Goal: Task Accomplishment & Management: Contribute content

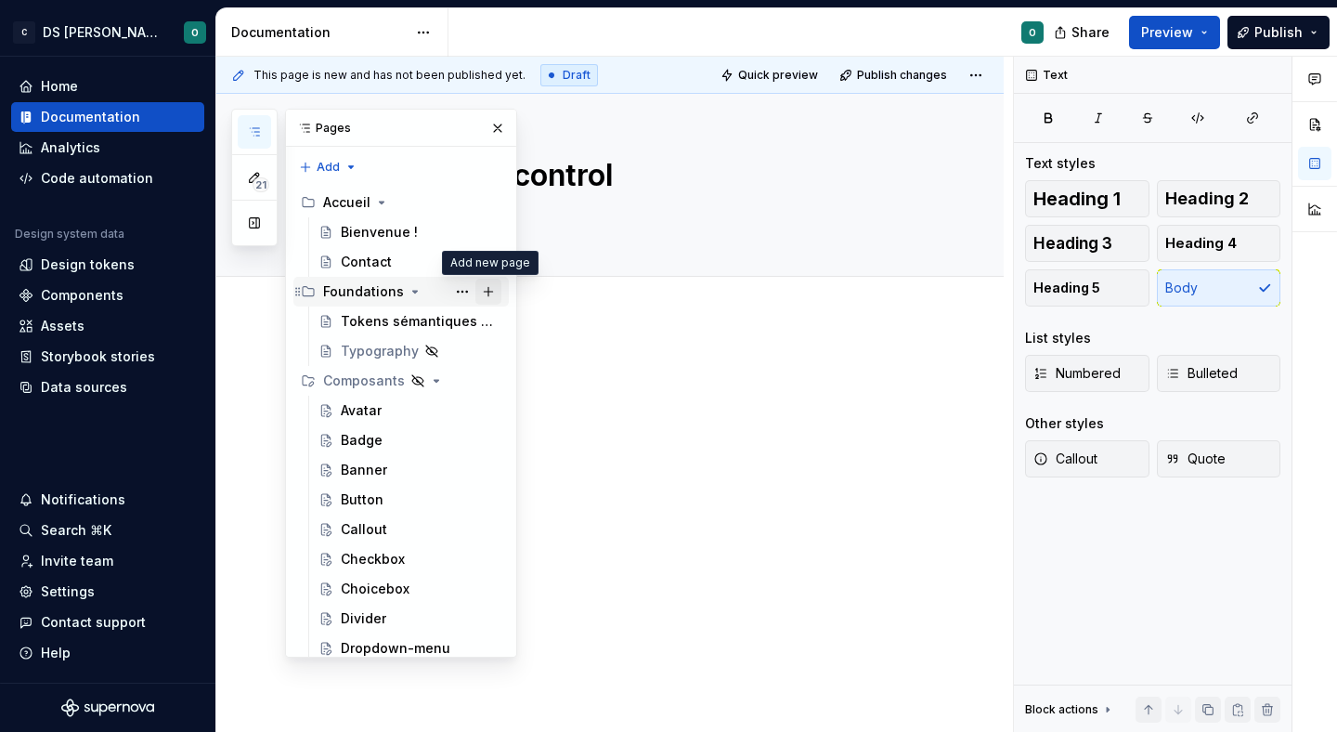
click at [485, 292] on button "Page tree" at bounding box center [488, 292] width 26 height 26
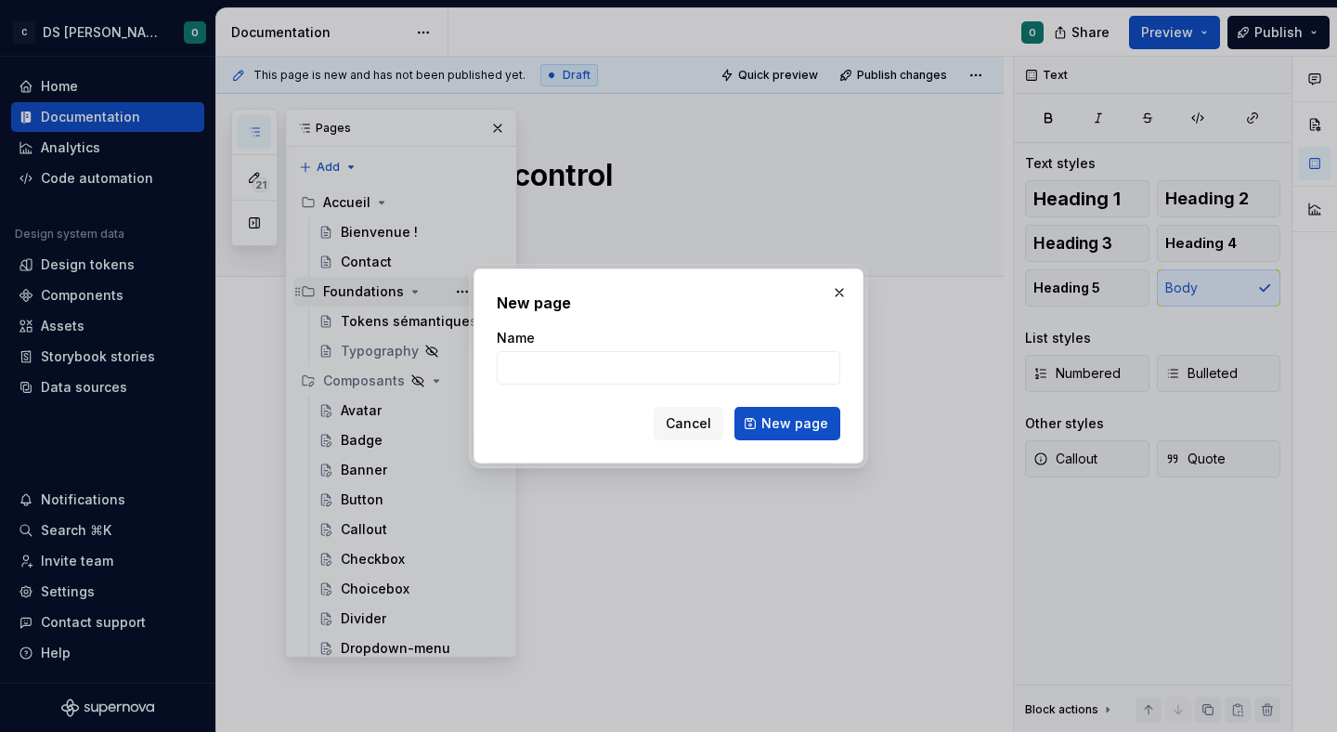
type textarea "*"
type input "Token brand"
click button "New page" at bounding box center [787, 423] width 106 height 33
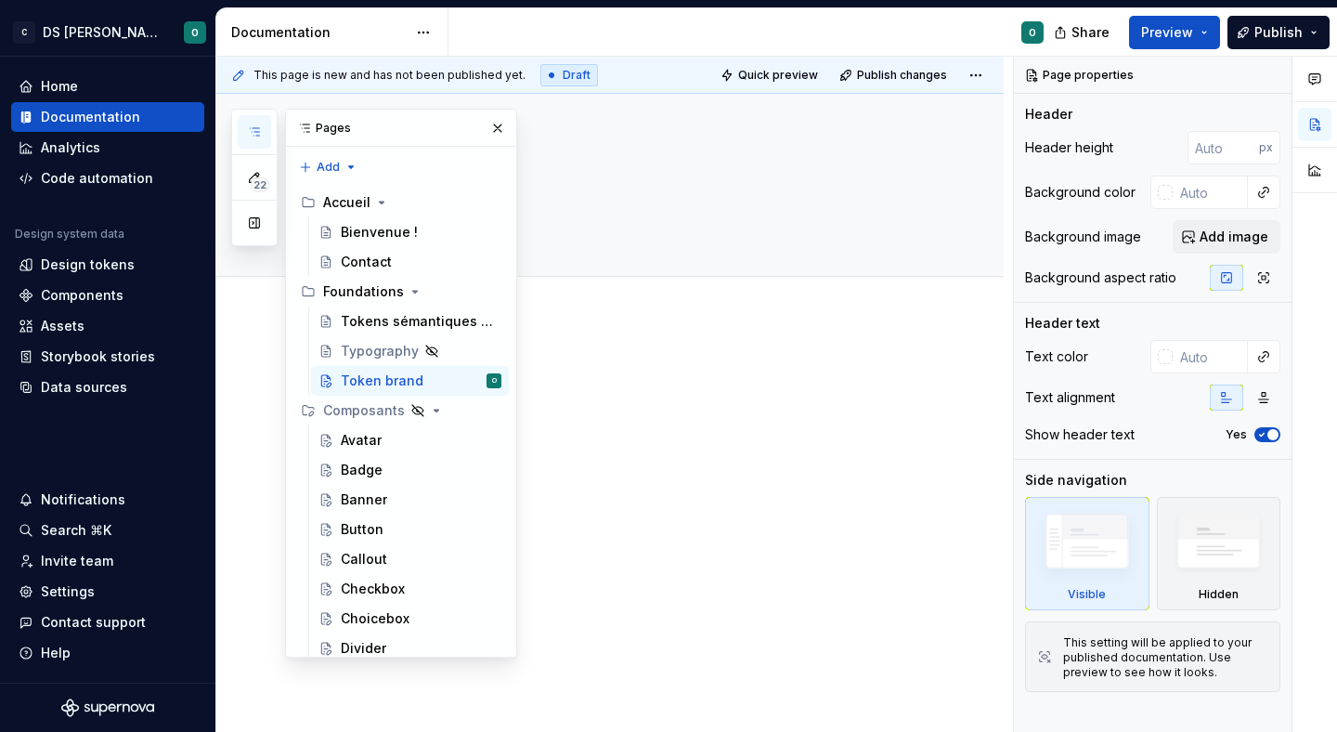
drag, startPoint x: 506, startPoint y: 123, endPoint x: 547, endPoint y: 403, distance: 282.4
click at [505, 123] on button "button" at bounding box center [498, 128] width 26 height 26
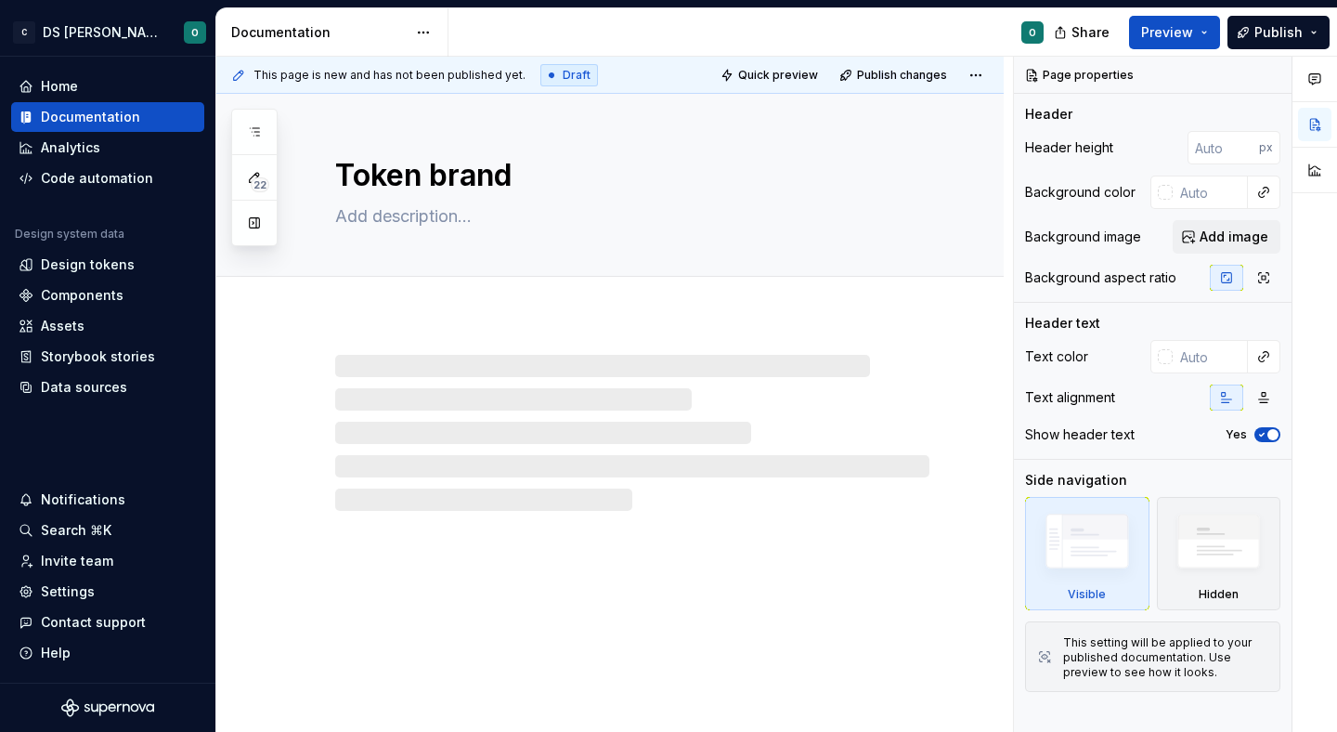
type textarea "*"
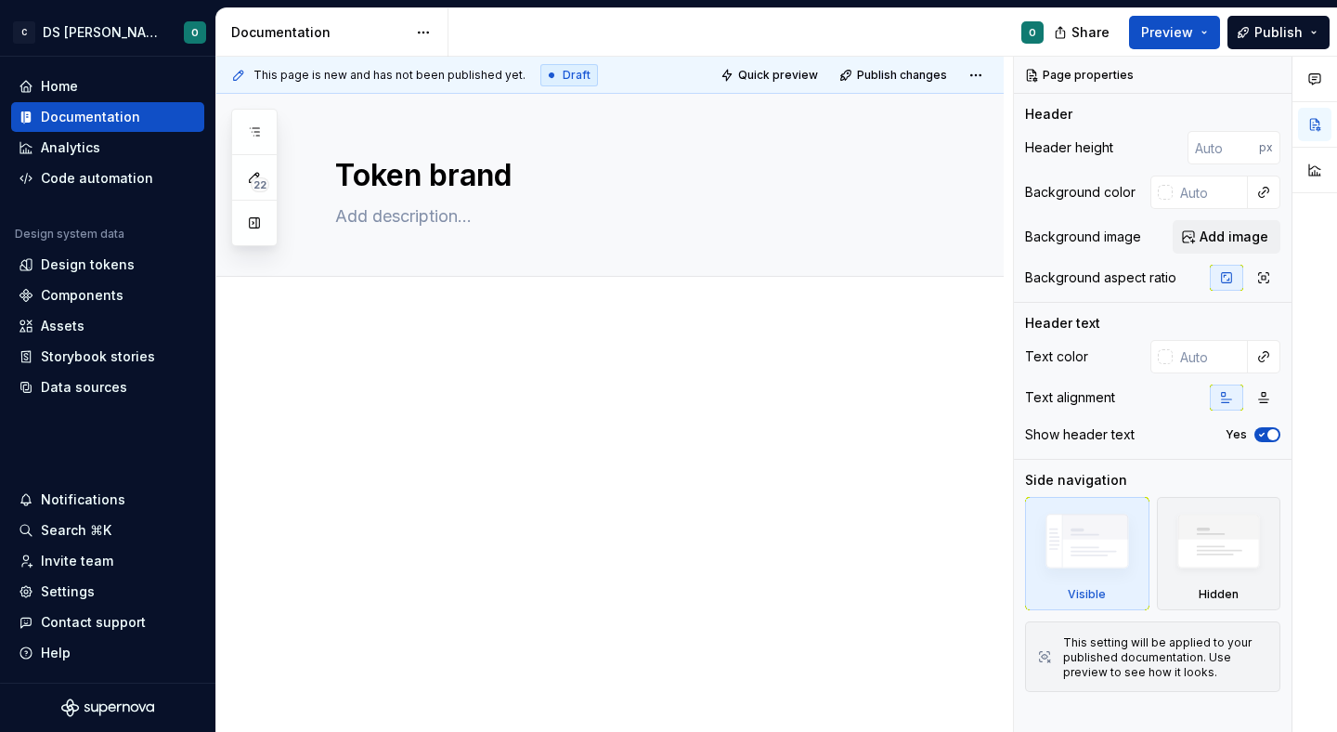
click at [590, 475] on div at bounding box center [609, 496] width 787 height 357
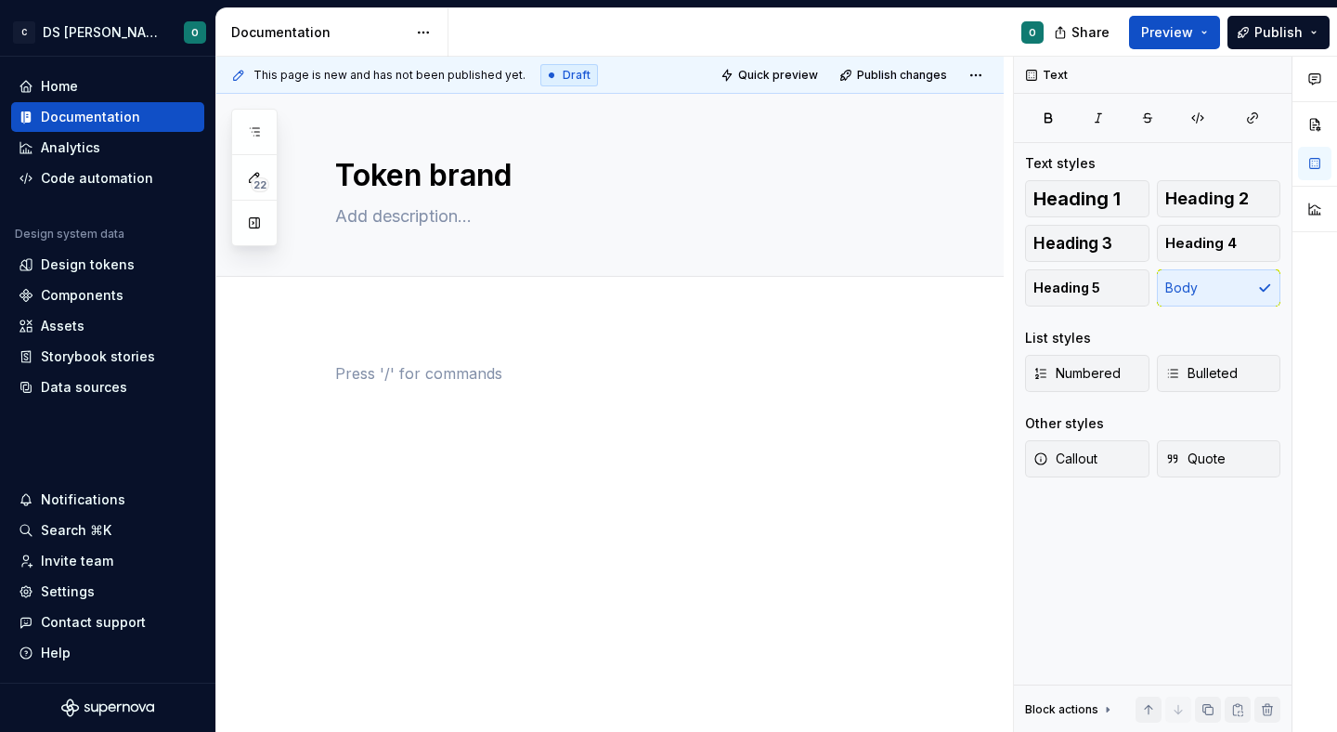
type textarea "*"
click at [363, 294] on span "Add tab" at bounding box center [380, 297] width 44 height 15
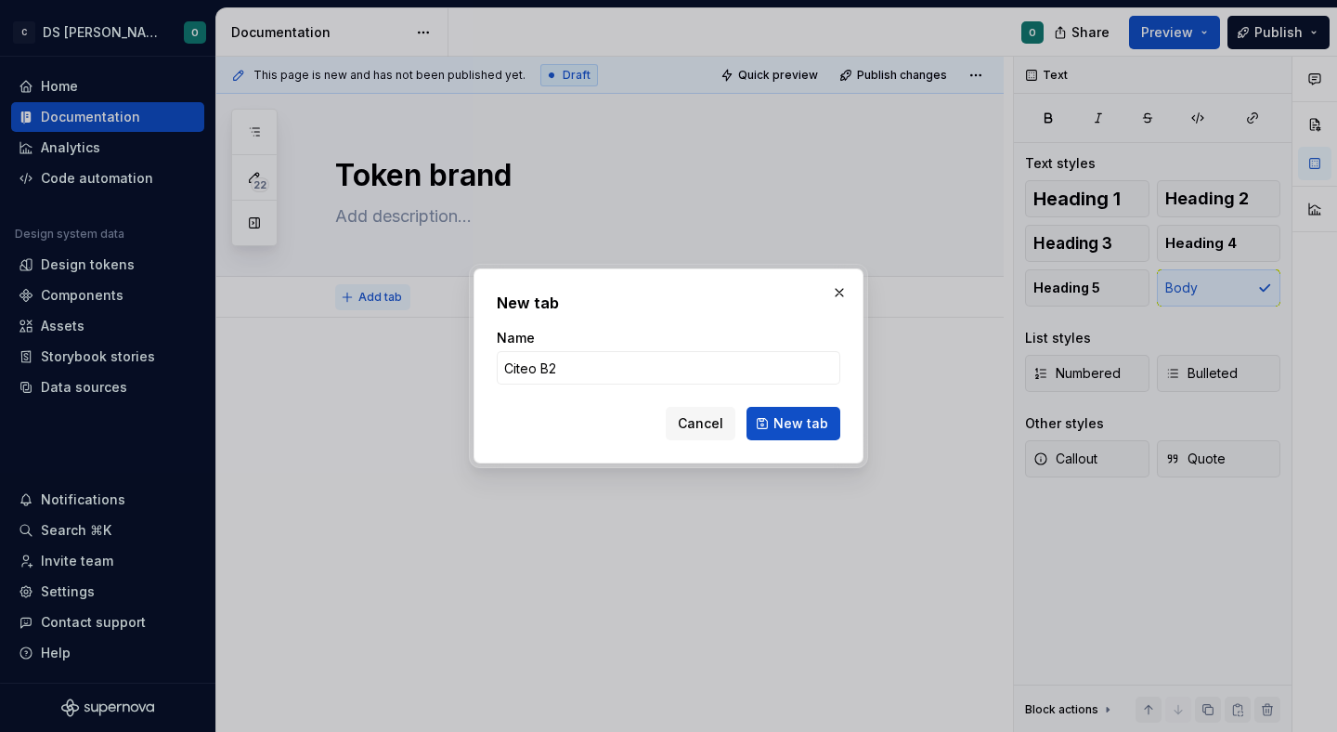
type input "Citeo B2B"
click button "New tab" at bounding box center [793, 423] width 94 height 33
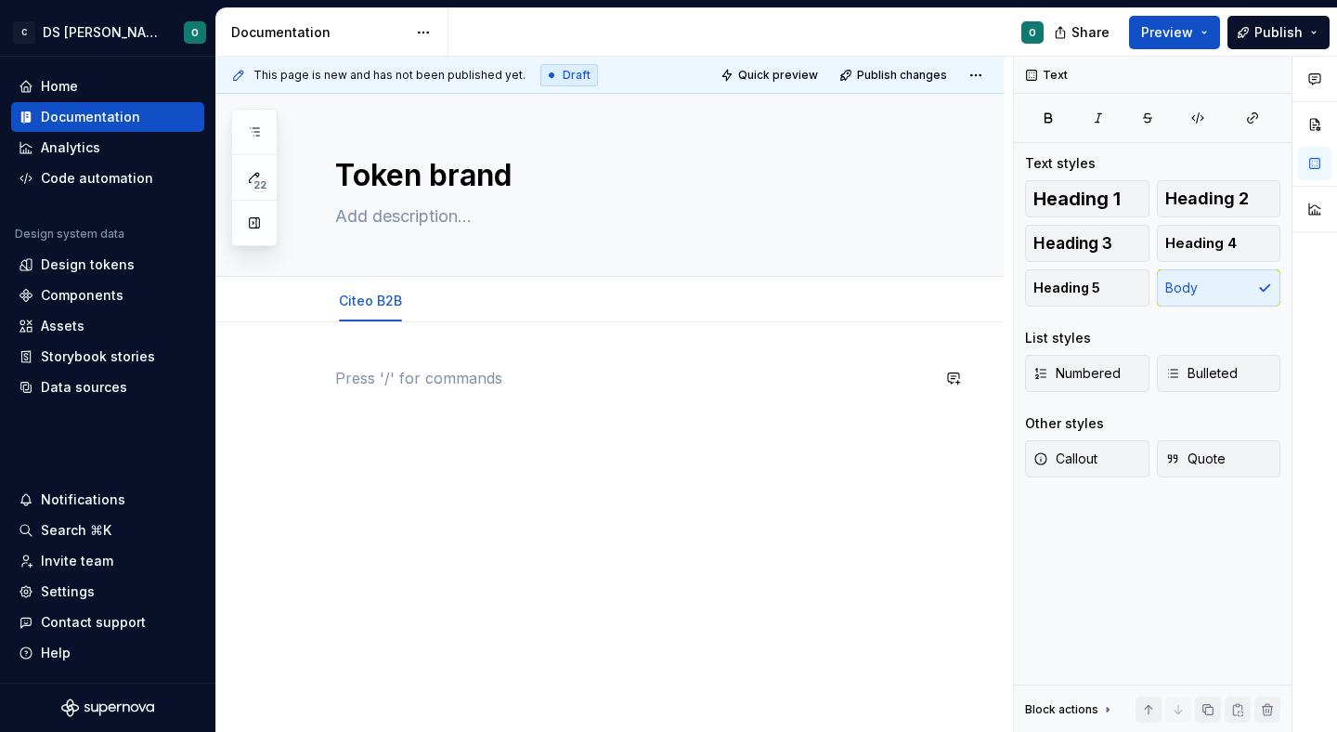
click at [499, 412] on div at bounding box center [632, 402] width 594 height 71
click at [797, 78] on span "Quick preview" at bounding box center [778, 75] width 80 height 15
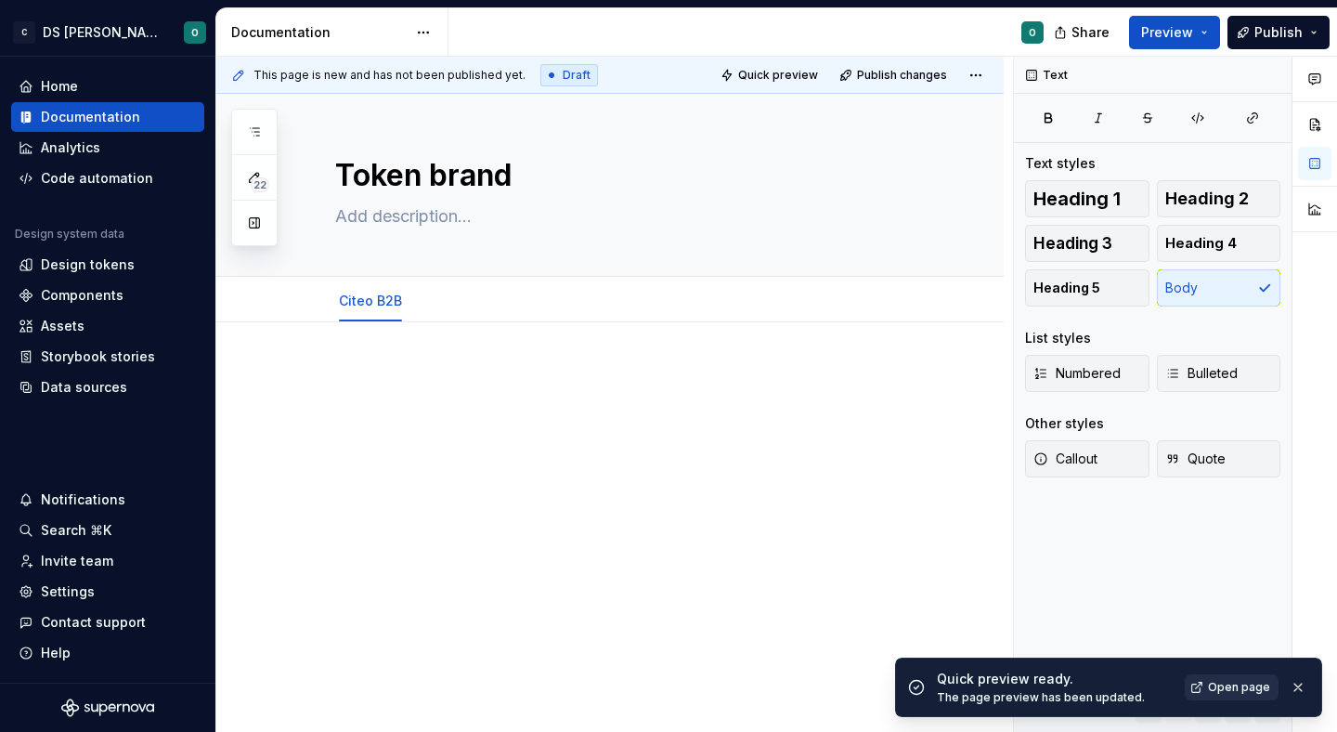
click at [1245, 688] on span "Open page" at bounding box center [1239, 687] width 62 height 15
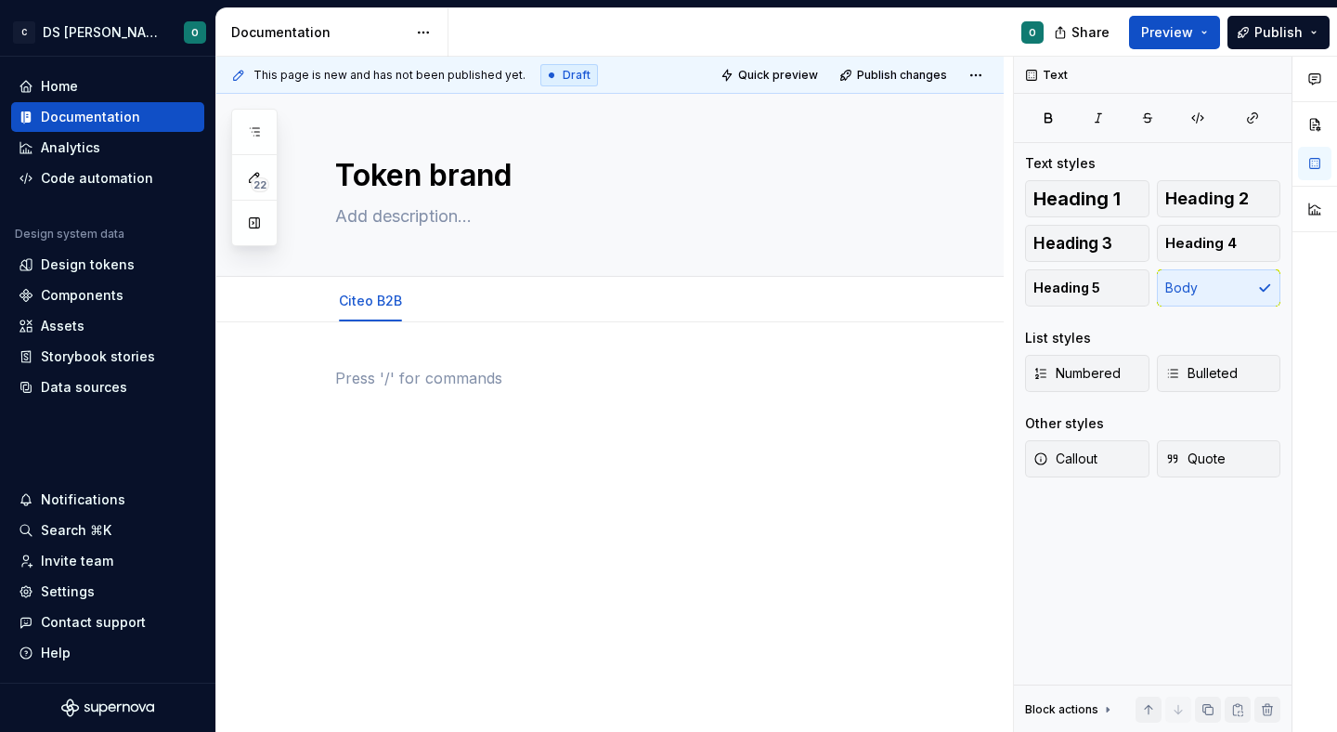
click at [519, 410] on div at bounding box center [632, 402] width 594 height 71
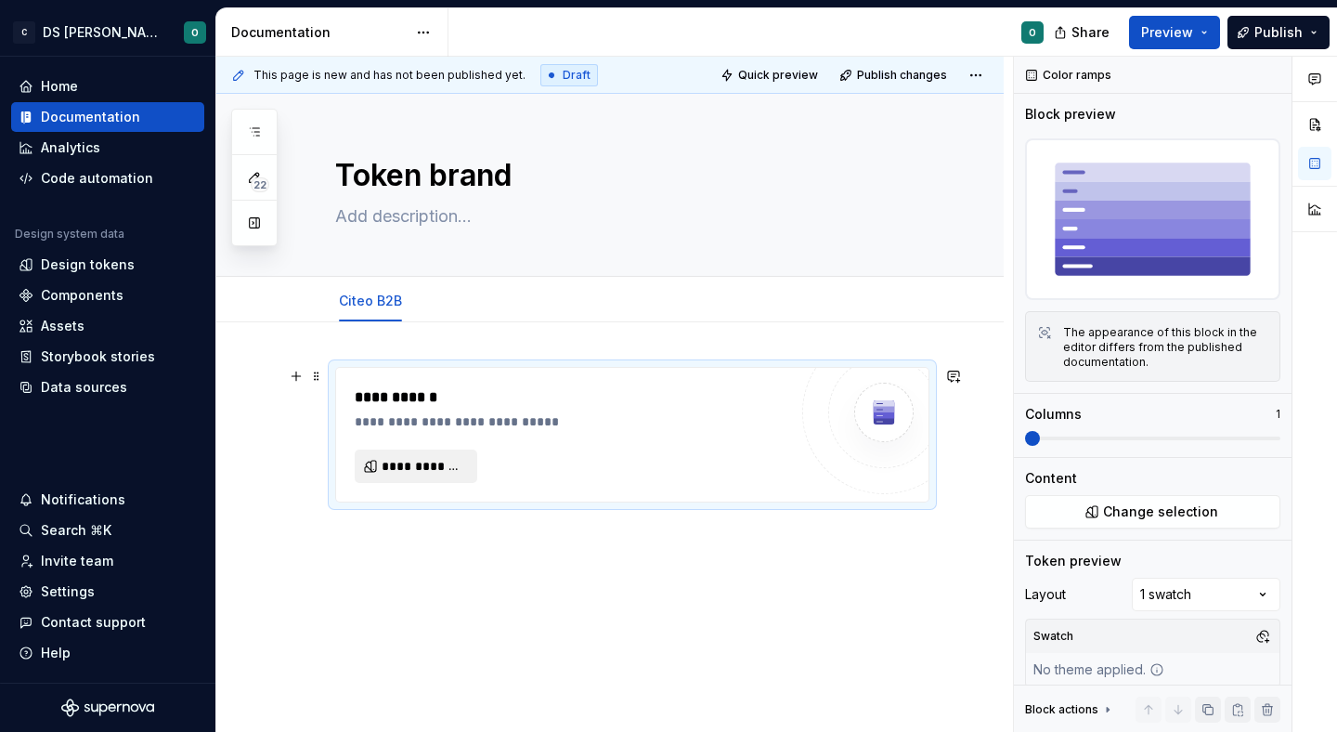
click at [453, 467] on span "**********" at bounding box center [424, 466] width 84 height 19
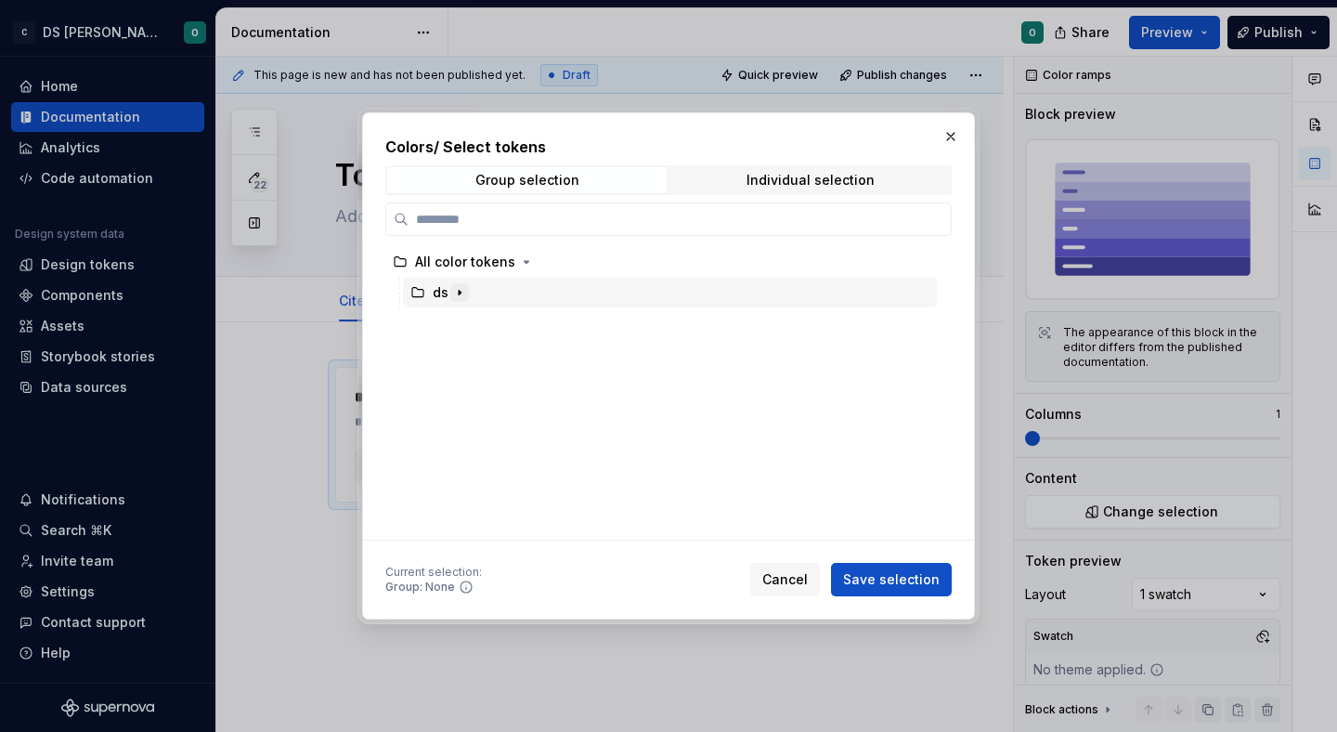
click at [465, 295] on icon "button" at bounding box center [459, 292] width 15 height 15
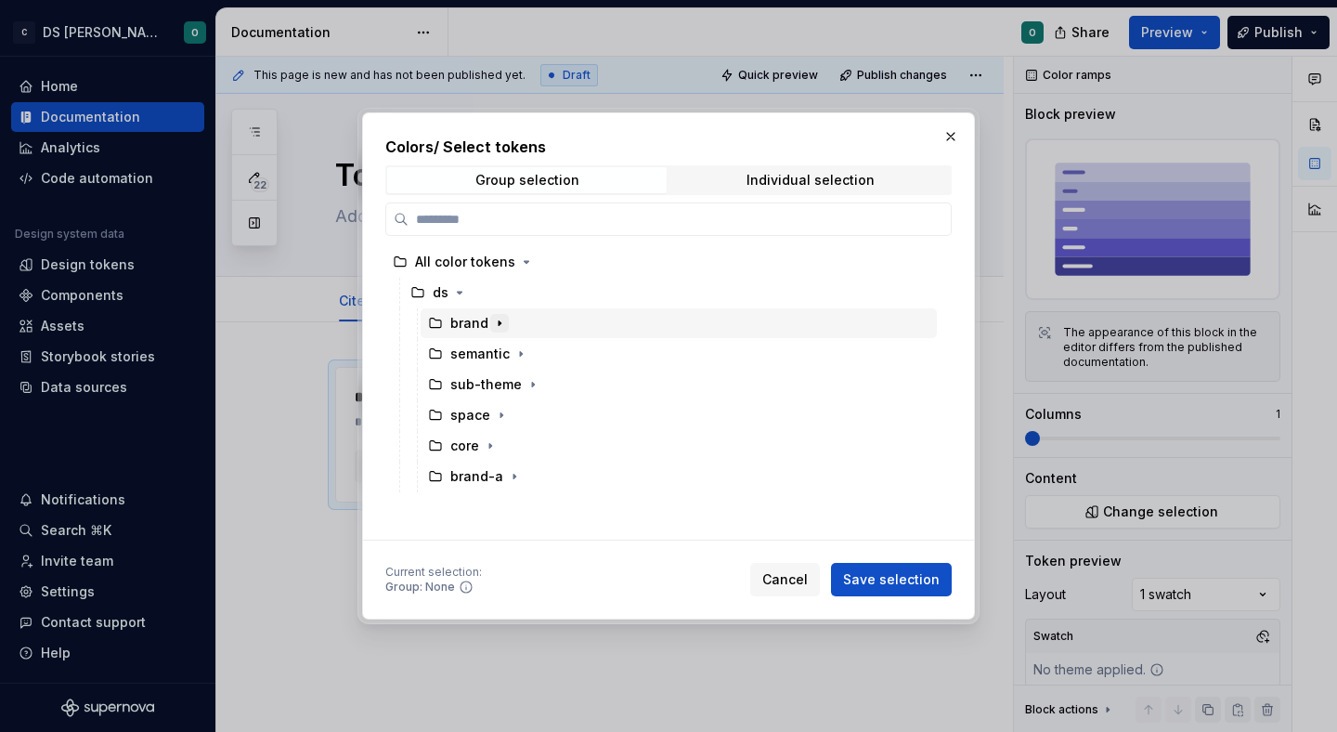
click at [499, 321] on icon "button" at bounding box center [500, 323] width 2 height 5
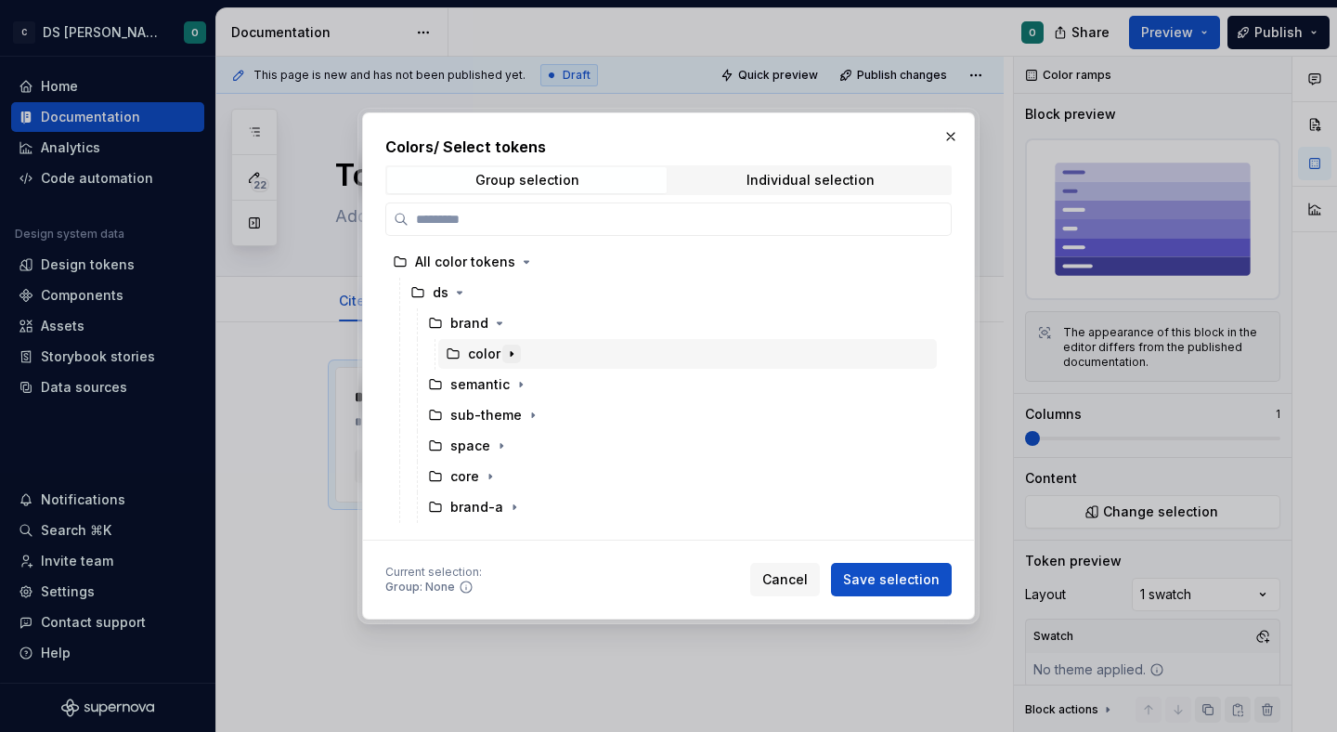
click at [516, 354] on icon "button" at bounding box center [511, 353] width 15 height 15
click at [511, 503] on icon "button" at bounding box center [514, 507] width 15 height 15
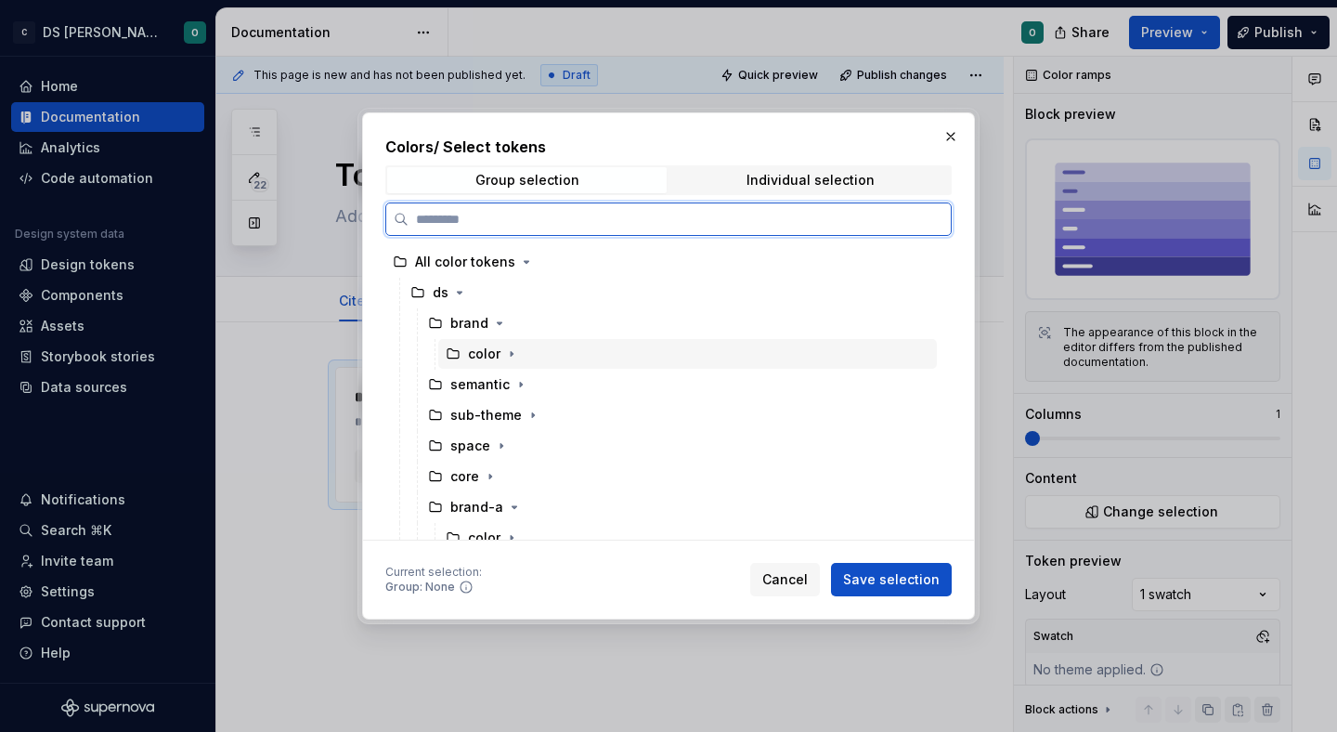
click at [482, 356] on div "color" at bounding box center [484, 353] width 32 height 19
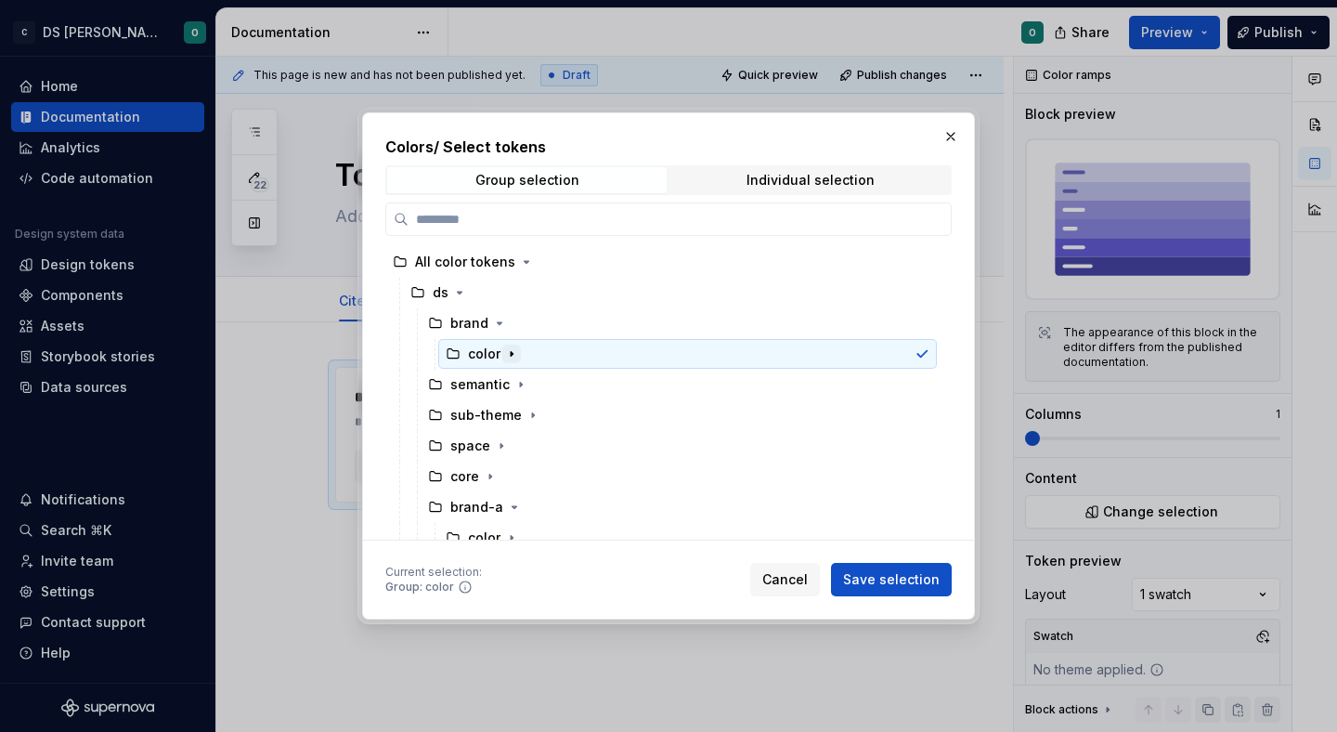
click at [511, 355] on icon "button" at bounding box center [511, 353] width 15 height 15
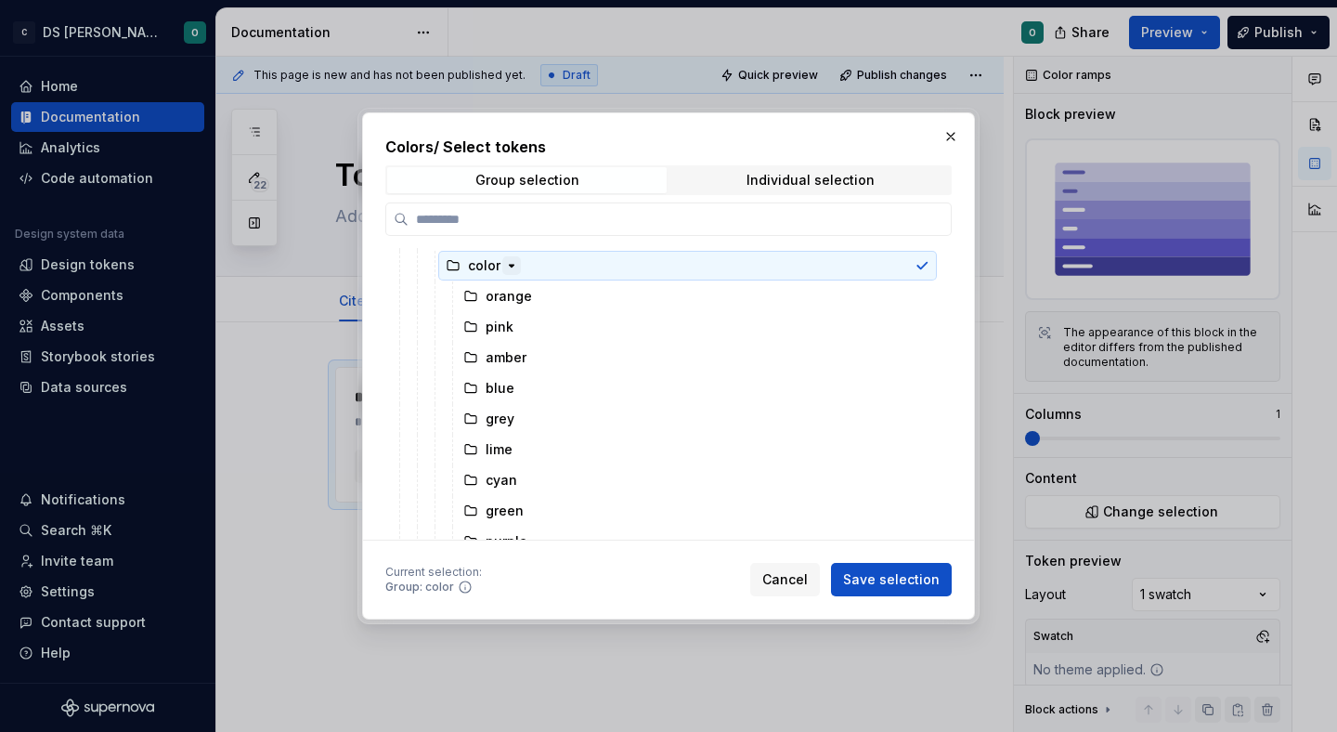
scroll to position [71, 0]
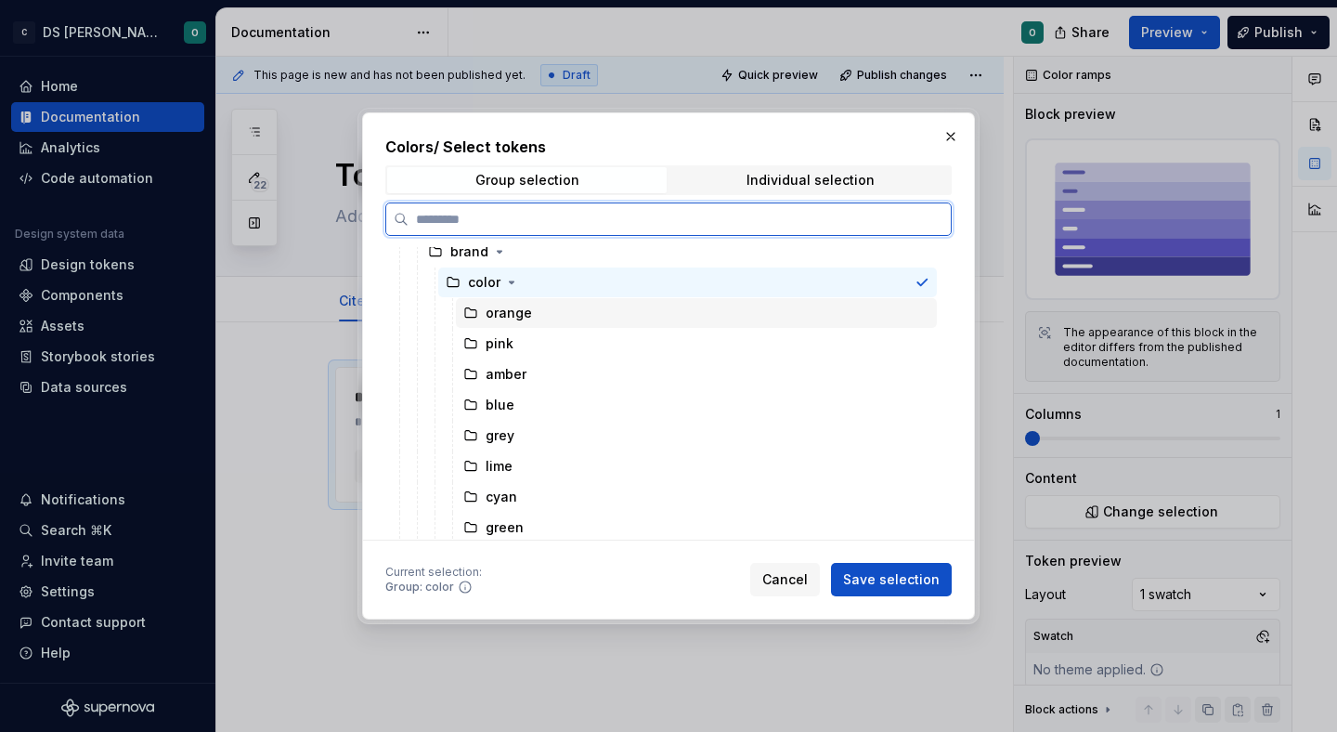
click at [523, 316] on div "orange" at bounding box center [509, 313] width 46 height 19
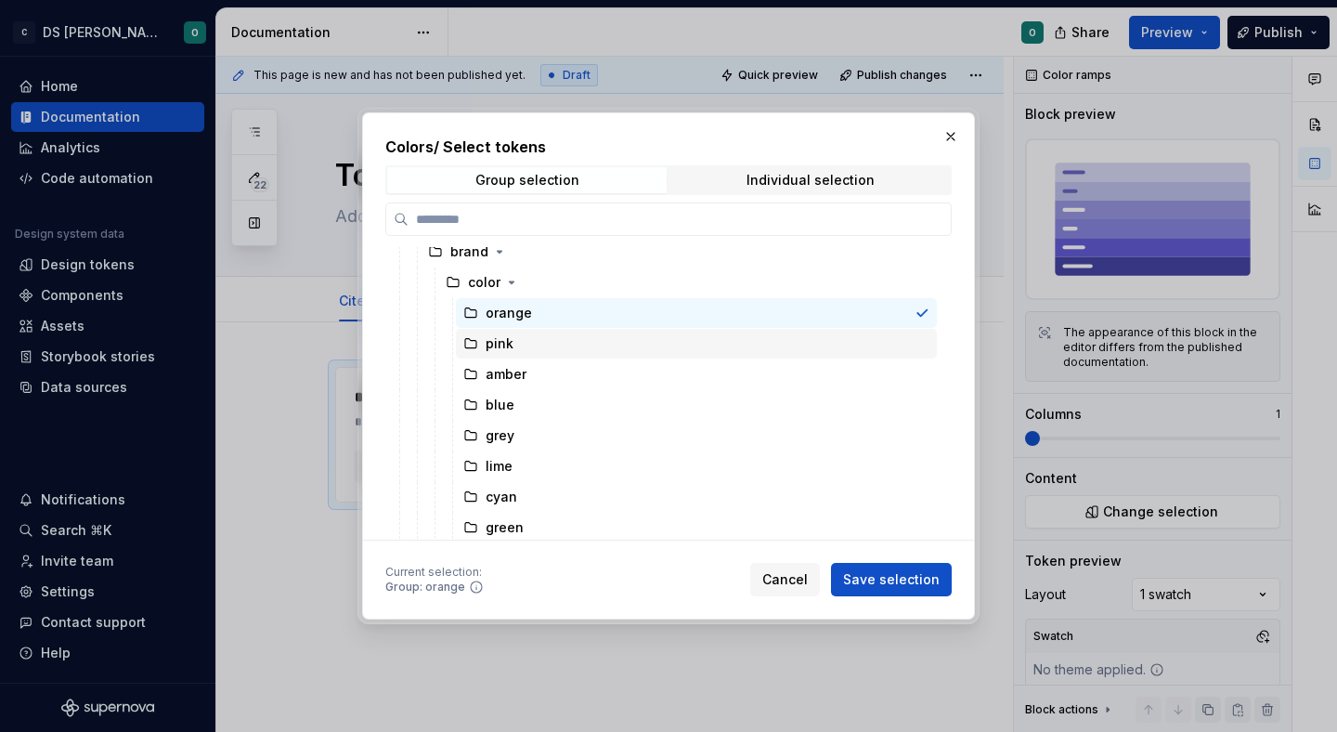
scroll to position [0, 0]
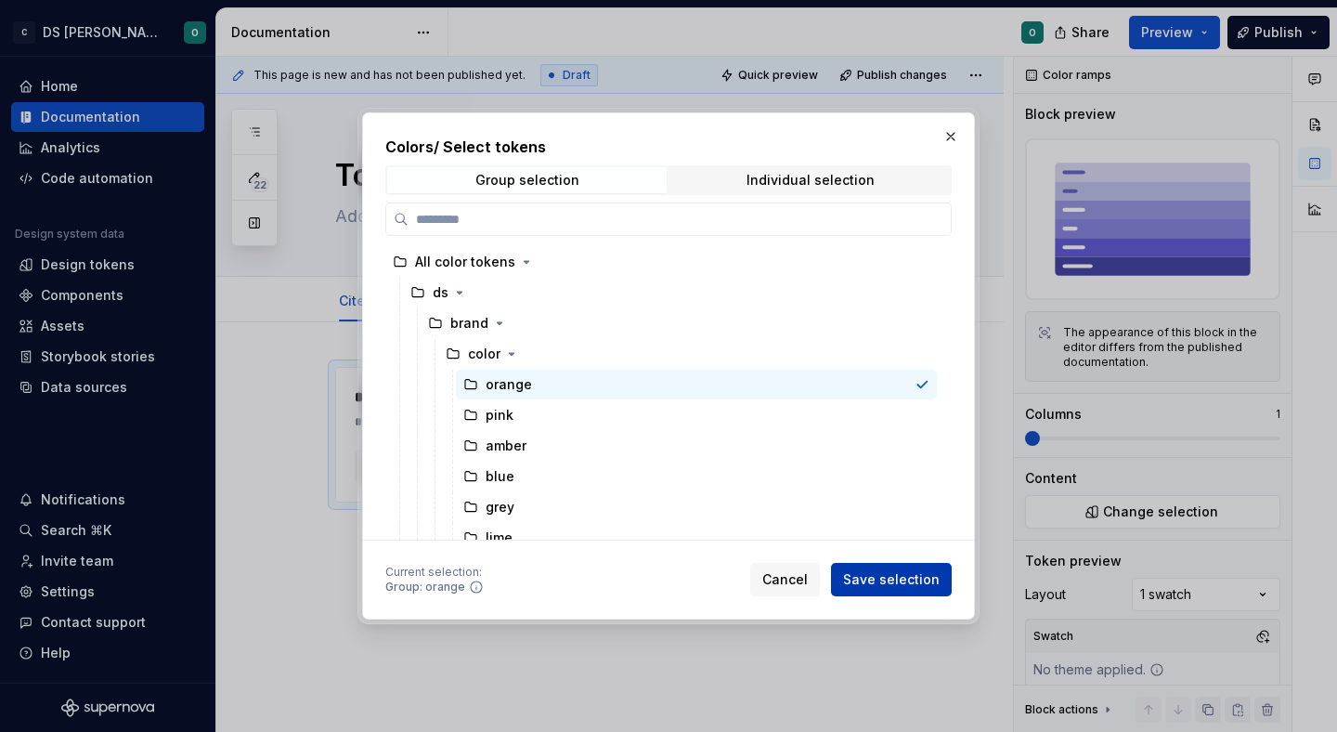
click at [862, 581] on span "Save selection" at bounding box center [891, 579] width 97 height 19
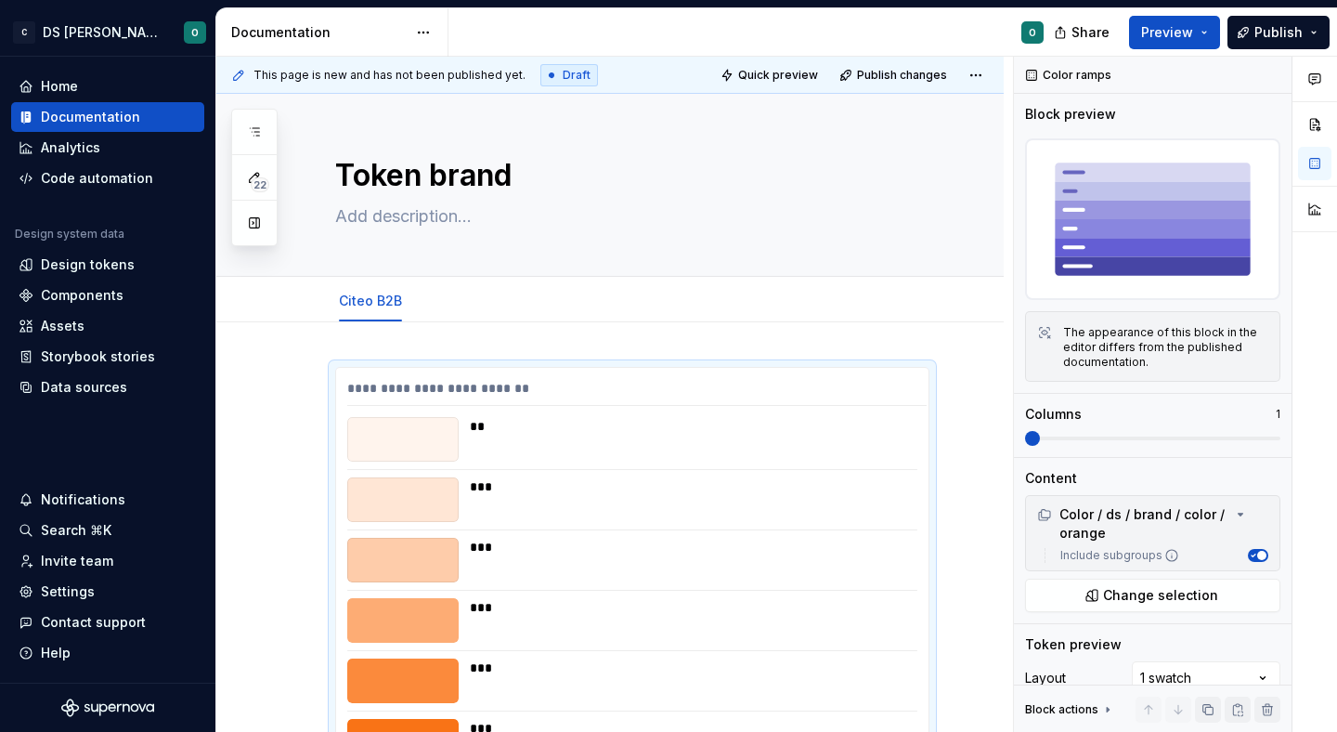
scroll to position [310, 0]
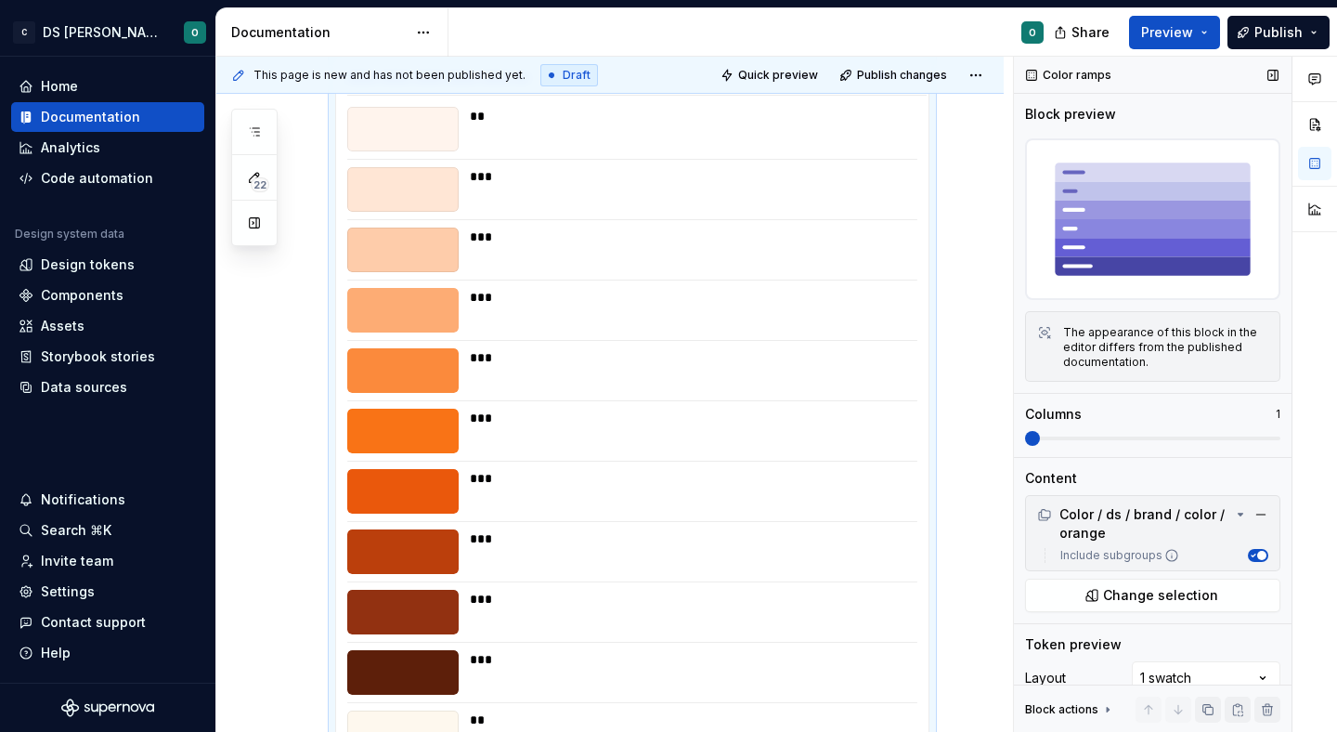
drag, startPoint x: 1036, startPoint y: 430, endPoint x: 1236, endPoint y: 435, distance: 199.7
click at [1239, 435] on div "Columns 1" at bounding box center [1152, 425] width 255 height 41
click at [1265, 439] on span at bounding box center [1272, 438] width 15 height 15
click at [1025, 436] on span at bounding box center [1152, 438] width 255 height 4
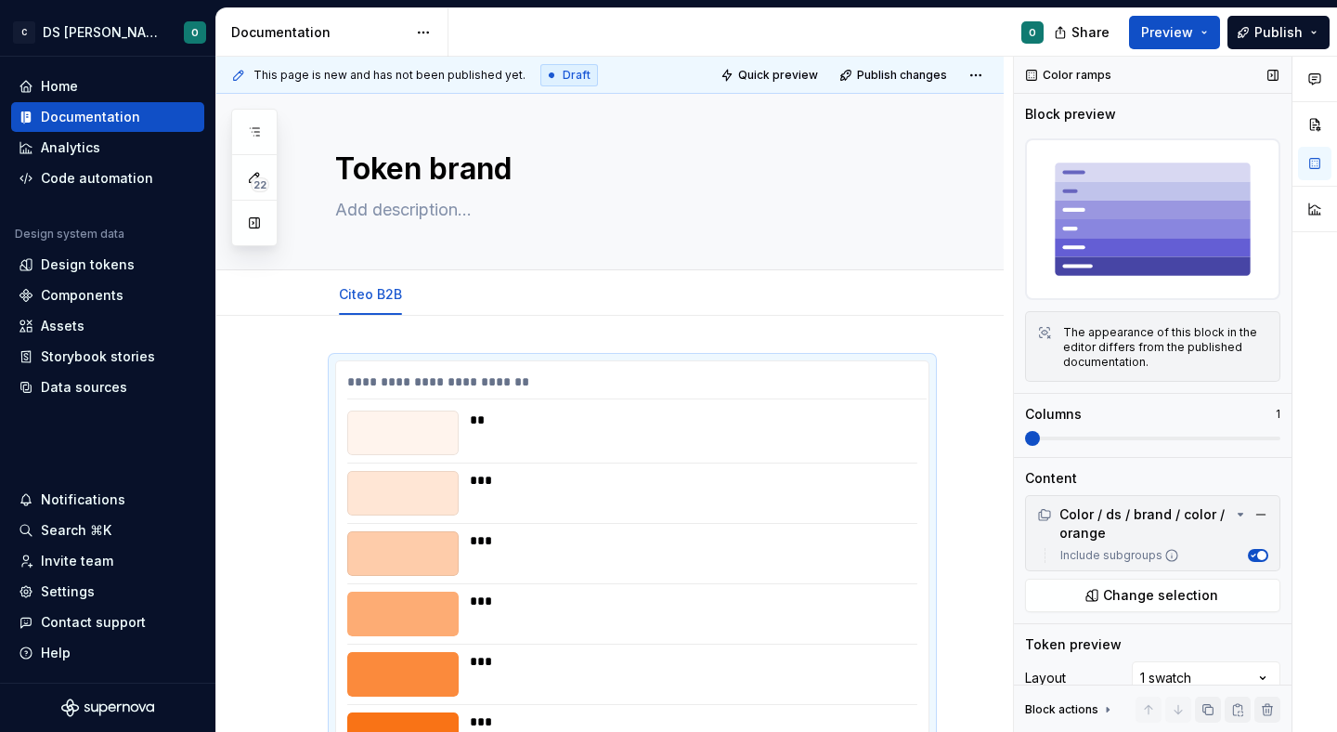
scroll to position [97, 0]
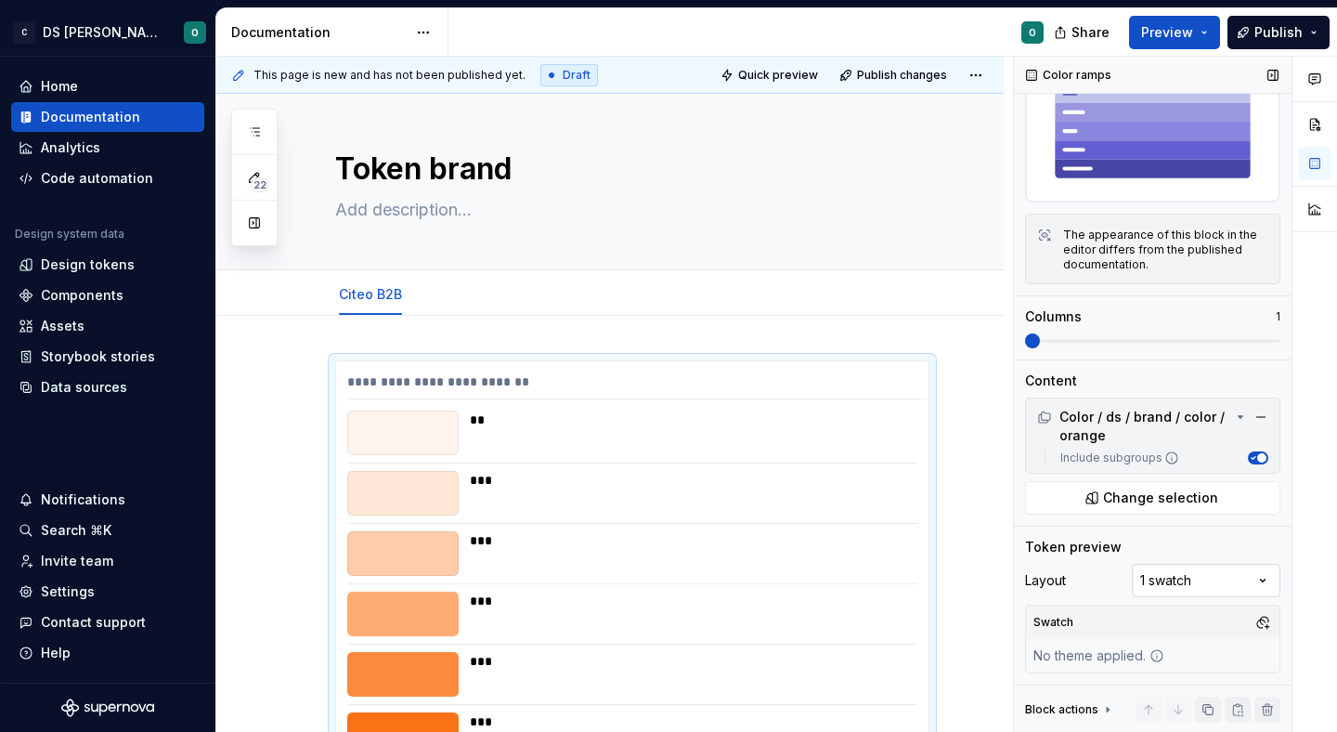
click at [1180, 575] on div "Comments Open comments No comments yet Select ‘Comment’ from the block context …" at bounding box center [1175, 395] width 323 height 676
type textarea "*"
click at [787, 63] on button "Quick preview" at bounding box center [770, 75] width 111 height 26
click at [1261, 624] on button "button" at bounding box center [1263, 622] width 26 height 26
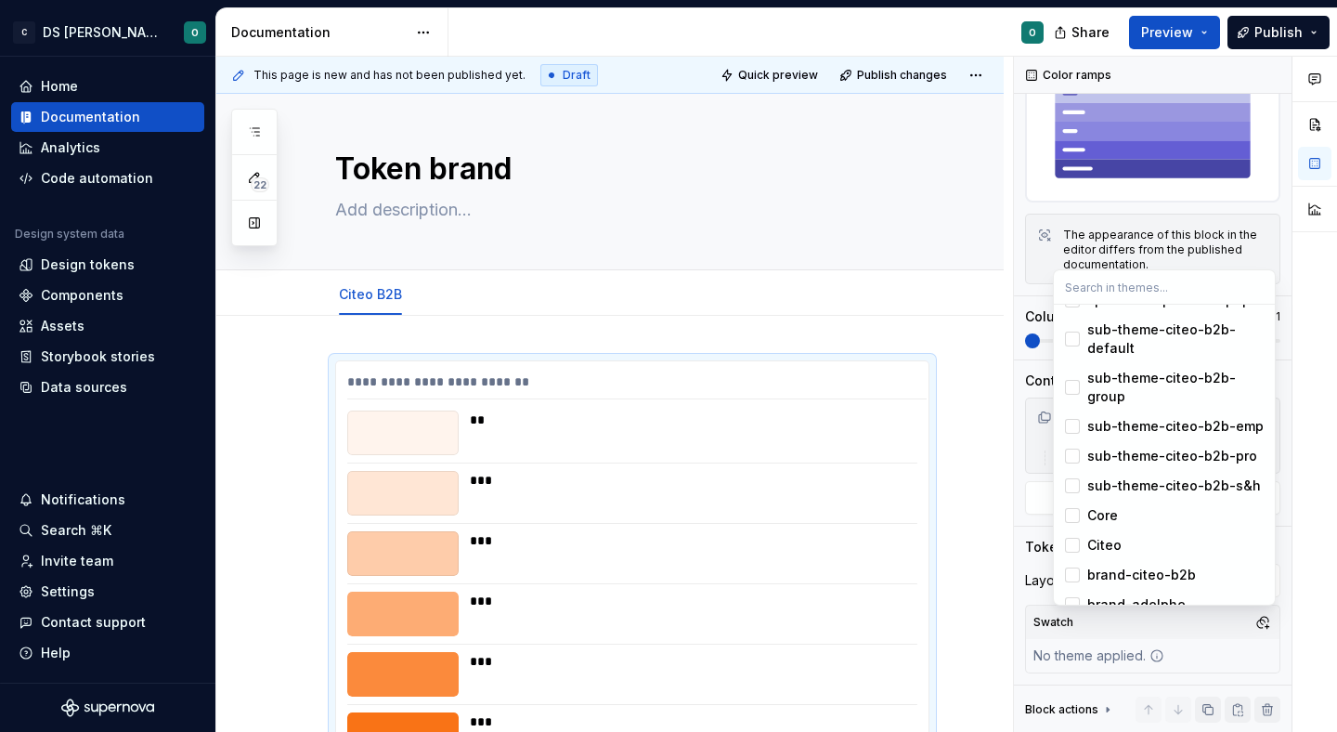
scroll to position [487, 0]
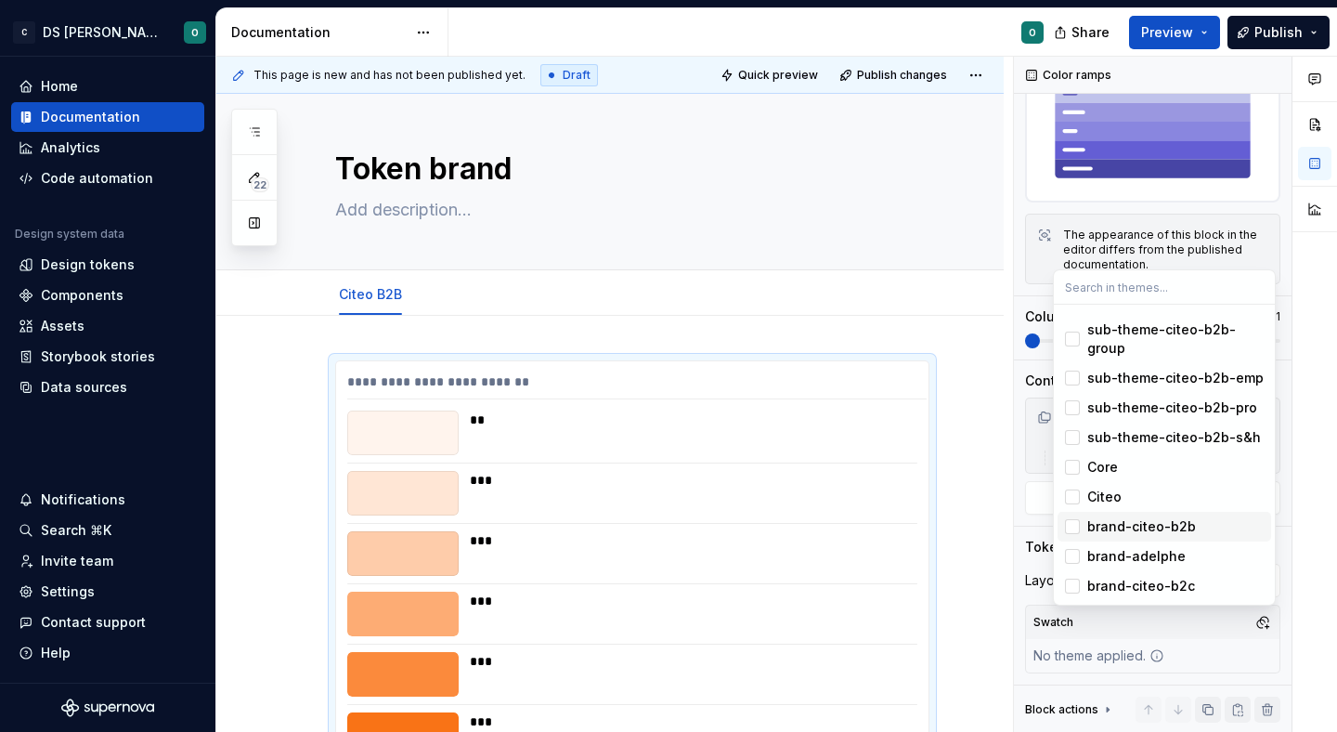
click at [1199, 525] on div "brand-citeo-b2b" at bounding box center [1175, 526] width 176 height 19
click at [796, 69] on html "C DS Citeo O Home Documentation Analytics Code automation Design system data De…" at bounding box center [668, 366] width 1337 height 732
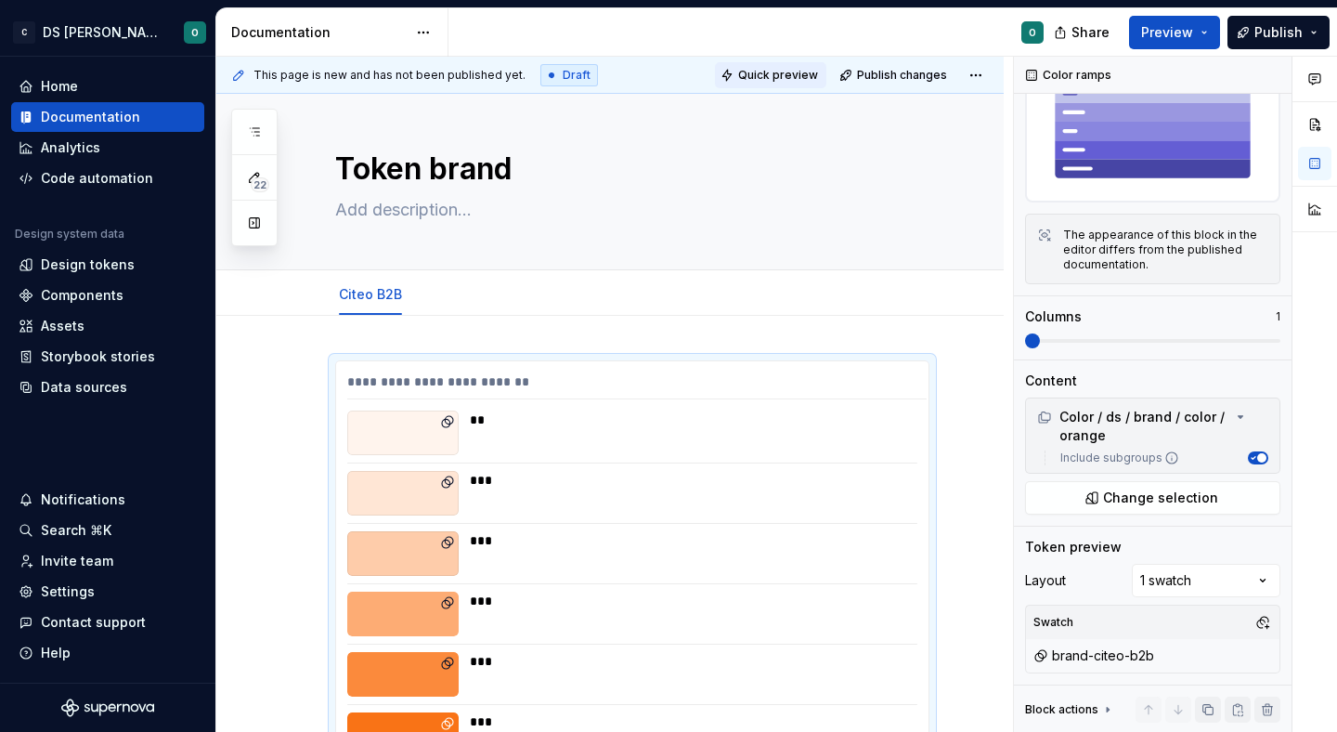
click at [768, 73] on span "Quick preview" at bounding box center [778, 75] width 80 height 15
type textarea "*"
click at [1154, 504] on span "Change selection" at bounding box center [1160, 497] width 115 height 19
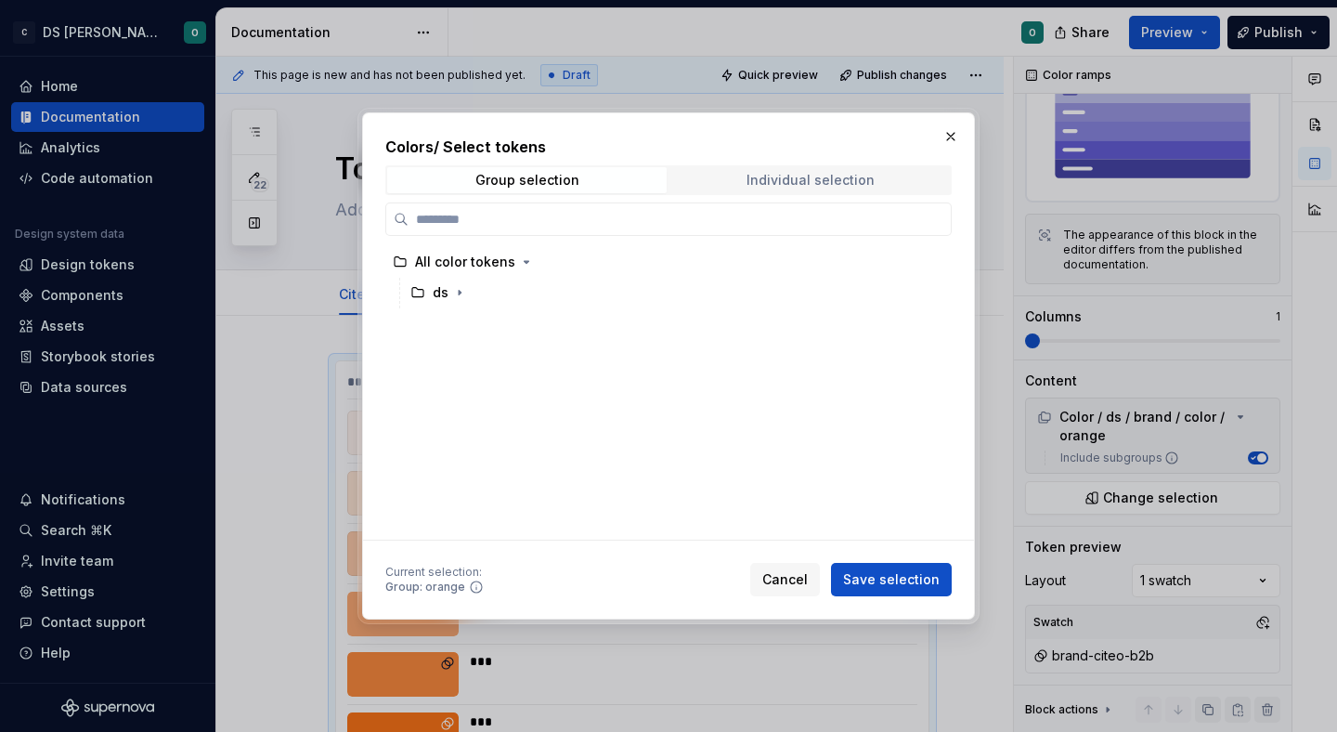
click at [818, 186] on div "Individual selection" at bounding box center [810, 180] width 128 height 15
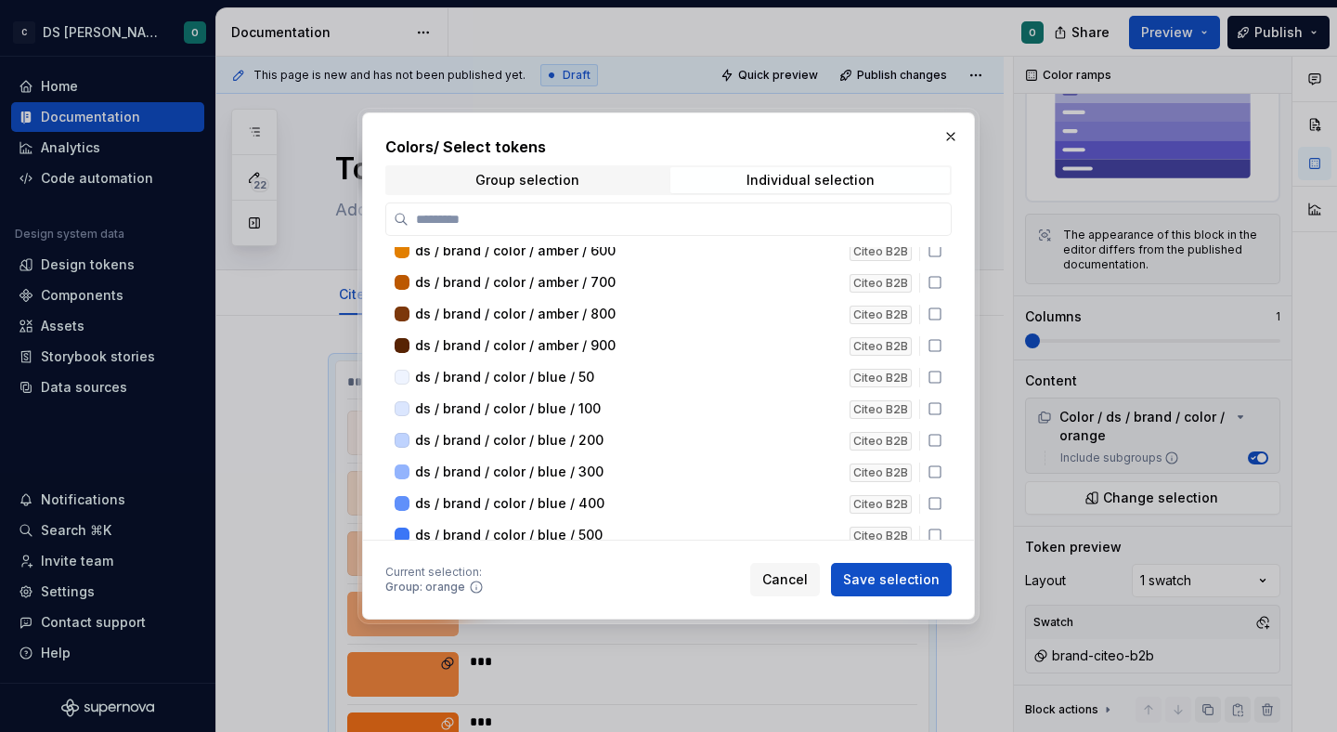
scroll to position [0, 0]
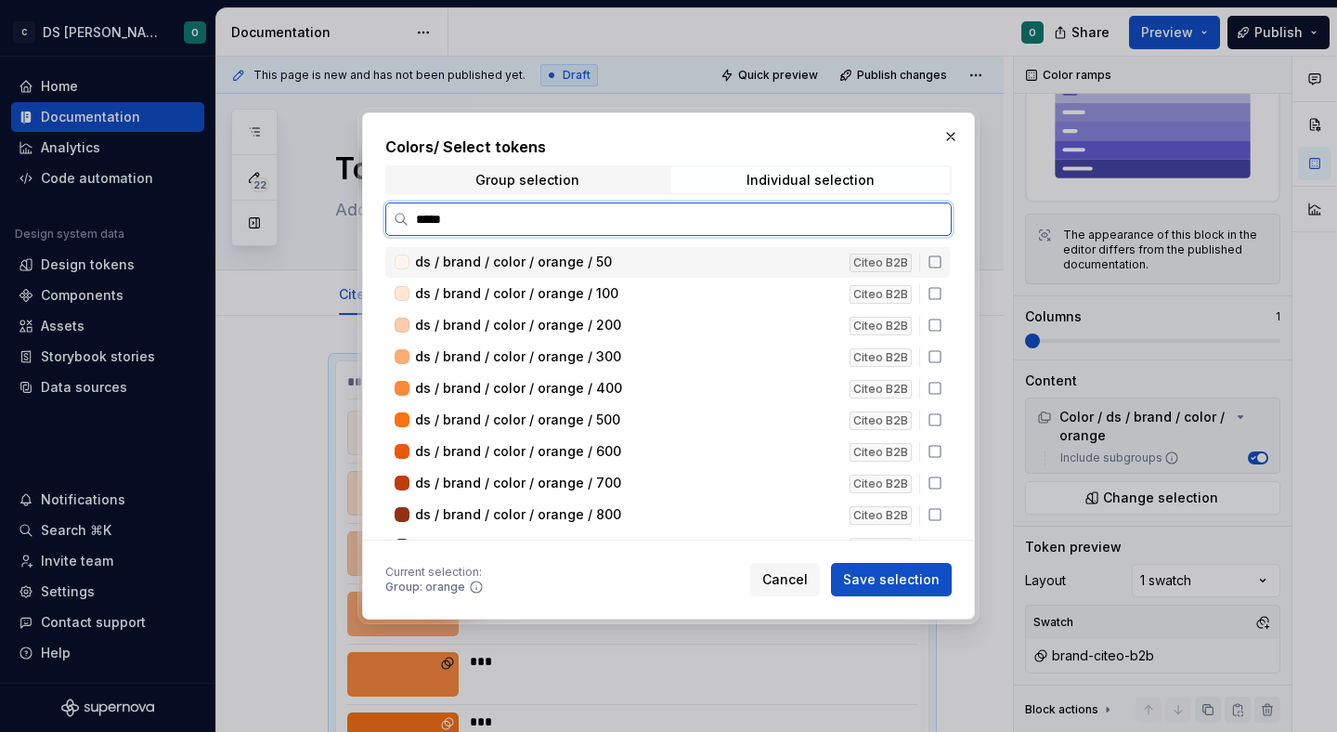
type input "******"
click at [940, 262] on icon at bounding box center [935, 261] width 15 height 15
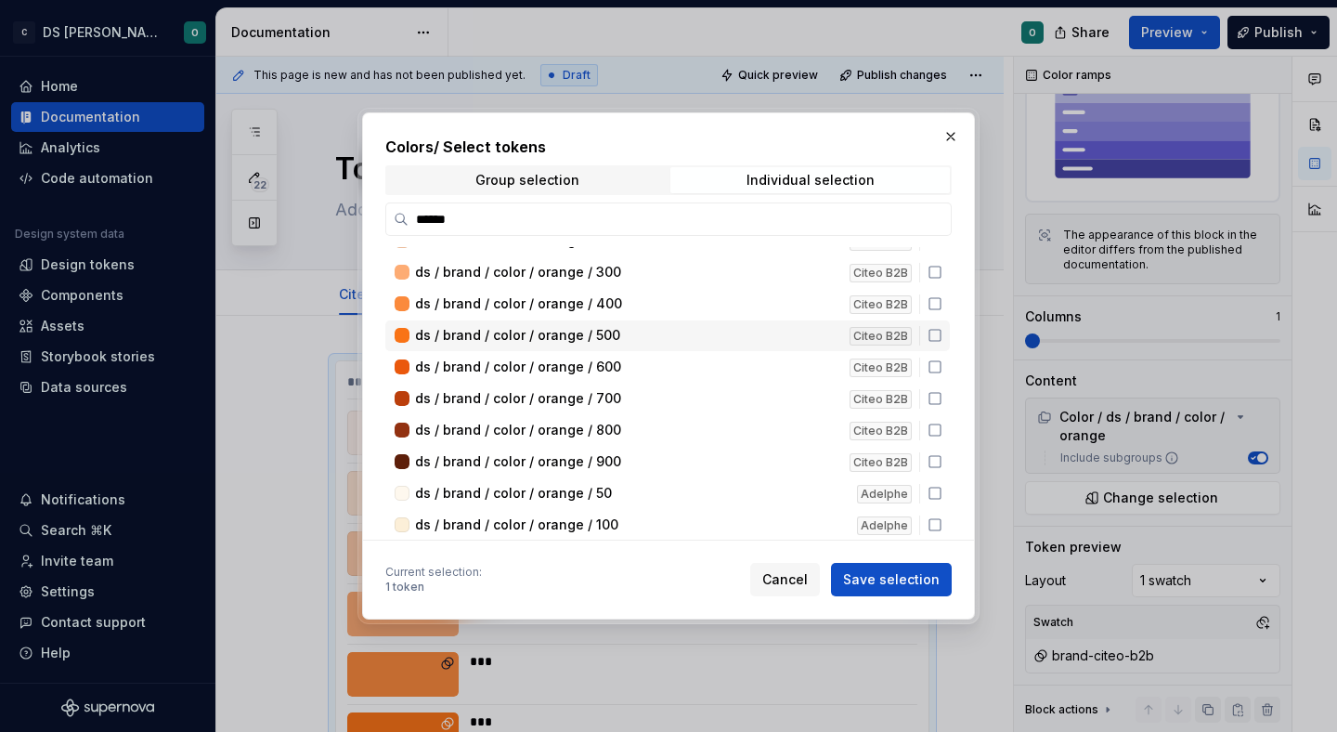
scroll to position [107, 0]
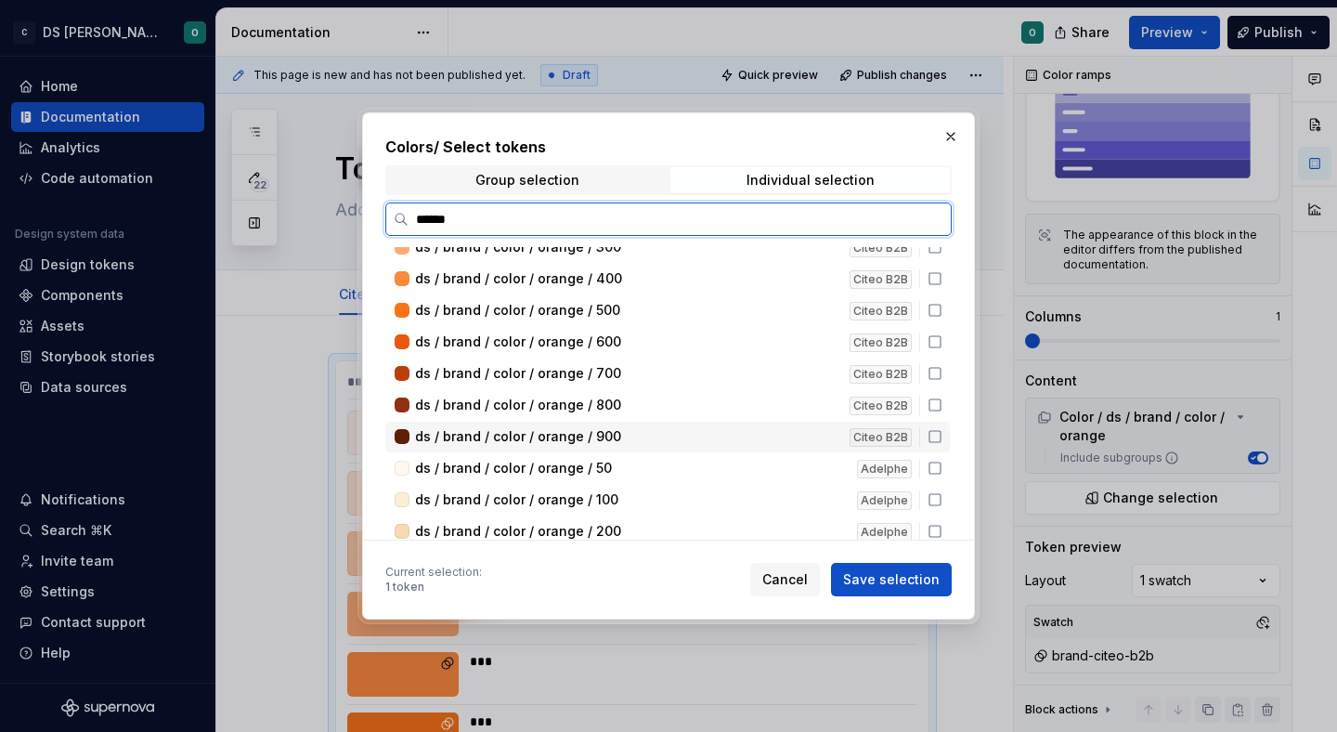
click at [942, 435] on icon at bounding box center [935, 436] width 15 height 15
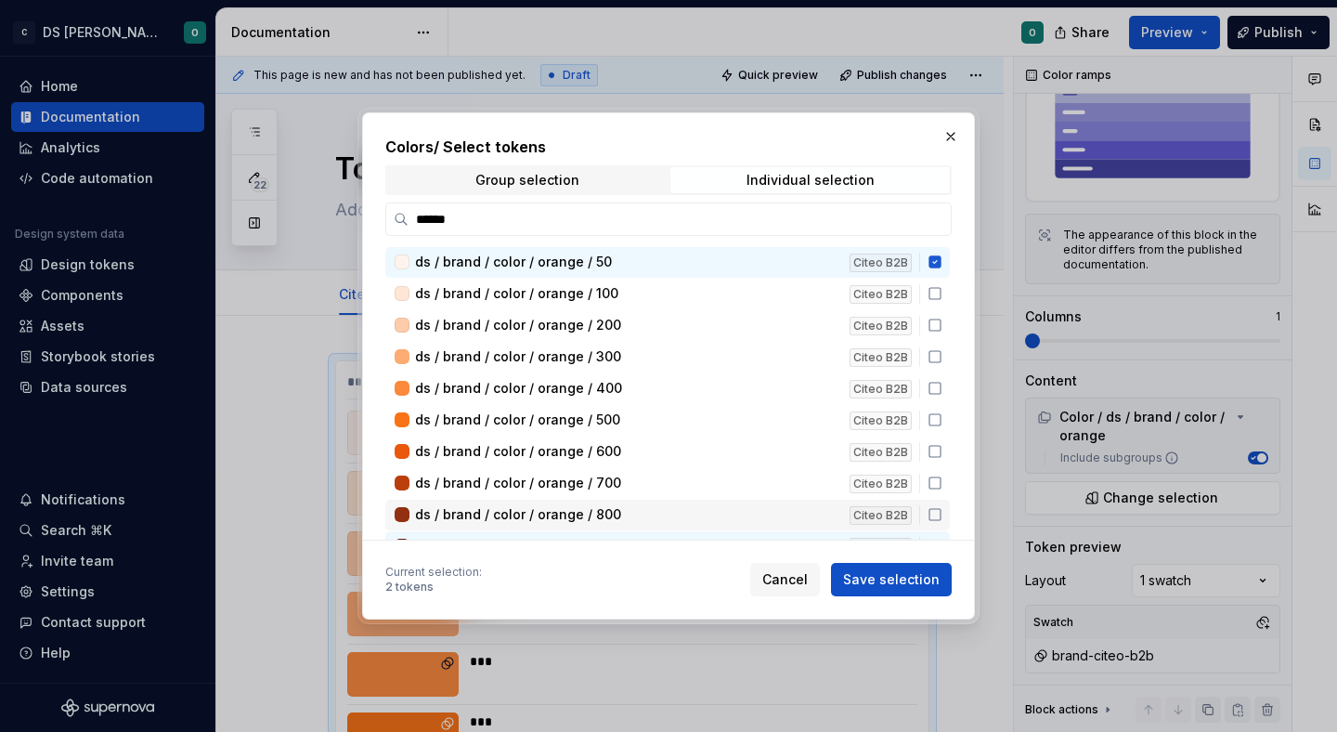
drag, startPoint x: 941, startPoint y: 290, endPoint x: 934, endPoint y: 517, distance: 227.6
click at [934, 517] on div "ds / brand / color / orange / 50 Citeo B2B ds / brand / color / orange / 100 Ci…" at bounding box center [669, 712] width 568 height 931
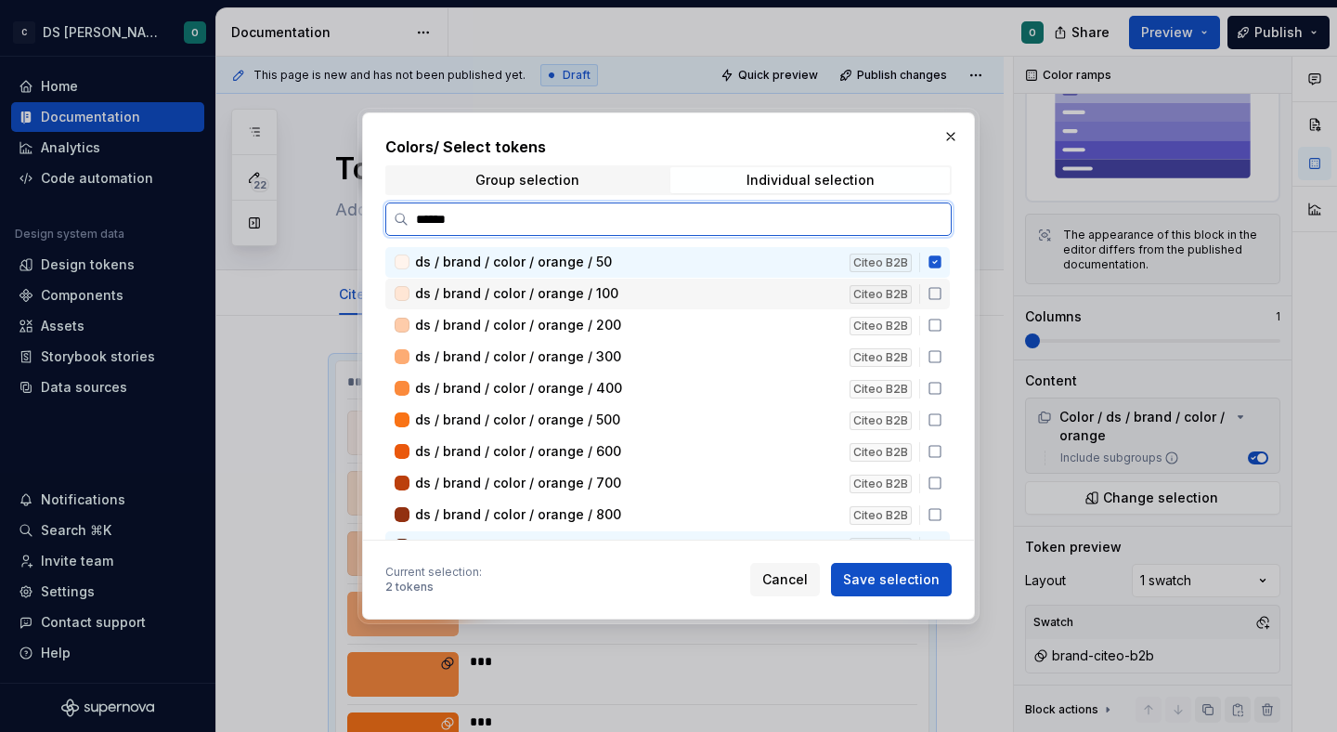
click at [942, 293] on icon at bounding box center [935, 293] width 15 height 15
click at [942, 330] on icon at bounding box center [935, 325] width 15 height 15
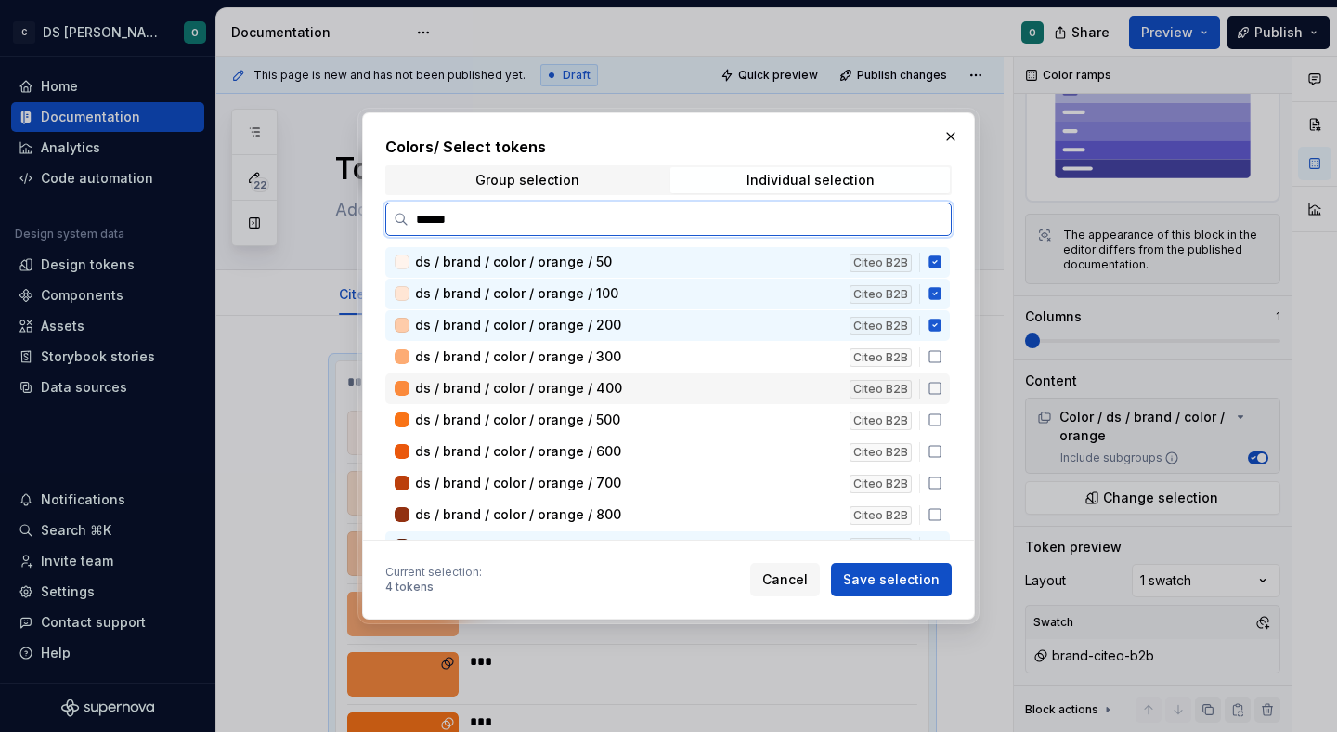
click at [942, 376] on div "ds / brand / color / orange / 400 Citeo B2B" at bounding box center [667, 388] width 564 height 31
click at [942, 363] on icon at bounding box center [935, 356] width 15 height 15
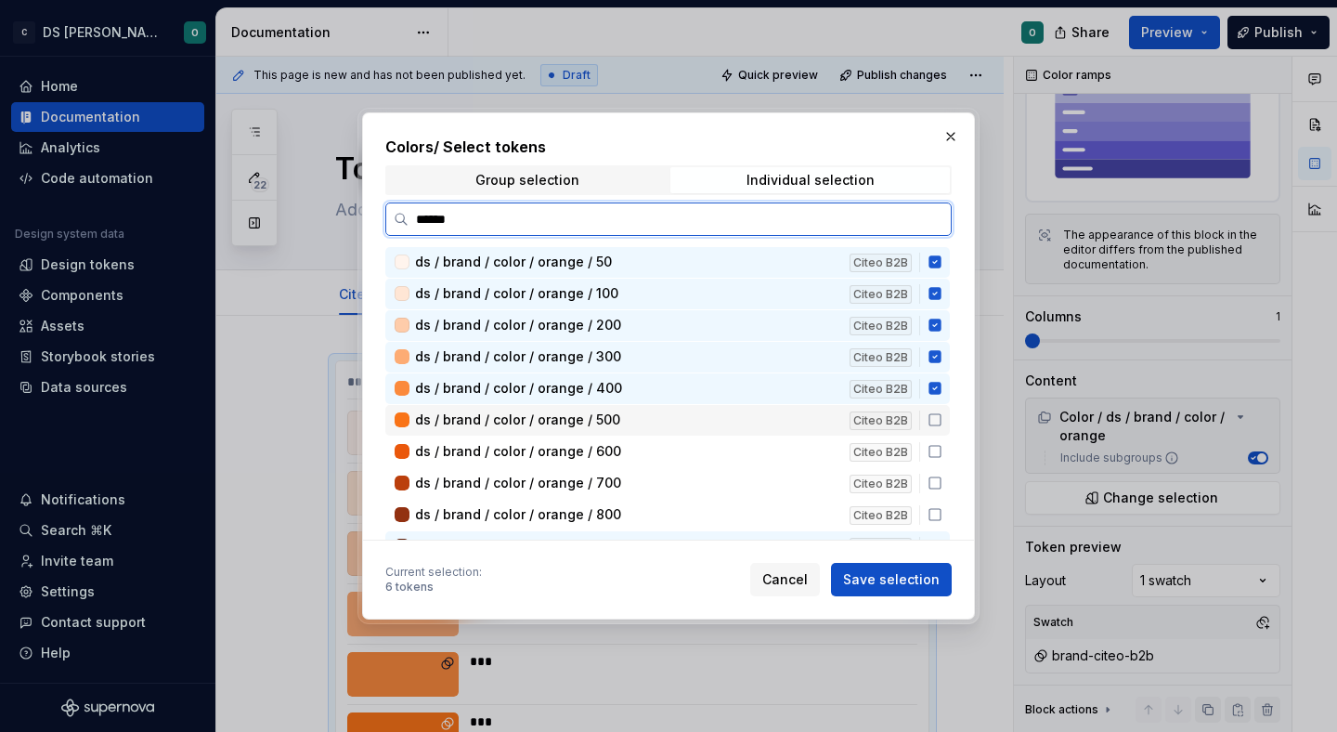
click at [942, 421] on icon at bounding box center [935, 419] width 15 height 15
click at [944, 463] on div "ds / brand / color / orange / 600 Citeo B2B" at bounding box center [667, 451] width 564 height 31
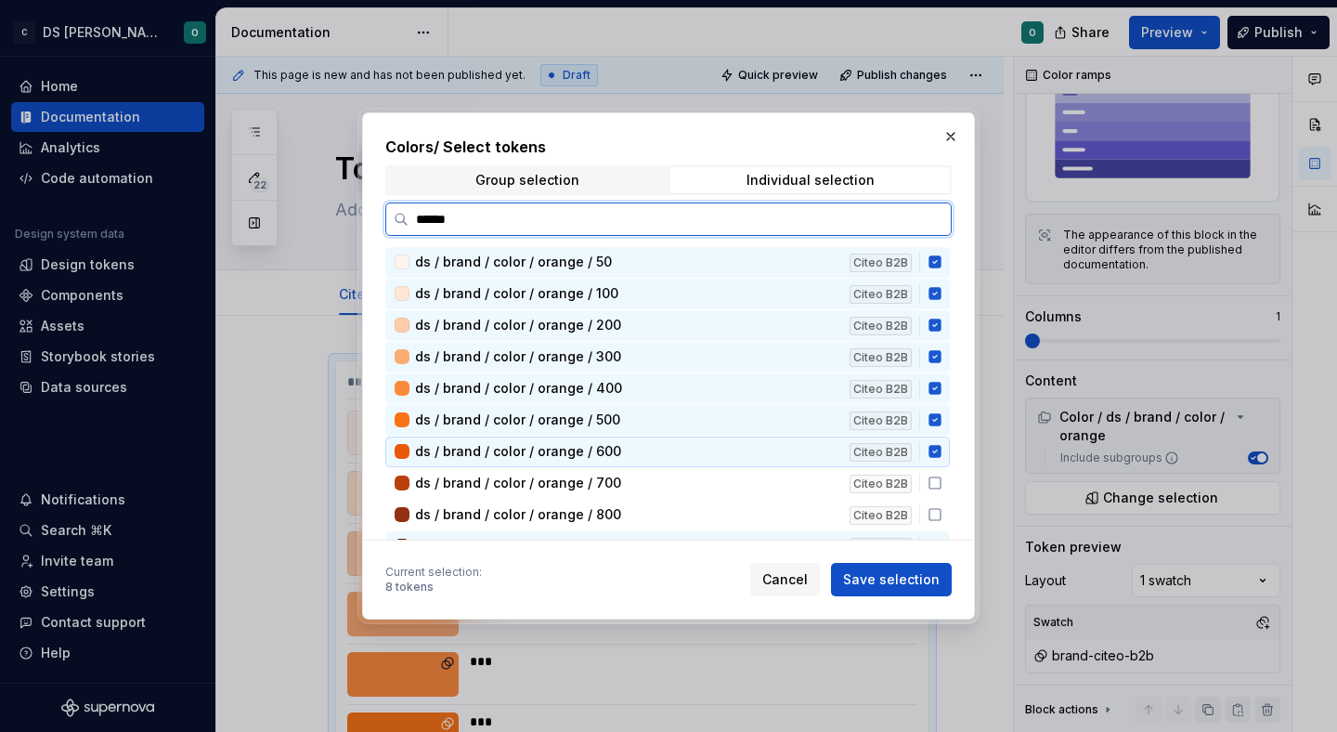
click at [950, 496] on div "ds / brand / color / orange / 700 Citeo B2B" at bounding box center [667, 483] width 564 height 31
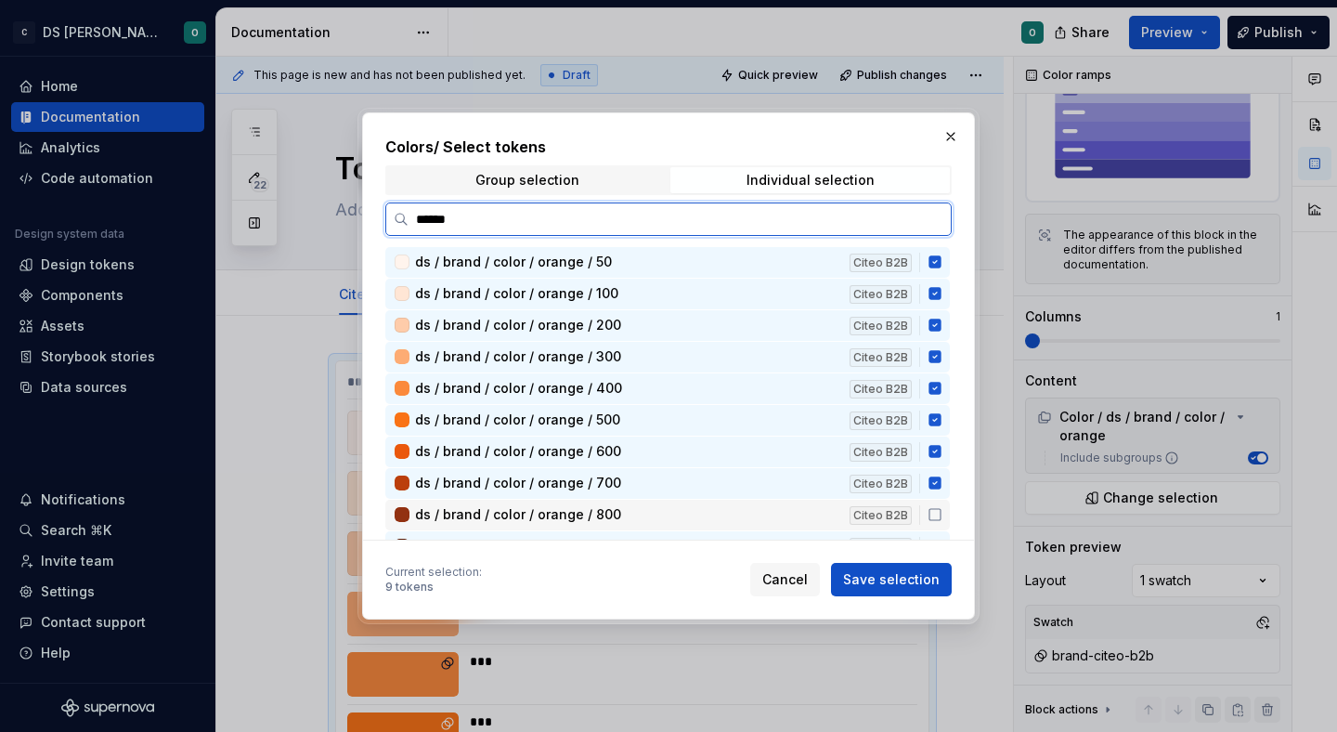
click at [945, 527] on div "ds / brand / color / orange / 800 Citeo B2B" at bounding box center [667, 515] width 564 height 31
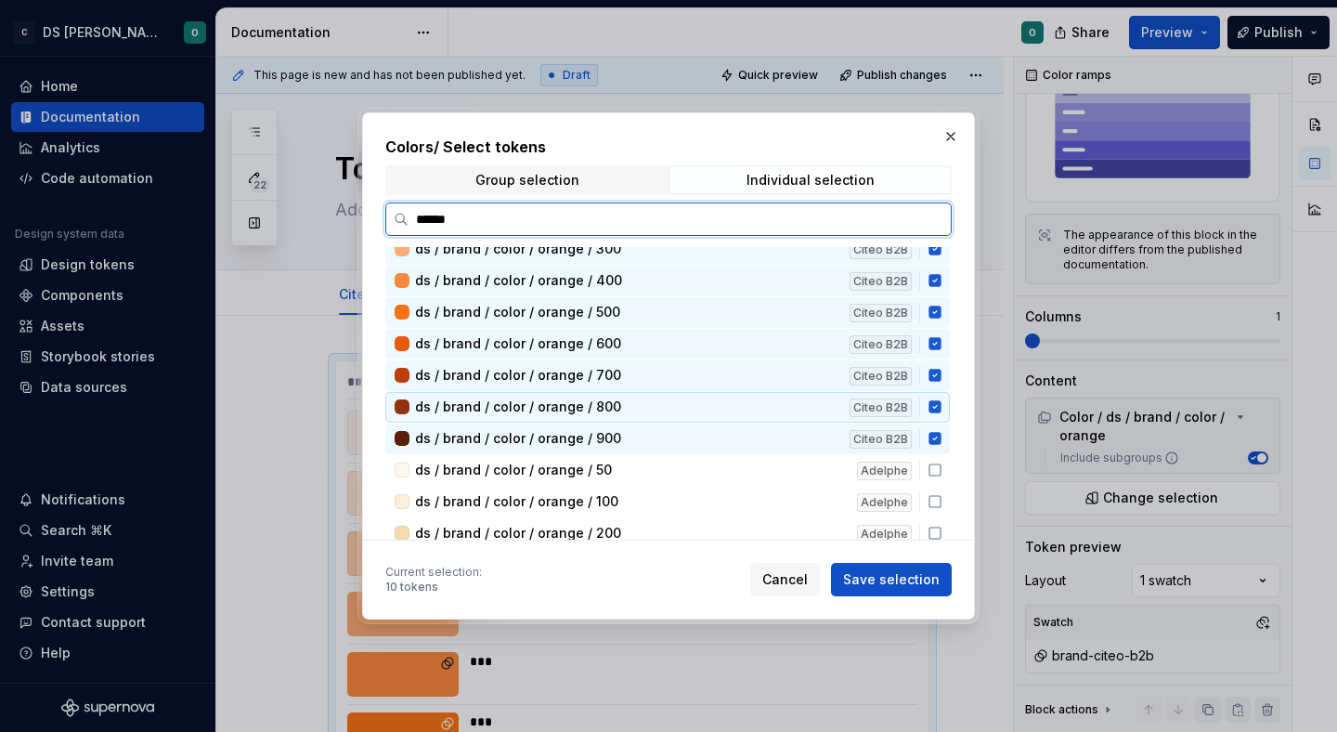
scroll to position [118, 0]
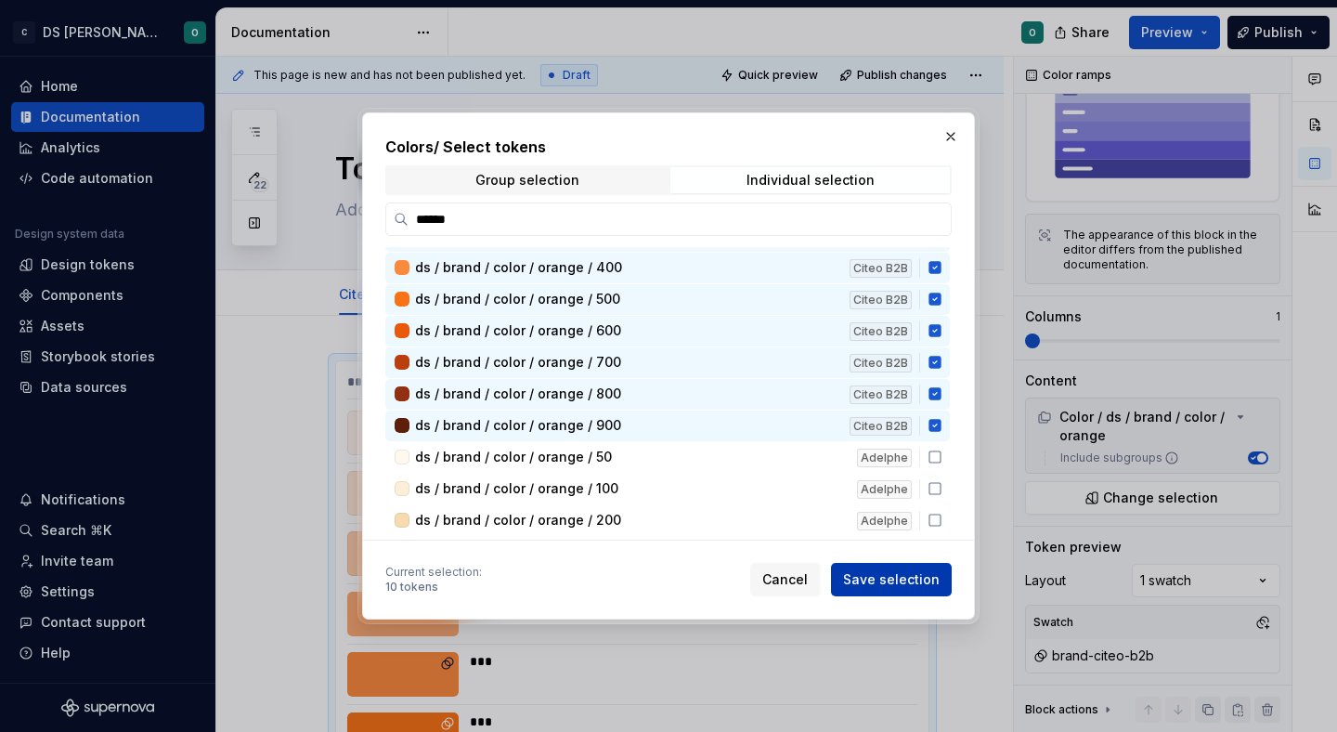
click at [911, 580] on span "Save selection" at bounding box center [891, 579] width 97 height 19
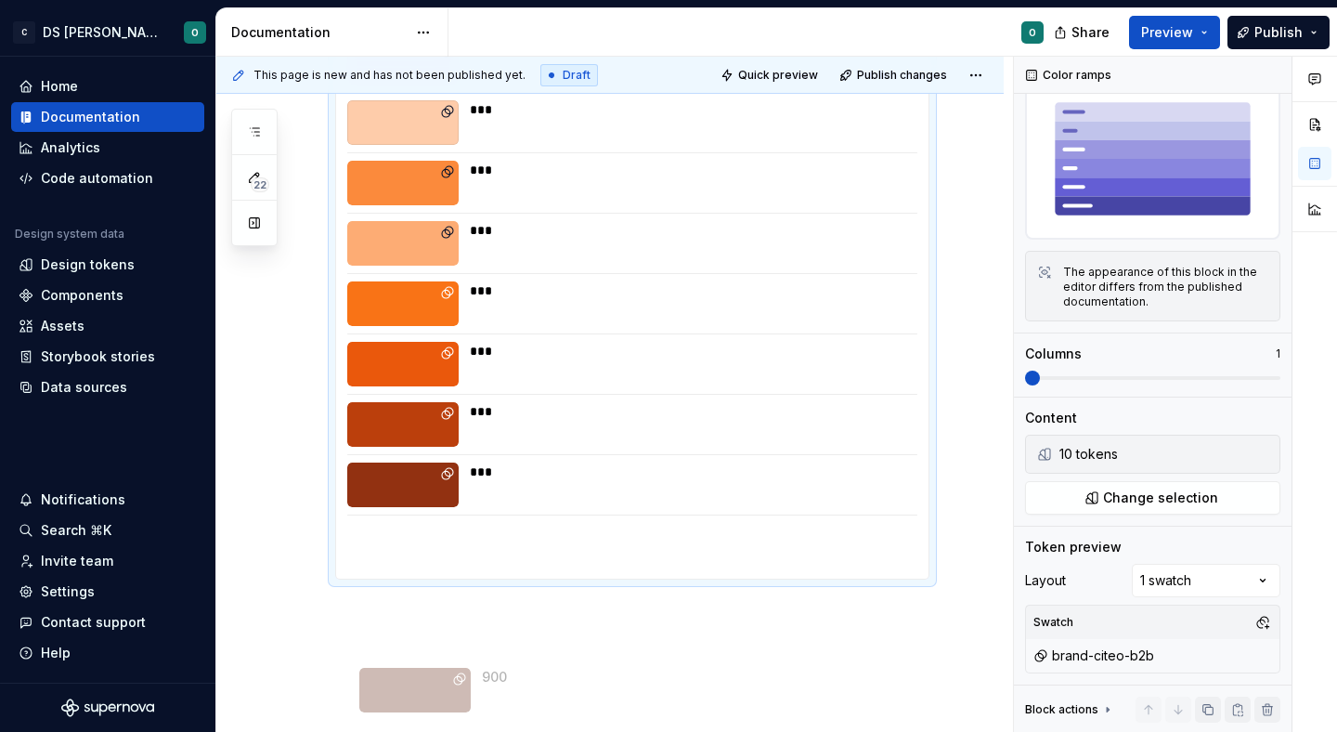
scroll to position [487, 0]
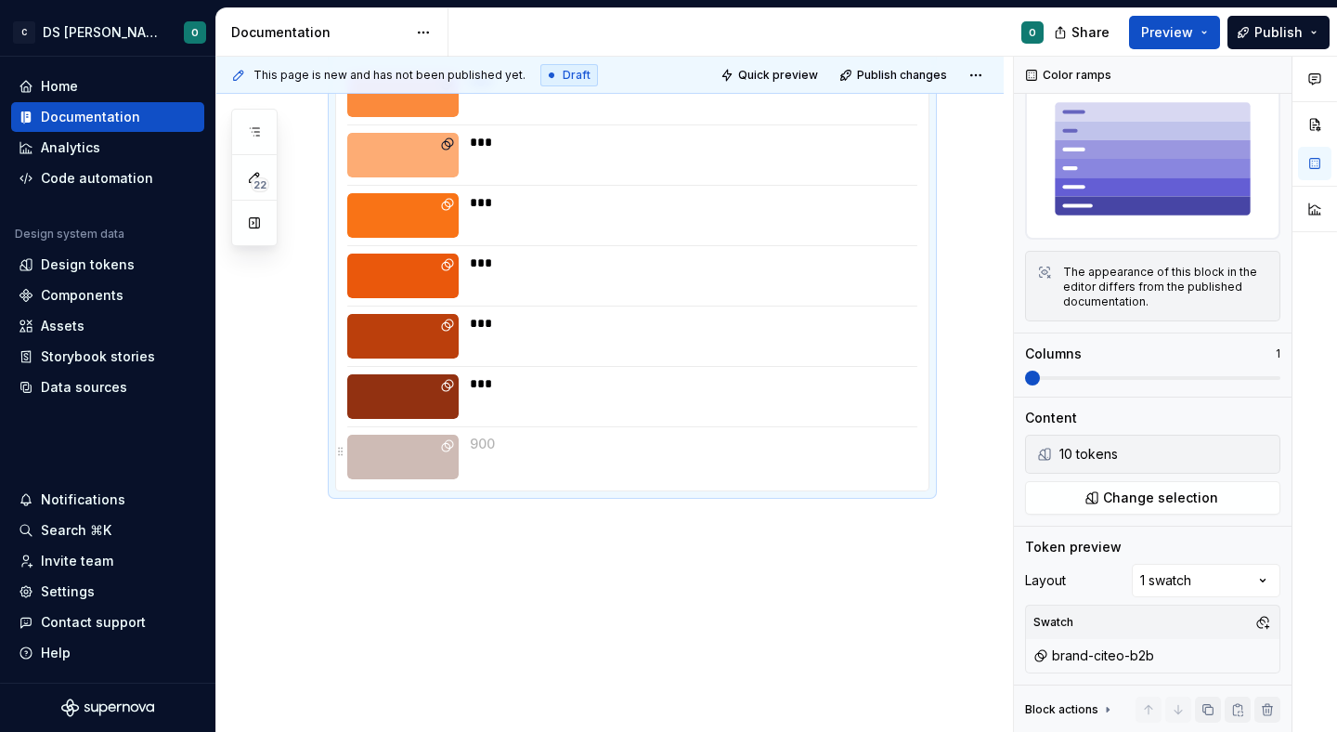
drag, startPoint x: 492, startPoint y: 191, endPoint x: 530, endPoint y: 465, distance: 276.5
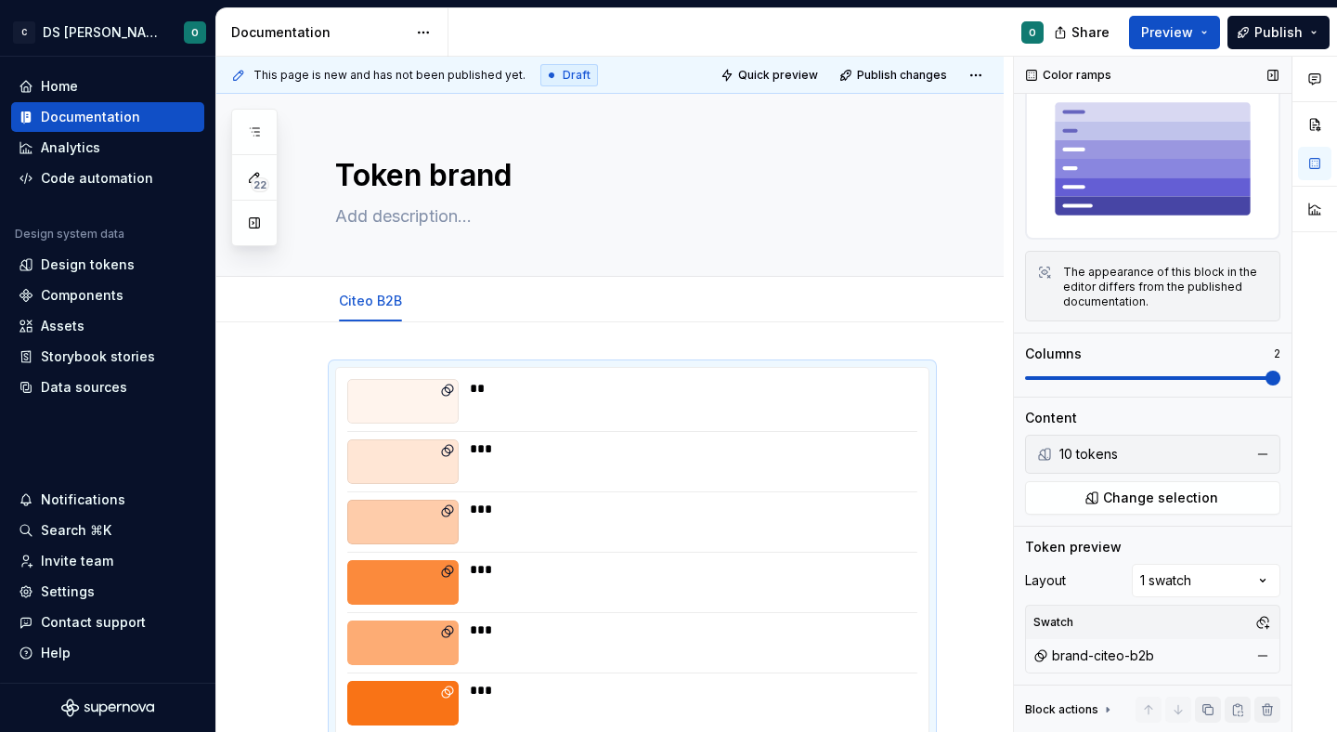
scroll to position [246, 0]
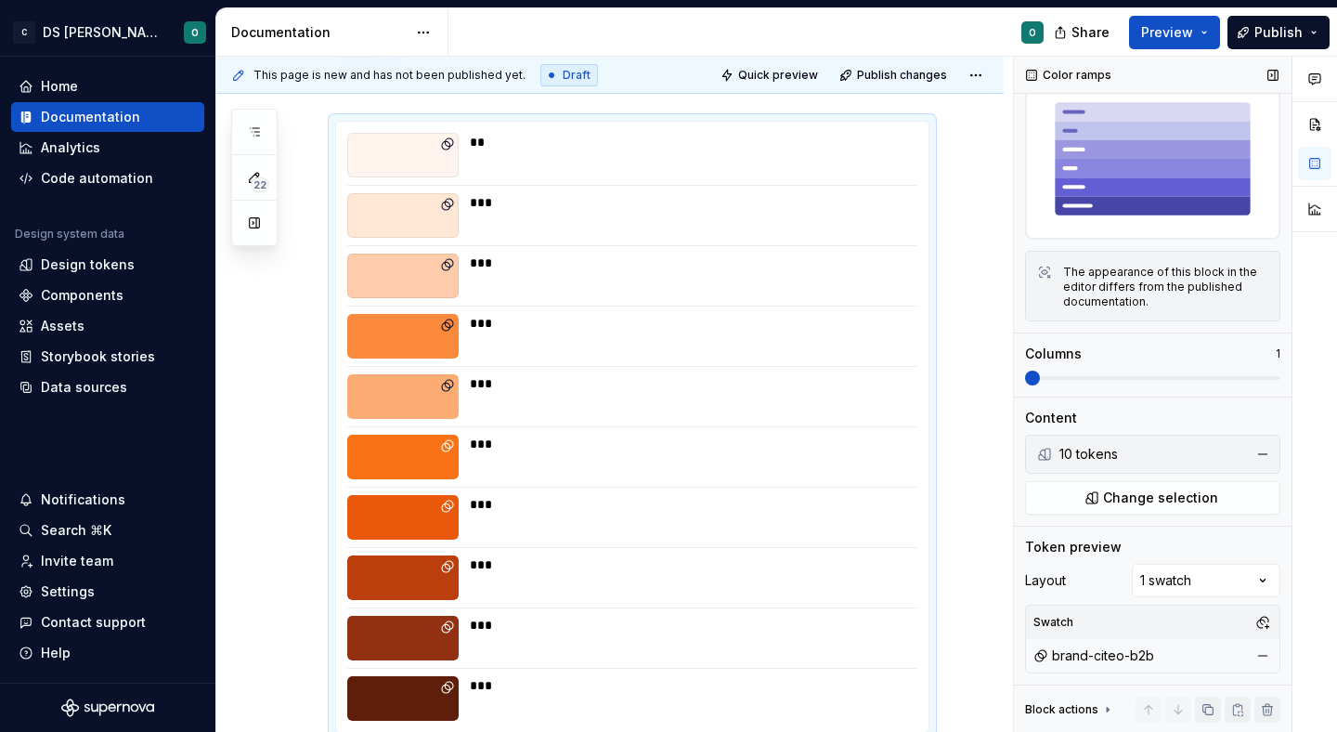
click at [1025, 370] on span at bounding box center [1032, 377] width 15 height 15
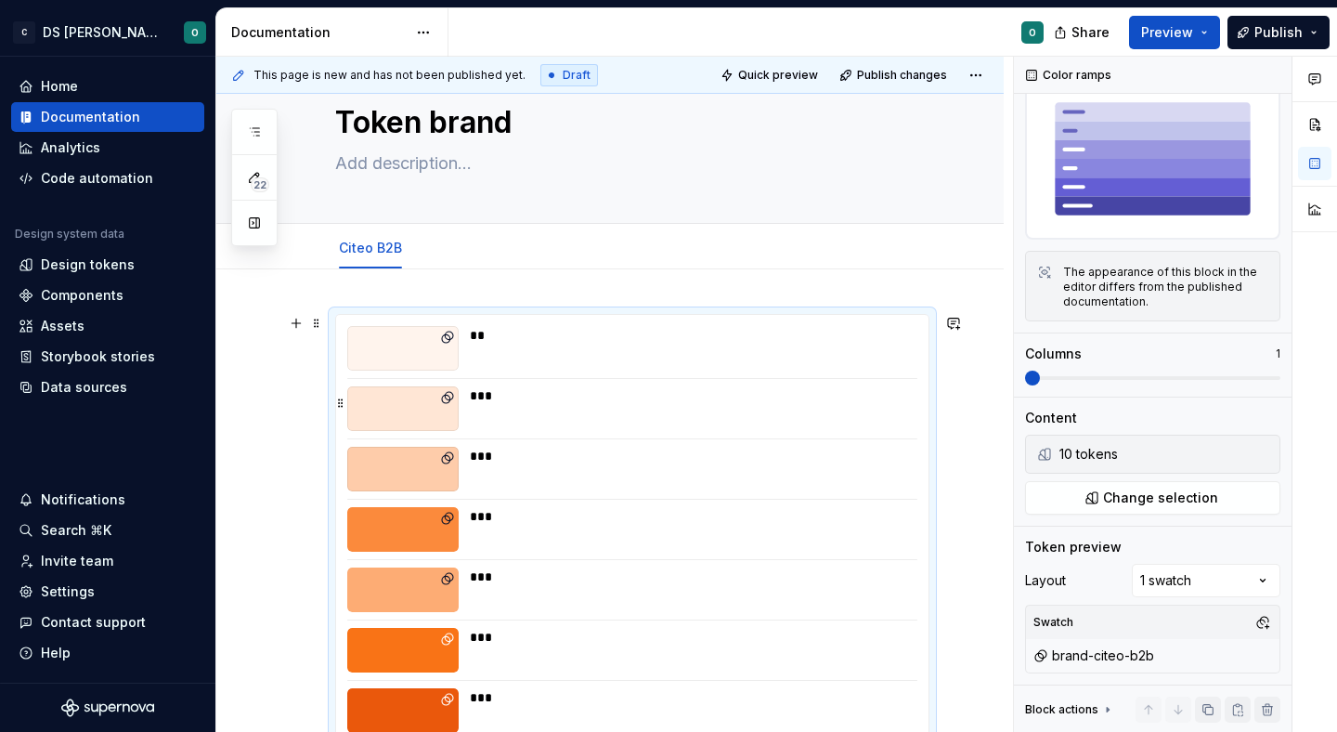
scroll to position [30, 0]
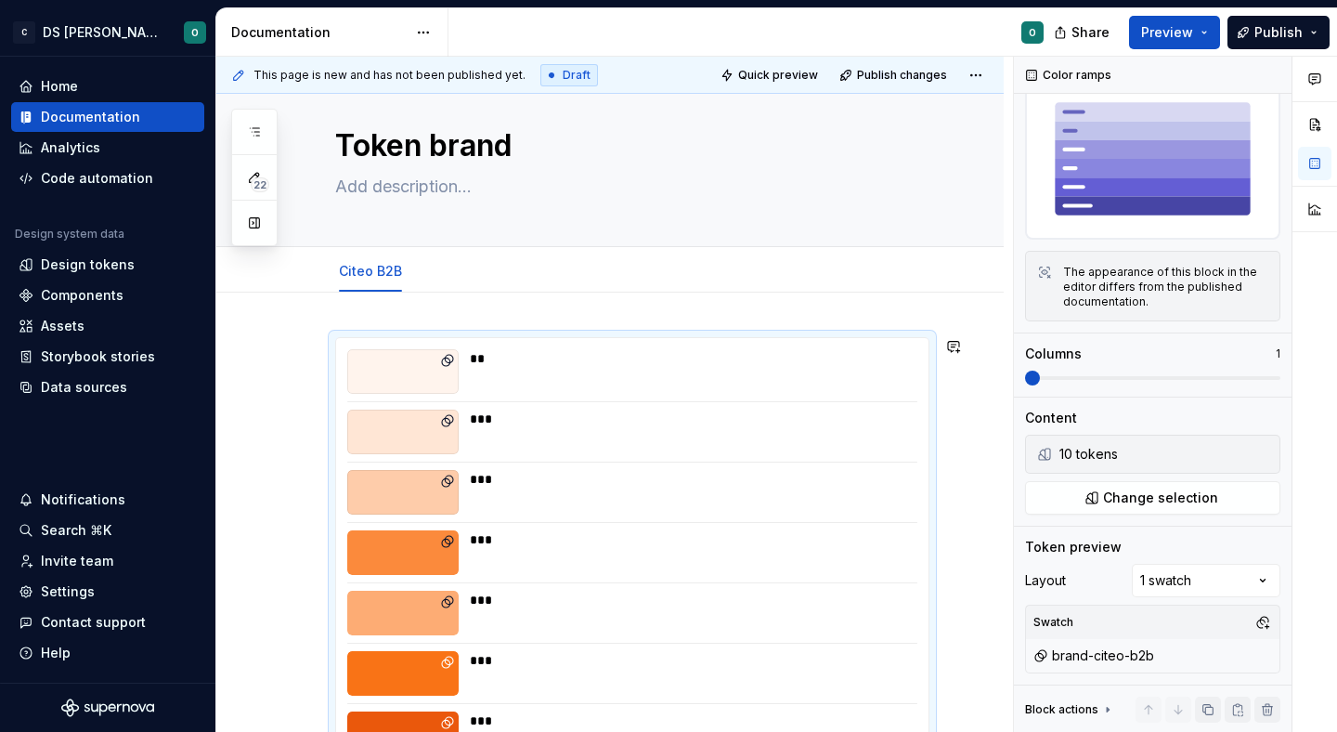
click at [720, 309] on div "** *** *** *** *** *** *** *** *** ***" at bounding box center [609, 741] width 787 height 898
type textarea "*"
click at [720, 309] on div "** *** *** *** *** *** *** *** *** ***" at bounding box center [609, 741] width 787 height 898
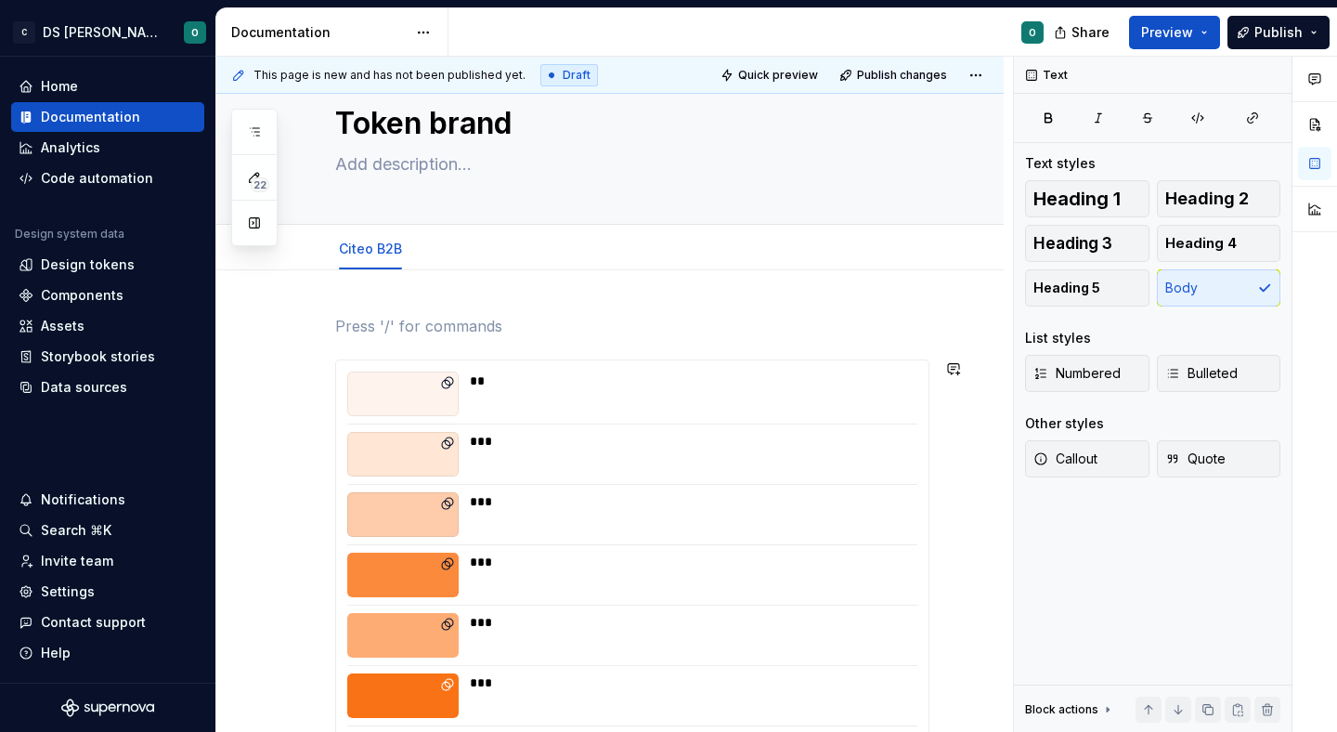
scroll to position [55, 0]
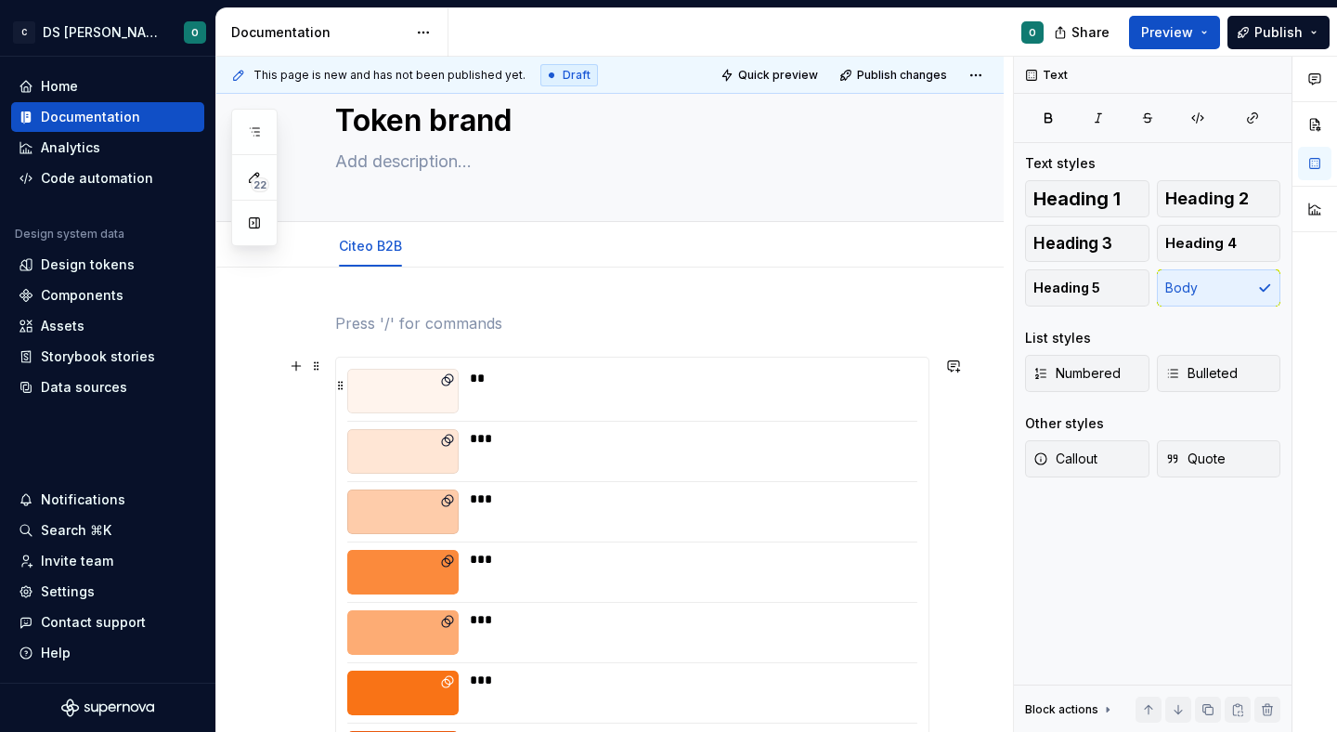
click at [680, 389] on div "**" at bounding box center [688, 391] width 436 height 45
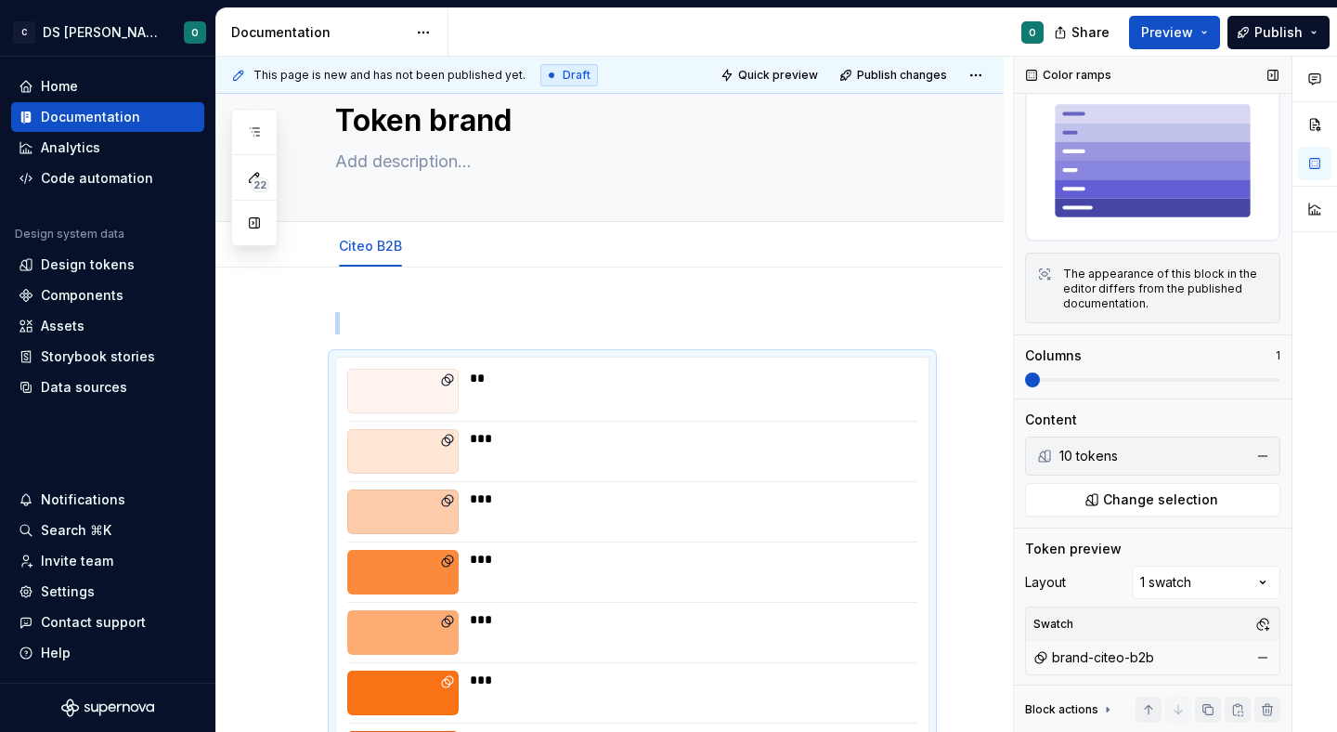
scroll to position [60, 0]
click at [1133, 500] on span "Change selection" at bounding box center [1160, 497] width 115 height 19
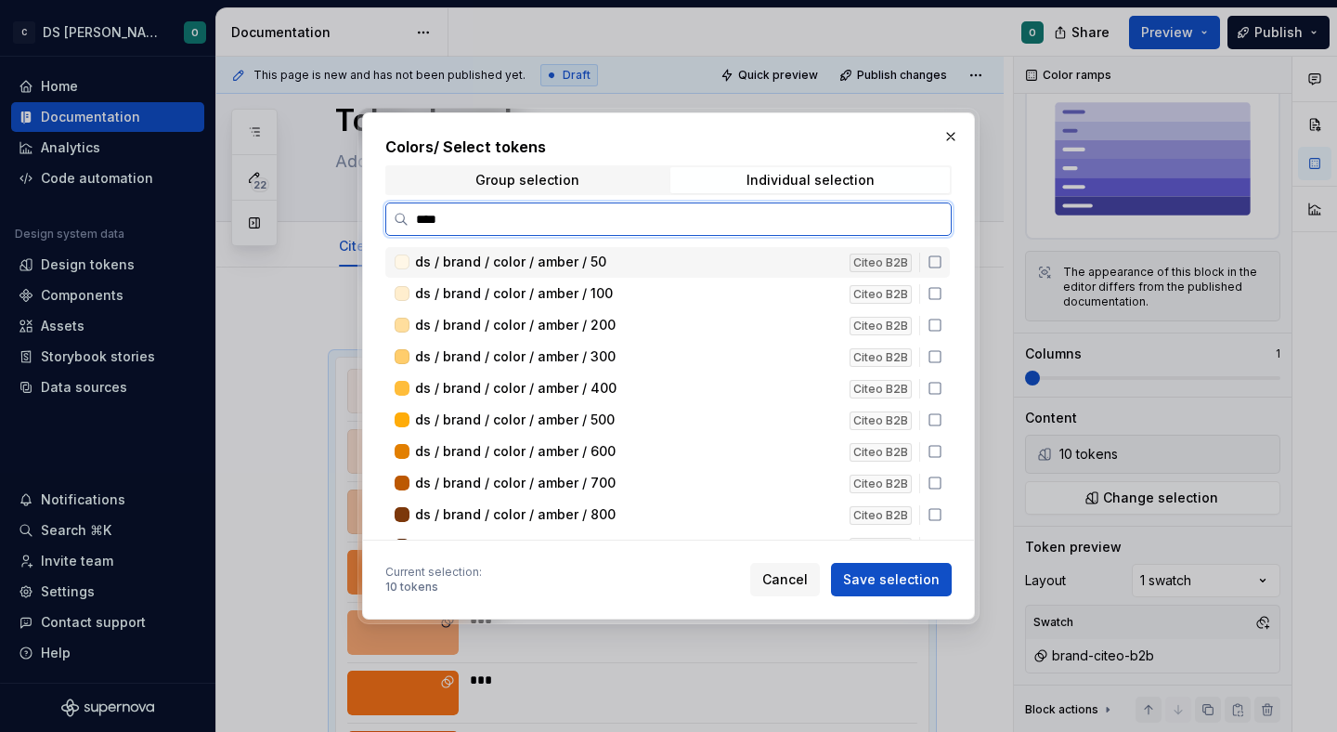
type input "*****"
click at [941, 262] on icon at bounding box center [935, 261] width 15 height 15
click at [942, 295] on icon at bounding box center [935, 293] width 15 height 15
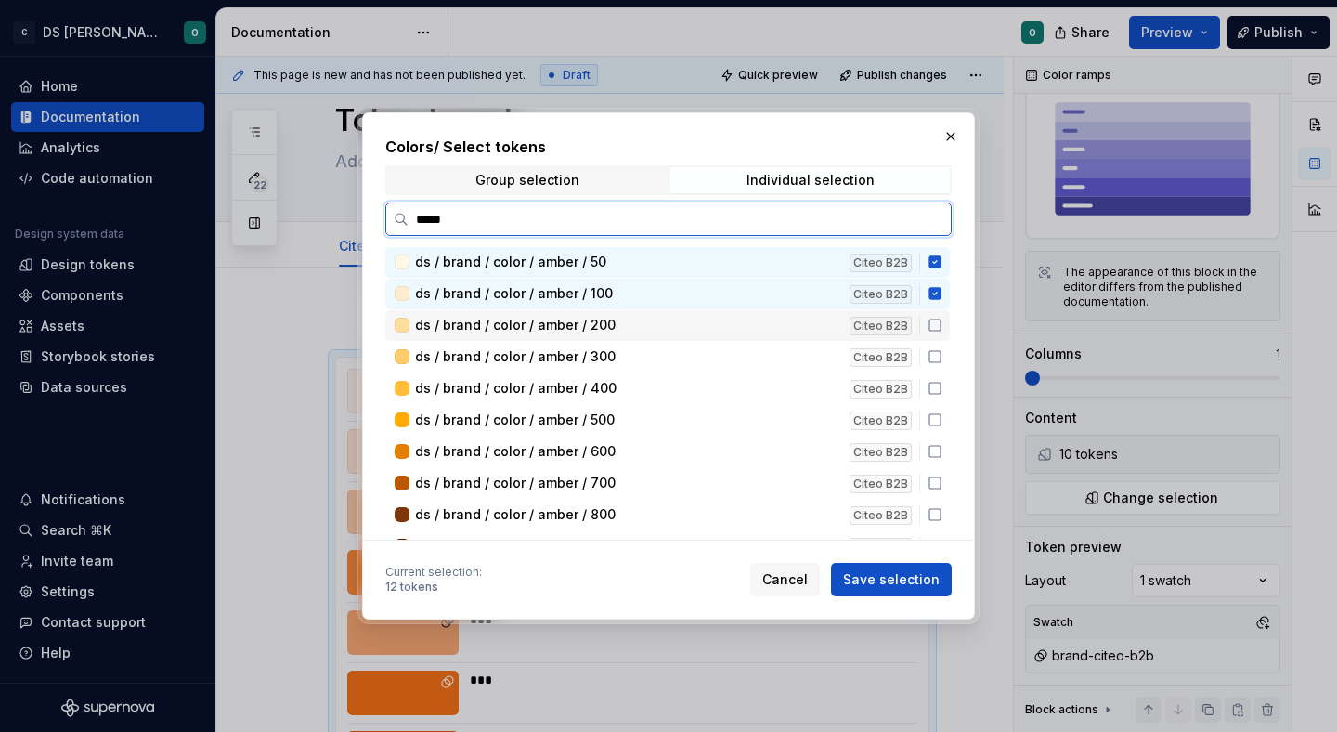
click at [942, 328] on icon at bounding box center [935, 325] width 15 height 15
click at [948, 366] on div "ds / brand / color / amber / 300 Citeo B2B" at bounding box center [667, 357] width 564 height 31
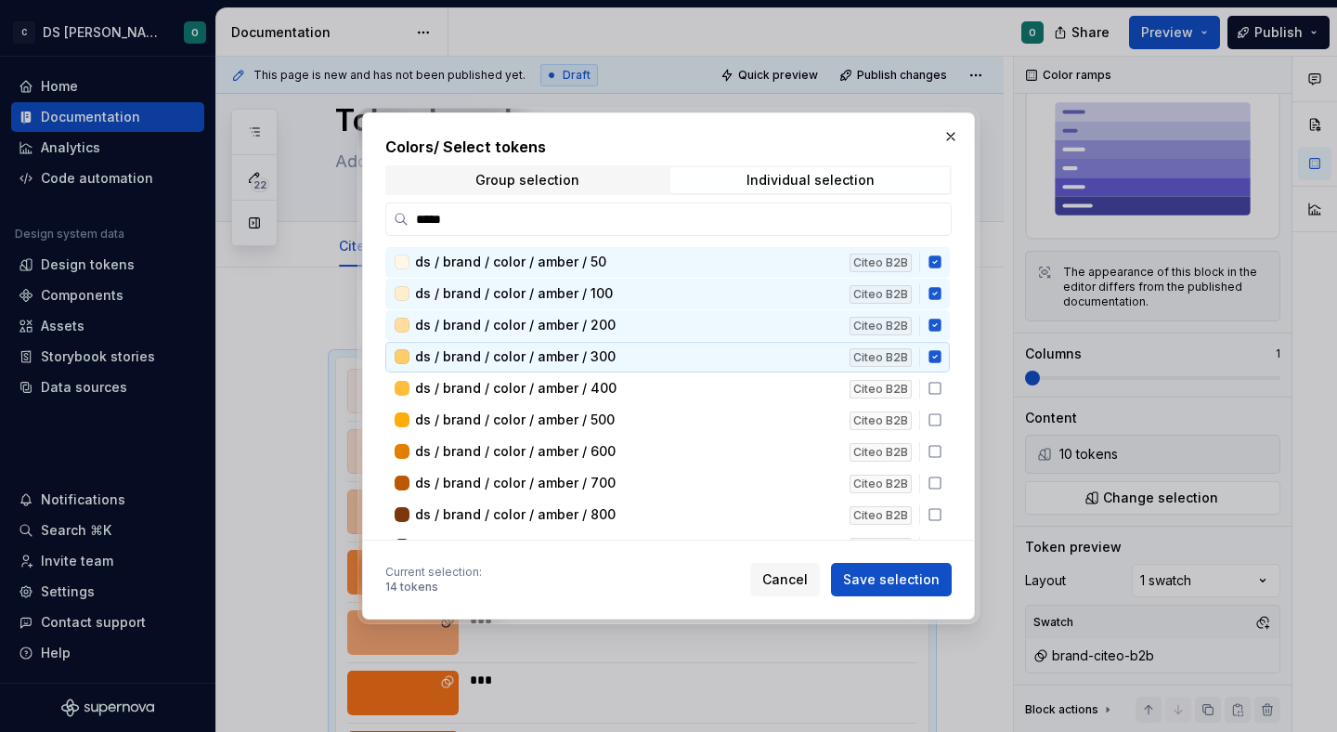
click at [944, 404] on div "ds / brand / color / amber / 50 Citeo B2B ds / brand / color / amber / 100 Cite…" at bounding box center [669, 716] width 568 height 938
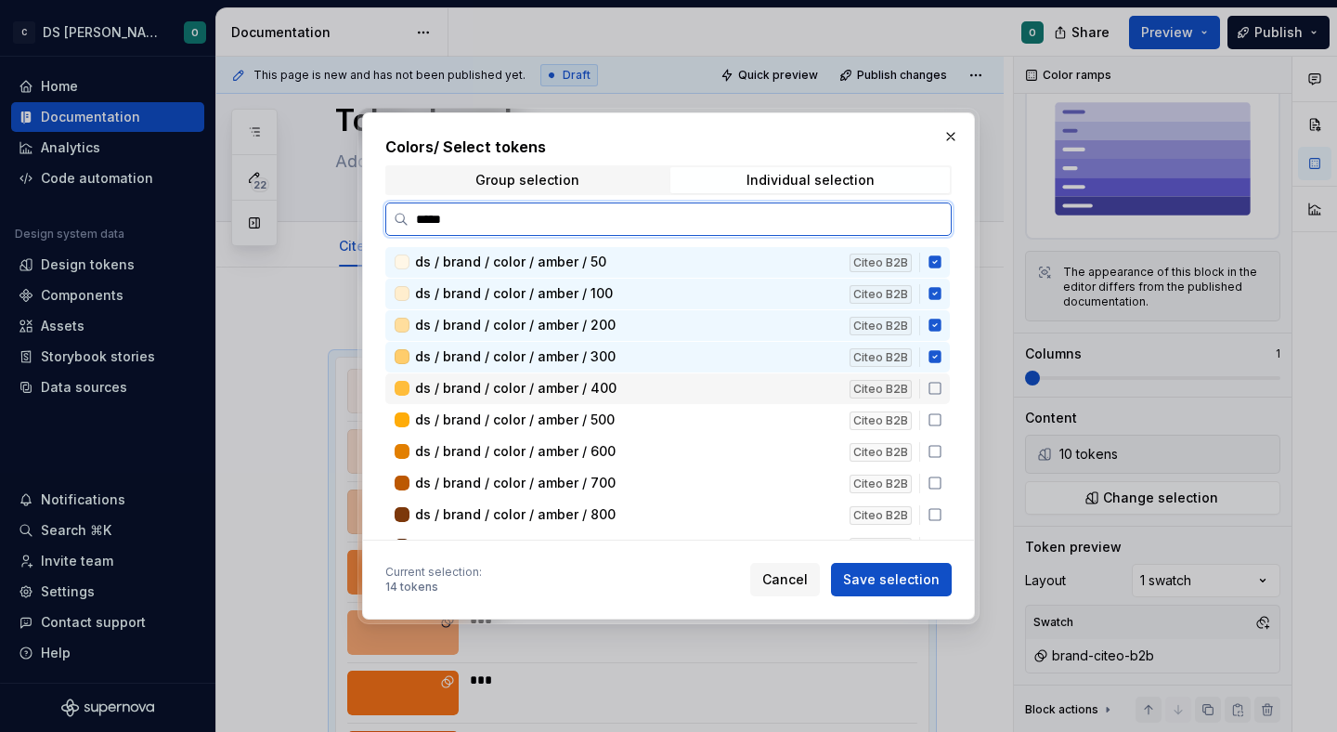
click at [942, 387] on icon at bounding box center [935, 388] width 15 height 15
click at [944, 409] on div "ds / brand / color / amber / 500 Citeo B2B" at bounding box center [667, 420] width 564 height 31
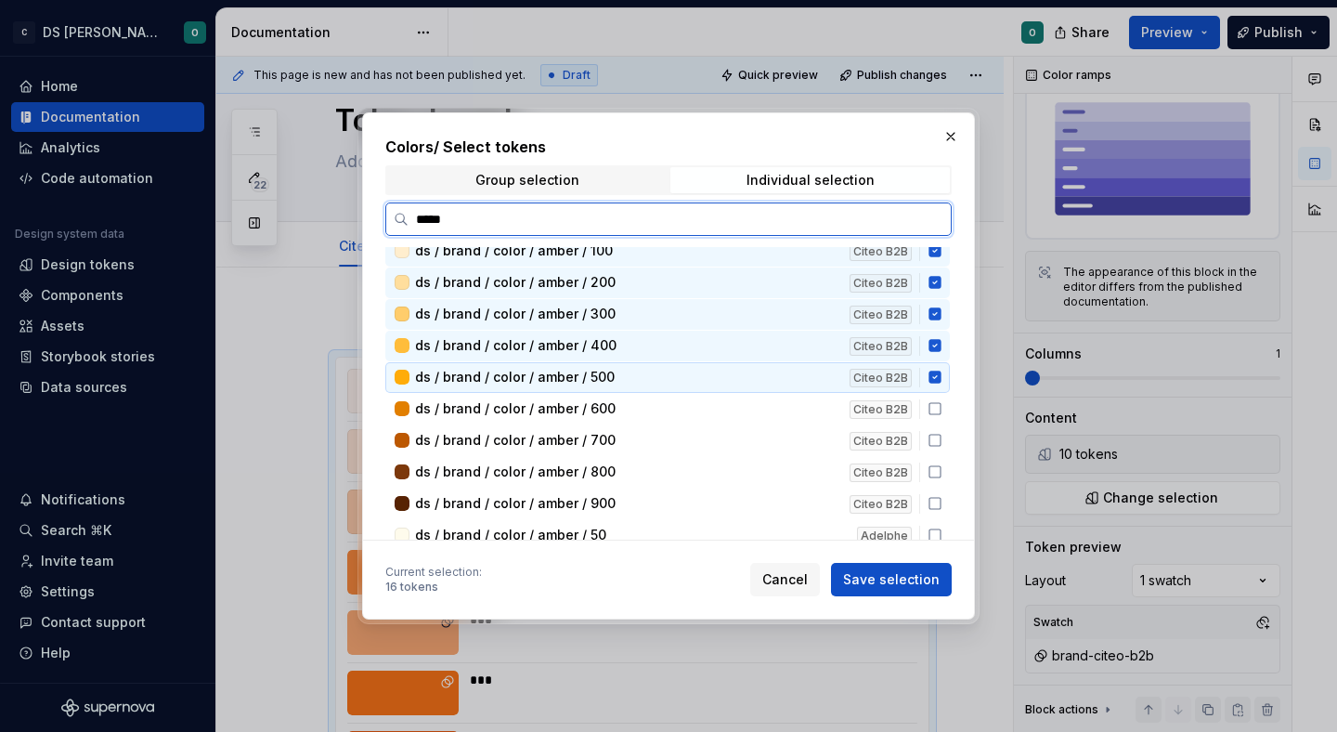
scroll to position [49, 0]
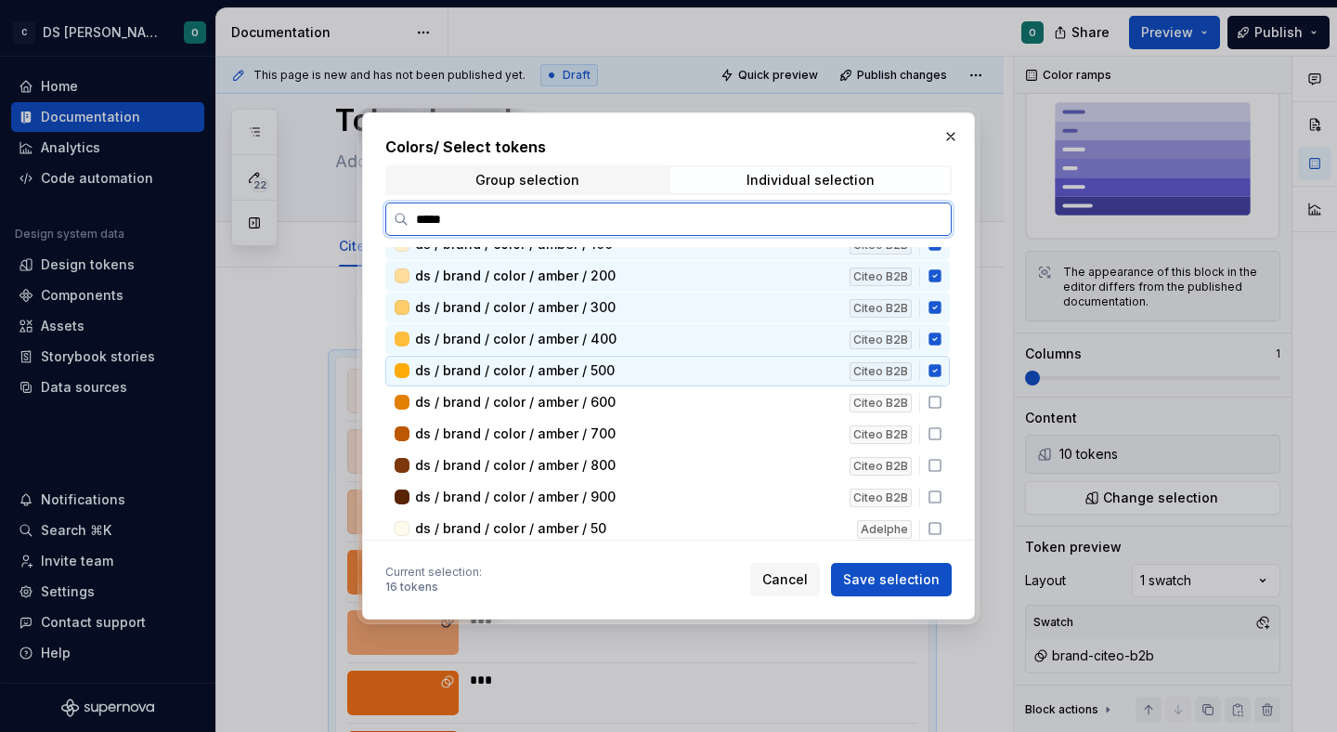
click at [942, 409] on icon at bounding box center [935, 402] width 15 height 15
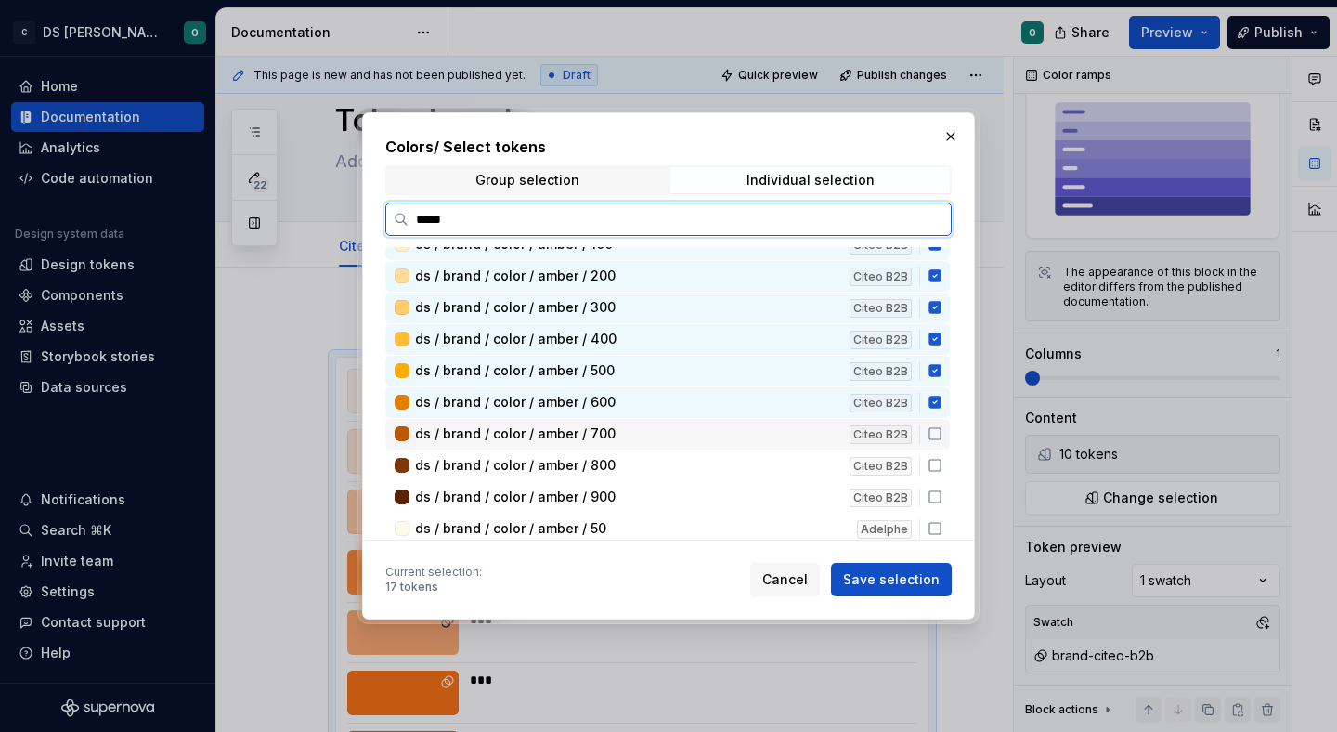
click at [941, 428] on icon at bounding box center [934, 433] width 11 height 11
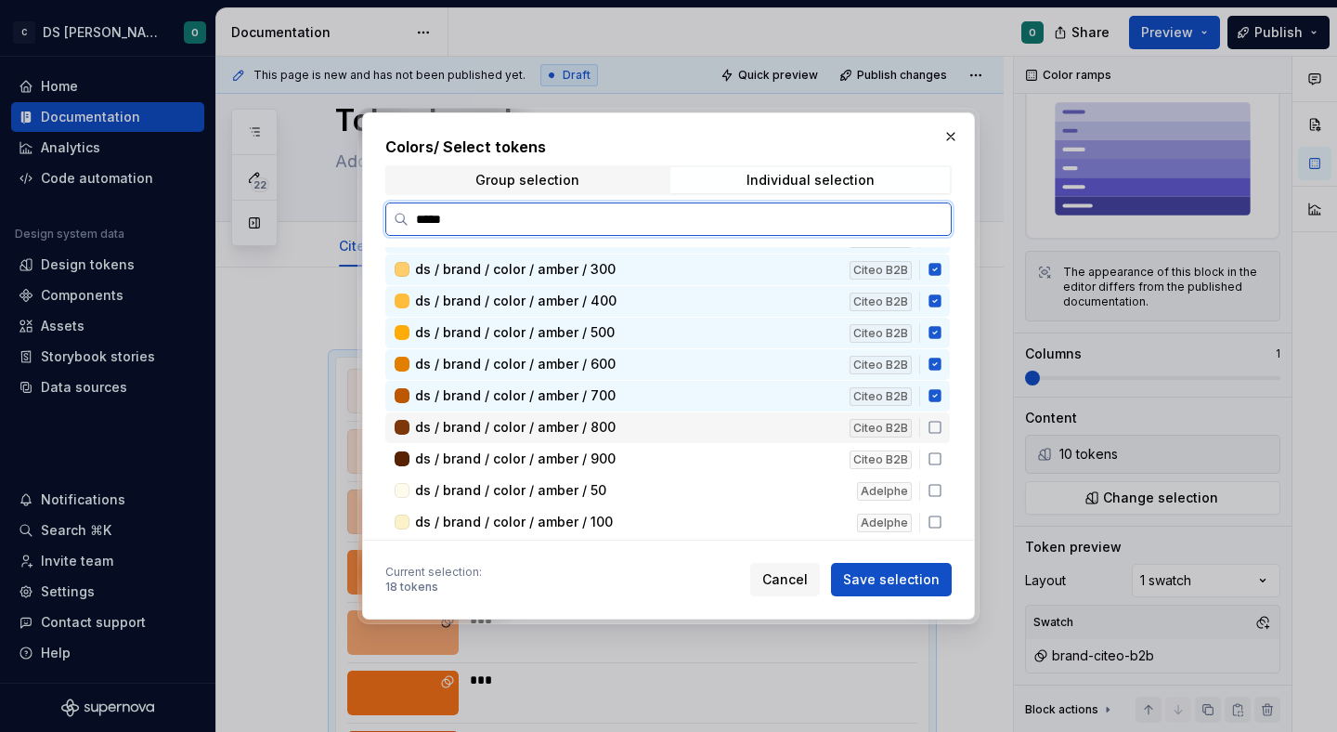
click at [944, 435] on div "ds / brand / color / amber / 800 Citeo B2B" at bounding box center [667, 427] width 564 height 31
click at [942, 466] on icon at bounding box center [935, 458] width 15 height 15
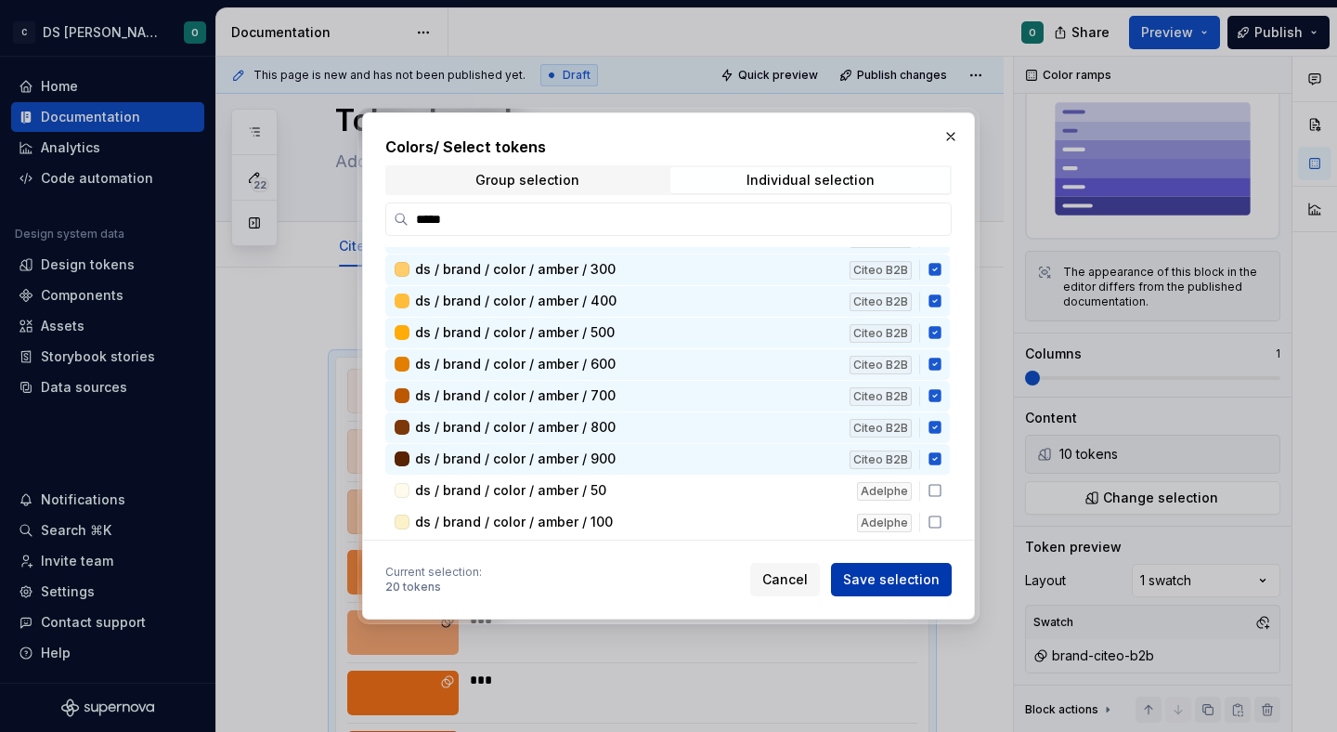
click at [914, 586] on span "Save selection" at bounding box center [891, 579] width 97 height 19
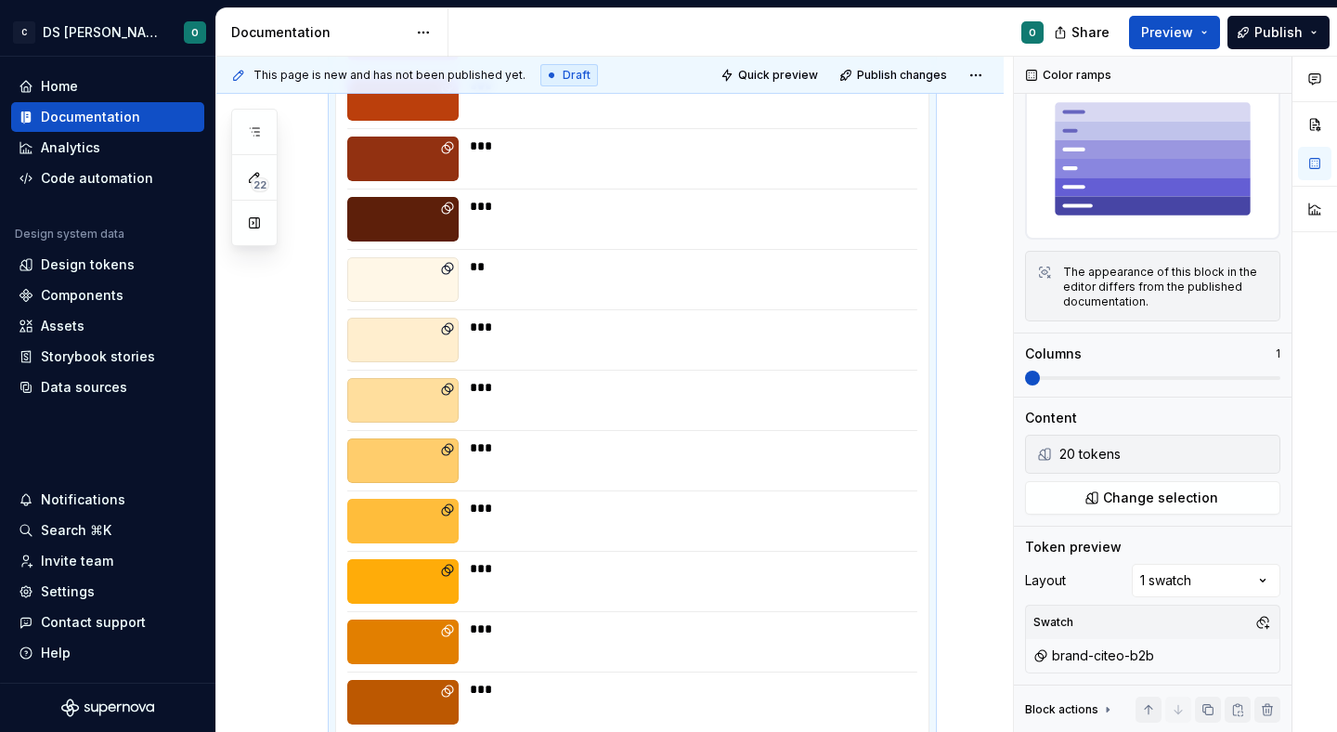
scroll to position [765, 0]
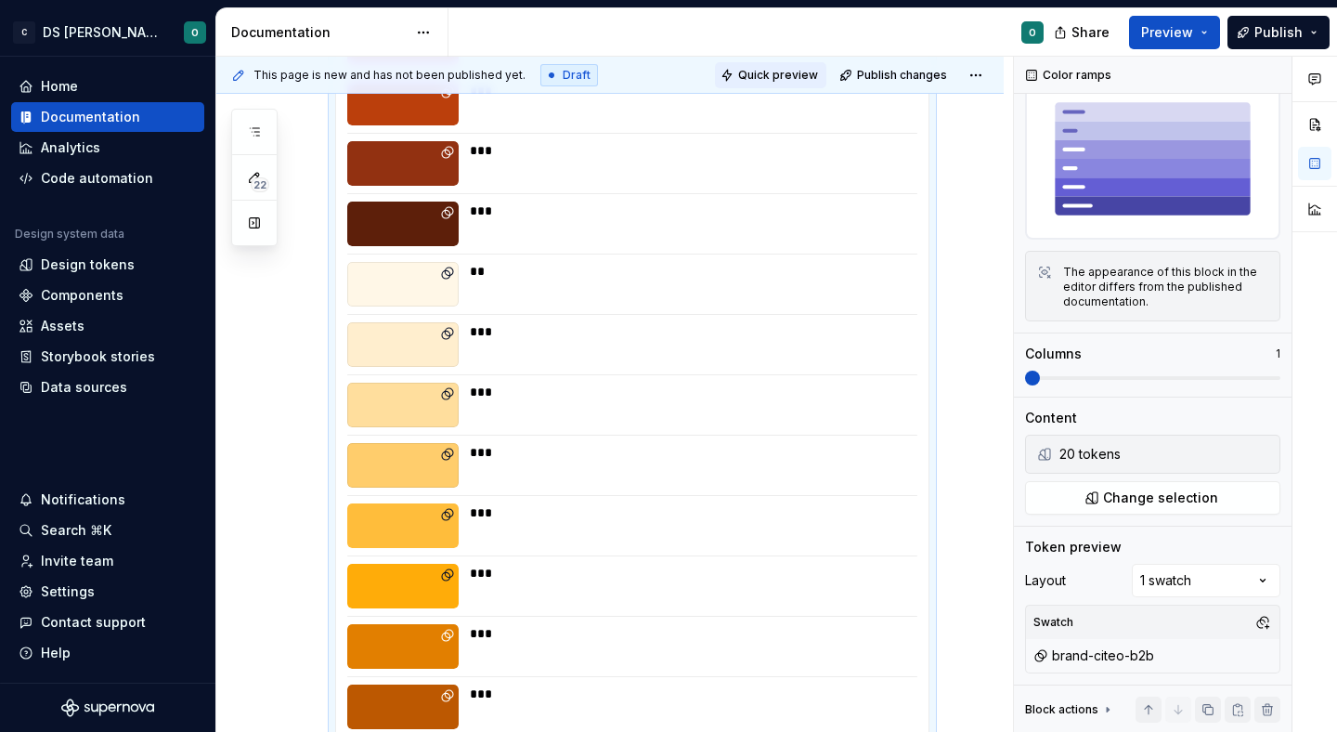
click at [774, 78] on span "Quick preview" at bounding box center [778, 75] width 80 height 15
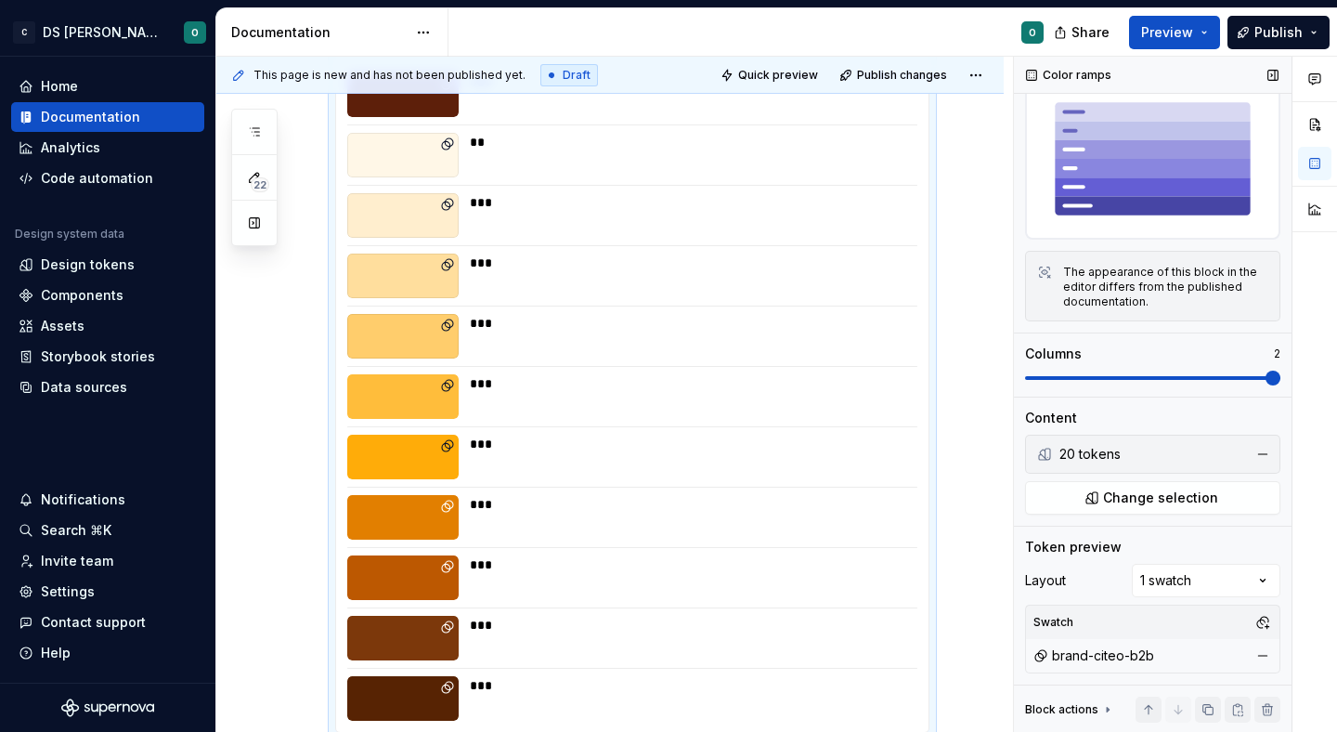
click at [1265, 380] on span at bounding box center [1272, 377] width 15 height 15
click at [761, 77] on span "Quick preview" at bounding box center [778, 75] width 80 height 15
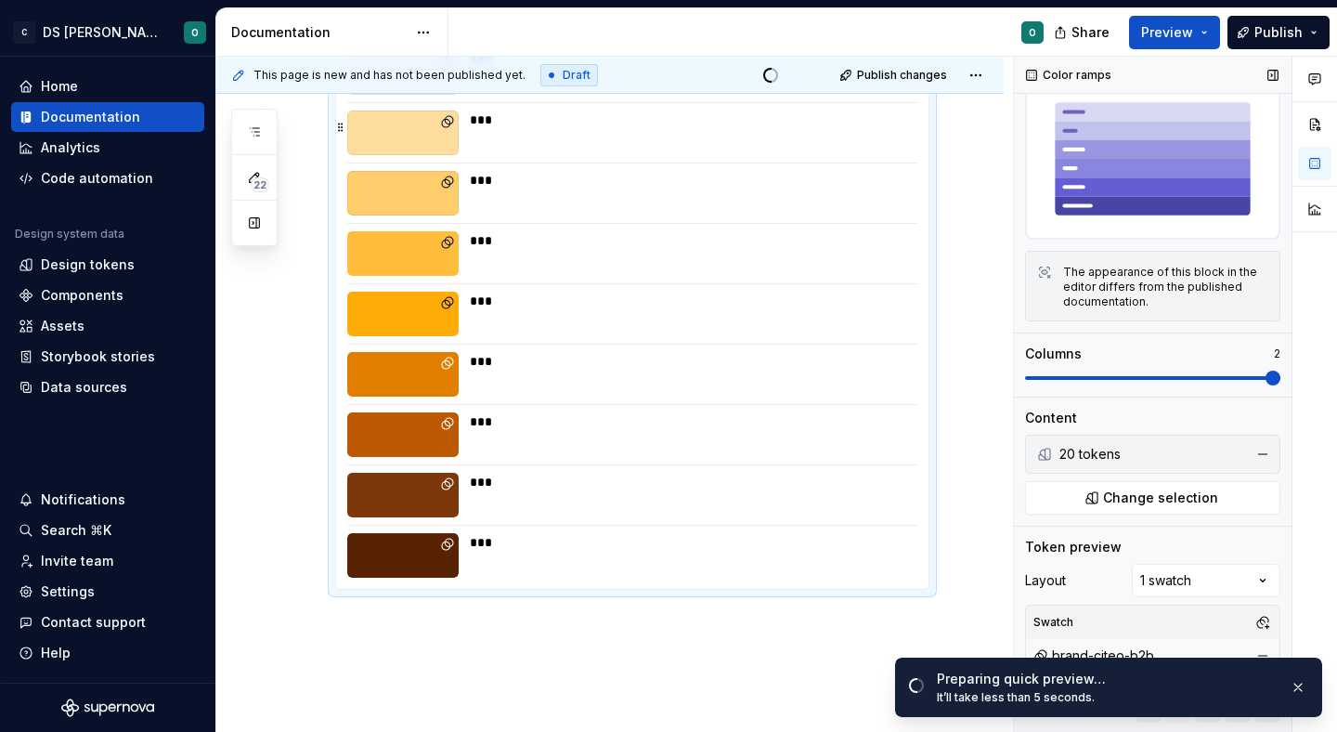
scroll to position [1077, 0]
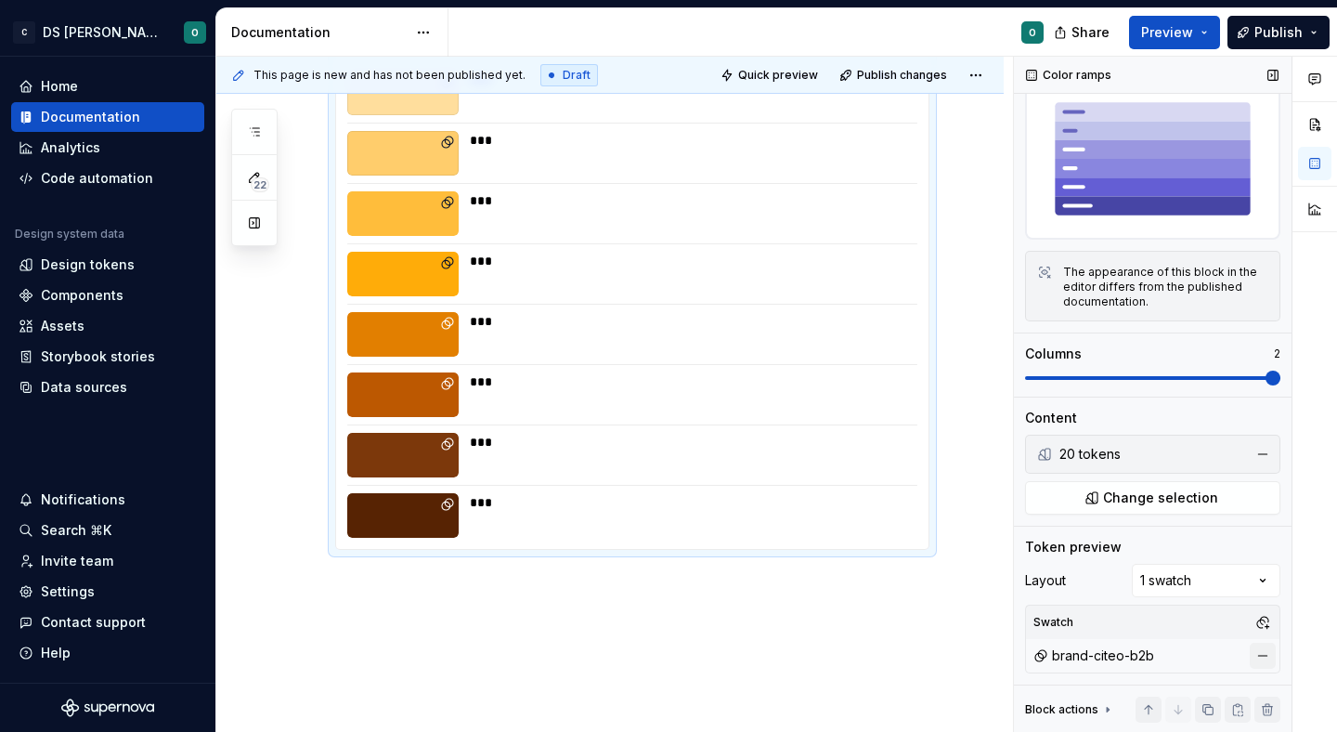
click at [1263, 655] on button "button" at bounding box center [1263, 655] width 26 height 26
click at [782, 84] on button "Quick preview" at bounding box center [770, 75] width 111 height 26
click at [1253, 620] on button "button" at bounding box center [1263, 622] width 26 height 26
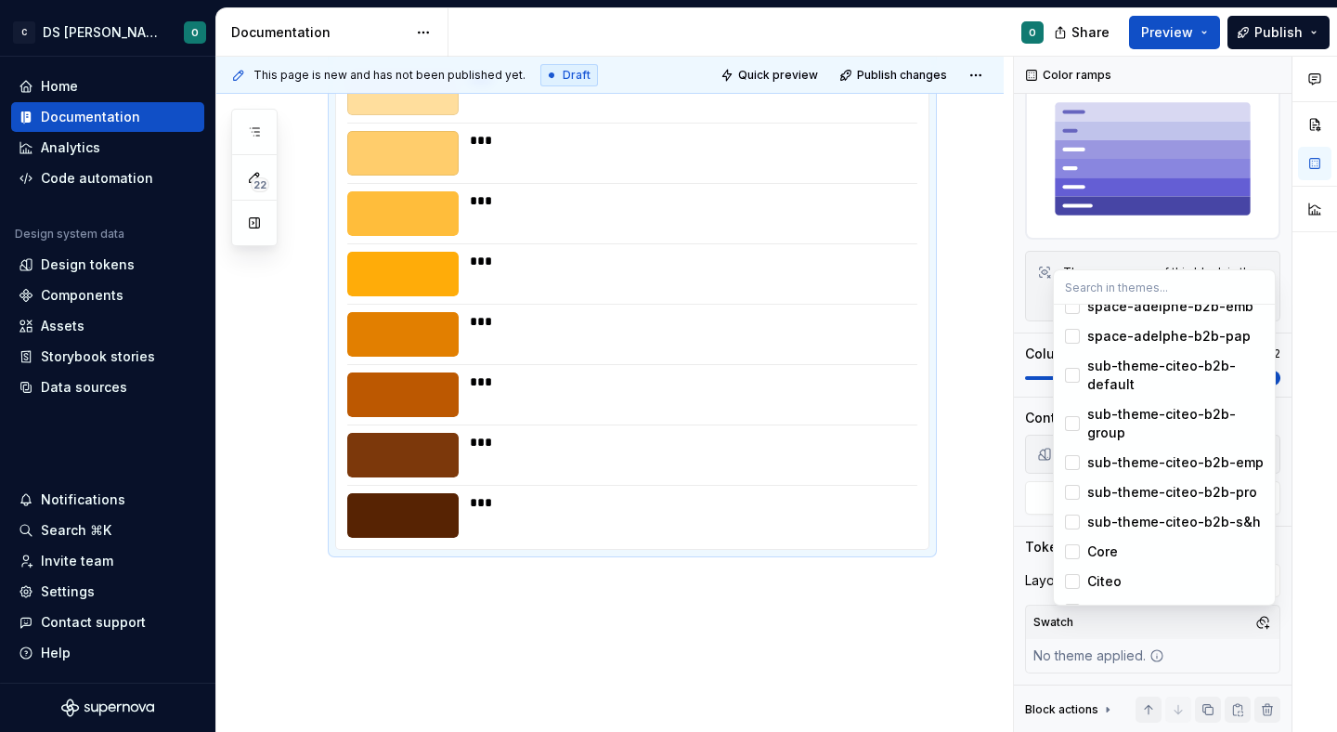
scroll to position [487, 0]
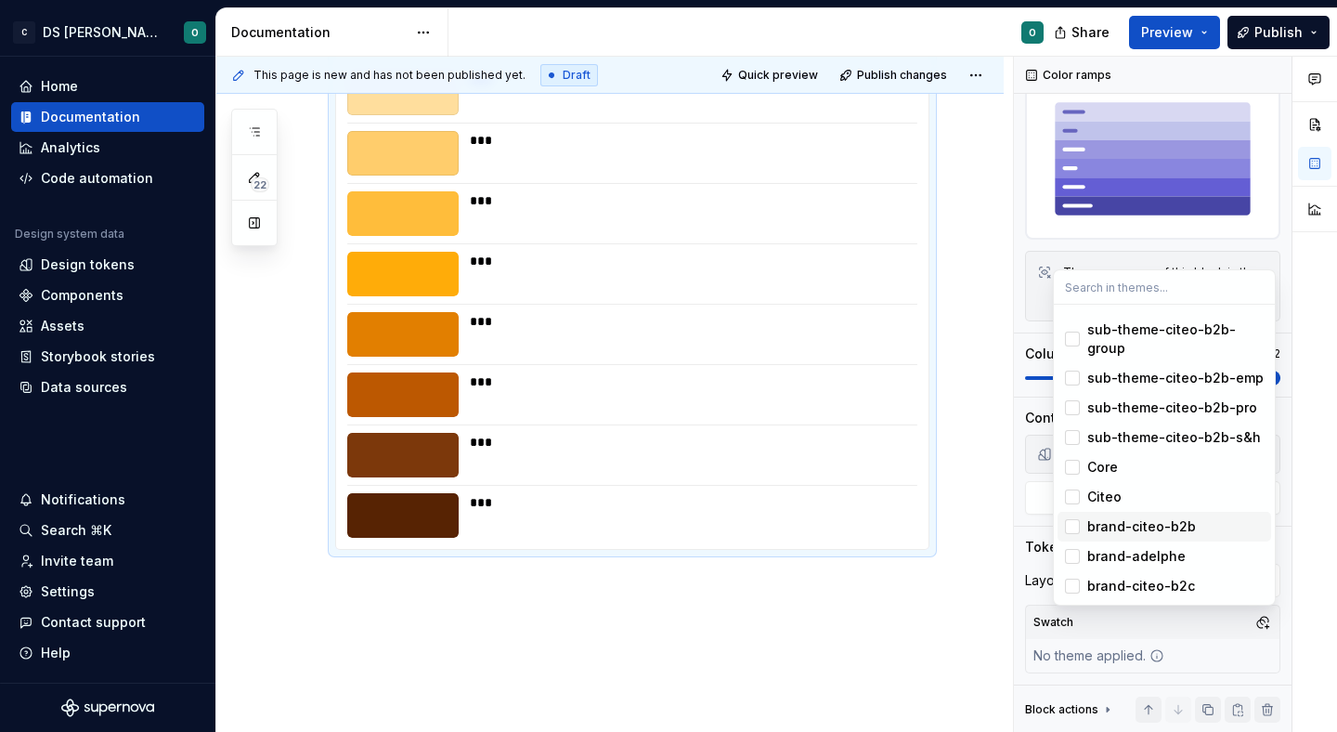
click at [1215, 525] on div "brand-citeo-b2b" at bounding box center [1175, 526] width 176 height 19
click at [951, 621] on html "C DS Citeo O Home Documentation Analytics Code automation Design system data De…" at bounding box center [668, 366] width 1337 height 732
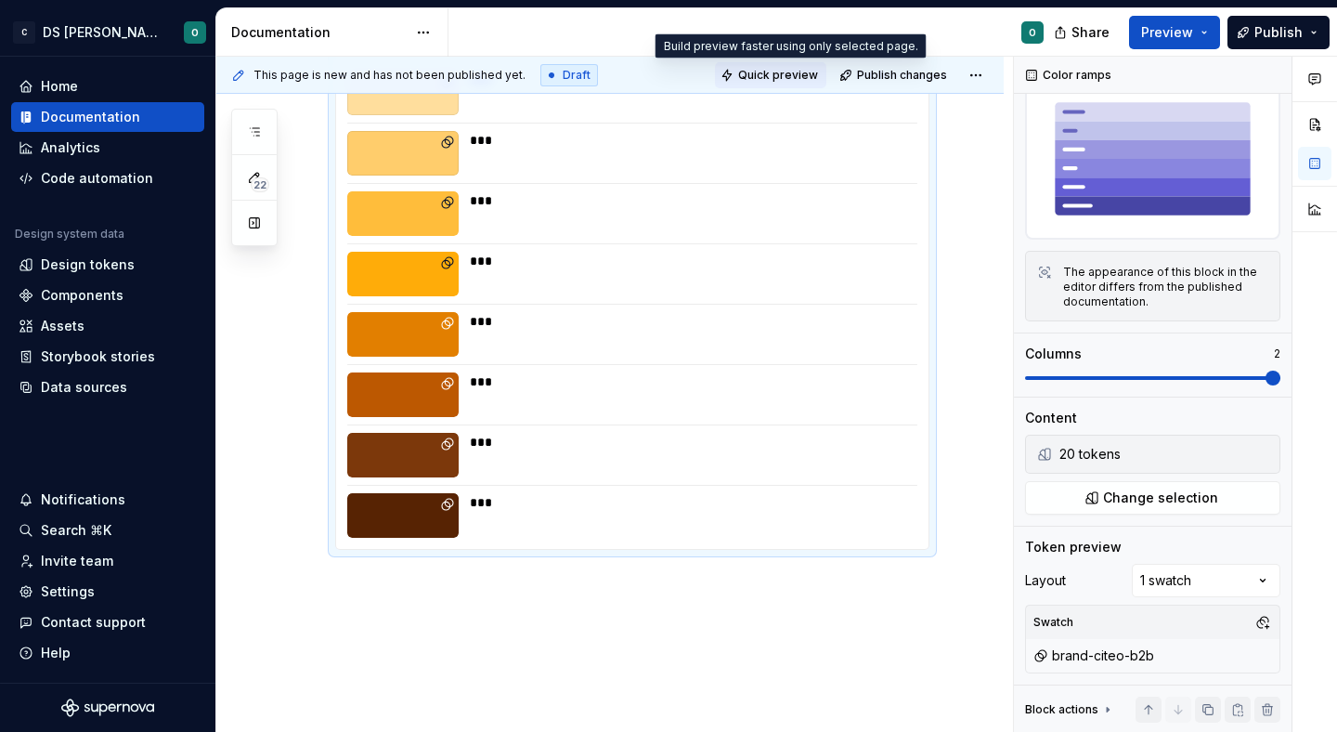
click at [772, 74] on span "Quick preview" at bounding box center [778, 75] width 80 height 15
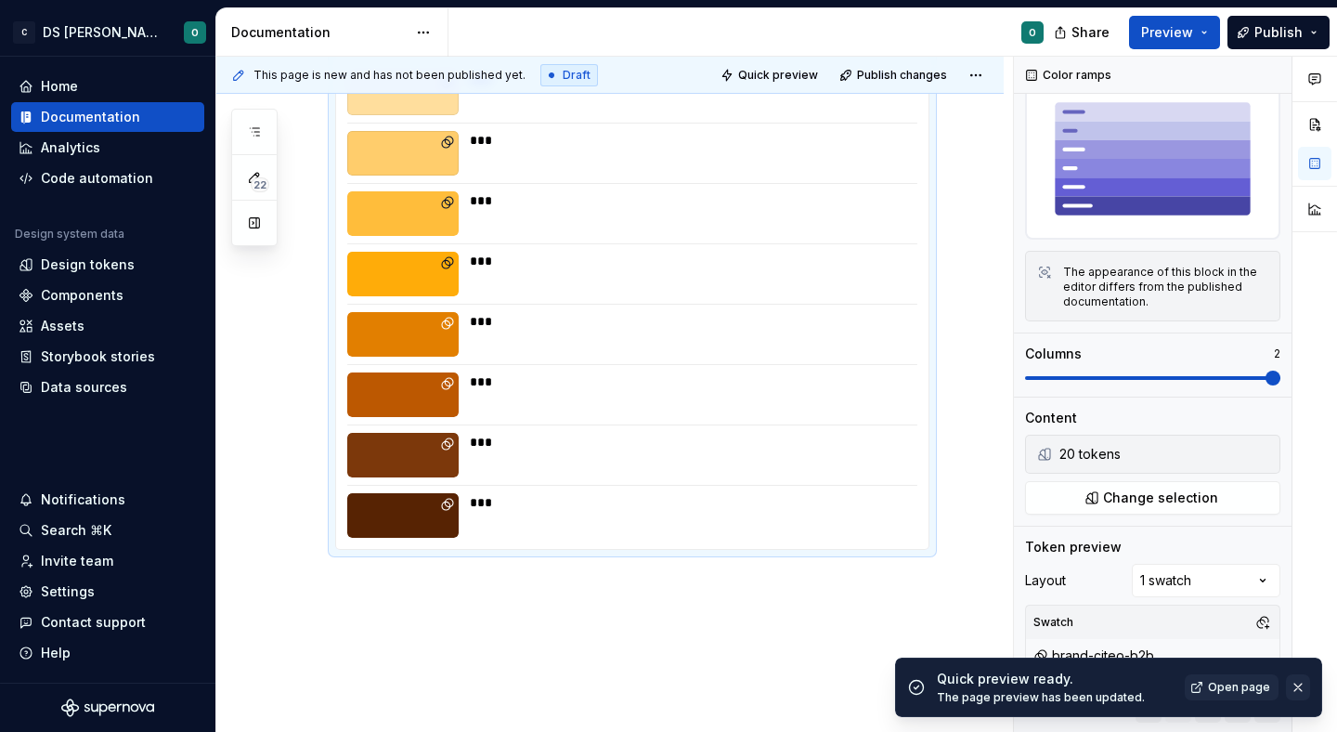
click at [1300, 695] on button "button" at bounding box center [1298, 687] width 24 height 26
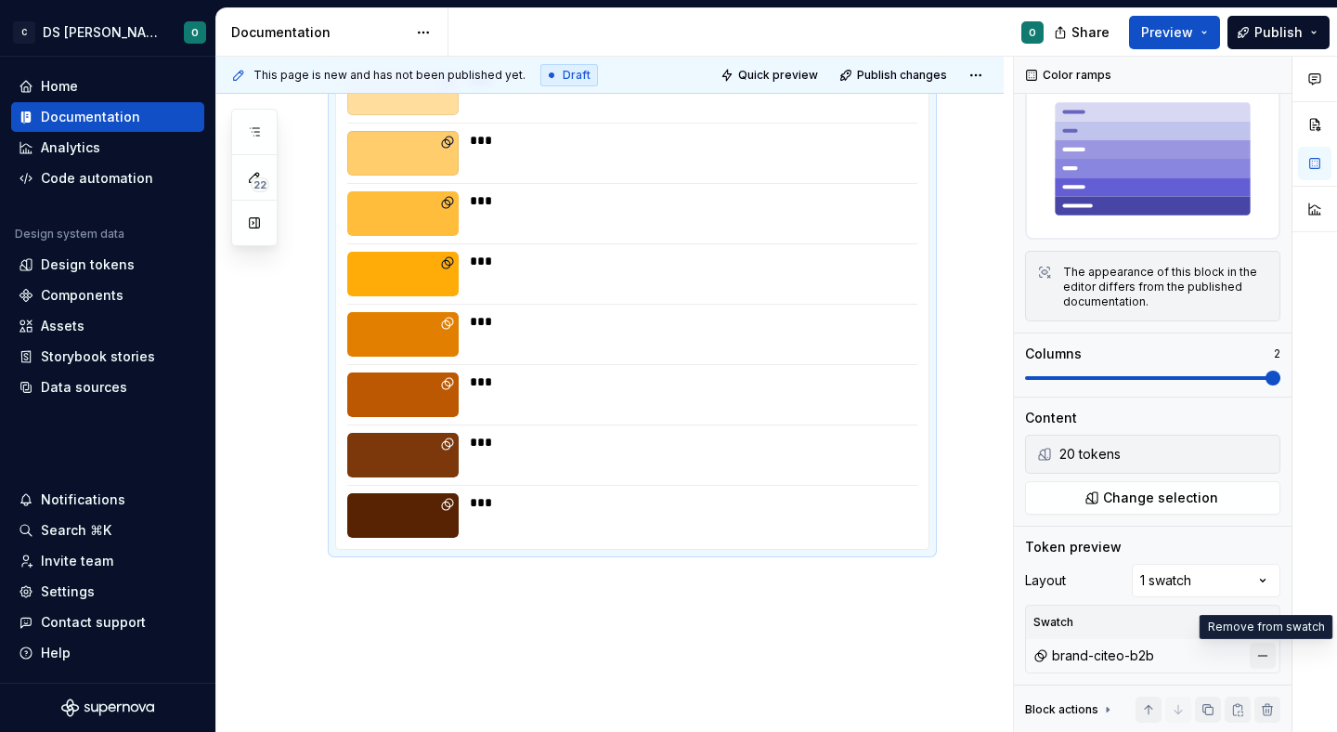
click at [1266, 659] on button "button" at bounding box center [1263, 655] width 26 height 26
click at [785, 89] on div "This page is new and has not been published yet. Draft Quick preview Publish ch…" at bounding box center [609, 75] width 787 height 37
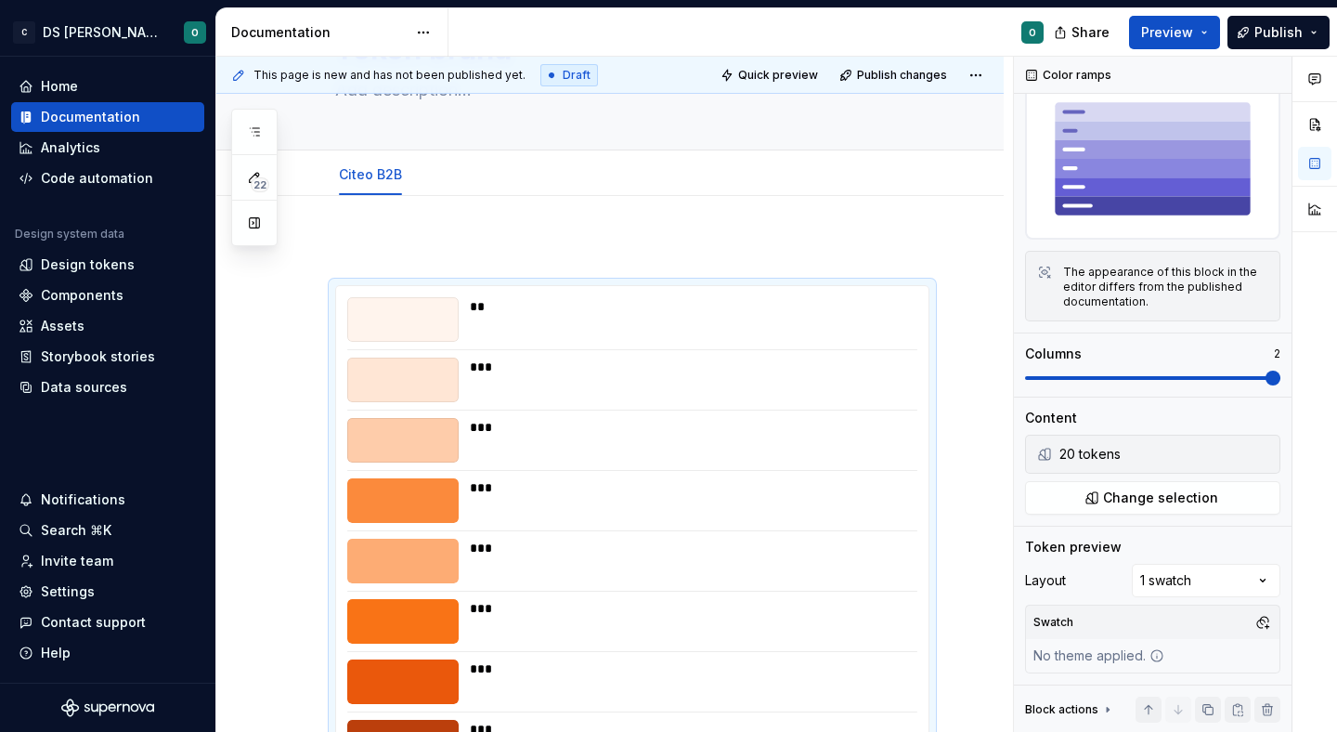
scroll to position [0, 0]
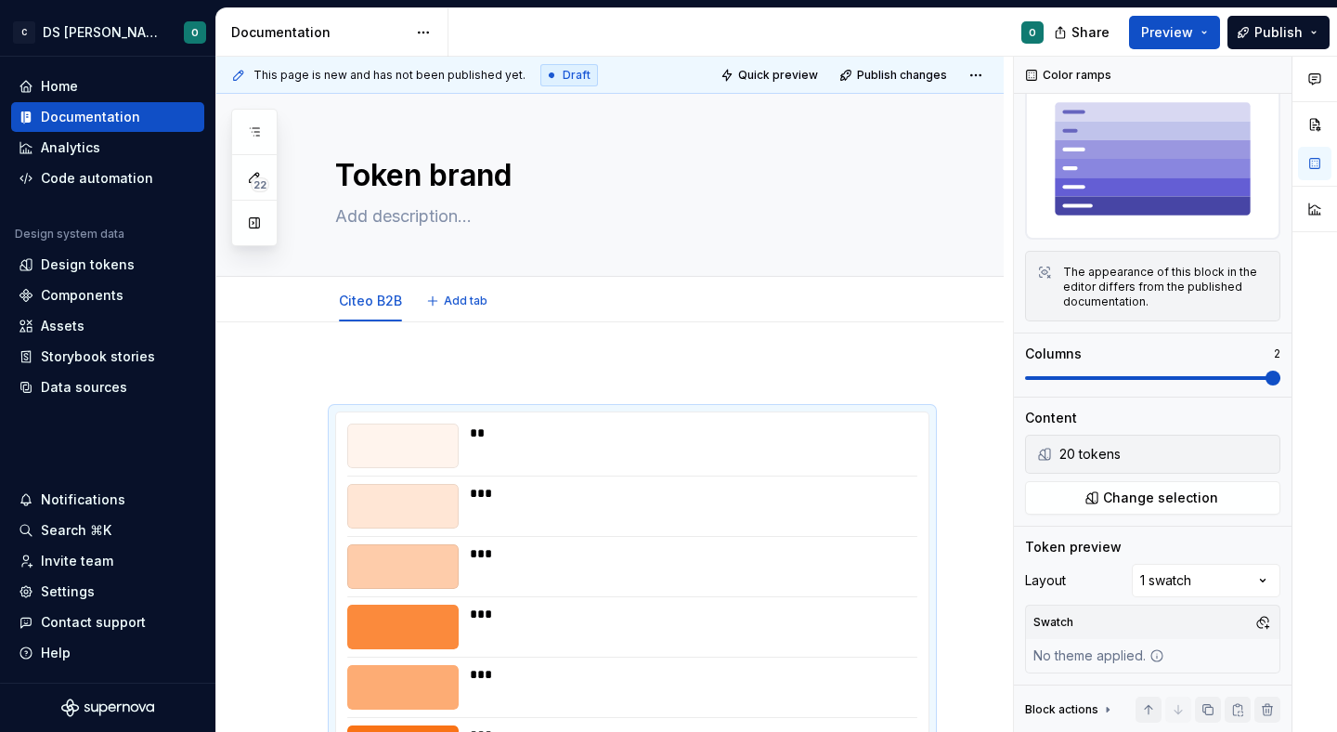
type textarea "*"
click at [1108, 487] on button "Change selection" at bounding box center [1152, 497] width 255 height 33
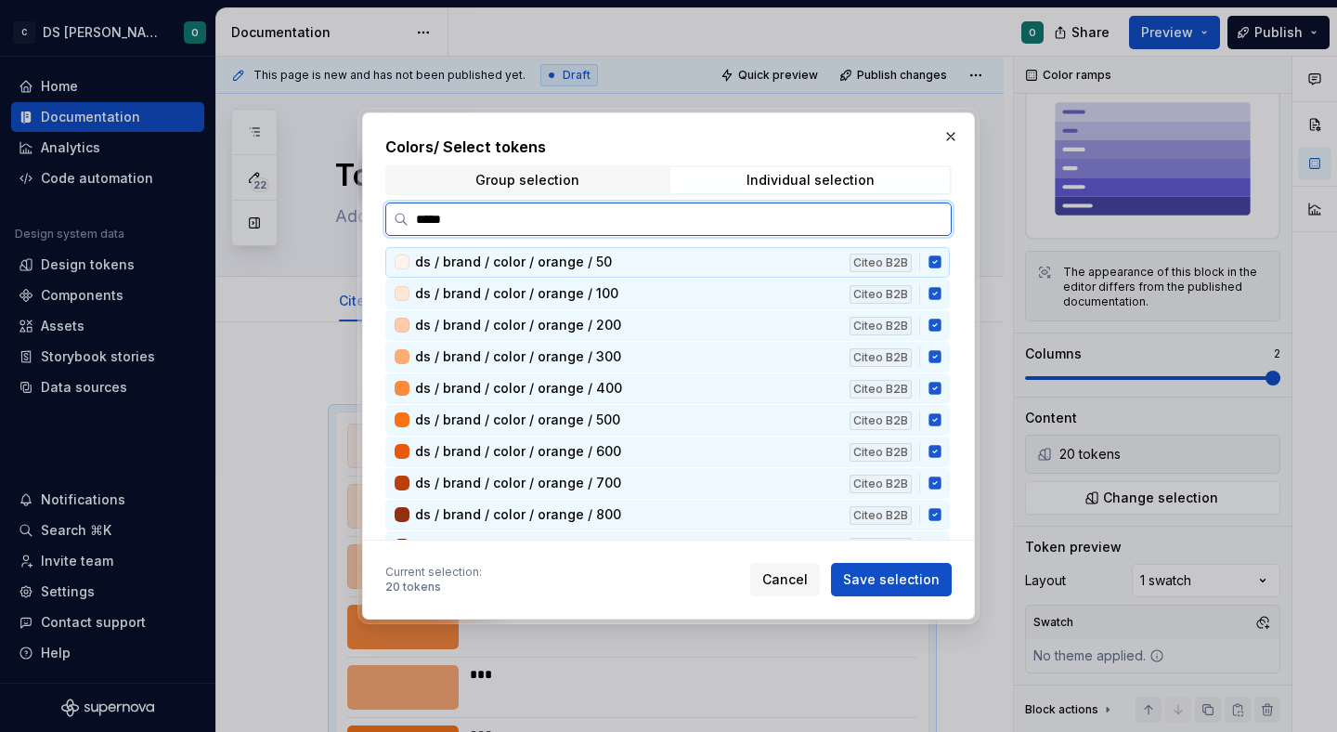
type input "******"
click at [941, 260] on icon at bounding box center [934, 262] width 12 height 12
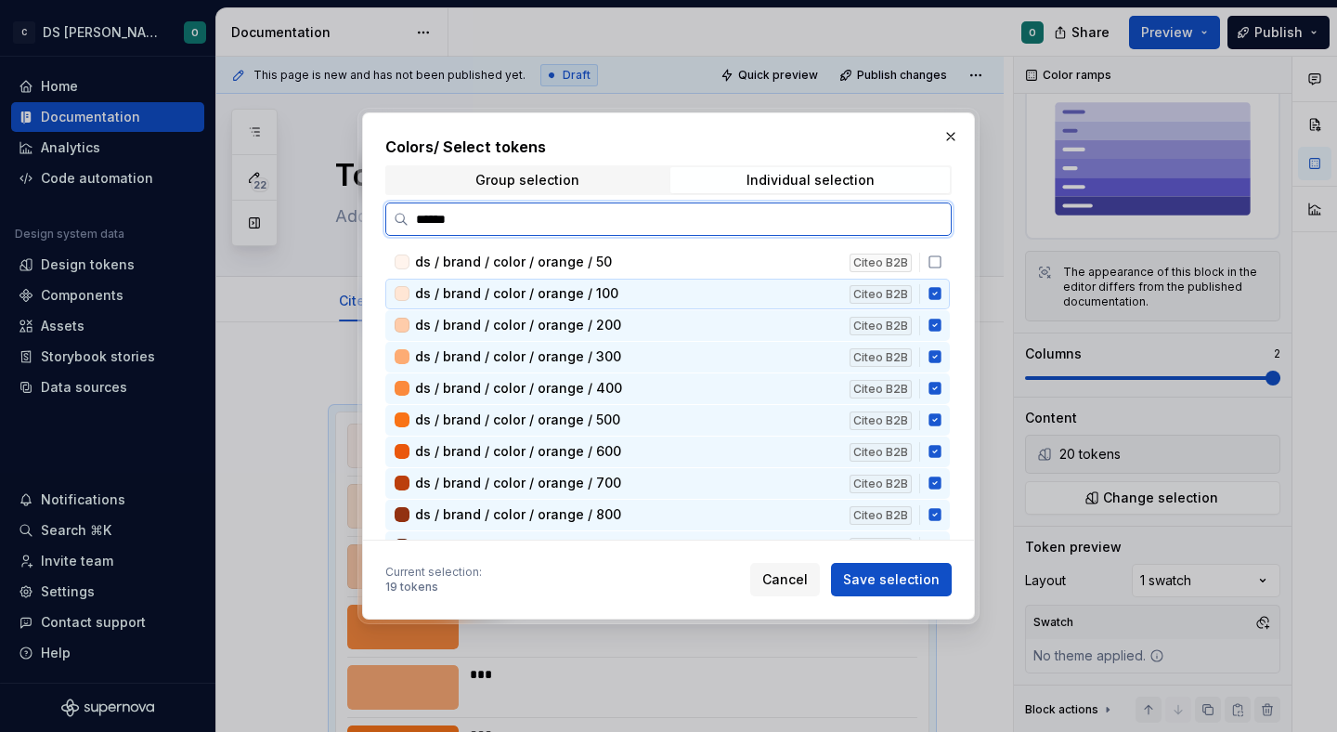
click at [941, 286] on icon at bounding box center [935, 293] width 15 height 15
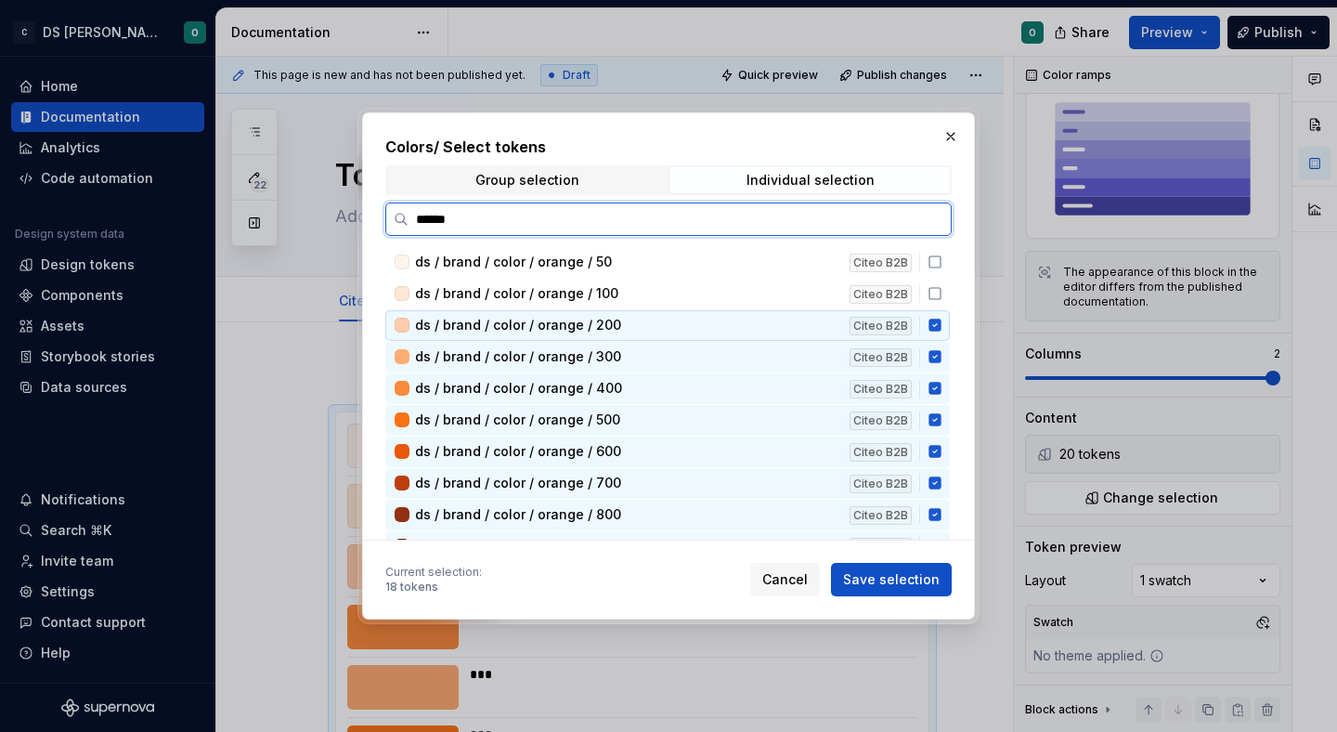
click at [941, 334] on div "ds / brand / color / orange / 200 Citeo B2B" at bounding box center [667, 325] width 564 height 31
click at [941, 362] on icon at bounding box center [934, 357] width 12 height 12
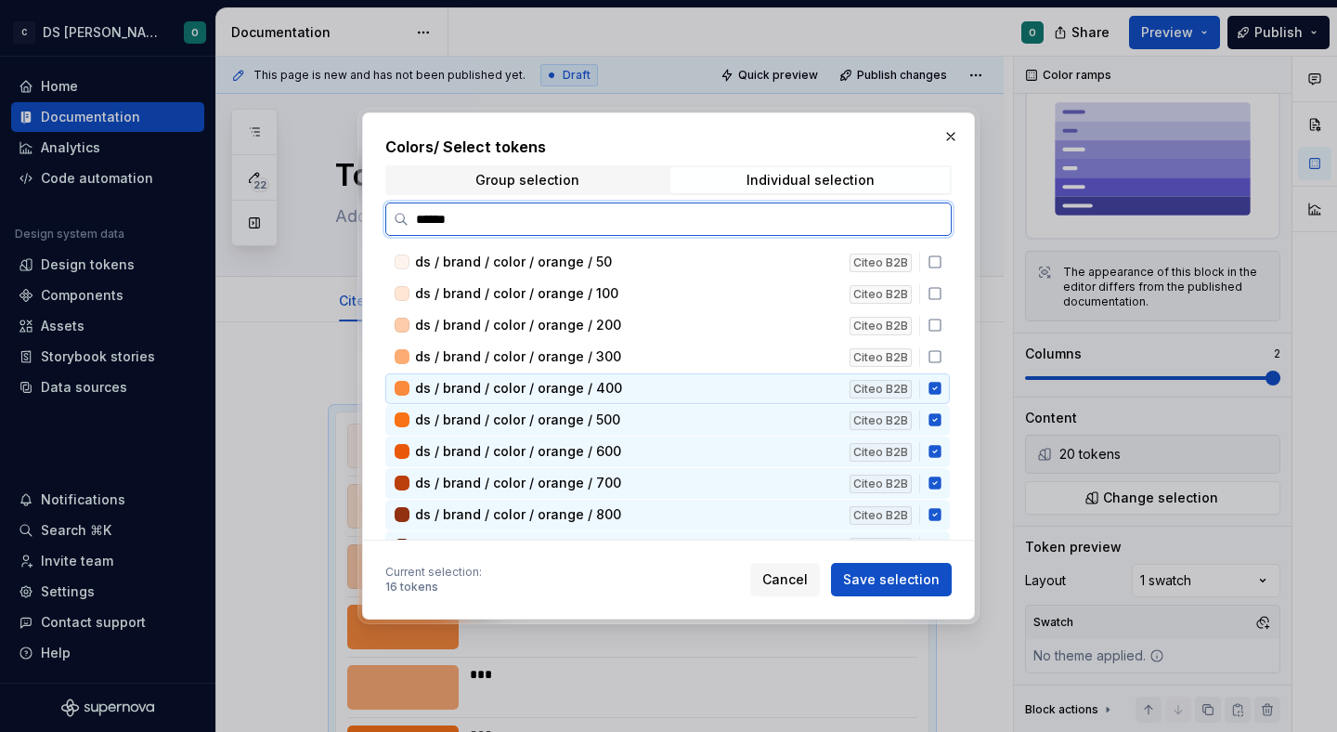
click at [941, 392] on icon at bounding box center [934, 389] width 12 height 12
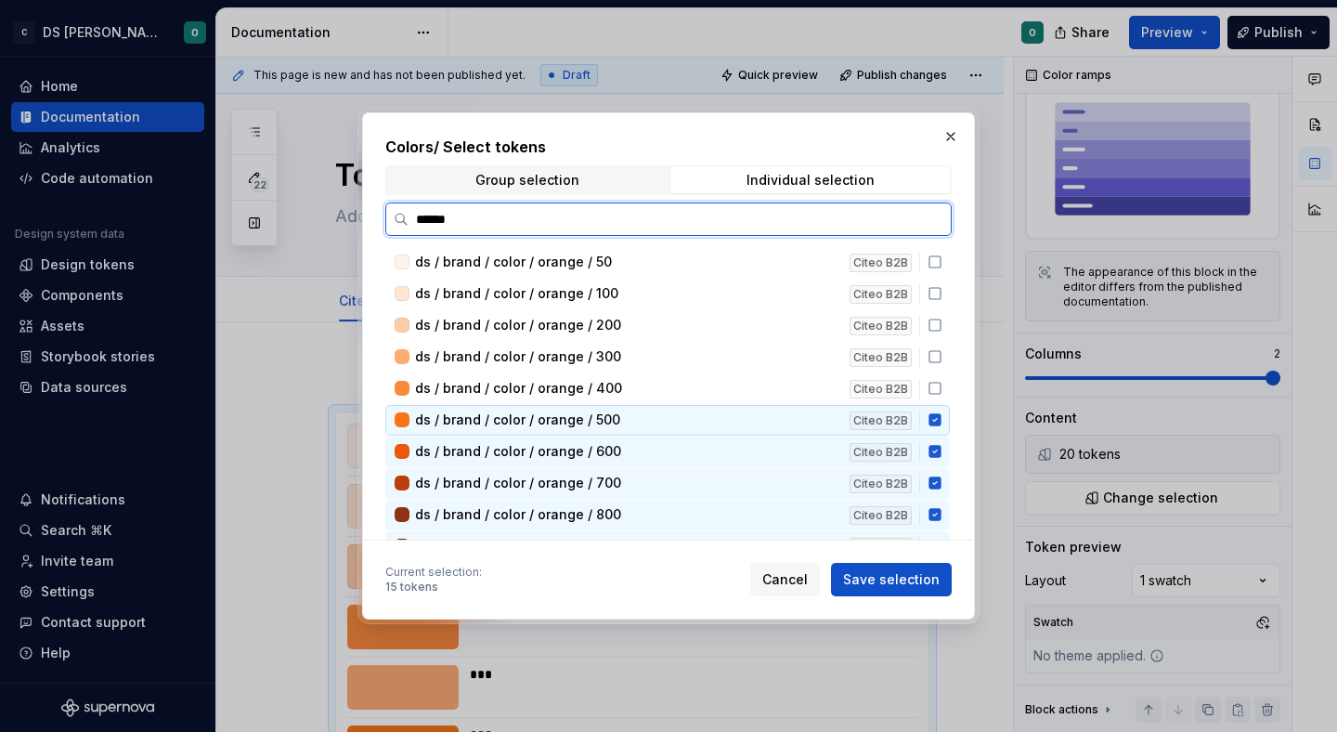
click at [942, 421] on icon at bounding box center [935, 419] width 15 height 15
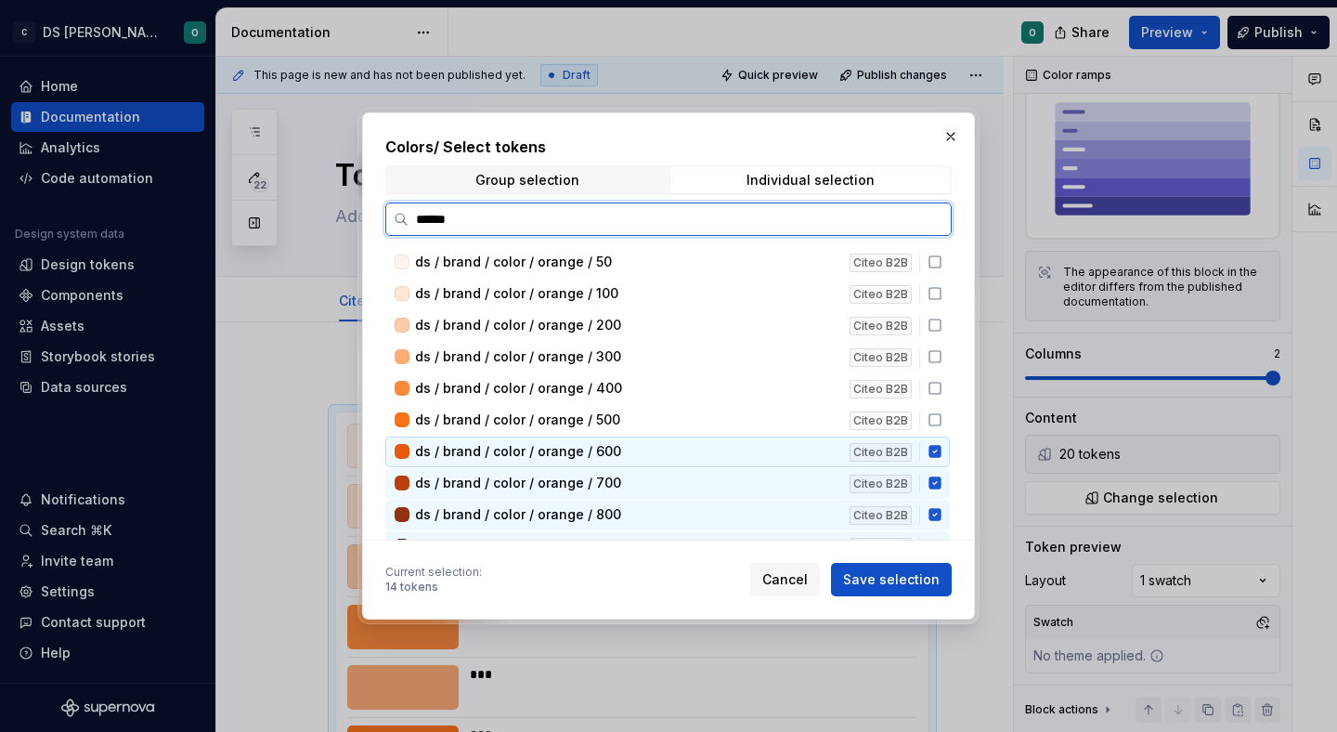
click at [941, 448] on icon at bounding box center [934, 452] width 12 height 12
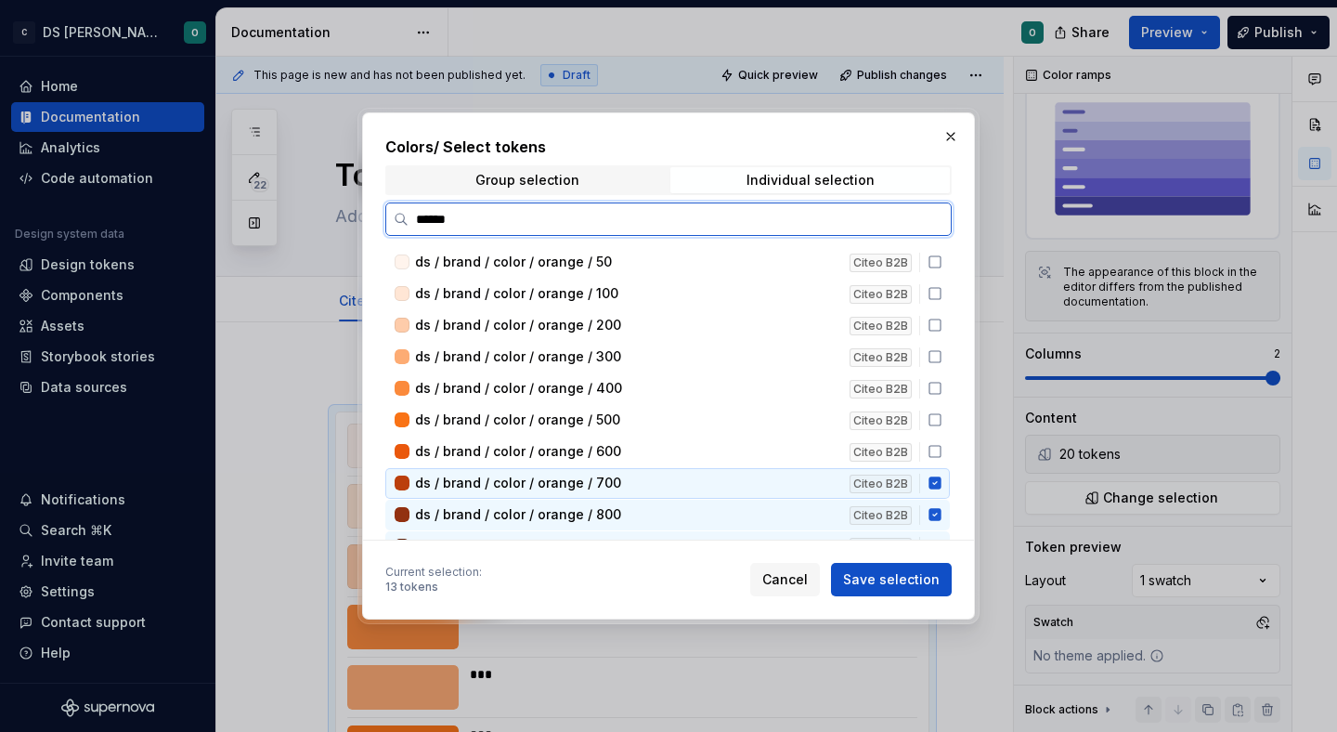
click at [941, 485] on icon at bounding box center [934, 483] width 12 height 12
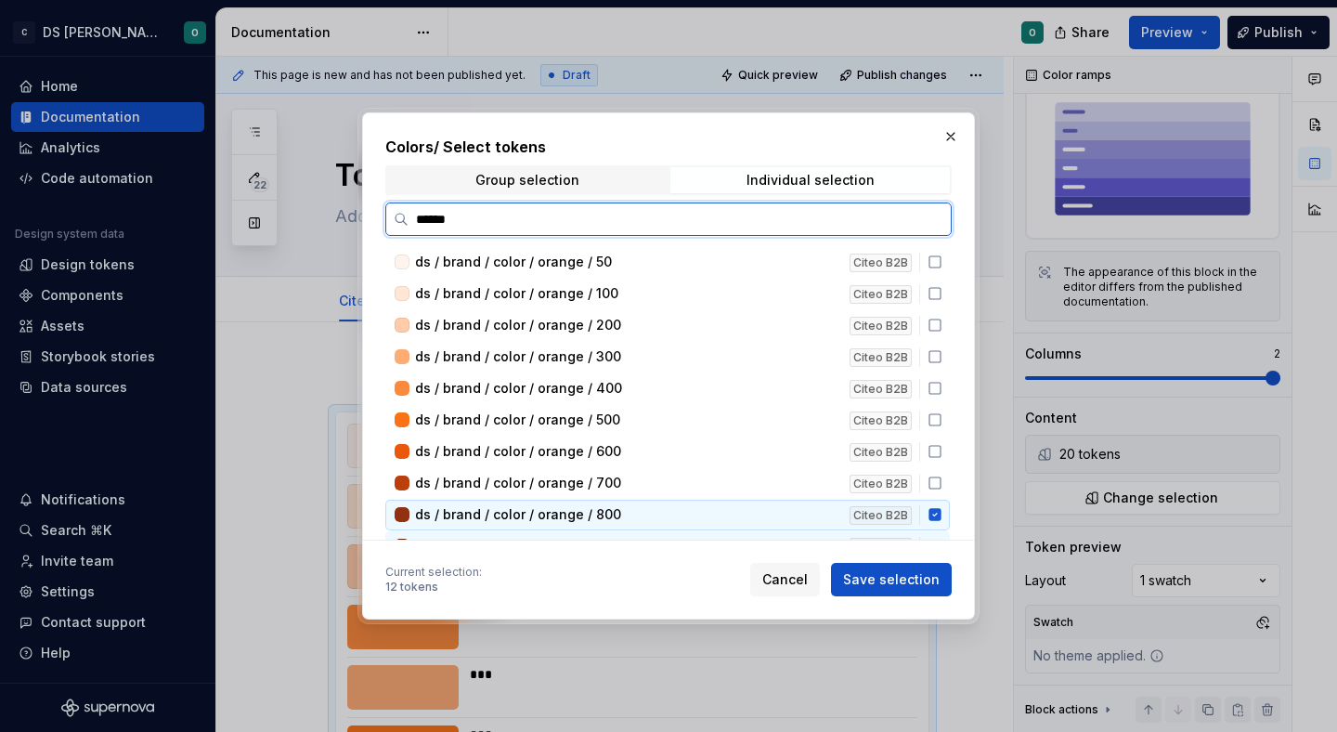
click at [941, 512] on icon at bounding box center [934, 515] width 12 height 12
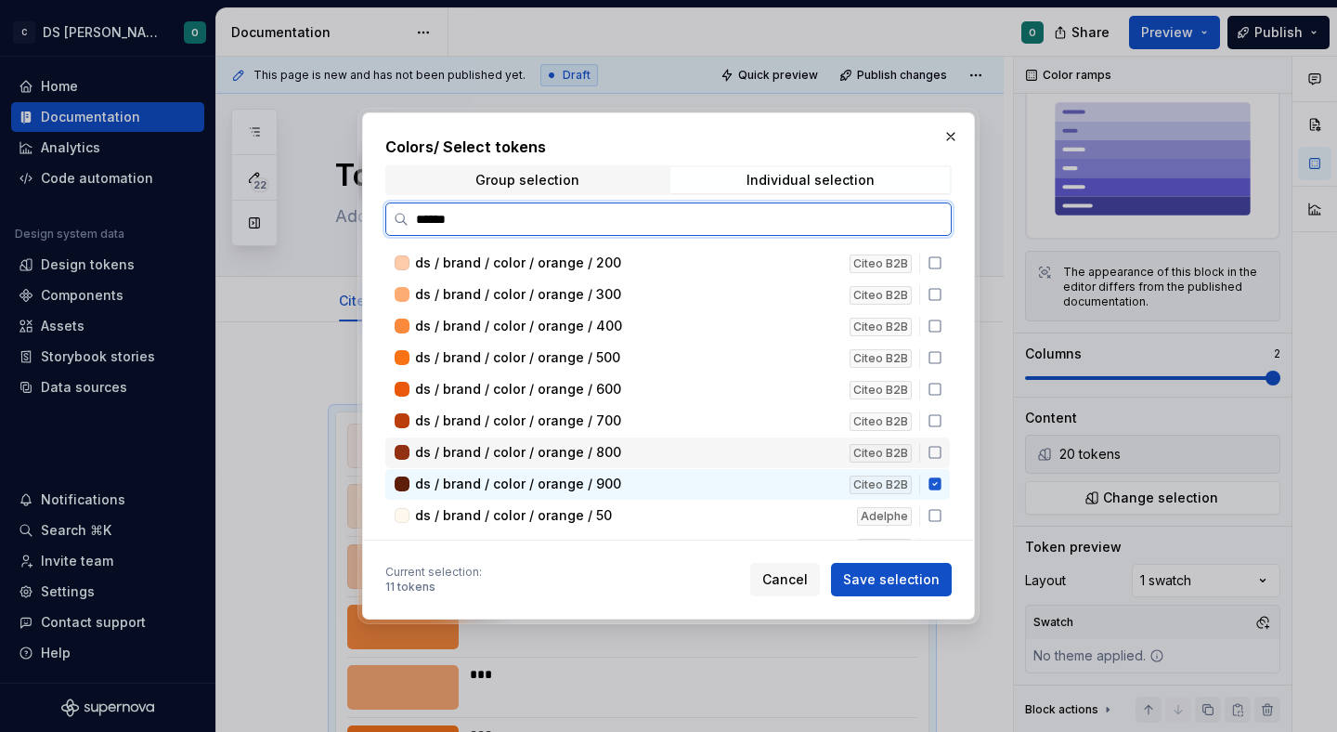
scroll to position [60, 0]
click at [941, 488] on icon at bounding box center [934, 486] width 12 height 12
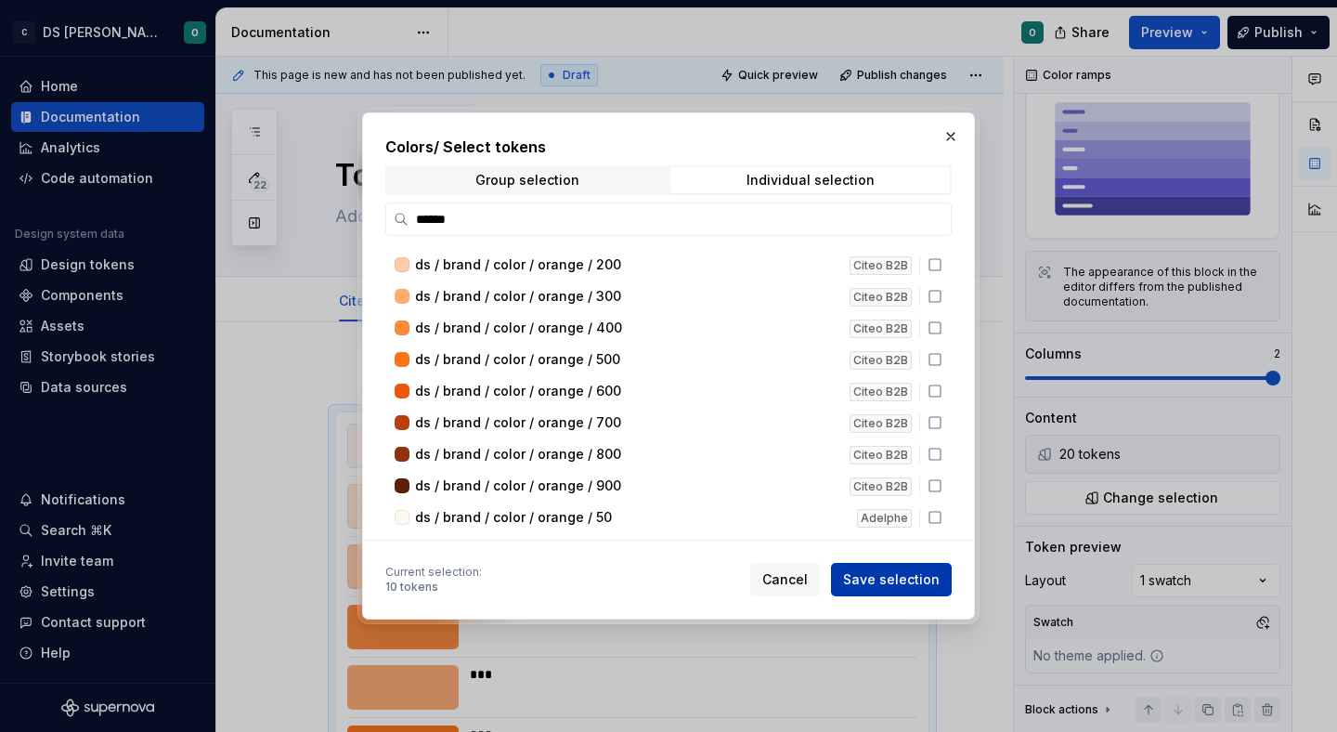
click at [929, 590] on button "Save selection" at bounding box center [891, 579] width 121 height 33
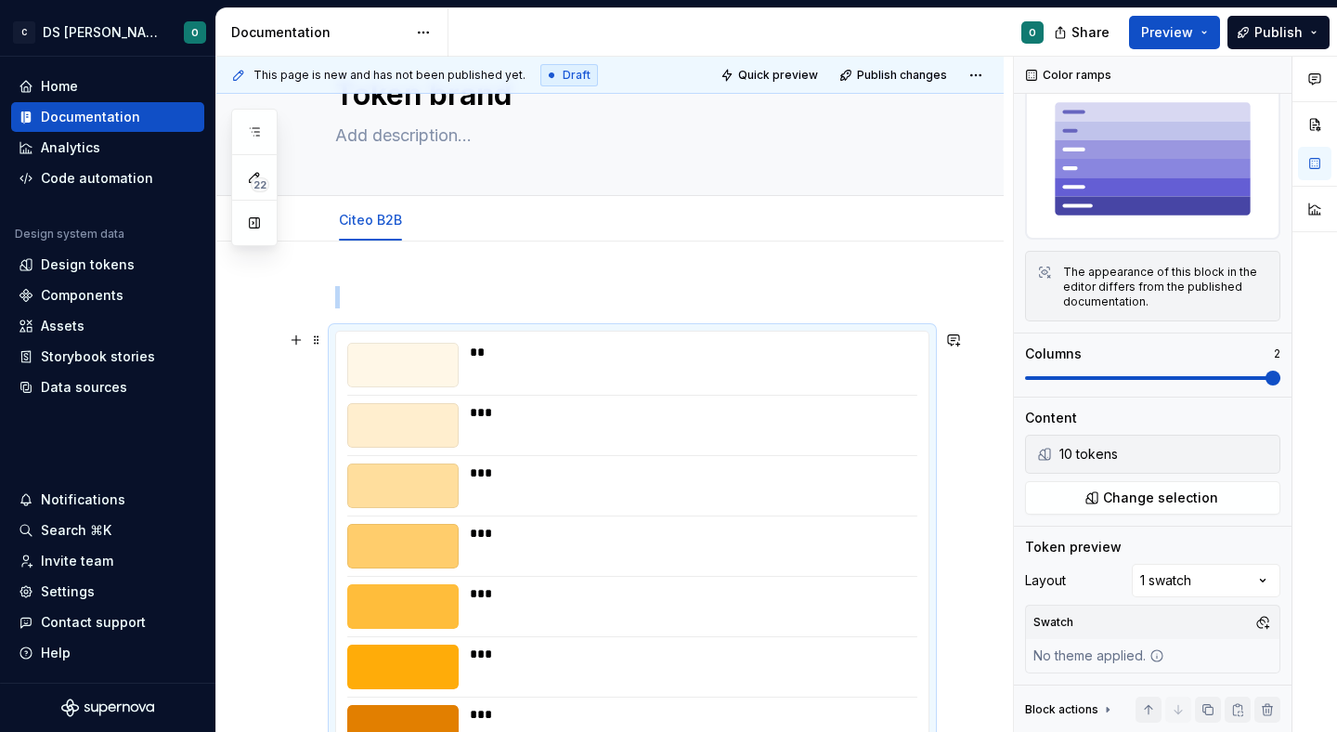
scroll to position [0, 0]
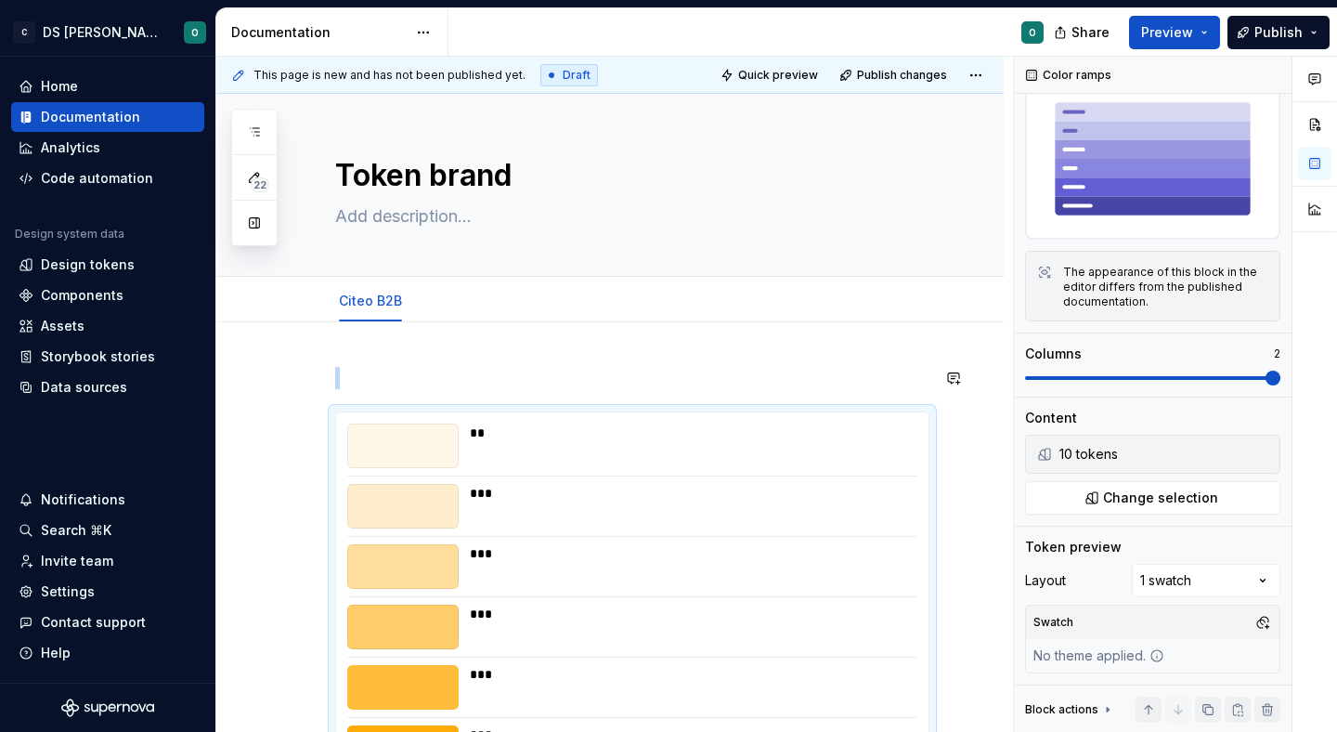
click at [510, 390] on div "** *** *** *** *** *** *** *** *** ***" at bounding box center [632, 695] width 594 height 656
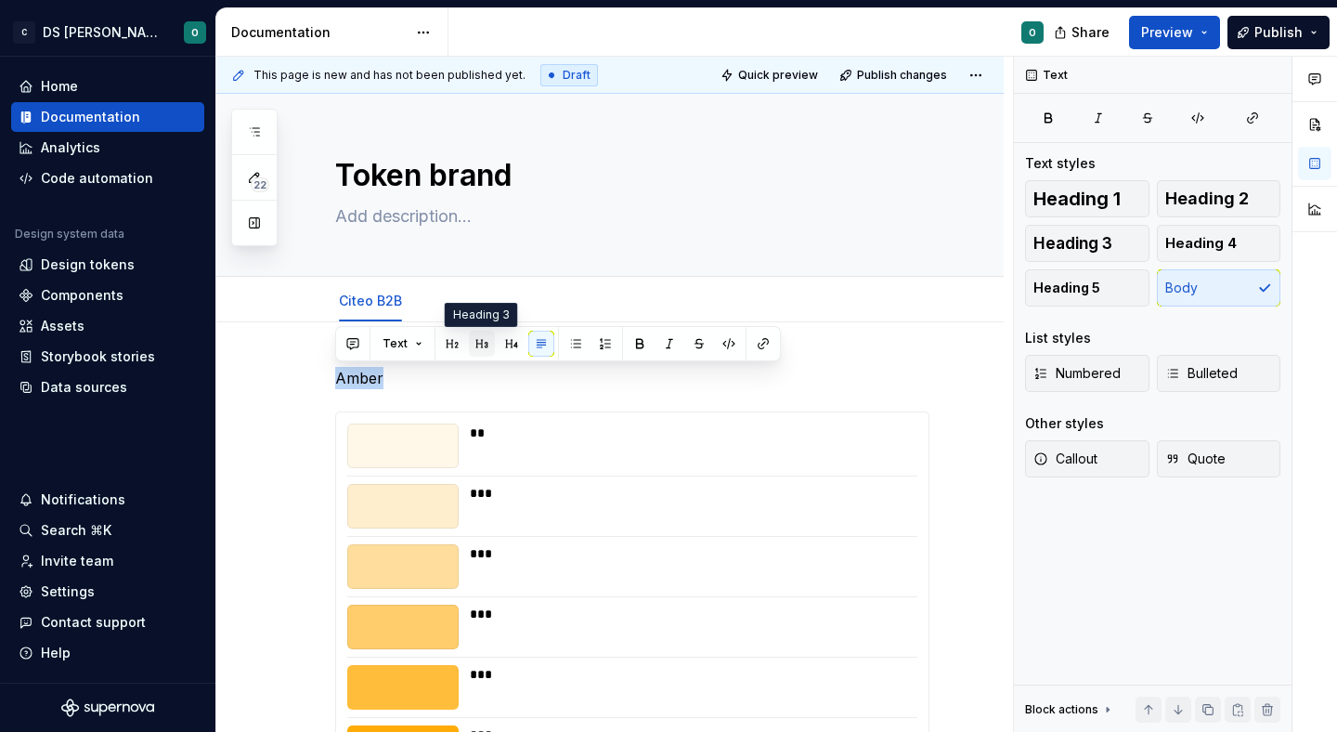
click at [487, 348] on button "button" at bounding box center [482, 344] width 26 height 26
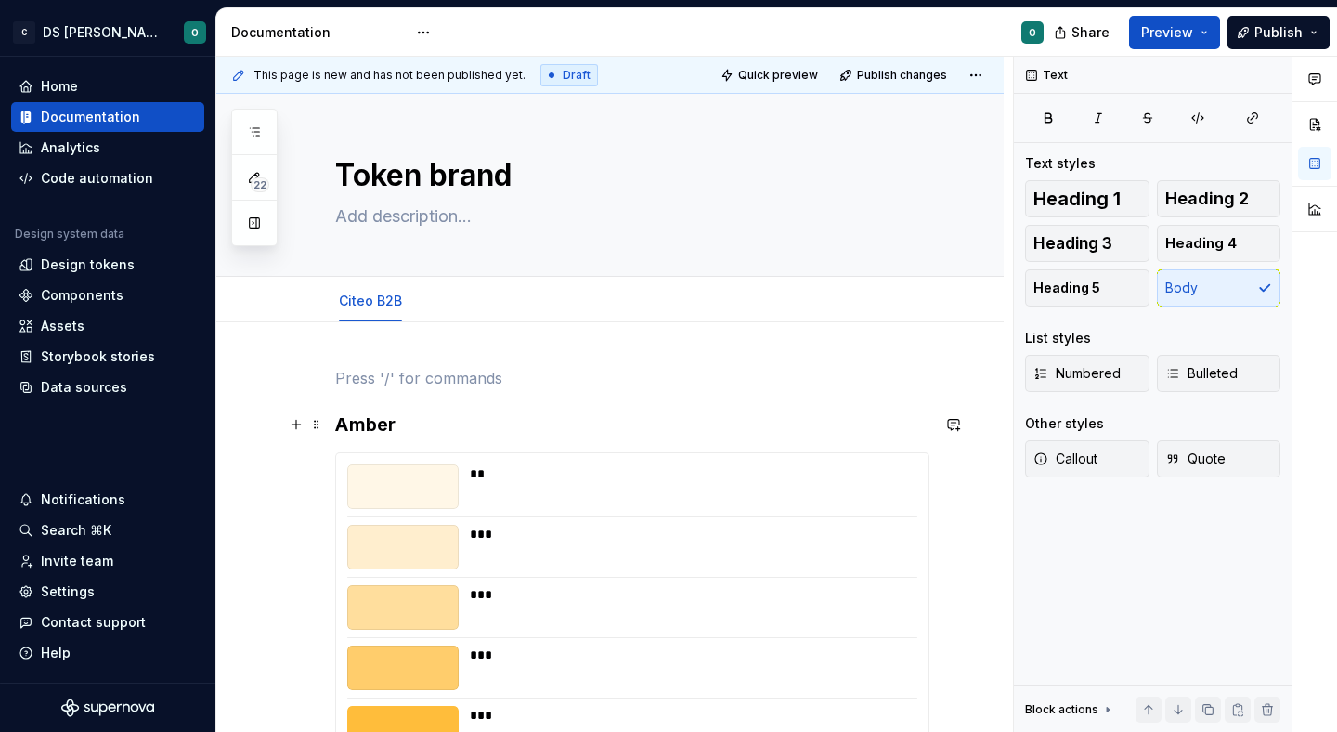
click at [373, 412] on h3 "Amber" at bounding box center [632, 424] width 594 height 26
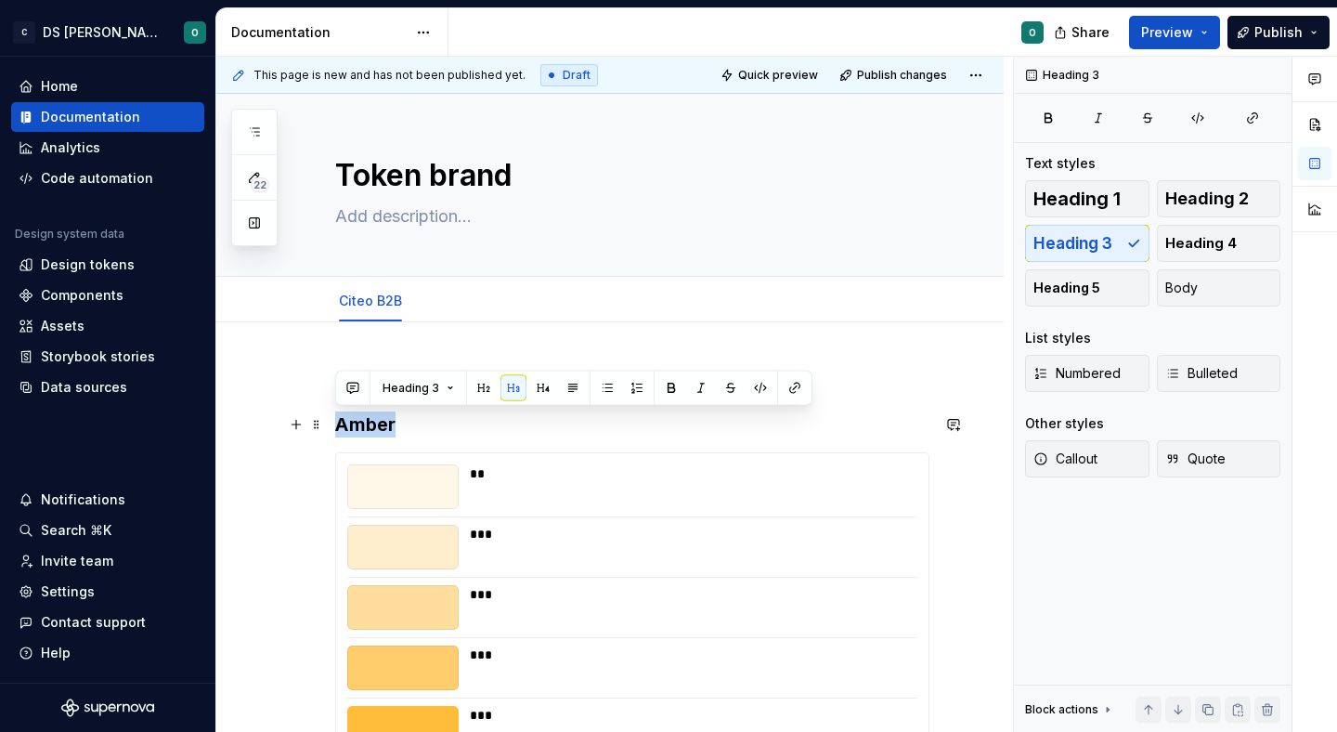
click at [373, 412] on h3 "Amber" at bounding box center [632, 424] width 594 height 26
click at [535, 387] on button "button" at bounding box center [543, 388] width 26 height 26
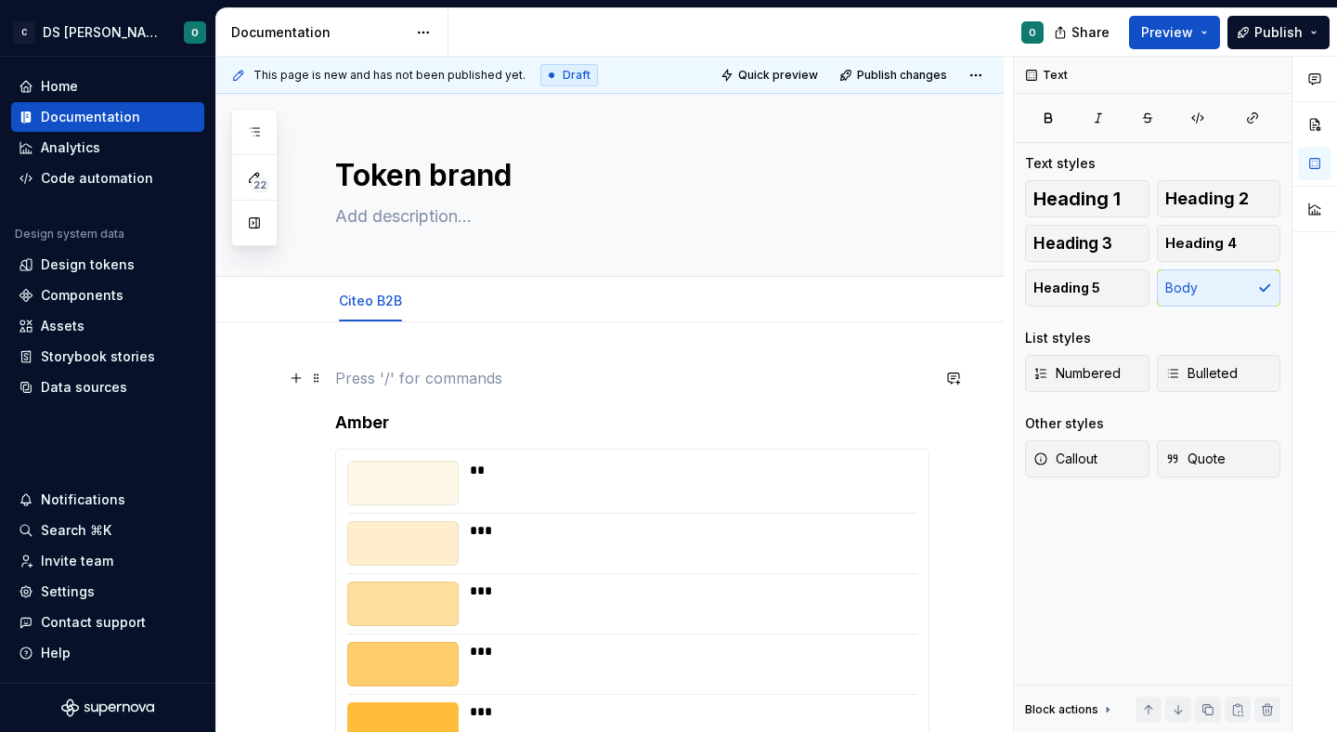
click at [456, 383] on p at bounding box center [632, 378] width 594 height 22
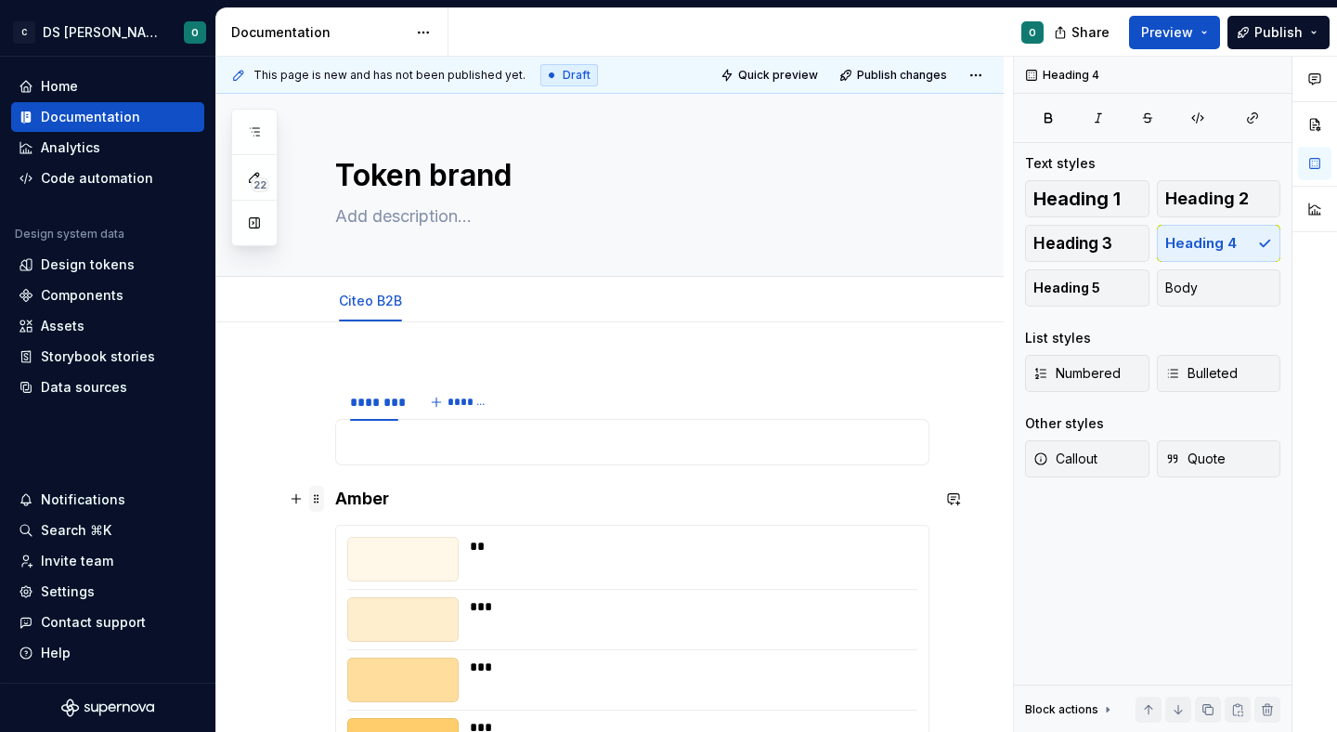
click at [318, 500] on span at bounding box center [316, 499] width 15 height 26
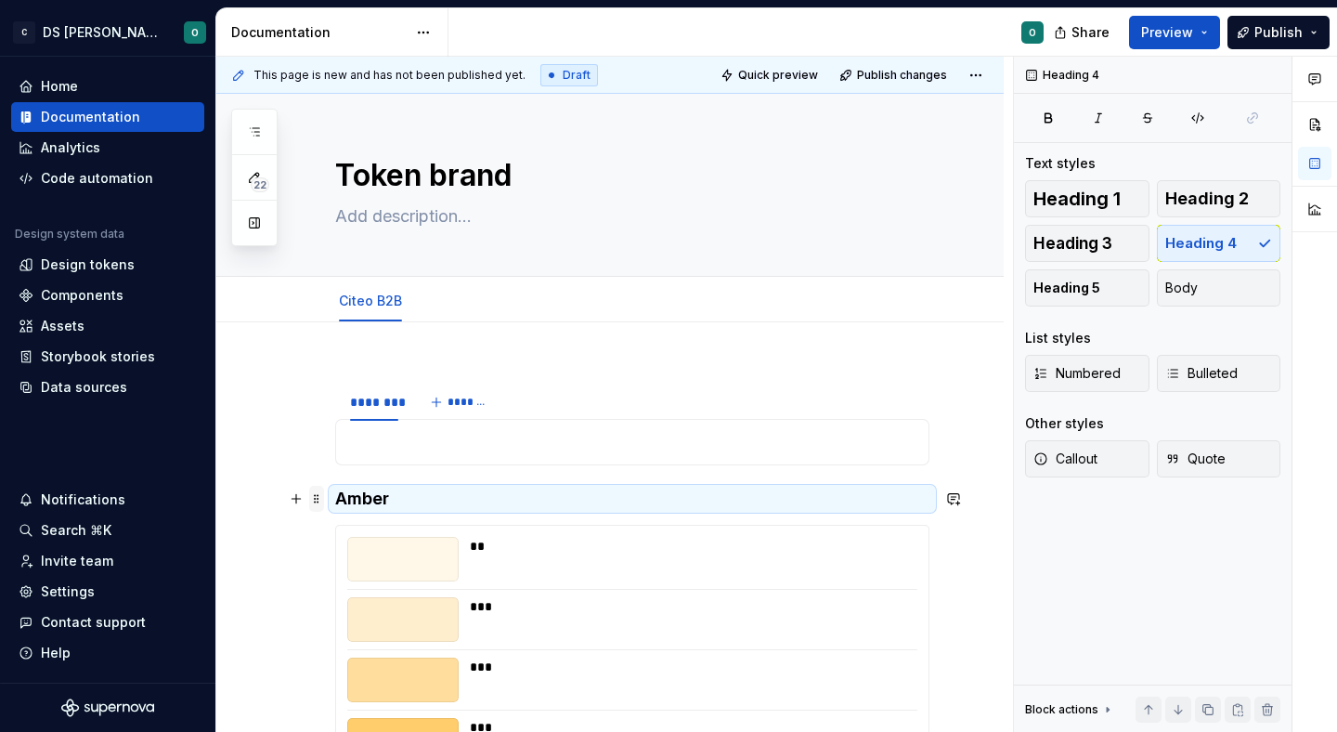
click at [318, 500] on span at bounding box center [316, 499] width 15 height 26
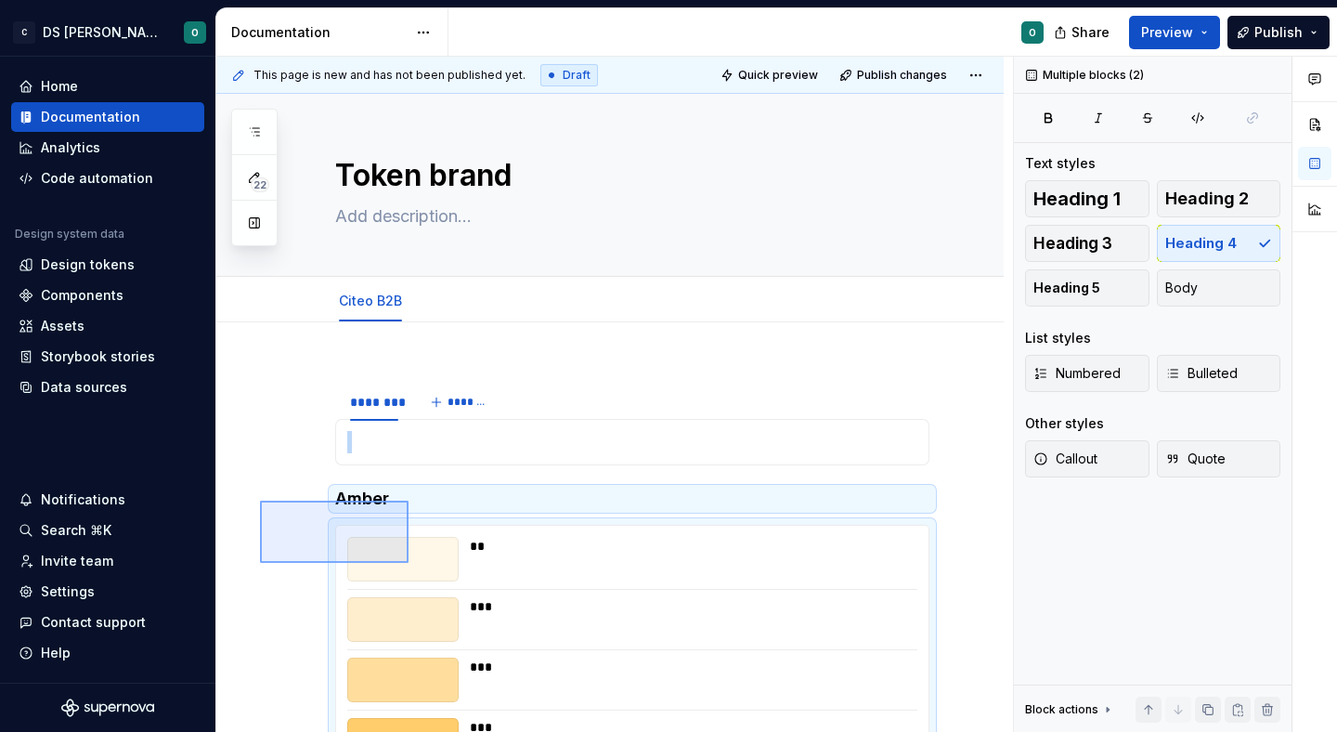
drag, startPoint x: 260, startPoint y: 500, endPoint x: 409, endPoint y: 563, distance: 161.1
click at [409, 563] on div "This page is new and has not been published yet. Draft Quick preview Publish ch…" at bounding box center [614, 395] width 797 height 676
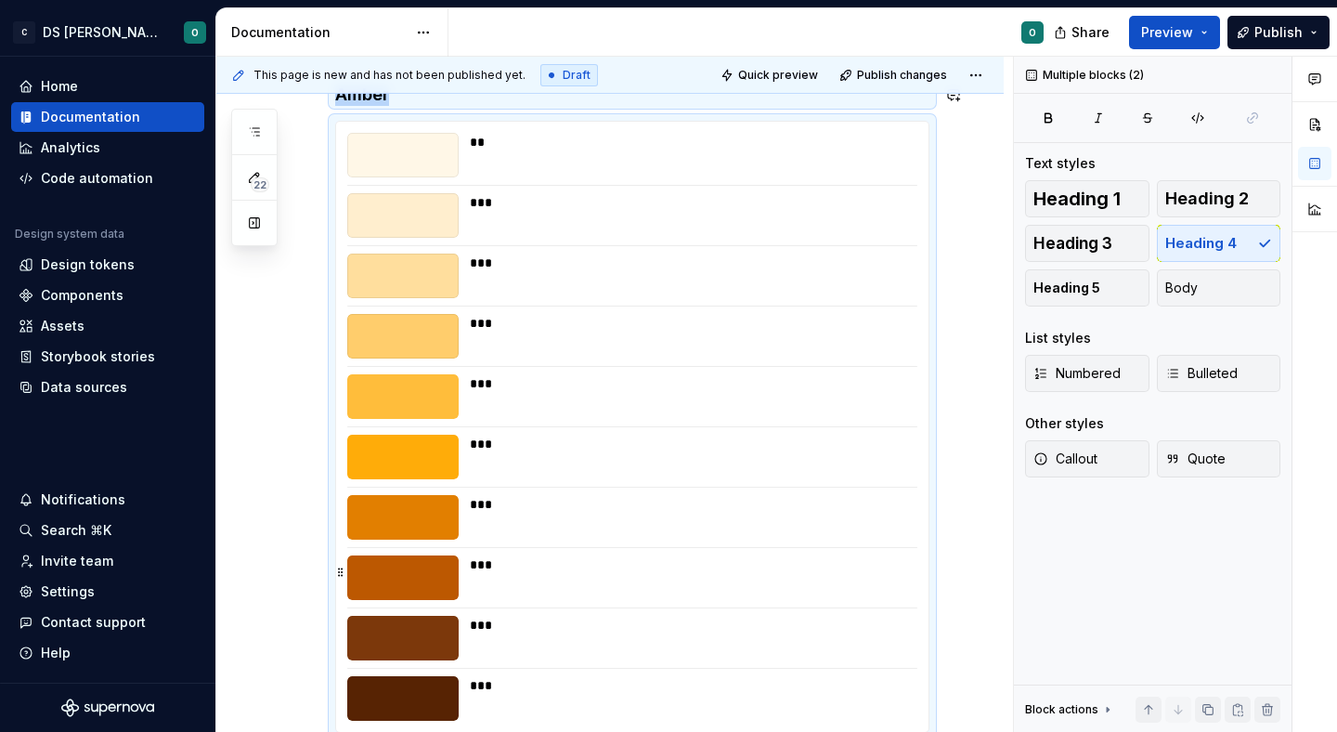
copy div "******** ******* Amber"
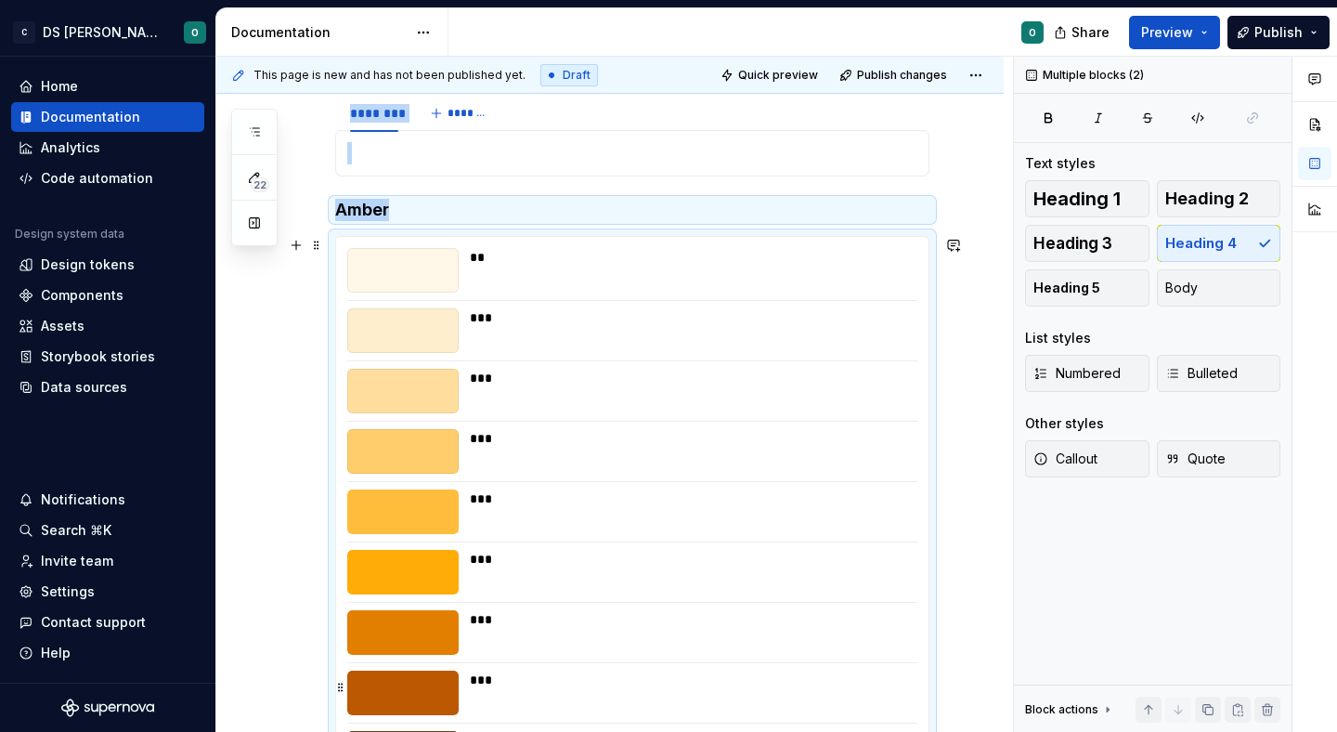
scroll to position [246, 0]
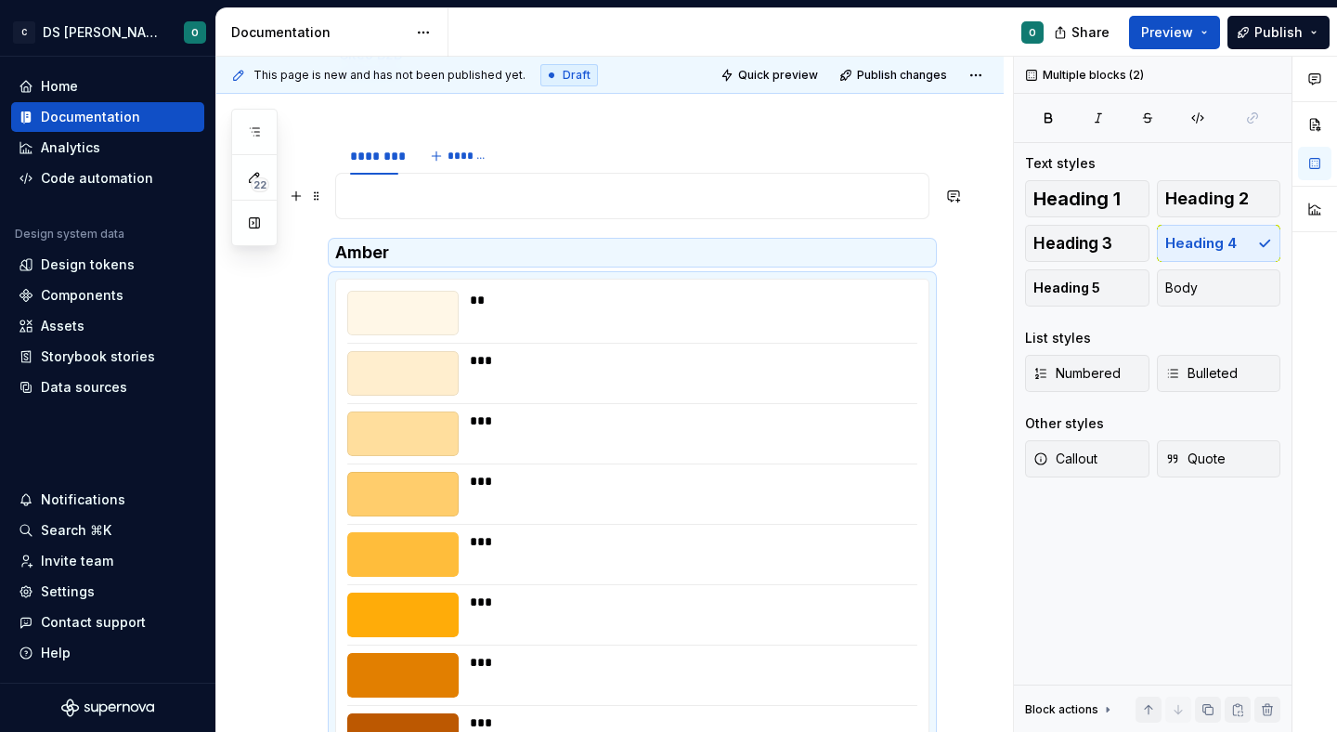
click at [411, 197] on p at bounding box center [632, 196] width 570 height 22
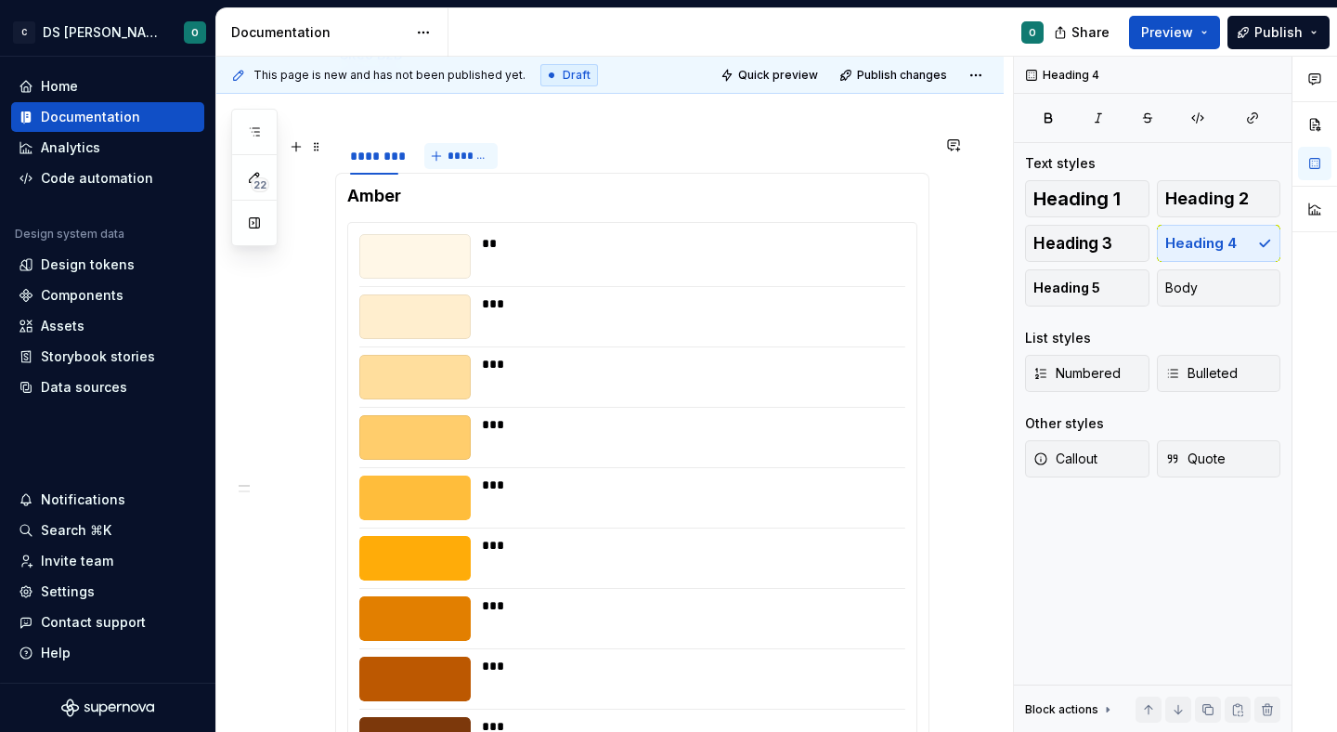
click at [468, 158] on span "*******" at bounding box center [469, 156] width 42 height 15
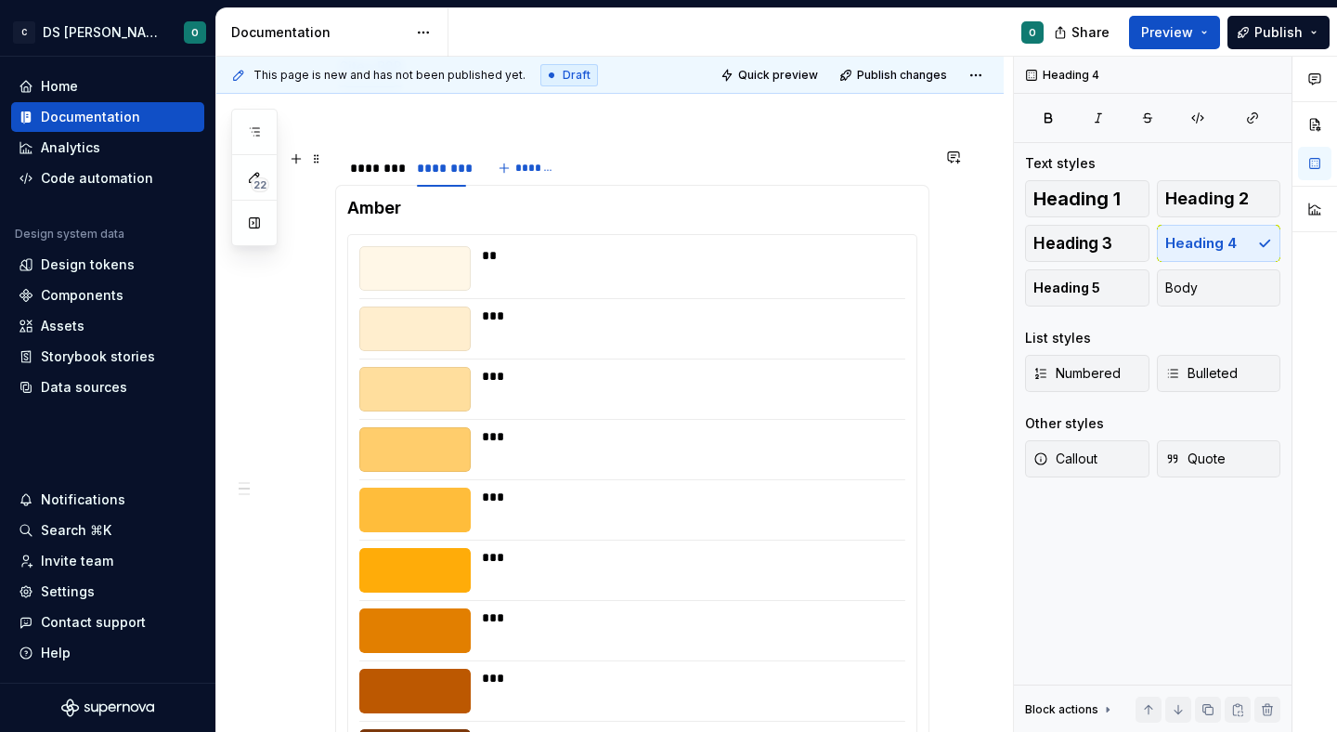
click at [774, 79] on span "Quick preview" at bounding box center [778, 75] width 80 height 15
type textarea "*"
click at [380, 170] on div "********" at bounding box center [374, 168] width 48 height 19
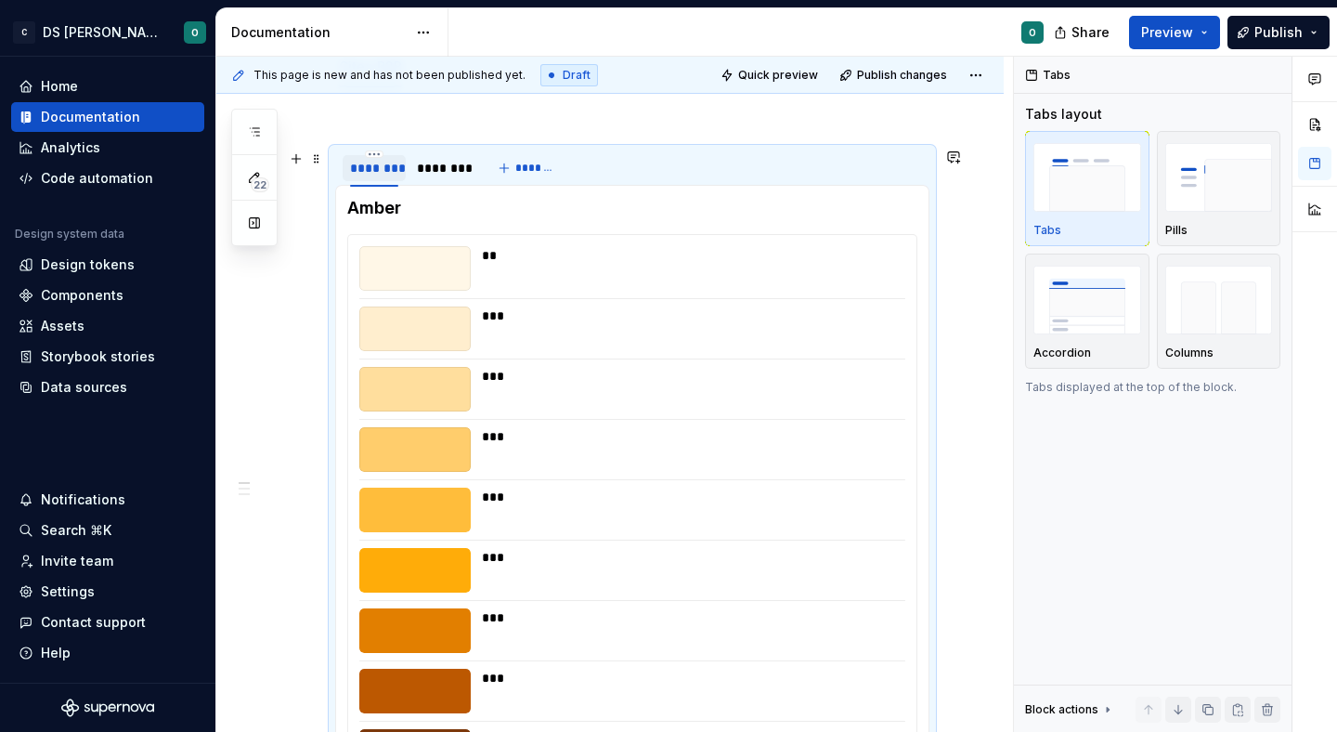
click at [380, 170] on div "********" at bounding box center [374, 168] width 48 height 19
type input "*********"
click at [461, 166] on div "********" at bounding box center [454, 168] width 48 height 19
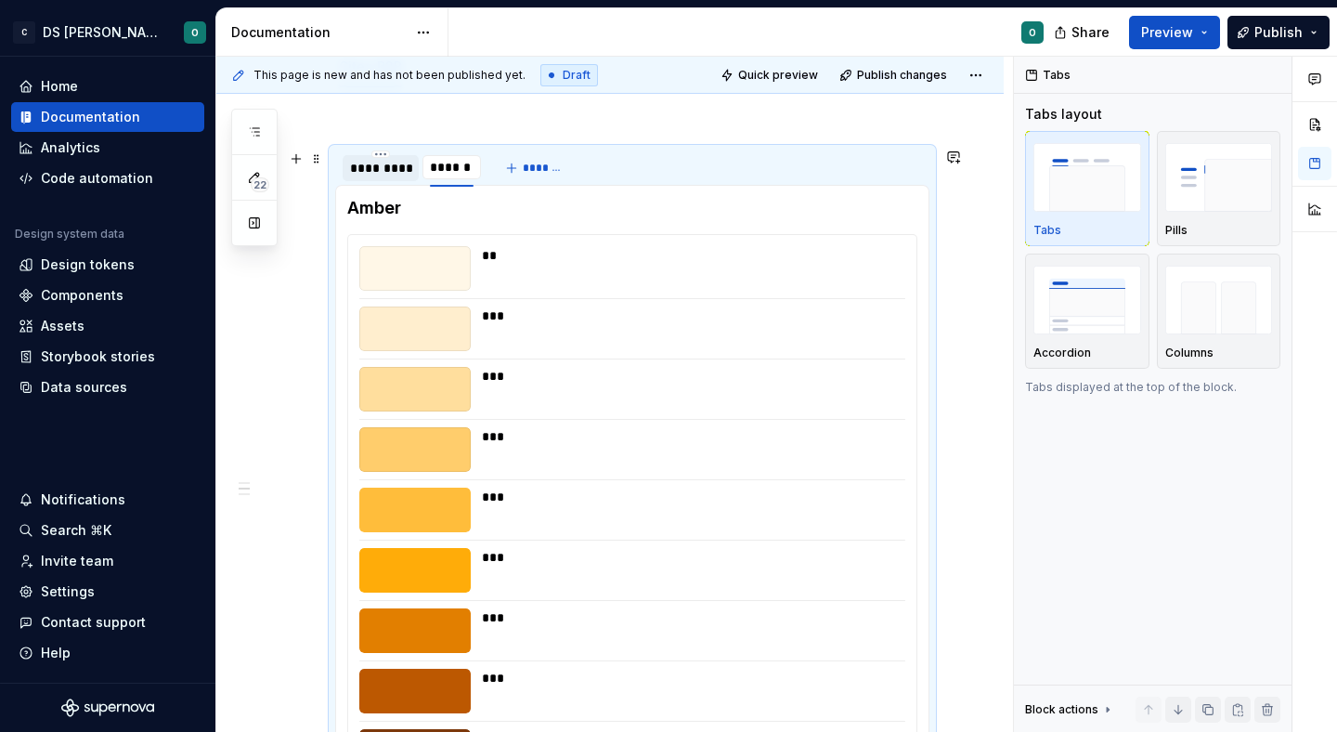
type input "*******"
click at [771, 79] on span "Quick preview" at bounding box center [778, 75] width 80 height 15
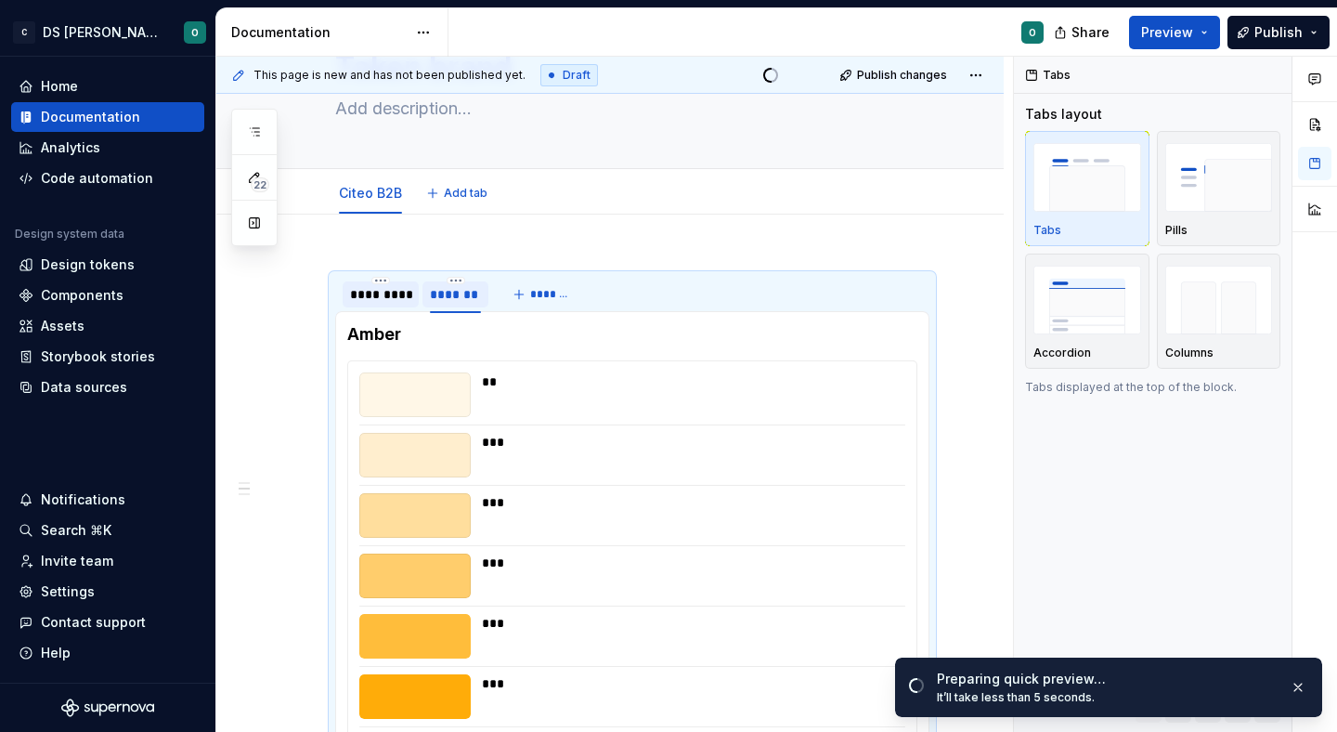
scroll to position [94, 0]
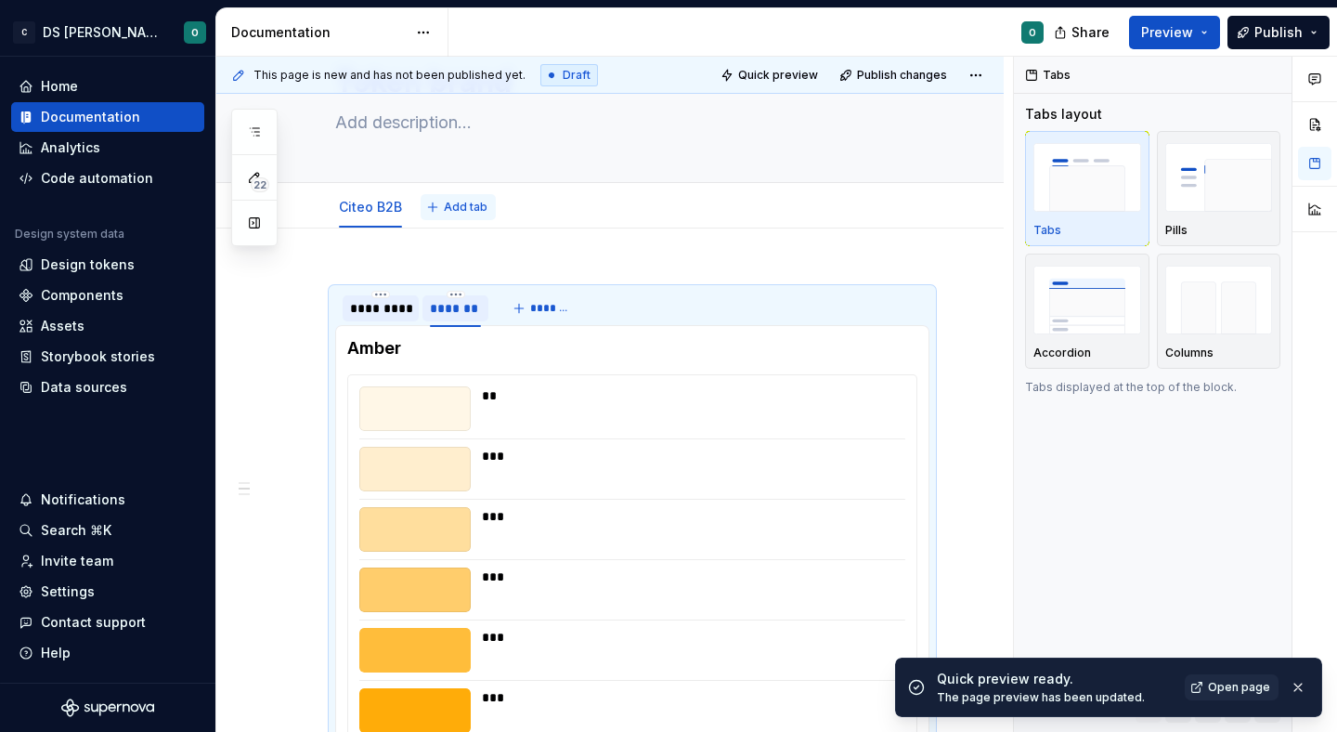
click at [469, 204] on span "Add tab" at bounding box center [466, 207] width 44 height 15
type textarea "*"
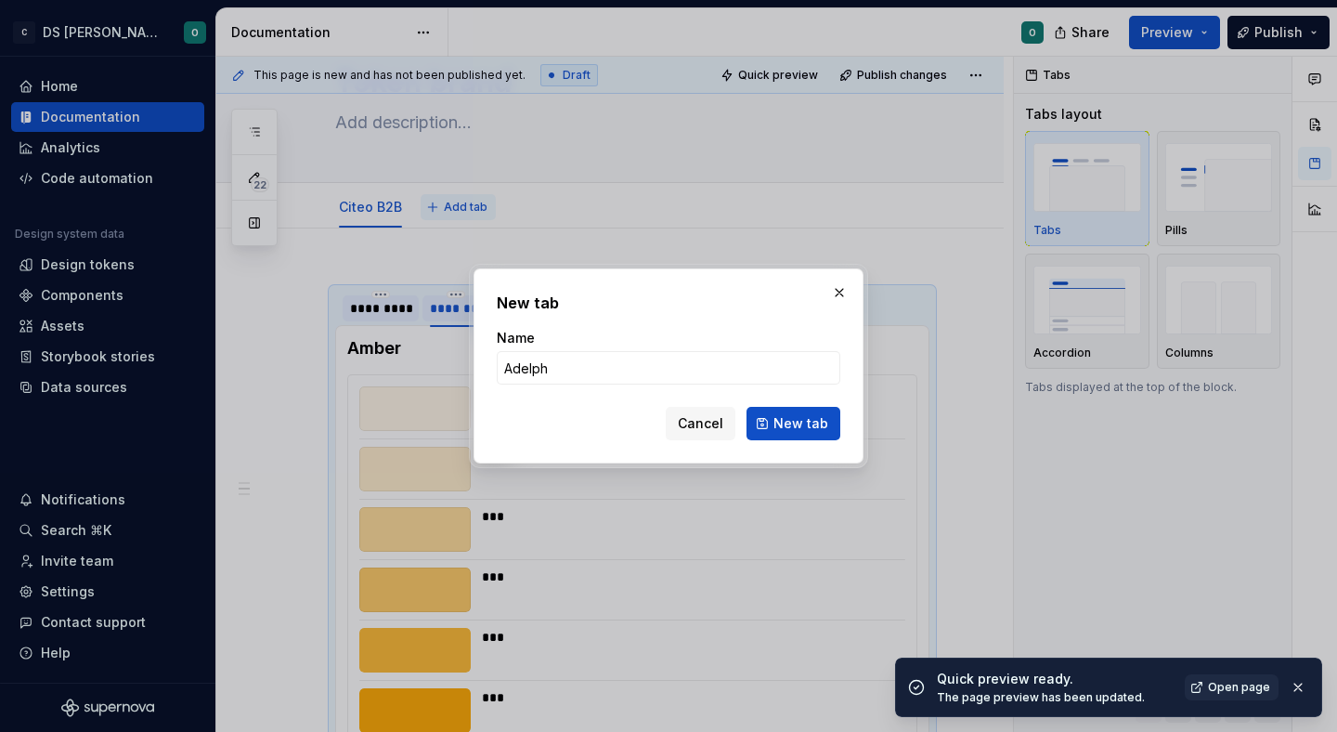
type input "Adelphe"
click button "New tab" at bounding box center [793, 423] width 94 height 33
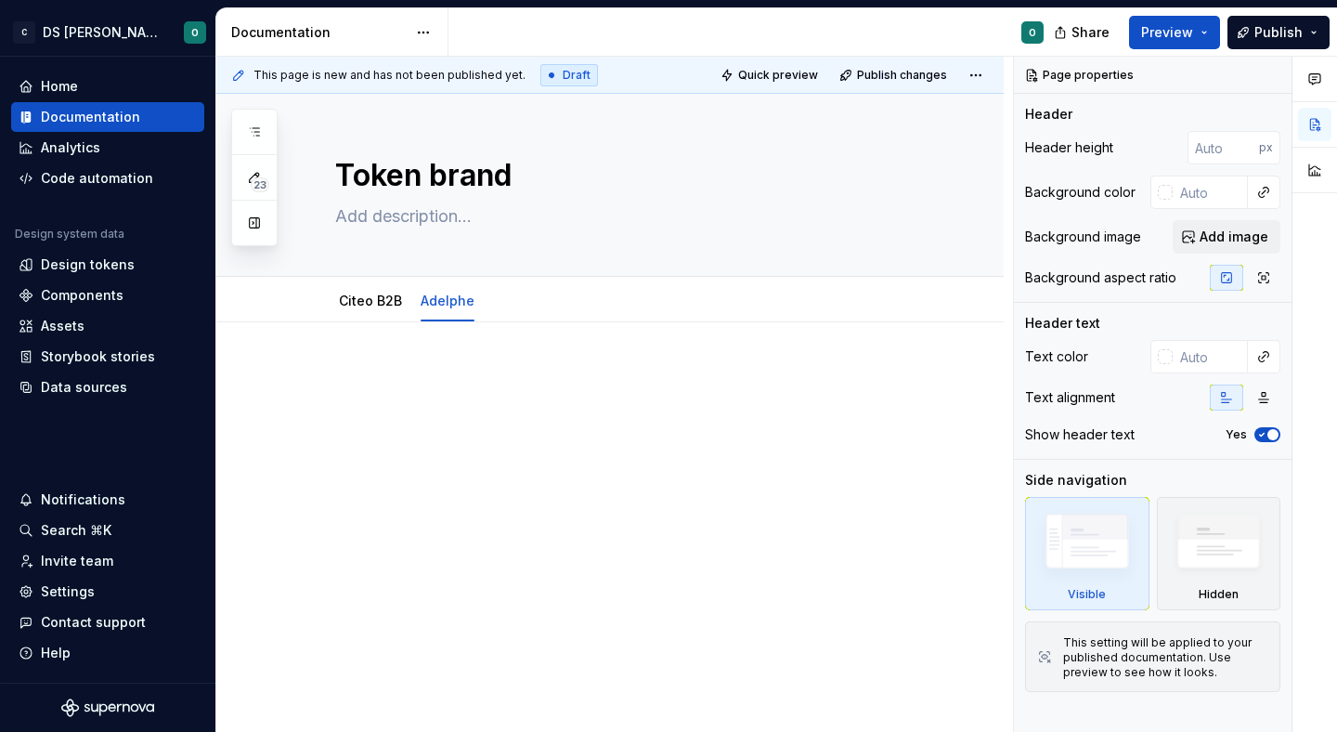
click at [519, 418] on div at bounding box center [632, 402] width 594 height 71
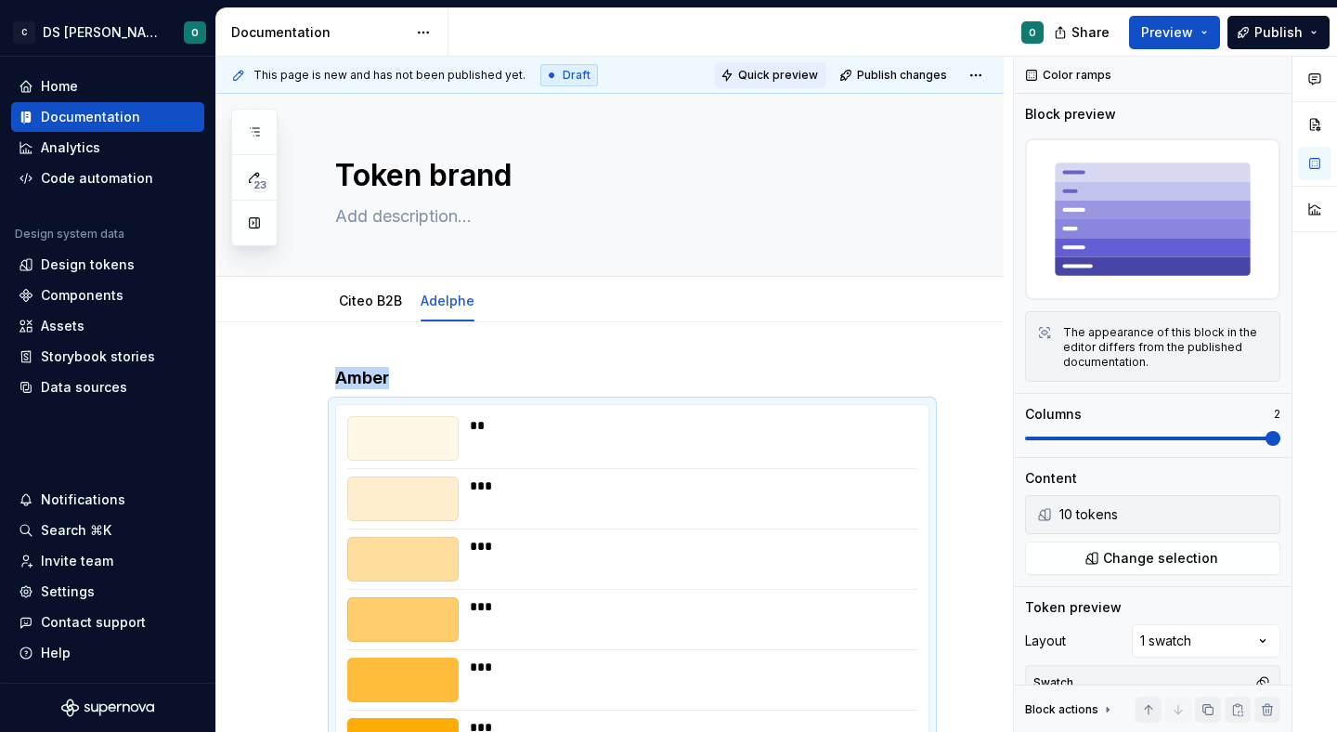
click at [794, 68] on span "Quick preview" at bounding box center [778, 75] width 80 height 15
click at [373, 308] on link "Citeo B2B" at bounding box center [370, 300] width 63 height 16
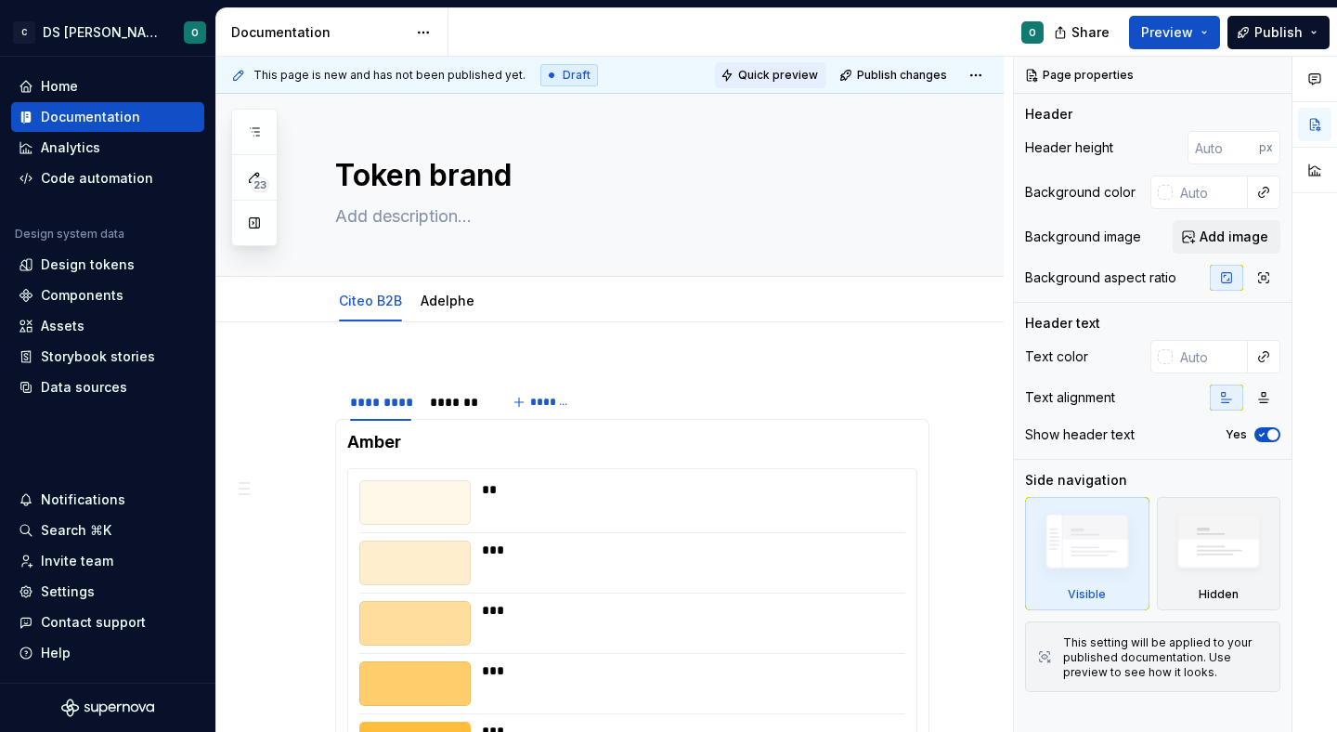
click at [792, 74] on span "Quick preview" at bounding box center [778, 75] width 80 height 15
click at [318, 393] on span at bounding box center [316, 393] width 15 height 26
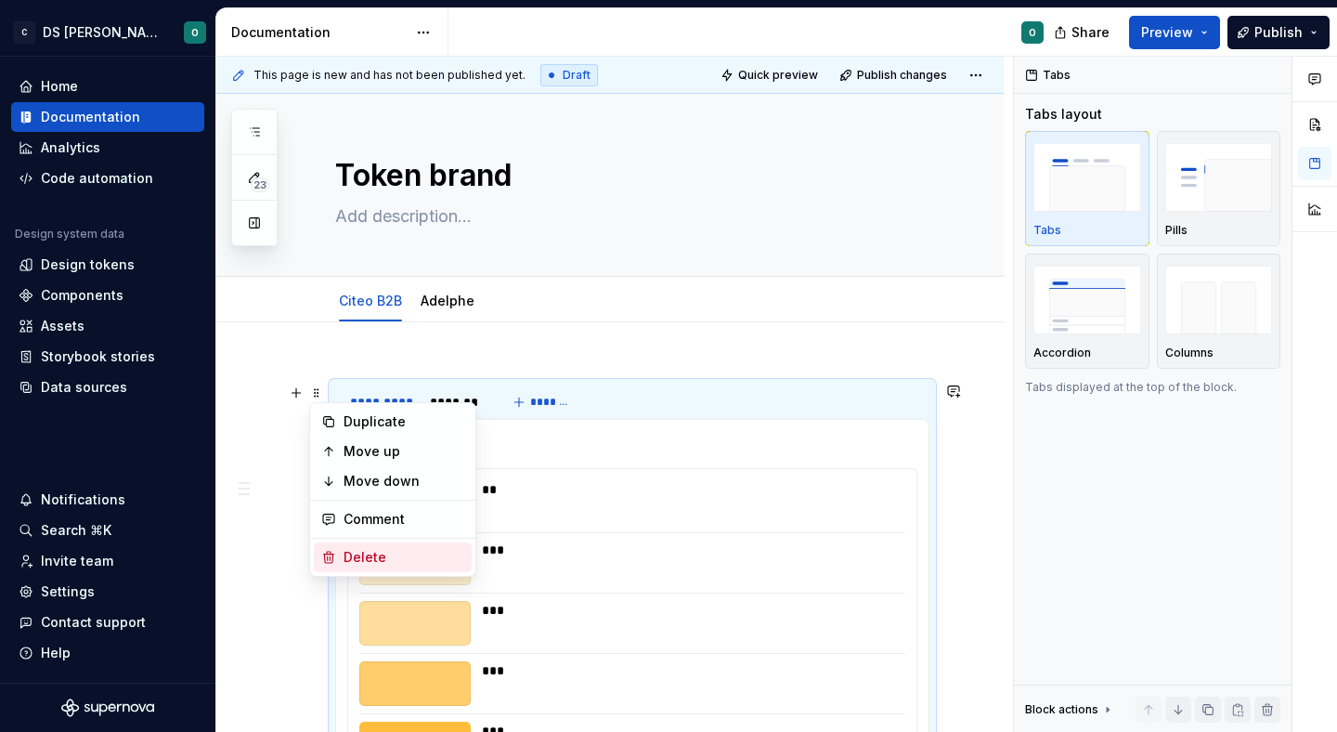
click at [383, 552] on div "Delete" at bounding box center [404, 557] width 121 height 19
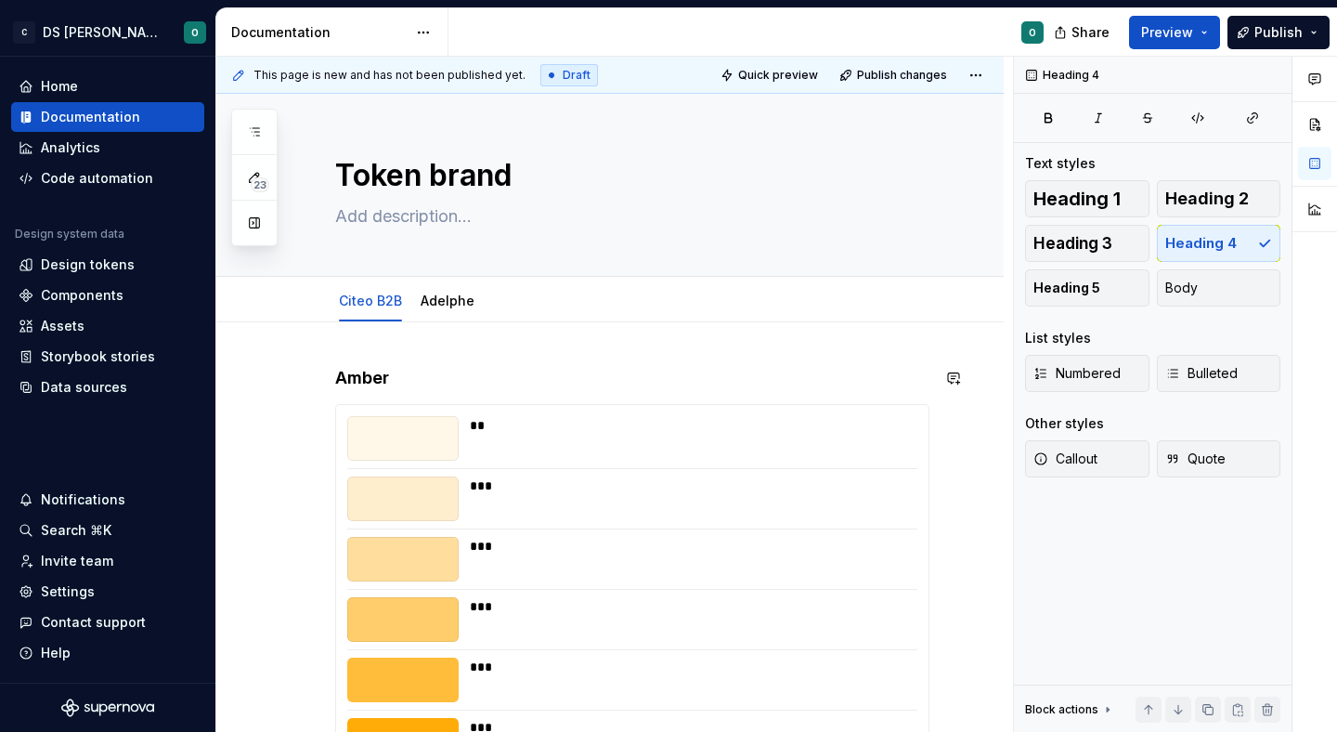
click at [375, 394] on div "Amber ** *** *** *** *** *** *** *** *** ***" at bounding box center [632, 691] width 594 height 649
click at [773, 95] on div "Token brand" at bounding box center [632, 185] width 594 height 182
click at [788, 74] on span "Quick preview" at bounding box center [778, 75] width 80 height 15
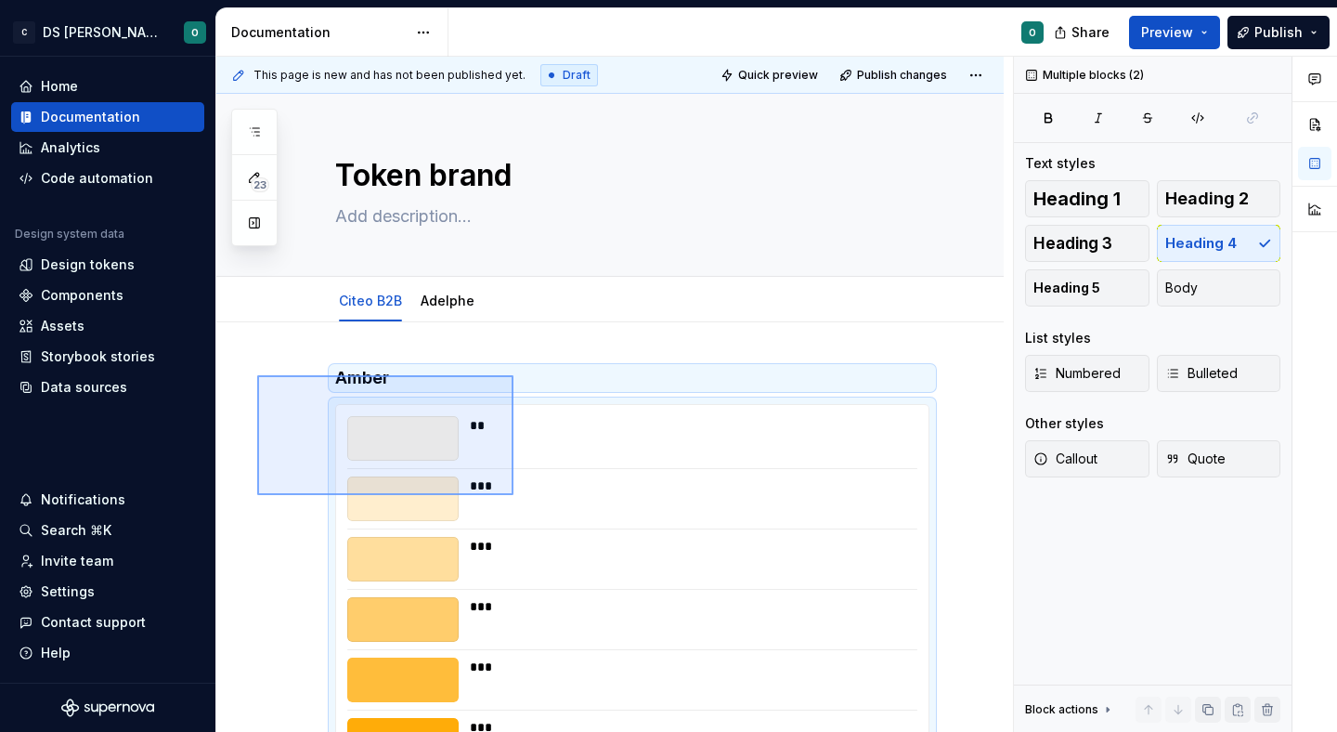
drag, startPoint x: 257, startPoint y: 375, endPoint x: 513, endPoint y: 496, distance: 283.3
click at [513, 496] on div "This page is new and has not been published yet. Draft Quick preview Publish ch…" at bounding box center [614, 395] width 797 height 676
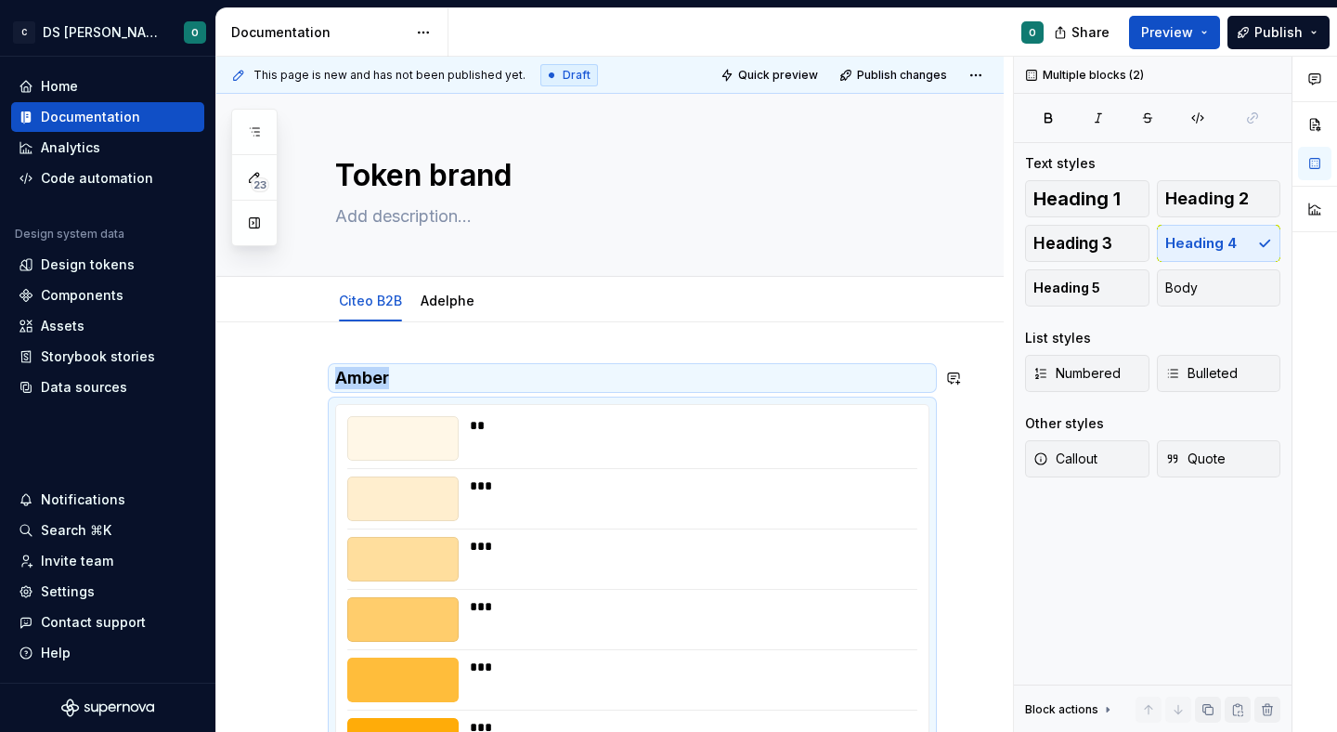
copy h4 "Amber"
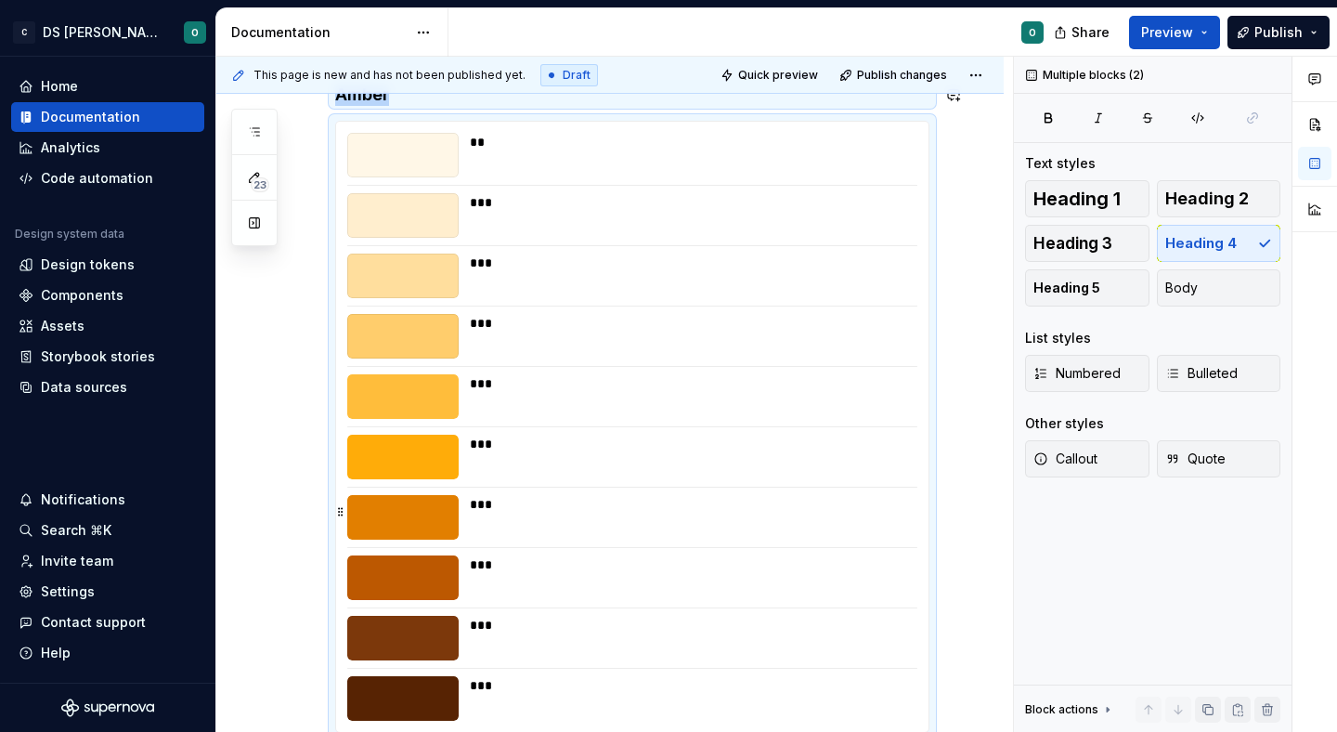
scroll to position [525, 0]
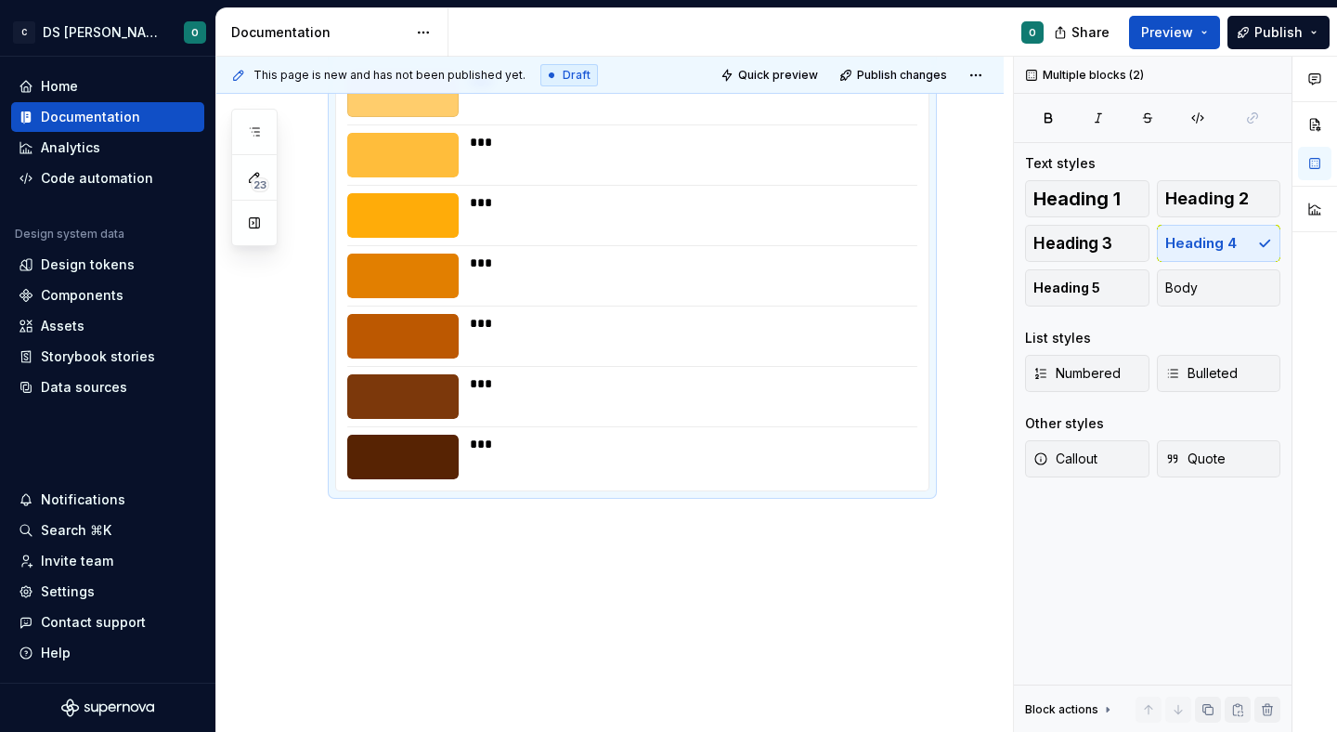
click at [432, 558] on div "Amber ** *** *** *** *** *** *** *** *** ***" at bounding box center [609, 265] width 787 height 935
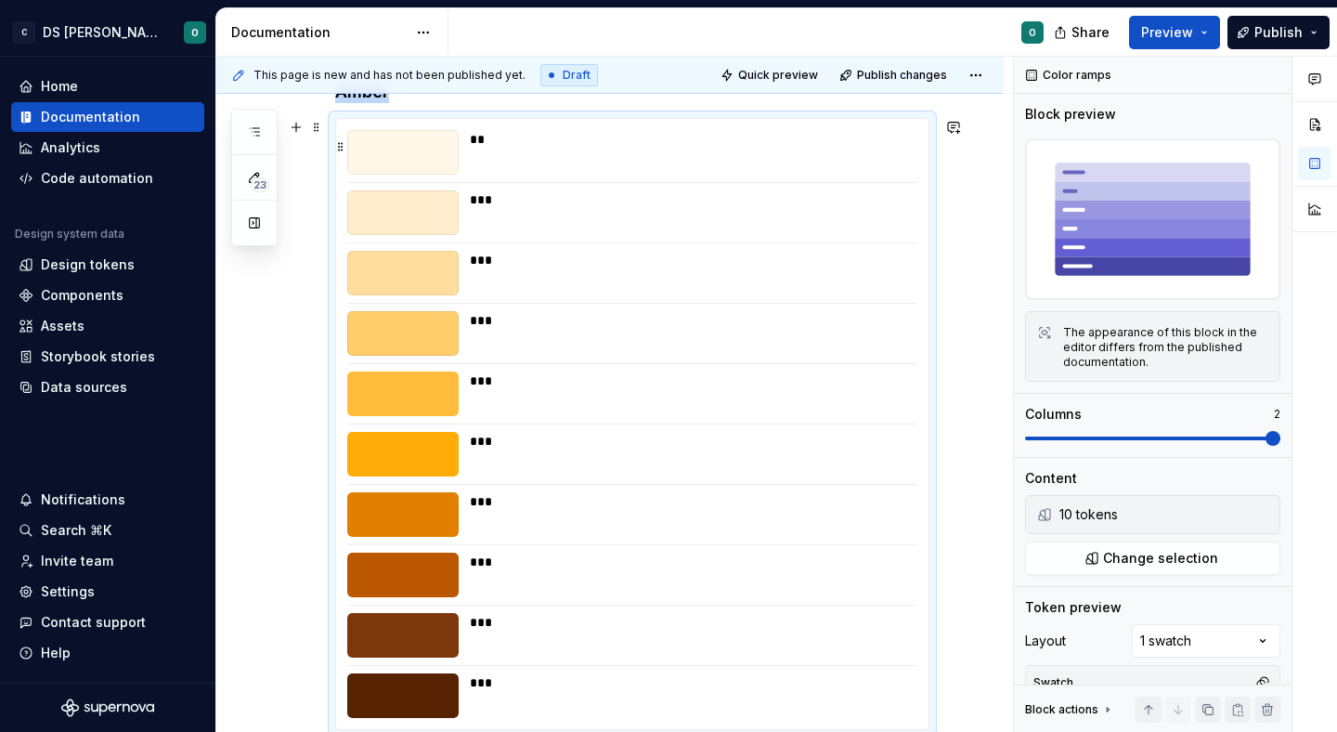
type textarea "*"
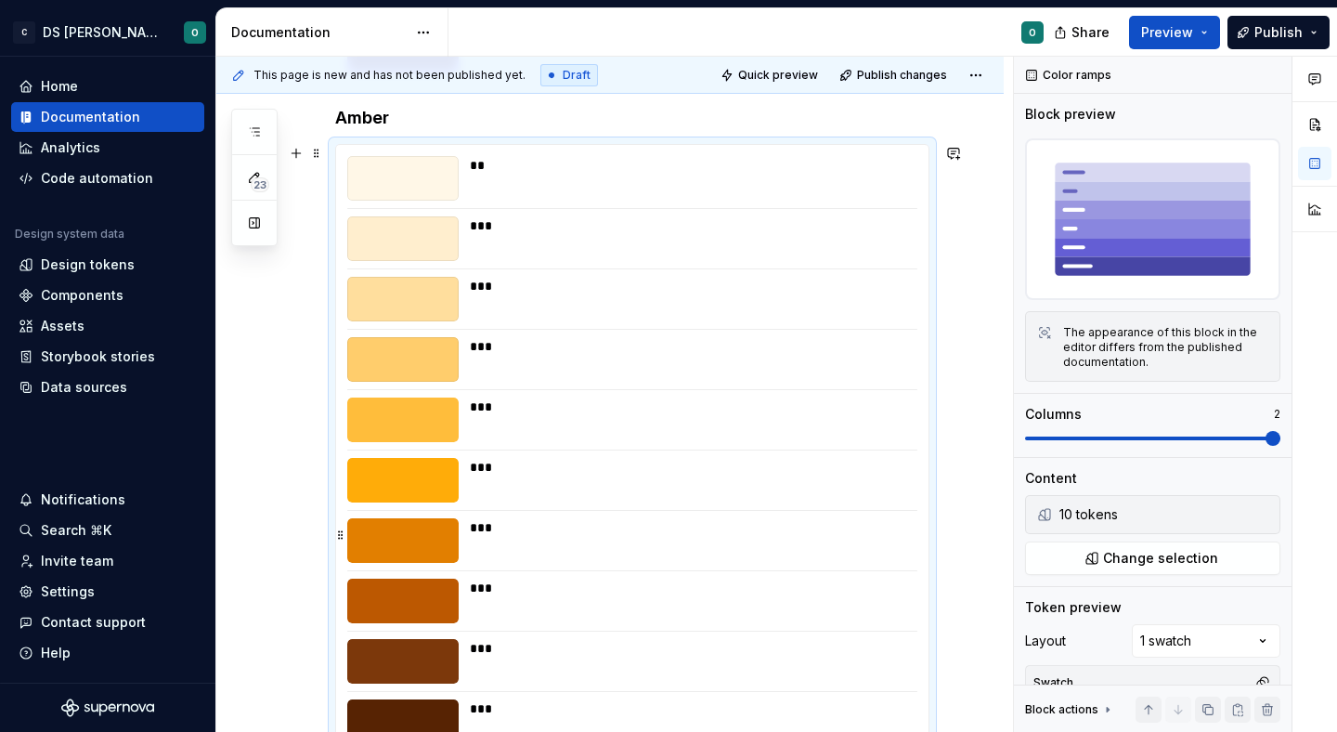
scroll to position [1867, 0]
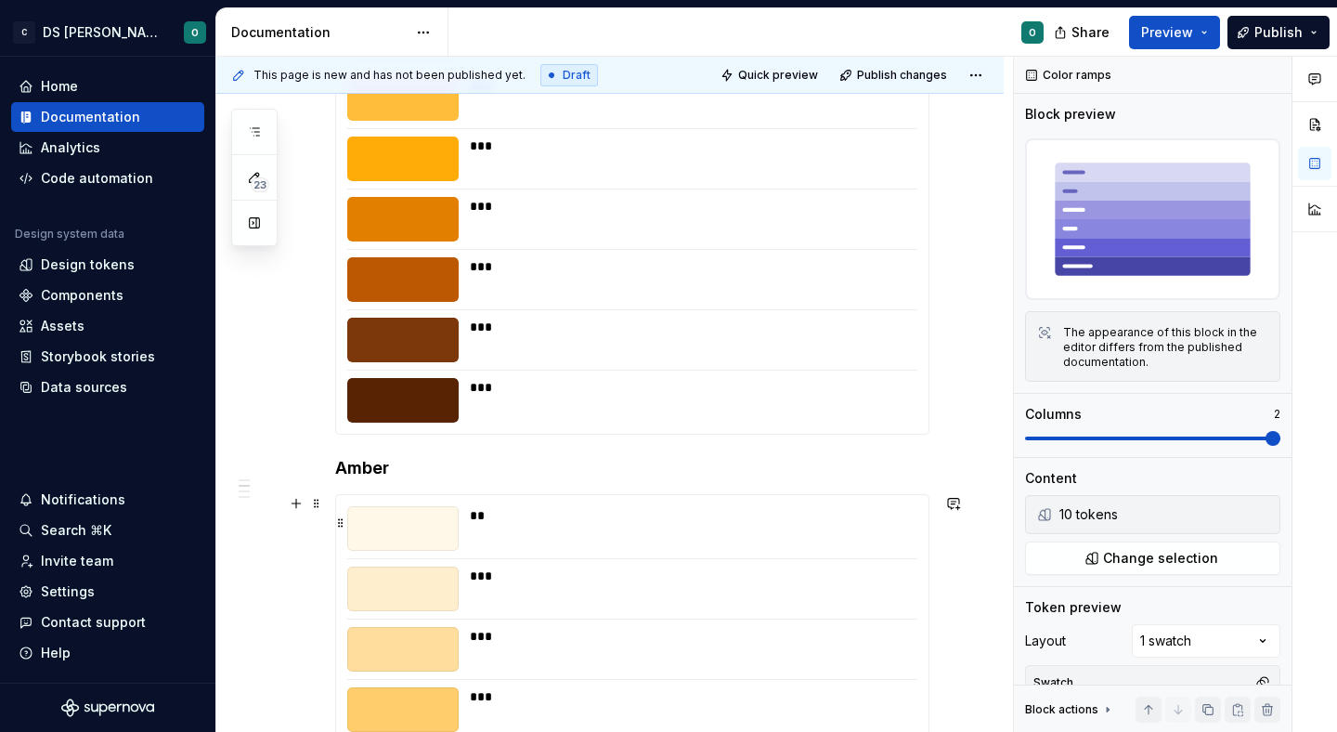
scroll to position [825, 0]
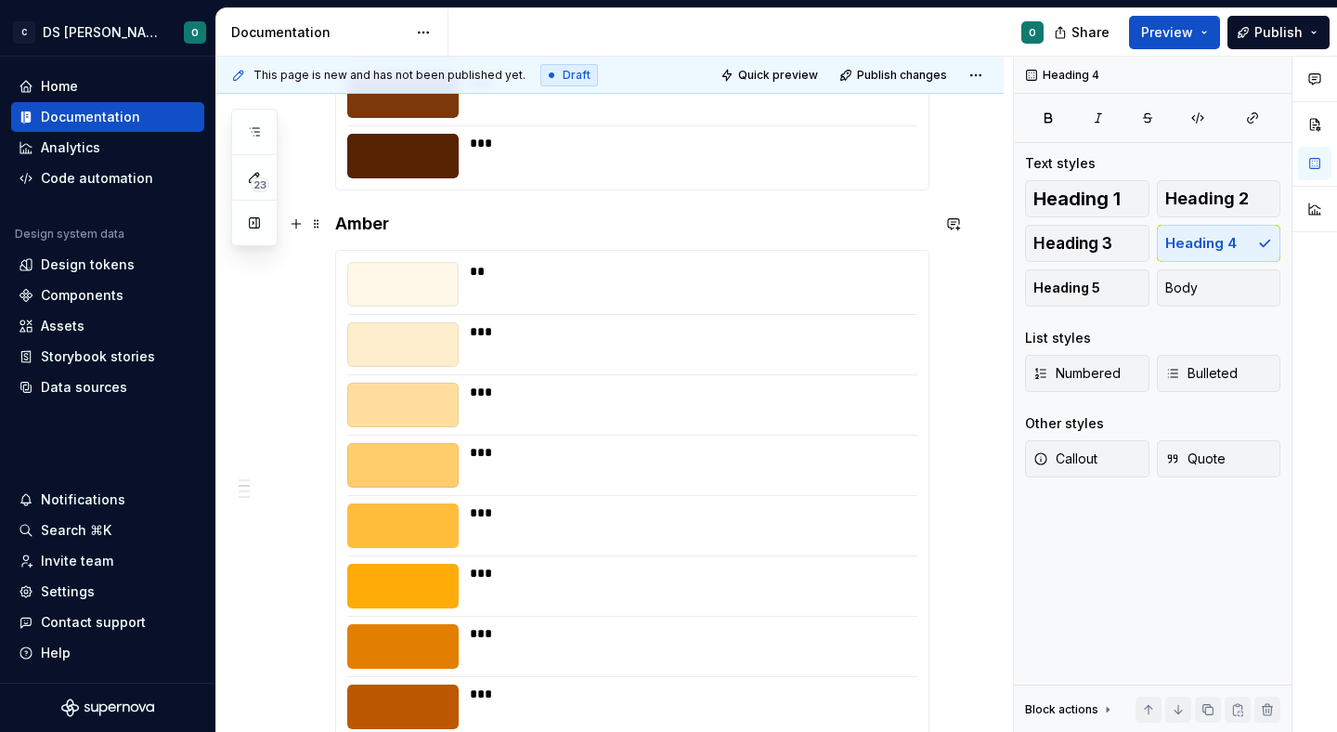
click at [378, 227] on h4 "Amber" at bounding box center [632, 224] width 594 height 22
click at [620, 280] on div "**" at bounding box center [688, 284] width 436 height 45
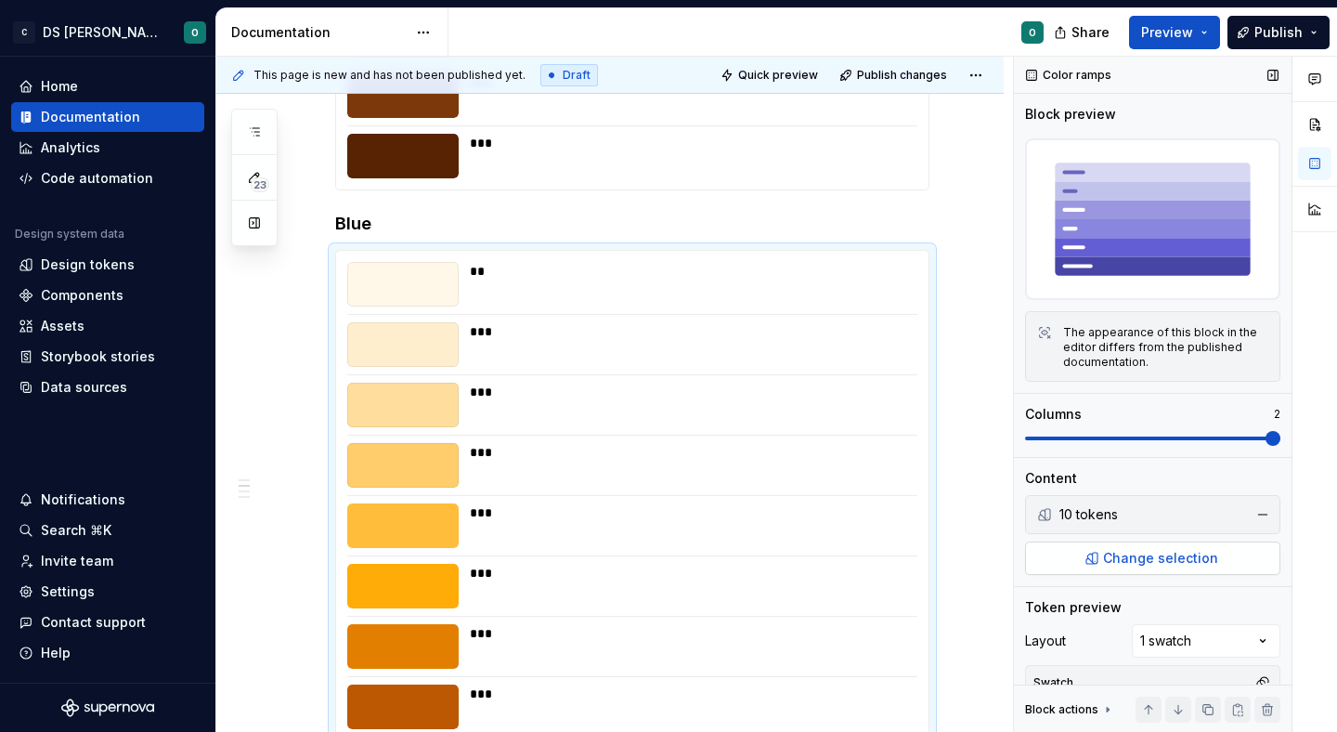
click at [1133, 557] on span "Change selection" at bounding box center [1160, 558] width 115 height 19
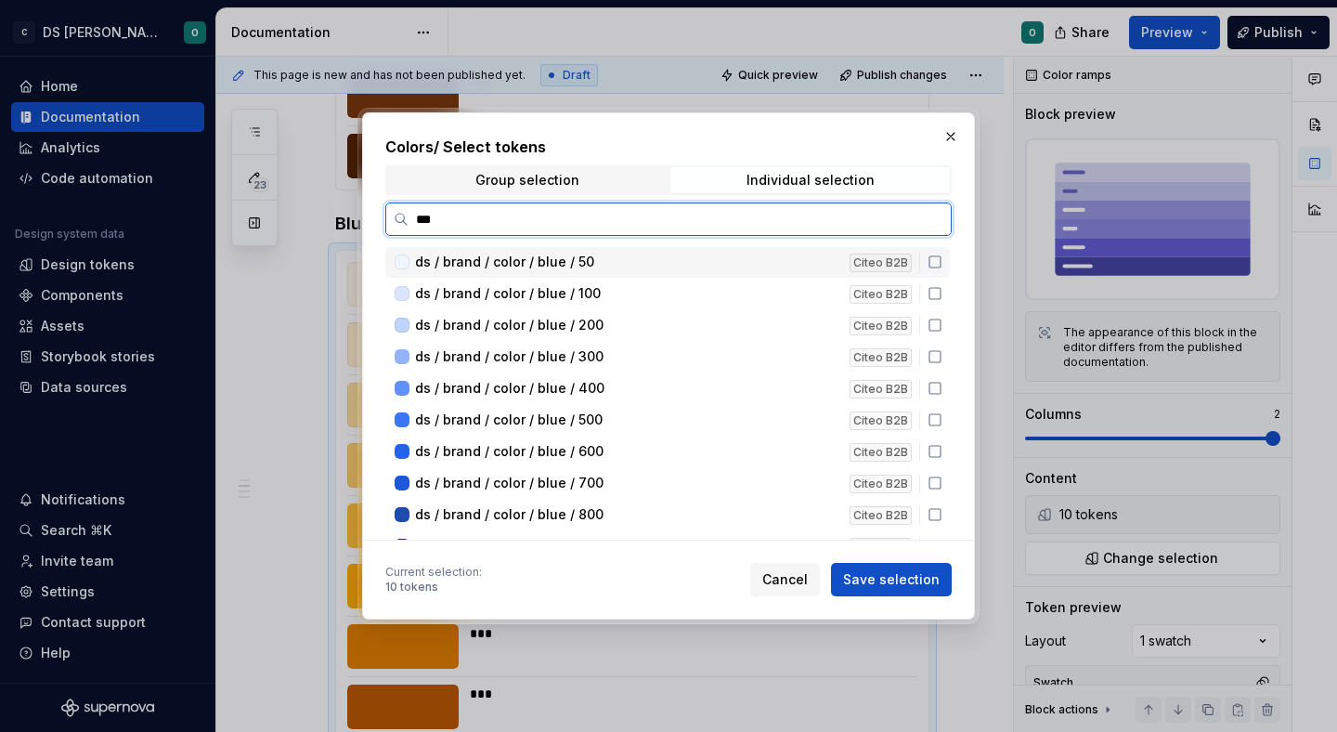
type input "****"
click at [938, 259] on icon at bounding box center [934, 261] width 11 height 11
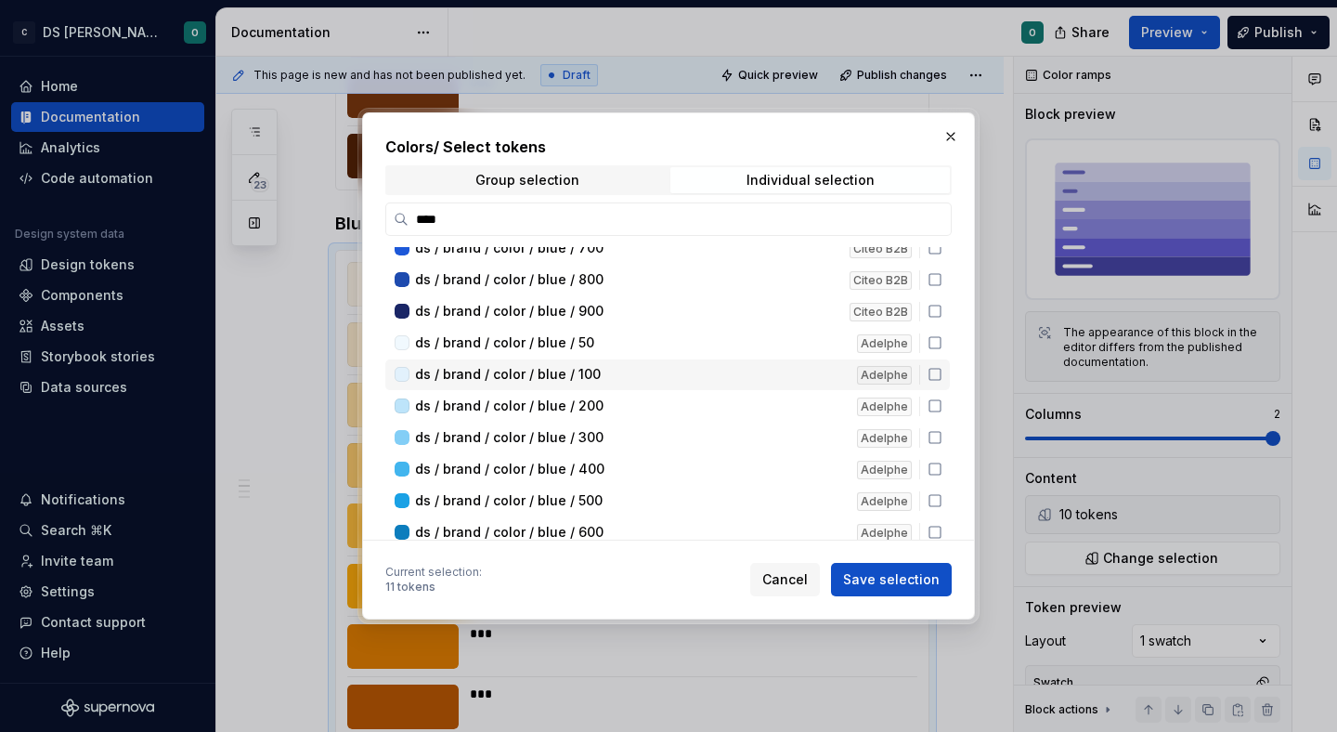
scroll to position [223, 0]
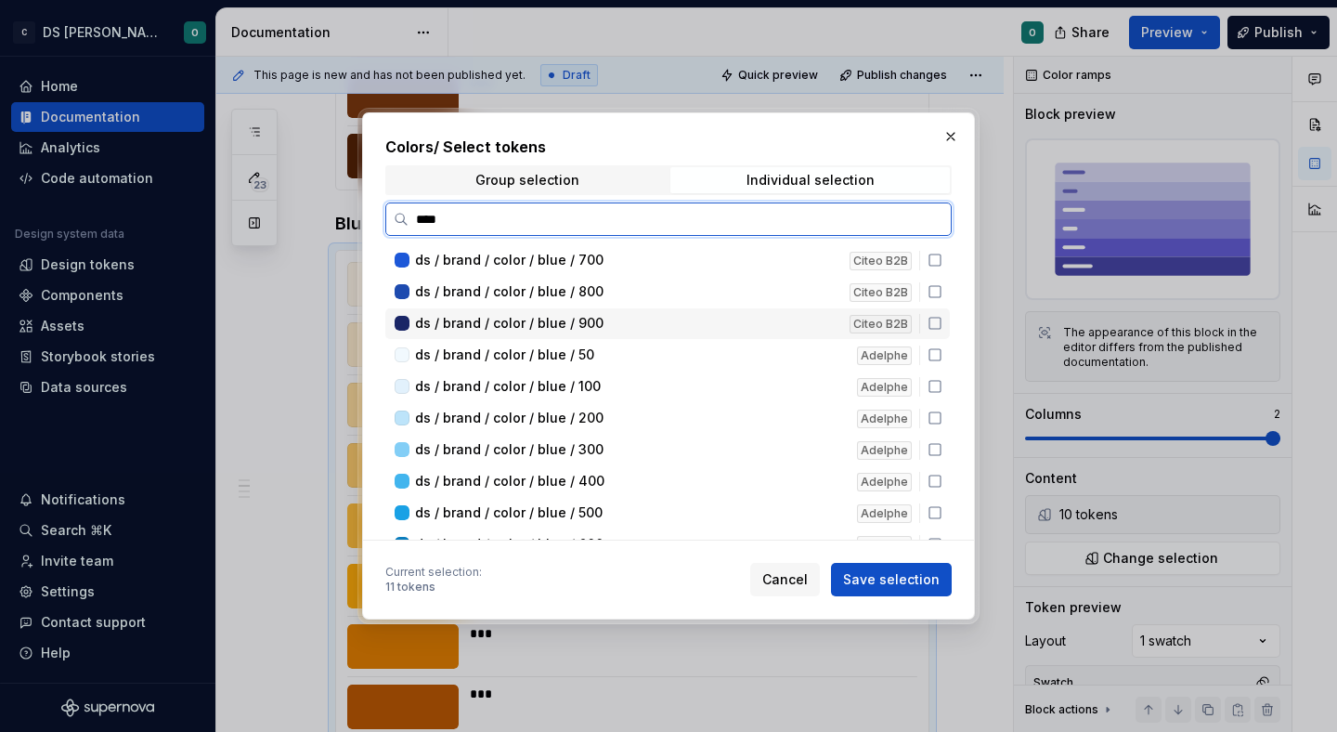
click at [942, 322] on icon at bounding box center [935, 323] width 15 height 15
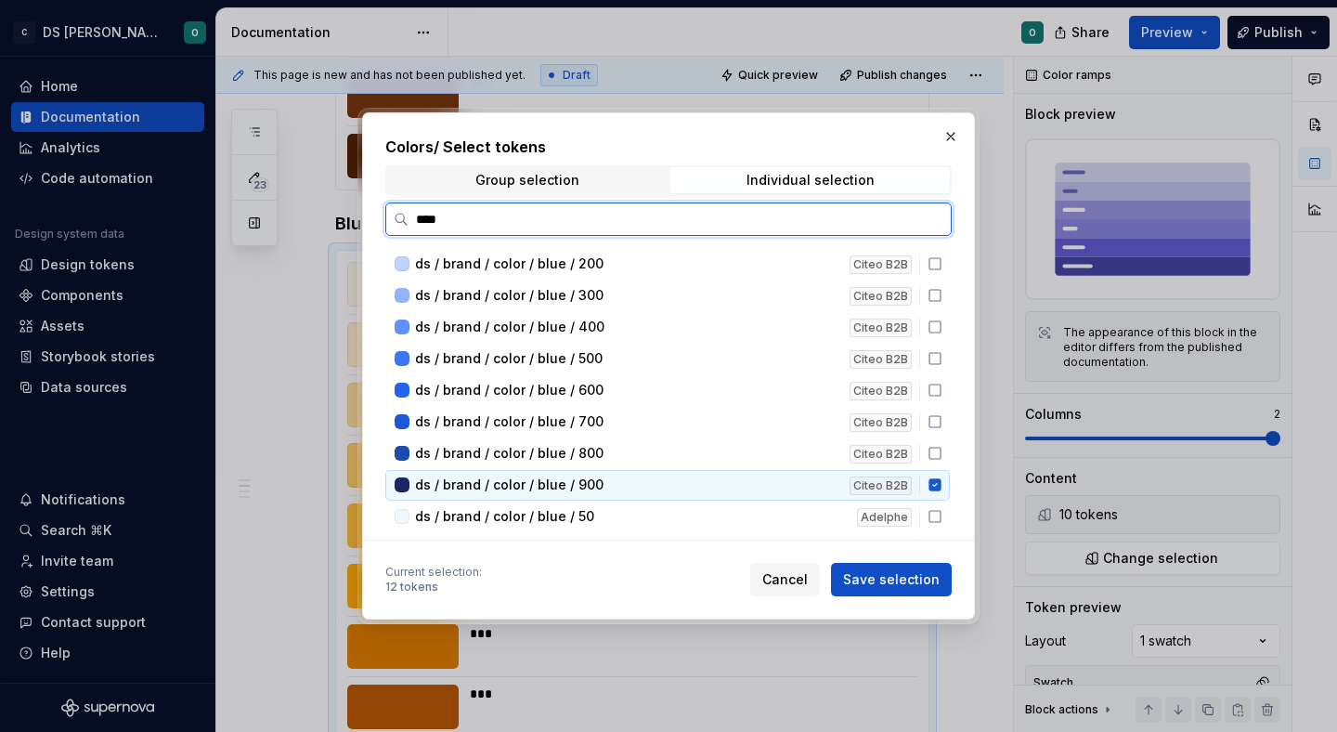
scroll to position [0, 0]
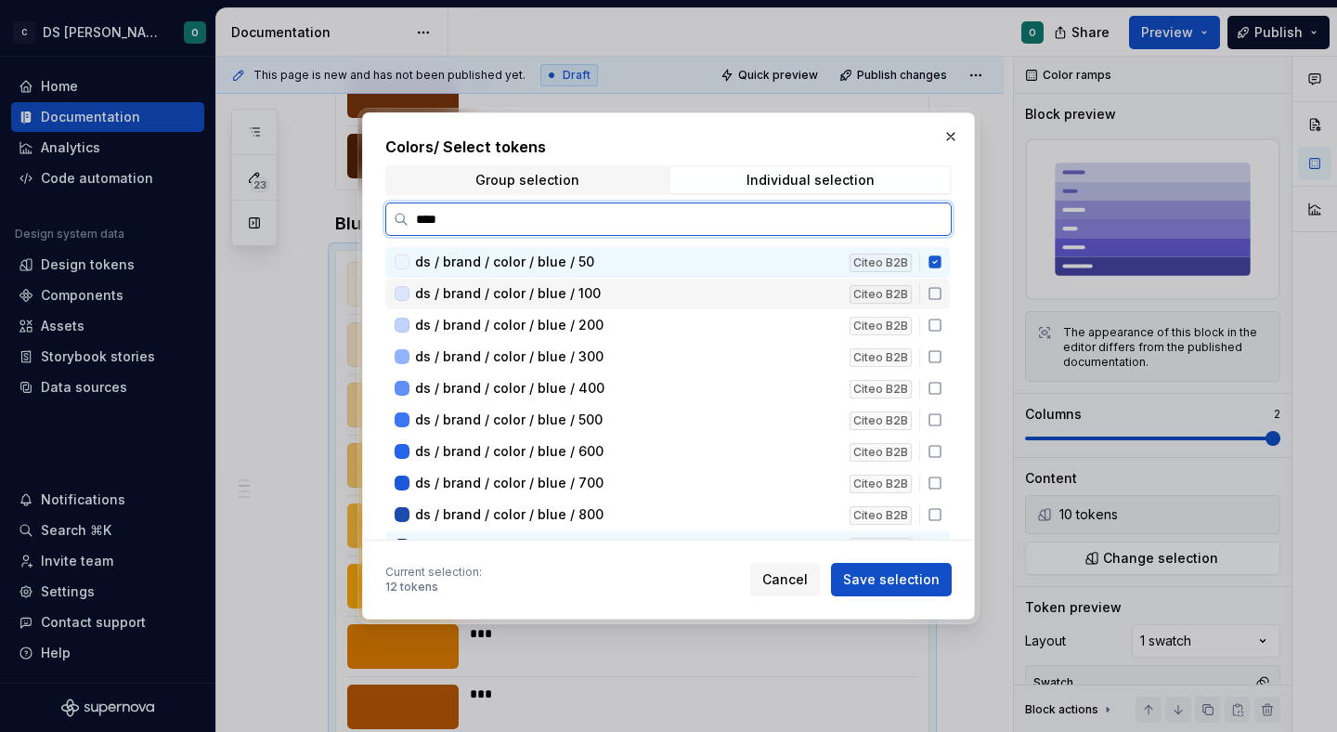
click at [941, 291] on icon at bounding box center [935, 293] width 15 height 15
click at [944, 318] on div "ds / brand / color / blue / 200 Citeo B2B" at bounding box center [667, 325] width 564 height 31
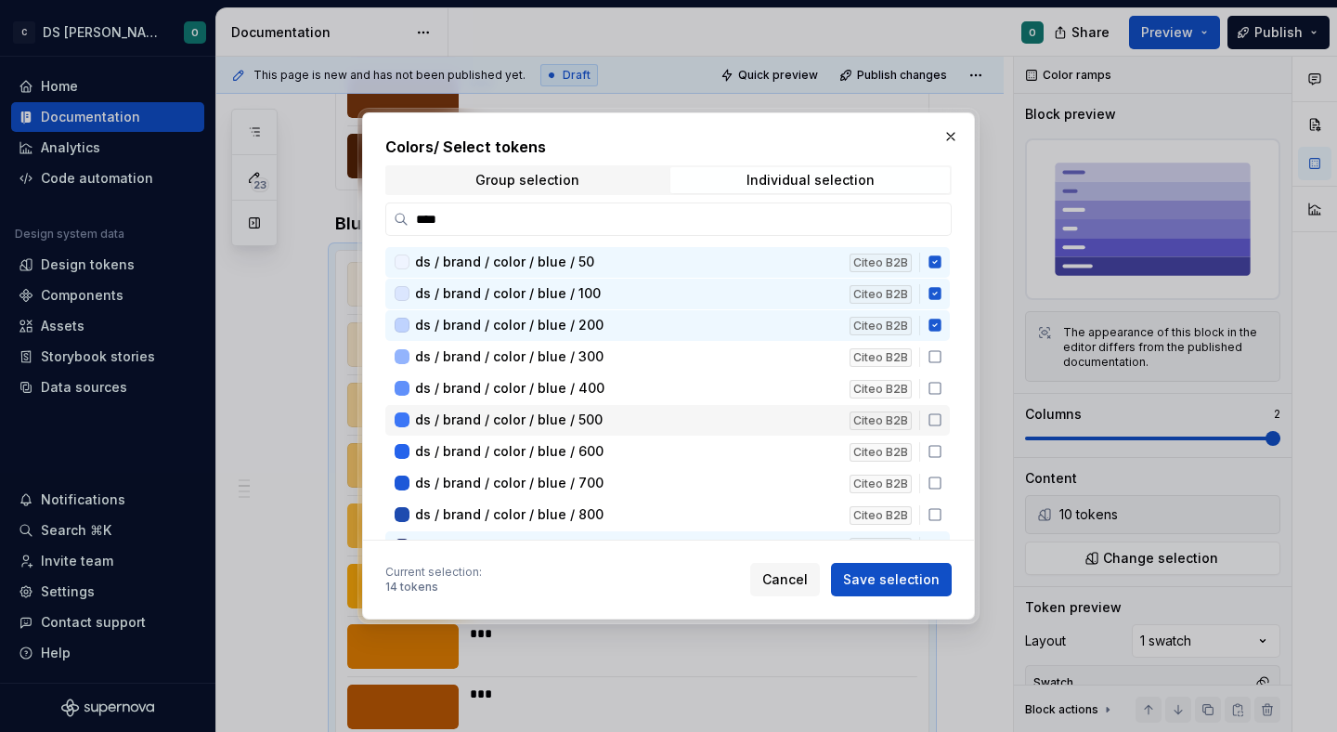
drag, startPoint x: 946, startPoint y: 353, endPoint x: 946, endPoint y: 417, distance: 64.1
click at [945, 426] on div "ds / brand / color / blue / 50 Citeo B2B ds / brand / color / blue / 100 Citeo …" at bounding box center [669, 716] width 568 height 938
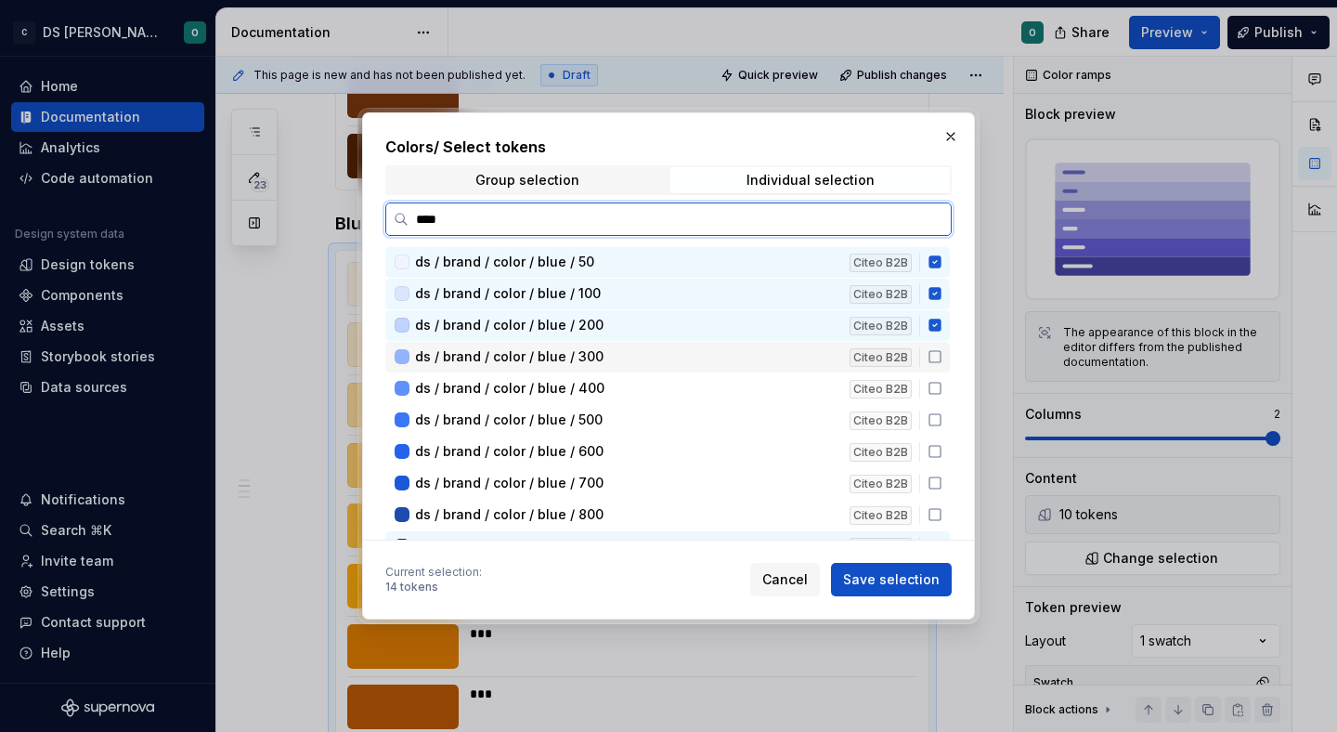
drag, startPoint x: 942, startPoint y: 359, endPoint x: 945, endPoint y: 376, distance: 16.9
click at [942, 362] on icon at bounding box center [935, 356] width 15 height 15
click at [942, 388] on icon at bounding box center [935, 388] width 15 height 15
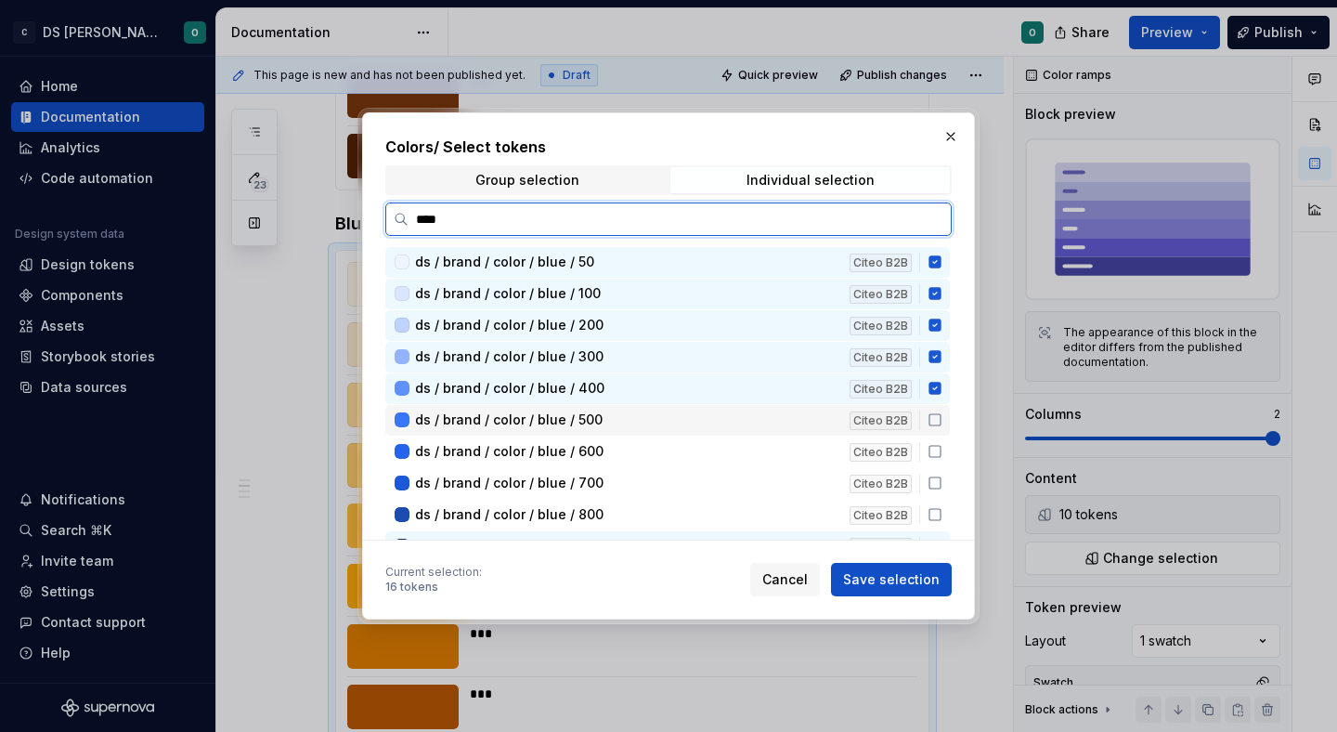
drag, startPoint x: 944, startPoint y: 417, endPoint x: 946, endPoint y: 431, distance: 14.0
click at [942, 424] on icon at bounding box center [935, 419] width 15 height 15
click at [942, 449] on icon at bounding box center [935, 451] width 15 height 15
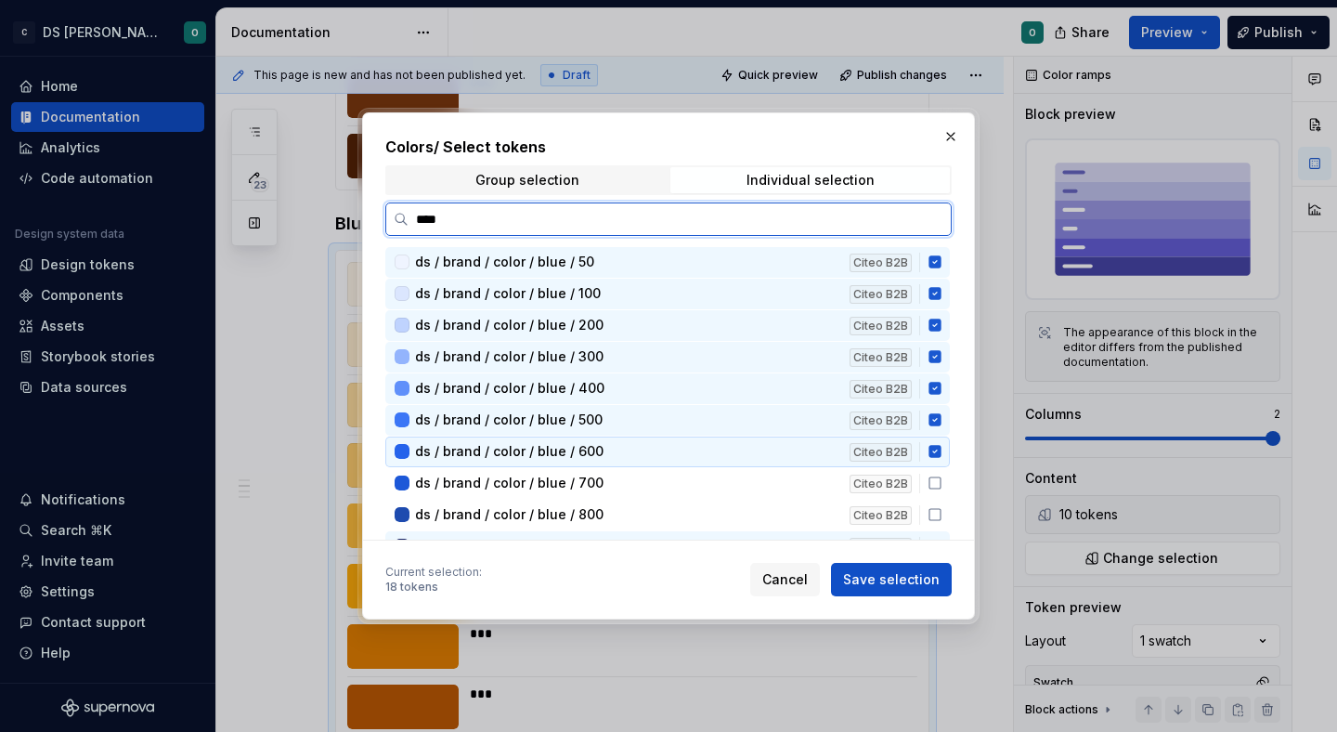
scroll to position [26, 0]
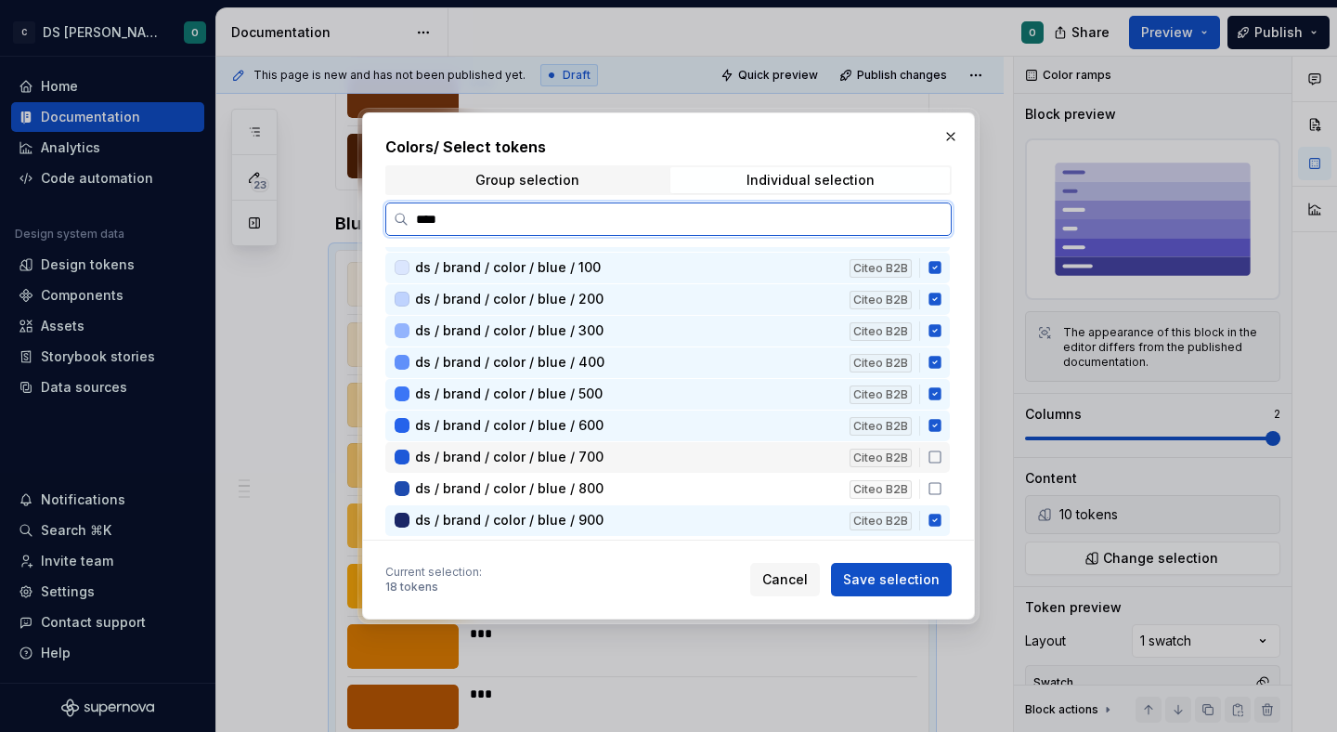
click at [942, 458] on icon at bounding box center [935, 456] width 15 height 15
drag, startPoint x: 941, startPoint y: 485, endPoint x: 947, endPoint y: 499, distance: 15.0
click at [941, 485] on icon at bounding box center [935, 488] width 15 height 15
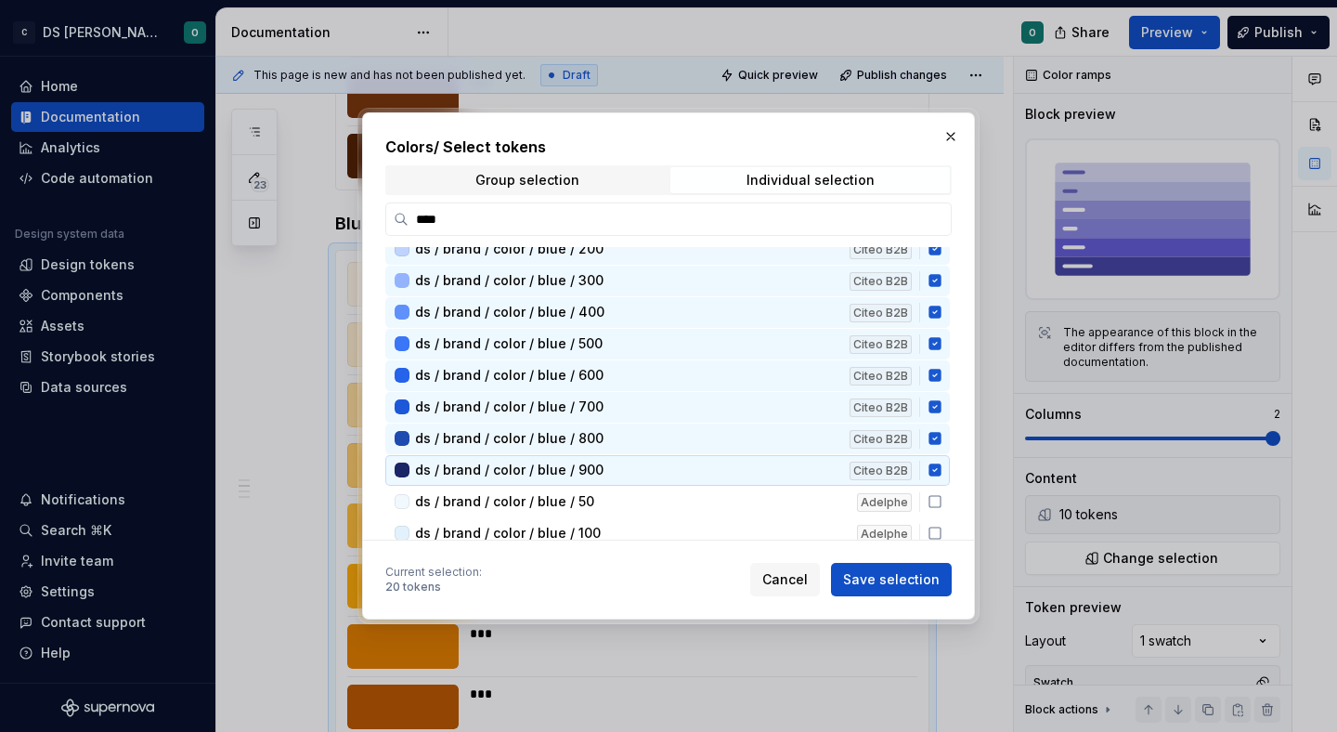
scroll to position [85, 0]
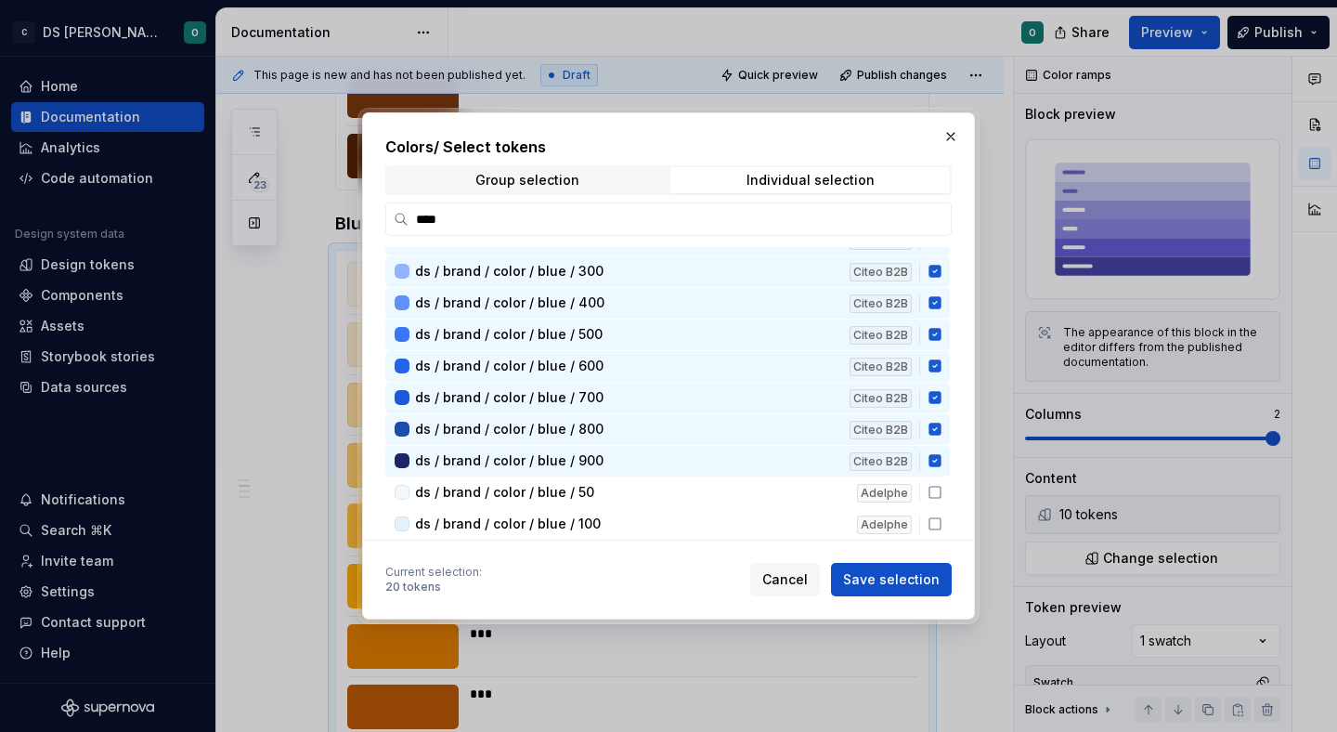
click at [909, 573] on span "Save selection" at bounding box center [891, 579] width 97 height 19
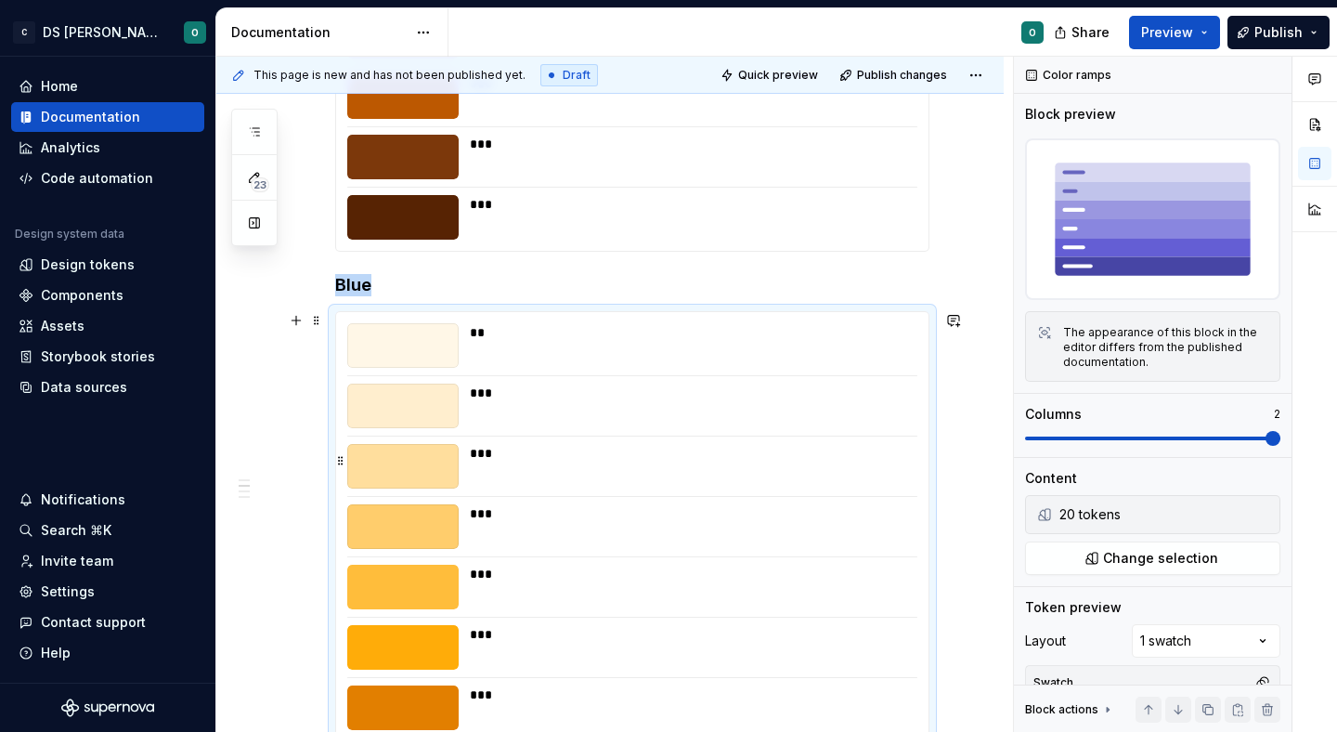
scroll to position [1200, 0]
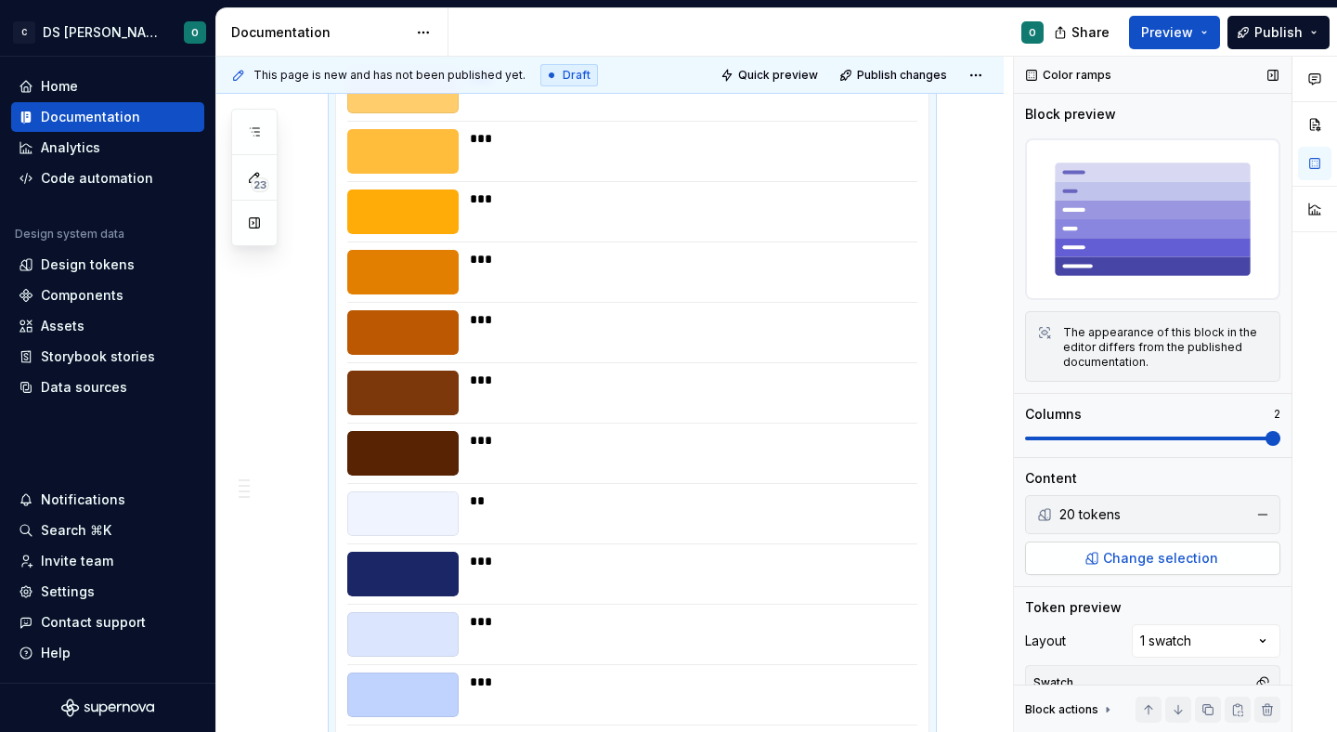
click at [1162, 555] on span "Change selection" at bounding box center [1160, 558] width 115 height 19
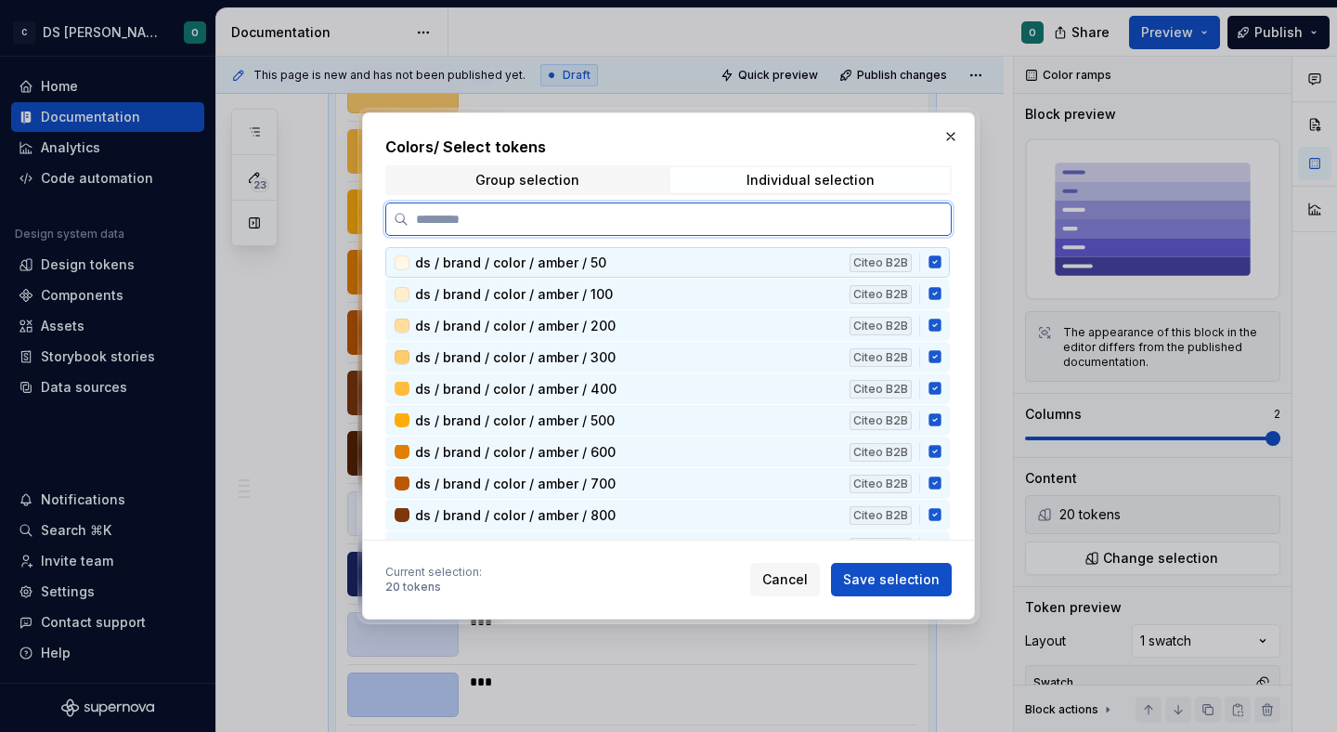
click at [941, 263] on icon at bounding box center [934, 262] width 12 height 12
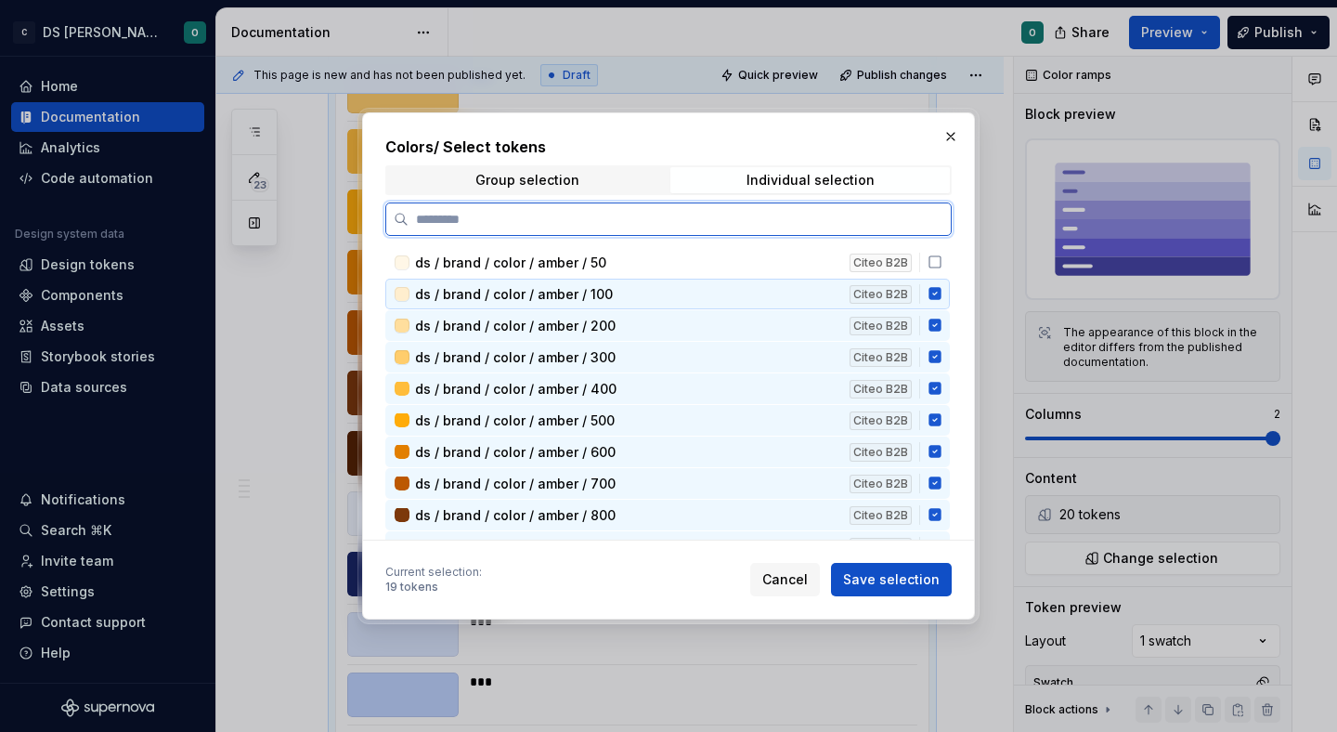
drag, startPoint x: 943, startPoint y: 292, endPoint x: 945, endPoint y: 321, distance: 28.8
click at [942, 294] on icon at bounding box center [935, 293] width 15 height 15
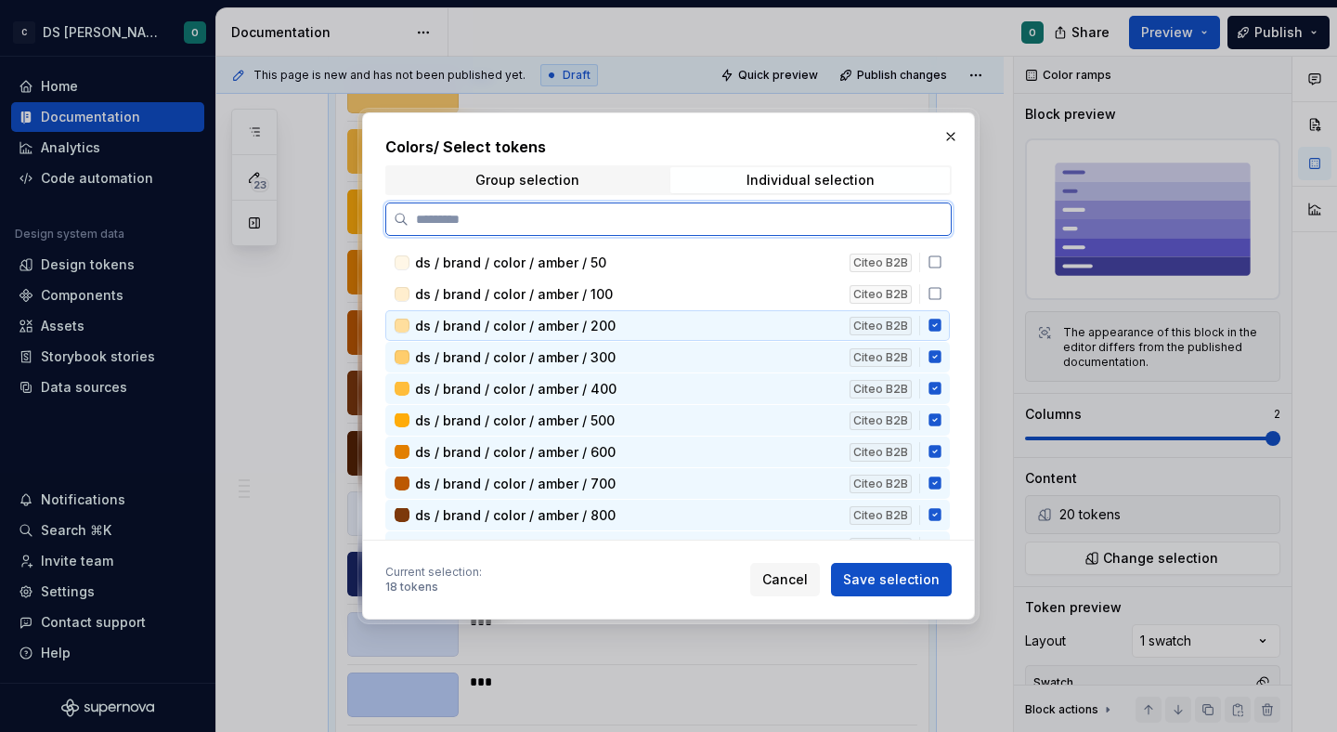
click at [941, 329] on icon at bounding box center [934, 325] width 12 height 12
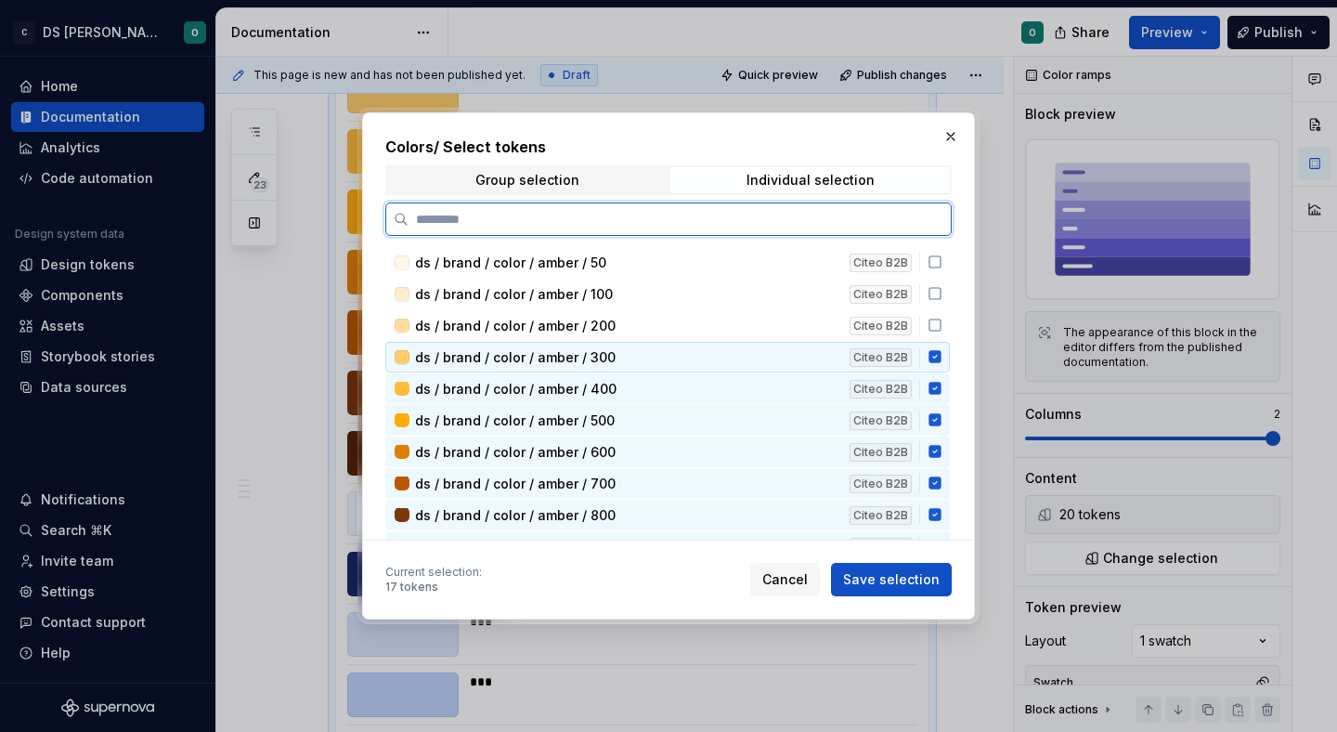
drag, startPoint x: 946, startPoint y: 354, endPoint x: 947, endPoint y: 372, distance: 18.6
click at [941, 354] on icon at bounding box center [934, 357] width 12 height 12
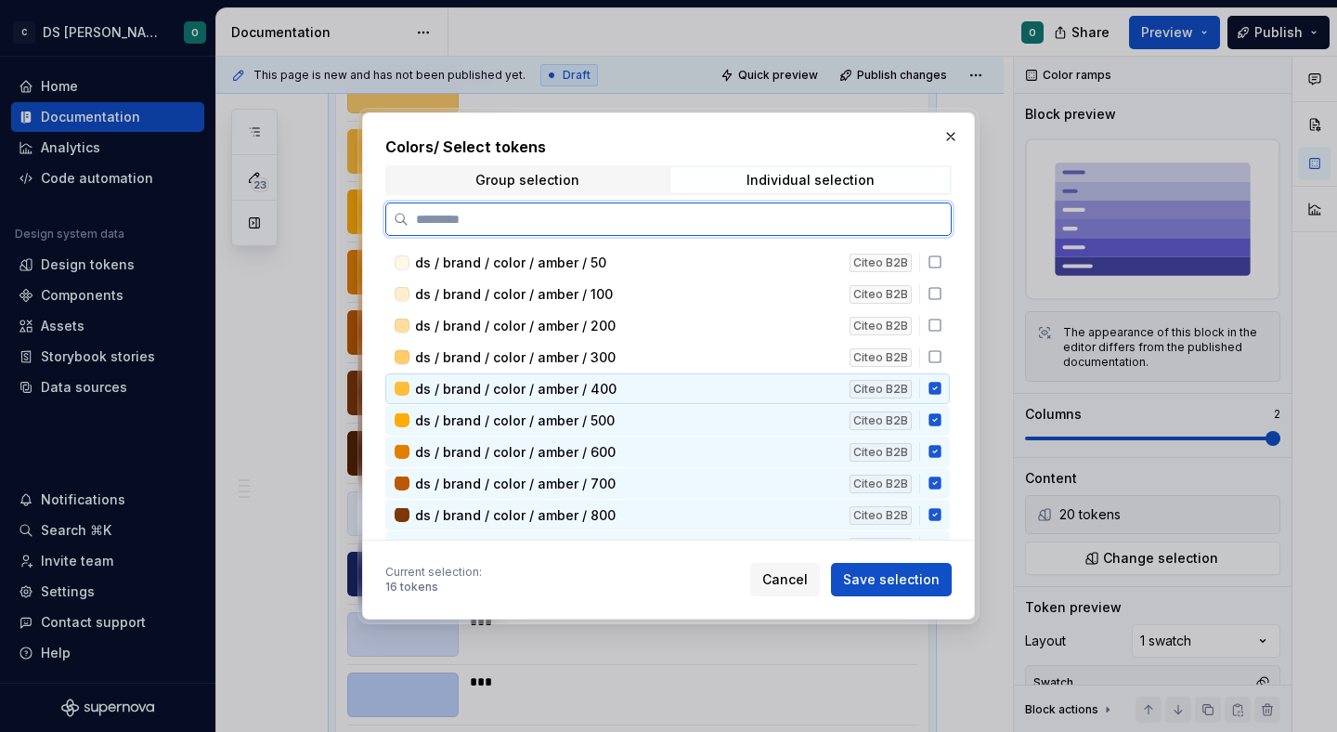
click at [941, 392] on icon at bounding box center [934, 389] width 12 height 12
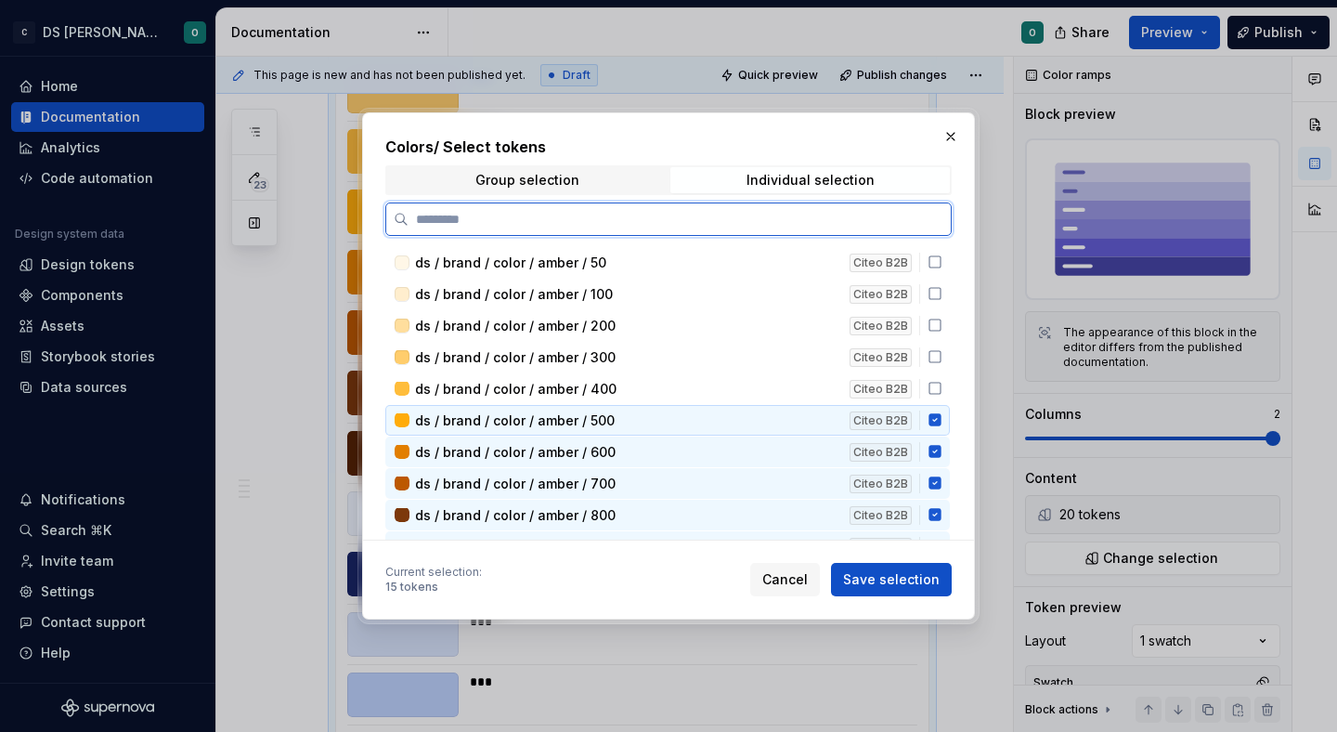
click at [941, 421] on icon at bounding box center [934, 420] width 12 height 12
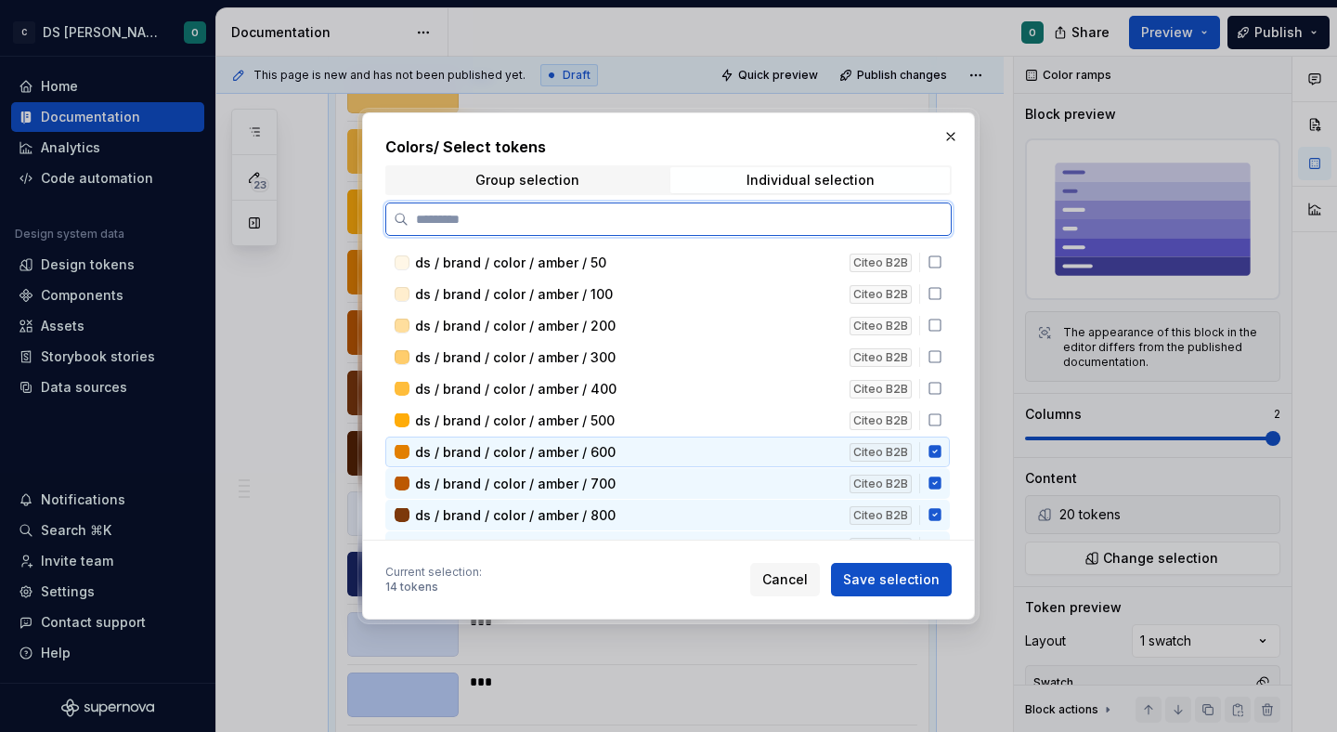
drag, startPoint x: 945, startPoint y: 452, endPoint x: 950, endPoint y: 475, distance: 23.7
click at [941, 454] on icon at bounding box center [934, 452] width 12 height 12
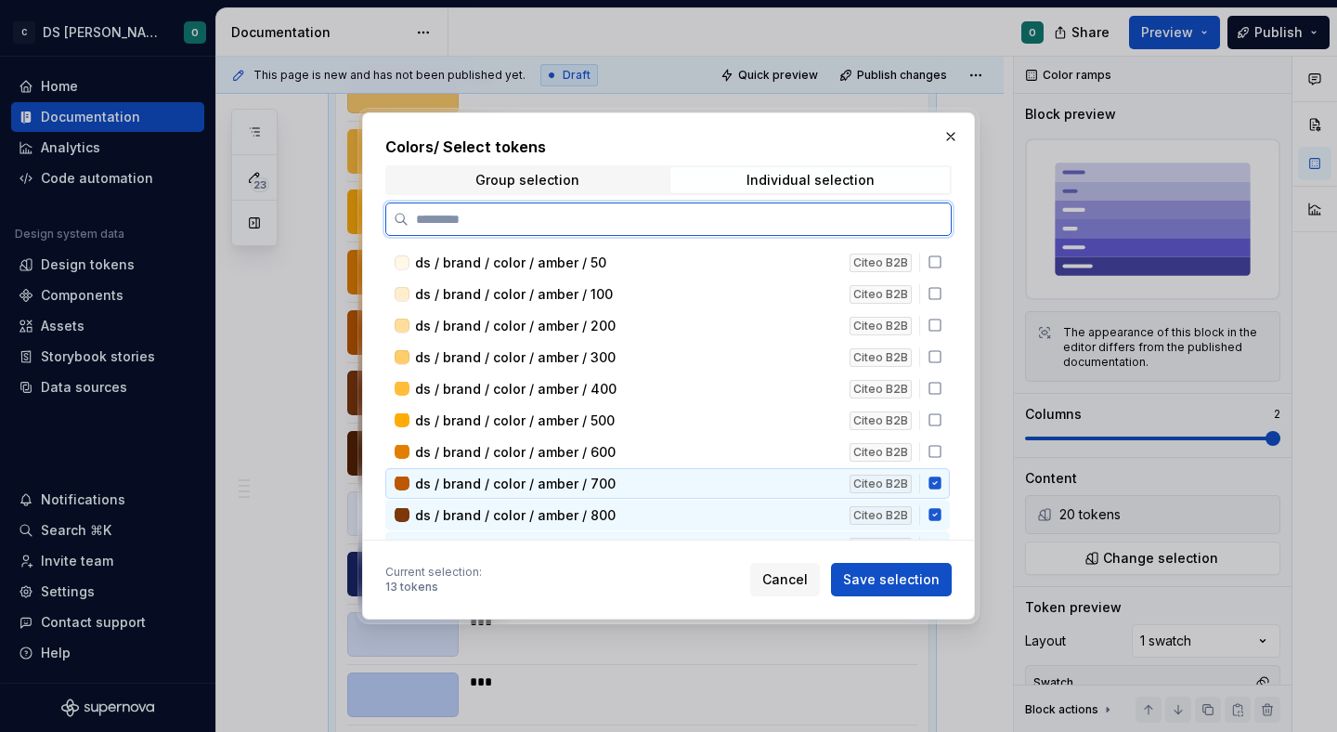
click at [946, 489] on div "ds / brand / color / amber / 700 Citeo B2B" at bounding box center [667, 483] width 564 height 31
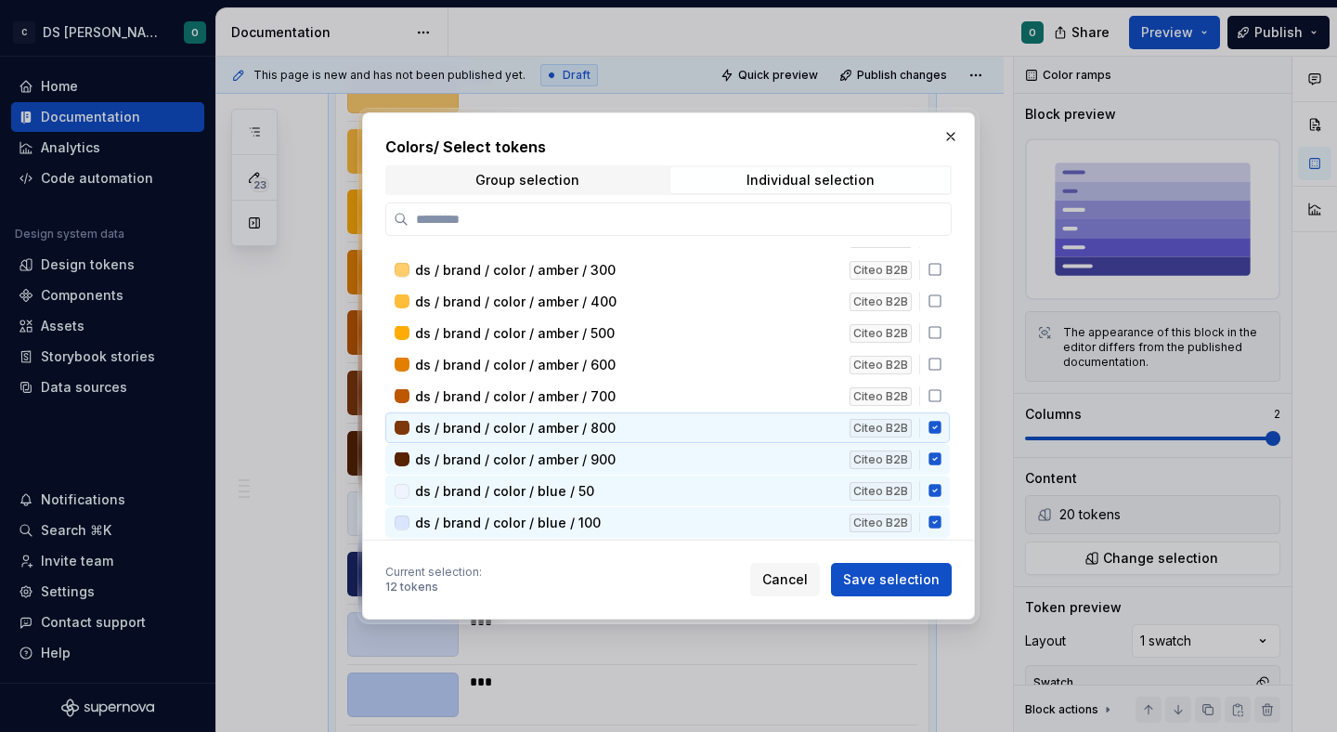
scroll to position [88, 0]
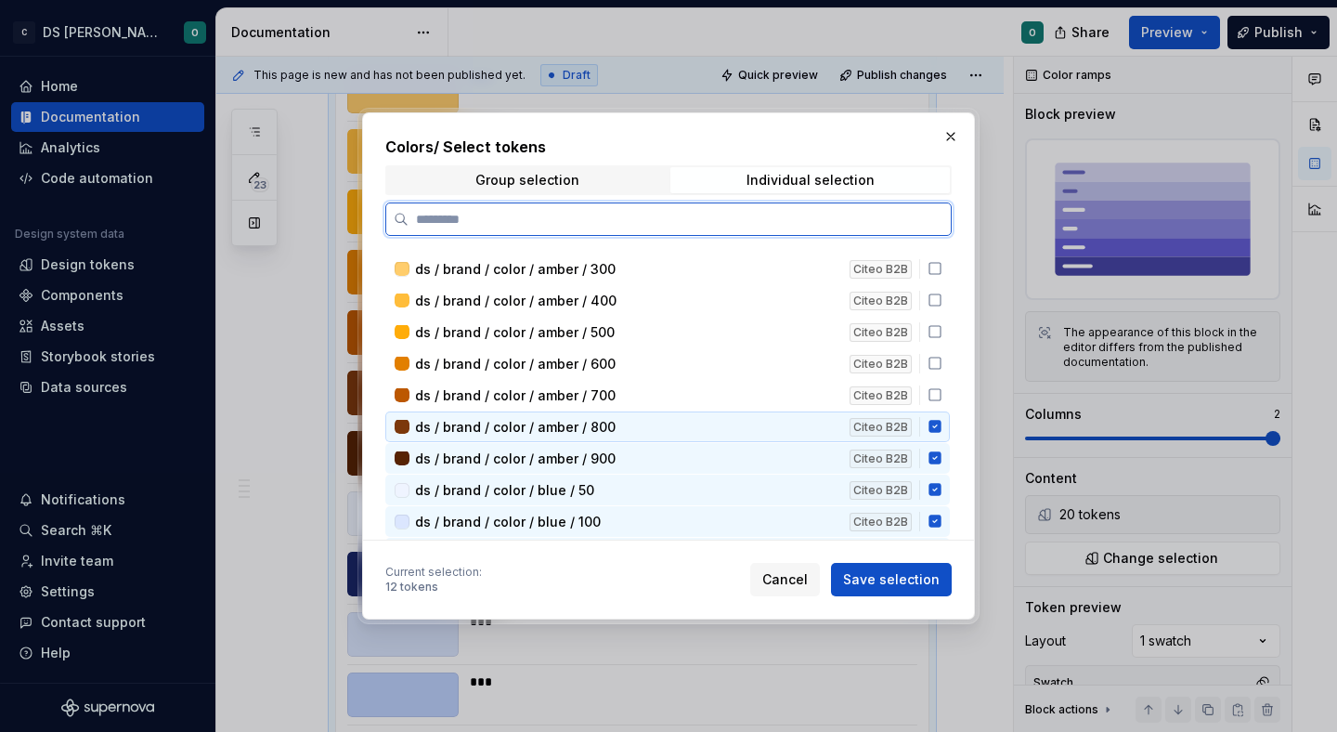
click at [941, 431] on icon at bounding box center [934, 427] width 12 height 12
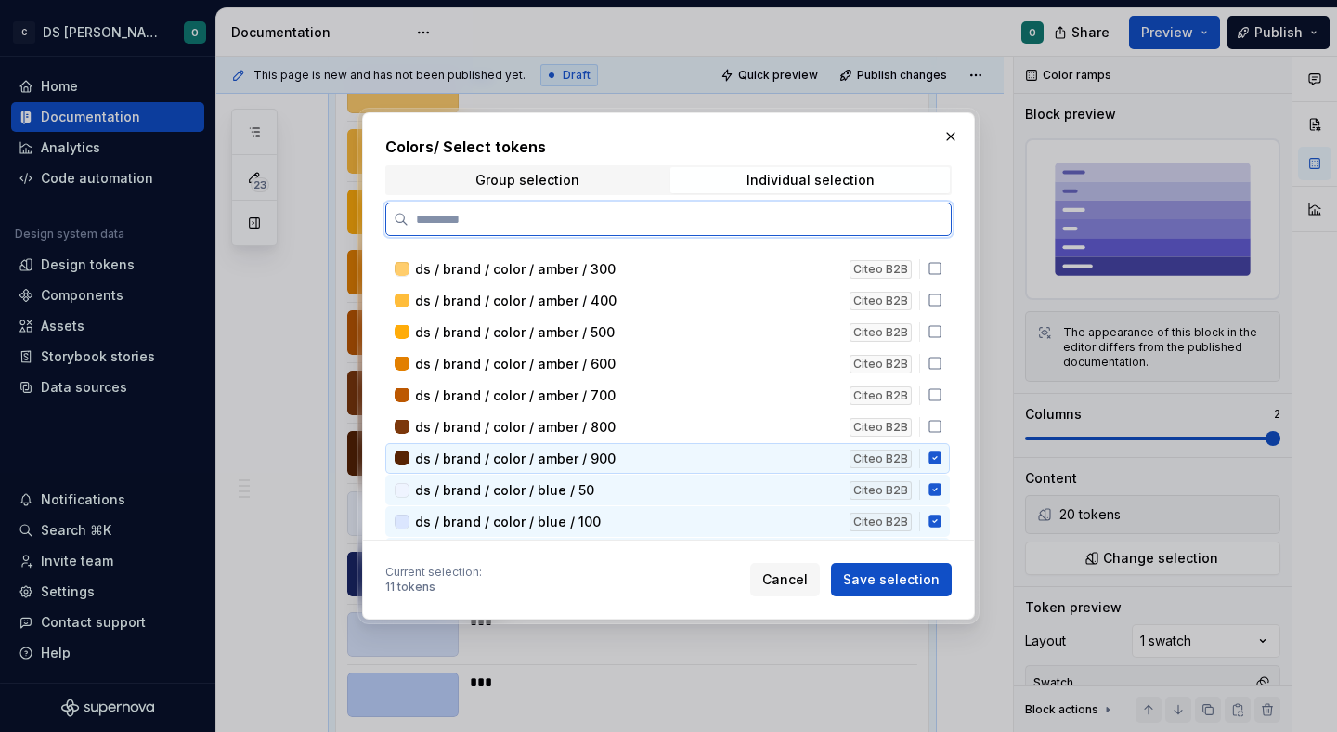
drag, startPoint x: 947, startPoint y: 458, endPoint x: 932, endPoint y: 537, distance: 80.3
click at [941, 458] on icon at bounding box center [934, 458] width 12 height 12
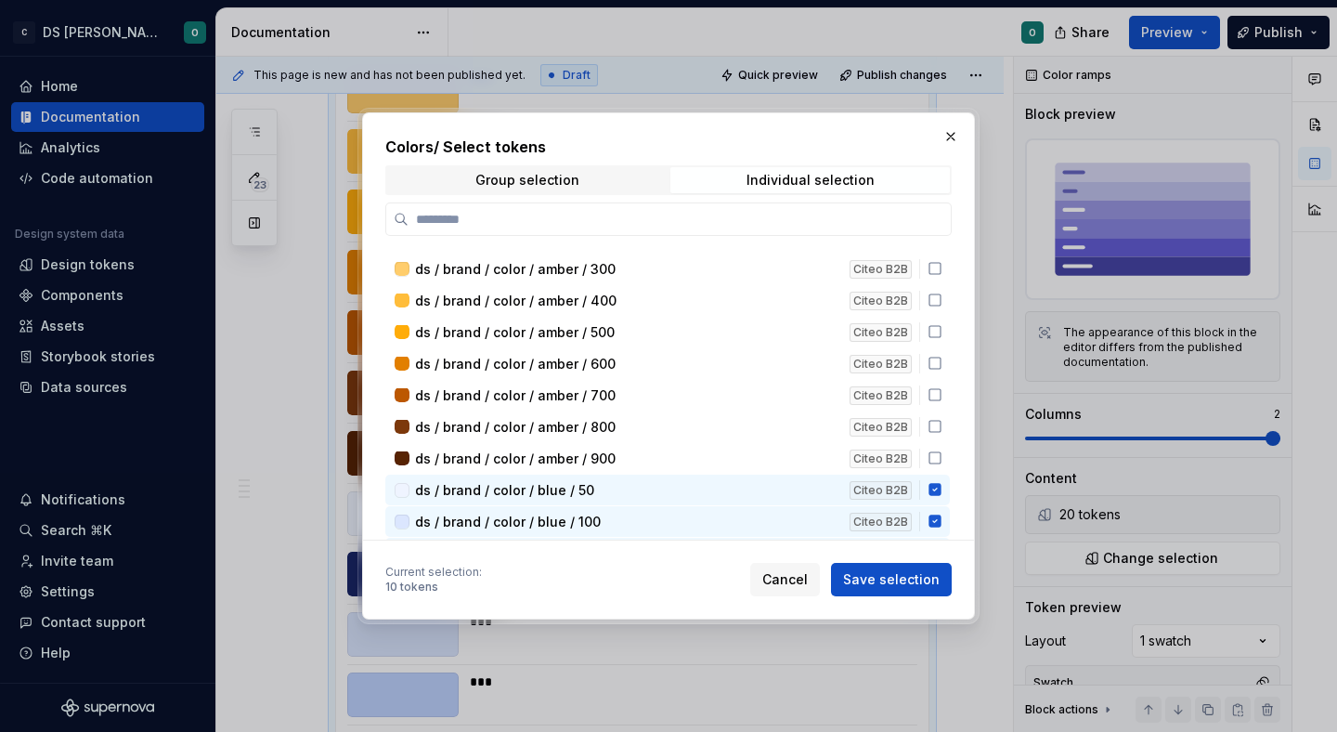
click at [921, 577] on span "Save selection" at bounding box center [891, 579] width 97 height 19
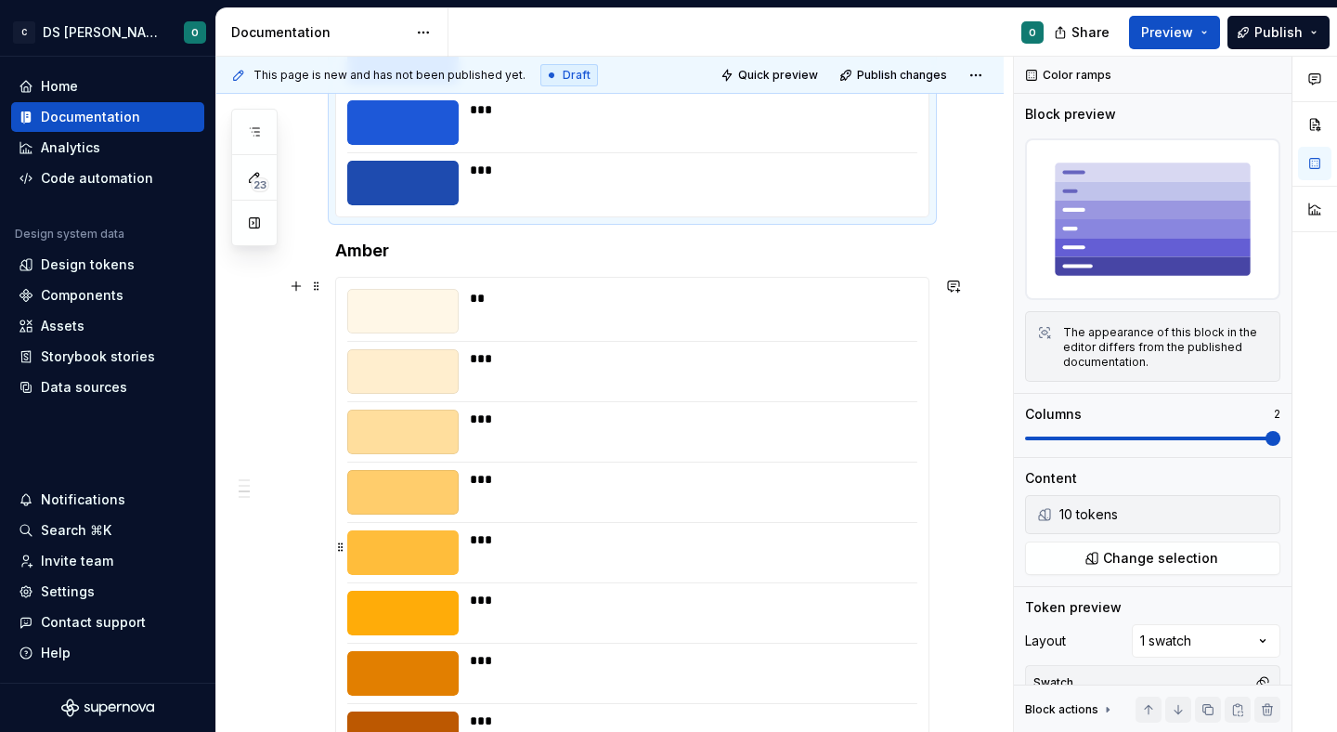
scroll to position [1518, 0]
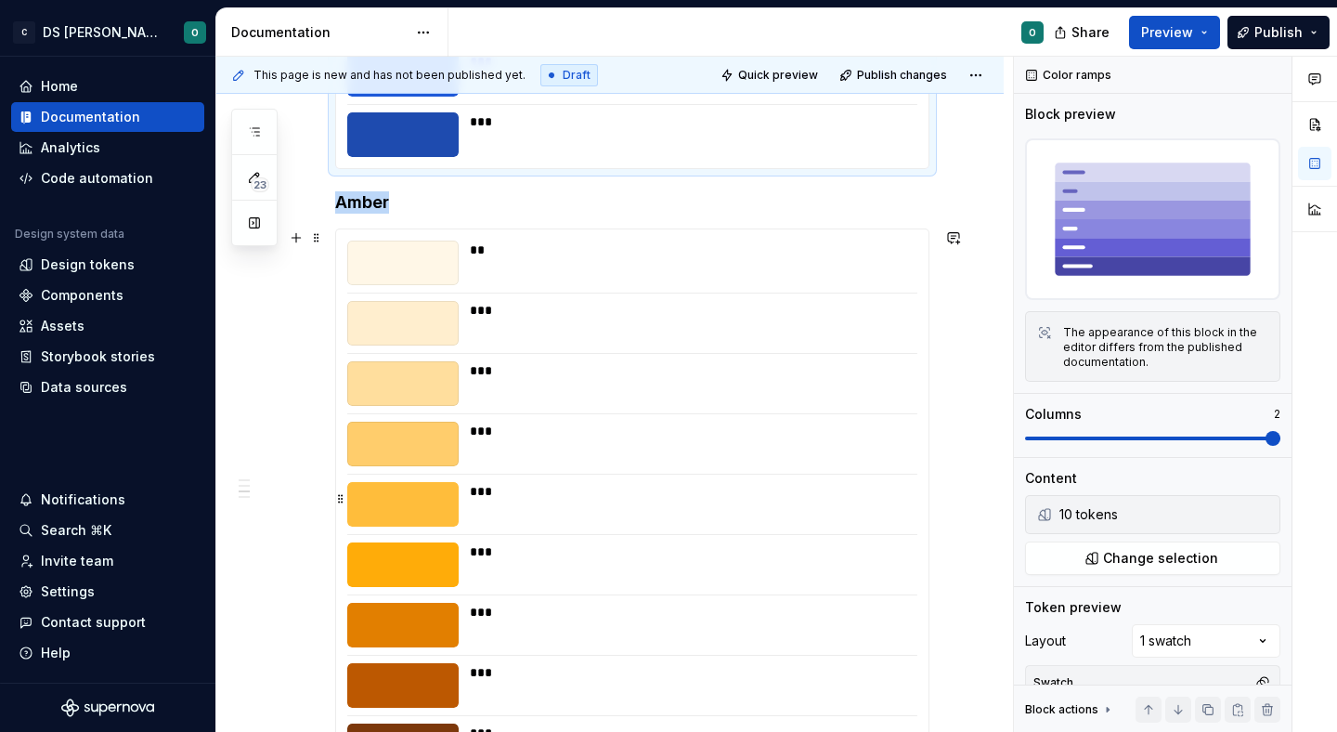
click at [671, 459] on div "***" at bounding box center [688, 444] width 436 height 45
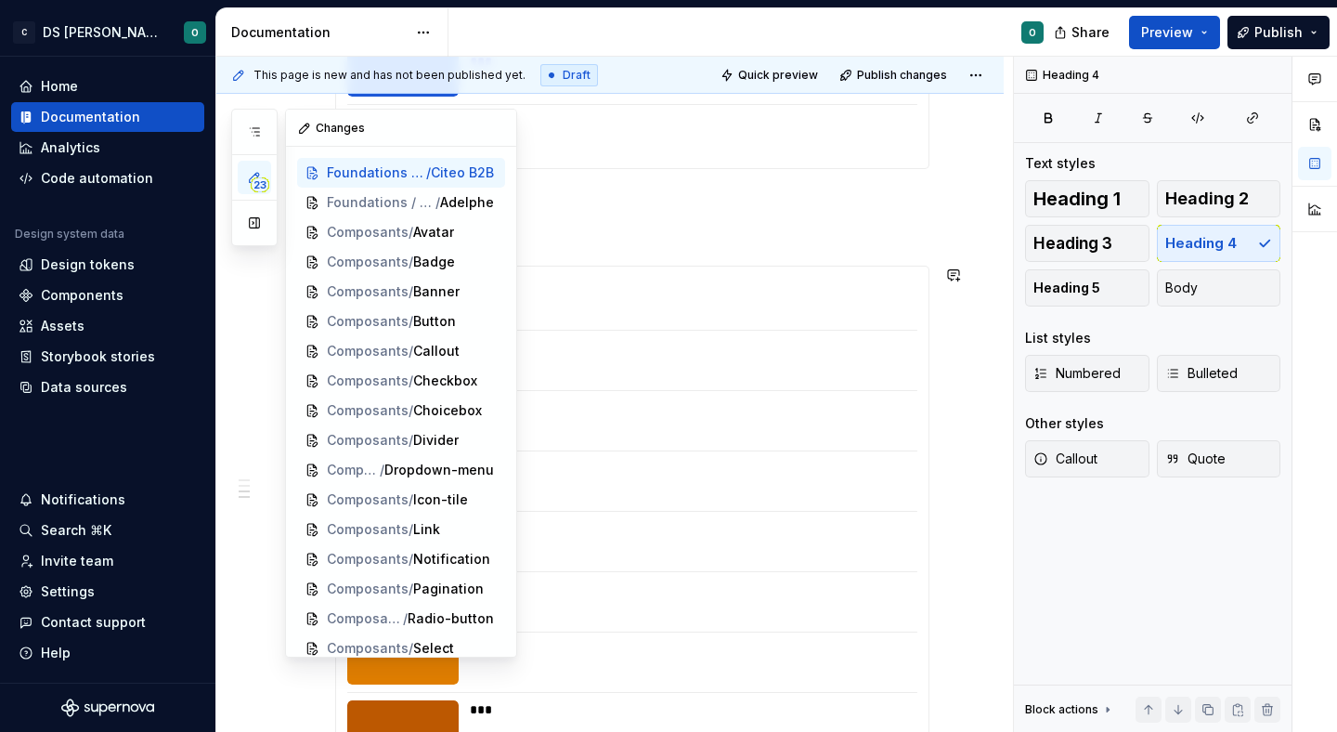
click at [254, 313] on div "23 Pages Add Accessibility guide for tree Page tree. Navigate the tree with the…" at bounding box center [374, 383] width 286 height 549
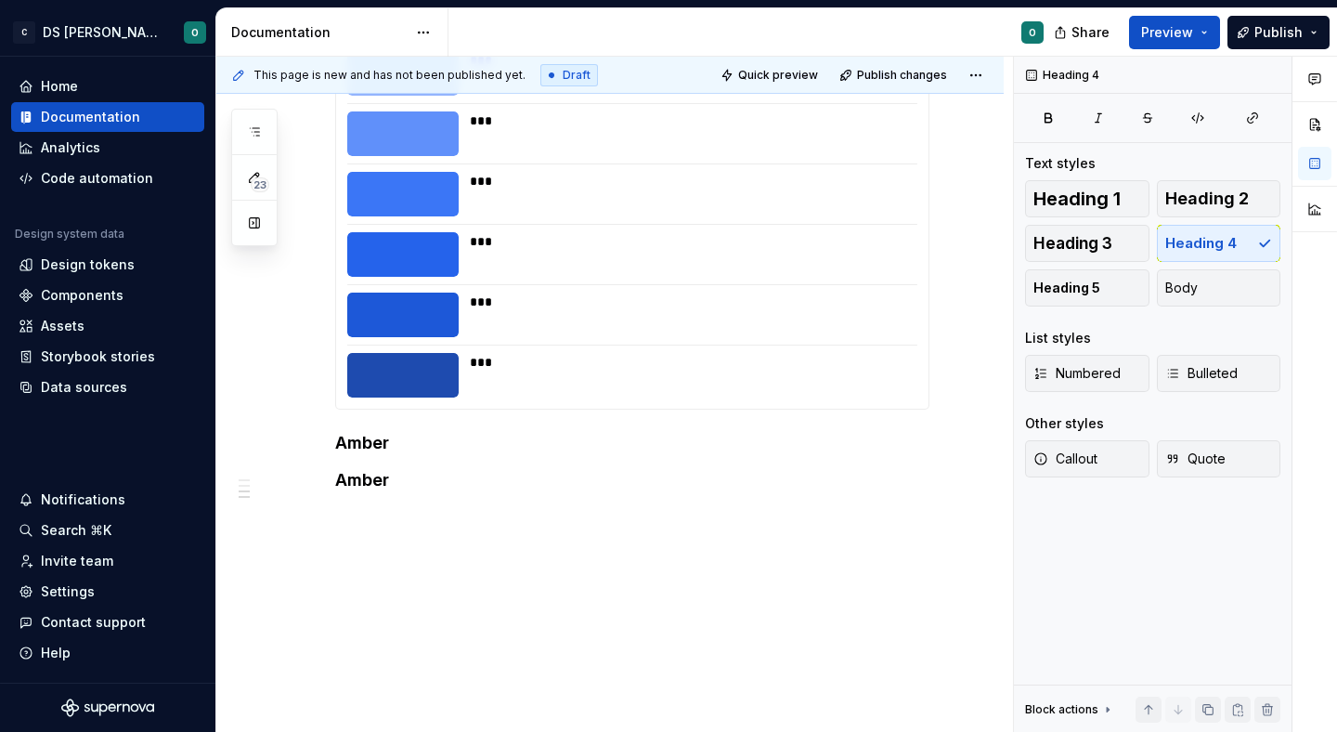
scroll to position [1278, 0]
drag, startPoint x: 428, startPoint y: 479, endPoint x: 265, endPoint y: 479, distance: 163.4
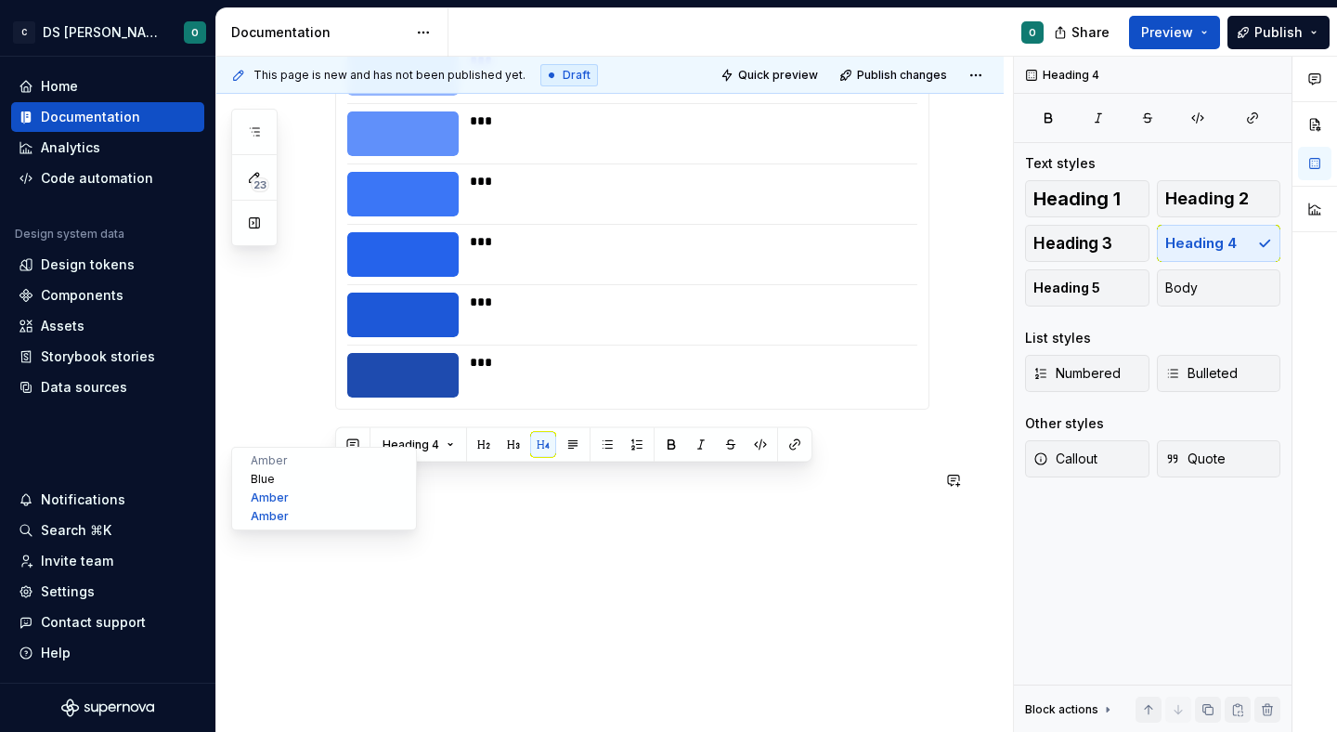
type textarea "*"
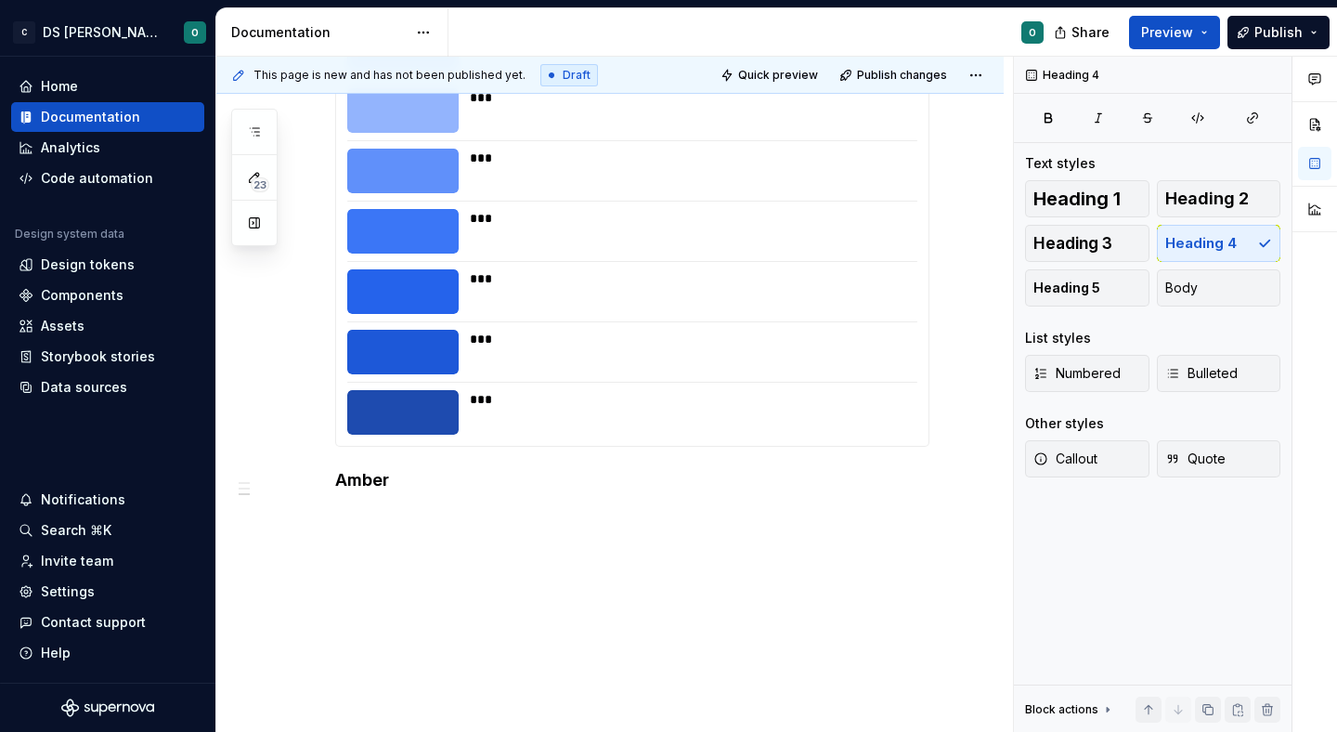
scroll to position [1240, 0]
click at [357, 483] on h4 "Amber" at bounding box center [632, 480] width 594 height 22
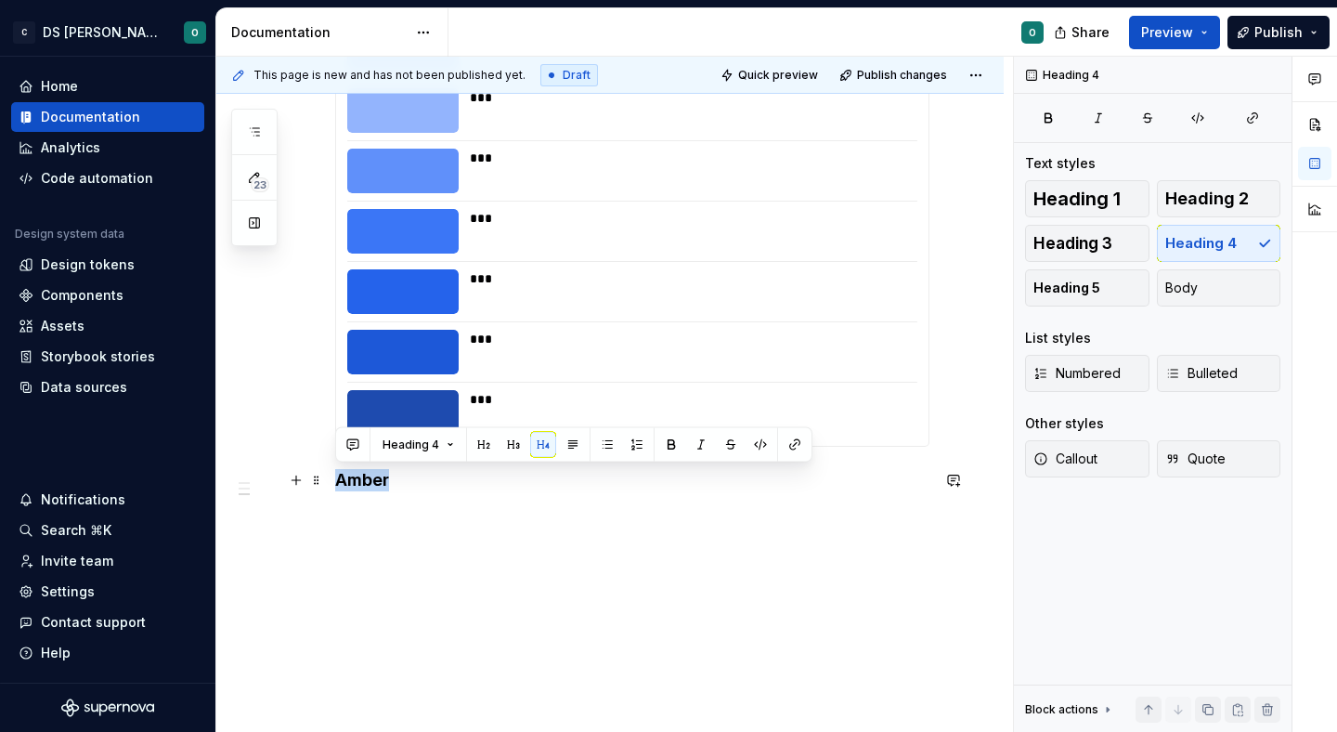
click at [357, 483] on h4 "Amber" at bounding box center [632, 480] width 594 height 22
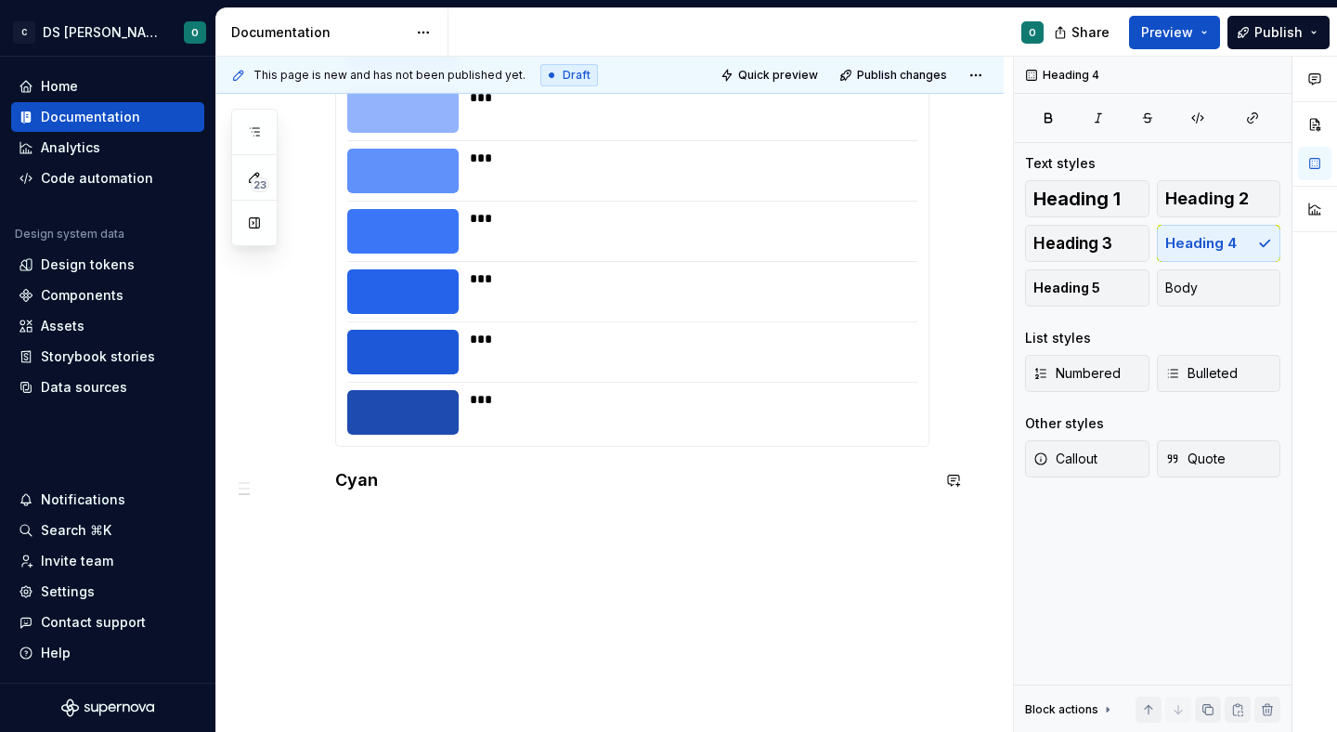
click at [392, 483] on h4 "Cyan" at bounding box center [632, 480] width 594 height 22
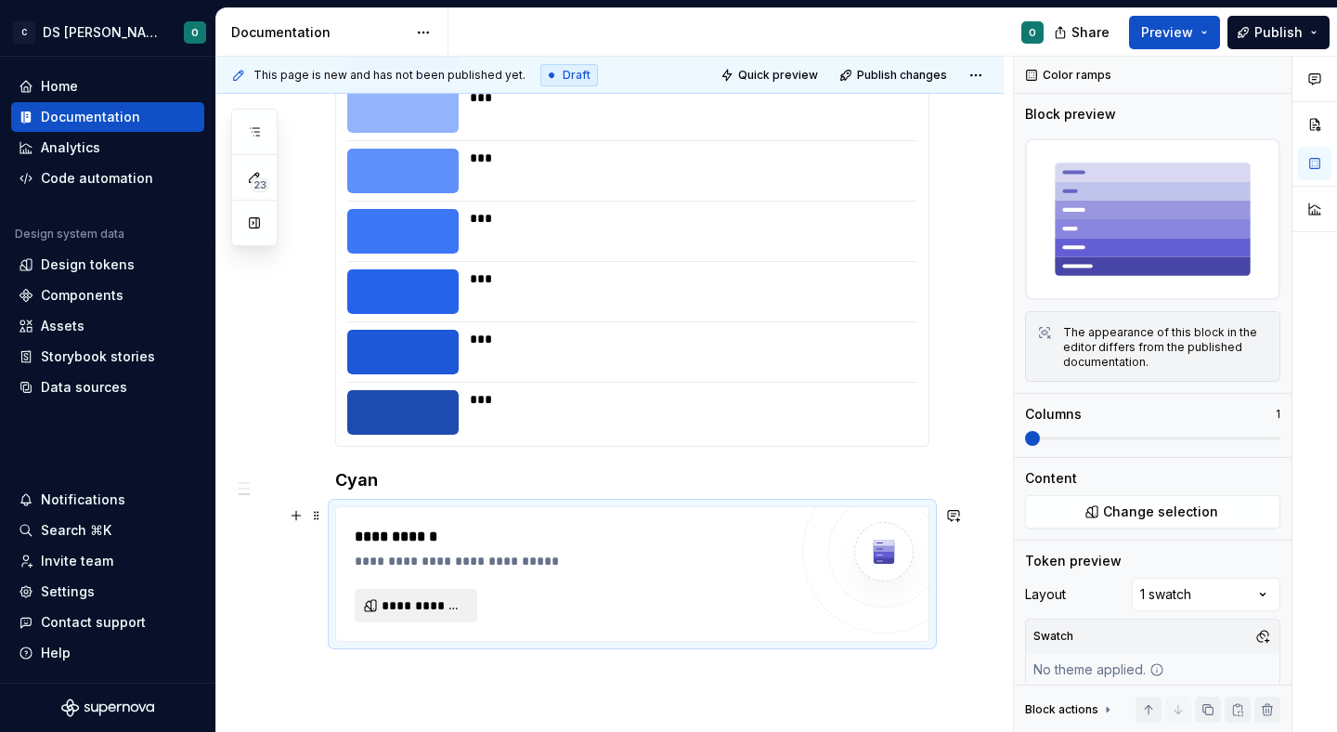
click at [409, 607] on span "**********" at bounding box center [424, 605] width 84 height 19
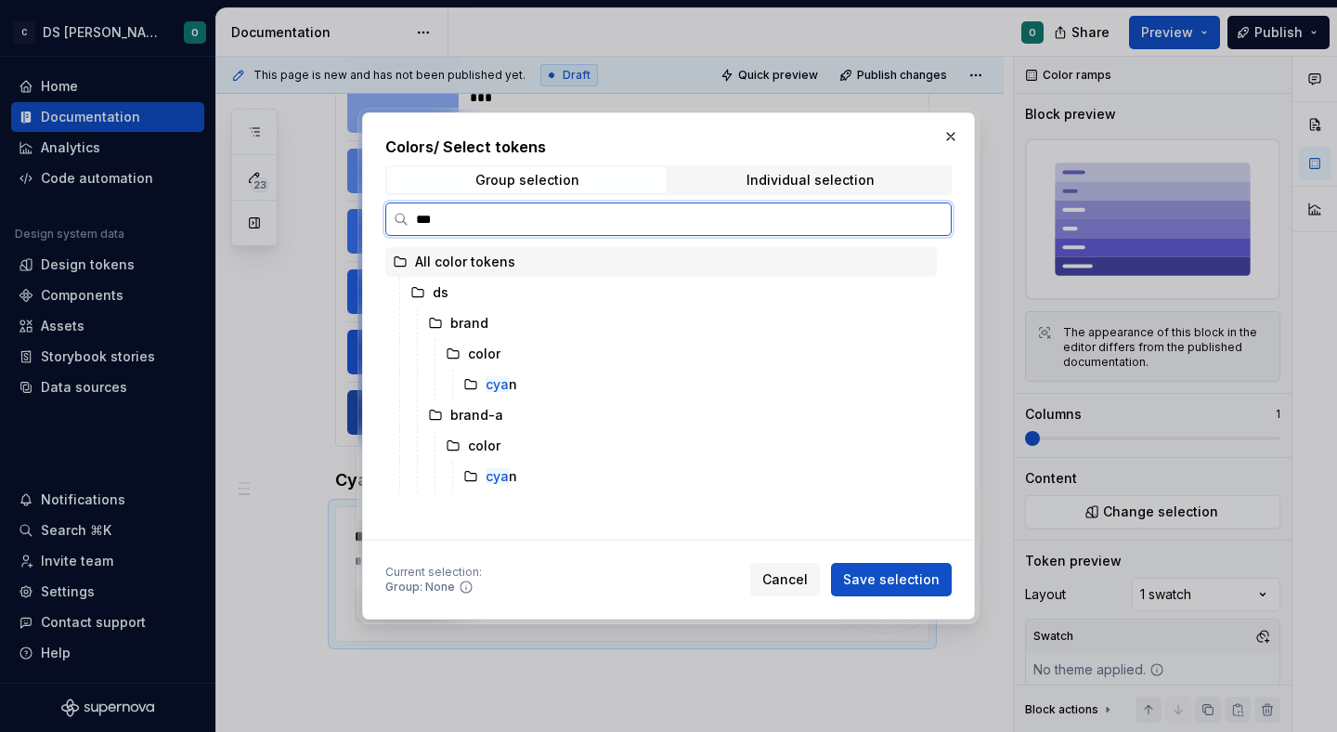
type input "****"
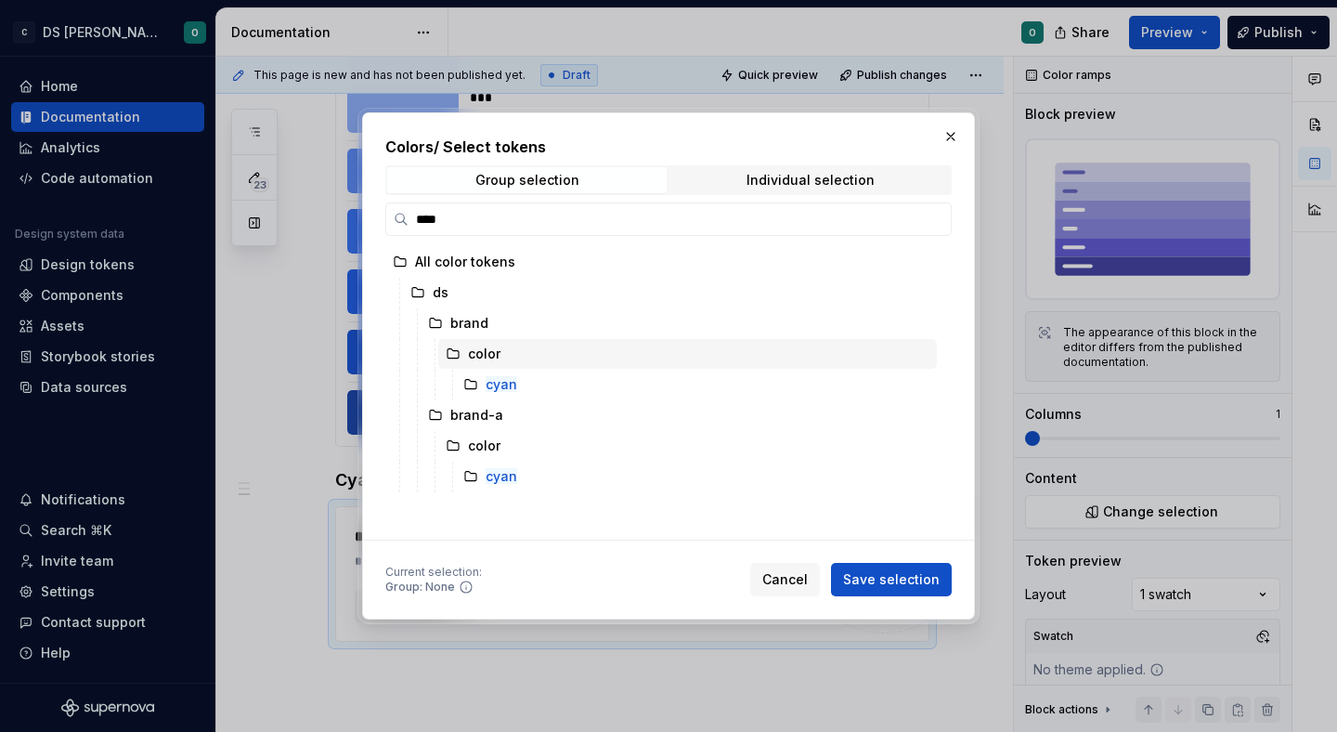
type textarea "*"
click at [953, 143] on button "button" at bounding box center [951, 136] width 26 height 26
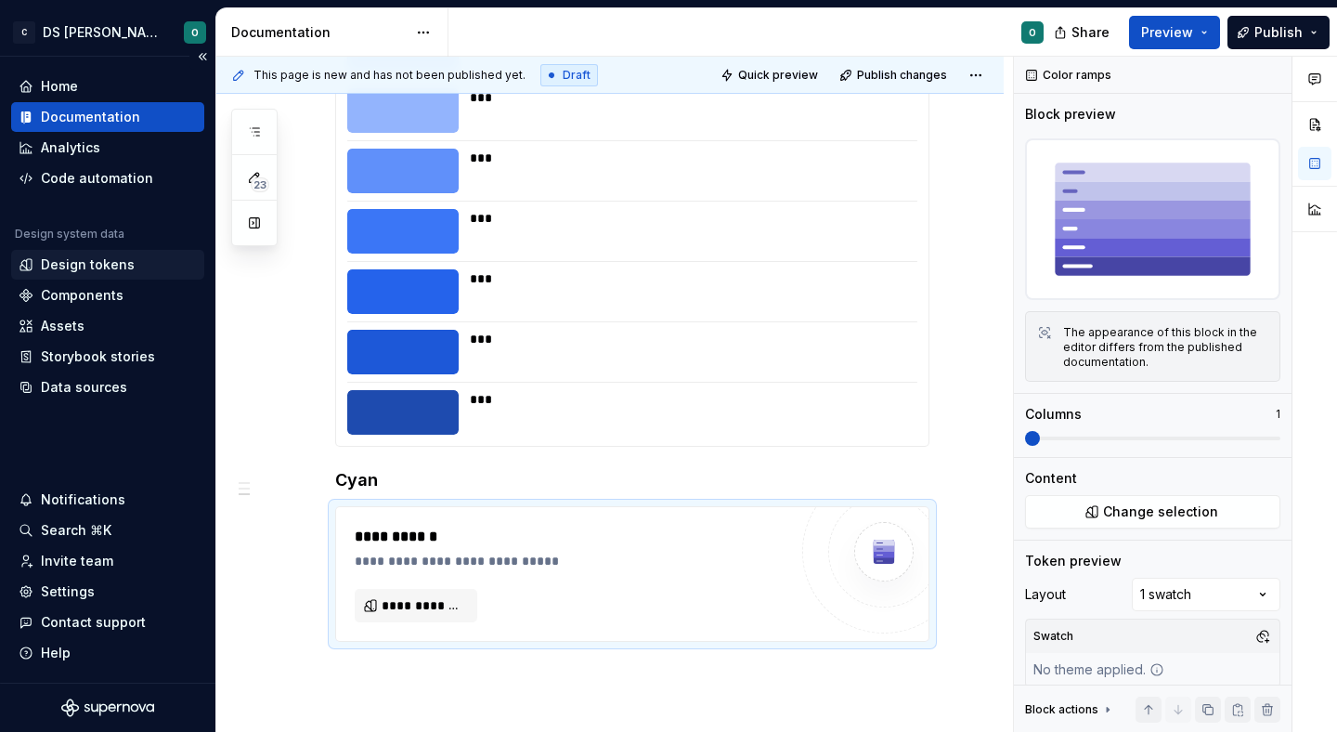
click at [143, 261] on div "Design tokens" at bounding box center [108, 264] width 178 height 19
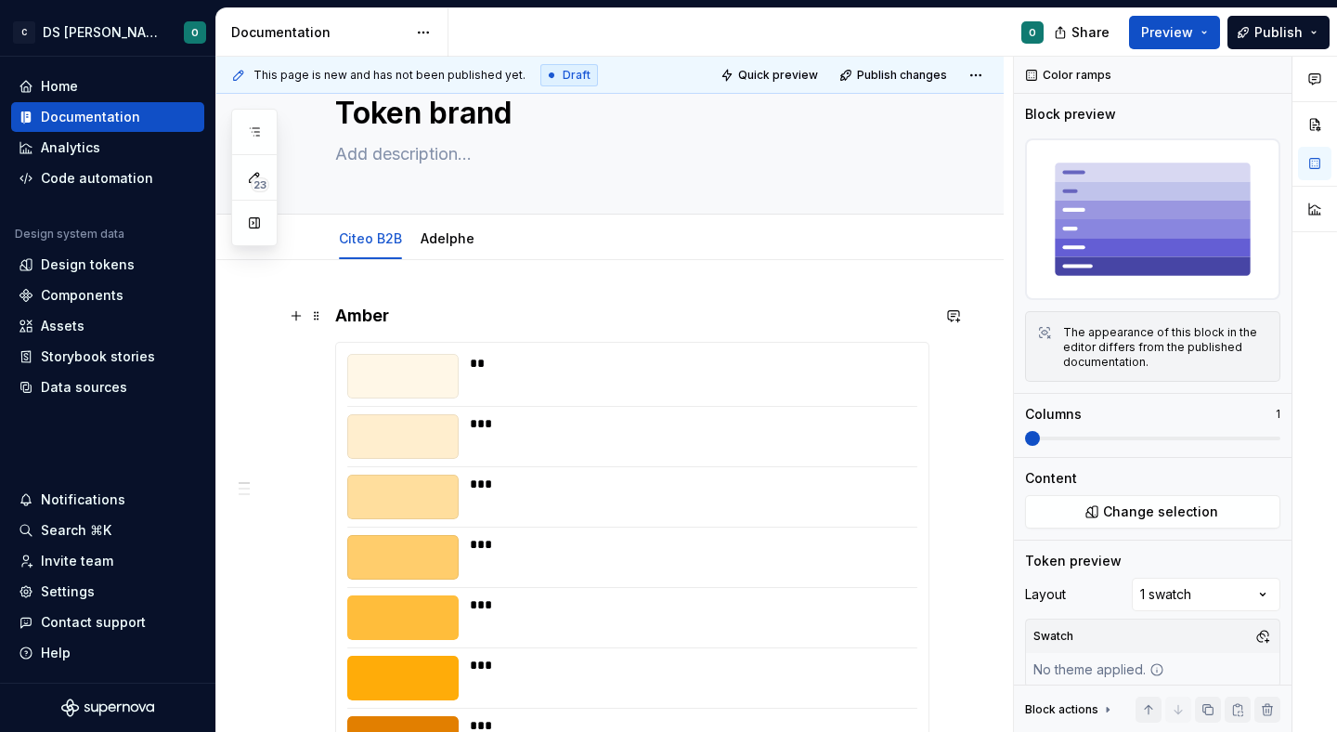
scroll to position [63, 0]
click at [345, 349] on div "** *** *** *** *** *** *** *** *** ***" at bounding box center [632, 647] width 592 height 610
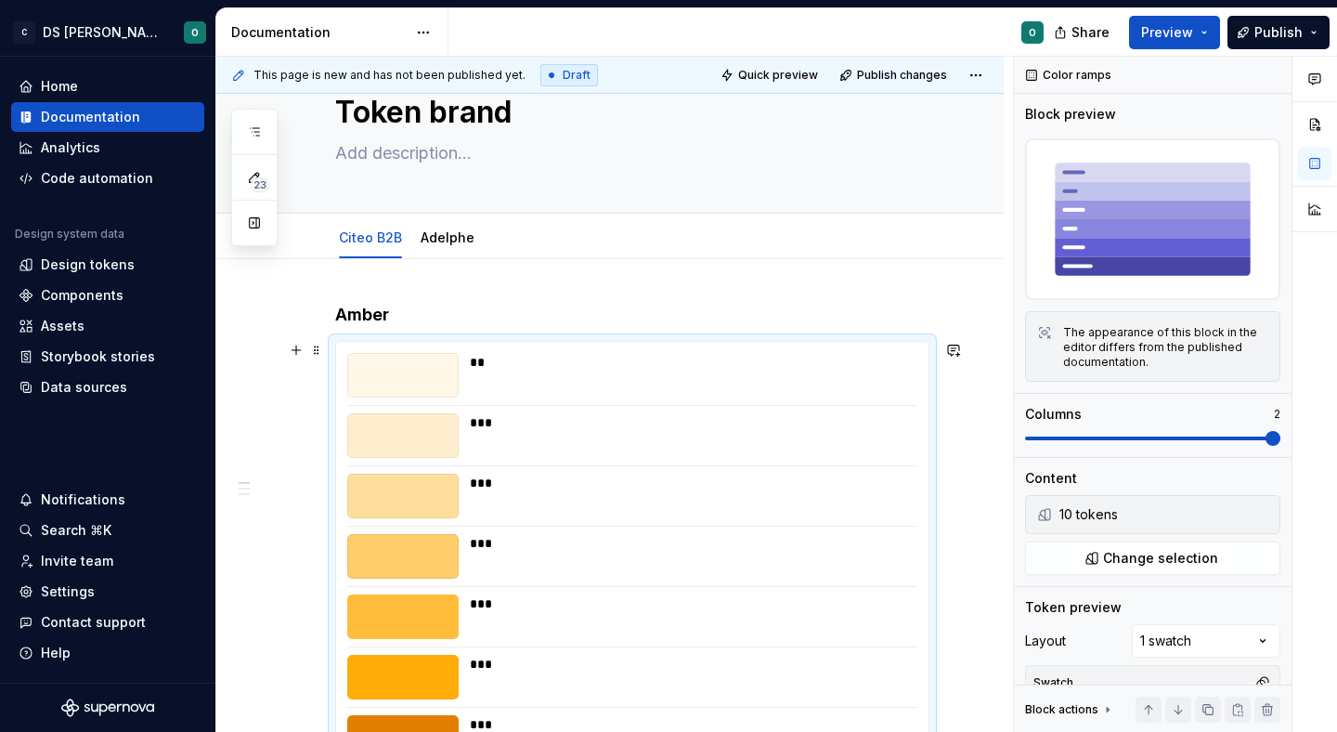
drag, startPoint x: 313, startPoint y: 391, endPoint x: 350, endPoint y: 355, distance: 51.9
click at [313, 390] on div "**********" at bounding box center [614, 395] width 797 height 676
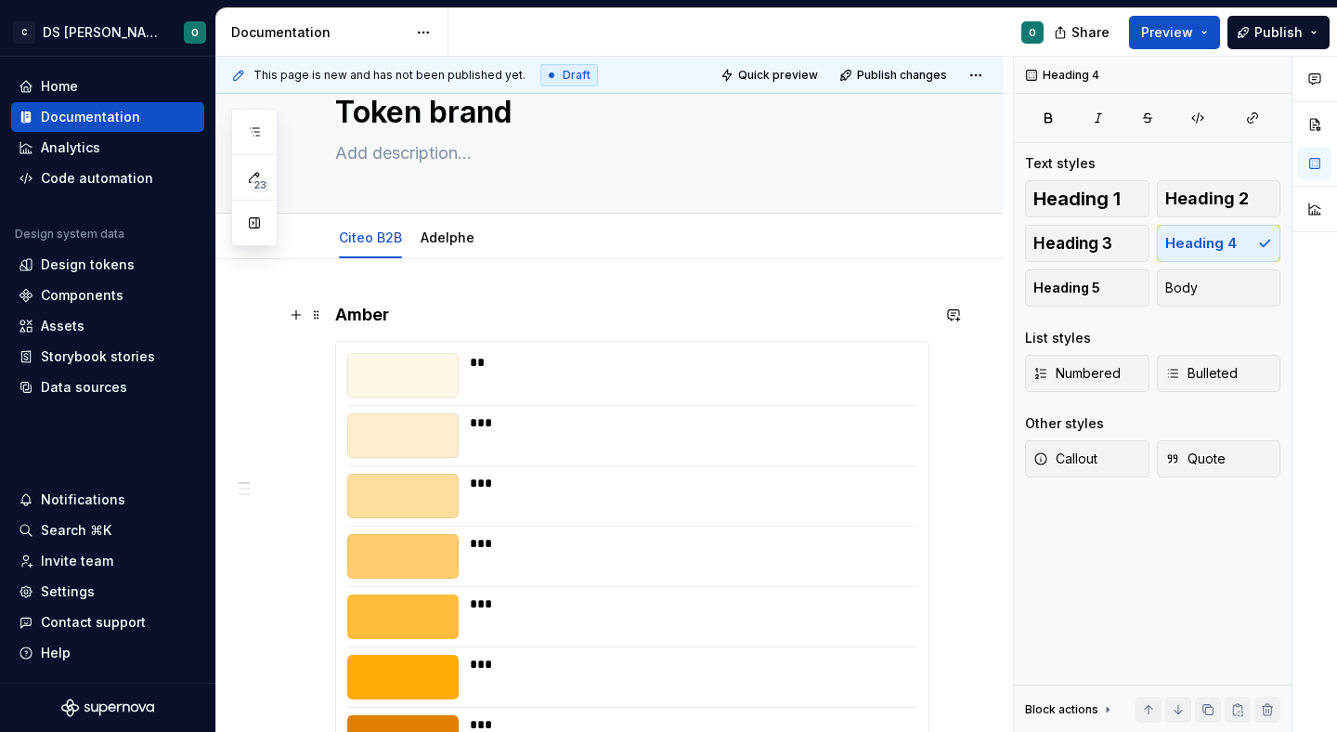
click at [414, 318] on h4 "Amber" at bounding box center [632, 315] width 594 height 22
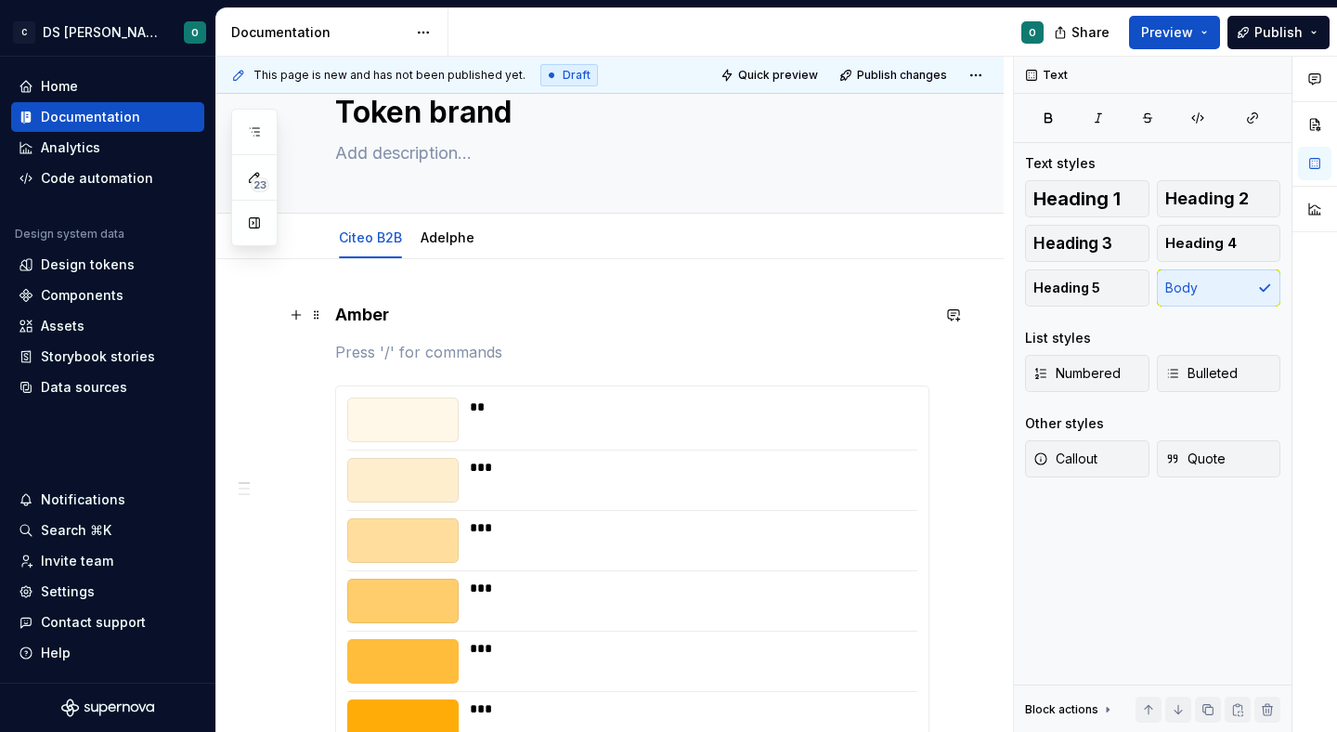
type textarea "*"
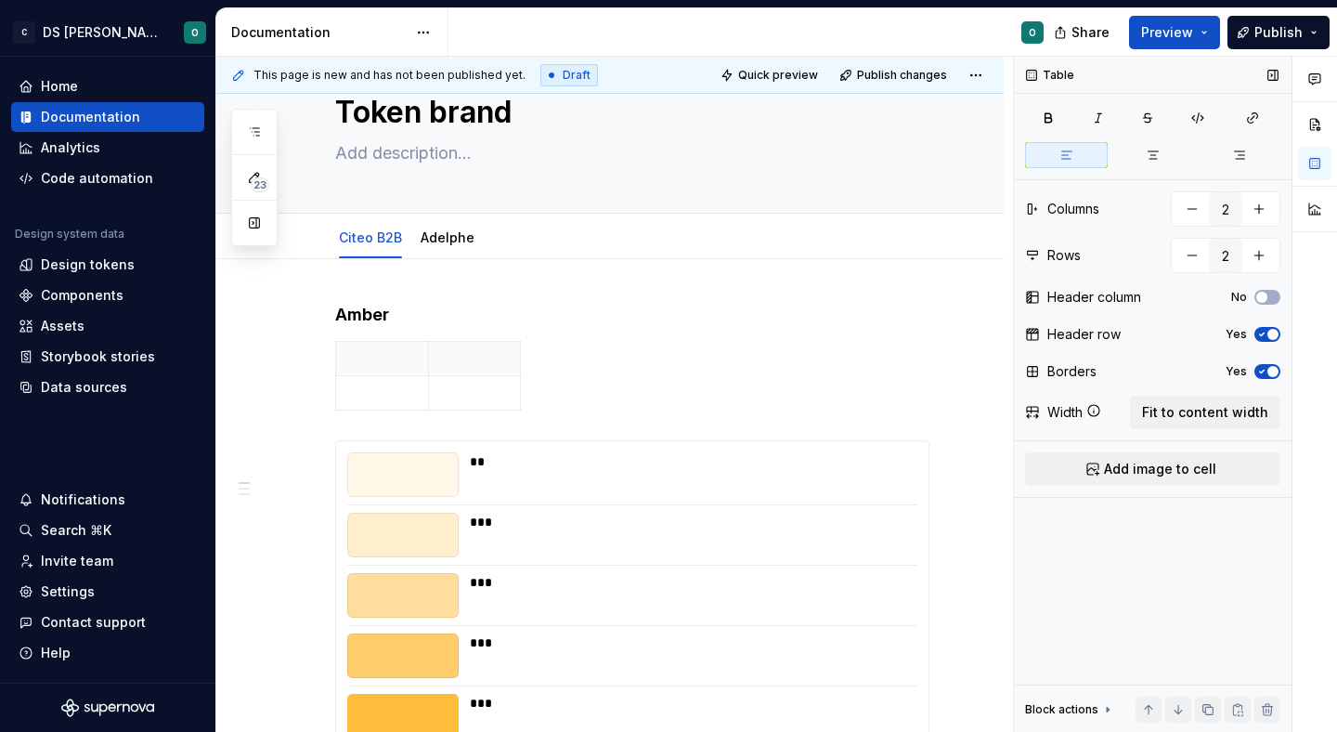
click at [1265, 332] on icon "button" at bounding box center [1261, 334] width 15 height 11
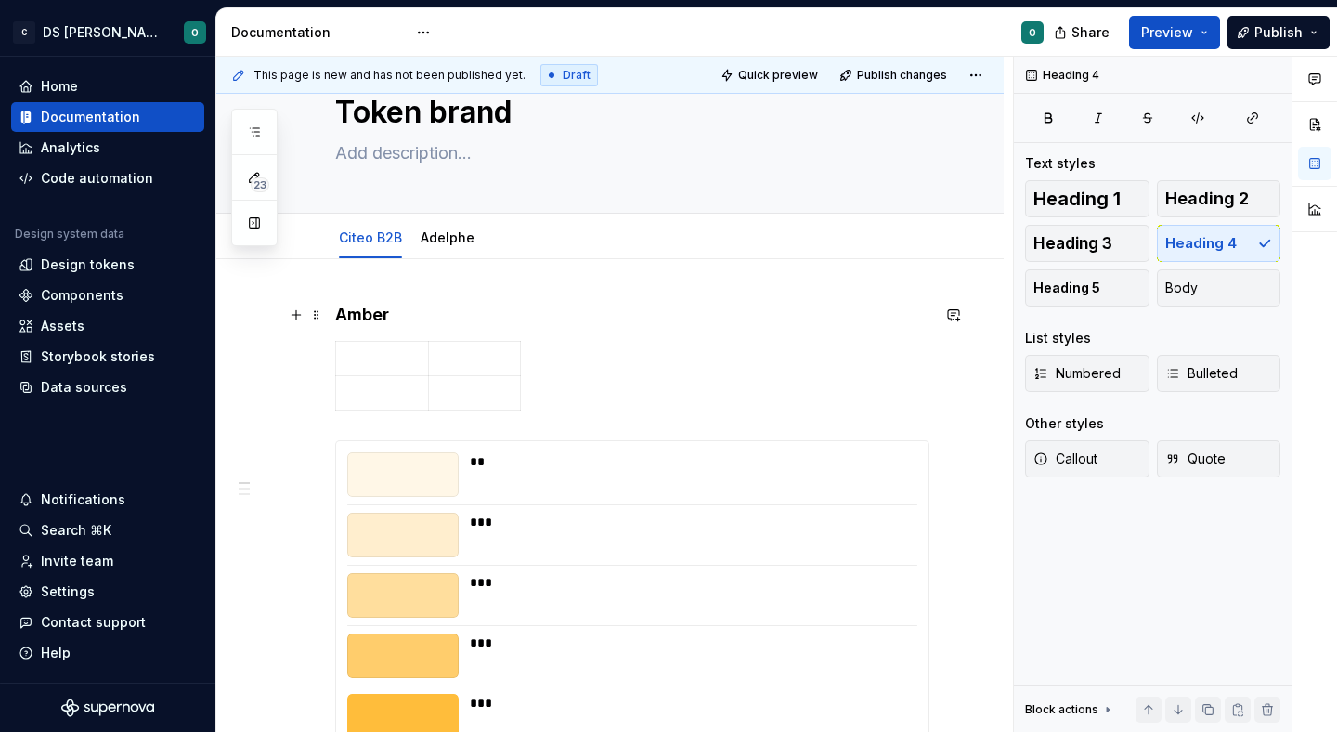
click at [356, 316] on h4 "Amber" at bounding box center [632, 315] width 594 height 22
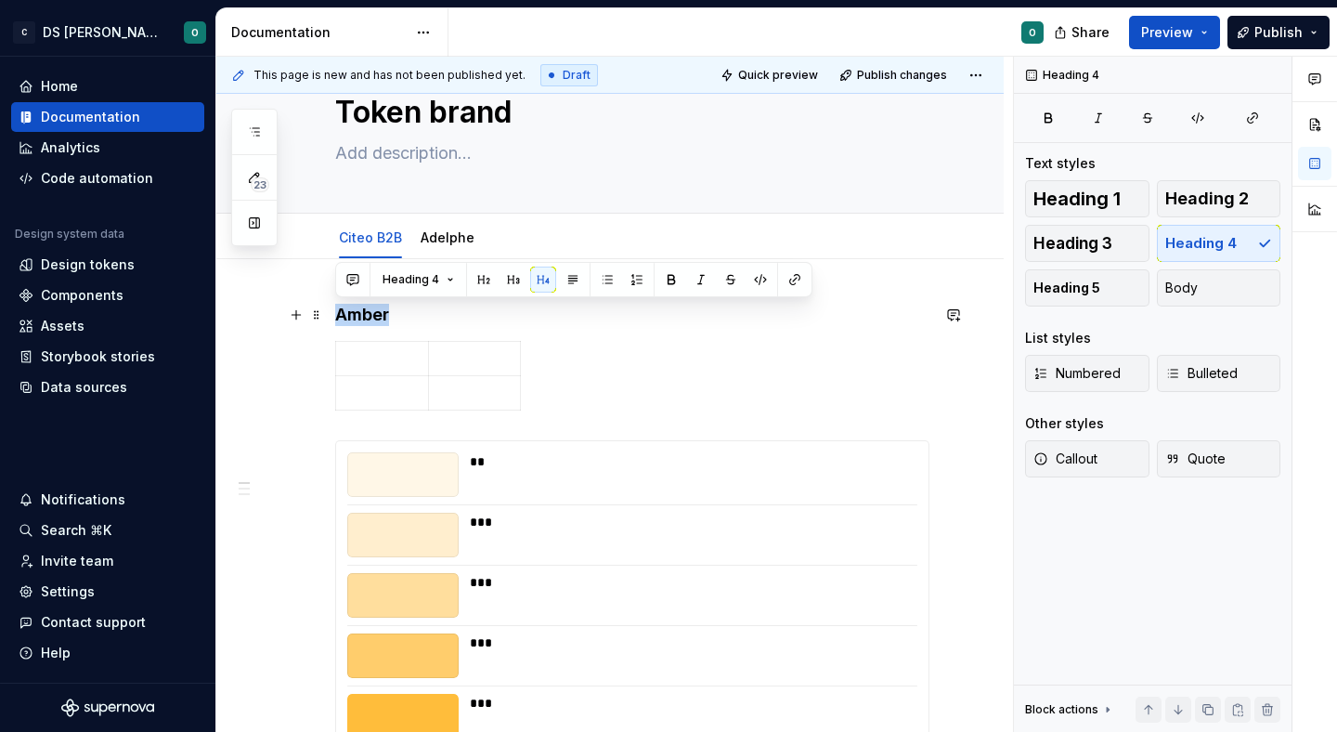
click at [356, 316] on h4 "Amber" at bounding box center [632, 315] width 594 height 22
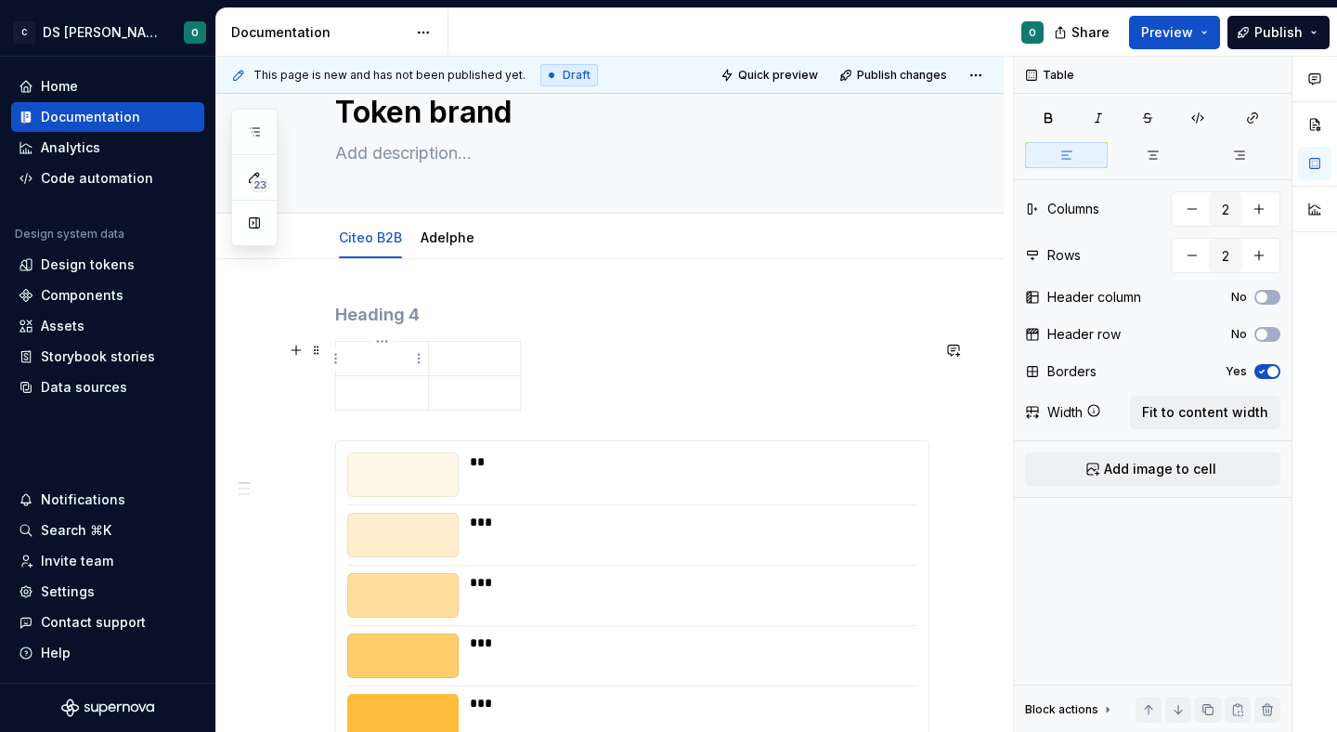
click at [383, 355] on p at bounding box center [382, 358] width 70 height 19
click at [365, 355] on p "Amber" at bounding box center [382, 358] width 70 height 19
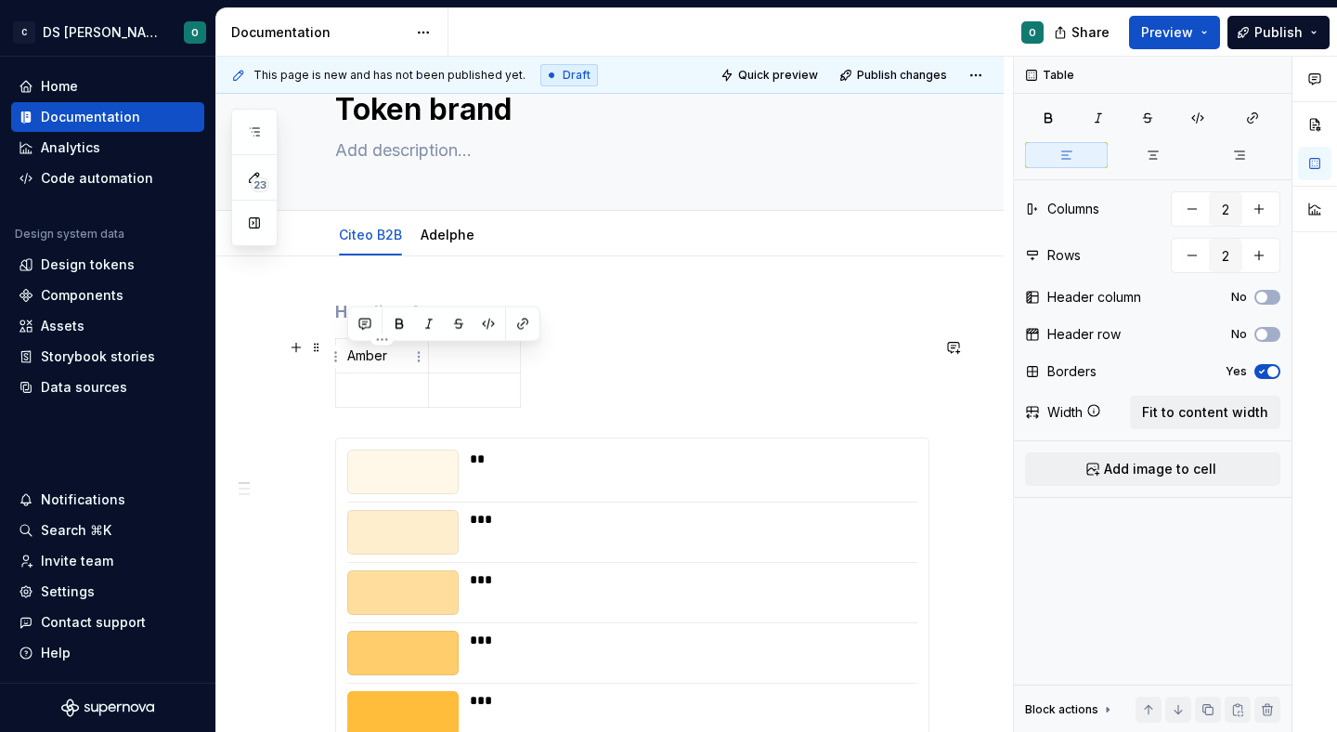
scroll to position [67, 0]
click at [338, 305] on h4 at bounding box center [632, 311] width 594 height 22
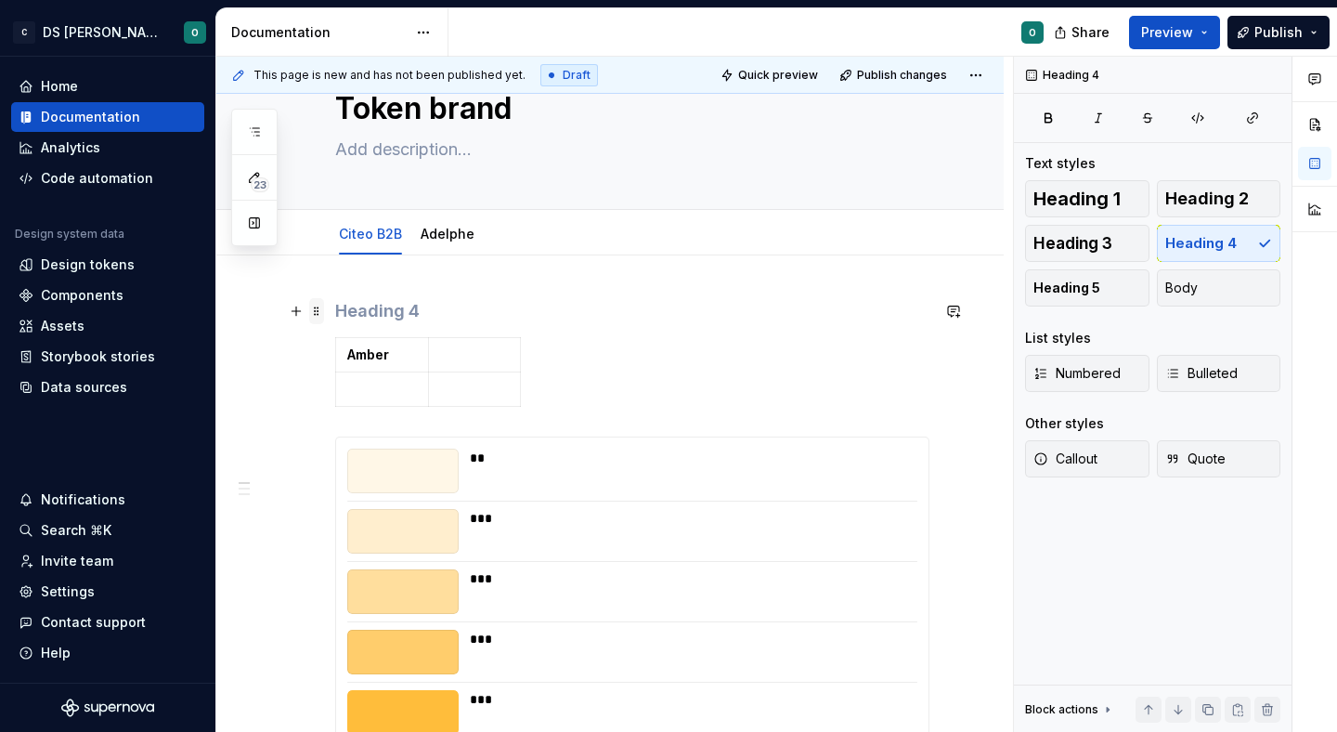
click at [315, 310] on span at bounding box center [316, 311] width 15 height 26
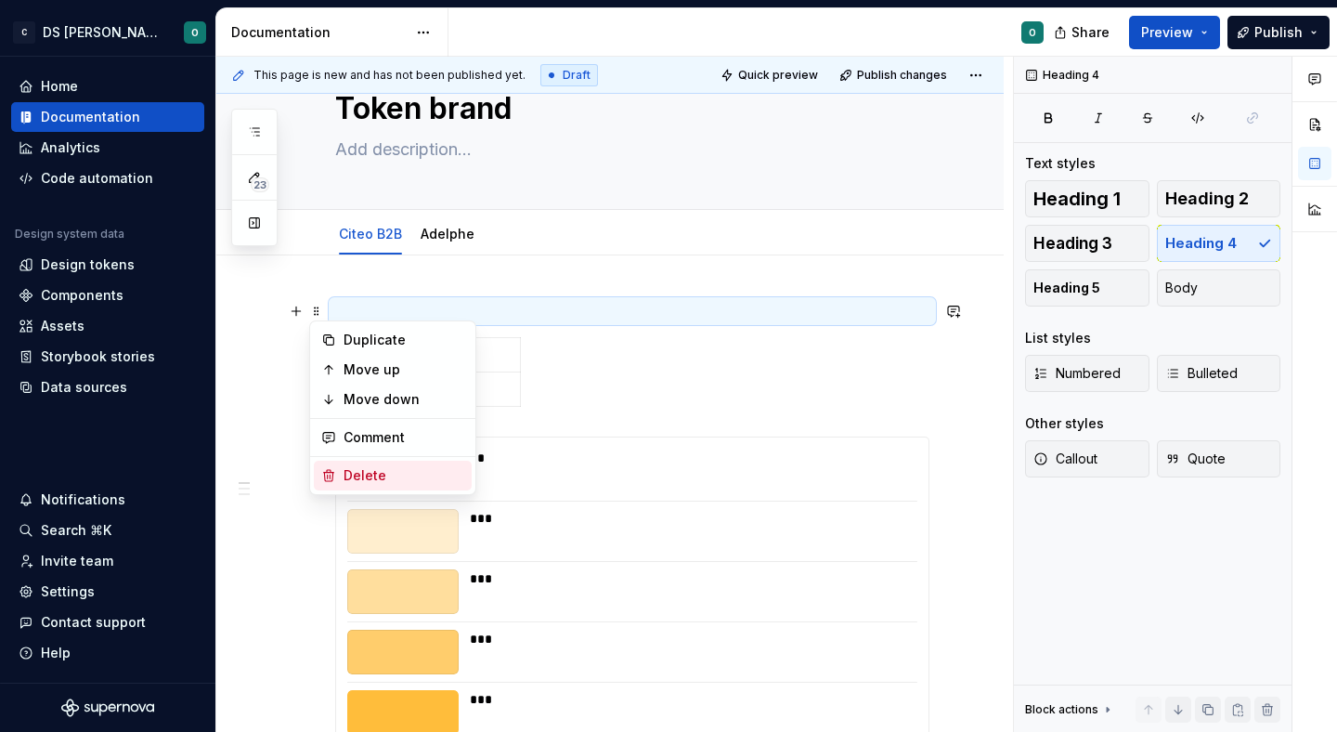
drag, startPoint x: 394, startPoint y: 477, endPoint x: 435, endPoint y: 459, distance: 44.9
click at [394, 476] on div "Delete" at bounding box center [404, 475] width 121 height 19
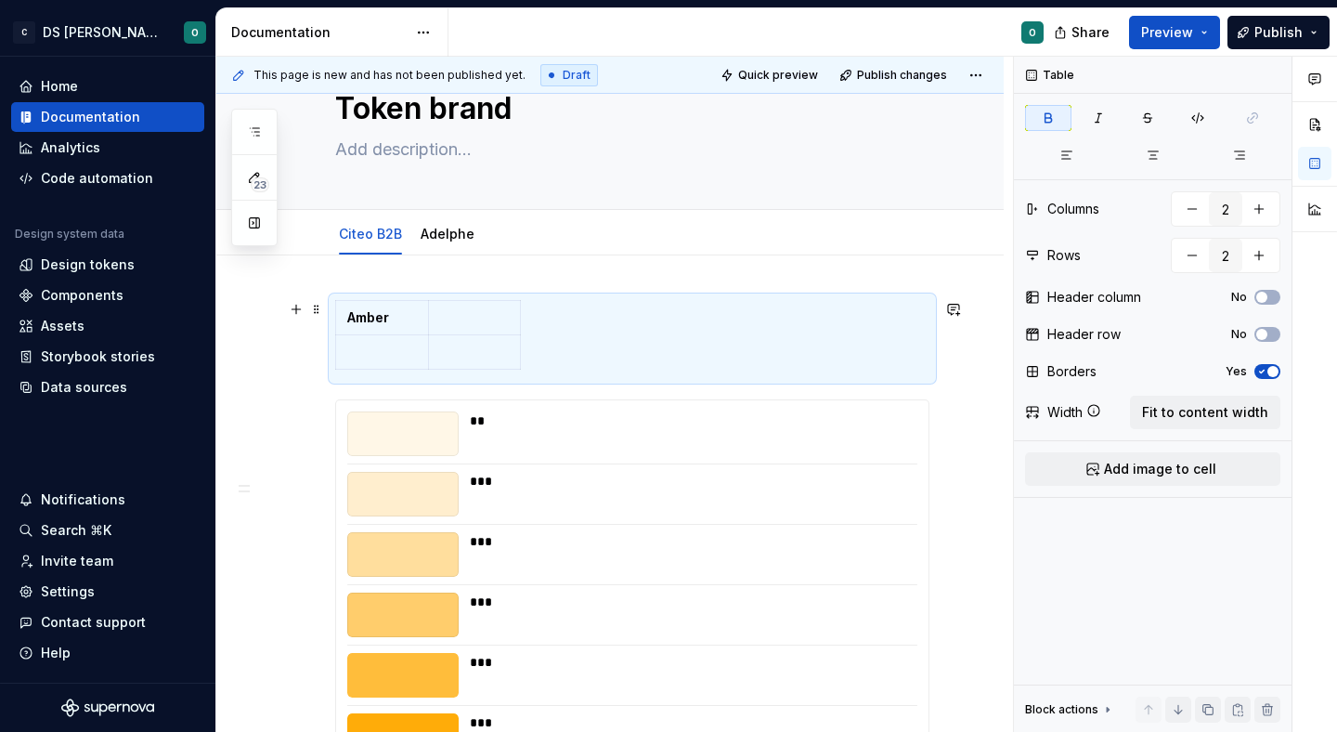
click at [604, 326] on div "Amber" at bounding box center [632, 338] width 594 height 77
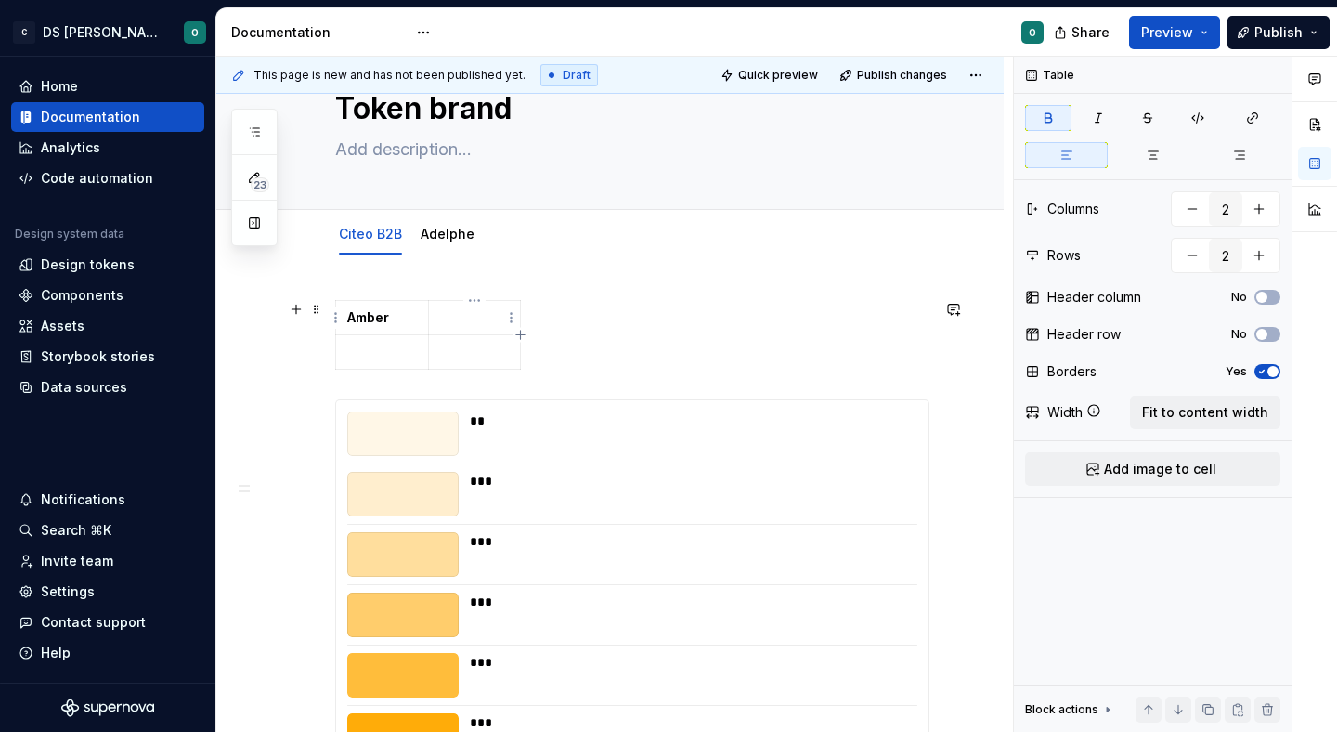
click at [477, 309] on p at bounding box center [475, 317] width 70 height 19
click at [448, 319] on p "Blue" at bounding box center [475, 317] width 70 height 19
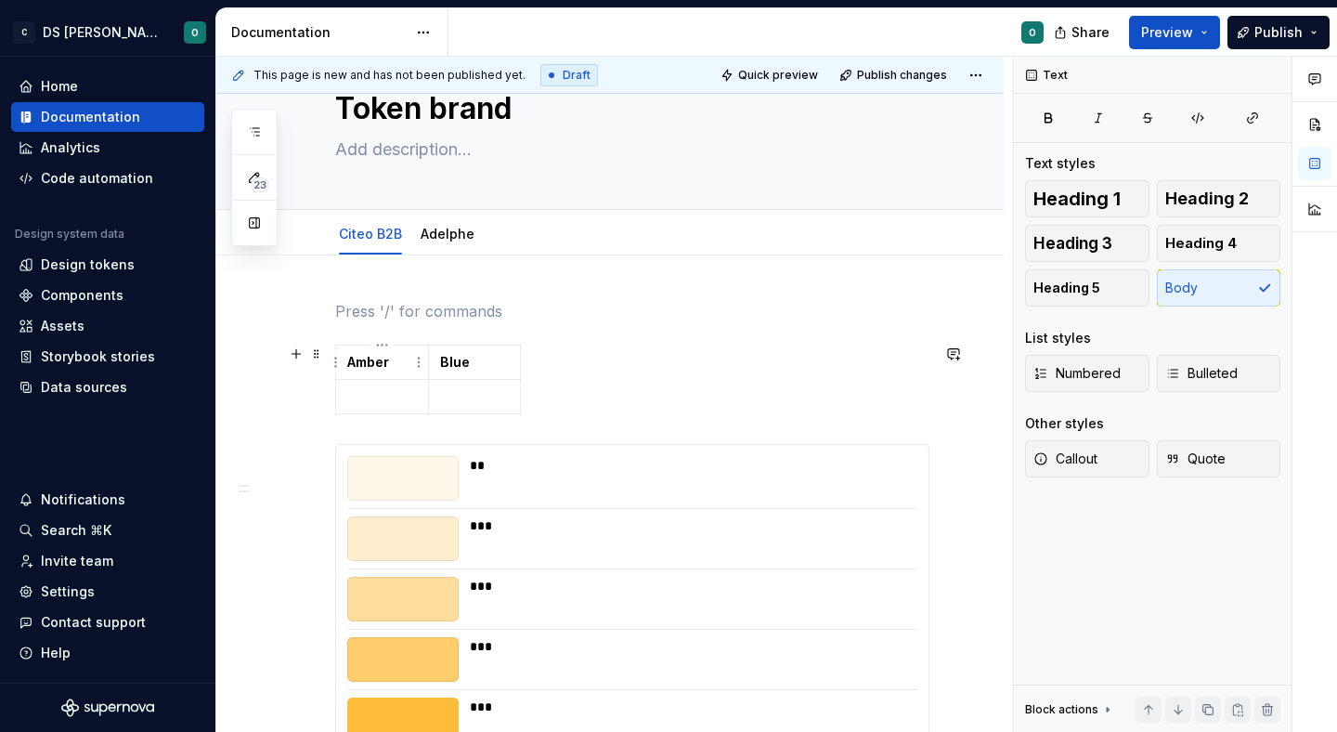
click at [344, 356] on td "Amber" at bounding box center [382, 362] width 93 height 34
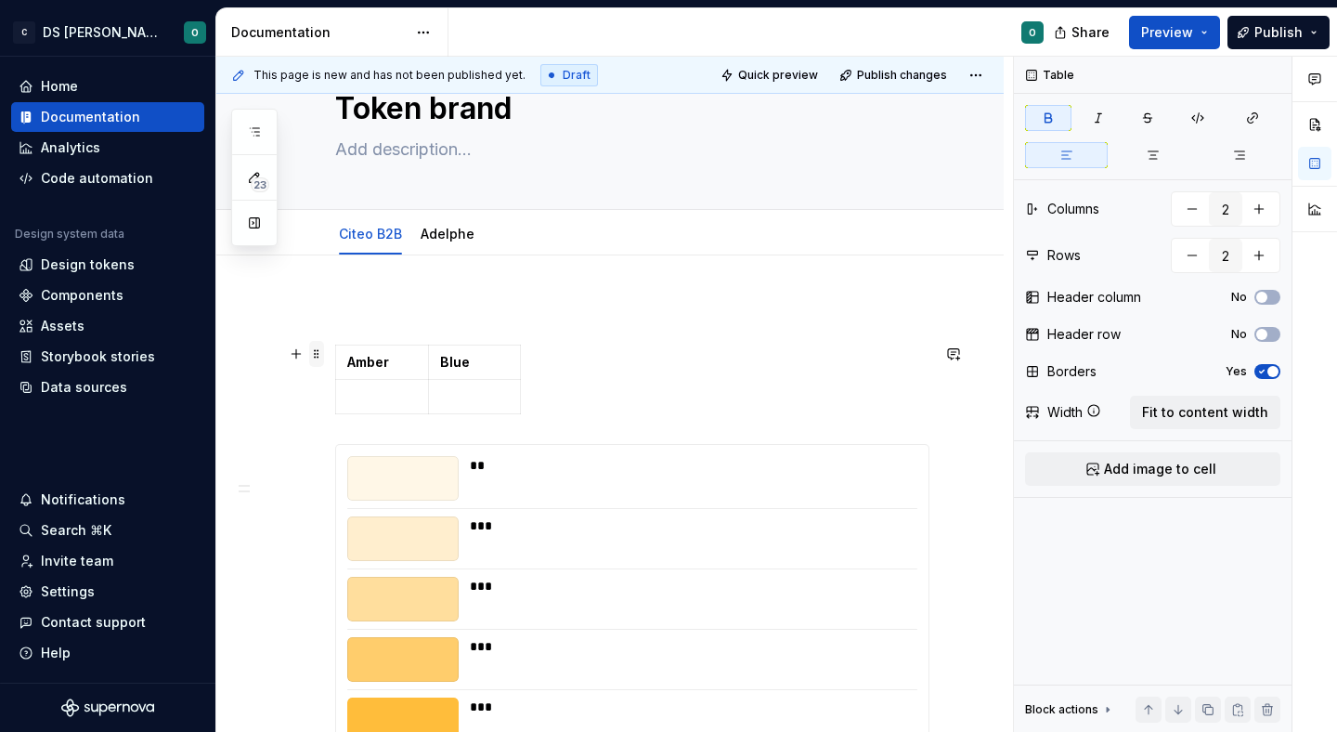
click at [317, 353] on span at bounding box center [316, 354] width 15 height 26
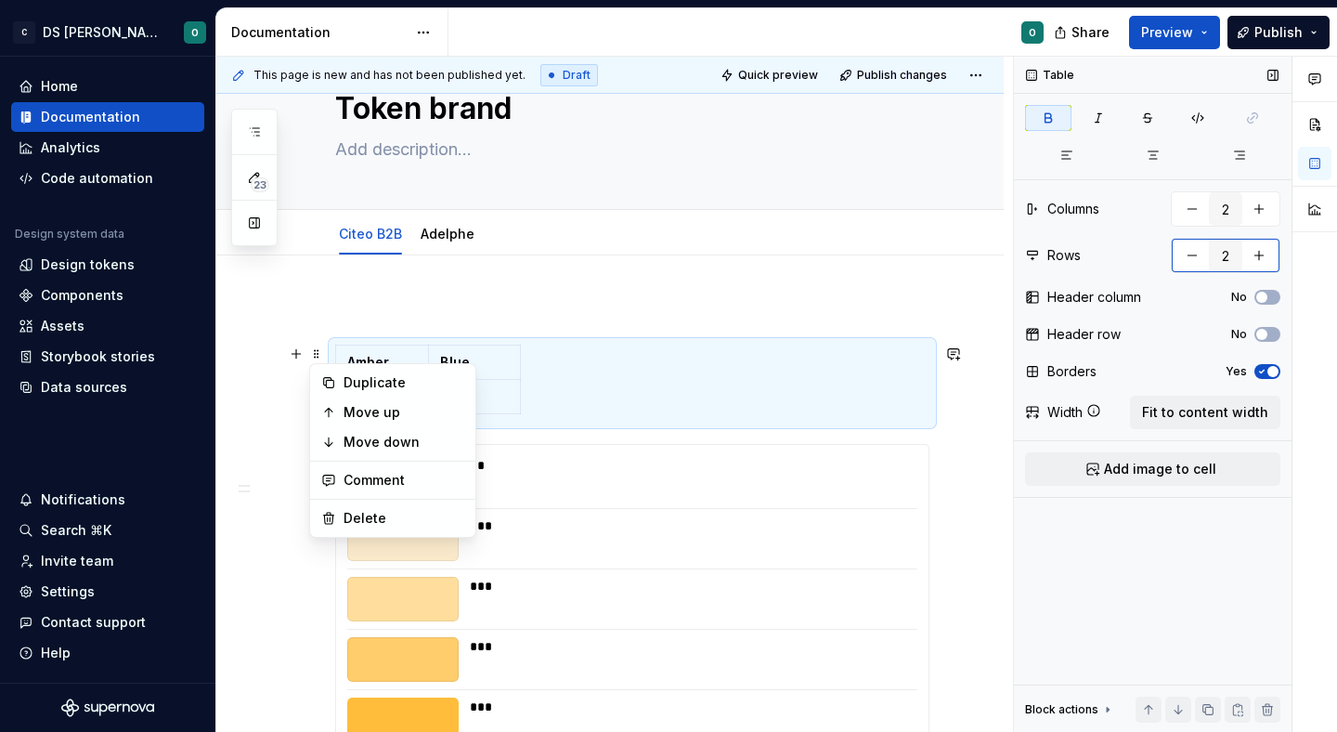
click at [1268, 264] on button "button" at bounding box center [1258, 255] width 33 height 33
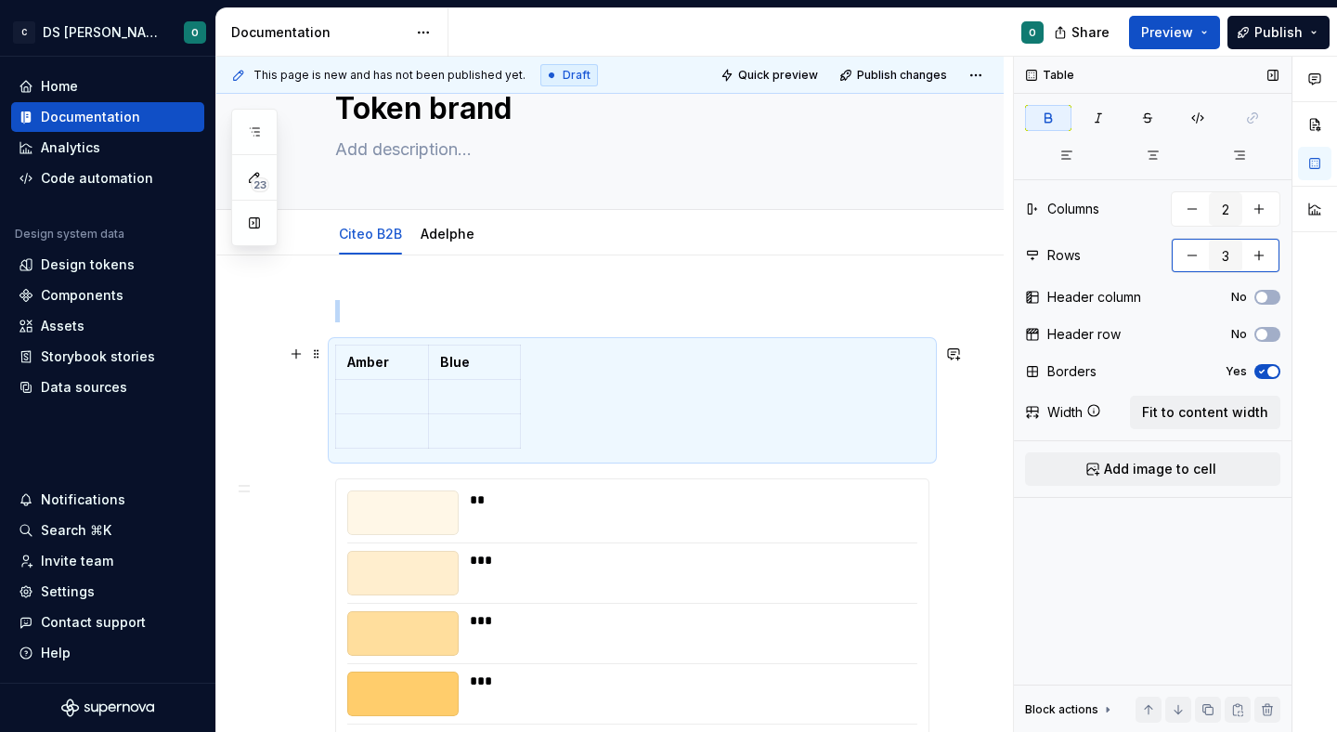
click at [1268, 264] on button "button" at bounding box center [1258, 255] width 33 height 33
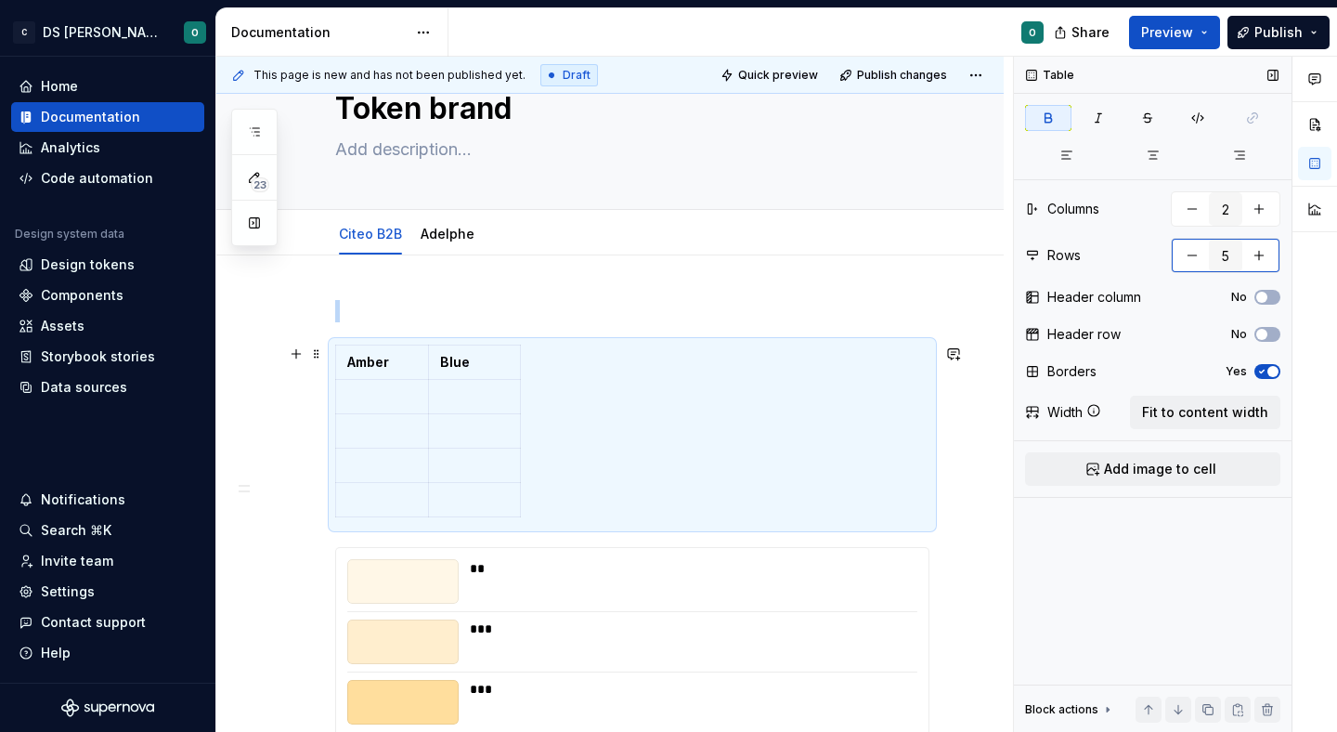
click at [1268, 264] on button "button" at bounding box center [1258, 255] width 33 height 33
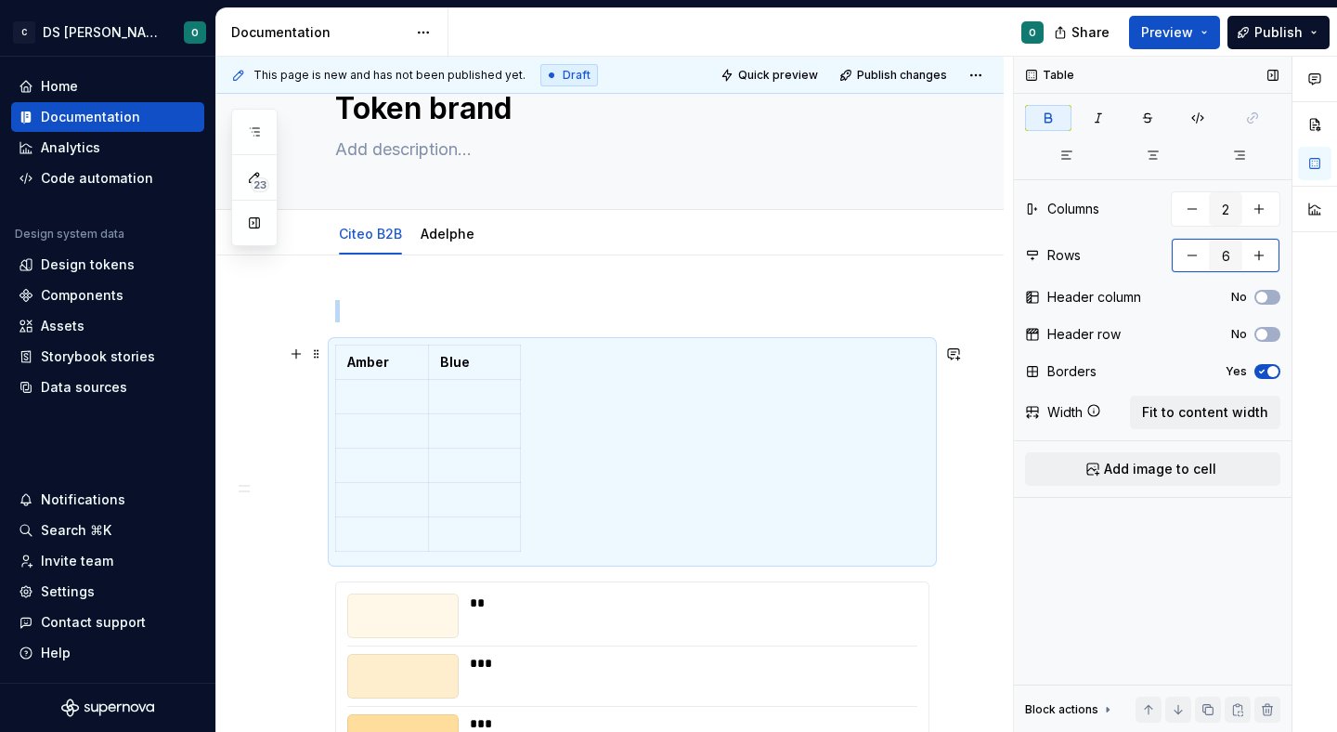
click at [1268, 264] on button "button" at bounding box center [1258, 255] width 33 height 33
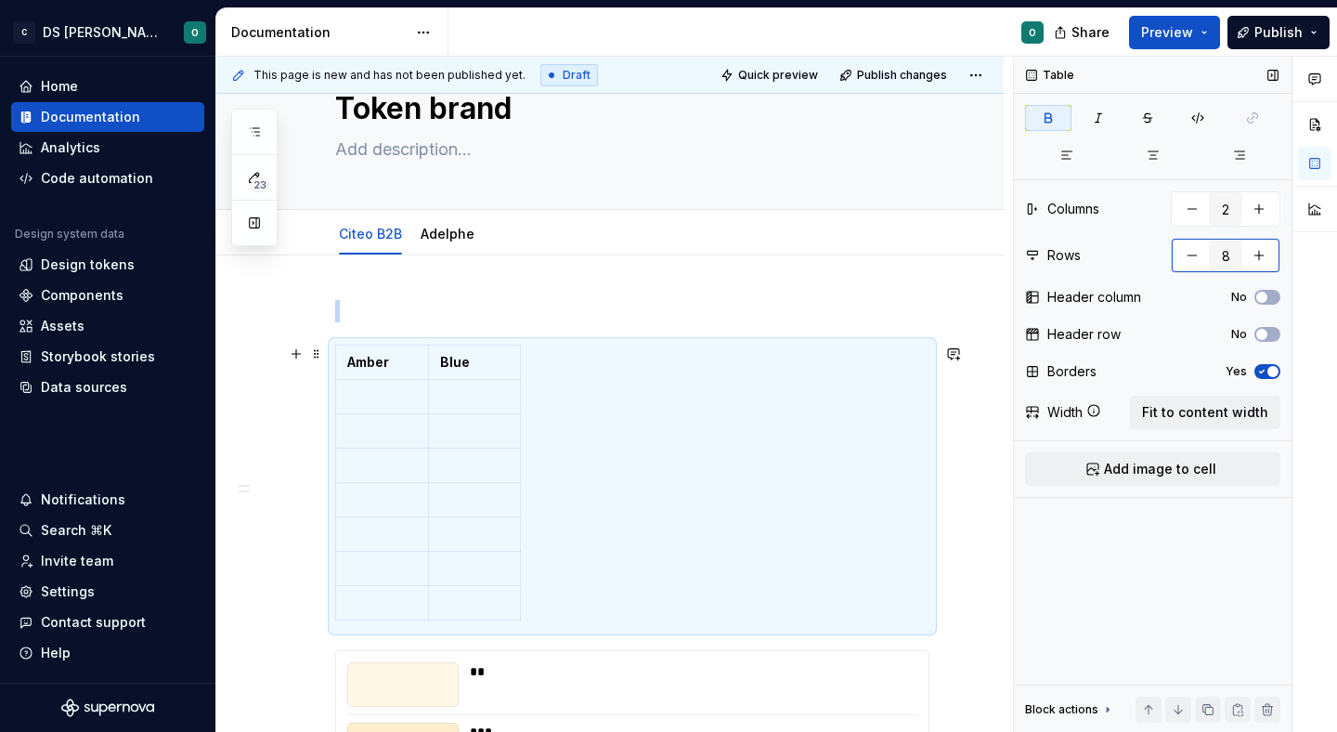
click at [1268, 264] on button "button" at bounding box center [1258, 255] width 33 height 33
type input "9"
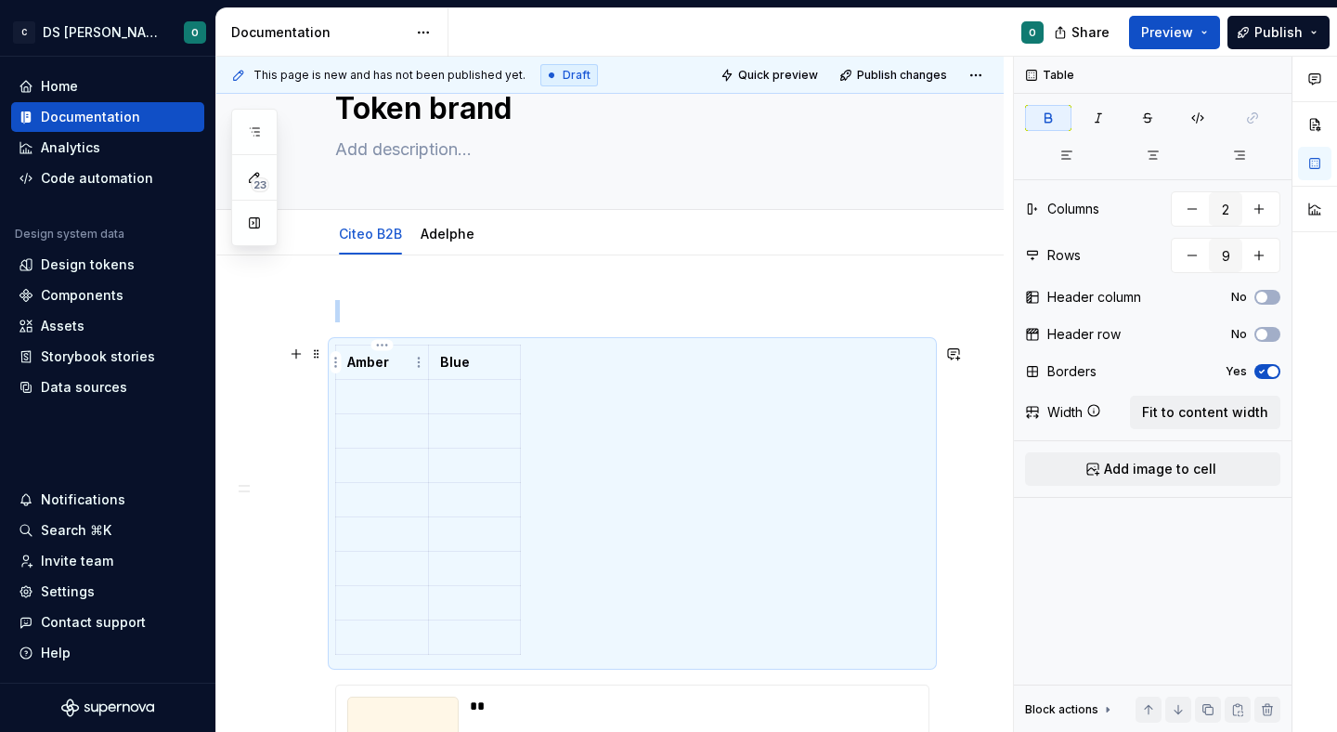
click at [403, 360] on p "Amber" at bounding box center [382, 362] width 70 height 19
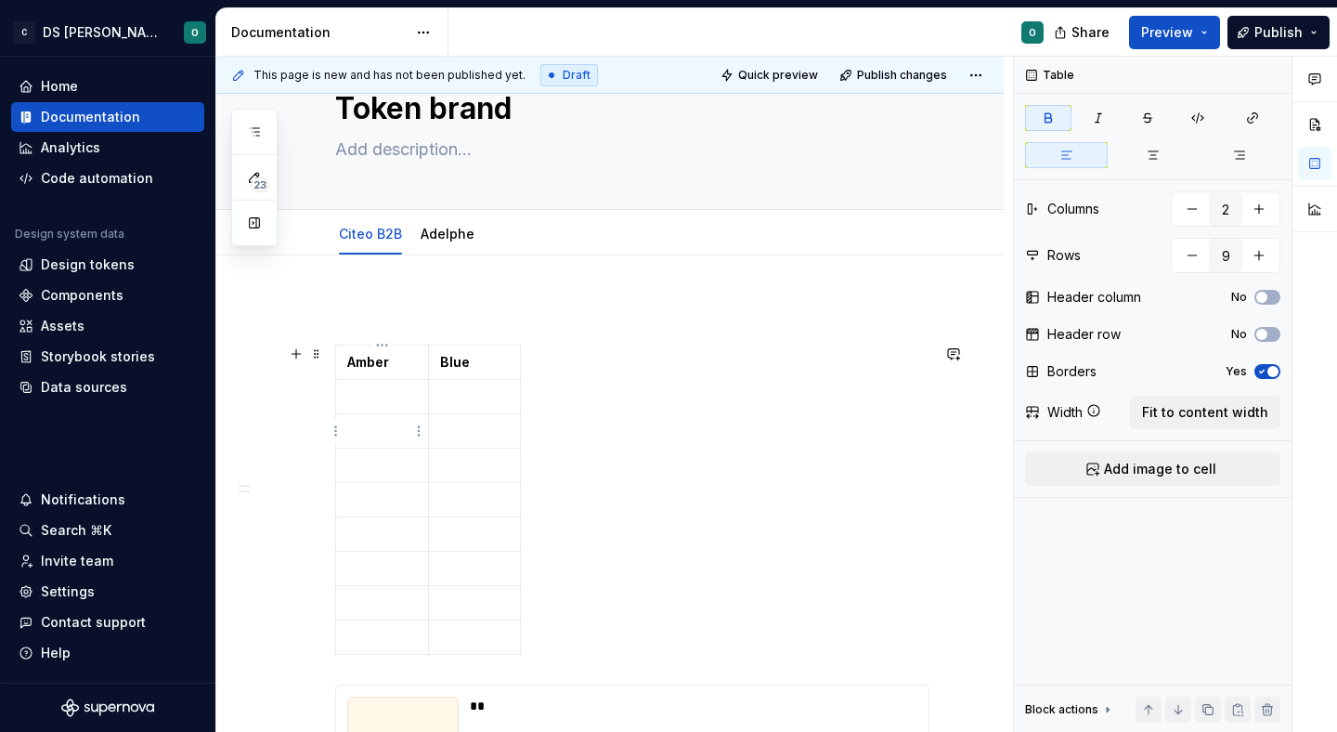
click at [370, 436] on p at bounding box center [382, 431] width 70 height 19
click at [317, 353] on span at bounding box center [316, 354] width 15 height 26
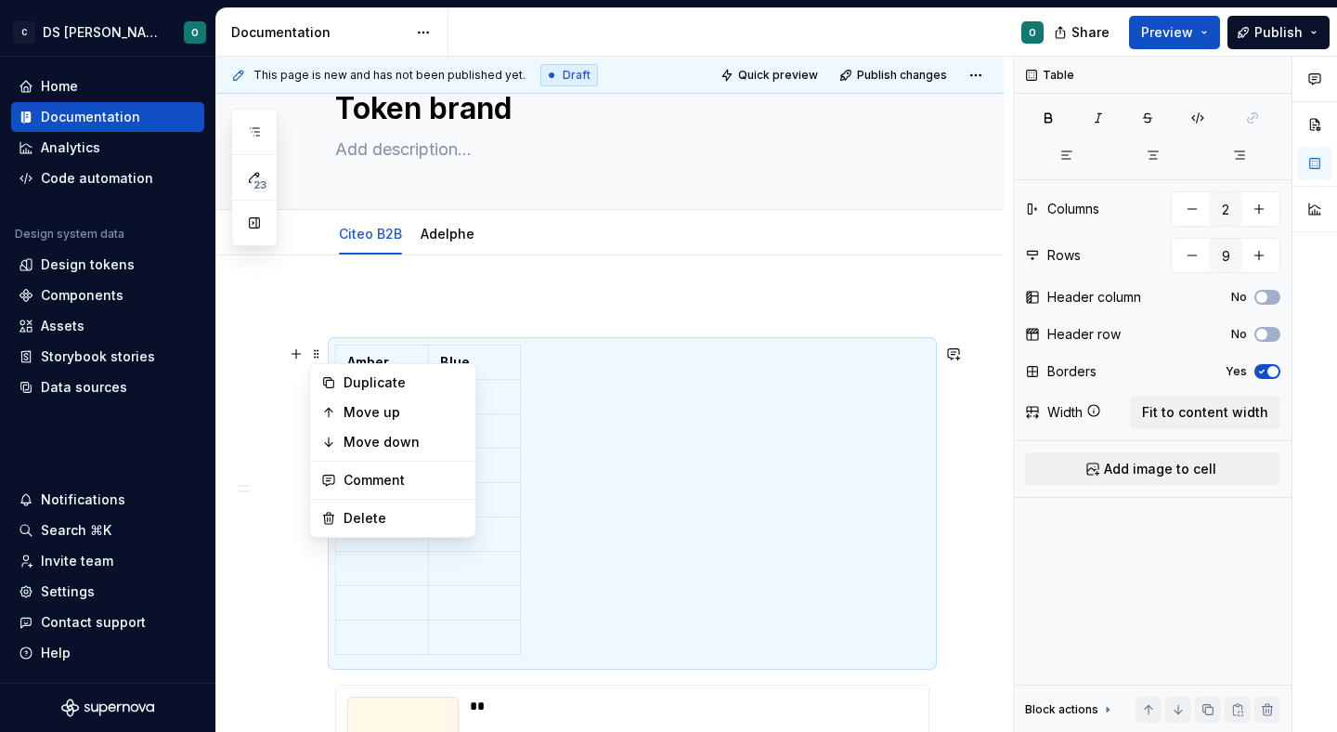
click at [602, 380] on div "Amber Blue Cyan" at bounding box center [632, 503] width 594 height 318
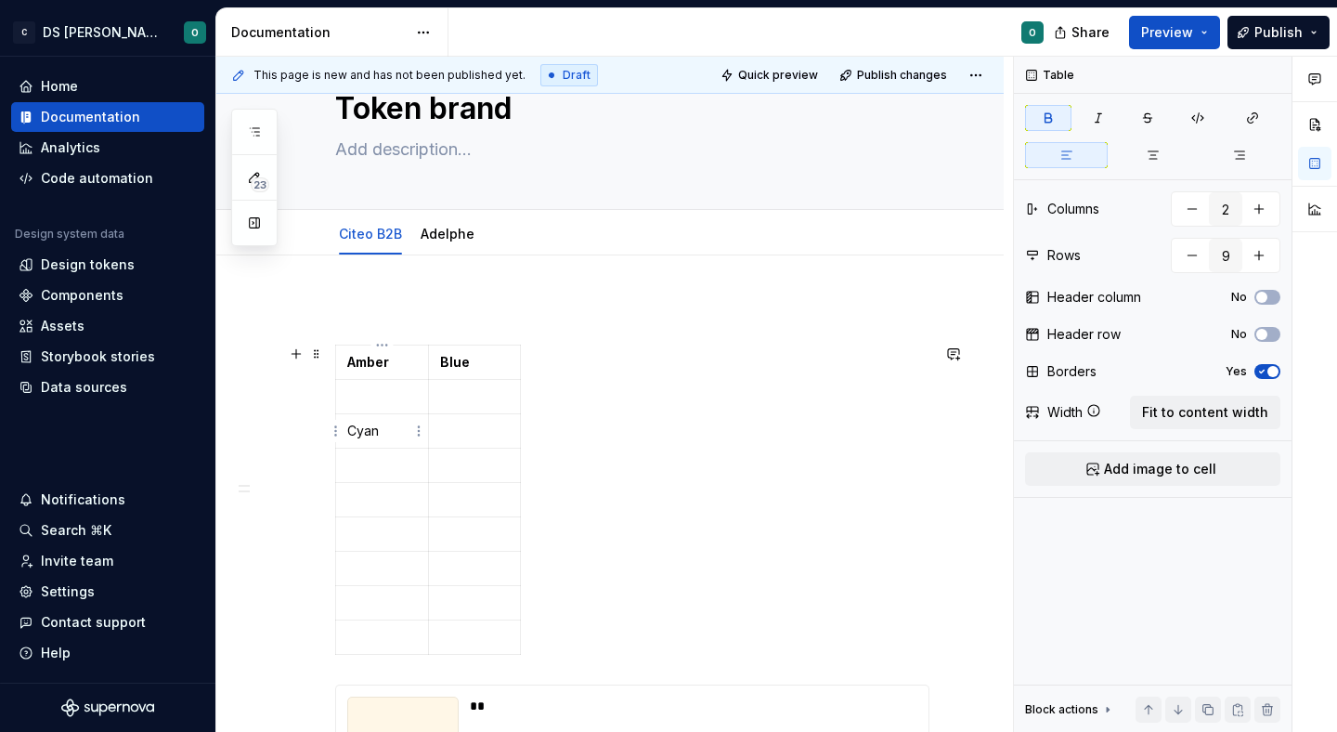
click at [375, 437] on p "Cyan" at bounding box center [382, 431] width 70 height 19
click at [452, 433] on p at bounding box center [475, 431] width 70 height 19
click at [392, 503] on p at bounding box center [382, 499] width 70 height 19
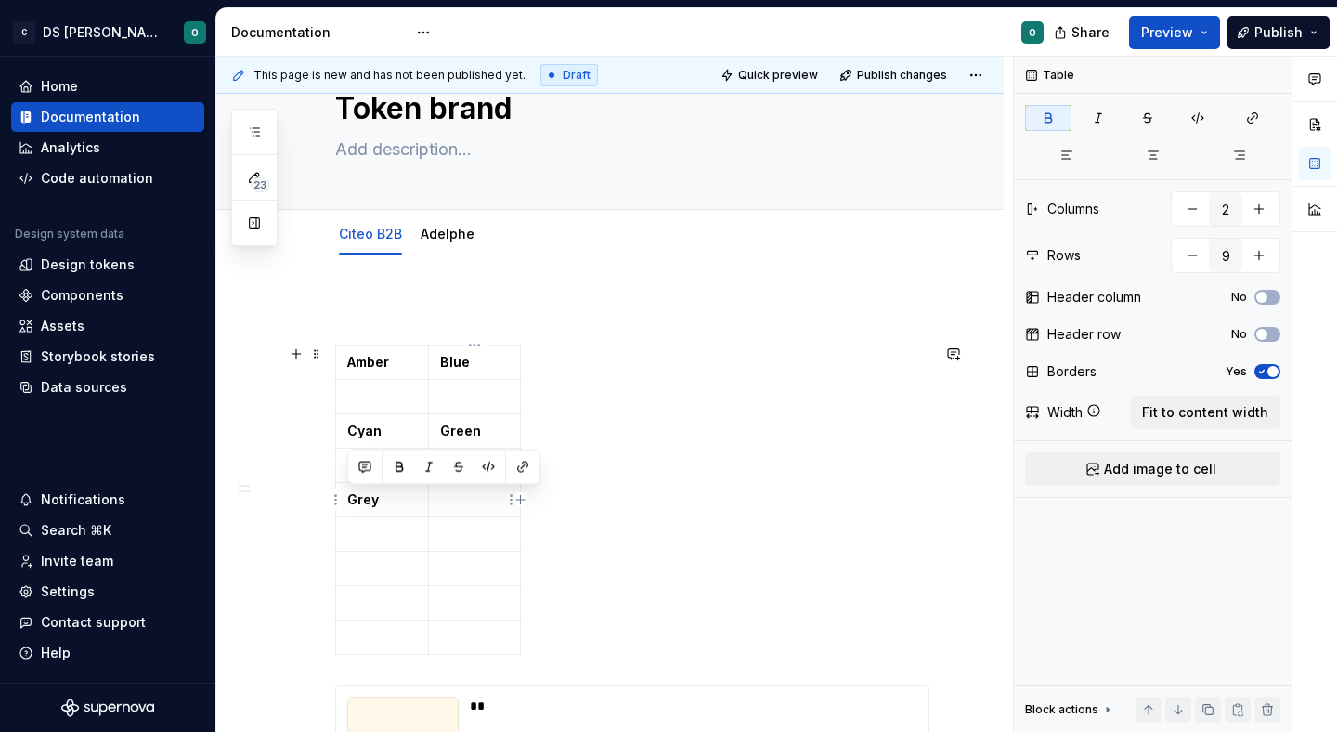
click at [454, 506] on p at bounding box center [475, 499] width 70 height 19
type textarea "*"
click at [372, 567] on p at bounding box center [382, 568] width 70 height 19
click at [442, 568] on p at bounding box center [475, 568] width 70 height 19
click at [366, 641] on p at bounding box center [382, 637] width 70 height 19
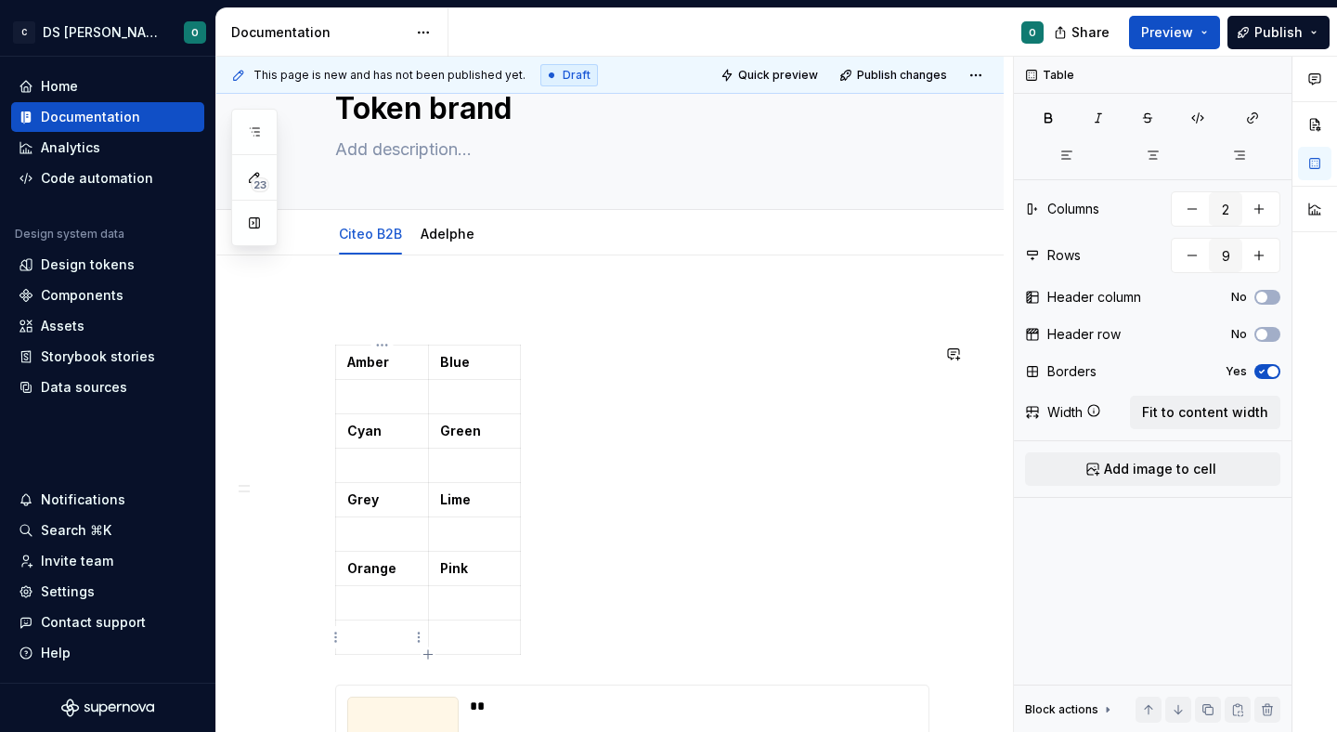
scroll to position [71, 0]
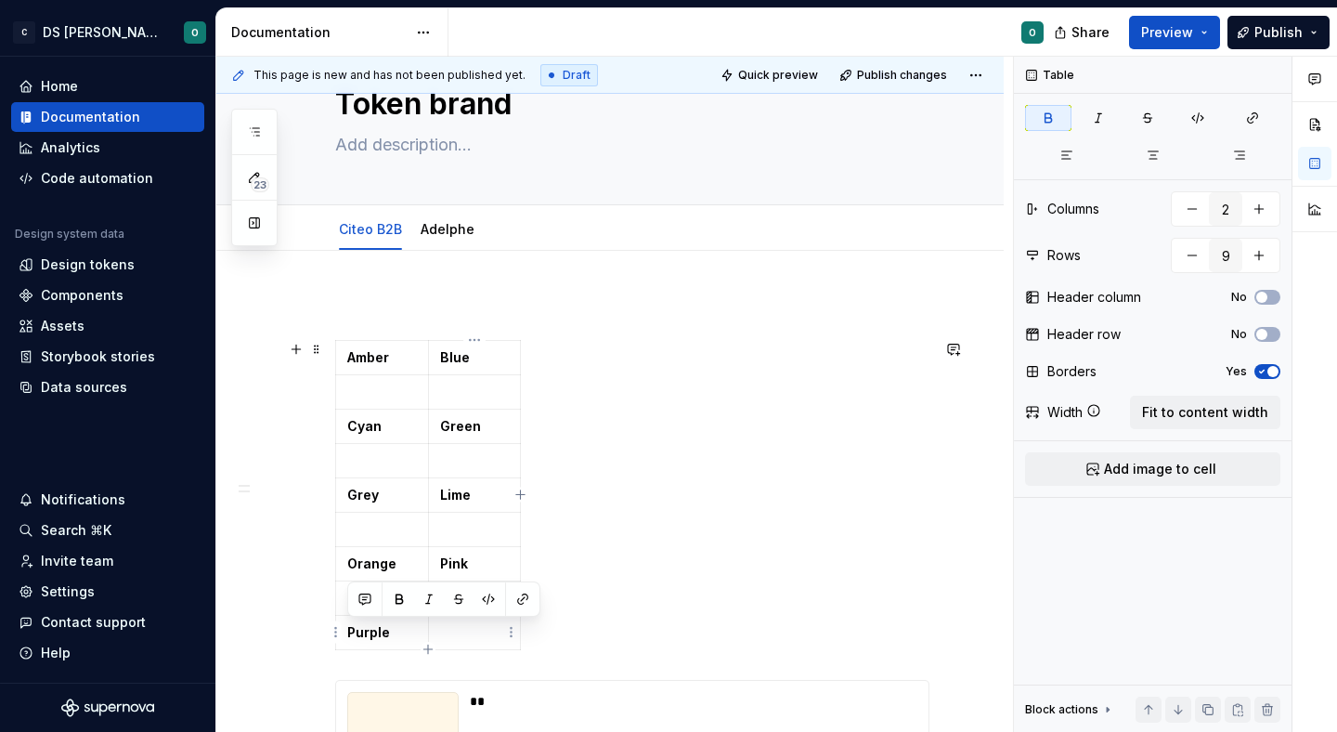
click at [474, 630] on p at bounding box center [475, 632] width 70 height 19
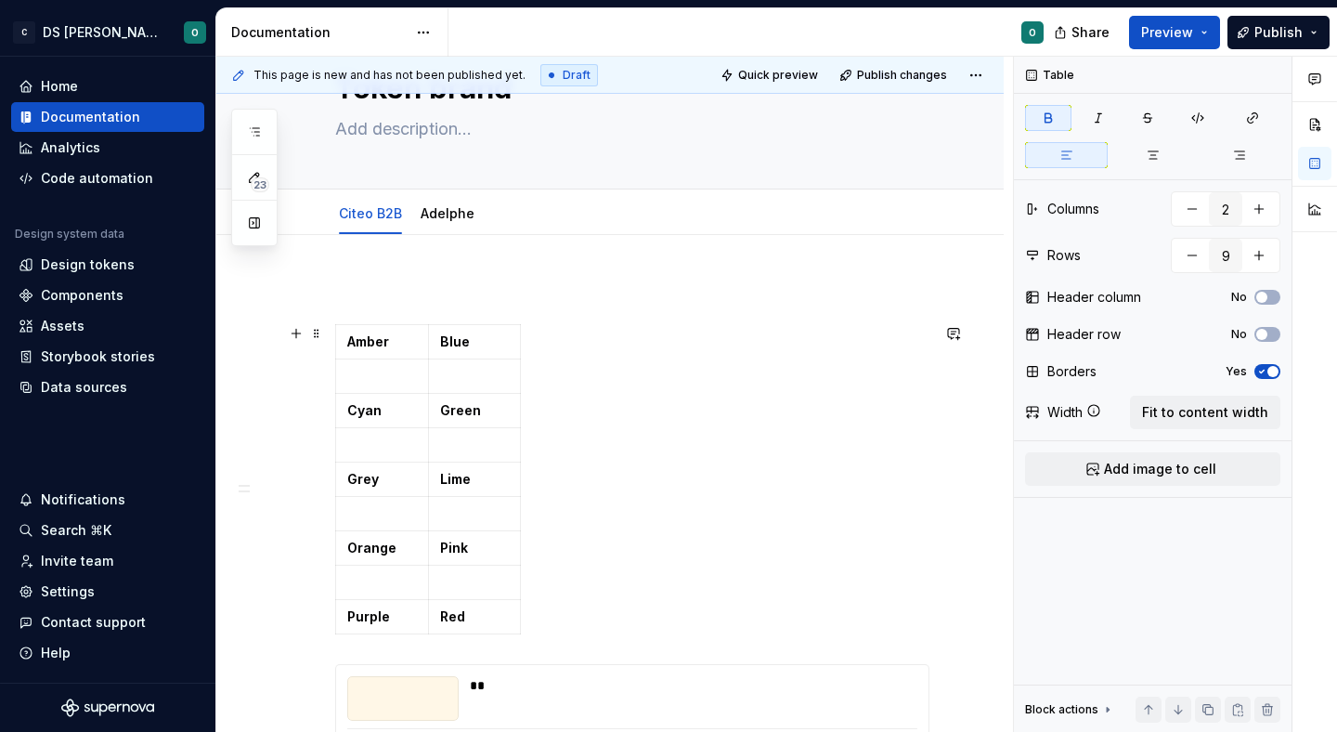
click at [640, 437] on div "Amber Blue Cyan Green Grey Lime Orange Pink Purple Red" at bounding box center [632, 483] width 594 height 318
click at [310, 334] on span at bounding box center [316, 333] width 15 height 26
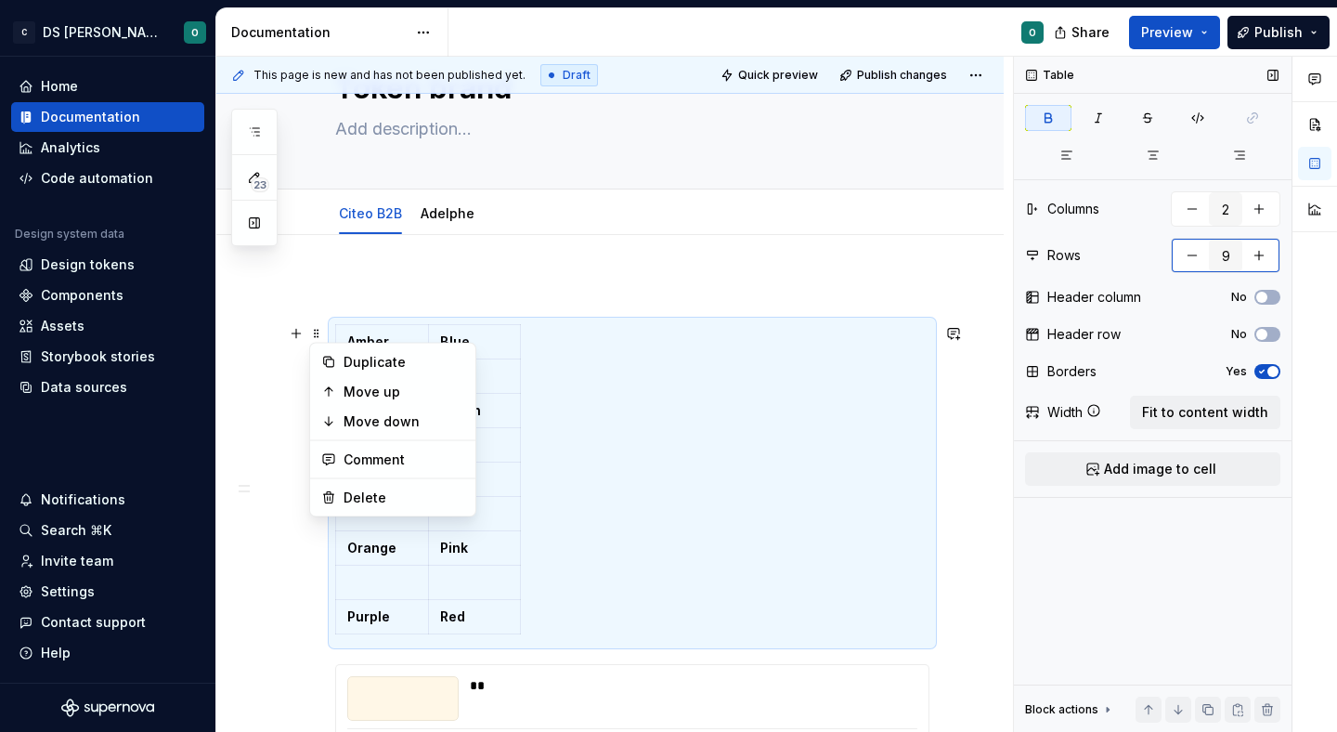
click at [1265, 258] on button "button" at bounding box center [1258, 255] width 33 height 33
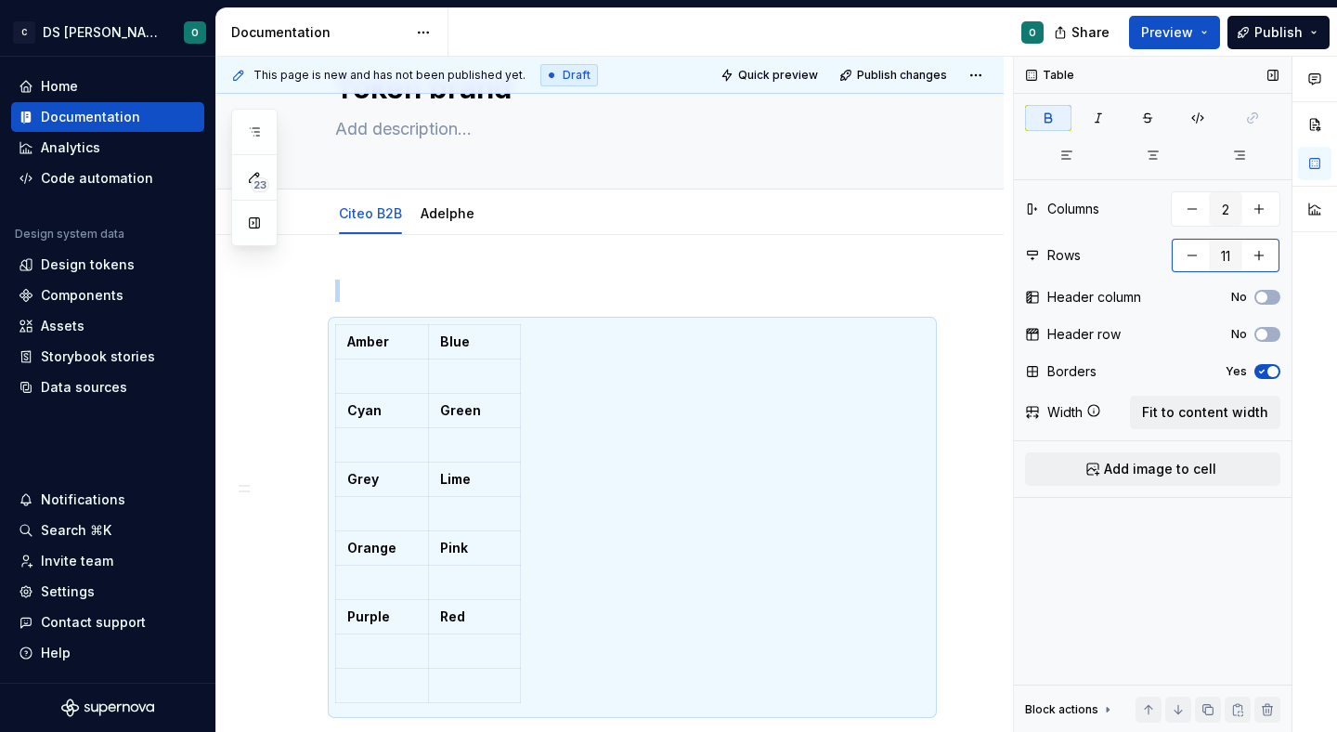
click at [1265, 258] on button "button" at bounding box center [1258, 255] width 33 height 33
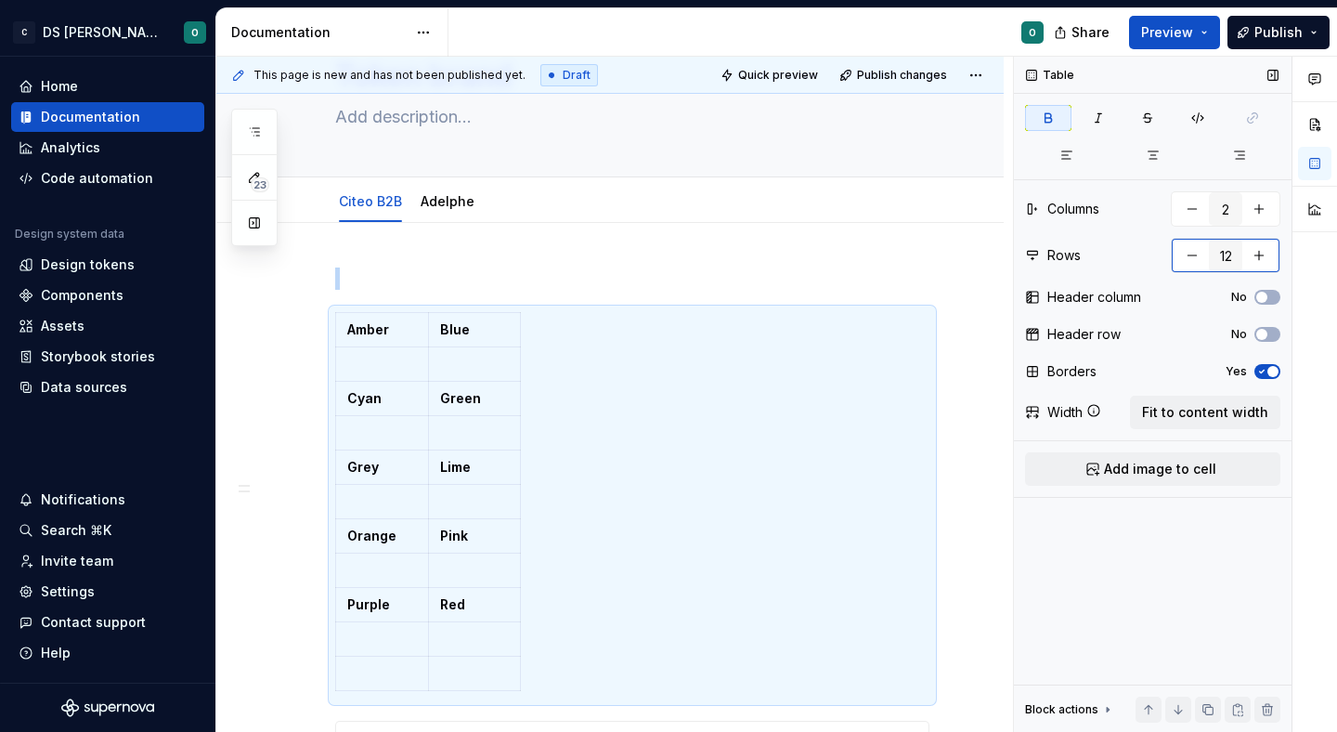
click at [1265, 258] on button "button" at bounding box center [1258, 255] width 33 height 33
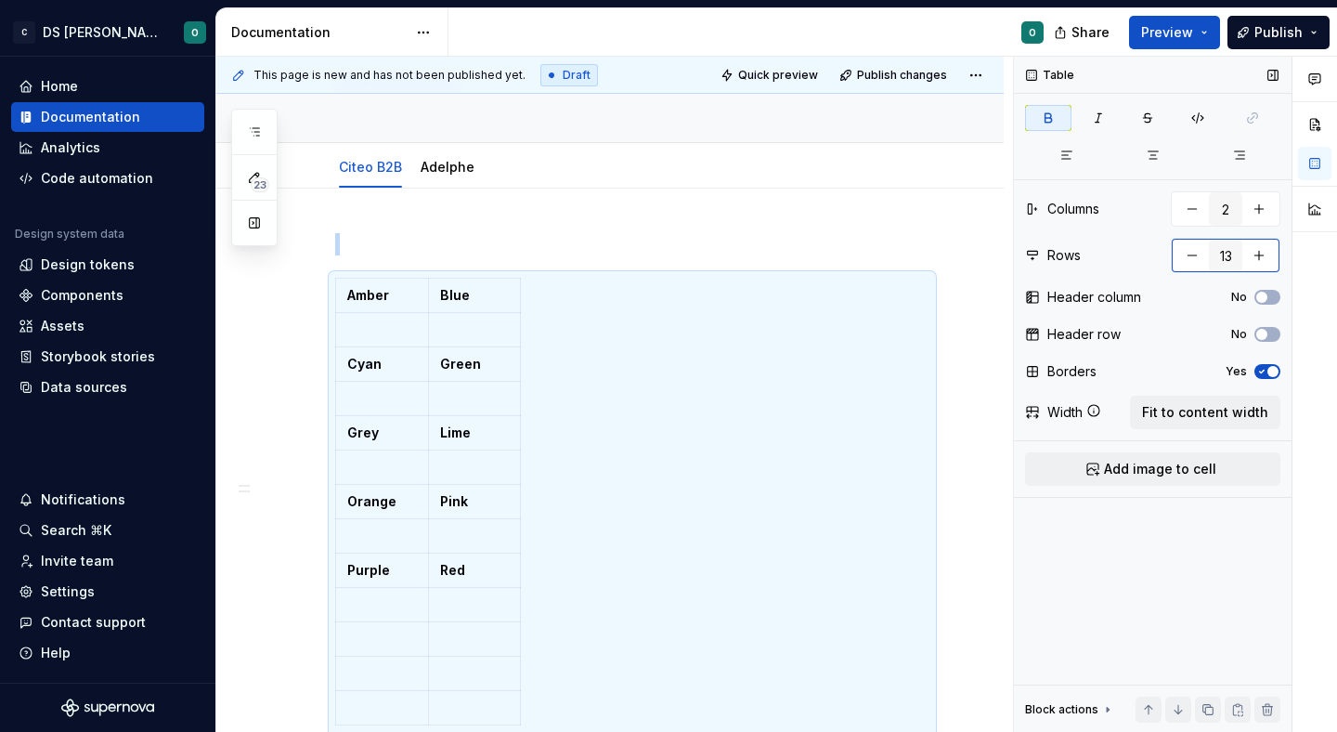
click at [1265, 258] on button "button" at bounding box center [1258, 255] width 33 height 33
type input "14"
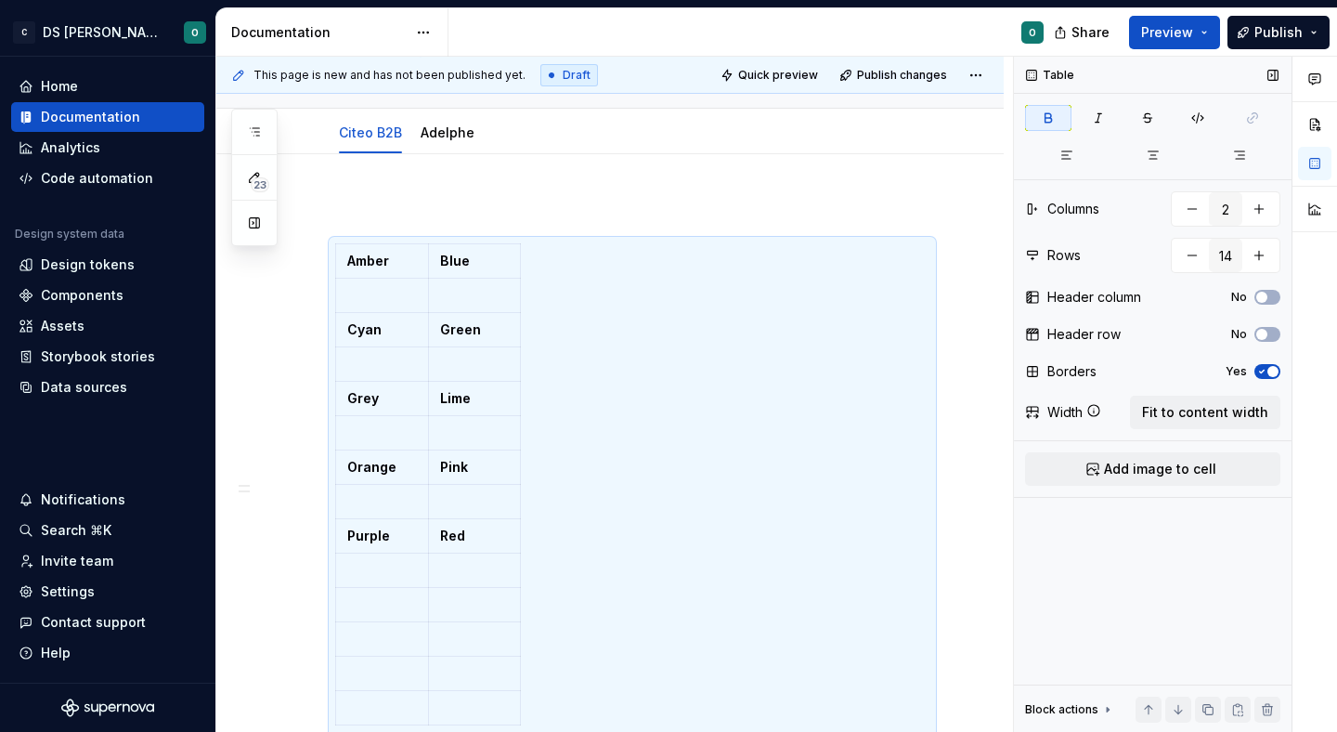
click at [1227, 392] on div "Table Columns 2 Rows 14 Header column No Header row No Borders Yes Width Fit to…" at bounding box center [1153, 395] width 278 height 676
click at [1220, 413] on span "Fit to content width" at bounding box center [1205, 412] width 126 height 19
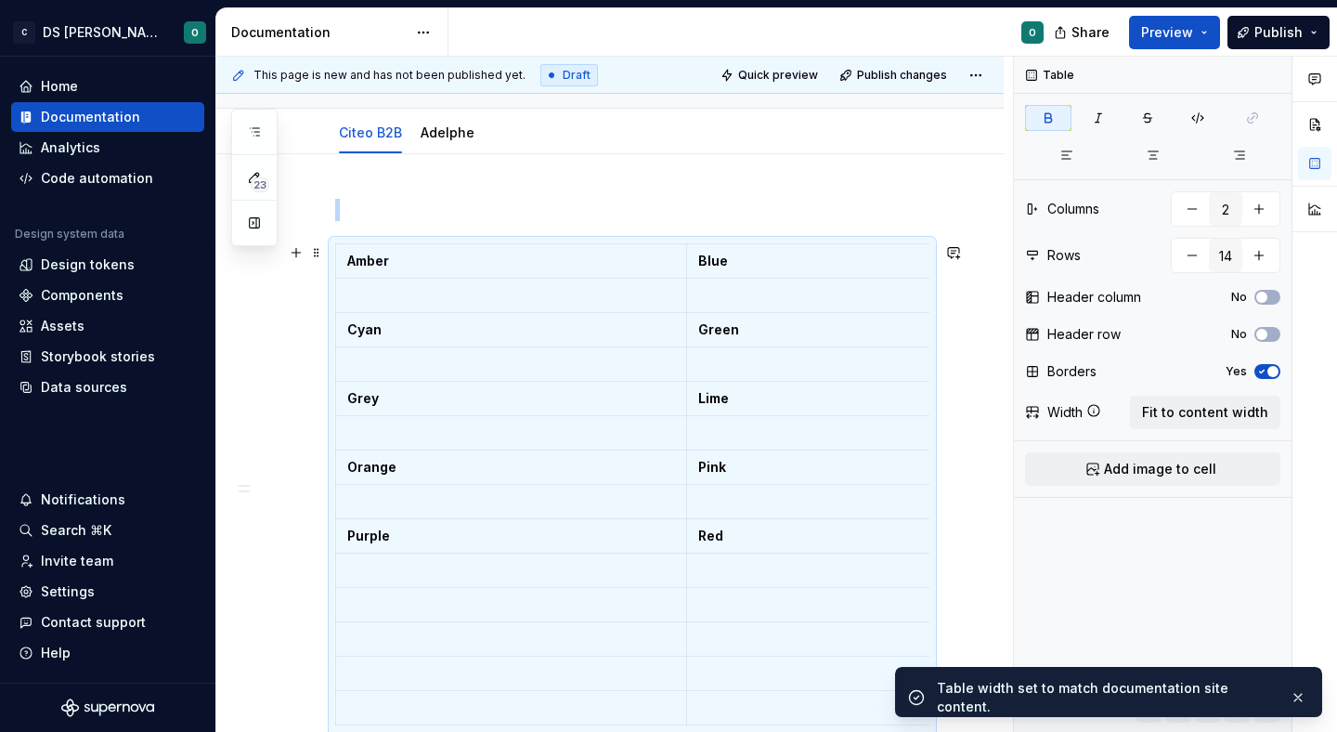
scroll to position [191, 0]
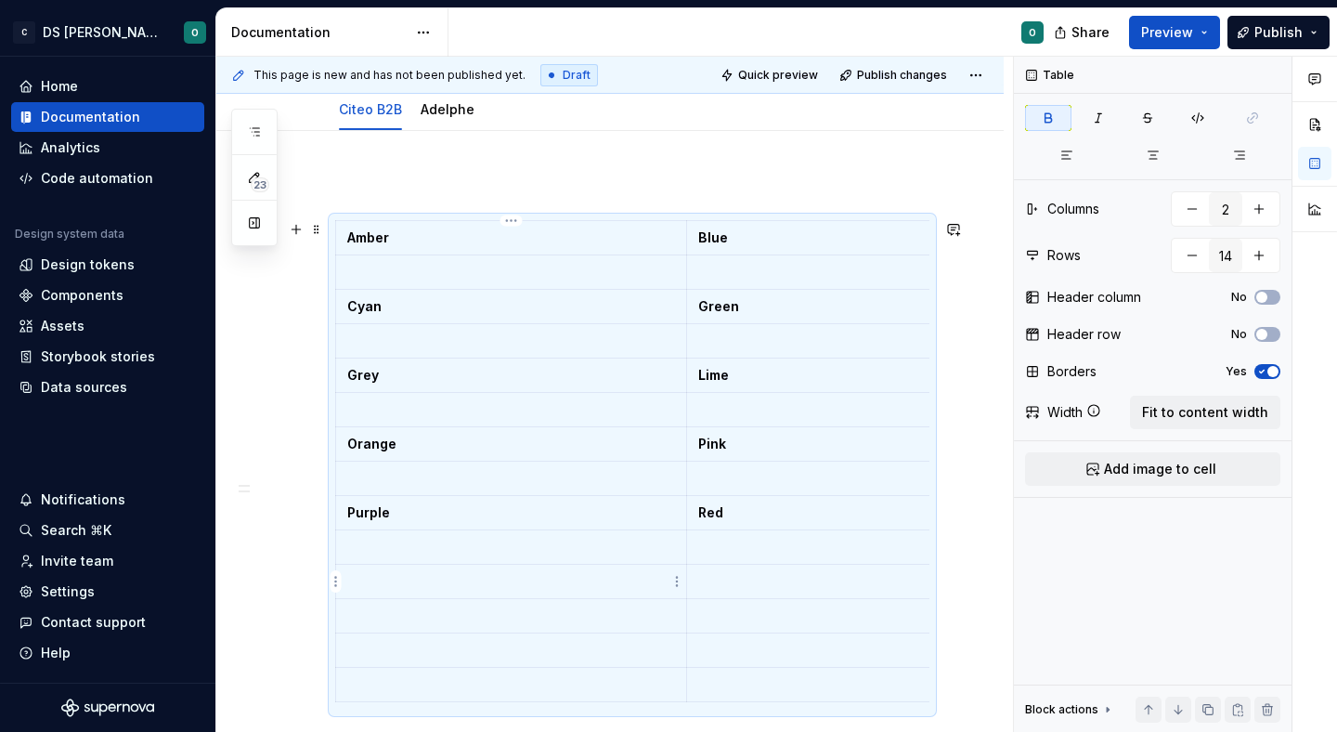
click at [471, 585] on p at bounding box center [511, 581] width 328 height 19
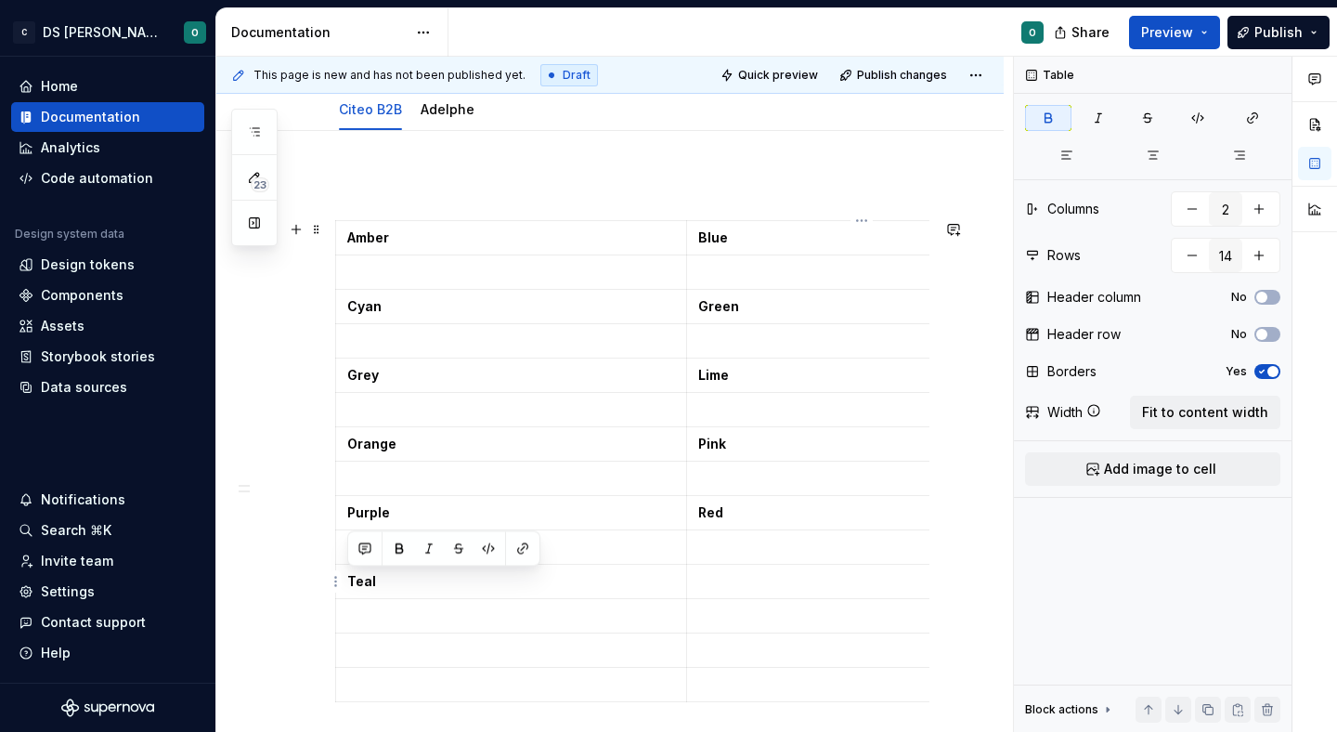
click at [712, 575] on p at bounding box center [862, 581] width 328 height 19
click at [724, 686] on p at bounding box center [862, 684] width 328 height 19
click at [333, 690] on html "C DS Citeo O Home Documentation Analytics Code automation Design system data De…" at bounding box center [668, 366] width 1337 height 732
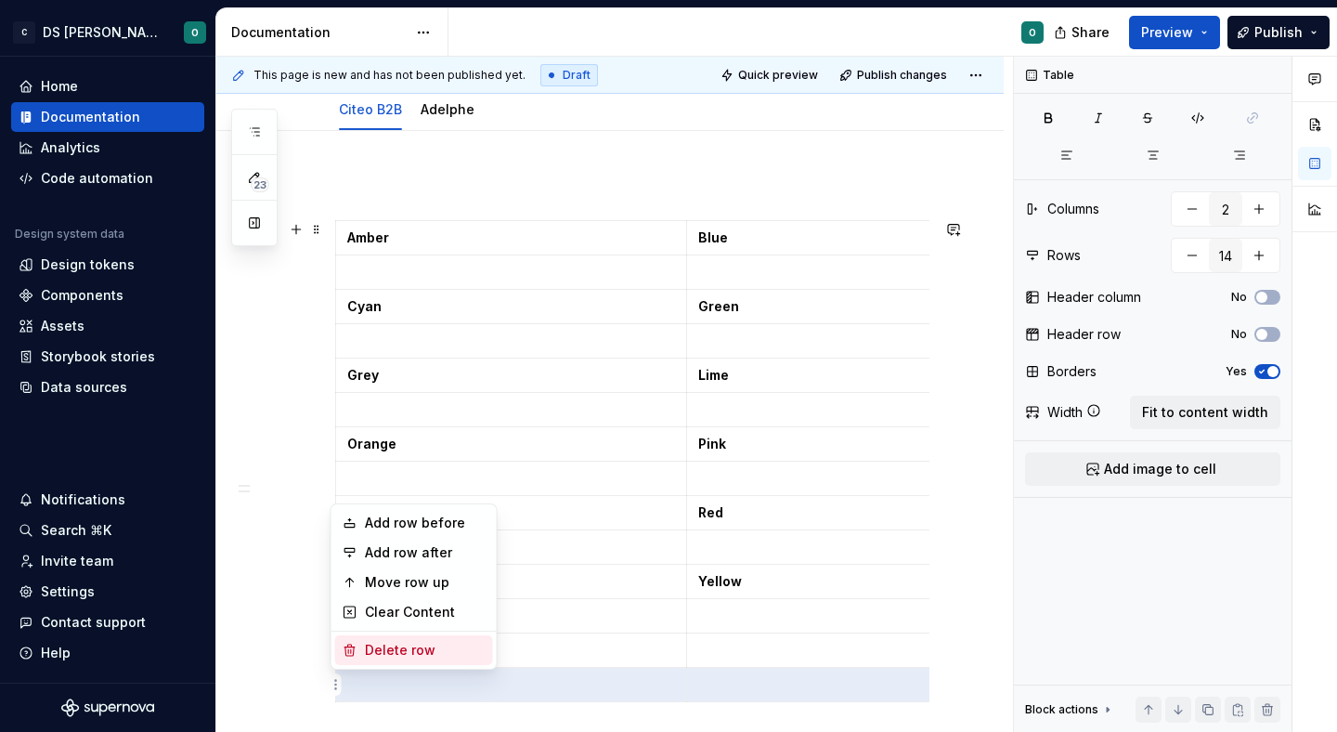
click at [383, 650] on div "Delete row" at bounding box center [425, 650] width 121 height 19
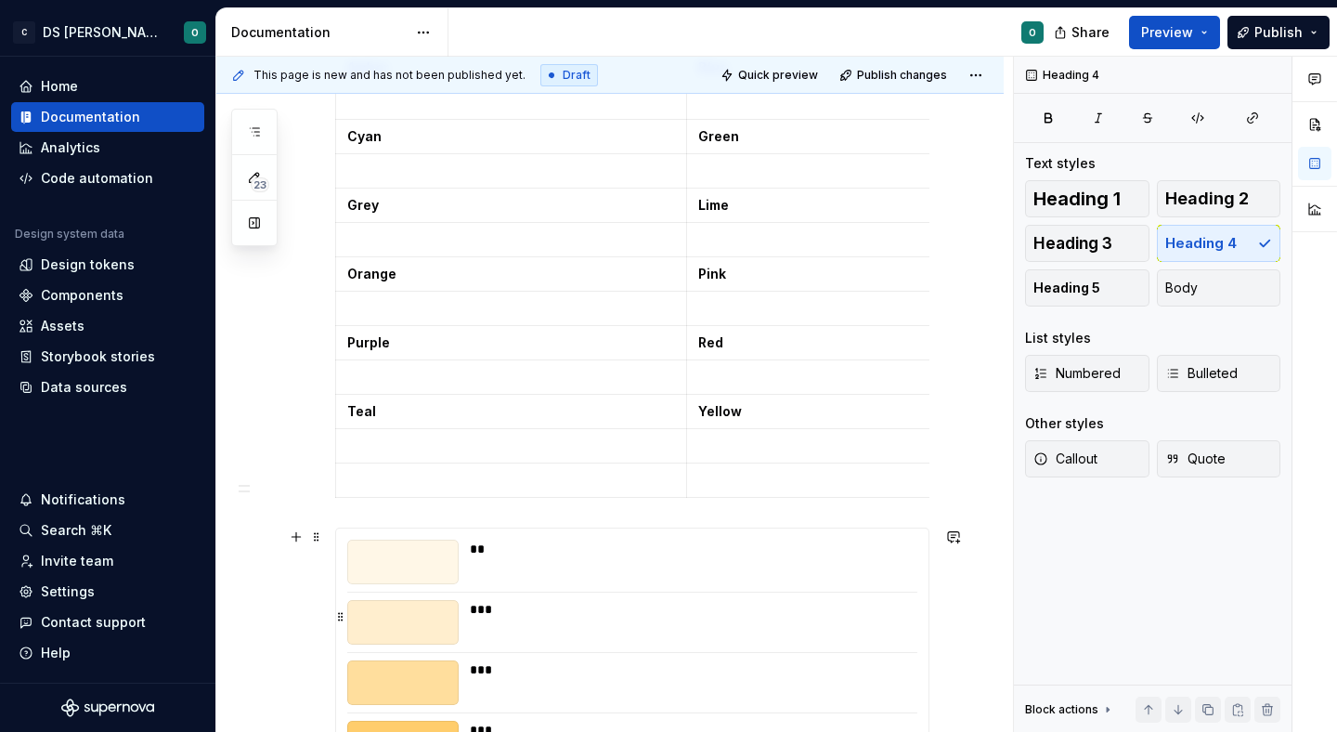
scroll to position [383, 0]
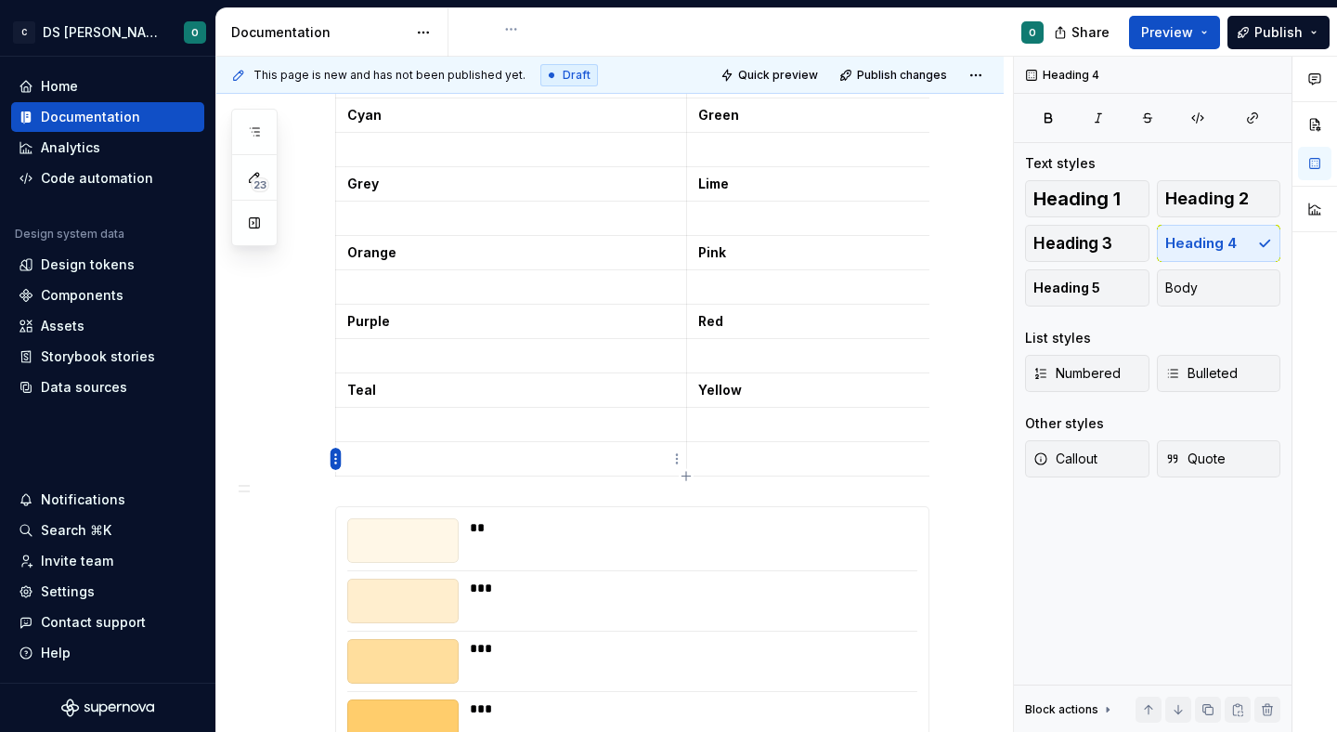
click at [331, 459] on html "C DS Citeo O Home Documentation Analytics Code automation Design system data De…" at bounding box center [668, 366] width 1337 height 732
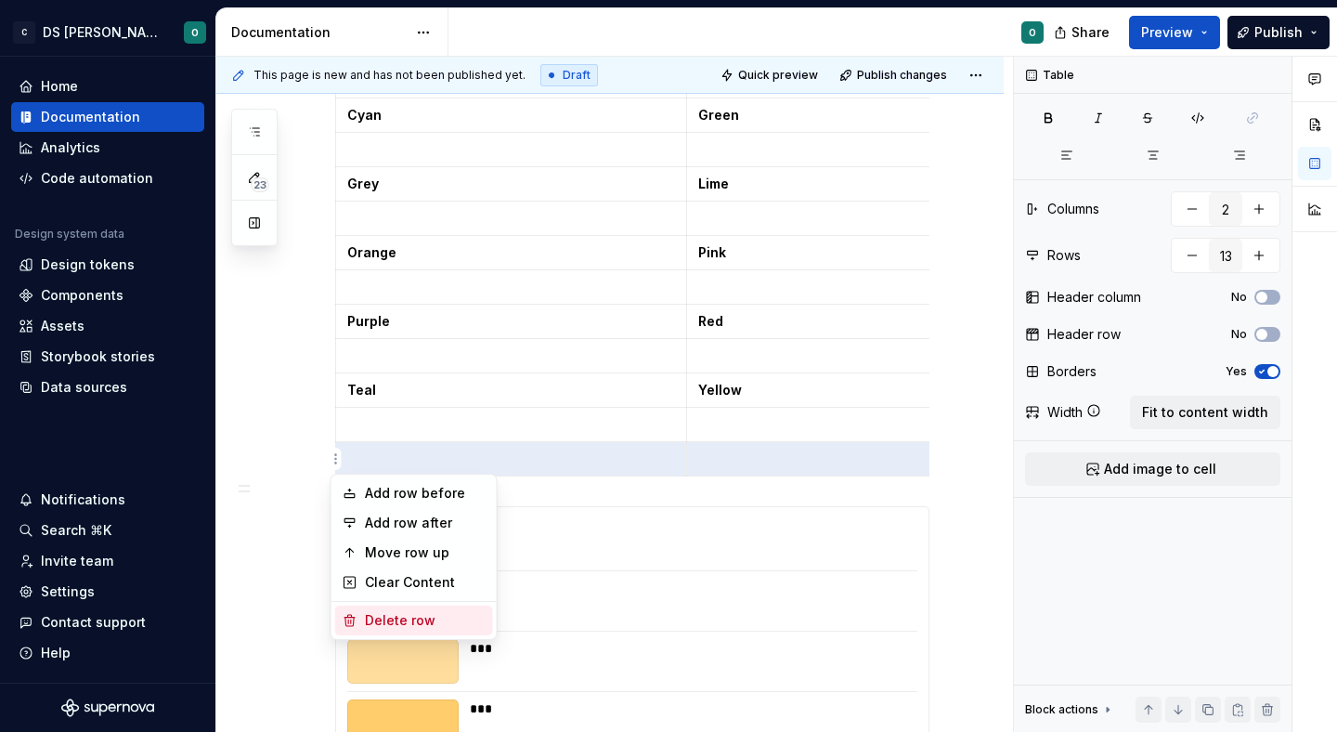
click at [416, 616] on div "Delete row" at bounding box center [425, 620] width 121 height 19
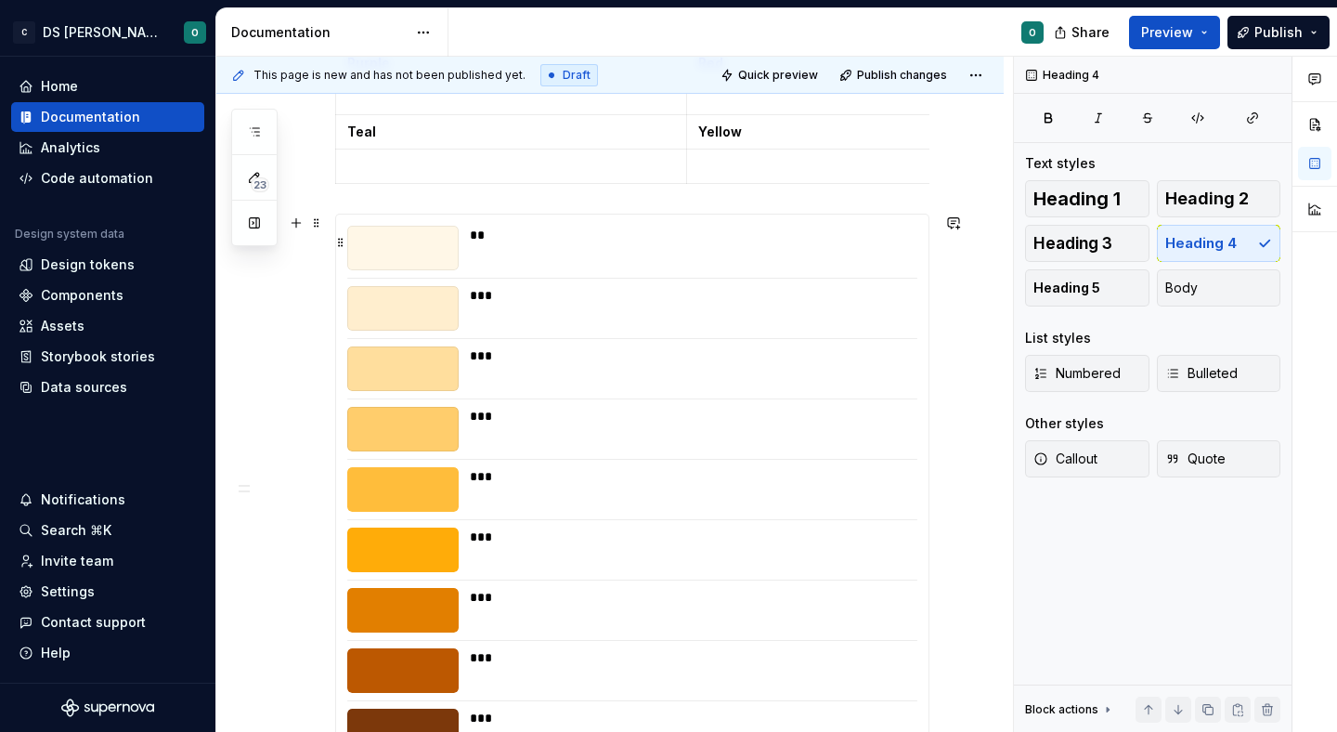
scroll to position [646, 0]
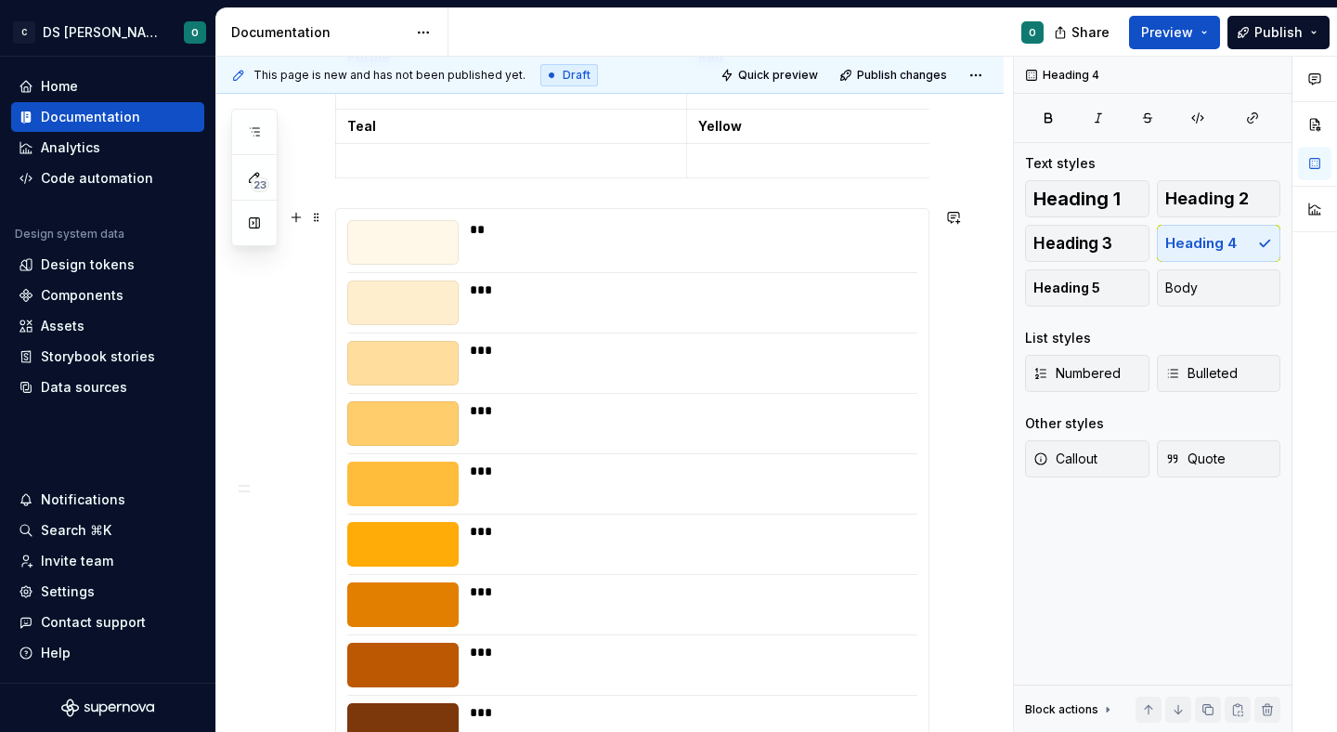
click at [335, 223] on div "** *** *** *** *** *** *** *** *** ***" at bounding box center [632, 514] width 594 height 612
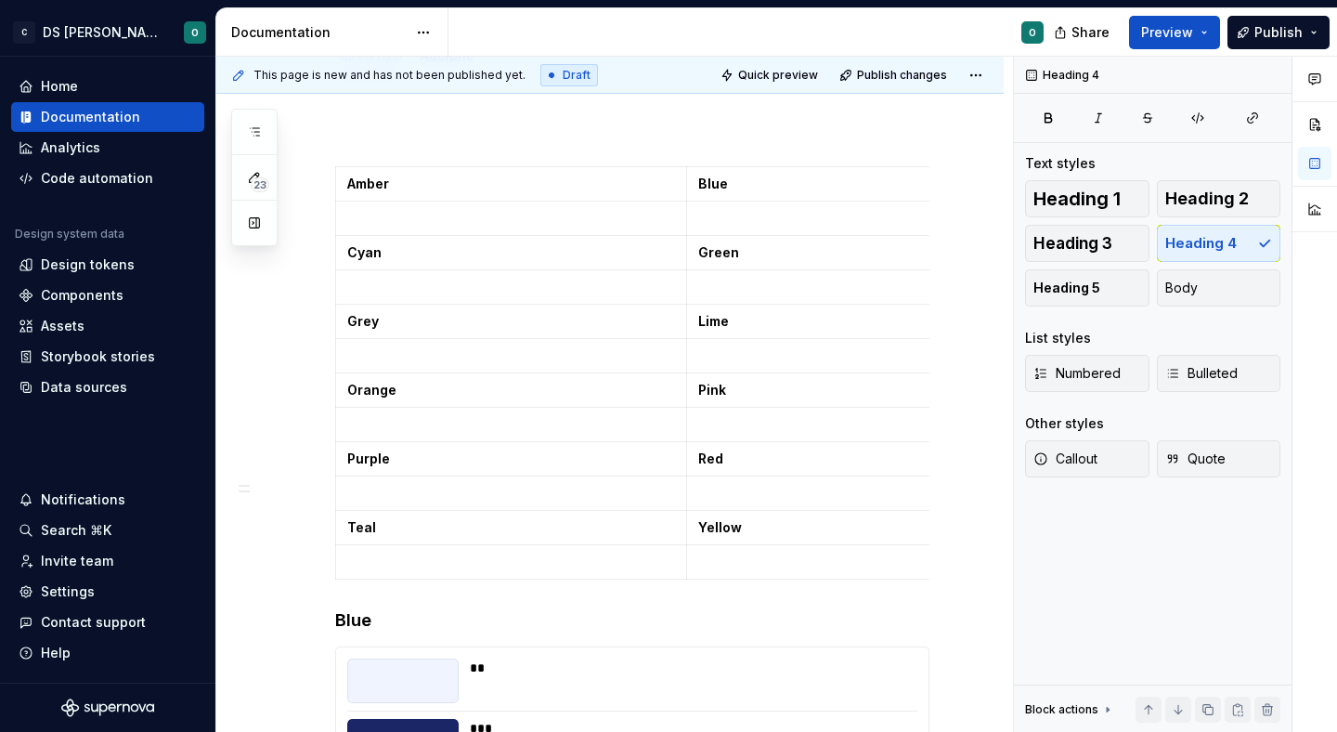
scroll to position [0, 0]
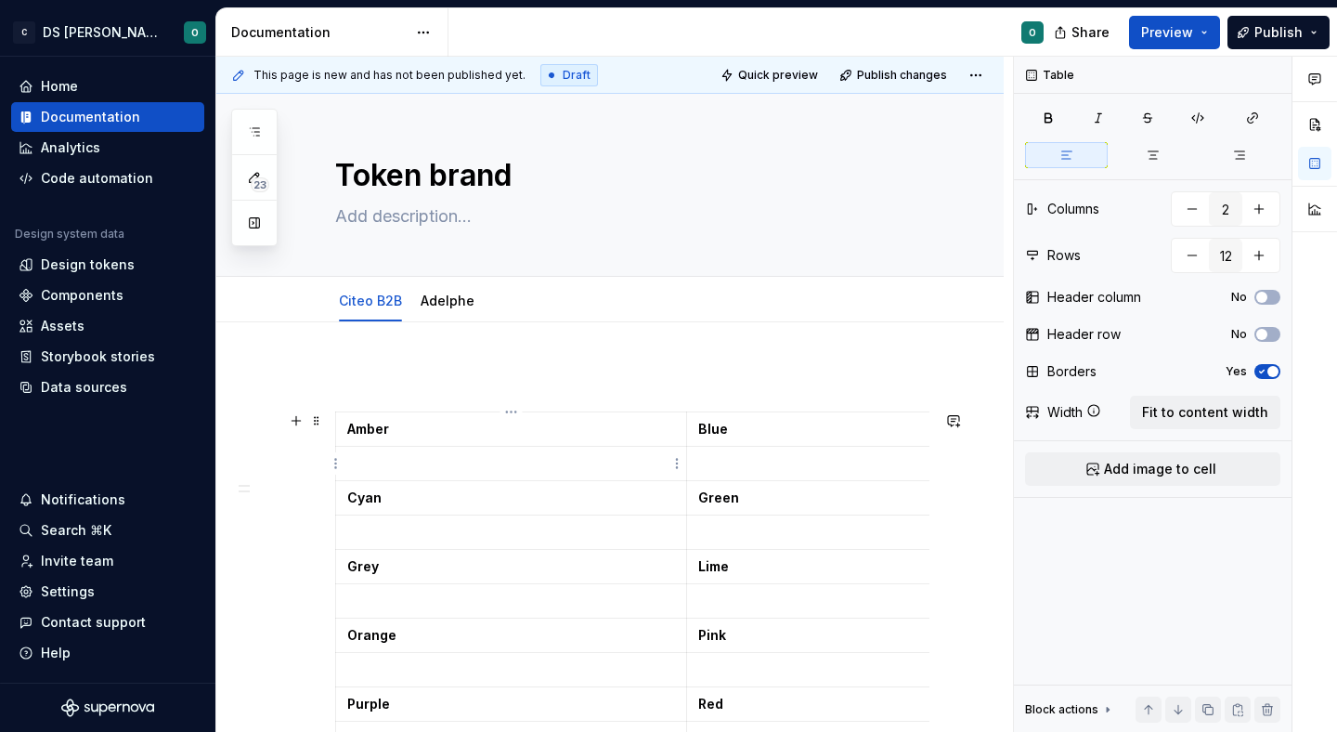
click at [433, 460] on p at bounding box center [511, 463] width 328 height 19
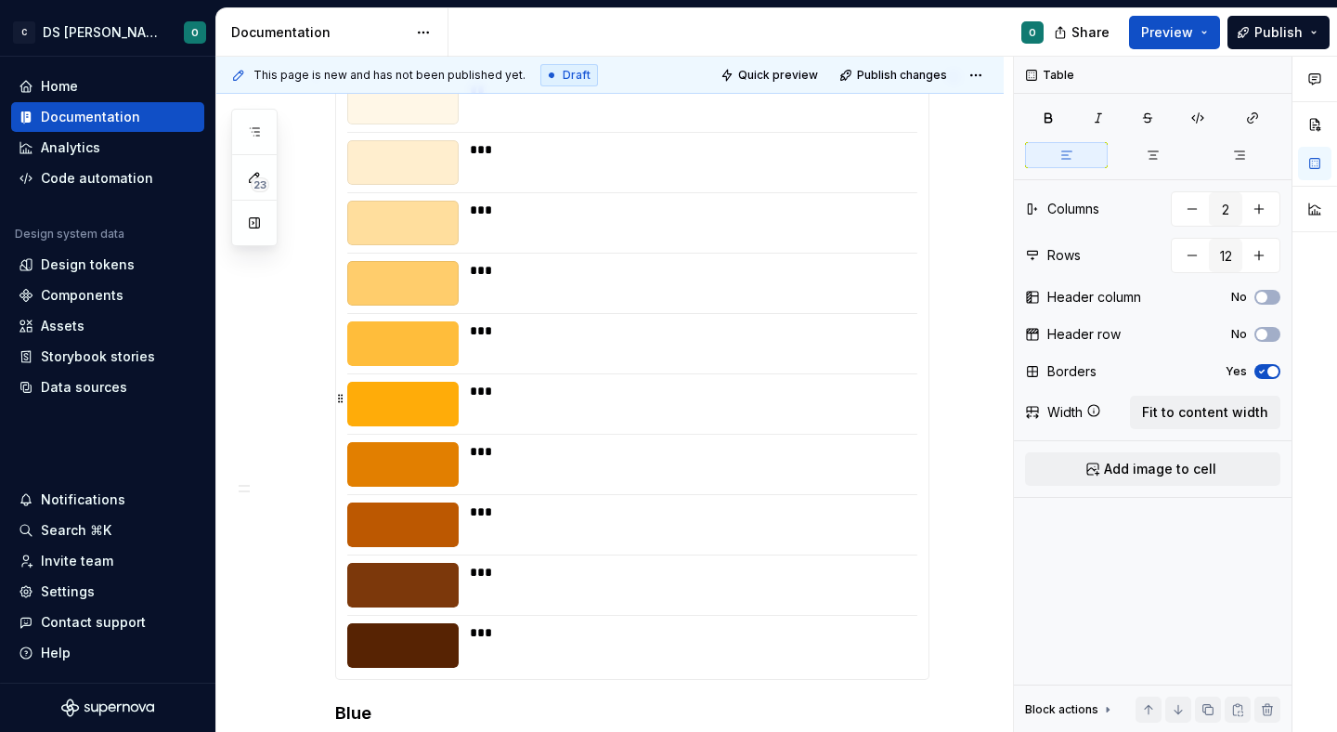
scroll to position [666, 0]
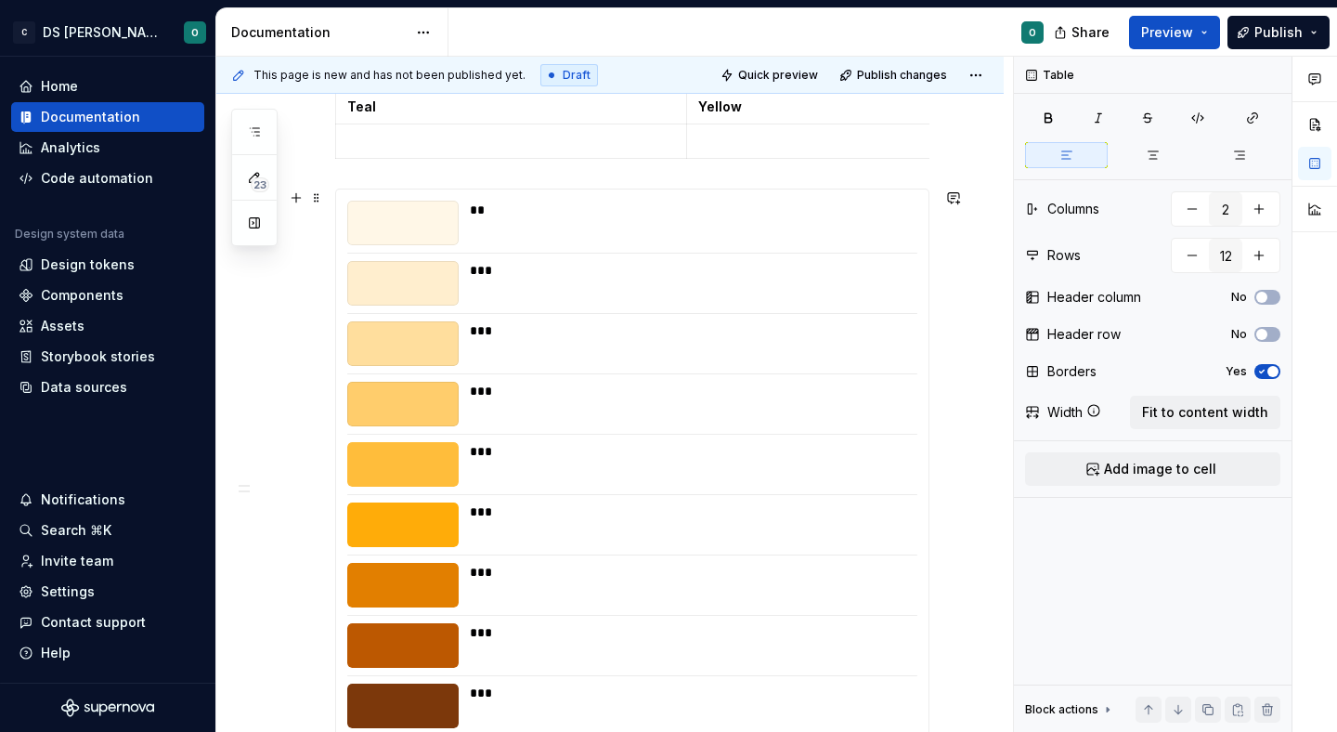
click at [335, 211] on div "** *** *** *** *** *** *** *** *** ***" at bounding box center [632, 494] width 594 height 612
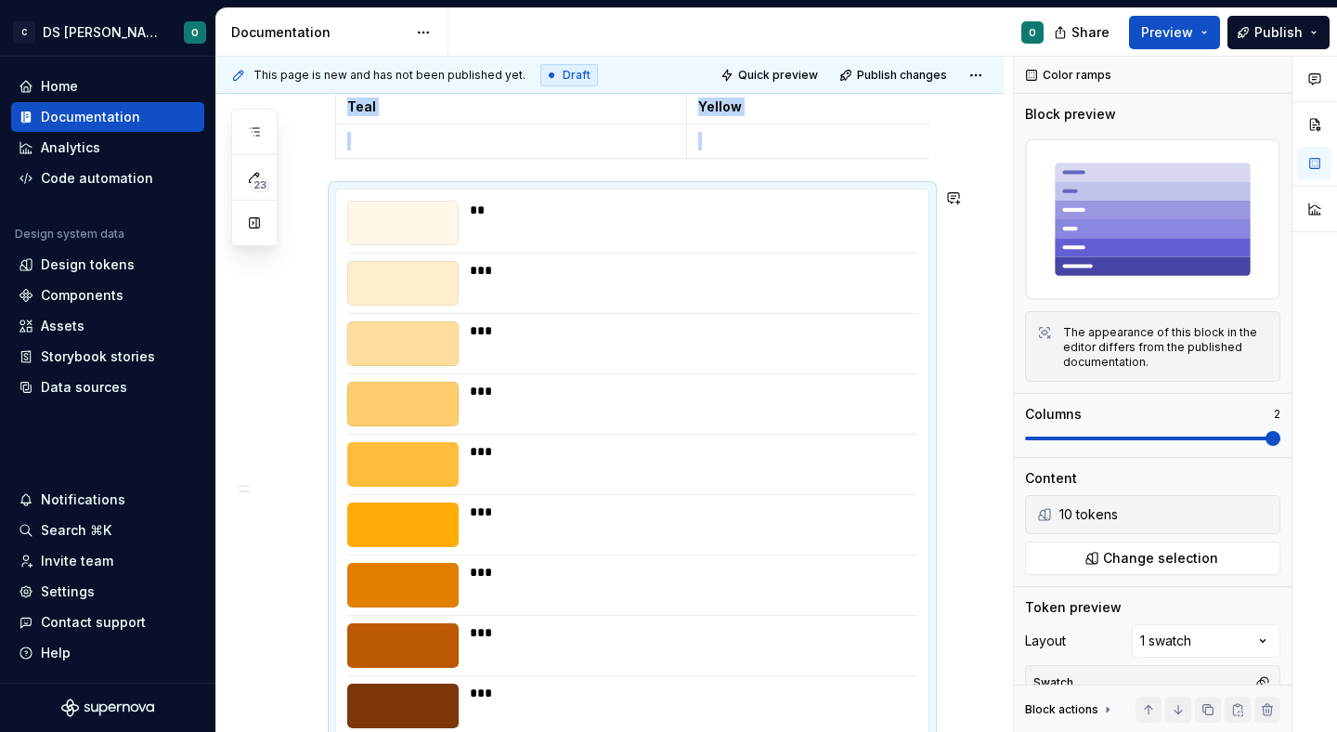
copy div "Amber Blue Cyan Green Grey Lime Orange Pink Purple Red Teal Yellow"
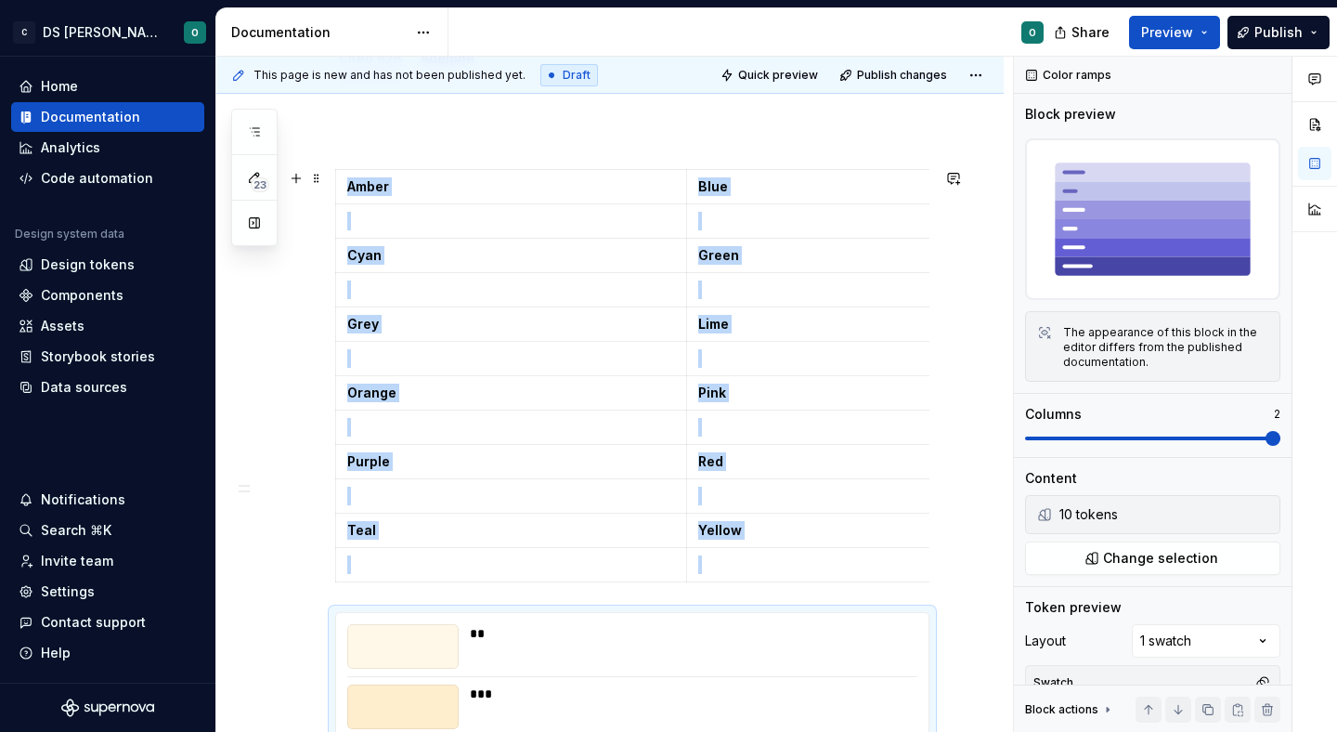
scroll to position [84, 0]
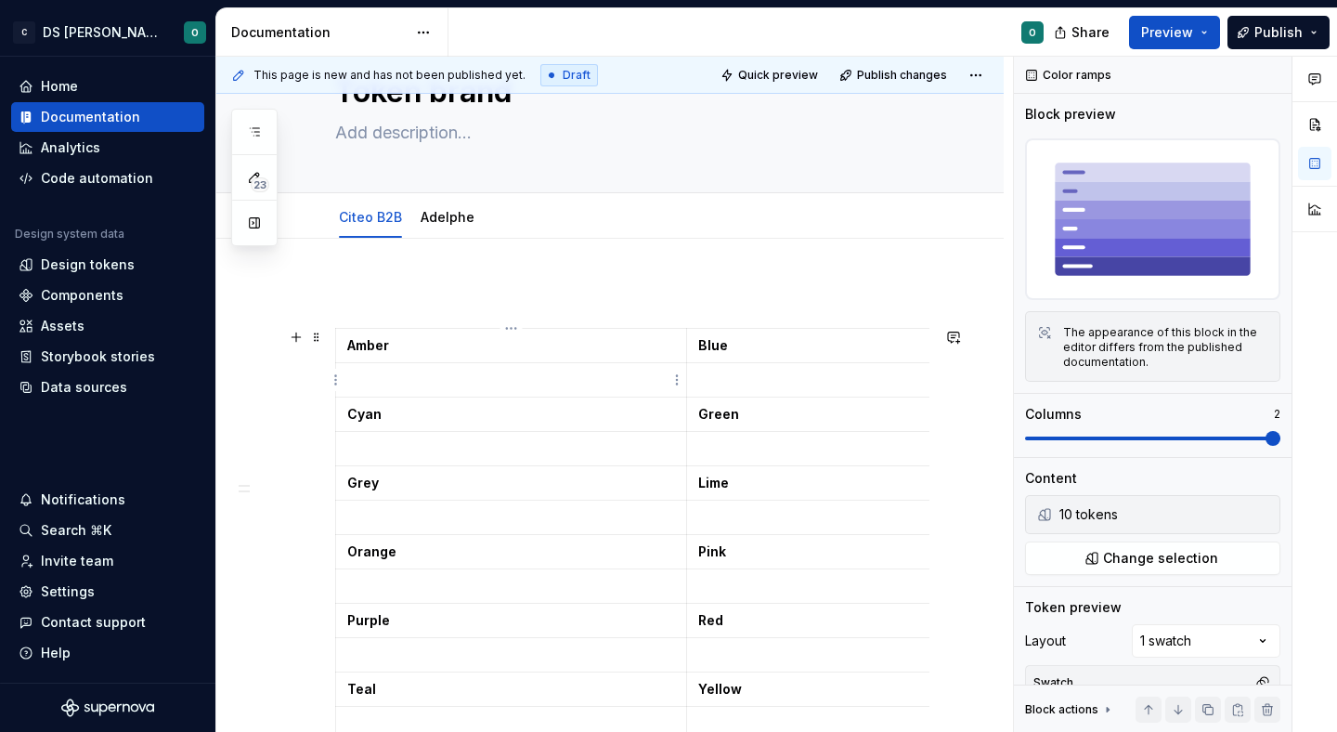
click at [386, 372] on p at bounding box center [511, 379] width 328 height 19
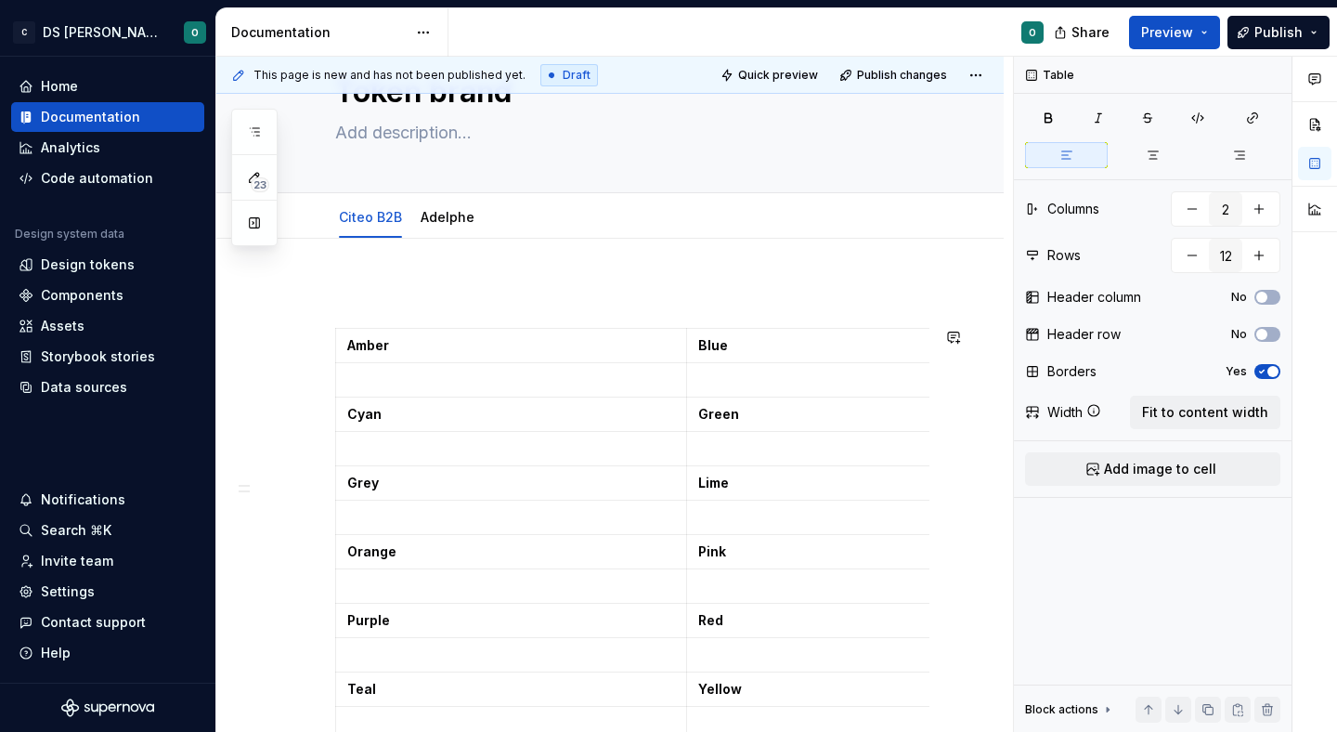
click at [330, 333] on html "C DS Citeo O Home Documentation Analytics Code automation Design system data De…" at bounding box center [668, 366] width 1337 height 732
click at [514, 375] on html "C DS Citeo O Home Documentation Analytics Code automation Design system data De…" at bounding box center [668, 366] width 1337 height 732
click at [529, 384] on p at bounding box center [511, 379] width 328 height 19
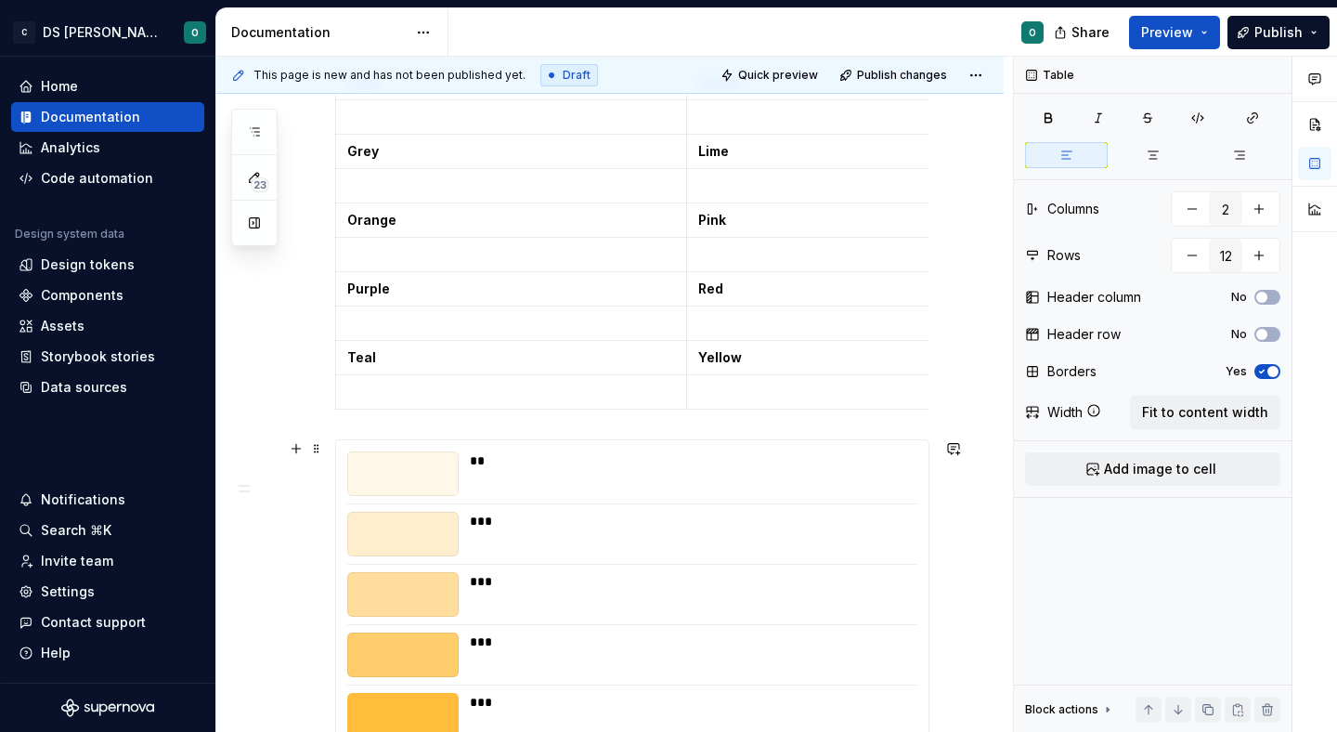
scroll to position [427, 0]
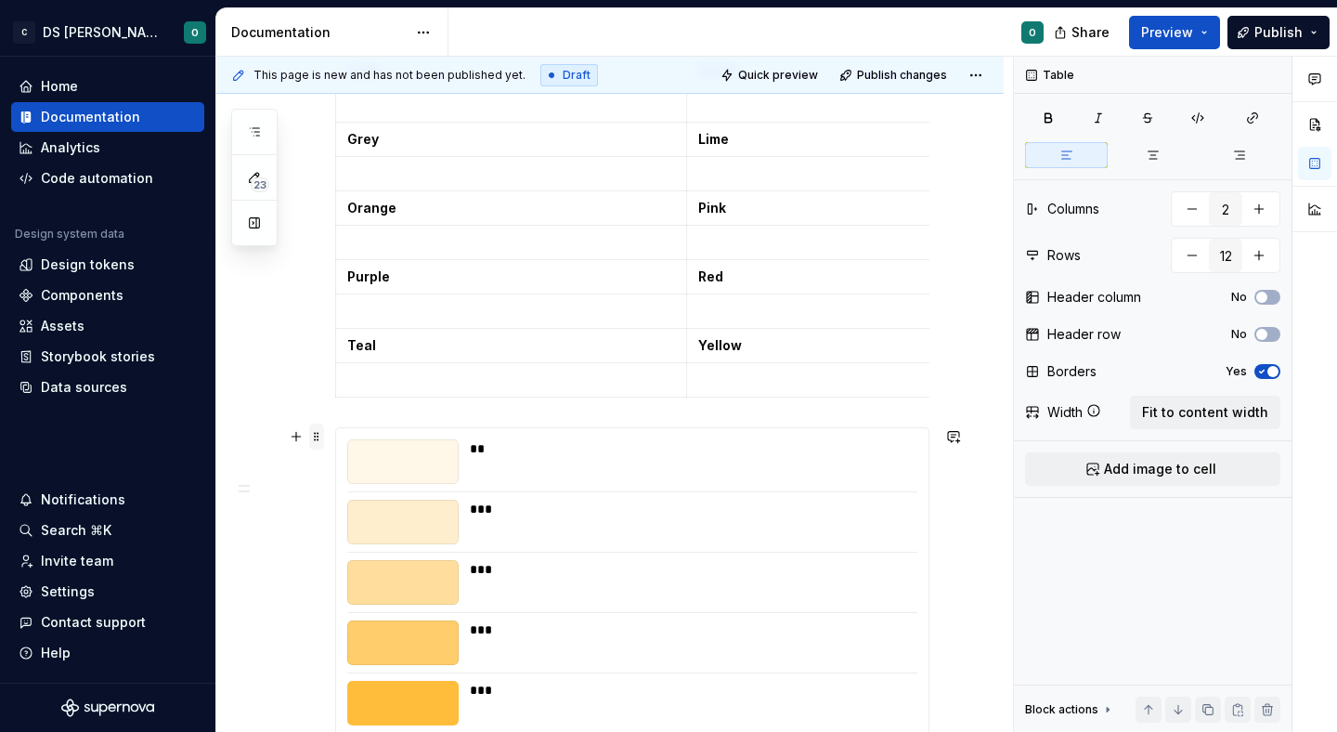
click at [322, 434] on span at bounding box center [316, 436] width 15 height 26
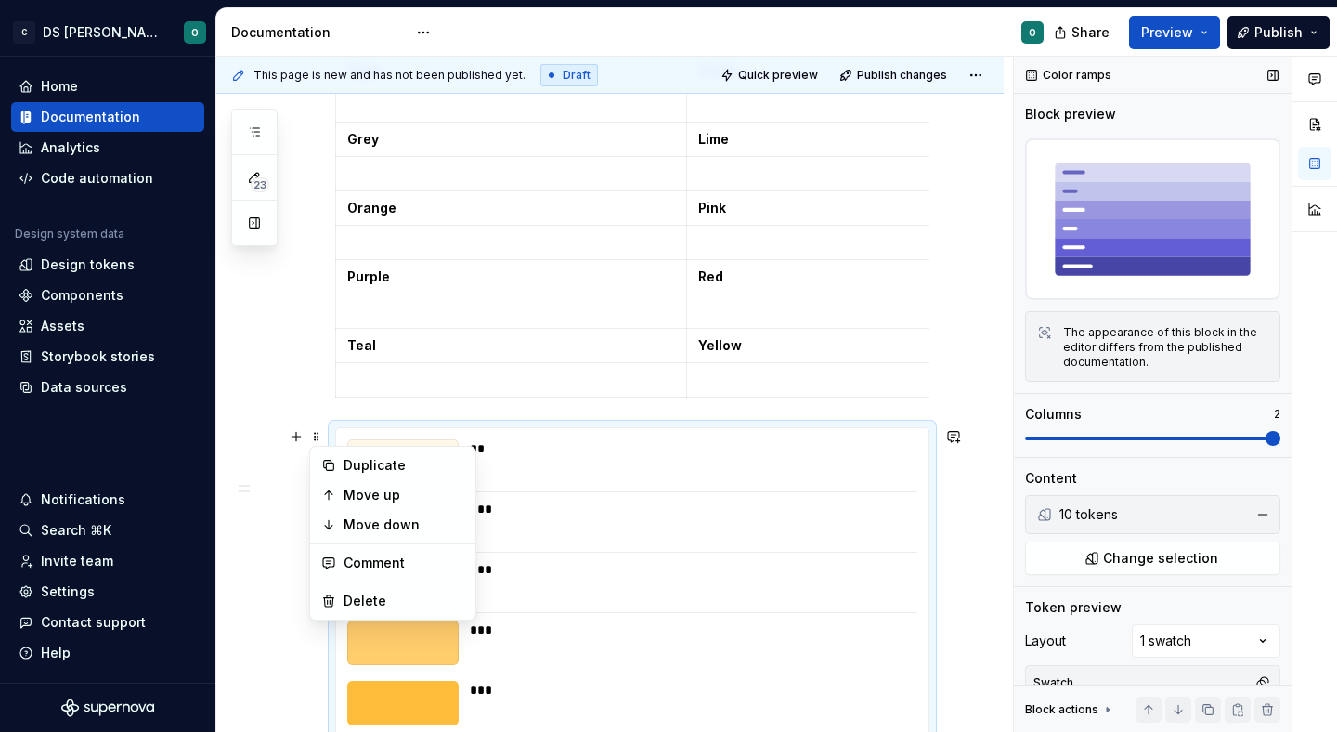
click at [1095, 716] on div "Block actions" at bounding box center [1061, 709] width 73 height 15
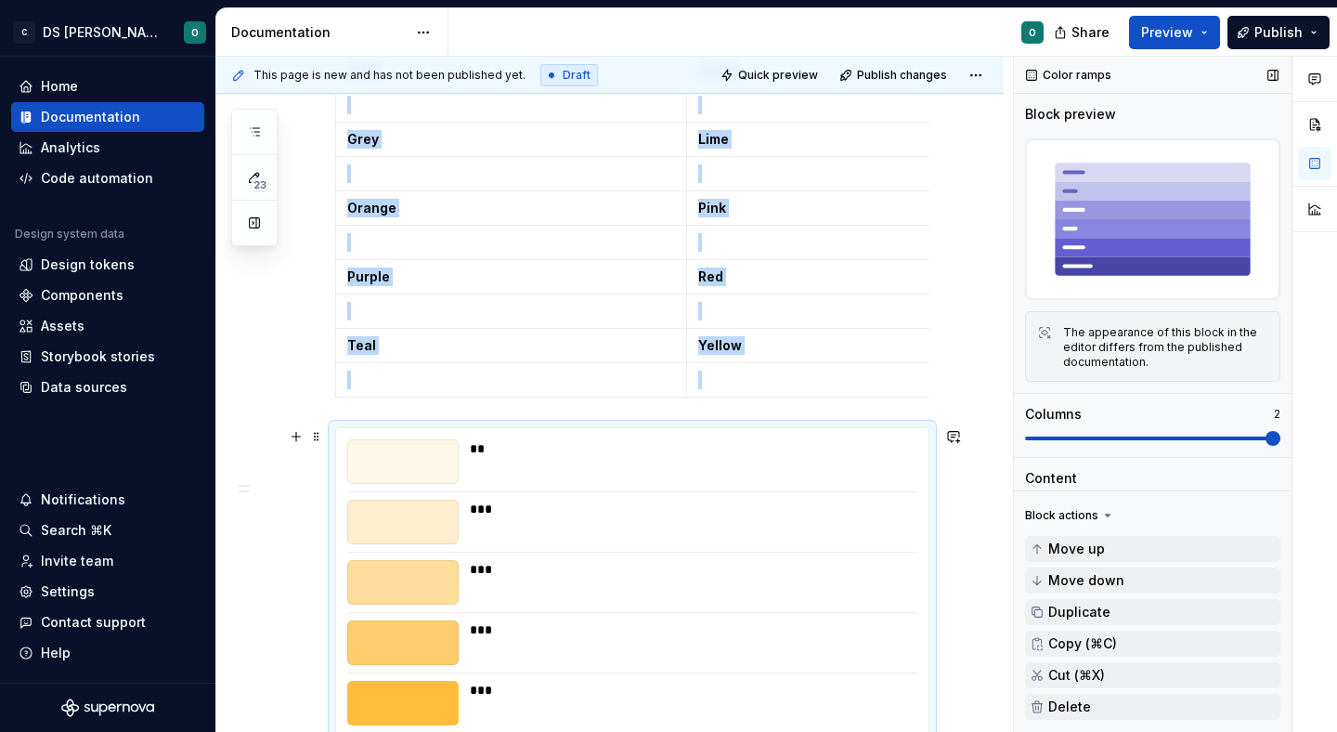
scroll to position [733, 0]
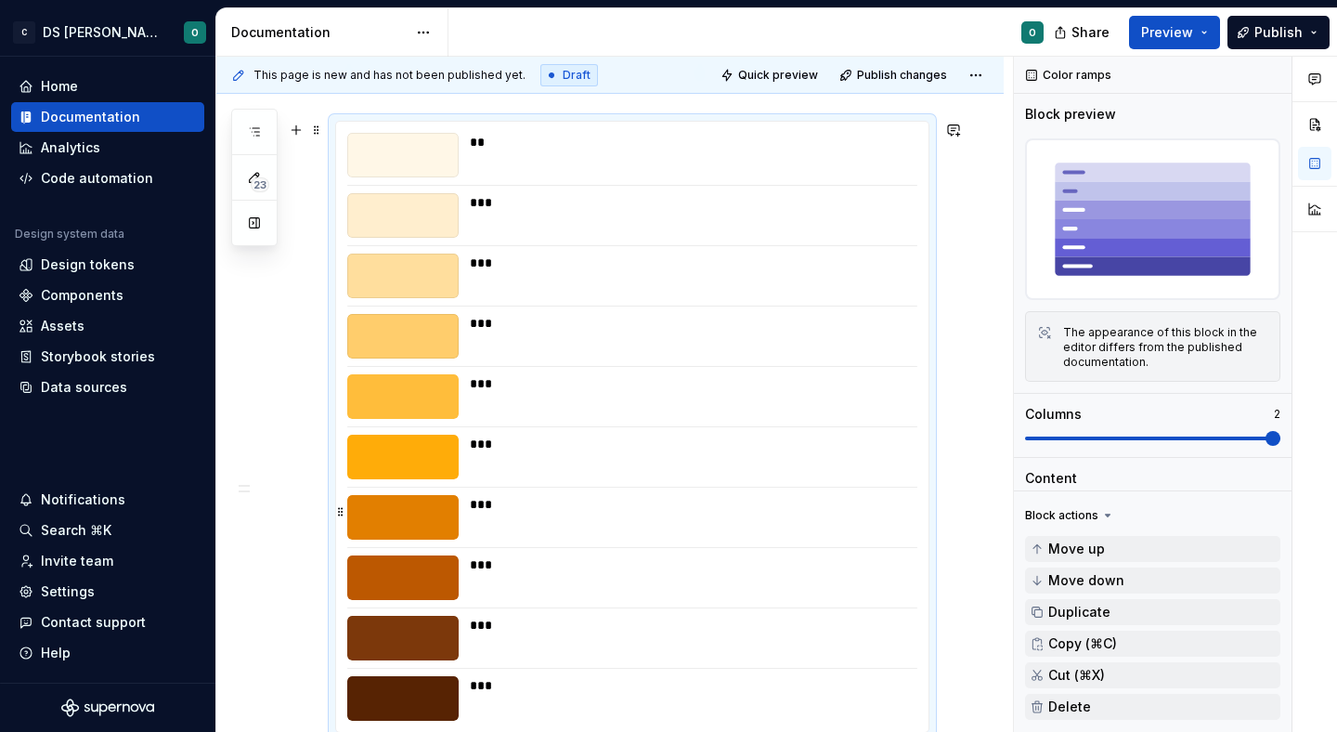
click at [765, 496] on div "***" at bounding box center [693, 504] width 446 height 19
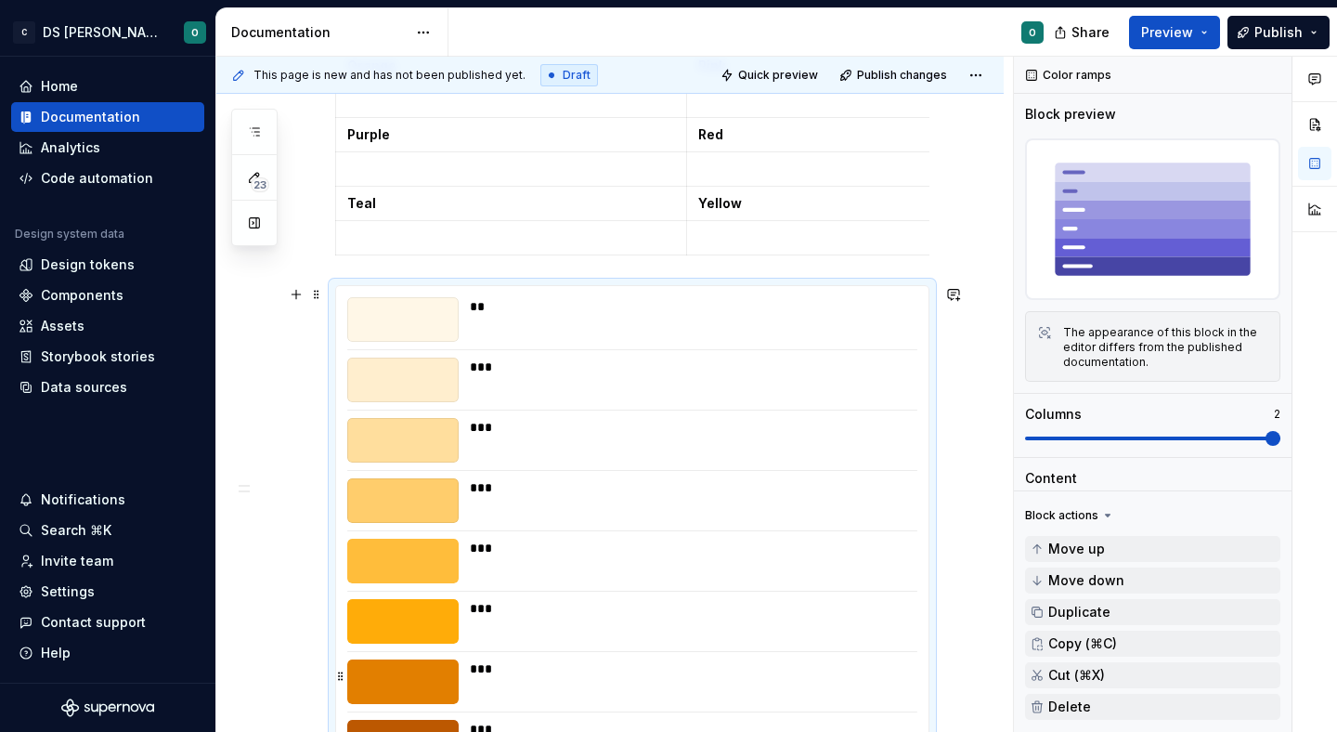
scroll to position [535, 0]
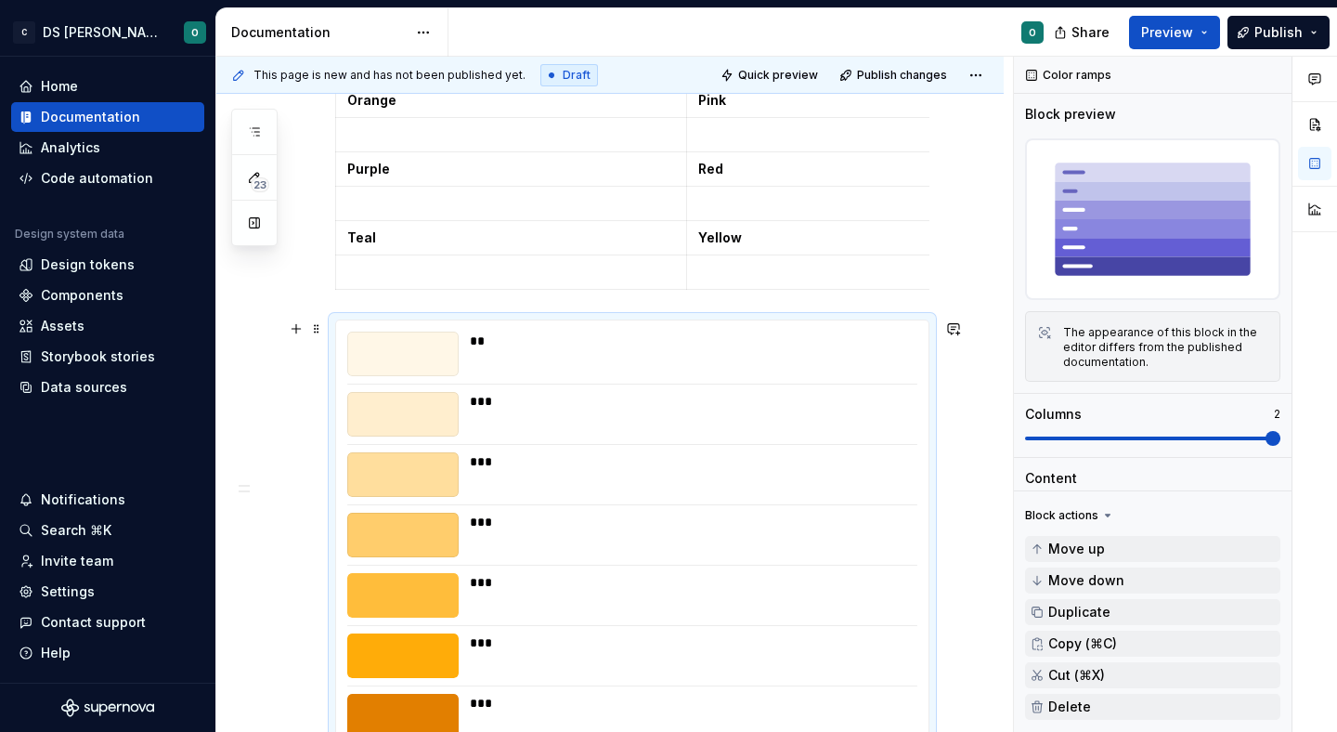
click at [335, 329] on div "** *** *** *** *** *** *** *** *** ***" at bounding box center [632, 625] width 594 height 612
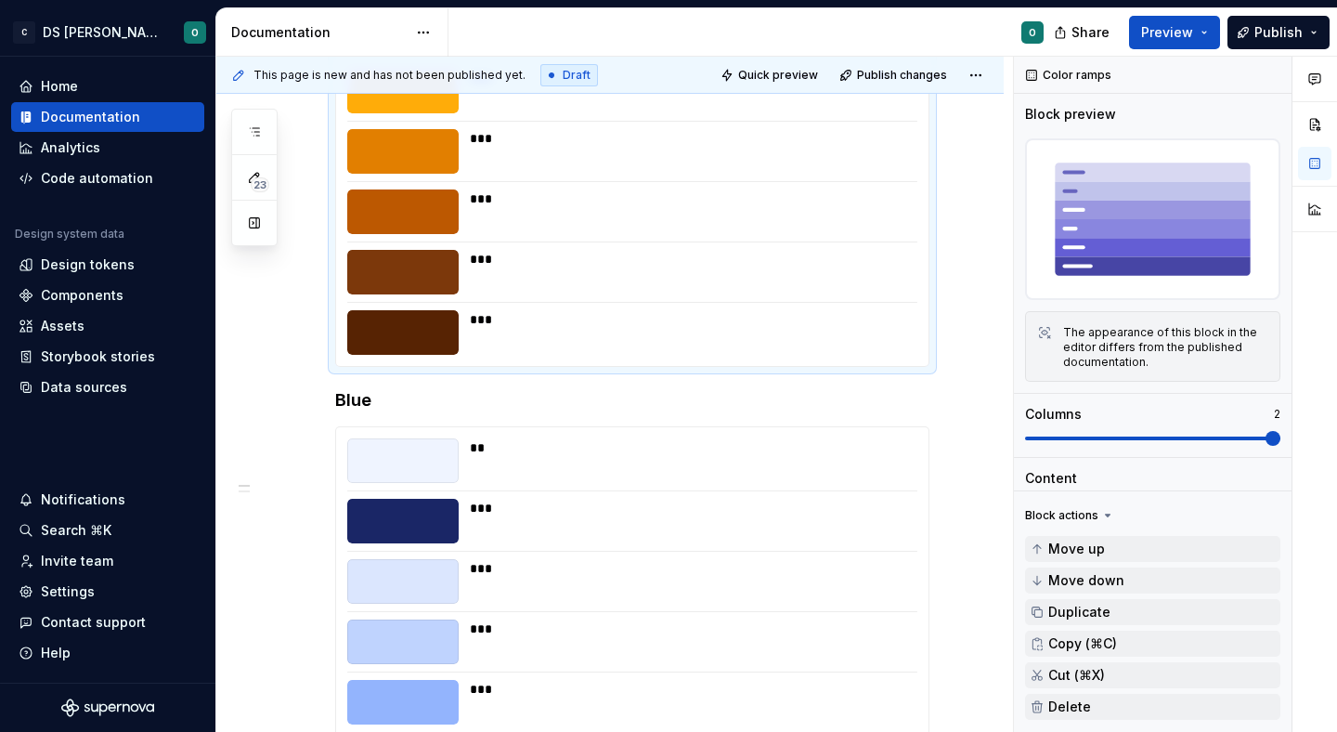
scroll to position [1165, 0]
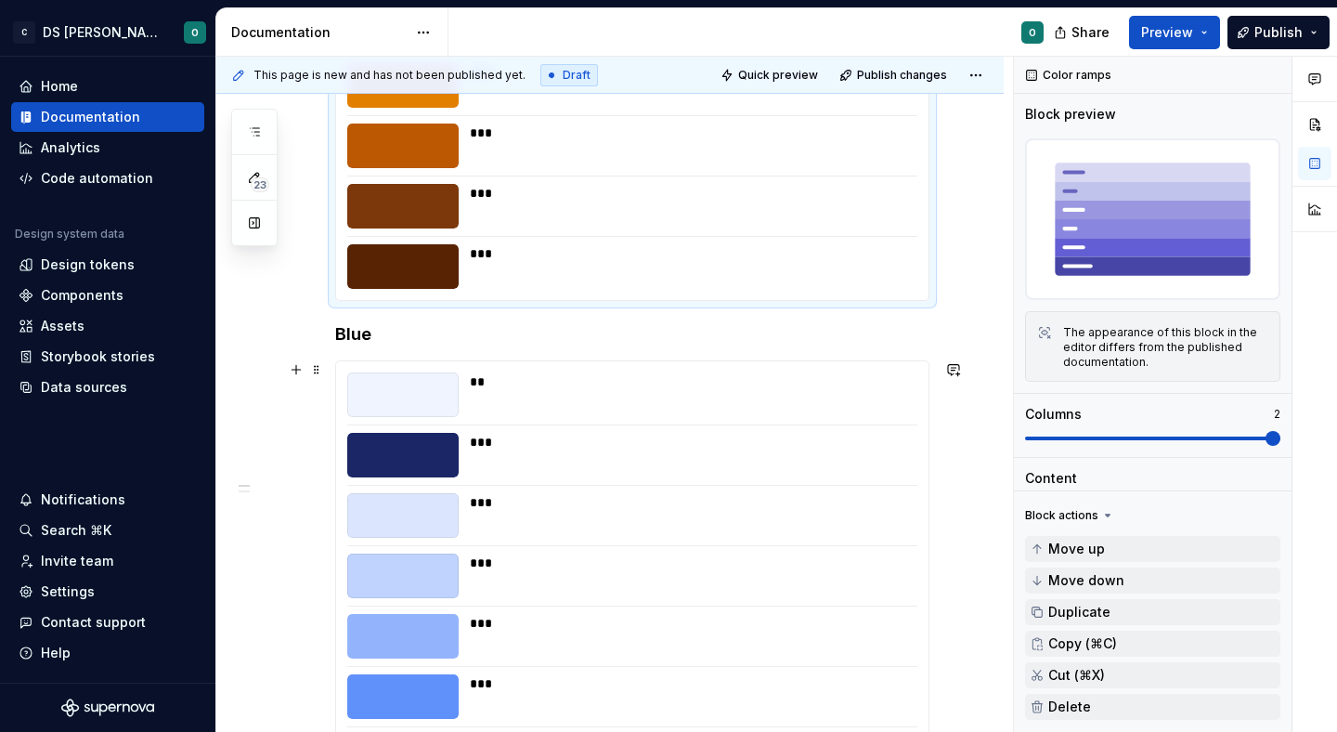
click at [640, 369] on div "** *** *** *** *** *** *** *** *** ***" at bounding box center [632, 666] width 592 height 610
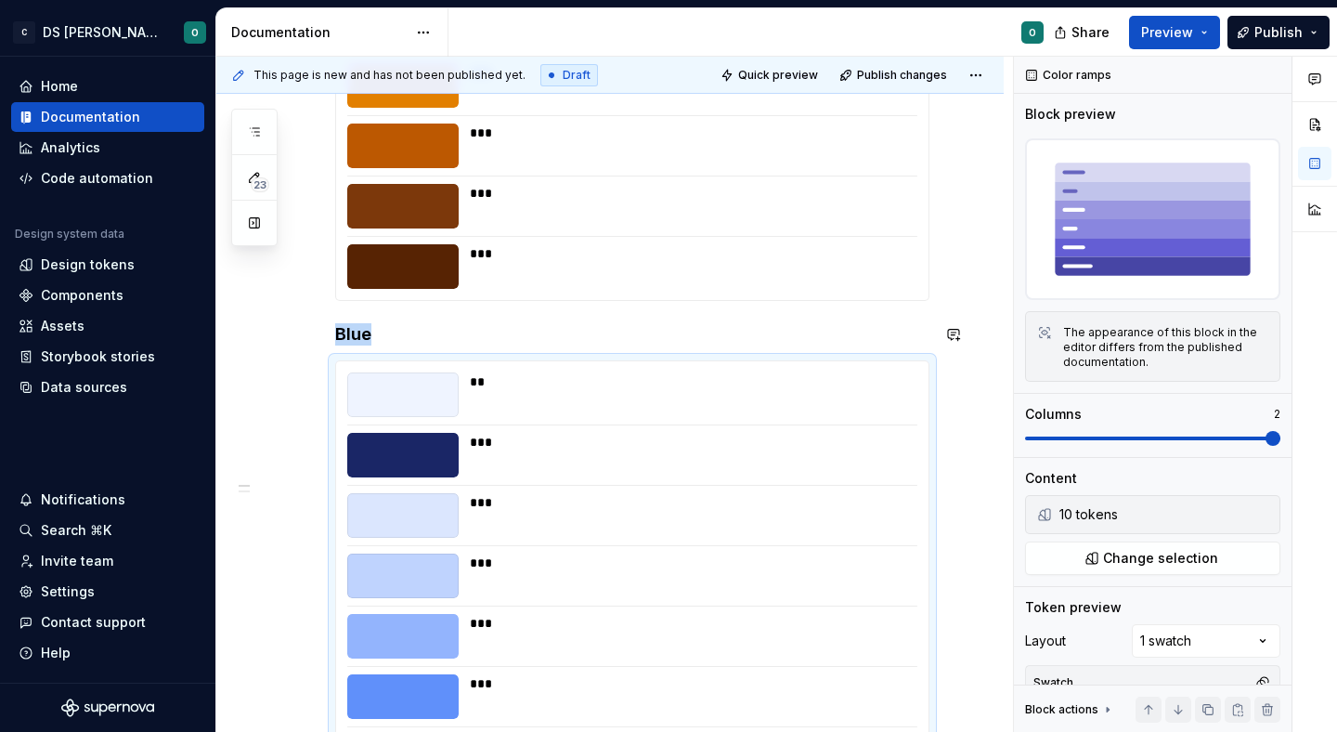
click at [350, 360] on div "** *** *** *** *** *** *** *** *** ***" at bounding box center [632, 666] width 594 height 612
click at [325, 337] on div "**********" at bounding box center [609, 282] width 787 height 2251
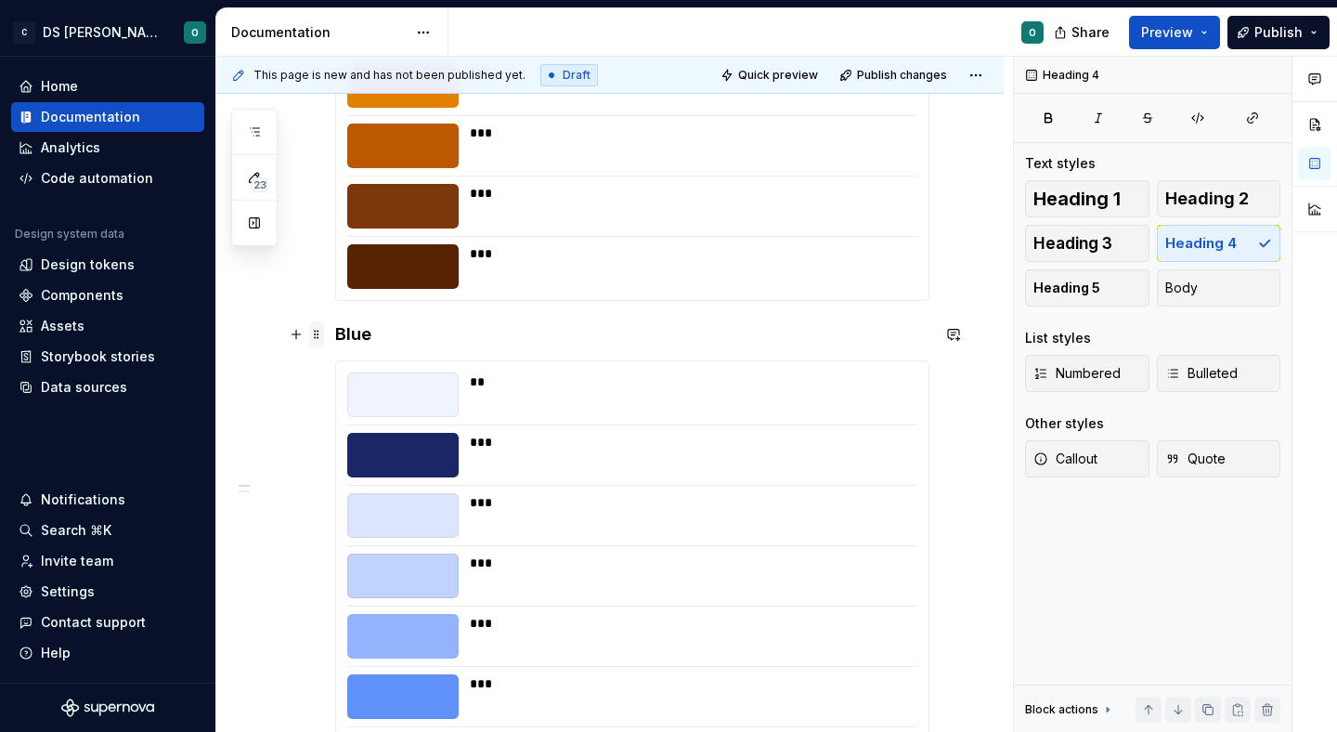
click at [309, 337] on span at bounding box center [316, 334] width 15 height 26
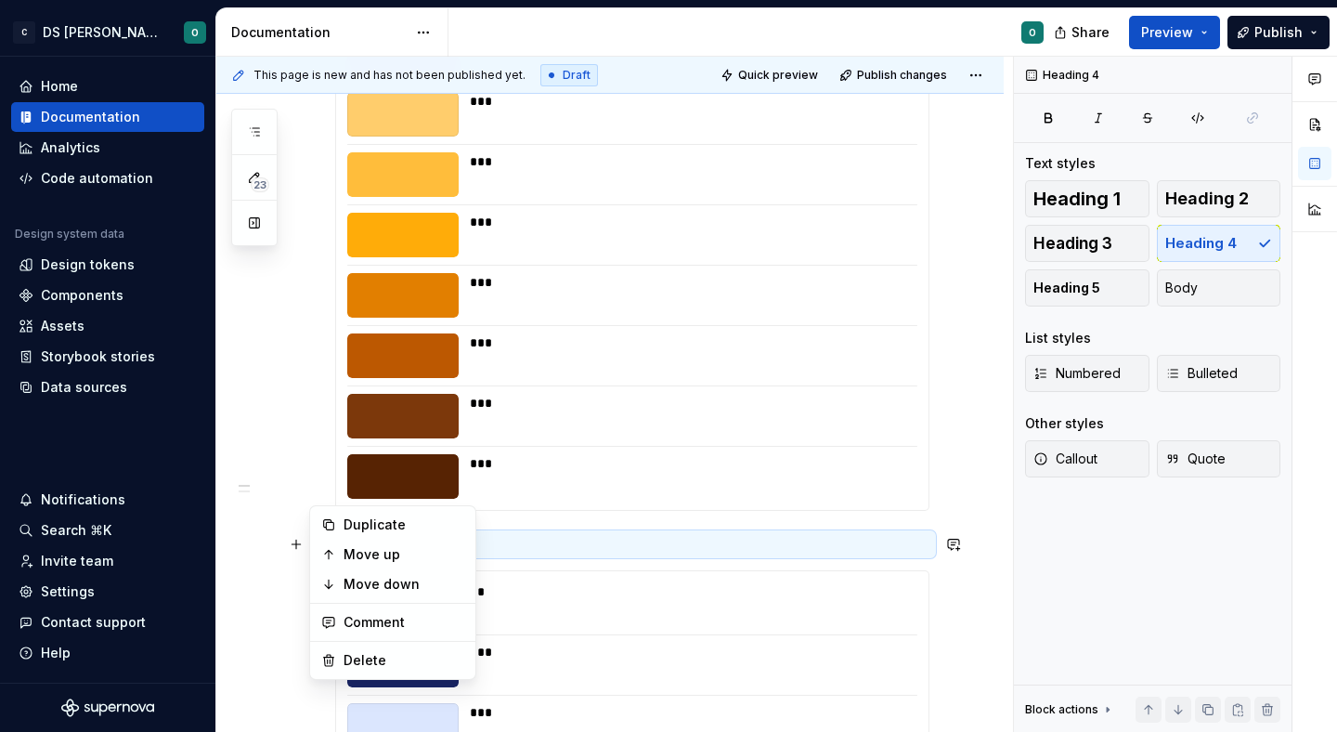
scroll to position [929, 0]
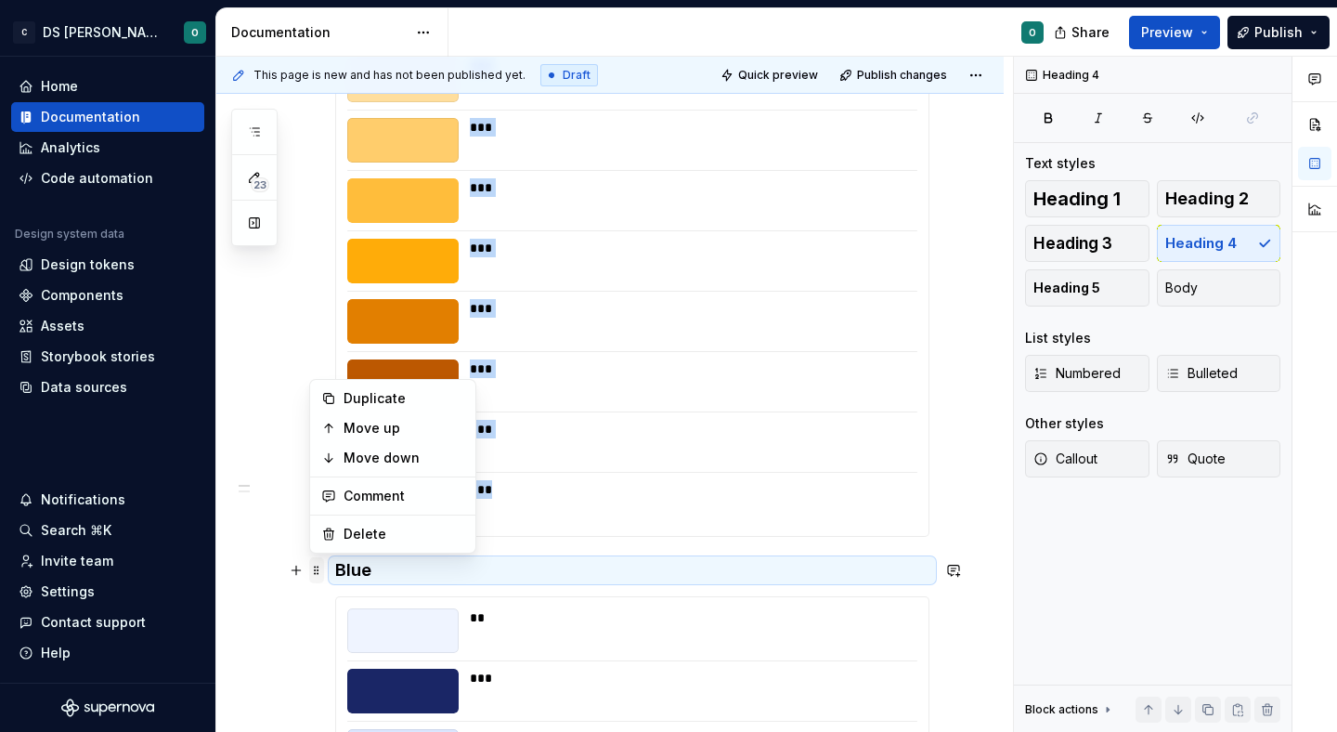
click at [320, 574] on span at bounding box center [316, 570] width 15 height 26
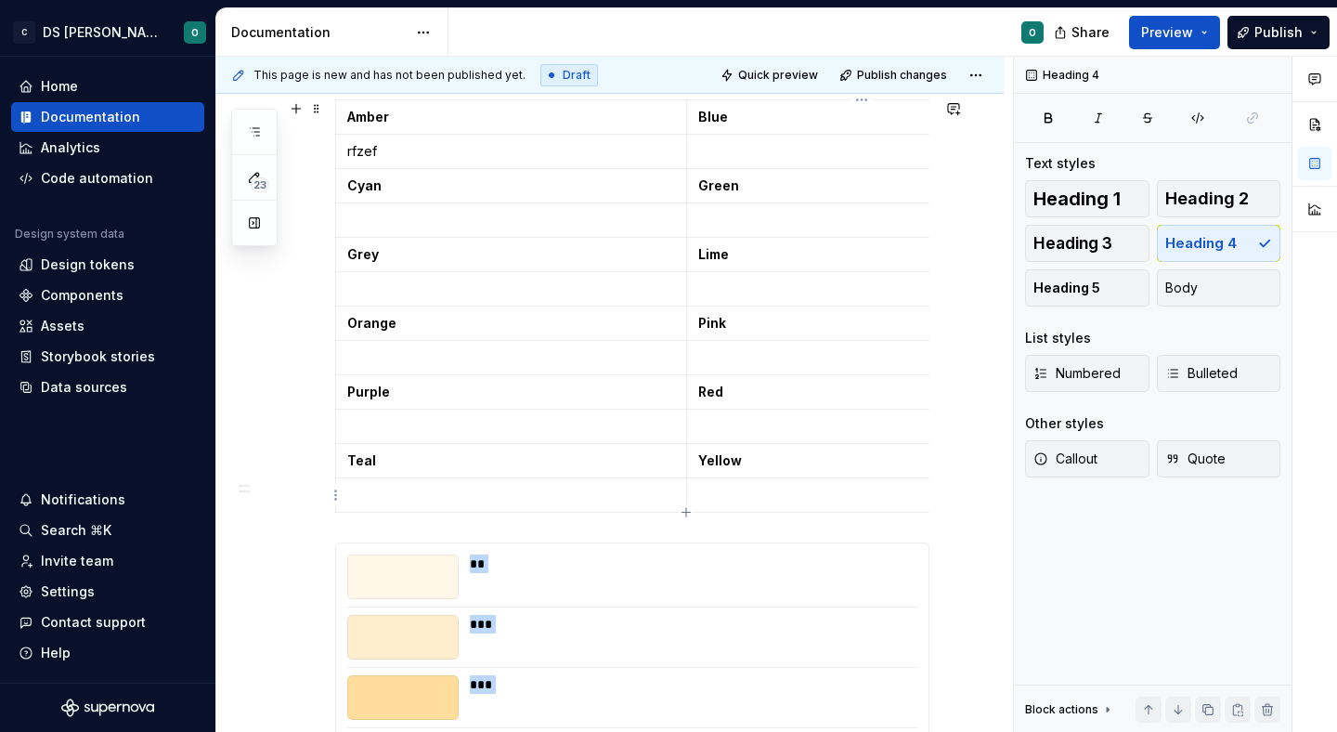
scroll to position [308, 0]
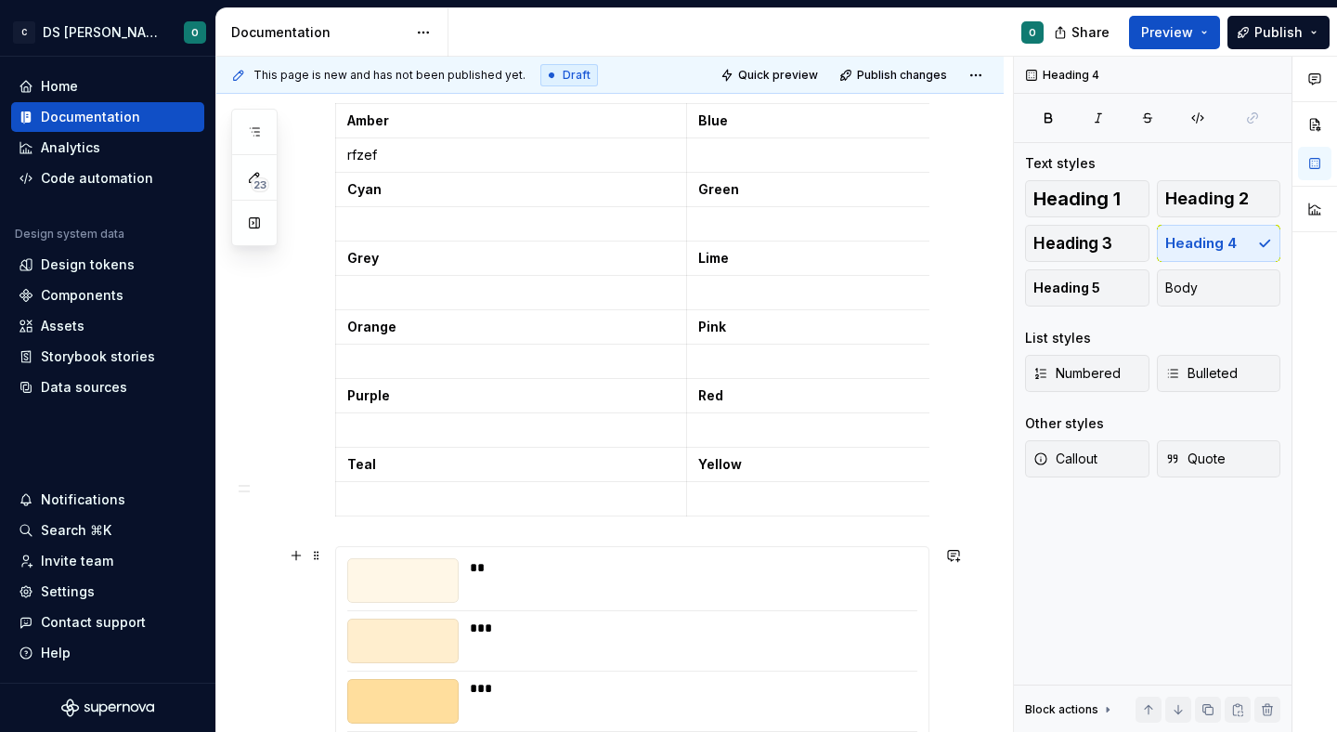
click at [764, 559] on div "**" at bounding box center [693, 567] width 446 height 19
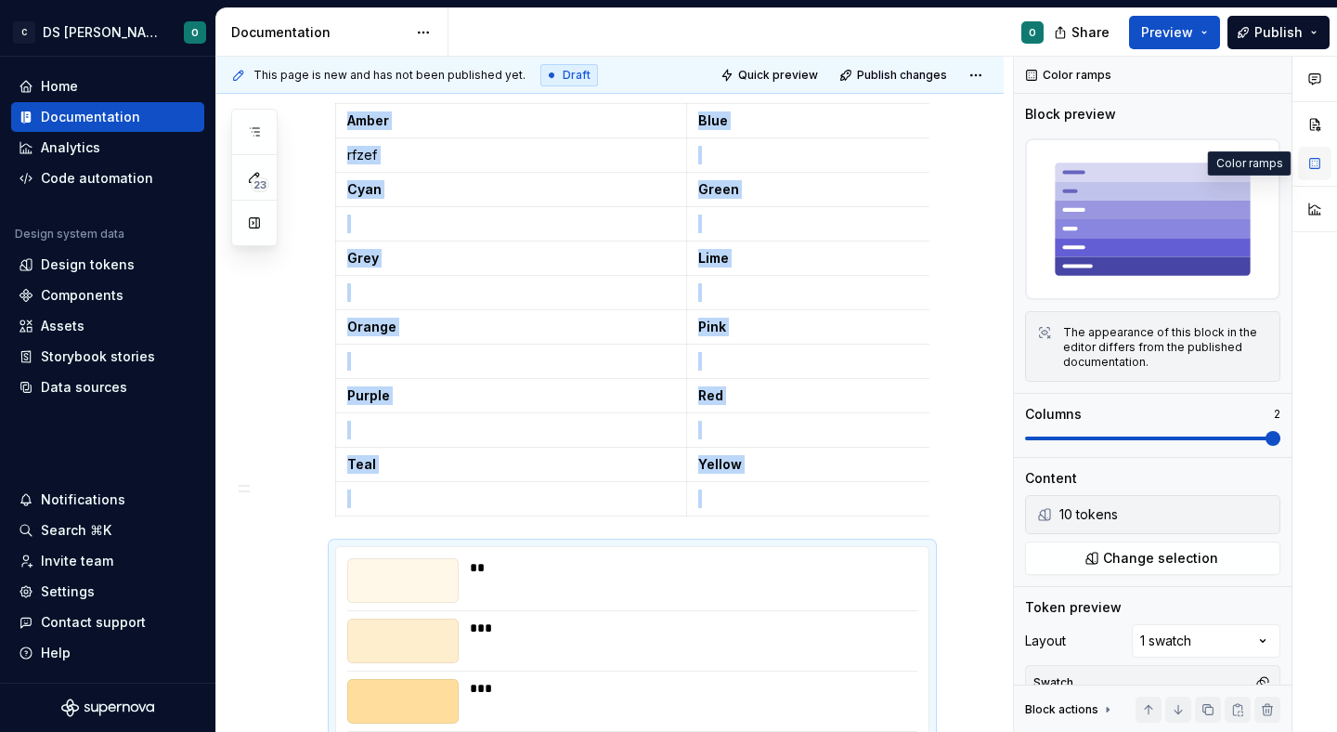
click at [1318, 168] on button "button" at bounding box center [1314, 163] width 33 height 33
click at [1317, 123] on button "button" at bounding box center [1314, 124] width 33 height 33
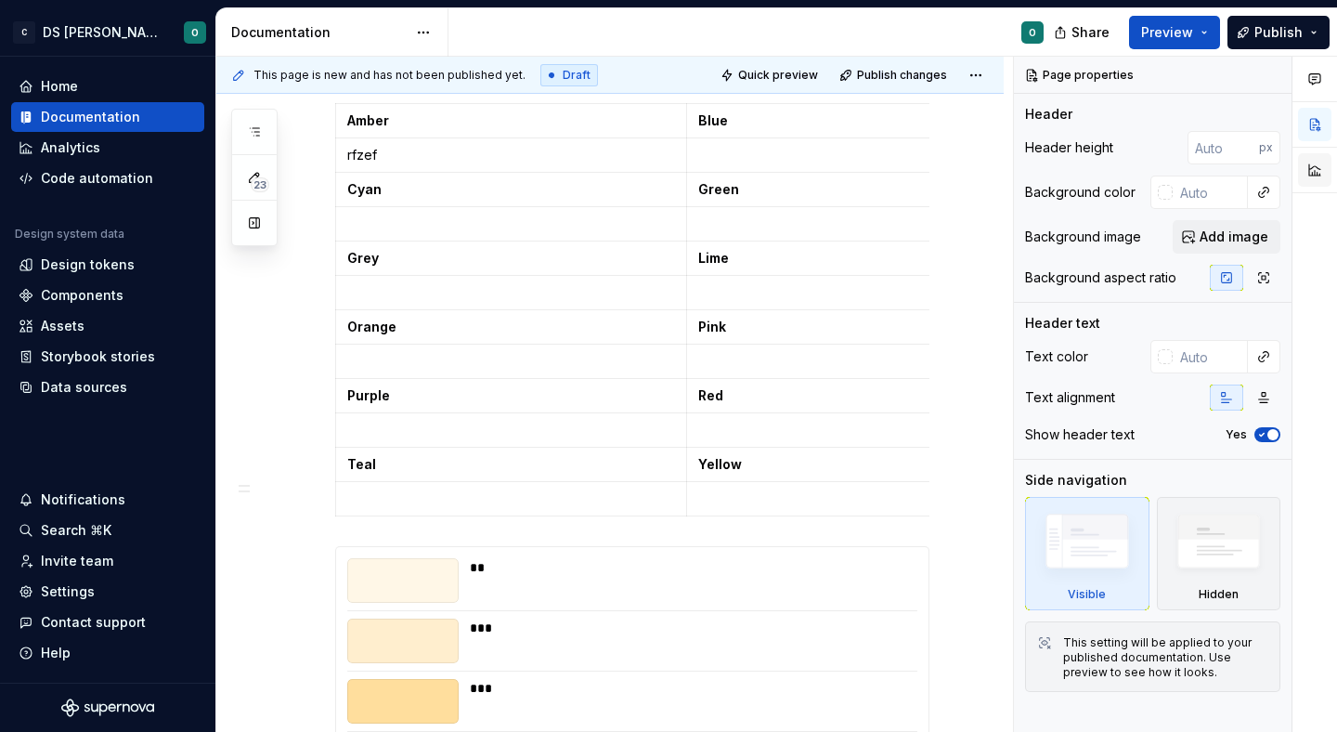
click at [1314, 184] on button "button" at bounding box center [1314, 169] width 33 height 33
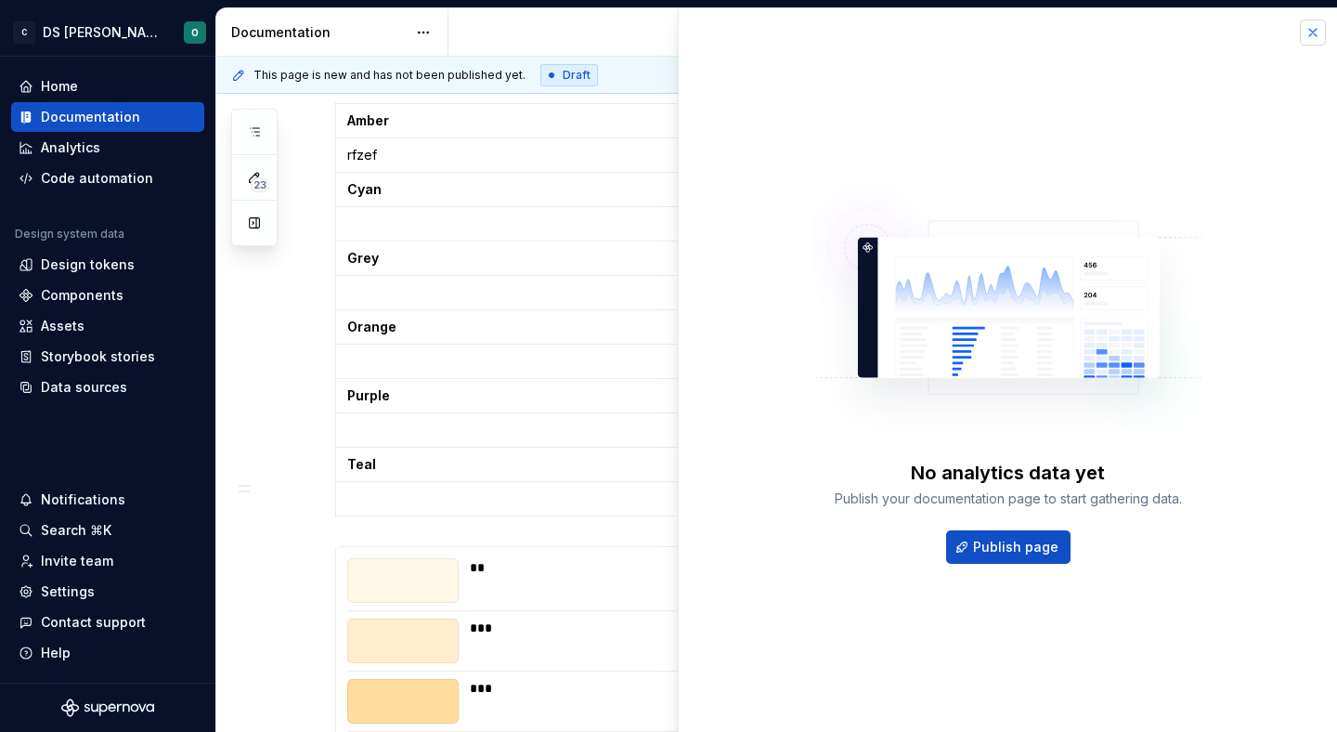
click at [1314, 32] on button "button" at bounding box center [1313, 32] width 26 height 26
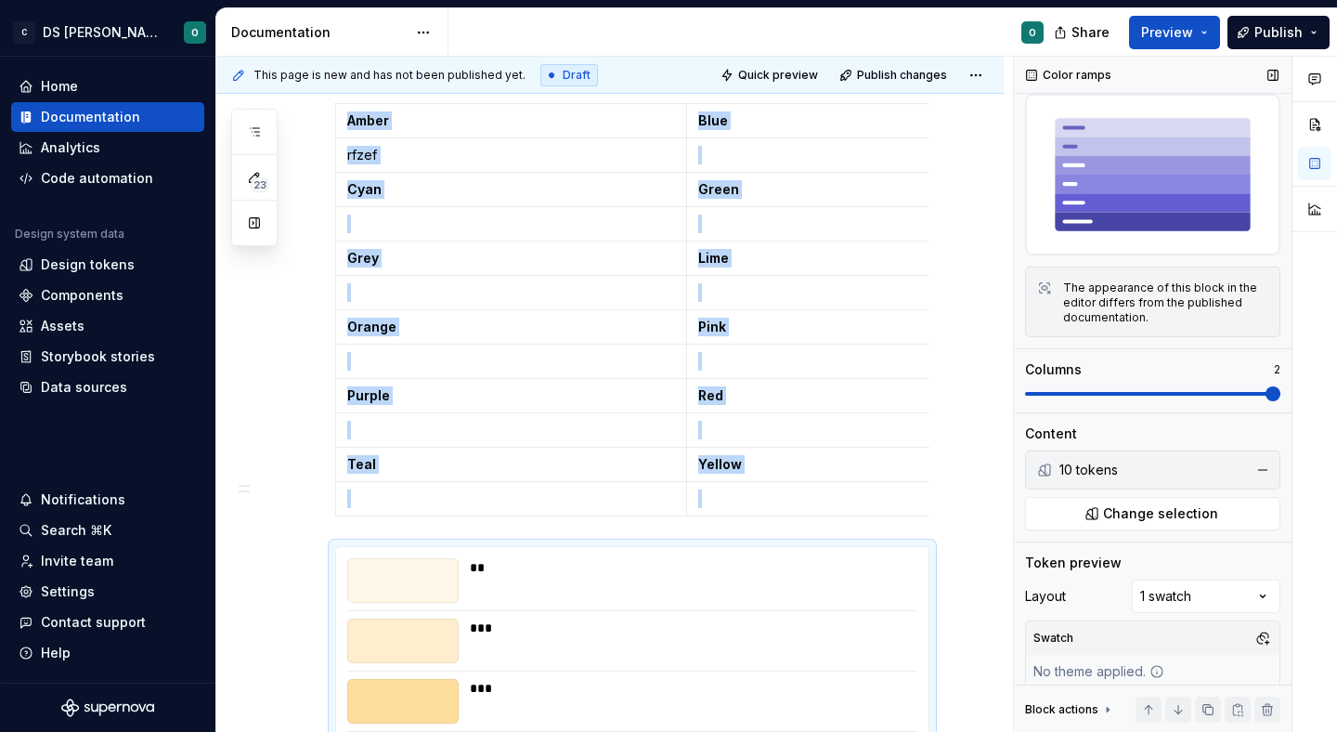
scroll to position [60, 0]
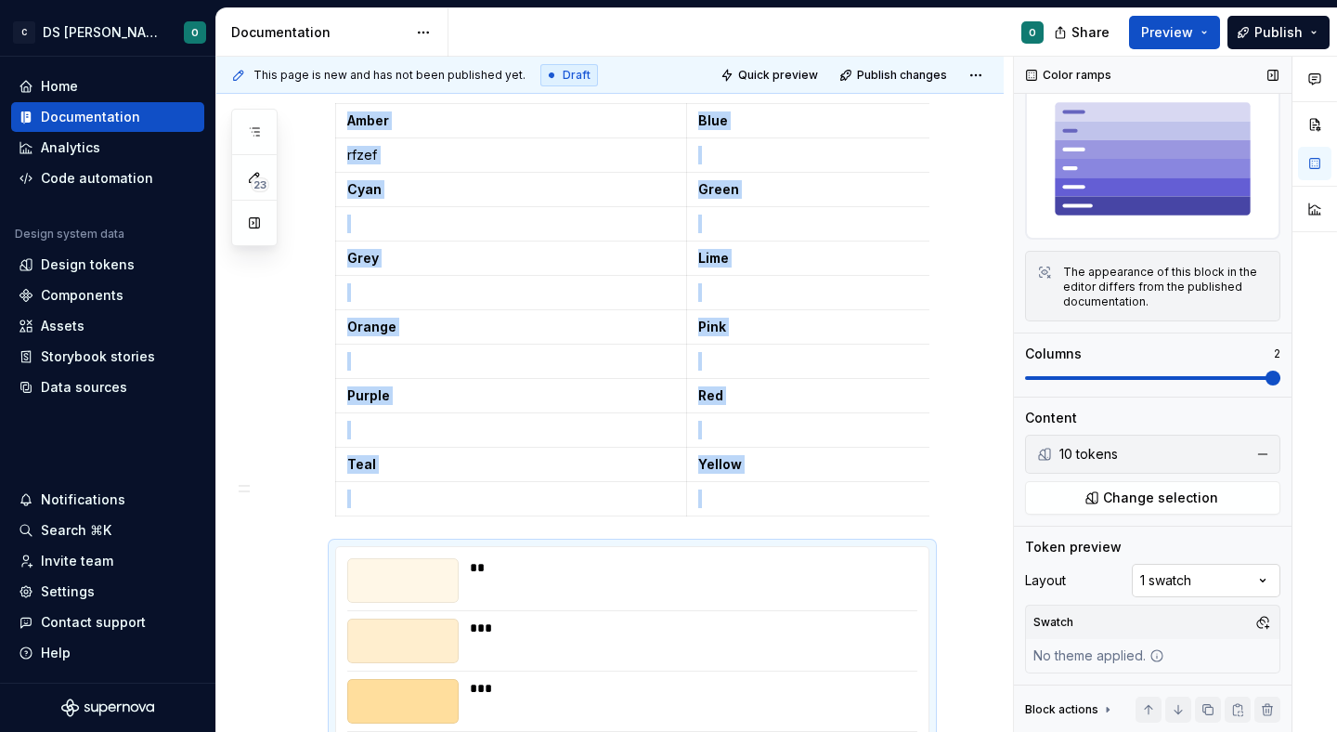
click at [1170, 577] on div "Comments Open comments No comments yet Select ‘Comment’ from the block context …" at bounding box center [1175, 395] width 323 height 676
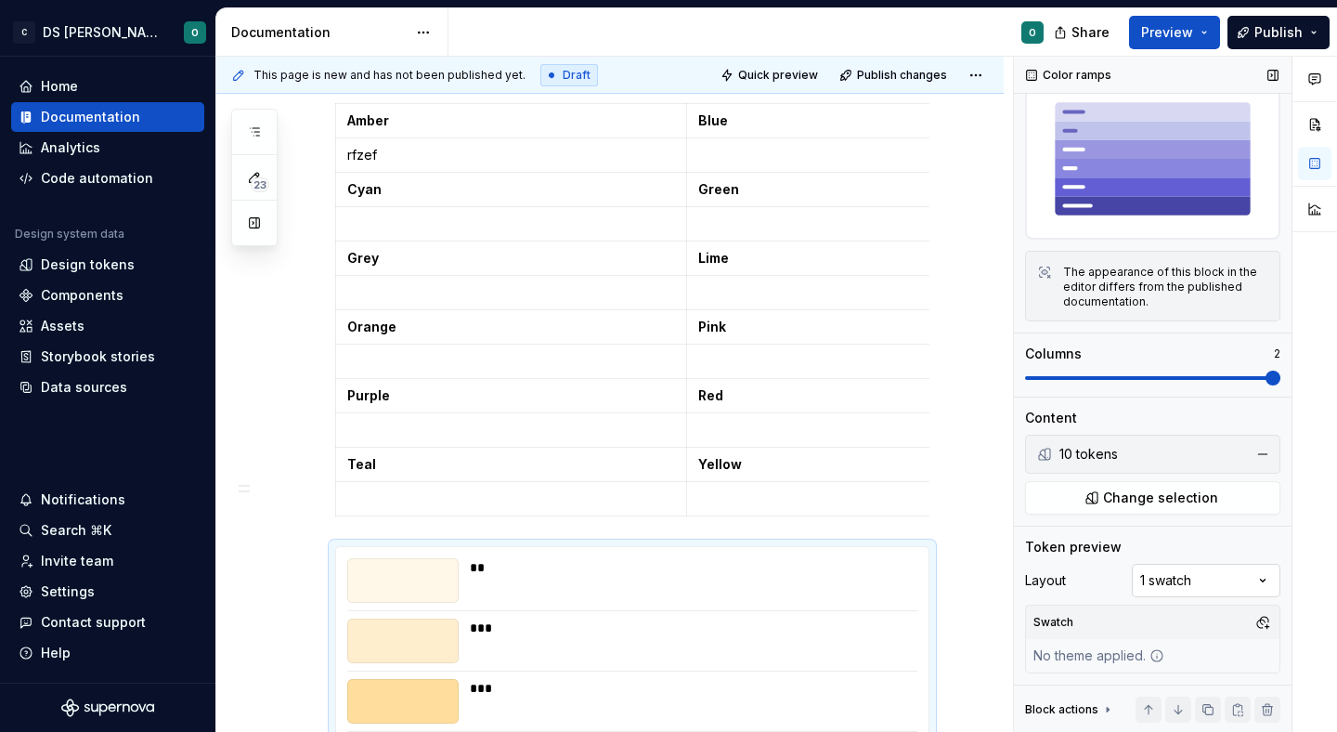
click at [1170, 577] on div "Comments Open comments No comments yet Select ‘Comment’ from the block context …" at bounding box center [1175, 395] width 323 height 676
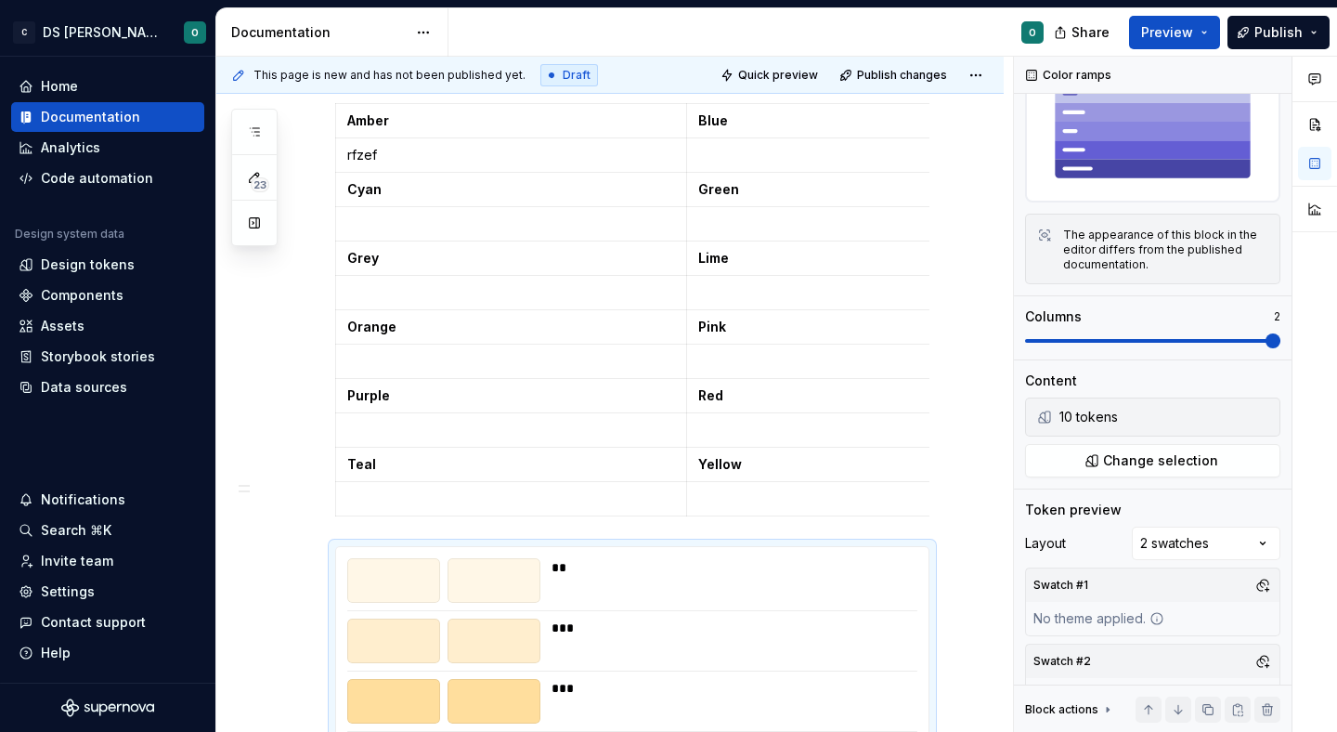
scroll to position [136, 0]
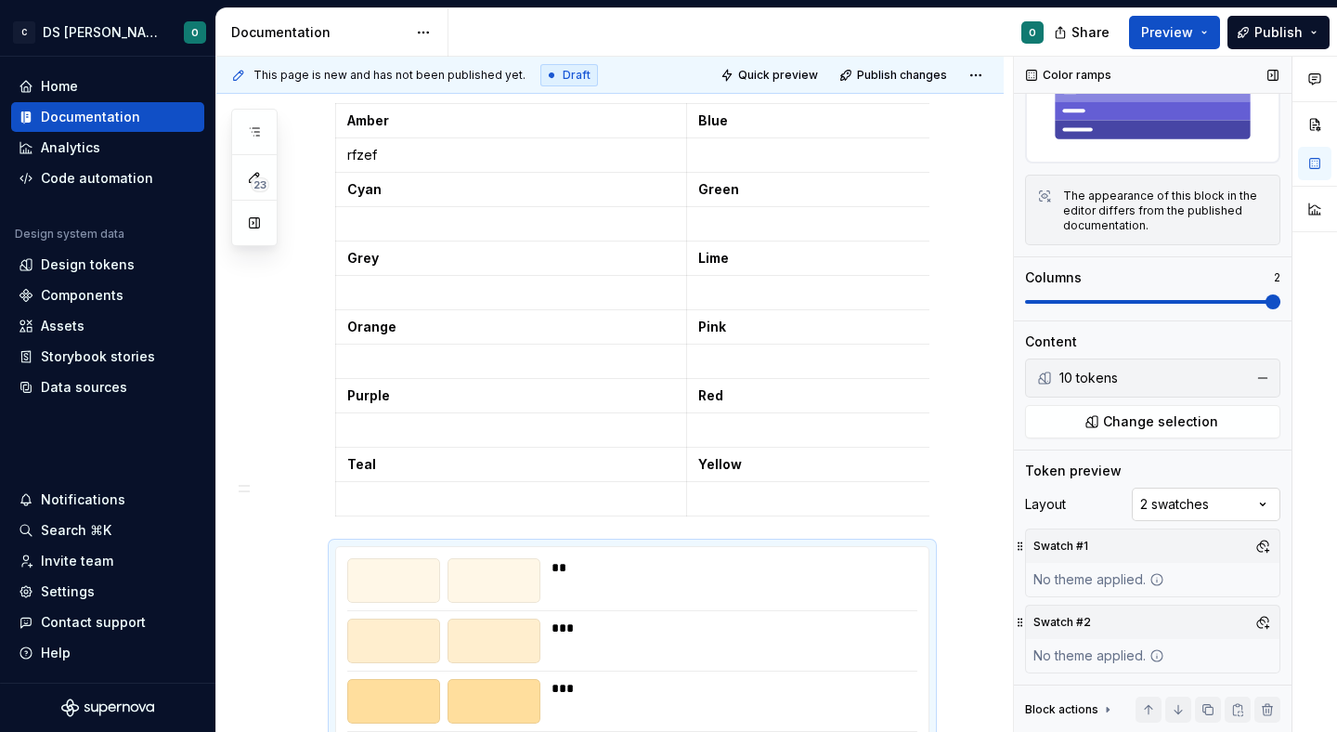
click at [1217, 502] on div "Comments Open comments No comments yet Select ‘Comment’ from the block context …" at bounding box center [1175, 395] width 323 height 676
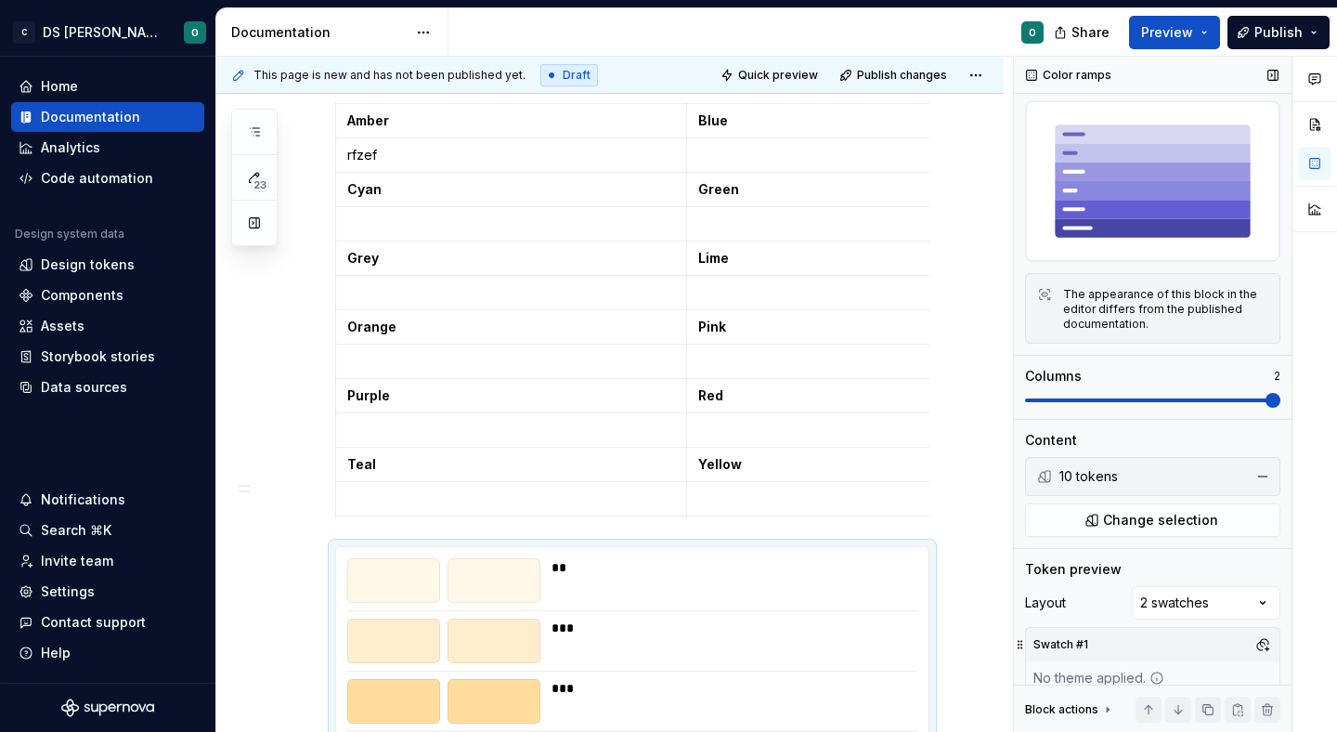
scroll to position [0, 0]
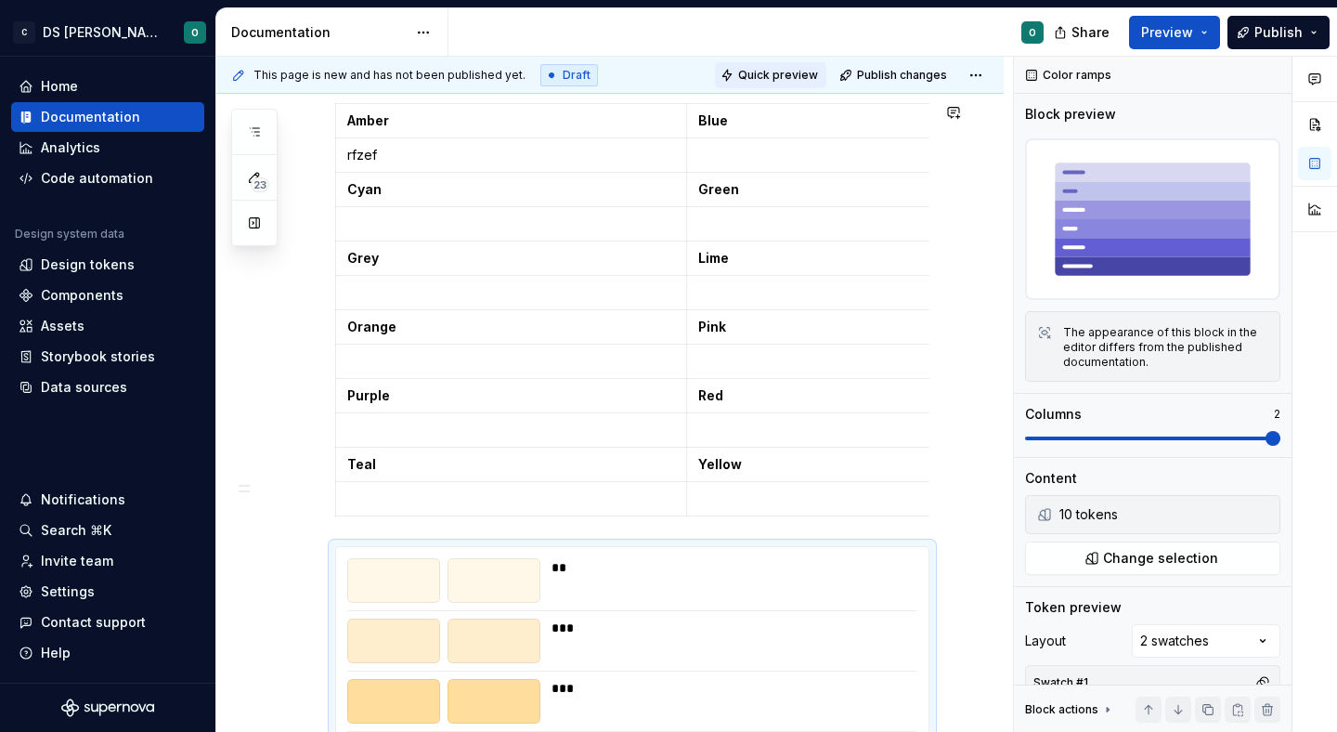
click at [805, 80] on span "Quick preview" at bounding box center [778, 75] width 80 height 15
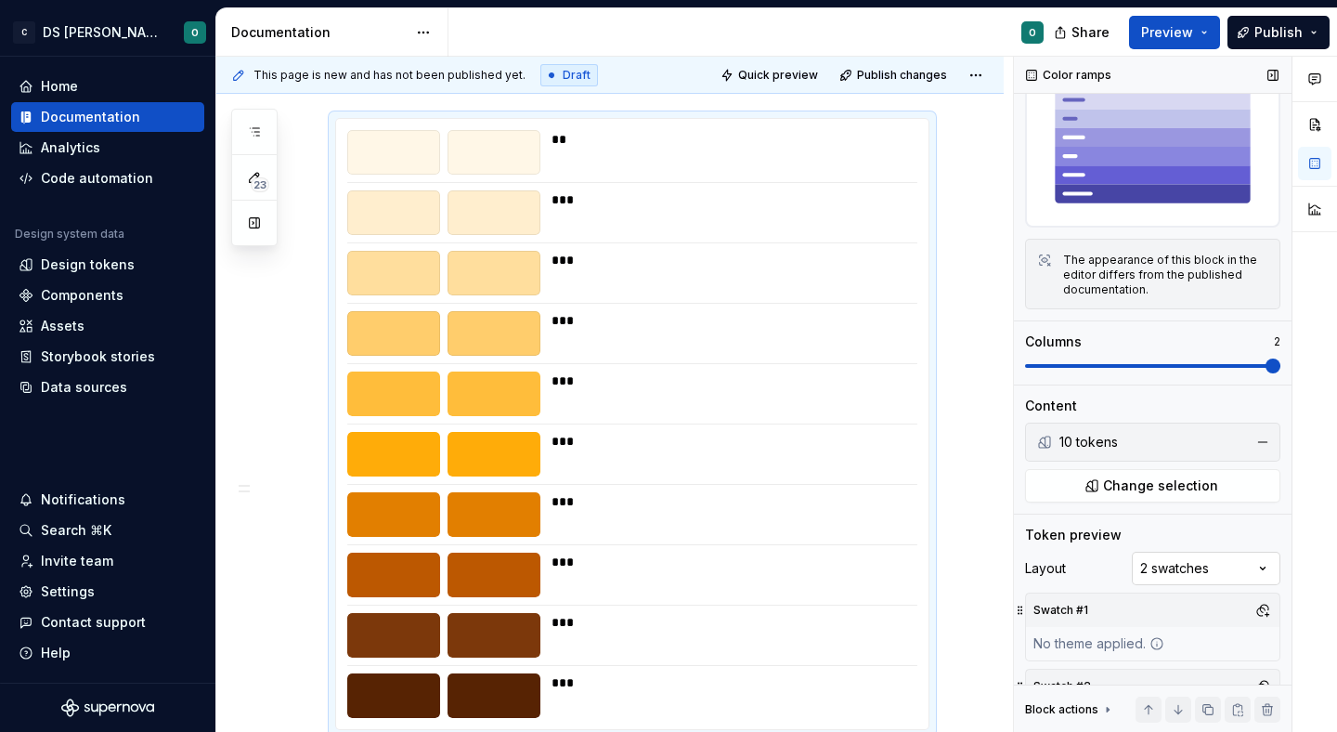
scroll to position [136, 0]
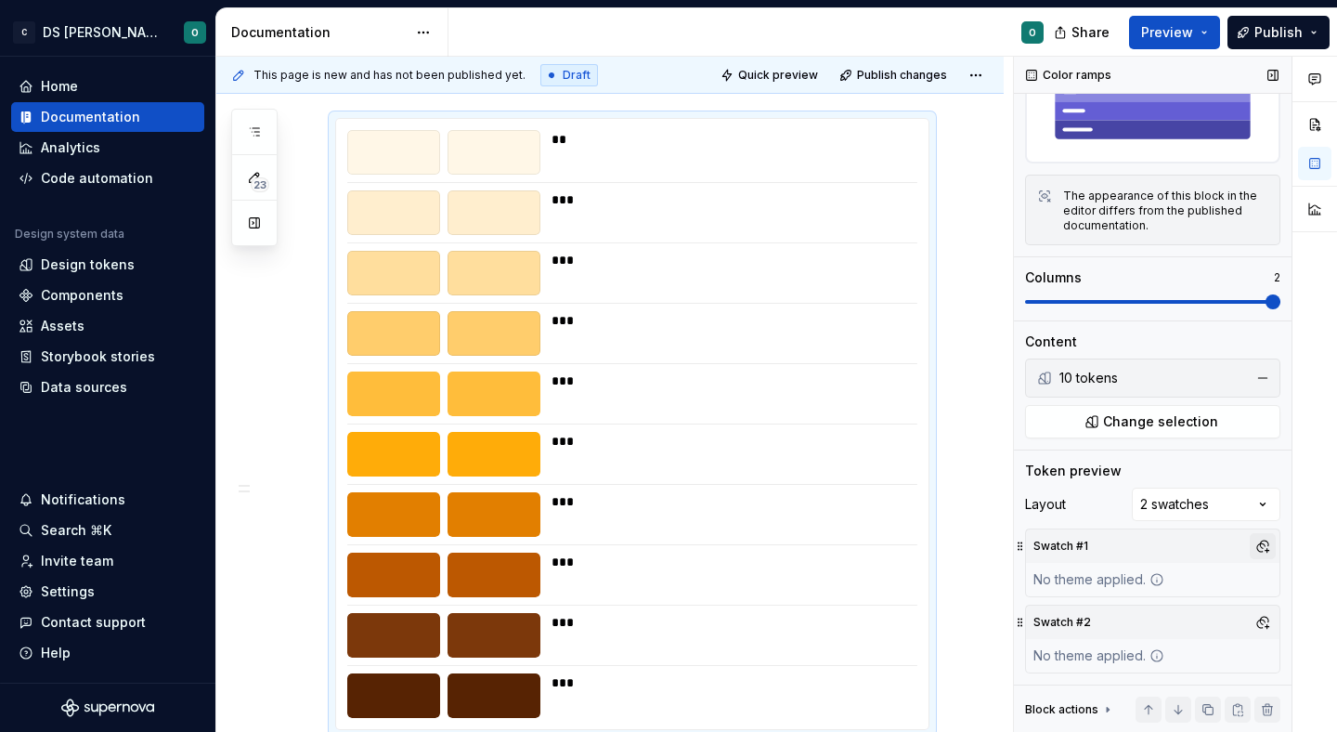
click at [1267, 535] on button "button" at bounding box center [1263, 546] width 26 height 26
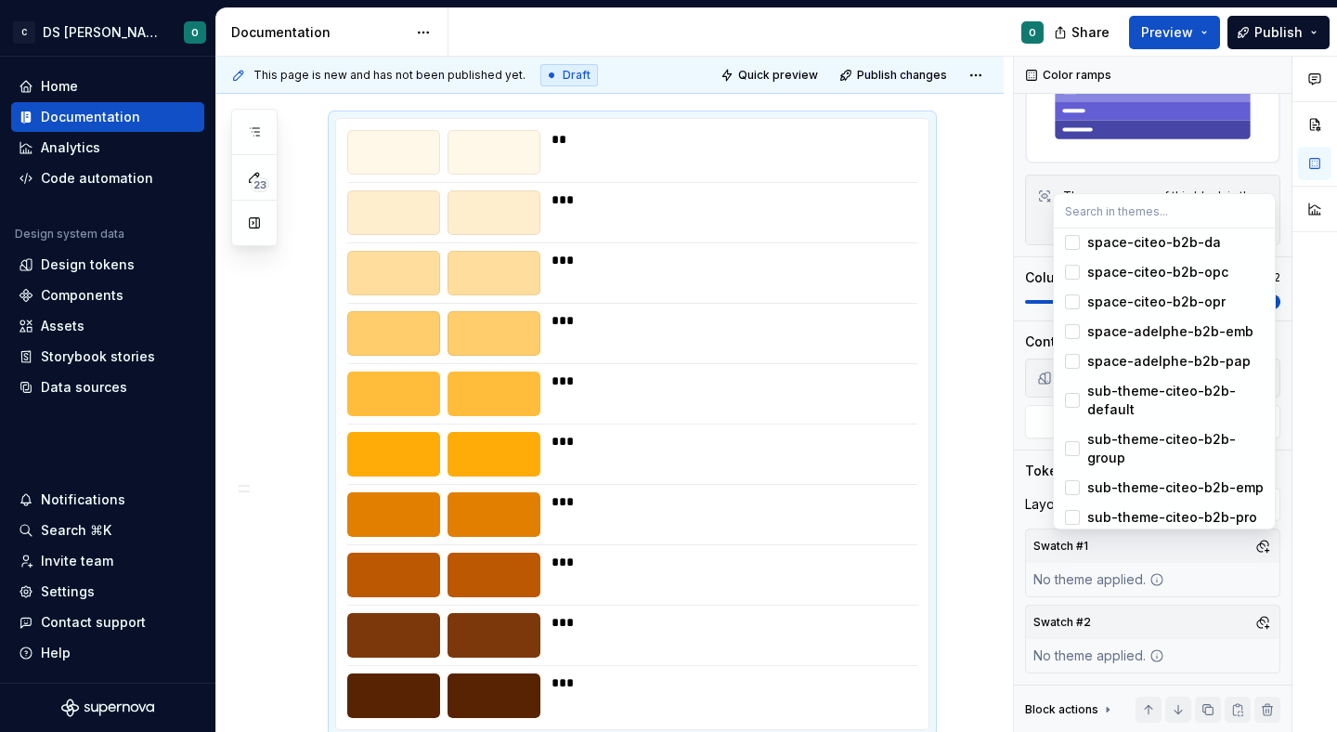
scroll to position [487, 0]
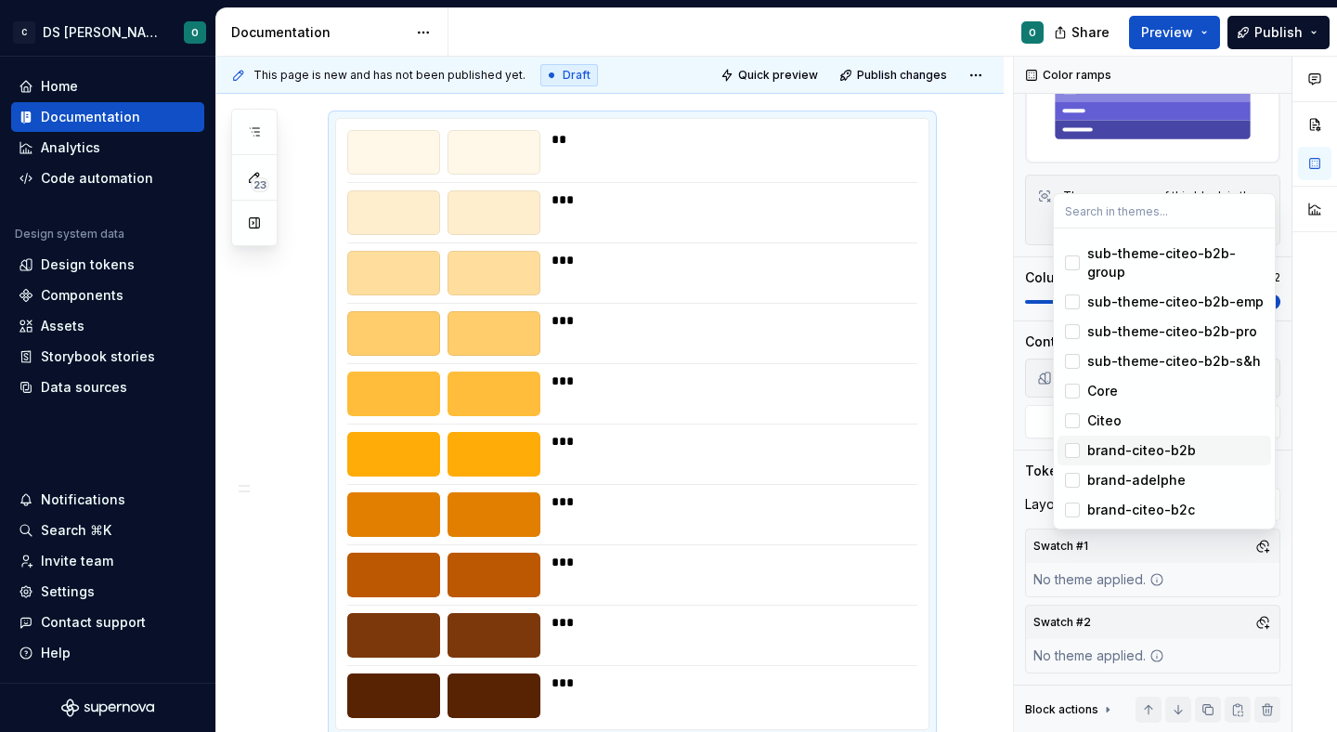
click at [1197, 443] on div "brand-citeo-b2b" at bounding box center [1175, 450] width 176 height 19
click at [1263, 616] on div "Comments Open comments No comments yet Select ‘Comment’ from the block context …" at bounding box center [1175, 395] width 323 height 676
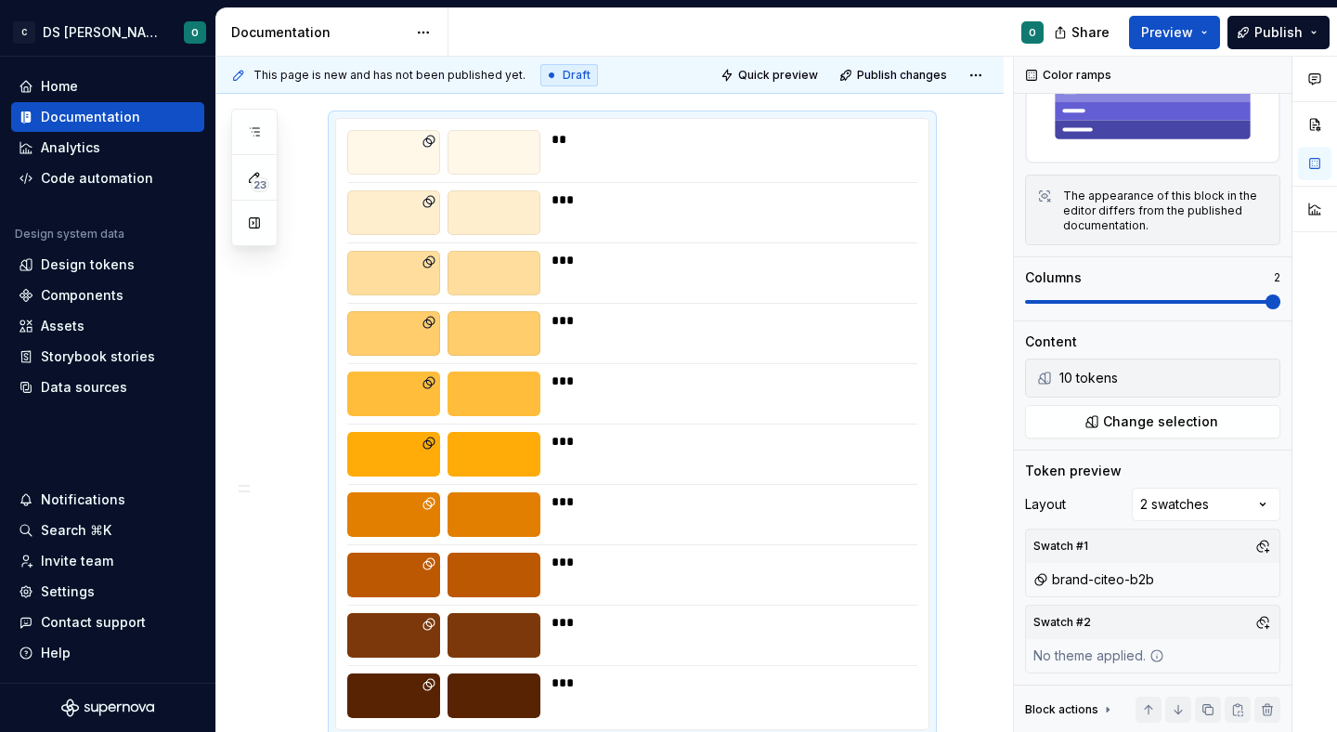
click at [1263, 616] on button "button" at bounding box center [1263, 622] width 26 height 26
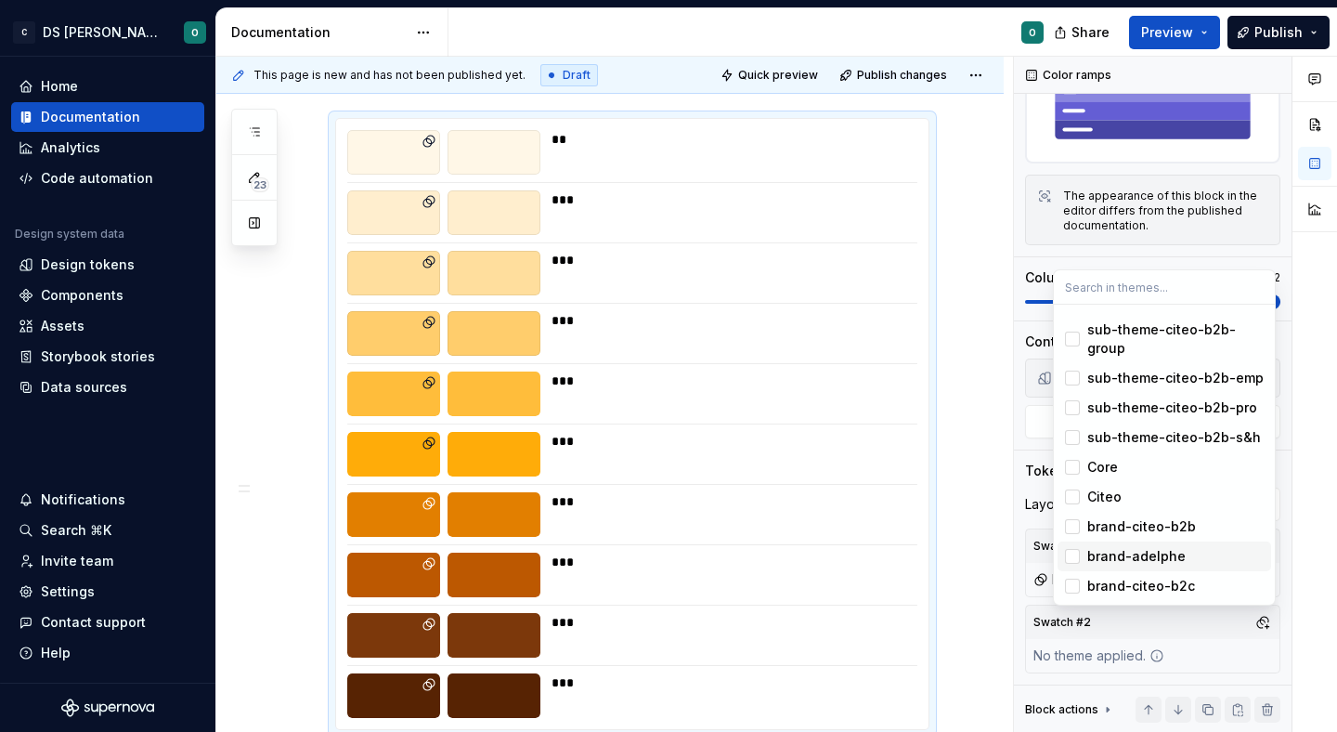
click at [1200, 556] on div "brand-adelphe" at bounding box center [1175, 556] width 176 height 19
click at [791, 81] on html "C DS Citeo O Home Documentation Analytics Code automation Design system data De…" at bounding box center [668, 366] width 1337 height 732
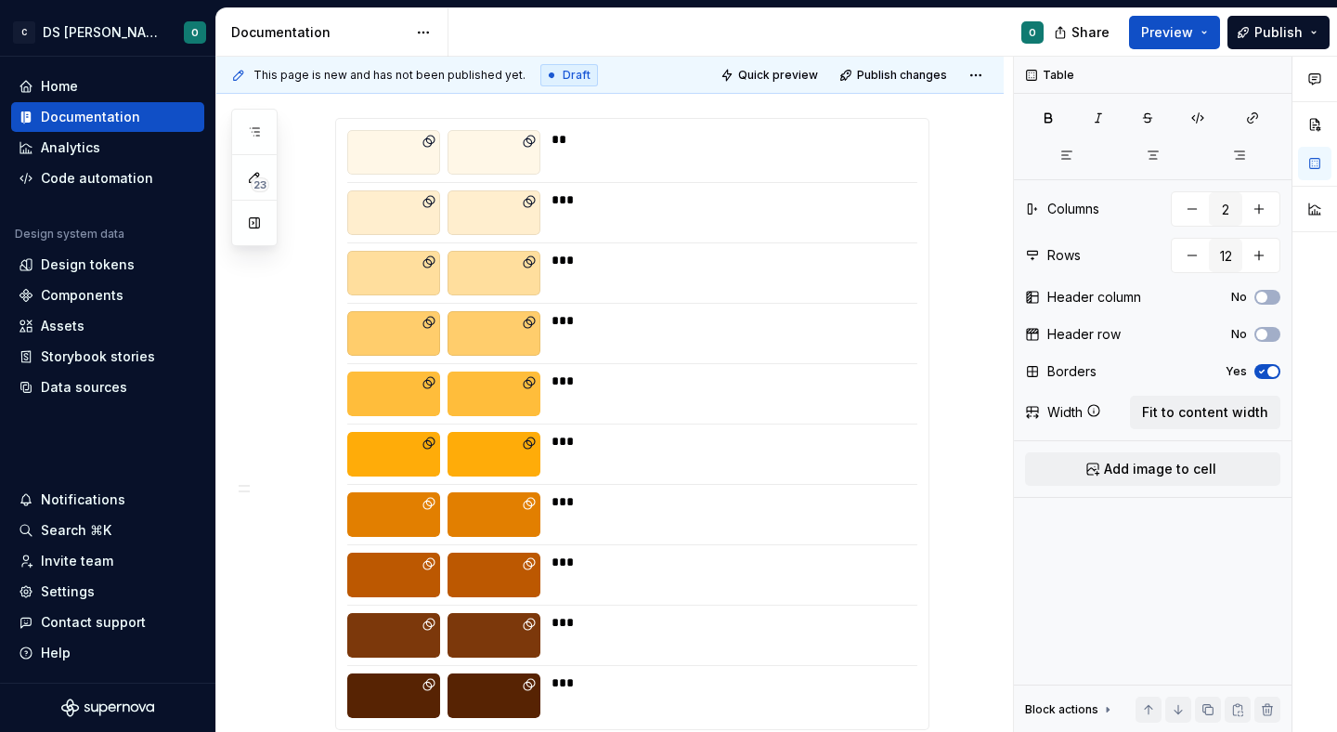
scroll to position [0, 0]
click at [783, 82] on button "Quick preview" at bounding box center [770, 75] width 111 height 26
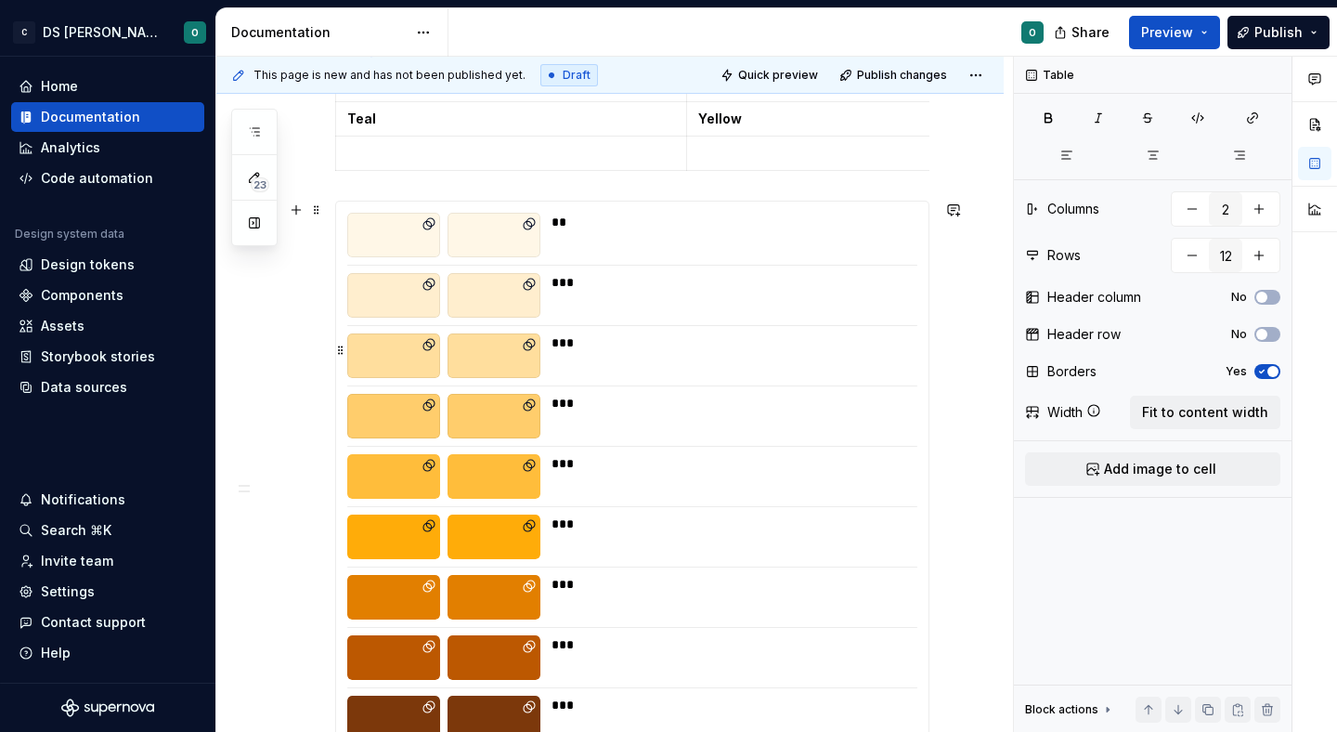
scroll to position [482, 0]
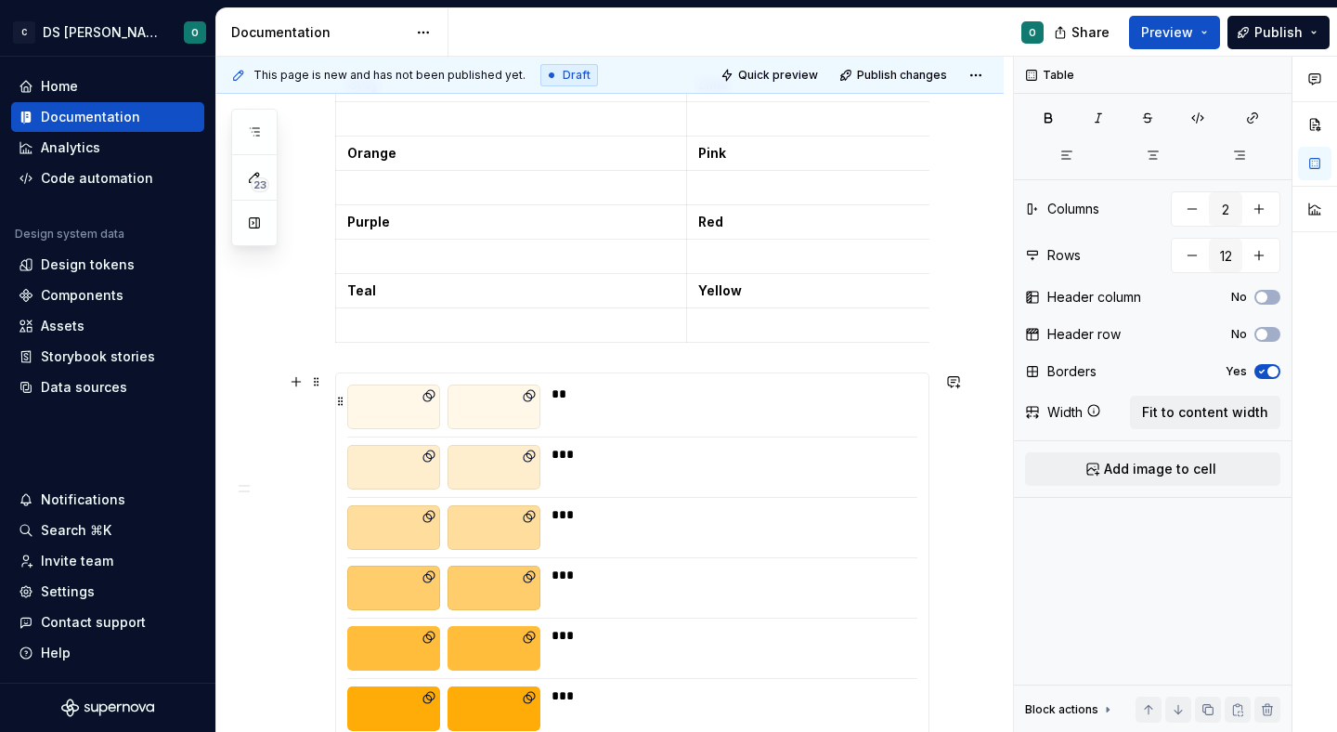
click at [755, 415] on div "**" at bounding box center [728, 406] width 355 height 45
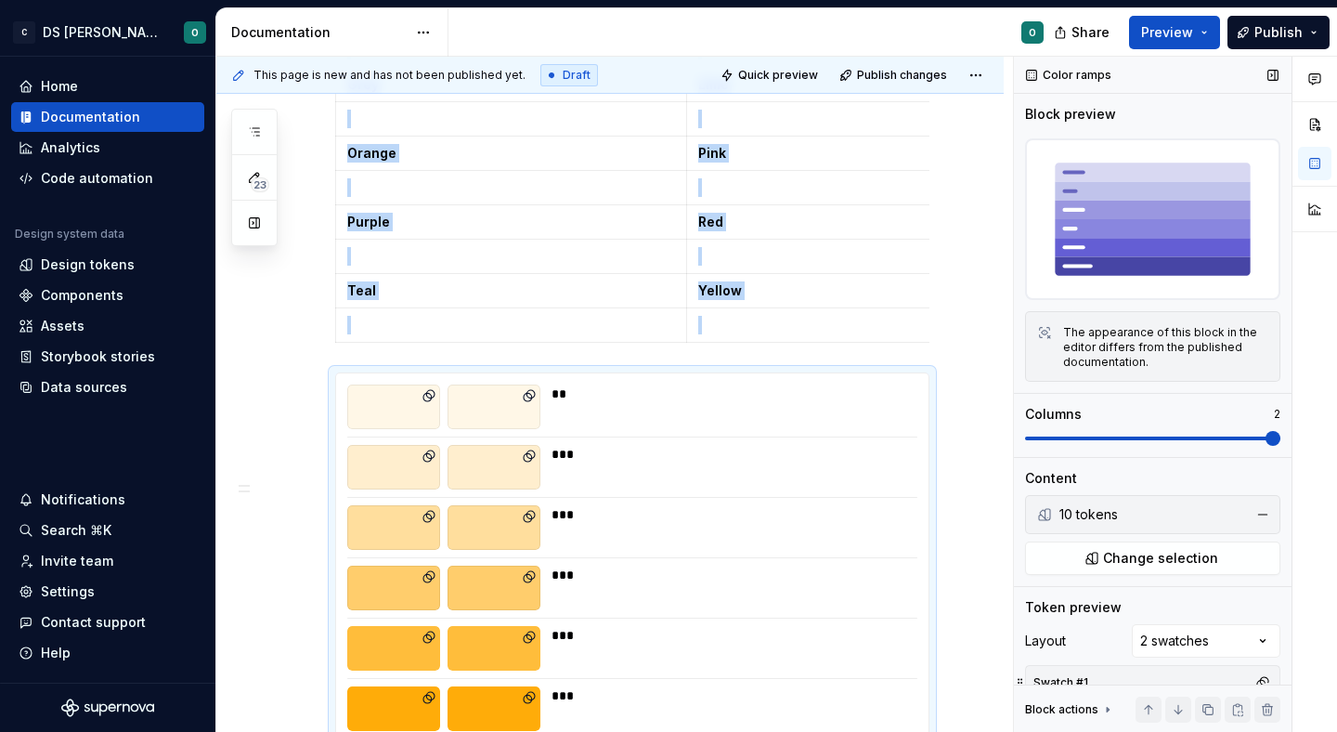
scroll to position [136, 0]
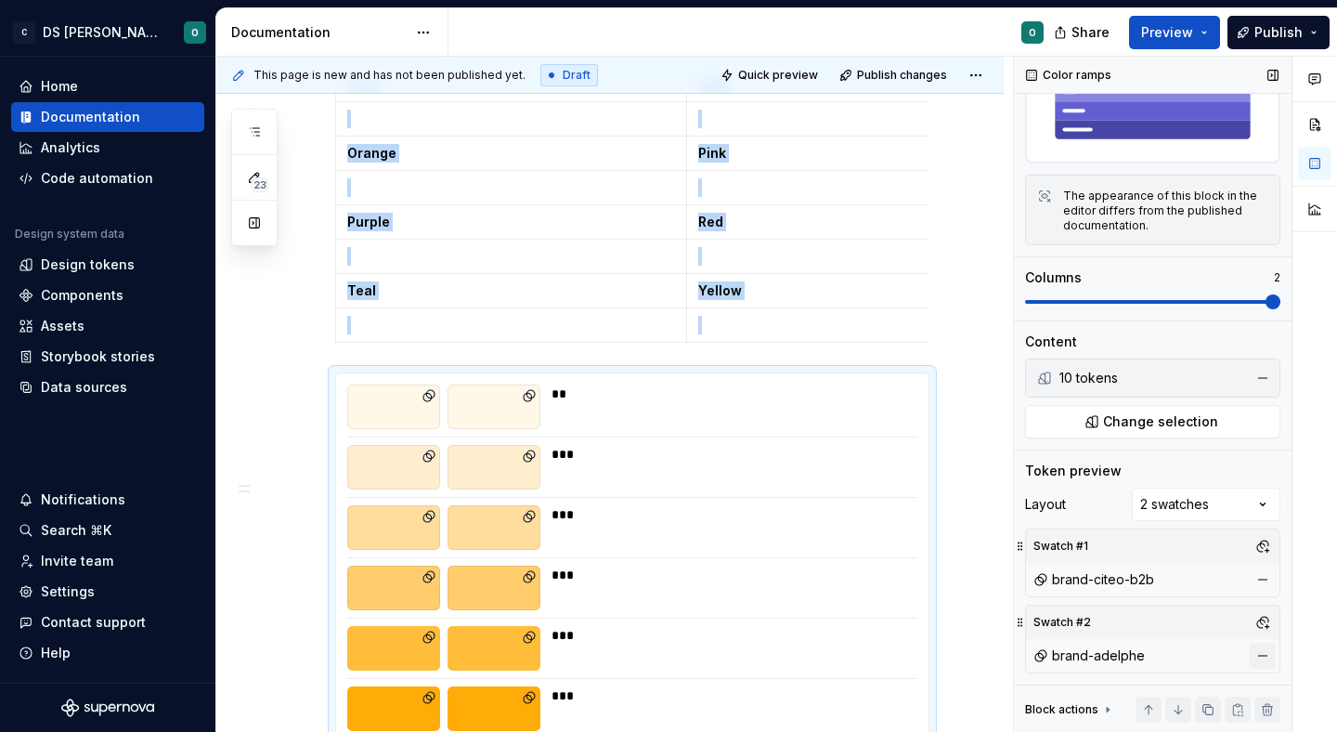
click at [1263, 650] on button "button" at bounding box center [1263, 655] width 26 height 26
click at [1264, 580] on button "button" at bounding box center [1263, 579] width 26 height 26
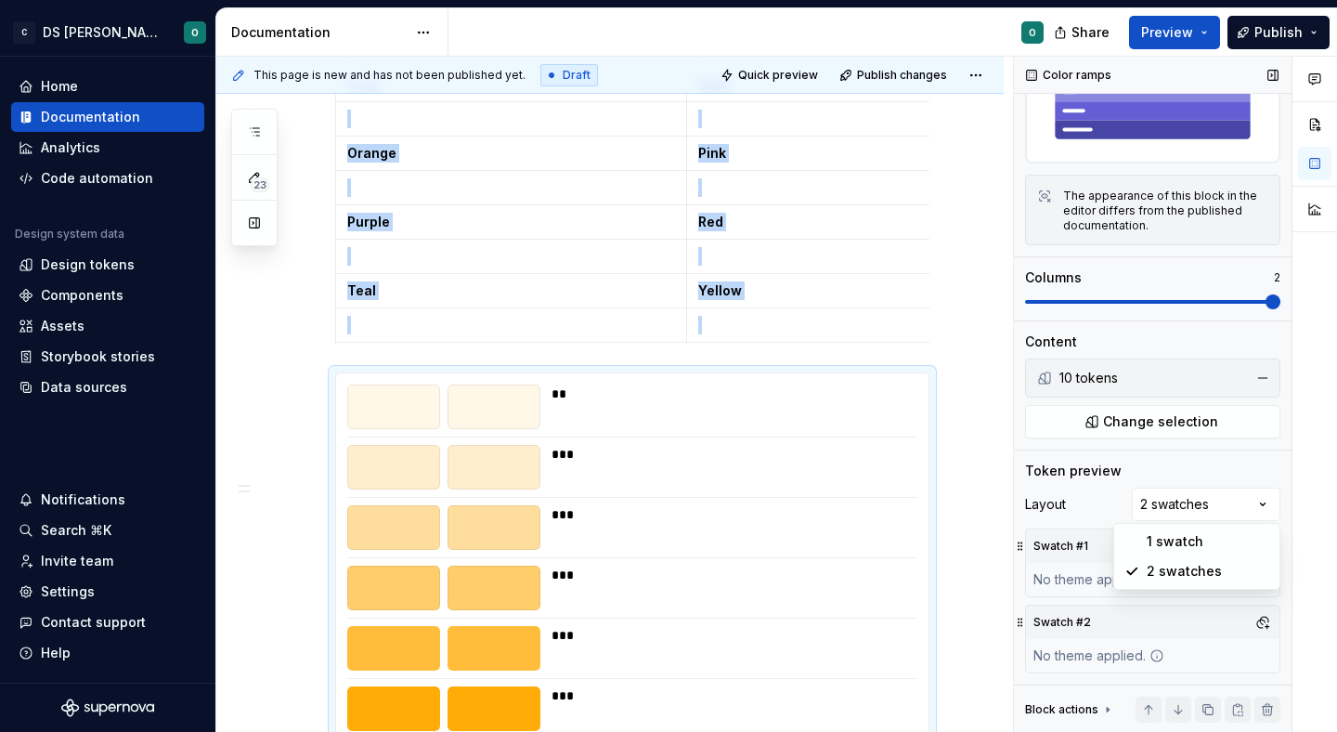
click at [1178, 502] on div "Comments Open comments No comments yet Select ‘Comment’ from the block context …" at bounding box center [1175, 395] width 323 height 676
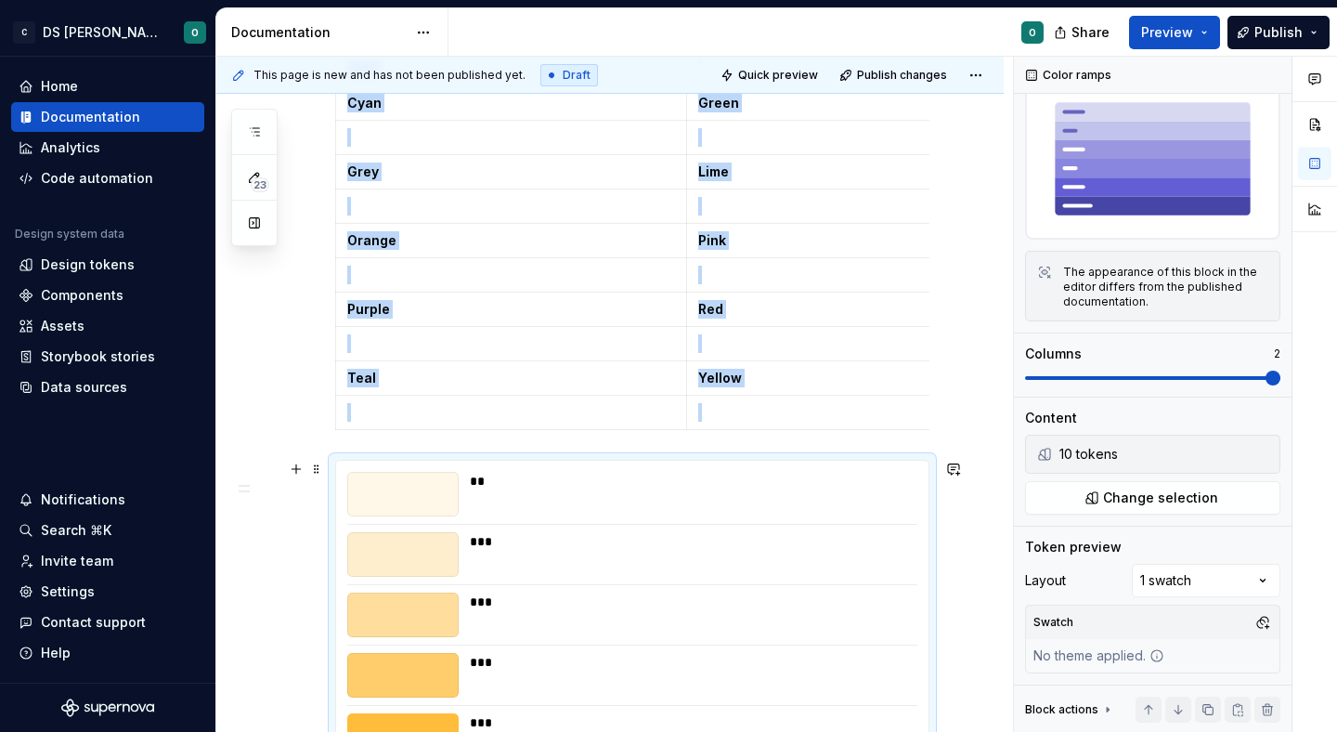
scroll to position [392, 0]
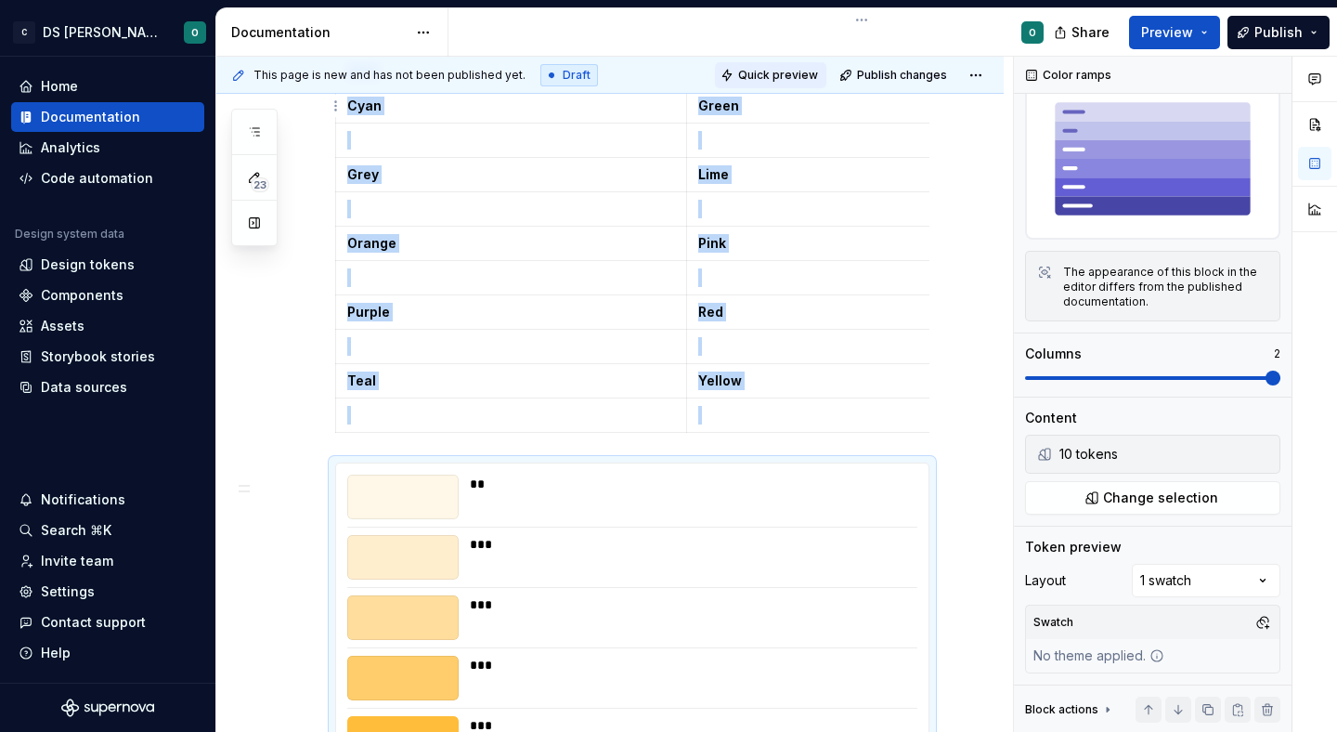
click at [771, 73] on span "Quick preview" at bounding box center [778, 75] width 80 height 15
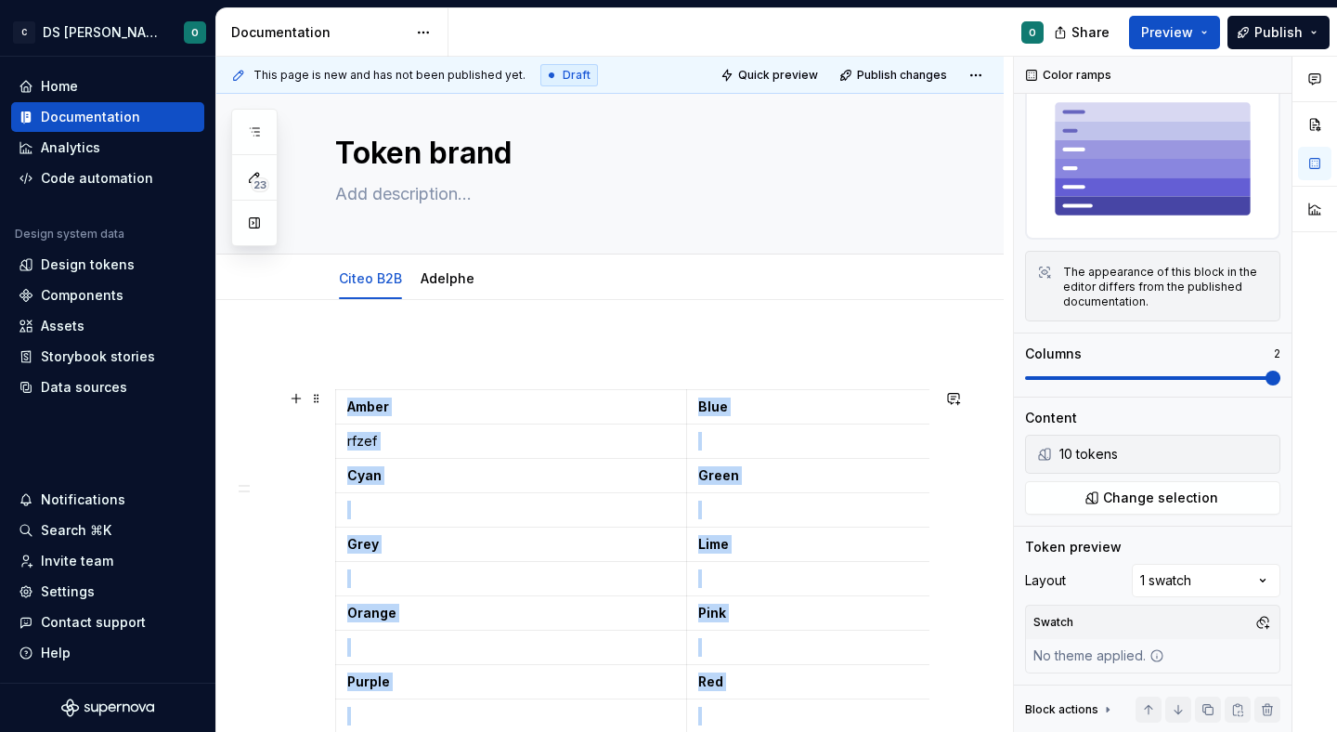
scroll to position [0, 0]
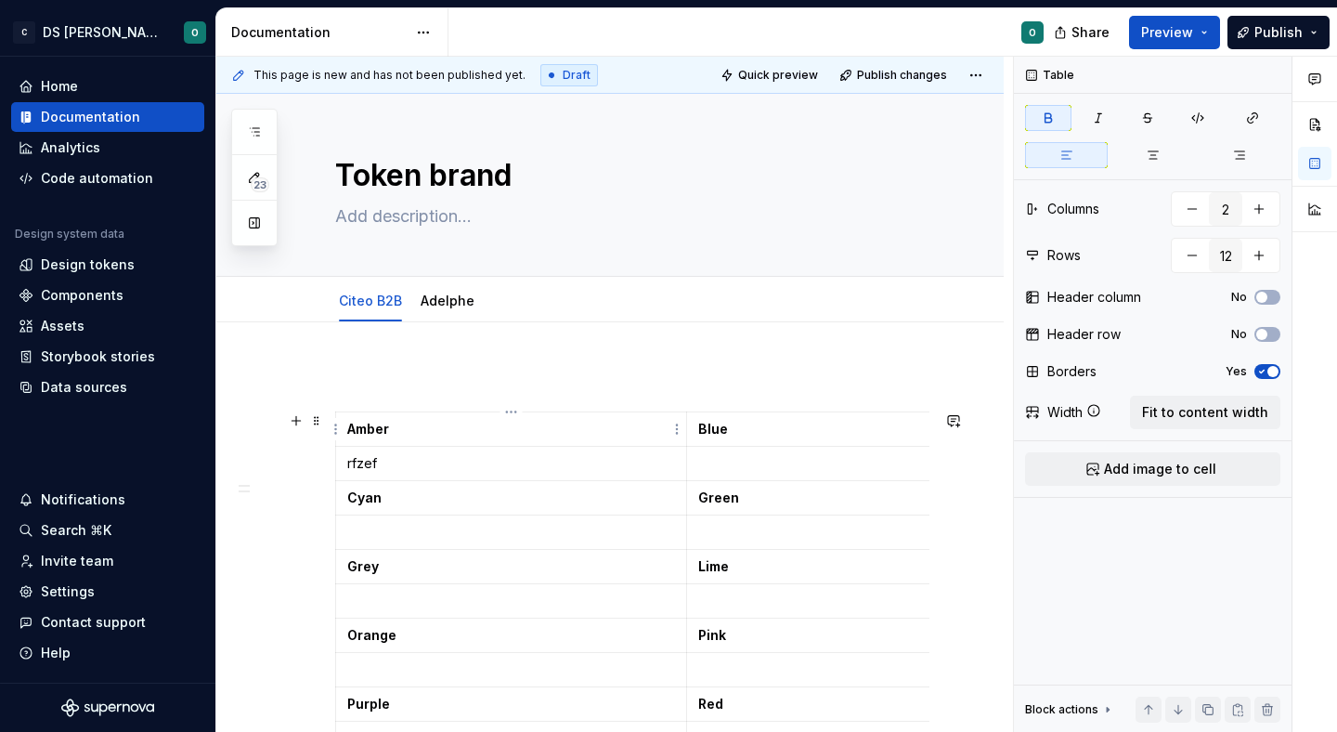
click at [493, 413] on td "Amber" at bounding box center [511, 429] width 351 height 34
click at [323, 416] on span at bounding box center [316, 421] width 15 height 26
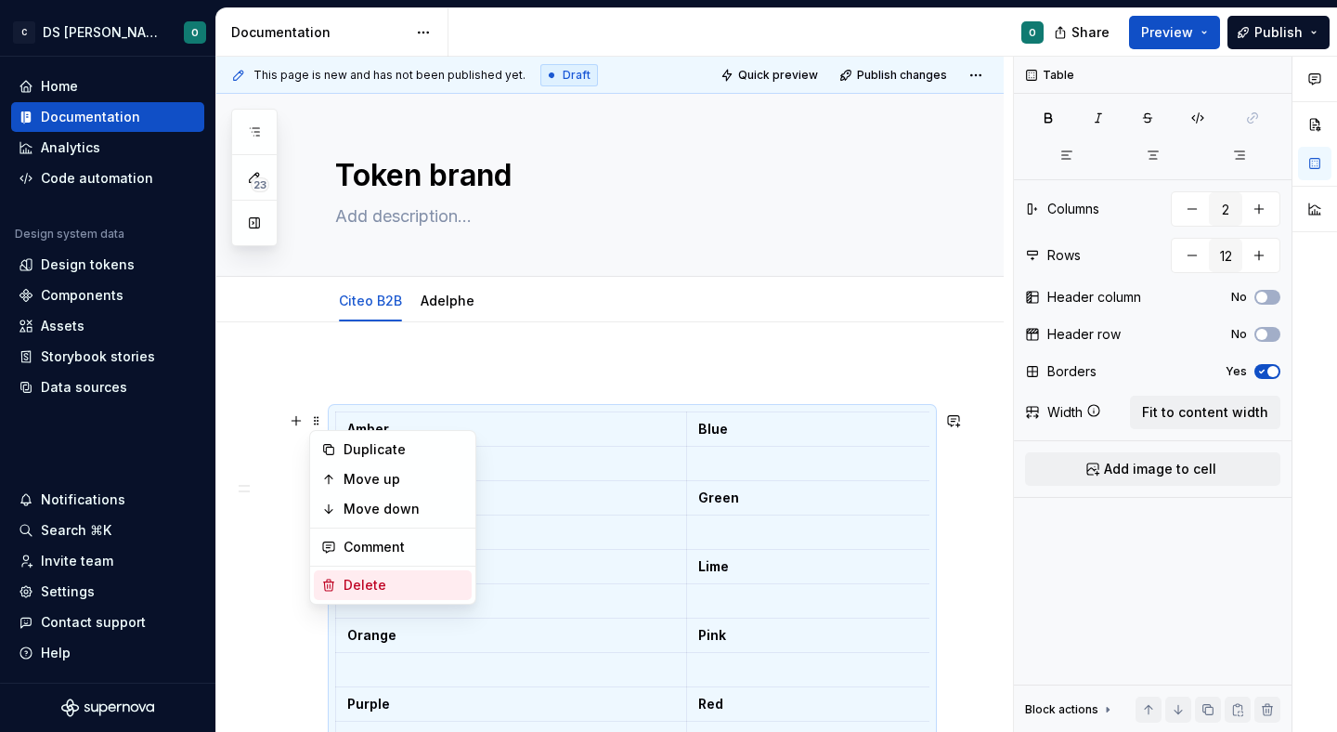
click at [433, 573] on div "Delete" at bounding box center [393, 585] width 158 height 30
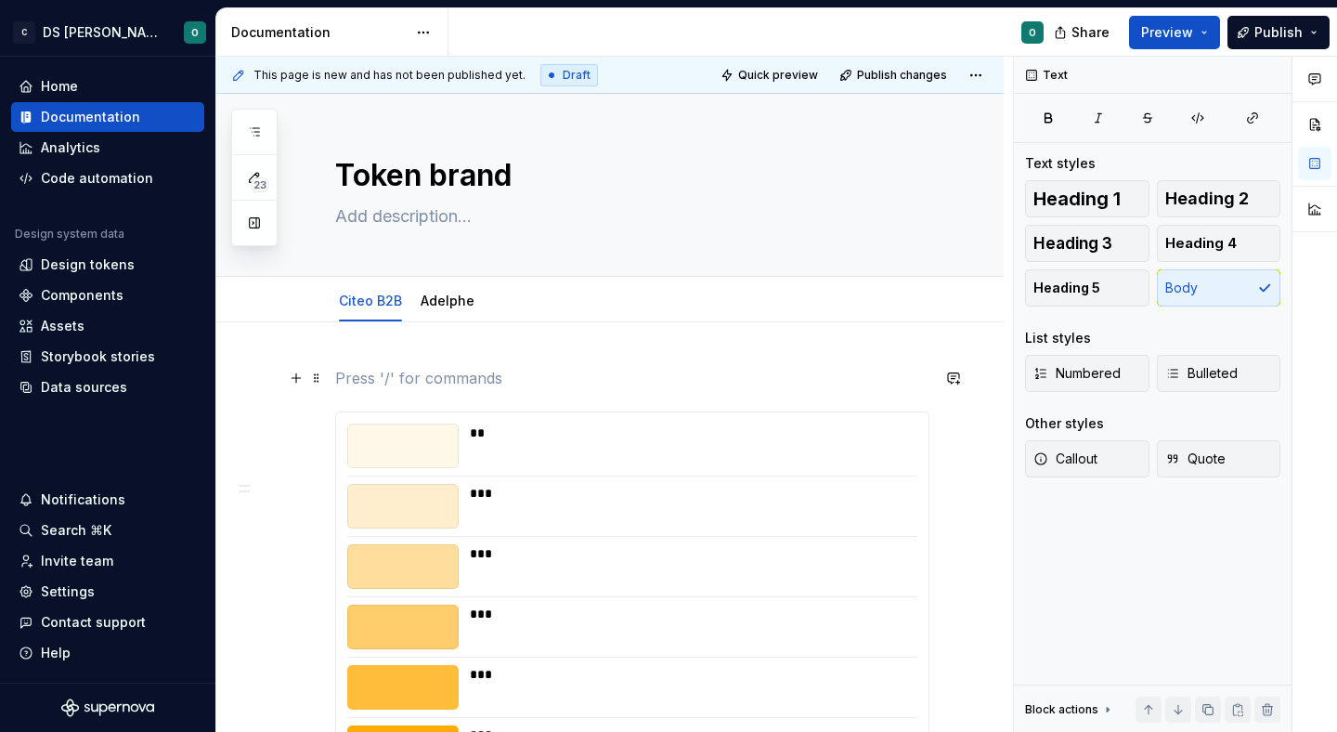
click at [559, 368] on p at bounding box center [632, 378] width 594 height 22
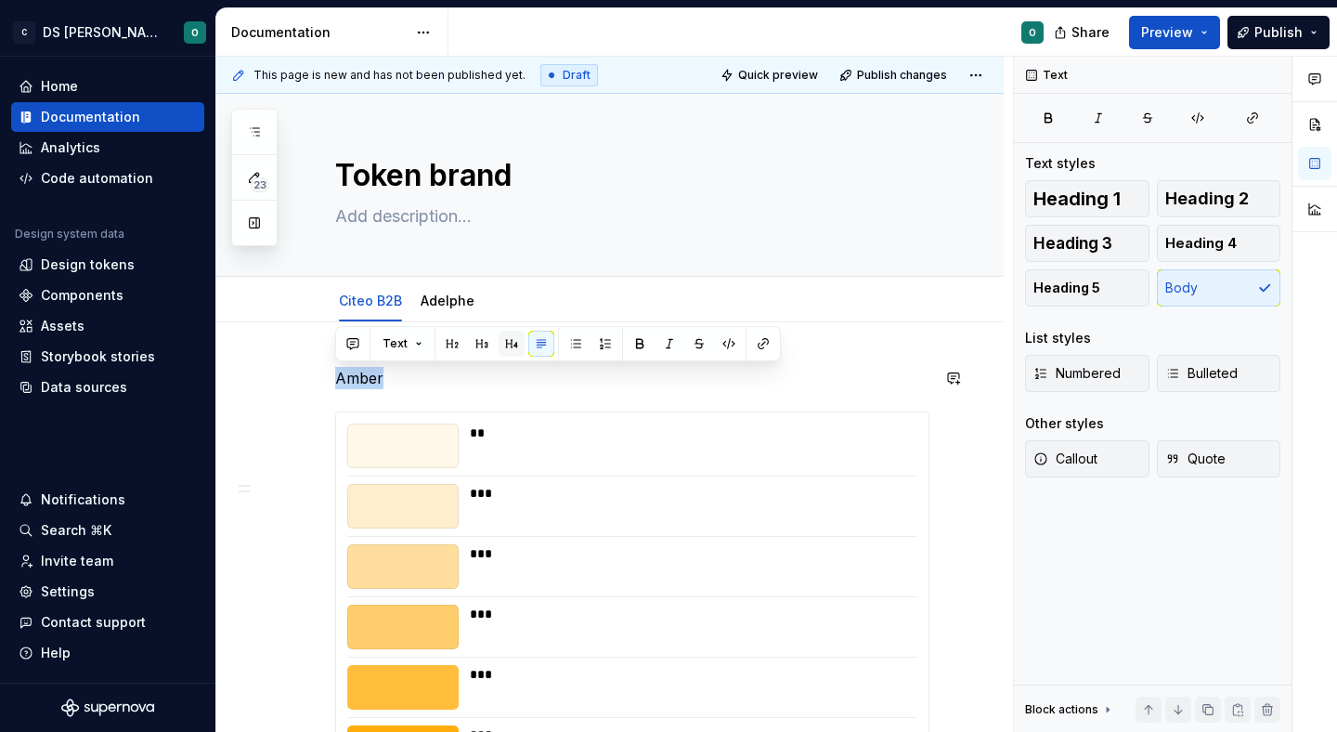
click at [510, 340] on button "button" at bounding box center [512, 344] width 26 height 26
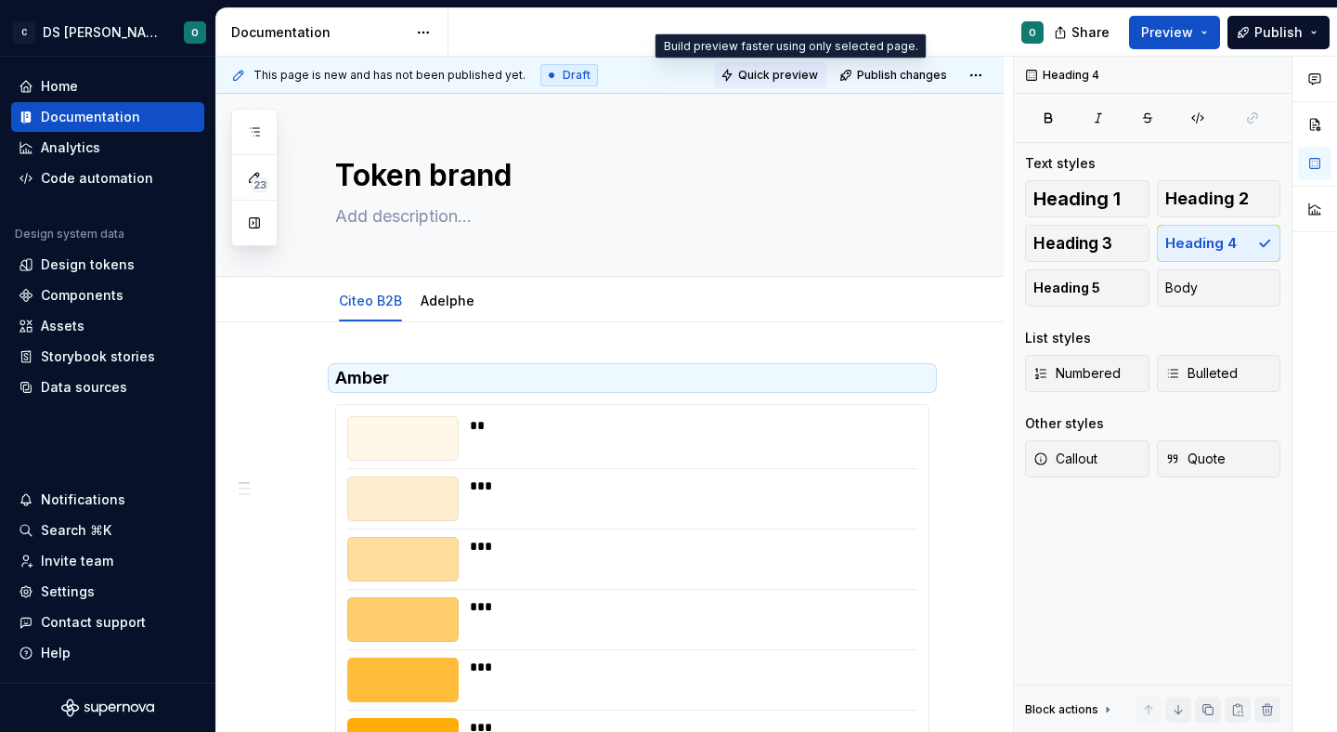
click at [772, 62] on button "Quick preview" at bounding box center [770, 75] width 111 height 26
type textarea "*"
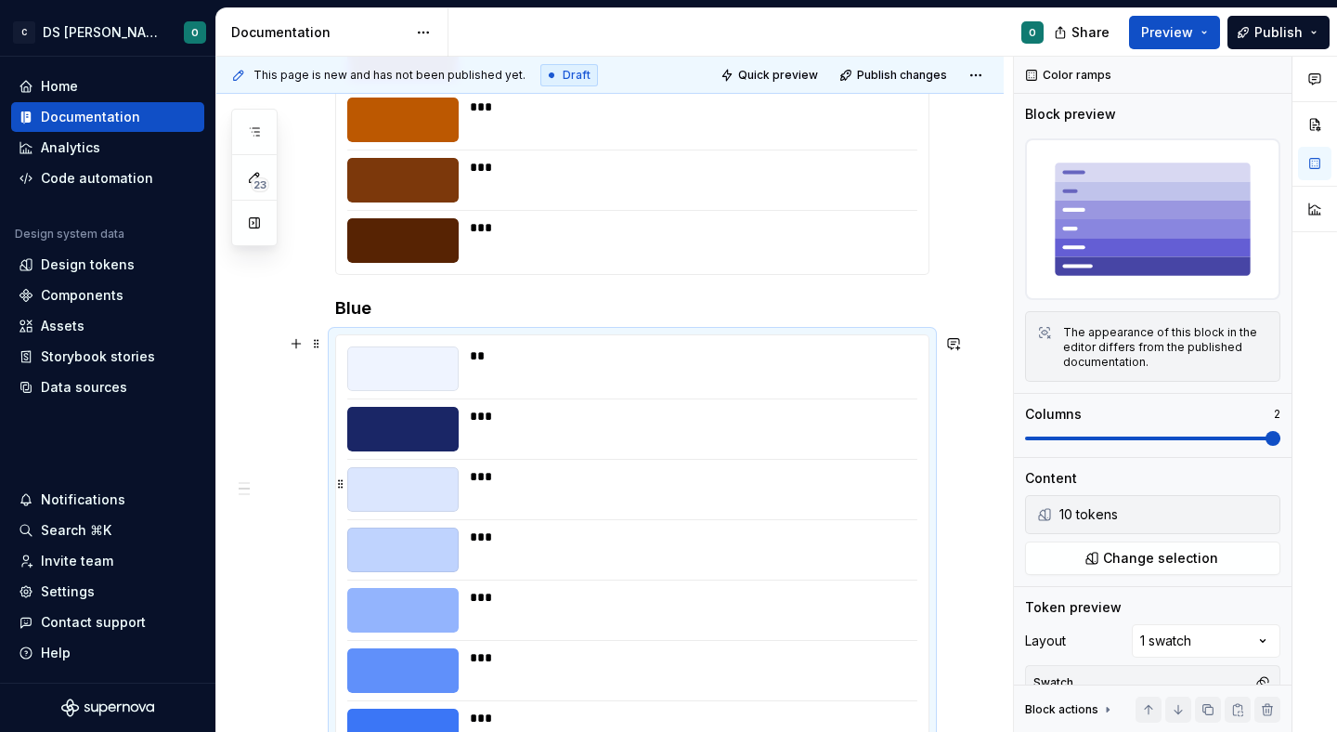
click at [715, 471] on div "***" at bounding box center [693, 476] width 446 height 19
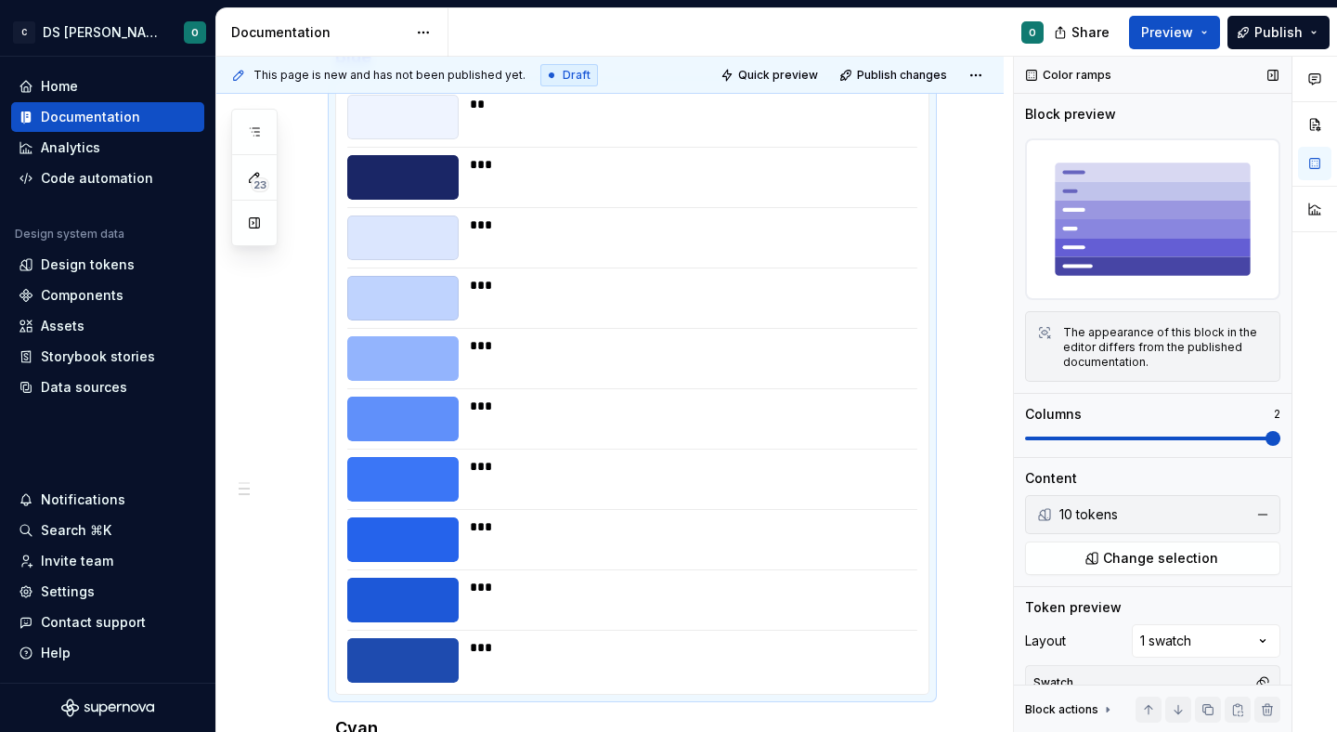
scroll to position [60, 0]
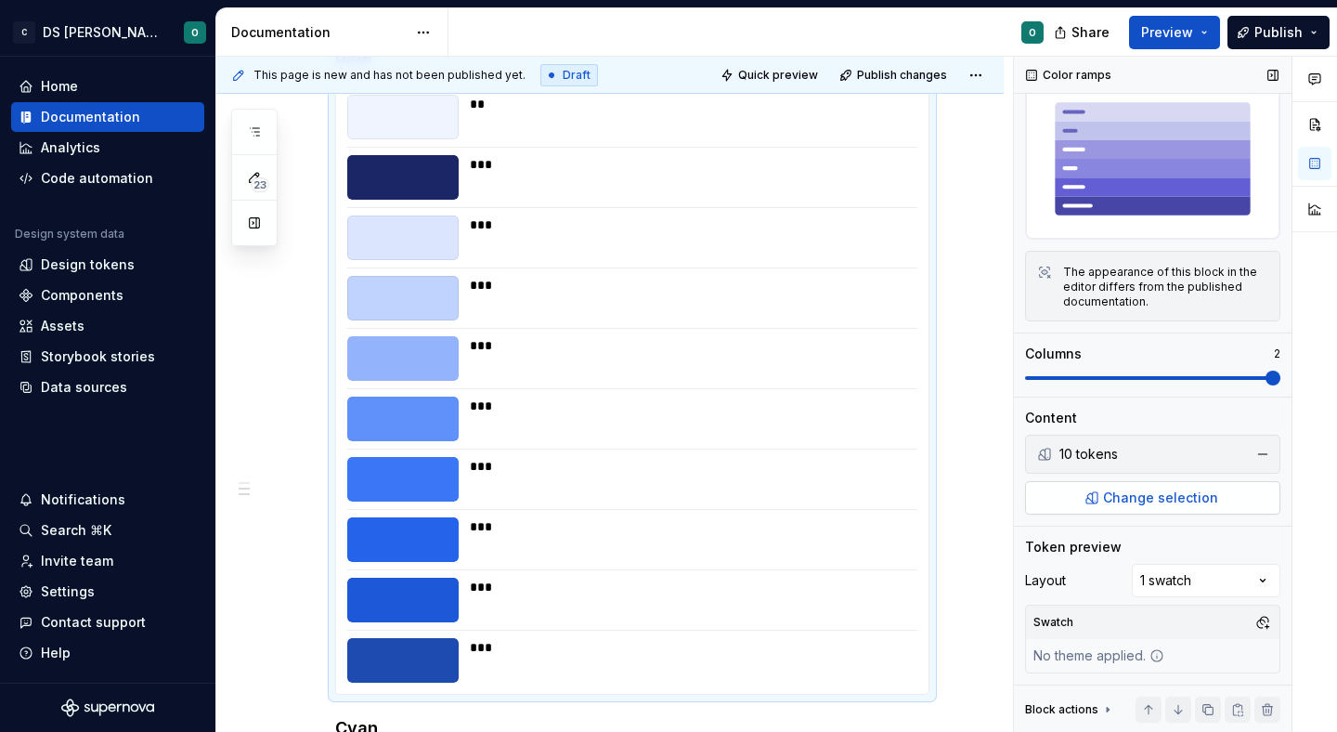
click at [1166, 493] on span "Change selection" at bounding box center [1160, 497] width 115 height 19
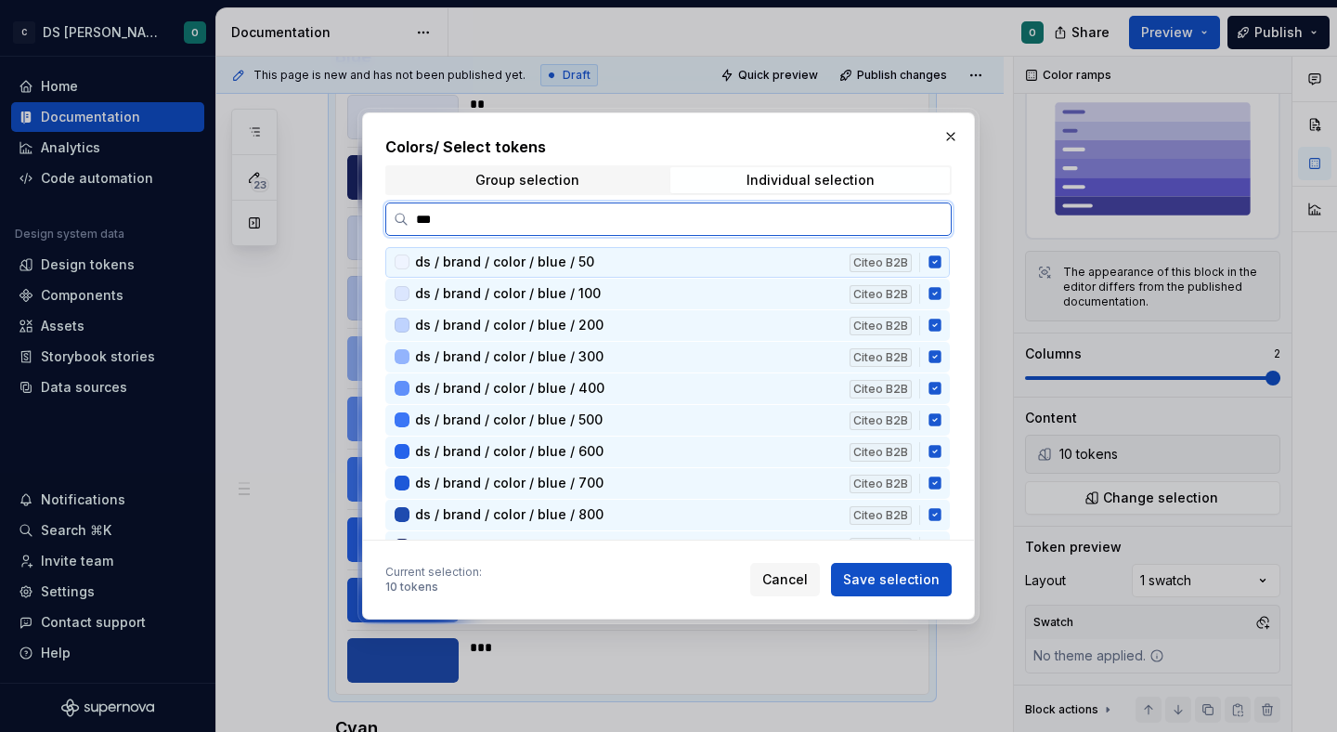
type input "****"
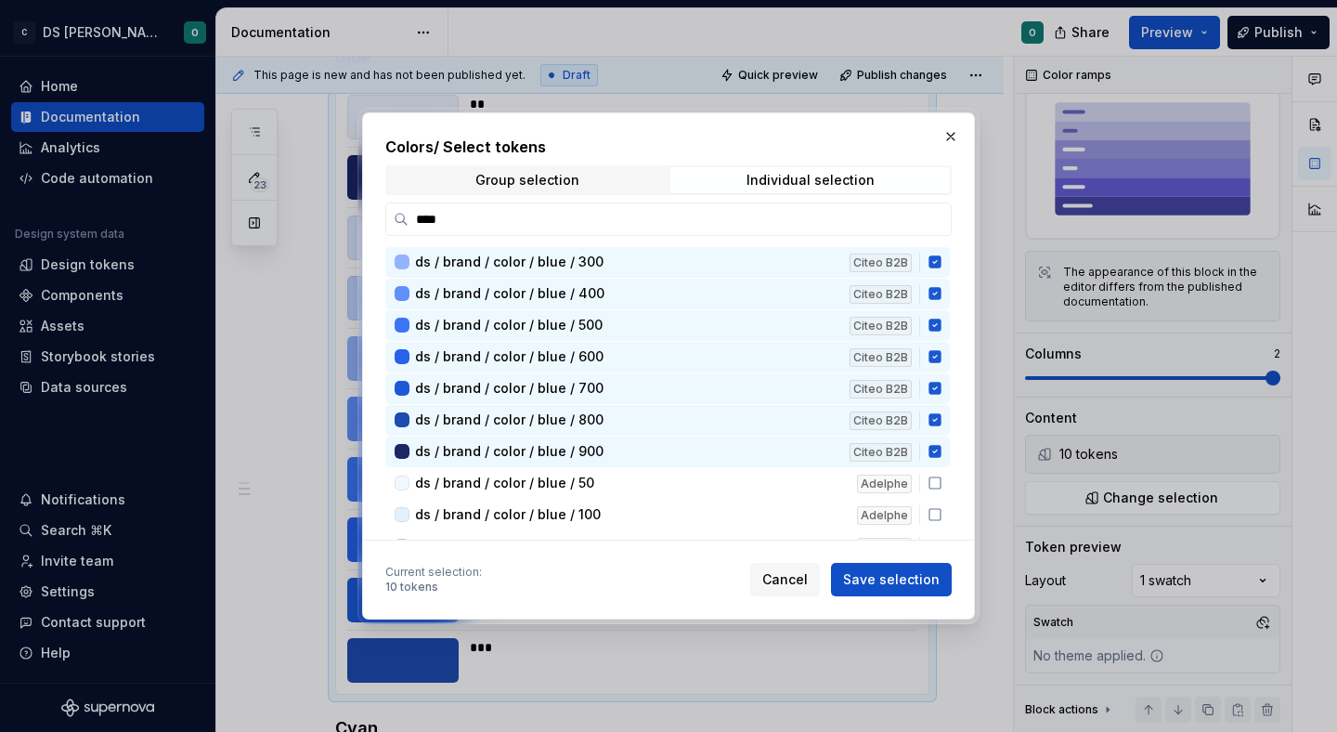
scroll to position [96, 0]
click at [781, 581] on span "Cancel" at bounding box center [784, 579] width 45 height 19
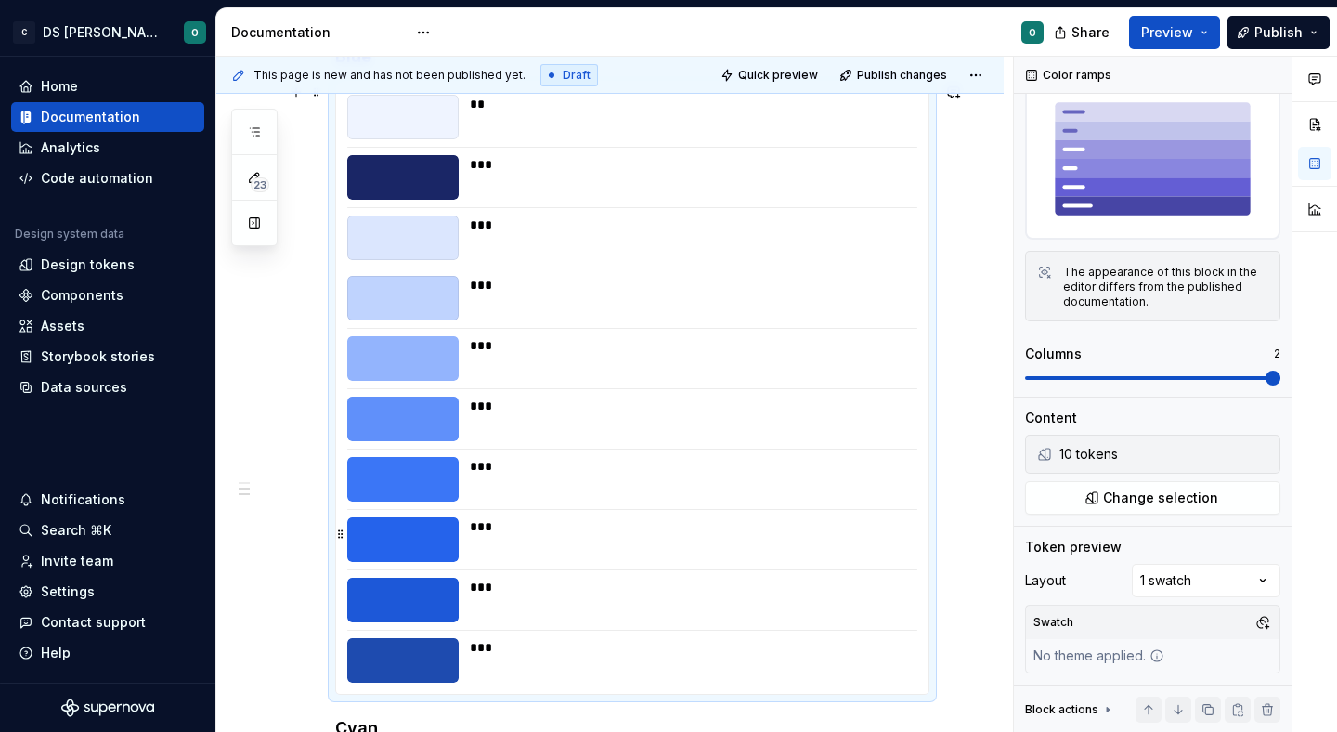
scroll to position [967, 0]
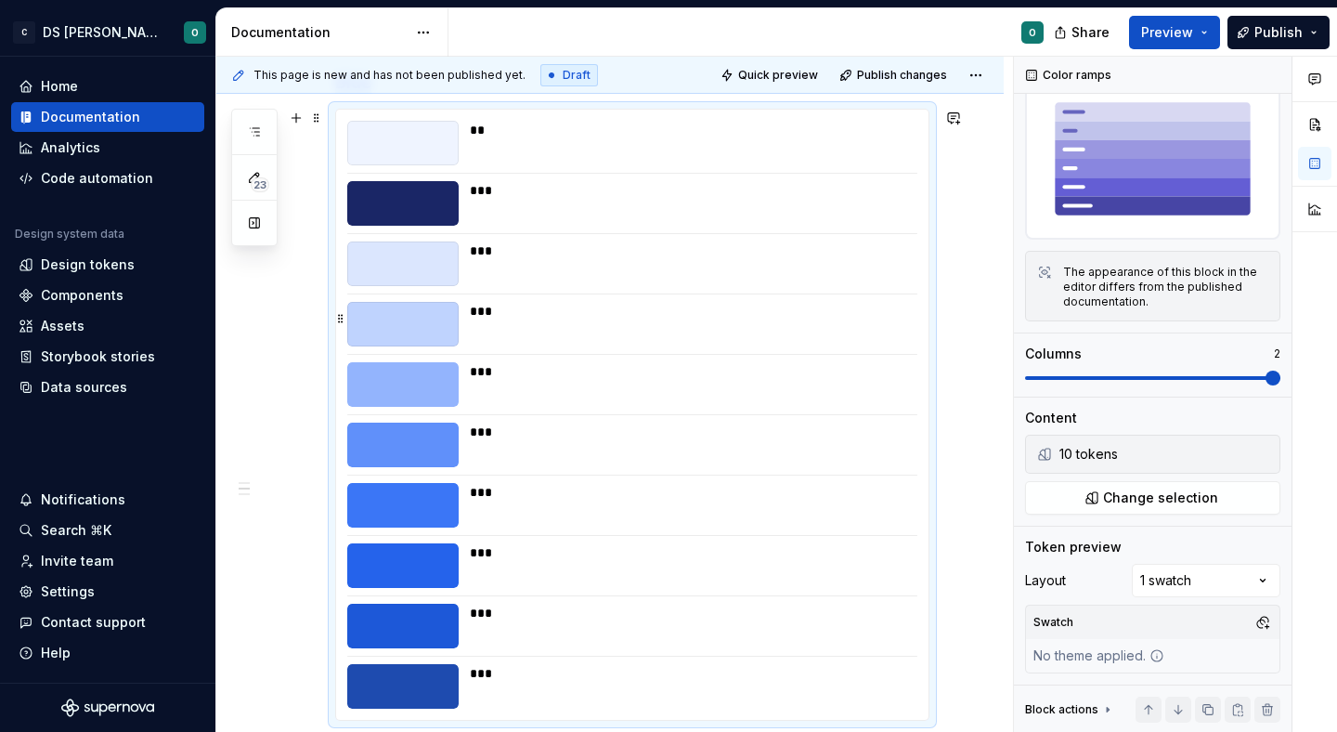
click at [592, 308] on div "***" at bounding box center [693, 311] width 446 height 19
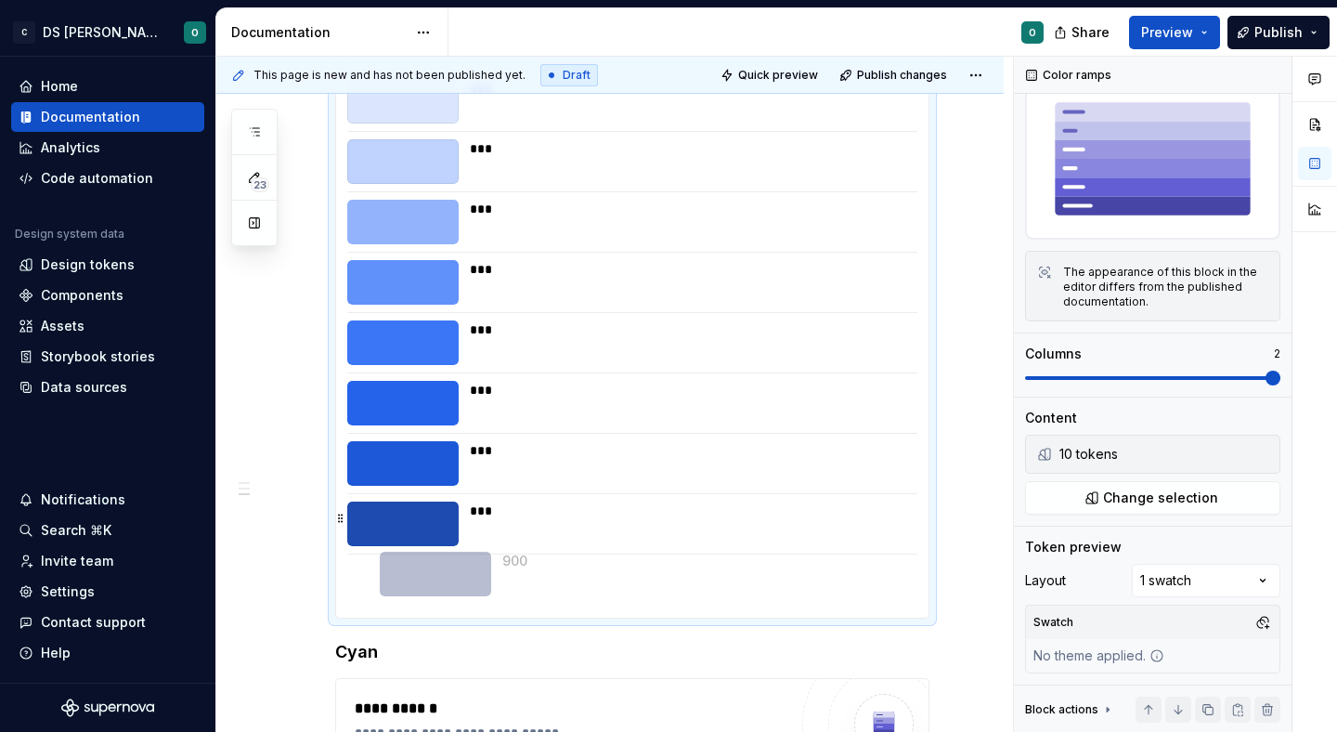
scroll to position [1070, 0]
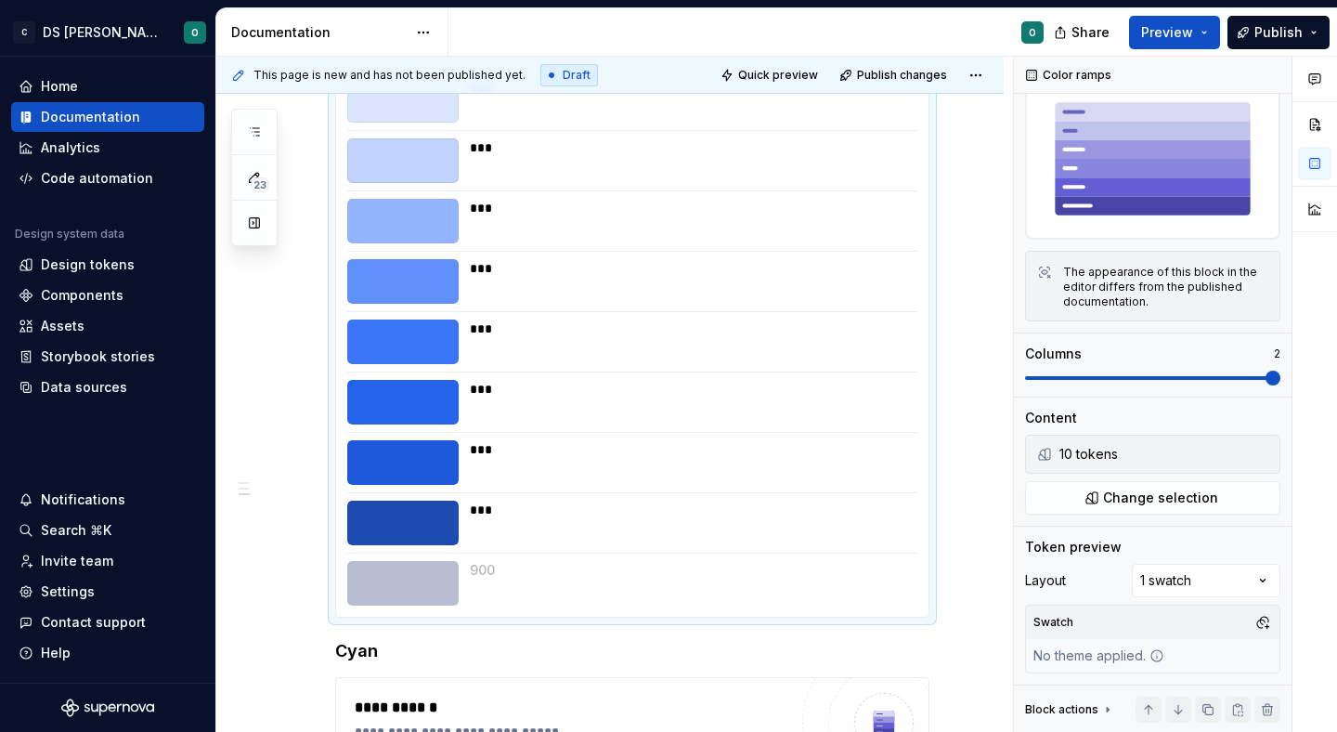
drag, startPoint x: 344, startPoint y: 200, endPoint x: 378, endPoint y: 585, distance: 386.8
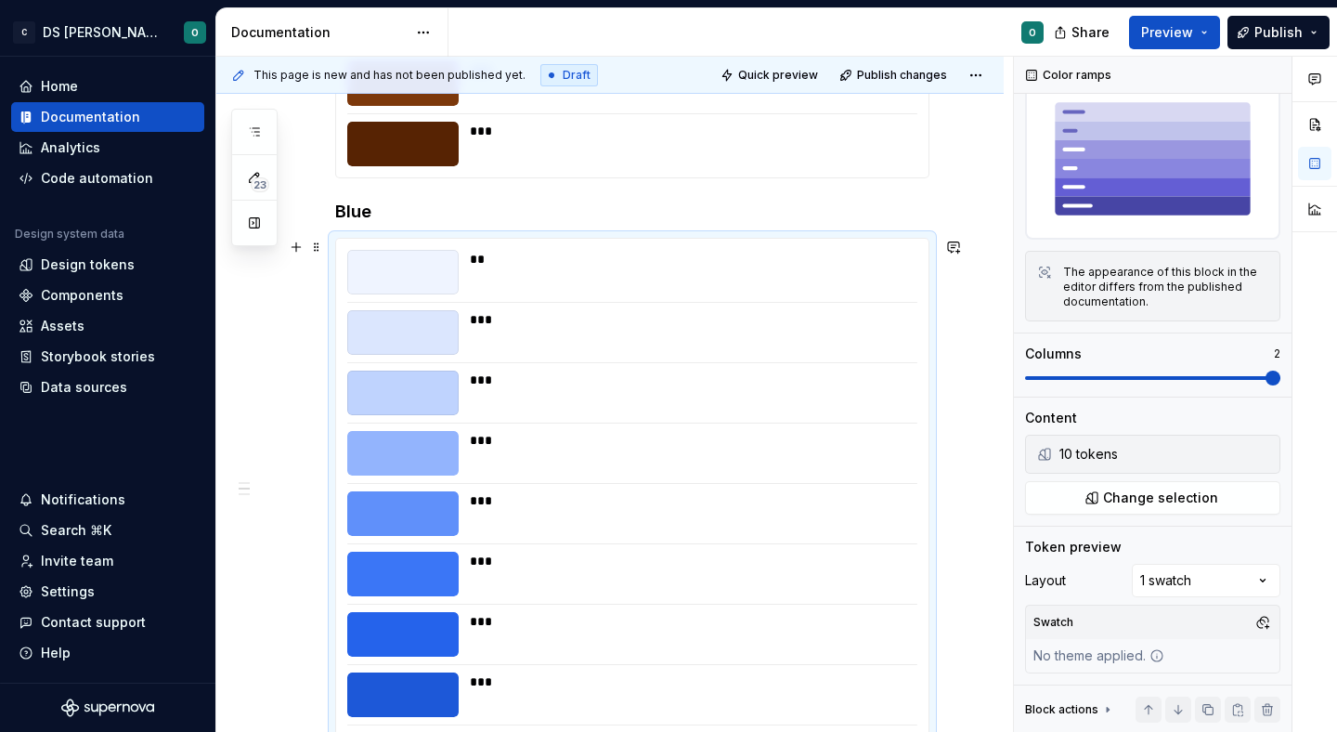
scroll to position [1349, 0]
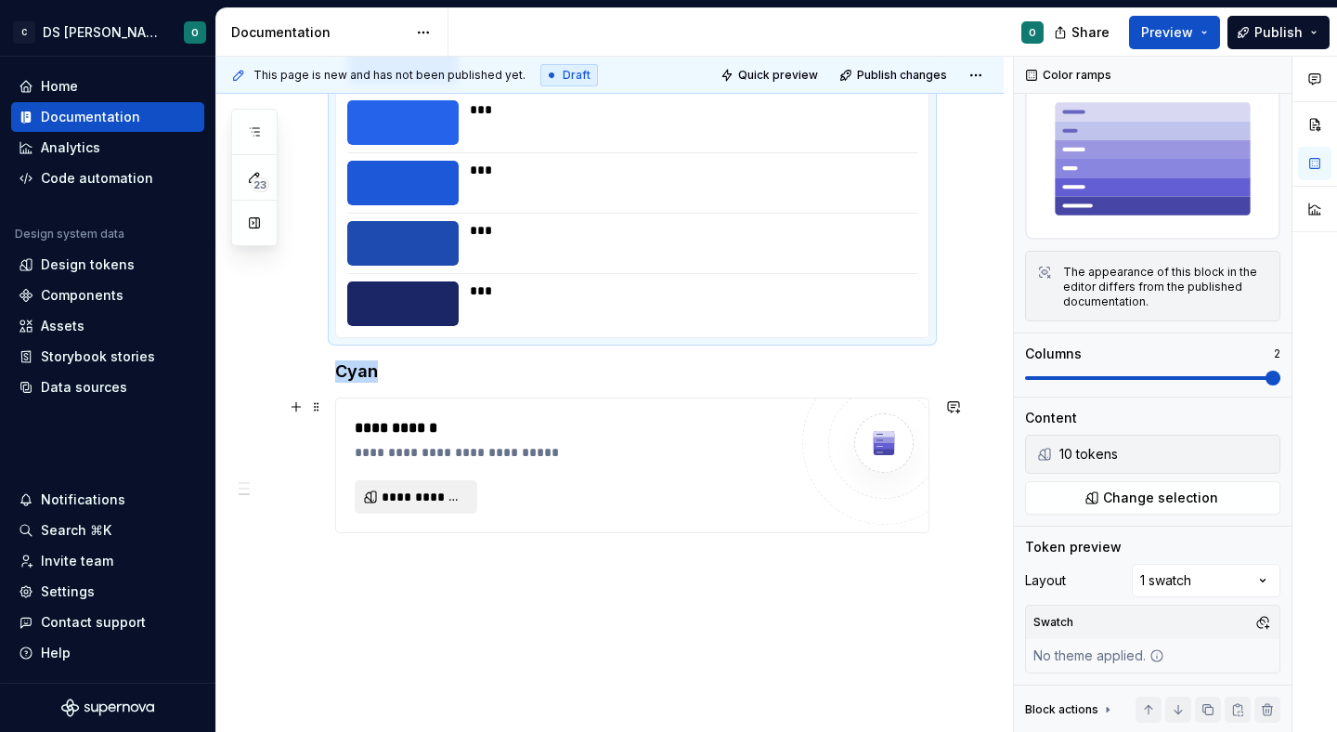
click at [460, 497] on span "**********" at bounding box center [424, 496] width 84 height 19
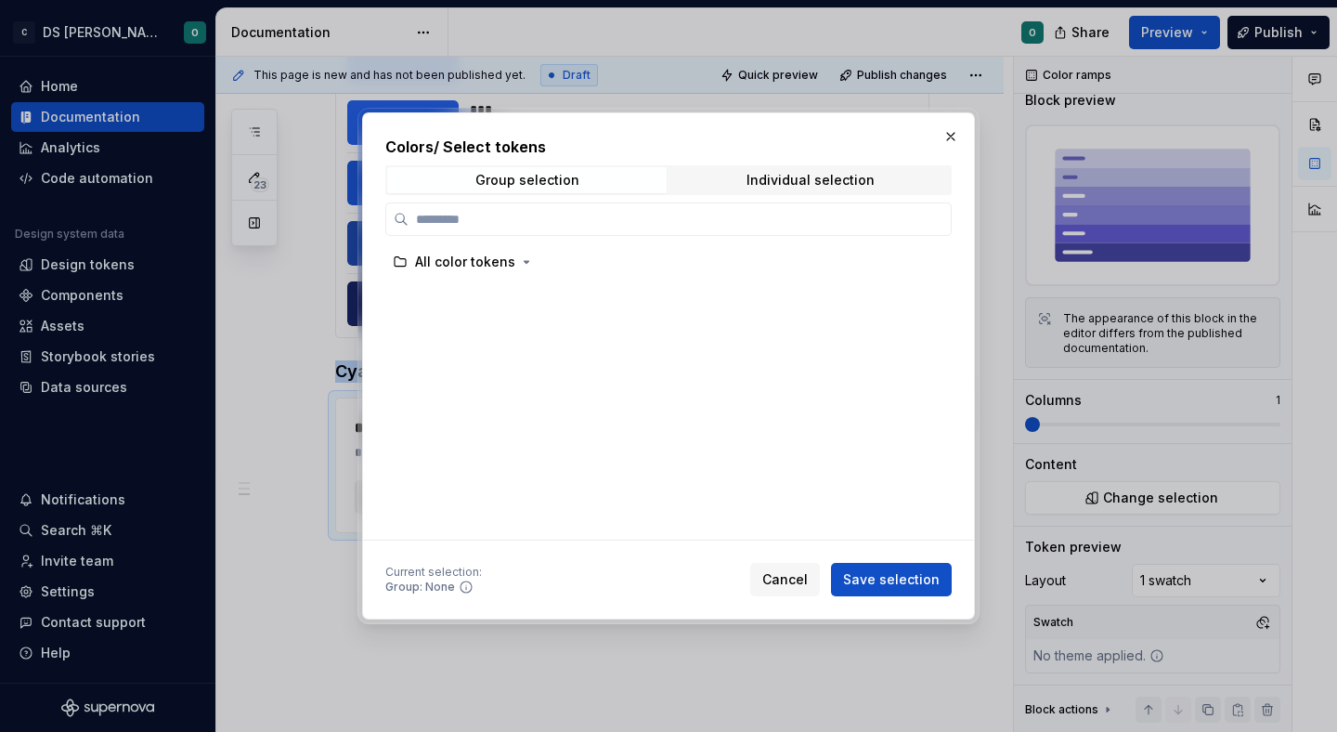
scroll to position [14, 0]
click at [807, 173] on div "Individual selection" at bounding box center [810, 180] width 128 height 15
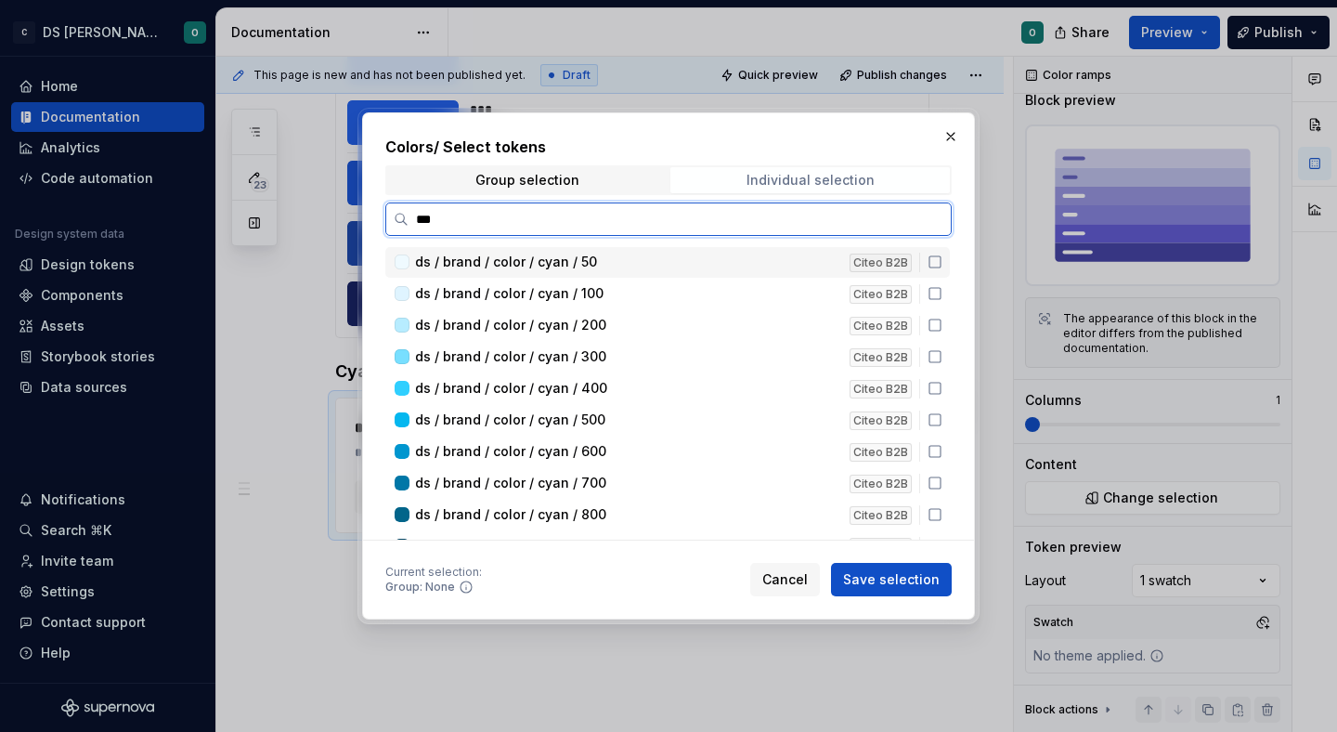
type input "****"
drag, startPoint x: 943, startPoint y: 260, endPoint x: 942, endPoint y: 285, distance: 25.1
click at [942, 262] on icon at bounding box center [935, 261] width 15 height 15
click at [941, 294] on icon at bounding box center [935, 293] width 15 height 15
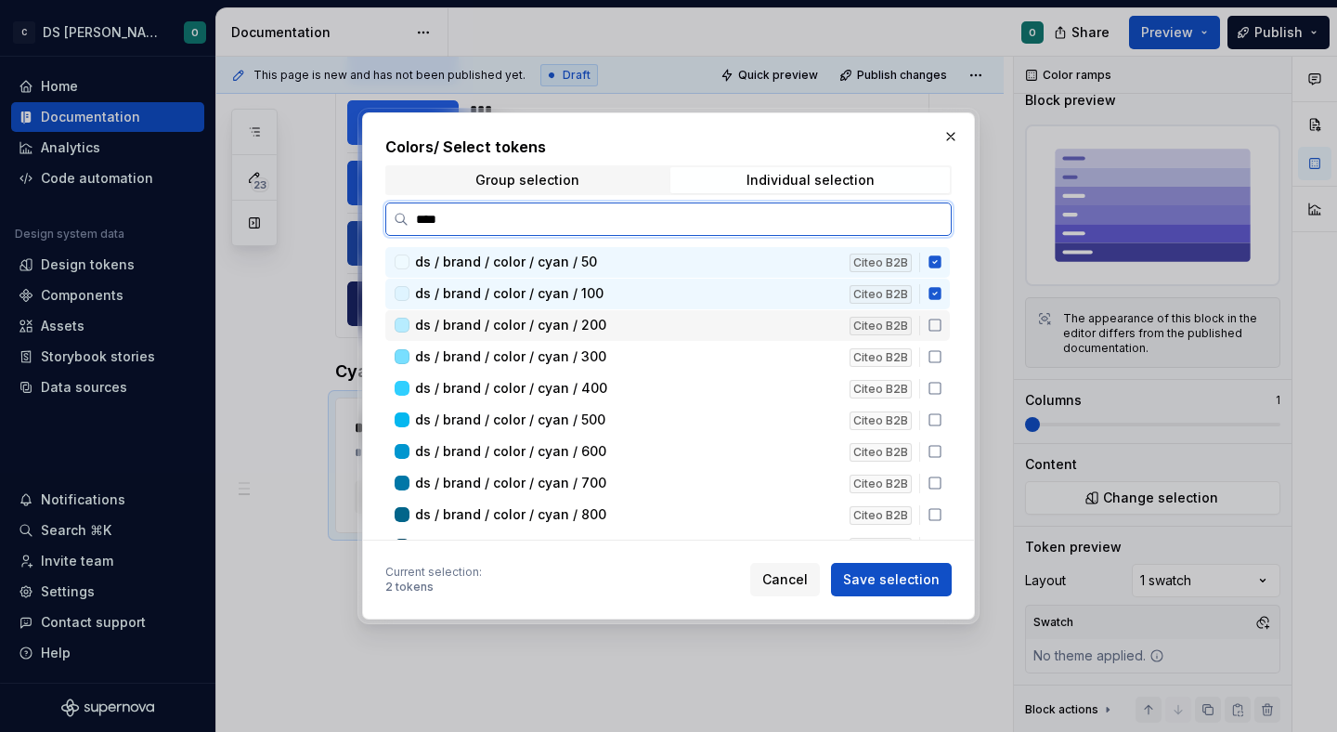
click at [942, 328] on icon at bounding box center [935, 325] width 15 height 15
drag, startPoint x: 947, startPoint y: 357, endPoint x: 946, endPoint y: 376, distance: 18.6
click at [942, 358] on icon at bounding box center [935, 356] width 15 height 15
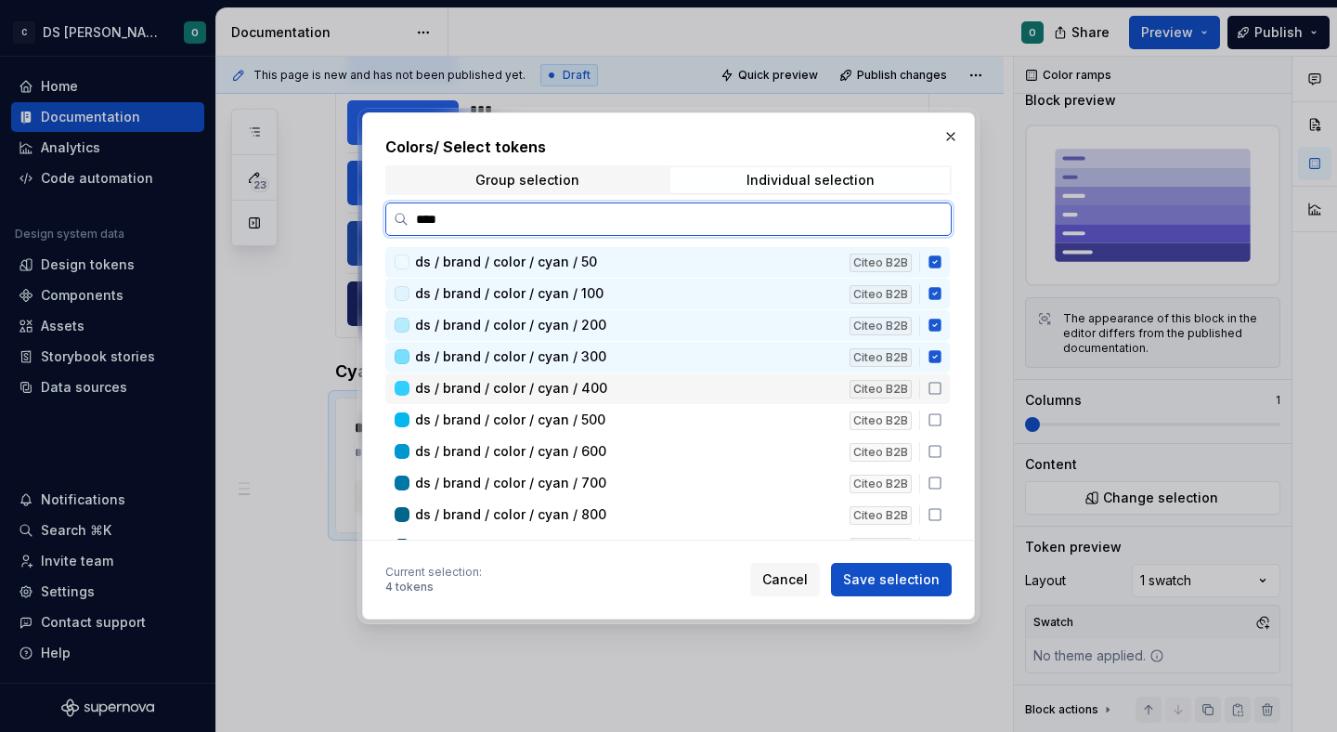
click at [946, 396] on div "ds / brand / color / cyan / 400 Citeo B2B" at bounding box center [667, 388] width 564 height 31
click at [942, 418] on icon at bounding box center [935, 419] width 15 height 15
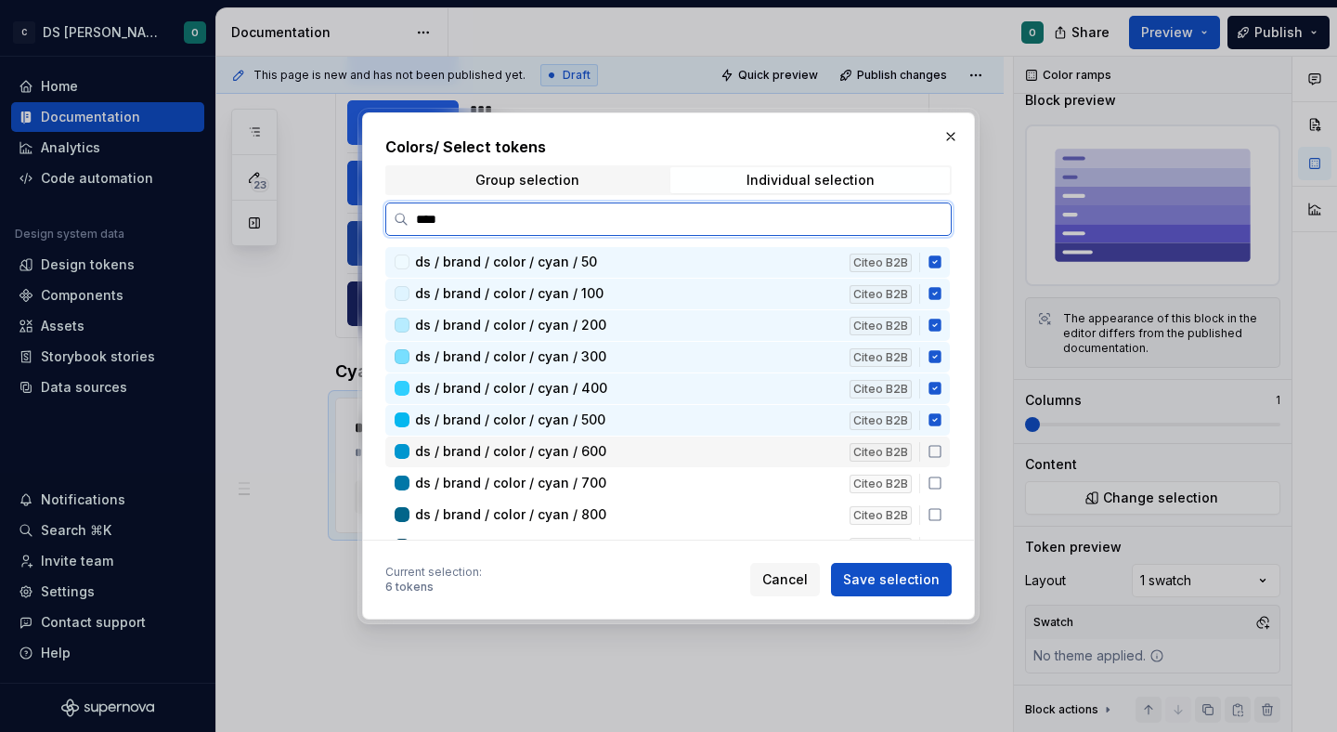
click at [942, 448] on icon at bounding box center [935, 451] width 15 height 15
click at [942, 479] on icon at bounding box center [935, 482] width 15 height 15
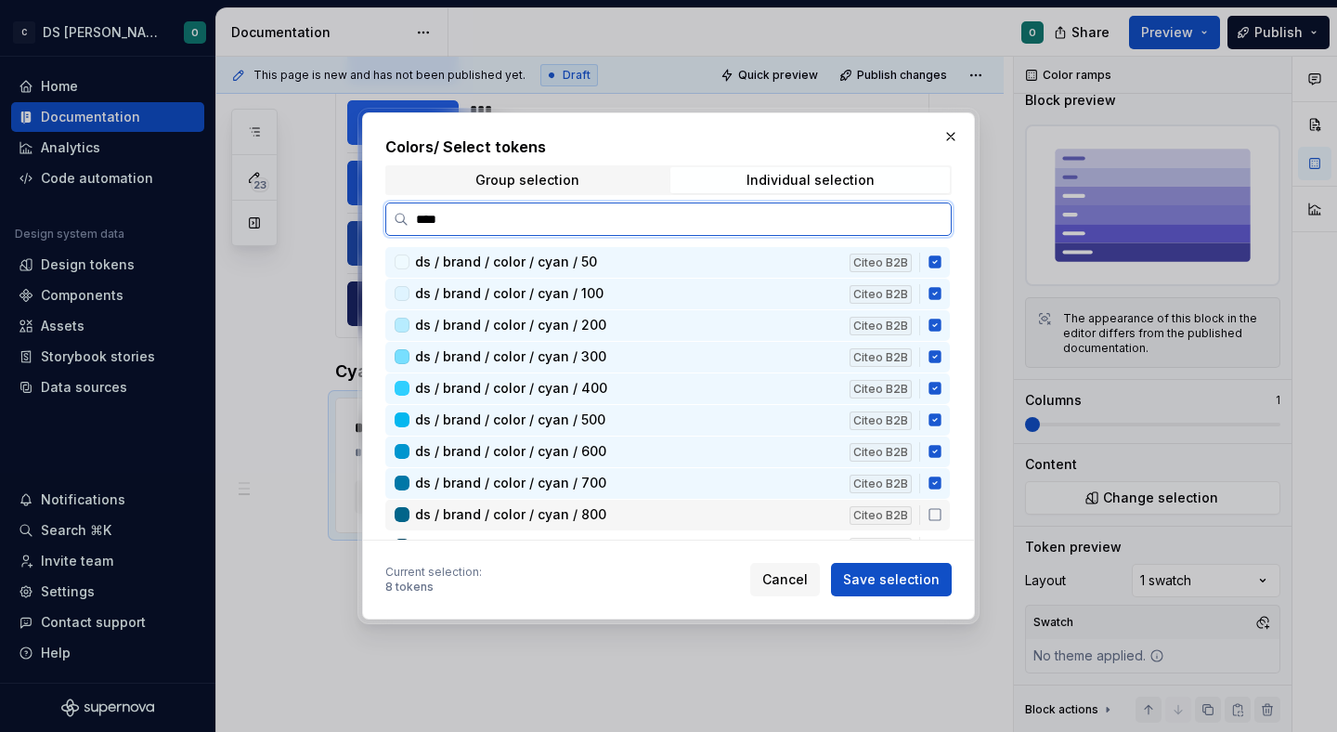
click at [944, 506] on div "ds / brand / color / cyan / 800 Citeo B2B" at bounding box center [667, 515] width 564 height 31
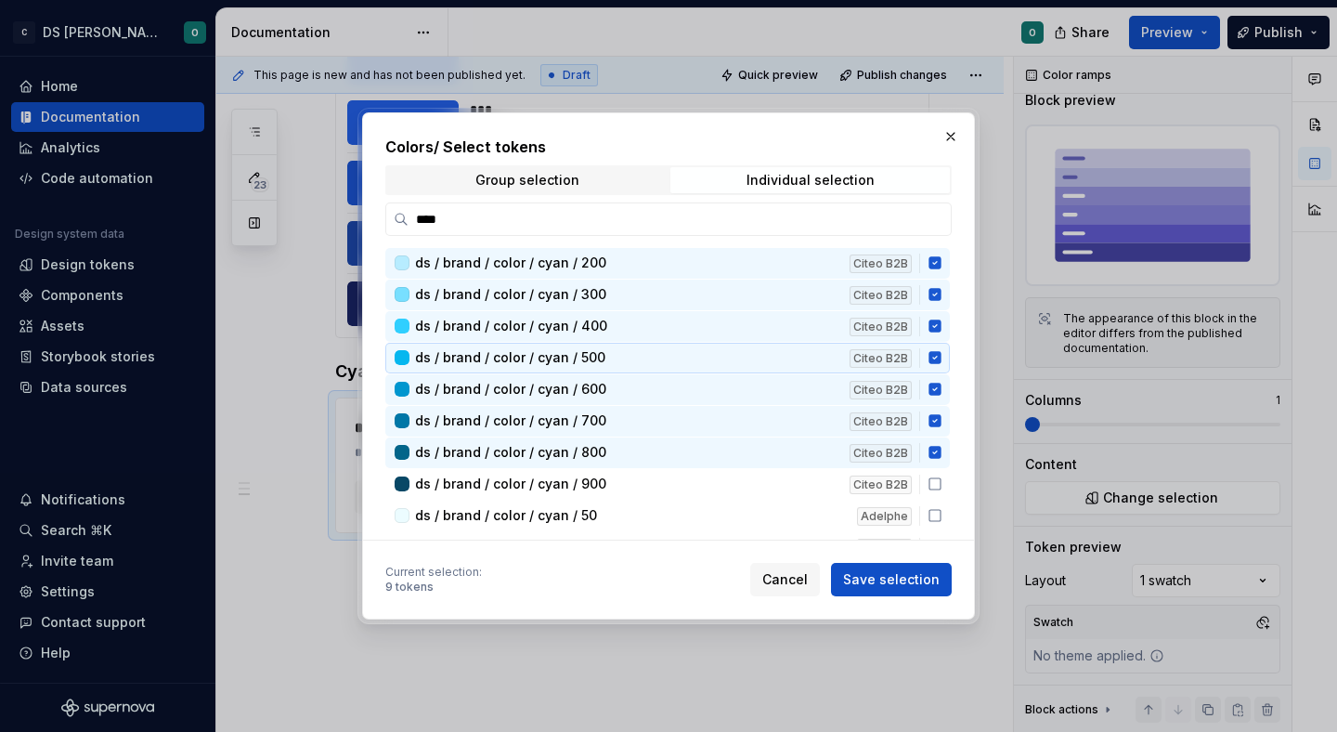
scroll to position [65, 0]
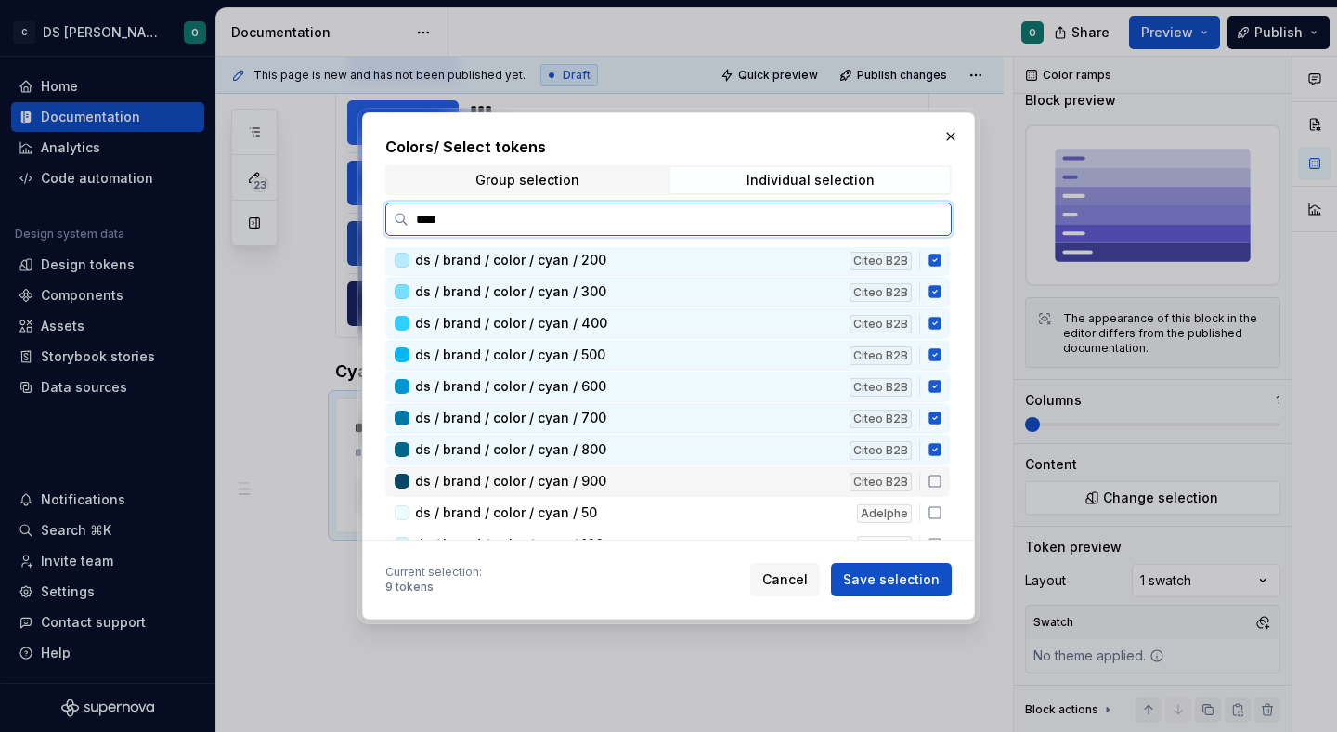
drag, startPoint x: 942, startPoint y: 482, endPoint x: 941, endPoint y: 499, distance: 16.7
click at [942, 485] on icon at bounding box center [935, 481] width 15 height 15
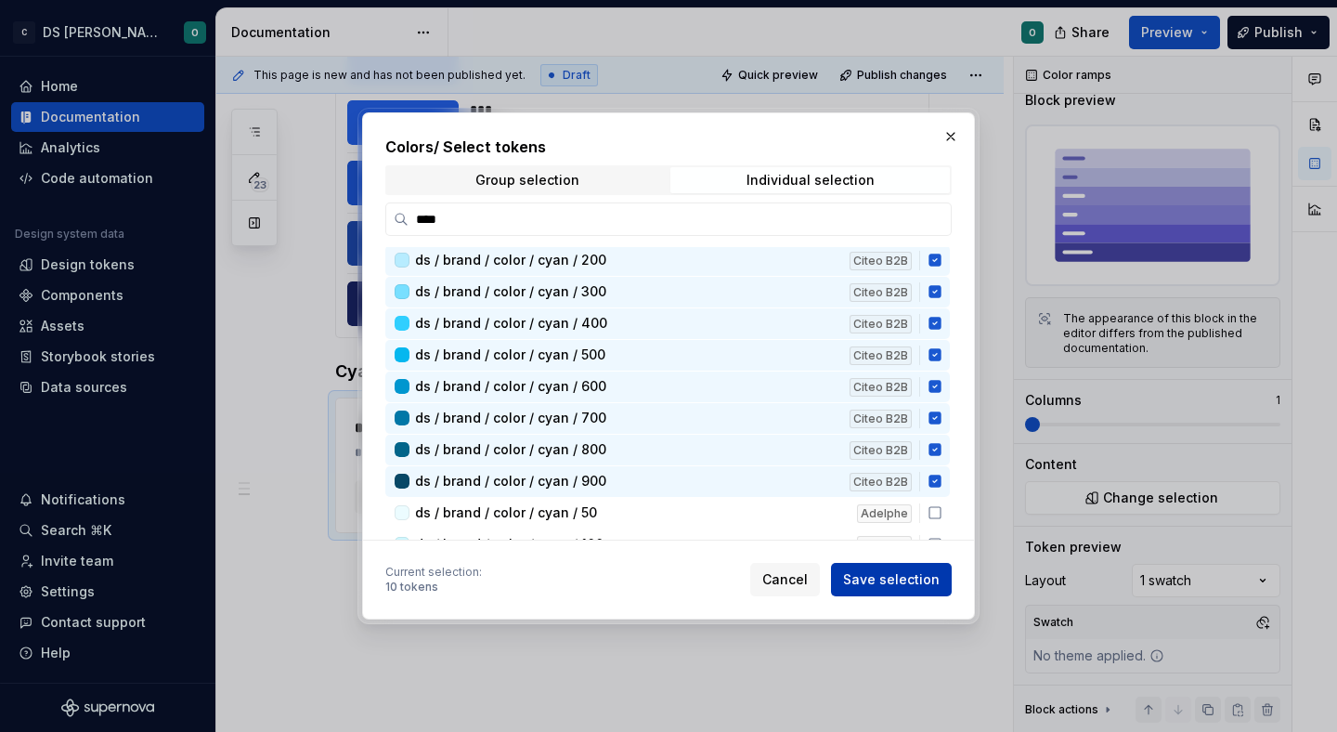
click at [926, 582] on span "Save selection" at bounding box center [891, 579] width 97 height 19
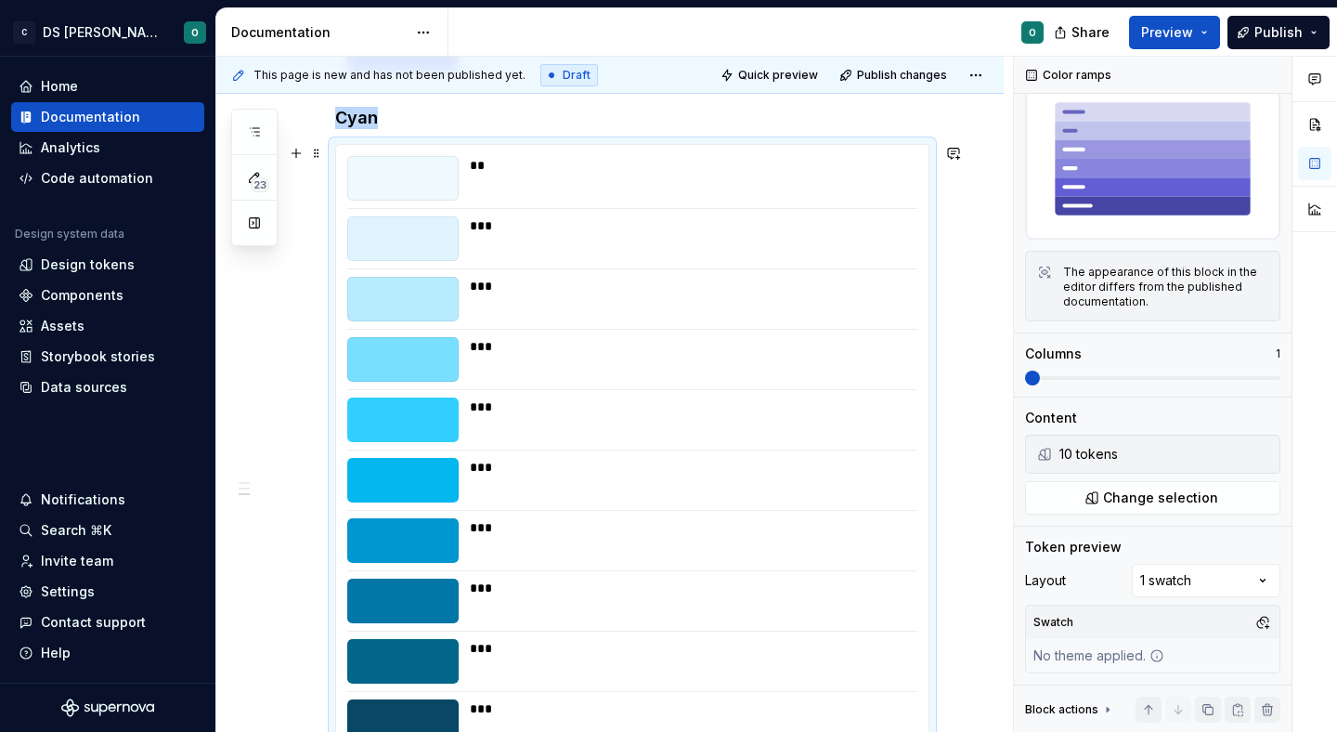
scroll to position [1867, 0]
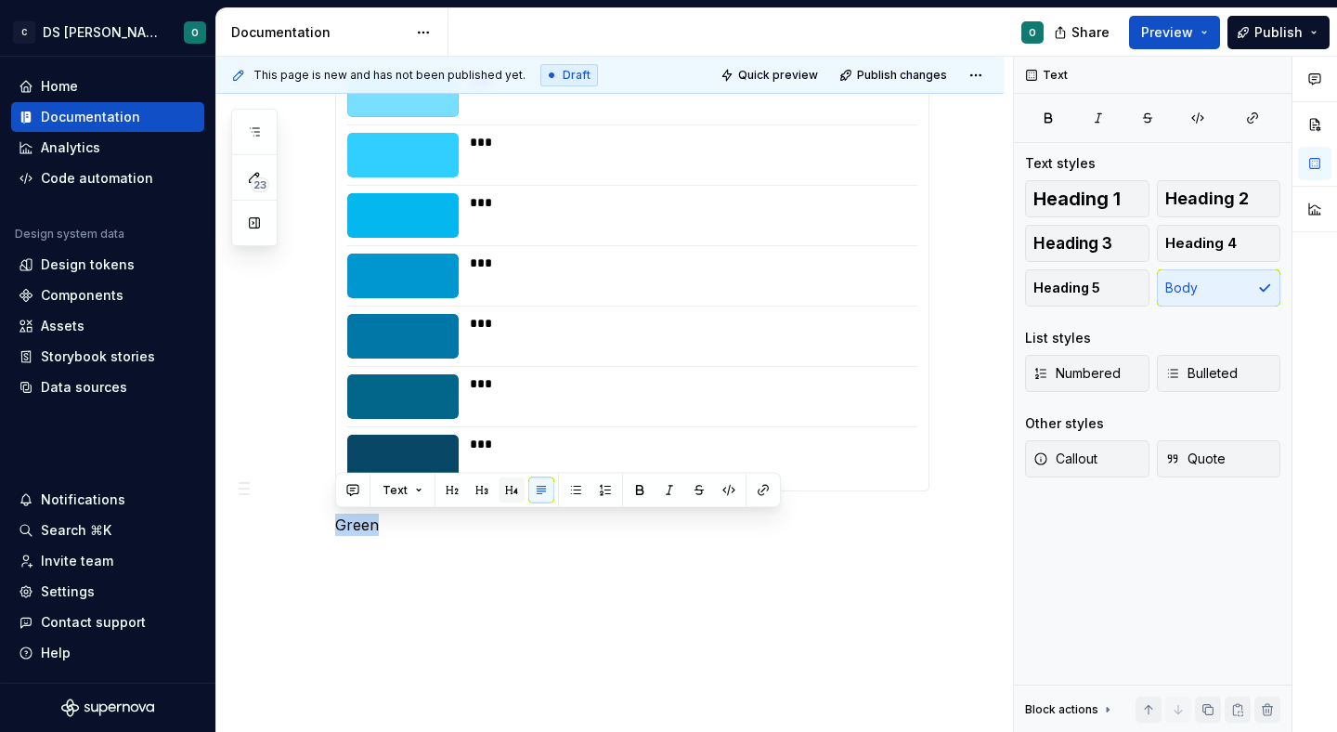
click at [509, 489] on button "button" at bounding box center [512, 490] width 26 height 26
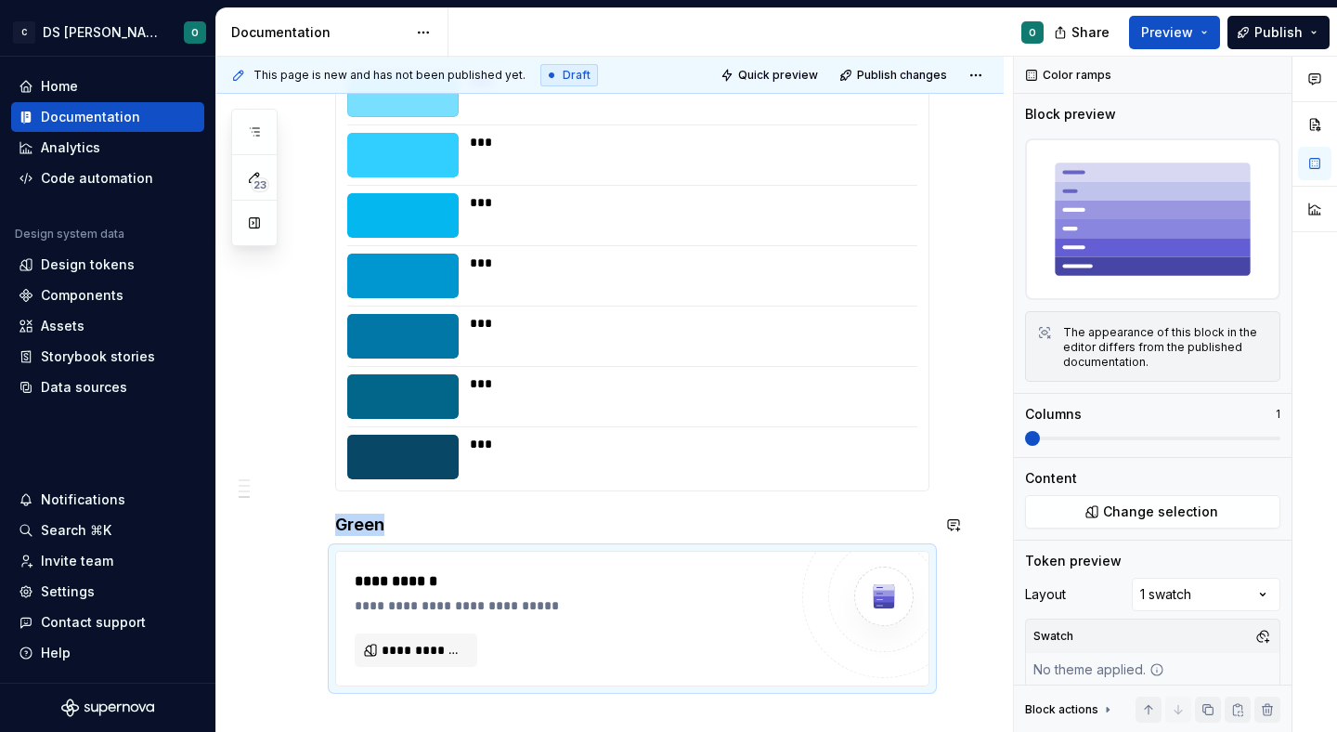
type textarea "*"
click at [396, 649] on span "**********" at bounding box center [424, 650] width 84 height 19
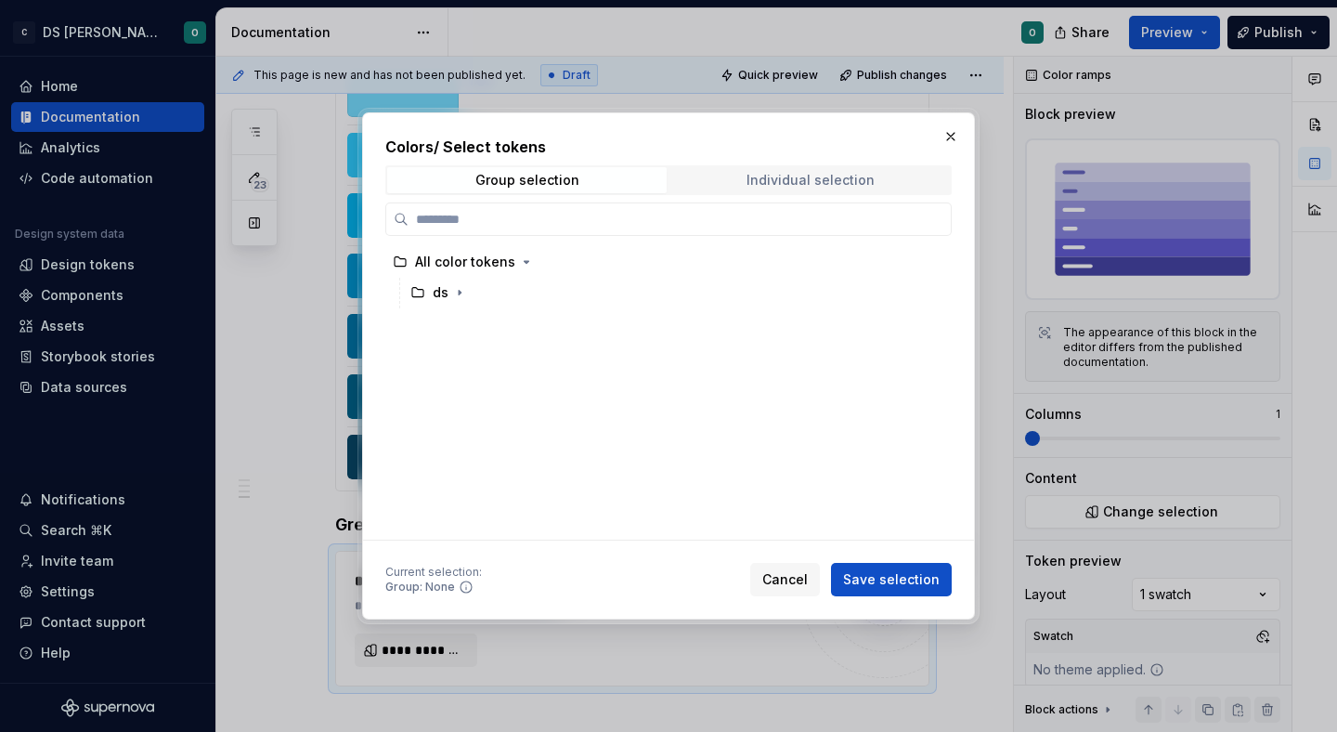
click at [784, 176] on div "Individual selection" at bounding box center [810, 180] width 128 height 15
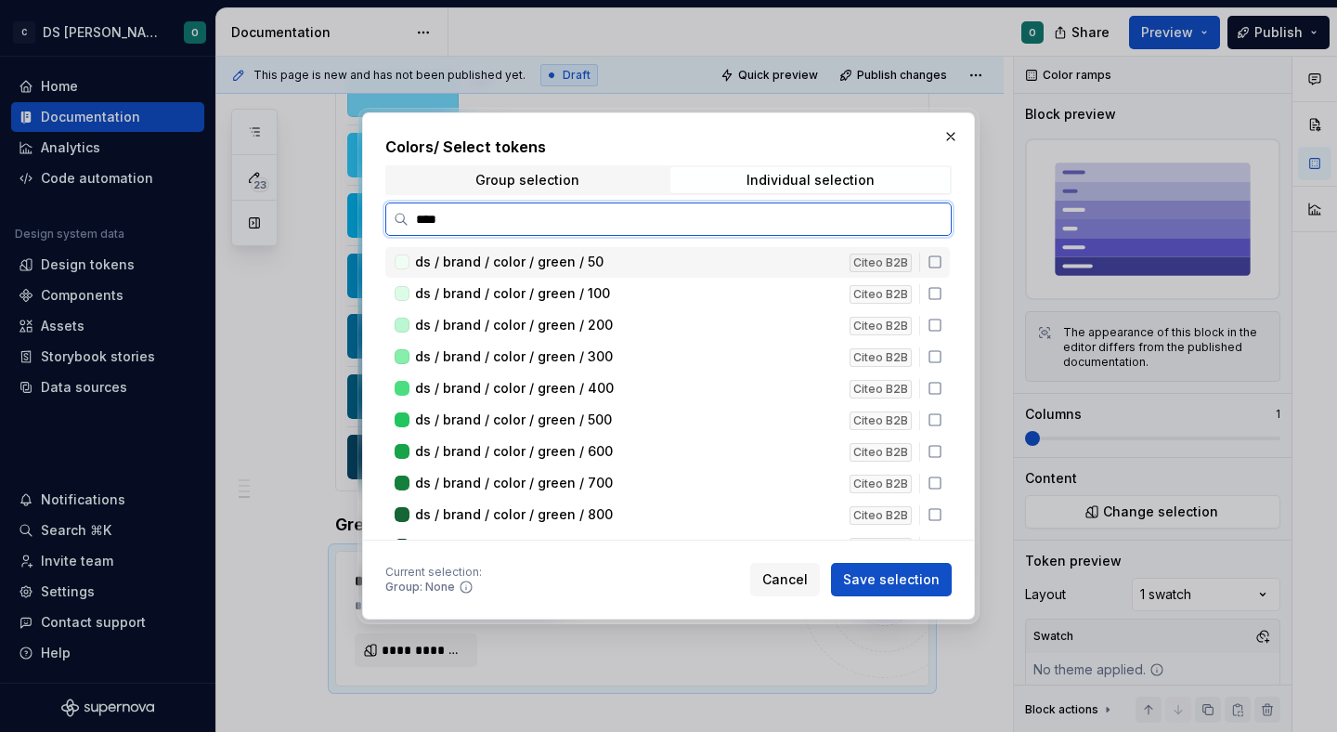
type input "*****"
click at [942, 261] on icon at bounding box center [935, 261] width 15 height 15
click at [938, 293] on icon at bounding box center [935, 293] width 15 height 15
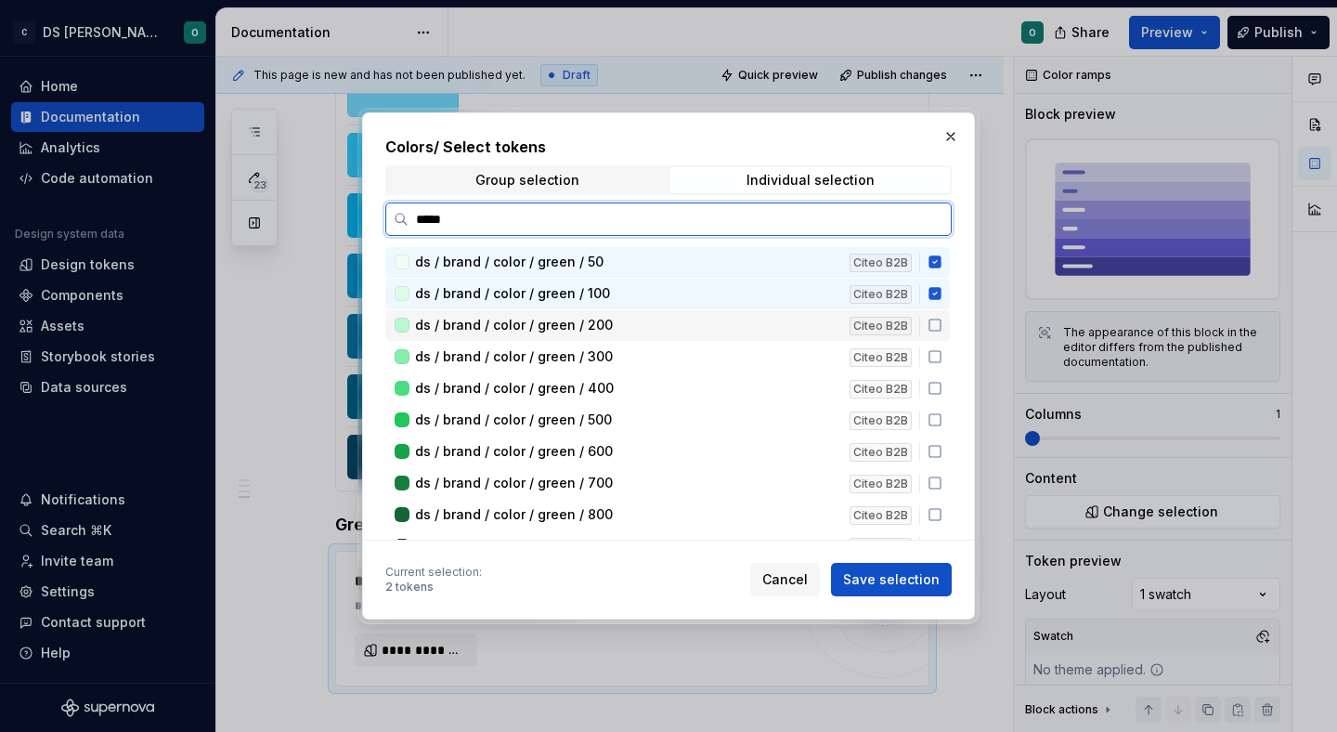
drag, startPoint x: 941, startPoint y: 325, endPoint x: 948, endPoint y: 348, distance: 24.1
click at [942, 331] on icon at bounding box center [935, 325] width 15 height 15
click at [942, 355] on icon at bounding box center [935, 356] width 15 height 15
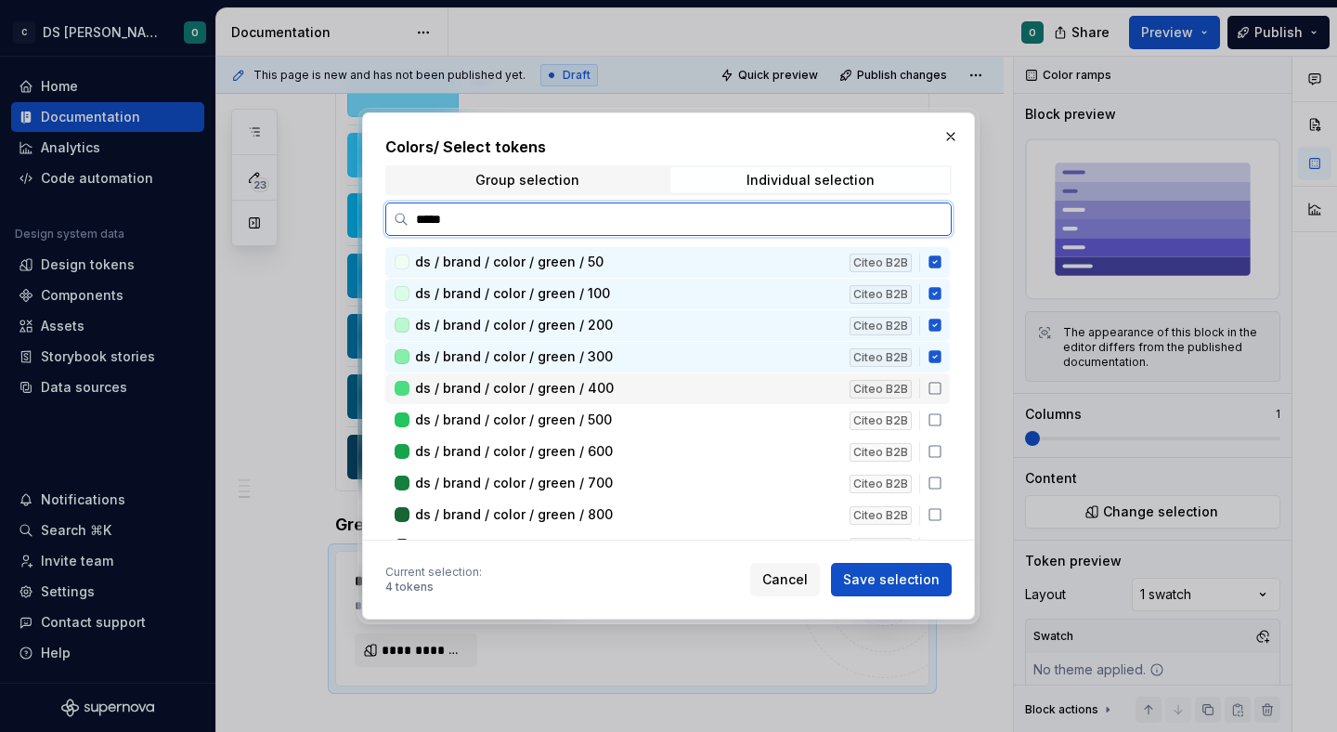
click at [942, 389] on icon at bounding box center [935, 388] width 15 height 15
click at [942, 419] on icon at bounding box center [935, 419] width 15 height 15
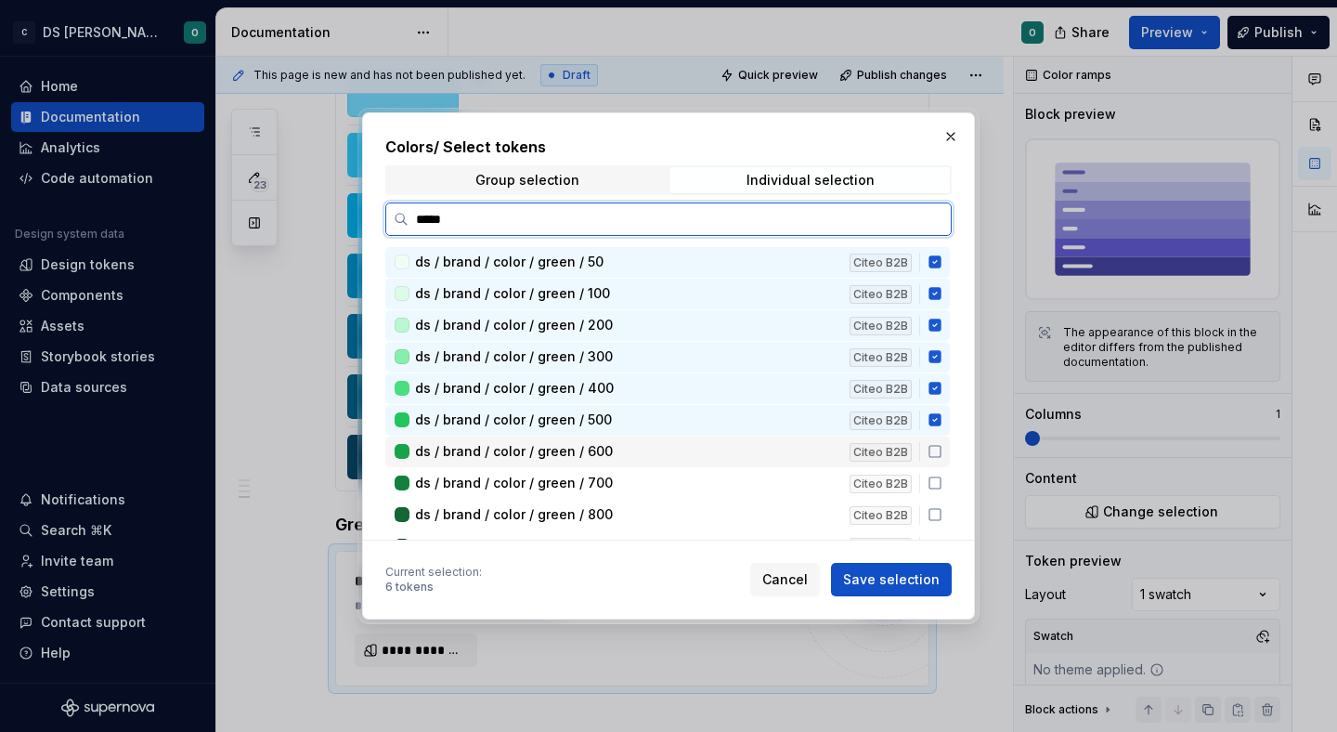
click at [942, 448] on icon at bounding box center [935, 451] width 15 height 15
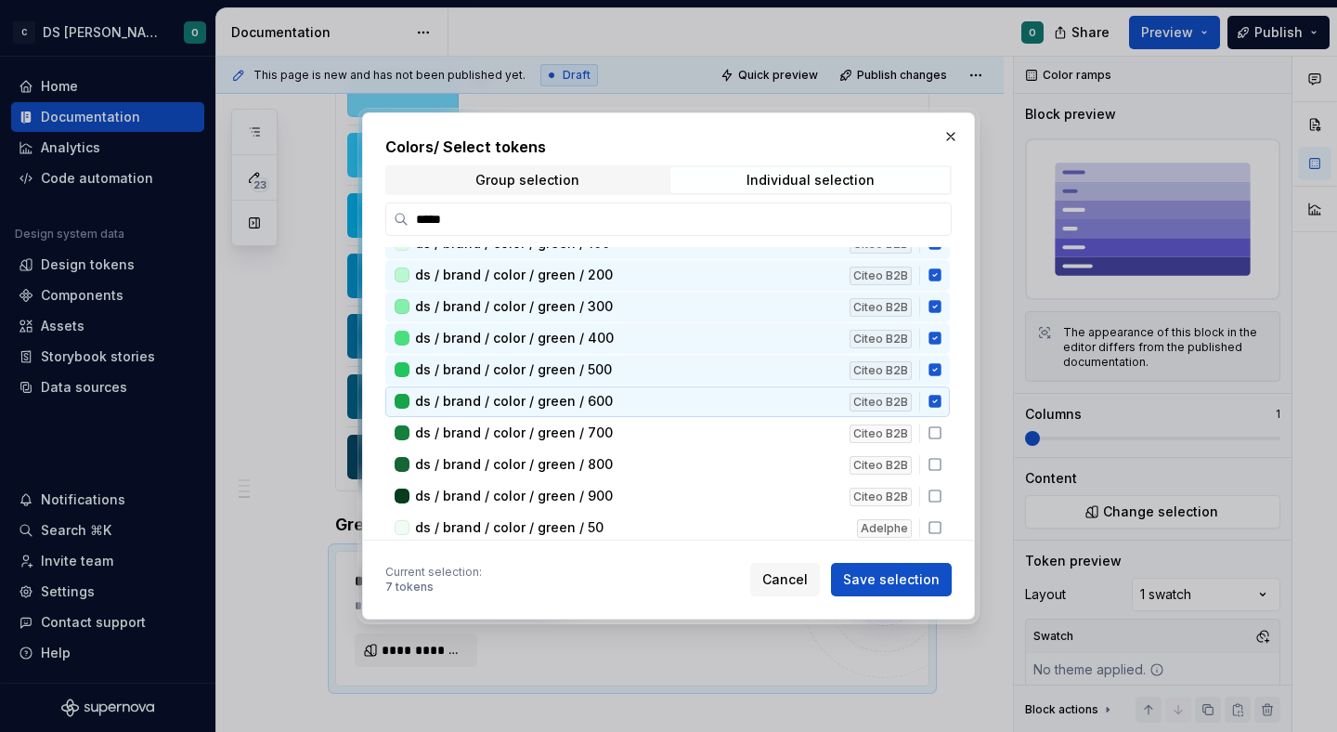
scroll to position [51, 0]
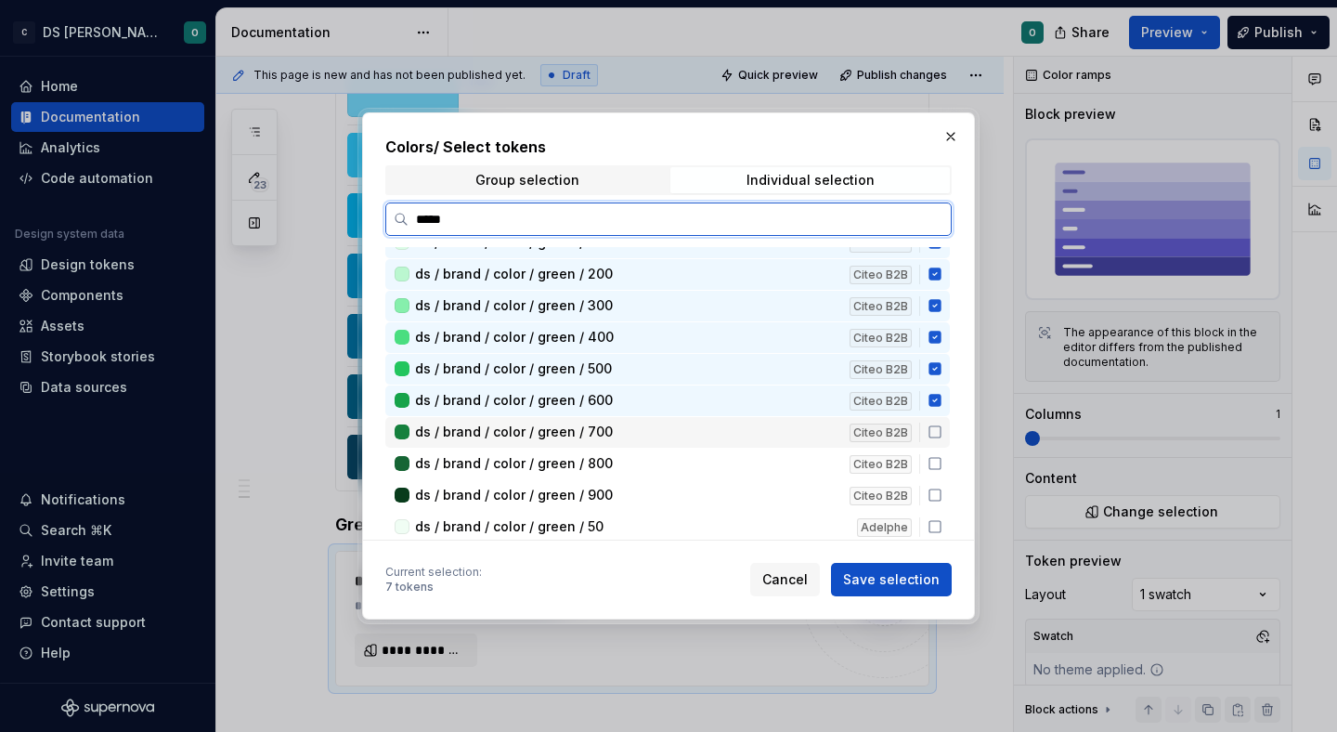
drag, startPoint x: 947, startPoint y: 433, endPoint x: 942, endPoint y: 453, distance: 20.9
click at [942, 433] on icon at bounding box center [935, 431] width 15 height 15
click at [942, 460] on icon at bounding box center [935, 463] width 15 height 15
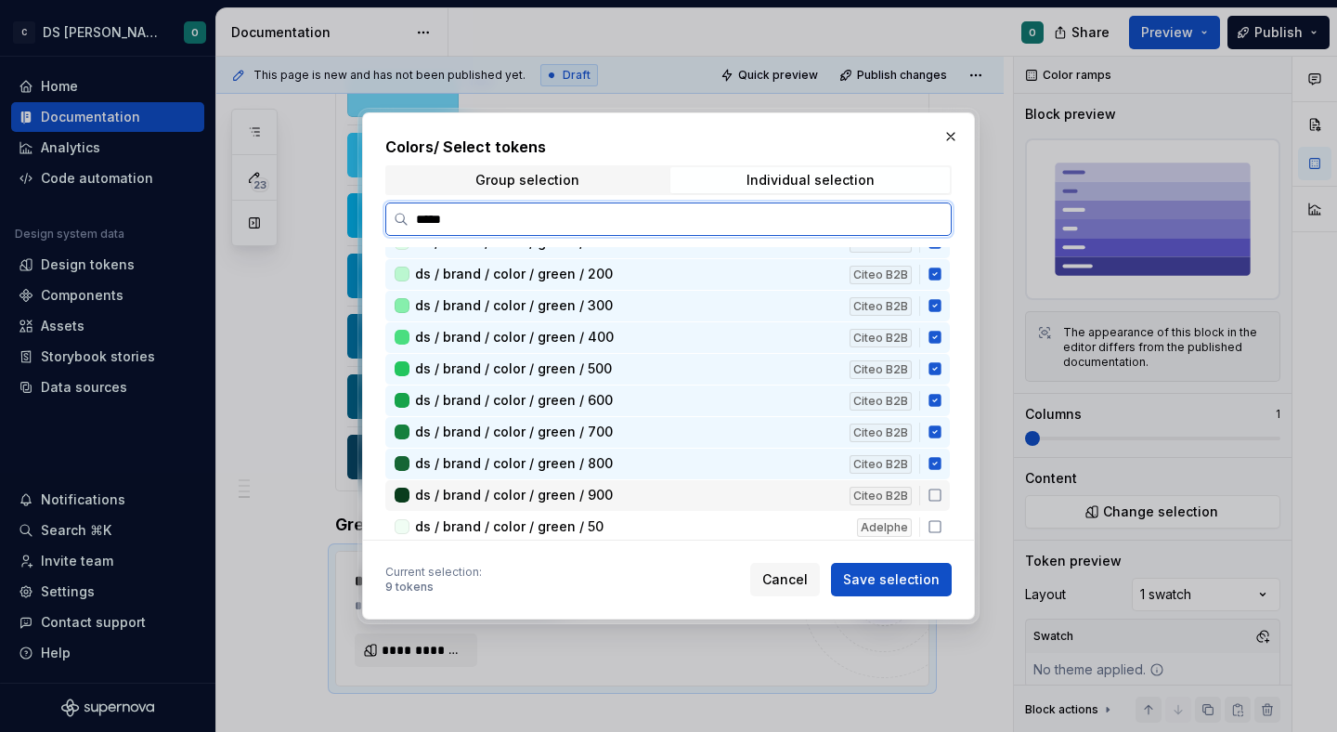
click at [942, 499] on icon at bounding box center [935, 494] width 15 height 15
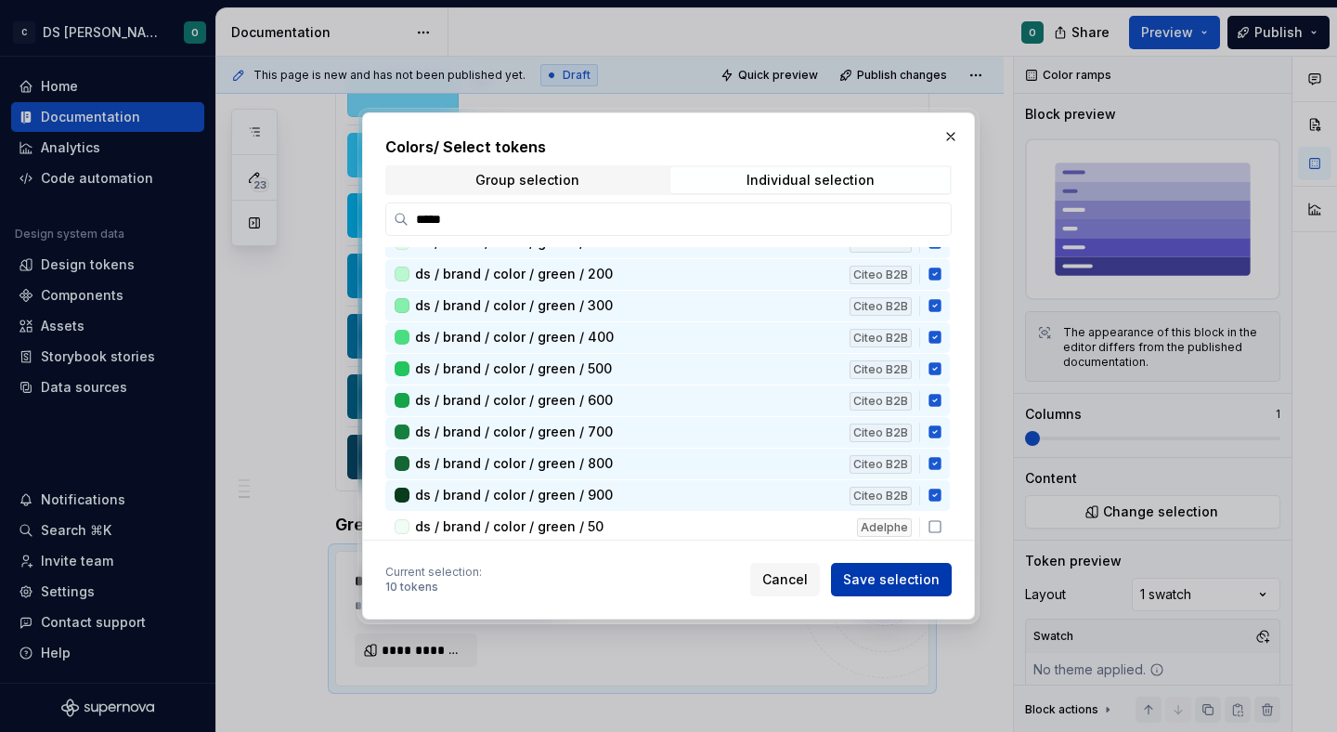
click at [911, 574] on span "Save selection" at bounding box center [891, 579] width 97 height 19
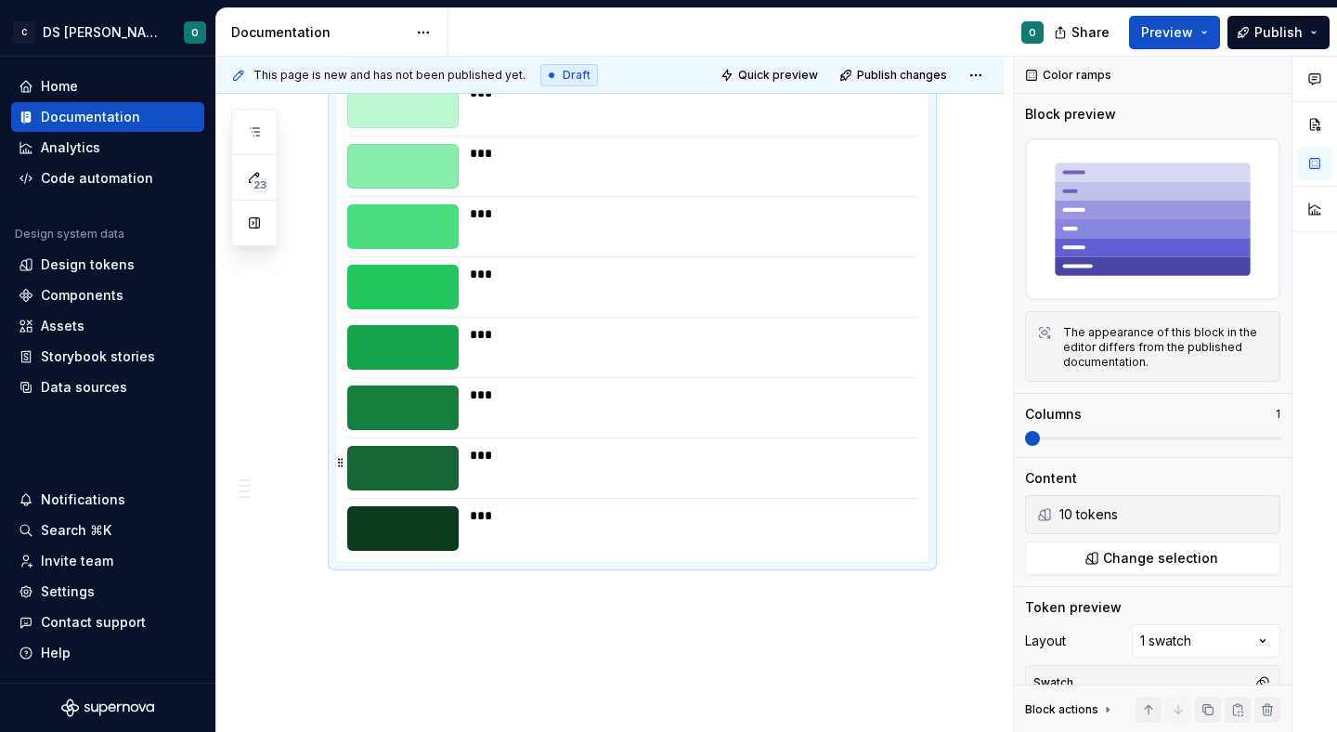
scroll to position [2469, 0]
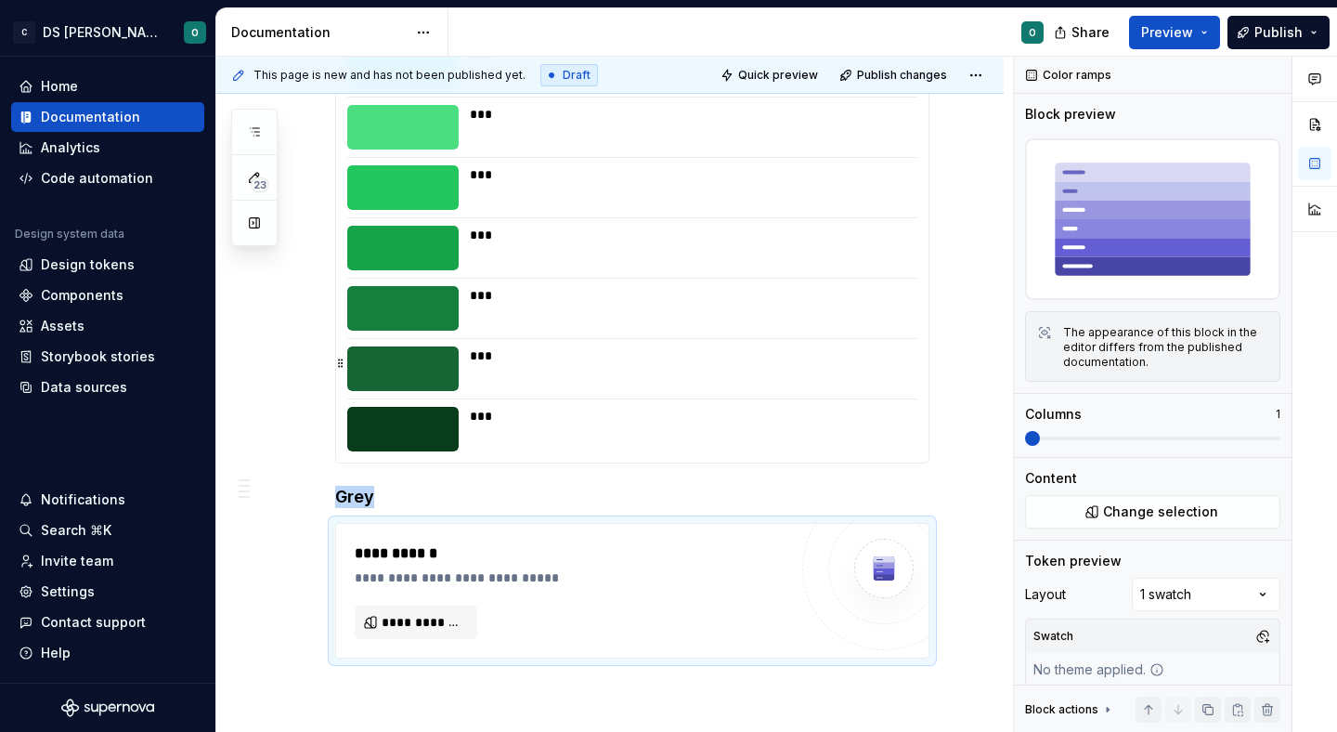
scroll to position [2569, 0]
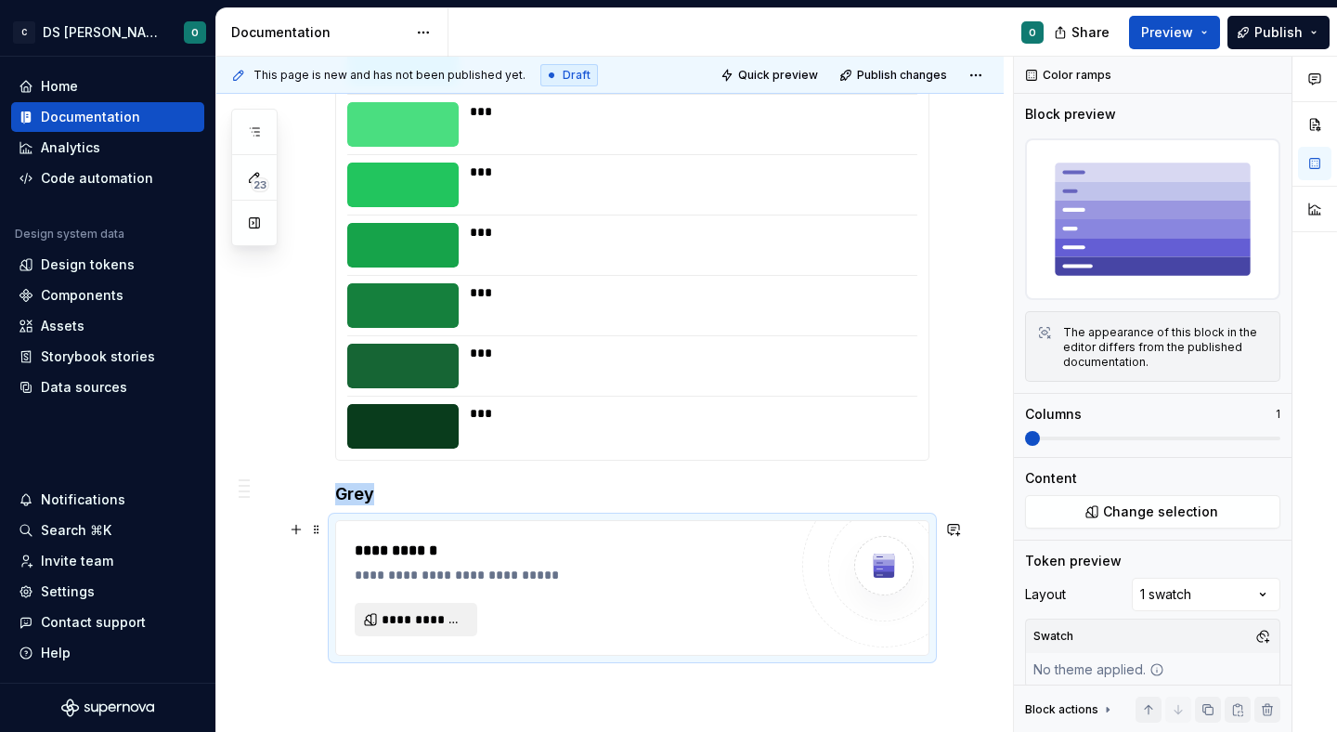
click at [448, 603] on button "**********" at bounding box center [416, 619] width 123 height 33
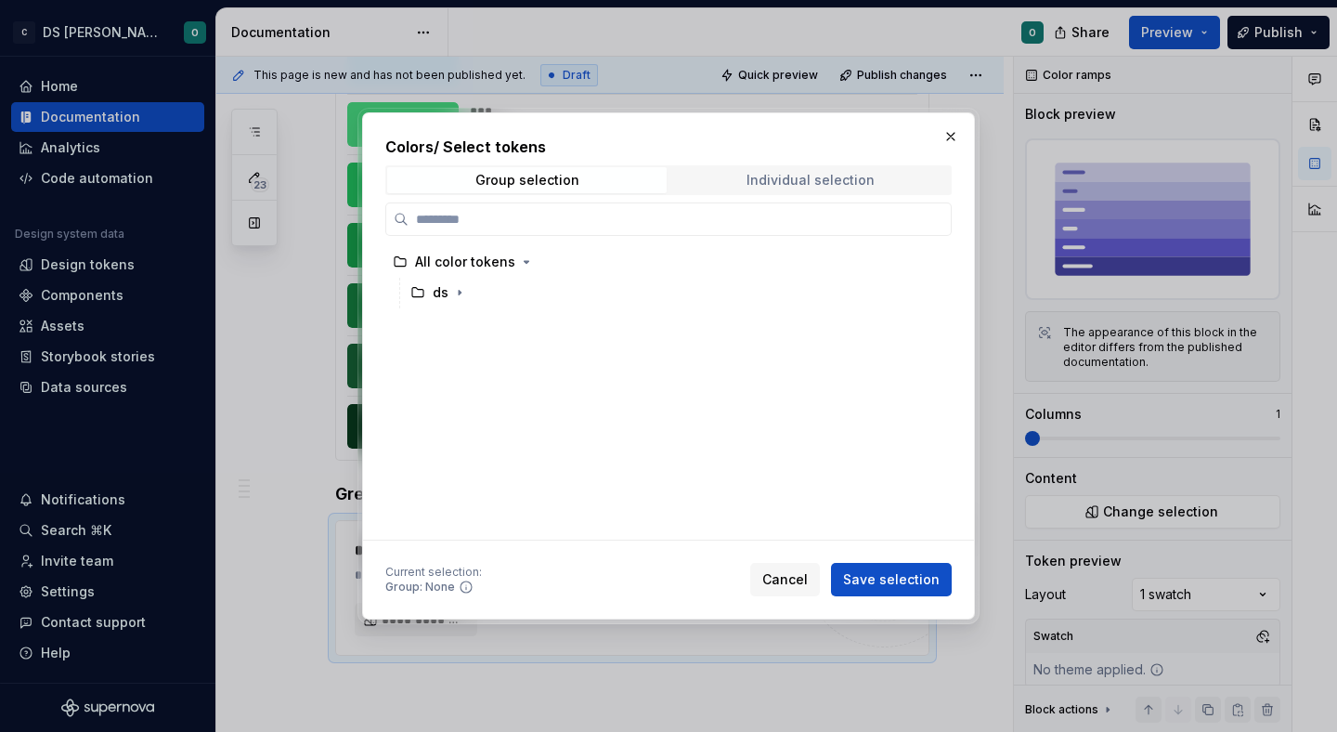
click at [839, 177] on div "Individual selection" at bounding box center [810, 180] width 128 height 15
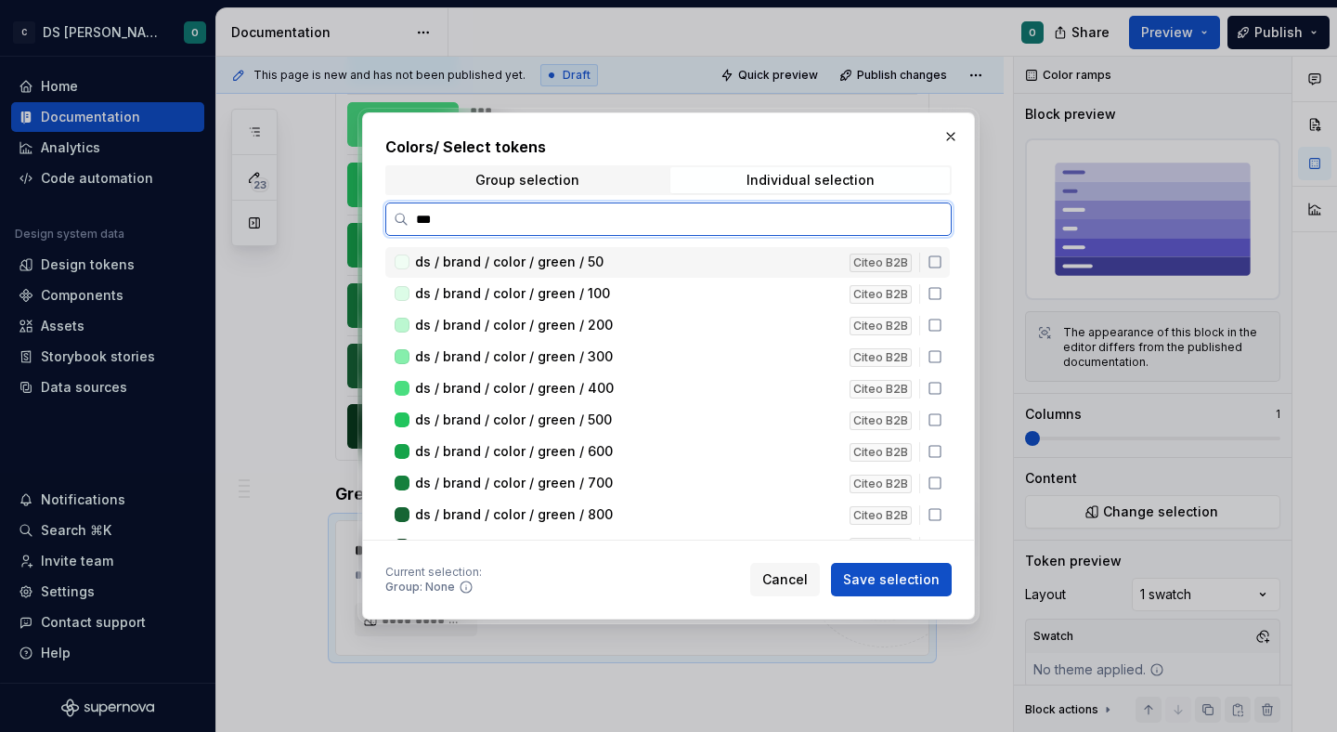
type input "****"
drag, startPoint x: 939, startPoint y: 263, endPoint x: 944, endPoint y: 281, distance: 19.4
click at [941, 266] on icon at bounding box center [935, 261] width 15 height 15
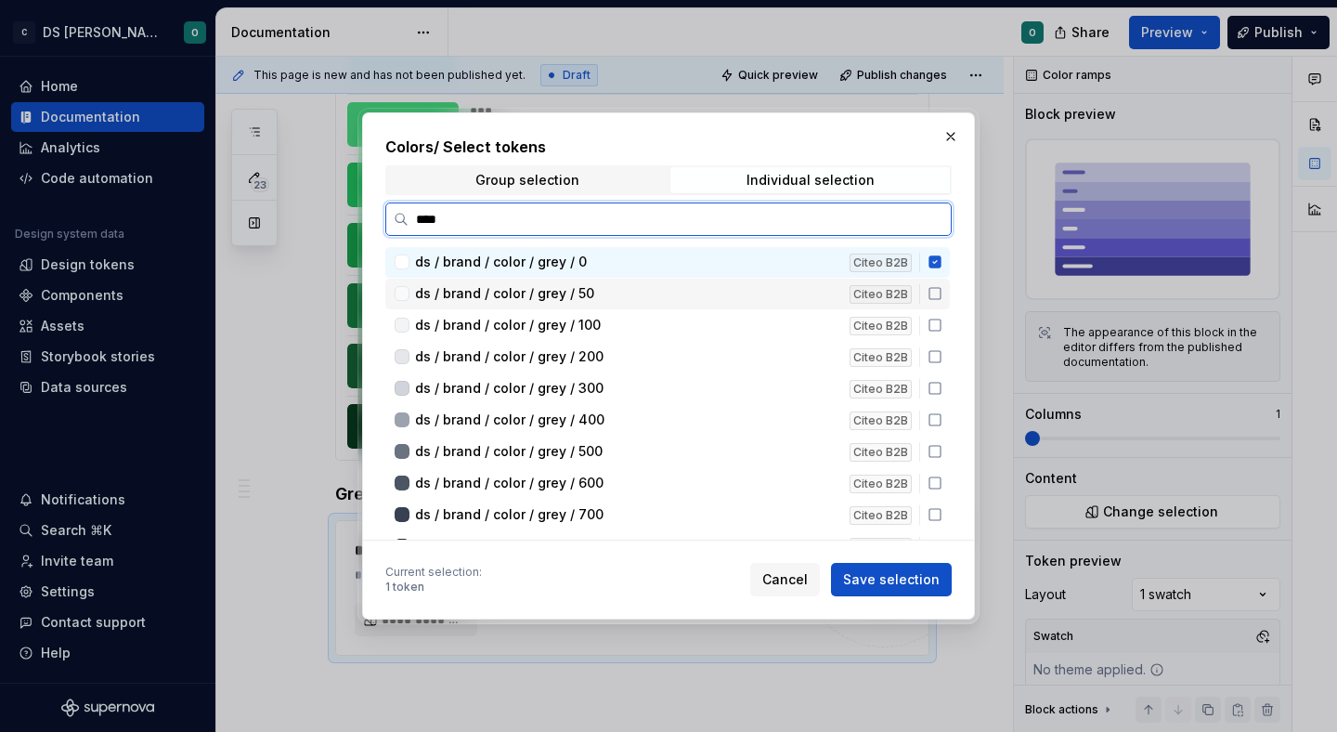
click at [942, 292] on icon at bounding box center [935, 293] width 15 height 15
click at [942, 324] on icon at bounding box center [935, 325] width 15 height 15
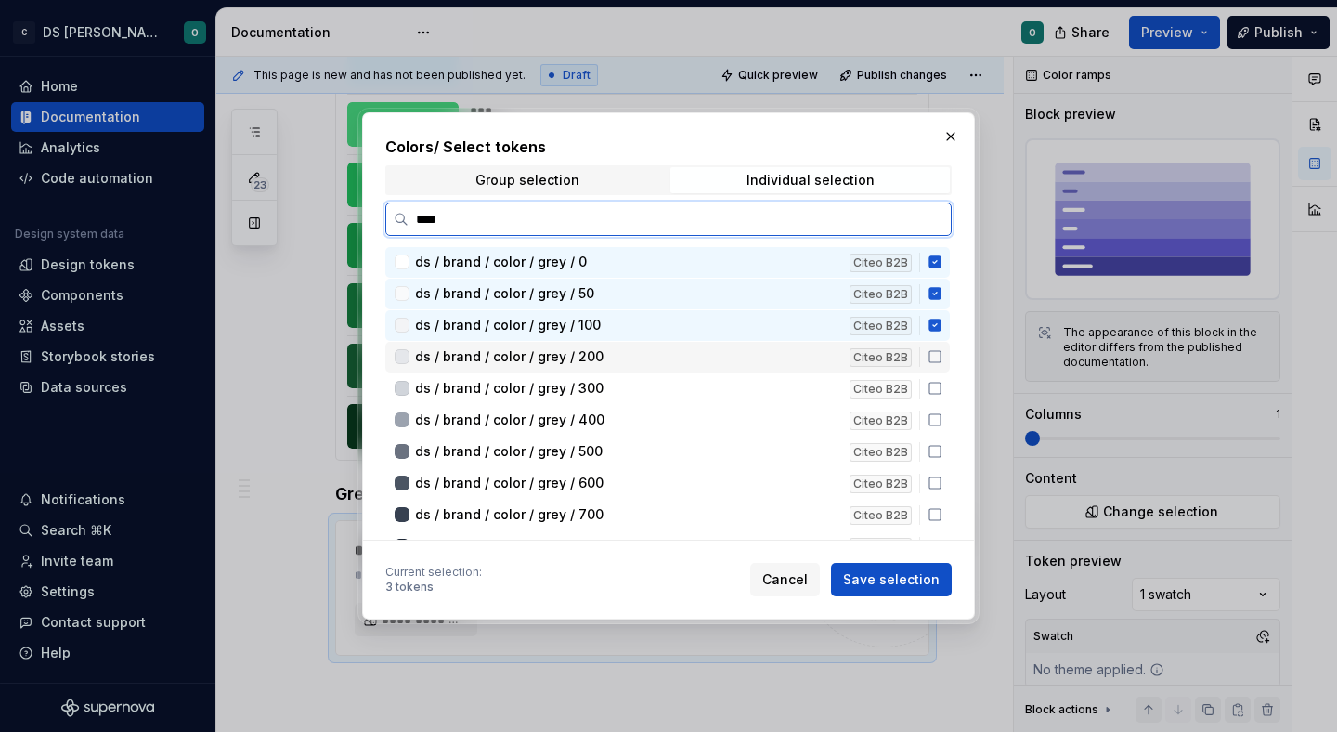
drag, startPoint x: 941, startPoint y: 355, endPoint x: 942, endPoint y: 370, distance: 15.8
click at [942, 361] on icon at bounding box center [935, 356] width 15 height 15
click at [941, 394] on icon at bounding box center [934, 388] width 11 height 11
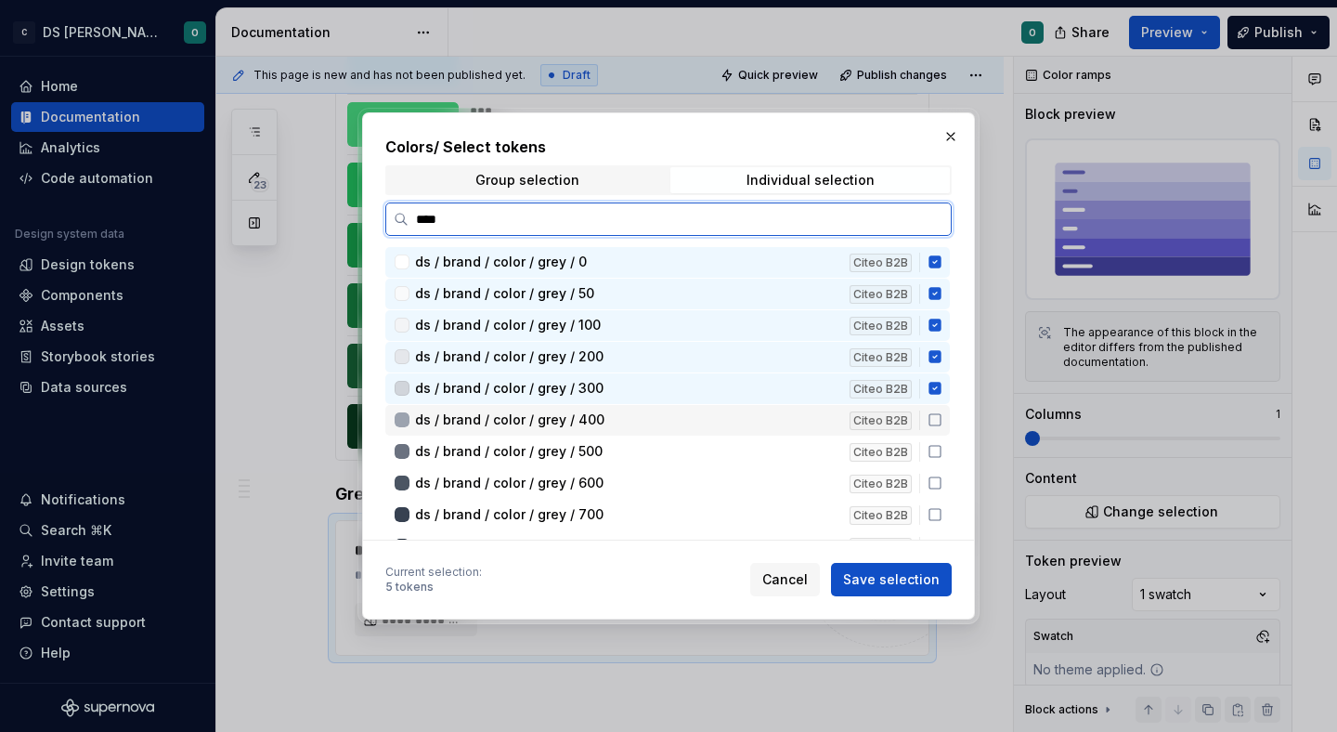
drag, startPoint x: 942, startPoint y: 420, endPoint x: 948, endPoint y: 448, distance: 28.4
click at [942, 421] on icon at bounding box center [935, 419] width 15 height 15
click at [941, 455] on icon at bounding box center [934, 451] width 11 height 11
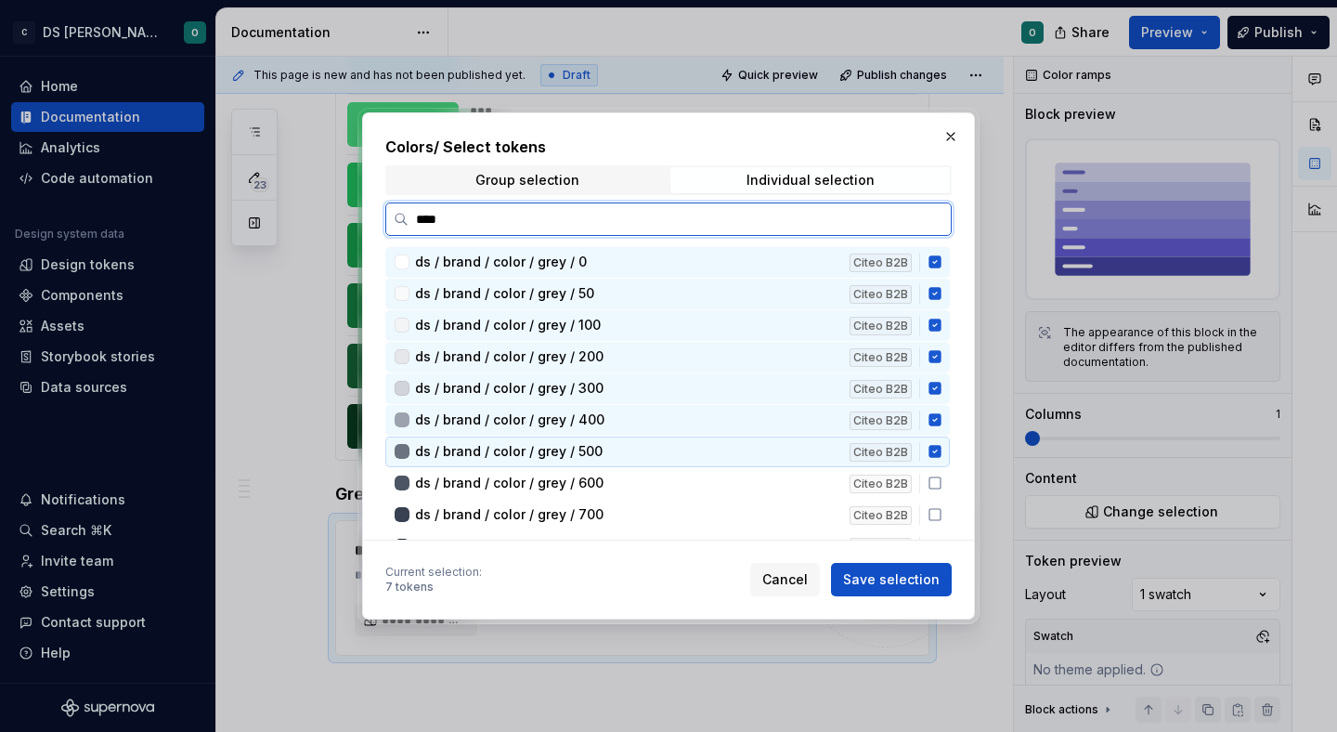
scroll to position [15, 0]
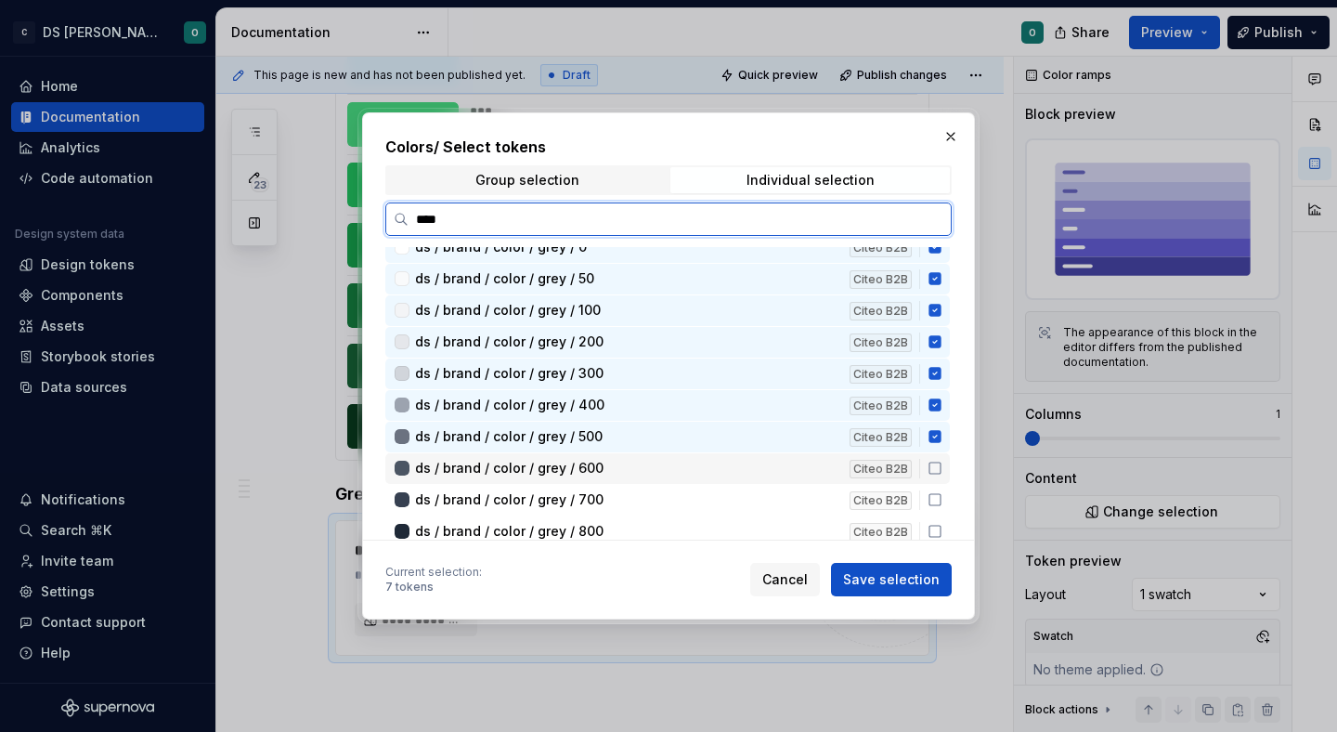
drag, startPoint x: 939, startPoint y: 467, endPoint x: 951, endPoint y: 490, distance: 26.2
click at [940, 467] on icon at bounding box center [935, 468] width 15 height 15
drag, startPoint x: 945, startPoint y: 500, endPoint x: 949, endPoint y: 513, distance: 13.5
click at [942, 500] on icon at bounding box center [935, 499] width 15 height 15
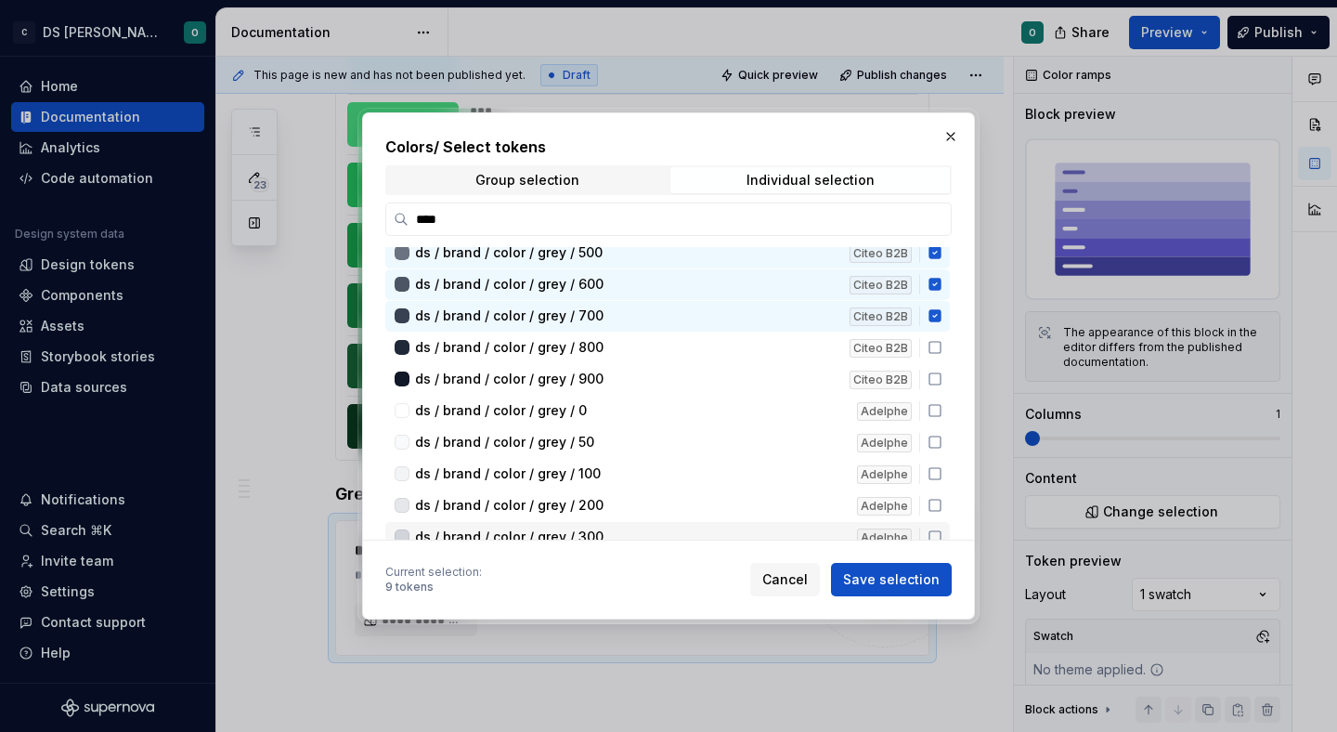
scroll to position [155, 0]
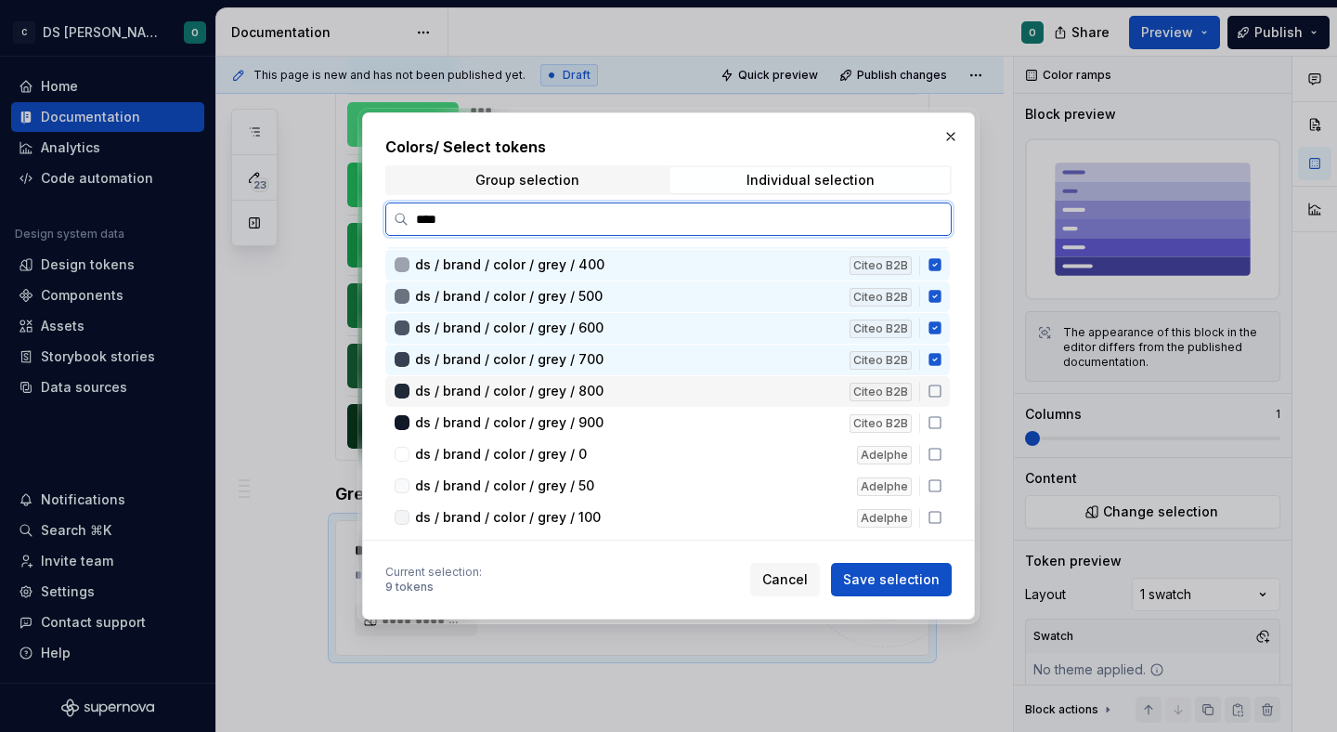
click at [941, 393] on icon at bounding box center [935, 390] width 15 height 15
click at [942, 421] on icon at bounding box center [935, 422] width 15 height 15
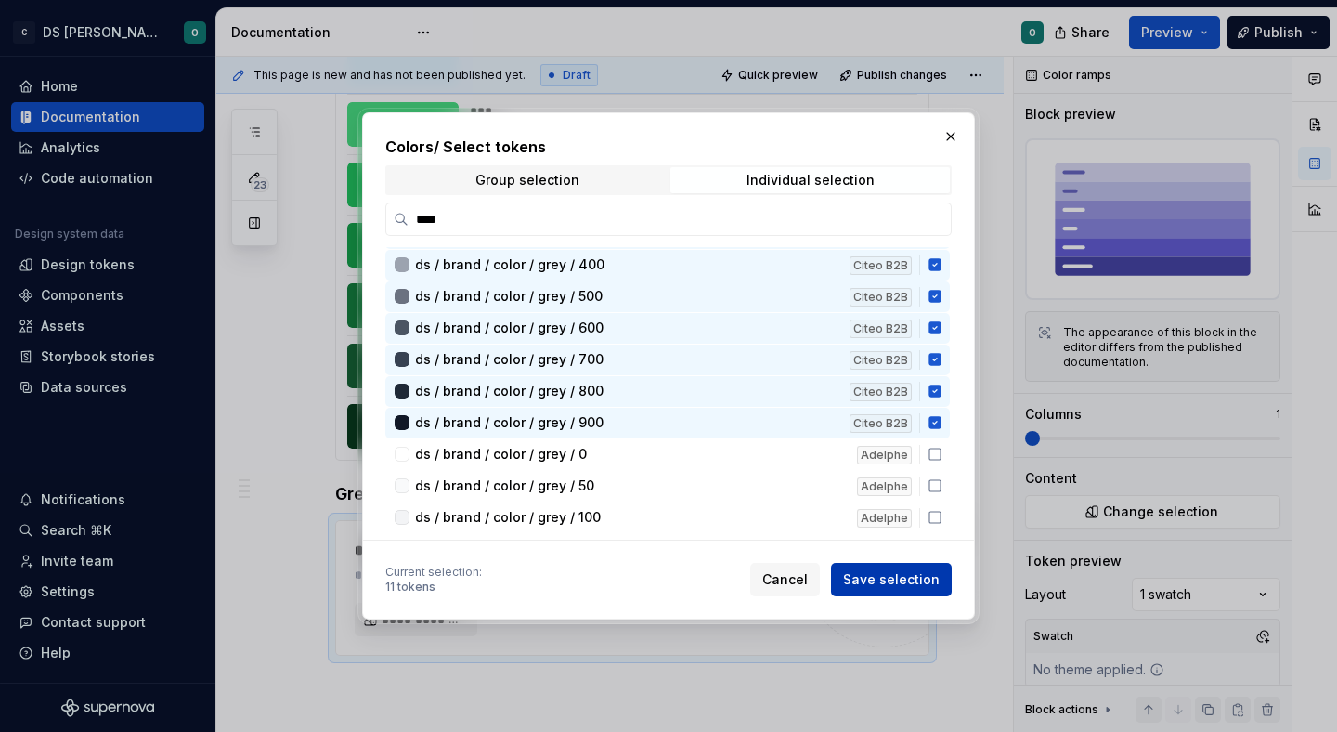
click at [902, 577] on span "Save selection" at bounding box center [891, 579] width 97 height 19
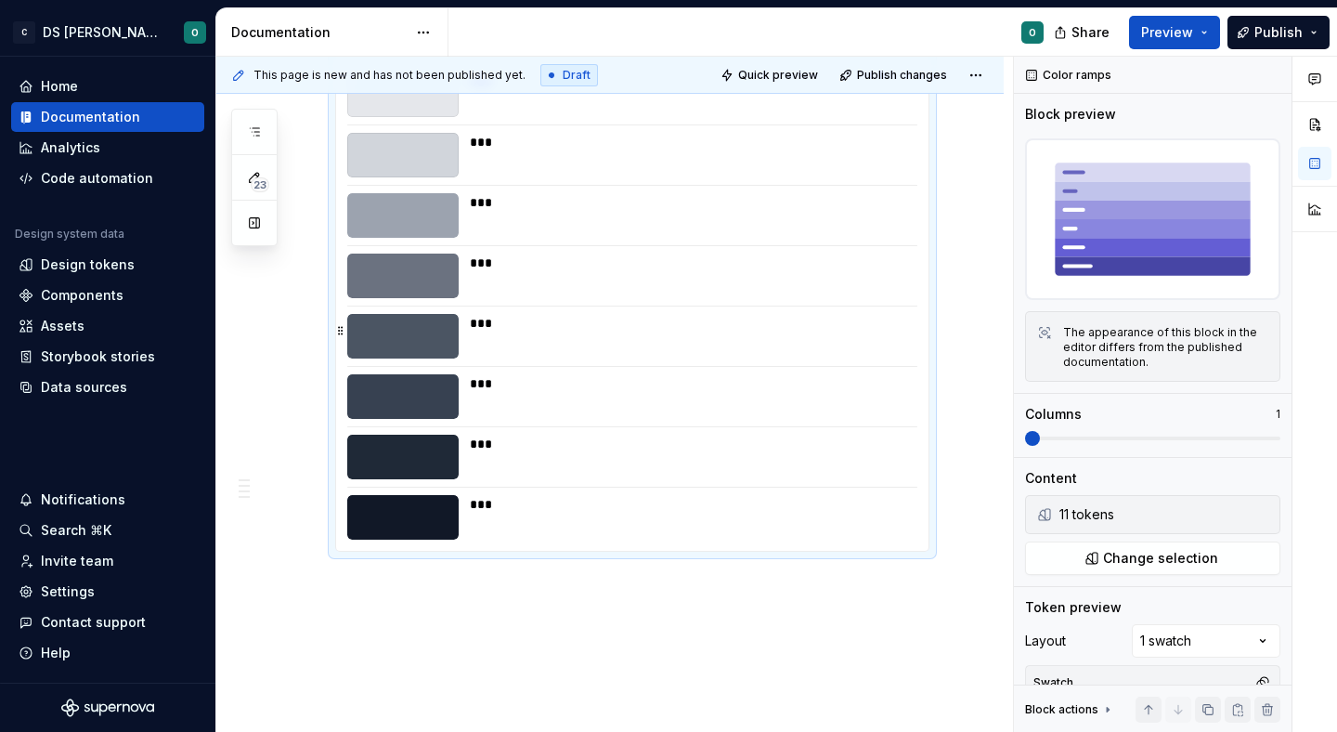
scroll to position [3270, 0]
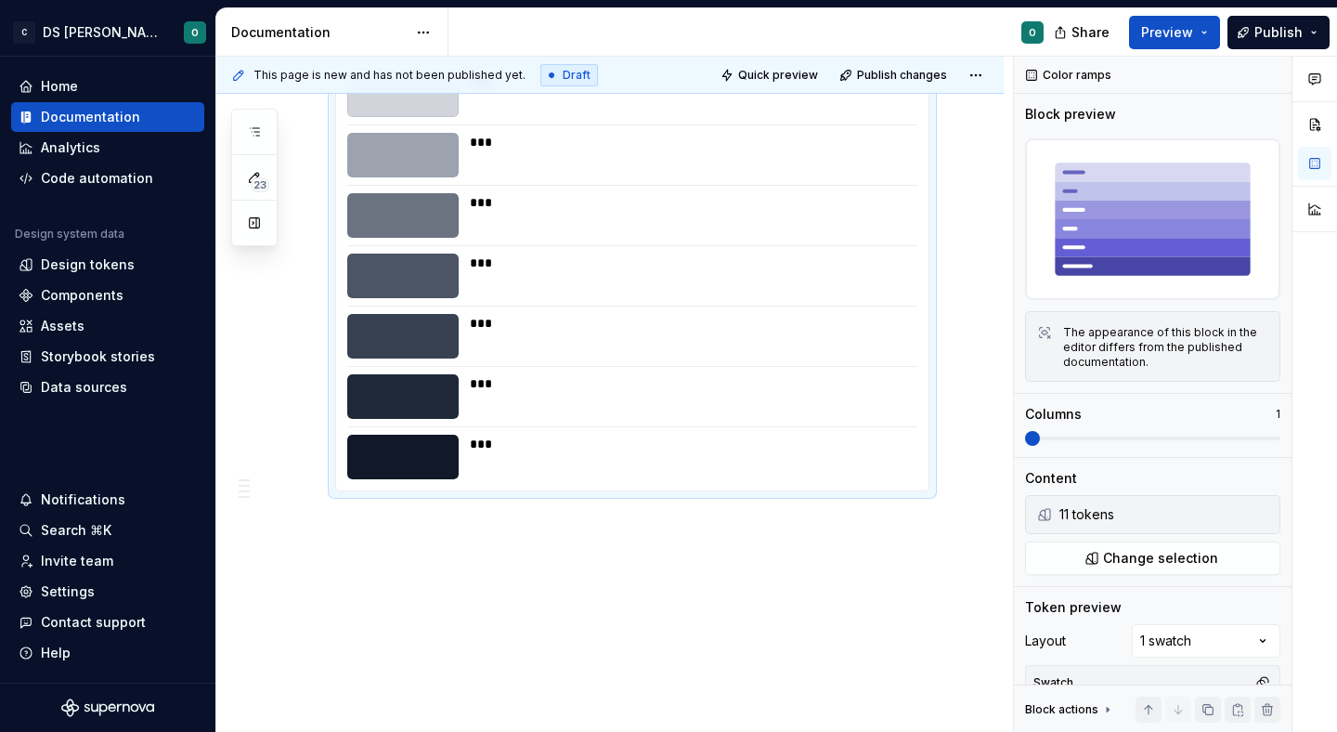
click at [614, 544] on div "This page is new and has not been published yet. Draft Quick preview Publish ch…" at bounding box center [614, 395] width 797 height 676
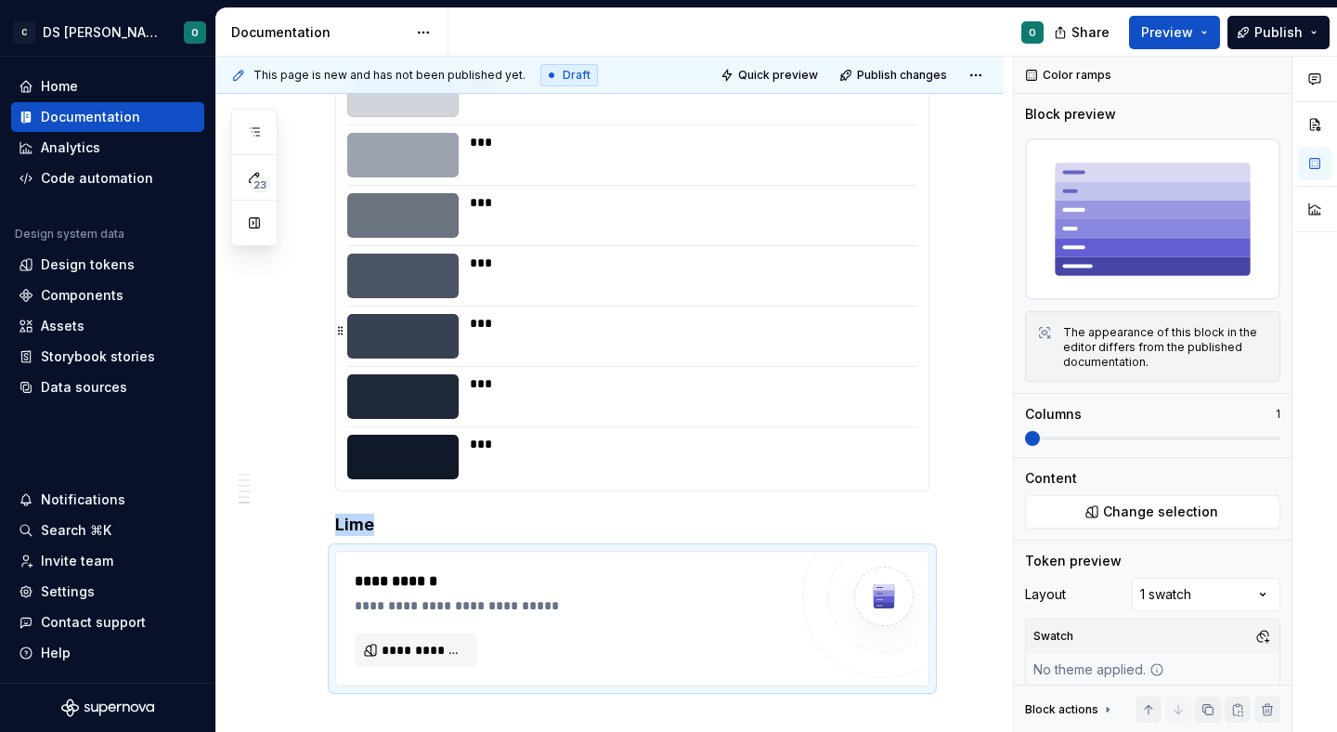
type textarea "*"
click at [1149, 499] on button "Change selection" at bounding box center [1152, 511] width 255 height 33
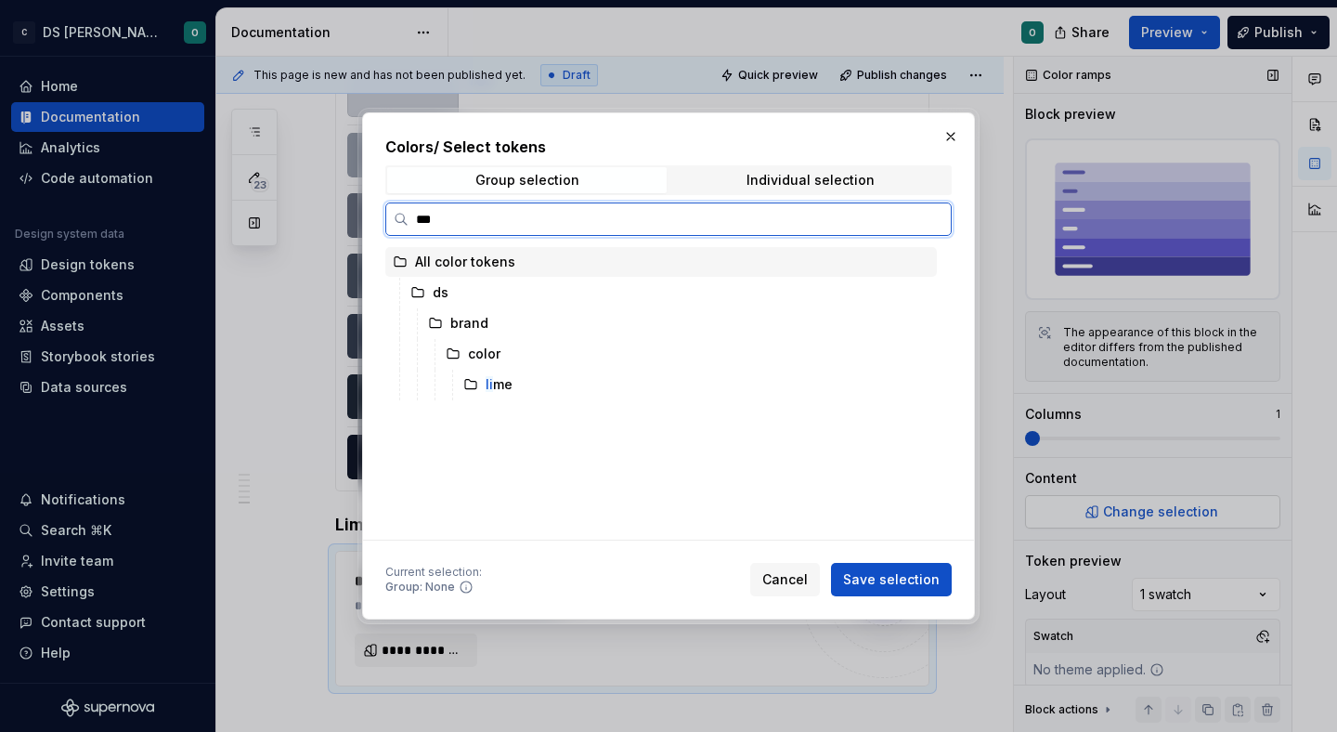
type input "****"
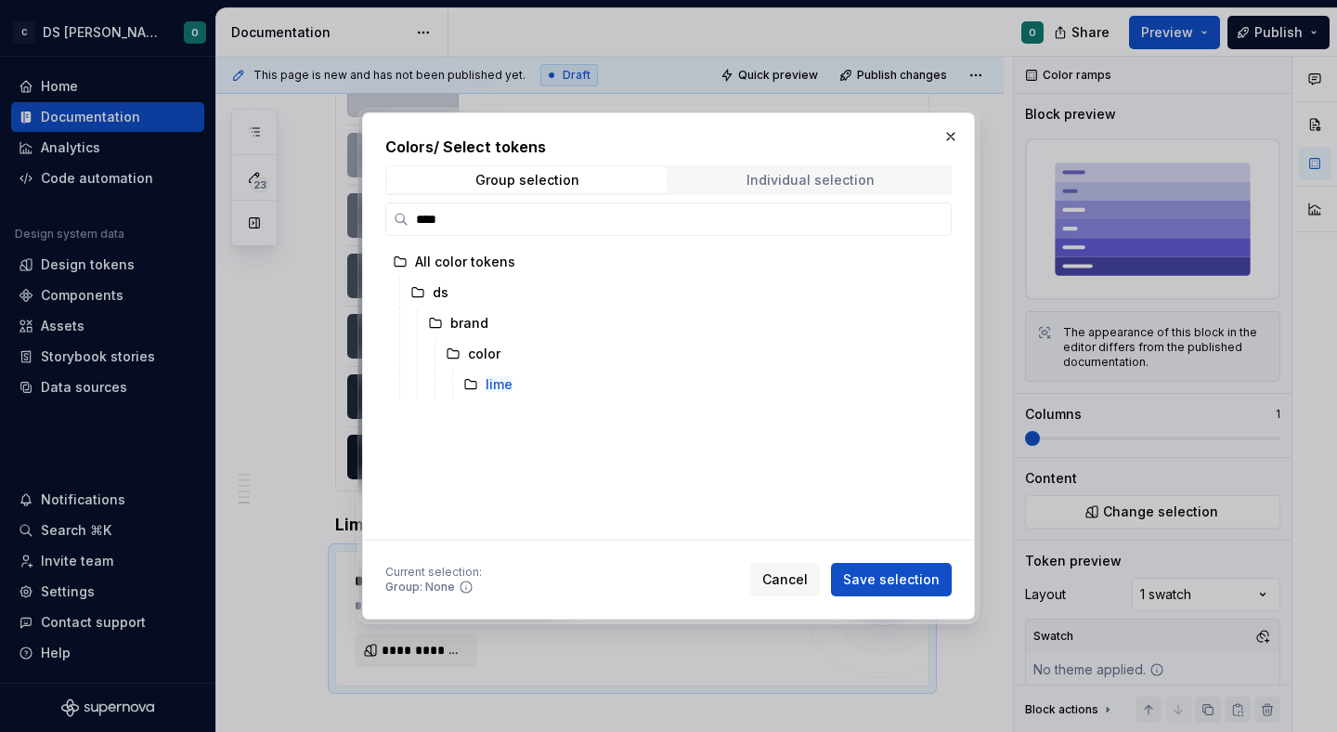
click at [824, 186] on div "Individual selection" at bounding box center [810, 180] width 128 height 15
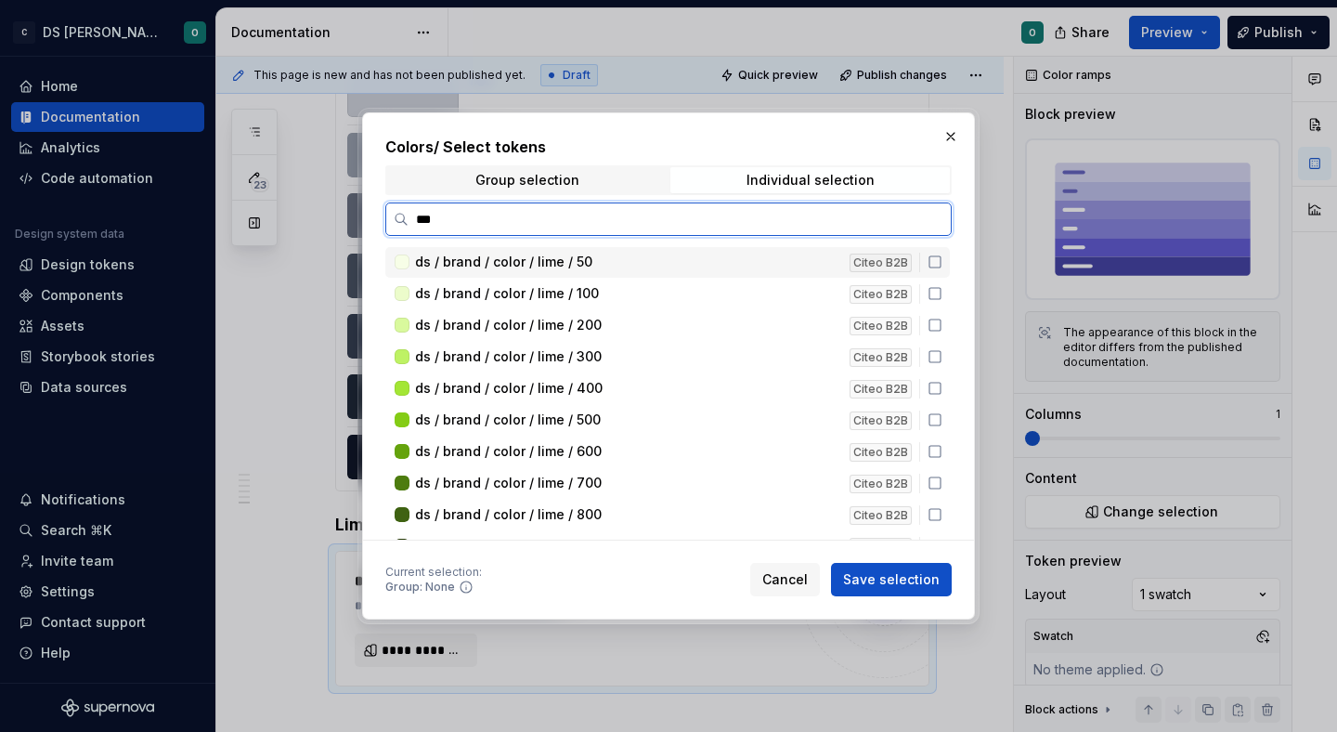
type input "****"
click at [942, 257] on icon at bounding box center [935, 261] width 15 height 15
click at [944, 275] on div "ds / brand / color / lime / 50 Citeo B2B" at bounding box center [667, 262] width 564 height 31
click at [942, 258] on icon at bounding box center [935, 261] width 15 height 15
click at [942, 290] on icon at bounding box center [935, 293] width 15 height 15
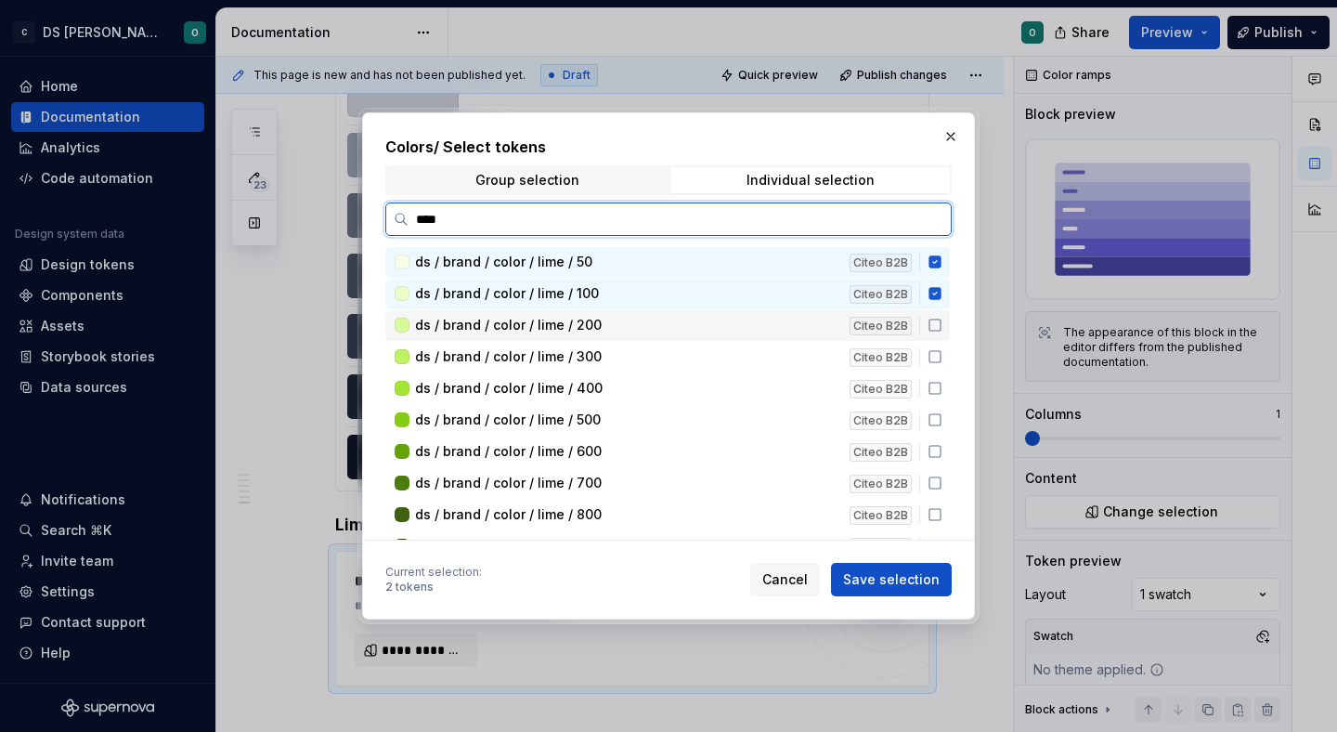
click at [942, 327] on icon at bounding box center [935, 325] width 15 height 15
click at [945, 366] on div "ds / brand / color / lime / 300 Citeo B2B" at bounding box center [667, 357] width 564 height 31
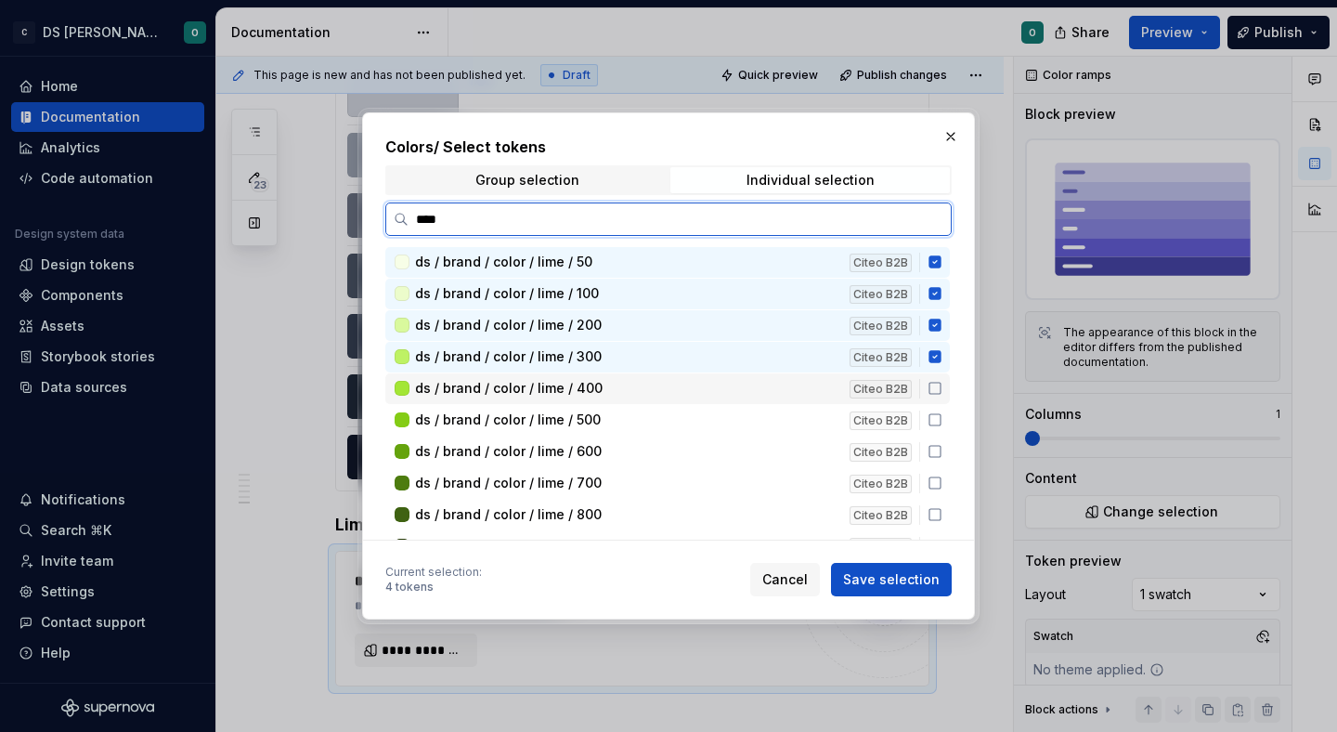
click at [942, 391] on icon at bounding box center [935, 388] width 15 height 15
click at [942, 422] on icon at bounding box center [935, 419] width 15 height 15
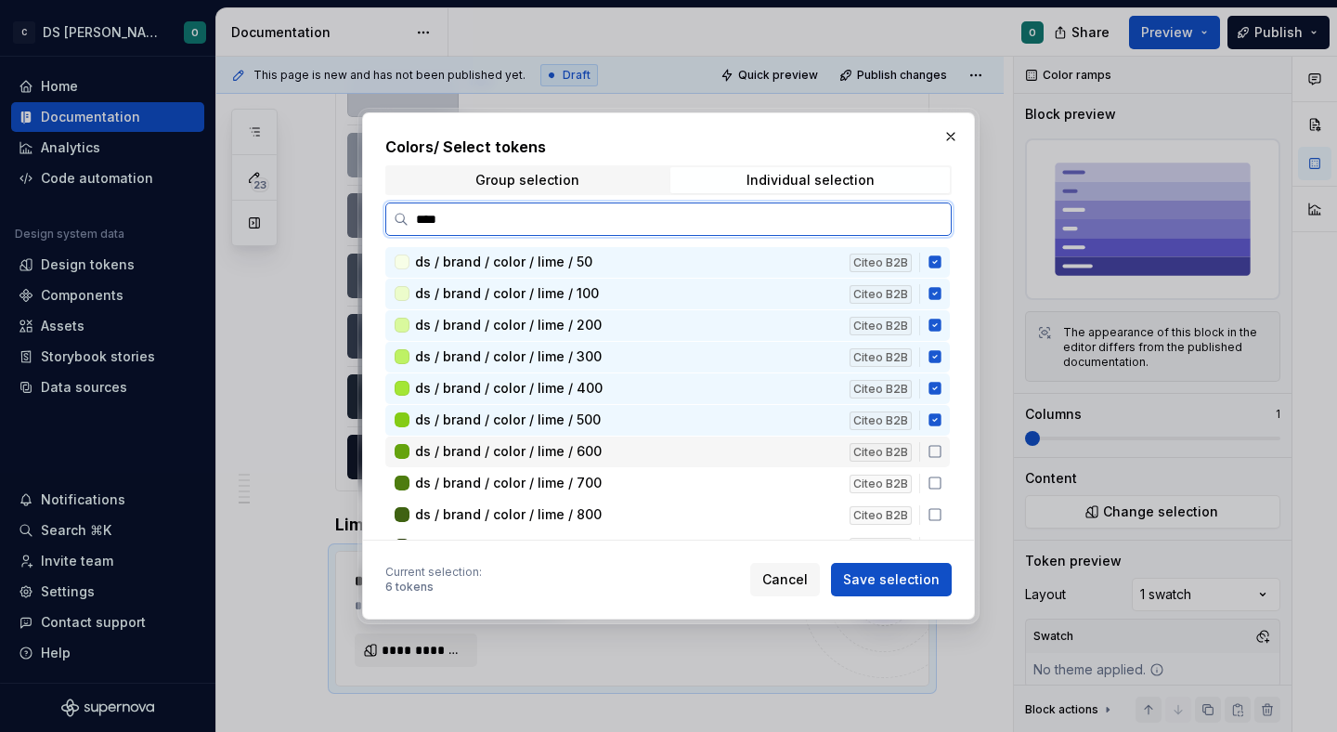
click at [941, 446] on icon at bounding box center [934, 451] width 11 height 11
click at [942, 479] on icon at bounding box center [935, 482] width 15 height 15
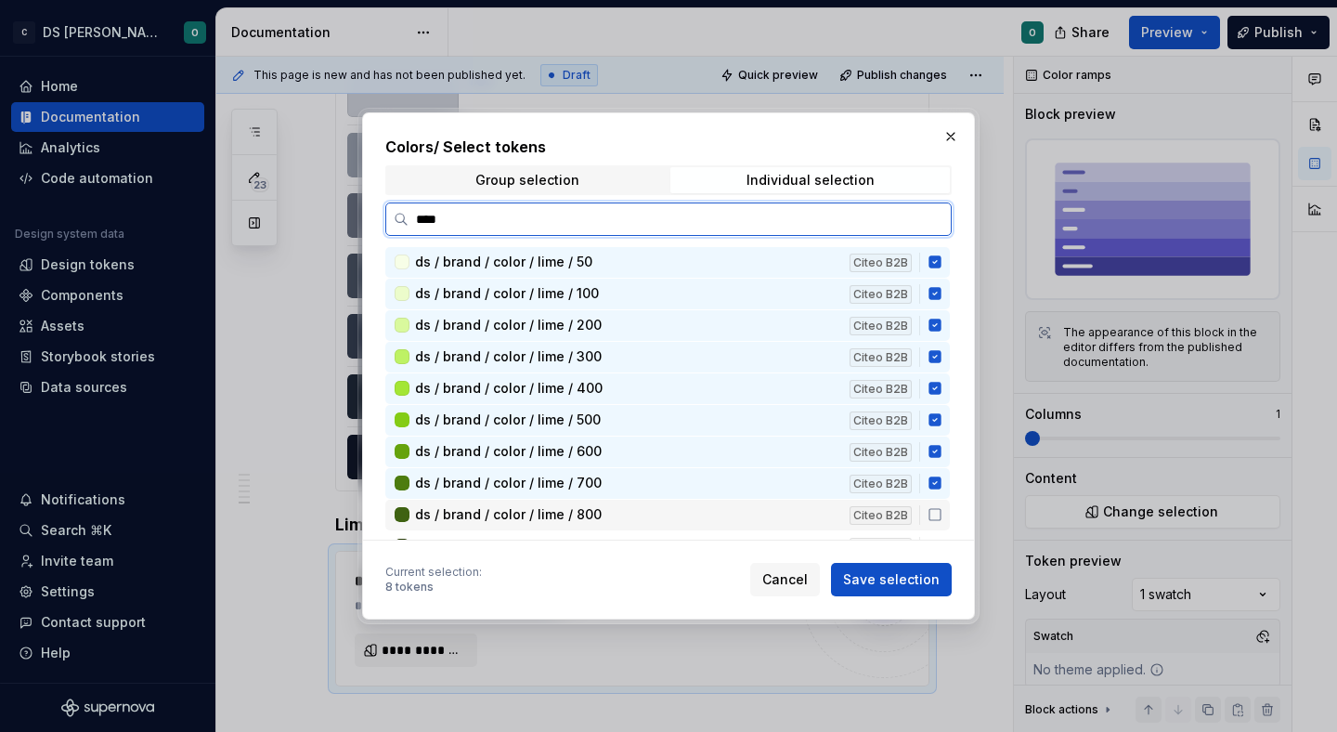
click at [942, 508] on icon at bounding box center [935, 514] width 15 height 15
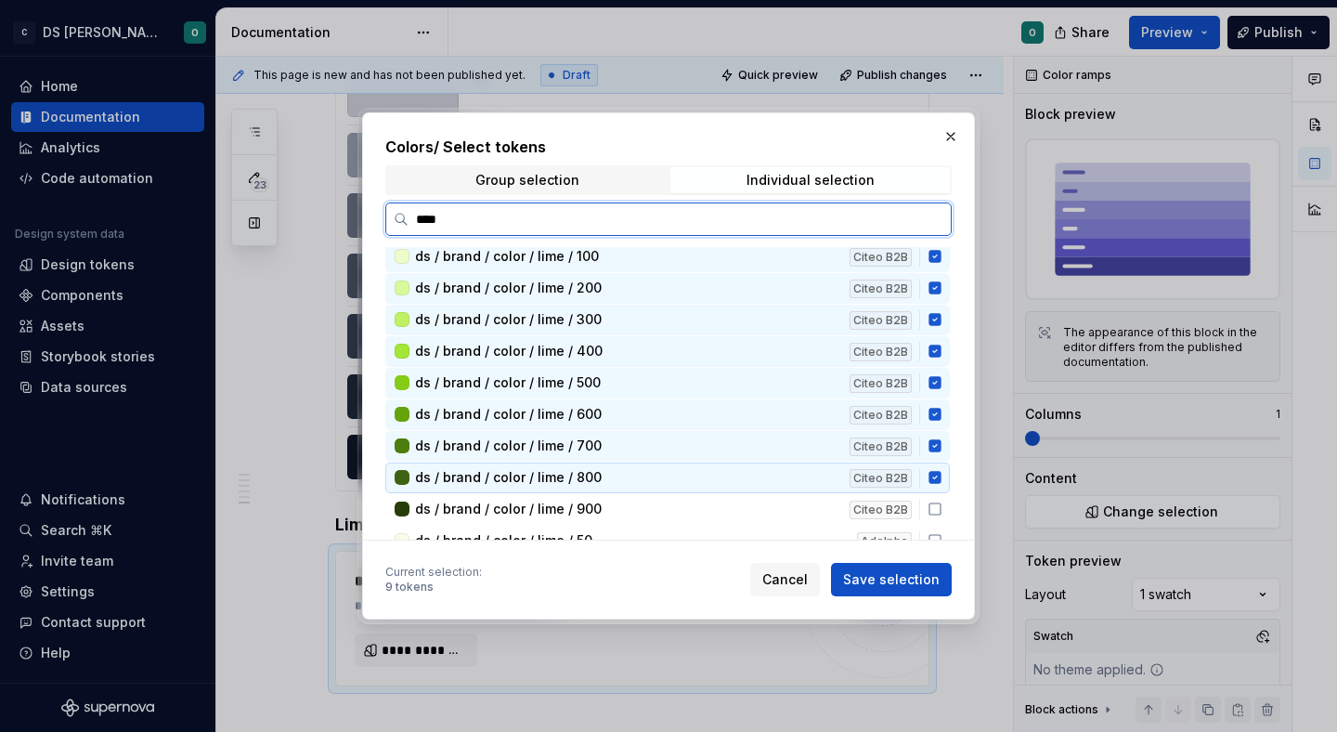
scroll to position [41, 0]
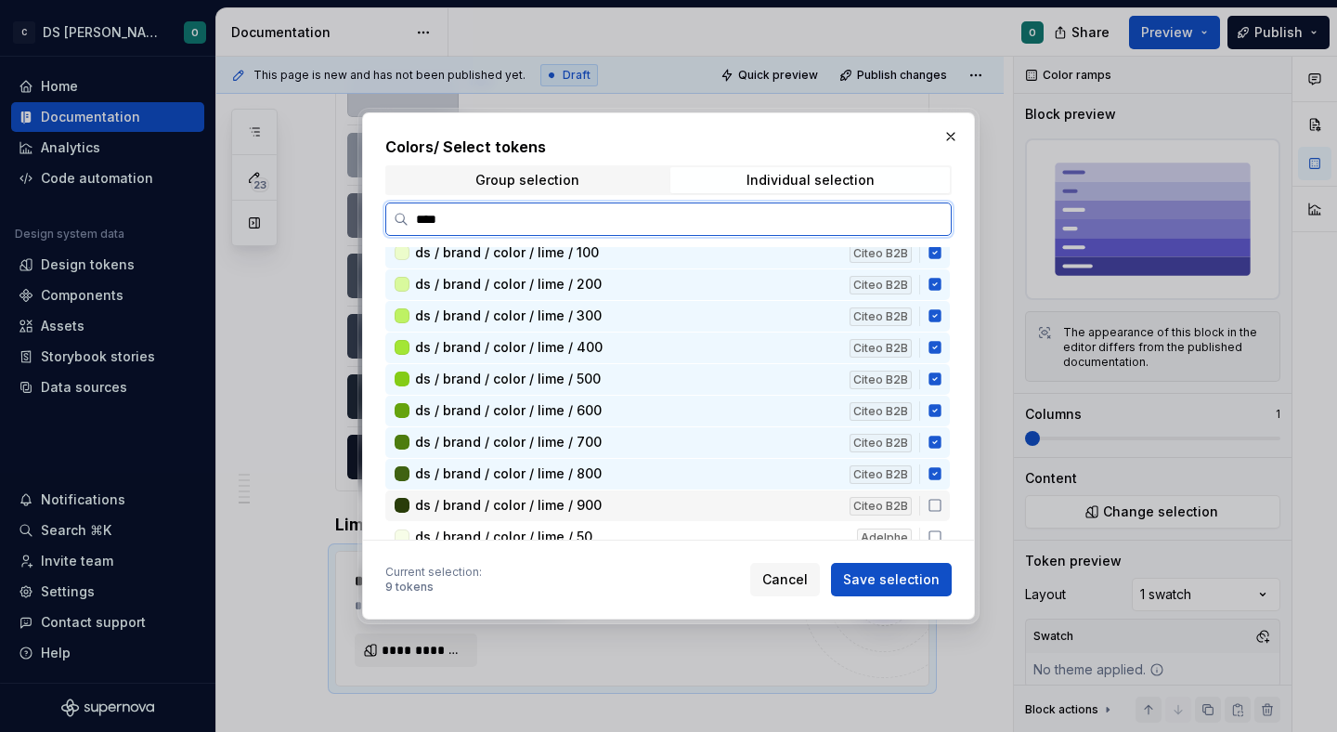
click at [942, 508] on icon at bounding box center [935, 505] width 15 height 15
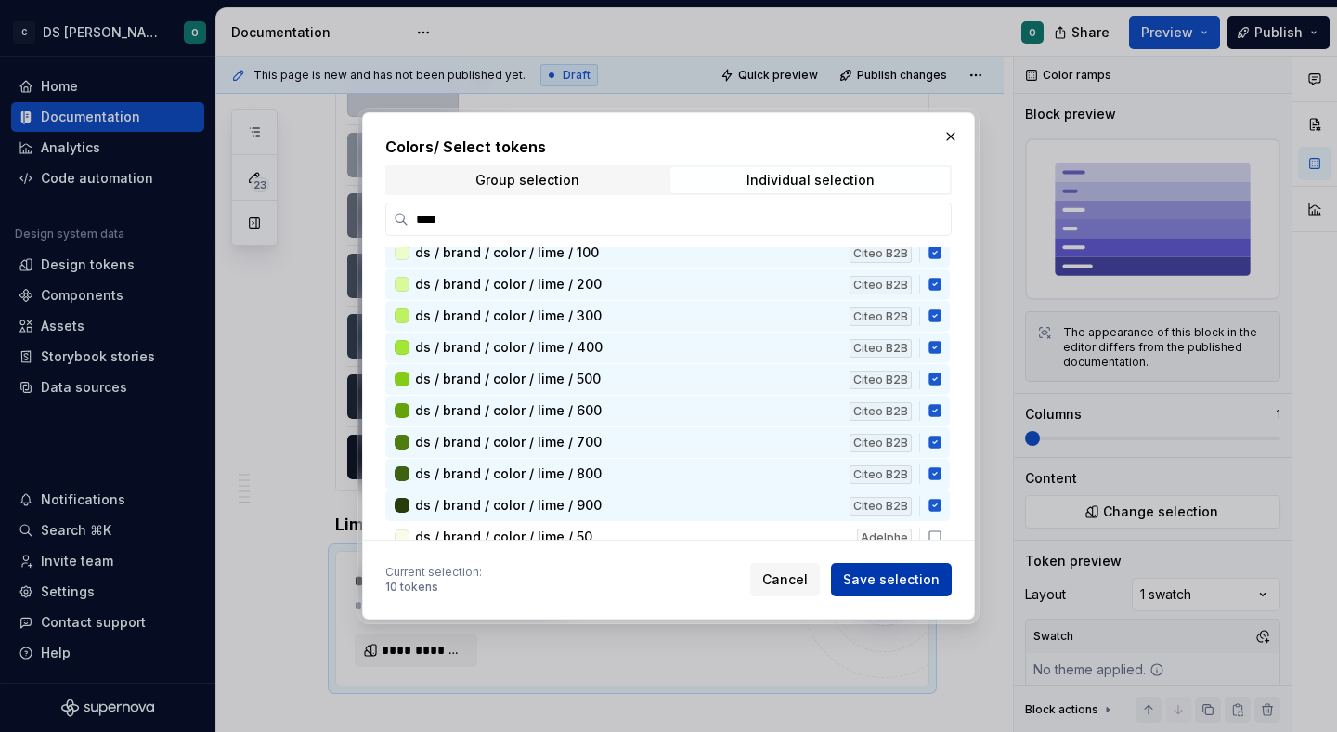
click at [935, 572] on span "Save selection" at bounding box center [891, 579] width 97 height 19
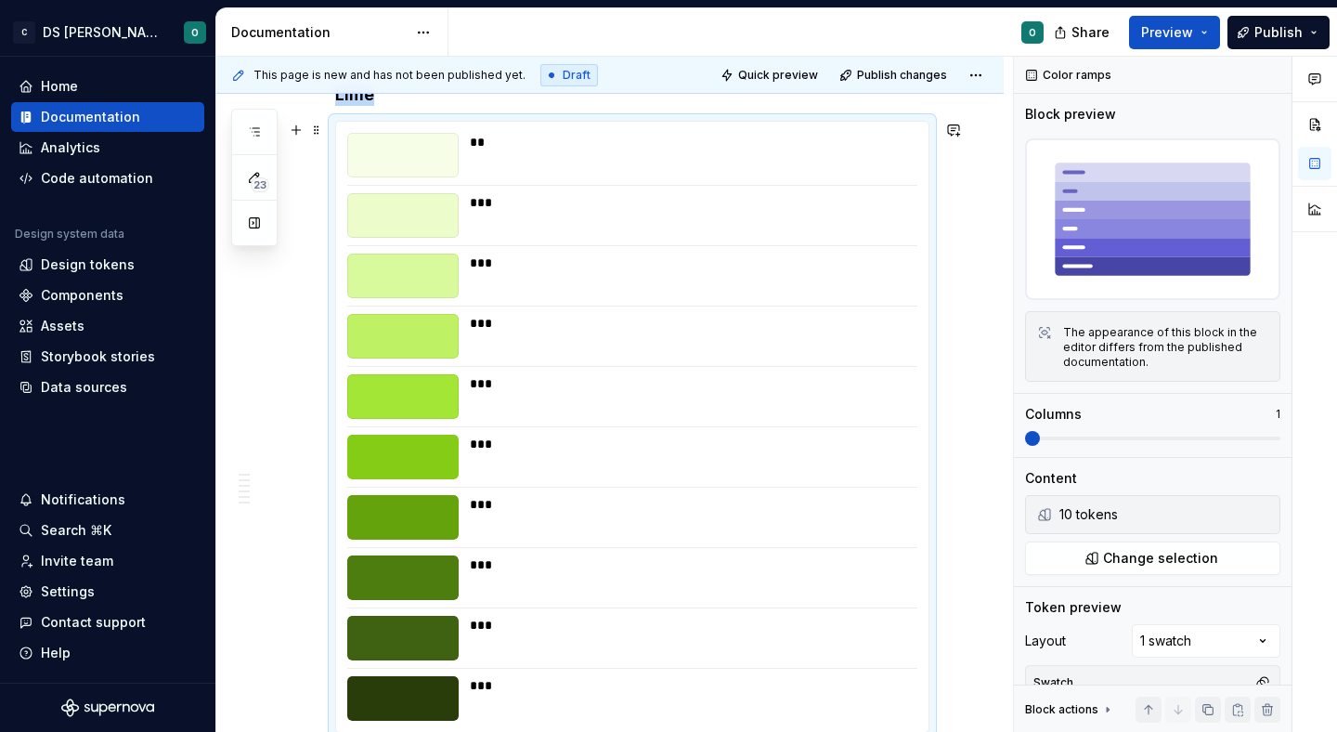
scroll to position [3941, 0]
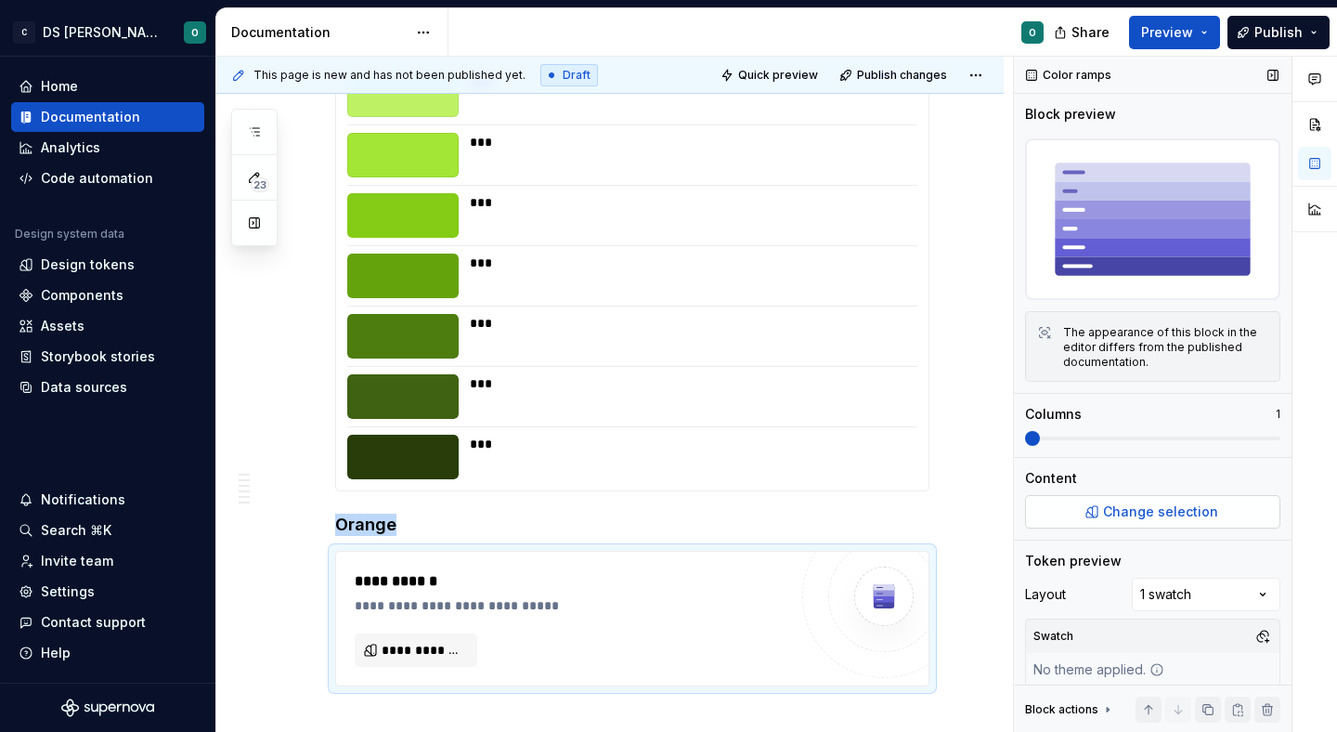
click at [1210, 523] on button "Change selection" at bounding box center [1152, 511] width 255 height 33
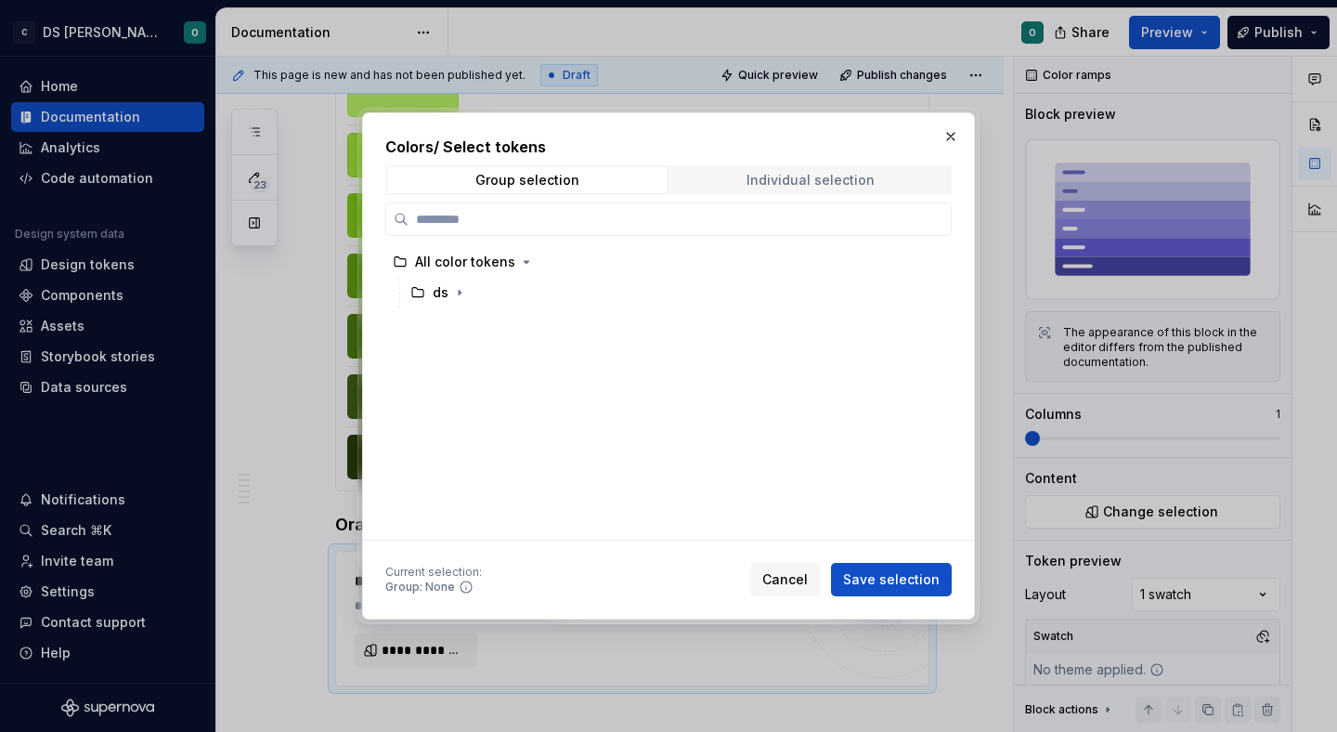
click at [815, 190] on span "Individual selection" at bounding box center [809, 180] width 279 height 26
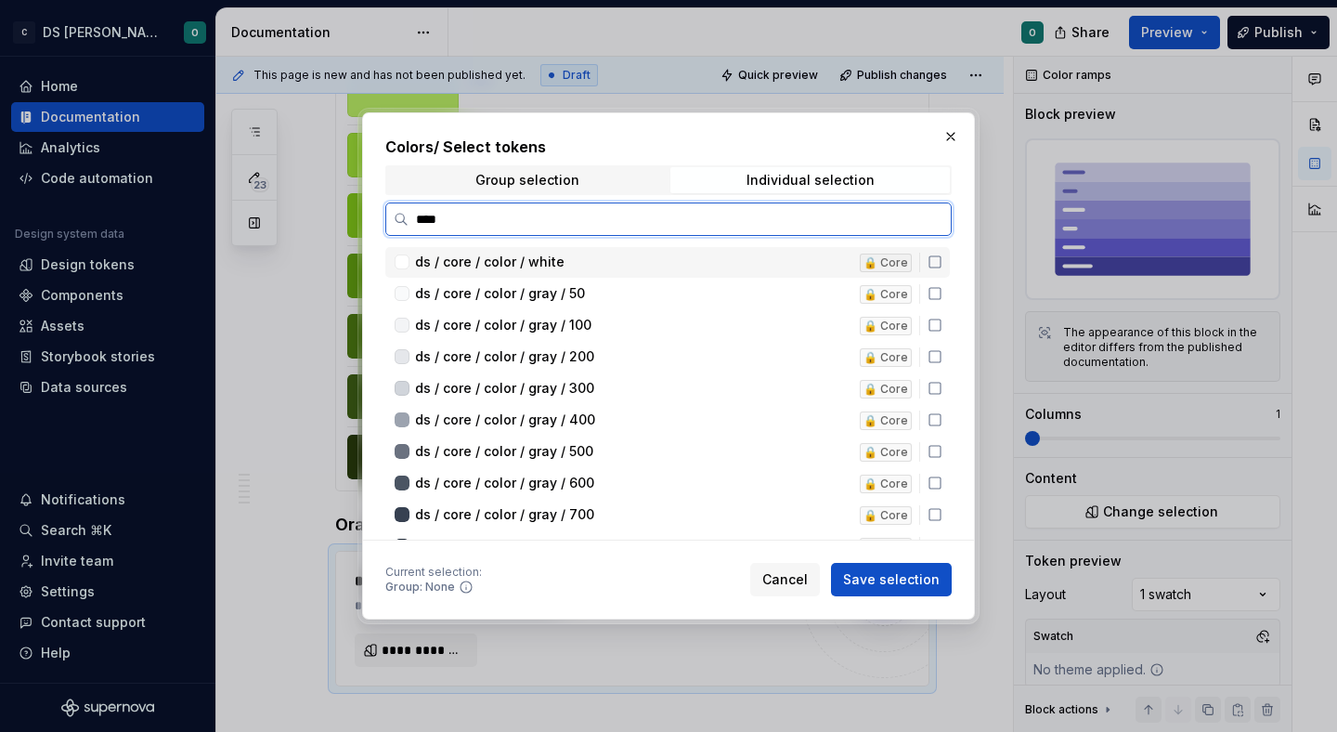
type input "*****"
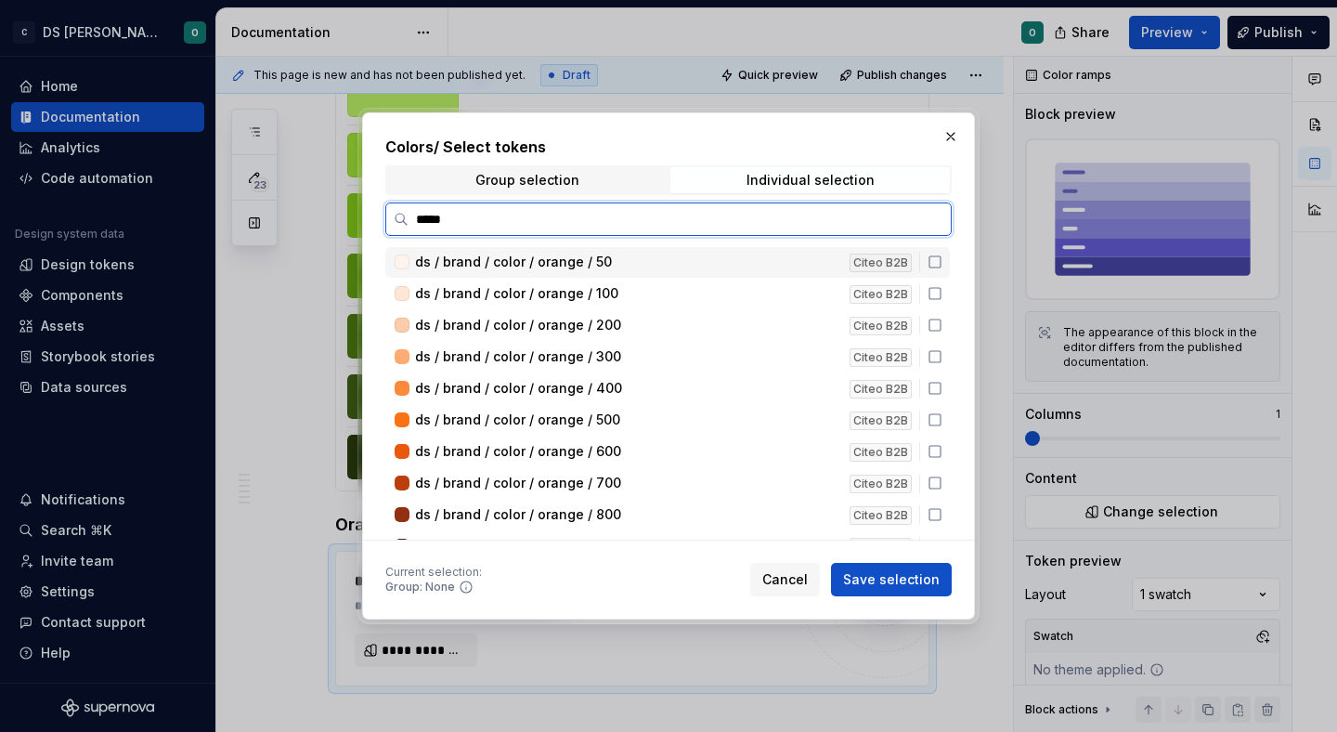
click at [942, 265] on icon at bounding box center [935, 261] width 15 height 15
click at [942, 280] on div "ds / brand / color / orange / 100 Citeo B2B" at bounding box center [667, 294] width 564 height 31
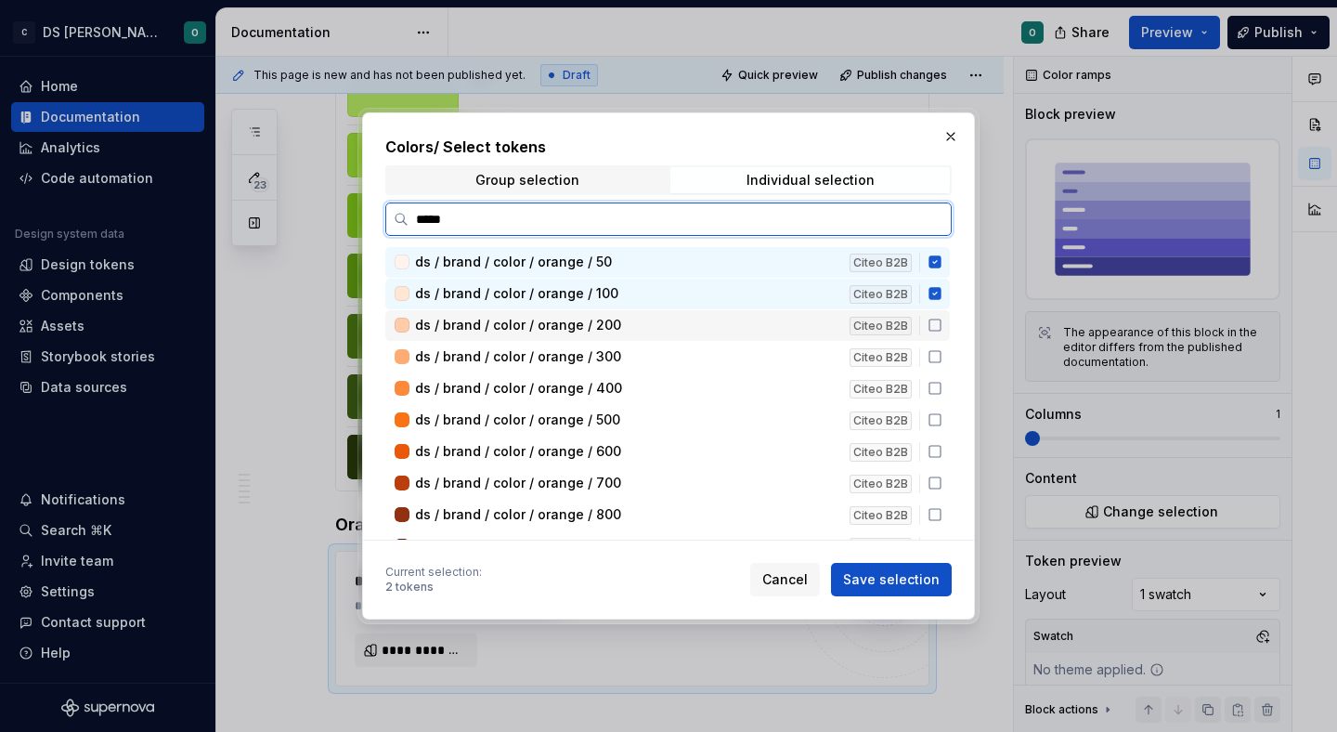
click at [942, 318] on icon at bounding box center [935, 325] width 15 height 15
click at [942, 342] on div "ds / brand / color / orange / 300 Citeo B2B" at bounding box center [667, 357] width 564 height 31
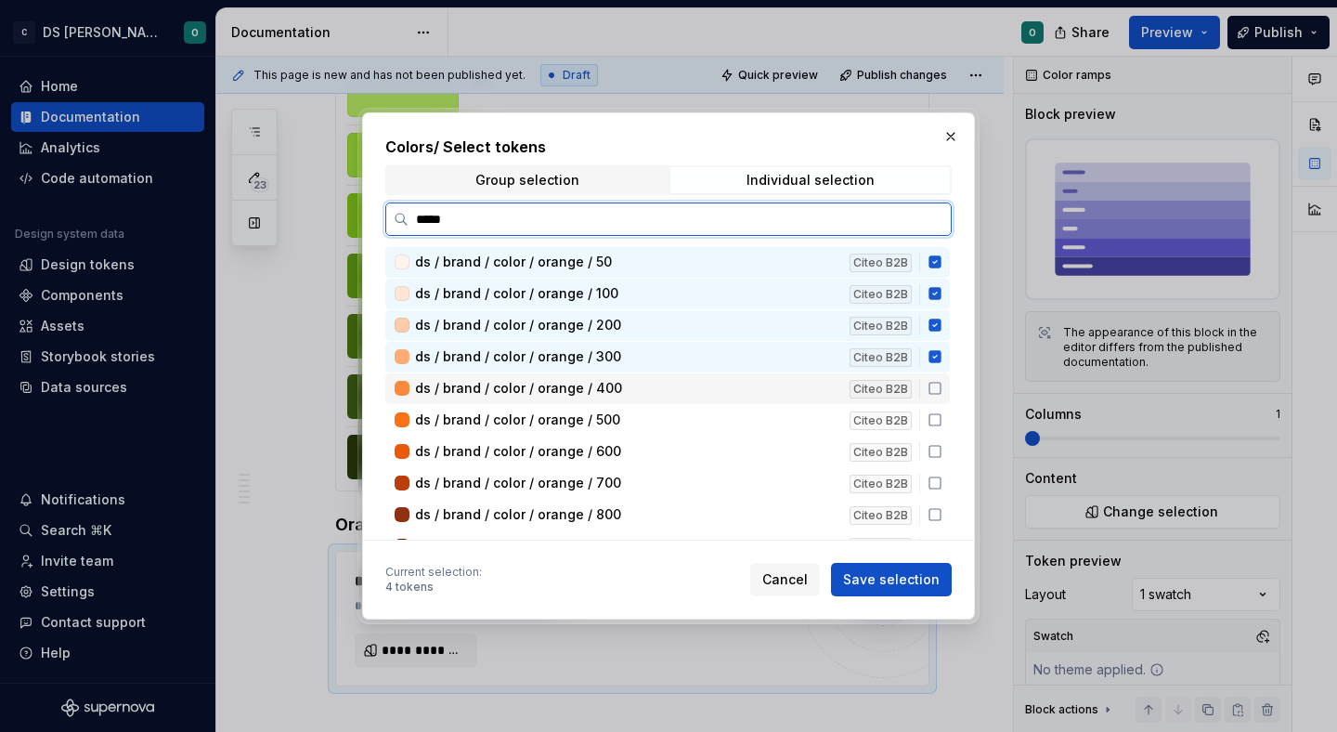
click at [942, 396] on icon at bounding box center [935, 388] width 15 height 15
click at [942, 420] on icon at bounding box center [935, 419] width 15 height 15
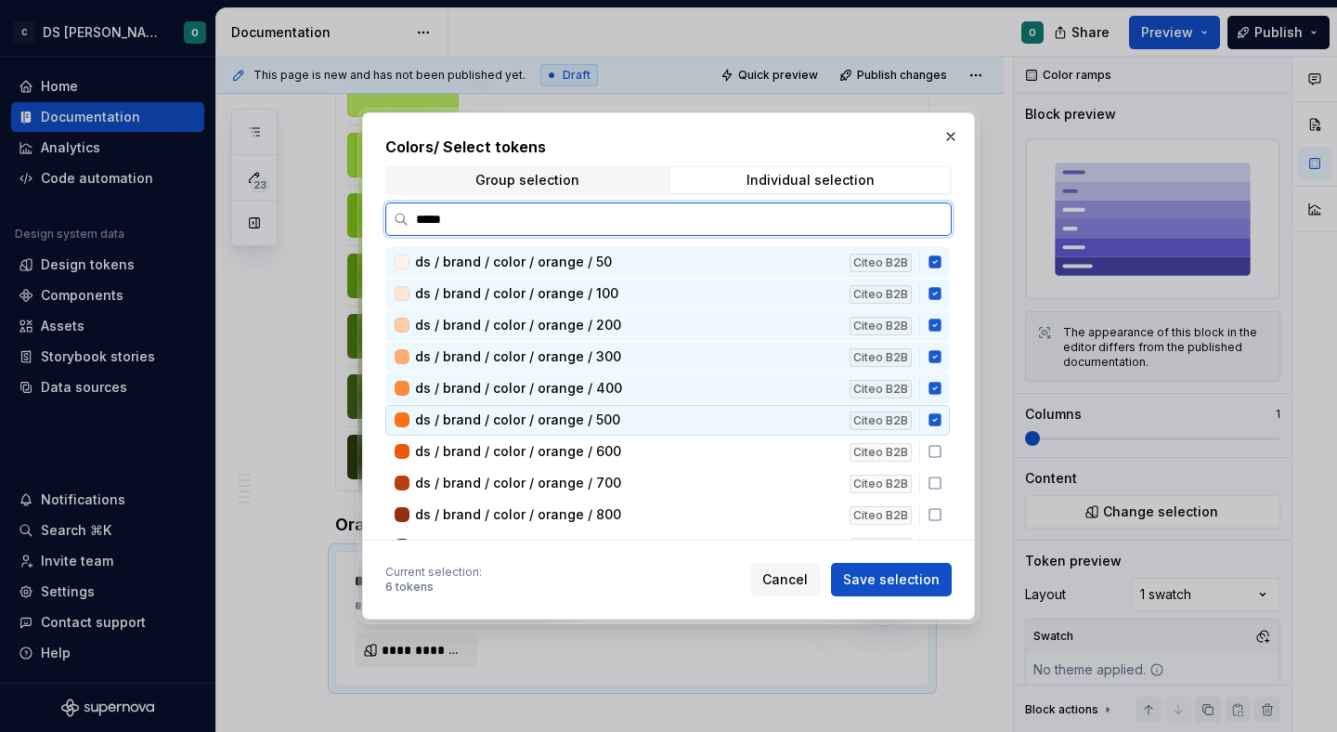
click at [946, 460] on div "ds / brand / color / orange / 600 Citeo B2B" at bounding box center [667, 451] width 564 height 31
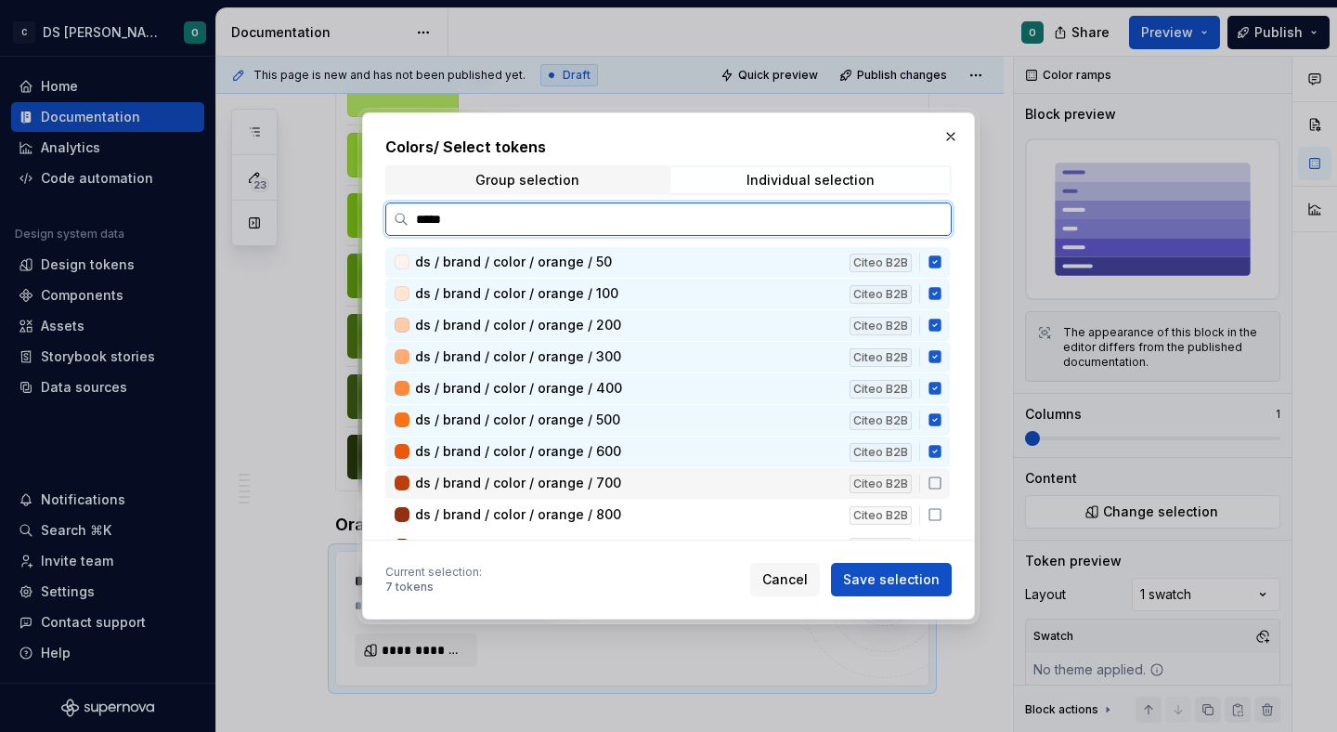
click at [942, 483] on icon at bounding box center [935, 482] width 15 height 15
click at [942, 517] on icon at bounding box center [935, 514] width 15 height 15
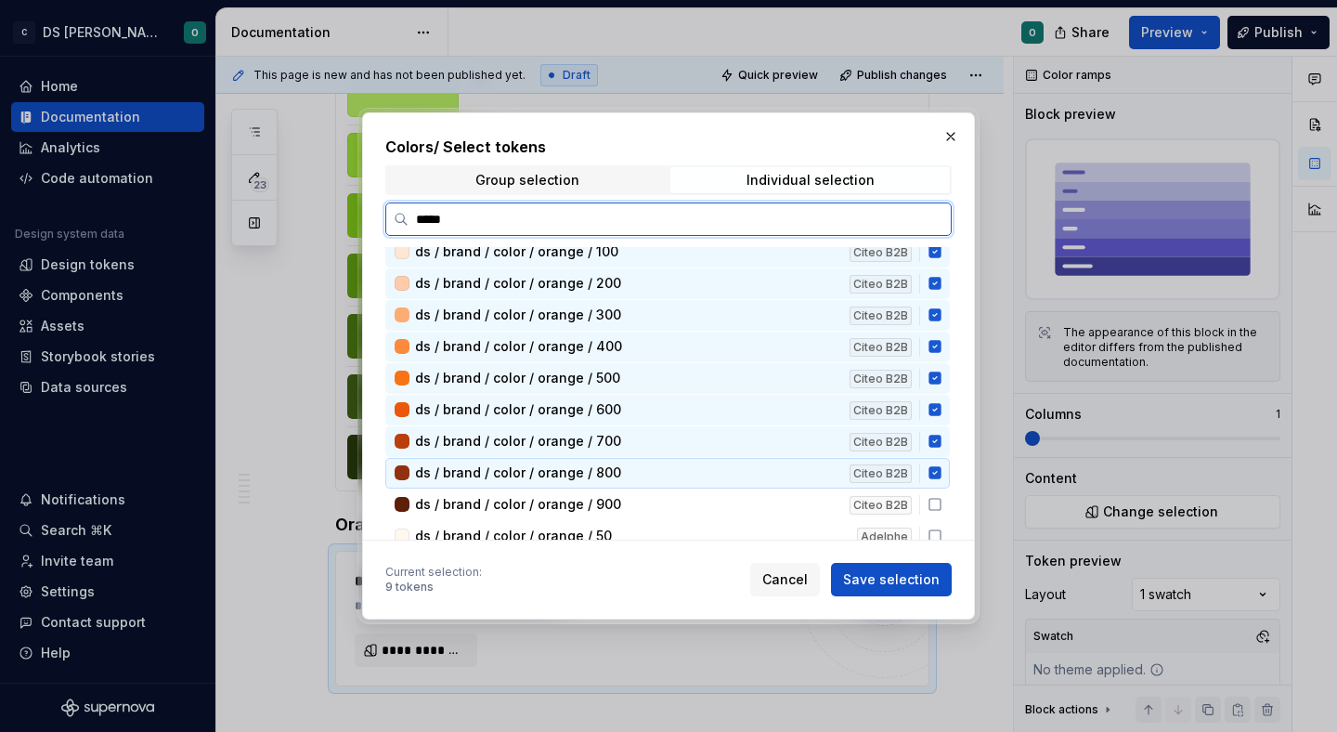
scroll to position [45, 0]
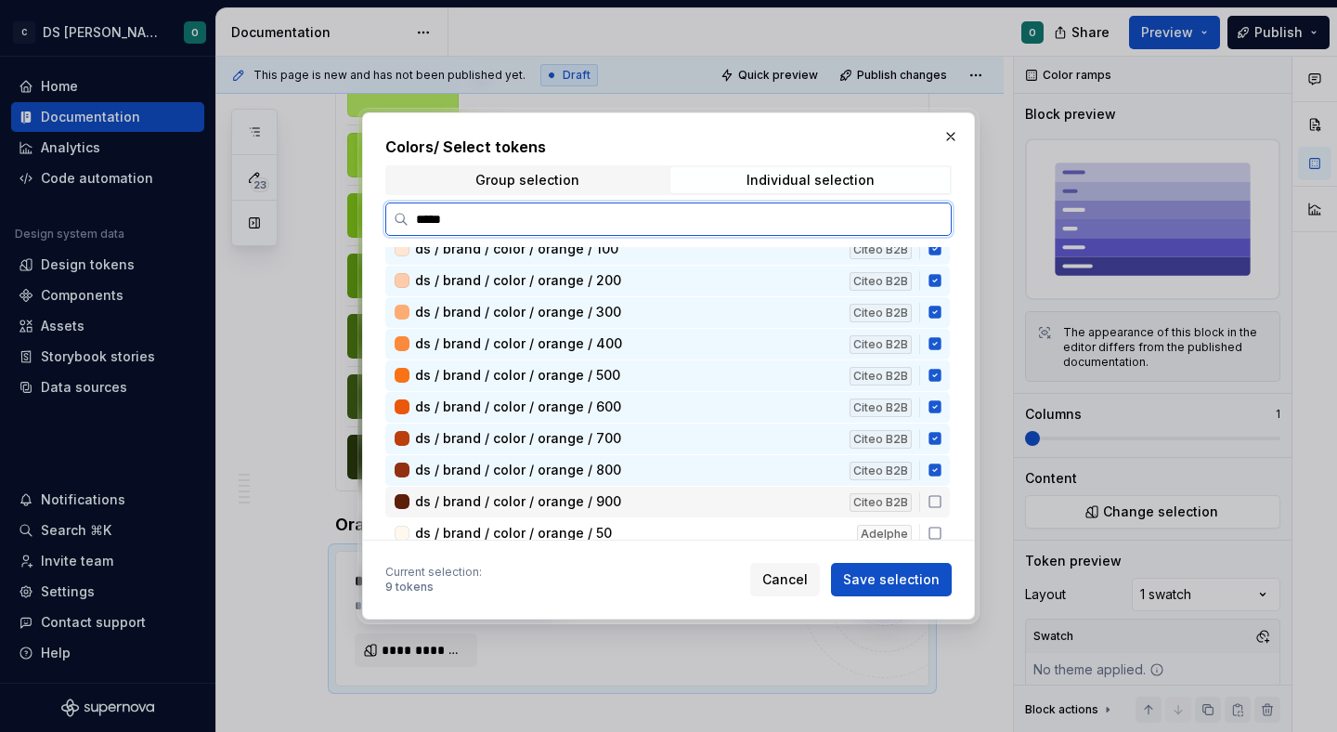
click at [942, 500] on icon at bounding box center [935, 501] width 15 height 15
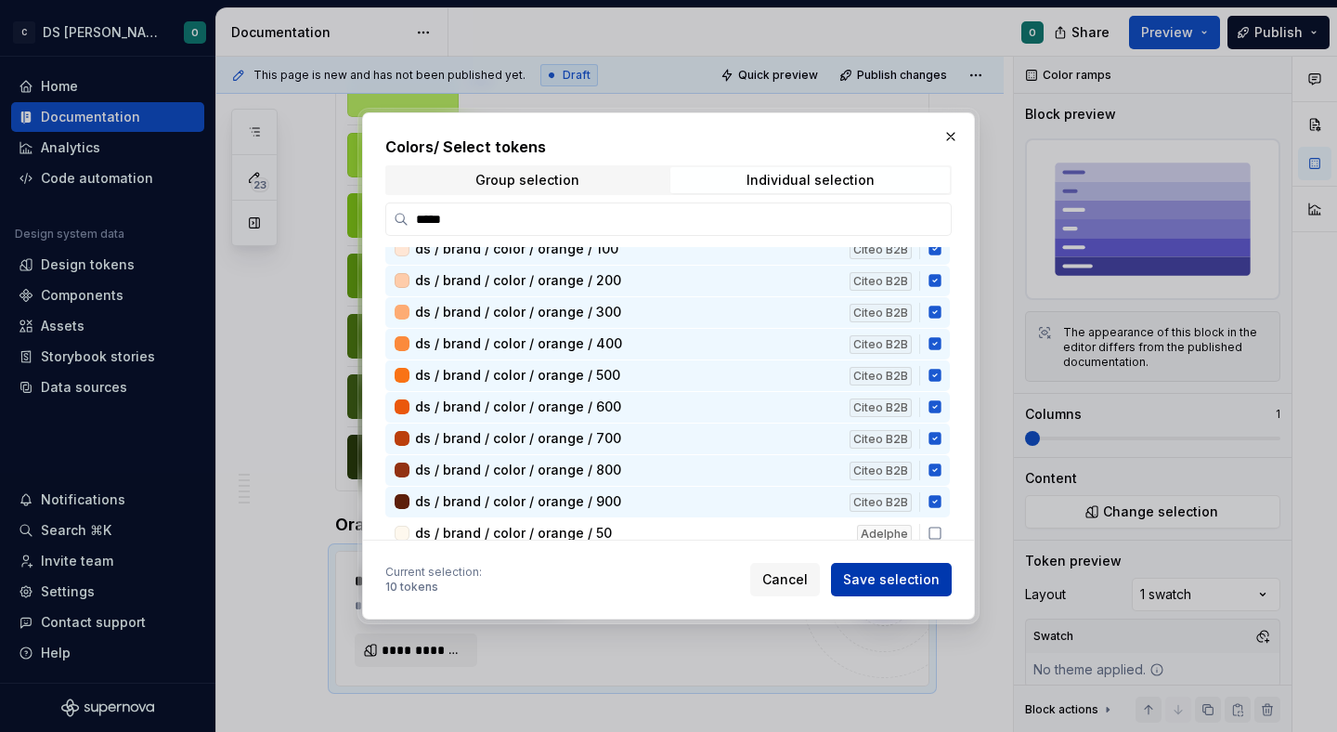
click at [933, 577] on span "Save selection" at bounding box center [891, 579] width 97 height 19
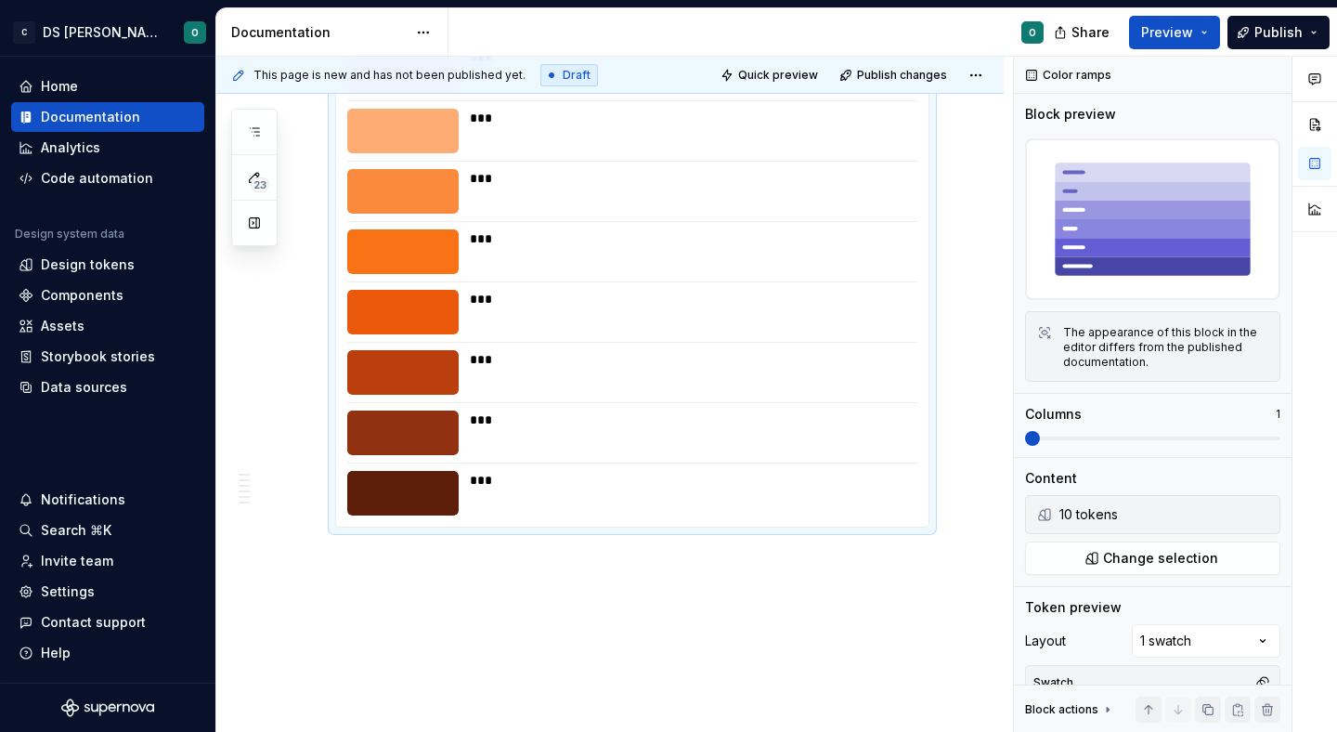
scroll to position [4613, 0]
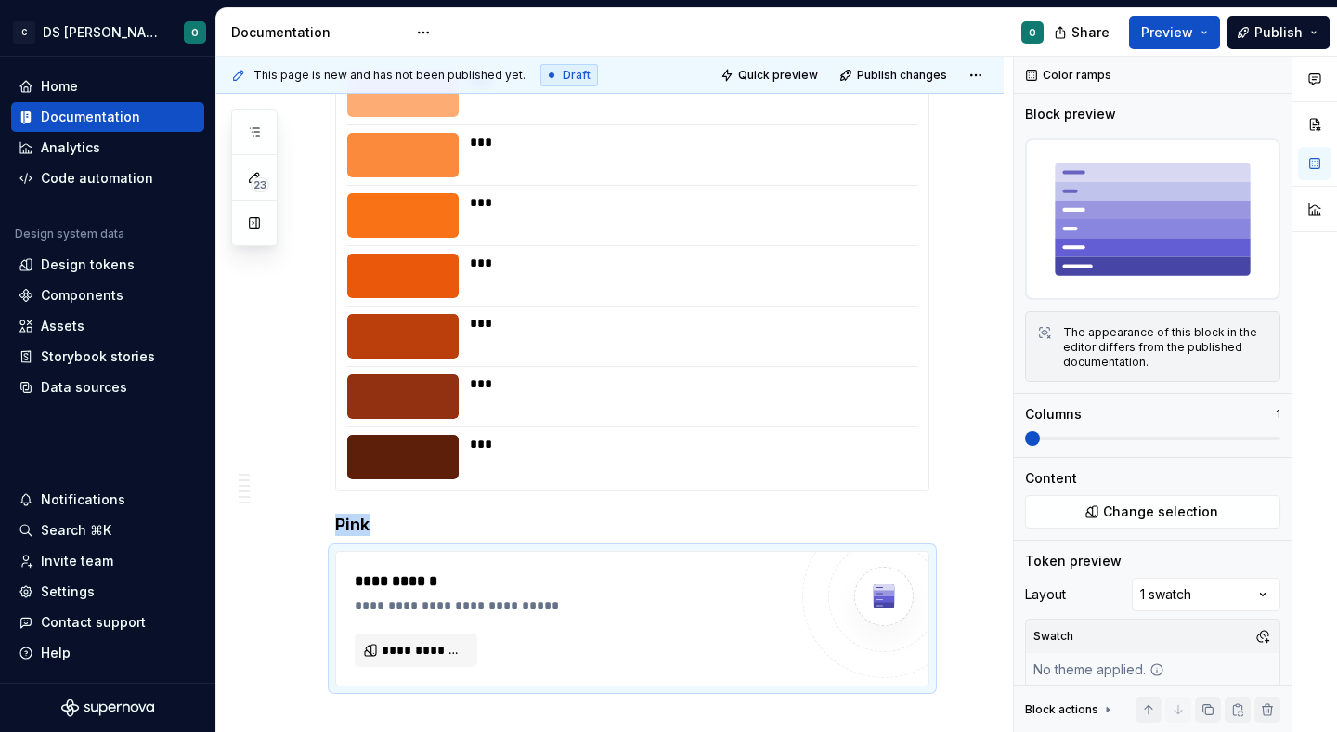
type textarea "*"
click at [1171, 509] on span "Change selection" at bounding box center [1160, 511] width 115 height 19
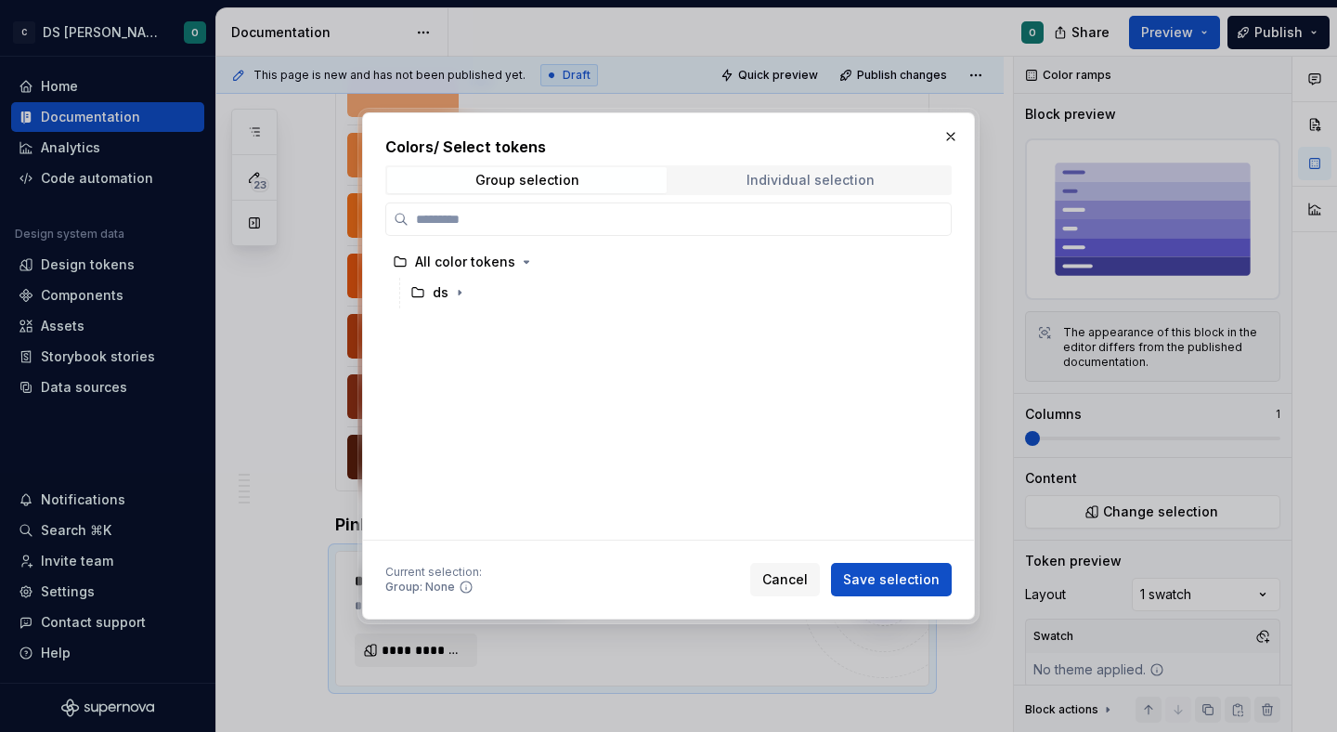
click at [783, 180] on div "Individual selection" at bounding box center [810, 180] width 128 height 15
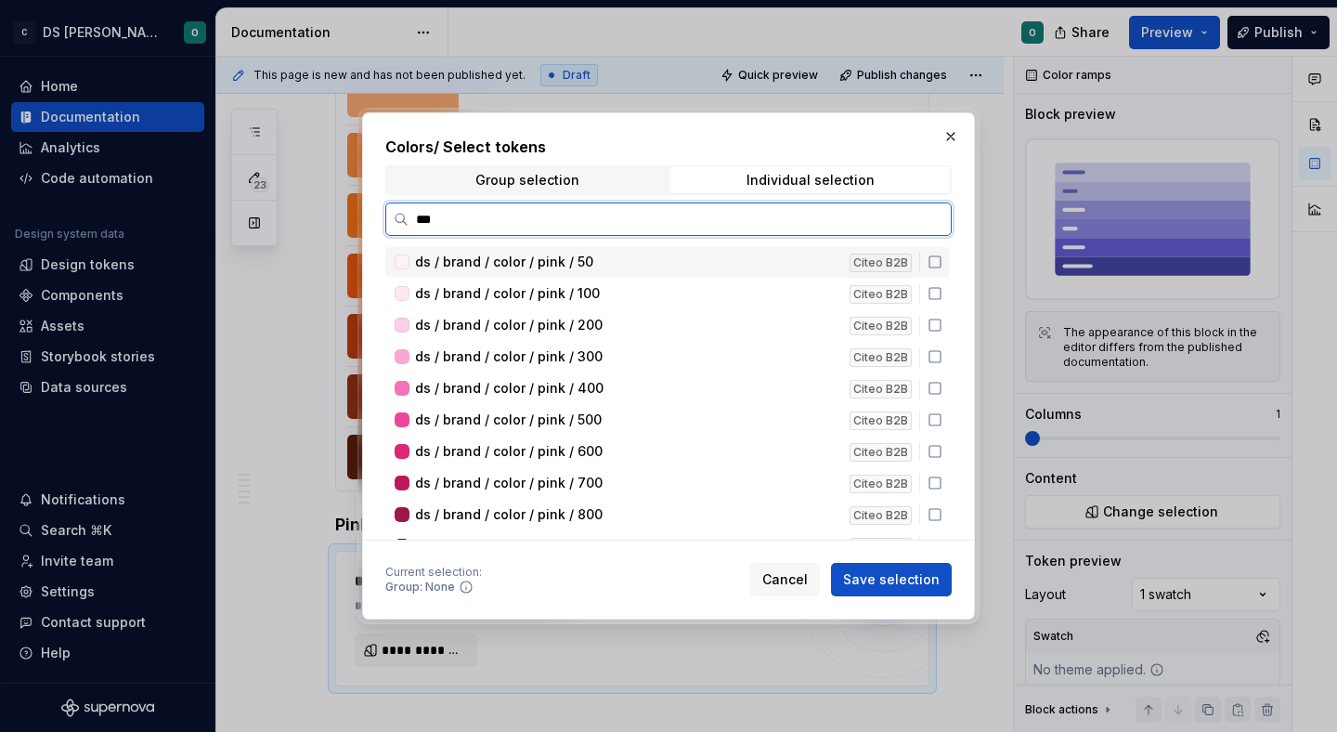
type input "****"
click at [942, 262] on icon at bounding box center [935, 261] width 15 height 15
click at [942, 297] on icon at bounding box center [935, 293] width 15 height 15
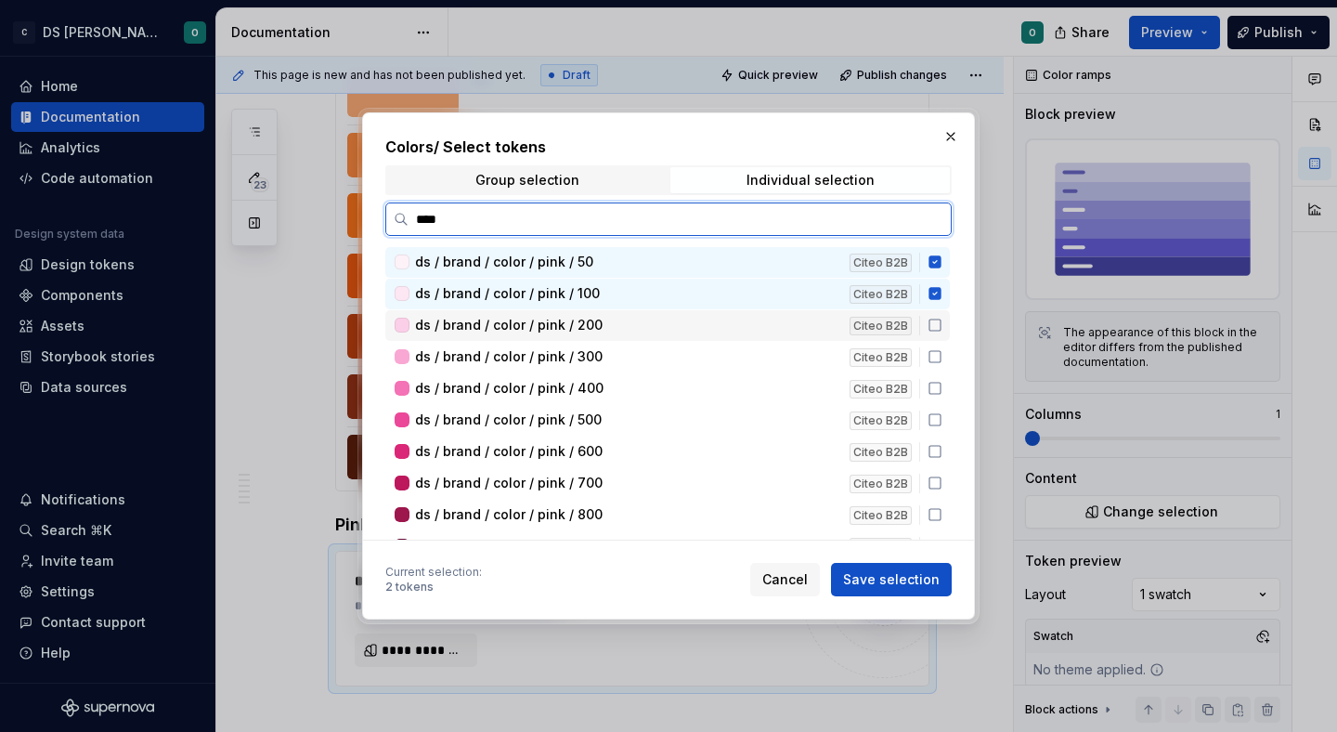
click at [942, 322] on icon at bounding box center [935, 325] width 15 height 15
click at [942, 349] on icon at bounding box center [935, 356] width 15 height 15
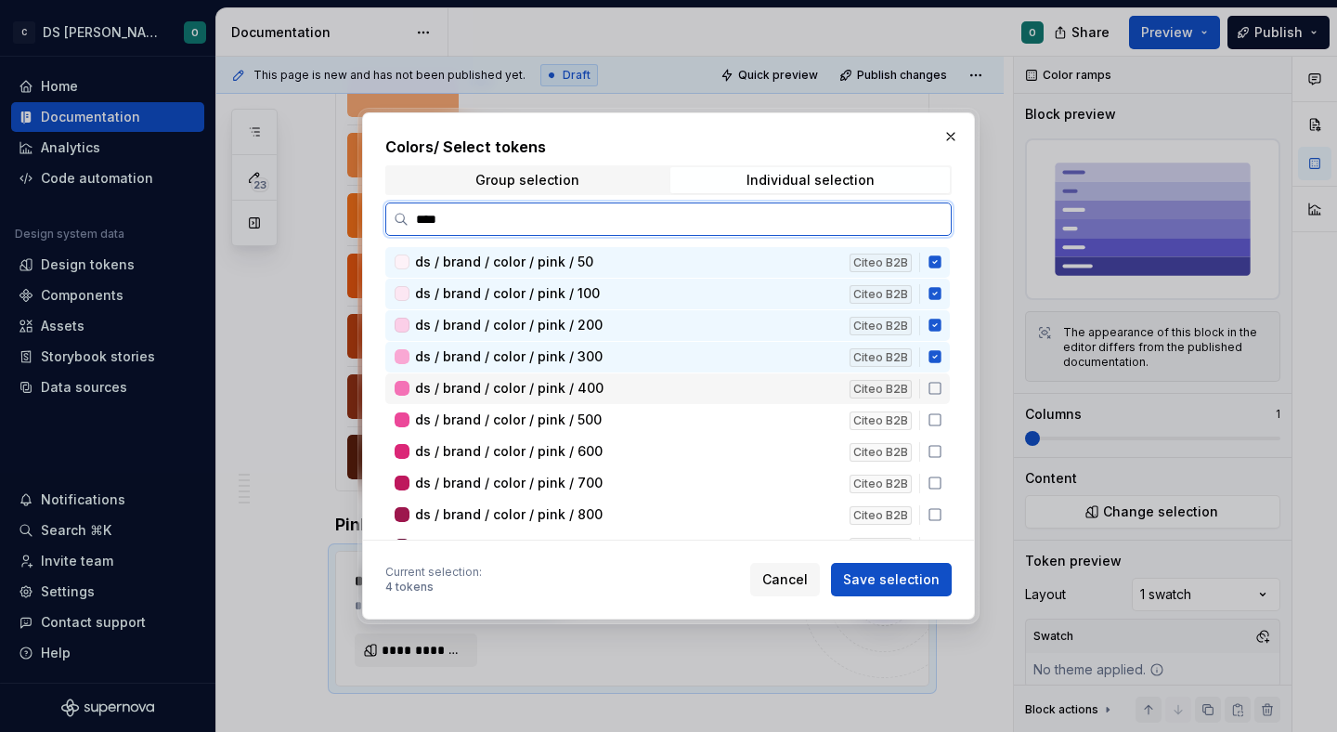
click at [942, 386] on icon at bounding box center [935, 388] width 15 height 15
click at [942, 422] on icon at bounding box center [935, 419] width 15 height 15
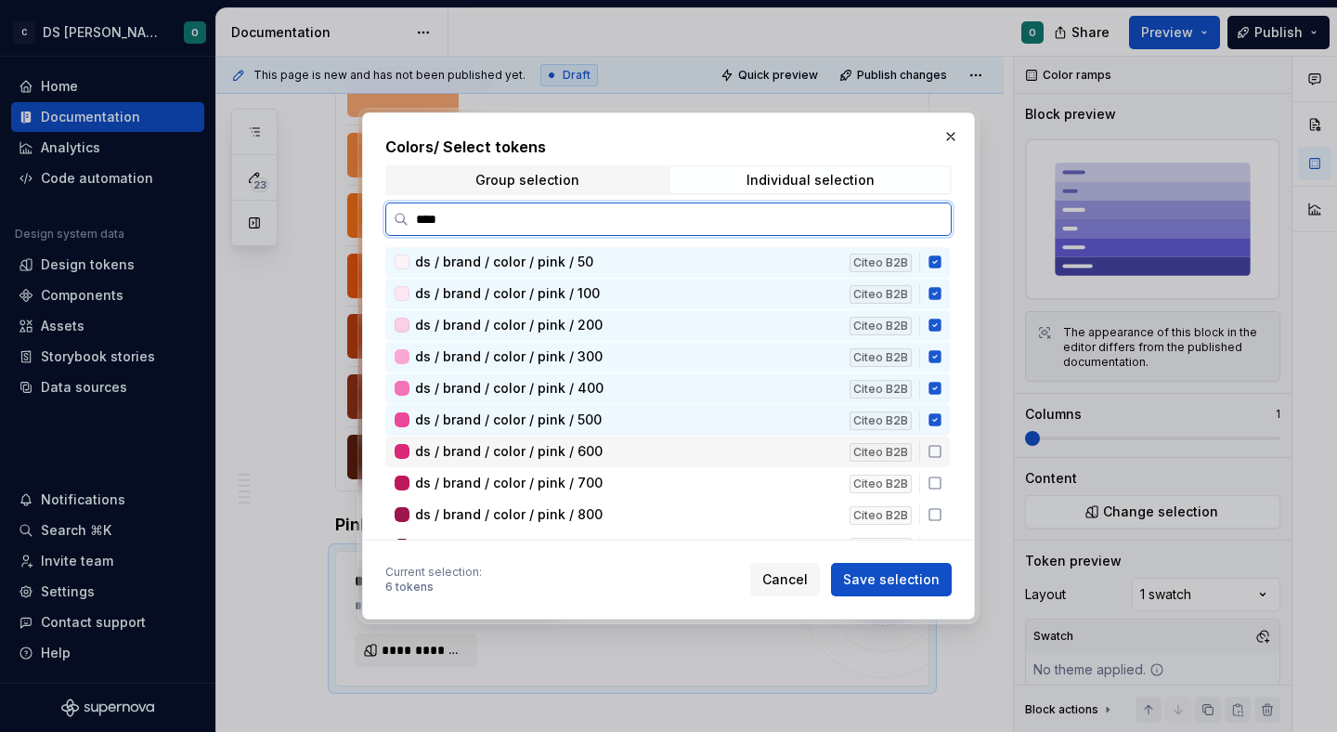
click at [942, 445] on icon at bounding box center [935, 451] width 15 height 15
click at [944, 474] on div "ds / brand / color / pink / 700 Citeo B2B" at bounding box center [667, 483] width 564 height 31
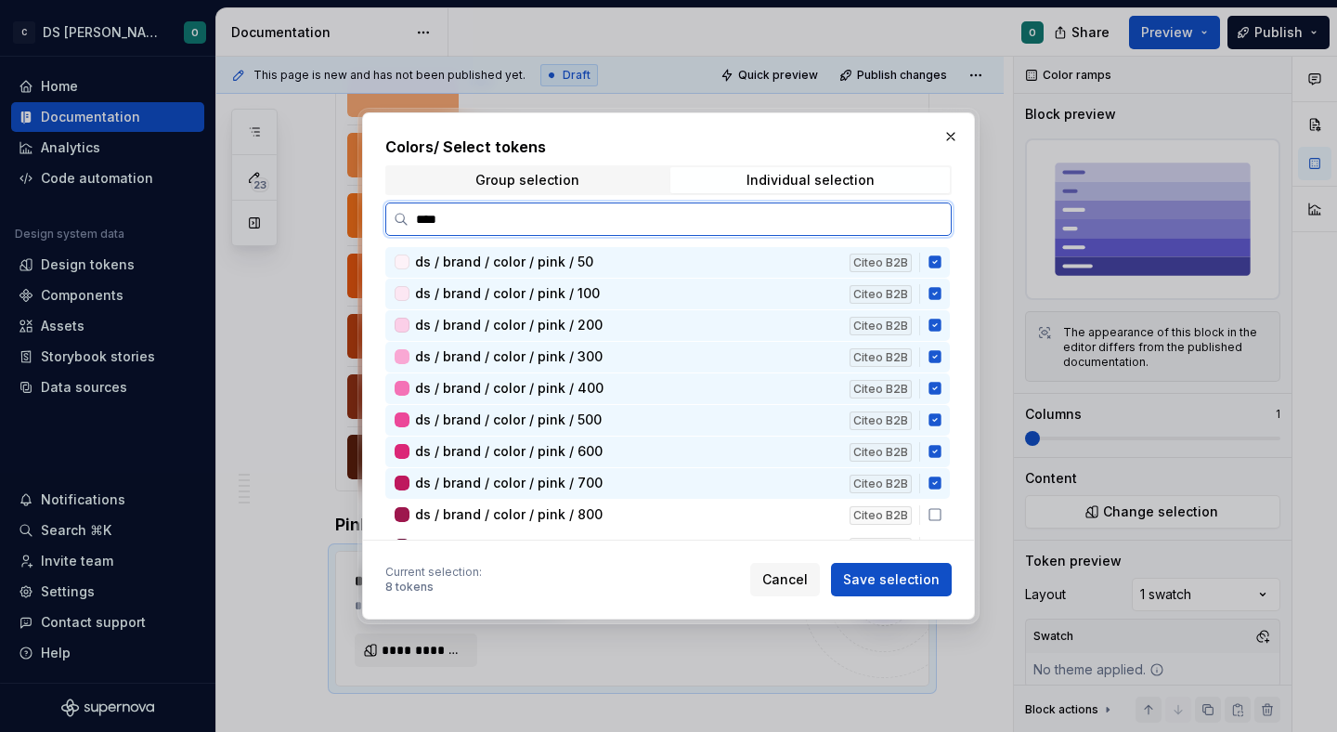
click at [944, 500] on div "ds / brand / color / pink / 800 Citeo B2B" at bounding box center [667, 515] width 564 height 31
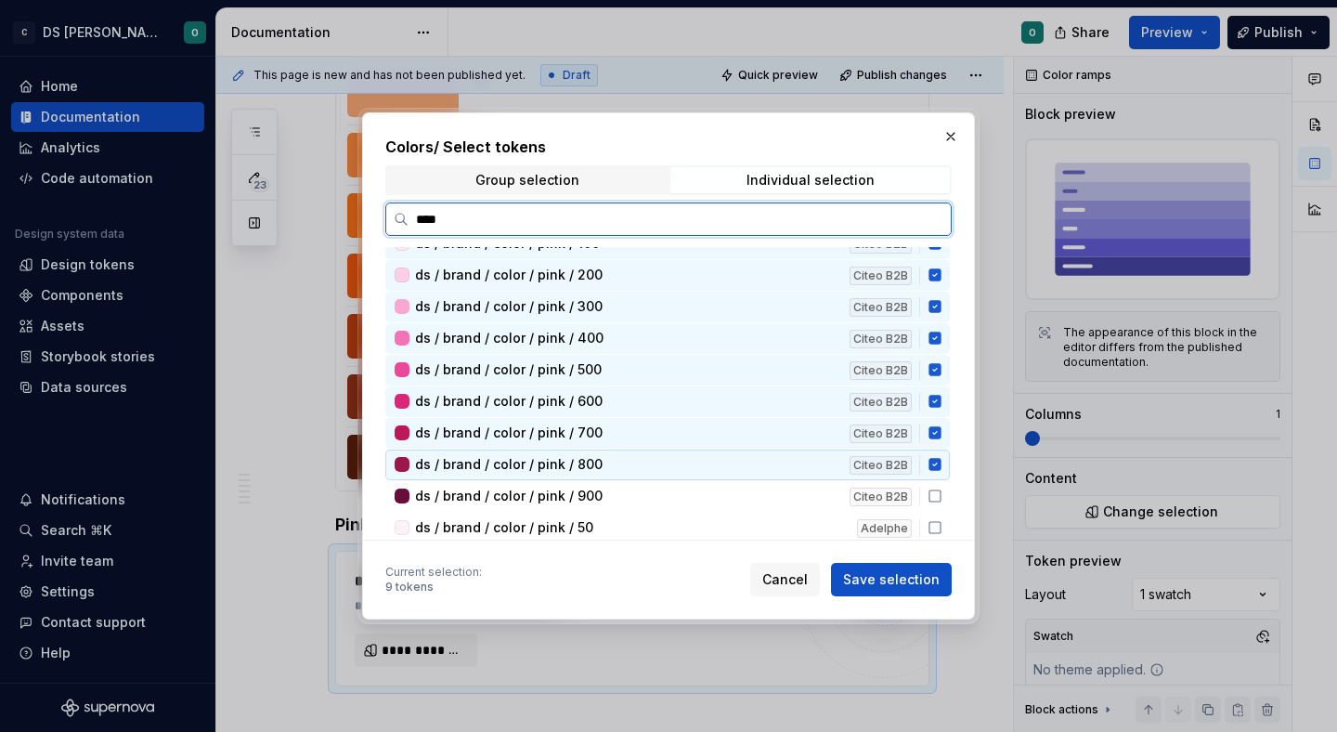
scroll to position [74, 0]
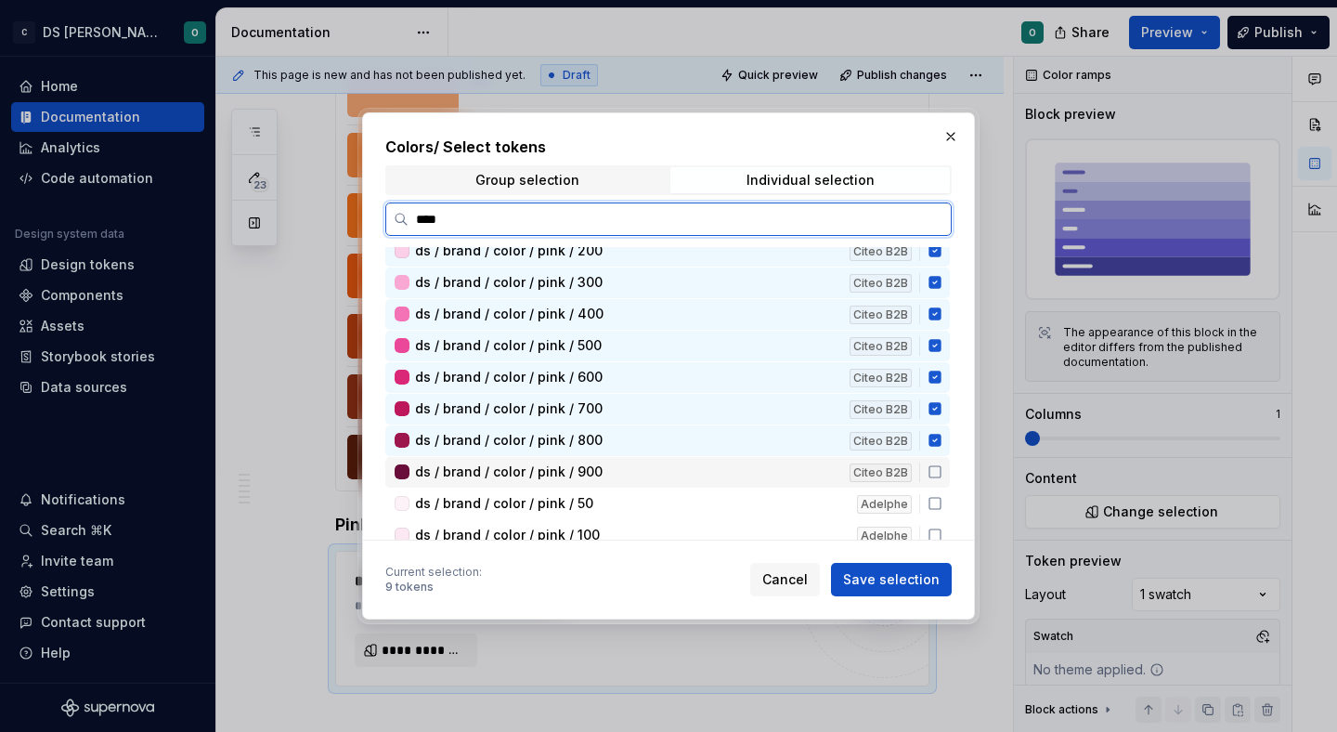
click at [941, 468] on icon at bounding box center [934, 471] width 11 height 11
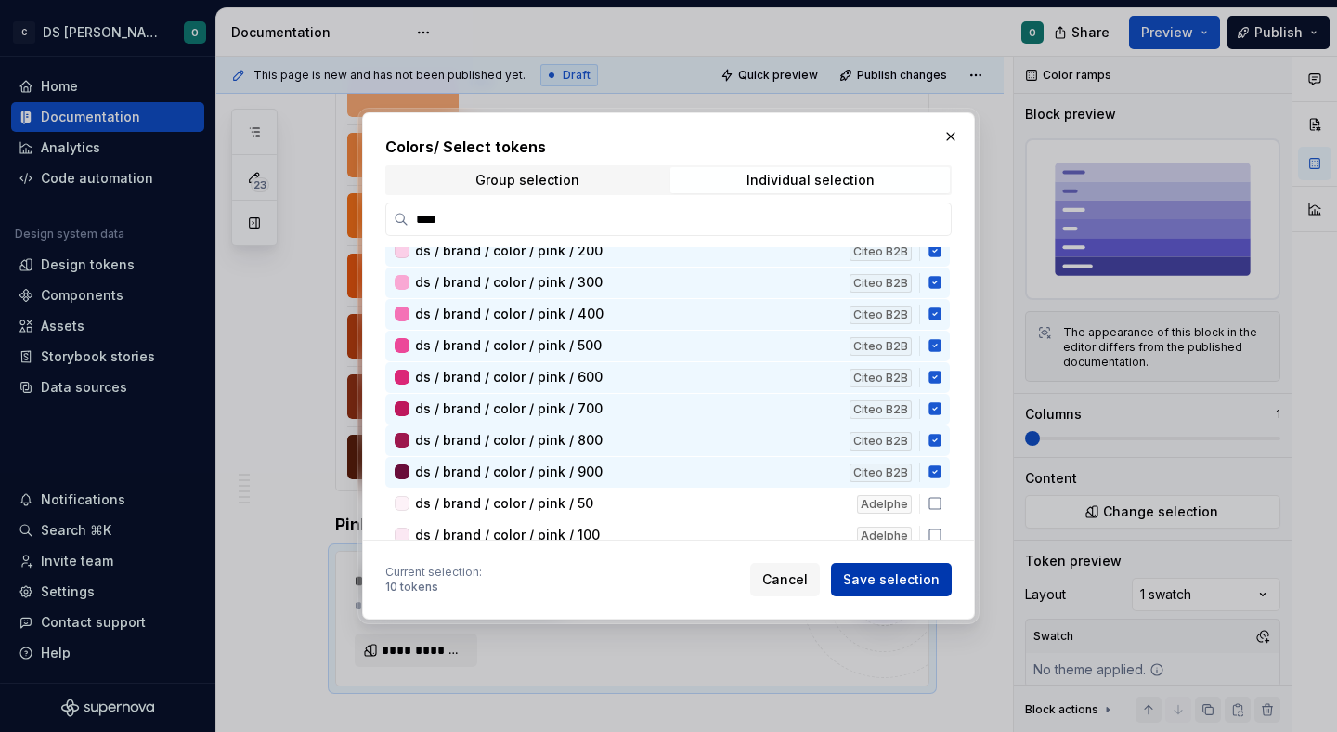
click at [931, 583] on span "Save selection" at bounding box center [891, 579] width 97 height 19
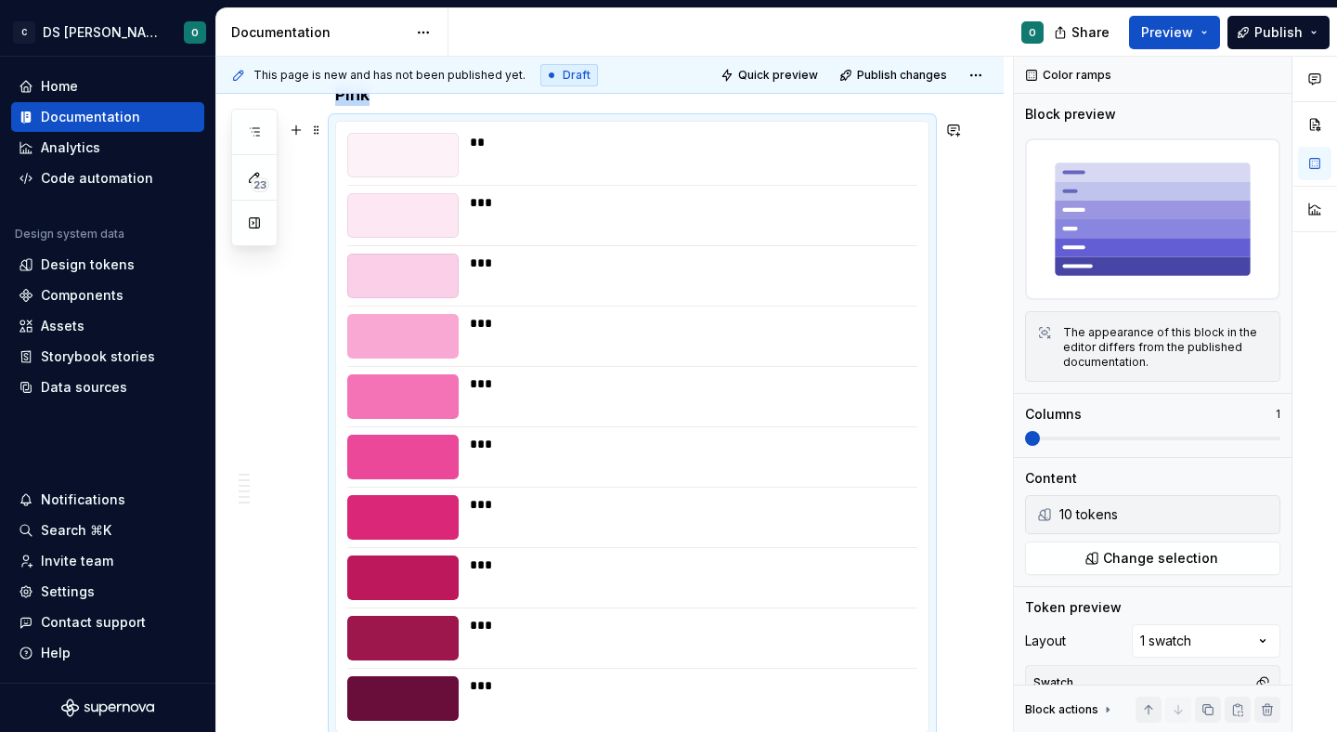
scroll to position [5284, 0]
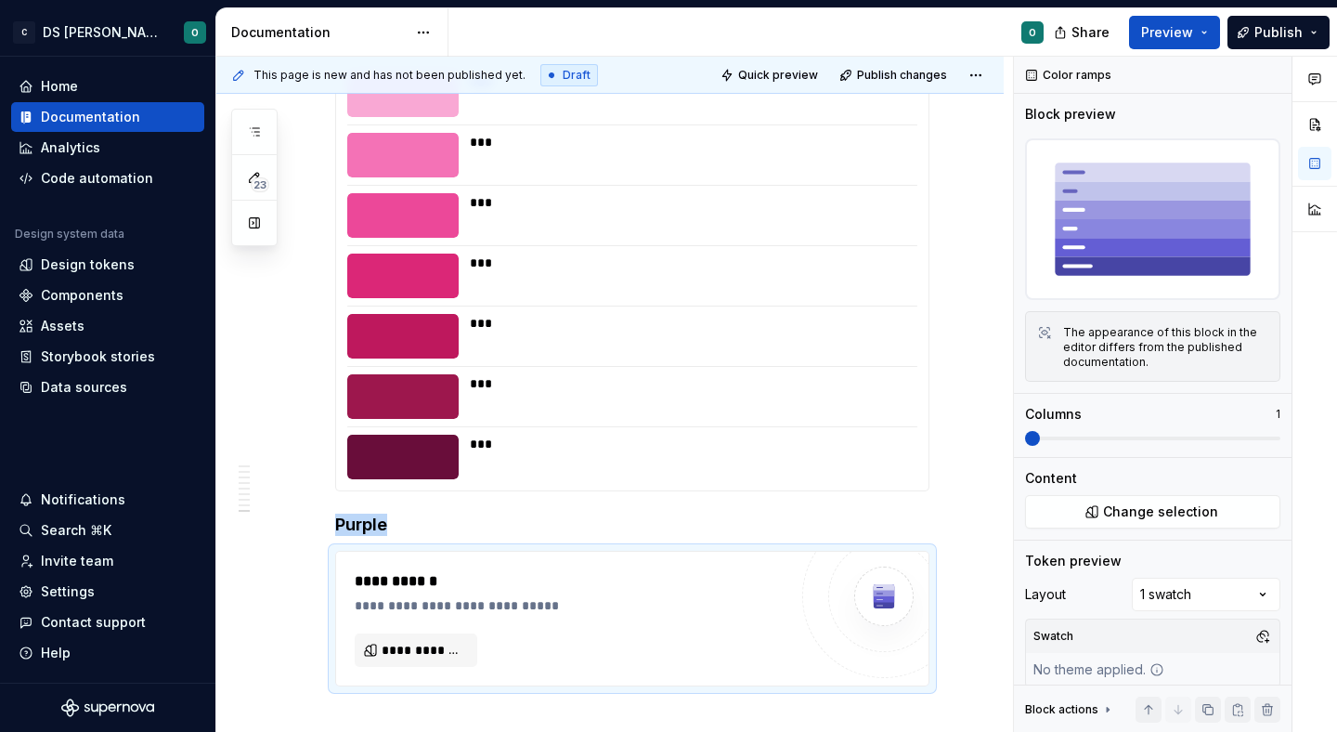
type textarea "*"
click at [454, 633] on button "**********" at bounding box center [416, 649] width 123 height 33
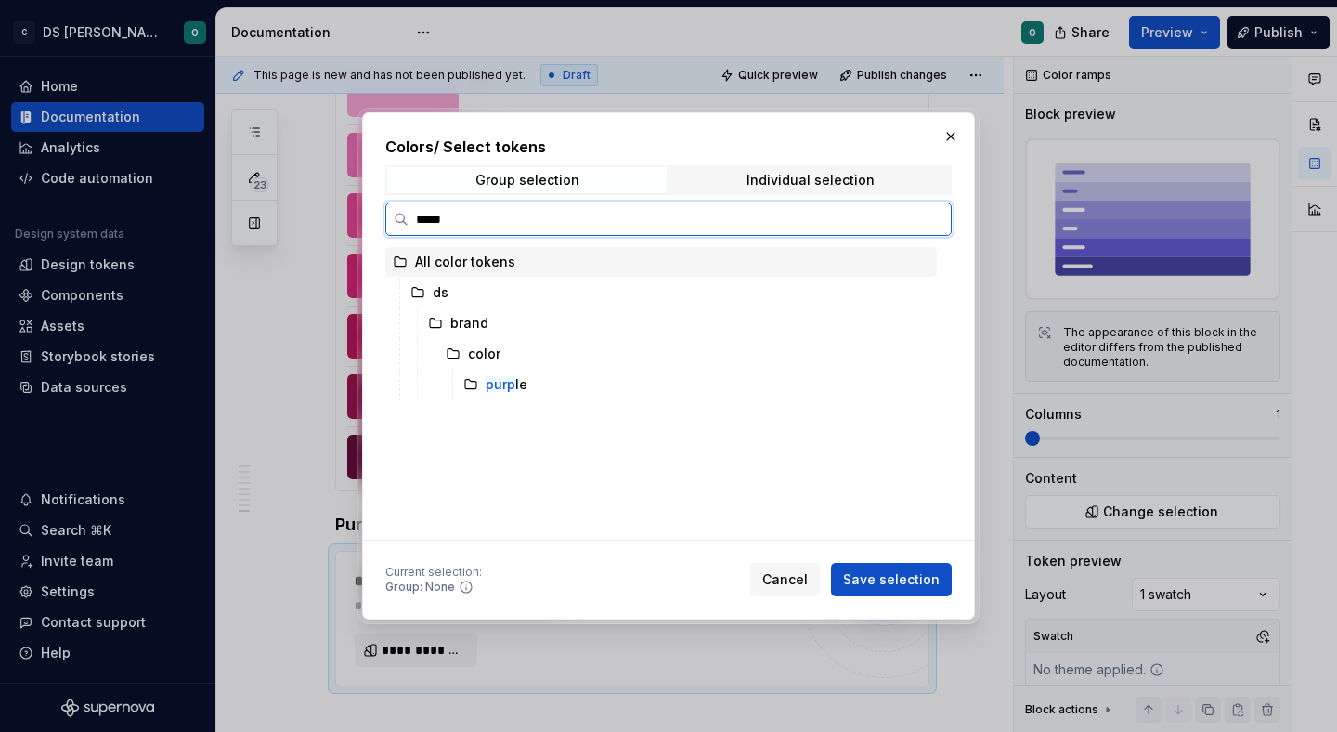
type input "******"
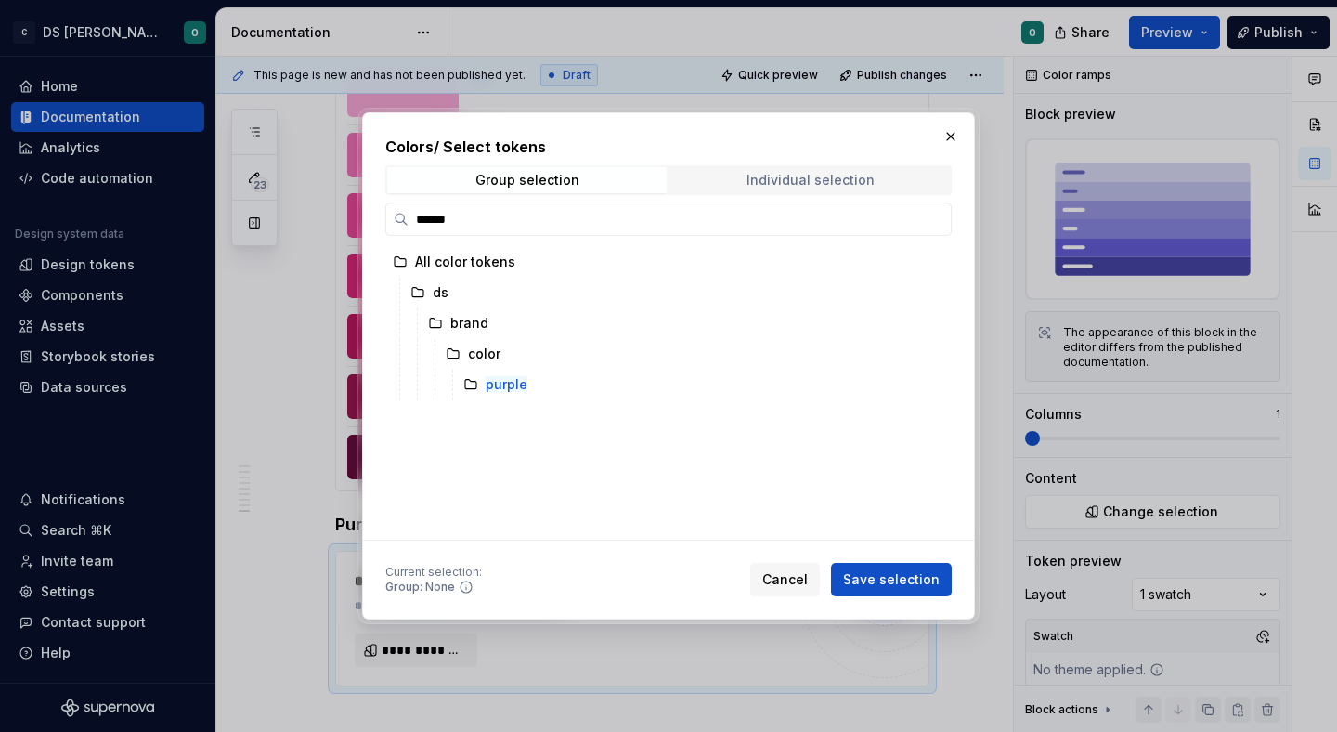
click at [843, 174] on div "Individual selection" at bounding box center [810, 180] width 128 height 15
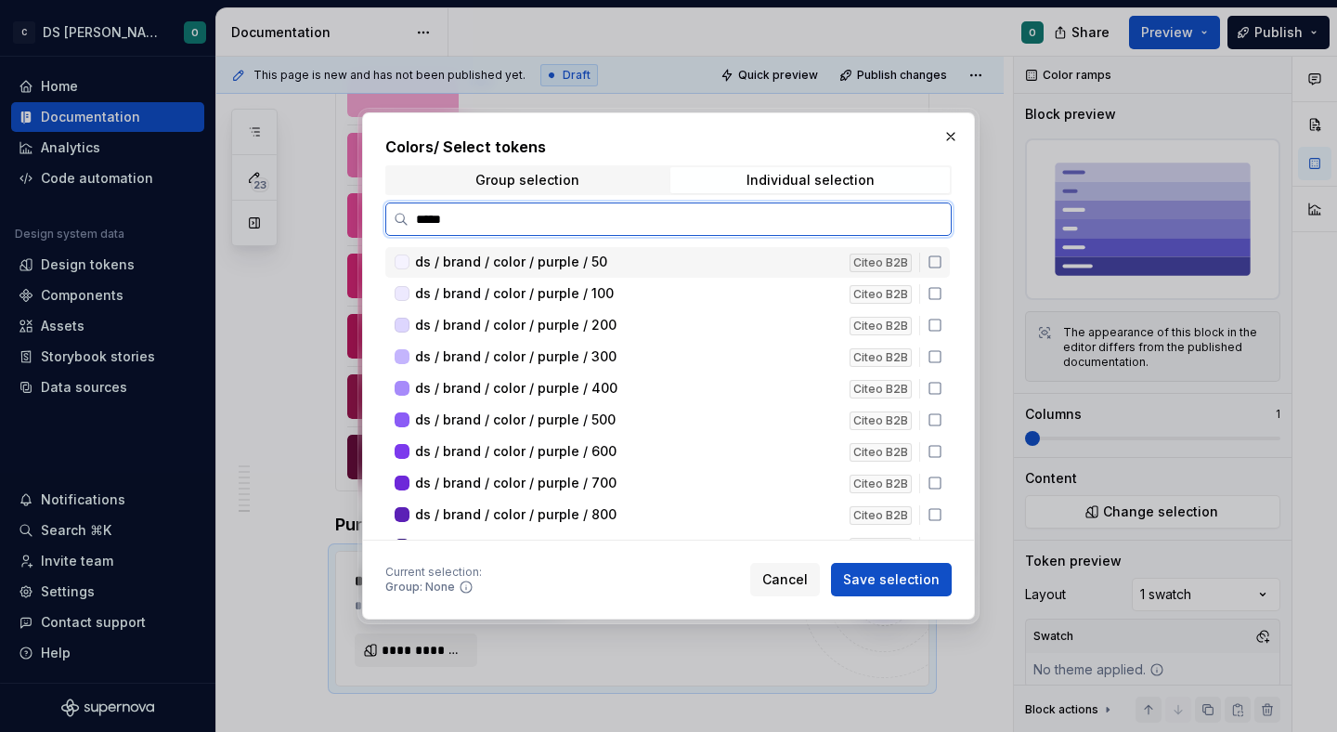
type input "******"
click at [942, 265] on icon at bounding box center [935, 261] width 15 height 15
click at [942, 287] on icon at bounding box center [935, 293] width 15 height 15
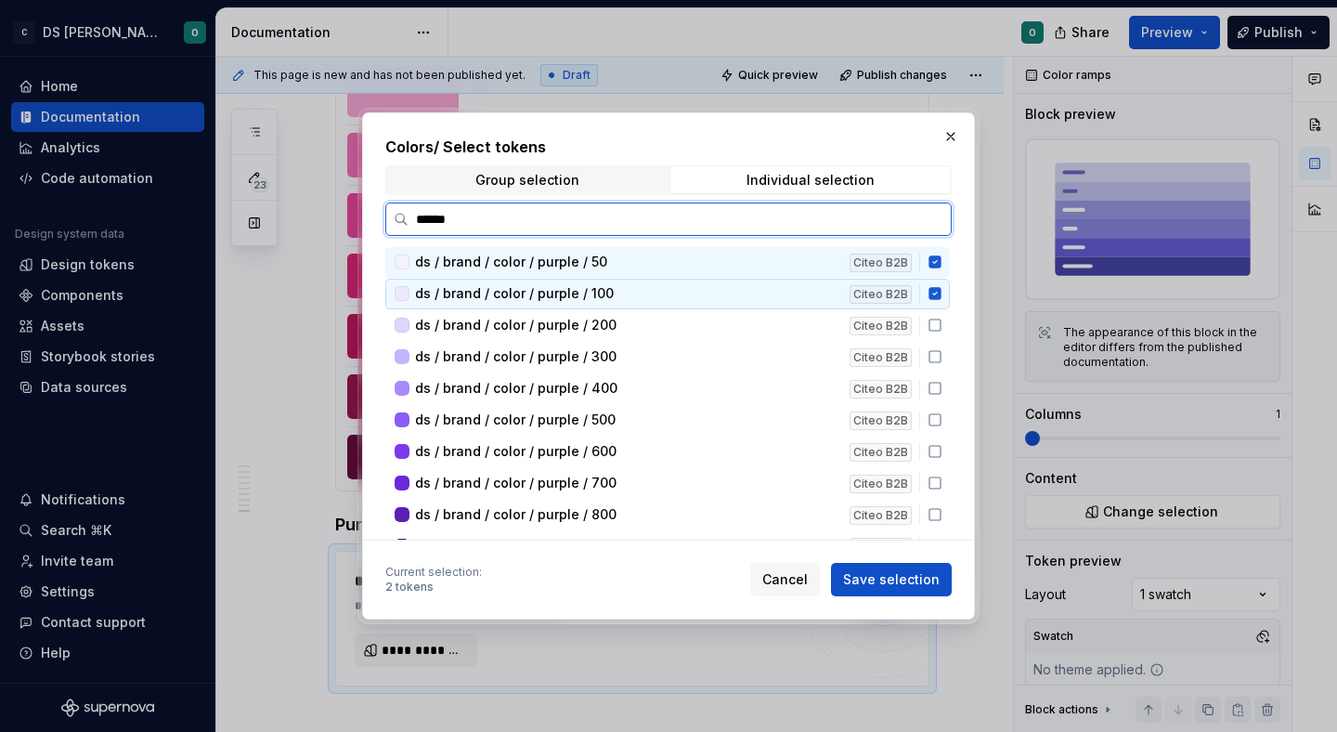
click at [940, 333] on div "ds / brand / color / purple / 200 Citeo B2B" at bounding box center [667, 325] width 564 height 31
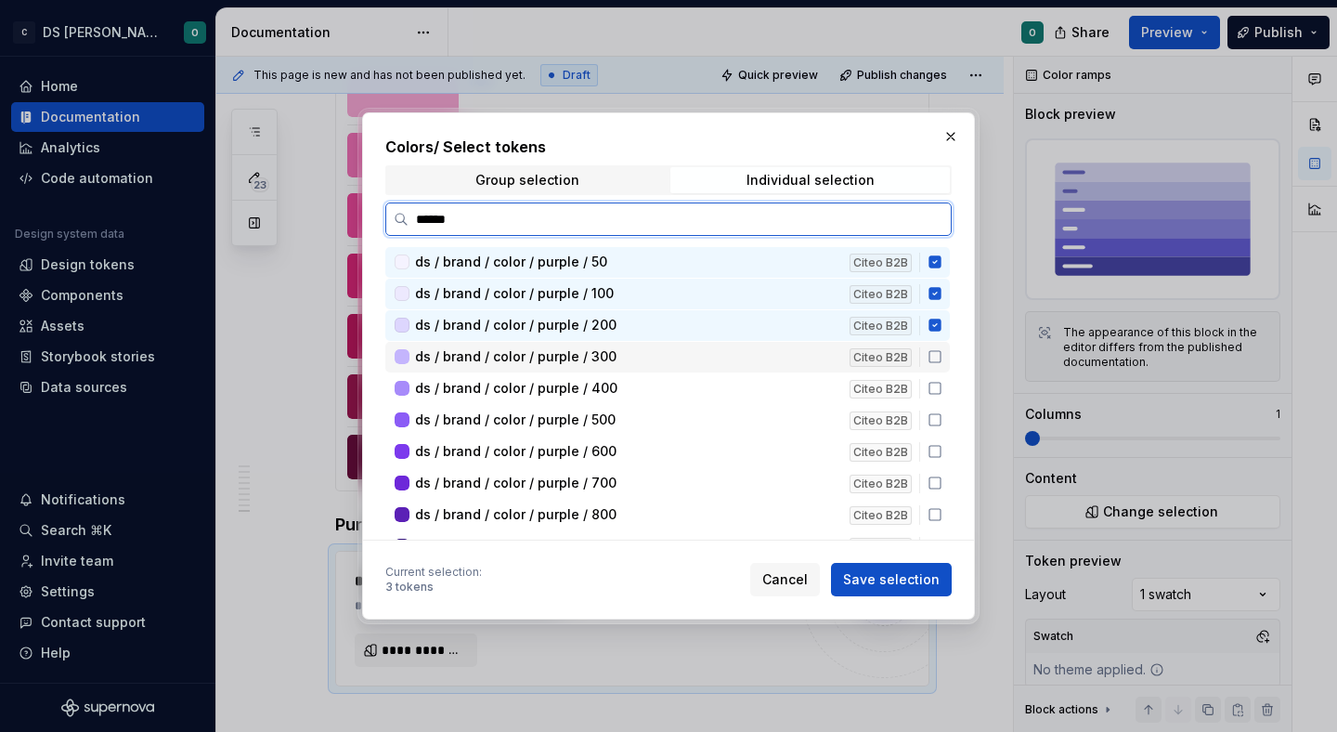
click at [942, 361] on icon at bounding box center [935, 356] width 15 height 15
click at [945, 401] on div "ds / brand / color / purple / 400 Citeo B2B" at bounding box center [667, 388] width 564 height 31
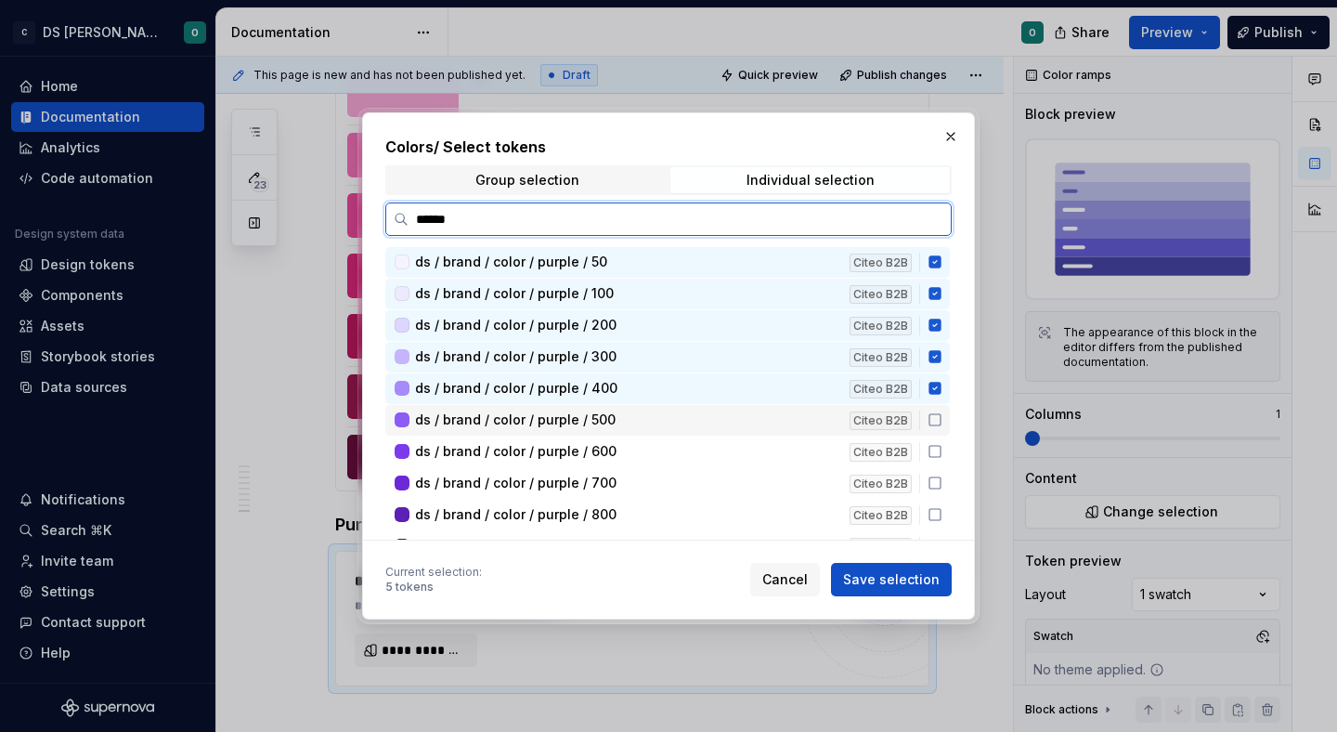
click at [942, 426] on icon at bounding box center [935, 419] width 15 height 15
click at [944, 459] on div "ds / brand / color / purple / 600 Citeo B2B" at bounding box center [667, 451] width 564 height 31
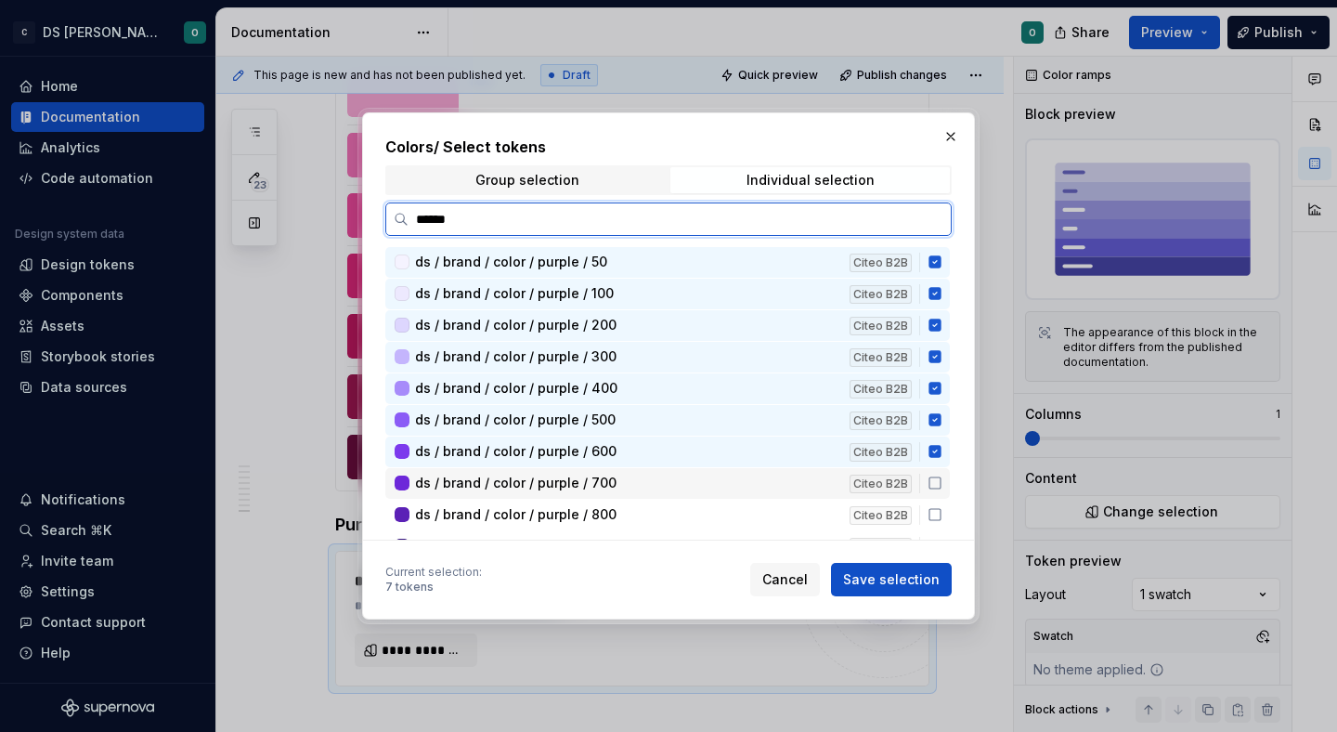
click at [944, 495] on div "ds / brand / color / purple / 700 Citeo B2B" at bounding box center [667, 483] width 564 height 31
click at [942, 485] on icon at bounding box center [935, 482] width 15 height 15
click at [944, 501] on div "ds / brand / color / purple / 900 Citeo B2B" at bounding box center [667, 515] width 564 height 31
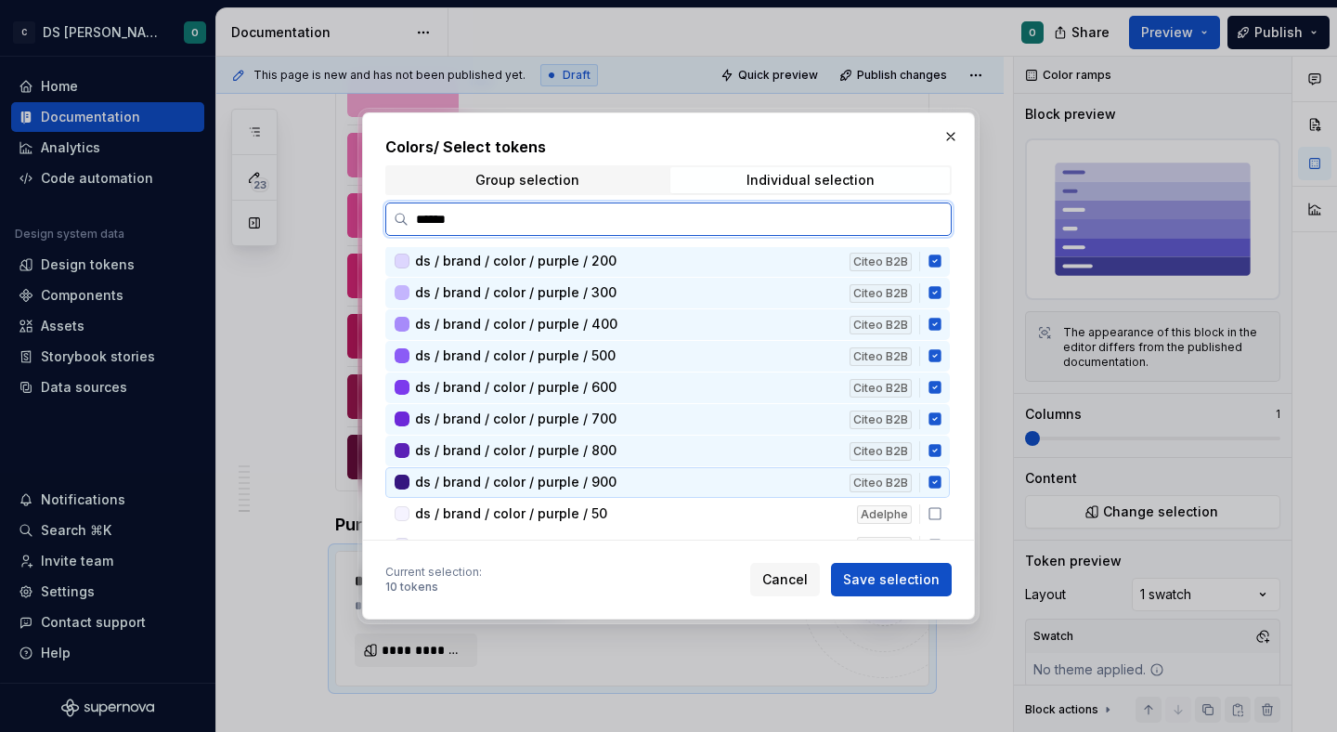
scroll to position [65, 0]
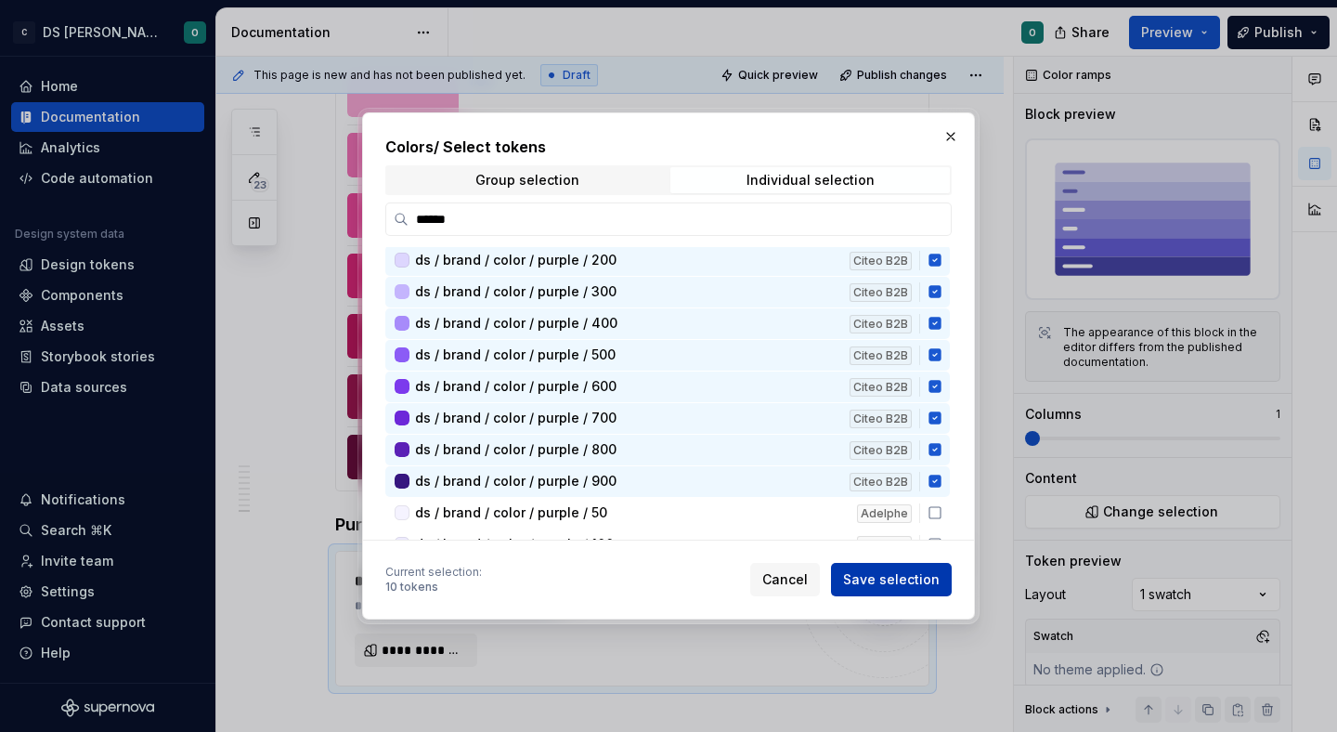
click at [902, 576] on span "Save selection" at bounding box center [891, 579] width 97 height 19
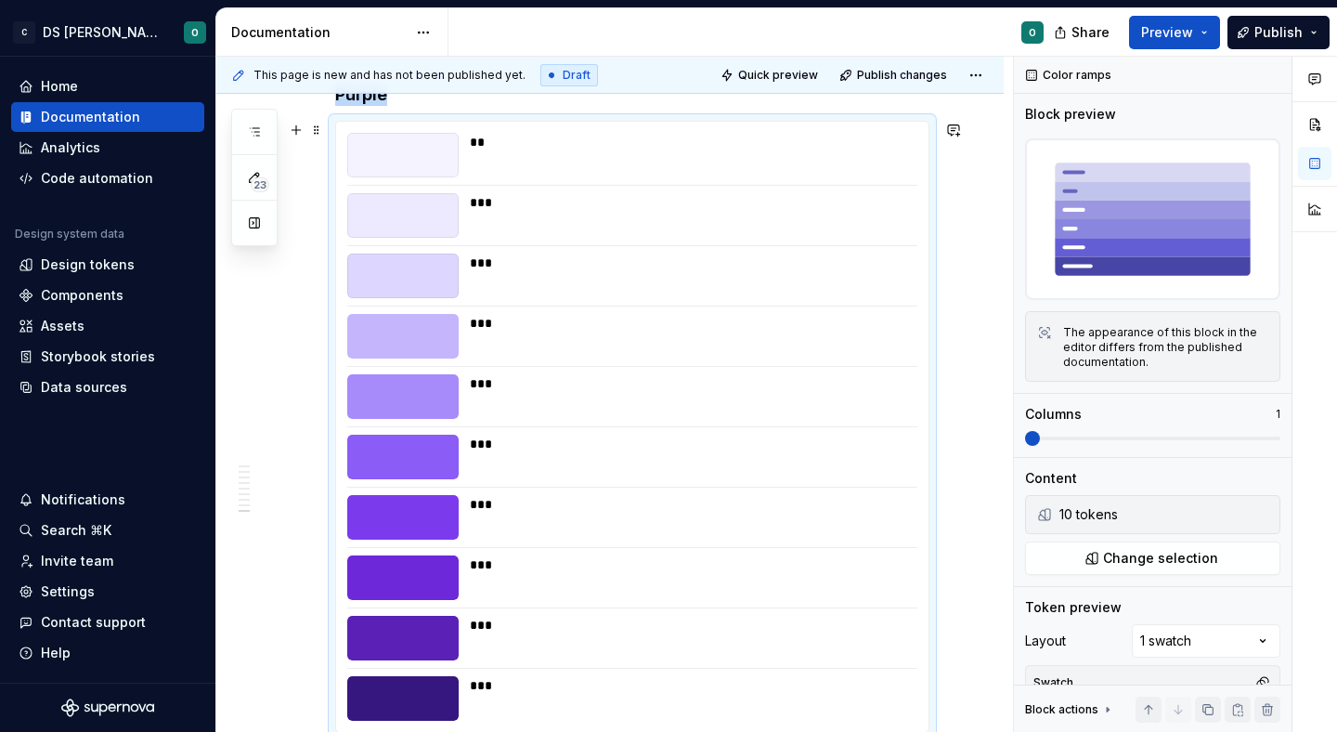
scroll to position [5955, 0]
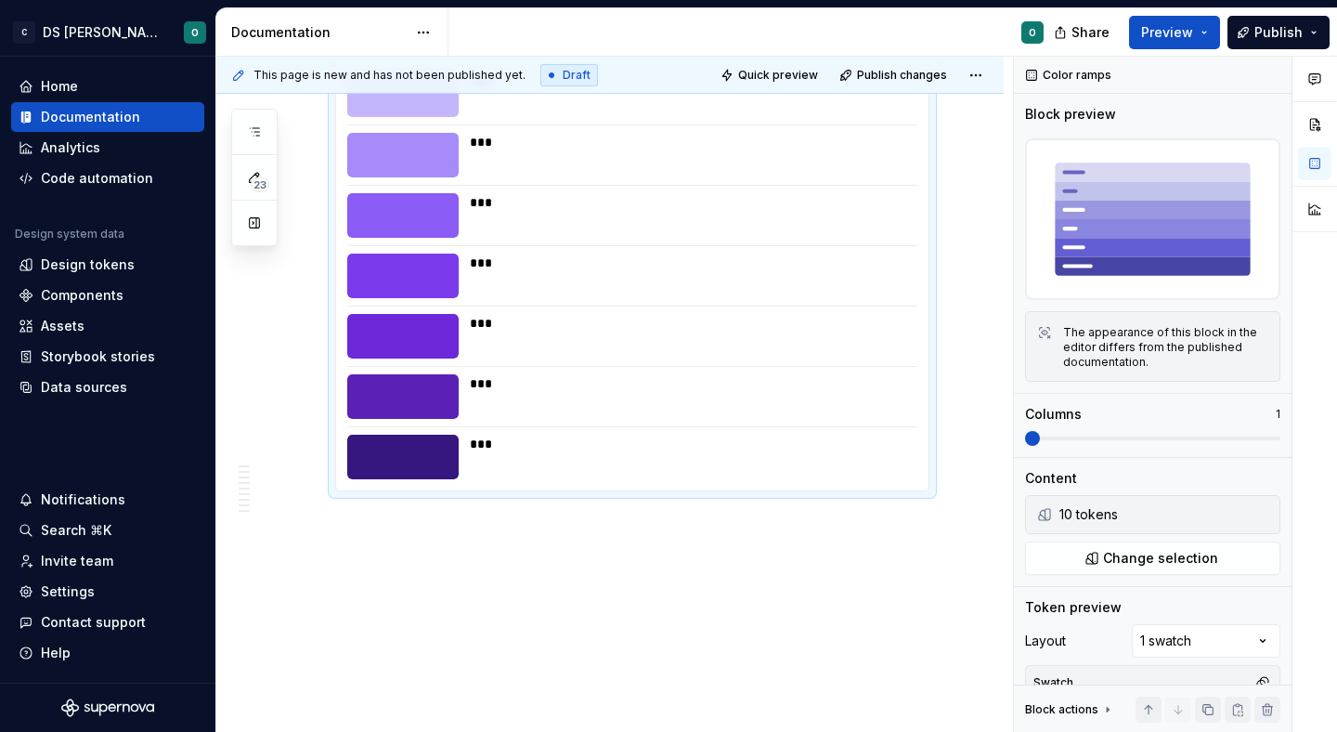
click at [658, 550] on div "This page is new and has not been published yet. Draft Quick preview Publish ch…" at bounding box center [614, 395] width 797 height 676
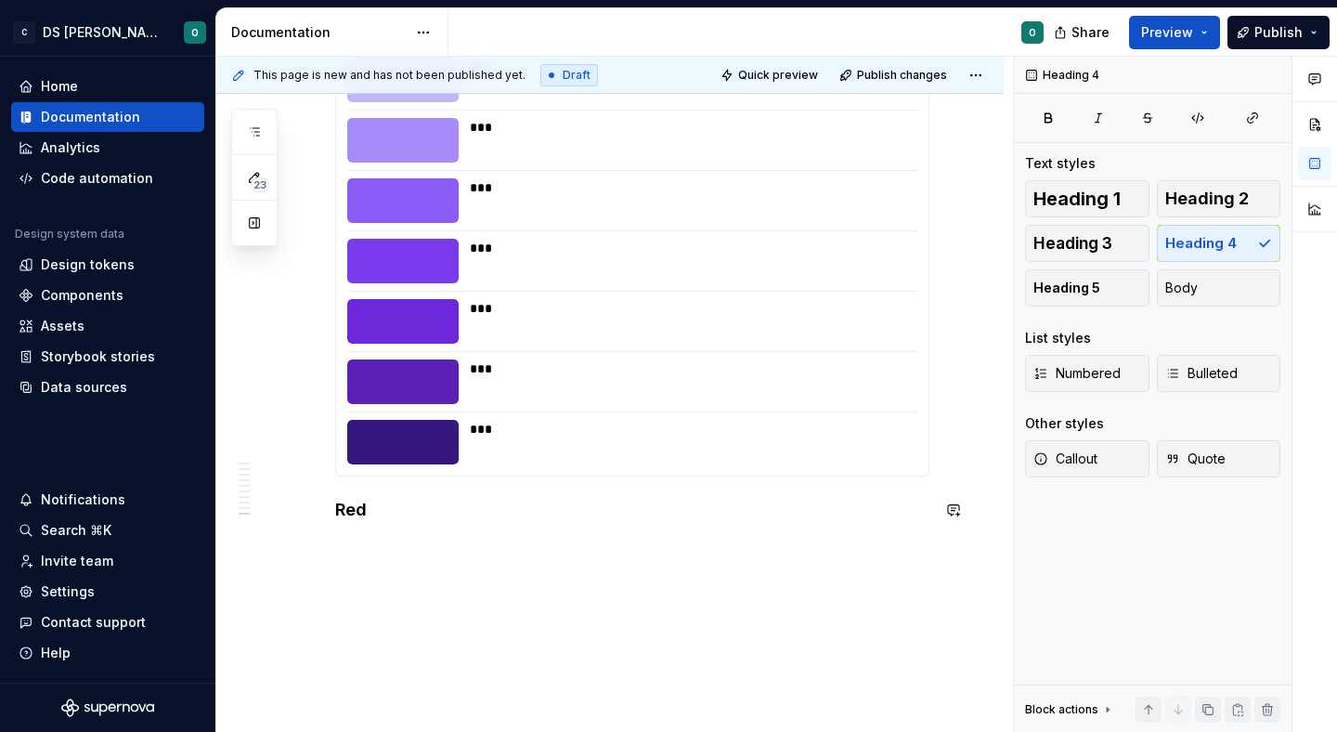
scroll to position [6000, 0]
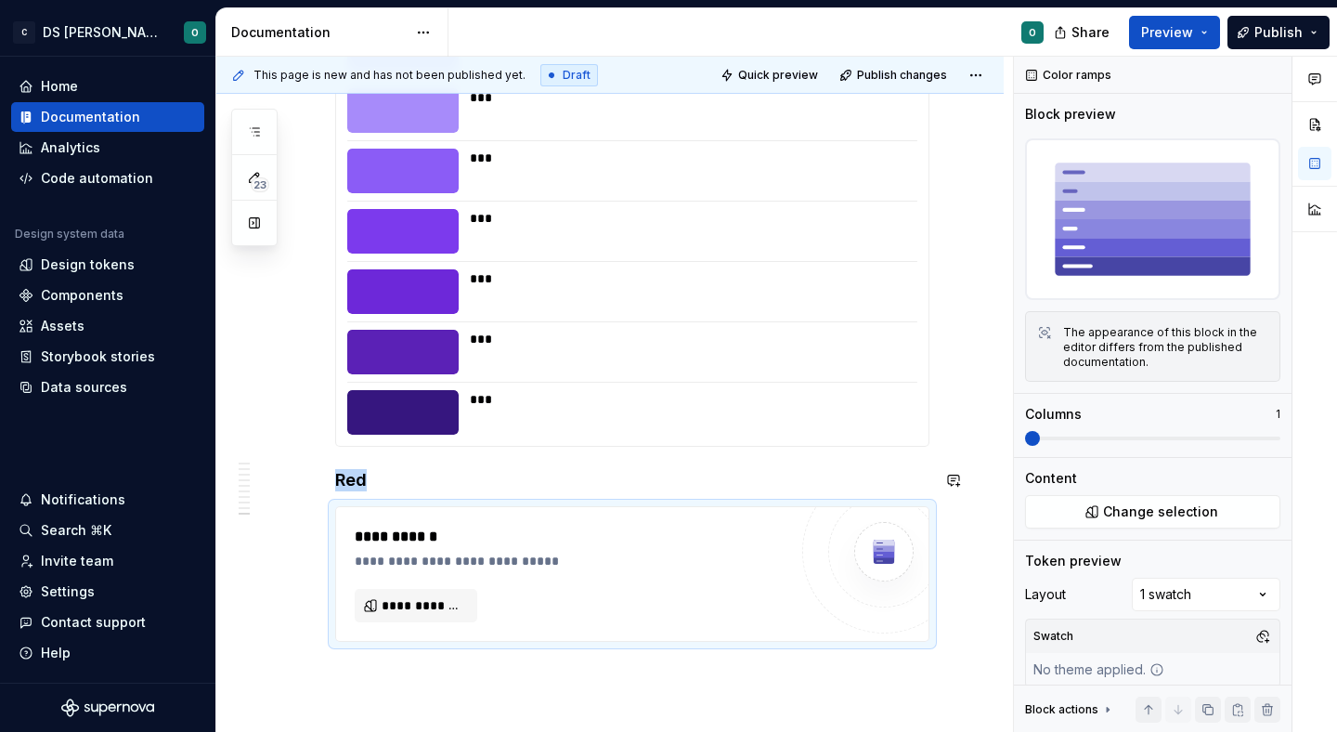
type textarea "*"
click at [446, 603] on span "**********" at bounding box center [424, 605] width 84 height 19
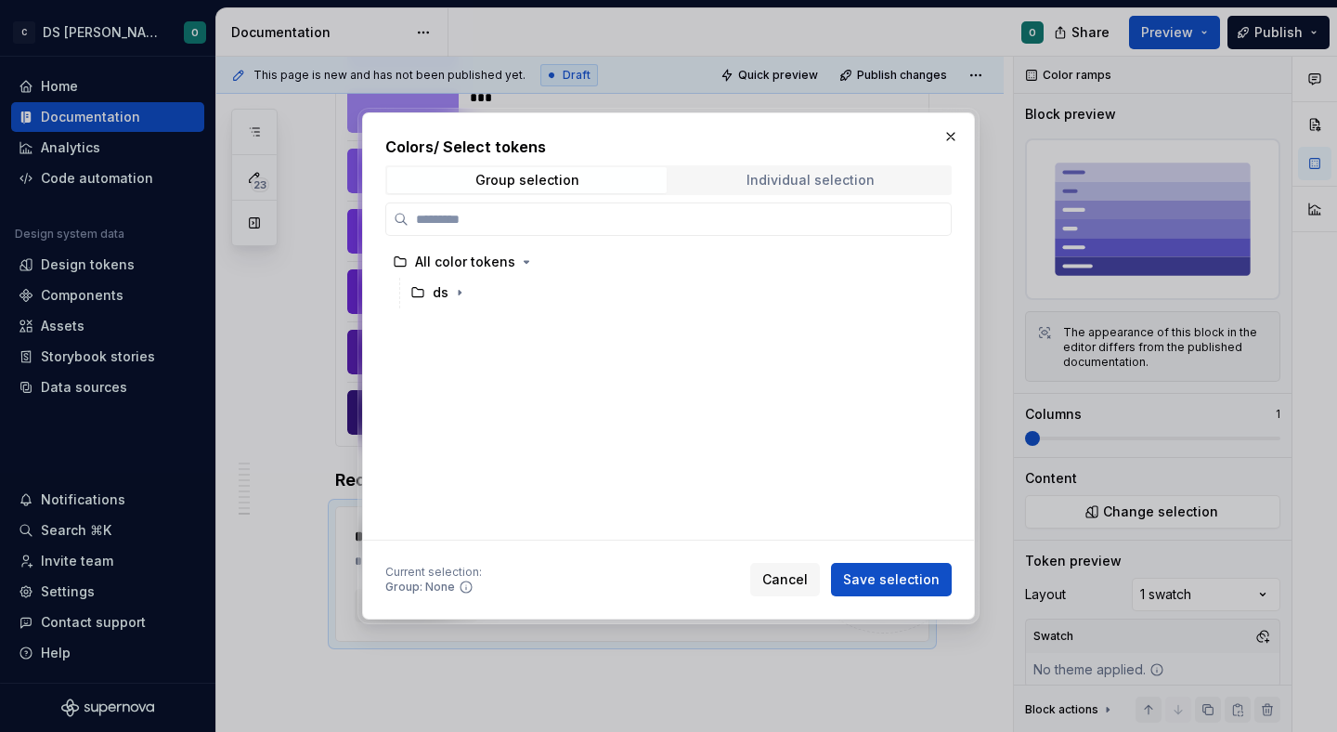
click at [773, 189] on span "Individual selection" at bounding box center [809, 180] width 279 height 26
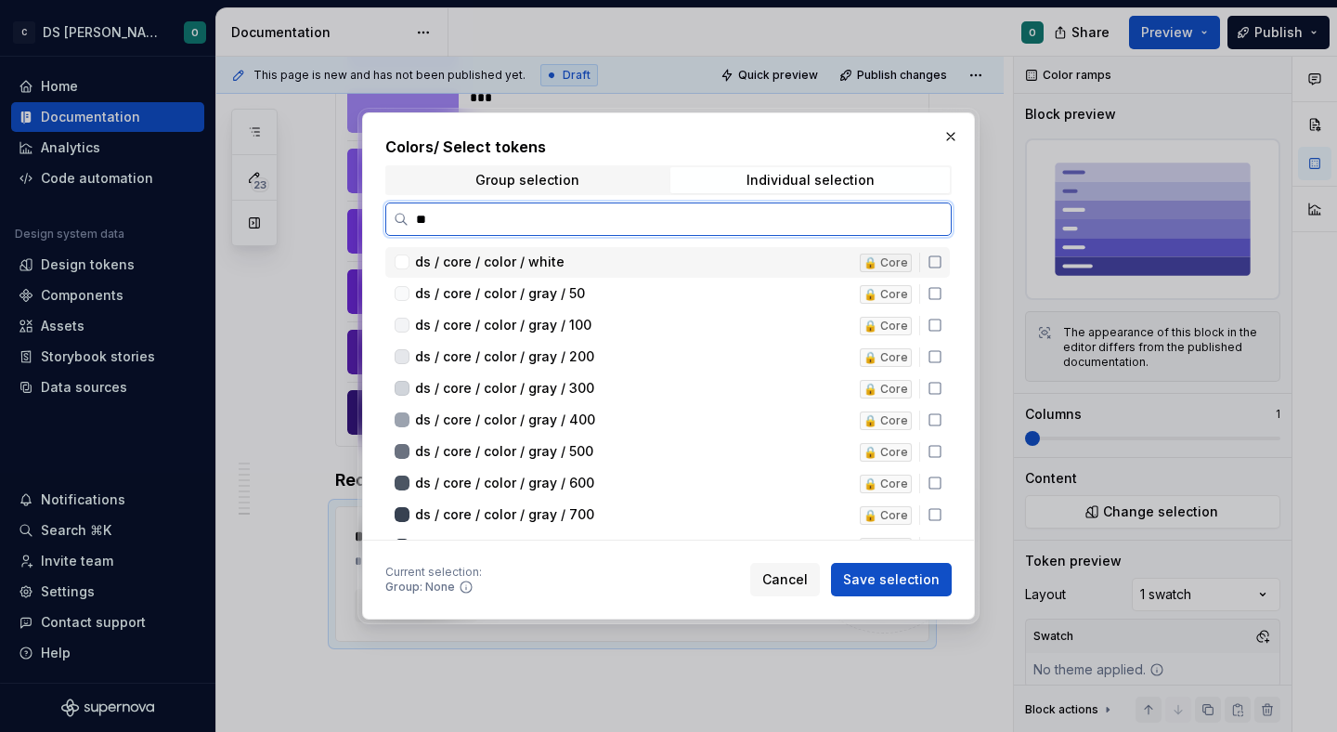
scroll to position [0, 0]
type input "***"
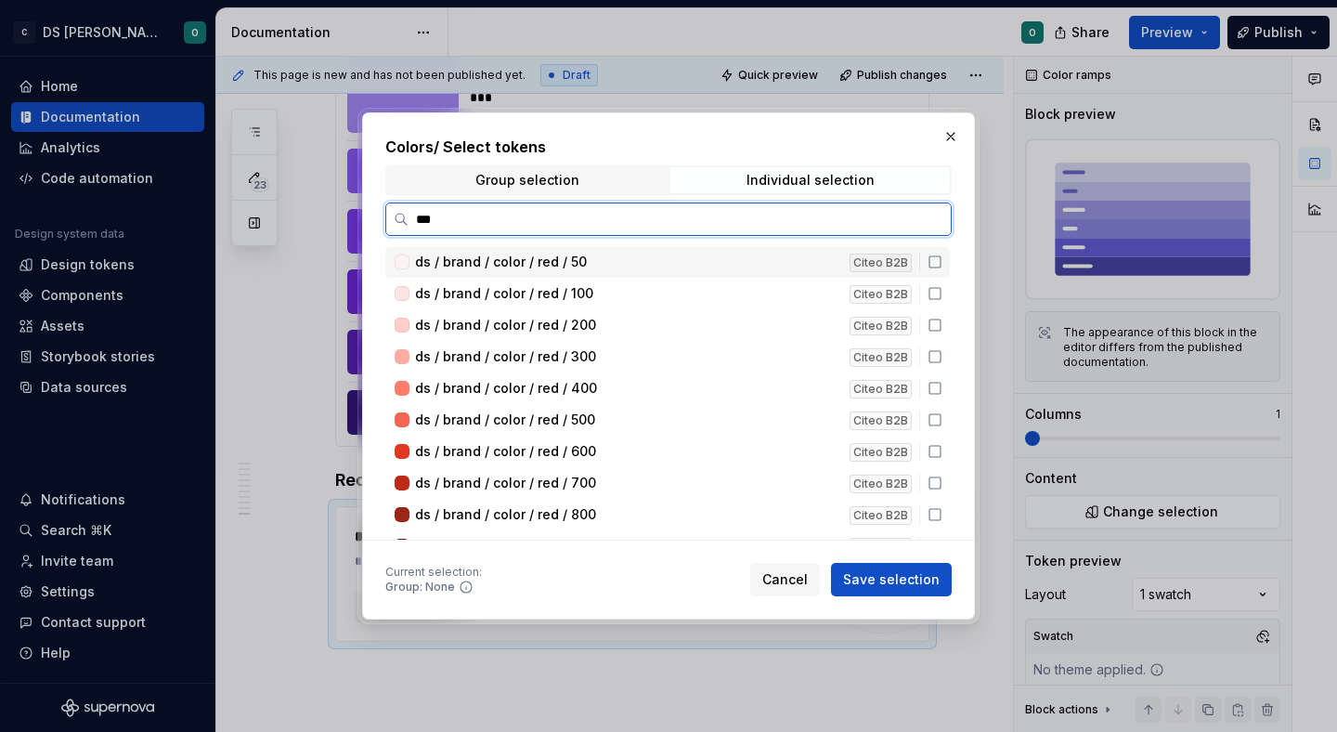
click at [944, 269] on div "ds / brand / color / red / 50 Citeo B2B" at bounding box center [667, 262] width 564 height 31
click at [942, 293] on icon at bounding box center [935, 293] width 15 height 15
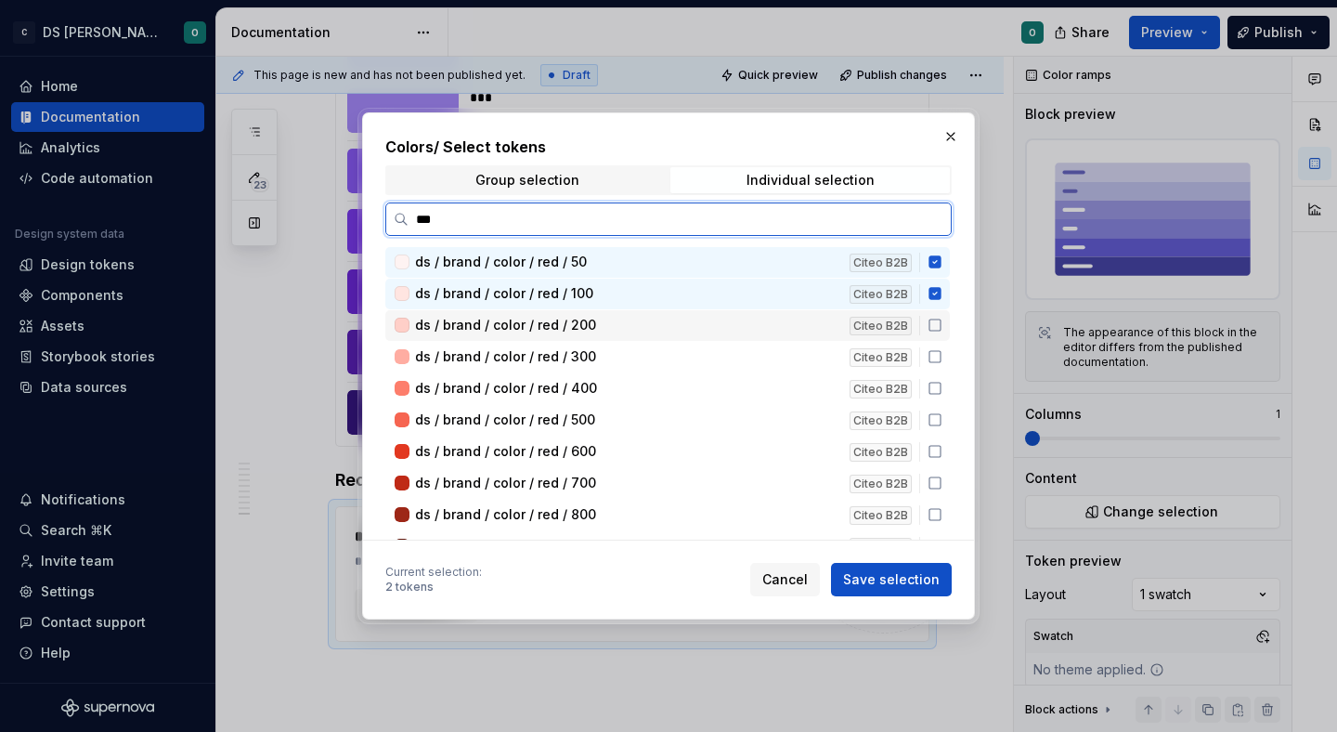
click at [944, 314] on div "ds / brand / color / red / 200 Citeo B2B" at bounding box center [667, 325] width 564 height 31
click at [944, 367] on div "ds / brand / color / red / 300 Citeo B2B" at bounding box center [667, 357] width 564 height 31
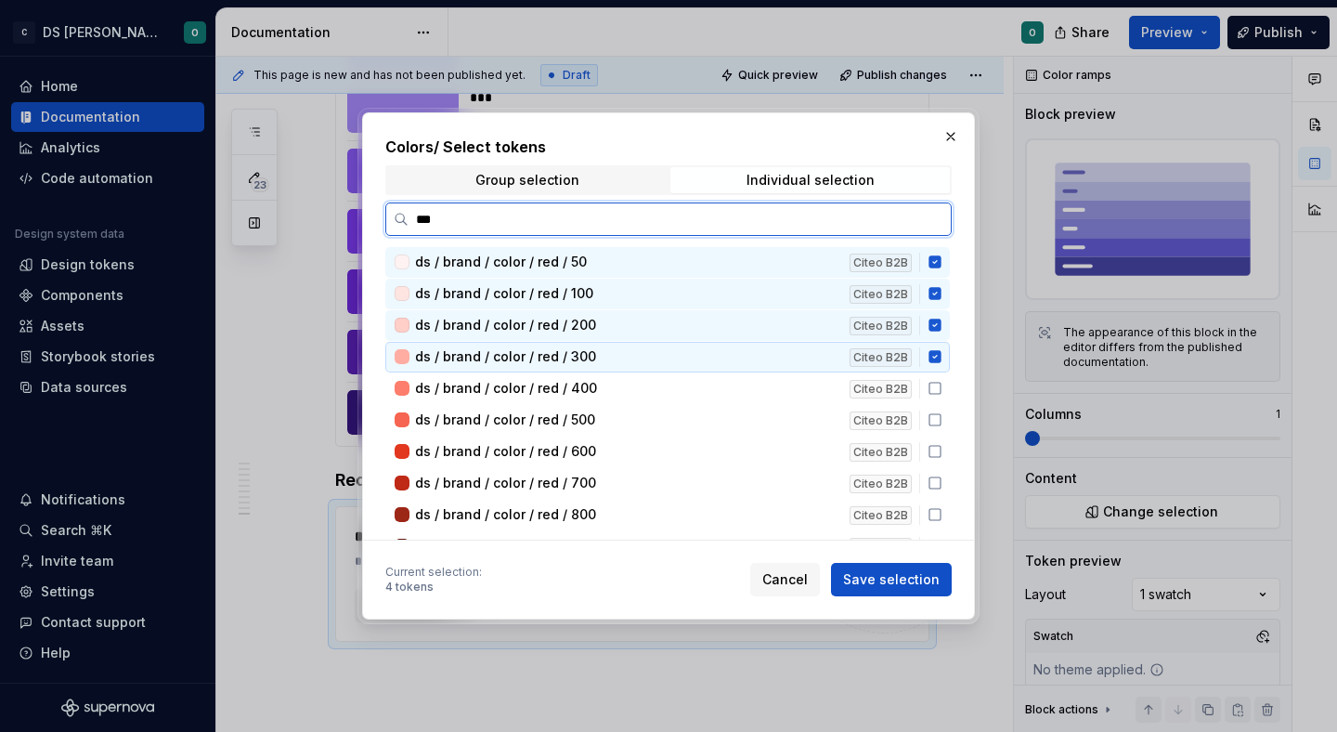
click at [942, 386] on icon at bounding box center [935, 388] width 15 height 15
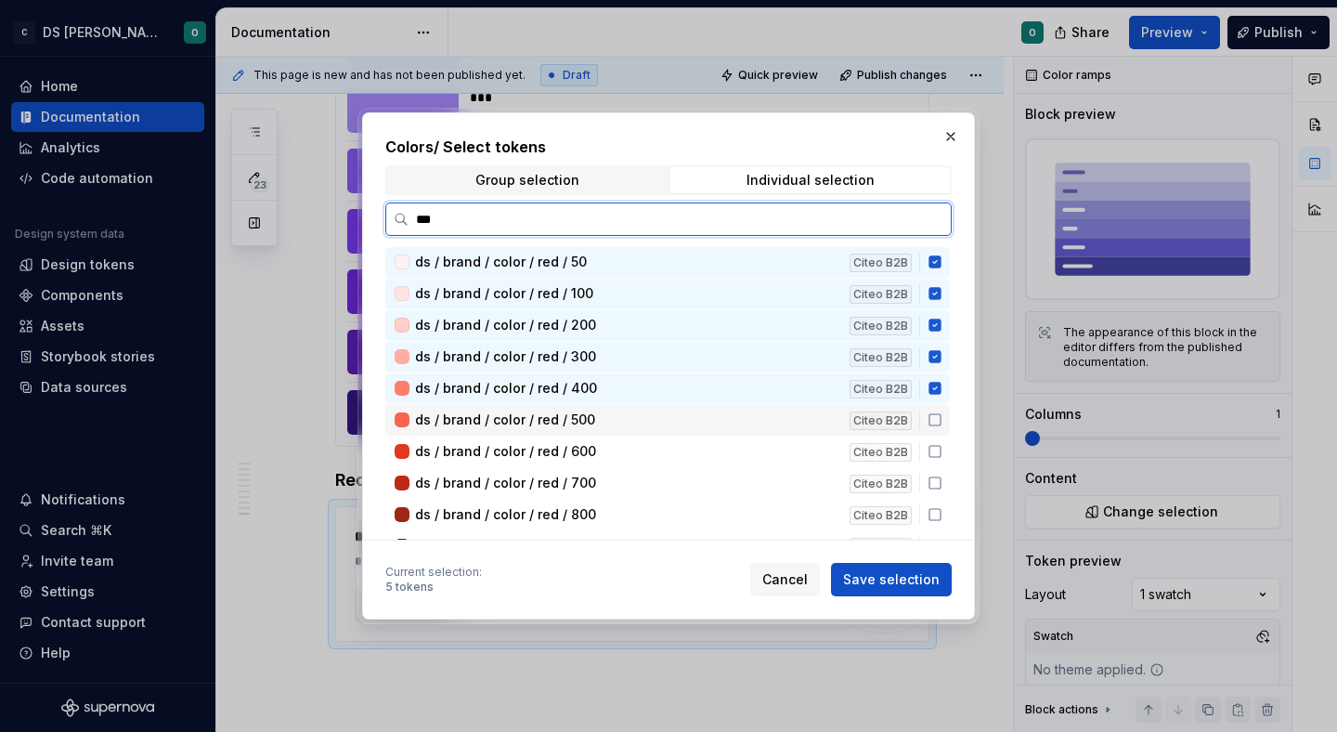
click at [942, 417] on icon at bounding box center [935, 419] width 15 height 15
click at [942, 451] on icon at bounding box center [935, 451] width 15 height 15
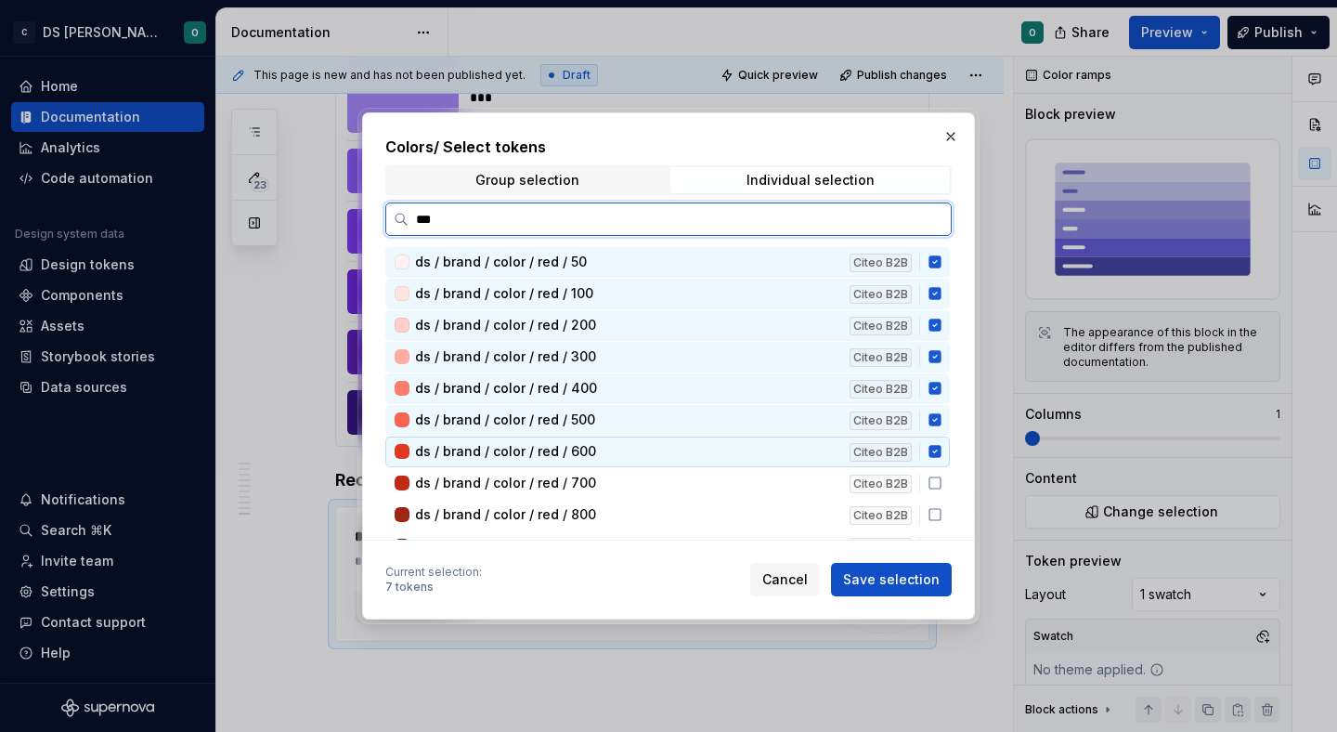
click at [942, 484] on icon at bounding box center [935, 482] width 15 height 15
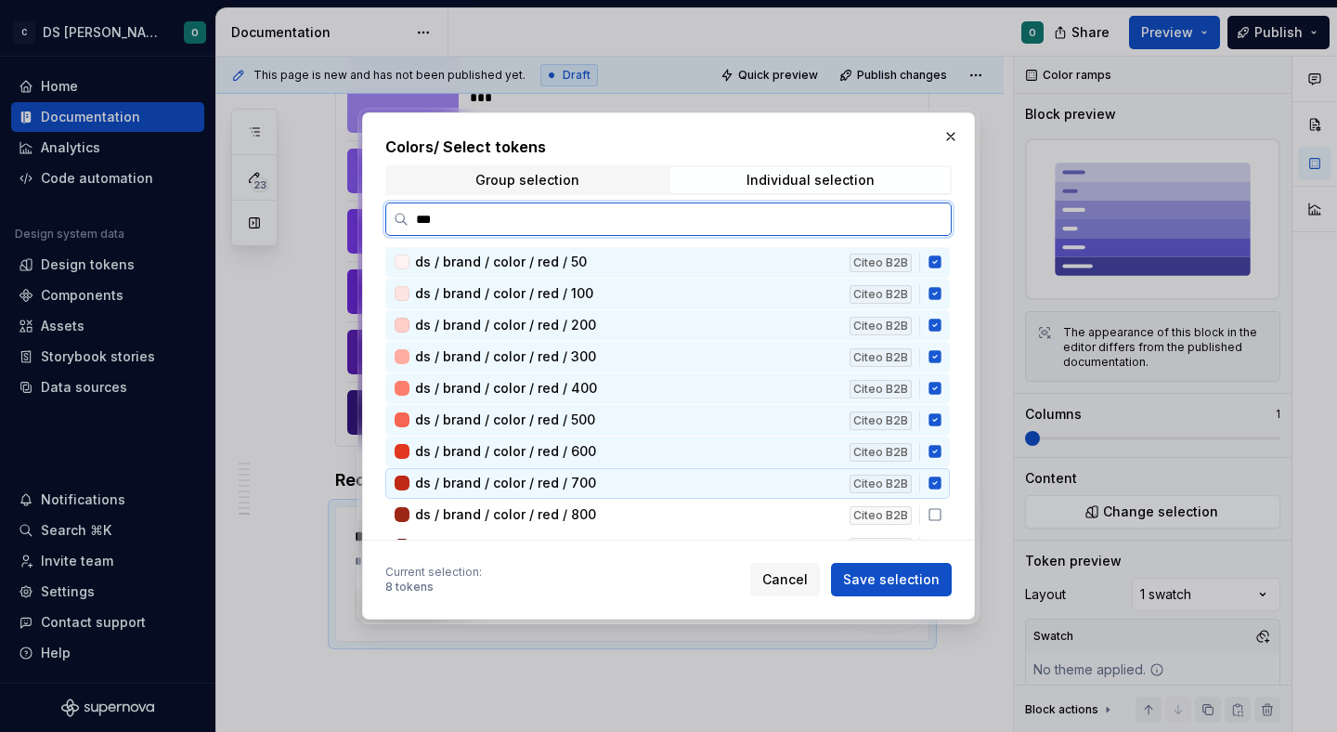
scroll to position [35, 0]
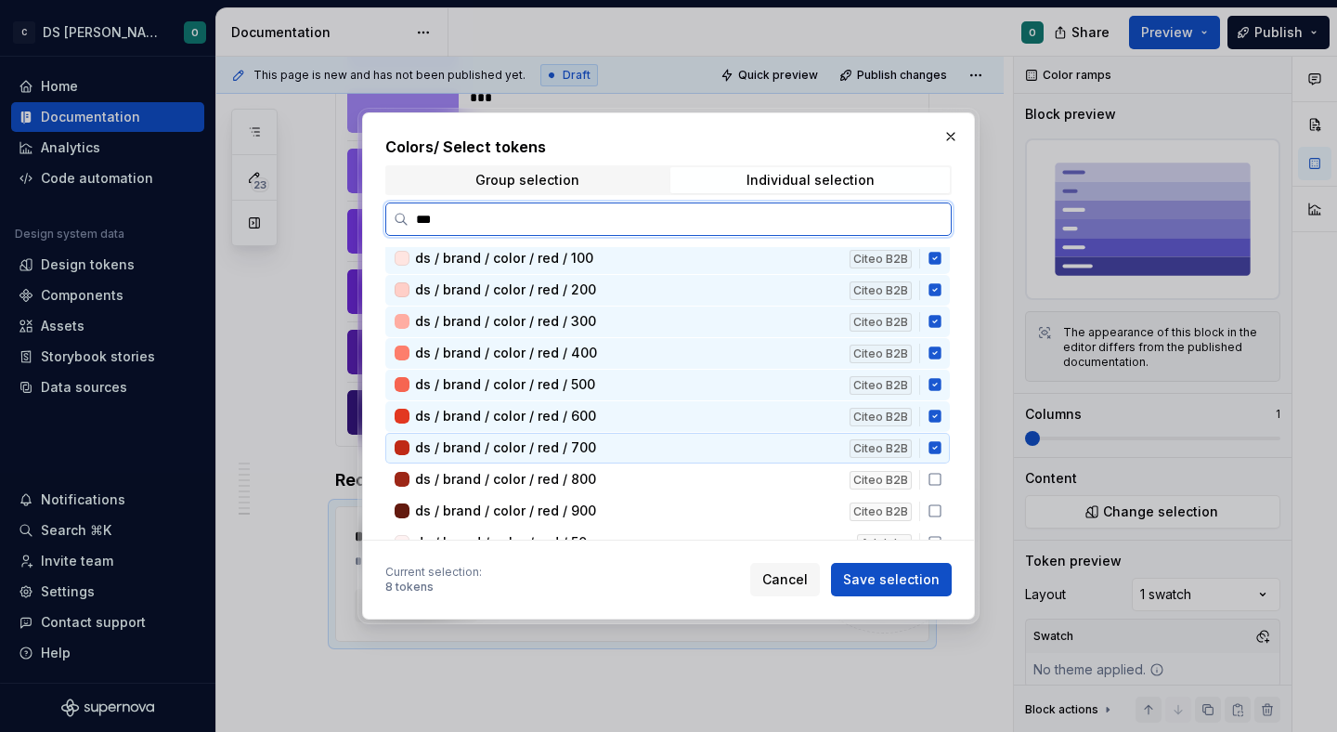
click at [942, 484] on icon at bounding box center [935, 479] width 15 height 15
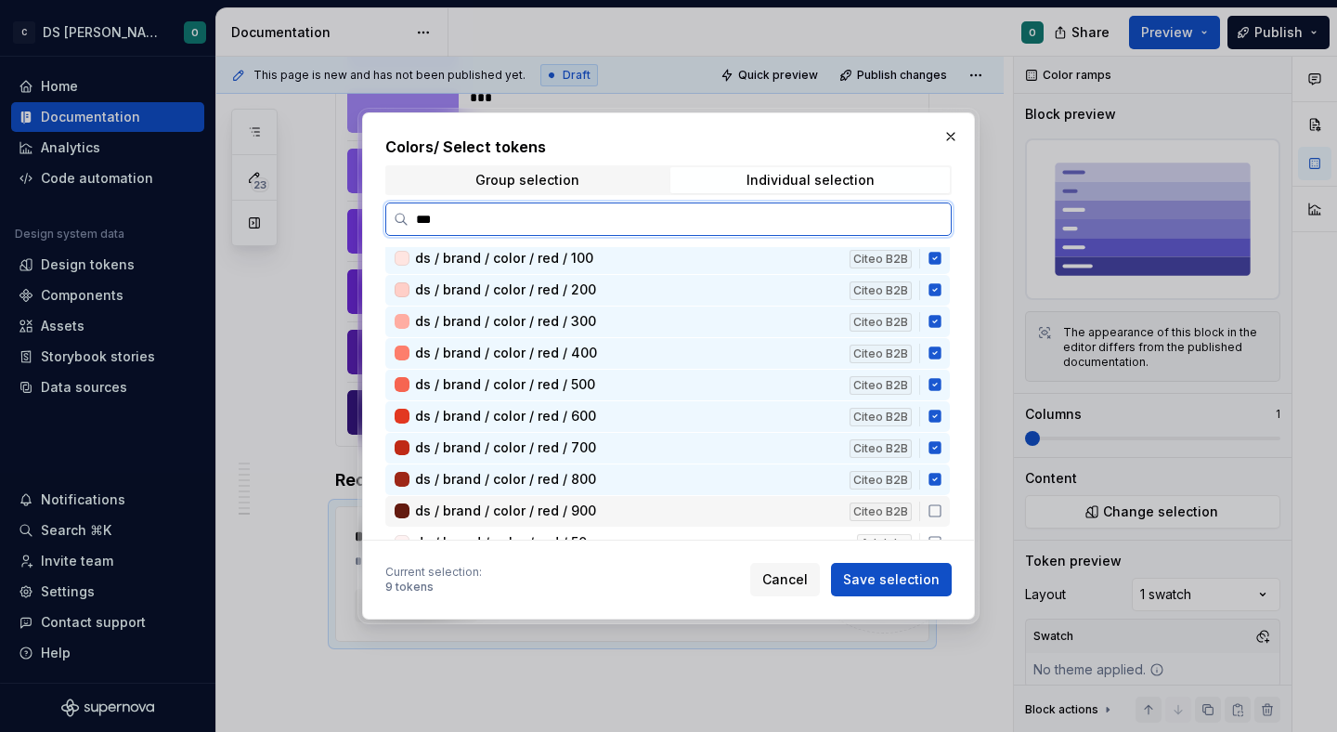
click at [944, 499] on div "ds / brand / color / red / 900 Citeo B2B" at bounding box center [667, 511] width 564 height 31
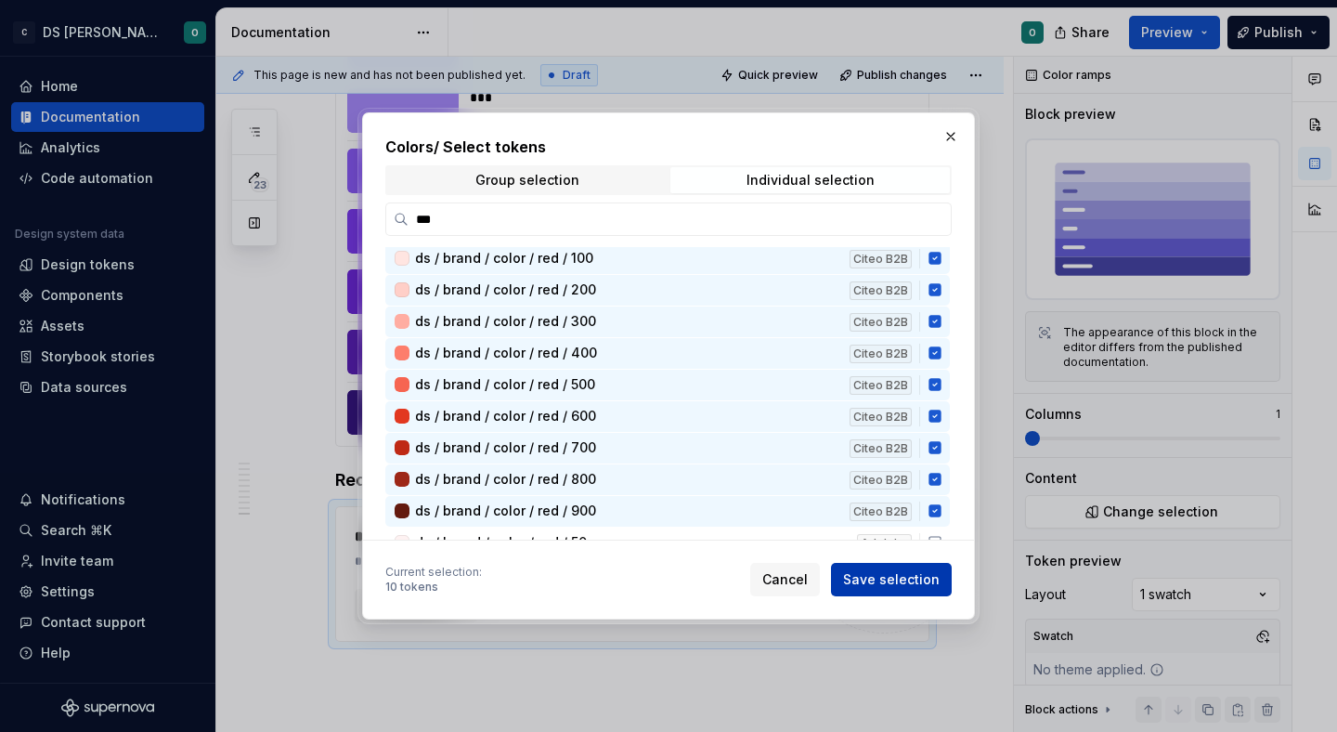
click at [946, 578] on button "Save selection" at bounding box center [891, 579] width 121 height 33
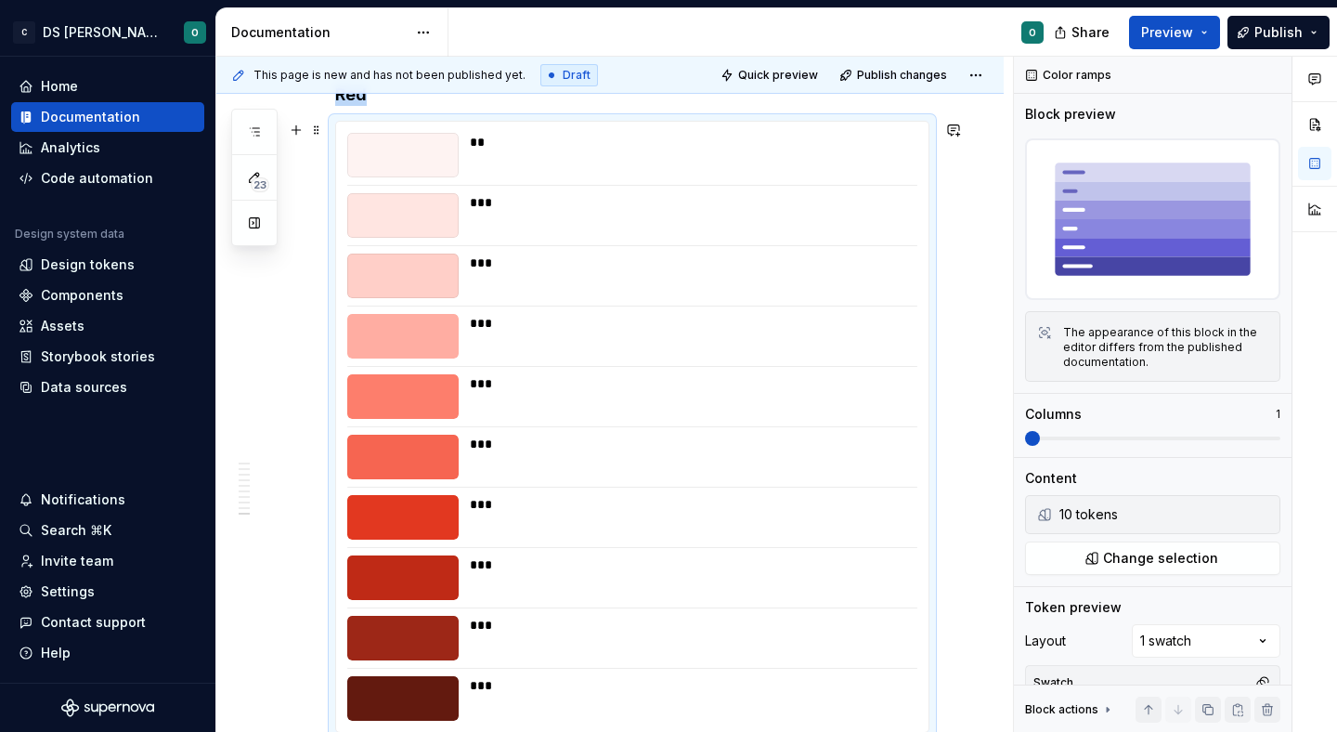
scroll to position [6626, 0]
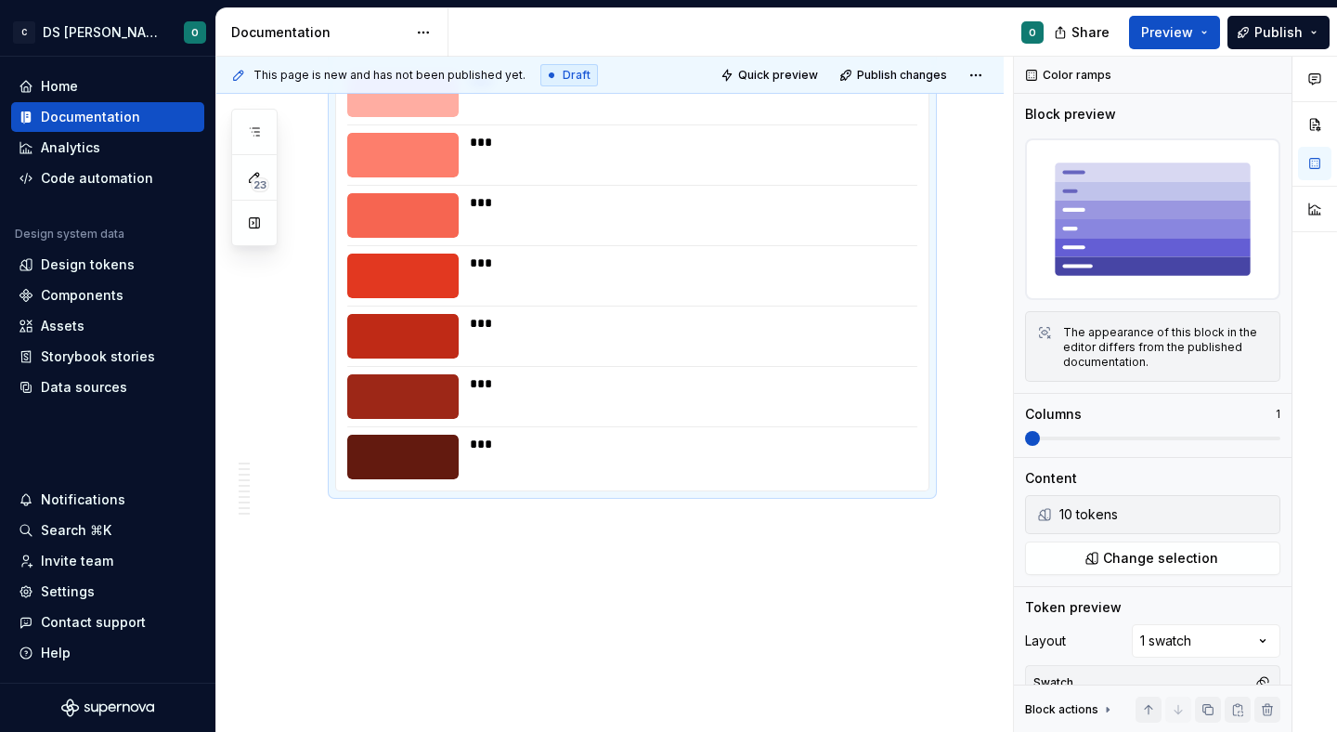
click at [718, 539] on div "This page is new and has not been published yet. Draft Quick preview Publish ch…" at bounding box center [614, 395] width 797 height 676
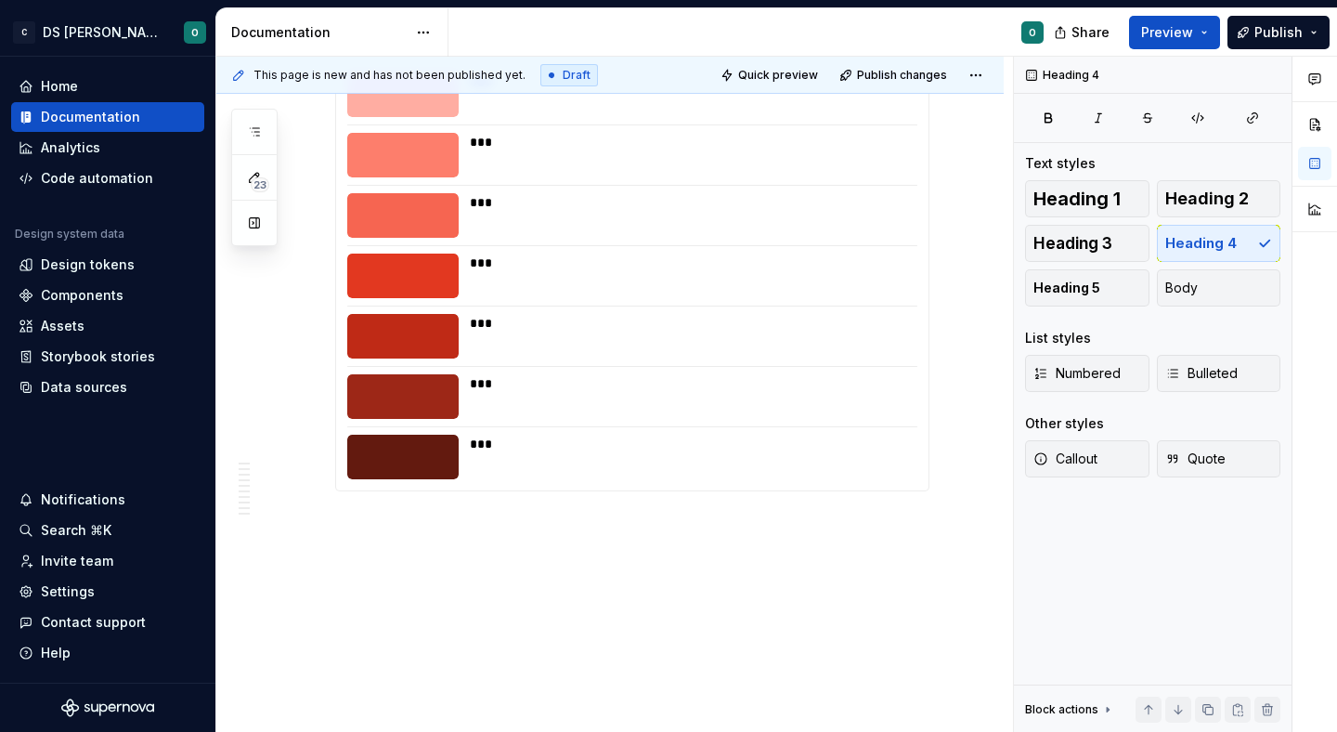
click at [700, 542] on div "This page is new and has not been published yet. Draft Quick preview Publish ch…" at bounding box center [614, 395] width 797 height 676
type textarea "*"
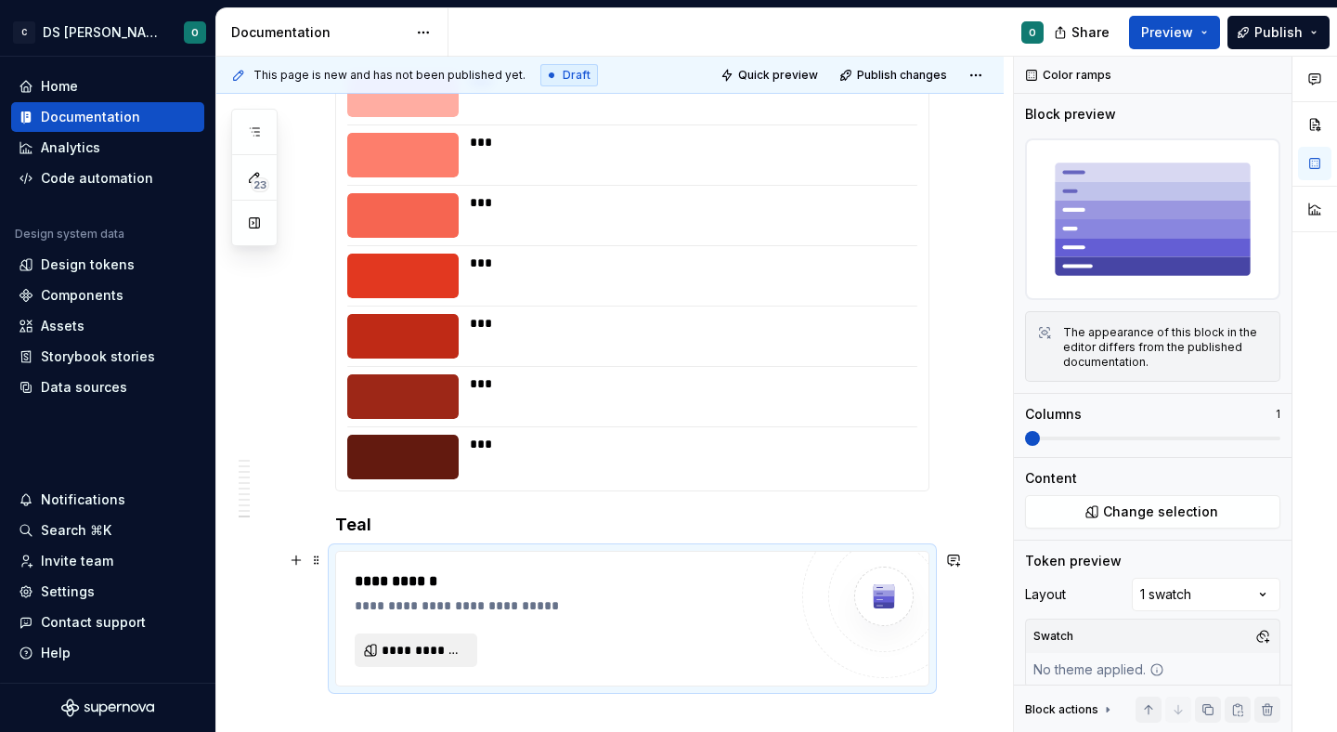
click at [404, 649] on span "**********" at bounding box center [424, 650] width 84 height 19
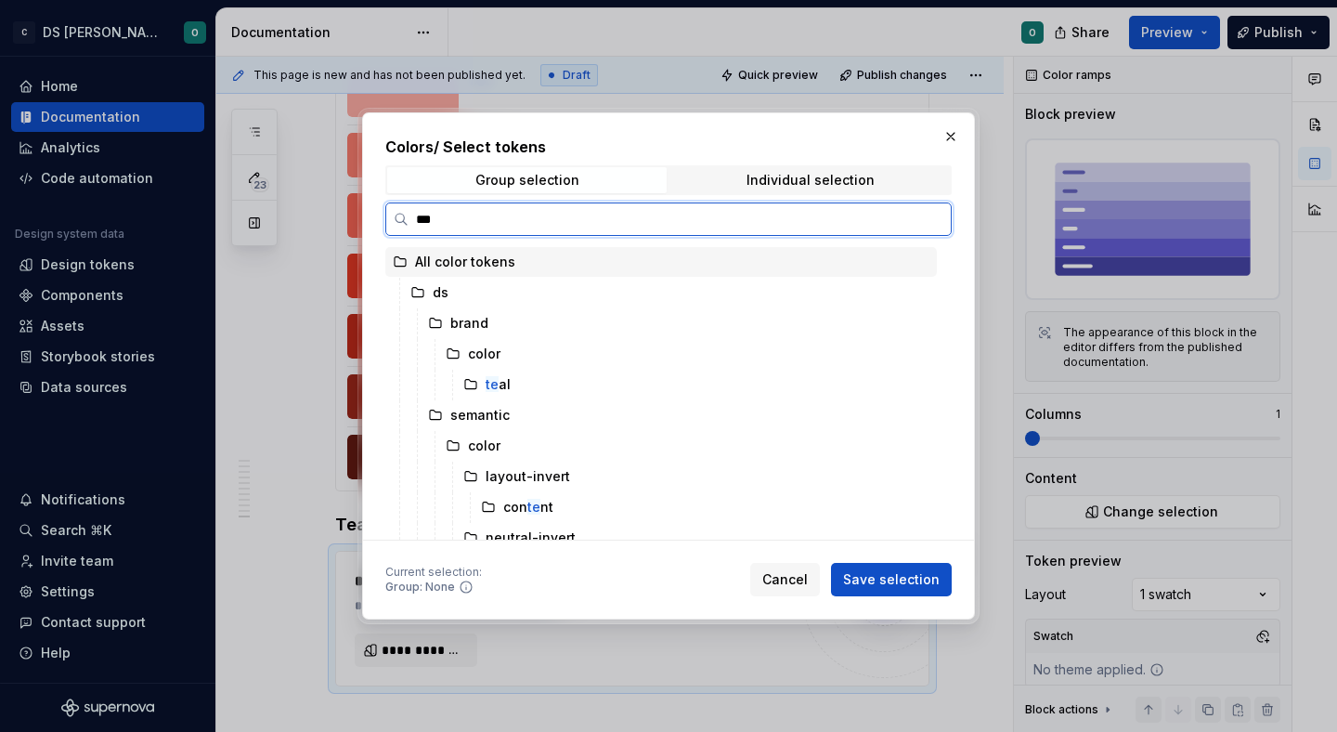
type input "****"
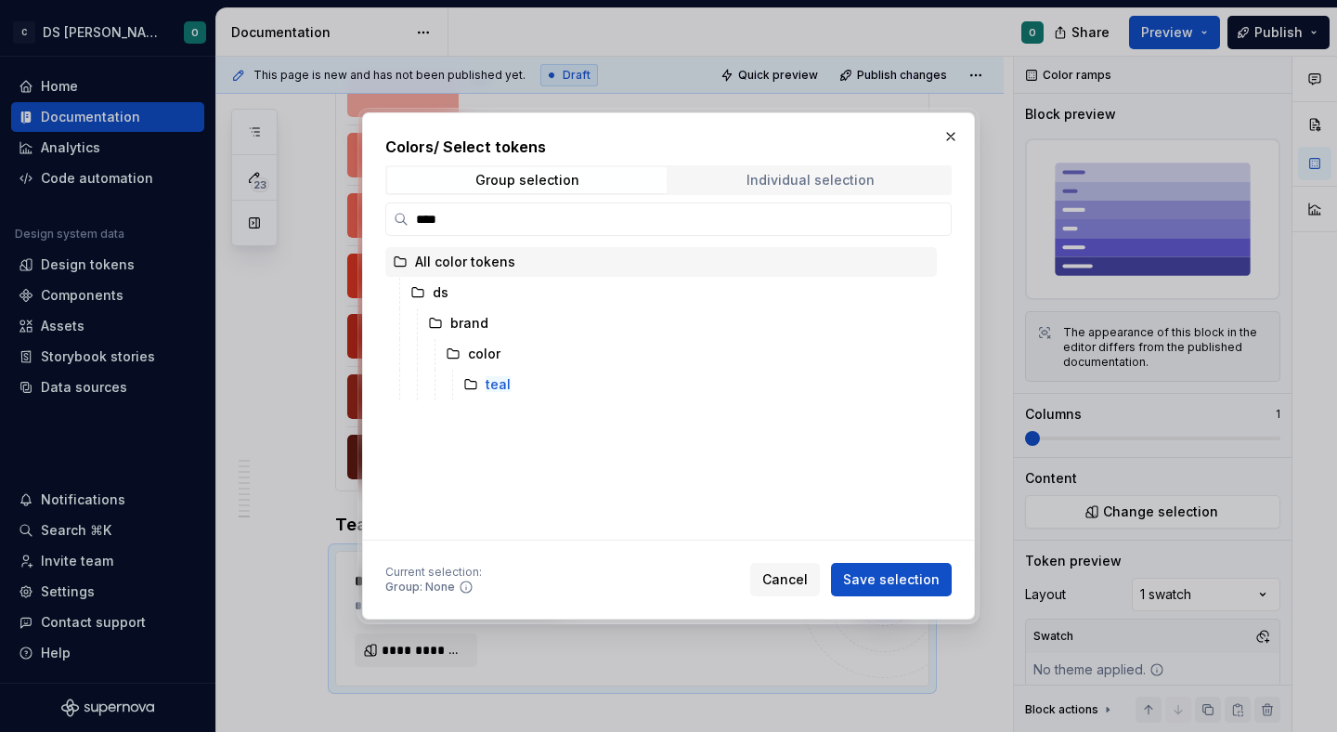
click at [916, 177] on span "Individual selection" at bounding box center [809, 180] width 279 height 26
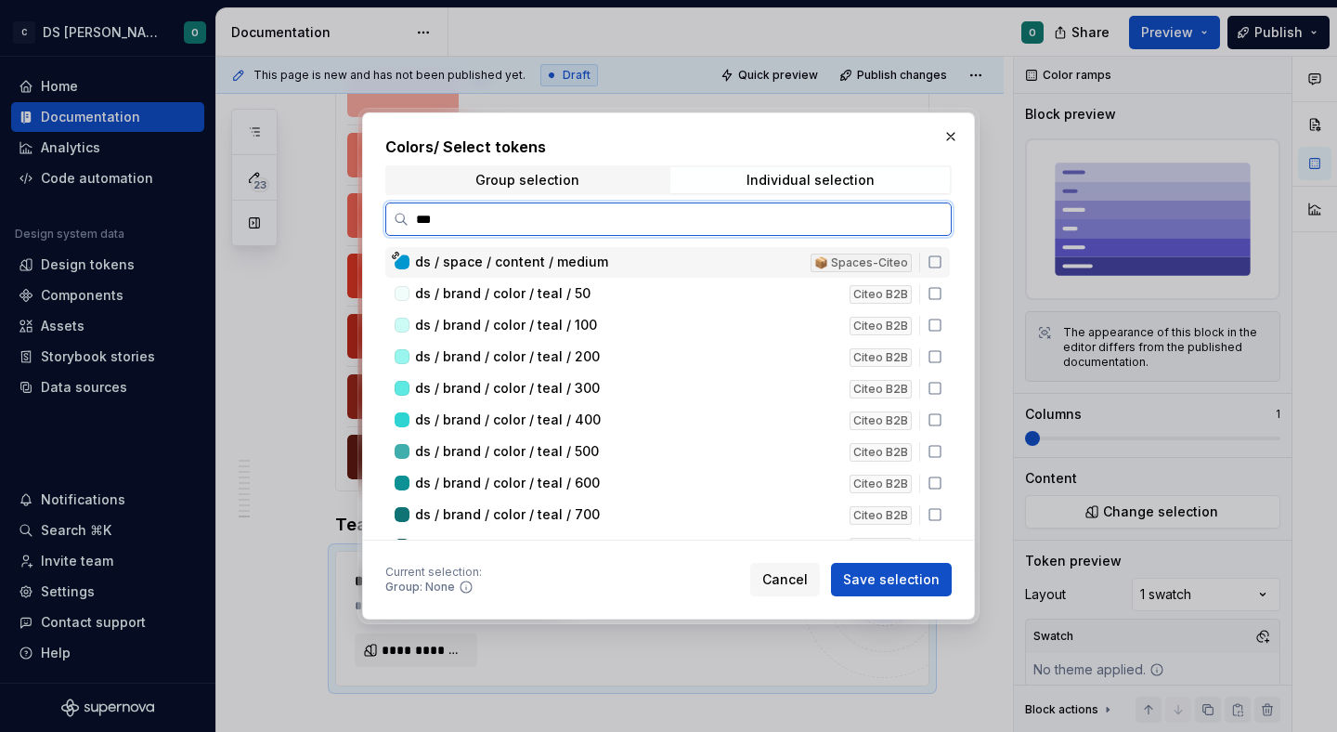
type input "****"
click at [942, 265] on icon at bounding box center [935, 261] width 15 height 15
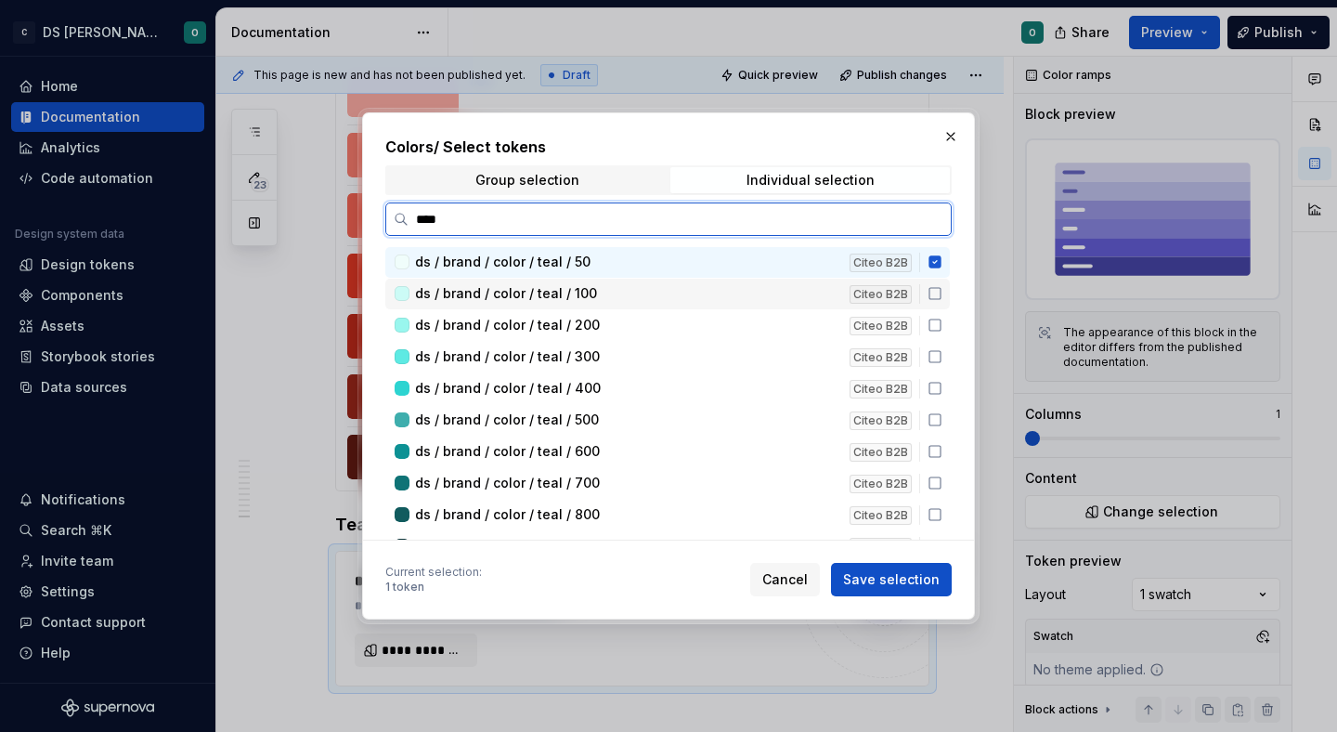
click at [941, 299] on icon at bounding box center [934, 293] width 11 height 11
click at [942, 322] on icon at bounding box center [935, 325] width 15 height 15
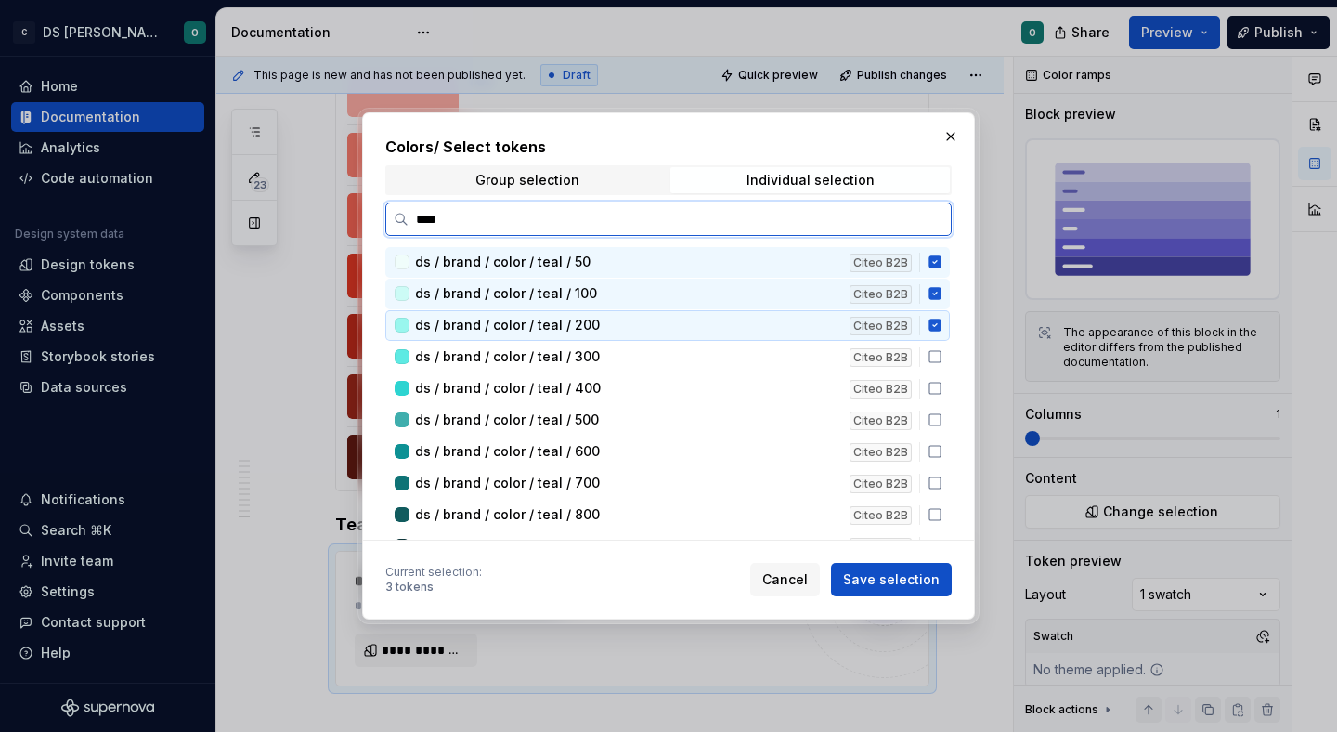
click at [946, 378] on div "ds / brand / color / teal / 400 Citeo B2B" at bounding box center [667, 388] width 564 height 31
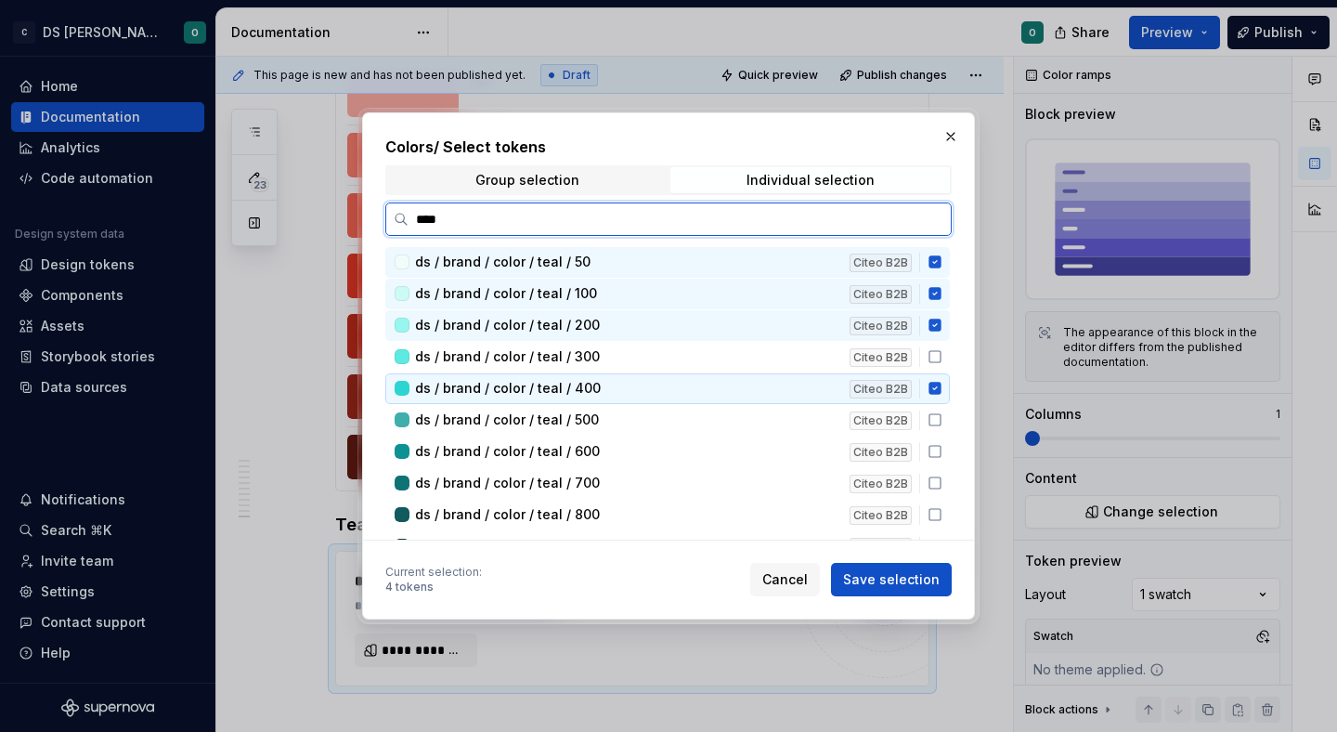
click at [941, 383] on icon at bounding box center [934, 389] width 12 height 12
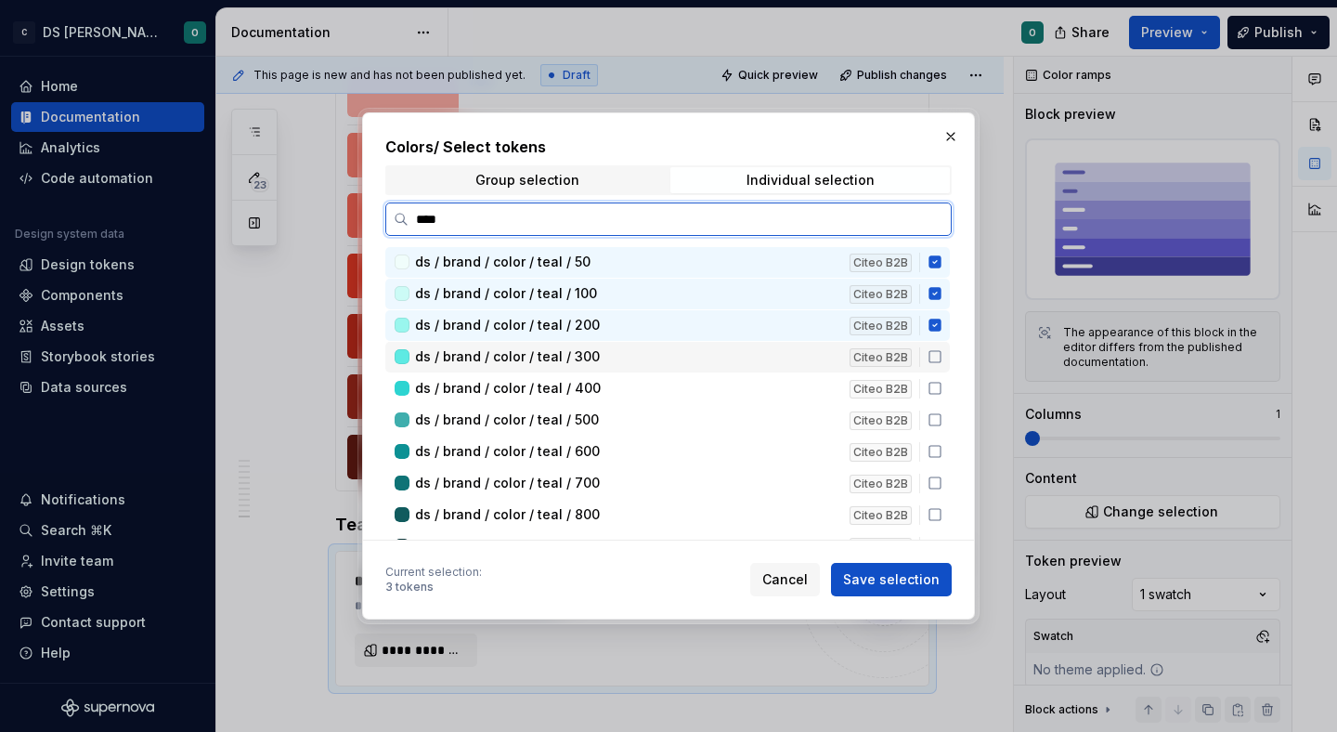
click at [942, 357] on icon at bounding box center [935, 356] width 15 height 15
click at [942, 391] on icon at bounding box center [935, 388] width 15 height 15
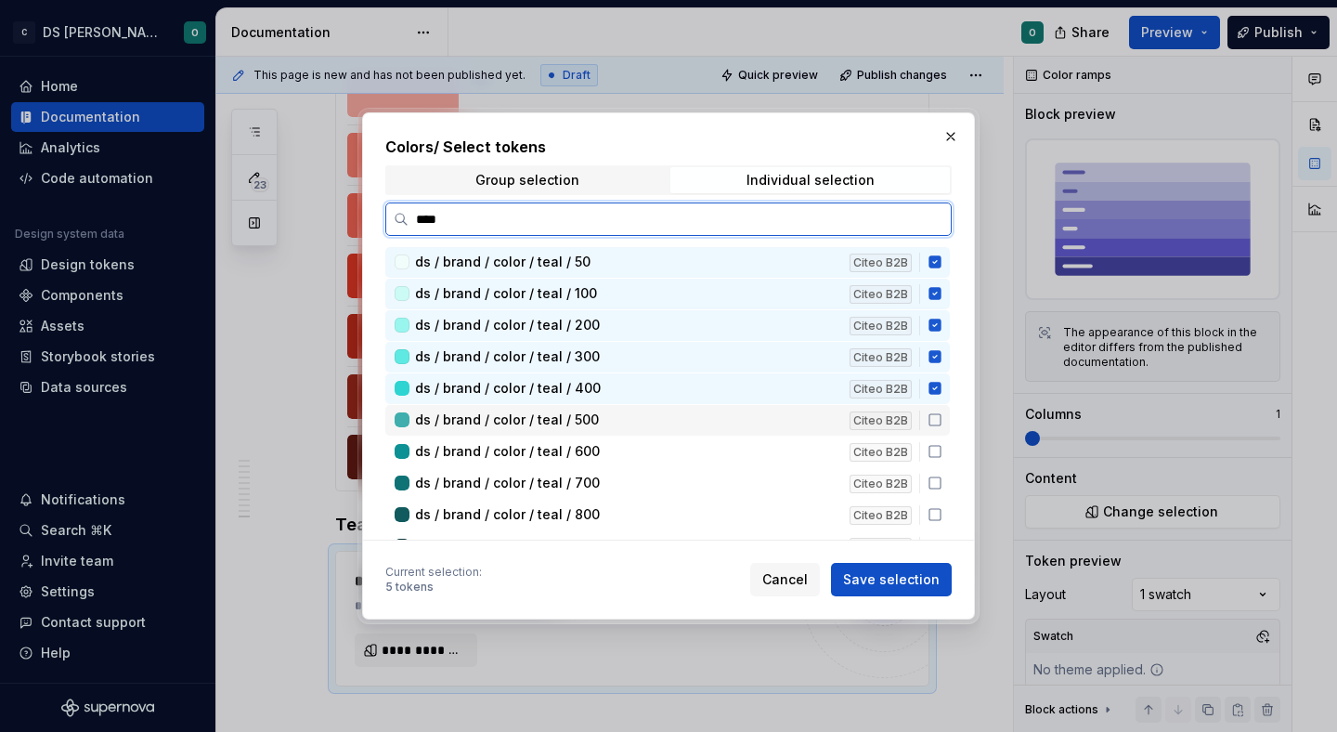
click at [942, 420] on icon at bounding box center [935, 419] width 15 height 15
click at [942, 449] on icon at bounding box center [935, 451] width 15 height 15
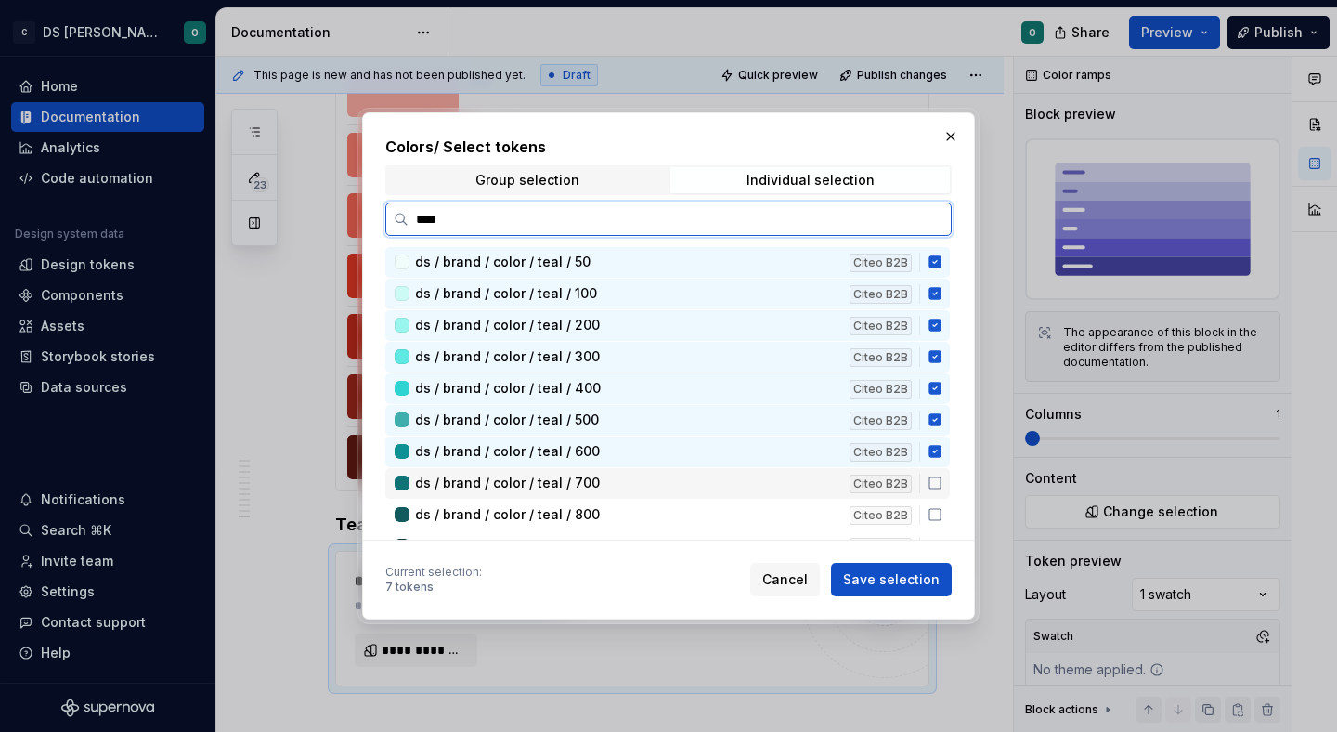
click at [946, 473] on div "ds / brand / color / teal / 700 Citeo B2B" at bounding box center [667, 483] width 564 height 31
click at [941, 520] on icon at bounding box center [934, 514] width 11 height 11
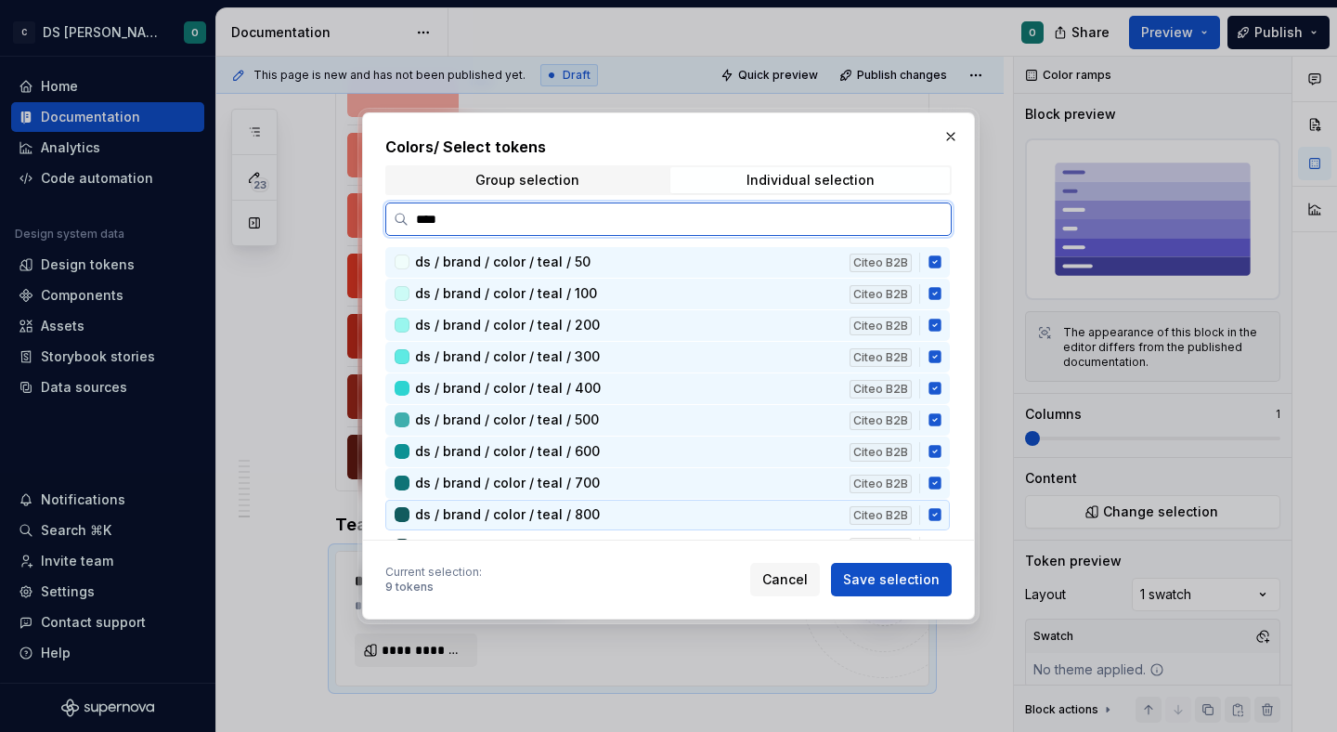
scroll to position [55, 0]
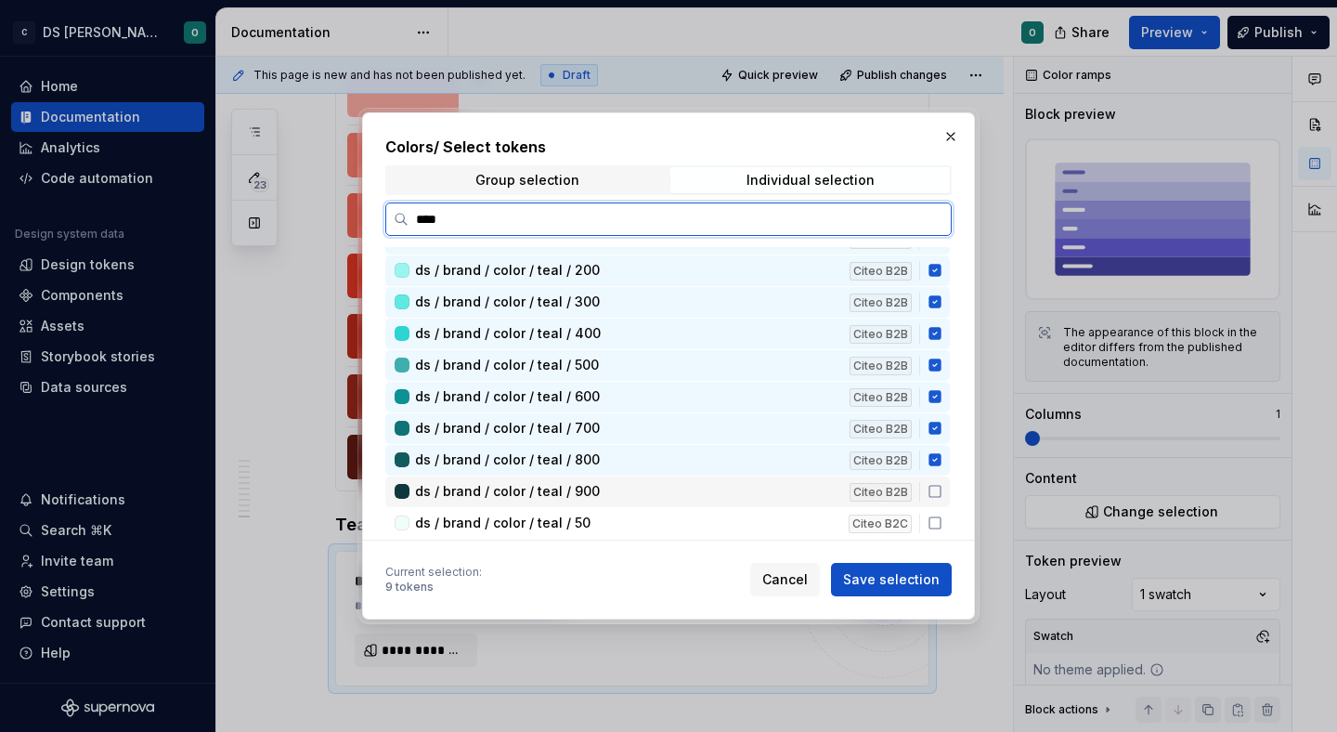
click at [941, 486] on icon at bounding box center [934, 491] width 11 height 11
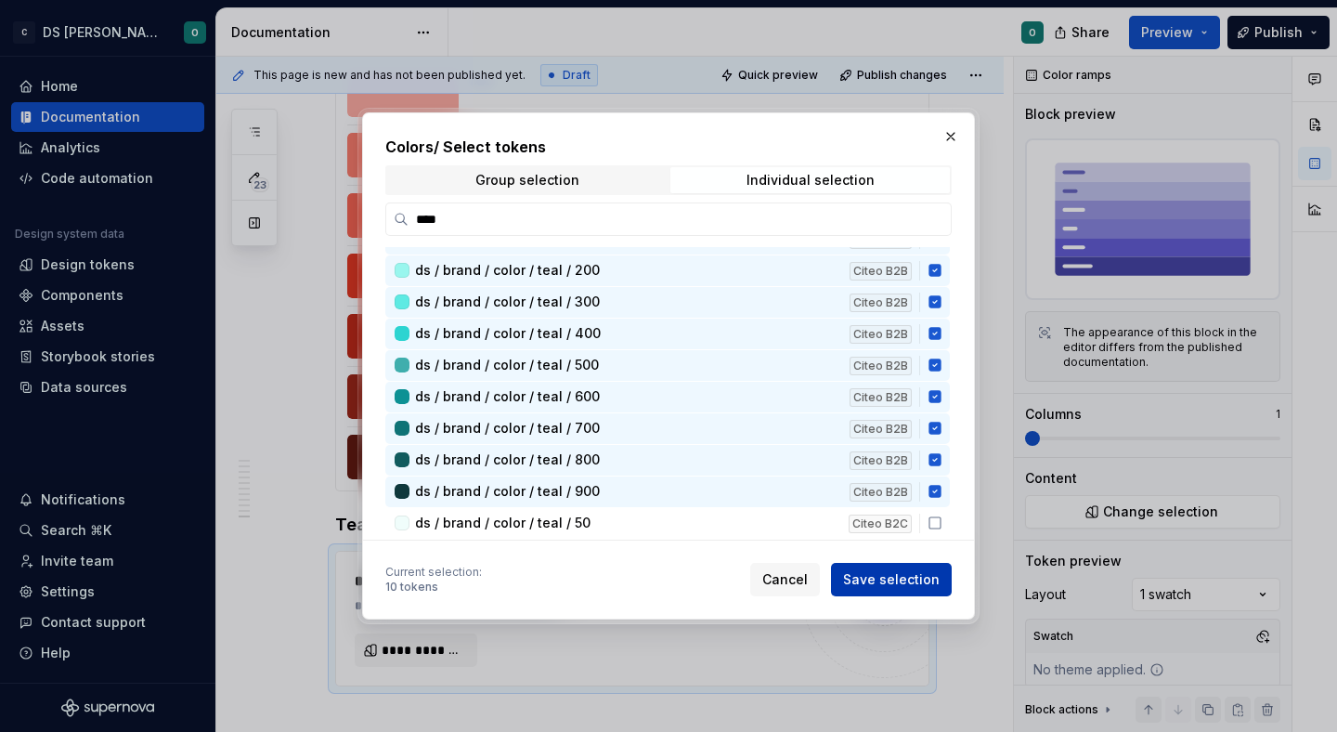
click at [929, 569] on button "Save selection" at bounding box center [891, 579] width 121 height 33
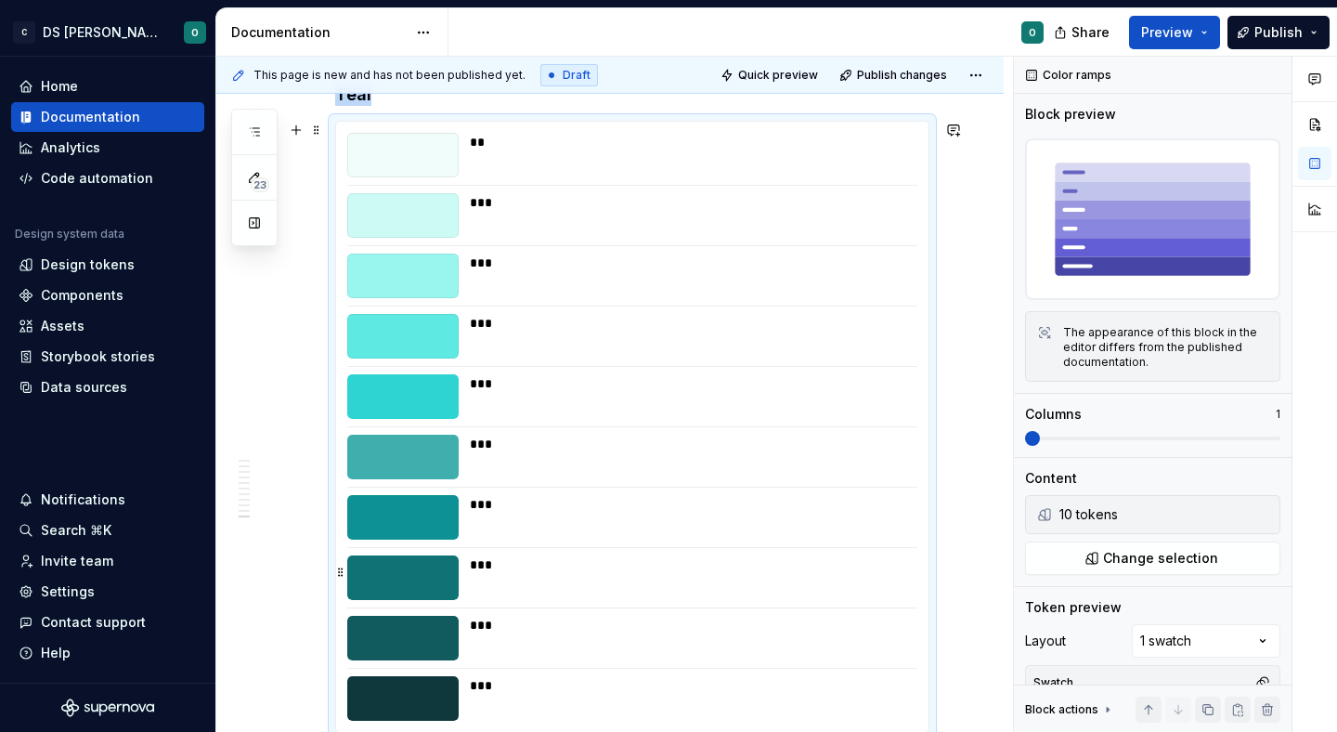
scroll to position [7298, 0]
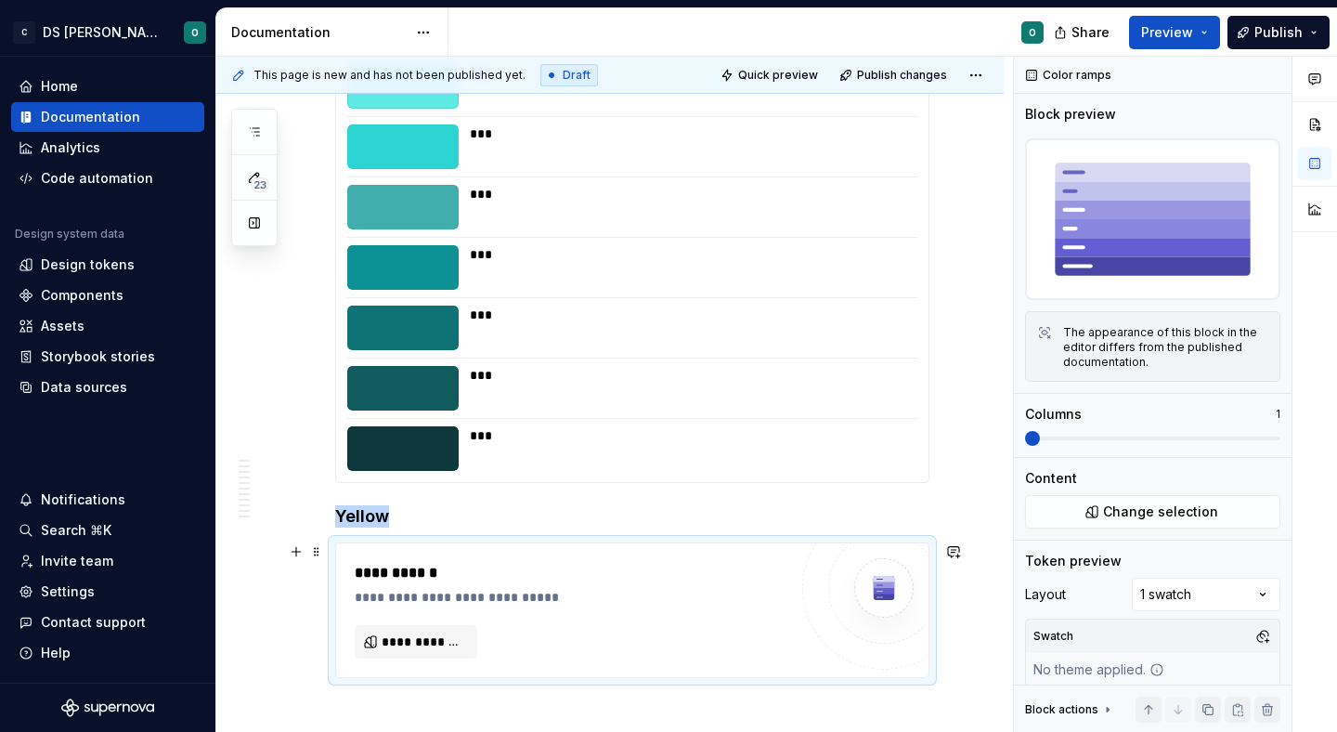
scroll to position [7312, 0]
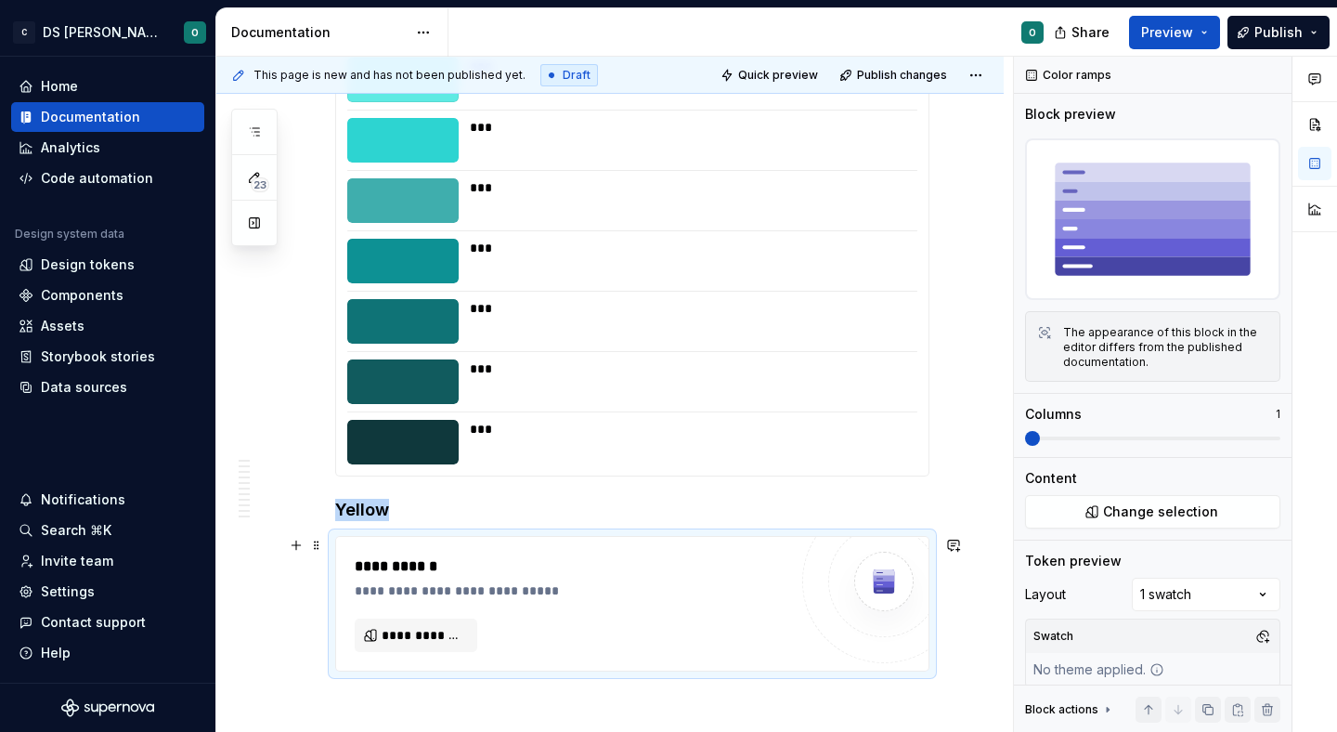
type textarea "*"
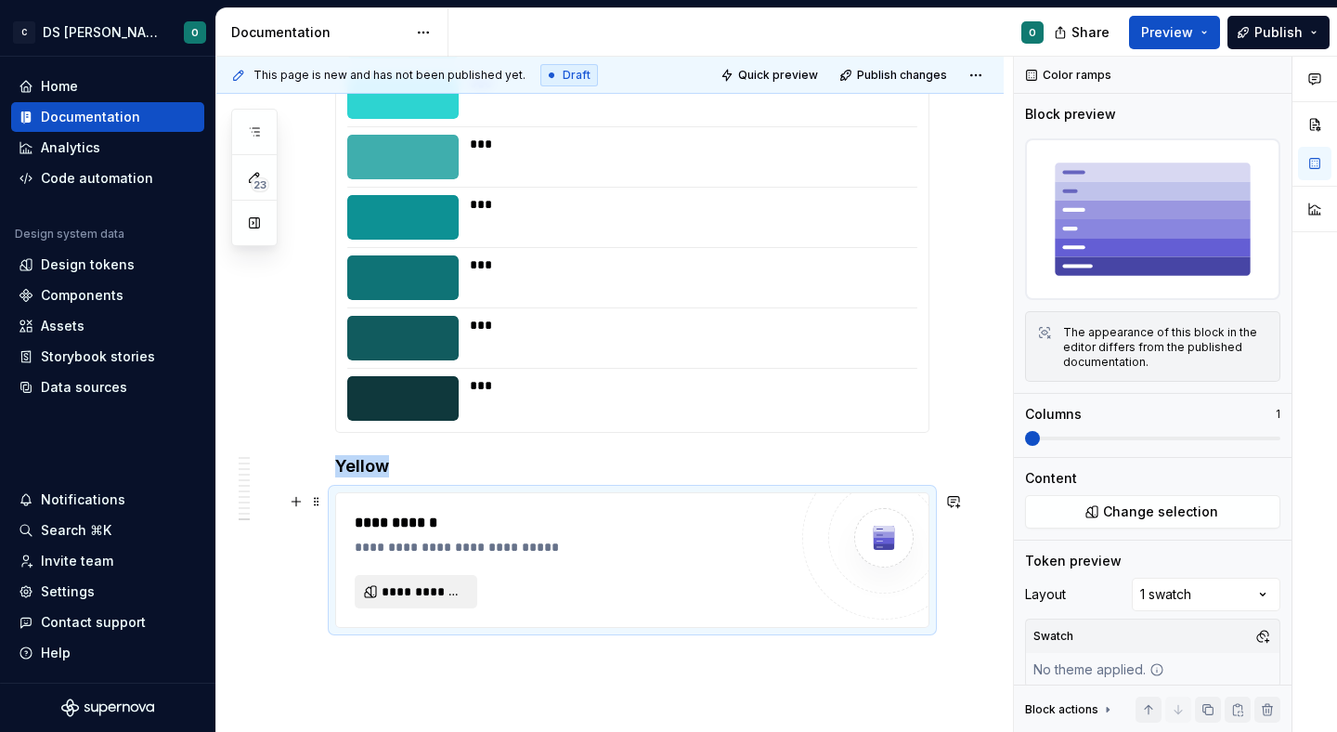
click at [446, 594] on span "**********" at bounding box center [424, 591] width 84 height 19
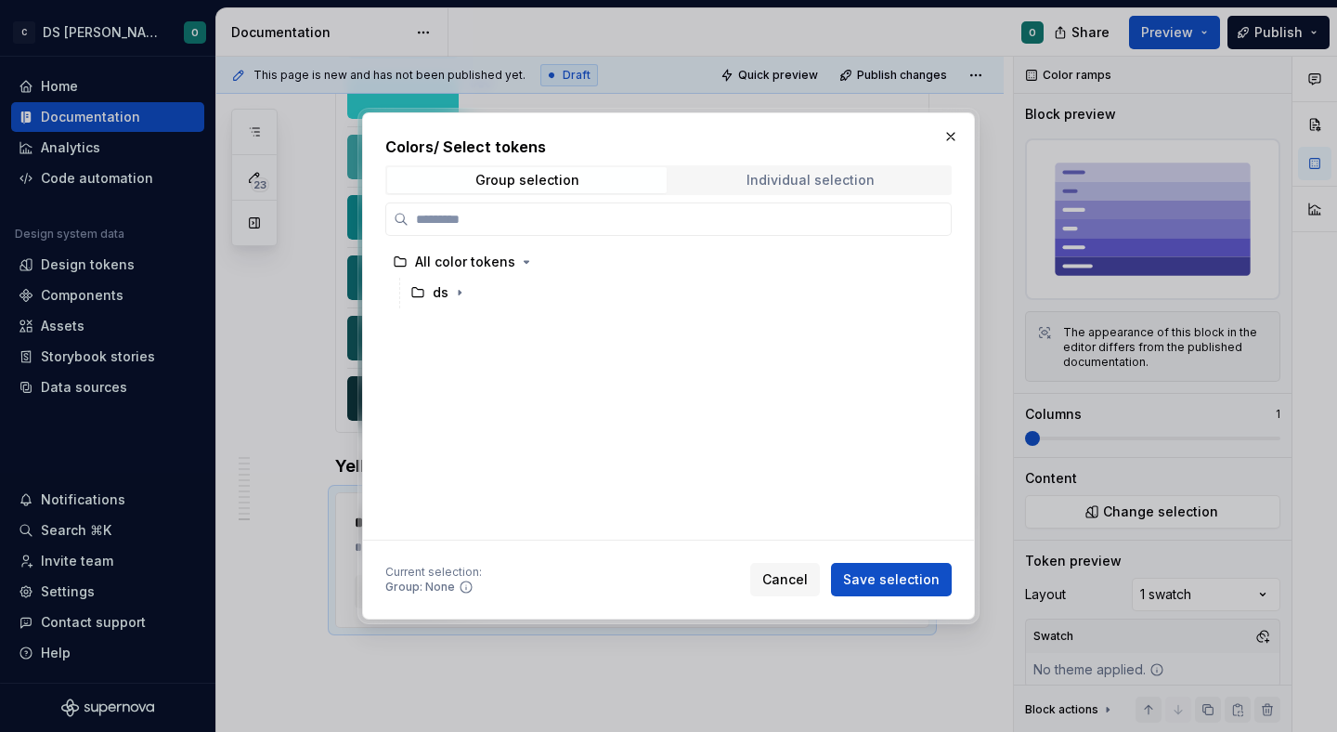
click at [815, 183] on div "Individual selection" at bounding box center [810, 180] width 128 height 15
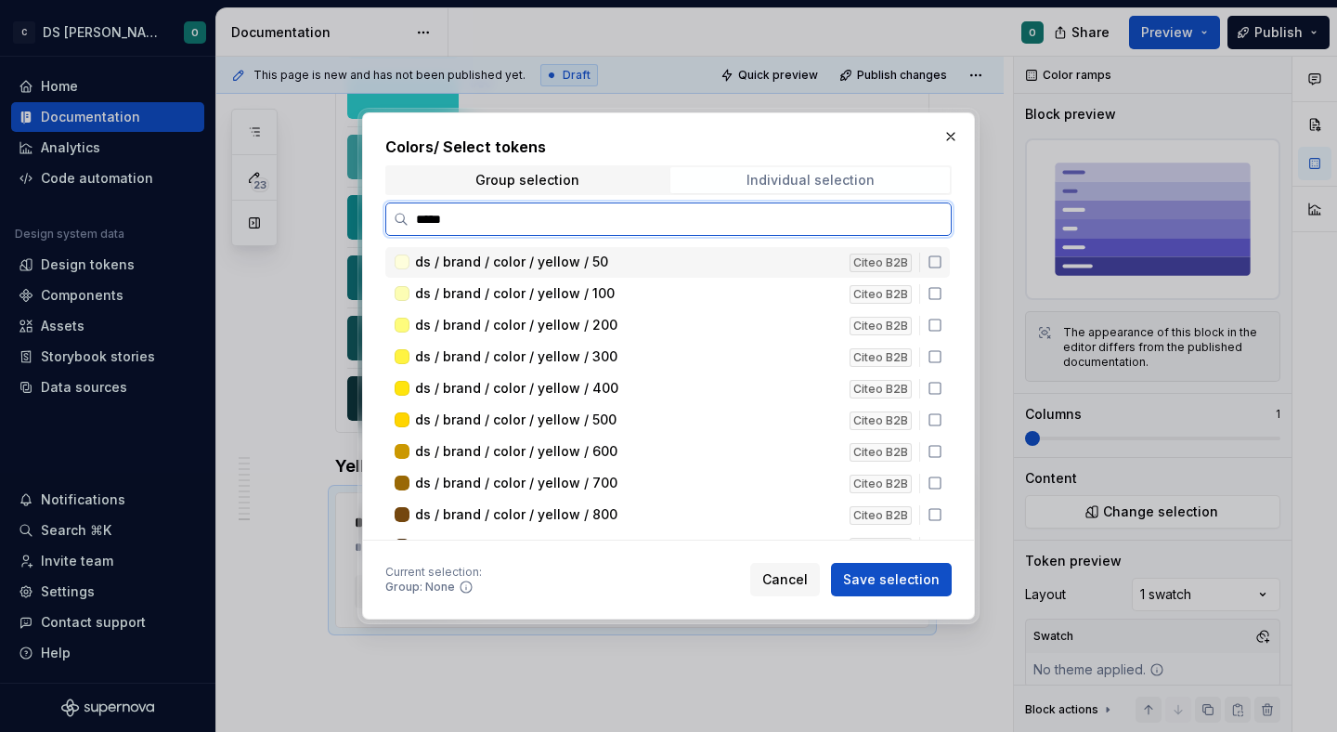
type input "******"
click at [942, 262] on icon at bounding box center [935, 261] width 15 height 15
click at [942, 300] on icon at bounding box center [935, 293] width 15 height 15
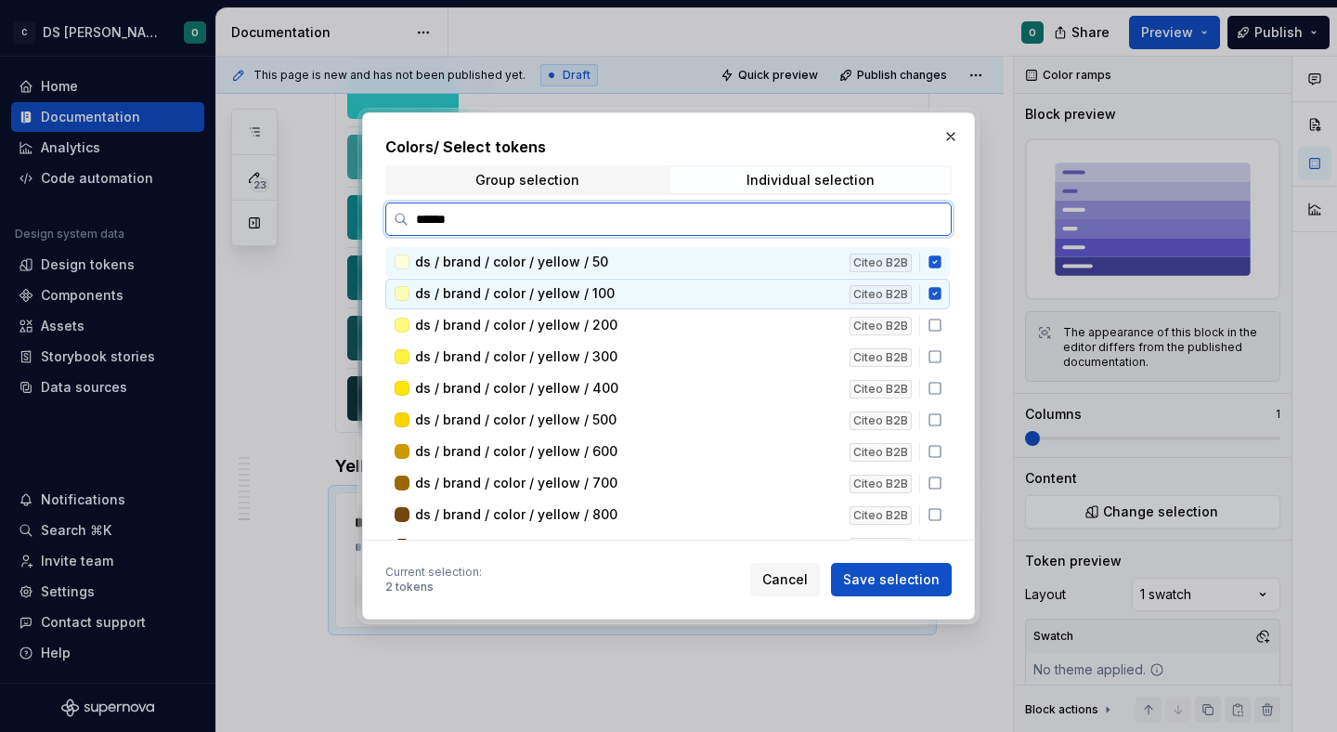
click at [942, 330] on icon at bounding box center [935, 325] width 15 height 15
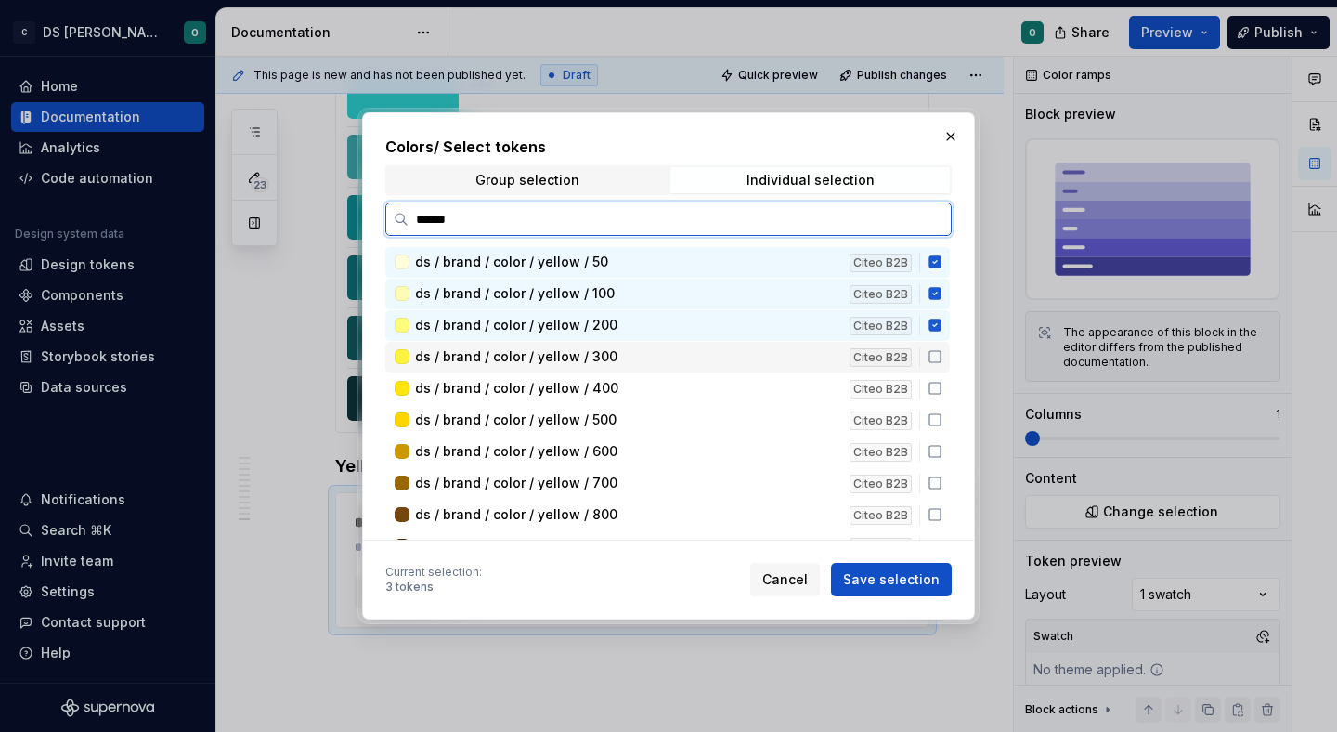
click at [942, 357] on icon at bounding box center [935, 356] width 15 height 15
click at [942, 387] on icon at bounding box center [935, 388] width 15 height 15
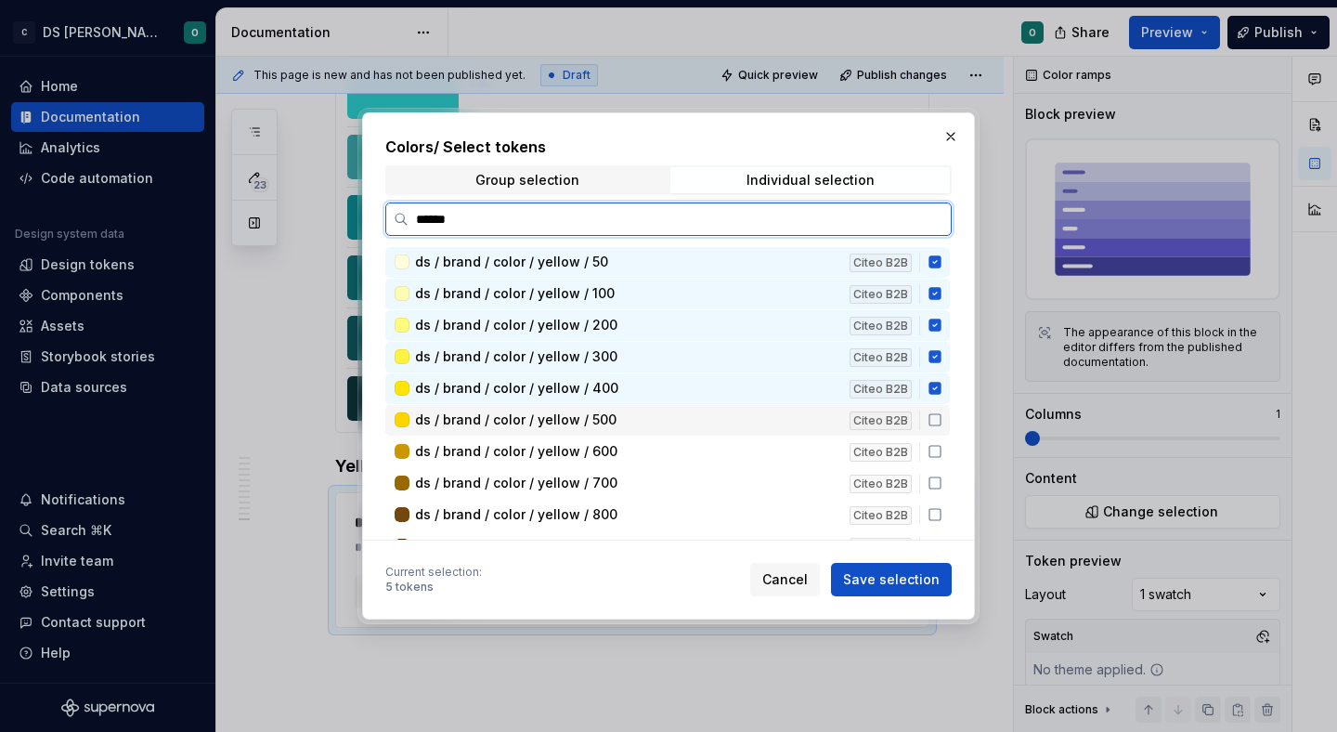
click at [942, 422] on icon at bounding box center [935, 419] width 15 height 15
click at [948, 466] on div "ds / brand / color / yellow / 600 Citeo B2B" at bounding box center [667, 451] width 564 height 31
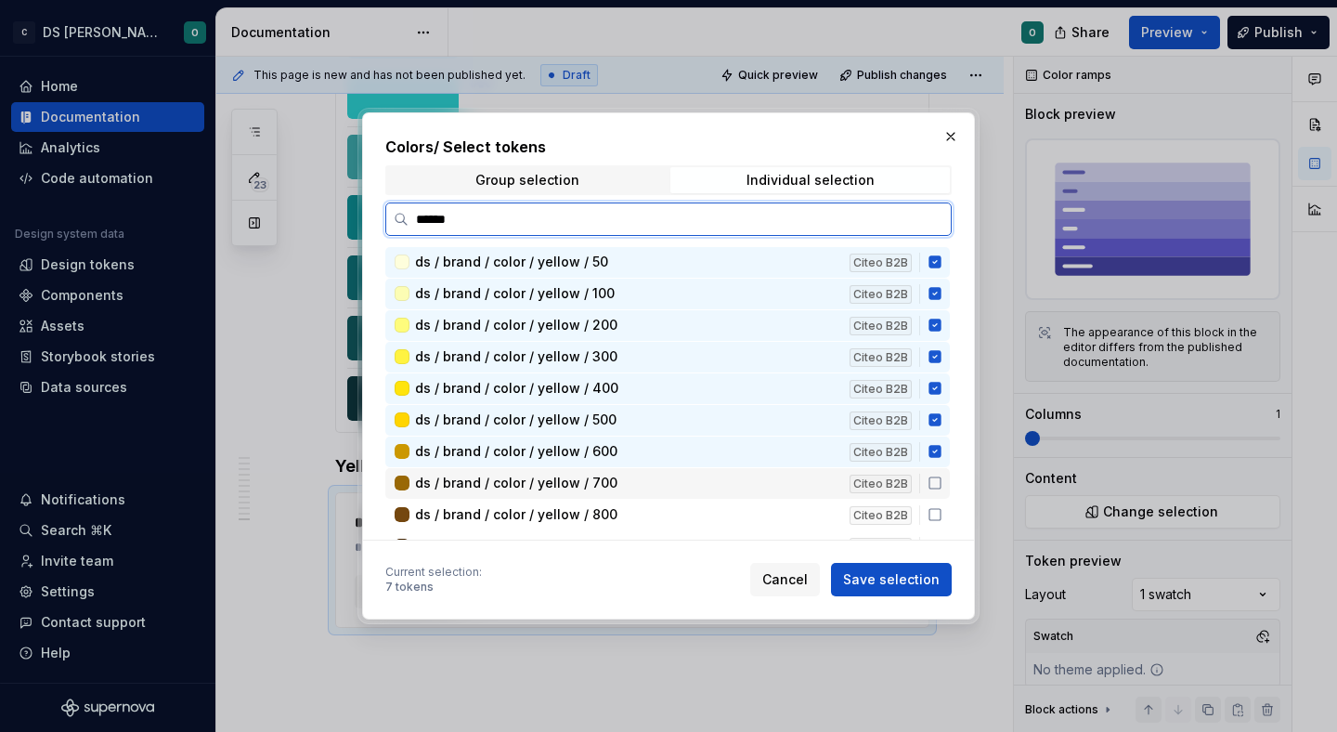
click at [942, 487] on icon at bounding box center [935, 482] width 15 height 15
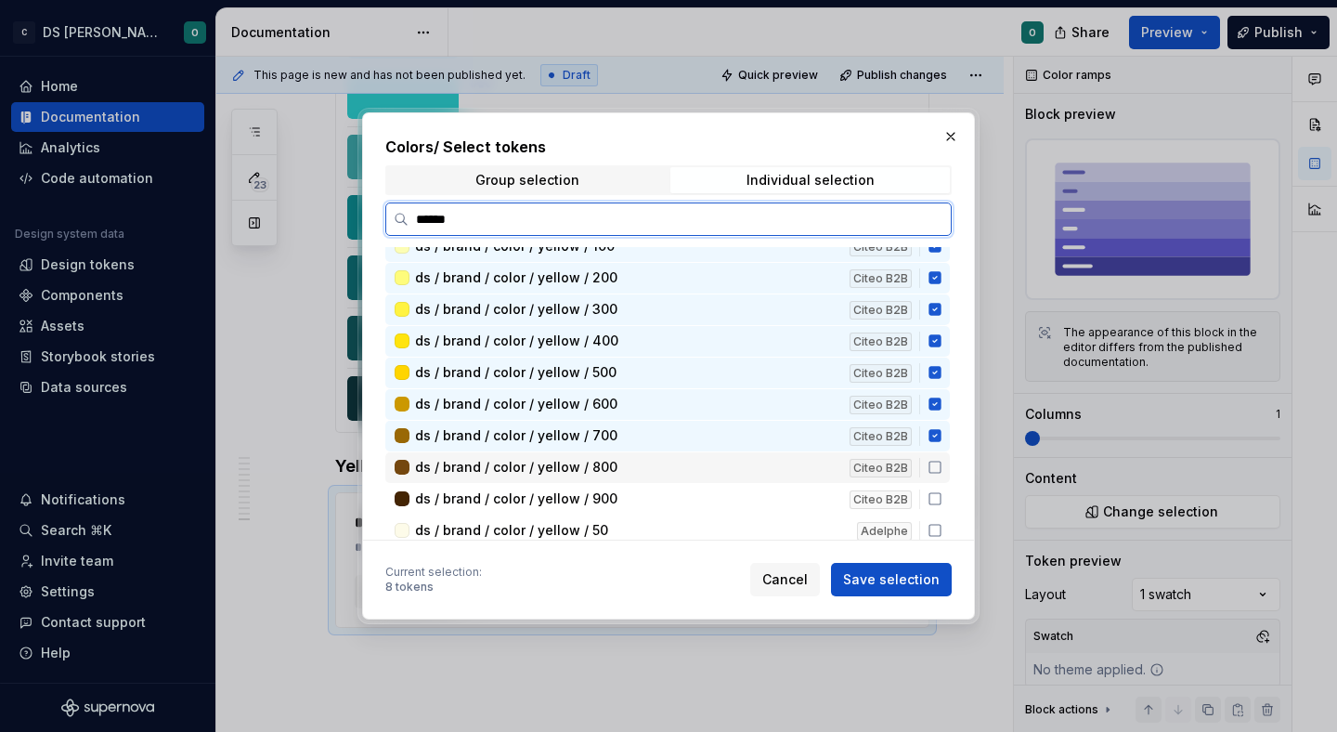
click at [941, 474] on div "ds / brand / color / yellow / 800 Citeo B2B" at bounding box center [667, 467] width 564 height 31
click at [941, 495] on icon at bounding box center [935, 498] width 15 height 15
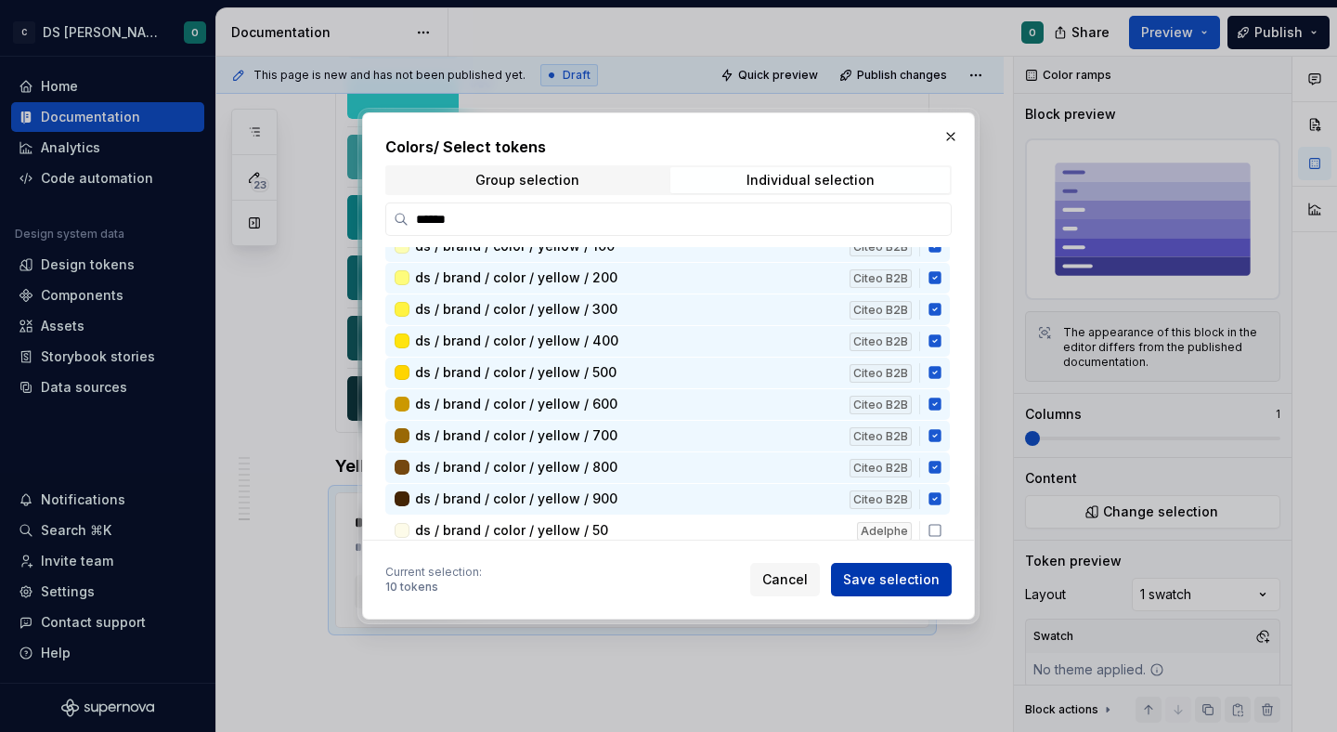
click at [928, 578] on span "Save selection" at bounding box center [891, 579] width 97 height 19
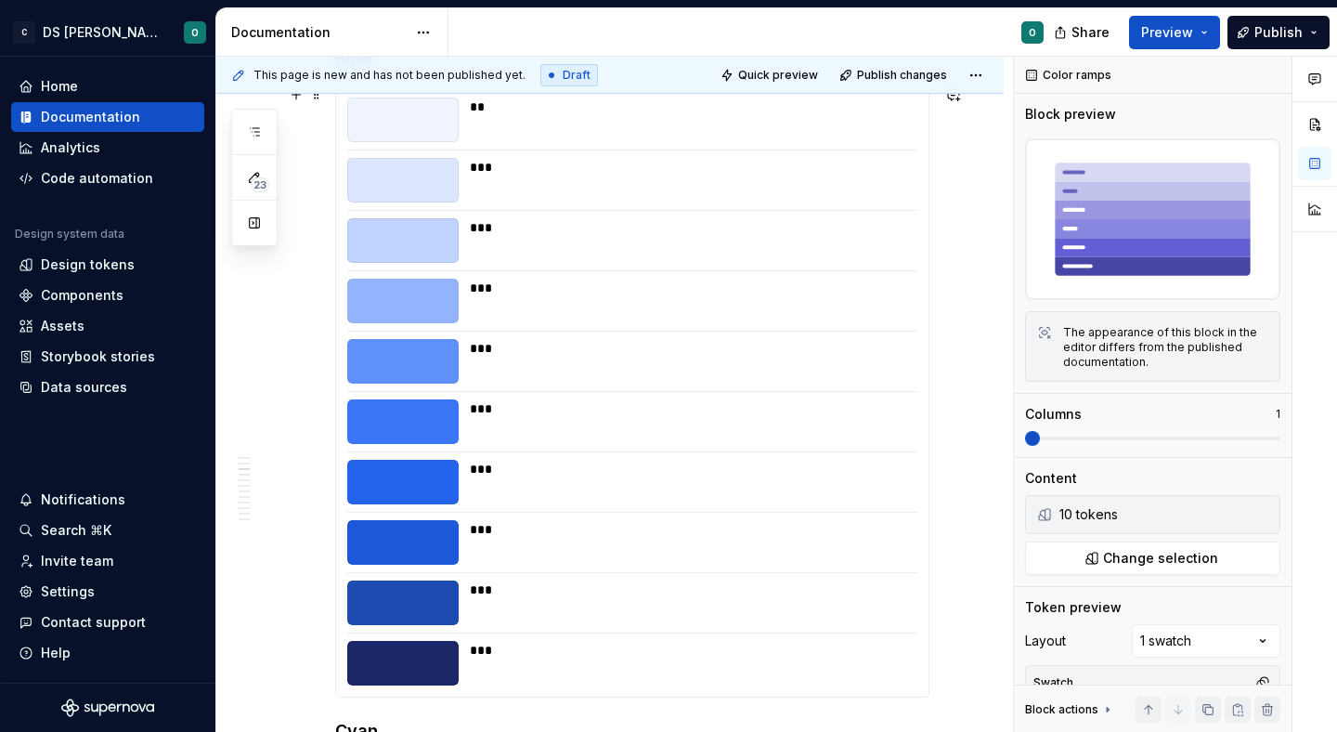
scroll to position [0, 0]
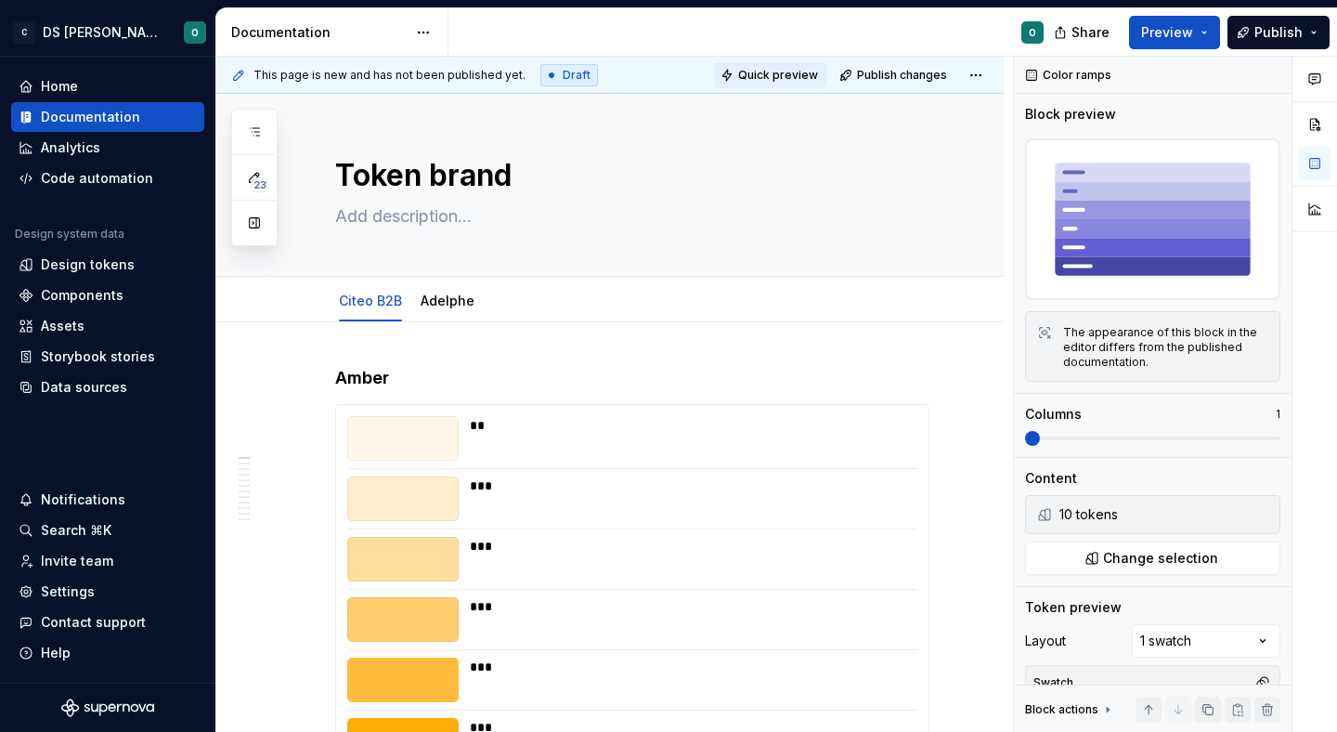
click at [803, 76] on span "Quick preview" at bounding box center [778, 75] width 80 height 15
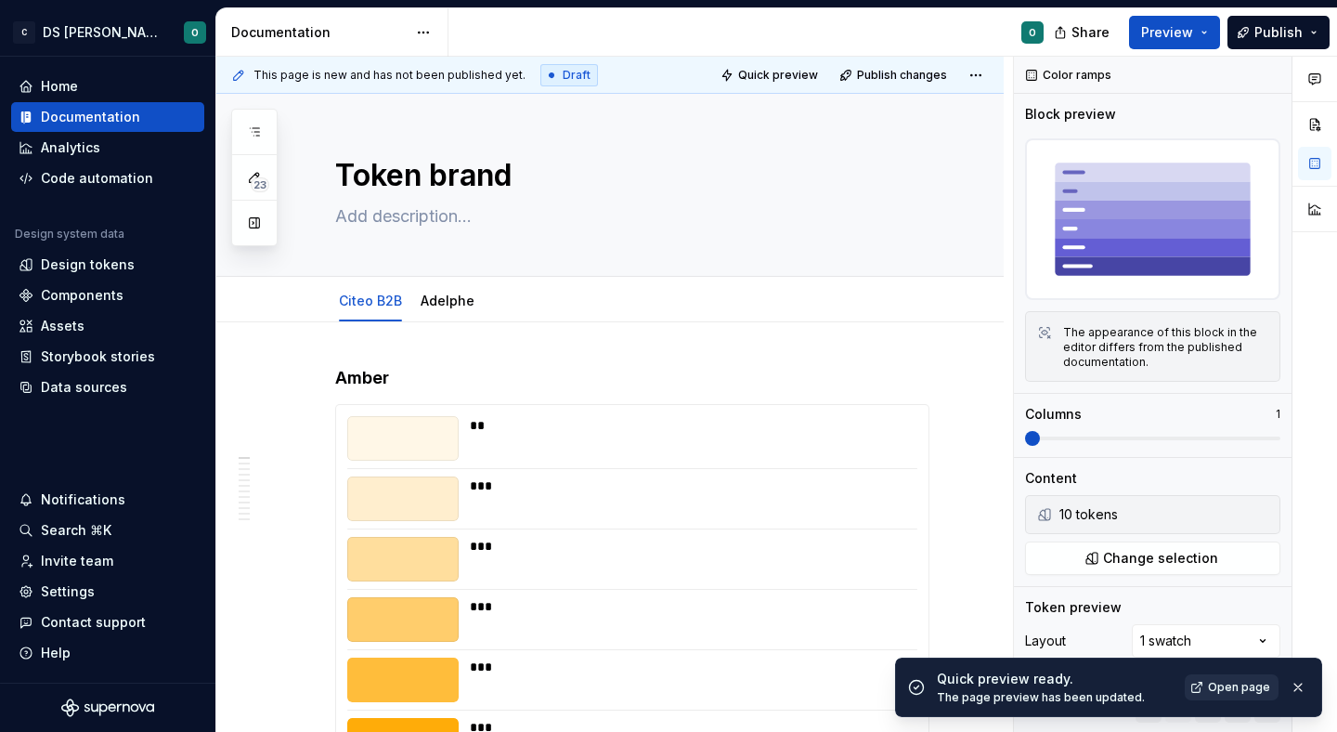
click at [1224, 690] on span "Open page" at bounding box center [1239, 687] width 62 height 15
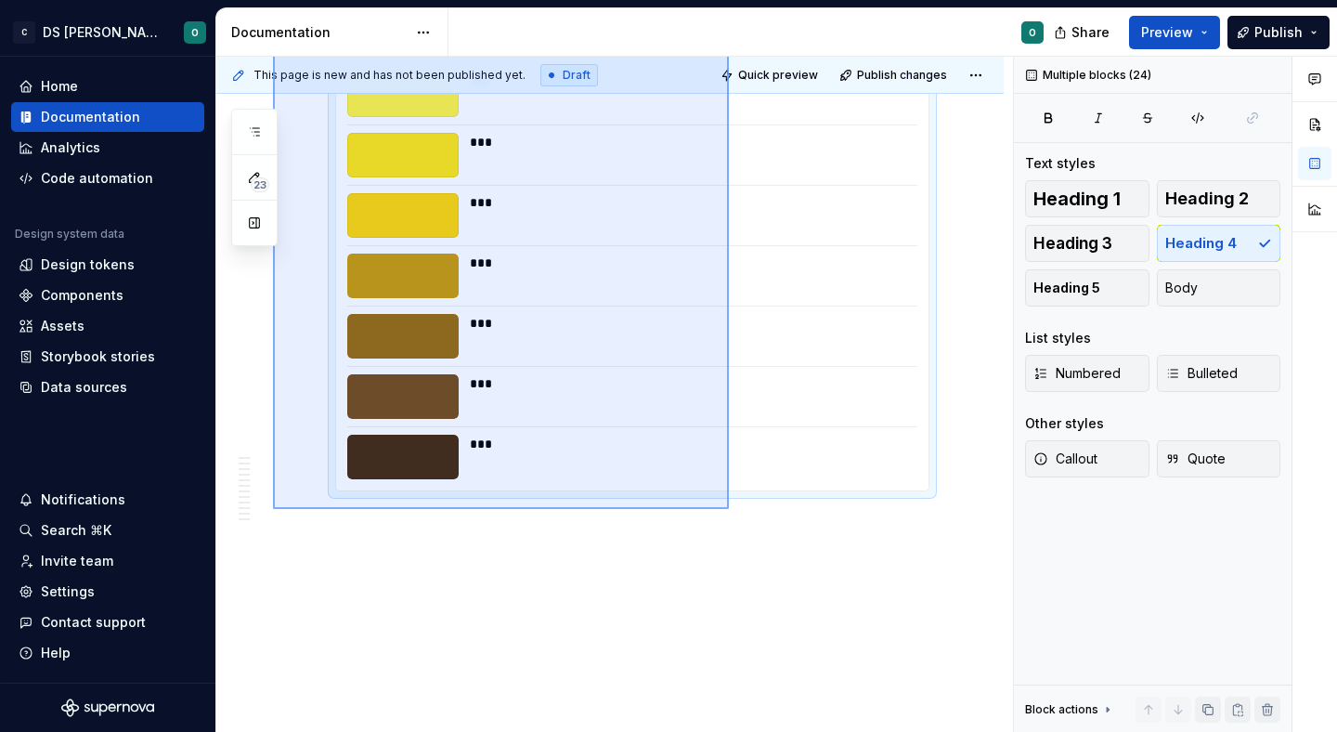
drag, startPoint x: 273, startPoint y: 356, endPoint x: 747, endPoint y: 508, distance: 498.3
click at [747, 509] on div "This page is new and has not been published yet. Draft Quick preview Publish ch…" at bounding box center [614, 395] width 797 height 676
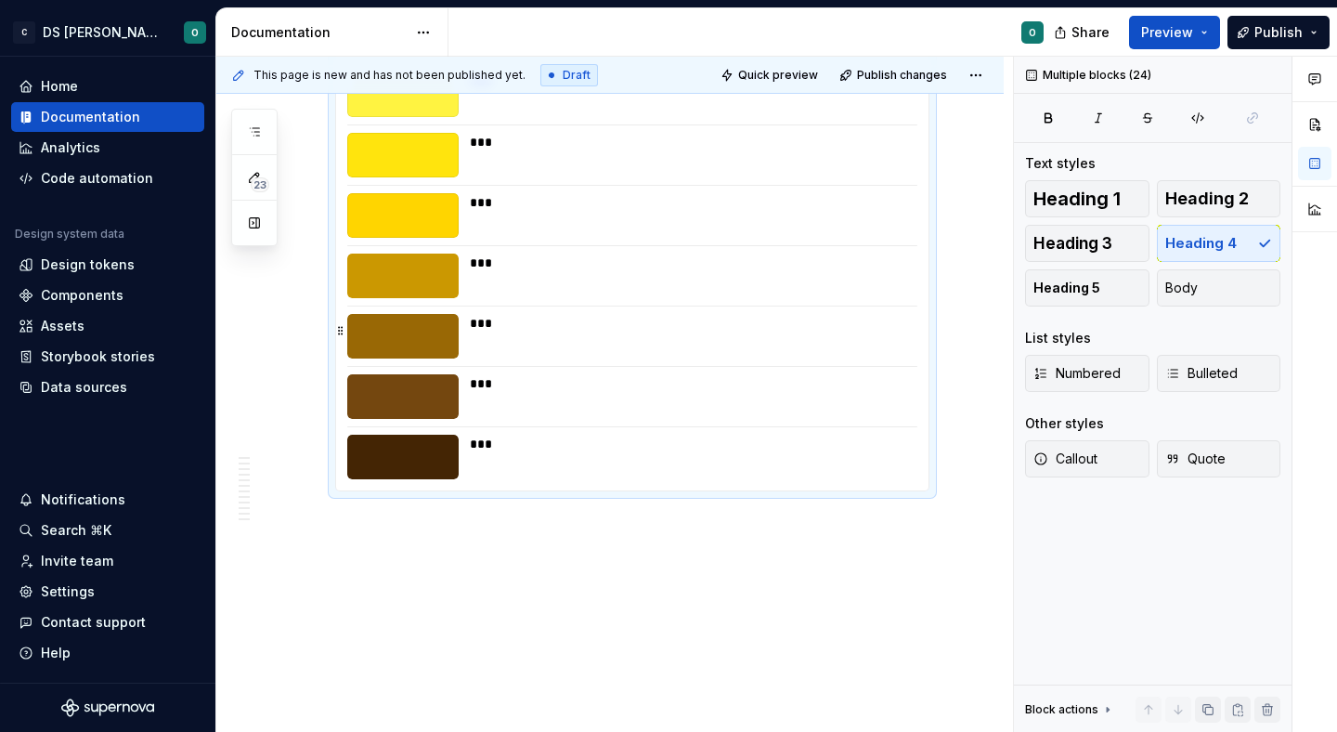
scroll to position [7792, 0]
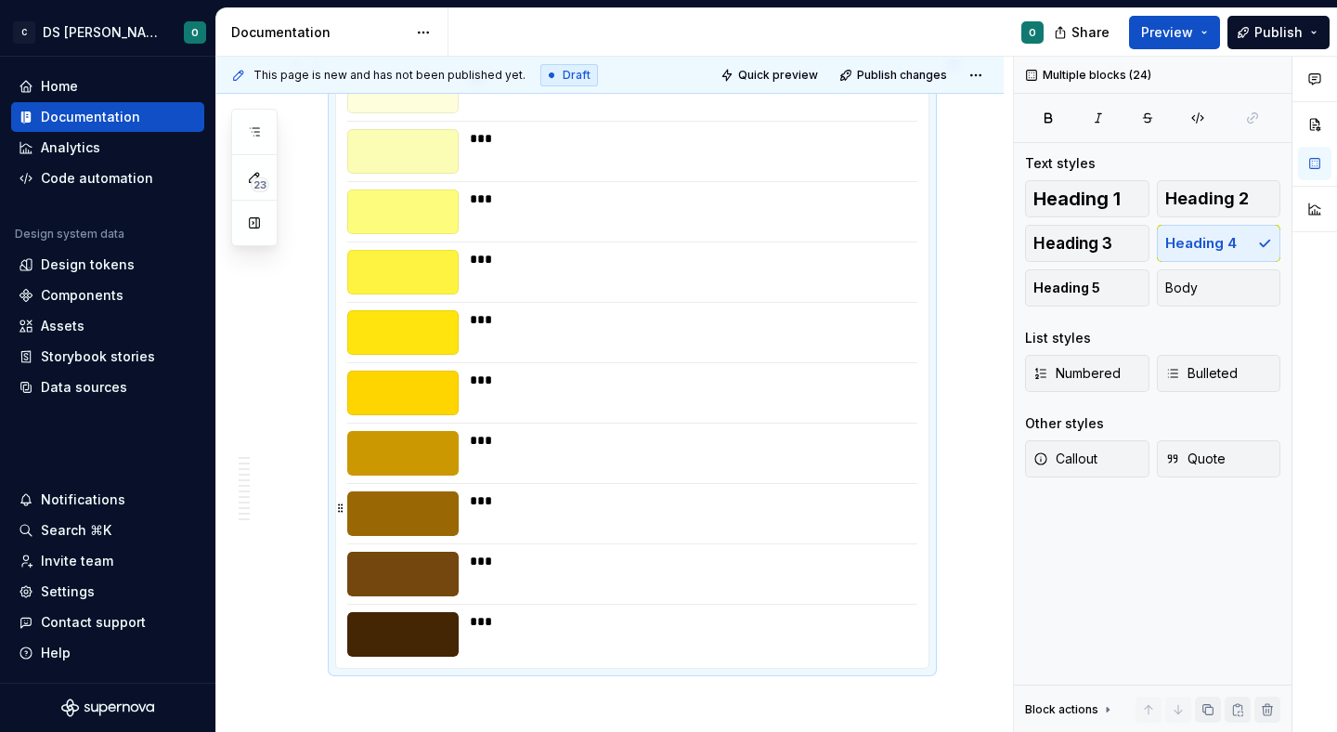
copy div "Amber ** *** *** *** *** *** *** *** *** *** Blue ** *** *** *** *** *** *** **…"
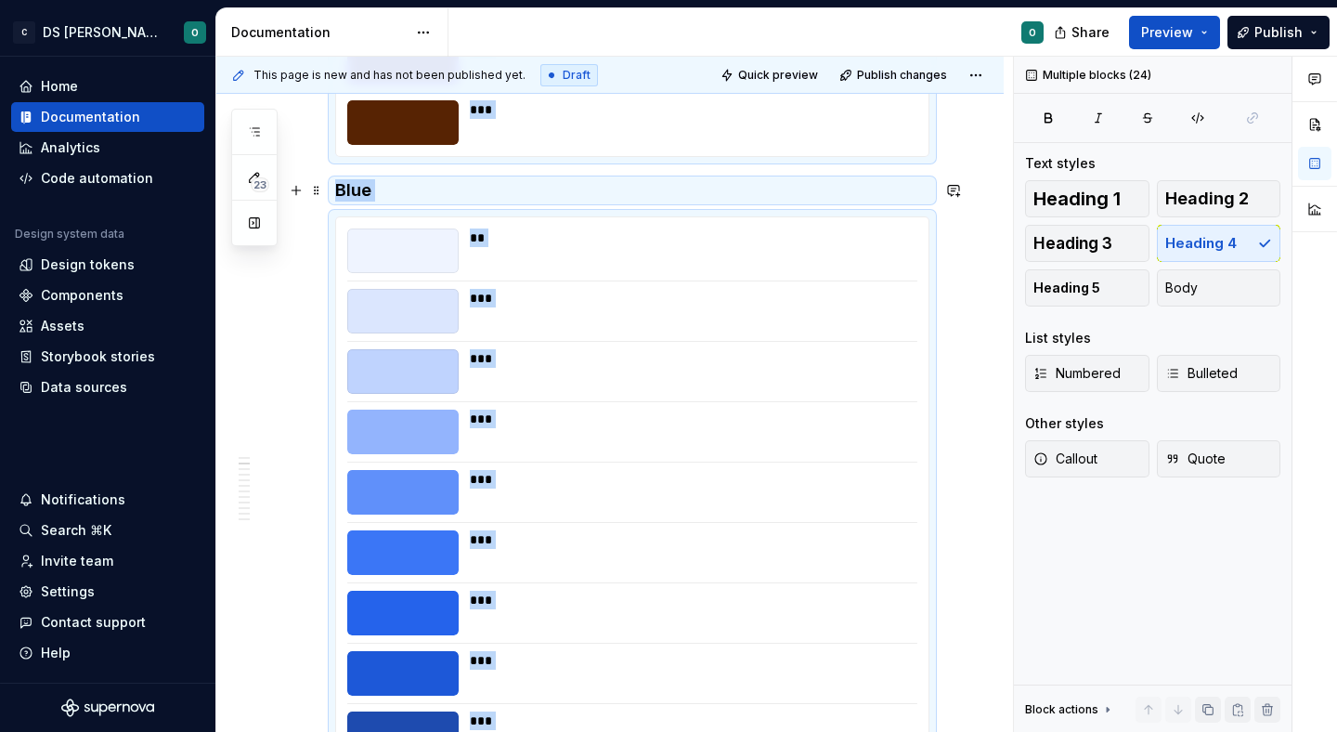
scroll to position [0, 0]
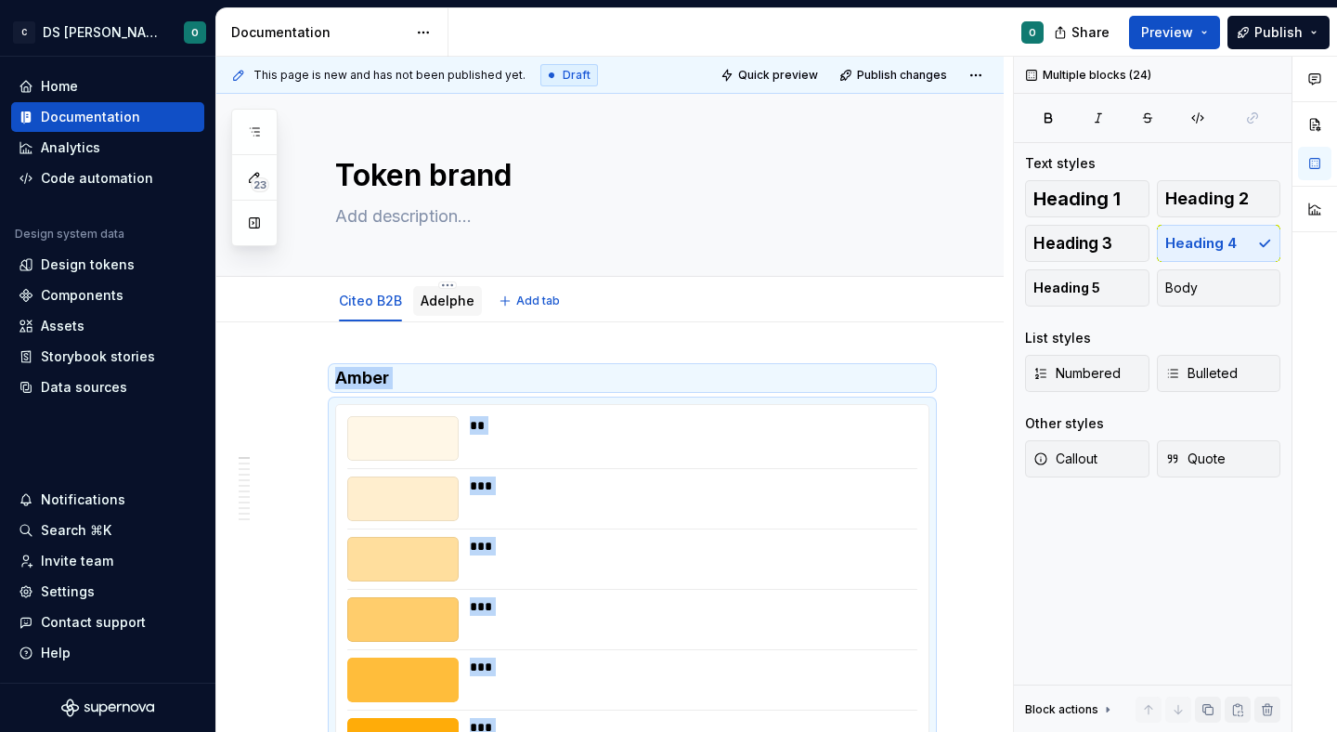
click at [450, 293] on link "Adelphe" at bounding box center [448, 300] width 54 height 16
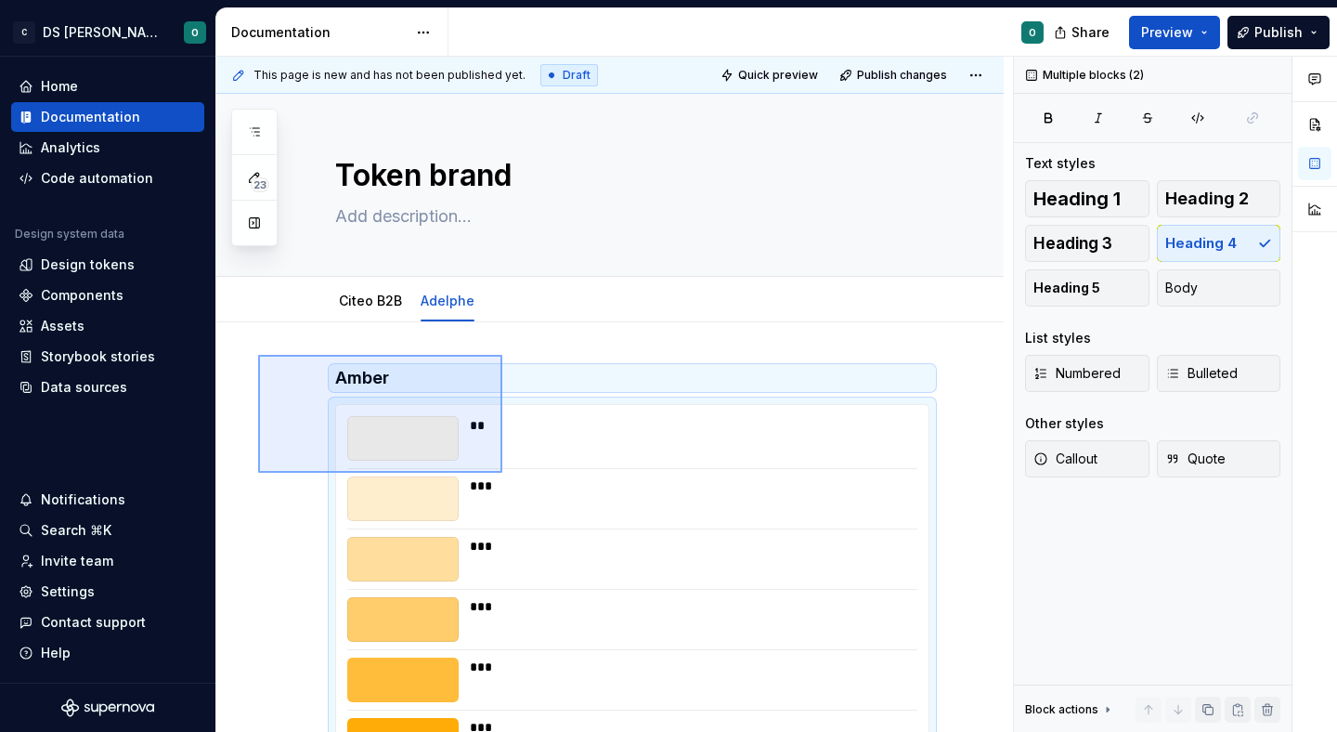
drag, startPoint x: 332, startPoint y: 393, endPoint x: 640, endPoint y: 551, distance: 345.5
click at [640, 551] on div "This page is new and has not been published yet. Draft Quick preview Publish ch…" at bounding box center [614, 395] width 797 height 676
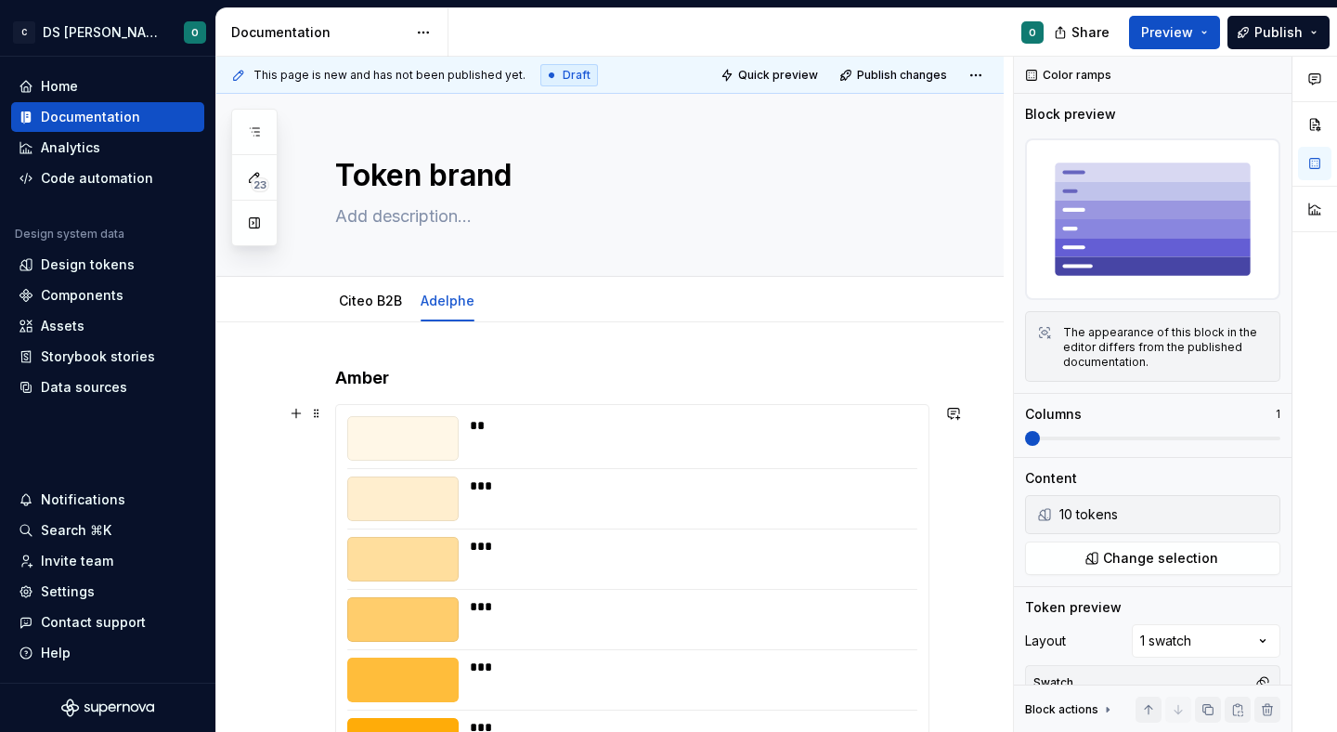
click at [633, 535] on div "** *** *** *** *** *** *** *** *** ***" at bounding box center [632, 710] width 592 height 610
type textarea "*"
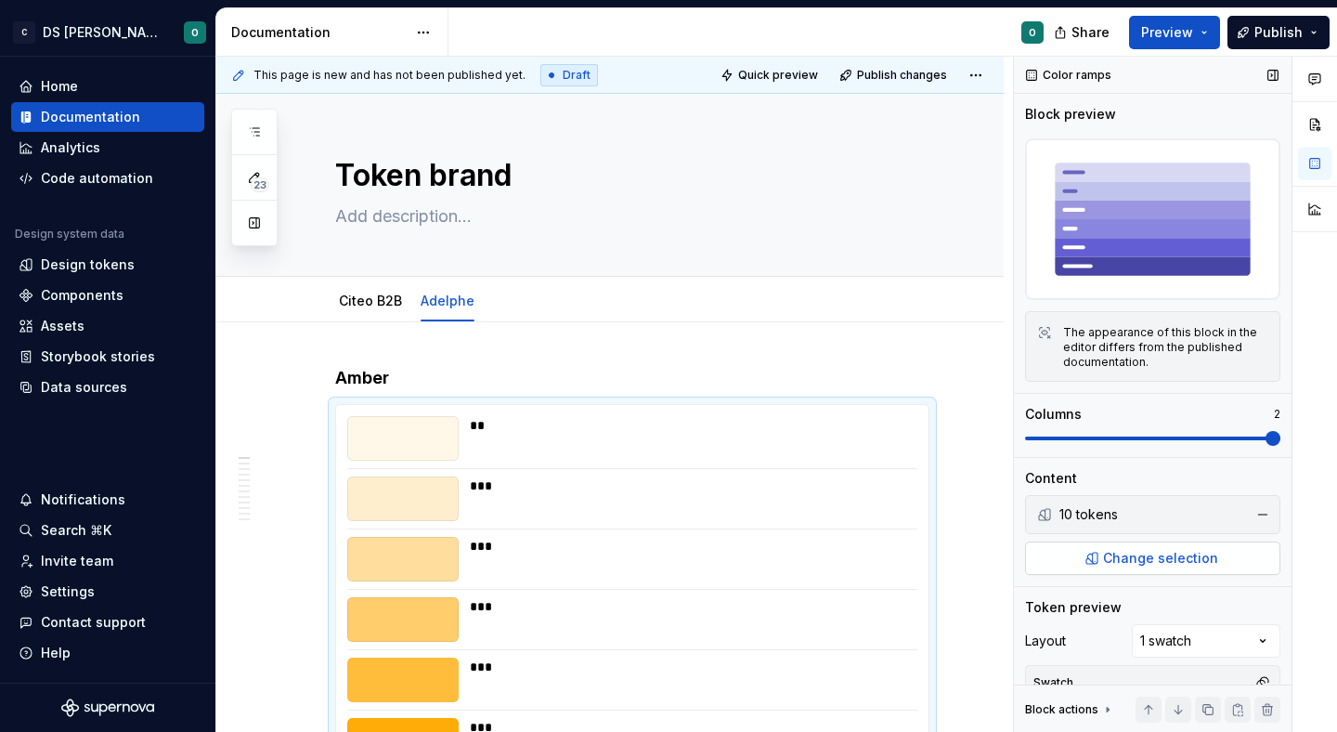
click at [1163, 562] on span "Change selection" at bounding box center [1160, 558] width 115 height 19
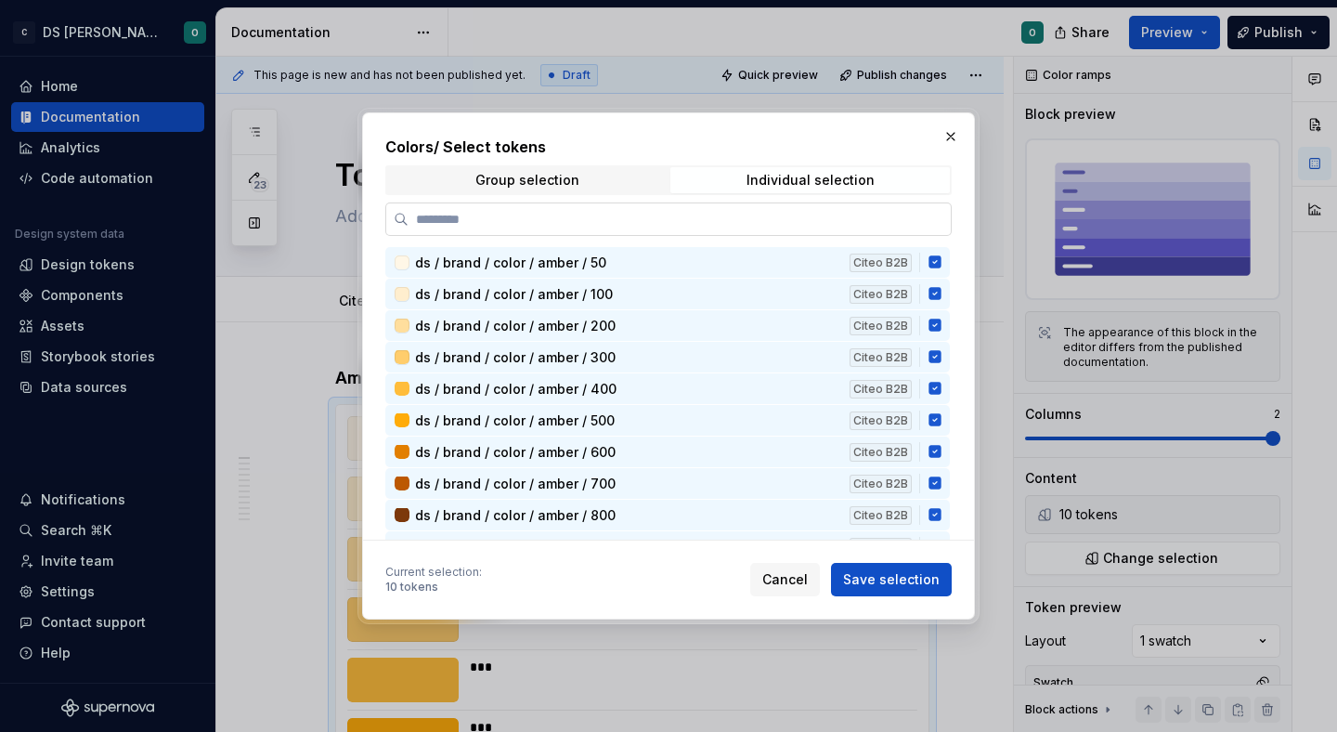
click at [853, 223] on input "search" at bounding box center [680, 219] width 542 height 19
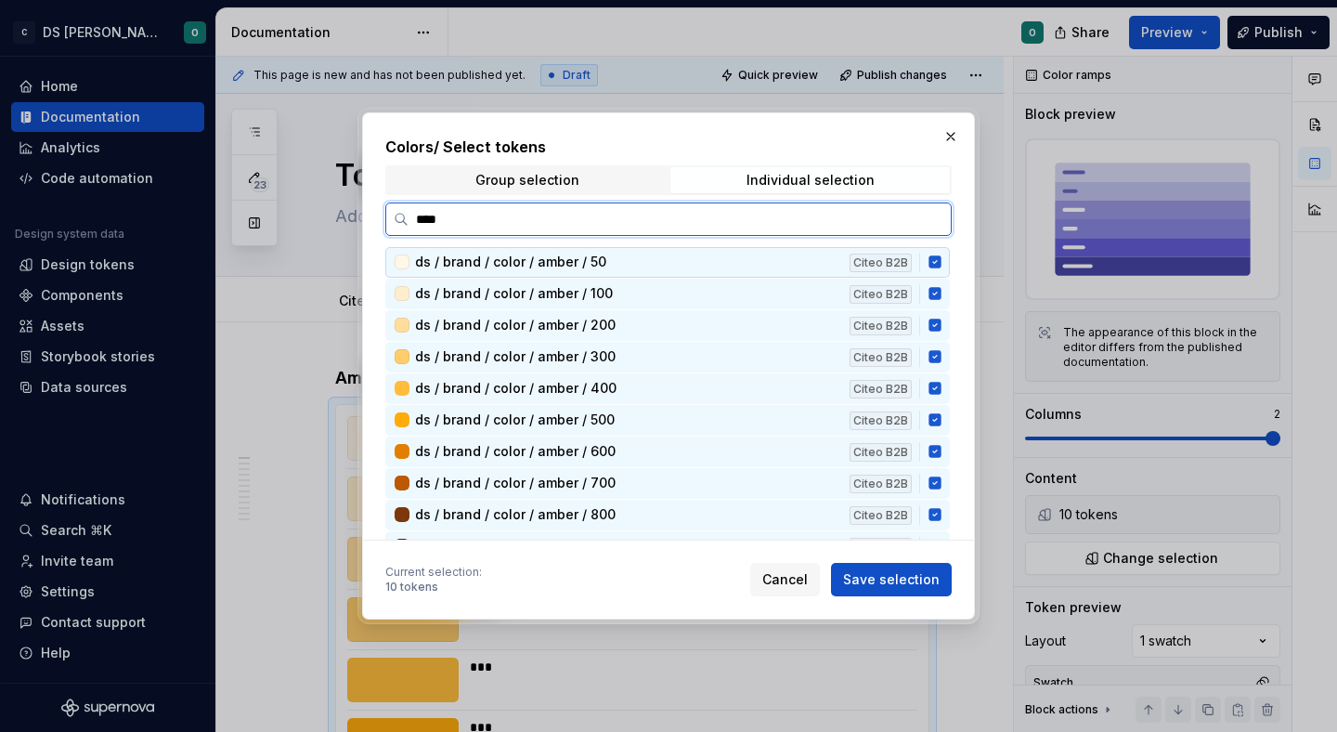
type input "*****"
click at [942, 260] on icon at bounding box center [935, 261] width 15 height 15
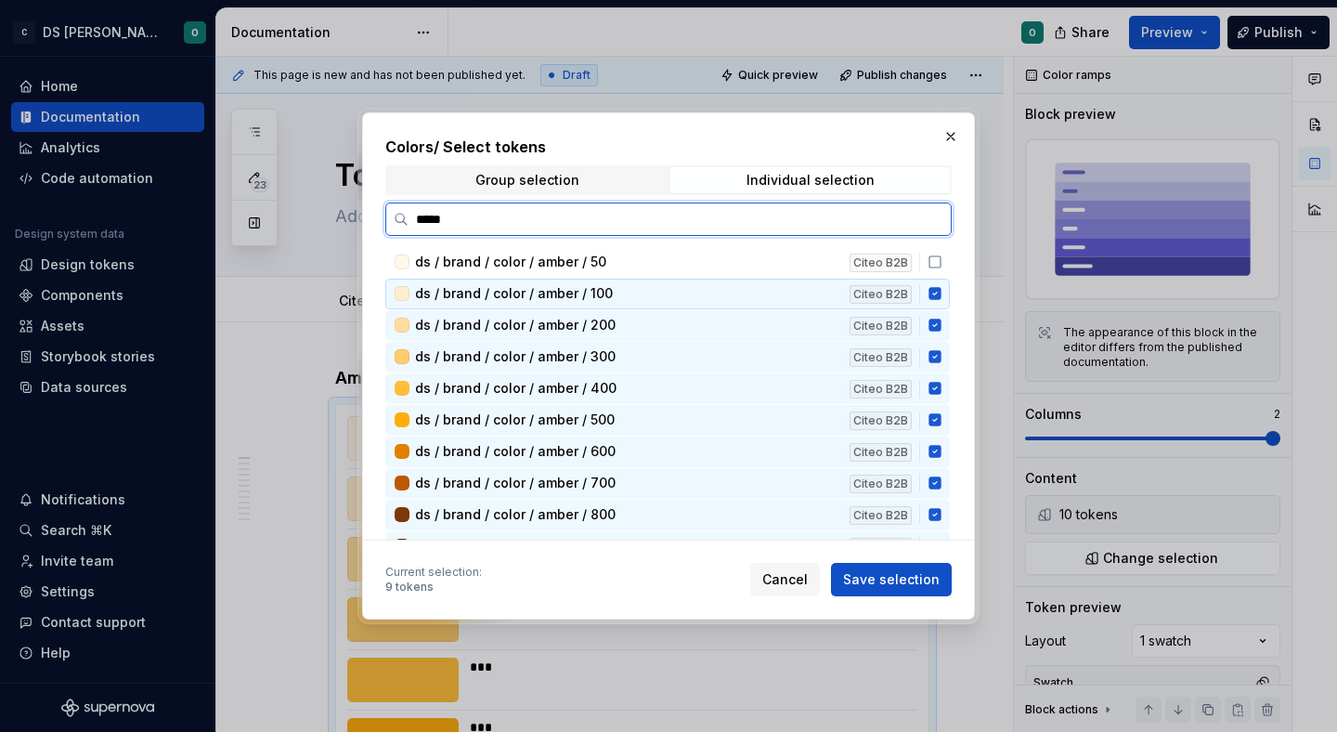
drag, startPoint x: 944, startPoint y: 289, endPoint x: 944, endPoint y: 313, distance: 24.1
click at [941, 291] on icon at bounding box center [934, 294] width 12 height 12
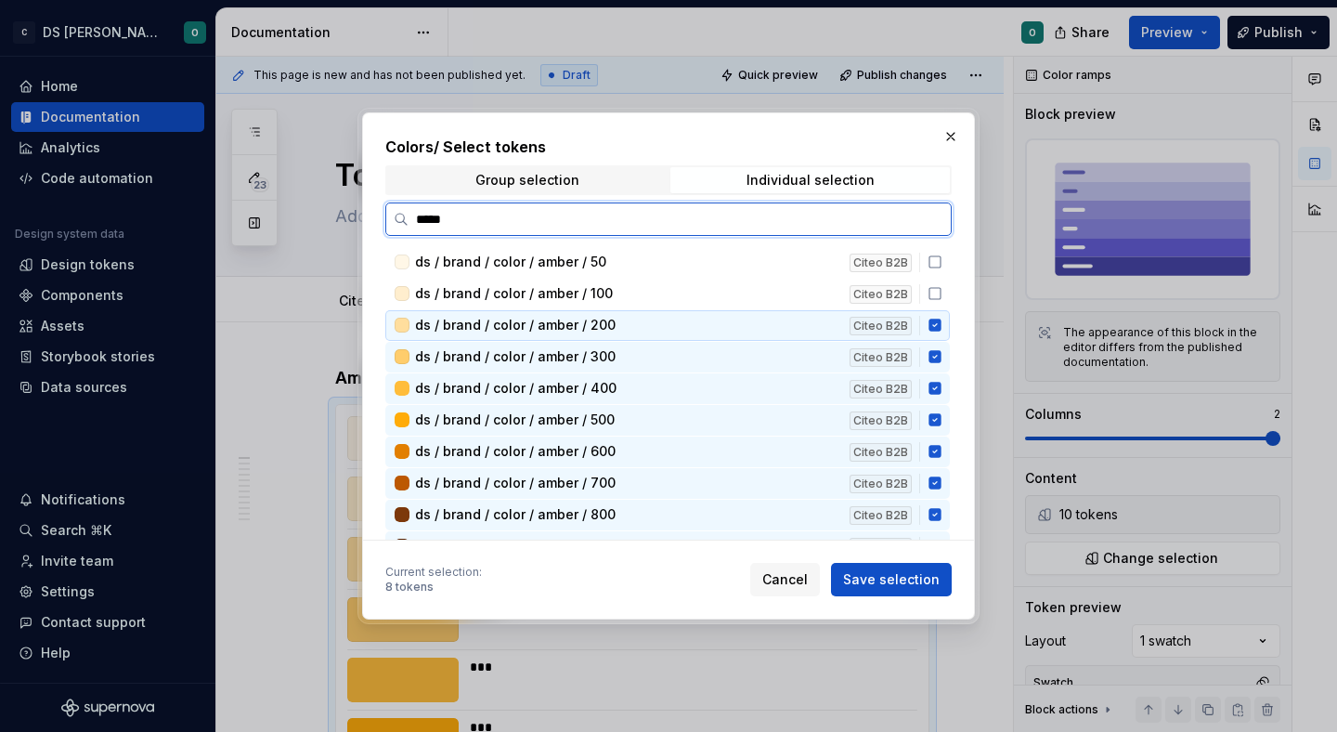
click at [941, 322] on icon at bounding box center [934, 325] width 12 height 12
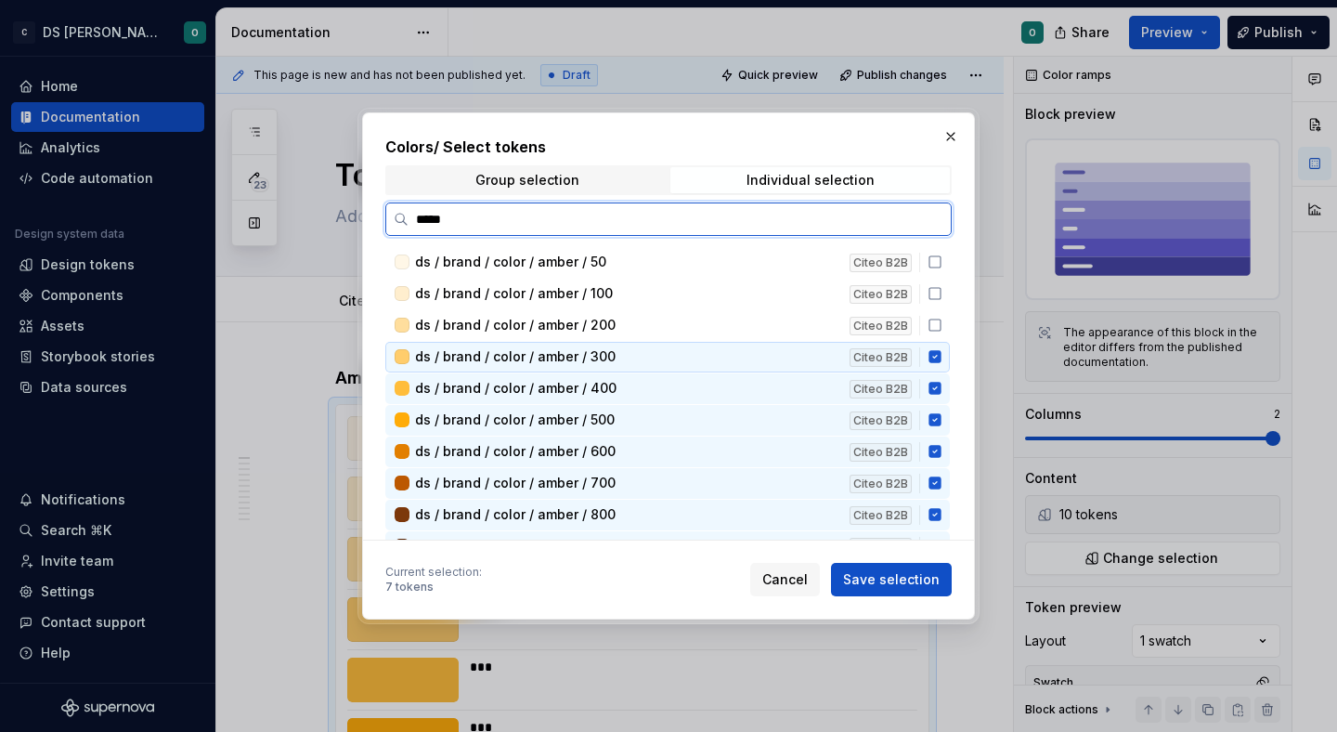
click at [944, 351] on div "ds / brand / color / amber / 300 Citeo B2B" at bounding box center [667, 357] width 564 height 31
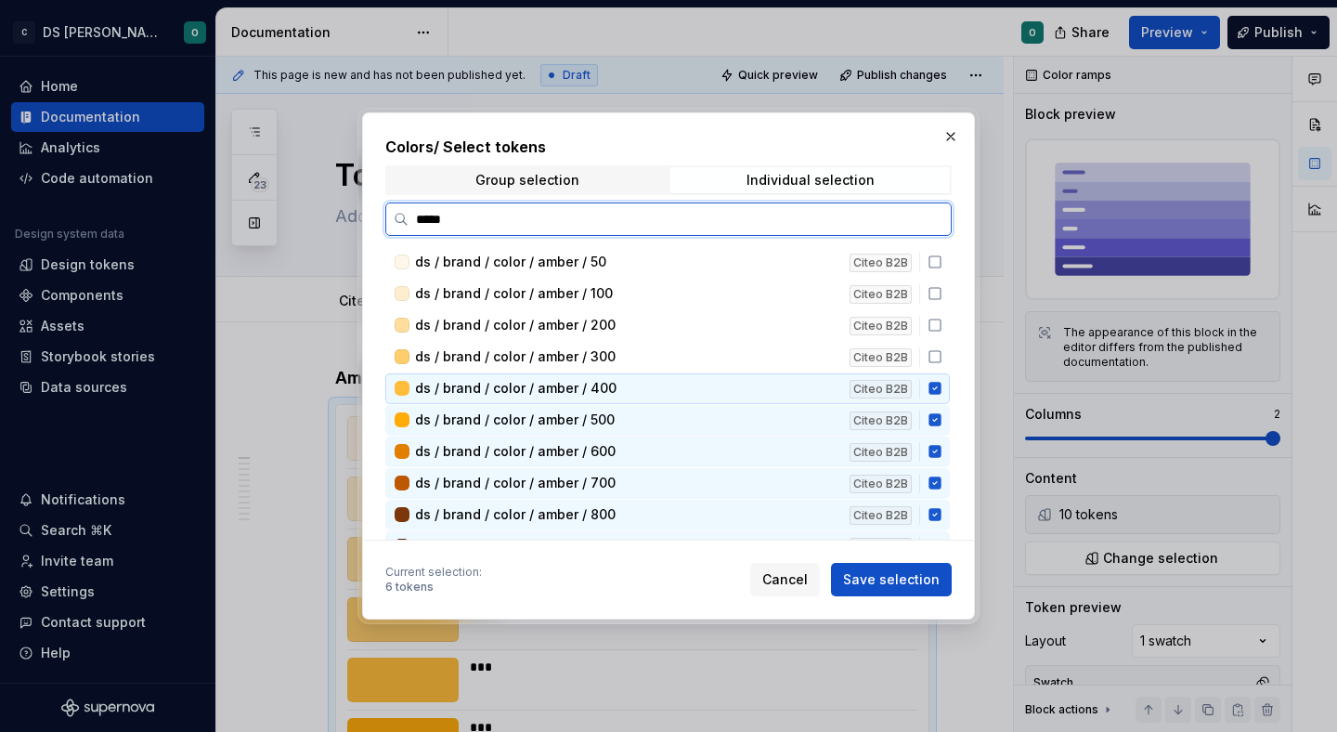
click at [941, 388] on icon at bounding box center [934, 389] width 12 height 12
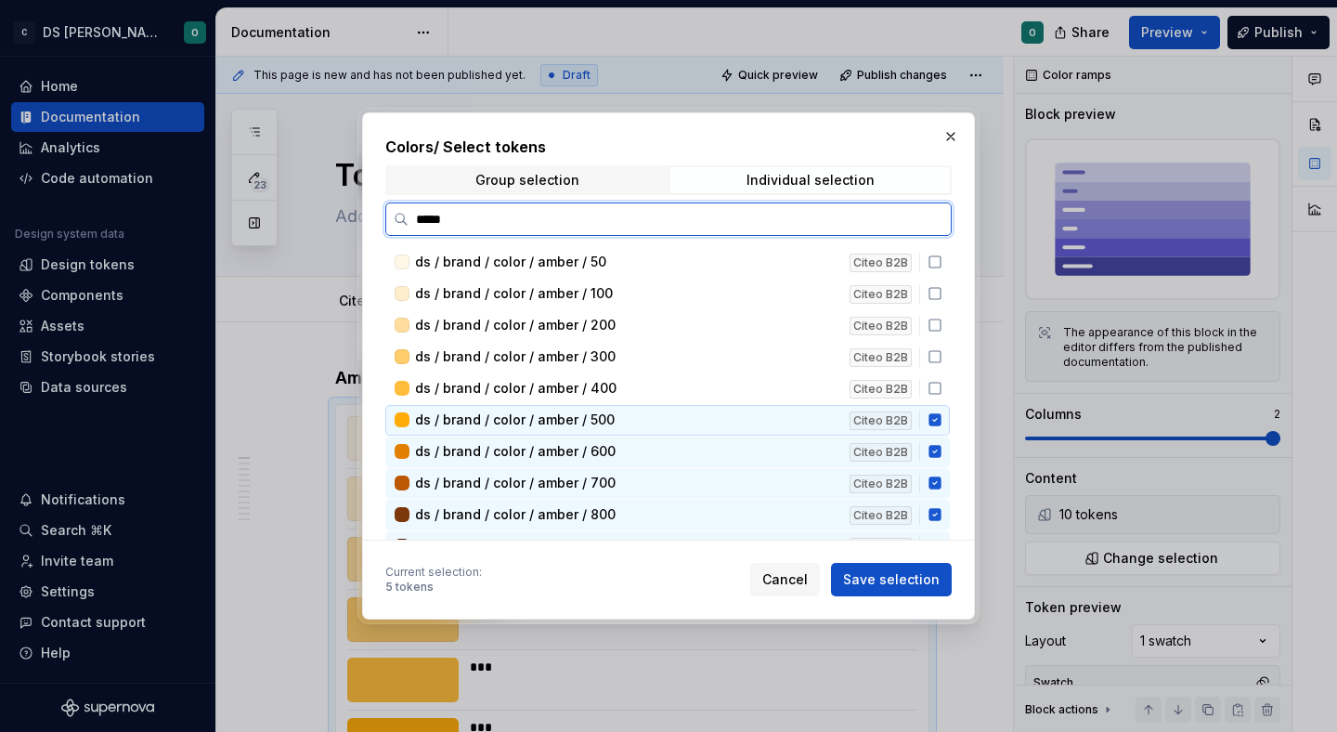
drag, startPoint x: 946, startPoint y: 418, endPoint x: 945, endPoint y: 433, distance: 14.9
click at [941, 420] on icon at bounding box center [934, 420] width 12 height 12
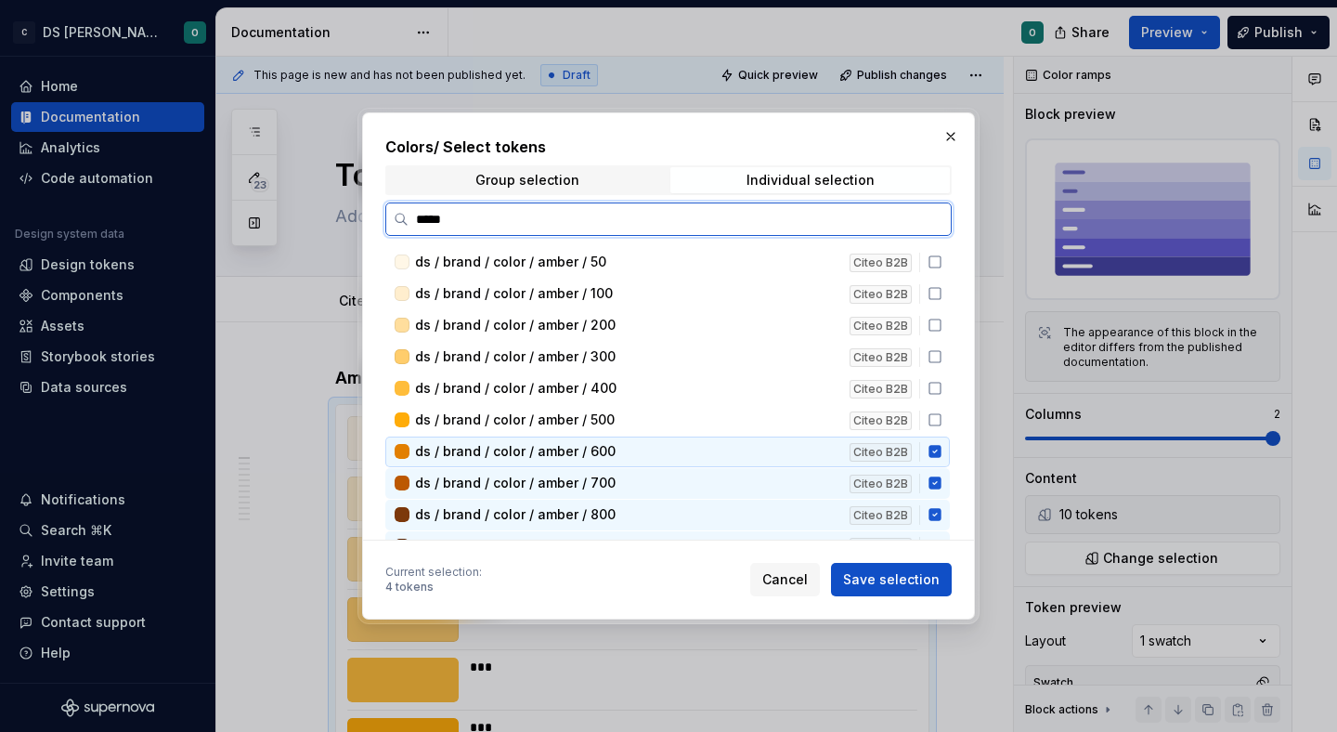
click at [944, 442] on div "ds / brand / color / amber / 600 Citeo B2B" at bounding box center [667, 451] width 564 height 31
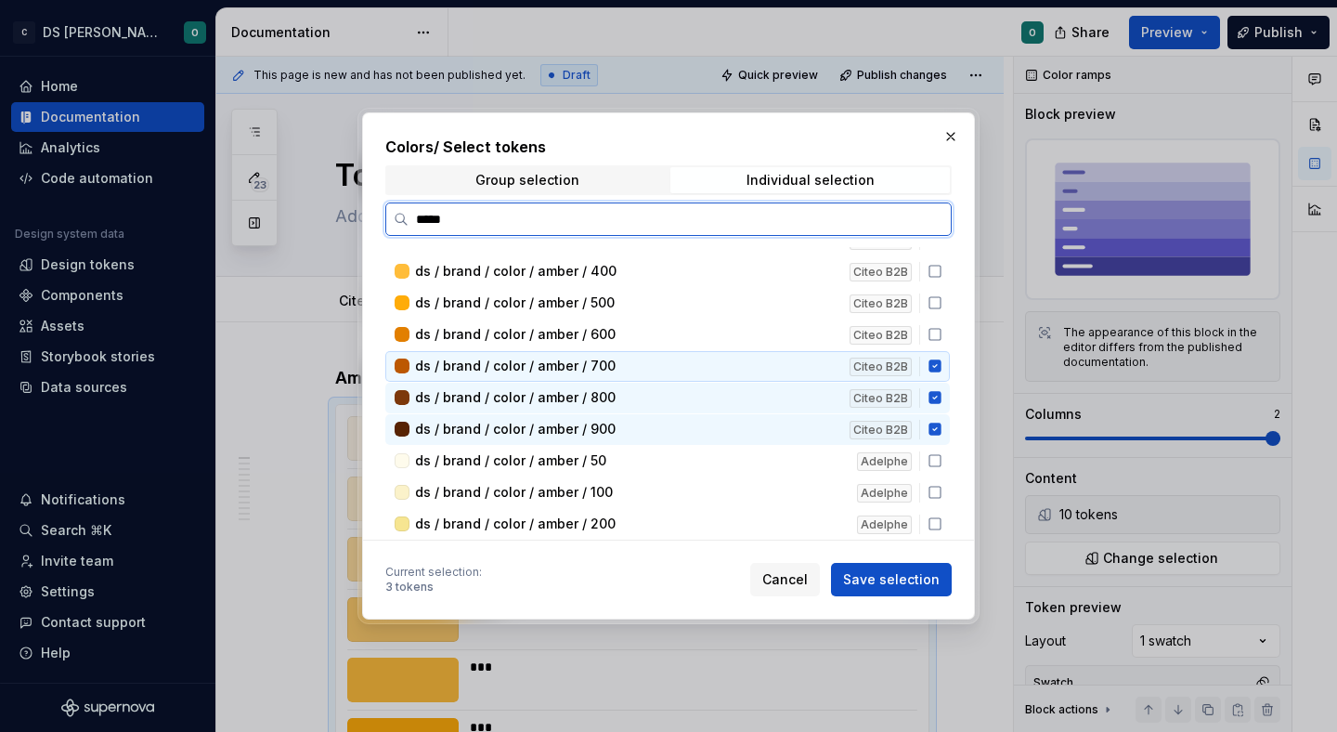
click at [940, 364] on icon at bounding box center [934, 366] width 12 height 12
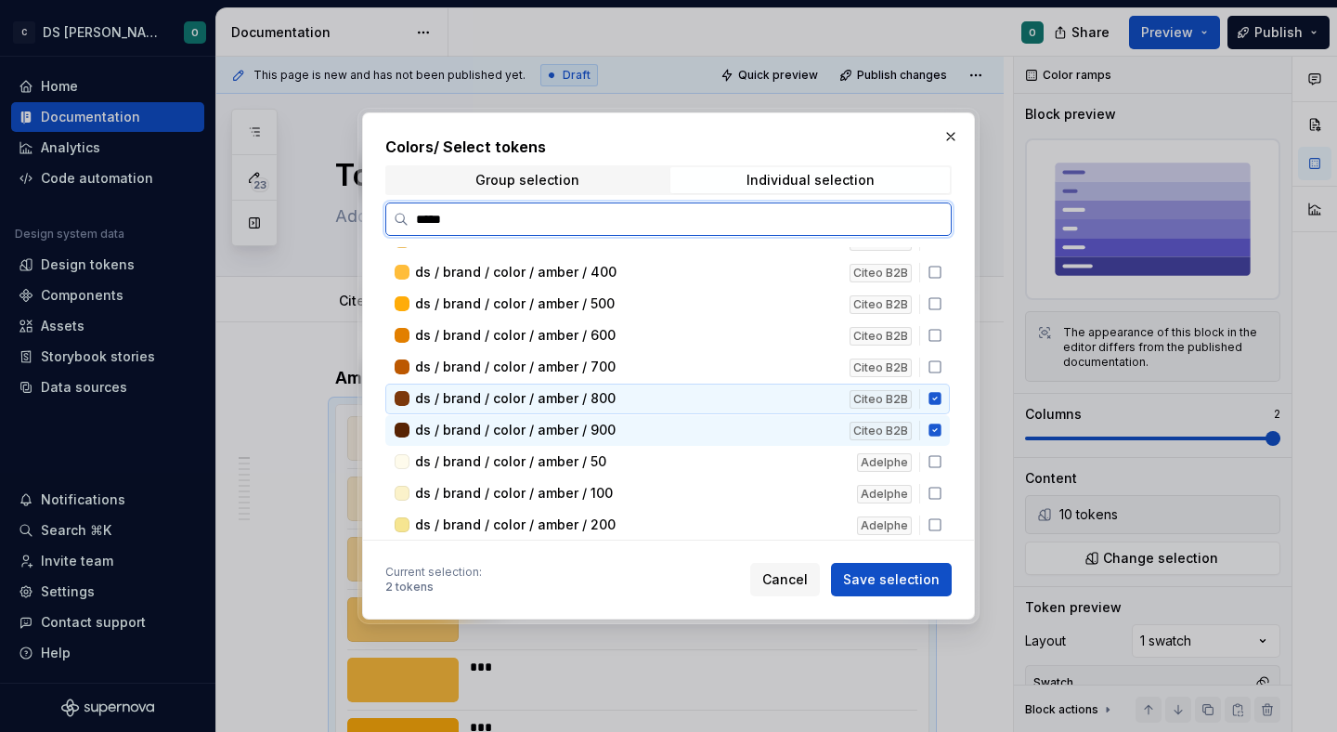
click at [941, 402] on icon at bounding box center [934, 399] width 12 height 12
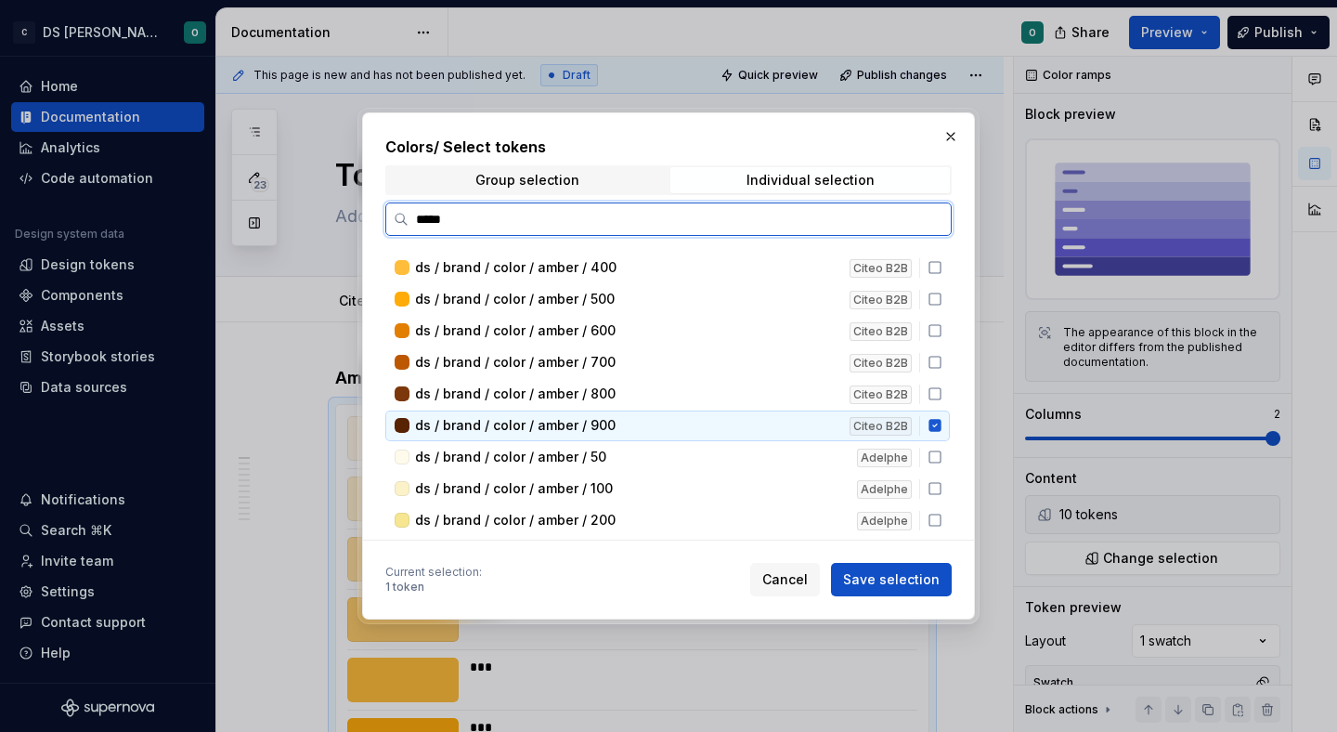
click at [950, 425] on div "ds / brand / color / amber / 50 Citeo B2B ds / brand / color / amber / 100 Cite…" at bounding box center [673, 393] width 577 height 292
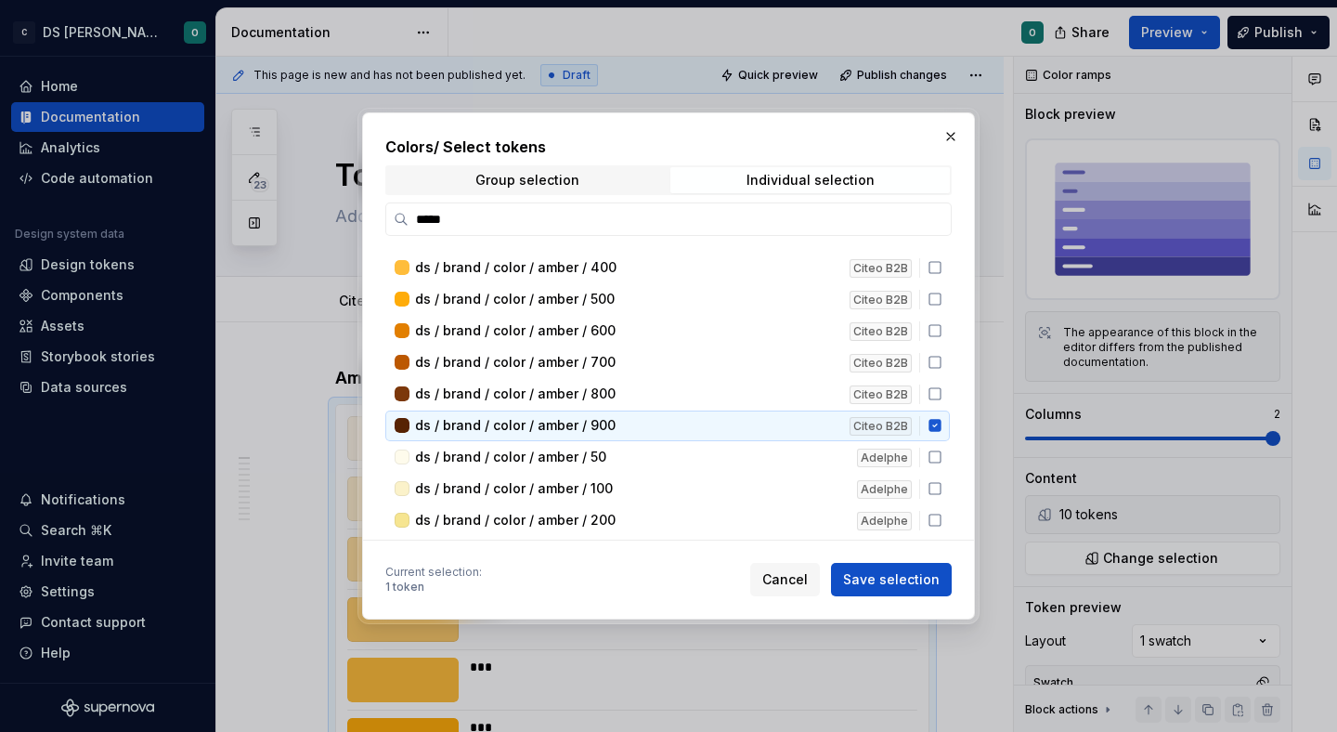
scroll to position [226, 0]
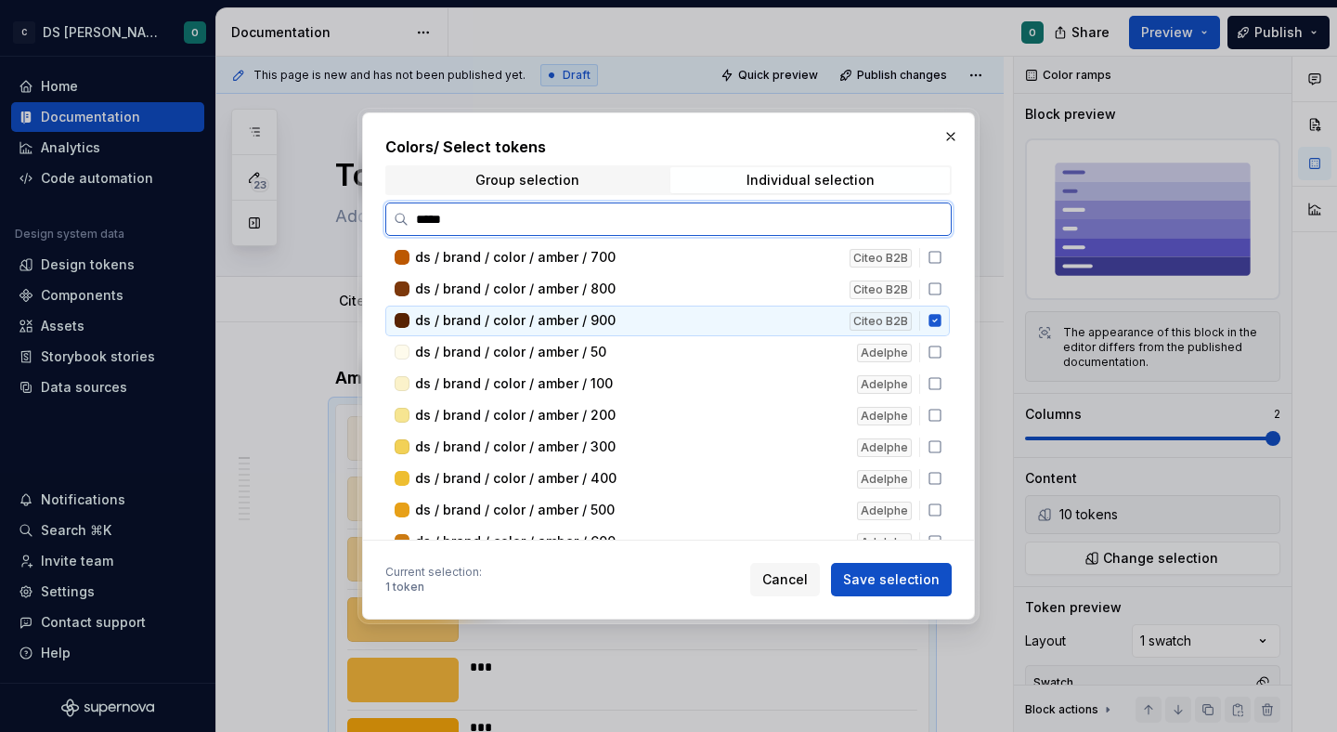
click at [941, 315] on icon at bounding box center [934, 321] width 12 height 12
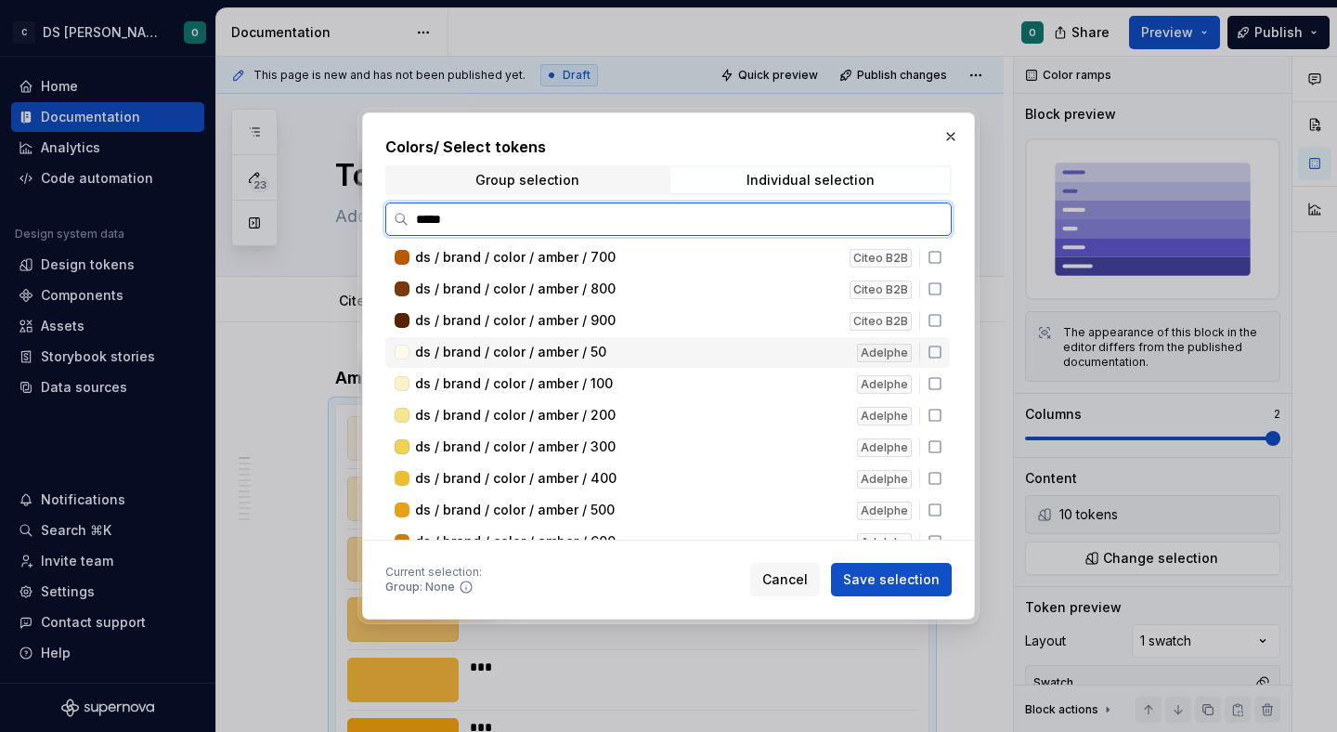
click at [942, 349] on icon at bounding box center [935, 351] width 15 height 15
drag, startPoint x: 942, startPoint y: 389, endPoint x: 946, endPoint y: 403, distance: 14.4
click at [941, 390] on icon at bounding box center [935, 383] width 15 height 15
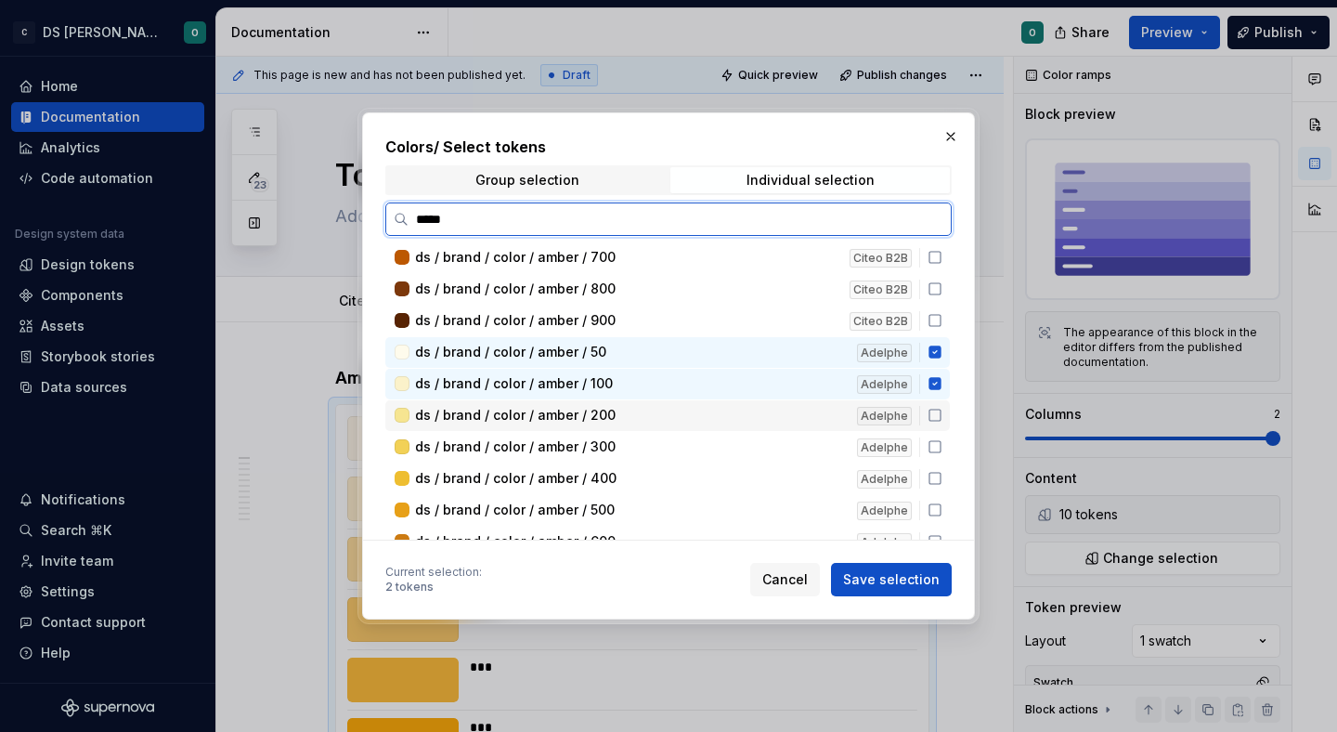
click at [942, 411] on icon at bounding box center [935, 415] width 15 height 15
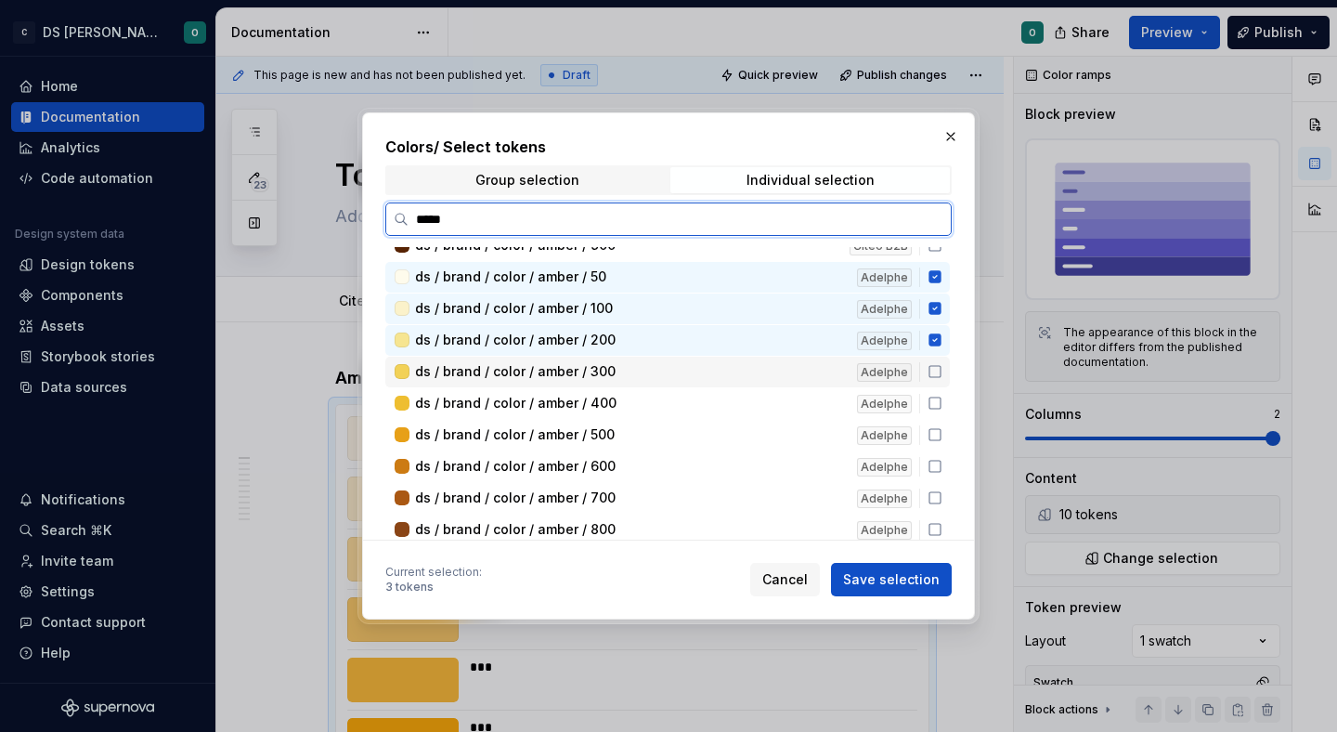
drag, startPoint x: 943, startPoint y: 378, endPoint x: 945, endPoint y: 389, distance: 11.3
click at [944, 379] on div "ds / brand / color / amber / 300 Adelphe" at bounding box center [667, 372] width 564 height 31
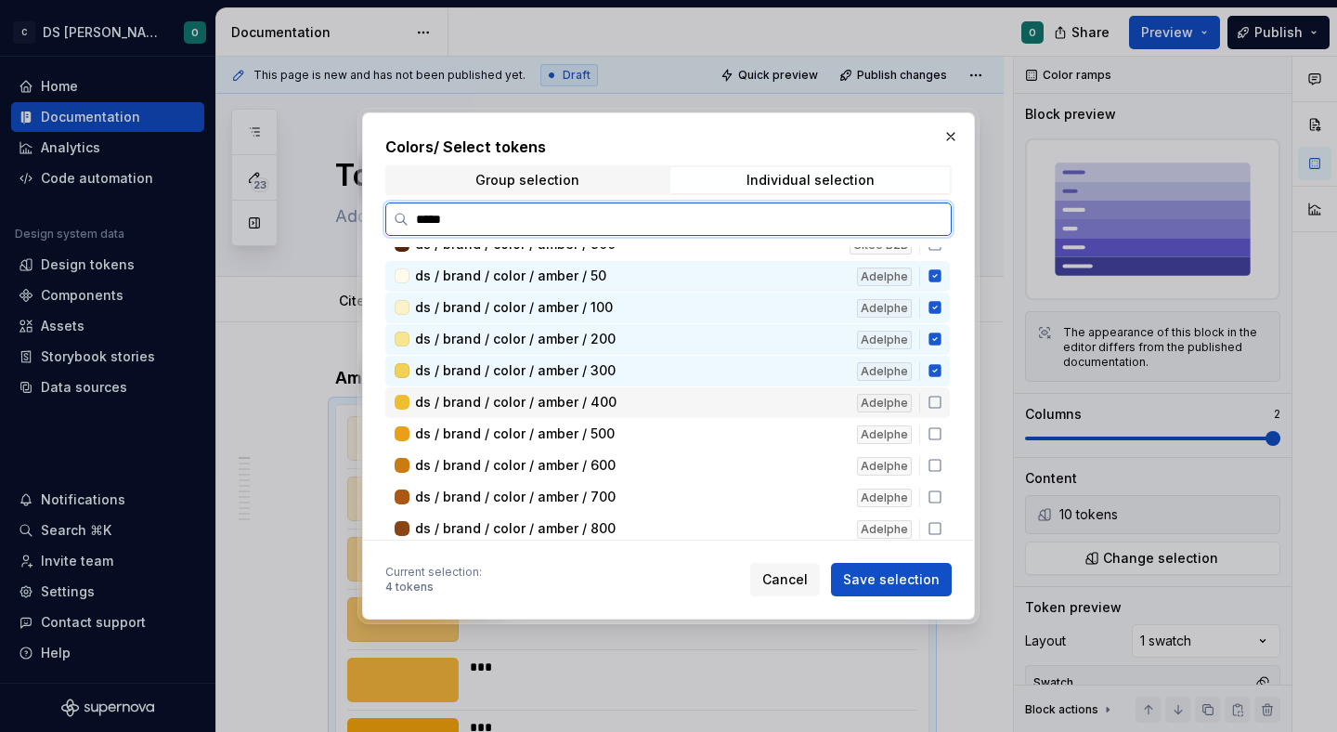
click at [942, 407] on icon at bounding box center [935, 402] width 15 height 15
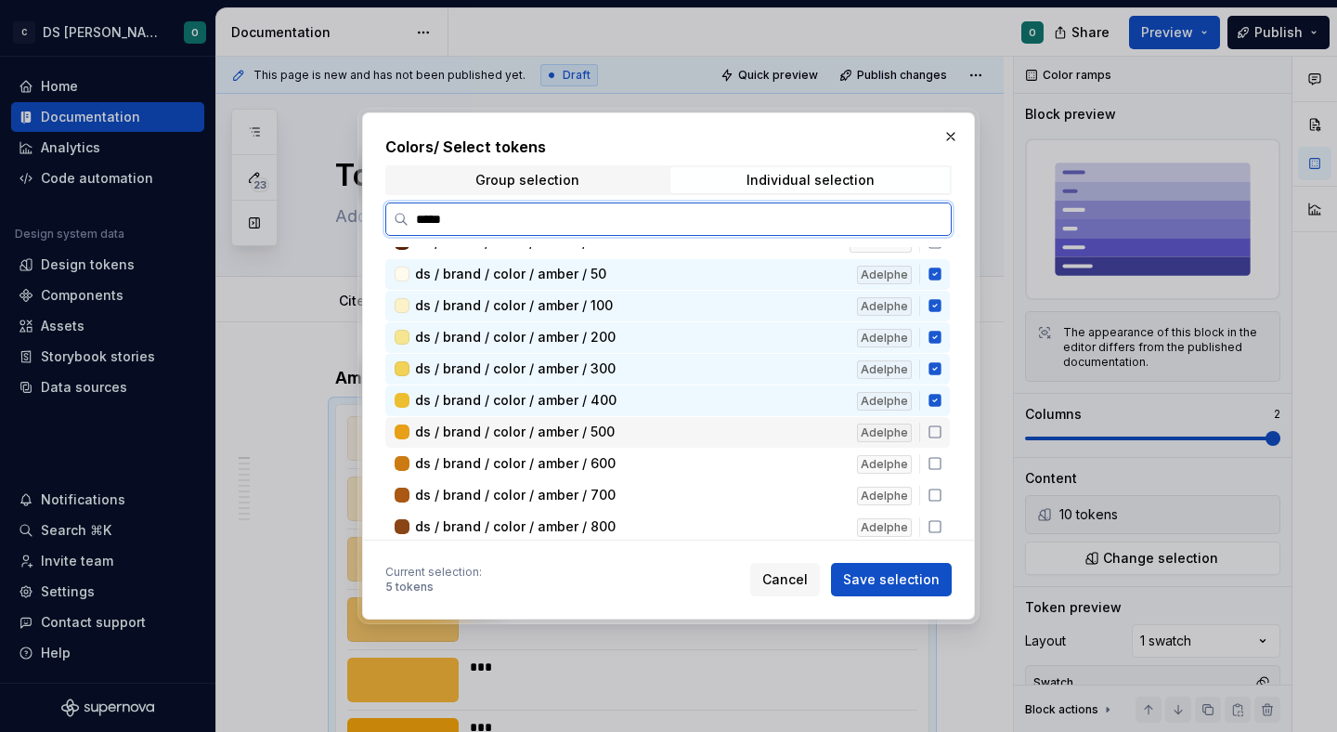
drag, startPoint x: 946, startPoint y: 430, endPoint x: 947, endPoint y: 448, distance: 17.7
click at [942, 431] on icon at bounding box center [935, 431] width 15 height 15
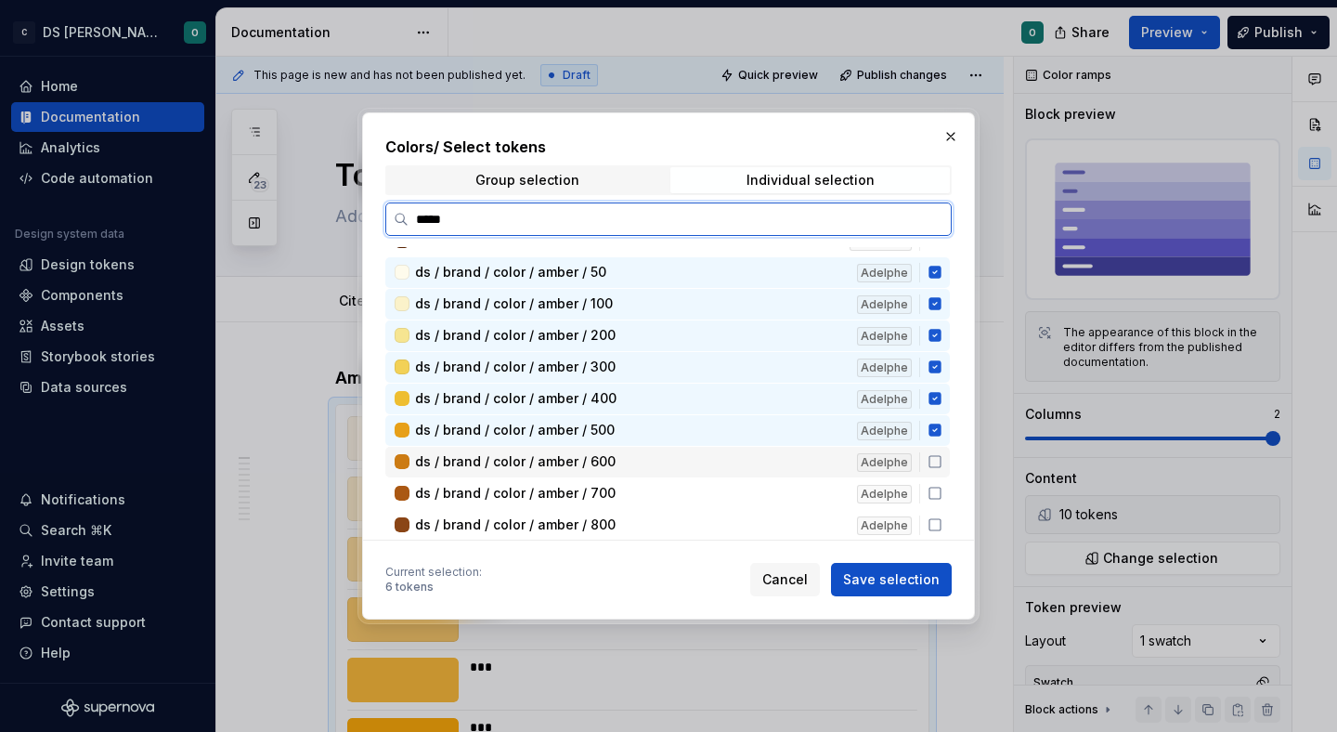
click at [942, 461] on icon at bounding box center [935, 461] width 15 height 15
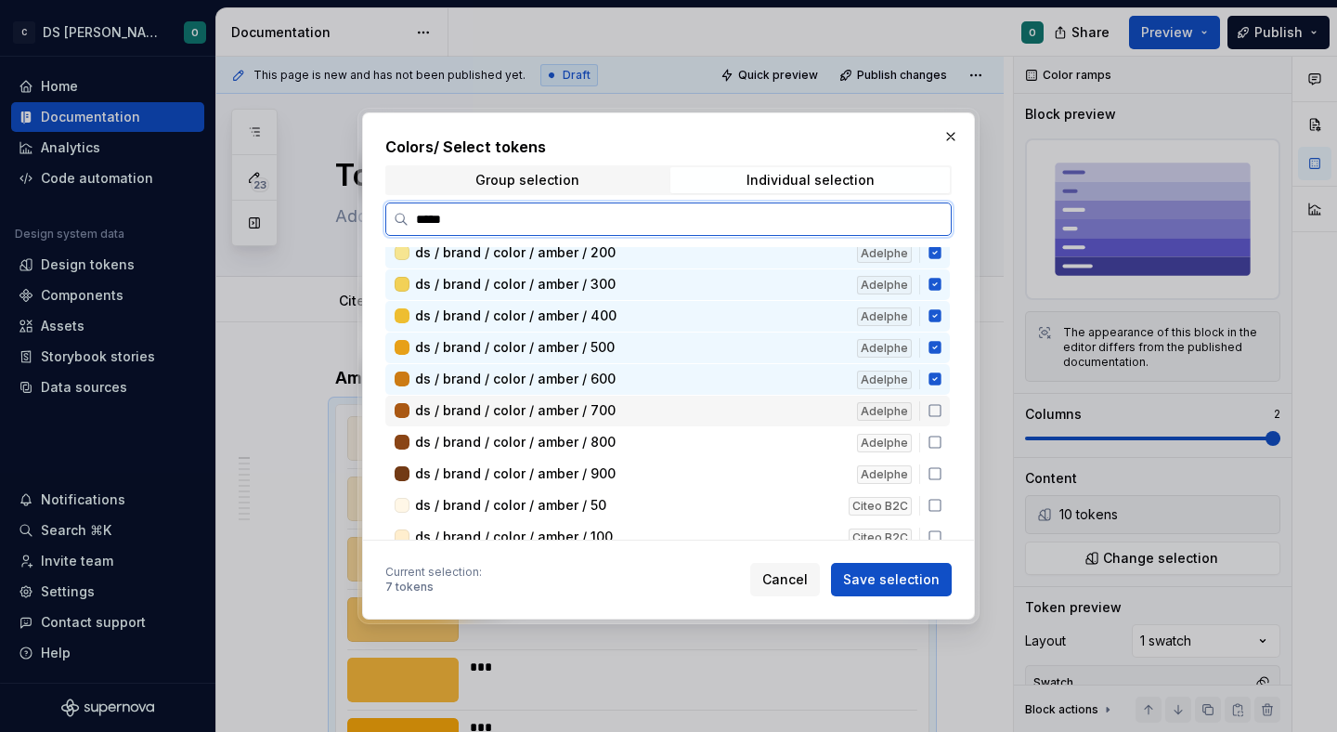
drag, startPoint x: 942, startPoint y: 412, endPoint x: 941, endPoint y: 438, distance: 26.0
click at [942, 413] on icon at bounding box center [935, 410] width 15 height 15
drag, startPoint x: 941, startPoint y: 441, endPoint x: 942, endPoint y: 452, distance: 11.2
click at [941, 441] on icon at bounding box center [935, 441] width 15 height 15
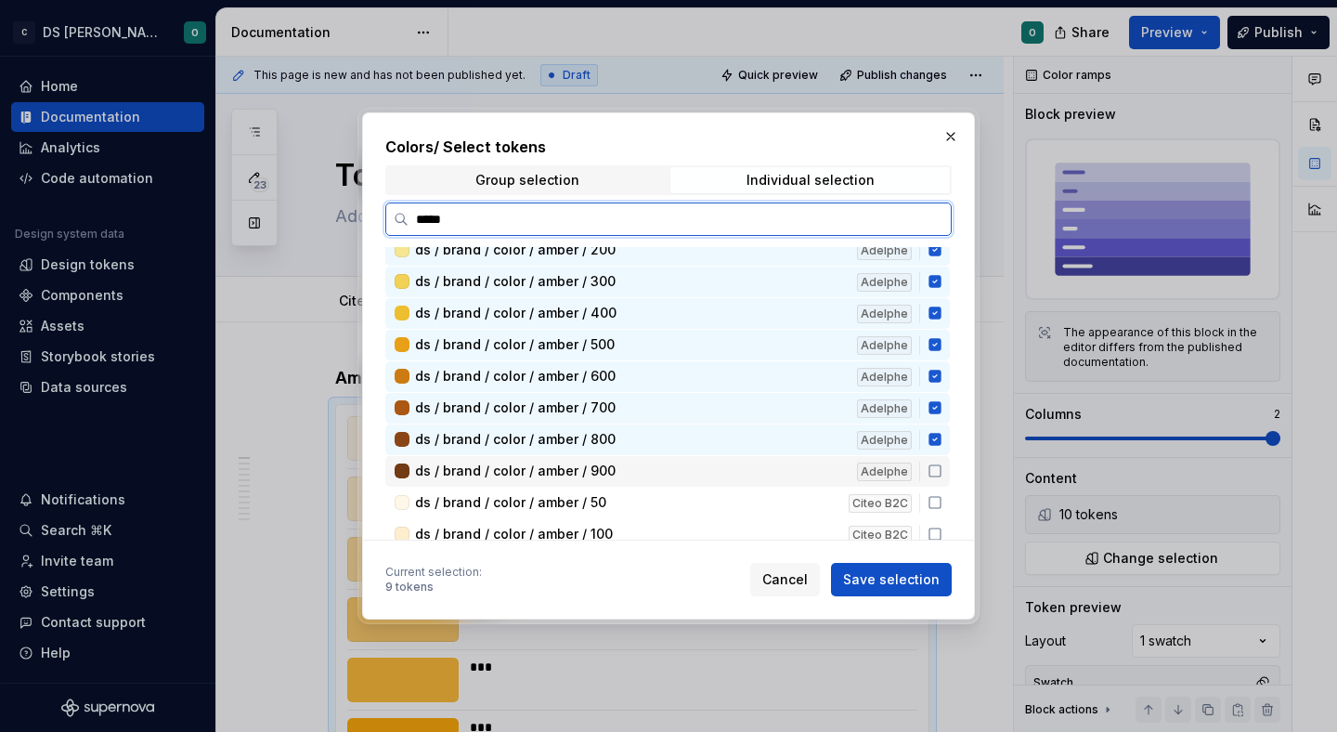
scroll to position [396, 0]
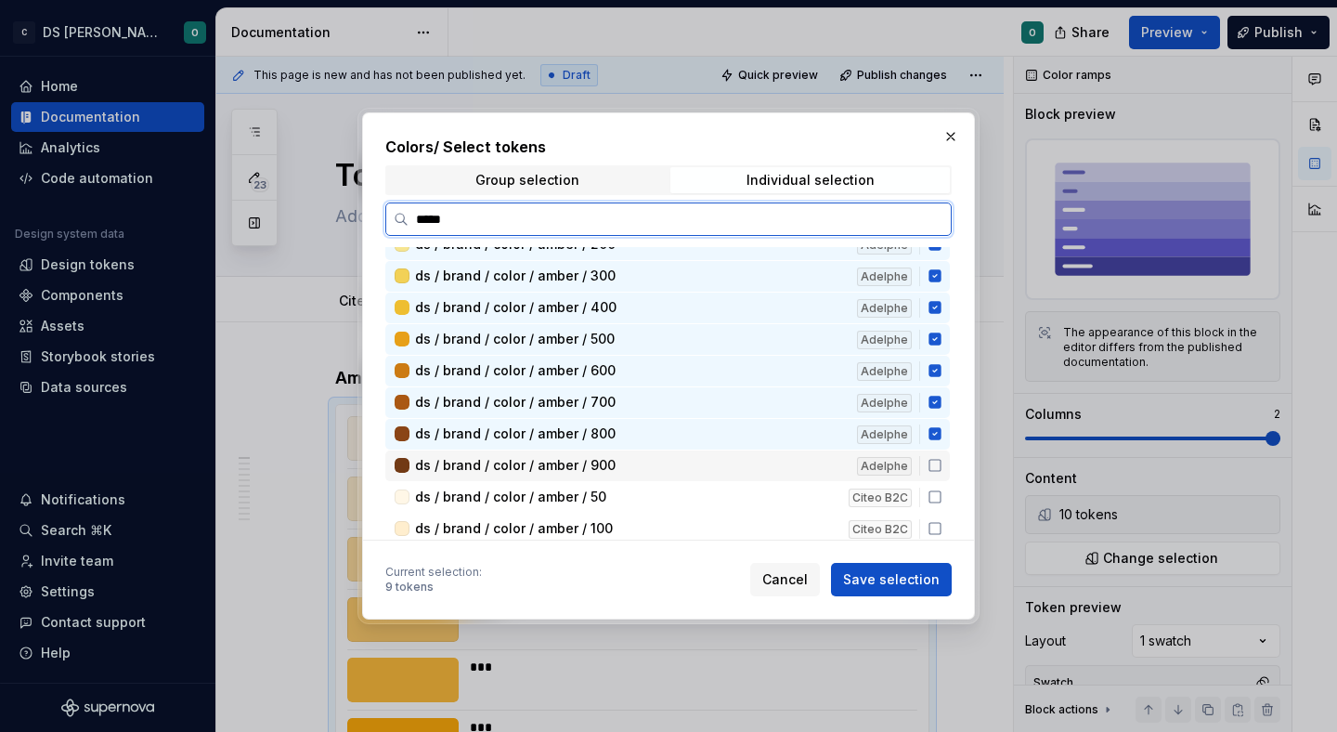
click at [942, 470] on icon at bounding box center [935, 465] width 15 height 15
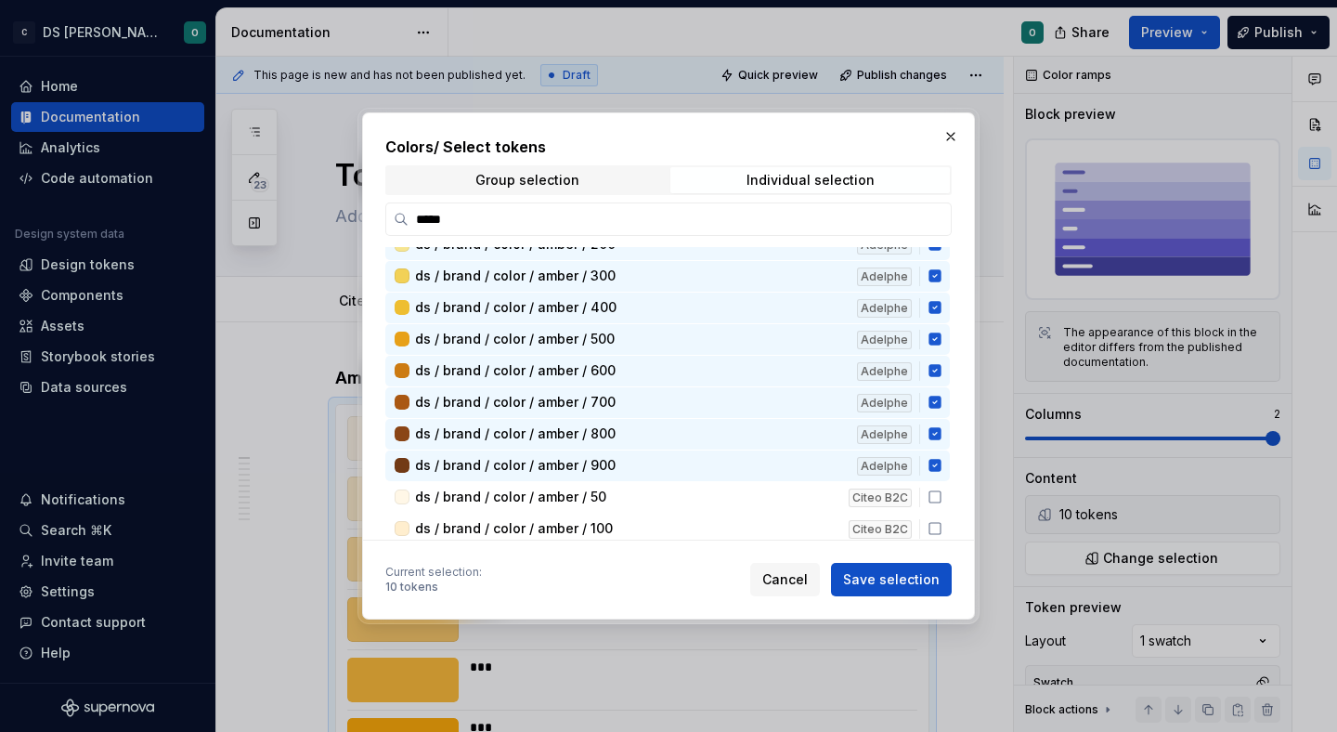
click at [903, 585] on span "Save selection" at bounding box center [891, 579] width 97 height 19
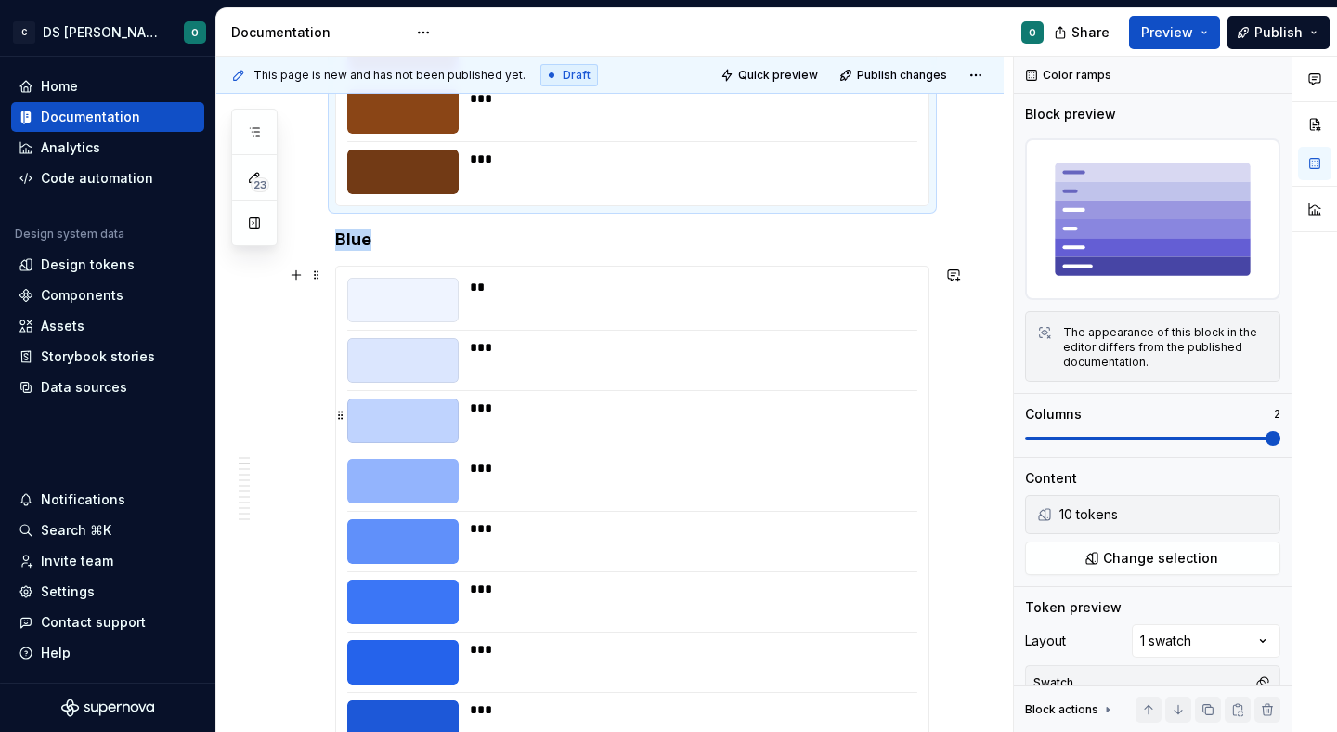
click at [681, 320] on div "**" at bounding box center [688, 300] width 436 height 45
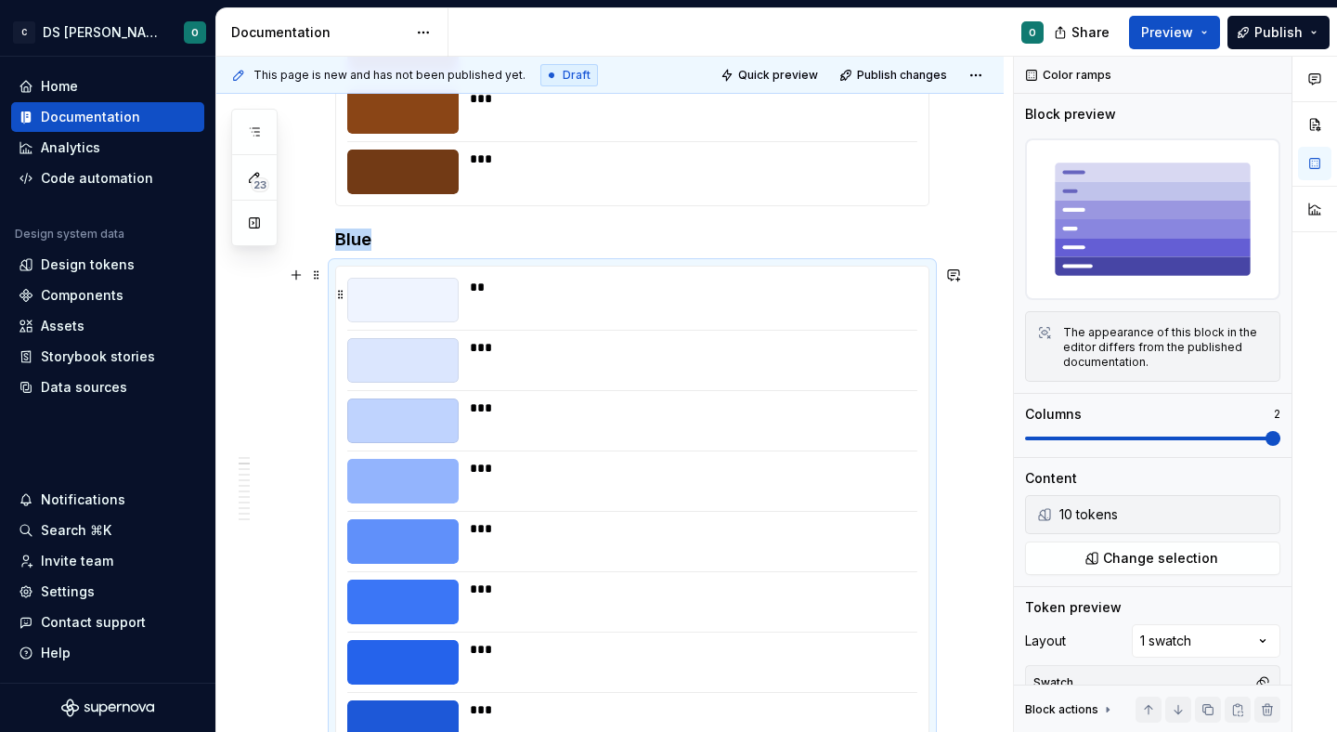
scroll to position [807, 0]
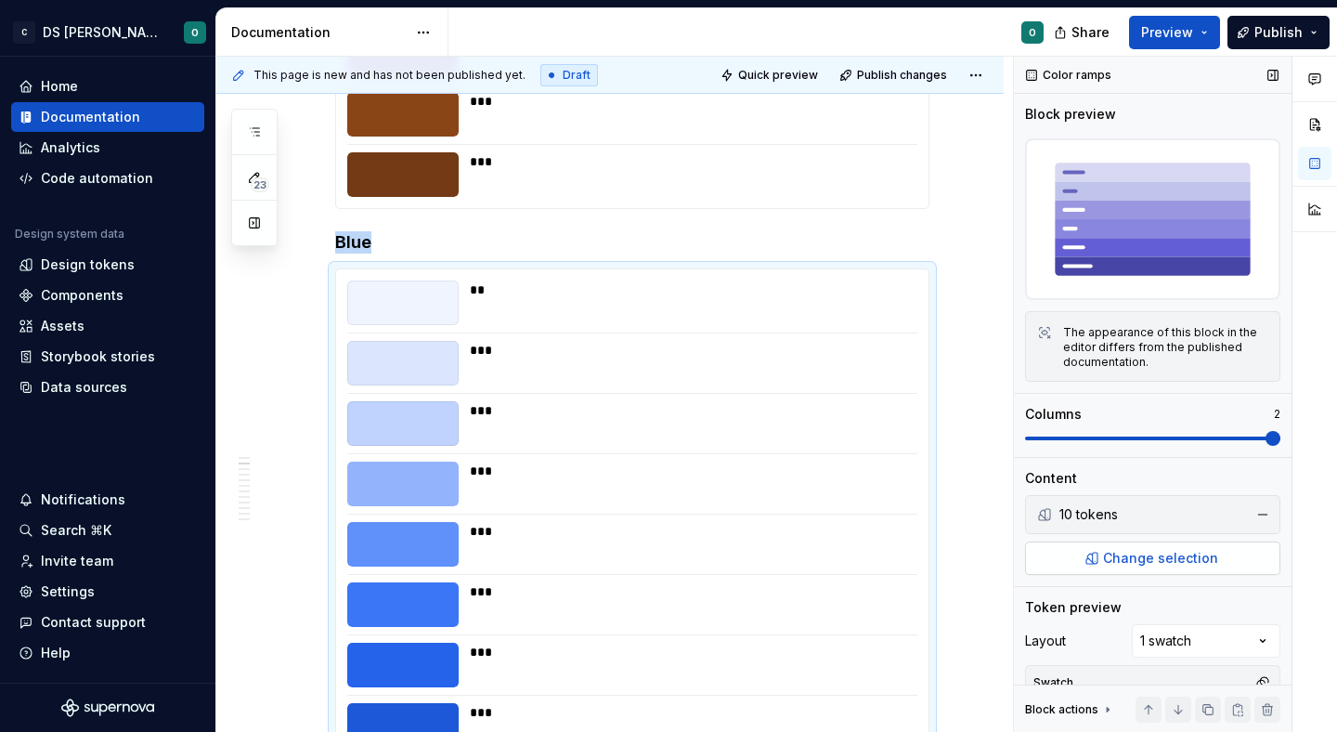
click at [1152, 559] on span "Change selection" at bounding box center [1160, 558] width 115 height 19
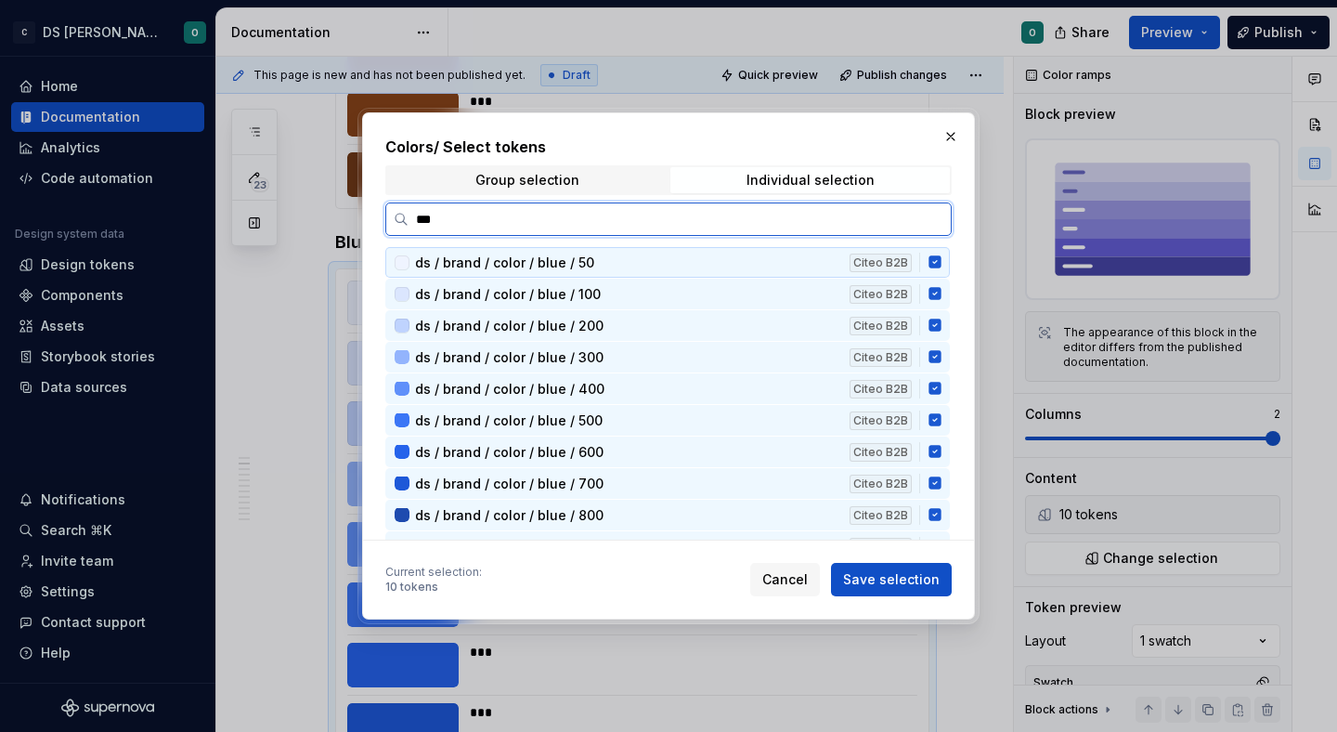
type input "****"
drag, startPoint x: 946, startPoint y: 261, endPoint x: 945, endPoint y: 274, distance: 13.0
click at [942, 267] on icon at bounding box center [935, 261] width 15 height 15
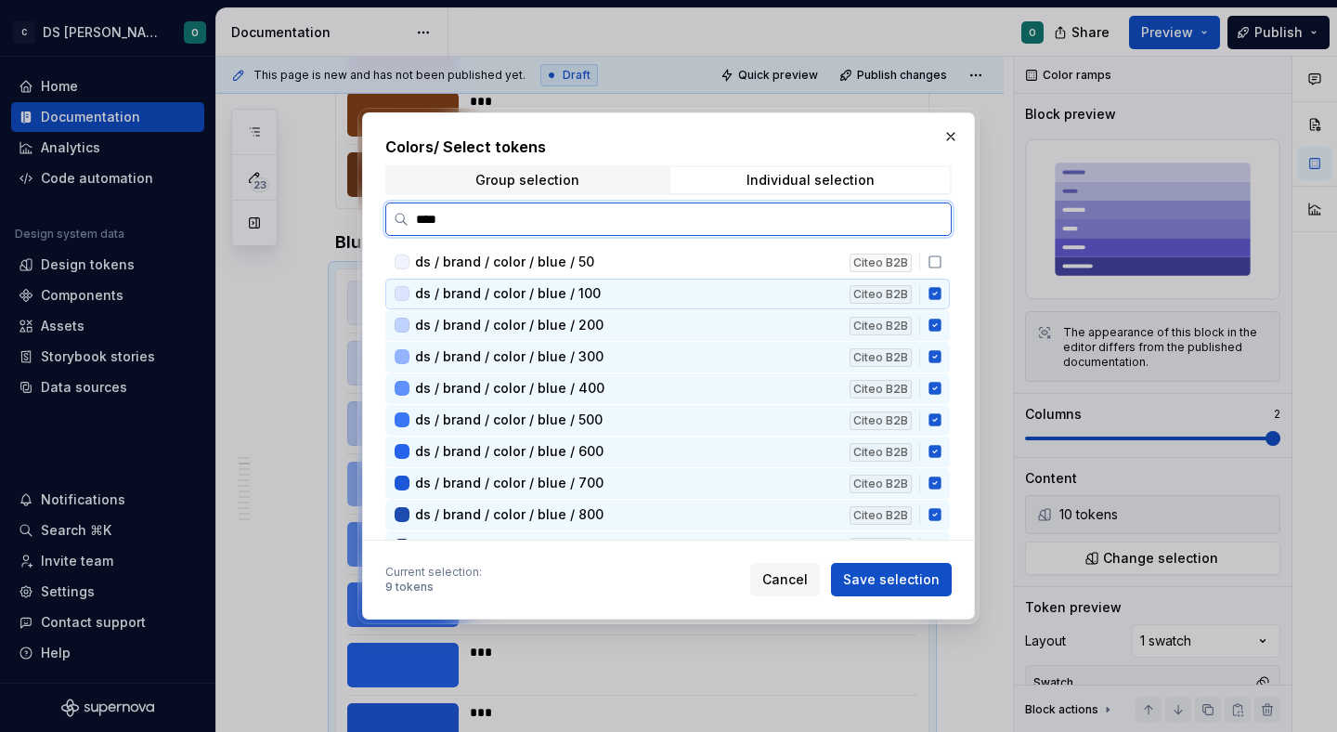
drag, startPoint x: 945, startPoint y: 292, endPoint x: 945, endPoint y: 307, distance: 15.8
click at [941, 295] on icon at bounding box center [934, 294] width 12 height 12
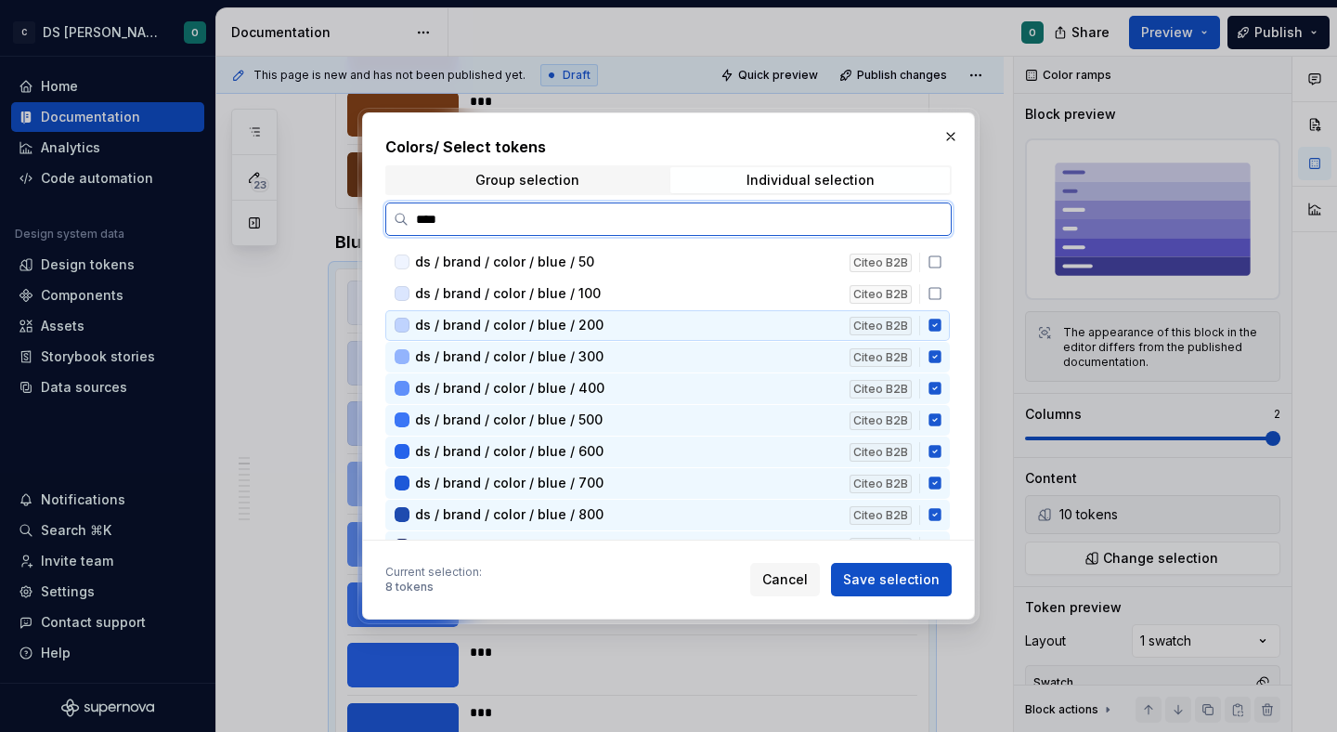
click at [942, 329] on div "ds / brand / color / blue / 200 Citeo B2B" at bounding box center [667, 325] width 564 height 31
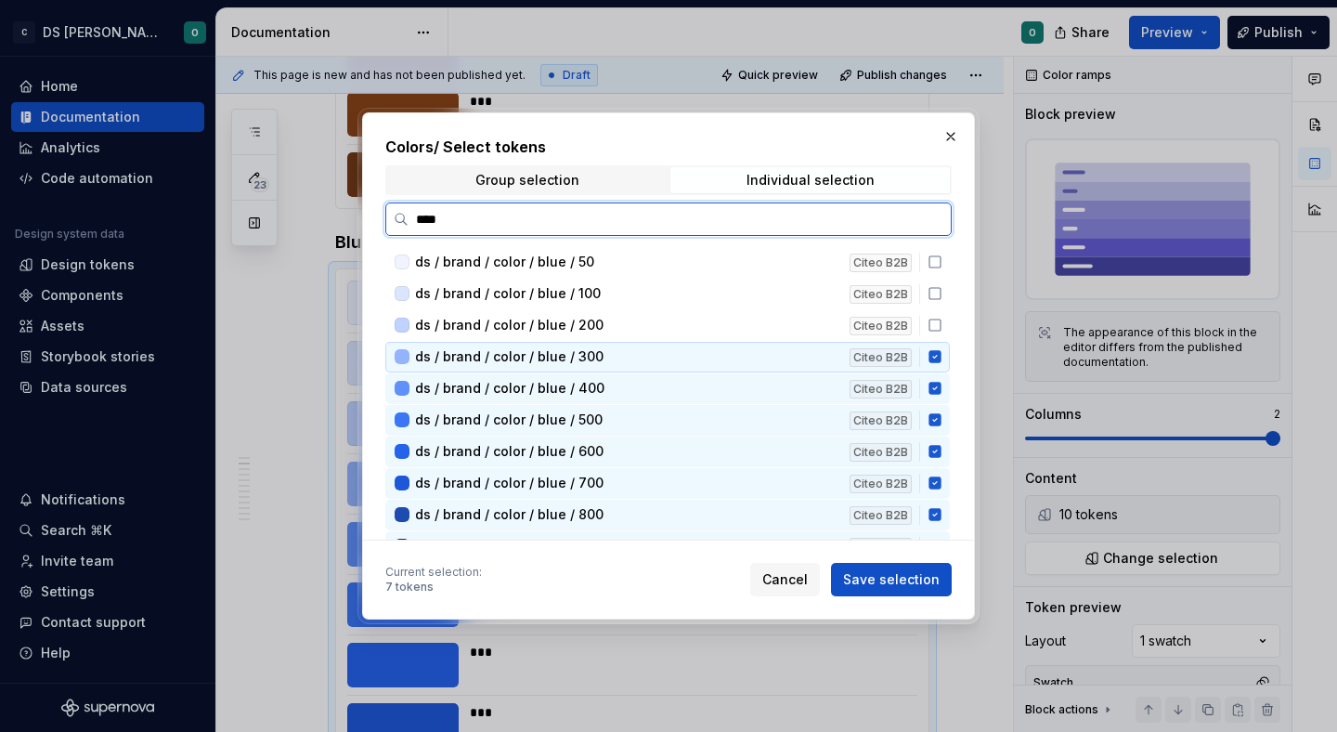
drag, startPoint x: 942, startPoint y: 355, endPoint x: 942, endPoint y: 365, distance: 10.2
click at [941, 361] on icon at bounding box center [934, 357] width 12 height 12
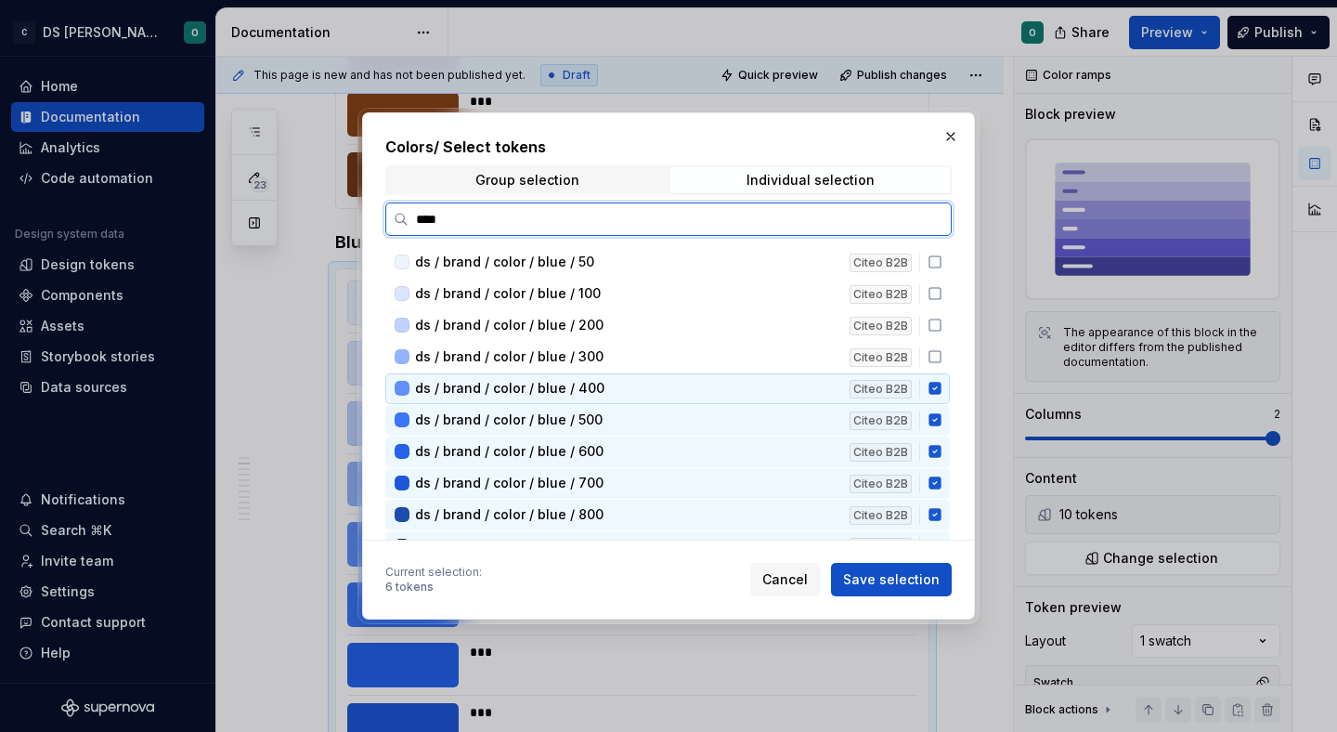
drag, startPoint x: 942, startPoint y: 383, endPoint x: 943, endPoint y: 396, distance: 14.0
click at [942, 395] on icon at bounding box center [935, 388] width 15 height 15
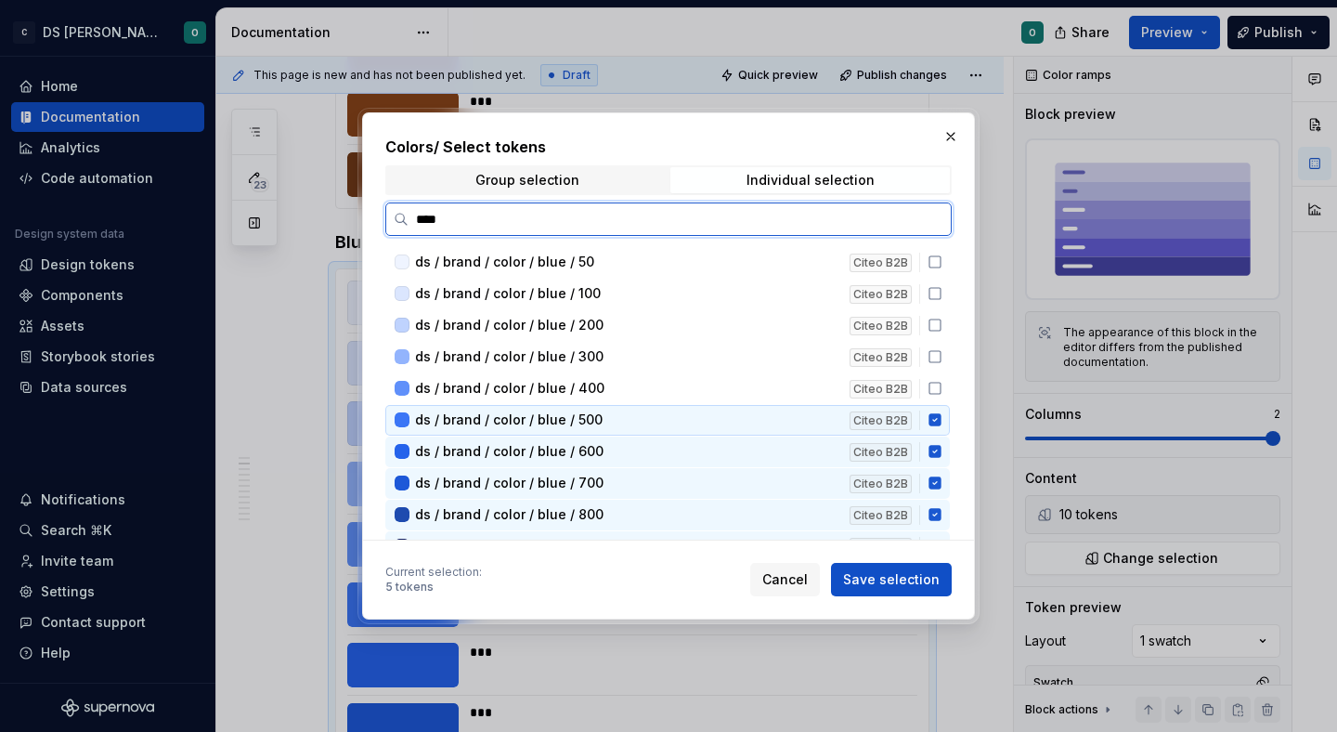
click at [941, 418] on icon at bounding box center [934, 420] width 12 height 12
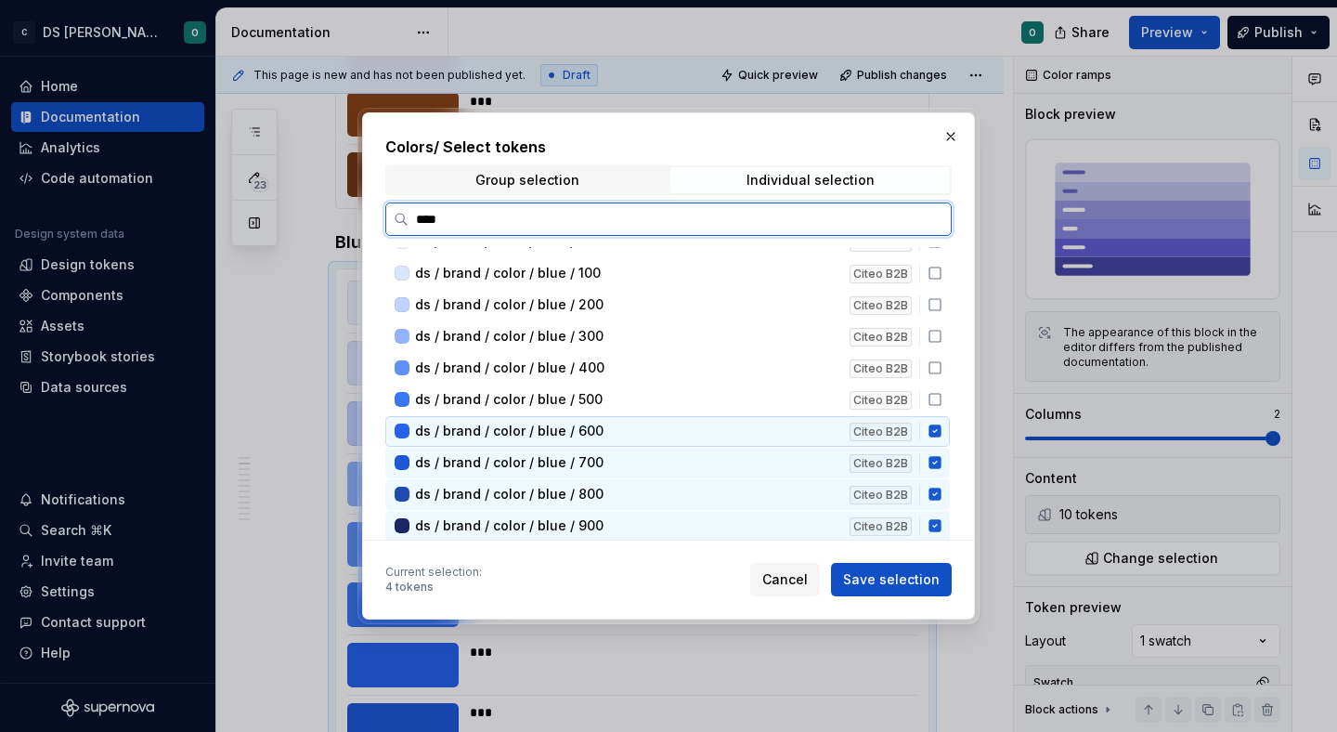
scroll to position [21, 0]
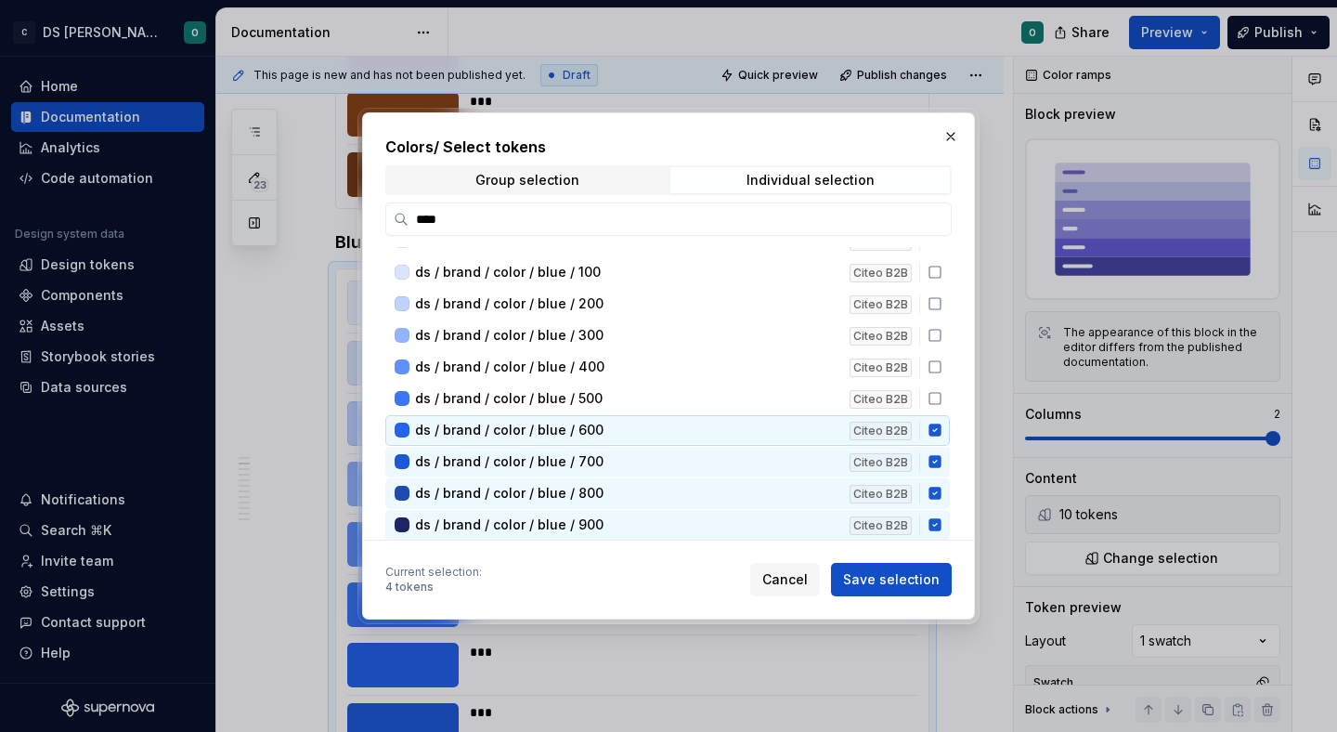
drag, startPoint x: 946, startPoint y: 426, endPoint x: 952, endPoint y: 443, distance: 17.6
click at [950, 429] on div "ds / brand / color / blue / 50 Citeo B2B ds / brand / color / blue / 100 Citeo …" at bounding box center [673, 393] width 577 height 292
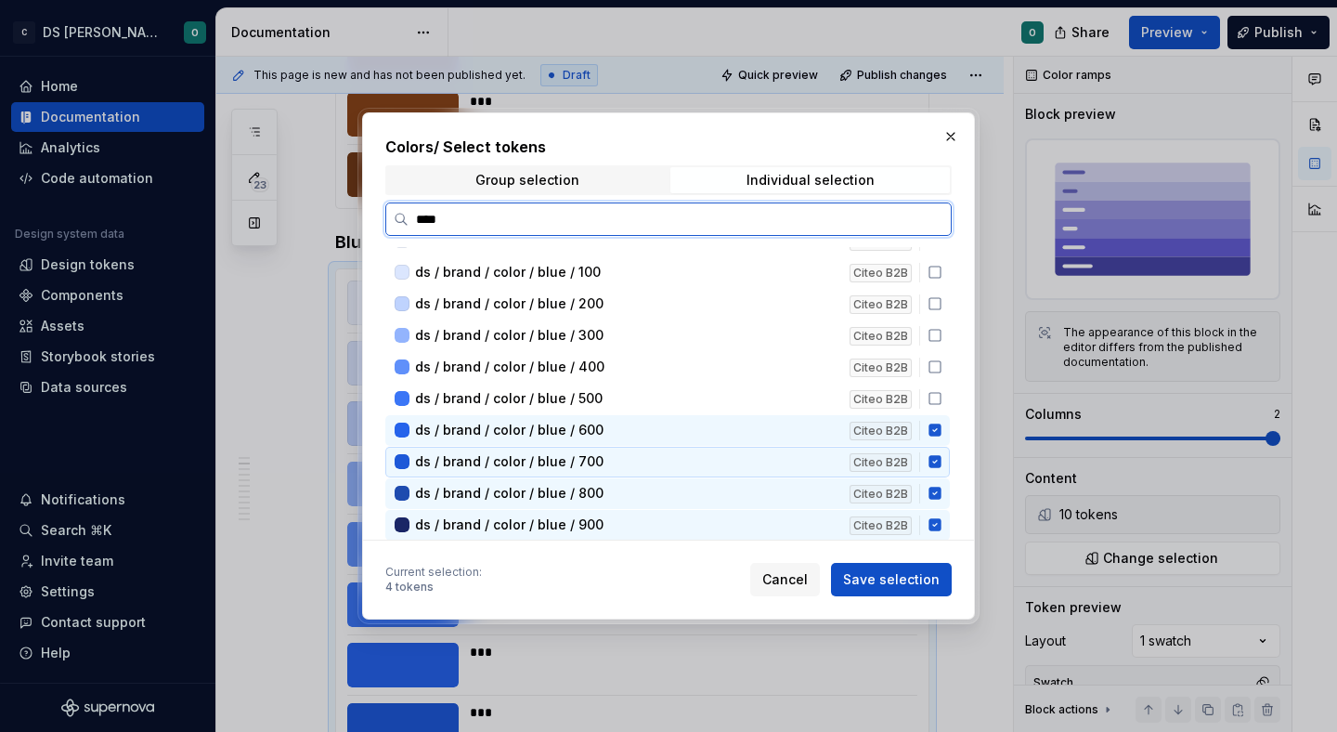
drag, startPoint x: 944, startPoint y: 459, endPoint x: 945, endPoint y: 483, distance: 24.2
click at [942, 461] on icon at bounding box center [935, 461] width 15 height 15
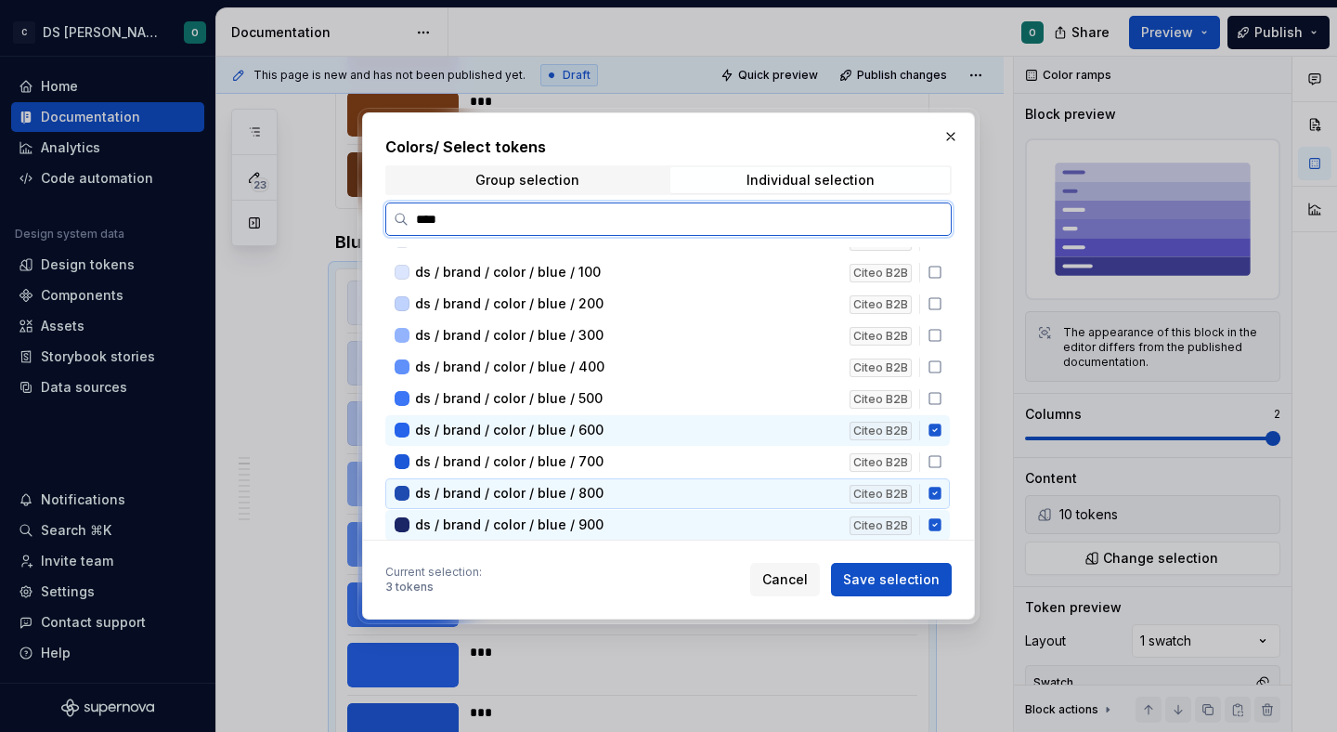
click at [941, 494] on icon at bounding box center [934, 493] width 12 height 12
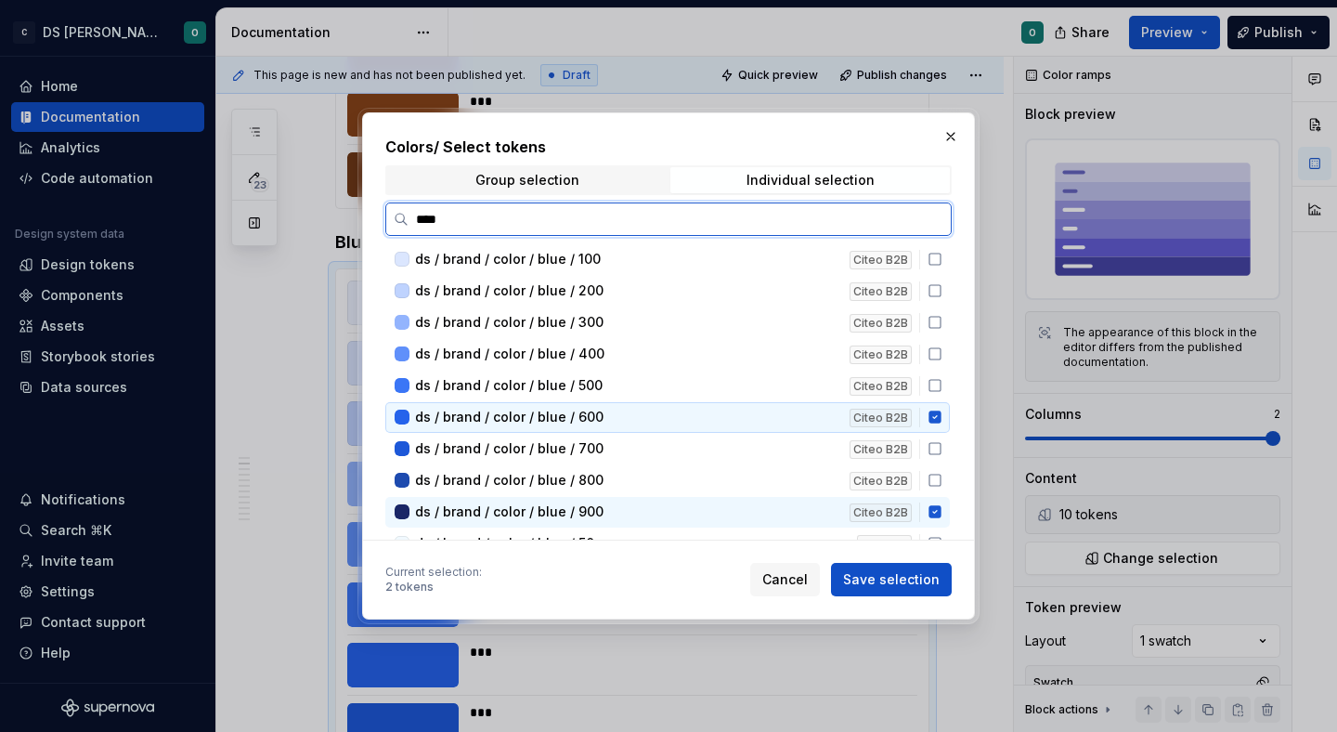
click at [941, 418] on icon at bounding box center [934, 417] width 12 height 12
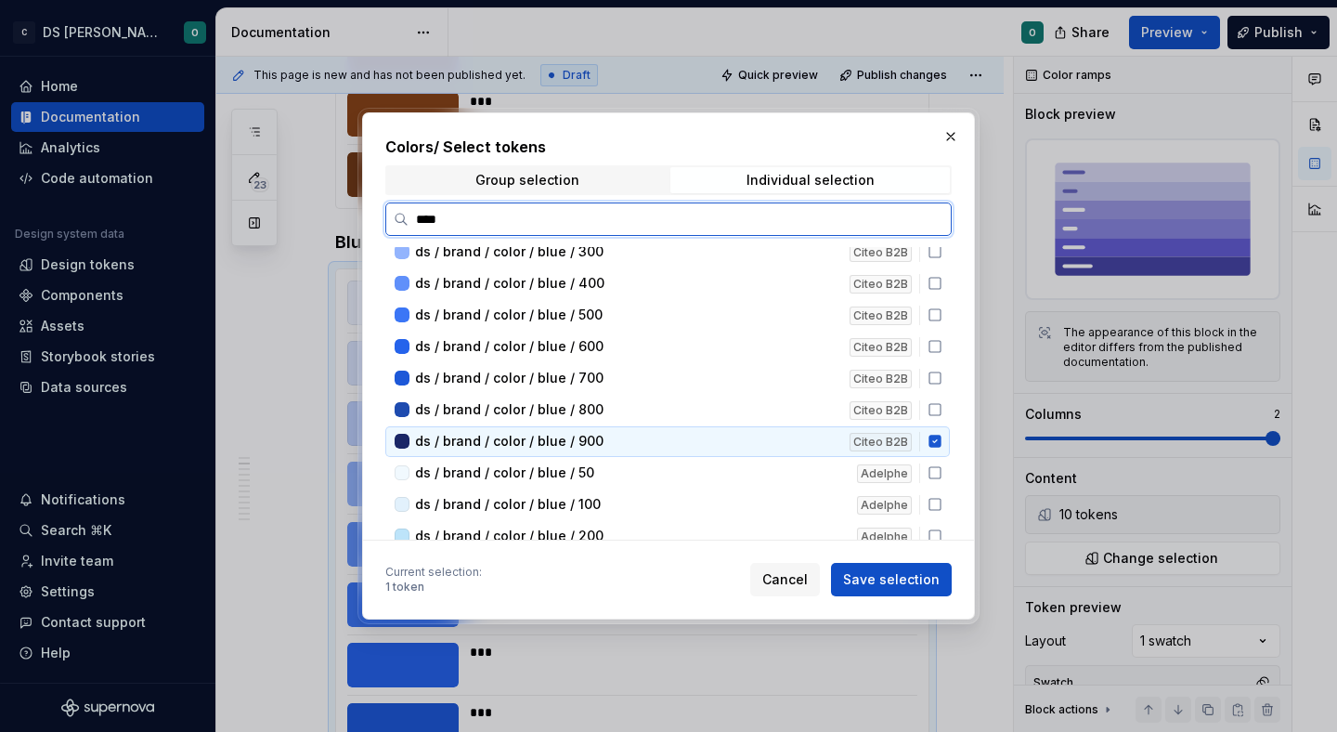
click at [942, 435] on icon at bounding box center [935, 441] width 15 height 15
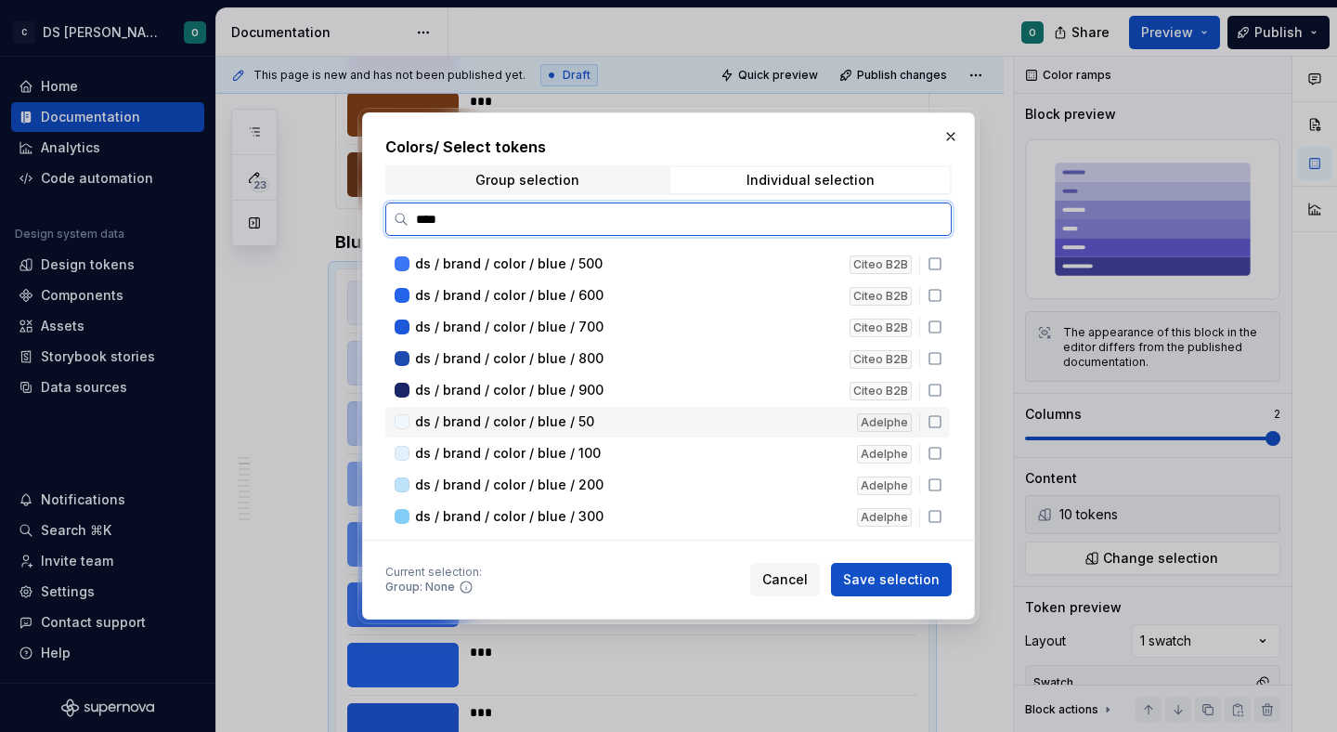
click at [942, 423] on icon at bounding box center [935, 421] width 15 height 15
drag, startPoint x: 940, startPoint y: 451, endPoint x: 943, endPoint y: 468, distance: 17.1
click at [941, 452] on icon at bounding box center [935, 453] width 15 height 15
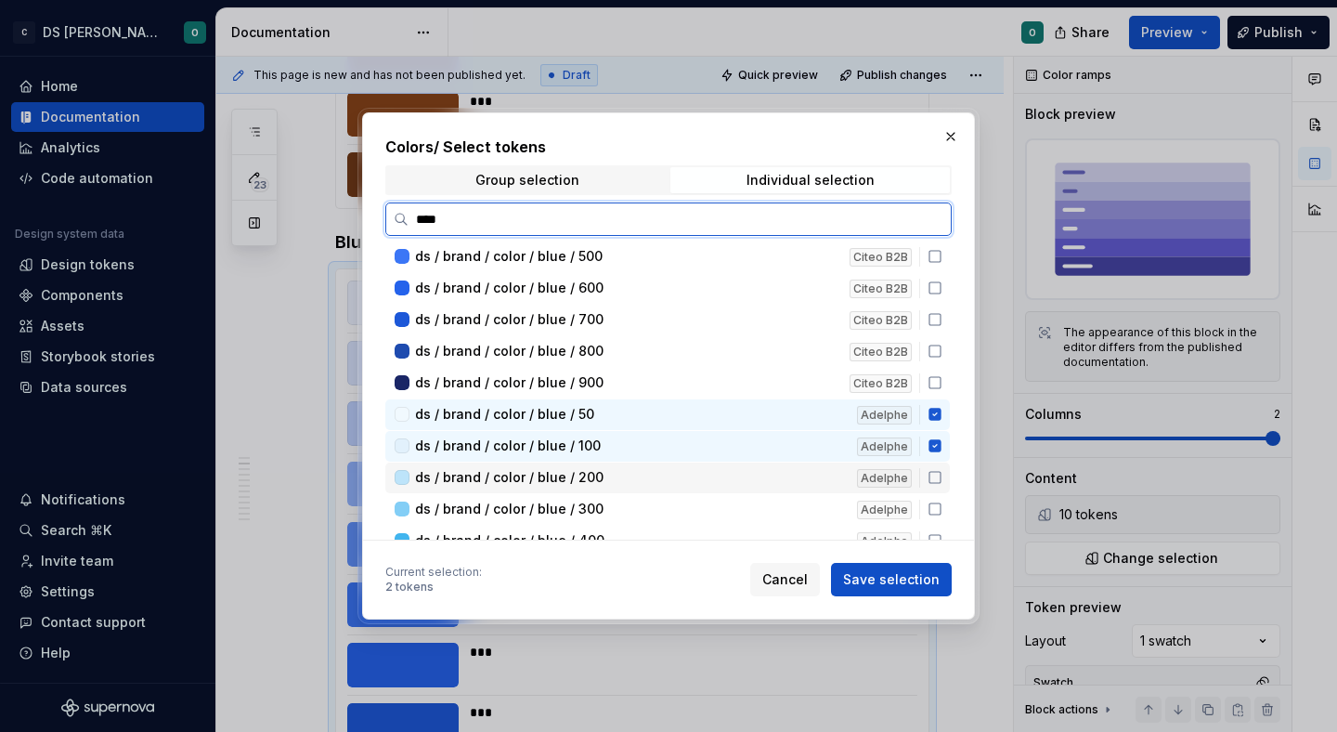
click at [942, 474] on icon at bounding box center [935, 477] width 15 height 15
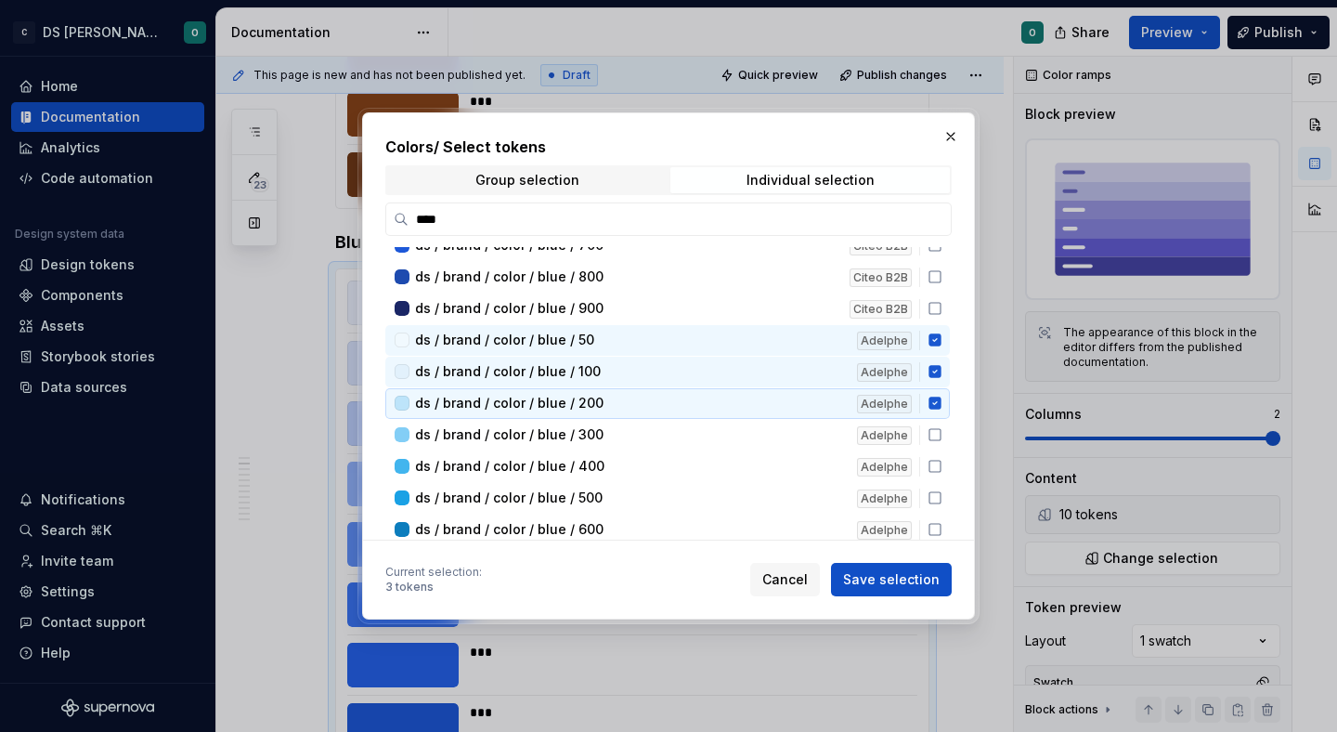
scroll to position [239, 0]
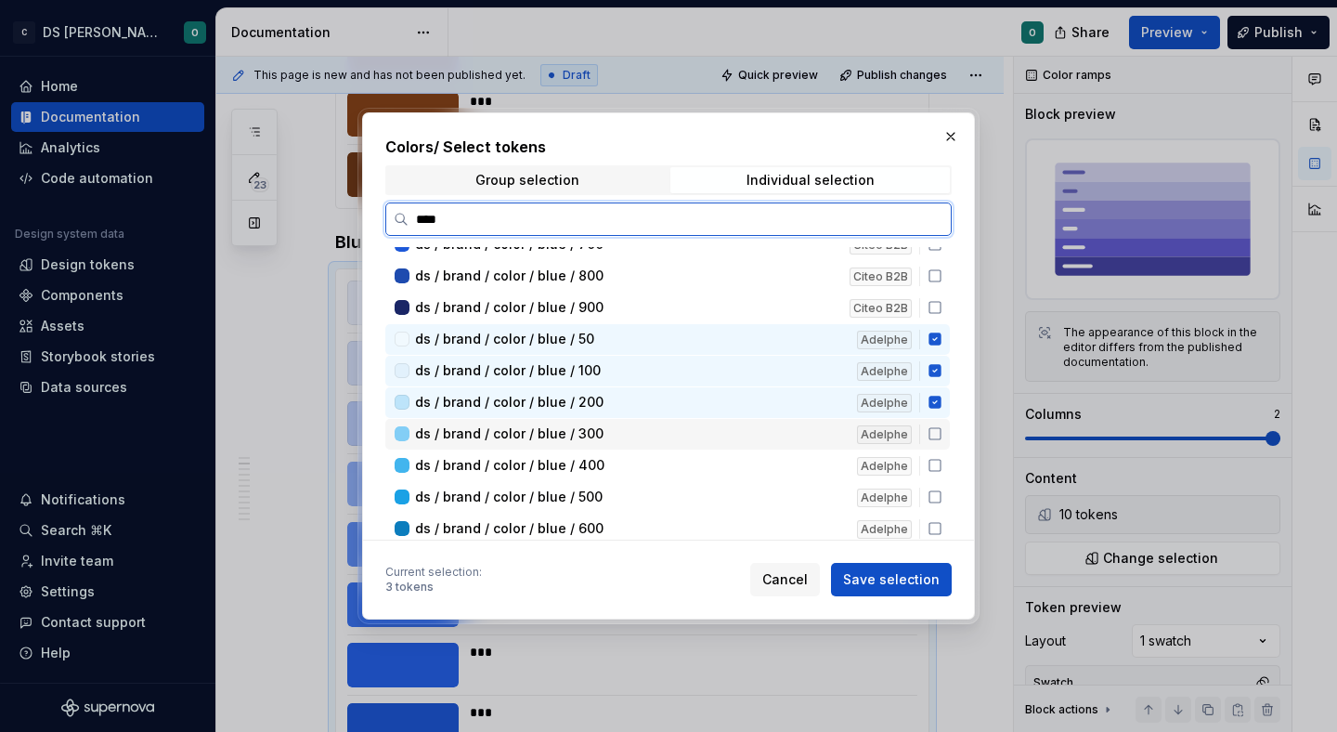
click at [942, 436] on icon at bounding box center [935, 433] width 15 height 15
click at [942, 468] on icon at bounding box center [935, 465] width 15 height 15
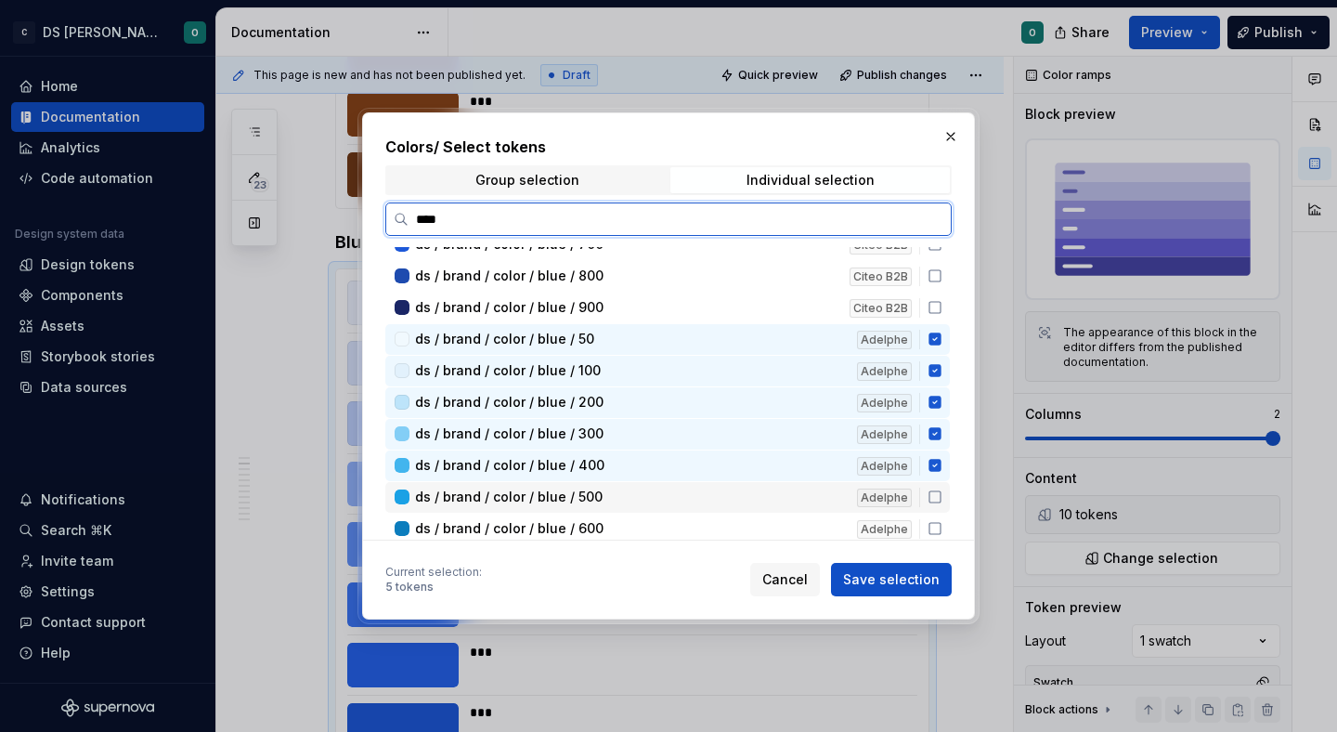
click at [947, 488] on div "ds / brand / color / blue / 500 Adelphe" at bounding box center [667, 497] width 564 height 31
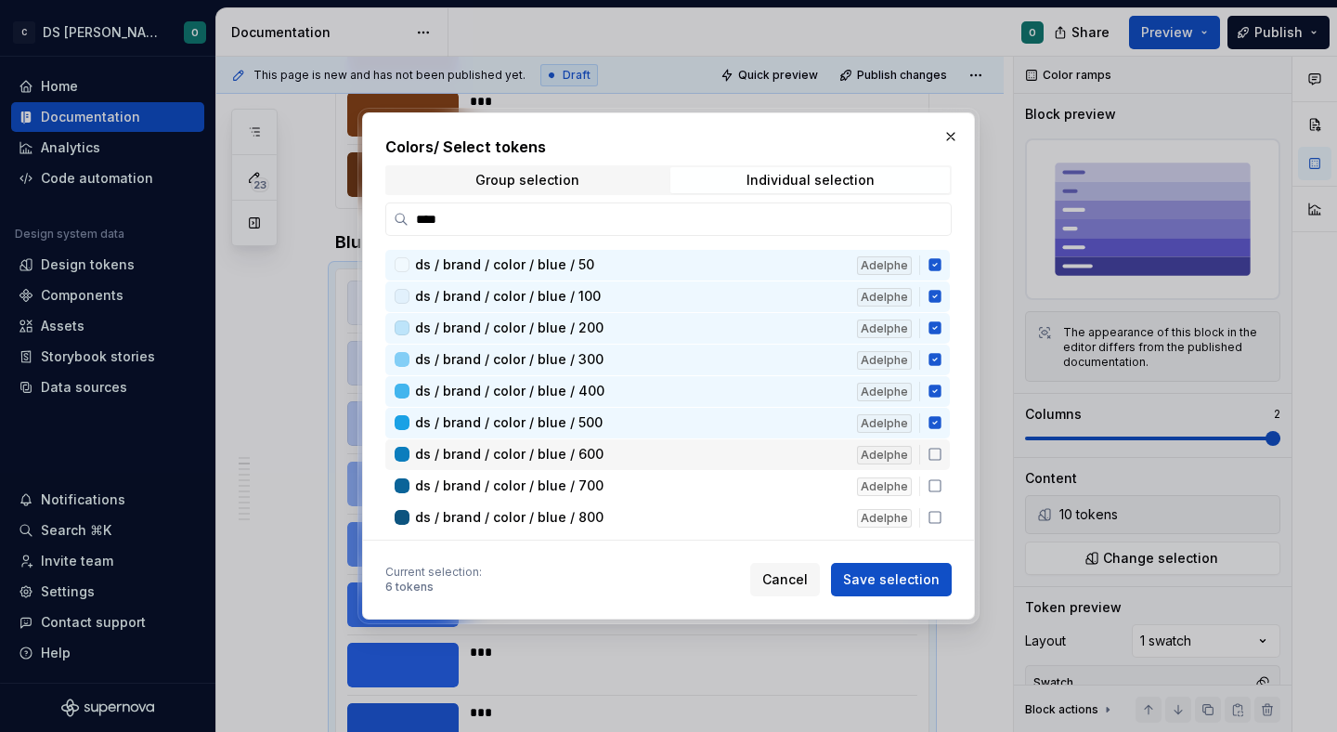
scroll to position [316, 0]
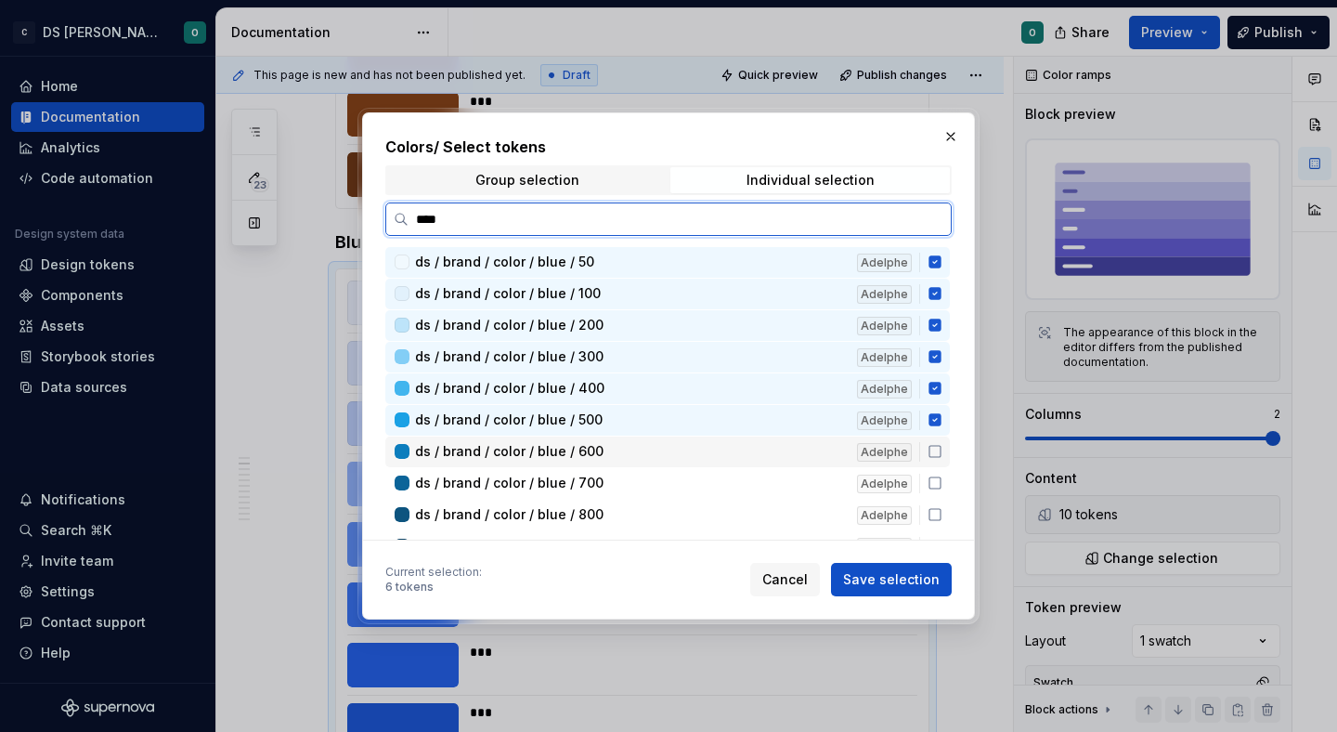
click at [942, 455] on icon at bounding box center [935, 451] width 15 height 15
drag, startPoint x: 941, startPoint y: 482, endPoint x: 942, endPoint y: 494, distance: 12.2
click at [941, 482] on icon at bounding box center [935, 482] width 15 height 15
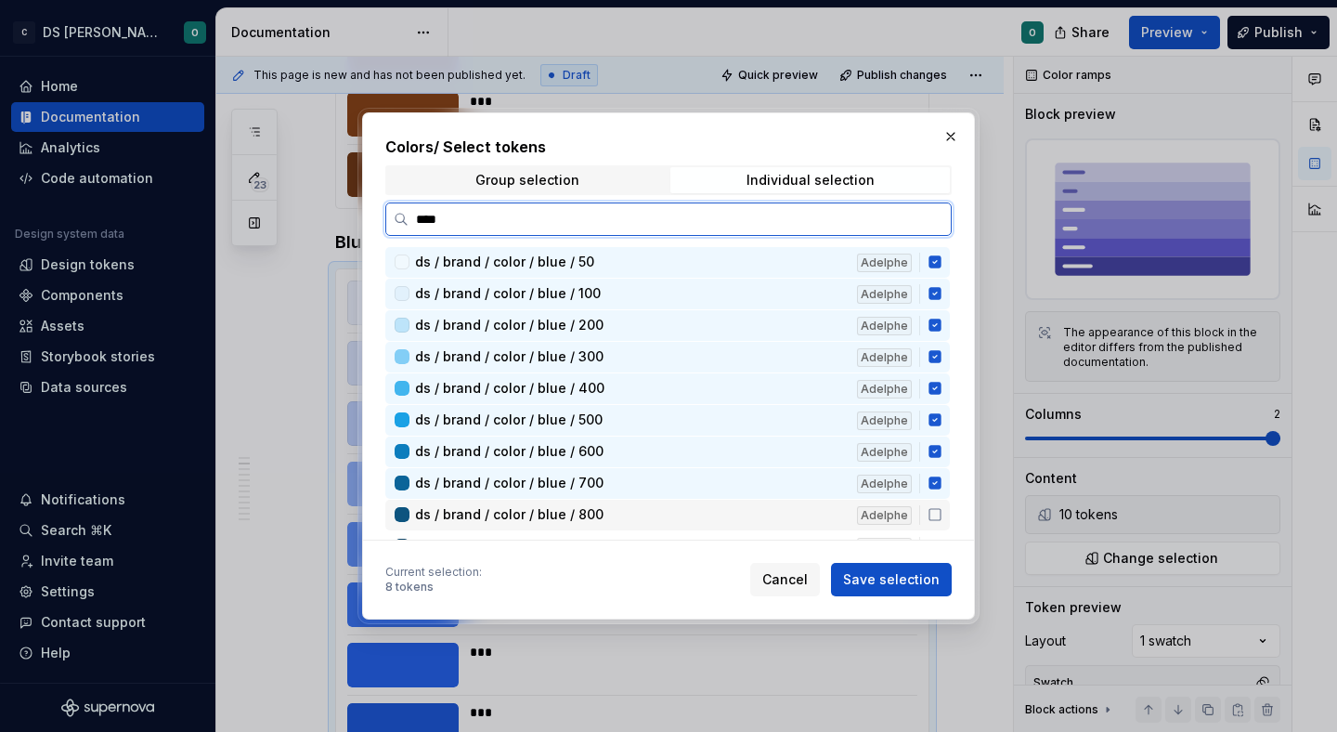
click at [943, 503] on div "ds / brand / color / blue / 800 Adelphe" at bounding box center [667, 515] width 564 height 31
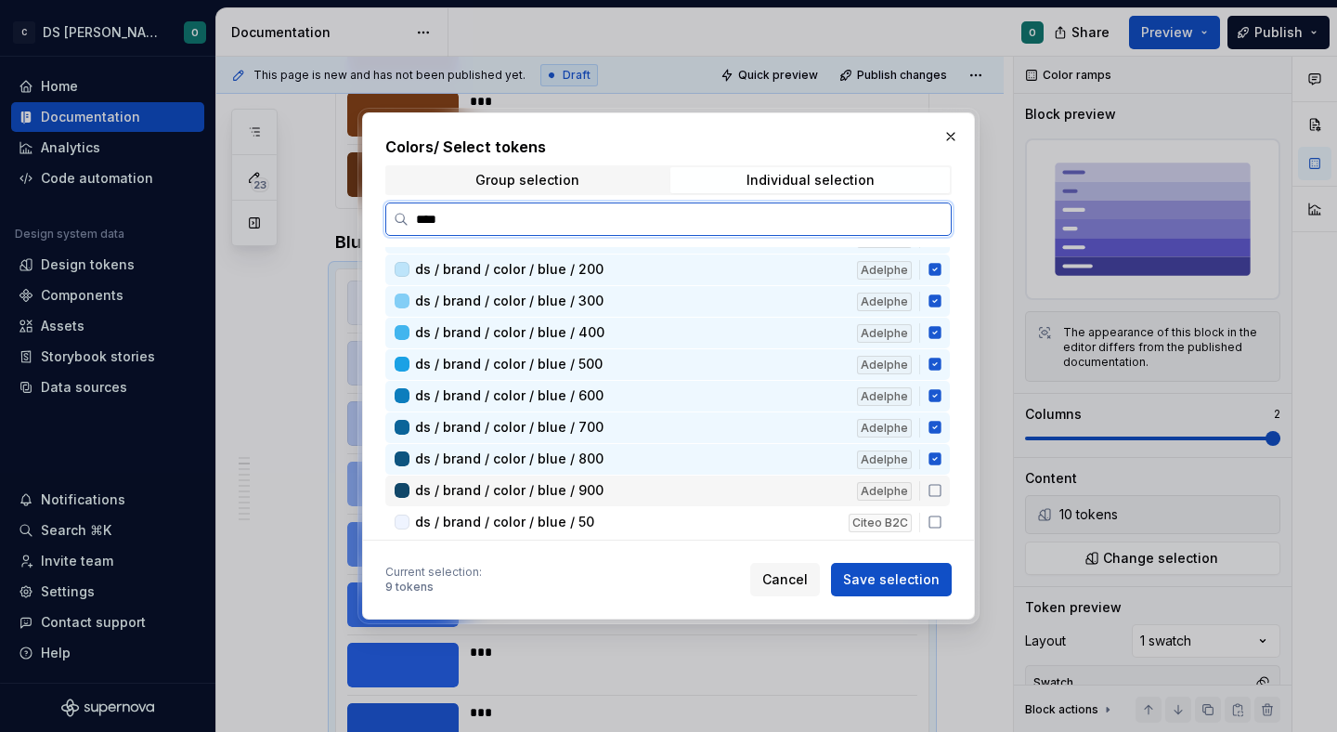
click at [942, 495] on icon at bounding box center [935, 490] width 15 height 15
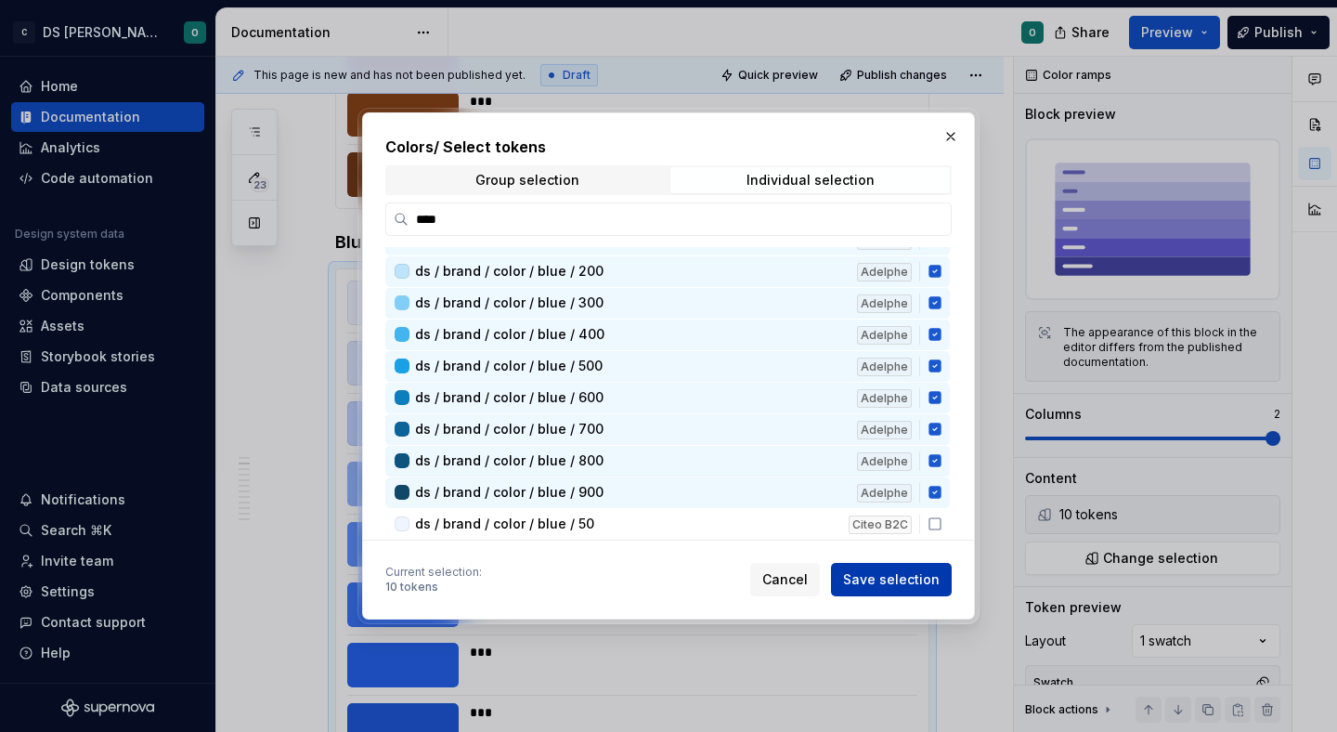
click at [920, 581] on span "Save selection" at bounding box center [891, 579] width 97 height 19
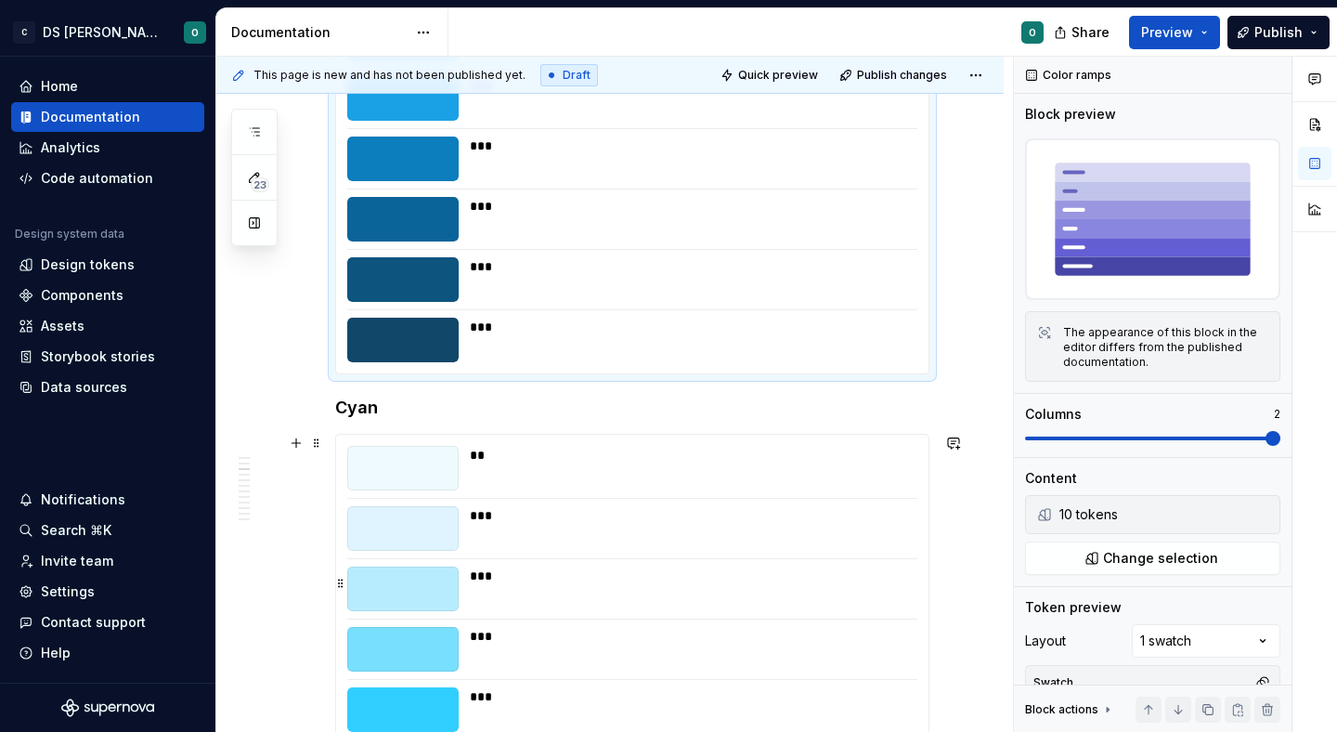
scroll to position [1316, 0]
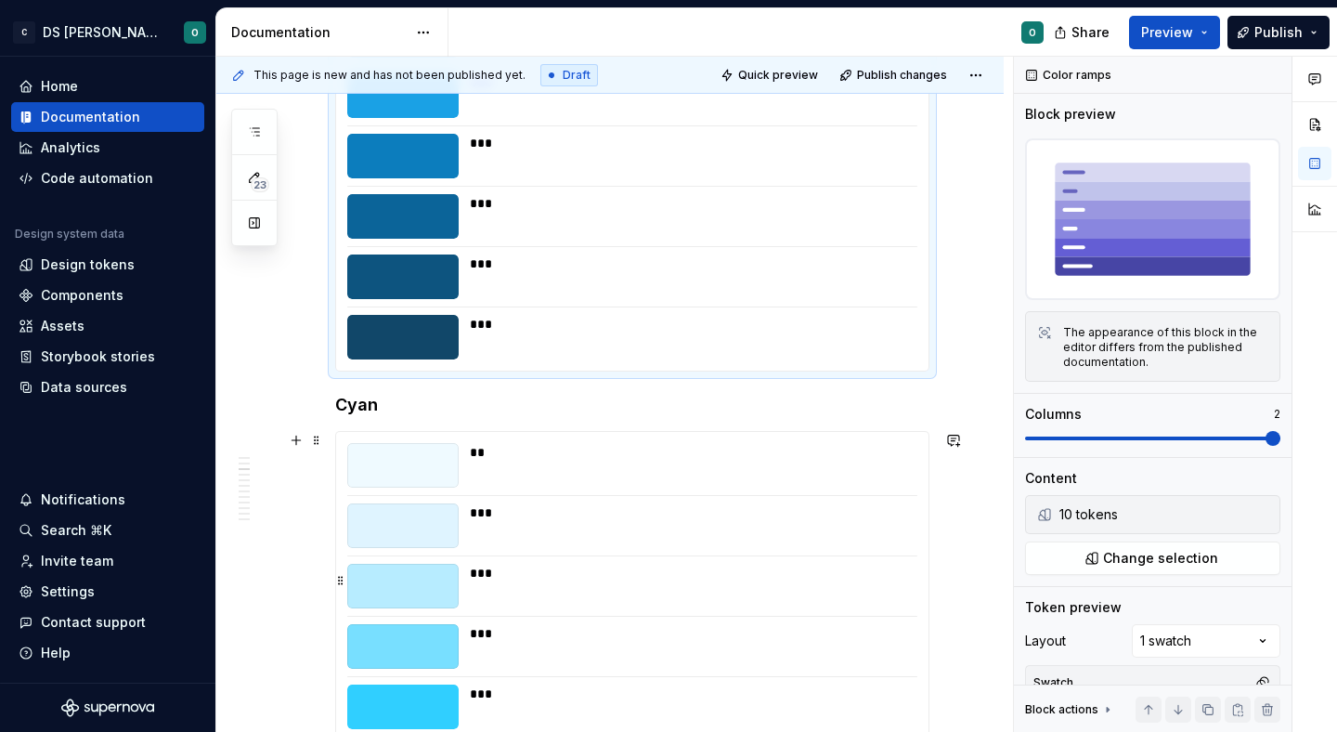
type textarea "*"
click at [917, 581] on div "***" at bounding box center [632, 586] width 570 height 45
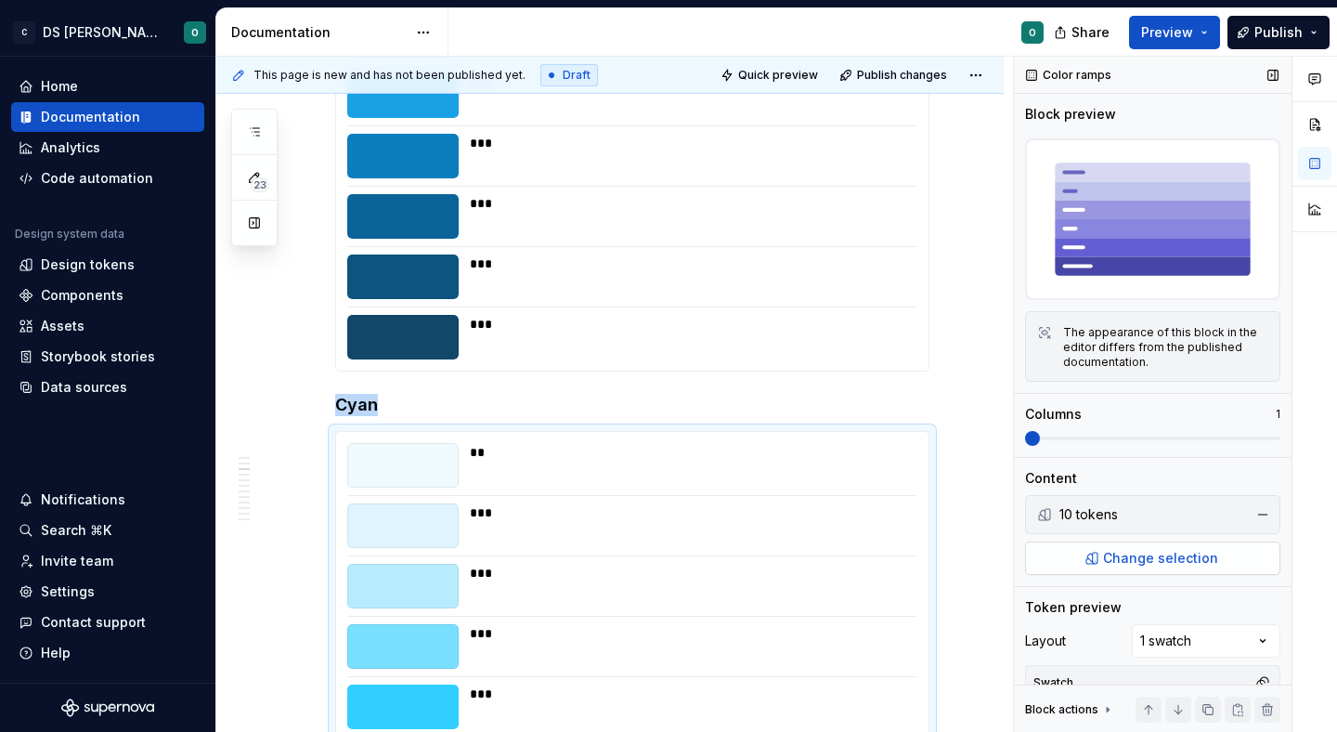
click at [1174, 557] on span "Change selection" at bounding box center [1160, 558] width 115 height 19
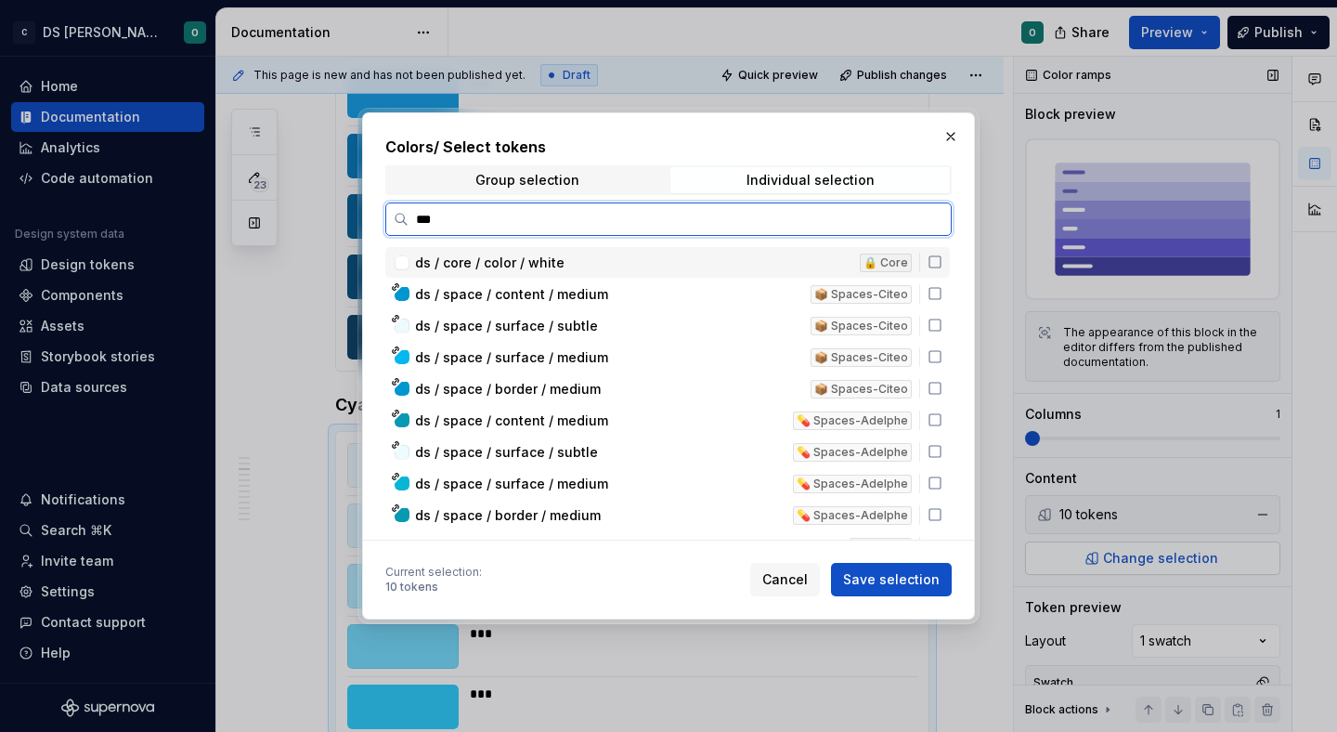
type input "****"
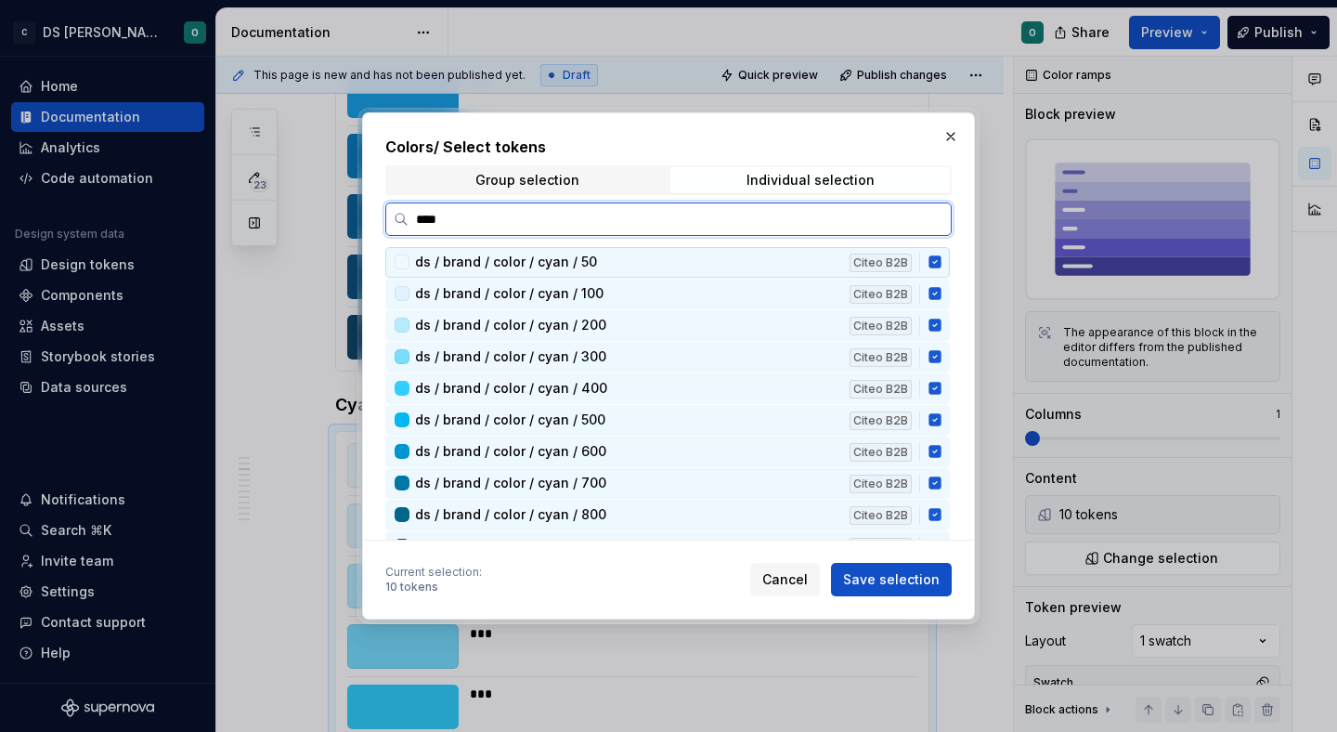
click at [941, 257] on icon at bounding box center [934, 262] width 12 height 12
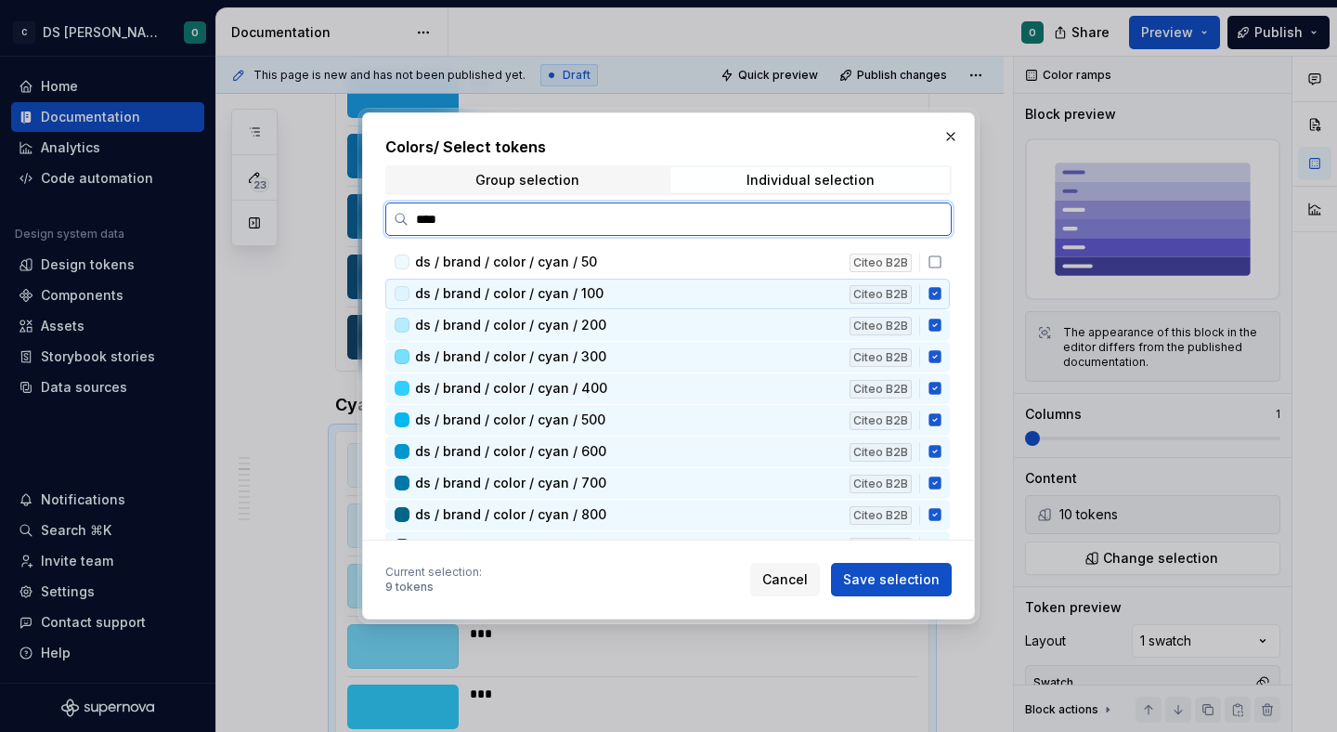
click at [944, 285] on div "ds / brand / color / cyan / 100 Citeo B2B" at bounding box center [667, 294] width 564 height 31
click at [941, 320] on icon at bounding box center [934, 325] width 12 height 12
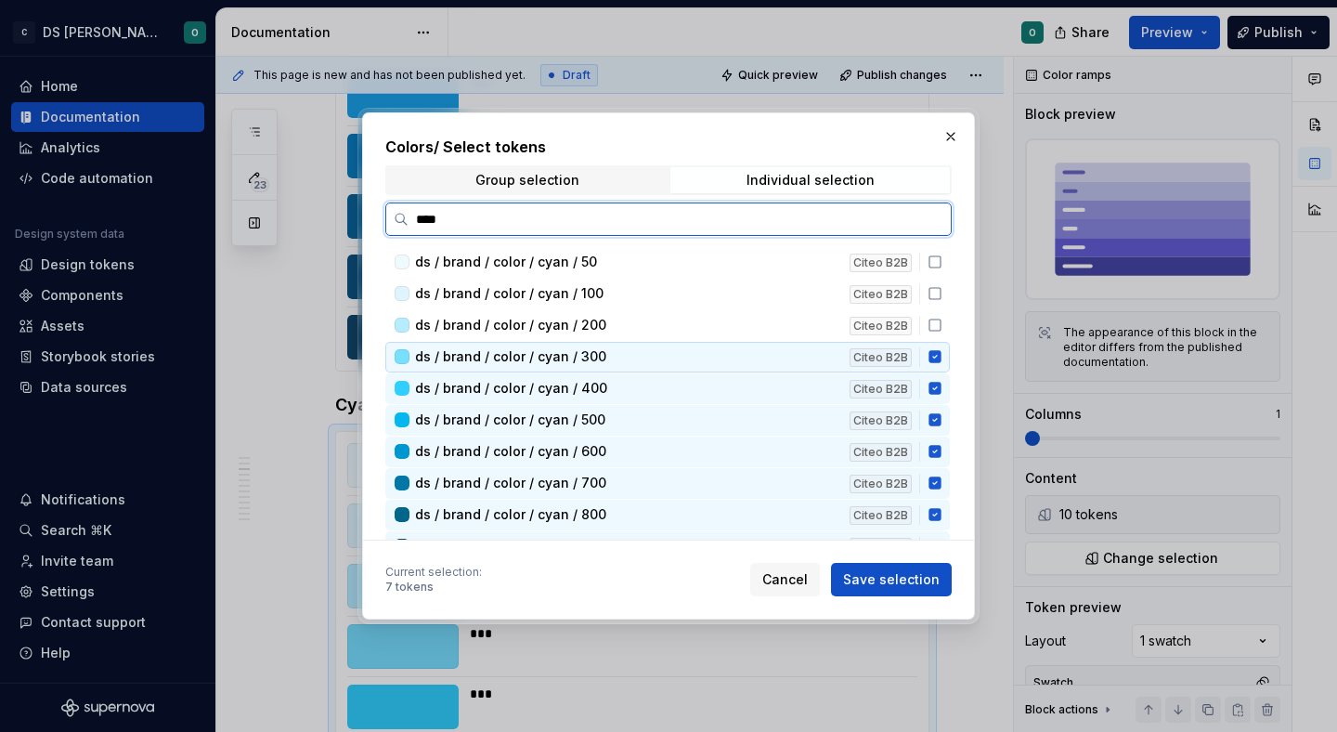
click at [941, 353] on icon at bounding box center [934, 357] width 12 height 12
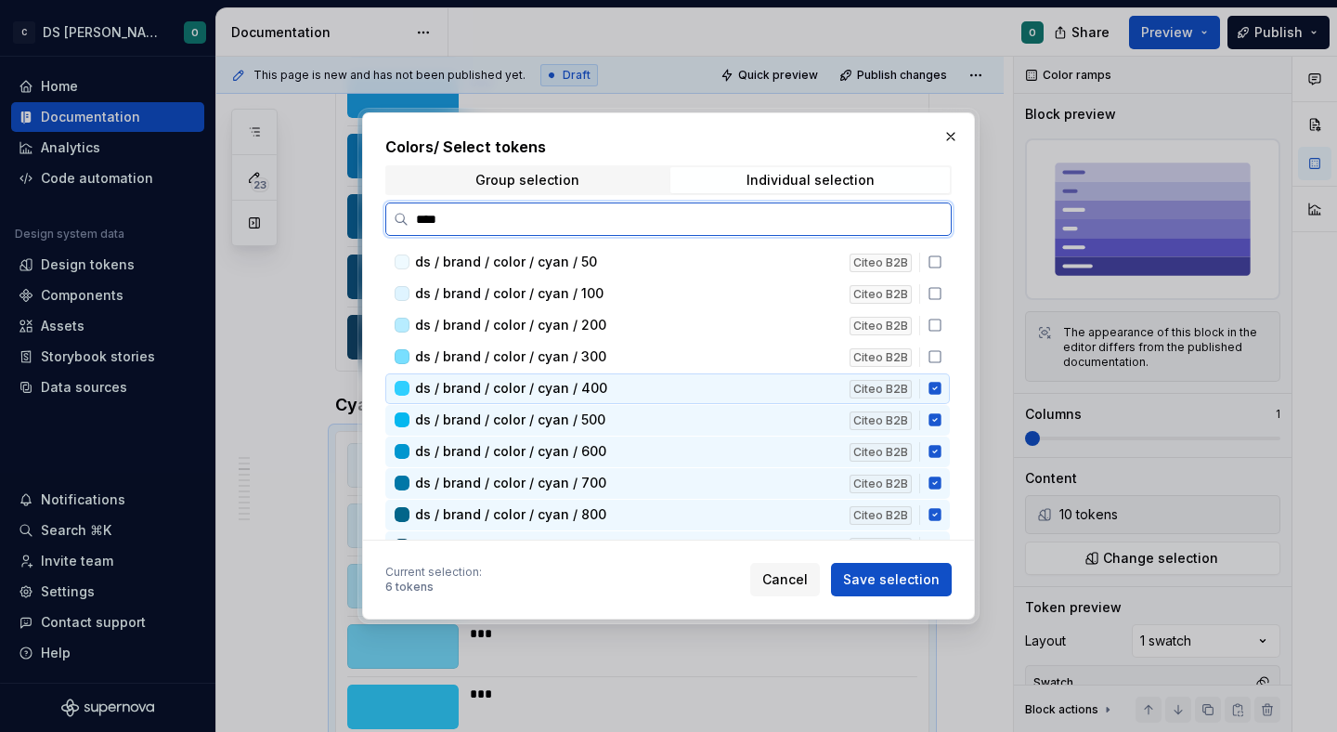
click at [941, 394] on icon at bounding box center [934, 389] width 12 height 12
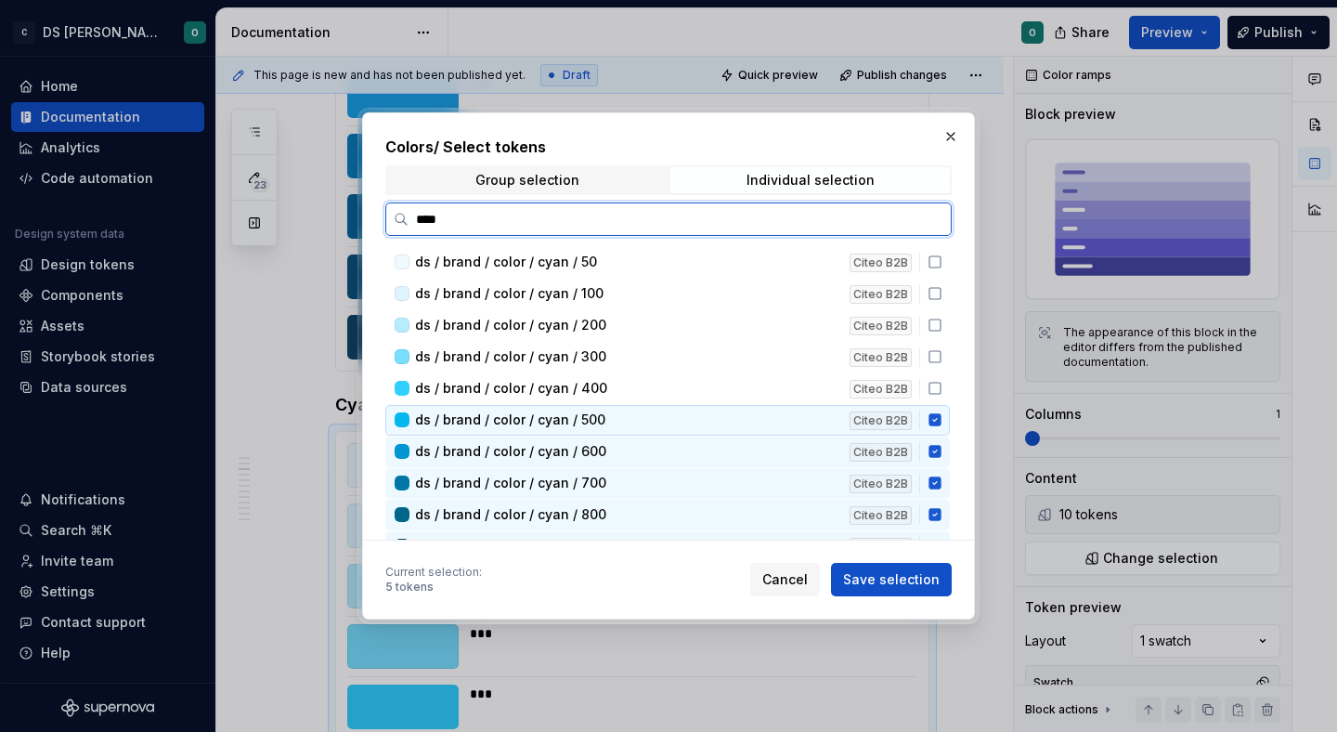
click at [944, 429] on div "ds / brand / color / cyan / 500 Citeo B2B" at bounding box center [667, 420] width 564 height 31
click at [941, 452] on icon at bounding box center [934, 452] width 12 height 12
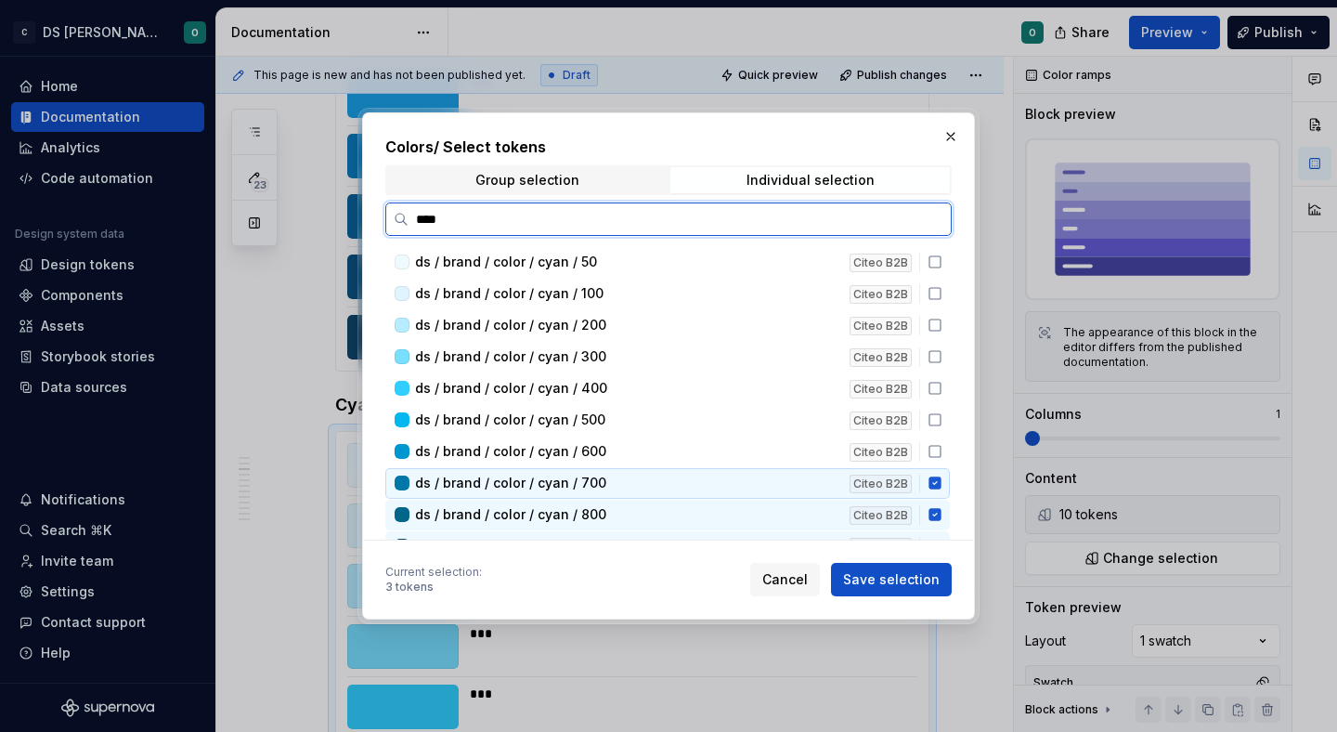
click at [941, 480] on icon at bounding box center [934, 483] width 12 height 12
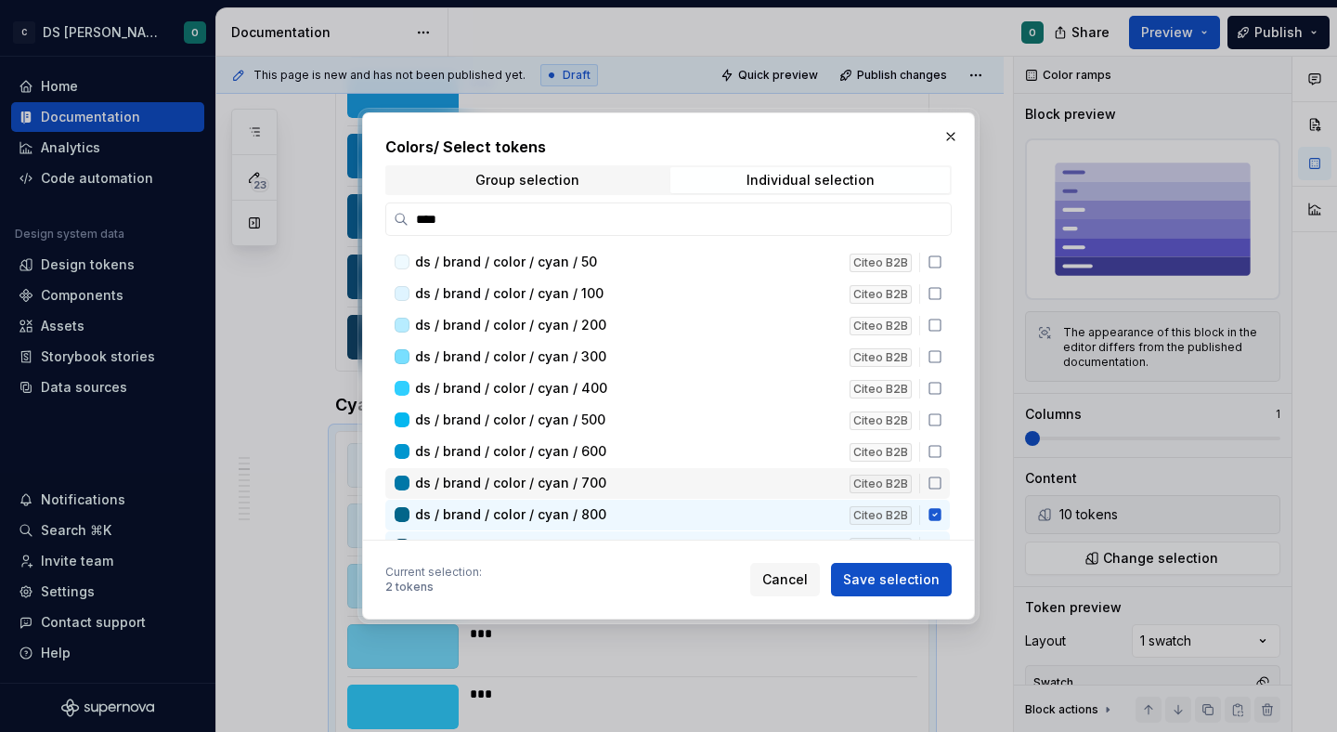
scroll to position [44, 0]
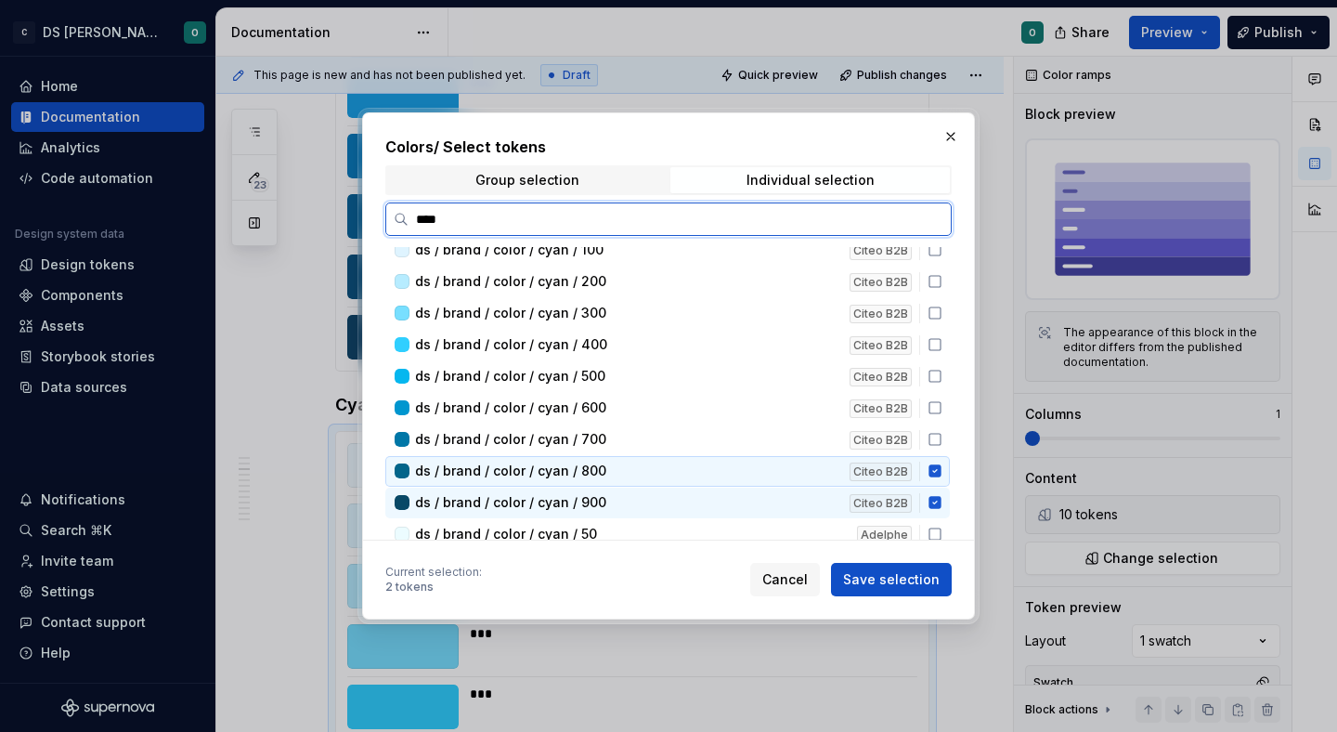
click at [939, 469] on icon at bounding box center [934, 471] width 12 height 12
click at [939, 502] on icon at bounding box center [934, 503] width 12 height 12
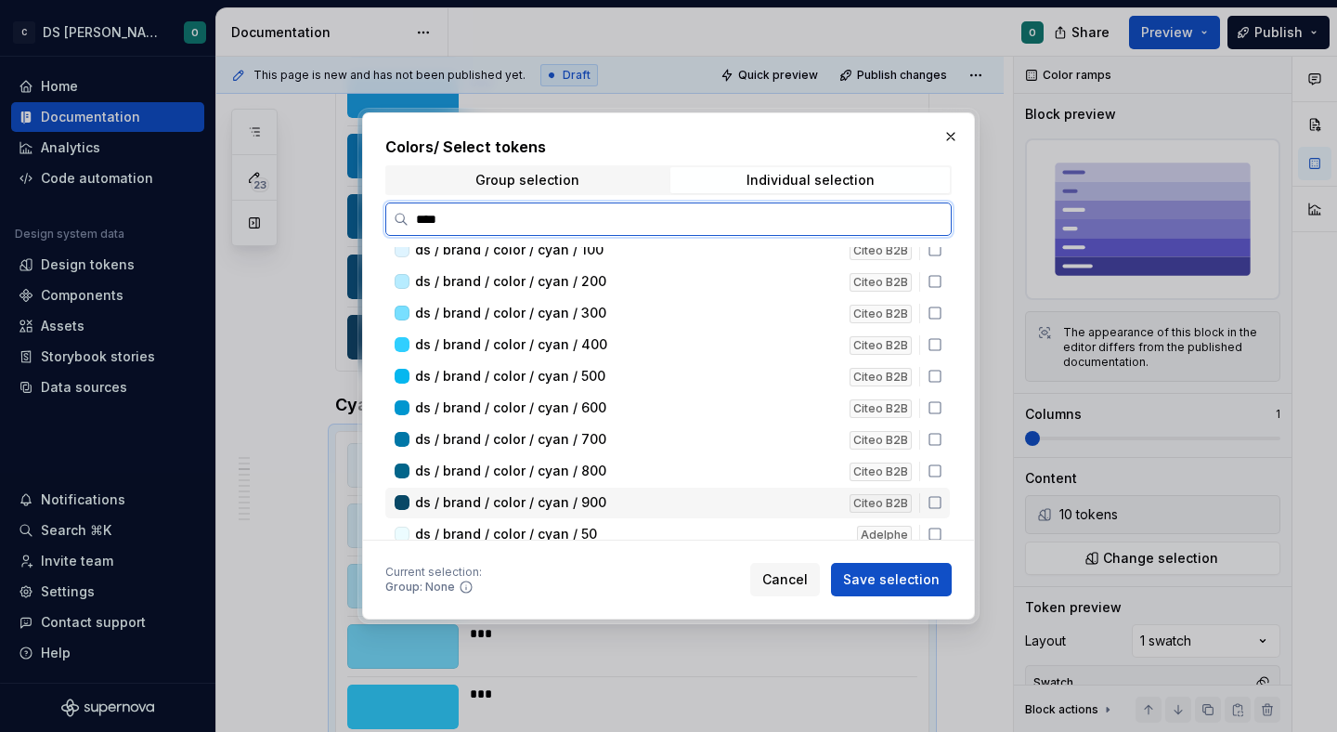
scroll to position [89, 0]
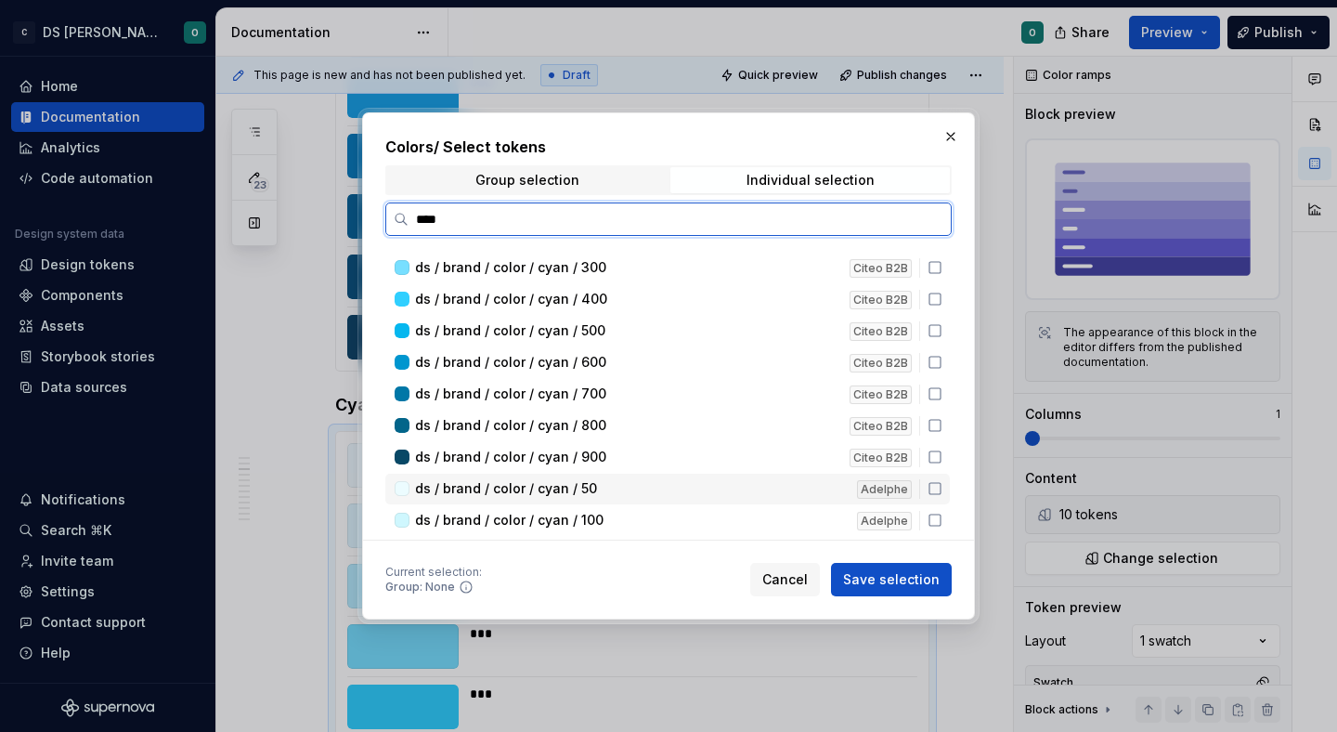
click at [941, 490] on icon at bounding box center [935, 488] width 15 height 15
click at [941, 513] on icon at bounding box center [935, 520] width 15 height 15
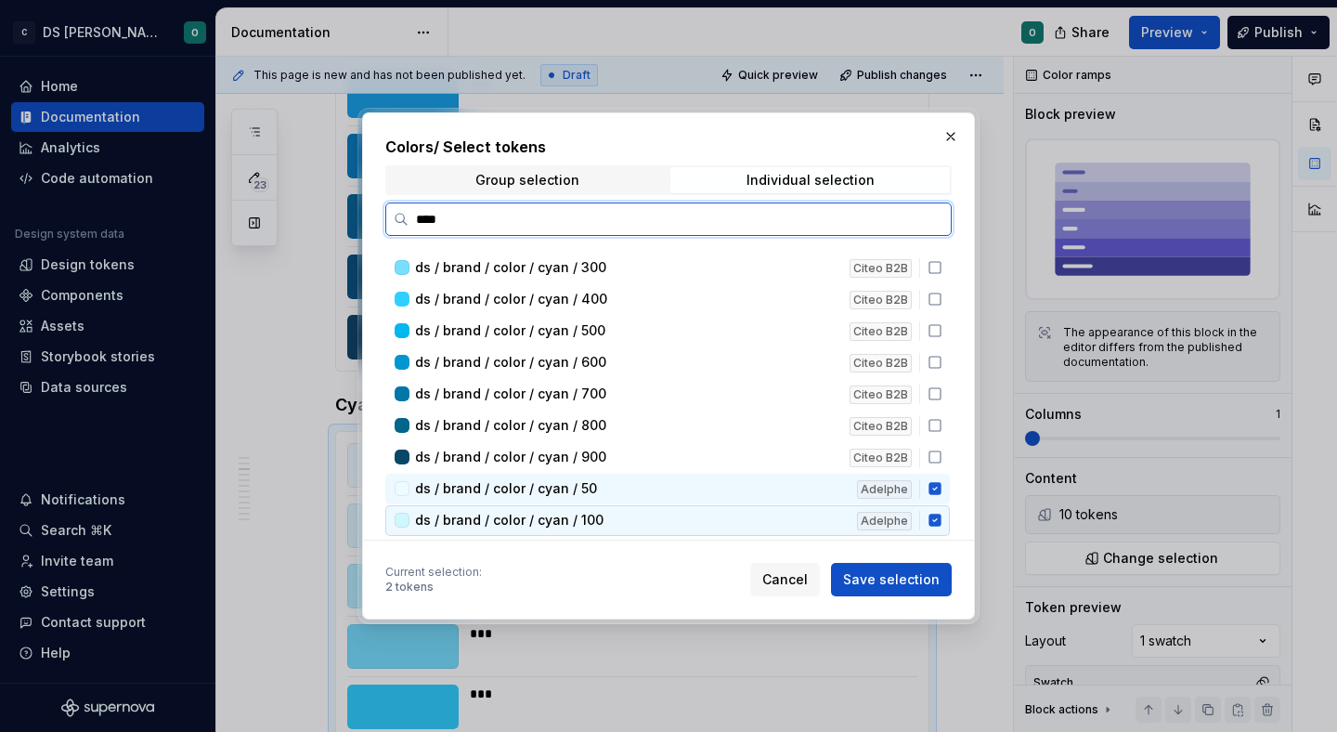
scroll to position [137, 0]
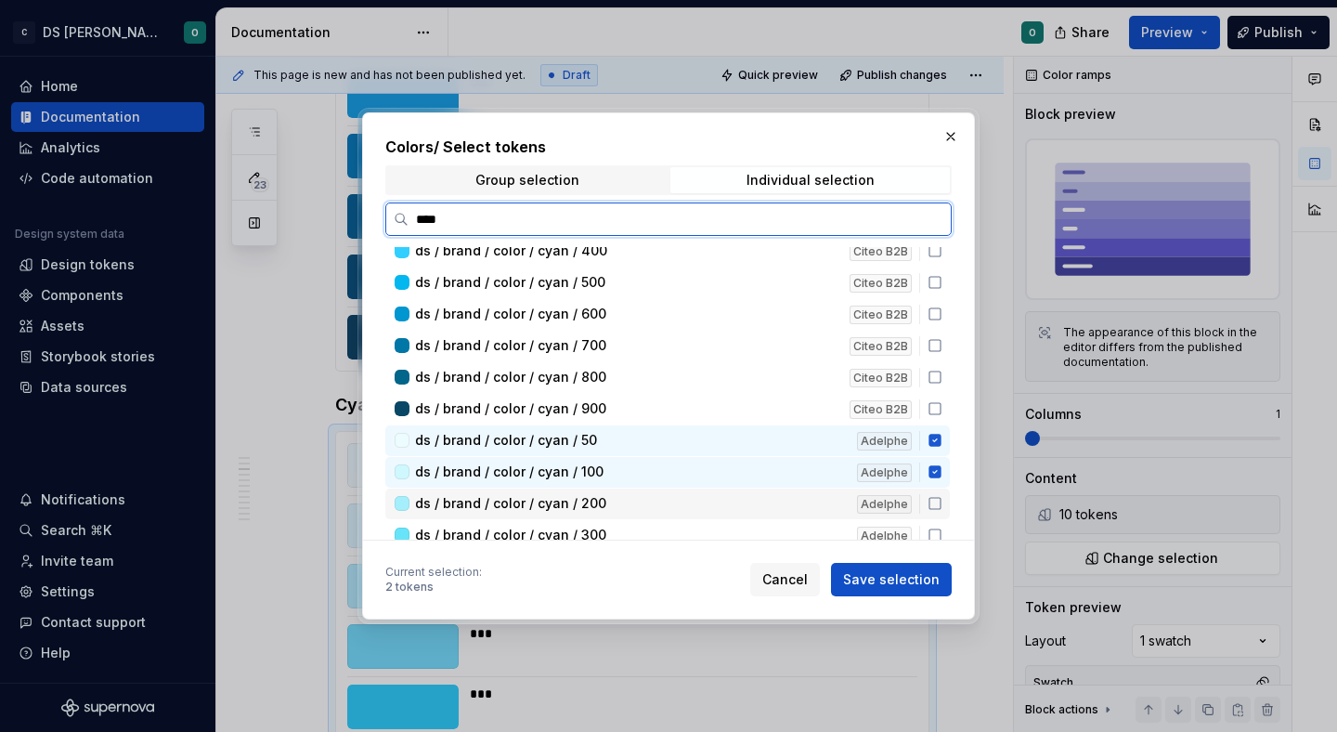
click at [941, 508] on icon at bounding box center [935, 503] width 15 height 15
click at [941, 526] on div "ds / brand / color / cyan / 300 Adelphe" at bounding box center [667, 535] width 564 height 31
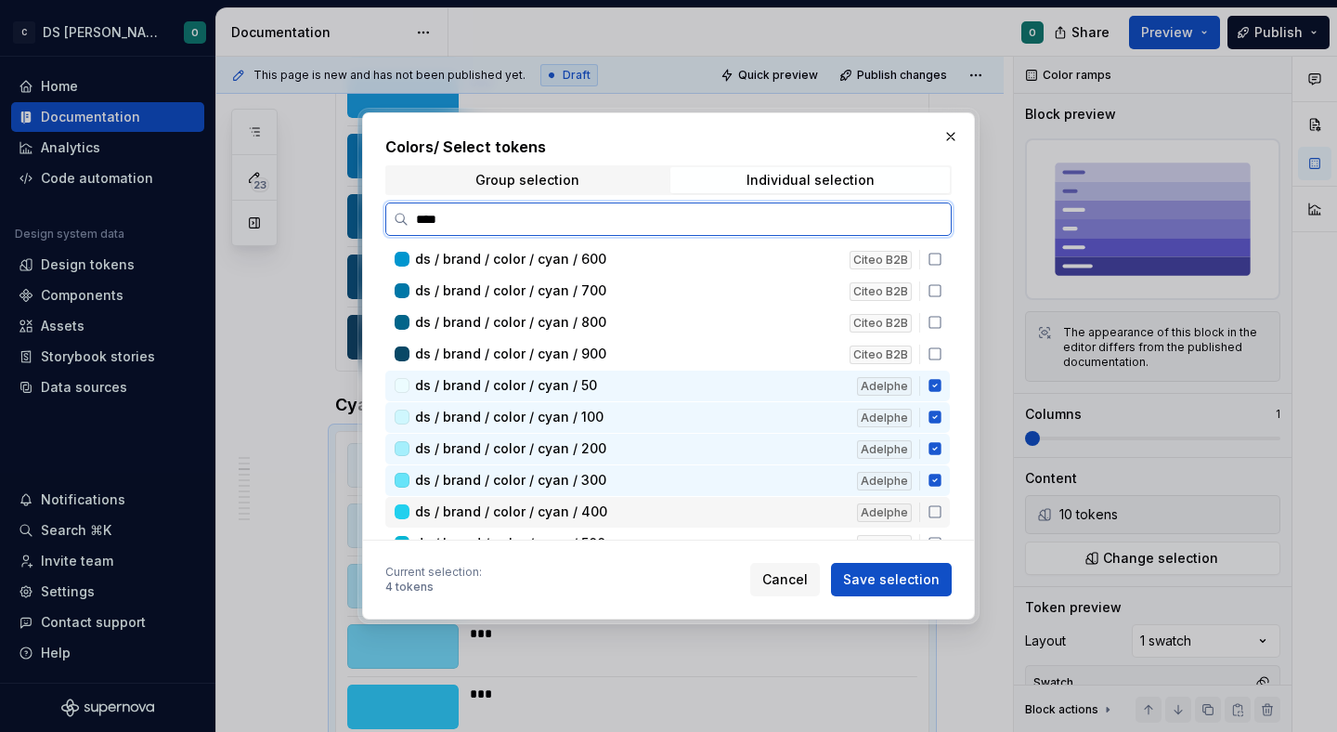
click at [942, 514] on icon at bounding box center [935, 511] width 15 height 15
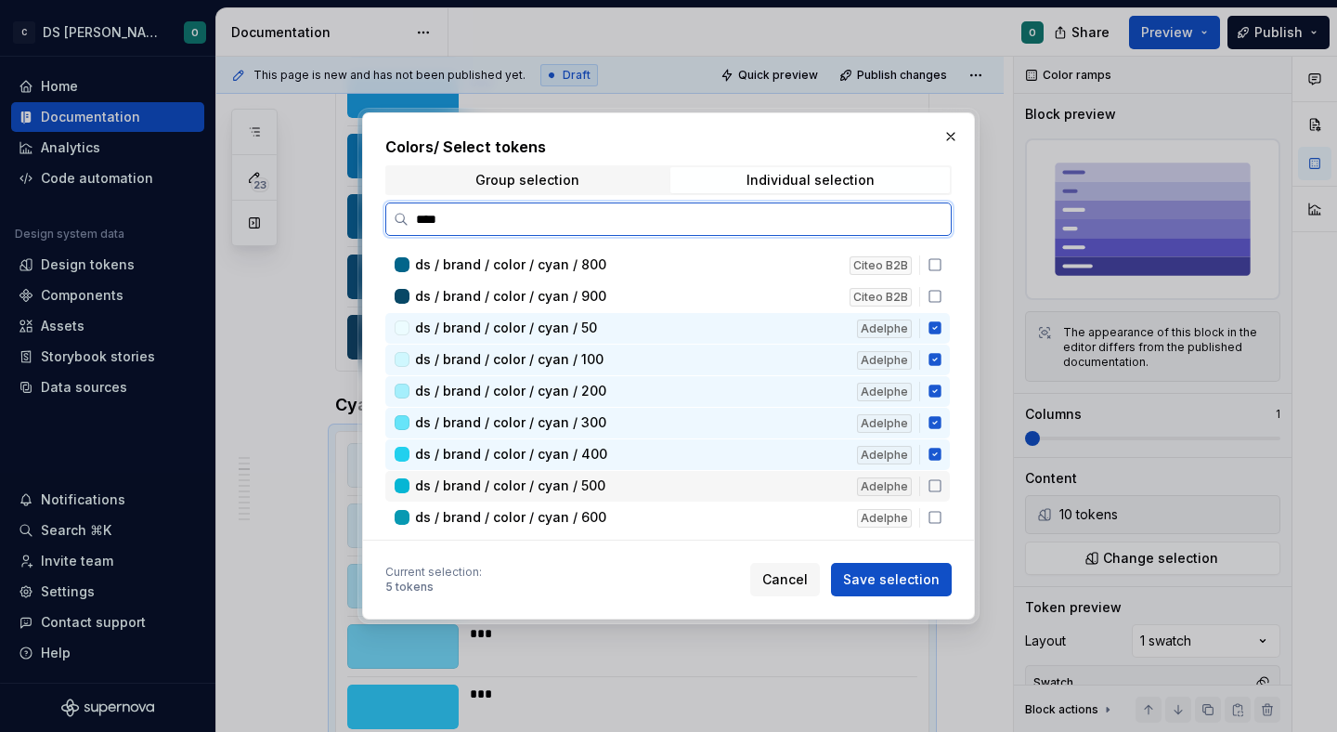
click at [942, 494] on div "ds / brand / color / cyan / 500 Adelphe" at bounding box center [667, 486] width 564 height 31
click at [942, 522] on icon at bounding box center [935, 517] width 15 height 15
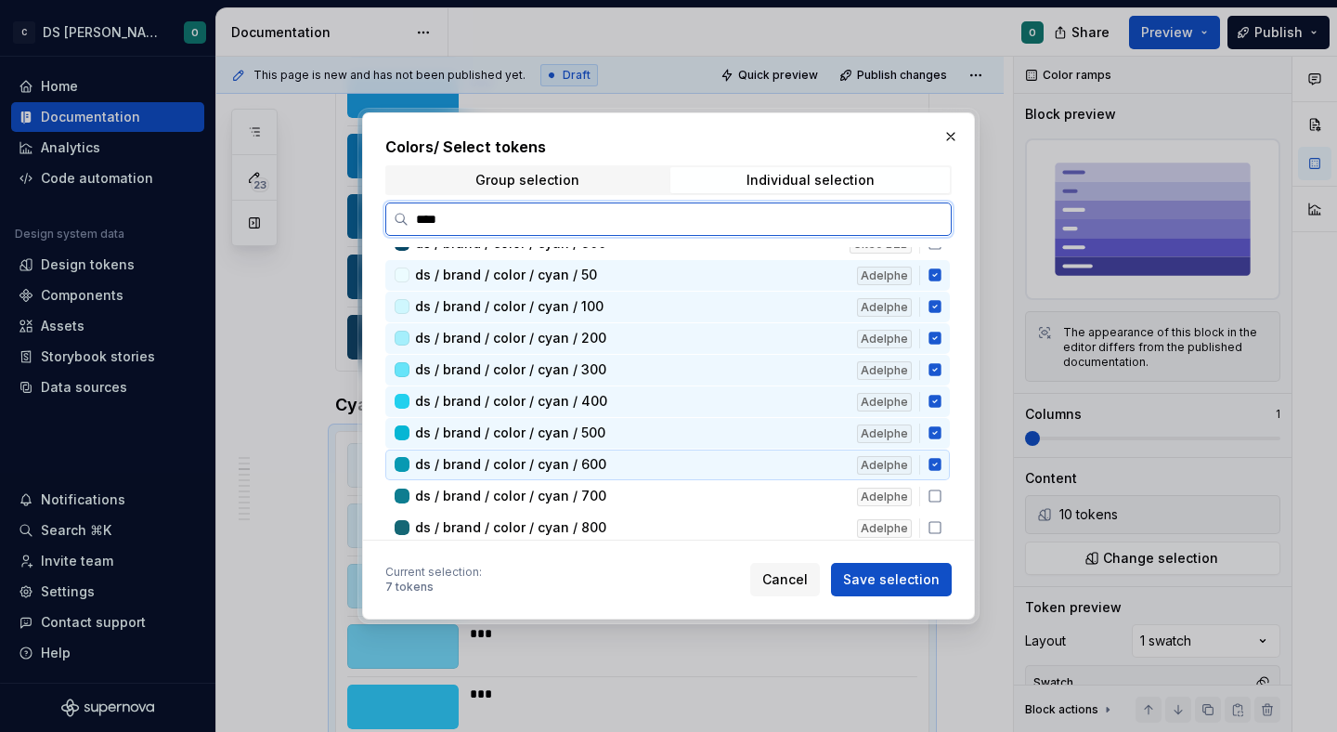
scroll to position [306, 0]
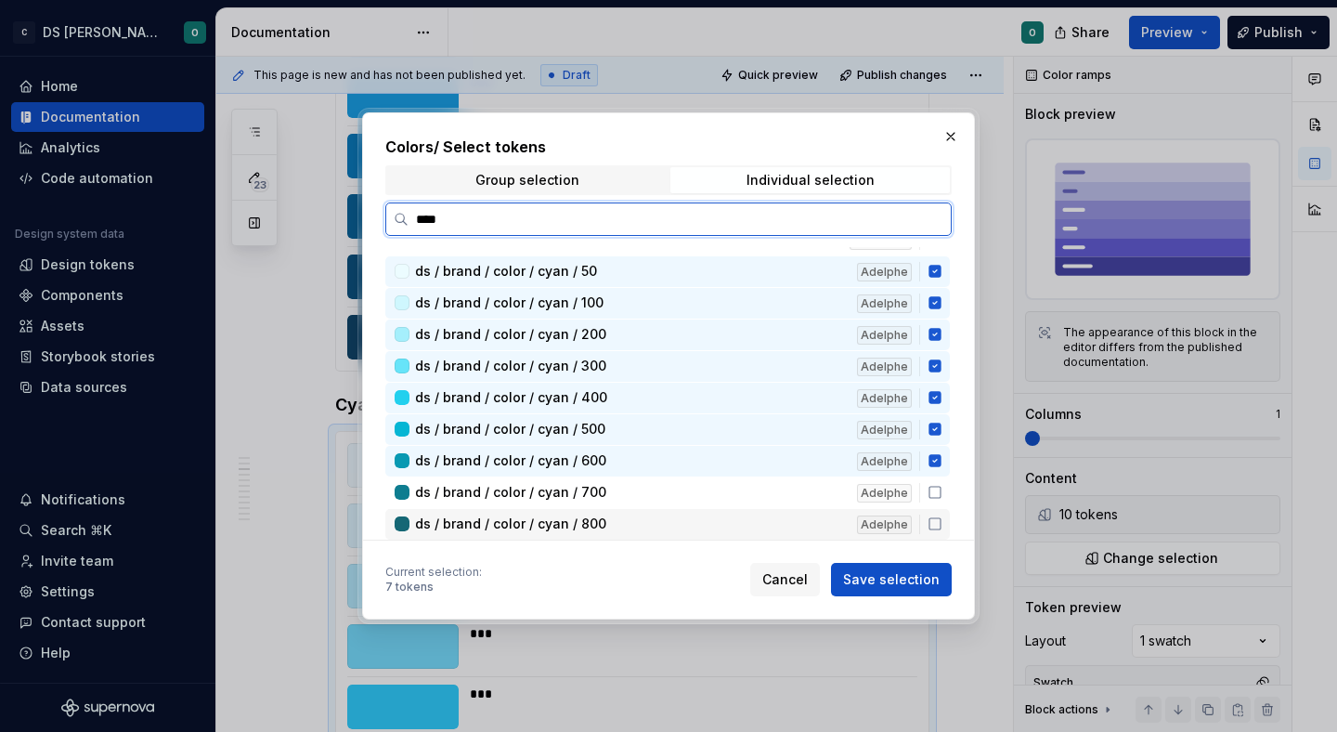
click at [940, 483] on div "ds / brand / color / cyan / 700 Adelphe" at bounding box center [667, 492] width 564 height 31
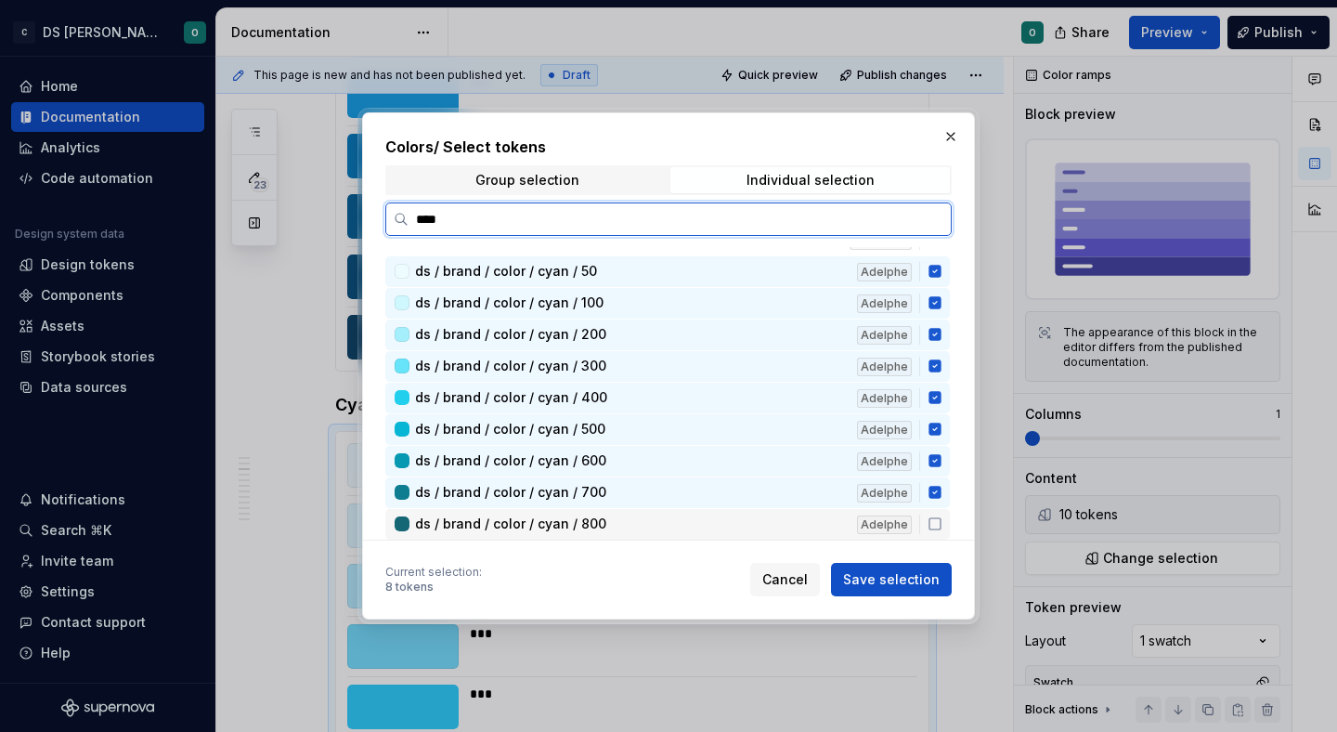
click at [942, 519] on icon at bounding box center [935, 523] width 15 height 15
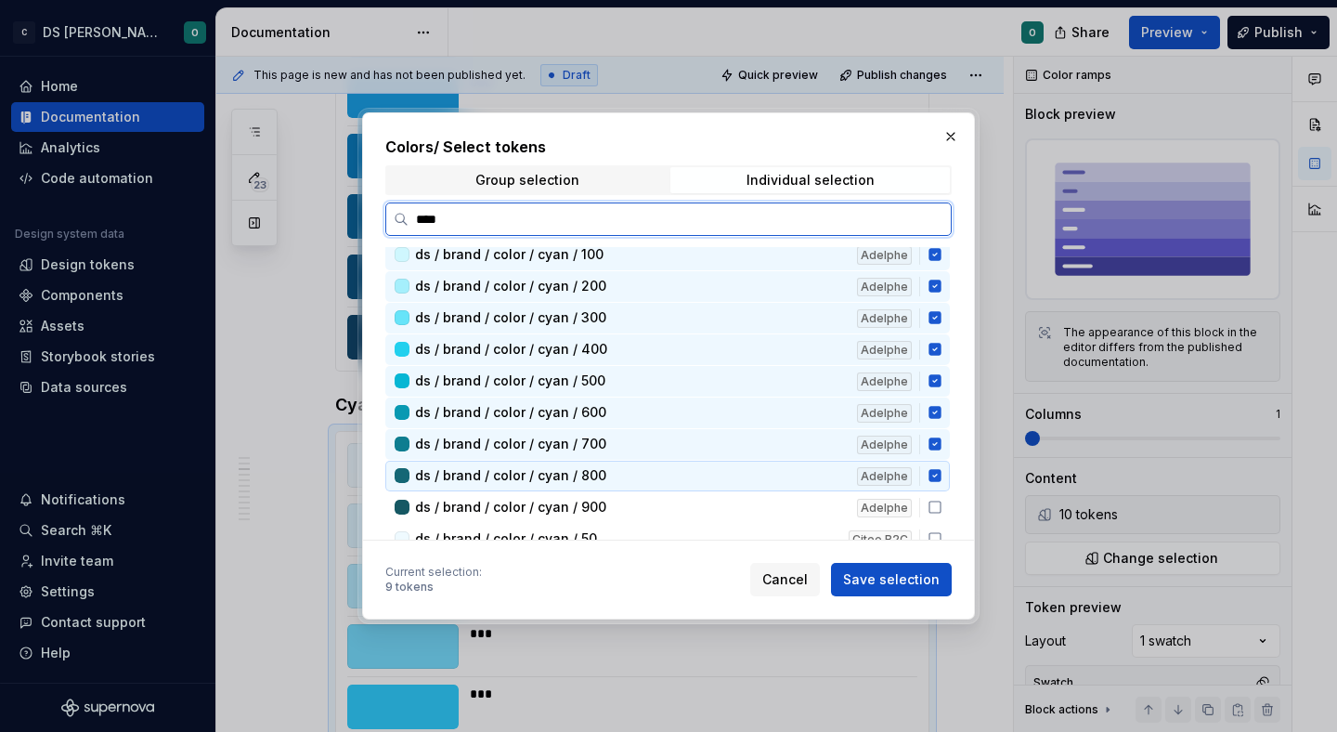
scroll to position [357, 0]
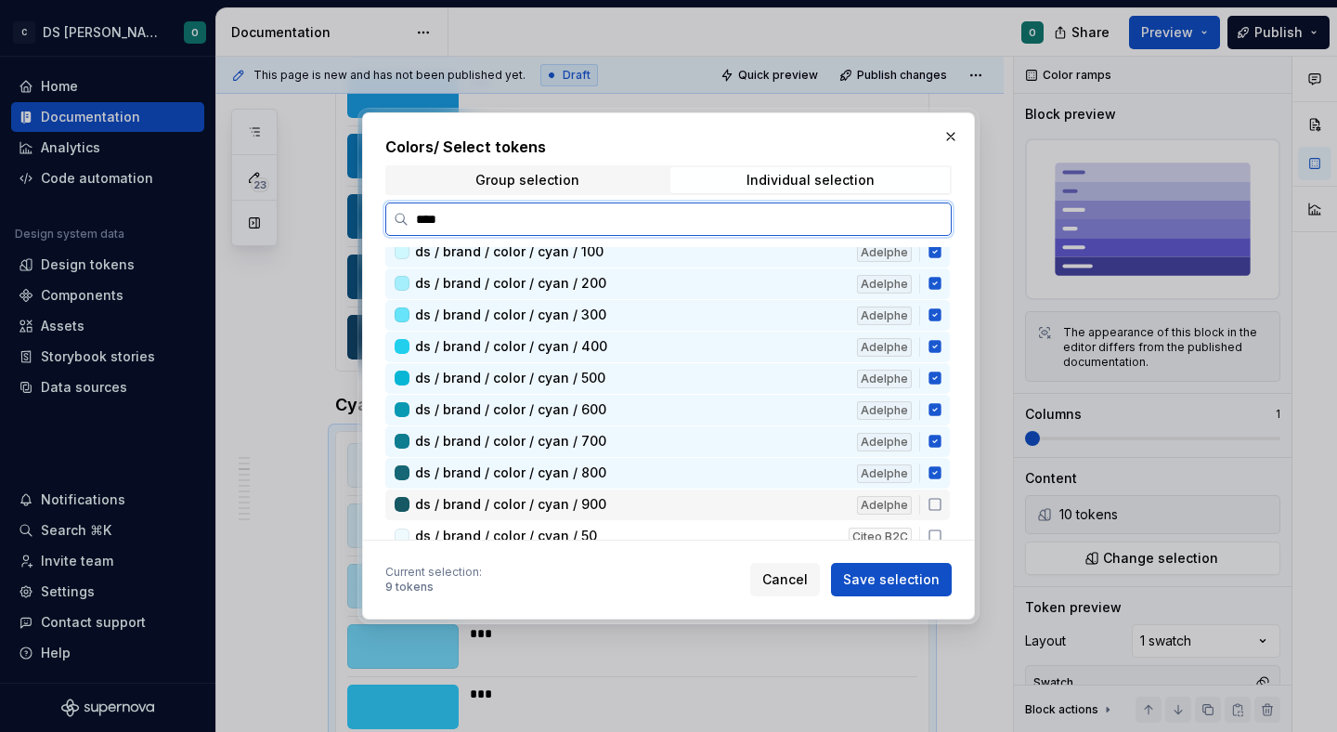
click at [942, 500] on icon at bounding box center [935, 504] width 15 height 15
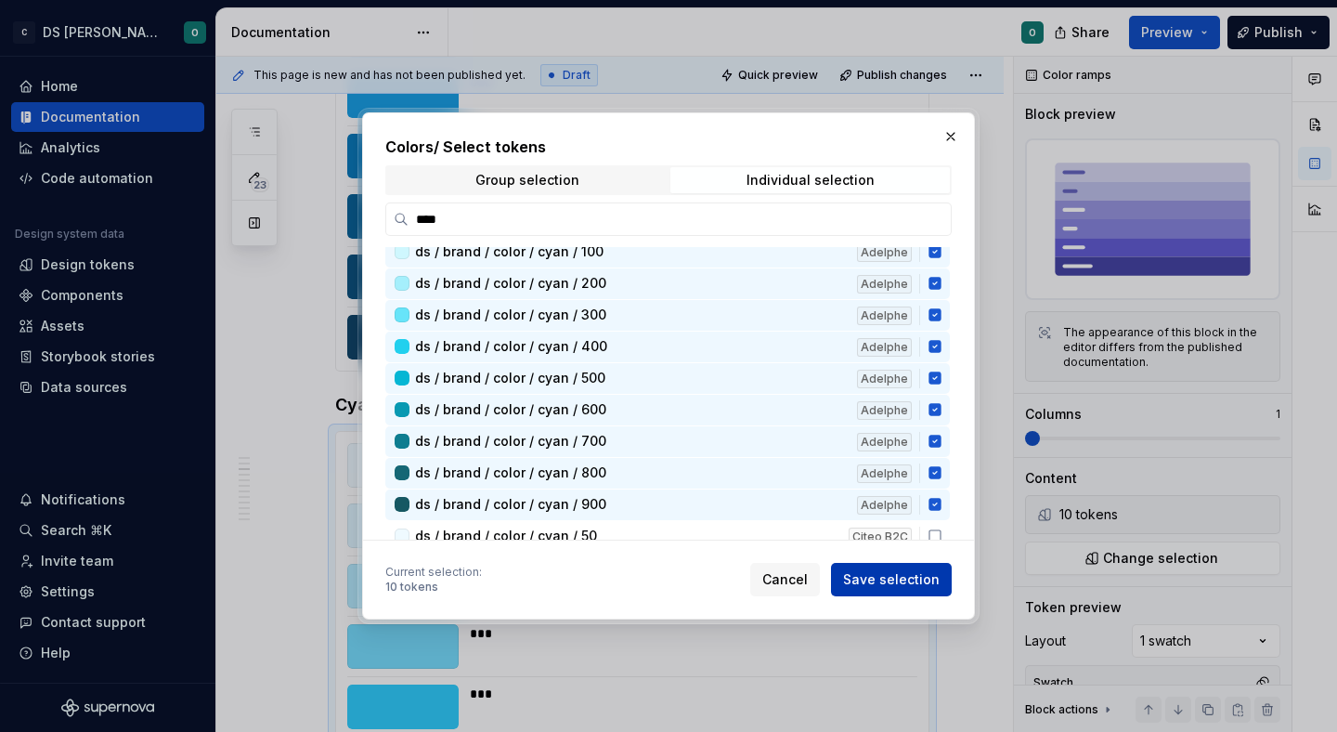
click at [923, 592] on button "Save selection" at bounding box center [891, 579] width 121 height 33
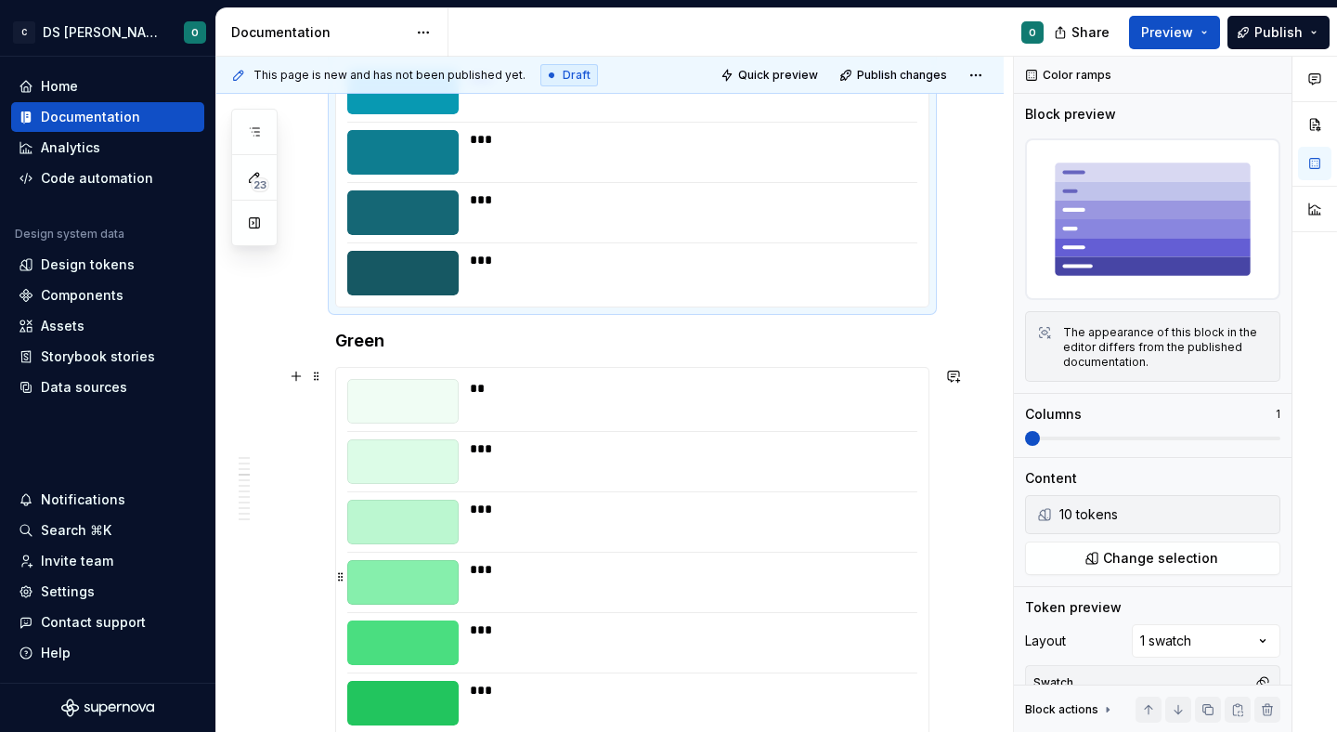
scroll to position [2264, 0]
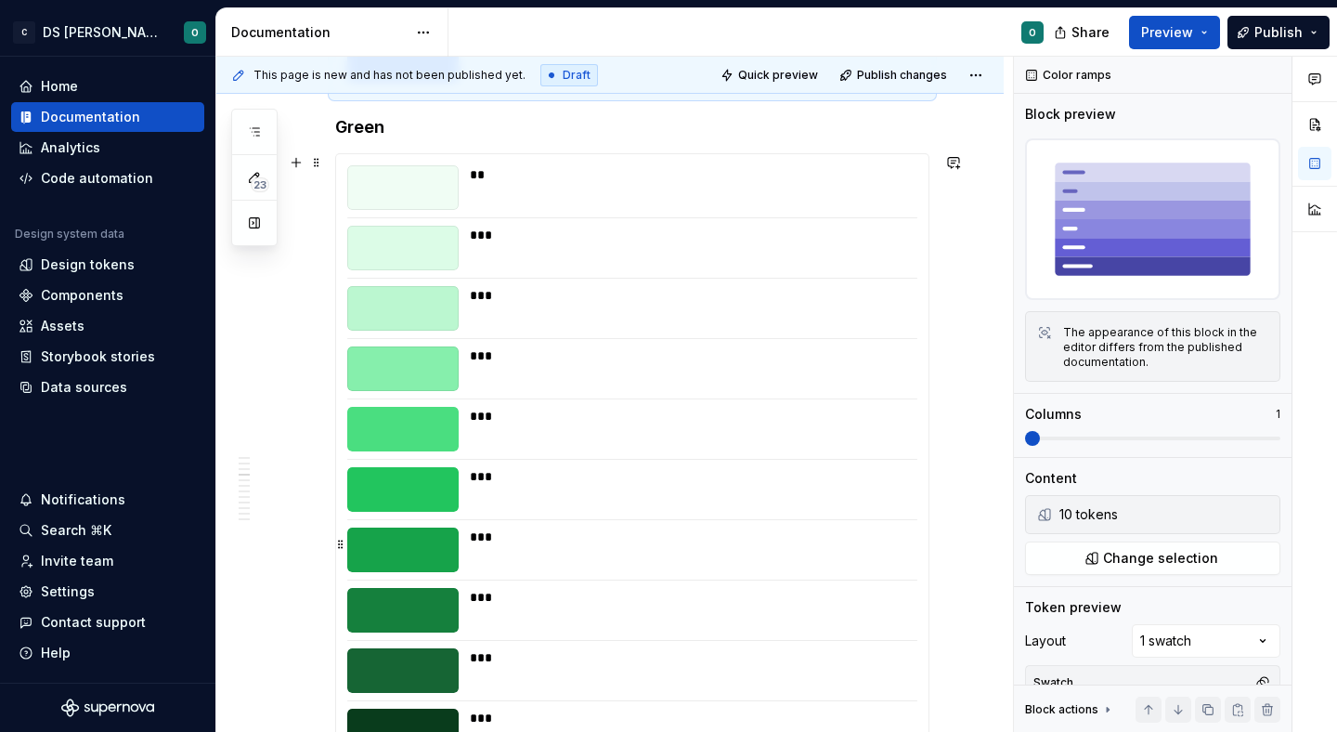
click at [902, 532] on div "***" at bounding box center [693, 536] width 446 height 19
click at [857, 444] on div "***" at bounding box center [688, 429] width 436 height 45
click at [1111, 570] on button "Change selection" at bounding box center [1152, 557] width 255 height 33
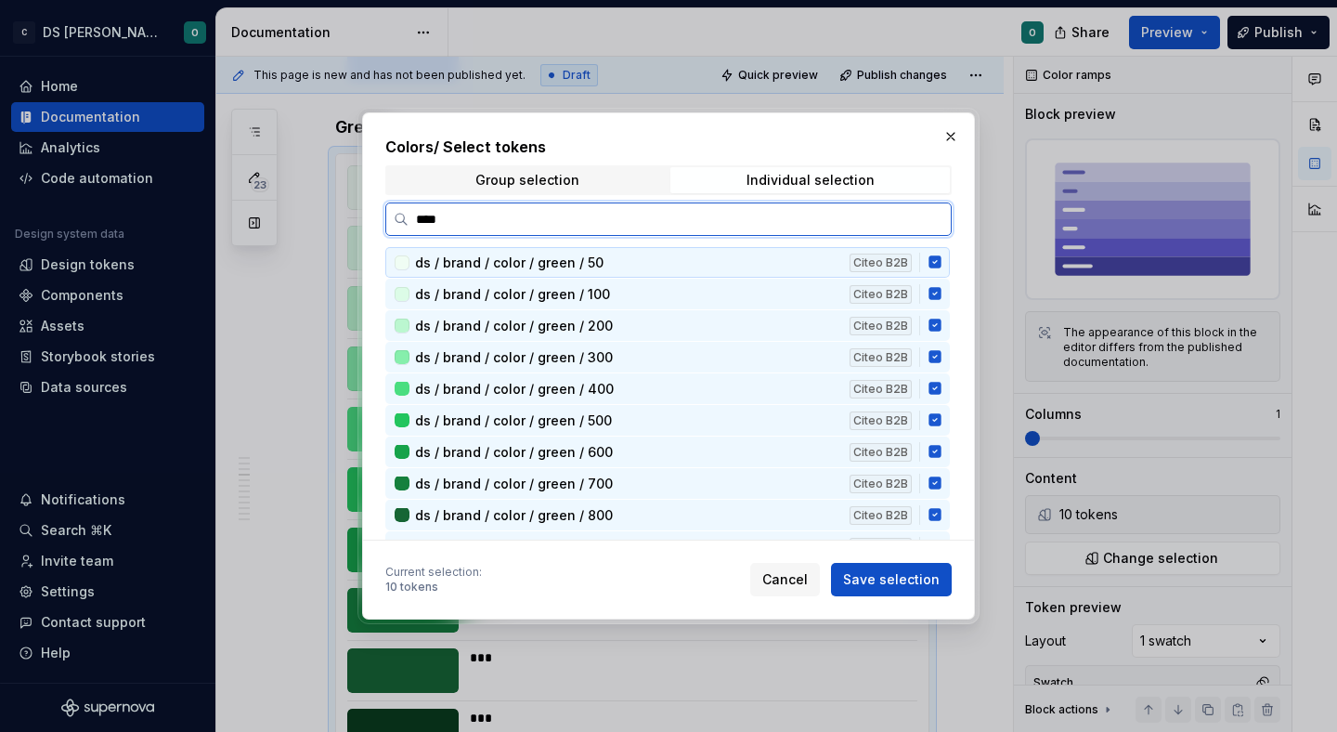
type input "*****"
click at [941, 266] on icon at bounding box center [934, 262] width 12 height 12
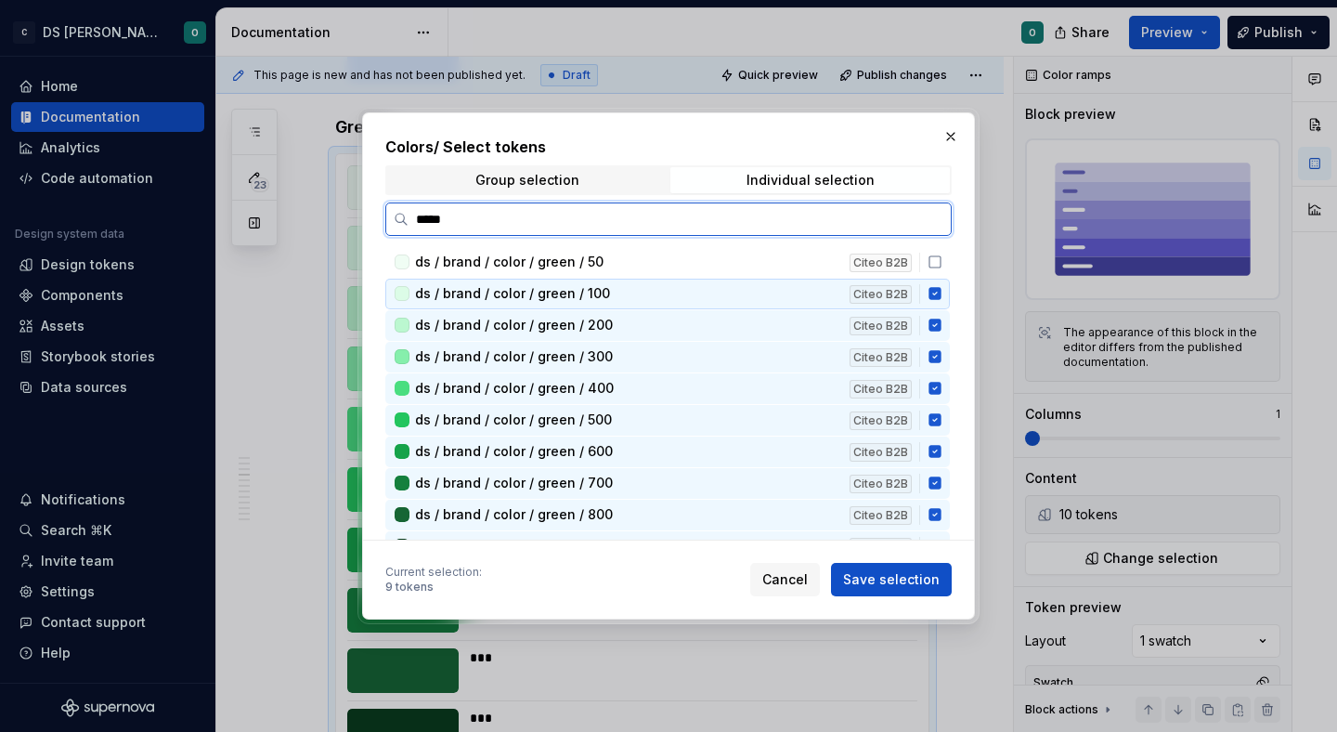
click at [941, 290] on icon at bounding box center [934, 294] width 12 height 12
click at [947, 307] on div "ds / brand / color / green / 100 Citeo B2B" at bounding box center [667, 294] width 564 height 31
click at [942, 298] on icon at bounding box center [935, 293] width 15 height 15
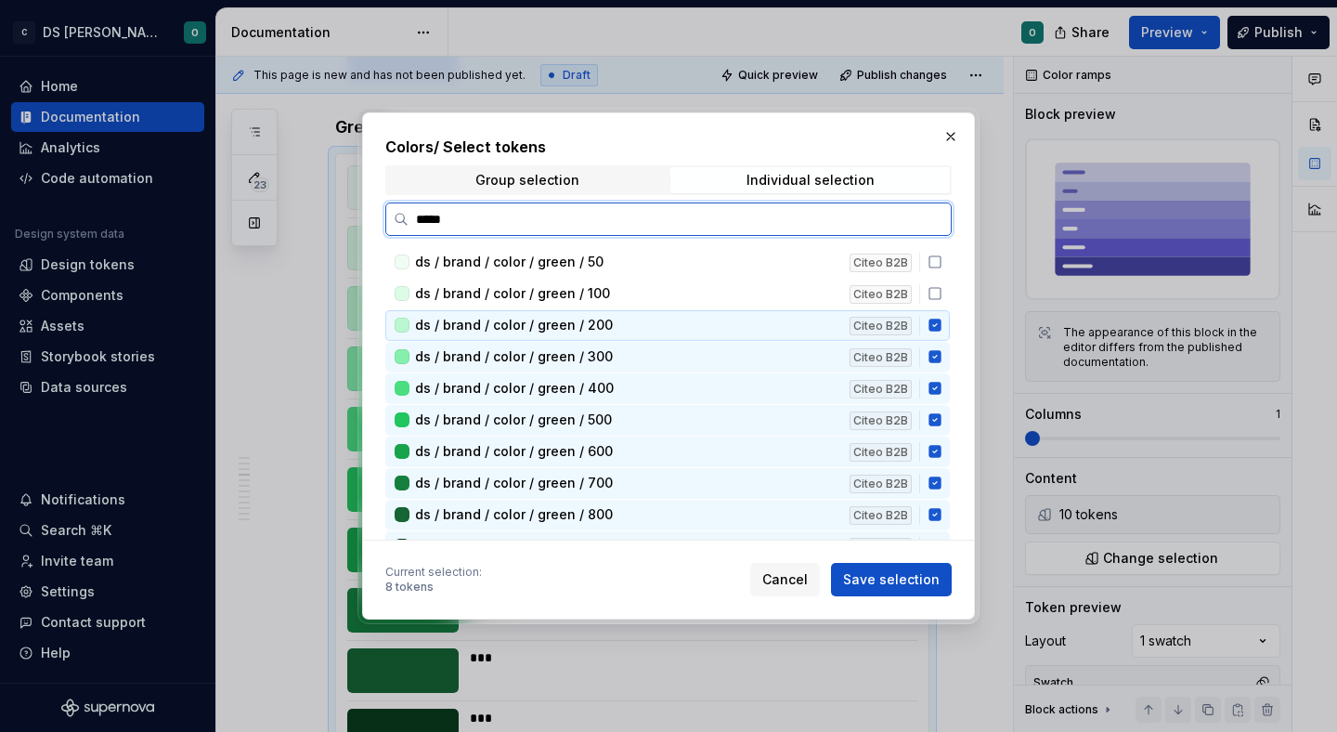
click at [941, 325] on icon at bounding box center [934, 325] width 12 height 12
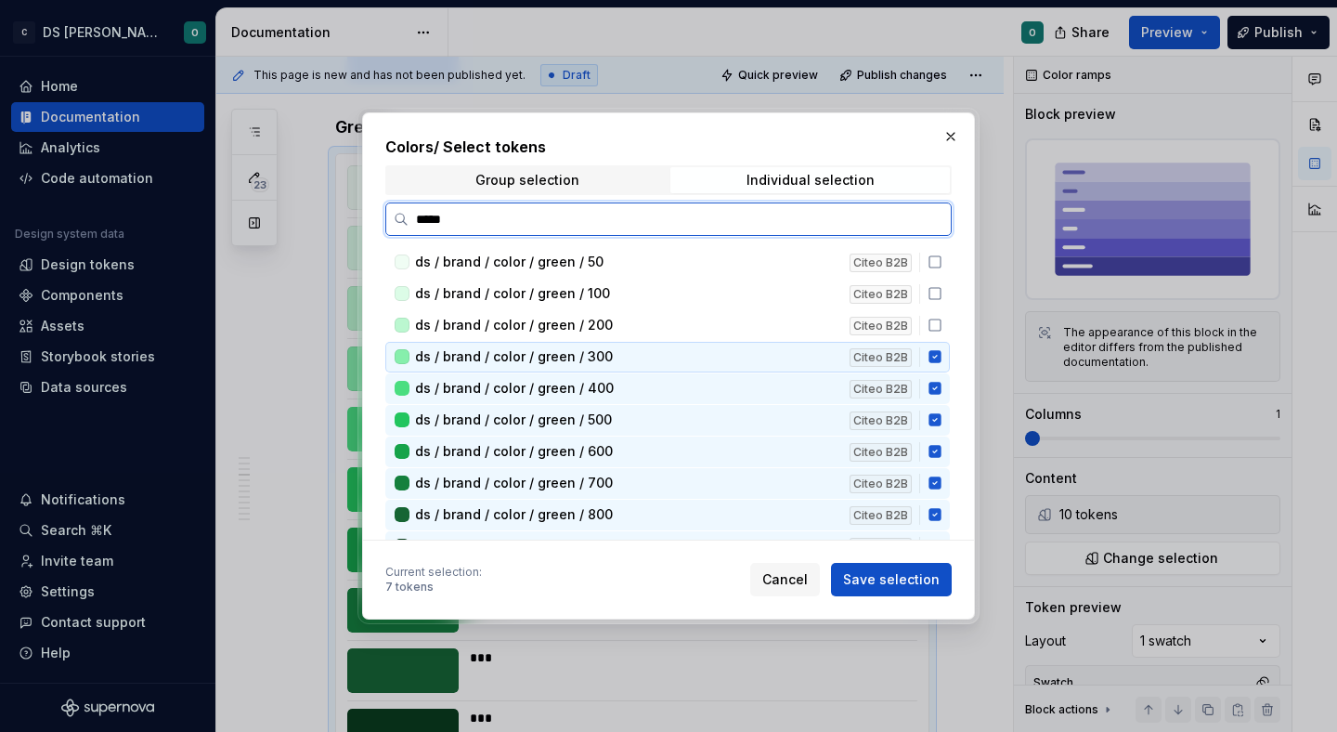
drag, startPoint x: 945, startPoint y: 353, endPoint x: 947, endPoint y: 365, distance: 12.2
click at [942, 355] on icon at bounding box center [935, 356] width 15 height 15
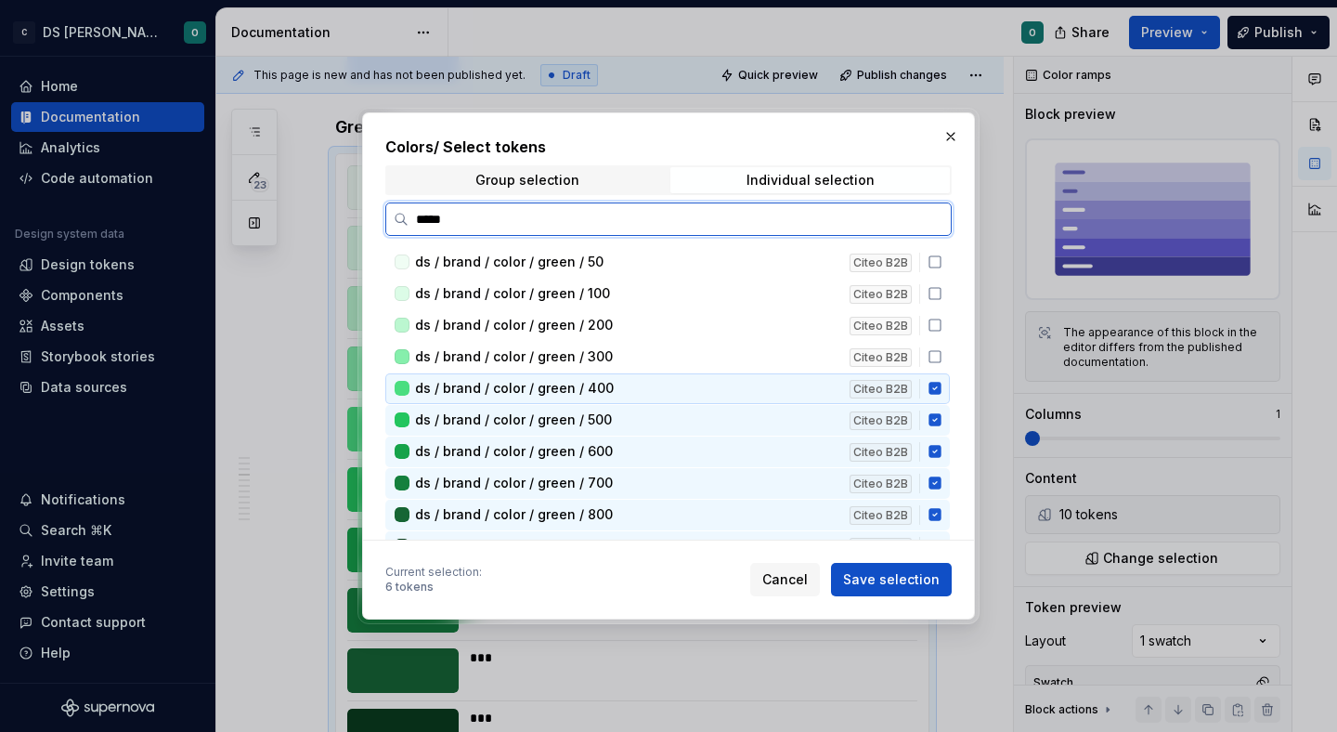
click at [941, 383] on icon at bounding box center [934, 389] width 12 height 12
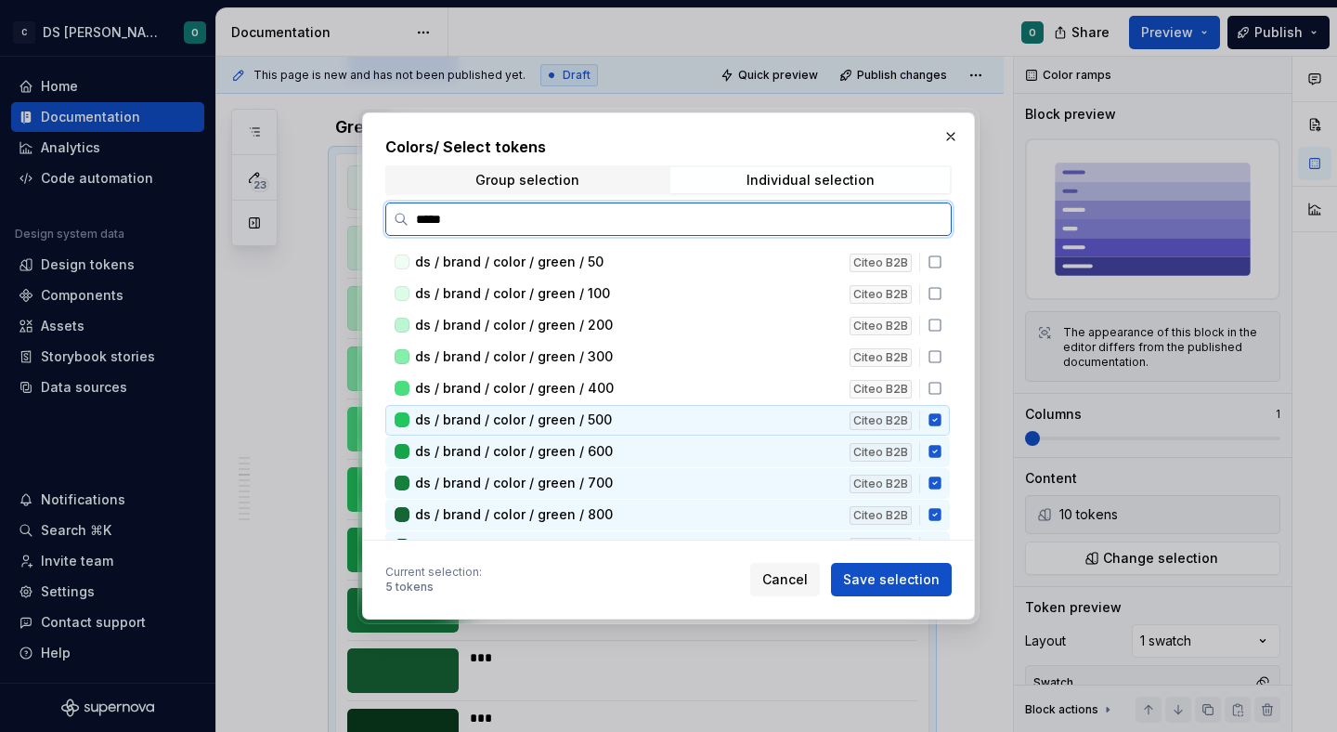
drag, startPoint x: 938, startPoint y: 420, endPoint x: 943, endPoint y: 433, distance: 14.1
click at [941, 422] on icon at bounding box center [934, 420] width 12 height 12
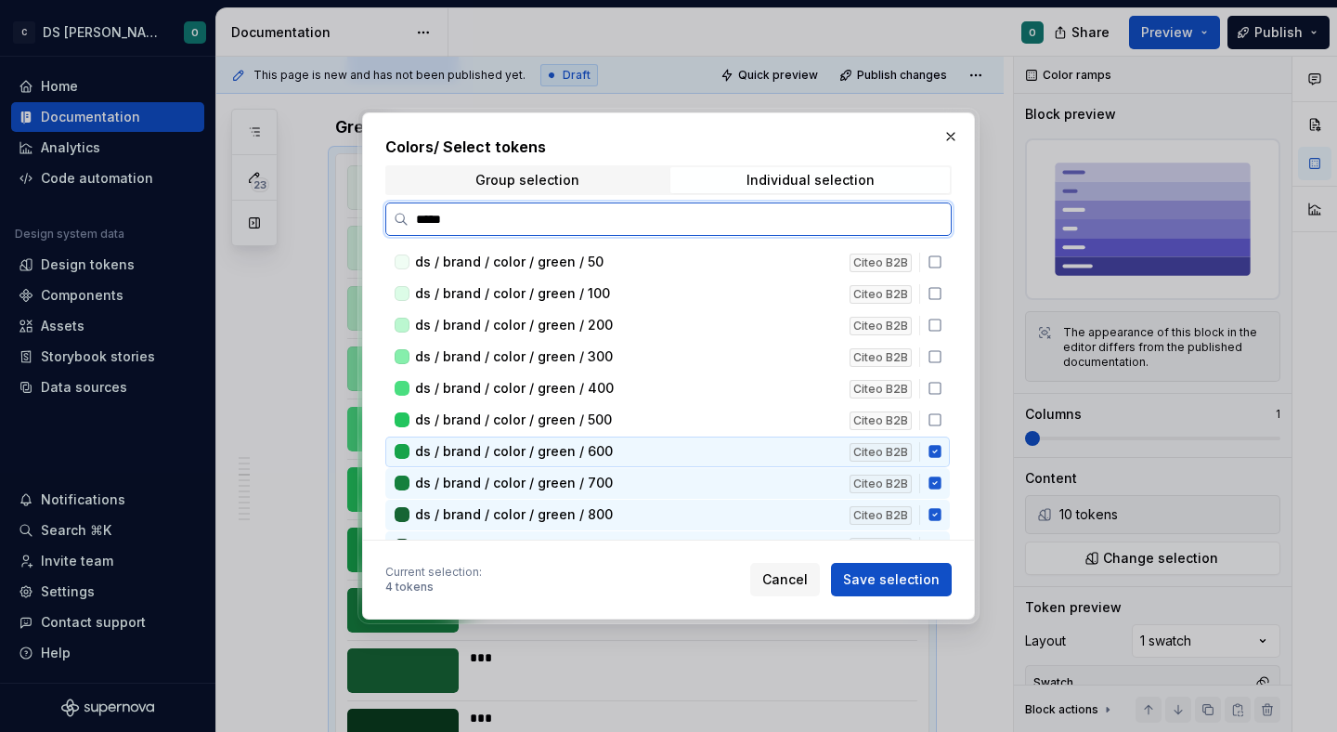
drag, startPoint x: 940, startPoint y: 450, endPoint x: 941, endPoint y: 460, distance: 9.5
click at [941, 453] on icon at bounding box center [934, 452] width 12 height 12
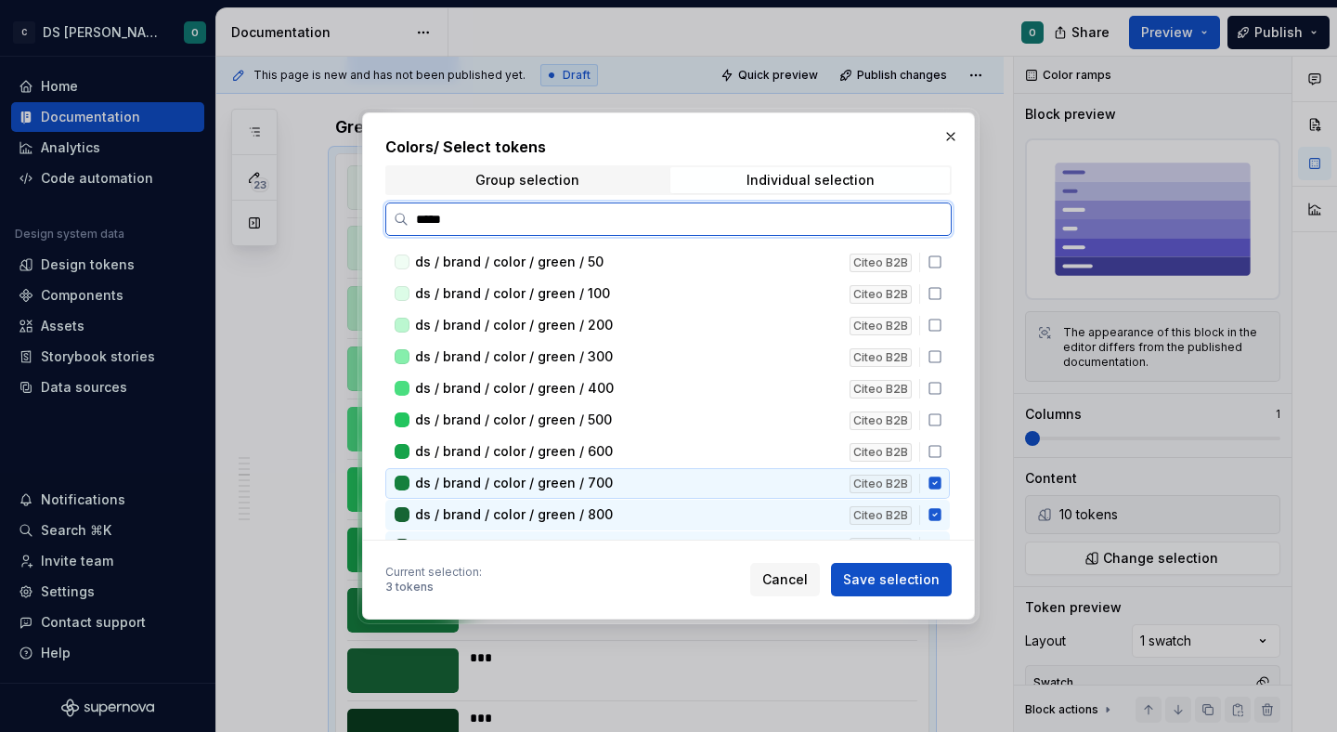
click at [942, 491] on div "ds / brand / color / green / 700 Citeo B2B" at bounding box center [667, 483] width 564 height 31
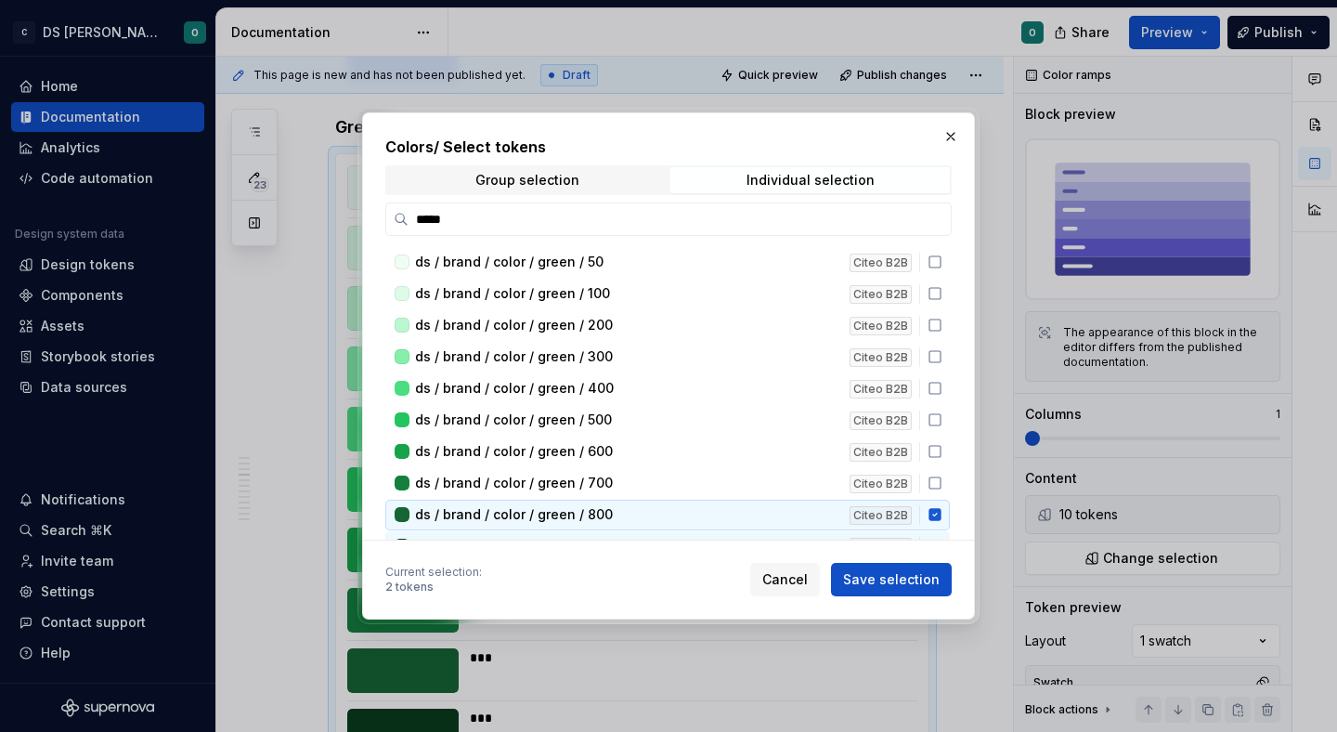
click at [949, 494] on div "ds / brand / color / green / 50 Citeo B2B ds / brand / color / green / 100 Cite…" at bounding box center [669, 716] width 568 height 938
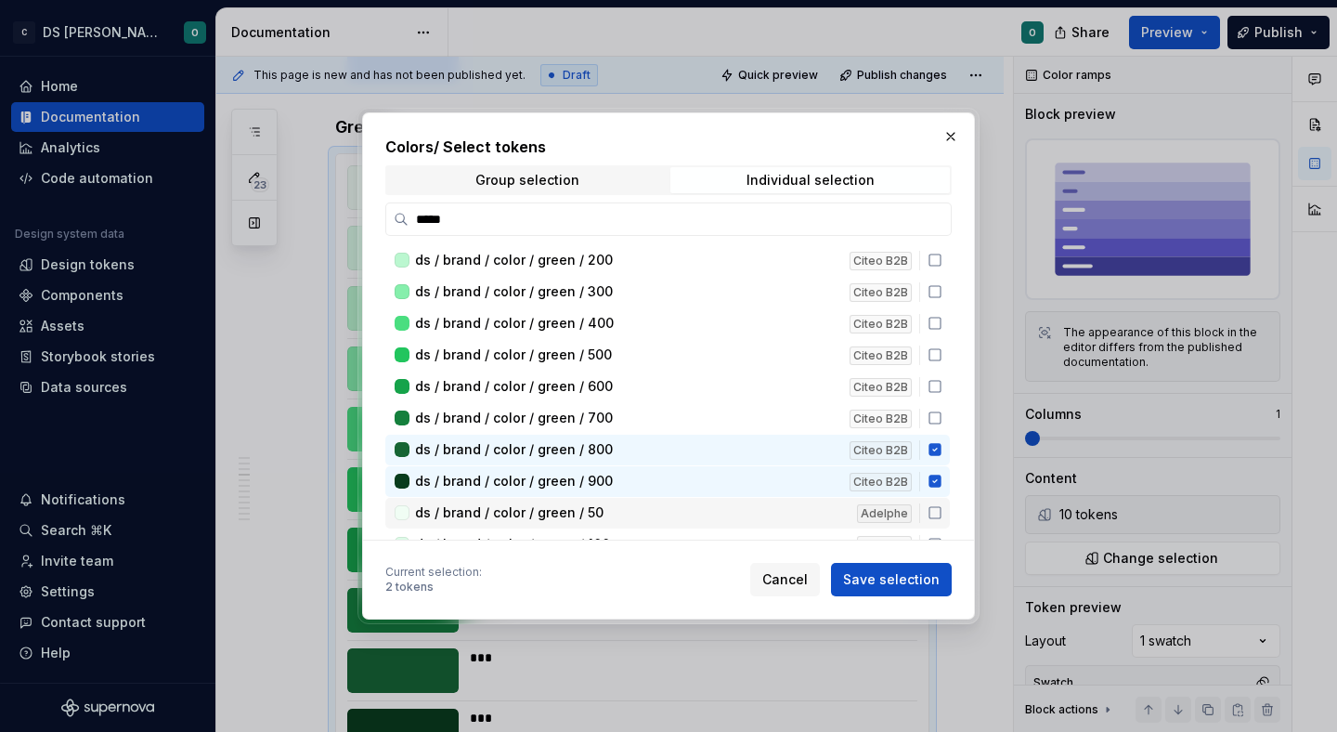
scroll to position [80, 0]
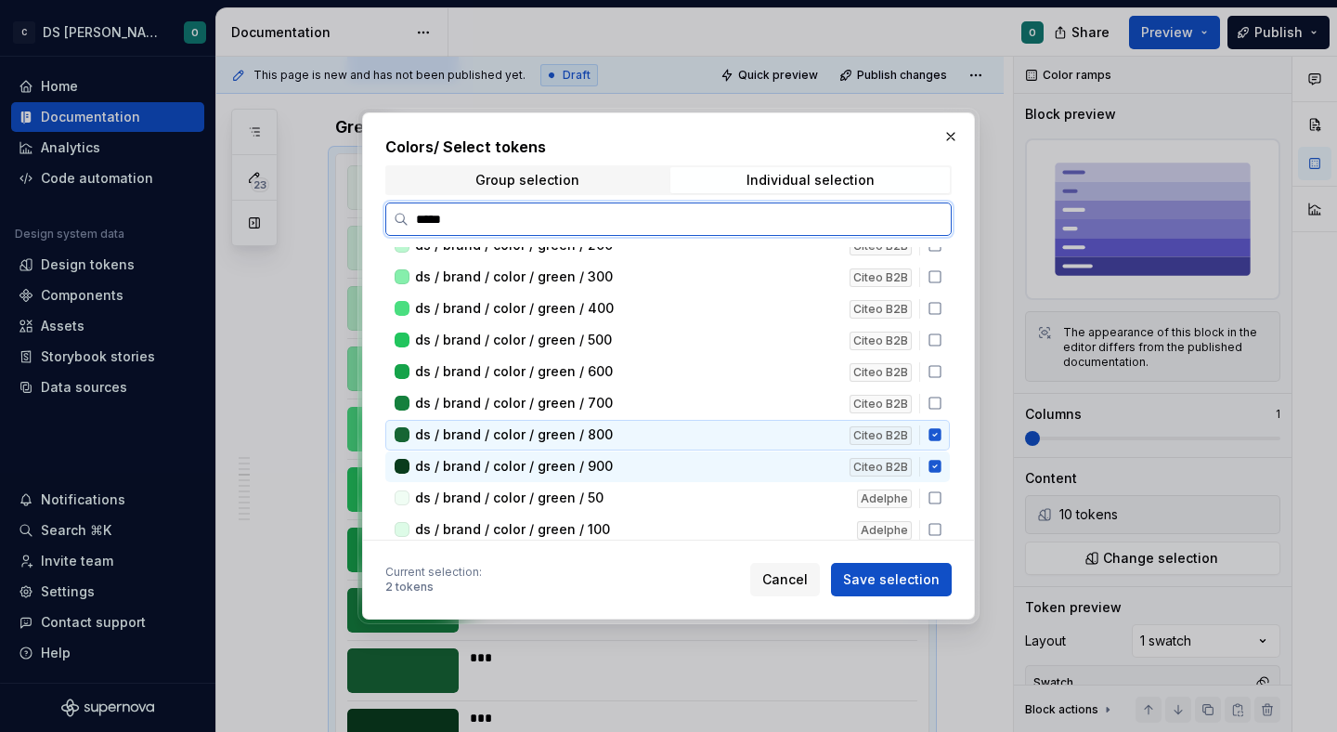
drag, startPoint x: 943, startPoint y: 438, endPoint x: 941, endPoint y: 468, distance: 29.8
click at [943, 446] on div "ds / brand / color / green / 800 Citeo B2B" at bounding box center [667, 435] width 564 height 31
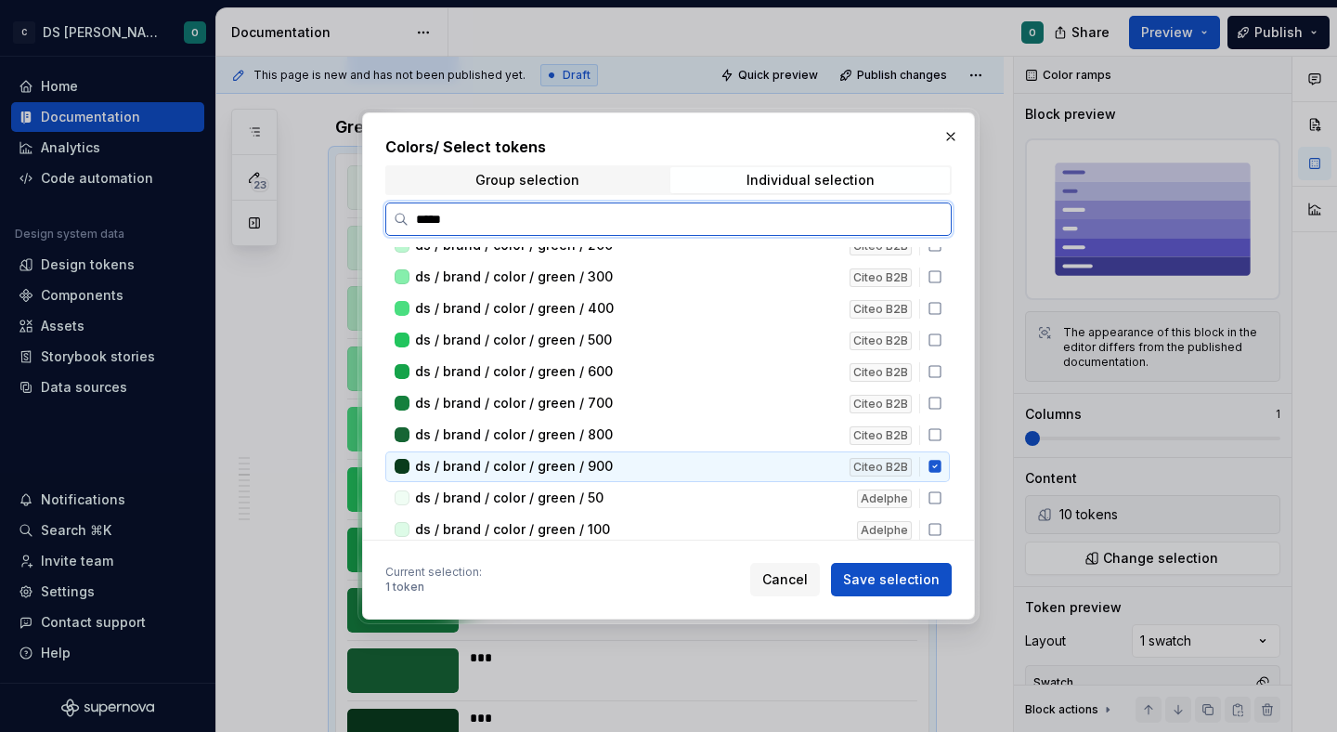
drag, startPoint x: 941, startPoint y: 468, endPoint x: 943, endPoint y: 487, distance: 18.7
click at [942, 467] on icon at bounding box center [935, 466] width 15 height 15
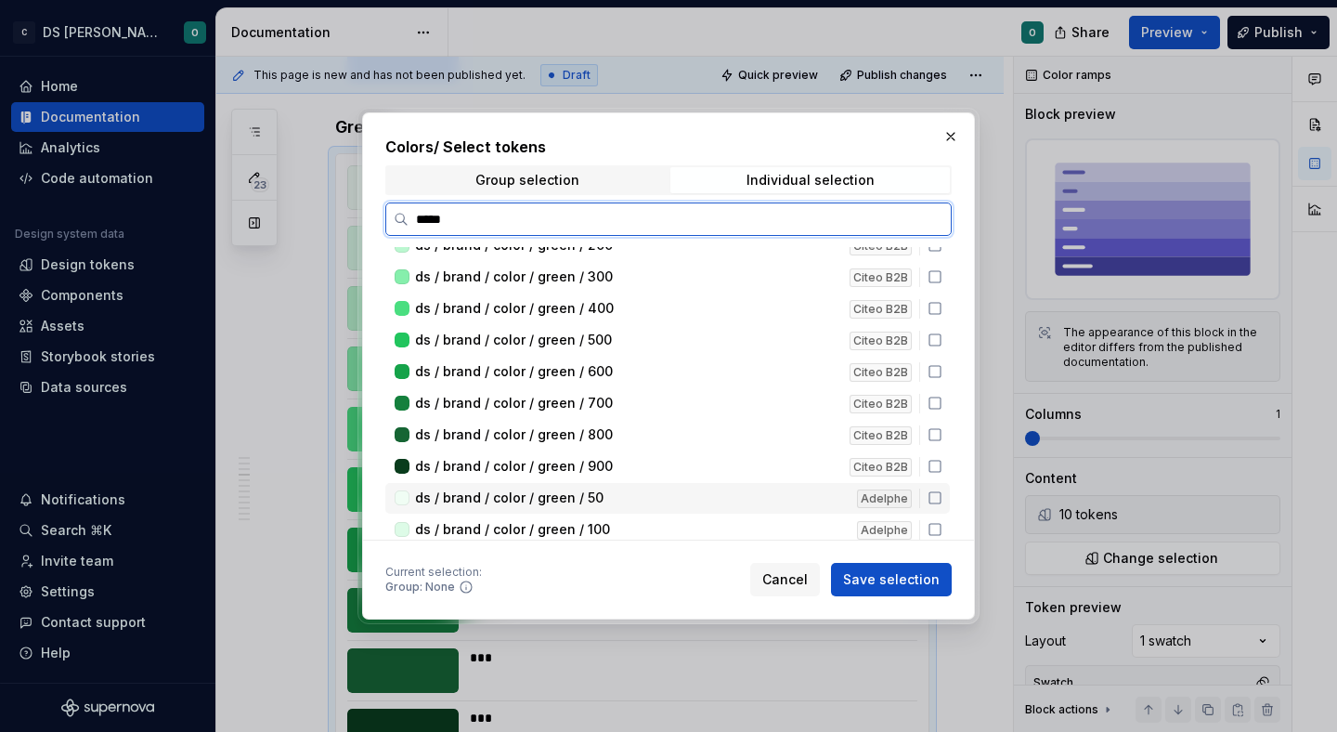
click at [942, 496] on icon at bounding box center [935, 497] width 15 height 15
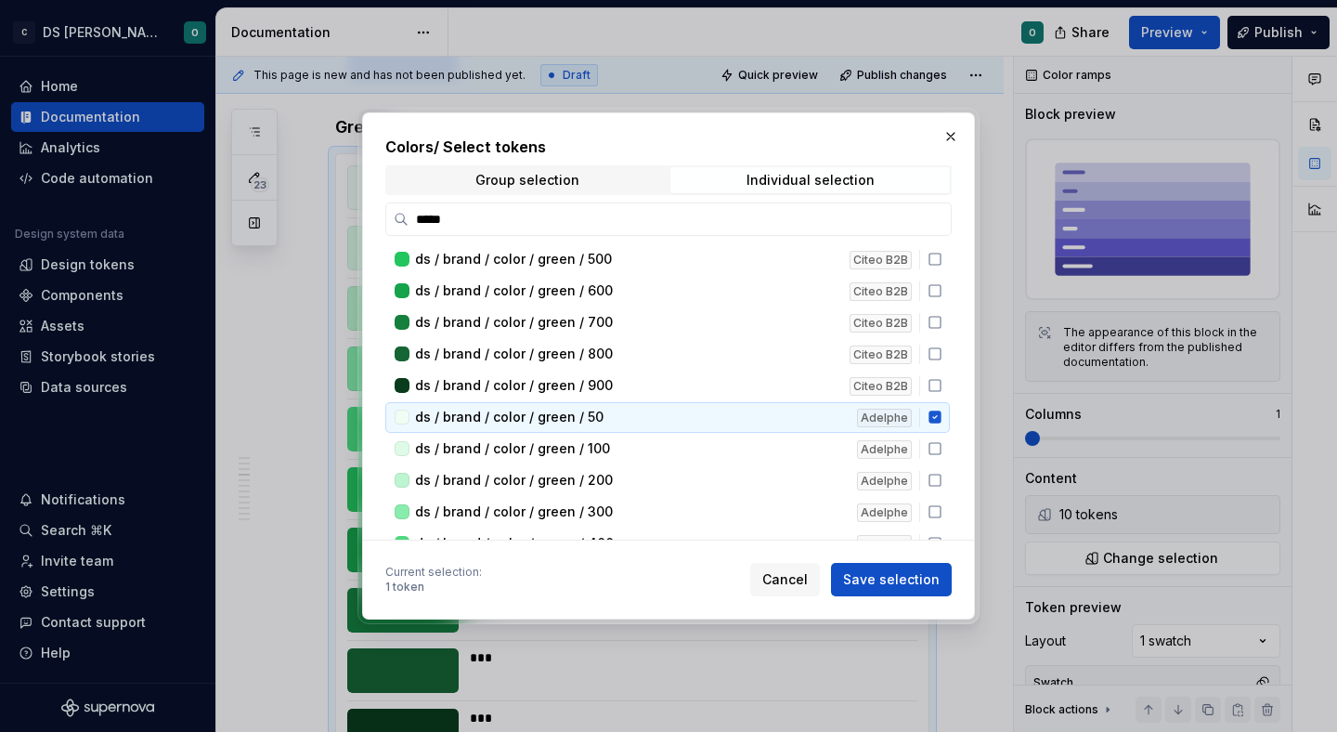
scroll to position [165, 0]
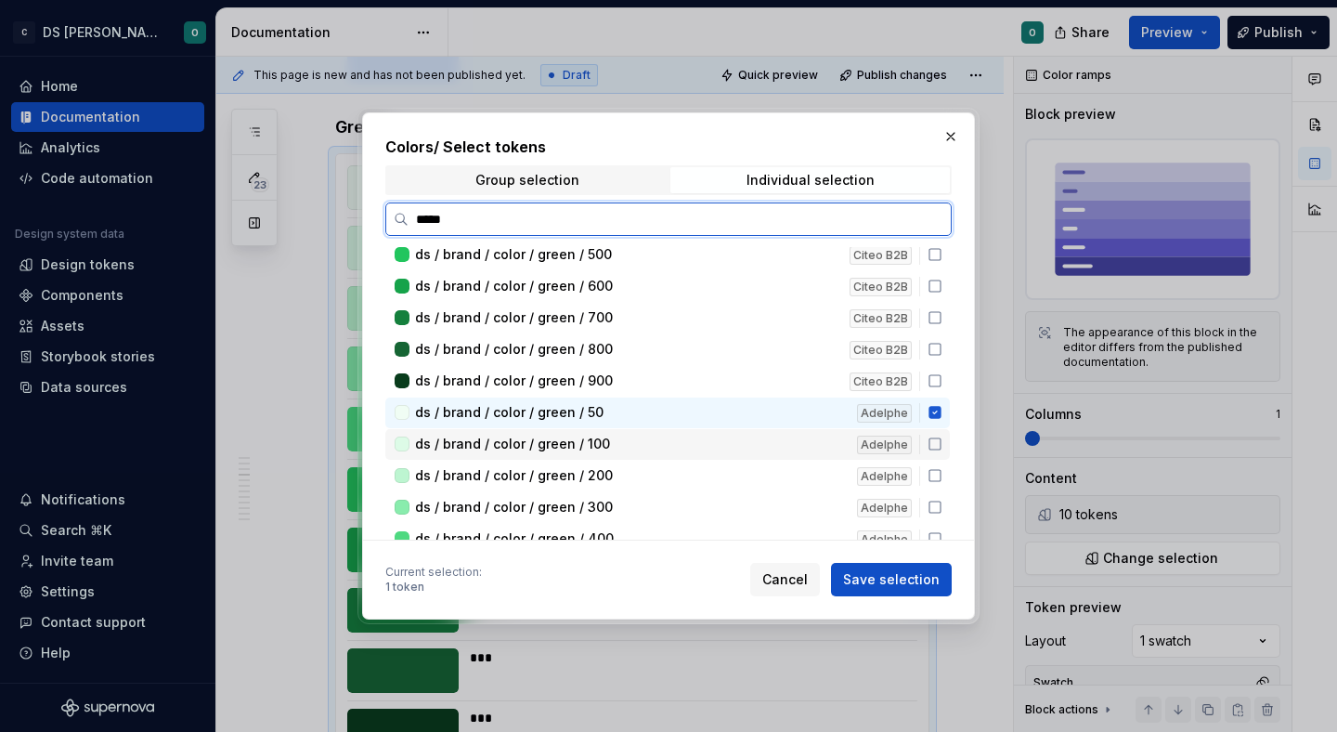
drag, startPoint x: 939, startPoint y: 443, endPoint x: 941, endPoint y: 454, distance: 11.5
click at [939, 444] on icon at bounding box center [935, 443] width 15 height 15
click at [942, 474] on icon at bounding box center [935, 475] width 15 height 15
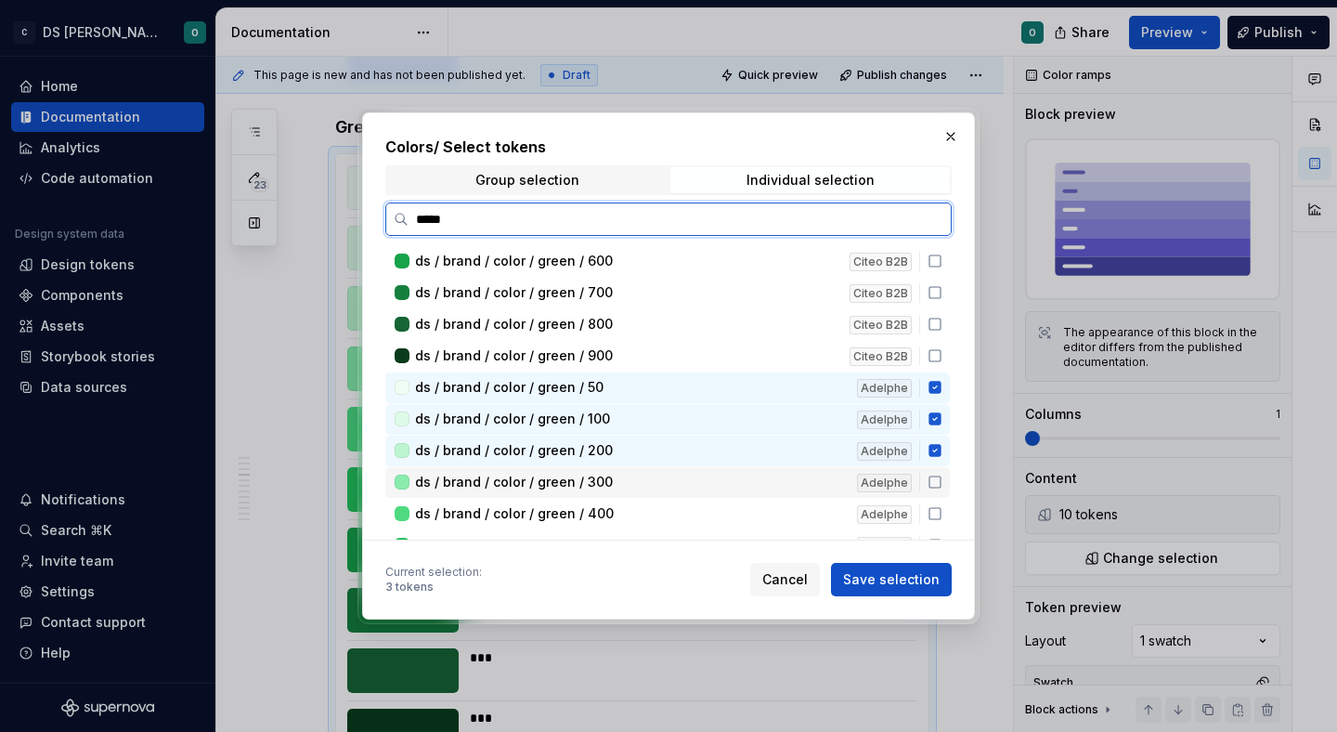
click at [941, 488] on icon at bounding box center [935, 481] width 15 height 15
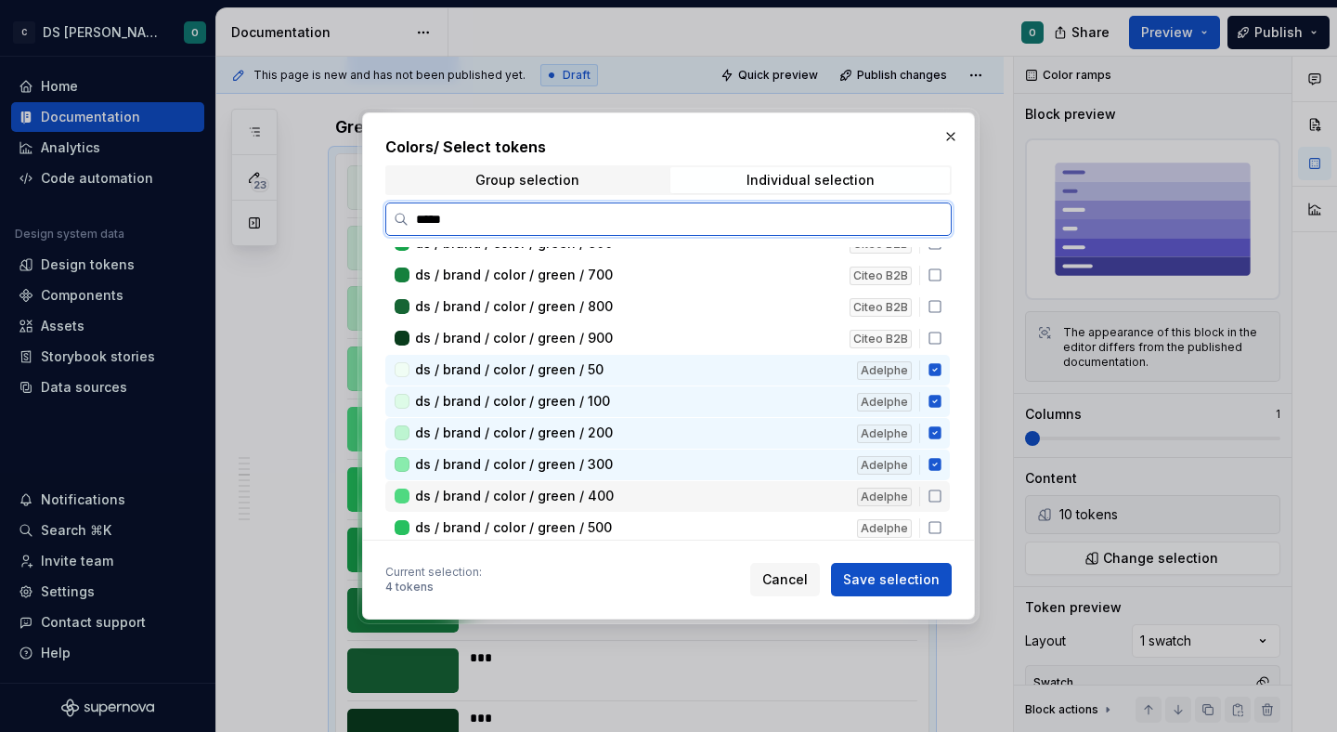
click at [942, 495] on icon at bounding box center [935, 495] width 15 height 15
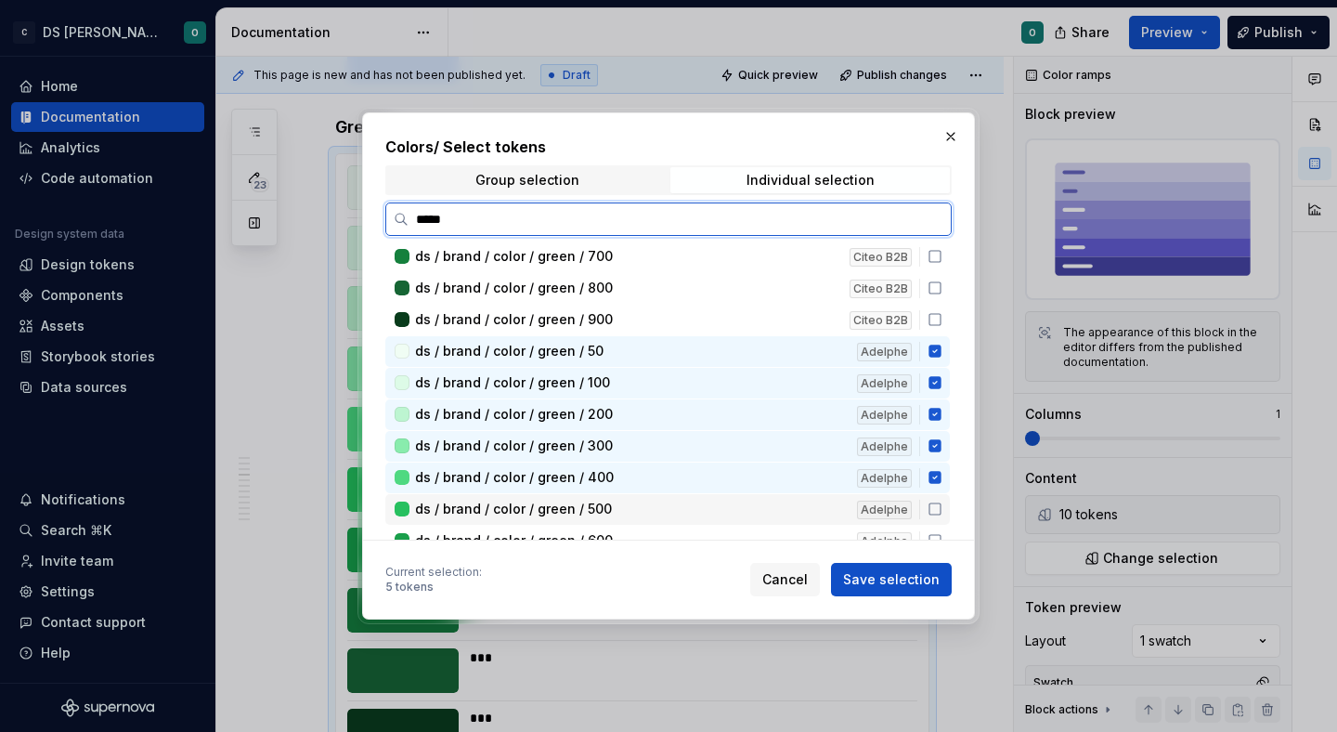
click at [942, 509] on icon at bounding box center [935, 508] width 15 height 15
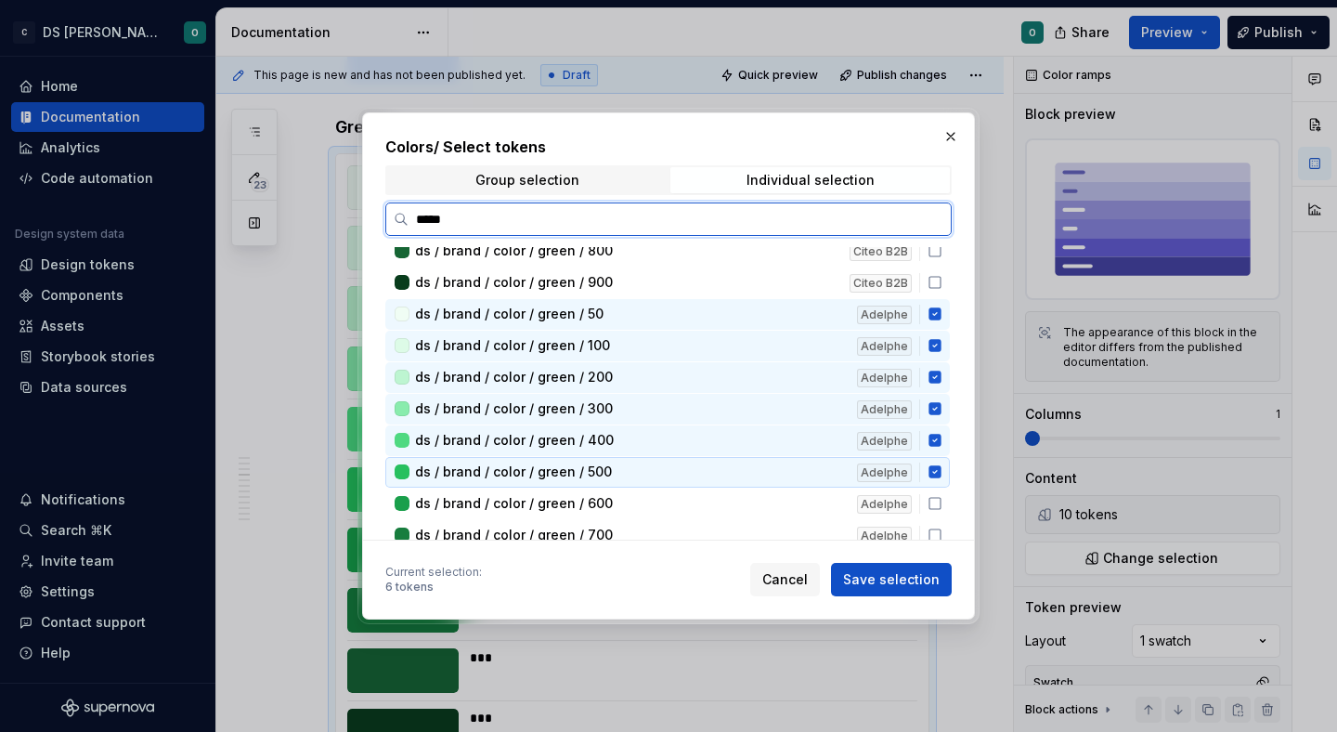
click at [942, 510] on icon at bounding box center [935, 503] width 15 height 15
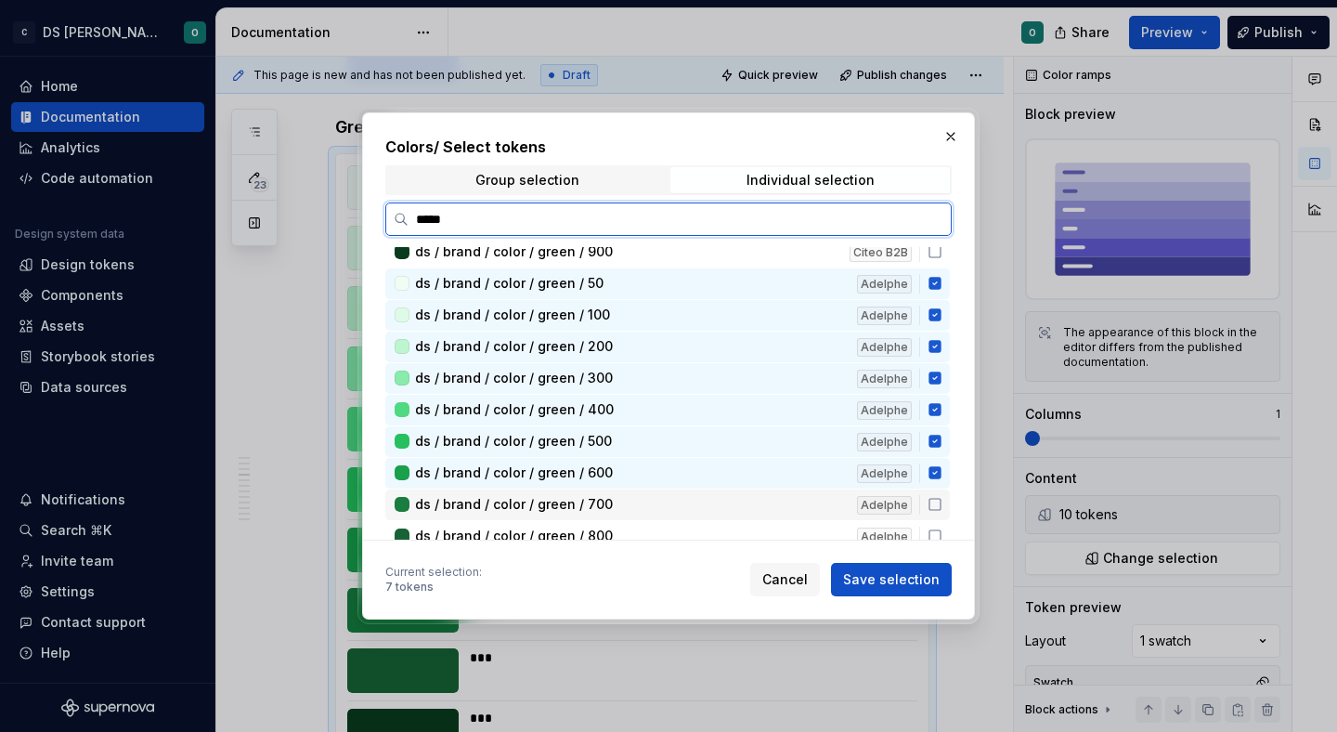
click at [944, 513] on div "ds / brand / color / green / 700 Adelphe" at bounding box center [667, 504] width 564 height 31
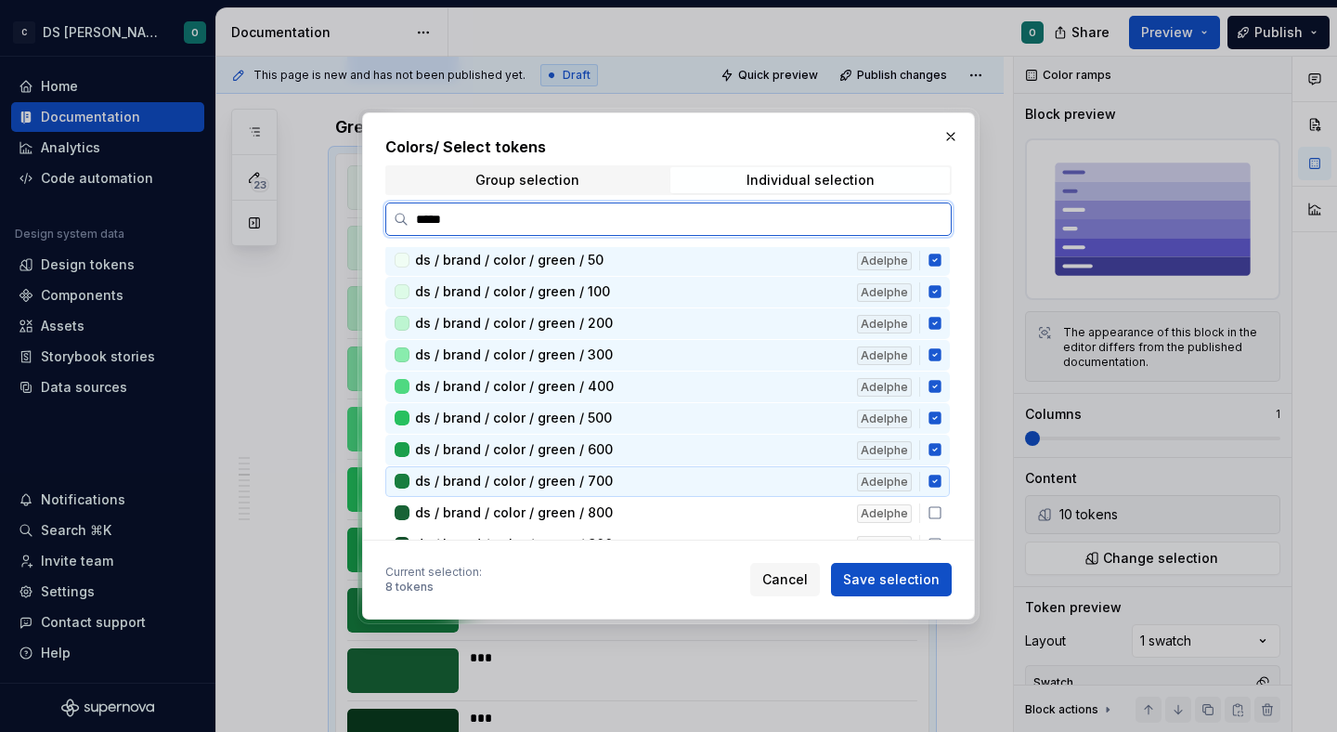
click at [942, 513] on icon at bounding box center [935, 512] width 15 height 15
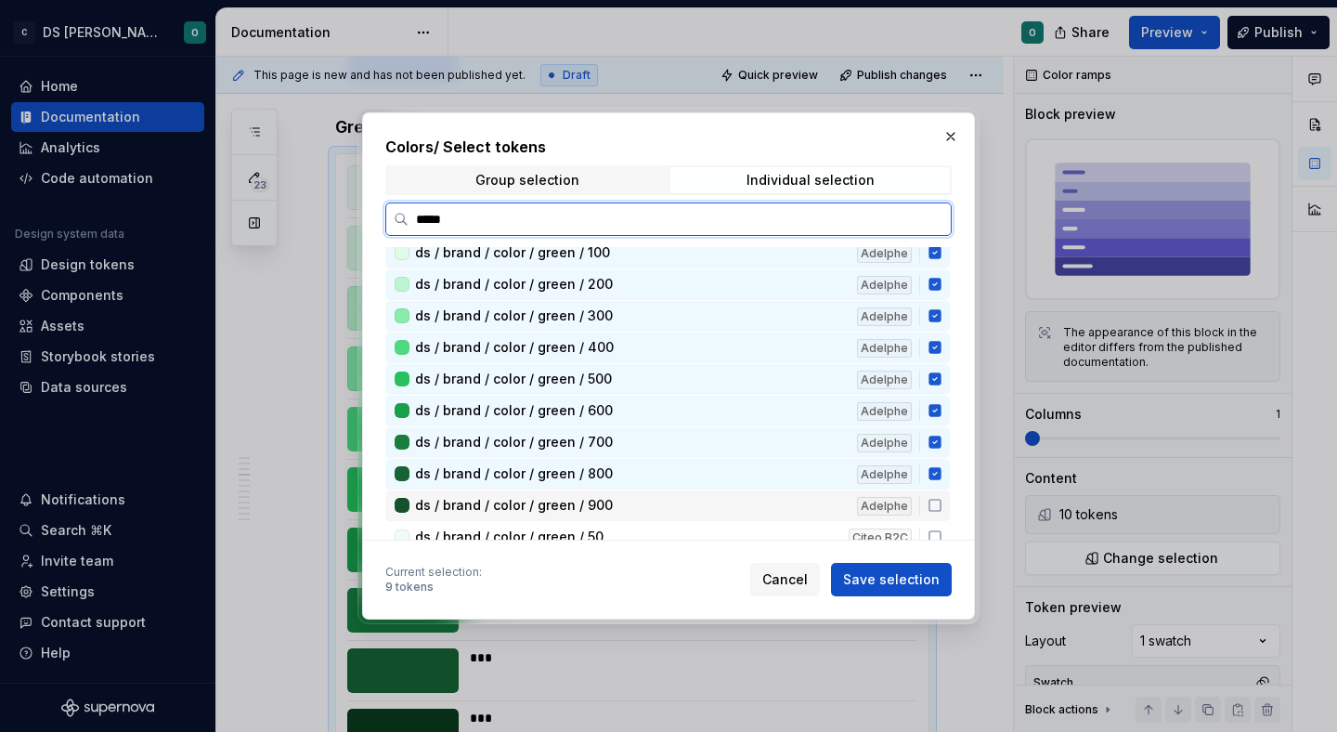
click at [944, 514] on div "ds / brand / color / green / 900 Adelphe" at bounding box center [667, 505] width 564 height 31
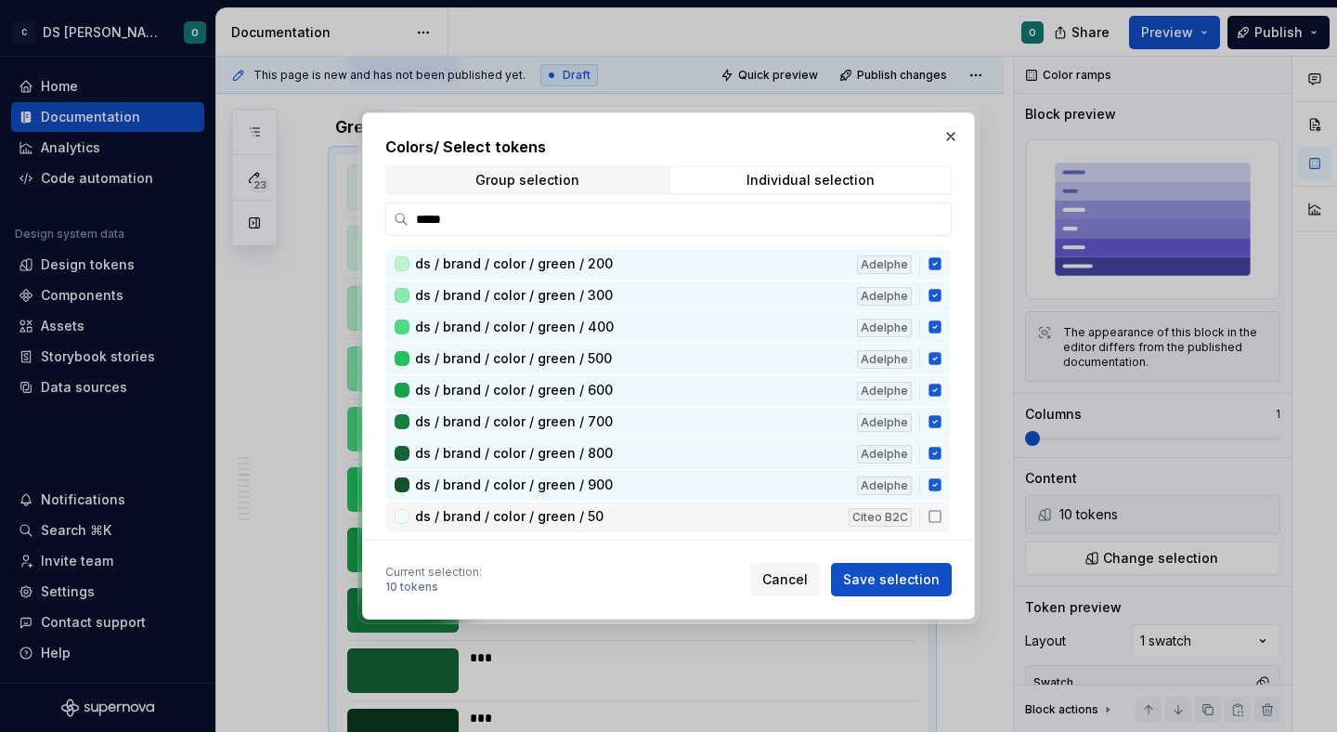
scroll to position [381, 0]
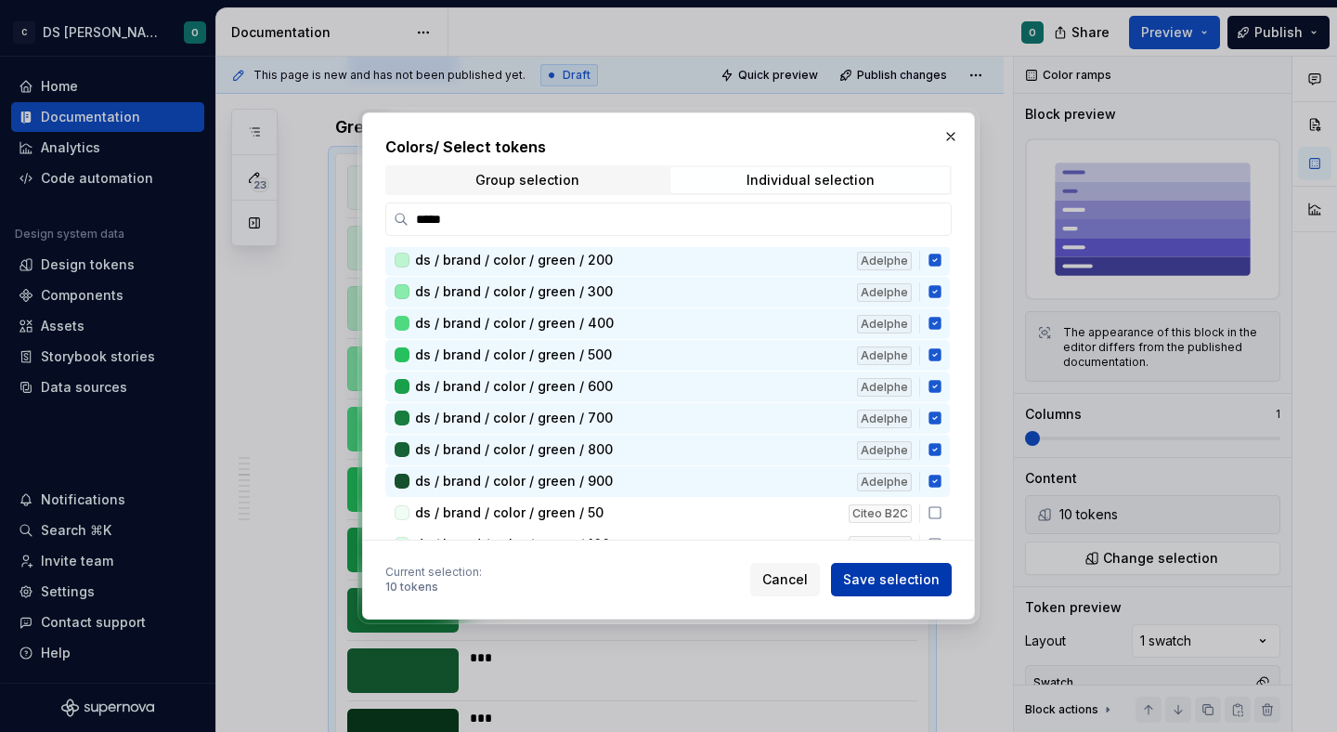
click at [926, 570] on span "Save selection" at bounding box center [891, 579] width 97 height 19
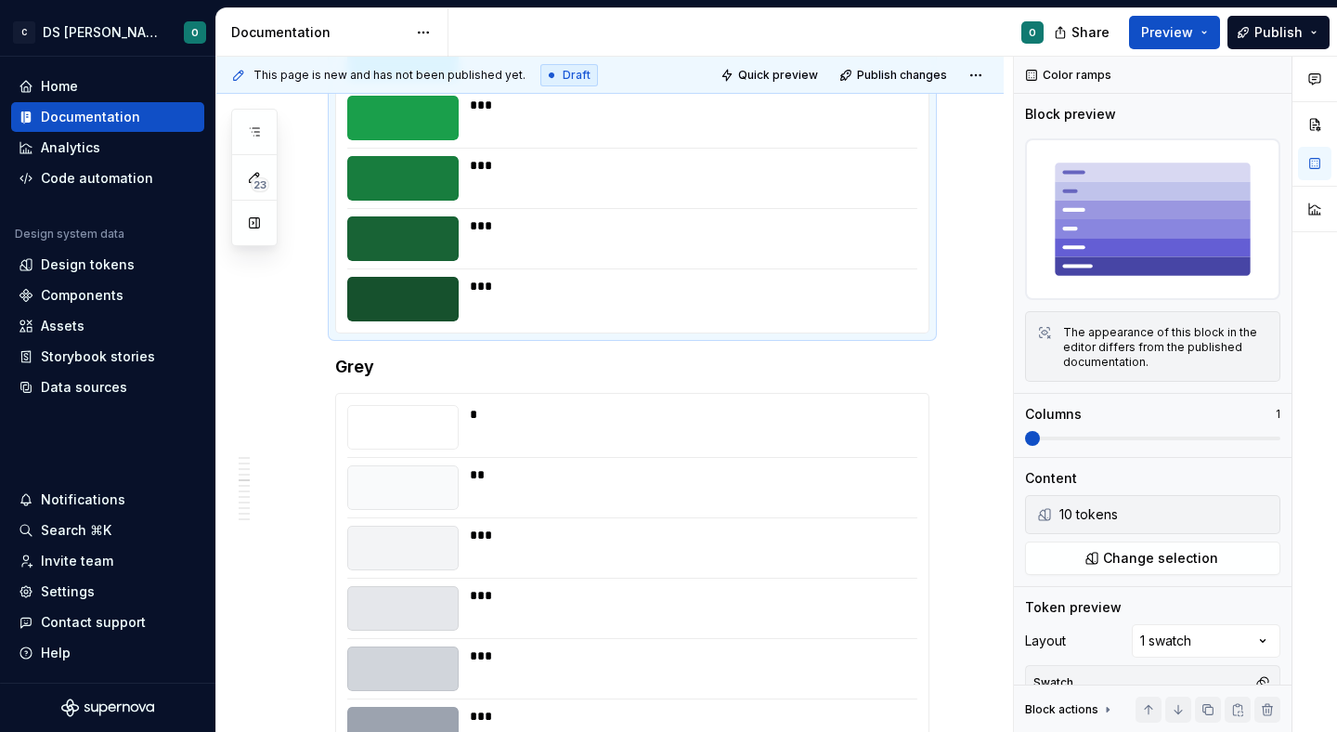
scroll to position [2808, 0]
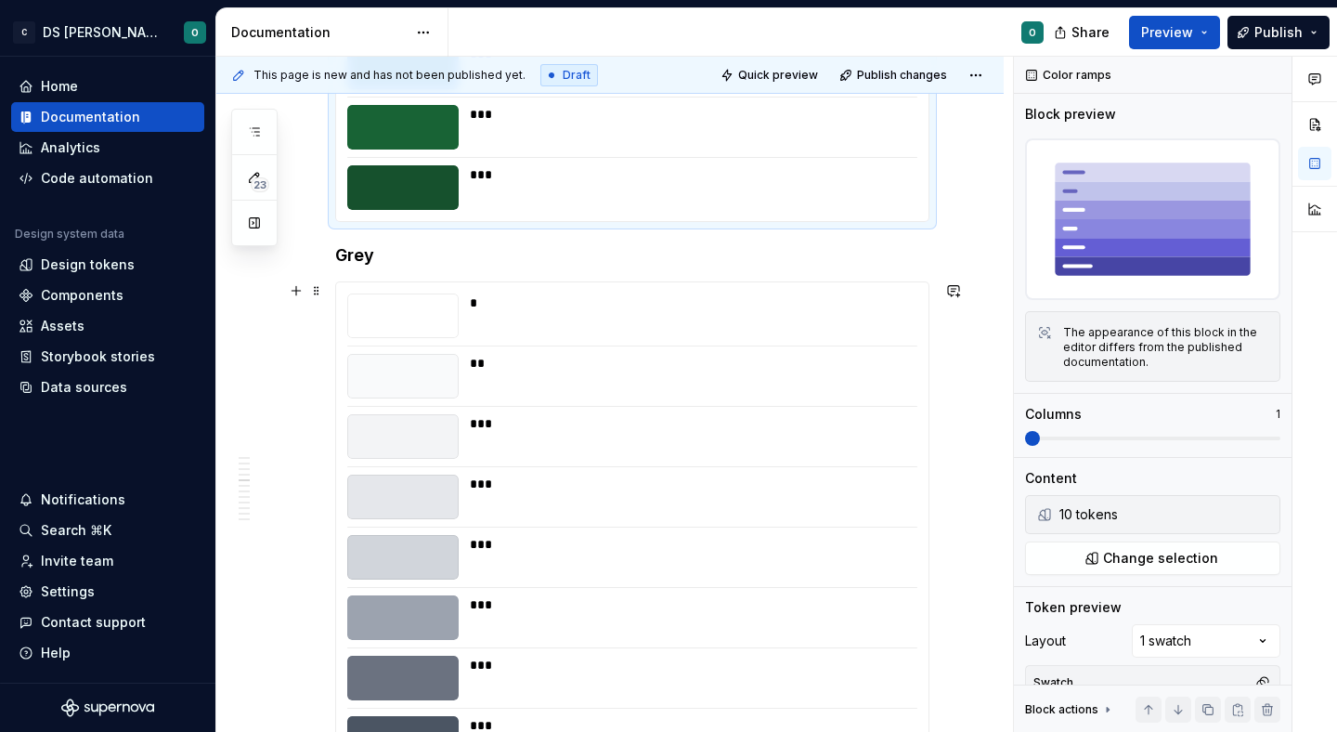
click at [750, 472] on div "* ** *** *** *** *** *** *** *** *** ***" at bounding box center [632, 617] width 592 height 670
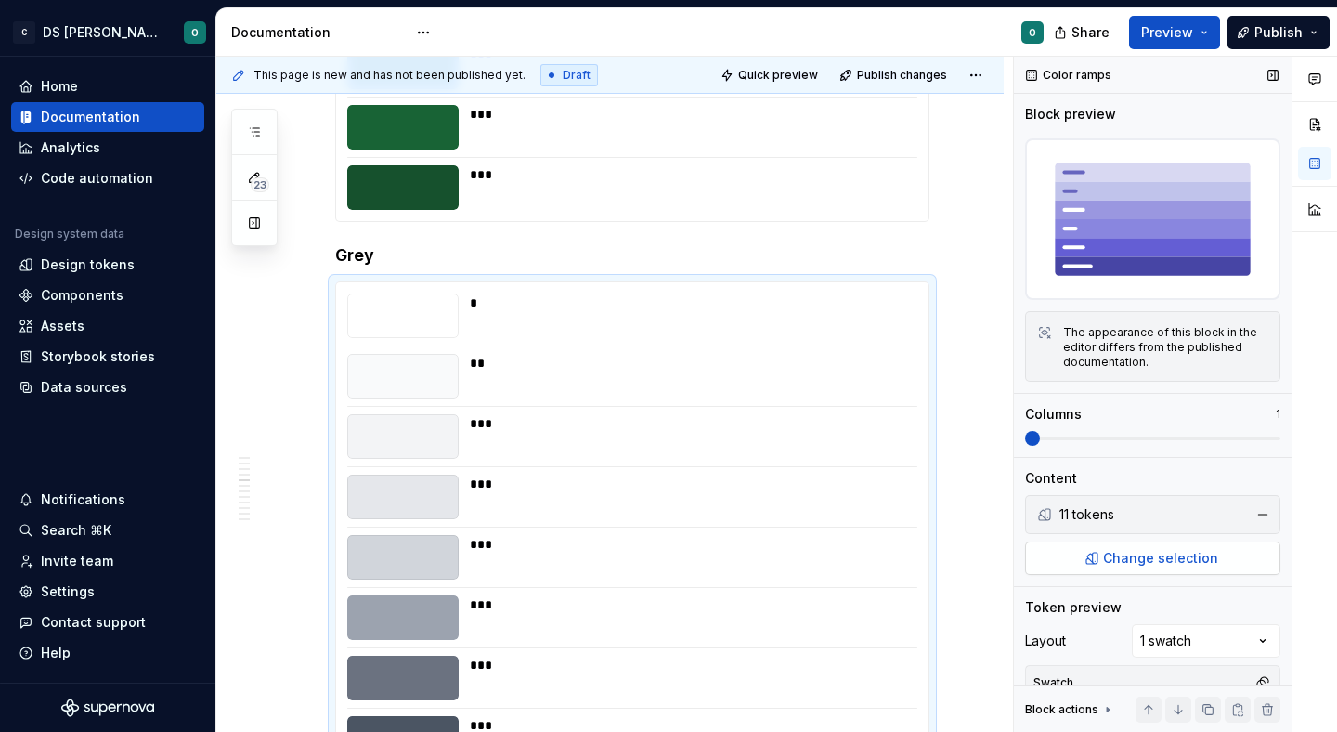
click at [1148, 560] on span "Change selection" at bounding box center [1160, 558] width 115 height 19
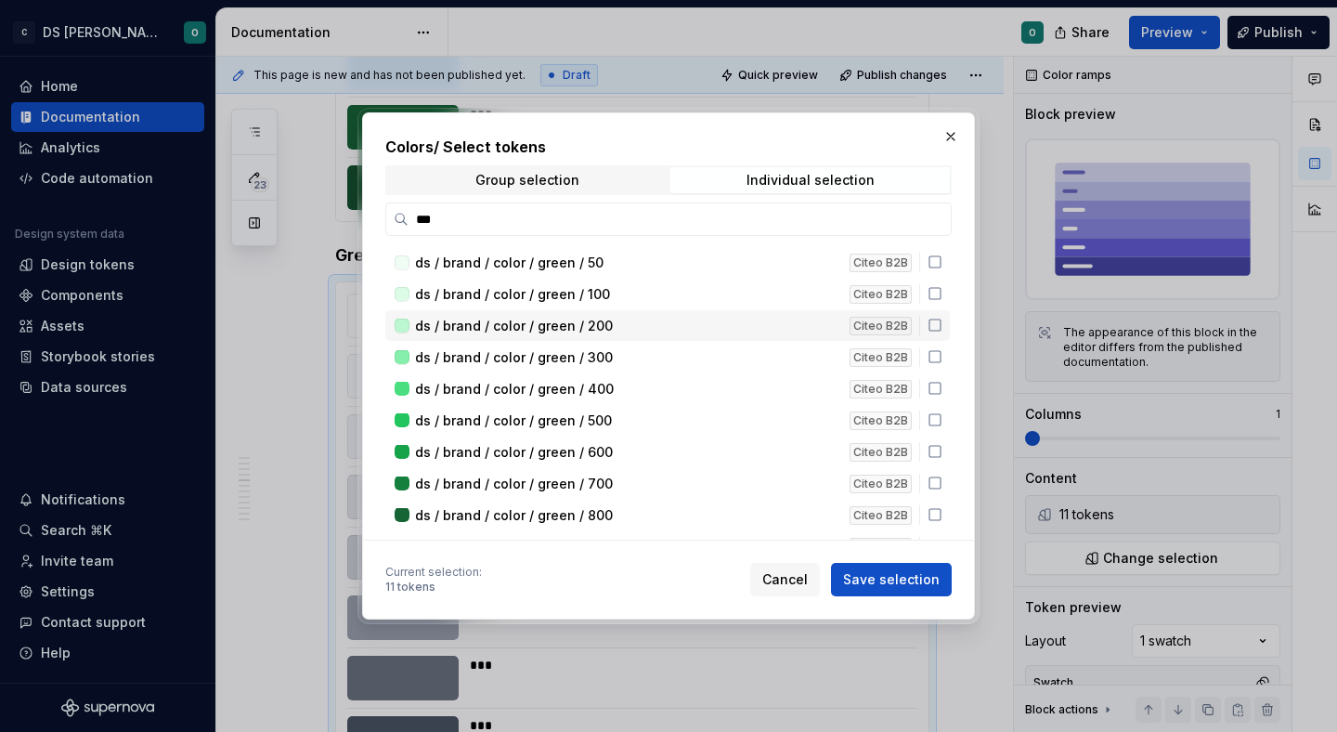
type input "****"
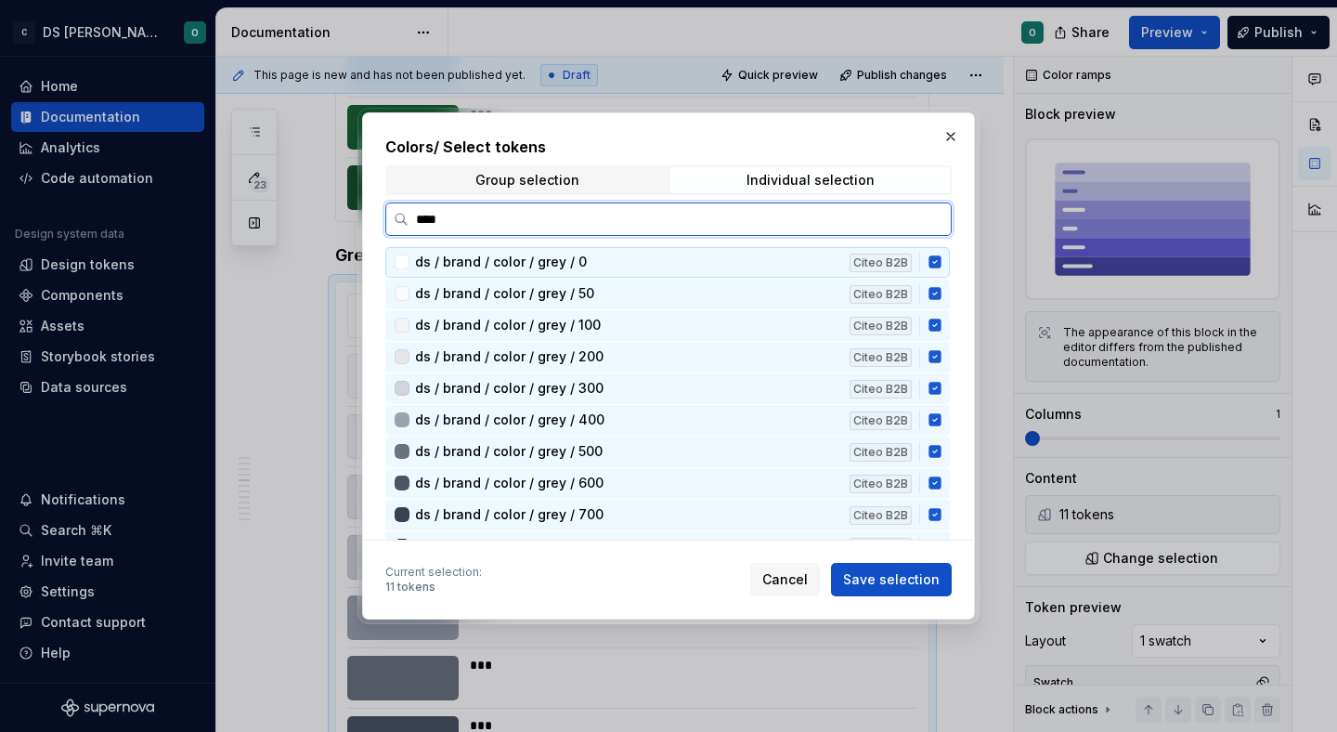
click at [941, 259] on icon at bounding box center [934, 262] width 12 height 12
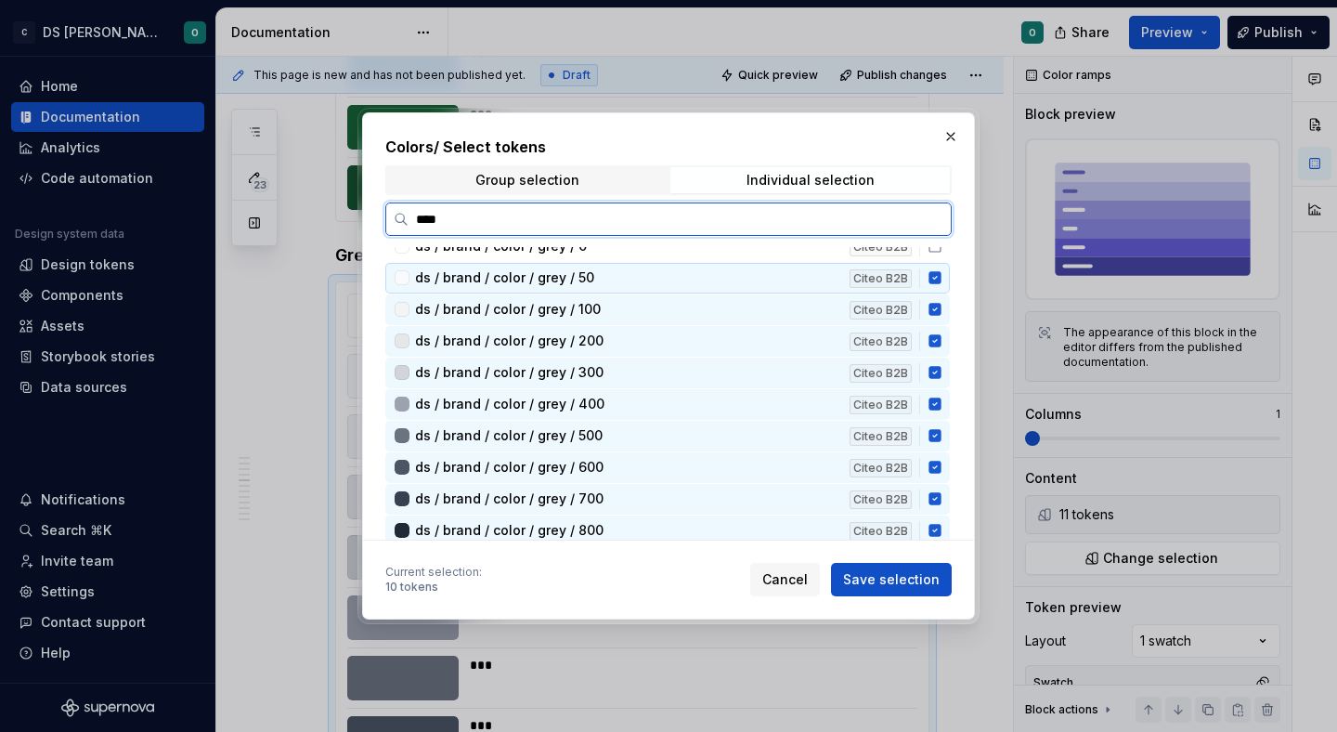
click at [945, 284] on div "ds / brand / color / grey / 50 Citeo B2B" at bounding box center [667, 278] width 564 height 31
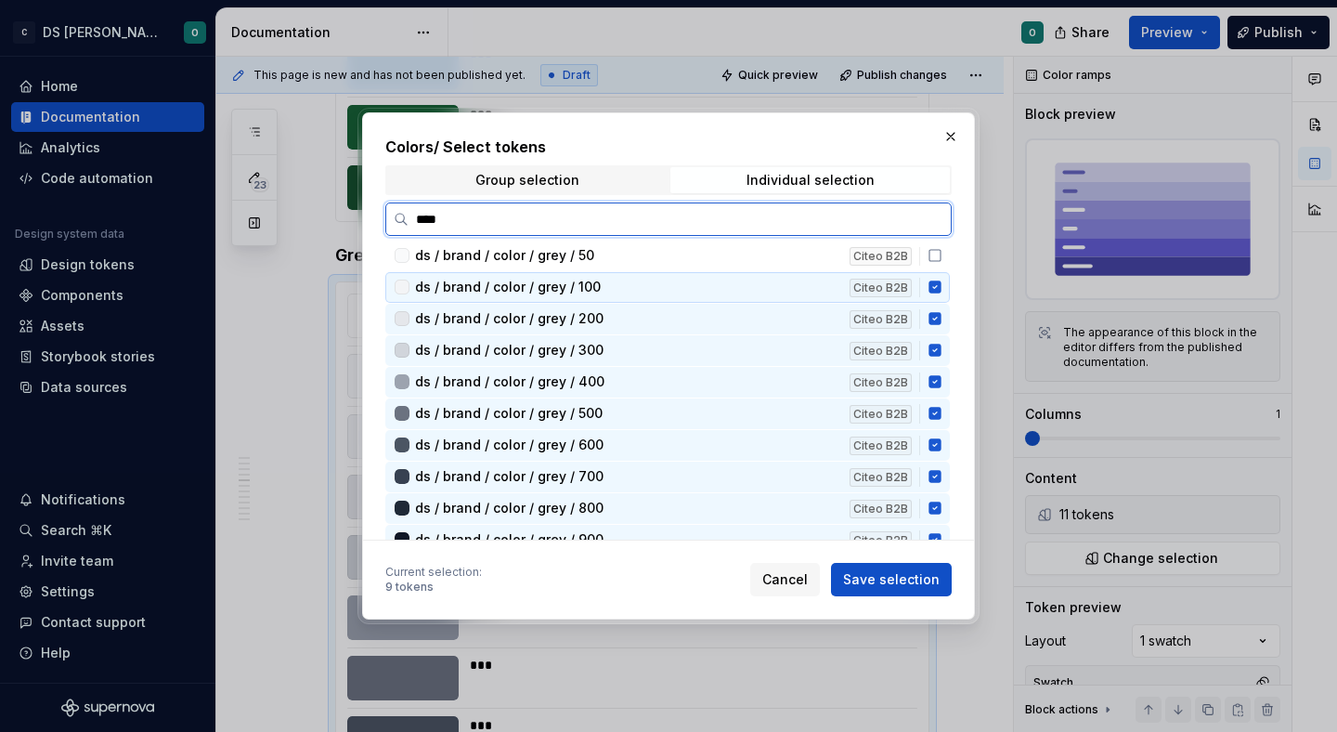
click at [942, 286] on icon at bounding box center [935, 286] width 15 height 15
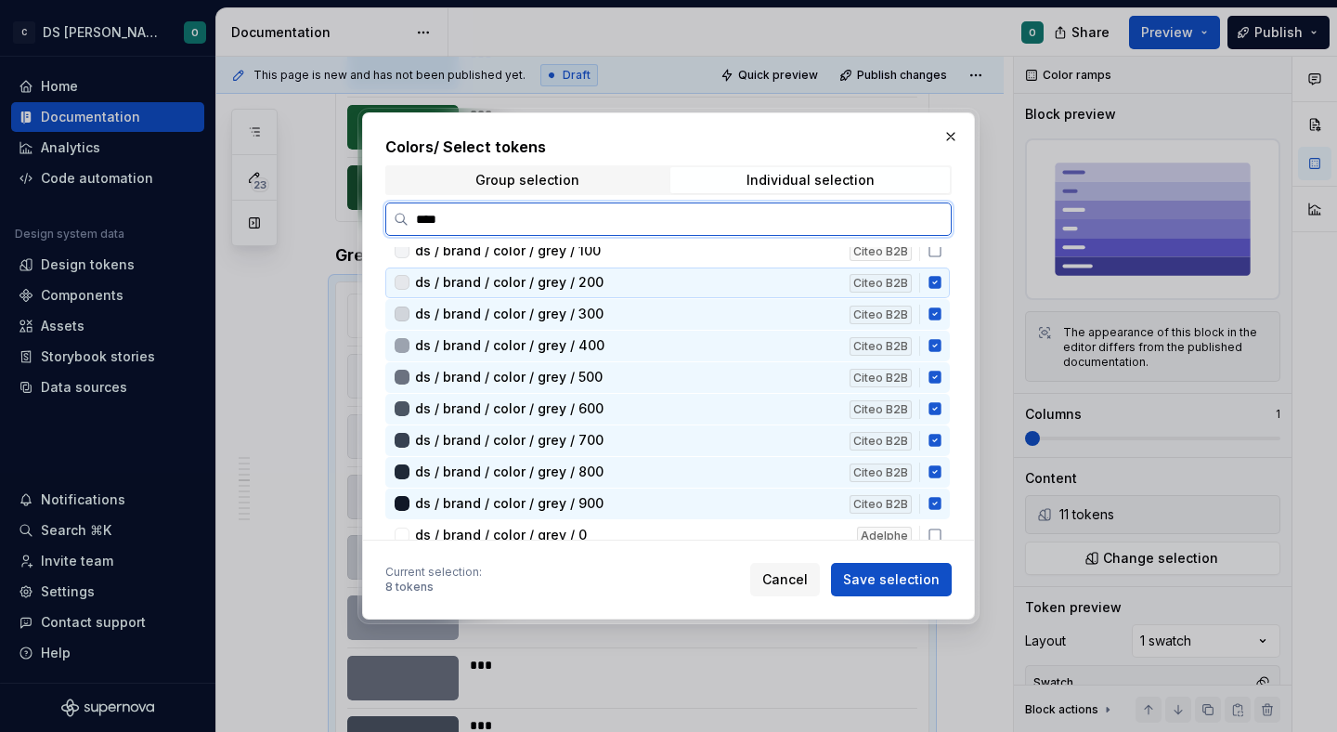
click at [941, 287] on icon at bounding box center [934, 283] width 12 height 12
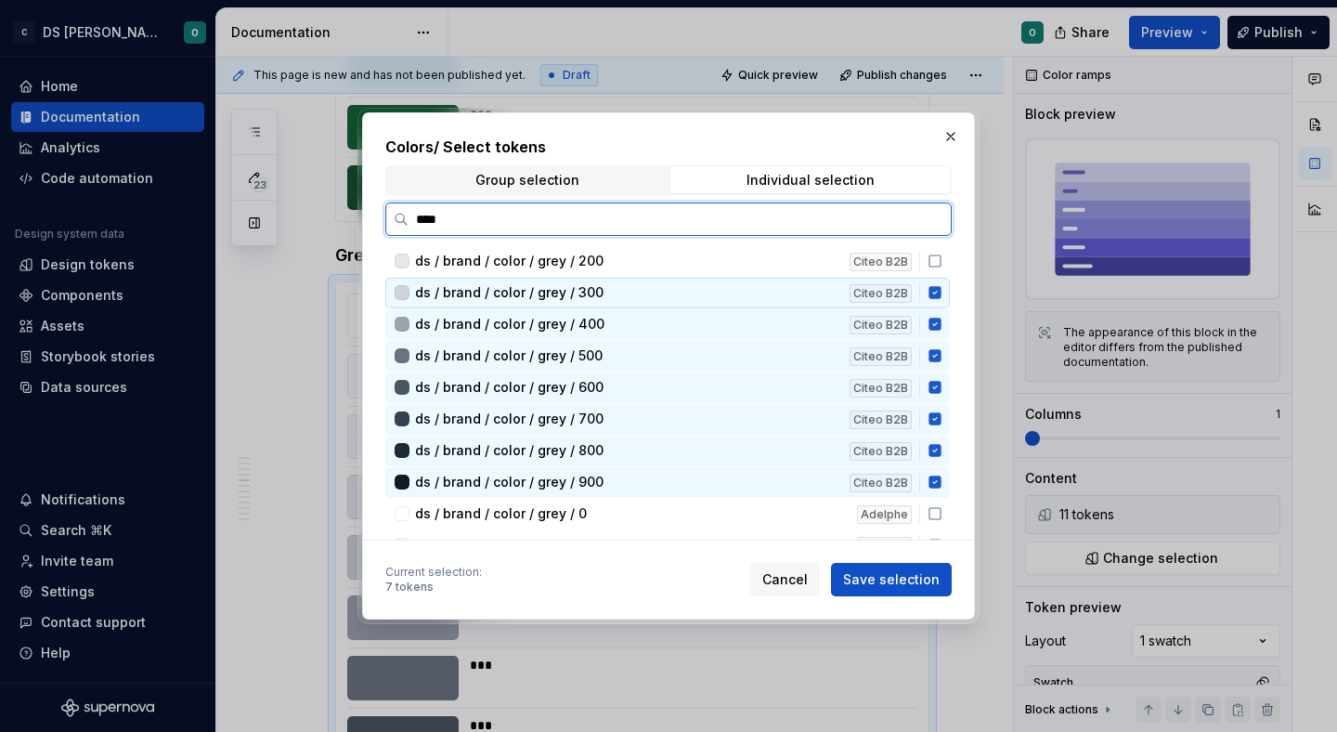
scroll to position [105, 0]
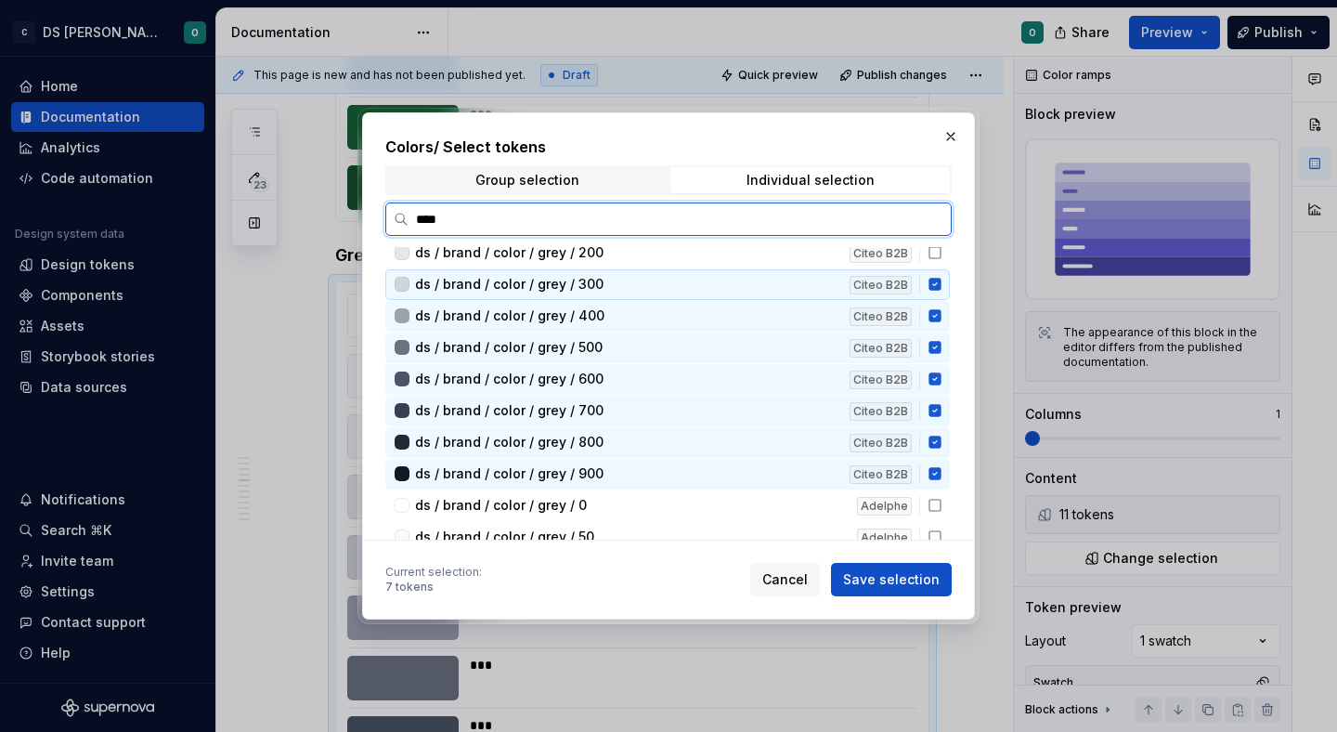
click at [941, 287] on icon at bounding box center [934, 285] width 12 height 12
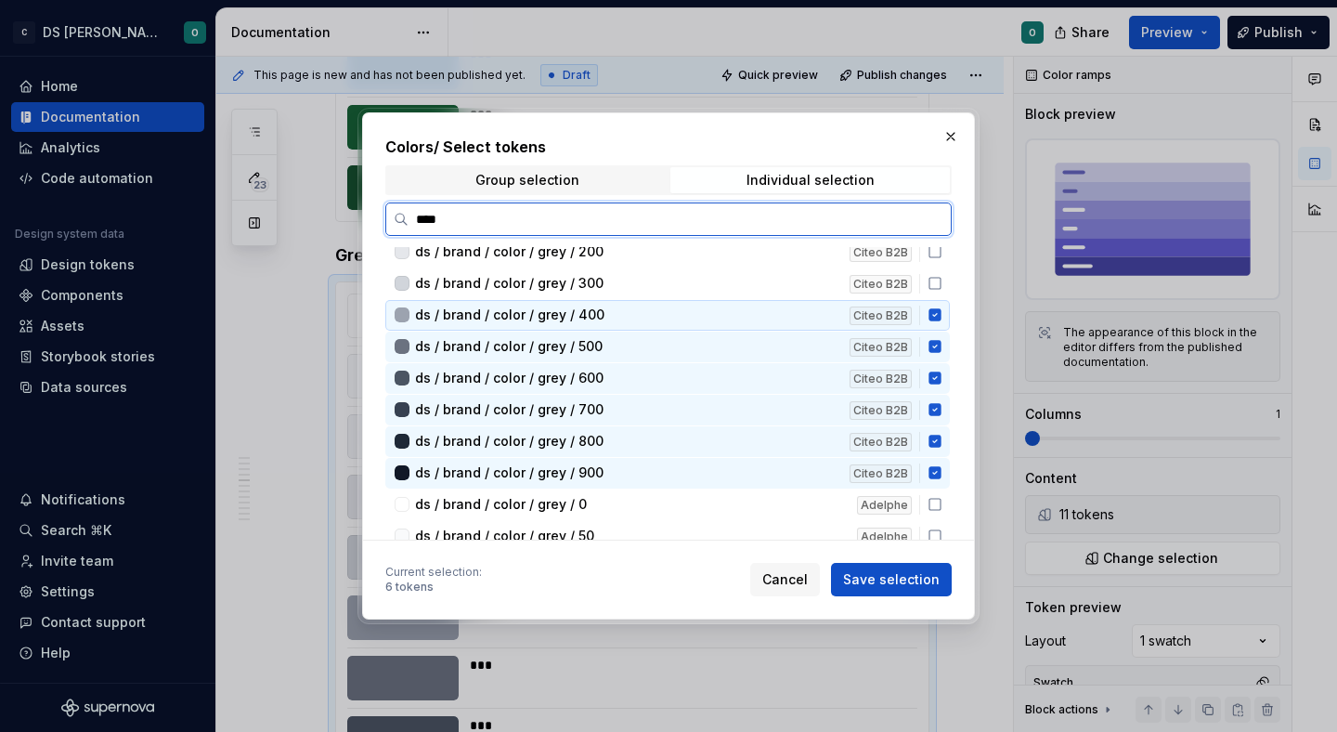
click at [942, 315] on icon at bounding box center [935, 314] width 15 height 15
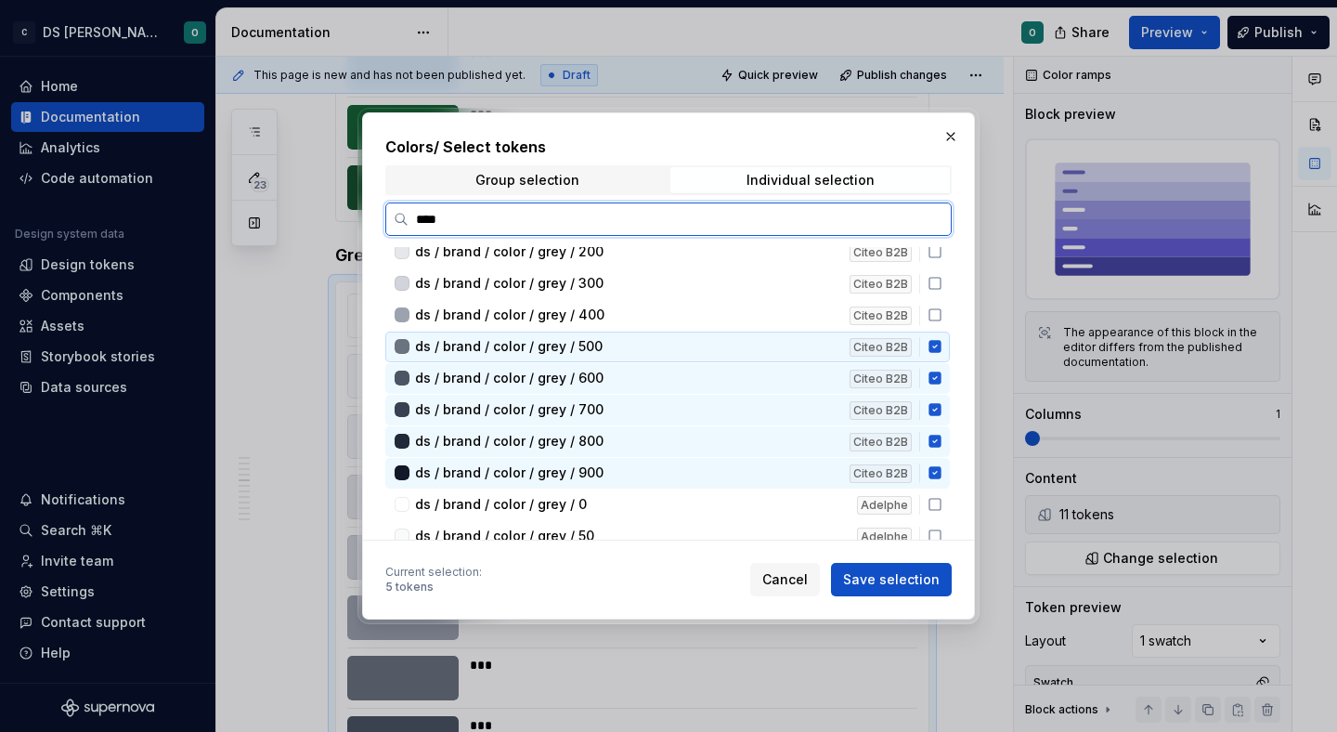
click at [945, 338] on div "ds / brand / color / grey / 500 Citeo B2B" at bounding box center [667, 346] width 564 height 31
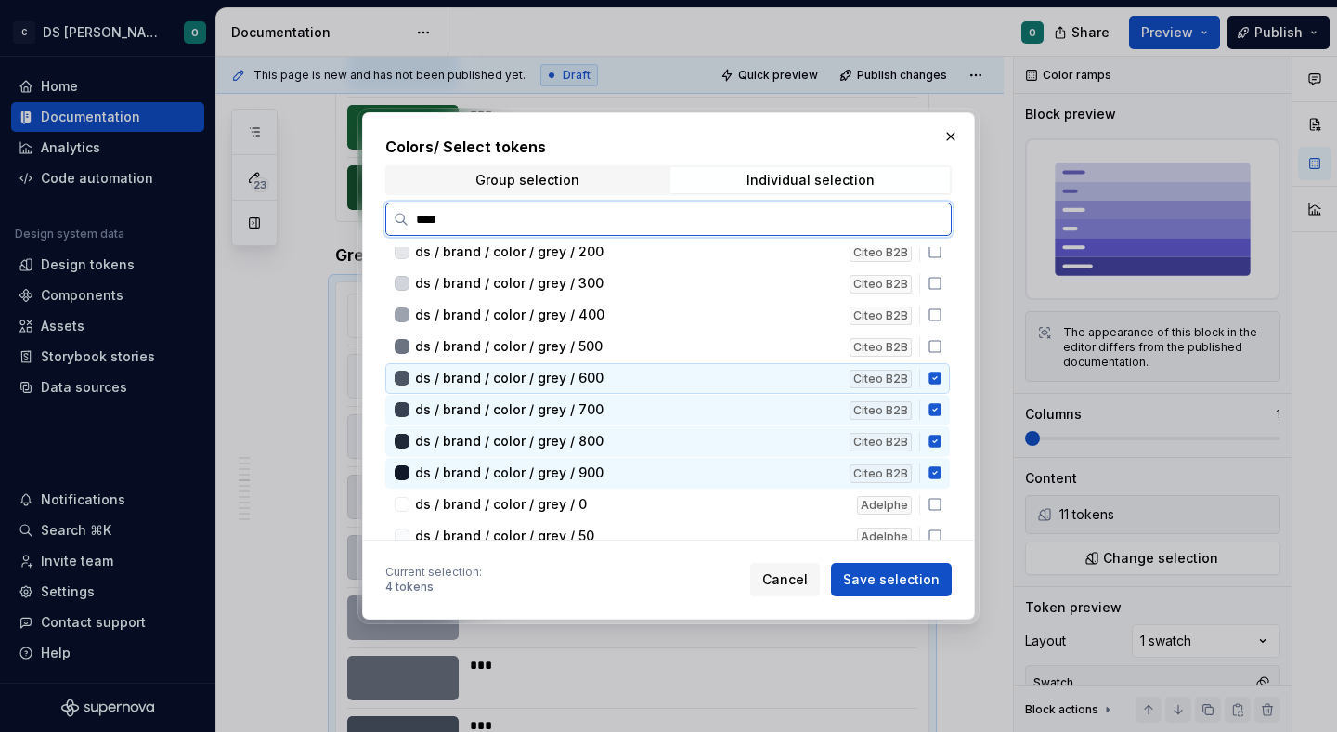
click at [942, 371] on icon at bounding box center [935, 377] width 15 height 15
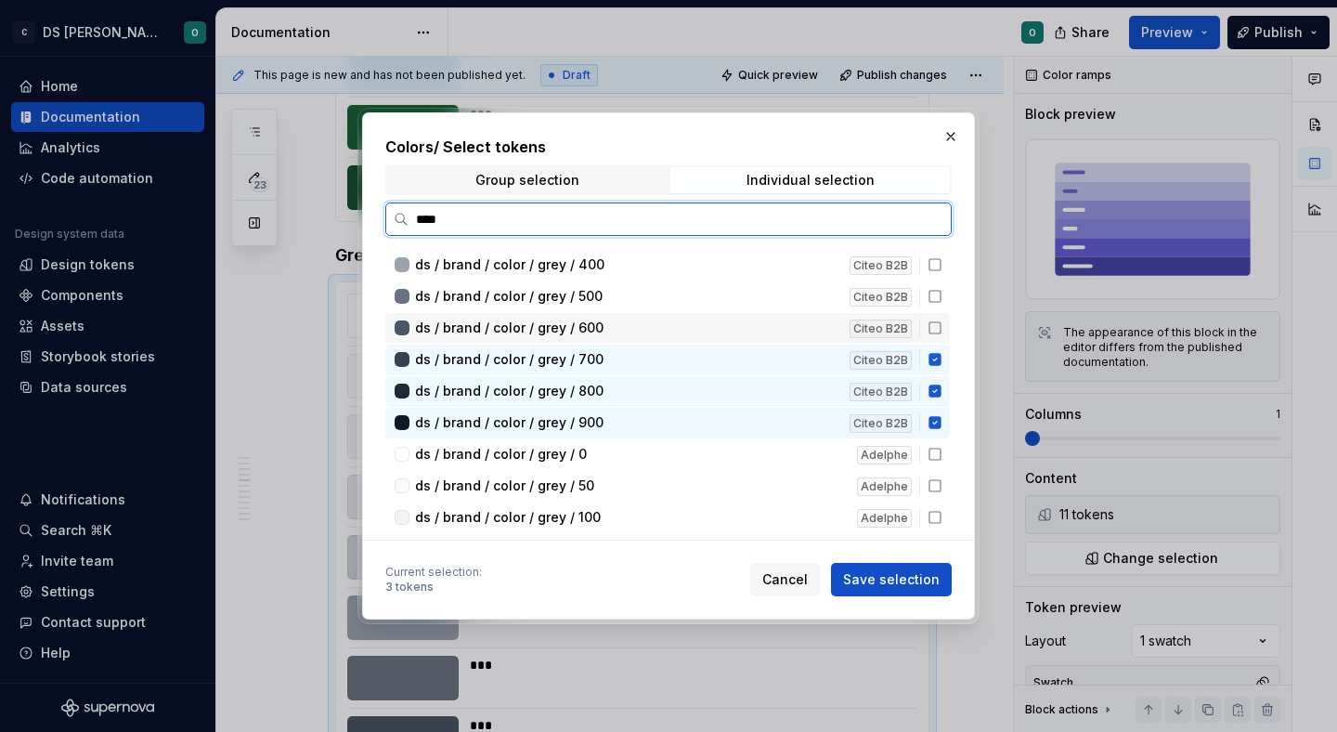
click at [945, 372] on div "ds / brand / color / grey / 700 Citeo B2B" at bounding box center [667, 359] width 564 height 31
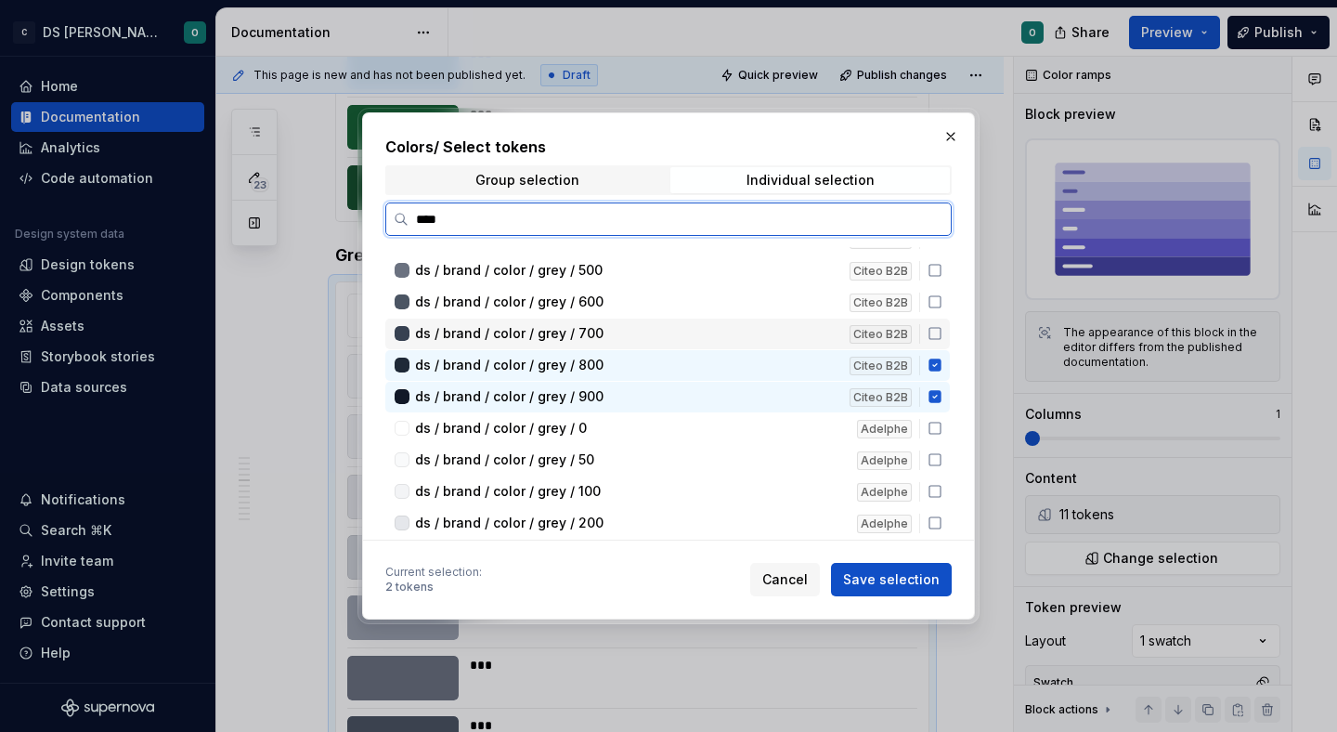
click at [942, 372] on icon at bounding box center [935, 364] width 15 height 15
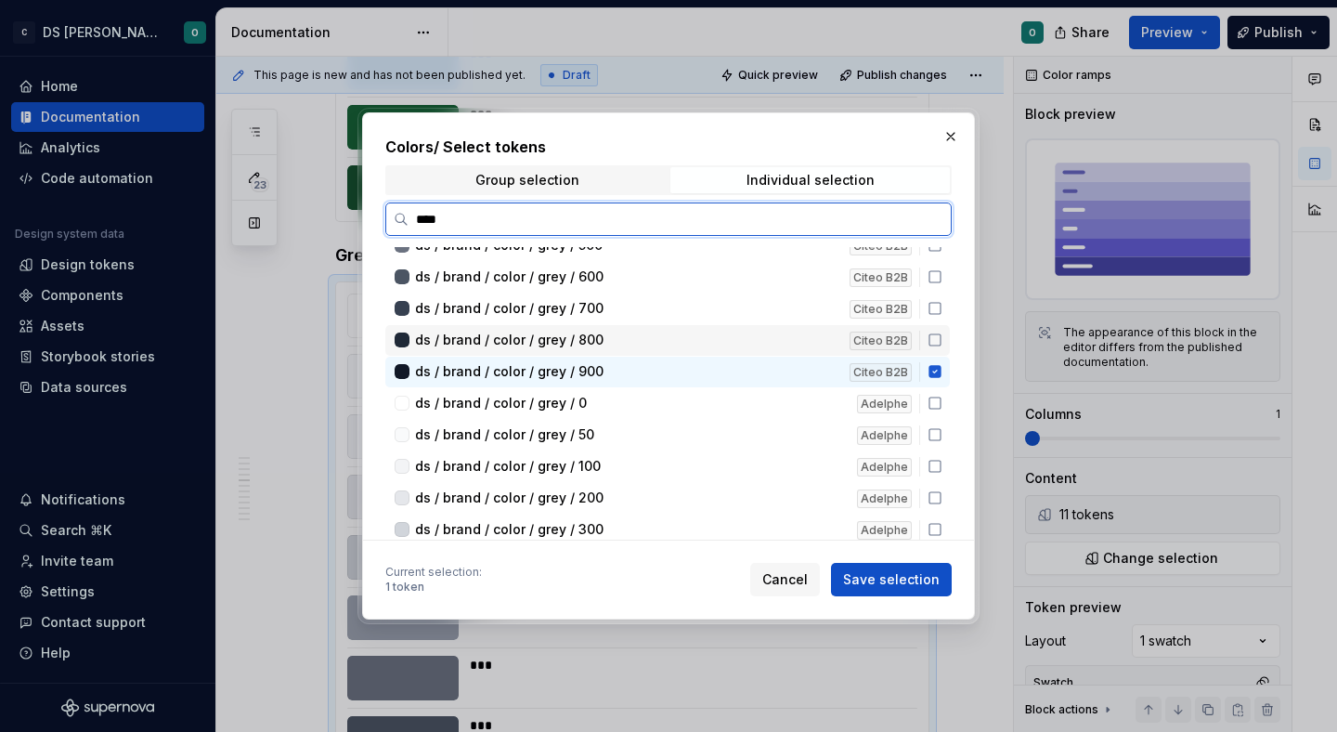
click at [942, 372] on icon at bounding box center [935, 371] width 15 height 15
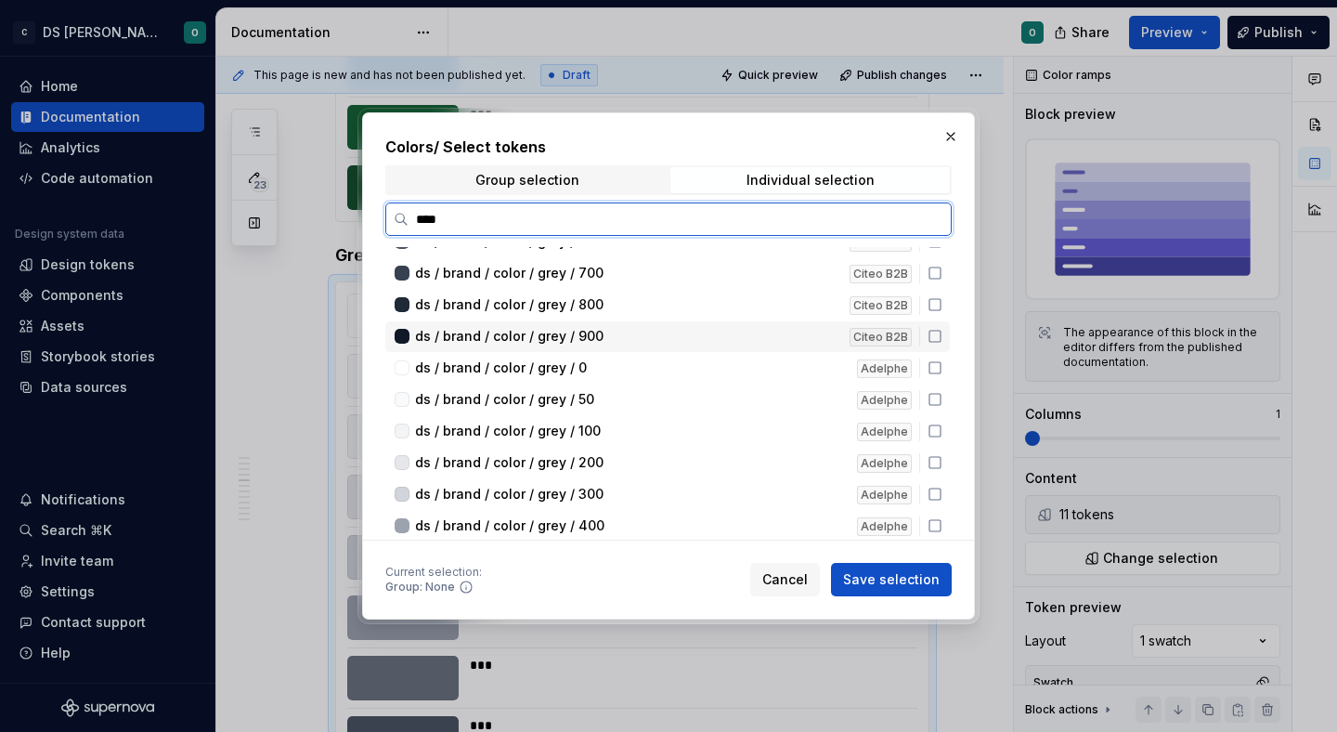
click at [942, 372] on icon at bounding box center [935, 367] width 15 height 15
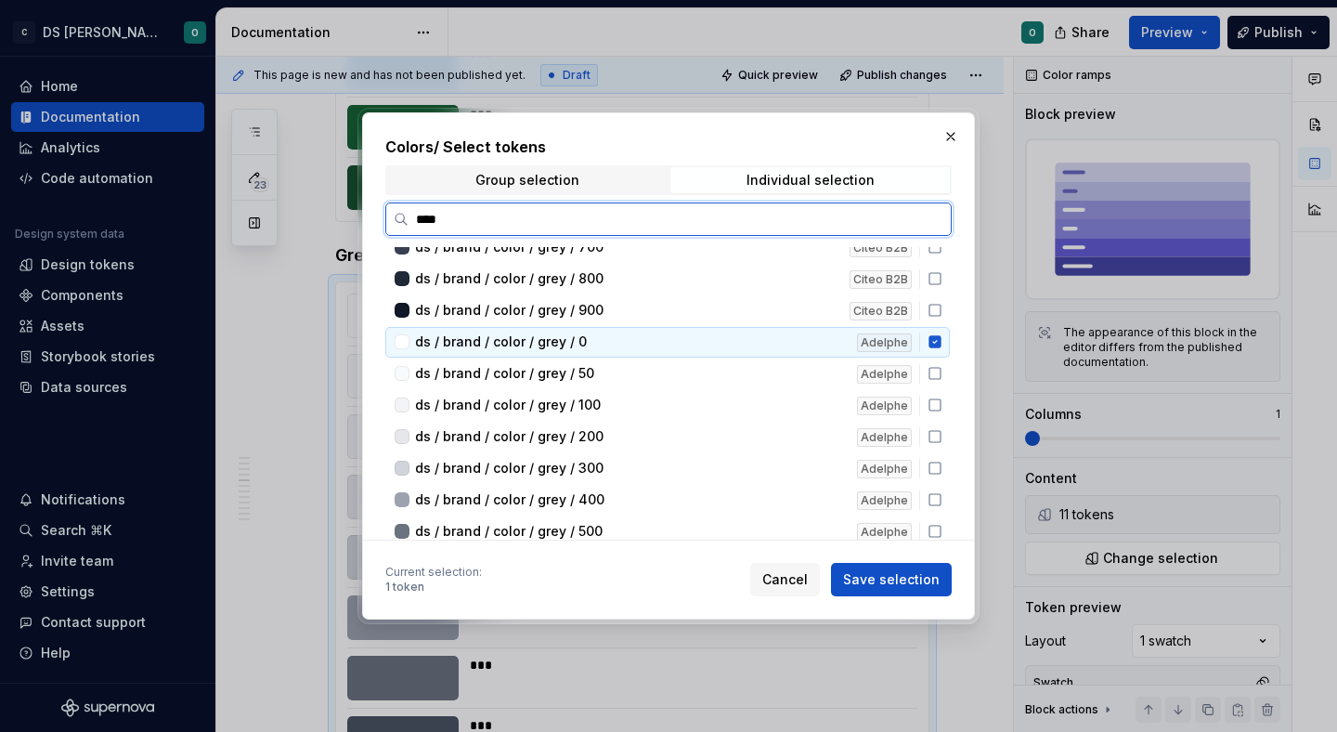
click at [942, 372] on icon at bounding box center [935, 373] width 15 height 15
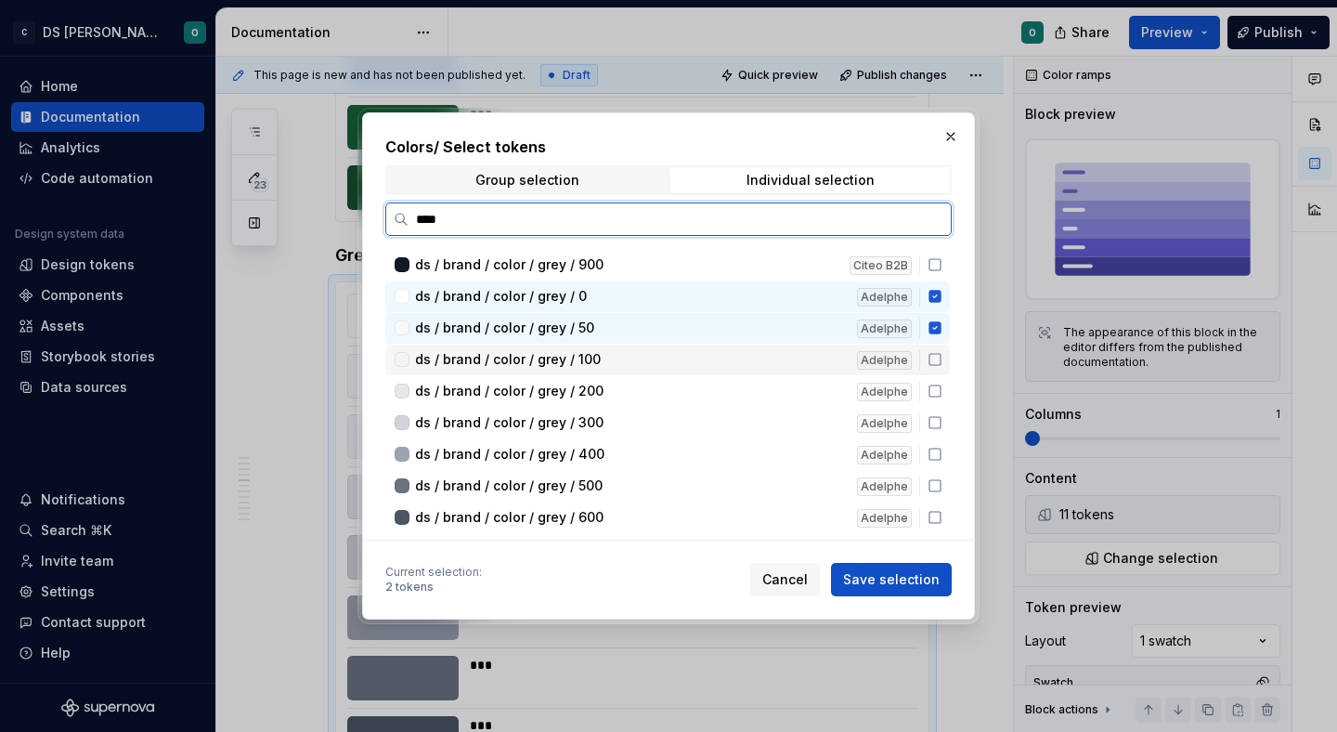
click at [945, 372] on div "ds / brand / color / grey / 100 Adelphe" at bounding box center [667, 359] width 564 height 31
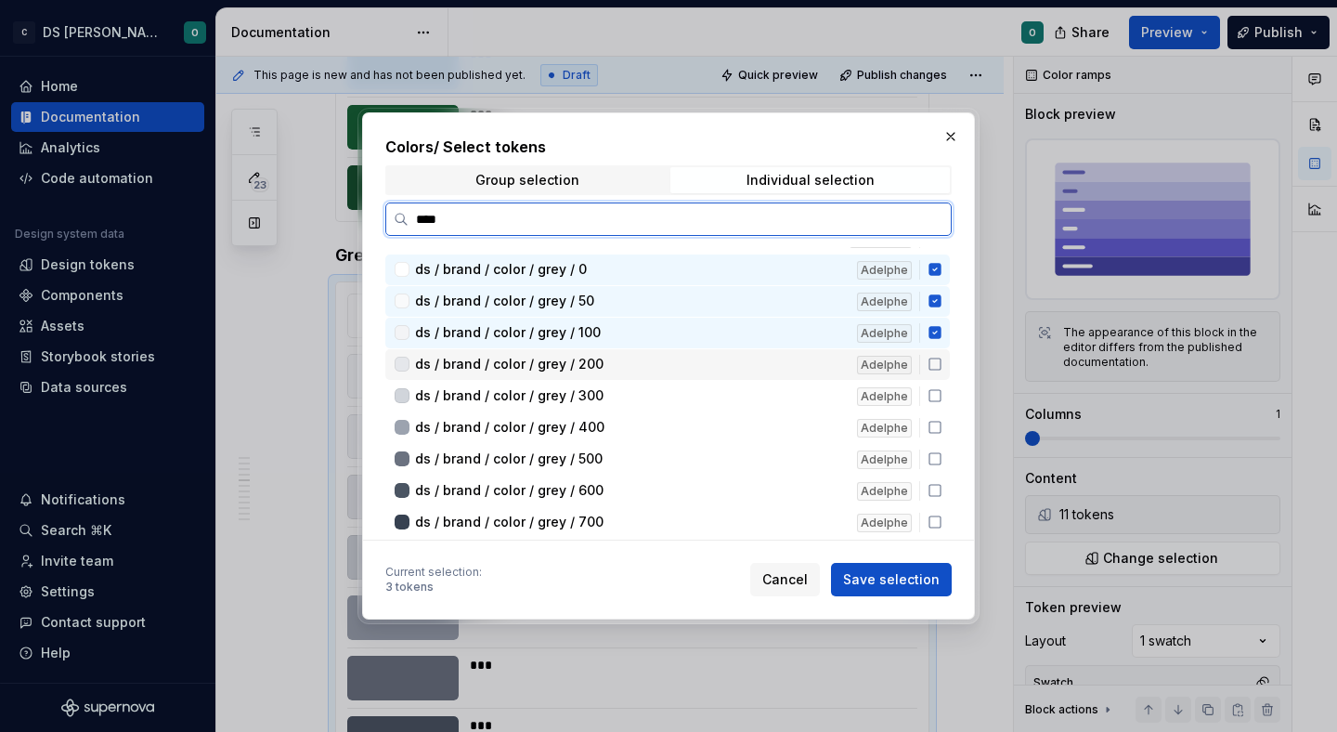
click at [945, 372] on div "ds / brand / color / grey / 200 Adelphe" at bounding box center [667, 364] width 564 height 31
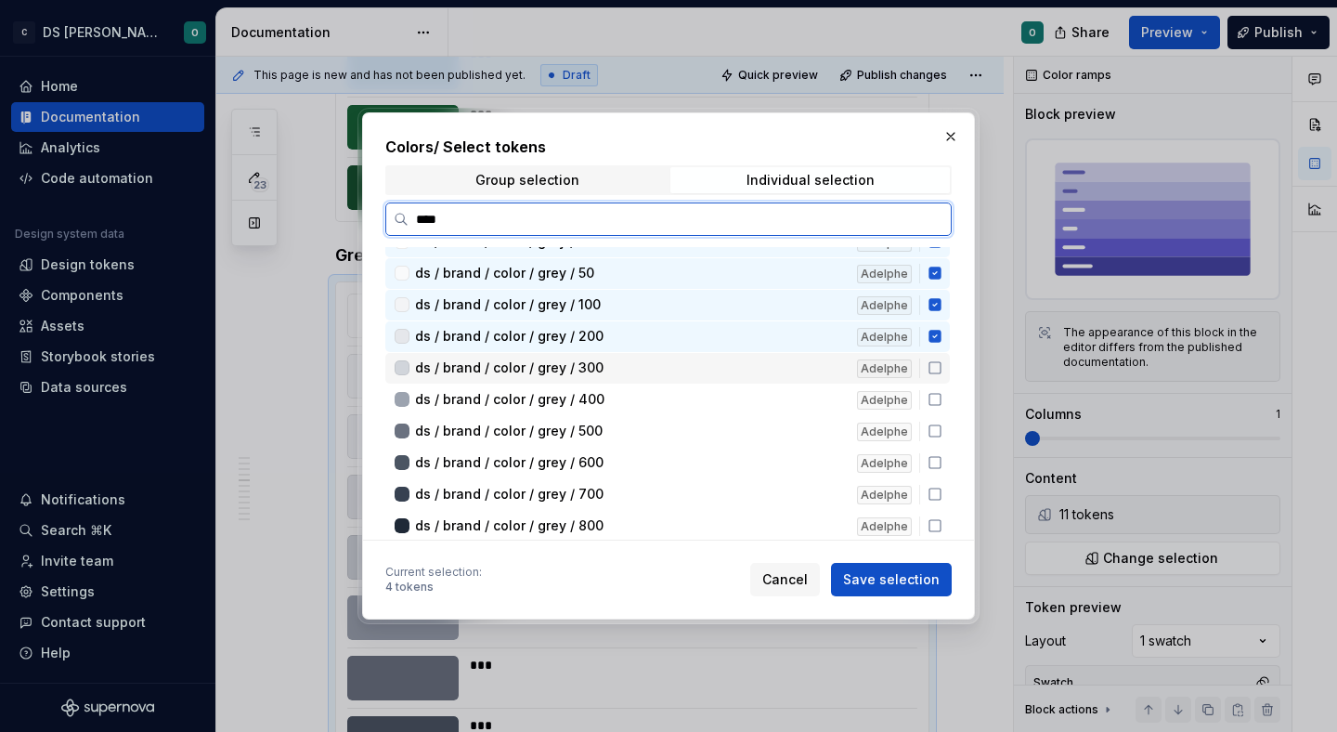
click at [945, 372] on div "ds / brand / color / grey / 300 Adelphe" at bounding box center [667, 368] width 564 height 31
click at [942, 372] on icon at bounding box center [935, 369] width 15 height 15
click at [945, 372] on div "ds / brand / color / grey / 500 Adelphe" at bounding box center [667, 368] width 564 height 31
click at [942, 372] on icon at bounding box center [935, 367] width 15 height 15
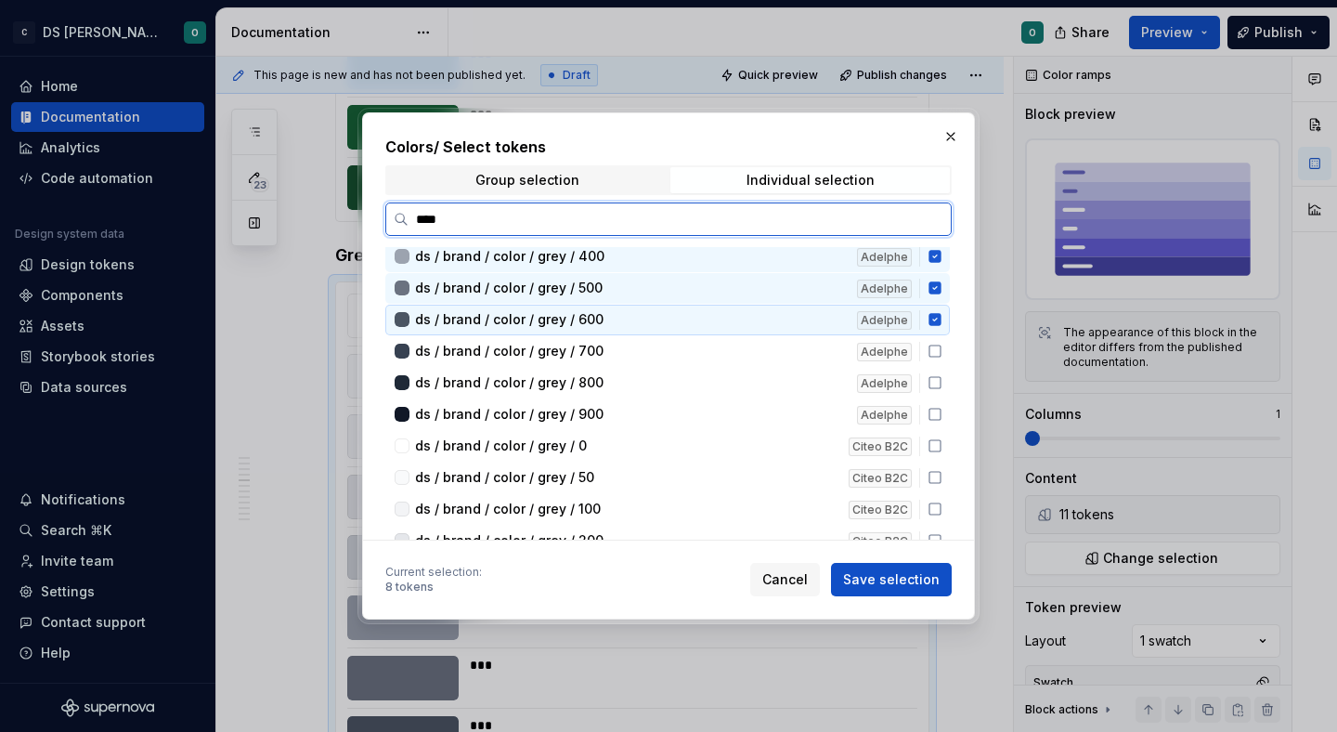
click at [945, 372] on div "ds / brand / color / grey / 800 Adelphe" at bounding box center [667, 383] width 564 height 31
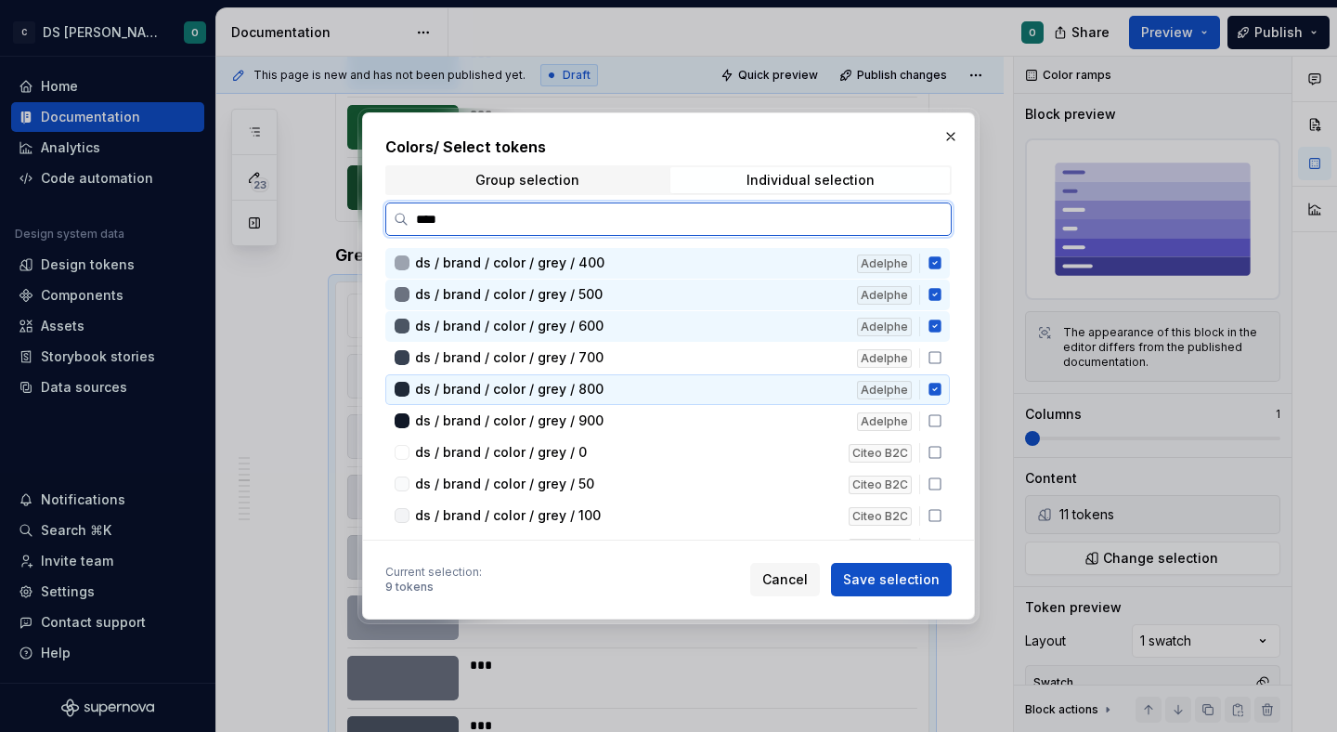
click at [943, 378] on div "ds / brand / color / grey / 800 Adelphe" at bounding box center [667, 389] width 564 height 31
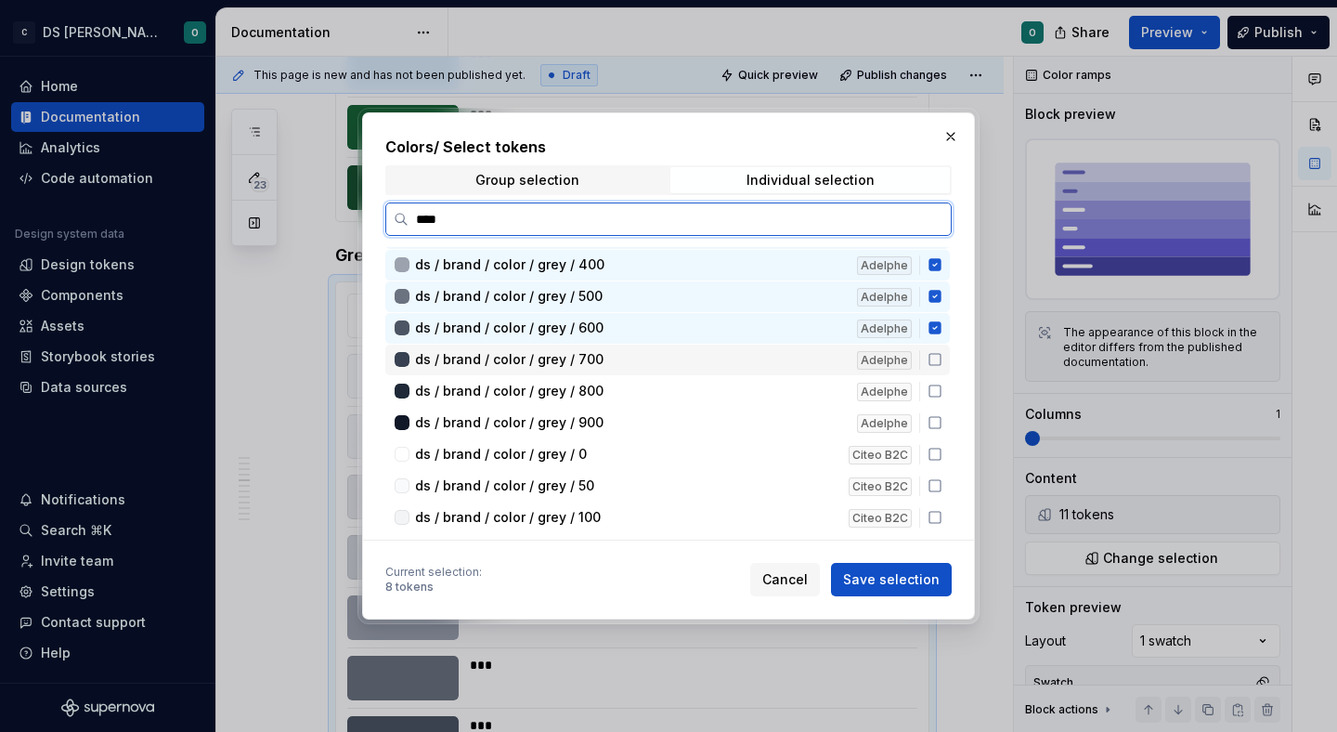
click at [942, 360] on icon at bounding box center [935, 359] width 15 height 15
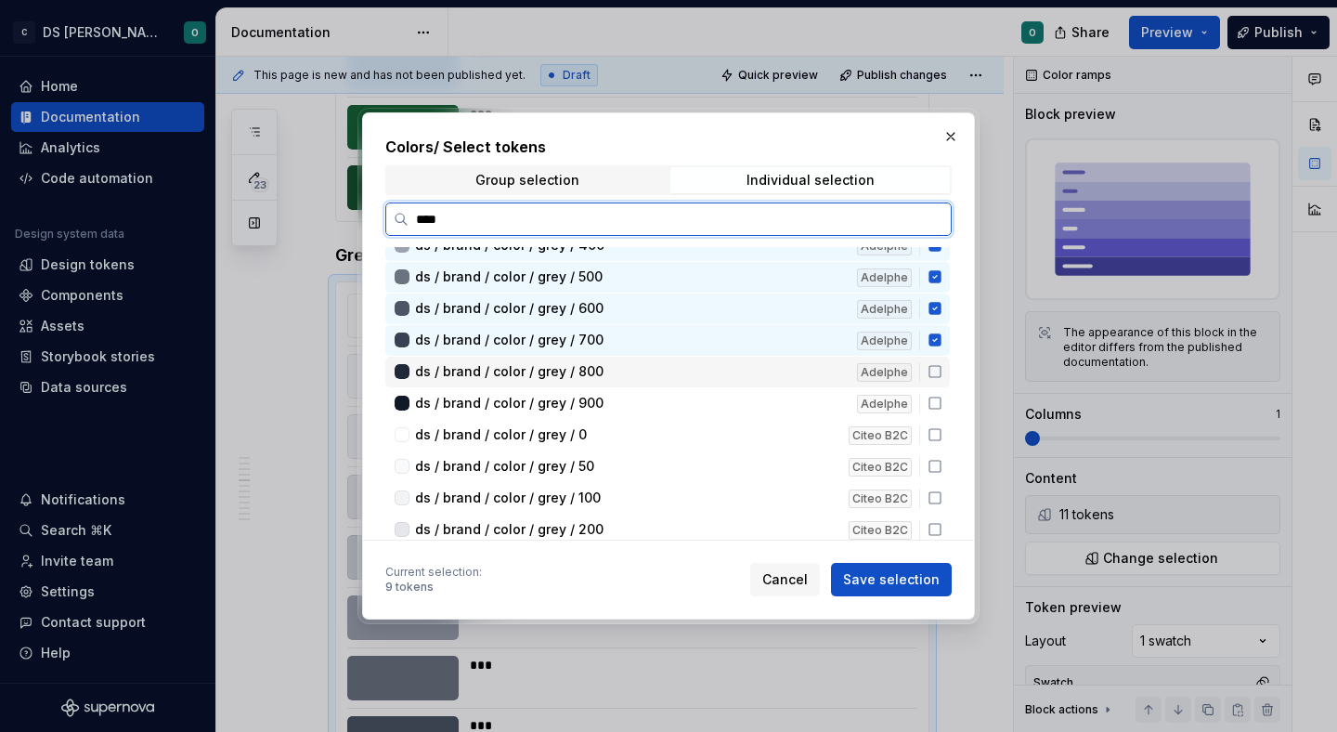
click at [942, 370] on icon at bounding box center [935, 371] width 15 height 15
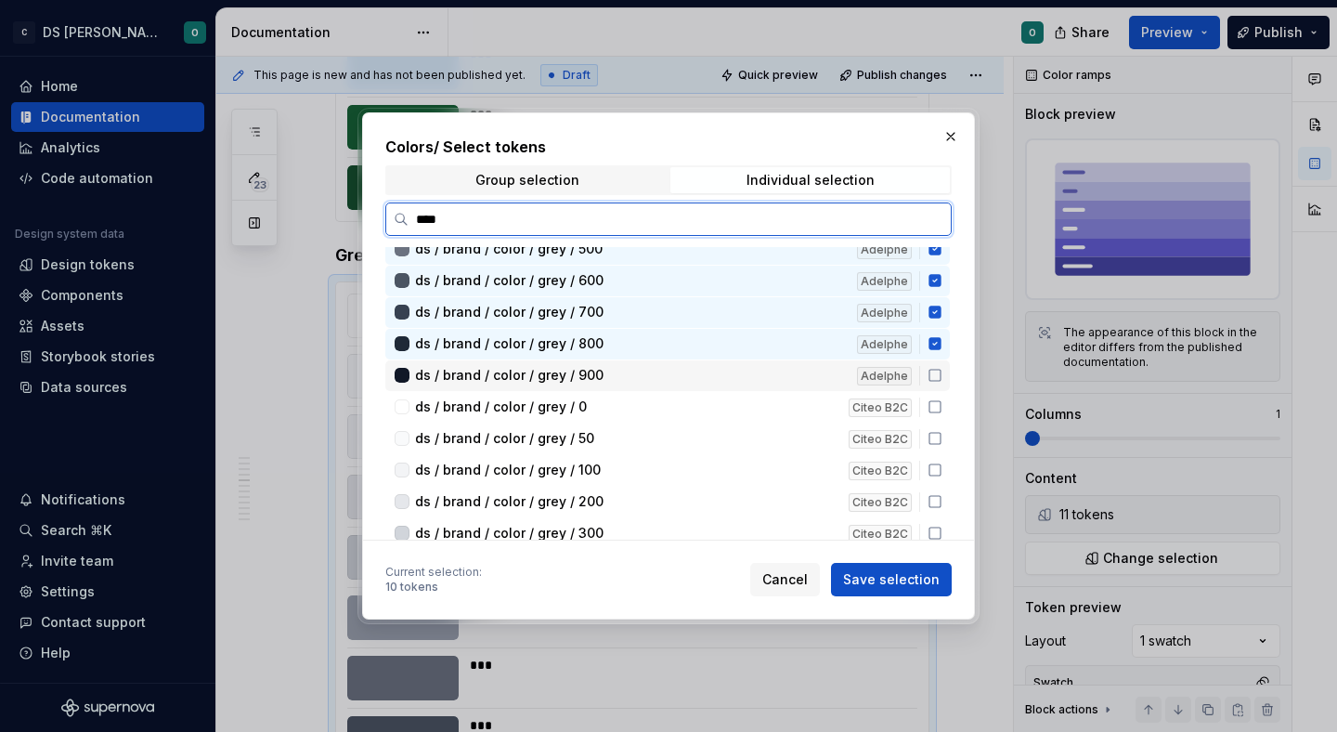
click at [942, 375] on icon at bounding box center [935, 375] width 15 height 15
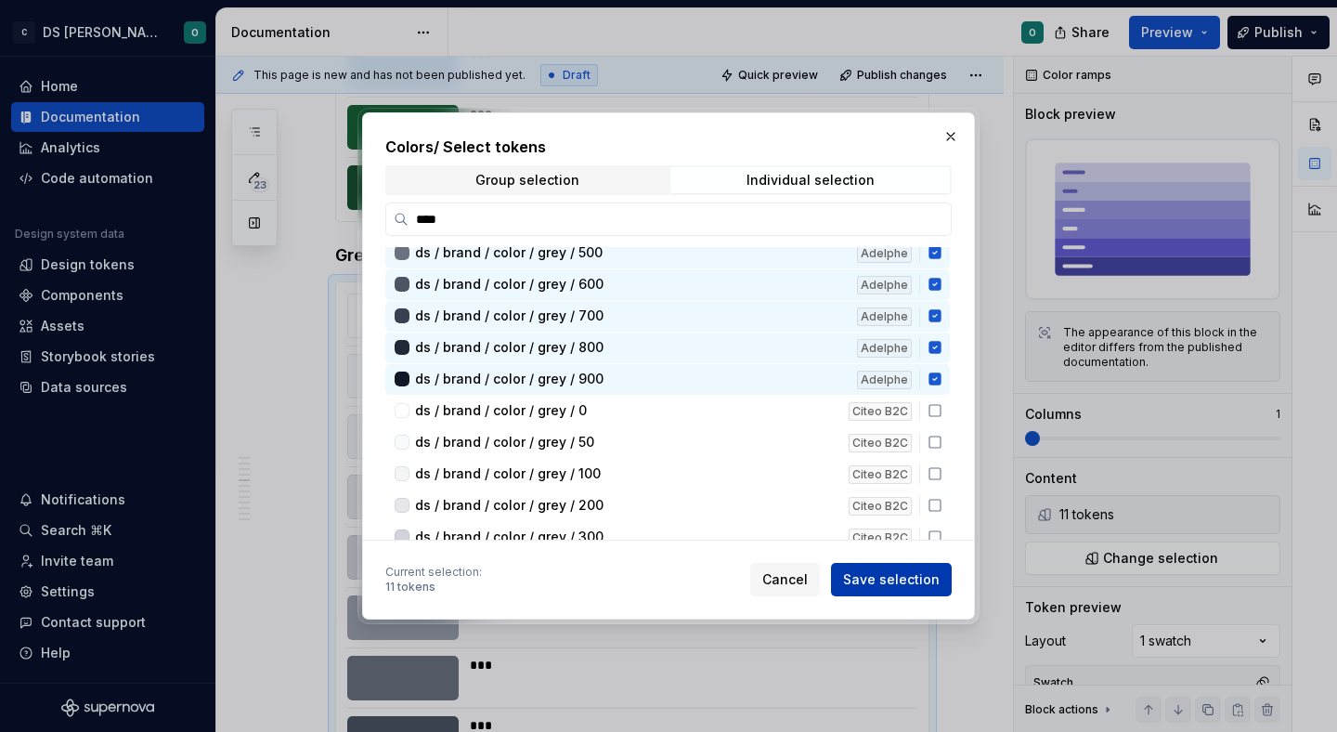
click at [922, 573] on span "Save selection" at bounding box center [891, 579] width 97 height 19
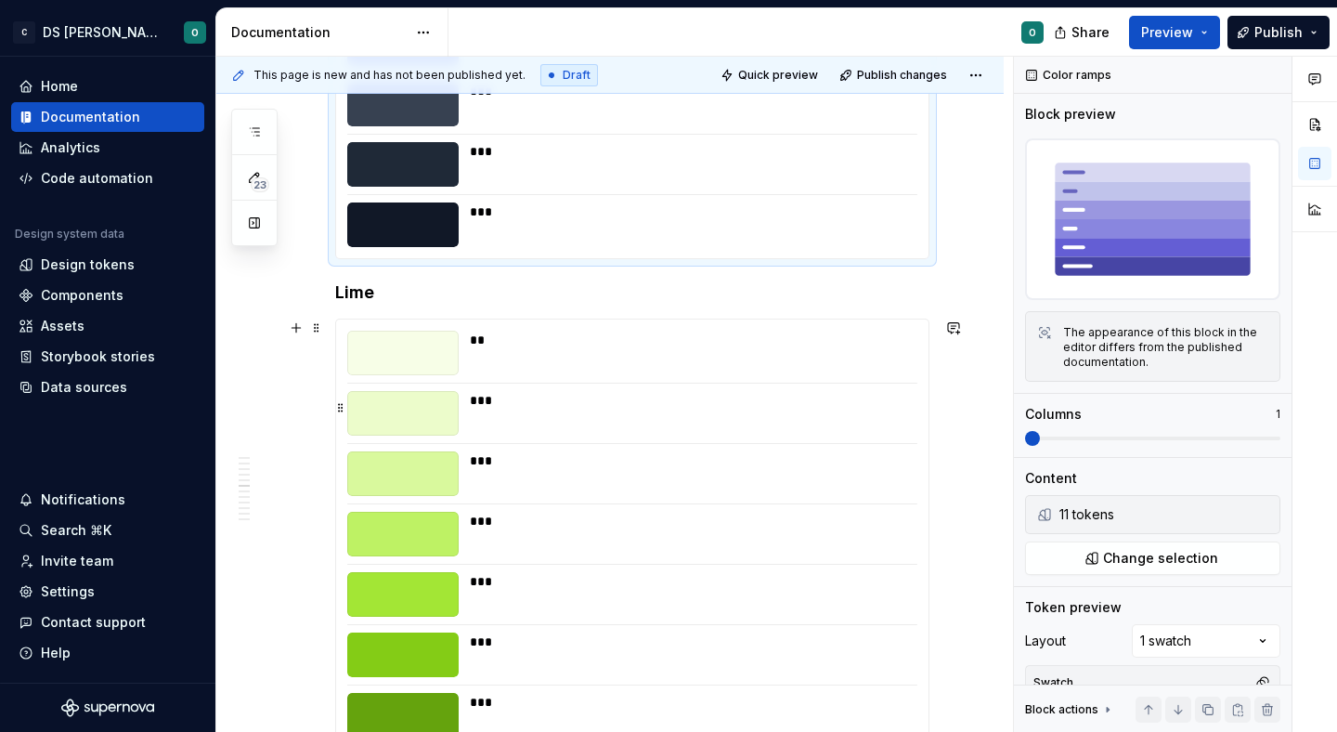
scroll to position [3520, 0]
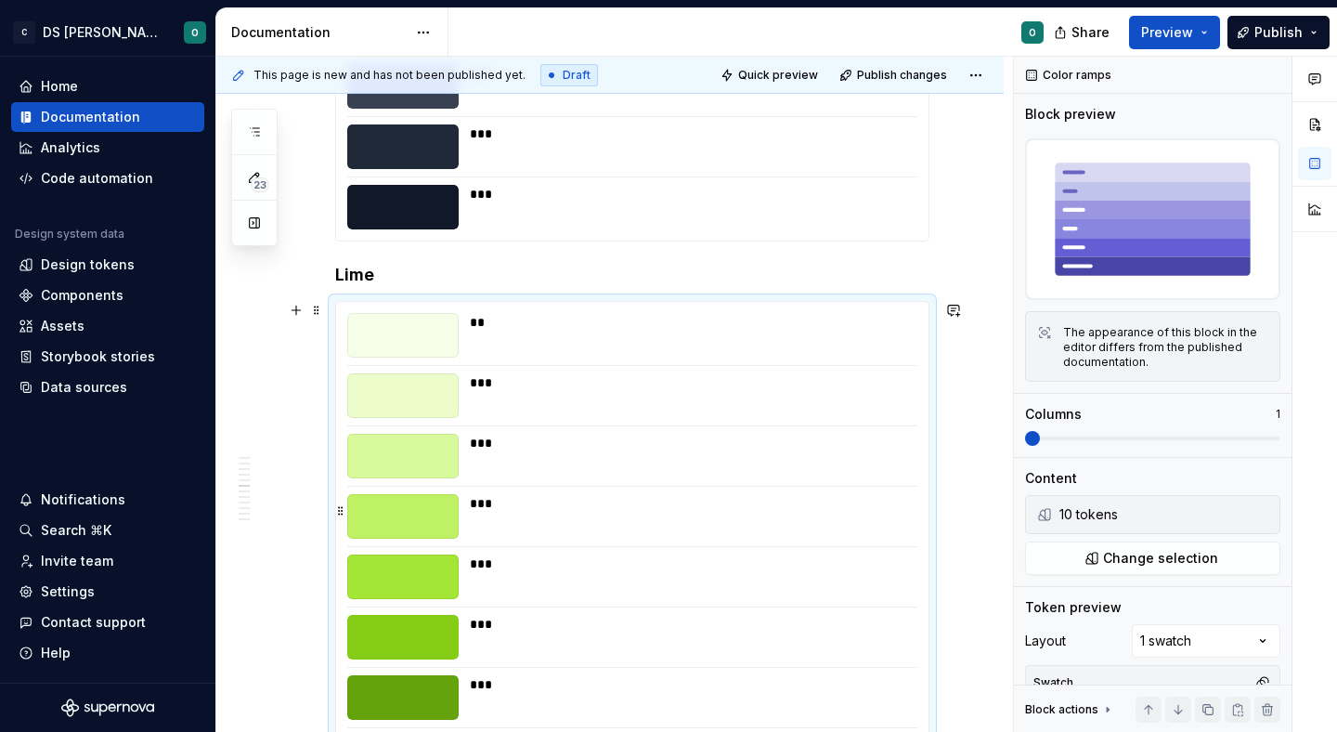
click at [853, 522] on div "***" at bounding box center [688, 516] width 436 height 45
click at [1096, 553] on button "Change selection" at bounding box center [1152, 557] width 255 height 33
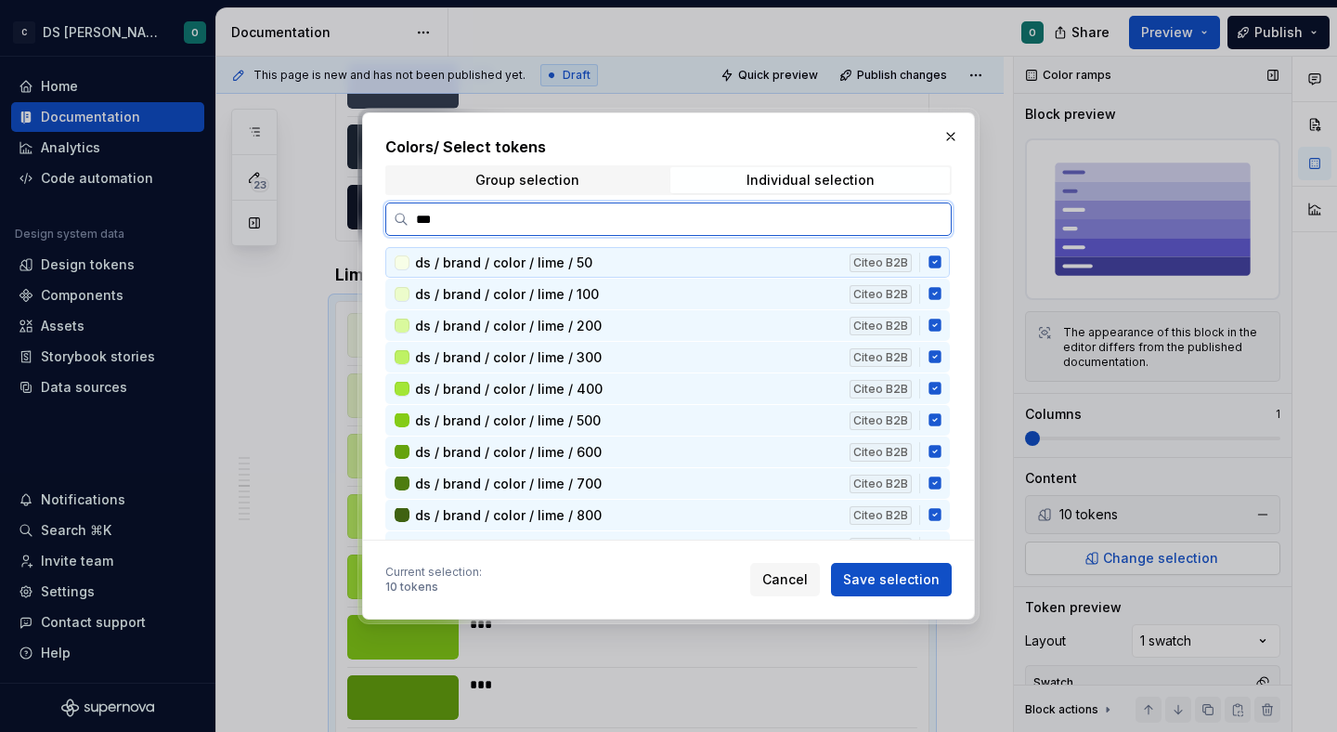
type input "****"
drag, startPoint x: 943, startPoint y: 262, endPoint x: 947, endPoint y: 291, distance: 29.0
click at [942, 263] on icon at bounding box center [935, 261] width 15 height 15
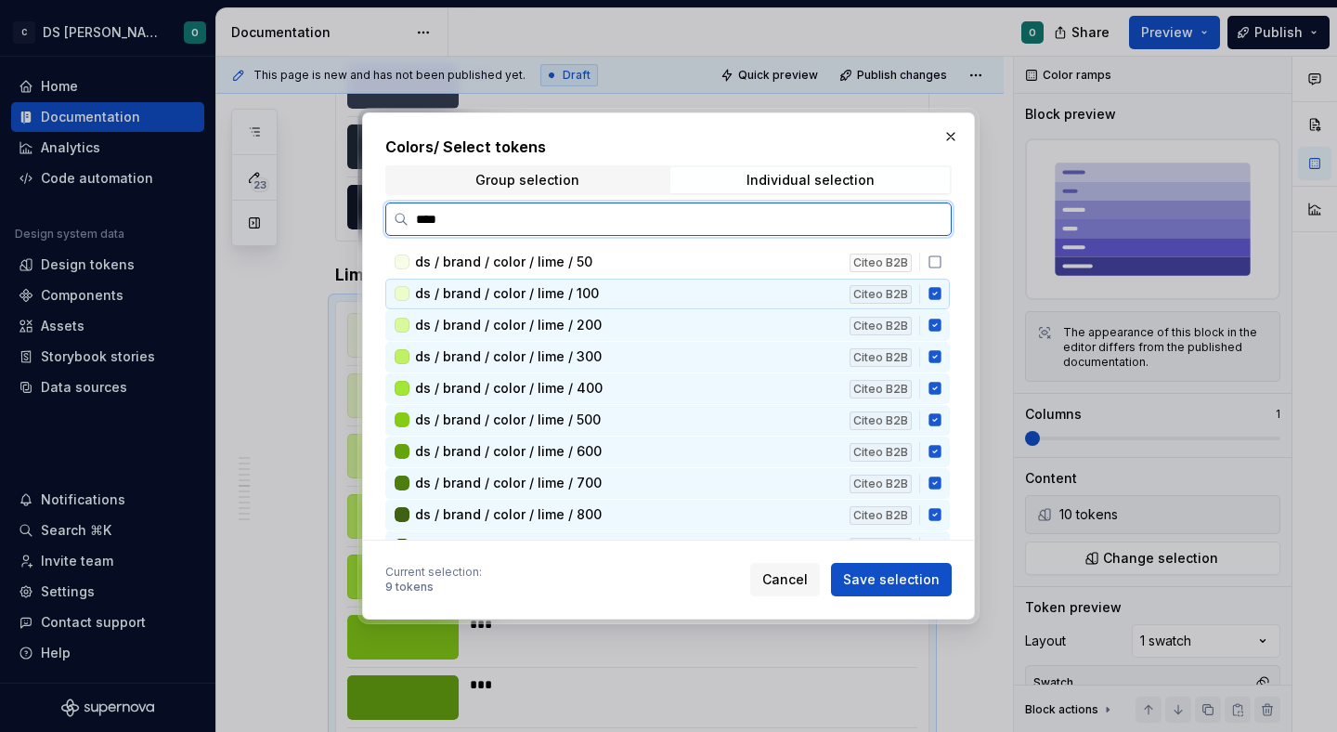
drag, startPoint x: 947, startPoint y: 292, endPoint x: 947, endPoint y: 310, distance: 18.6
click at [941, 292] on icon at bounding box center [934, 294] width 12 height 12
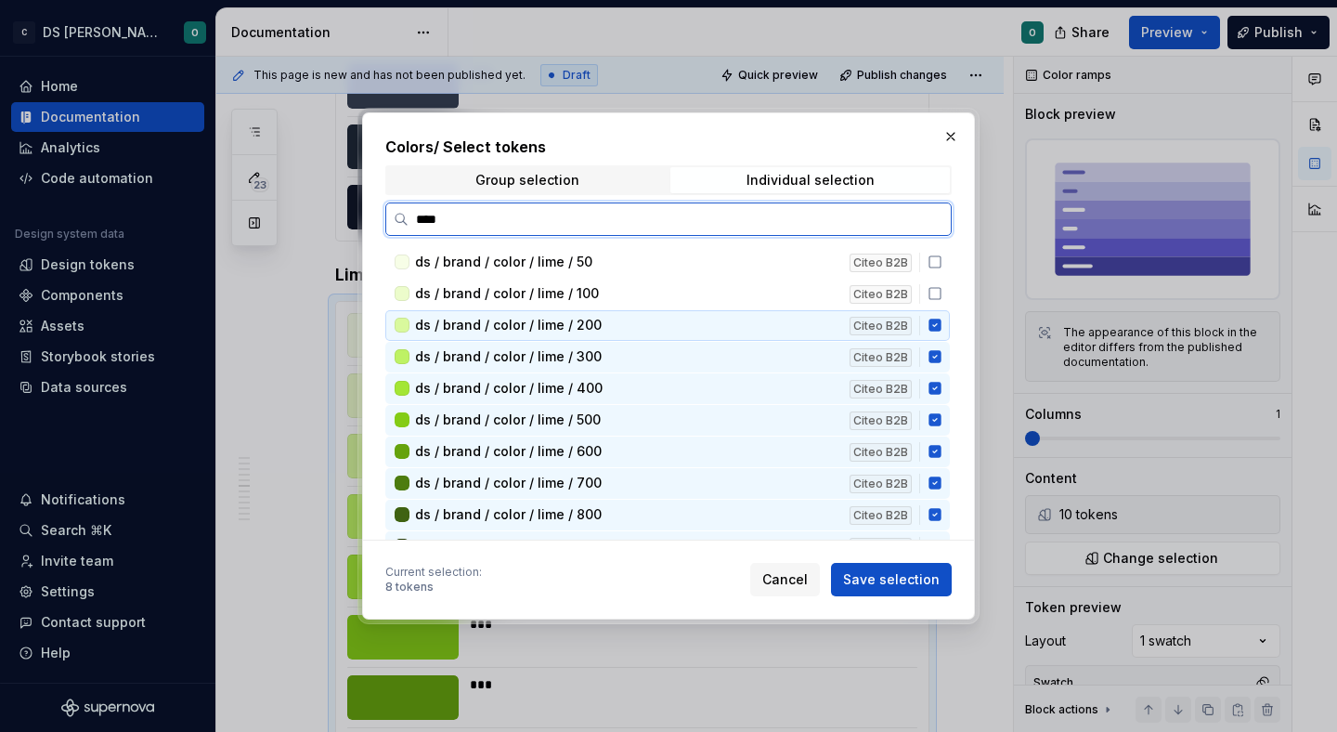
drag, startPoint x: 946, startPoint y: 316, endPoint x: 949, endPoint y: 334, distance: 18.8
click at [946, 317] on div "ds / brand / color / lime / 200 Citeo B2B" at bounding box center [667, 325] width 564 height 31
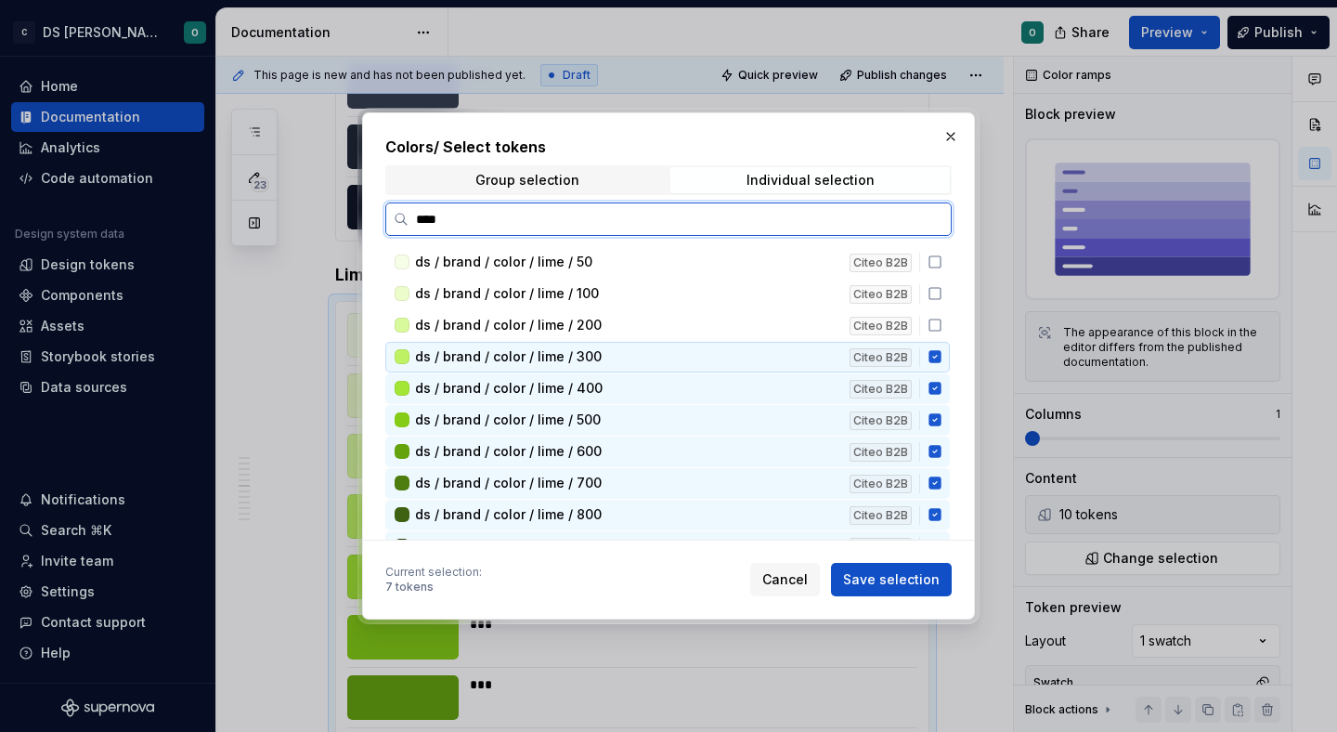
click at [941, 356] on icon at bounding box center [934, 357] width 12 height 12
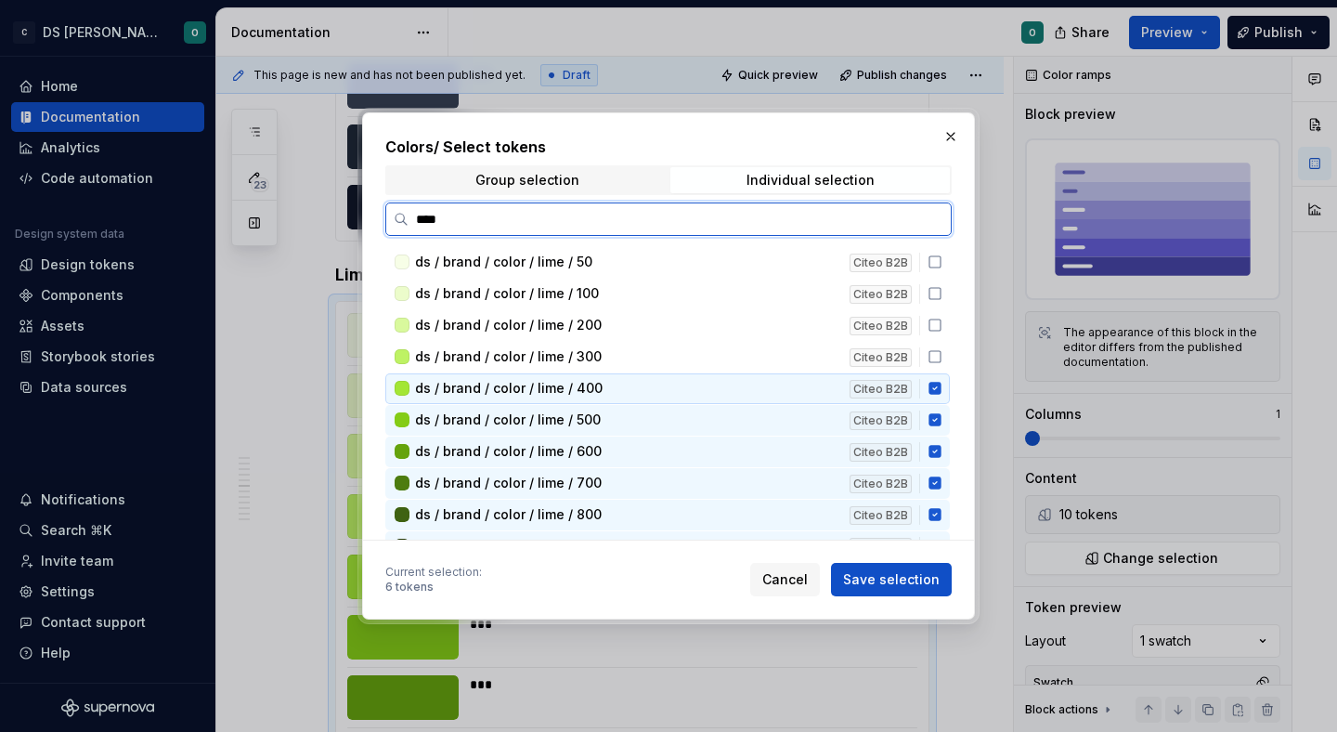
click at [941, 383] on icon at bounding box center [934, 389] width 12 height 12
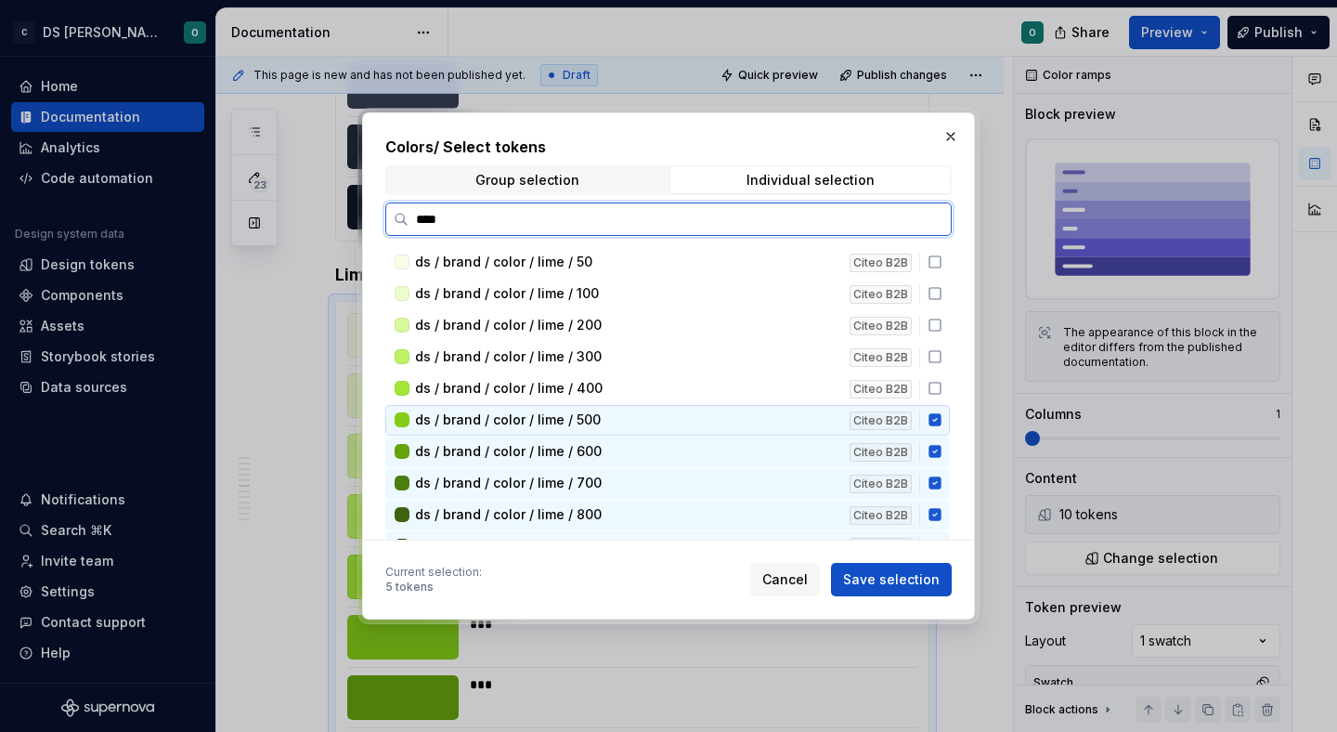
click at [942, 413] on icon at bounding box center [935, 419] width 15 height 15
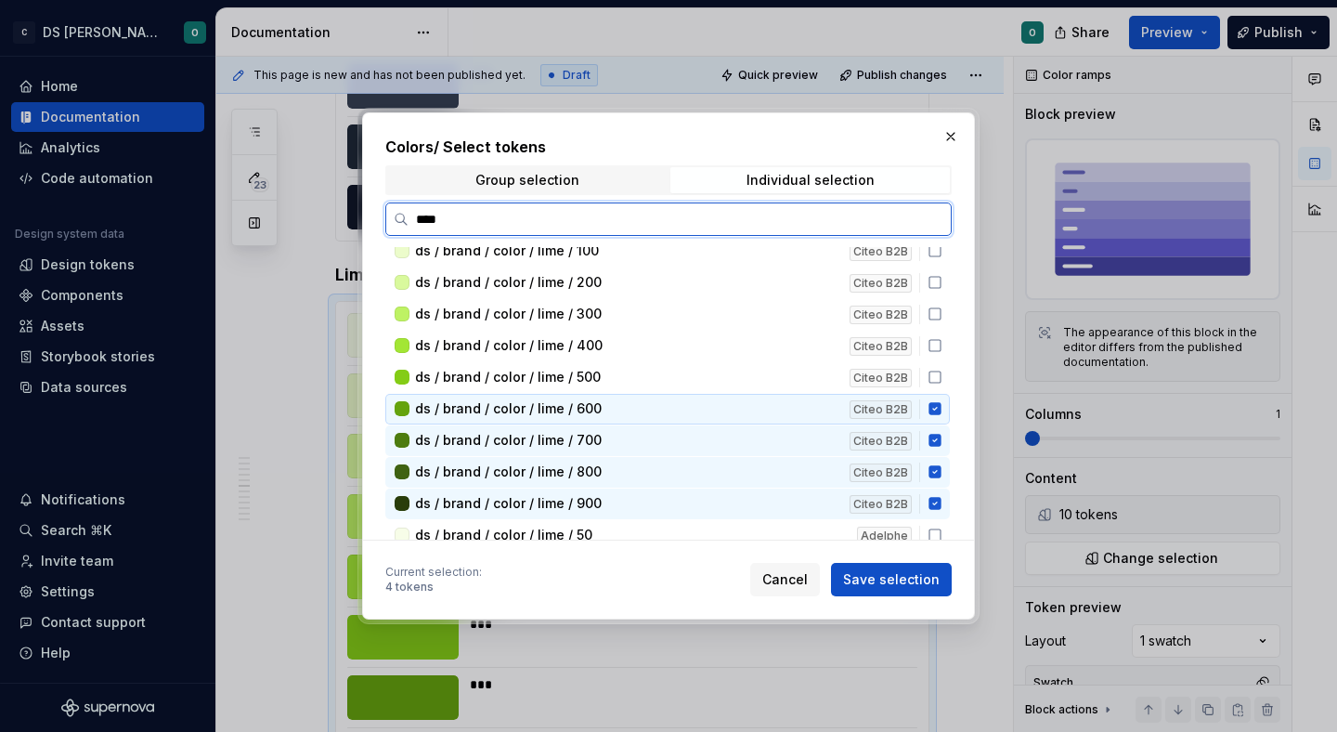
click at [948, 418] on div "ds / brand / color / lime / 600 Citeo B2B" at bounding box center [667, 409] width 564 height 31
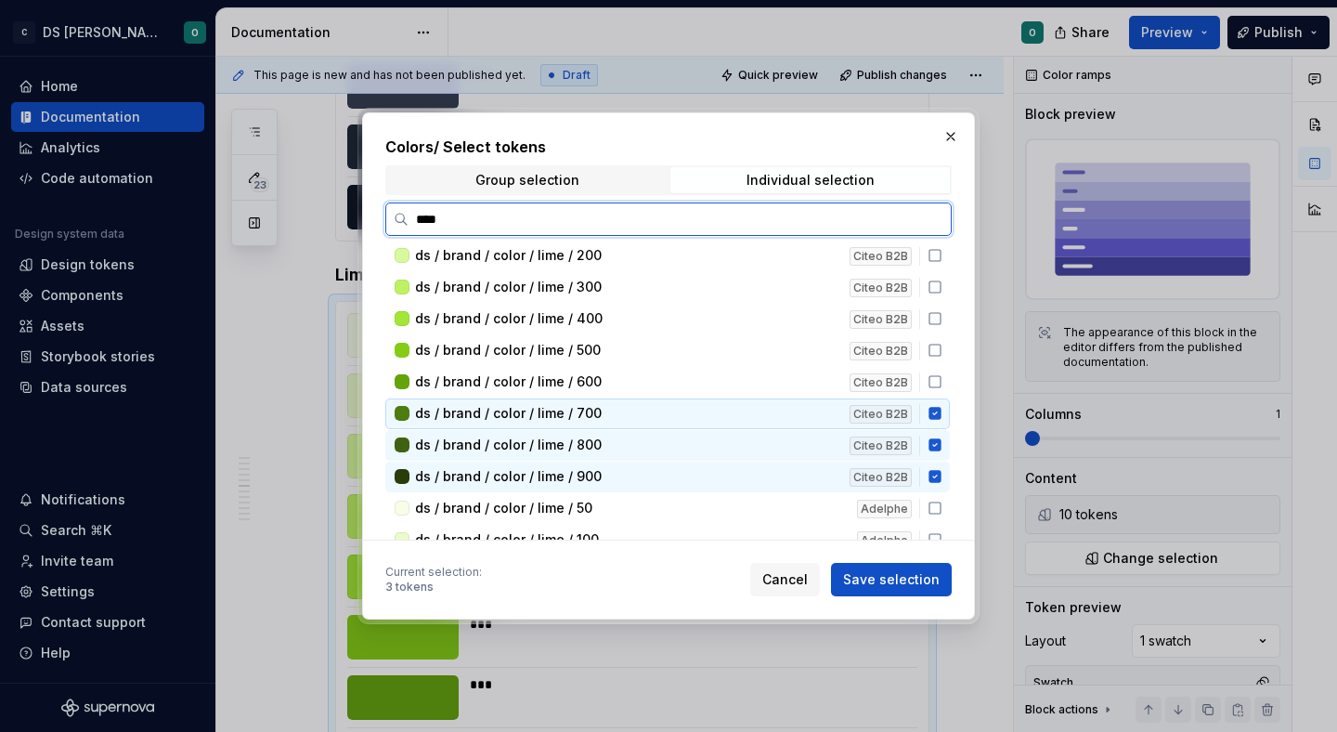
click at [947, 420] on div "ds / brand / color / lime / 700 Citeo B2B" at bounding box center [667, 413] width 564 height 31
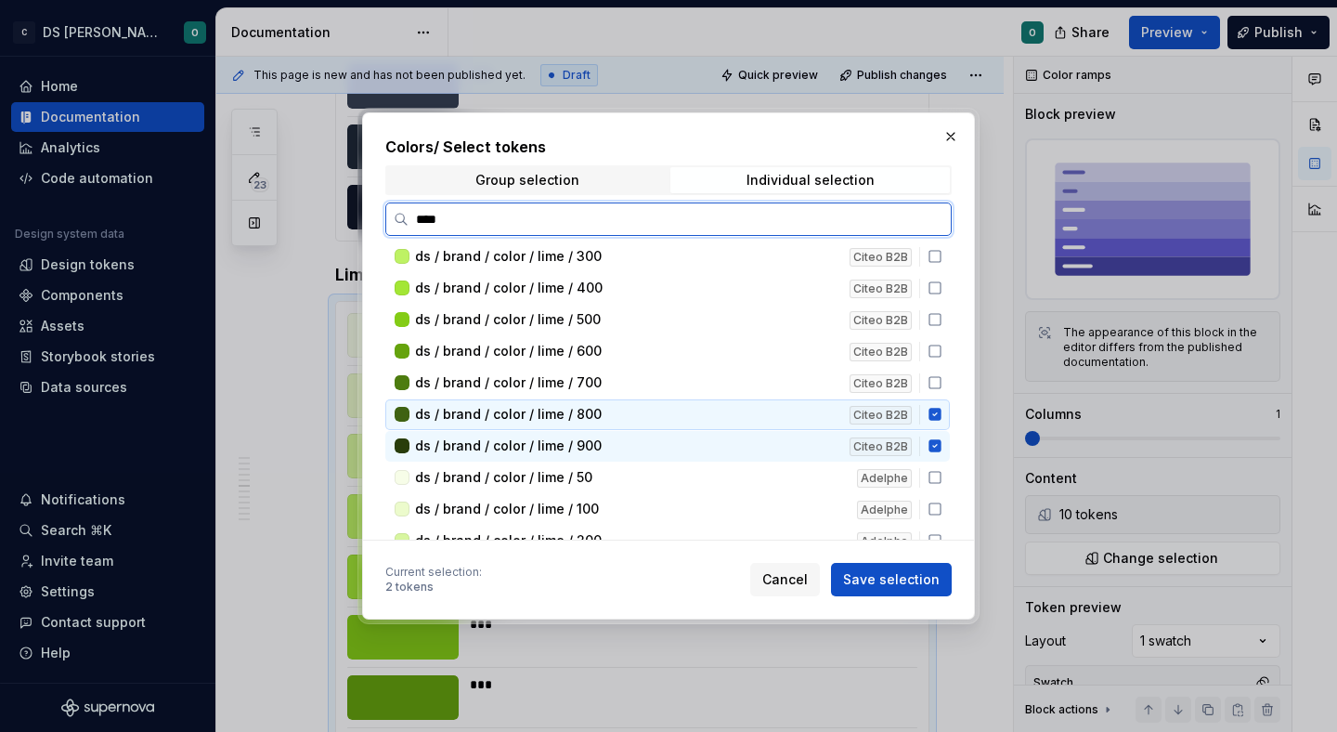
click at [946, 422] on div "ds / brand / color / lime / 800 Citeo B2B" at bounding box center [667, 414] width 564 height 31
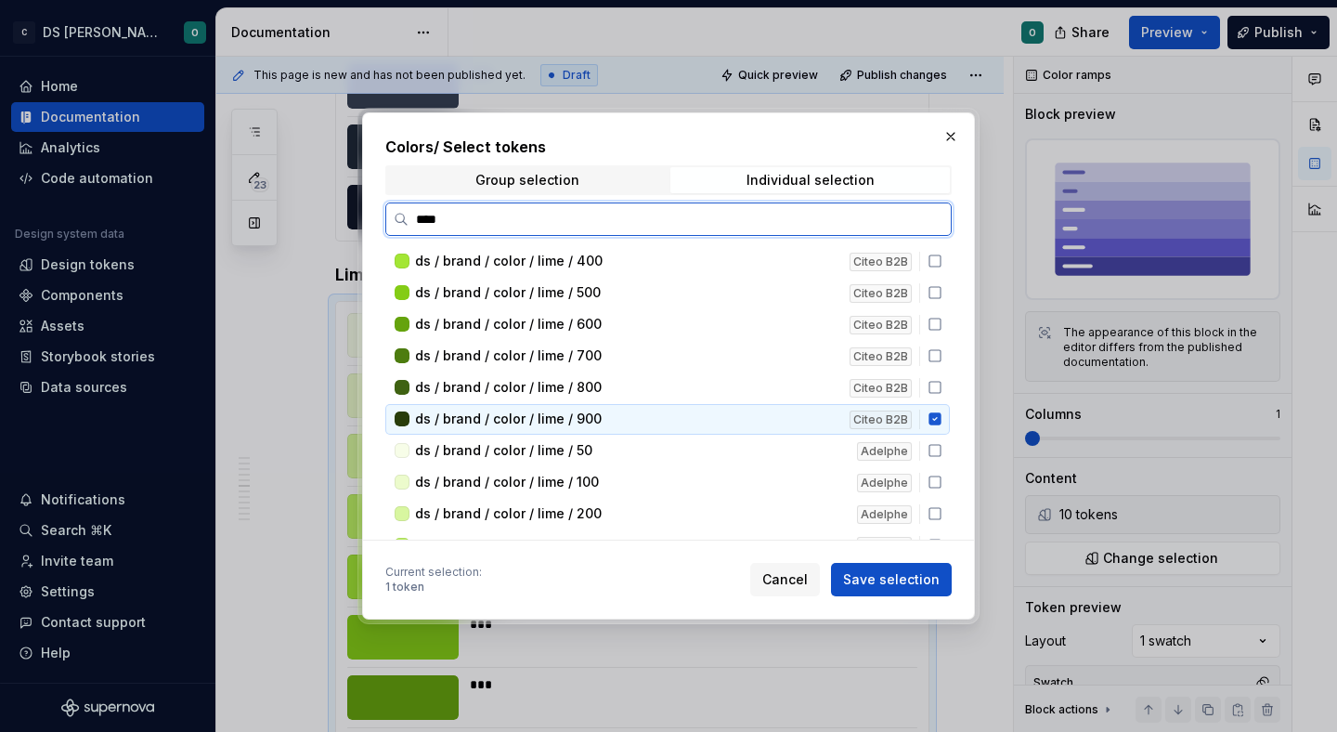
click at [945, 426] on div "ds / brand / color / lime / 900 Citeo B2B" at bounding box center [667, 419] width 564 height 31
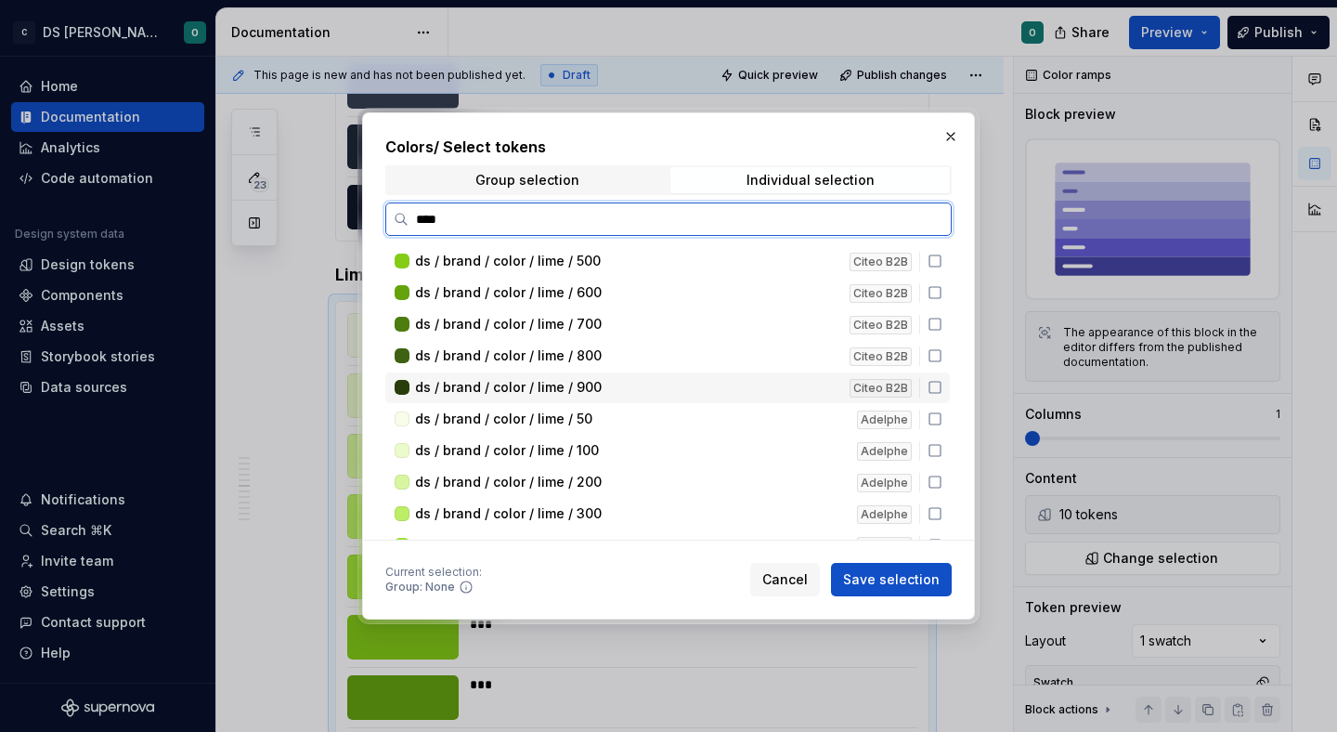
click at [945, 426] on div "ds / brand / color / lime / 50 Adelphe" at bounding box center [667, 419] width 564 height 31
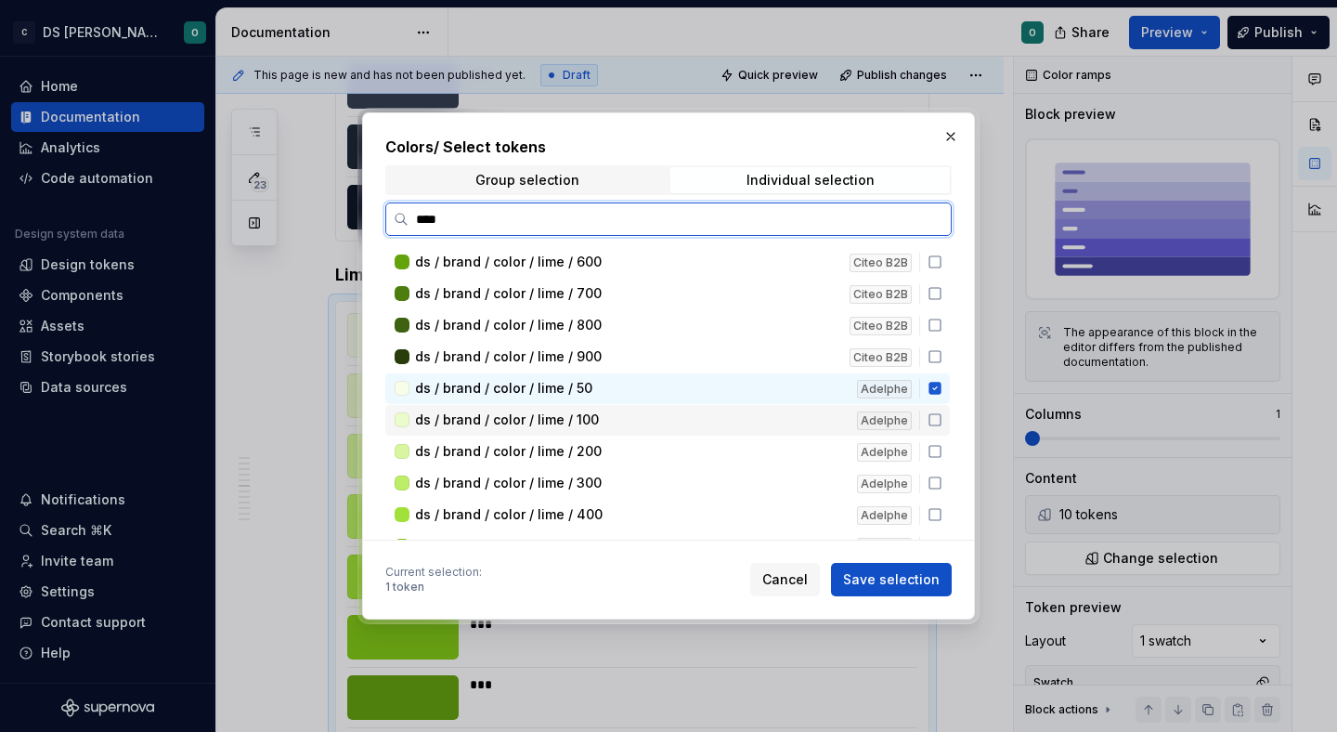
click at [945, 426] on div "ds / brand / color / lime / 100 Adelphe" at bounding box center [667, 420] width 564 height 31
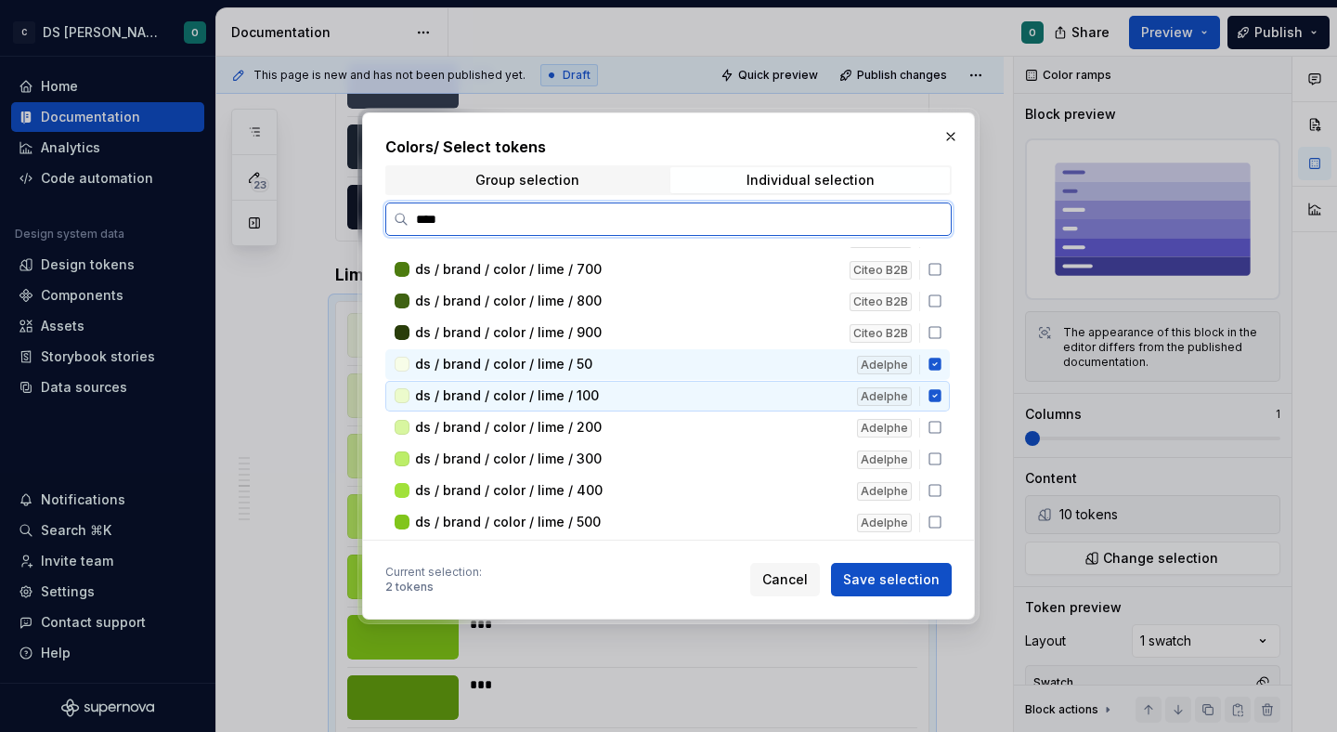
click at [942, 426] on icon at bounding box center [935, 427] width 15 height 15
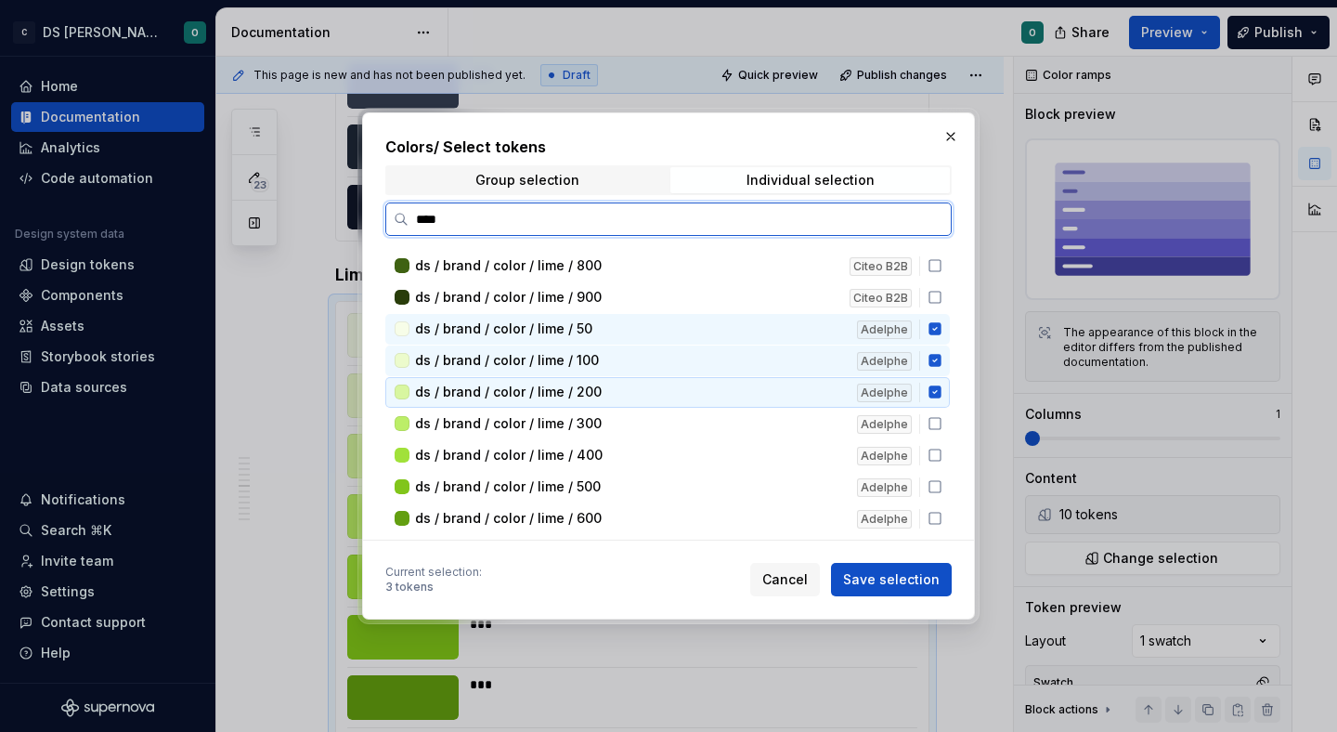
click at [945, 426] on div "ds / brand / color / lime / 300 Adelphe" at bounding box center [667, 424] width 564 height 31
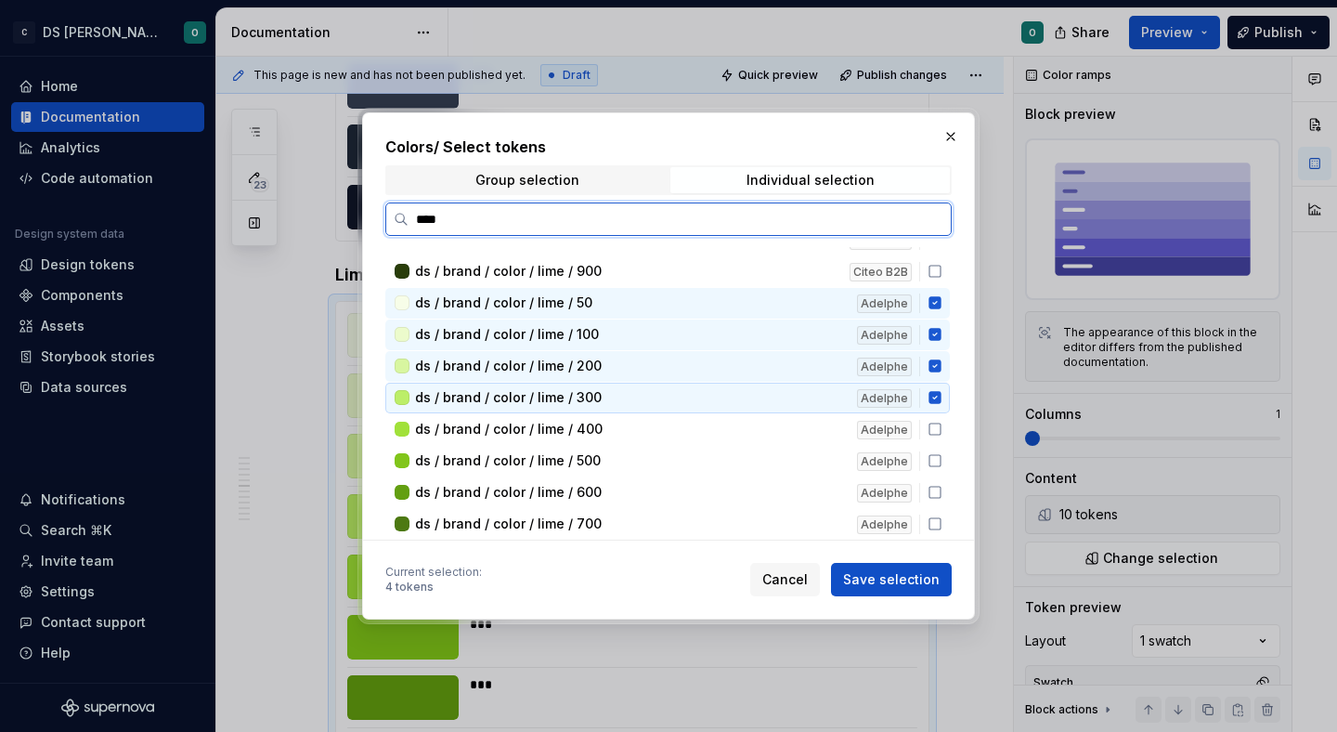
click at [942, 426] on icon at bounding box center [935, 429] width 15 height 15
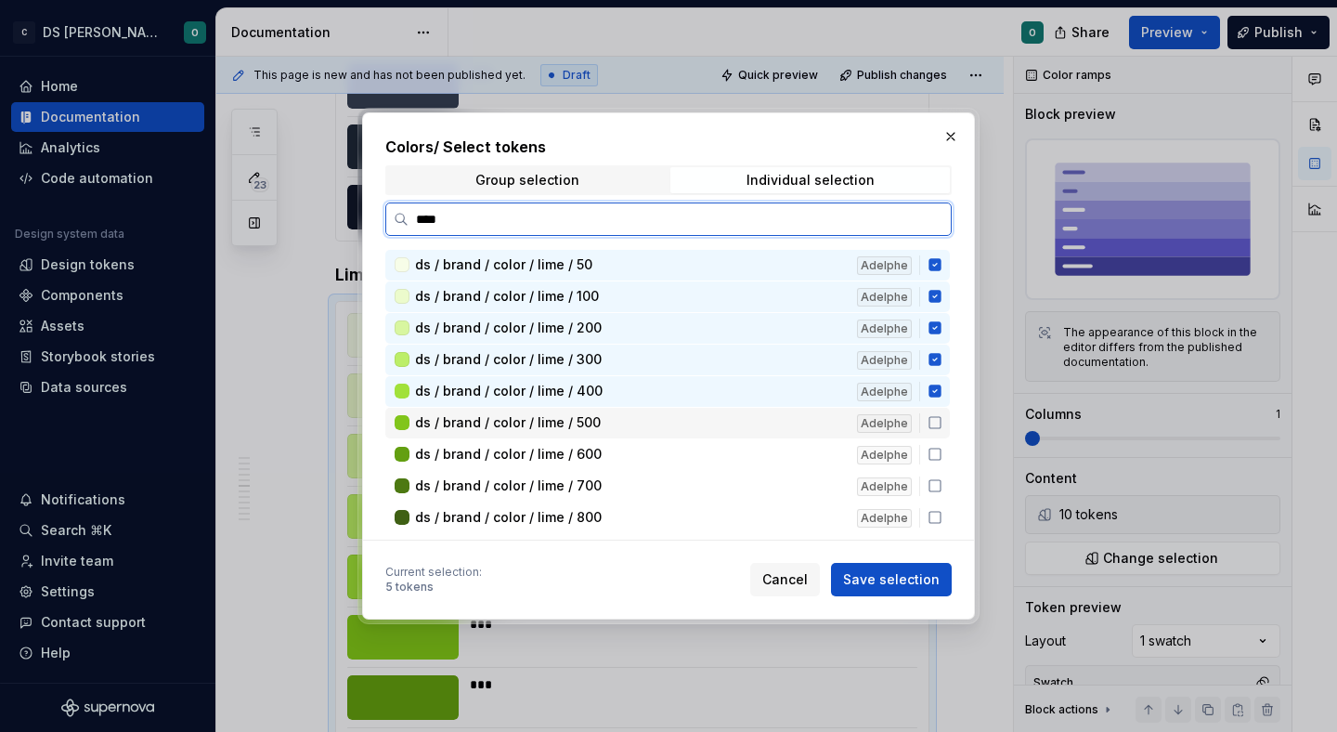
click at [942, 426] on icon at bounding box center [935, 422] width 15 height 15
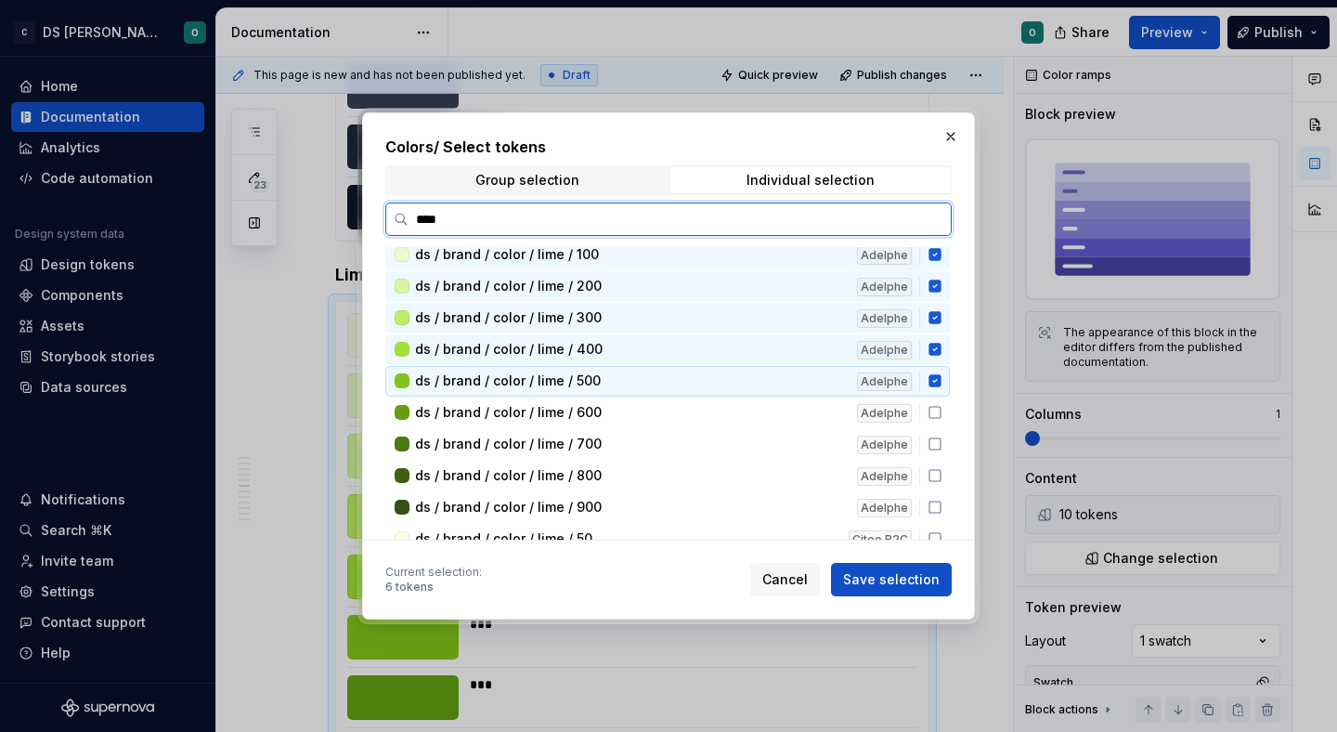
click at [945, 426] on div "ds / brand / color / lime / 600 Adelphe" at bounding box center [667, 412] width 564 height 31
click at [945, 426] on div "ds / brand / color / lime / 700 Adelphe" at bounding box center [667, 412] width 564 height 31
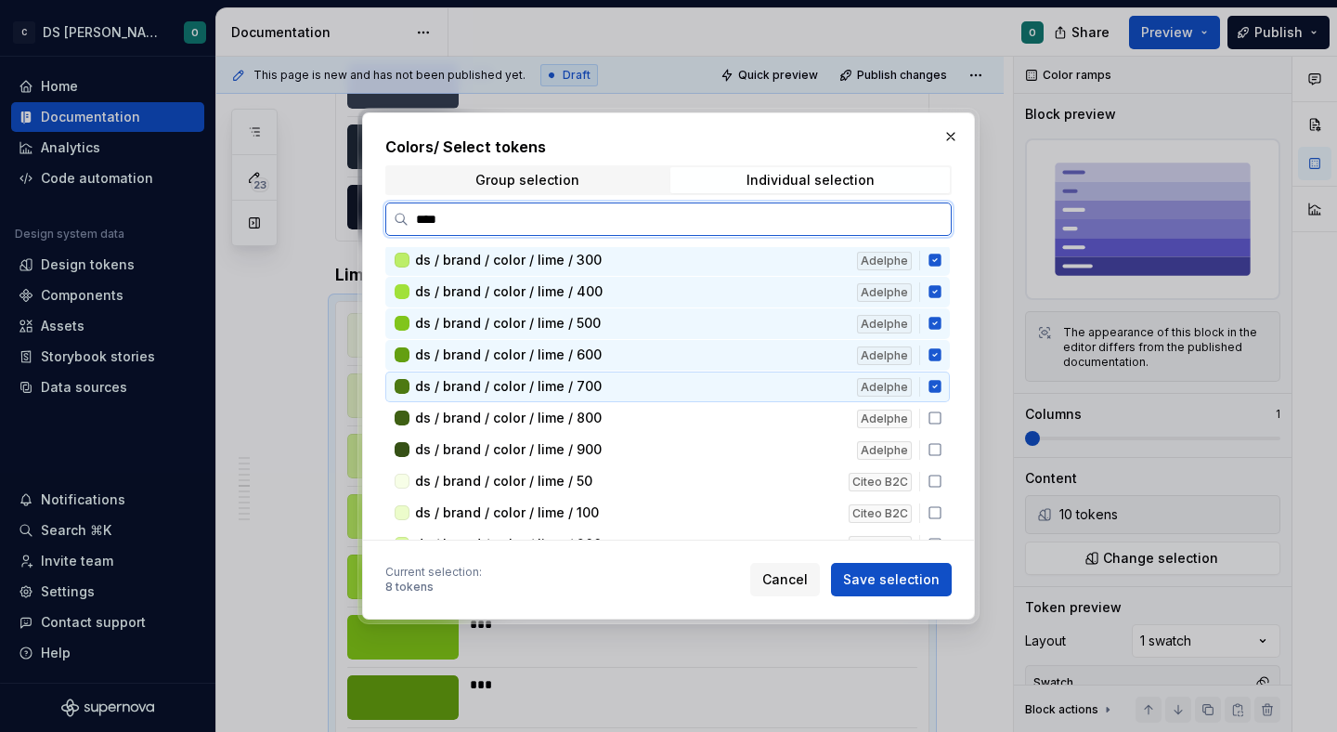
click at [945, 426] on div "ds / brand / color / lime / 800 Adelphe" at bounding box center [667, 418] width 564 height 31
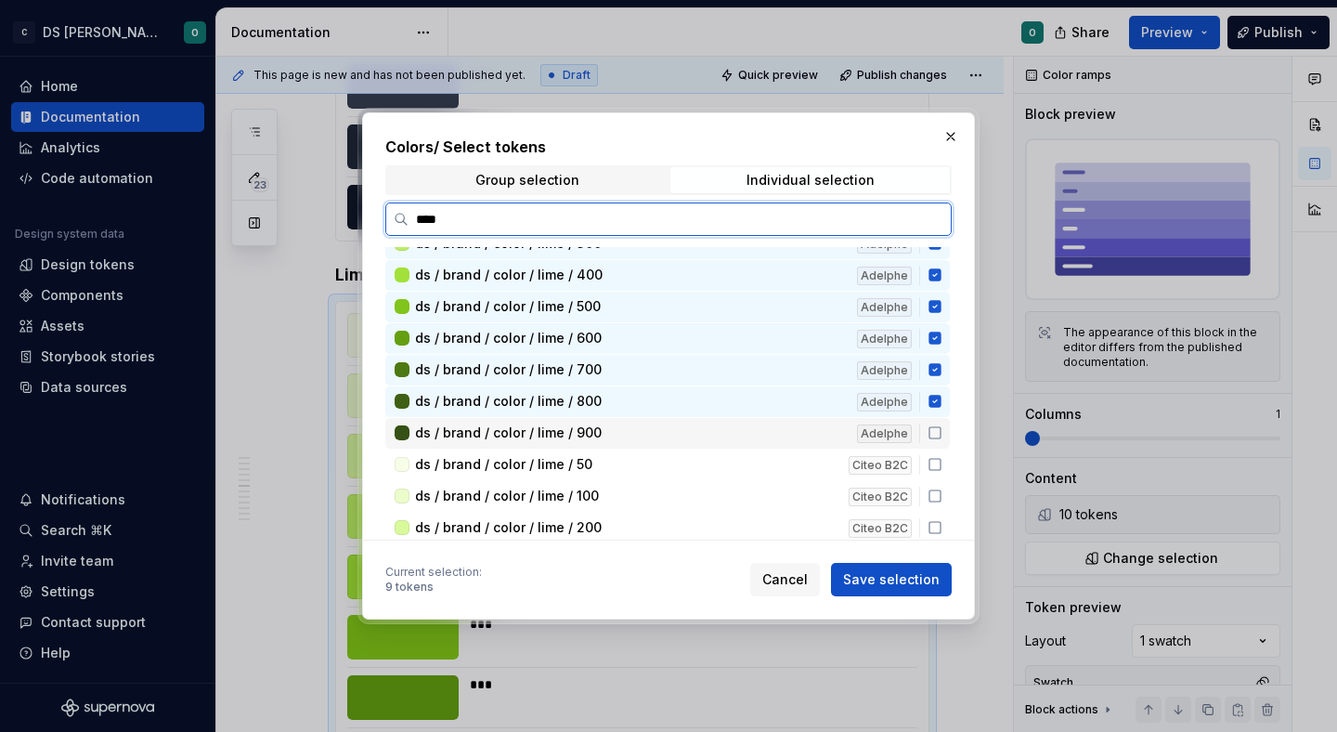
scroll to position [438, 0]
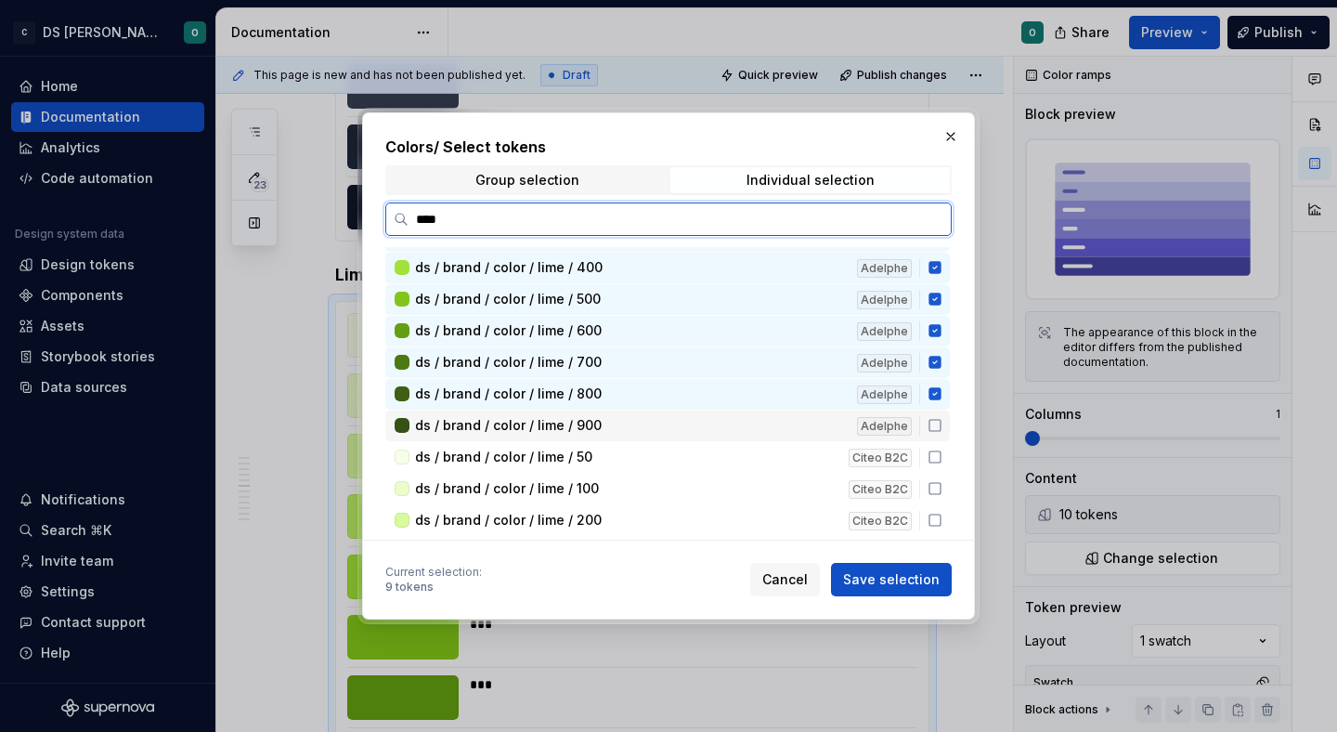
click at [942, 427] on icon at bounding box center [935, 425] width 15 height 15
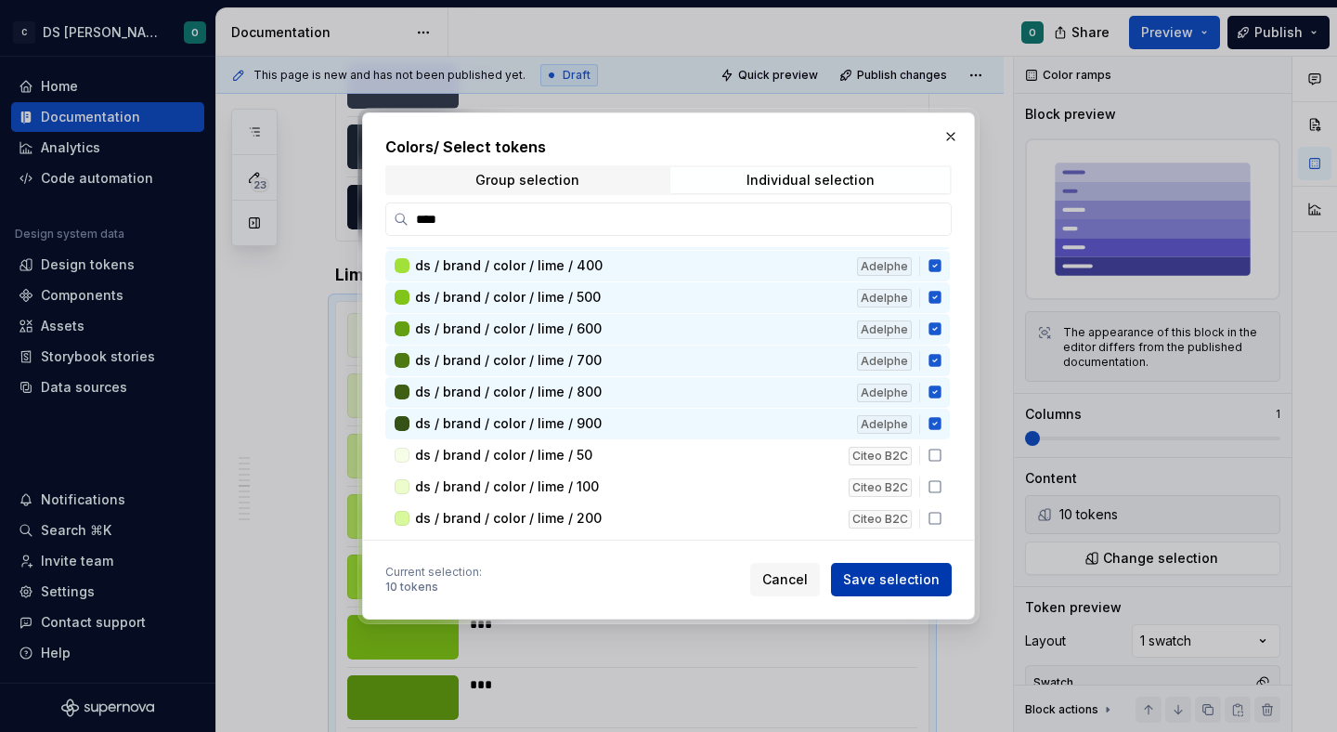
click at [925, 574] on span "Save selection" at bounding box center [891, 579] width 97 height 19
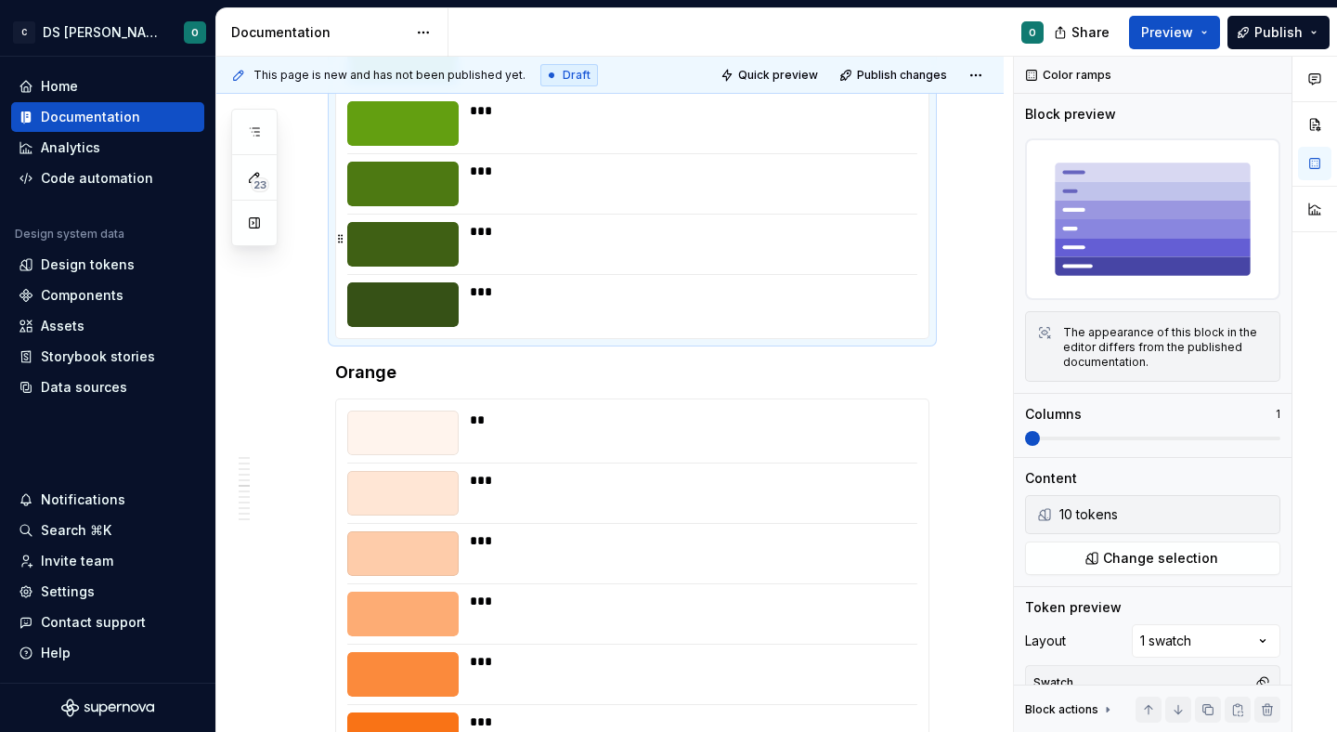
scroll to position [4567, 0]
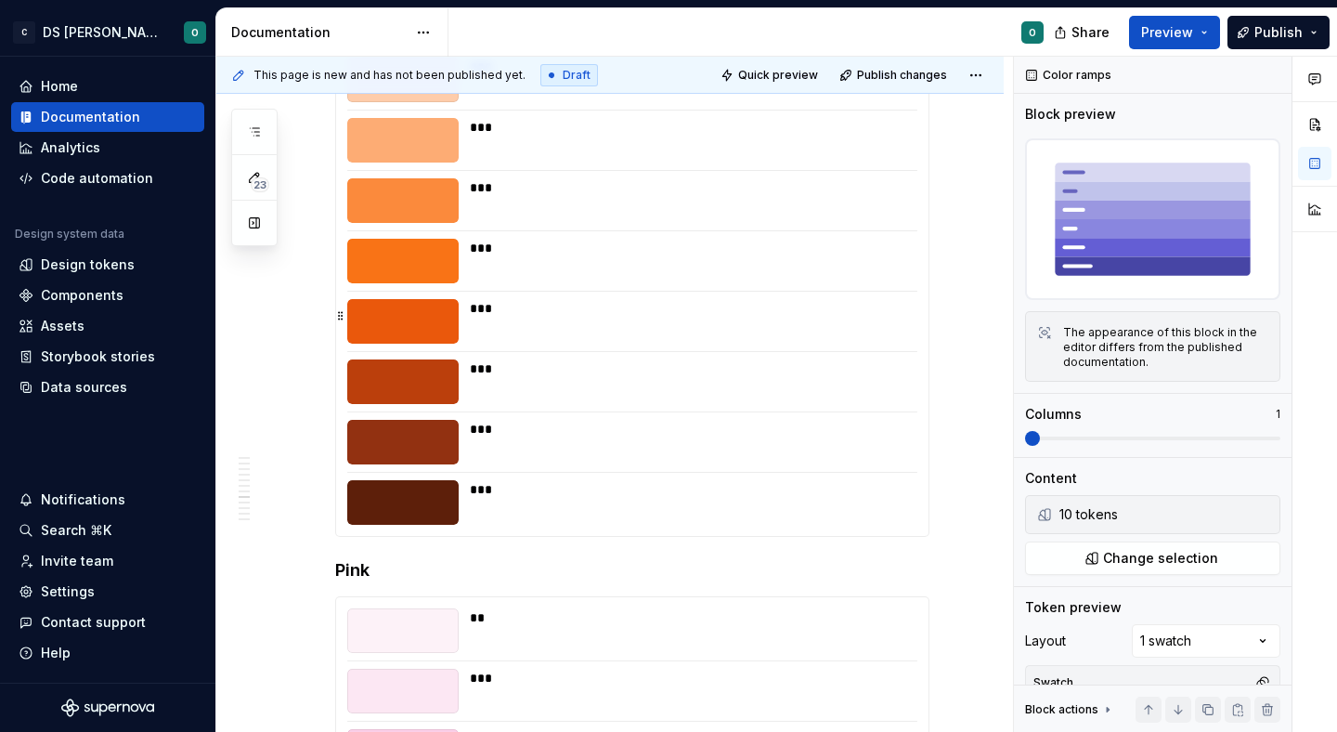
click at [775, 321] on div "***" at bounding box center [688, 321] width 436 height 45
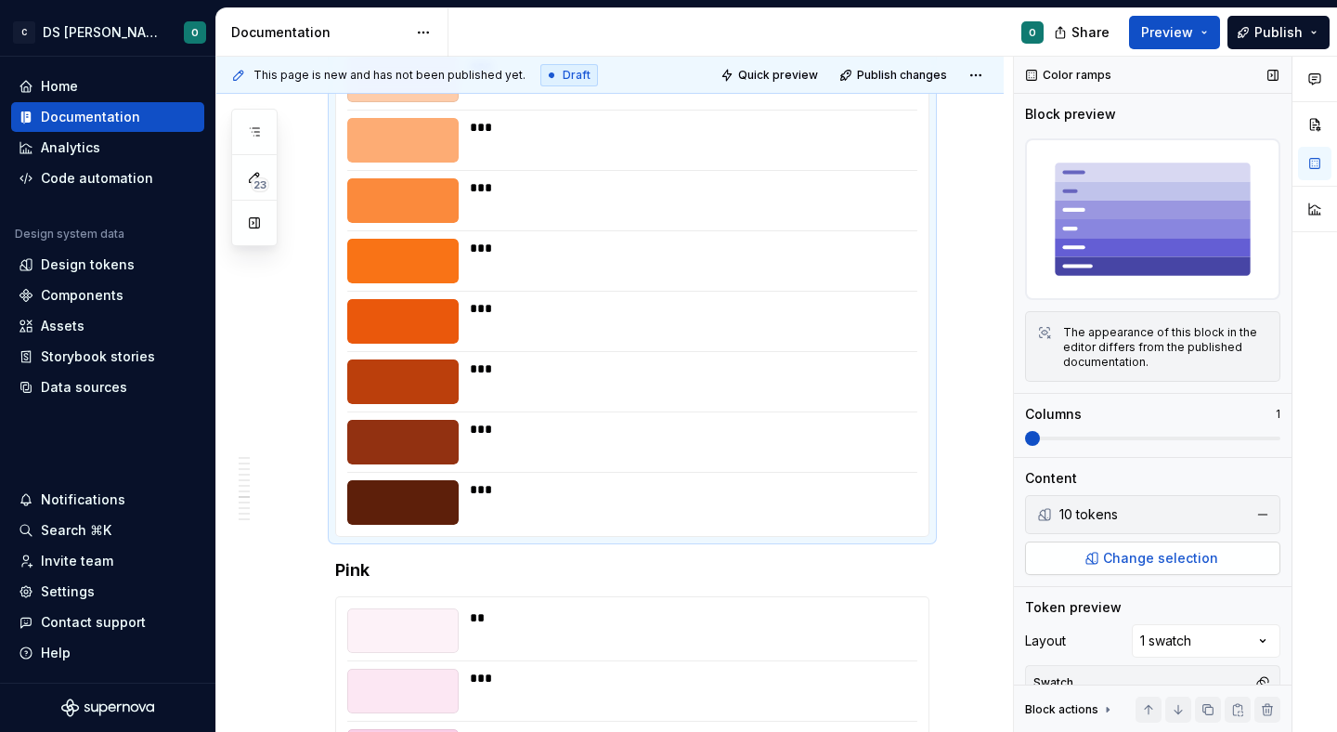
click at [1202, 567] on button "Change selection" at bounding box center [1152, 557] width 255 height 33
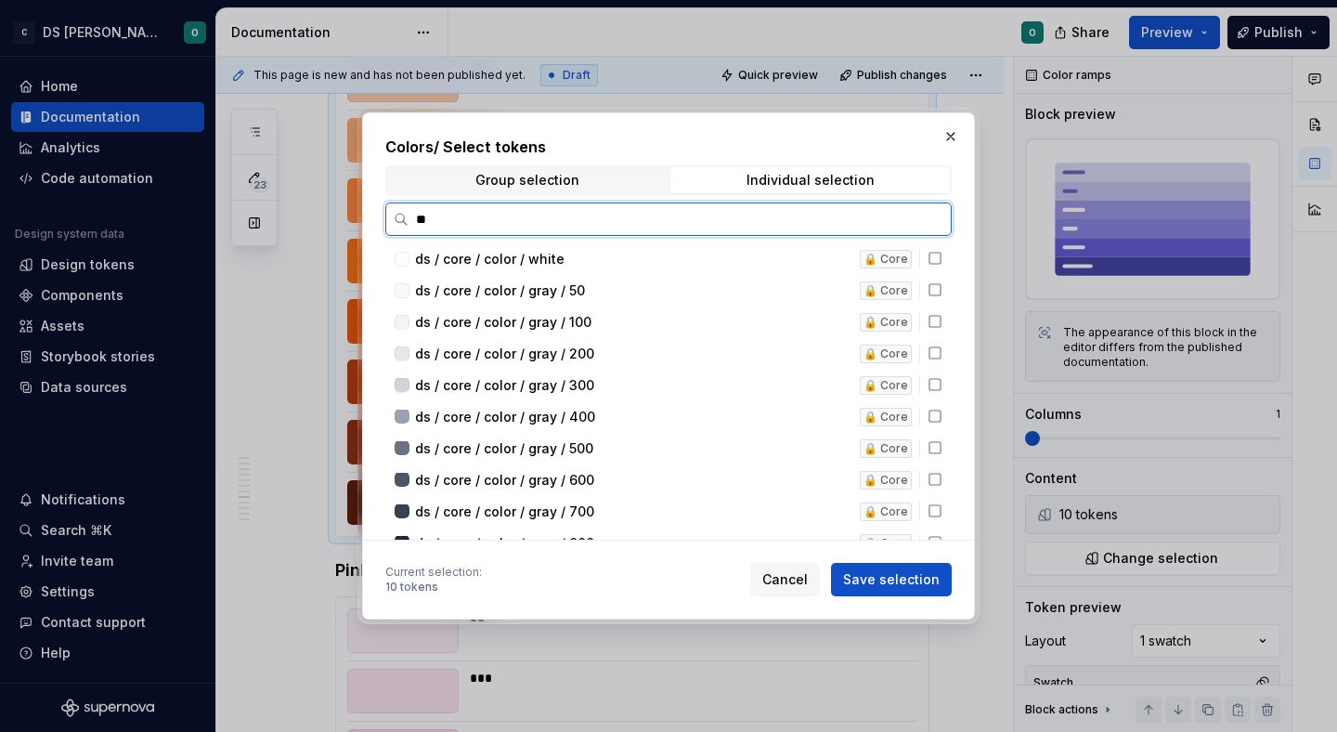
type input "***"
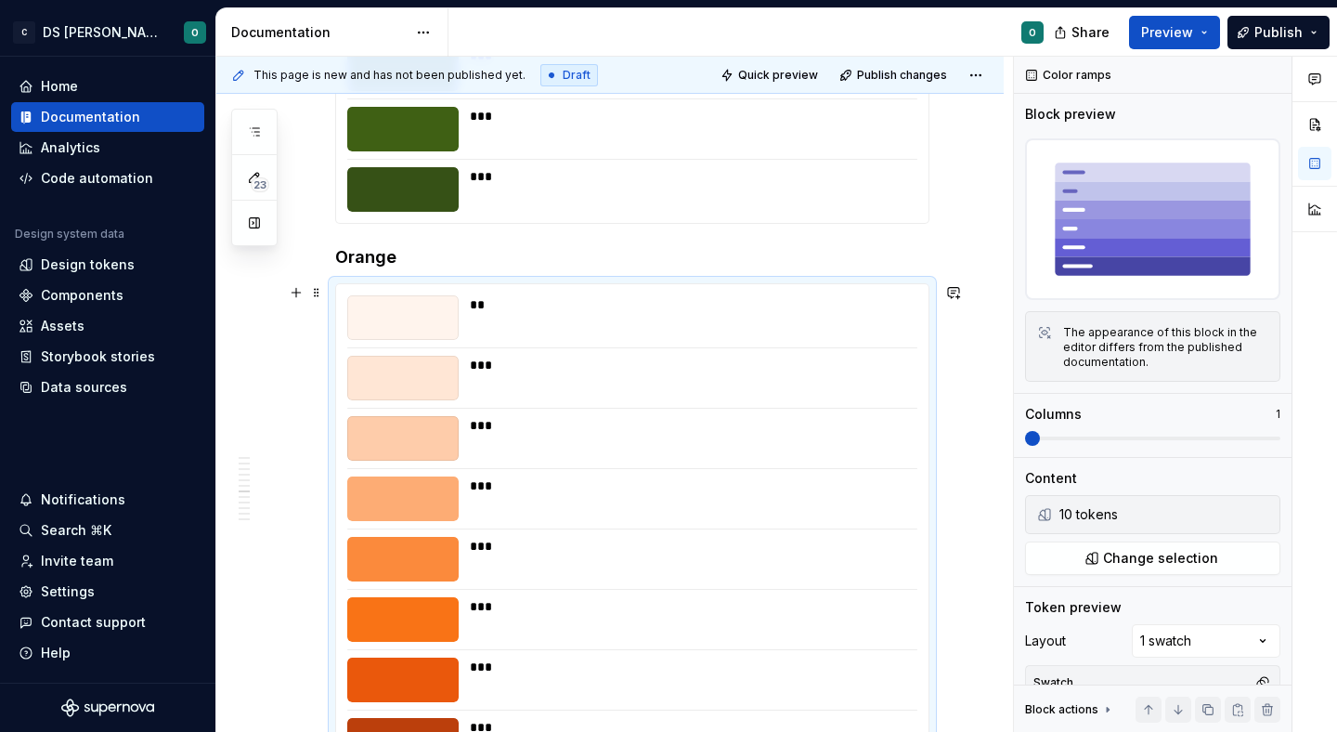
scroll to position [4190, 0]
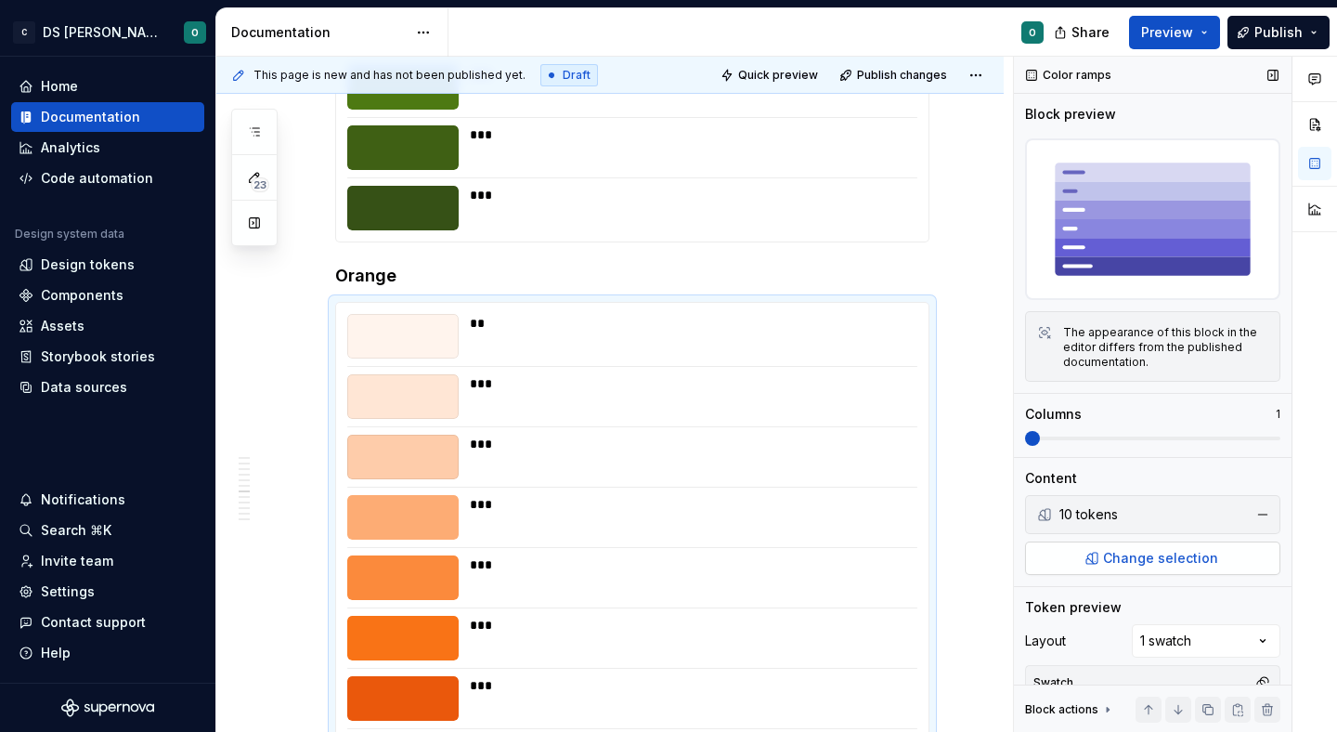
click at [1172, 564] on span "Change selection" at bounding box center [1160, 558] width 115 height 19
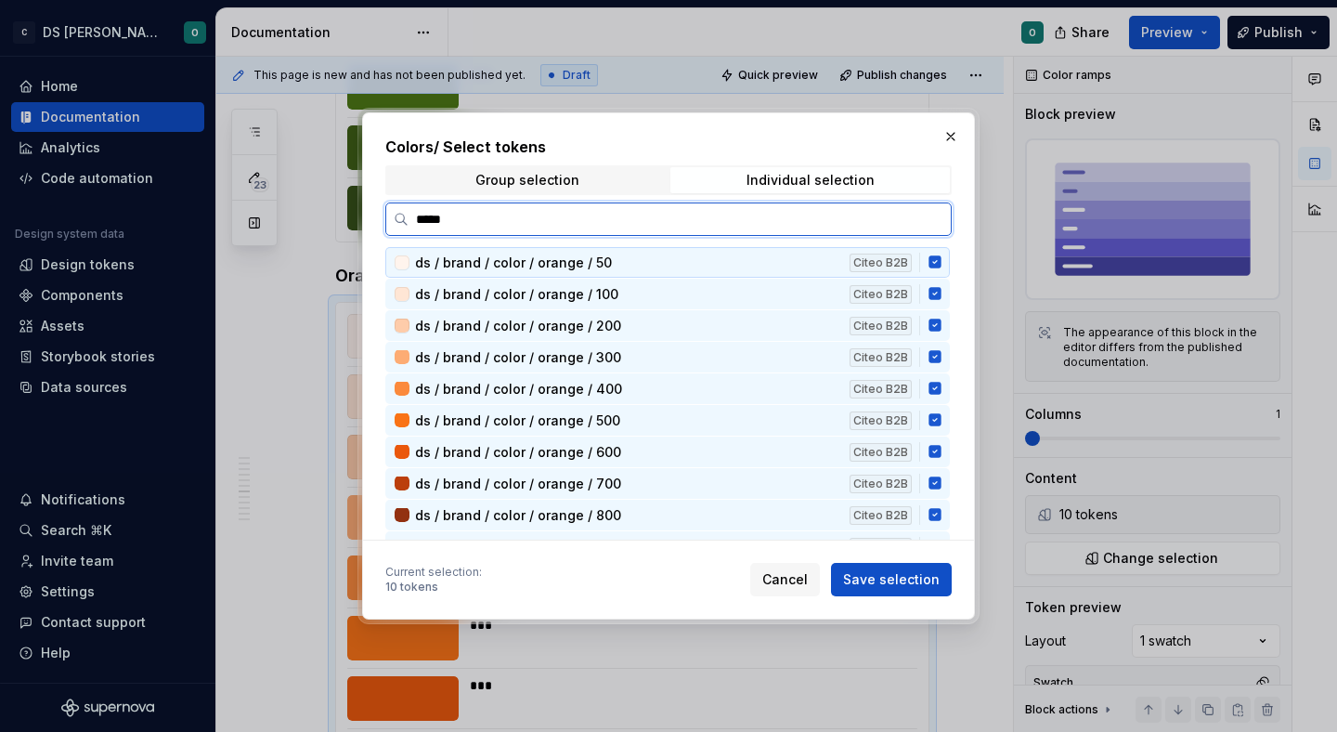
type input "******"
click at [941, 266] on icon at bounding box center [934, 262] width 12 height 12
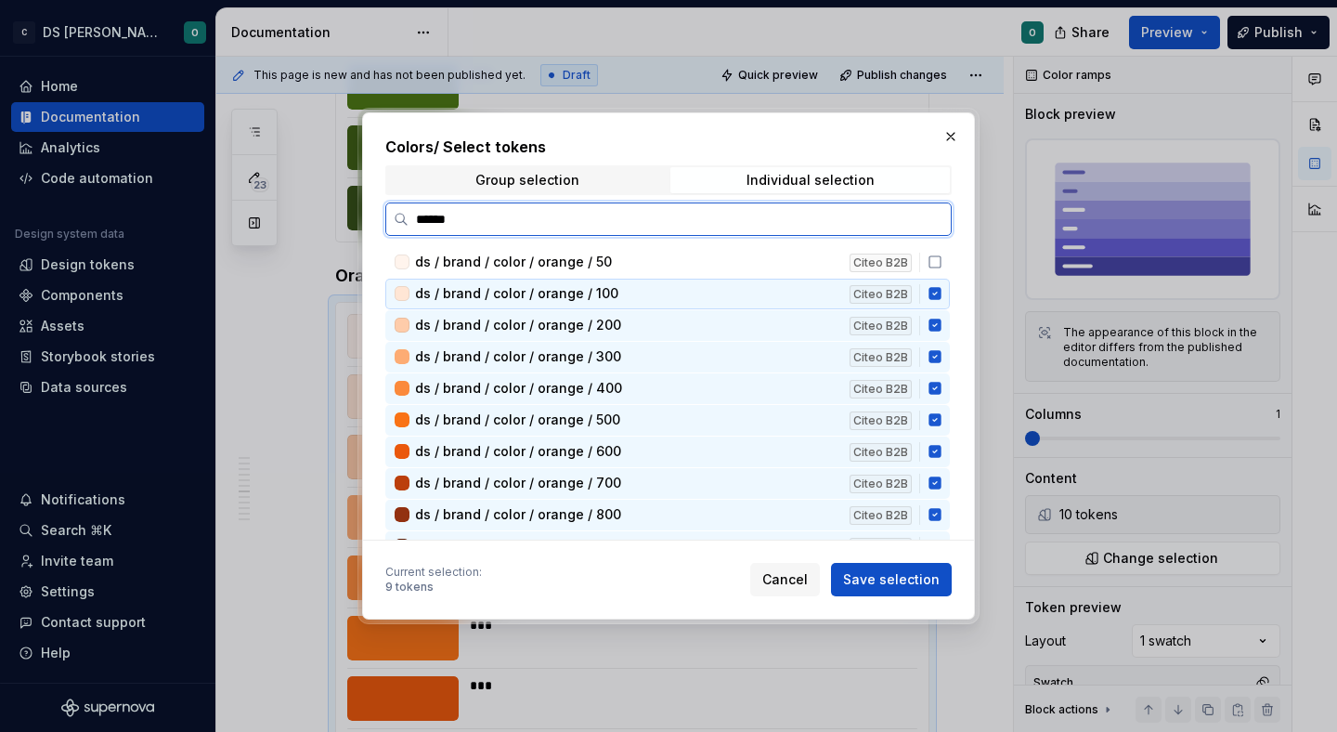
drag, startPoint x: 942, startPoint y: 291, endPoint x: 941, endPoint y: 310, distance: 19.6
click at [941, 292] on icon at bounding box center [934, 294] width 12 height 12
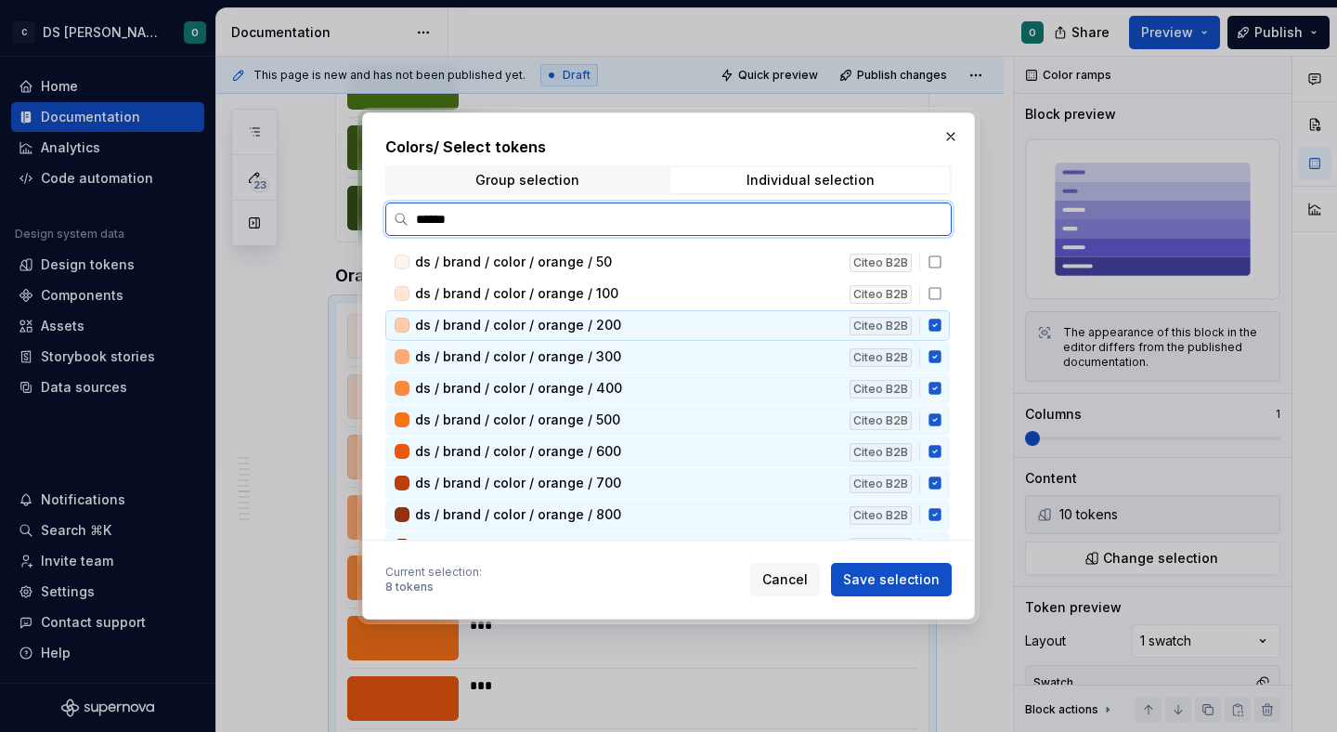
click at [940, 331] on icon at bounding box center [934, 325] width 12 height 12
drag, startPoint x: 942, startPoint y: 343, endPoint x: 945, endPoint y: 366, distance: 23.4
click at [943, 350] on div "ds / brand / color / orange / 300 Citeo B2B" at bounding box center [667, 357] width 564 height 31
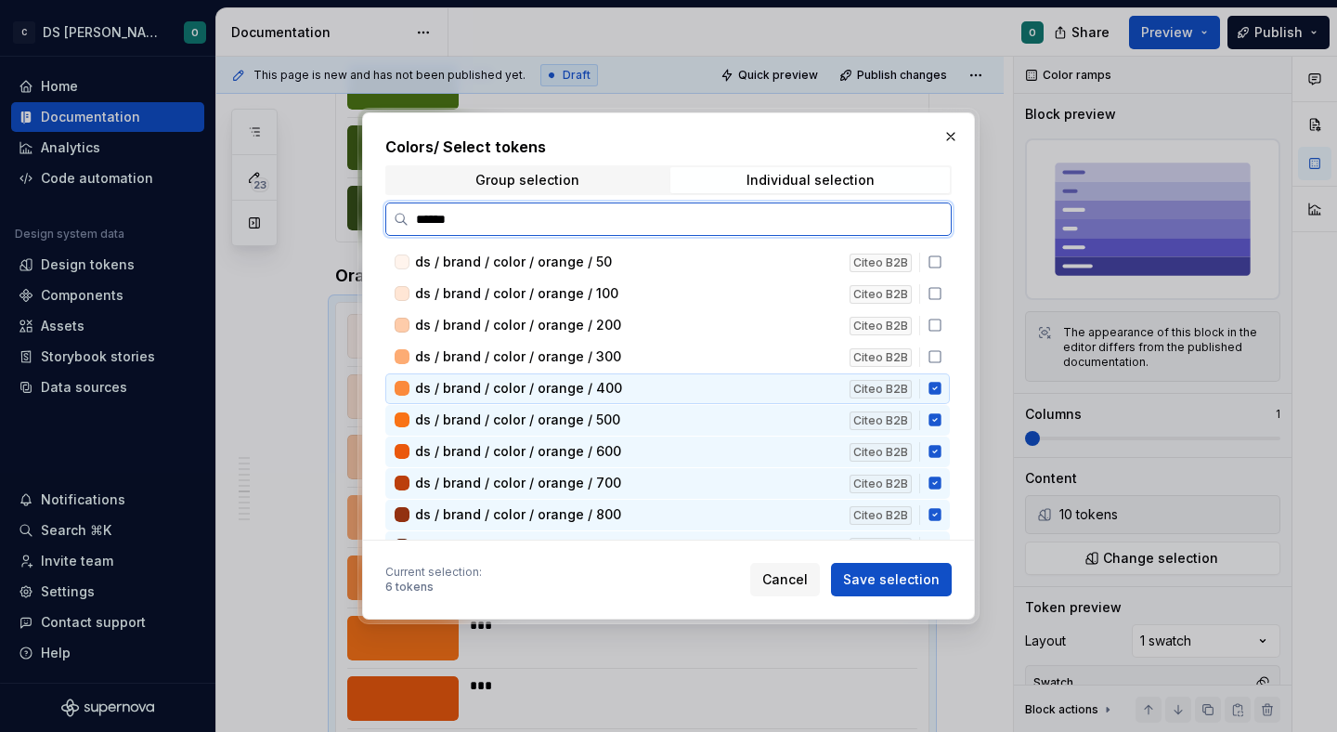
click at [942, 383] on icon at bounding box center [935, 388] width 15 height 15
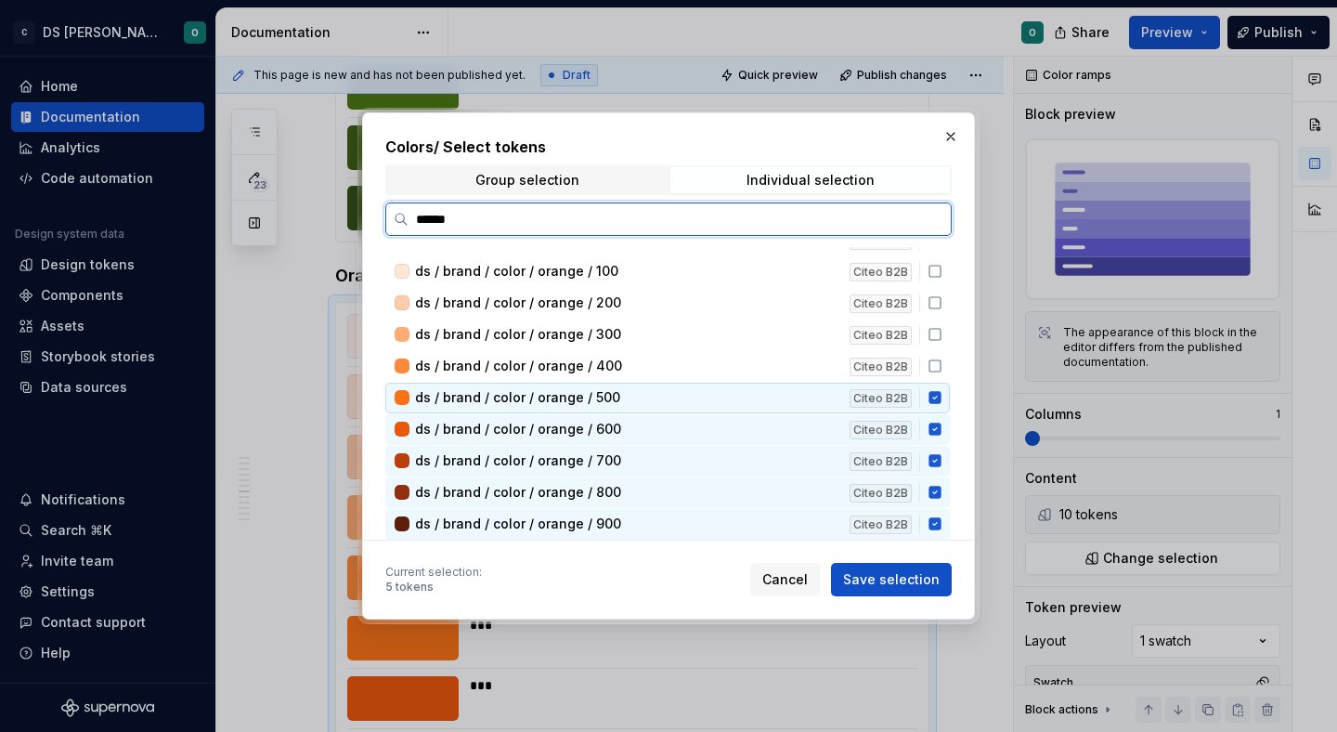
click at [943, 406] on div "ds / brand / color / orange / 500 Citeo B2B" at bounding box center [667, 398] width 564 height 31
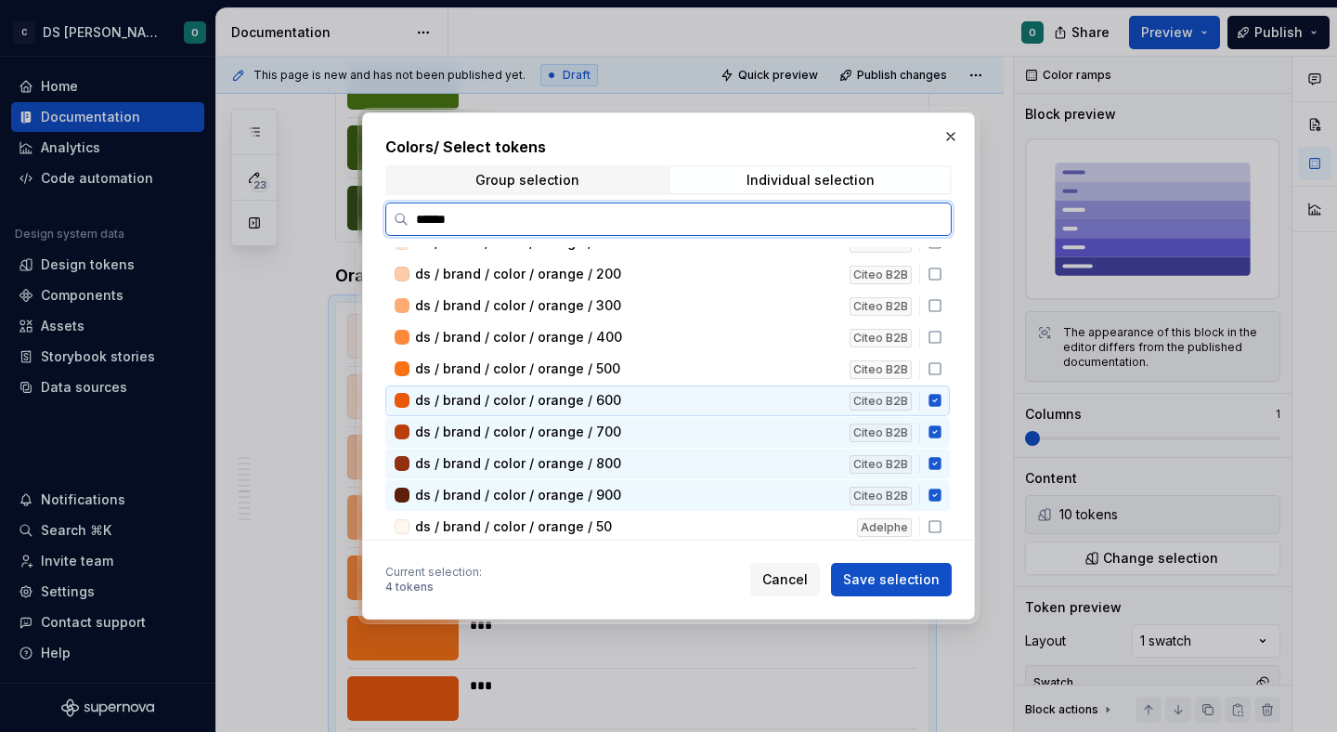
click at [943, 408] on div "ds / brand / color / orange / 600 Citeo B2B" at bounding box center [667, 400] width 564 height 31
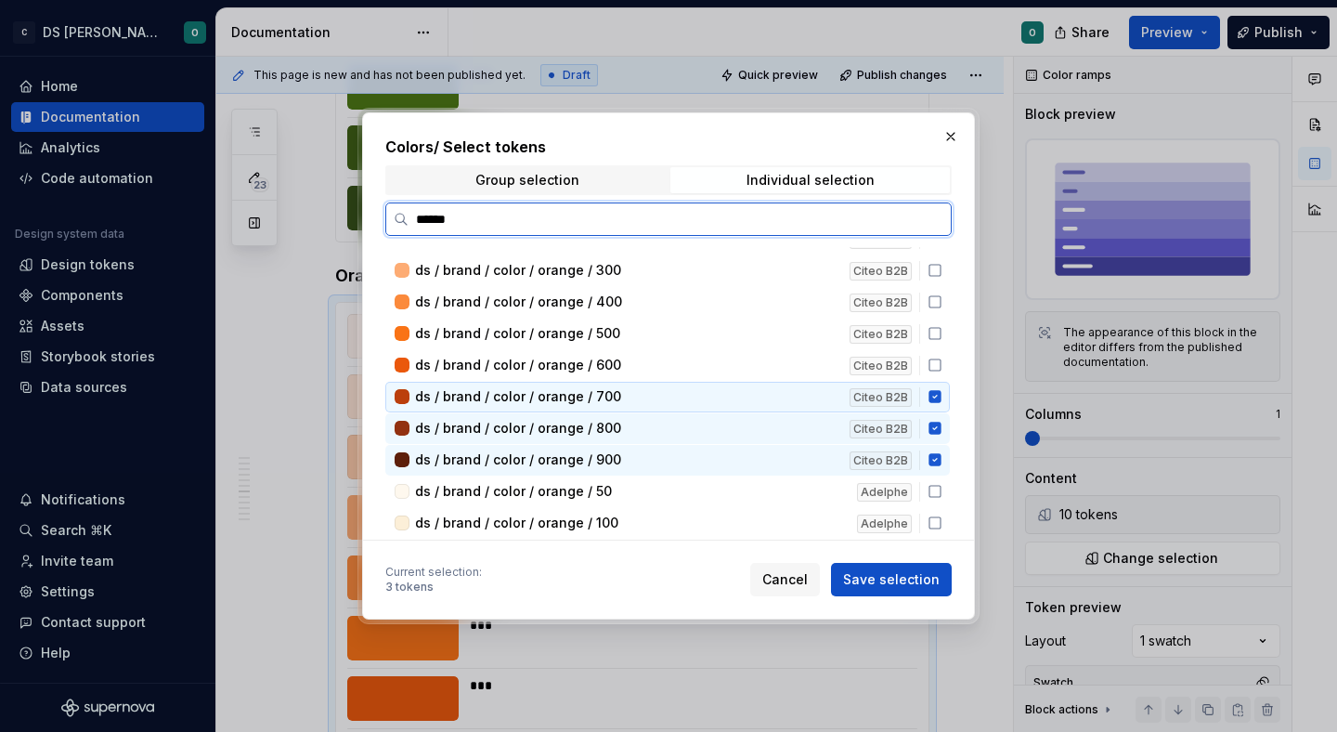
click at [943, 409] on div "ds / brand / color / orange / 700 Citeo B2B" at bounding box center [667, 397] width 564 height 31
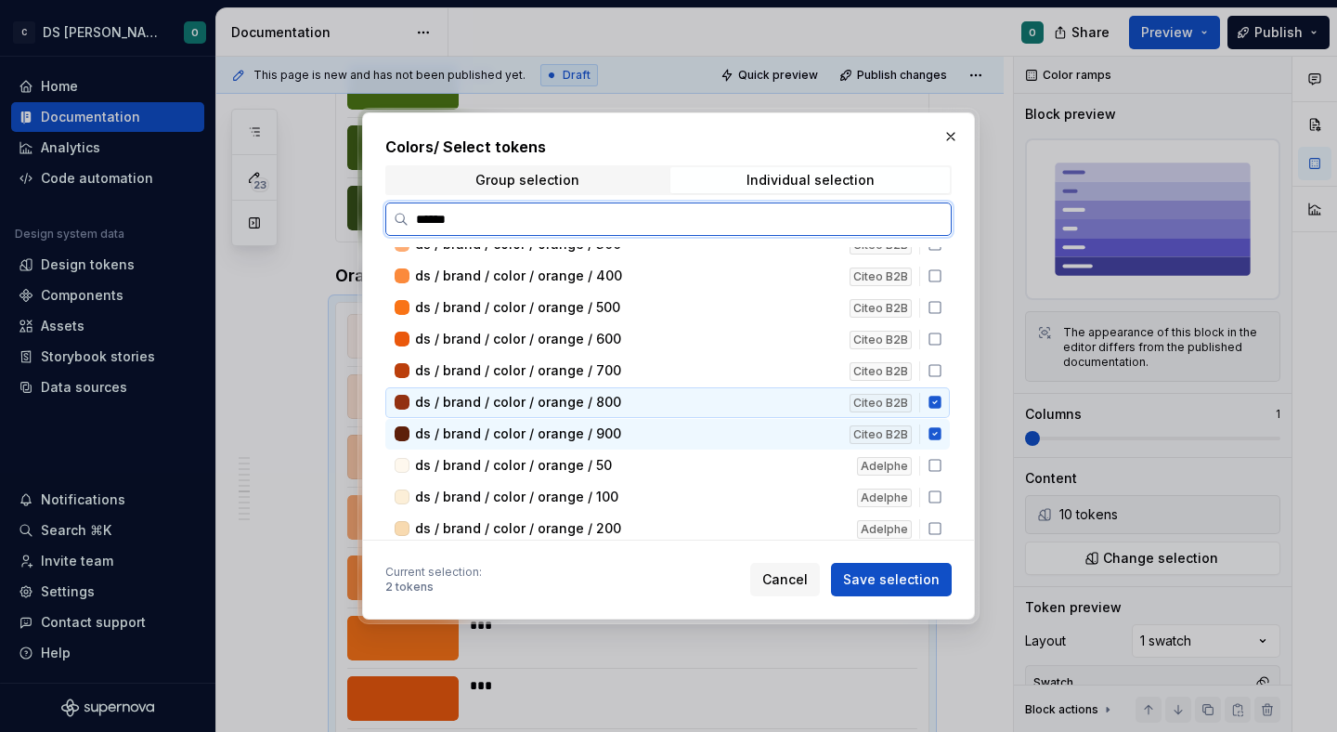
click at [942, 410] on div "ds / brand / color / orange / 800 Citeo B2B" at bounding box center [667, 402] width 564 height 31
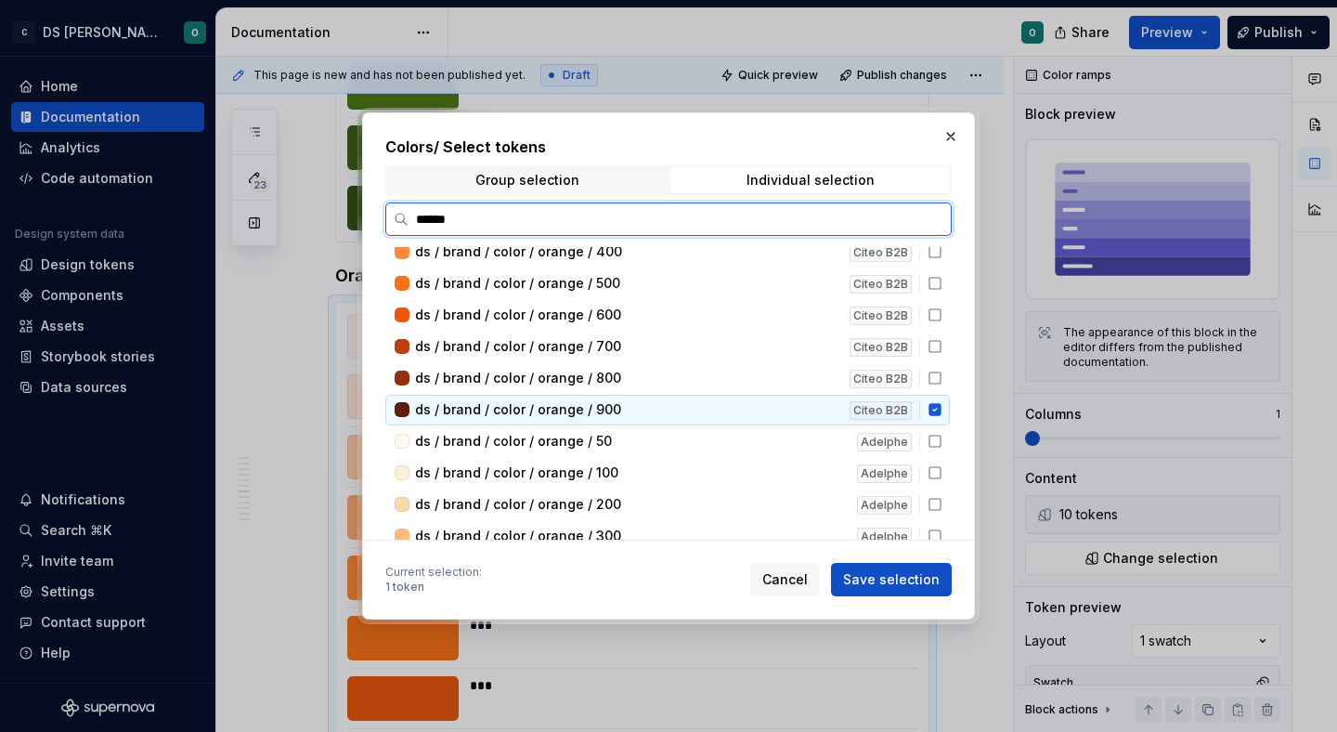
click at [941, 414] on icon at bounding box center [934, 410] width 12 height 12
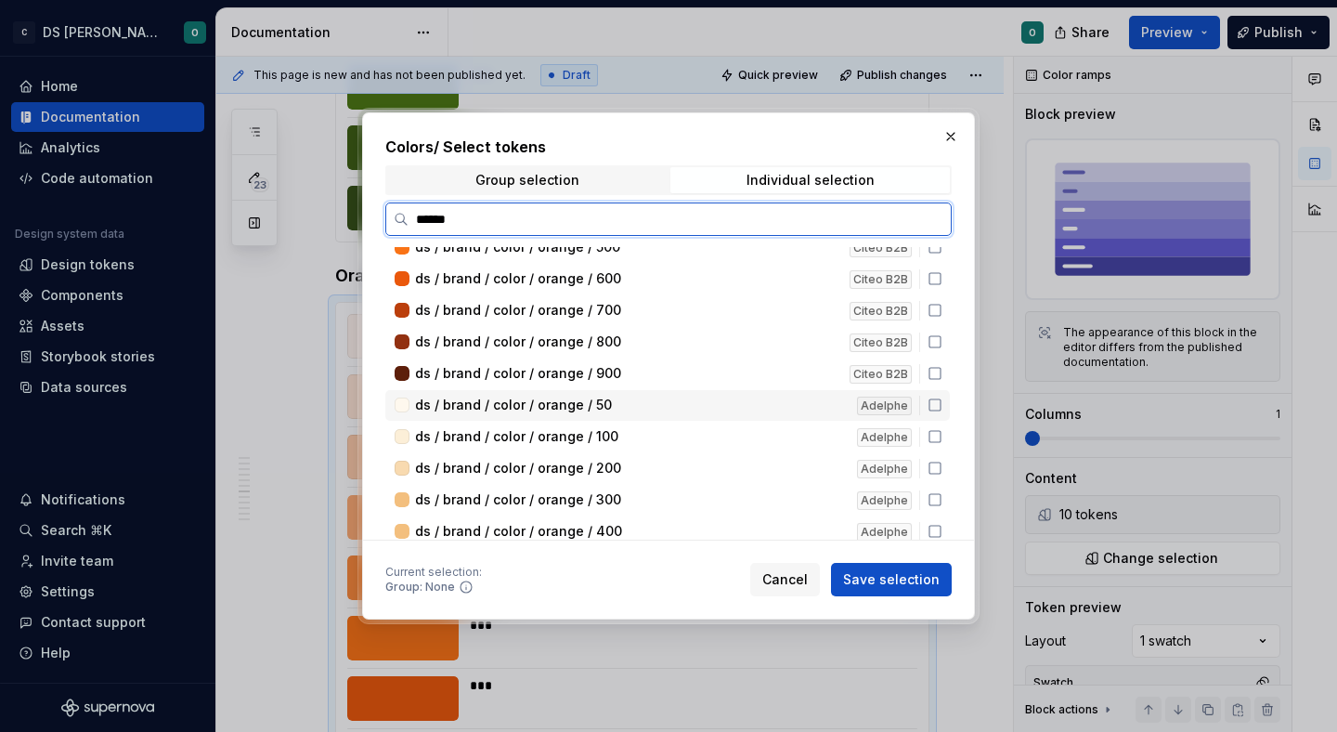
click at [942, 413] on div "ds / brand / color / orange / 50 Adelphe" at bounding box center [667, 405] width 564 height 31
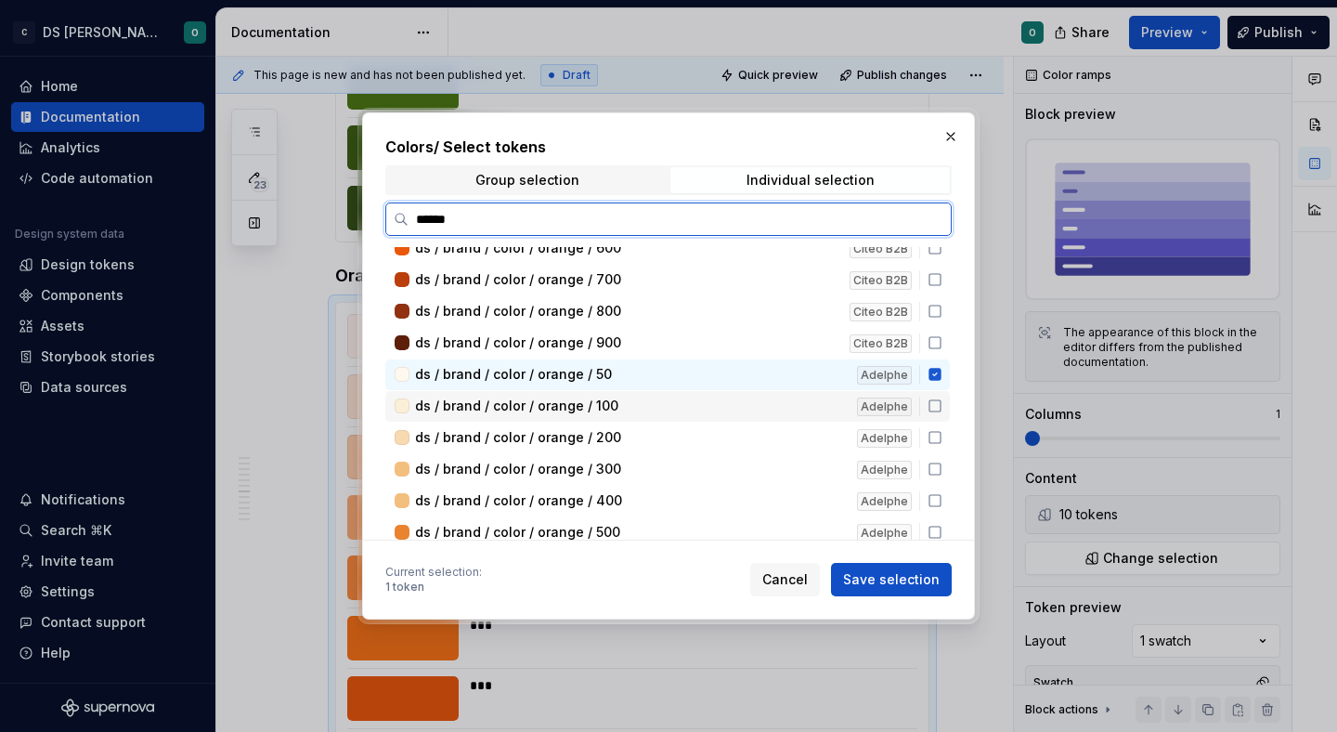
click at [942, 413] on div "ds / brand / color / orange / 100 Adelphe" at bounding box center [667, 406] width 564 height 31
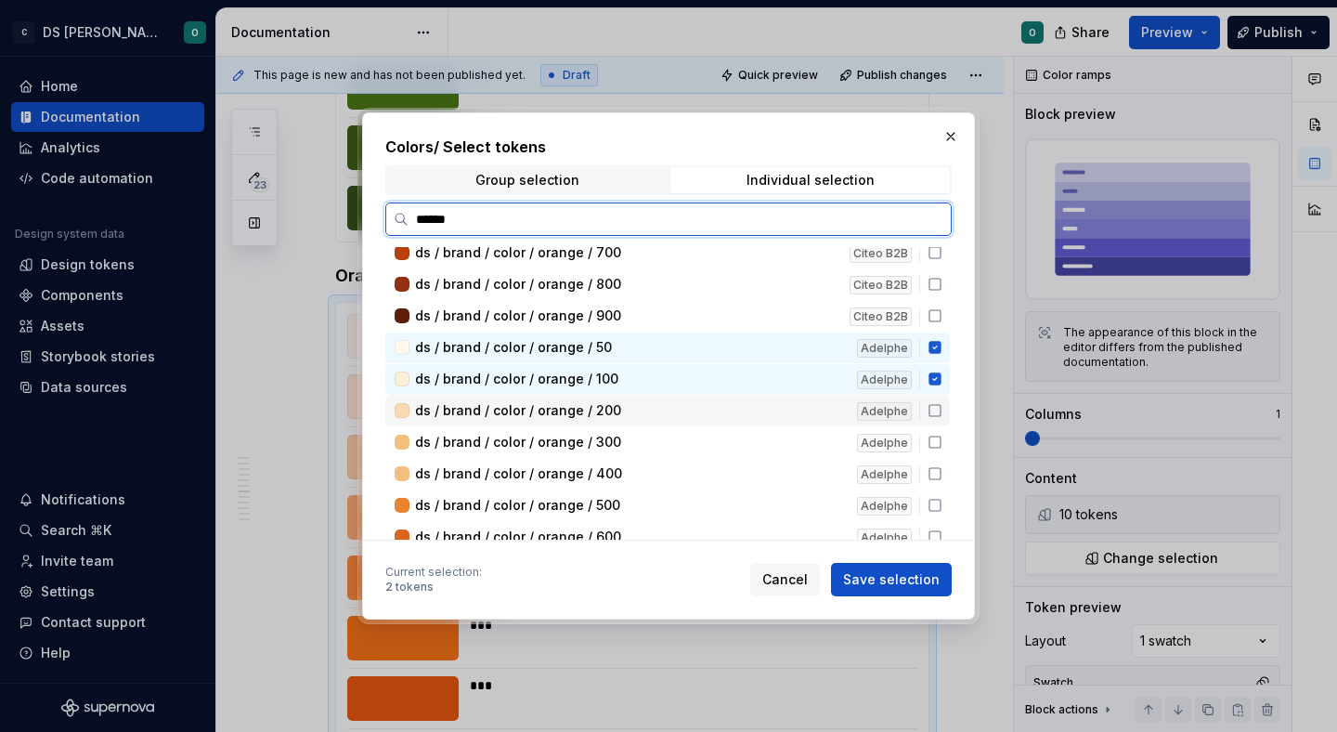
click at [942, 413] on div "ds / brand / color / orange / 200 Adelphe" at bounding box center [667, 411] width 564 height 31
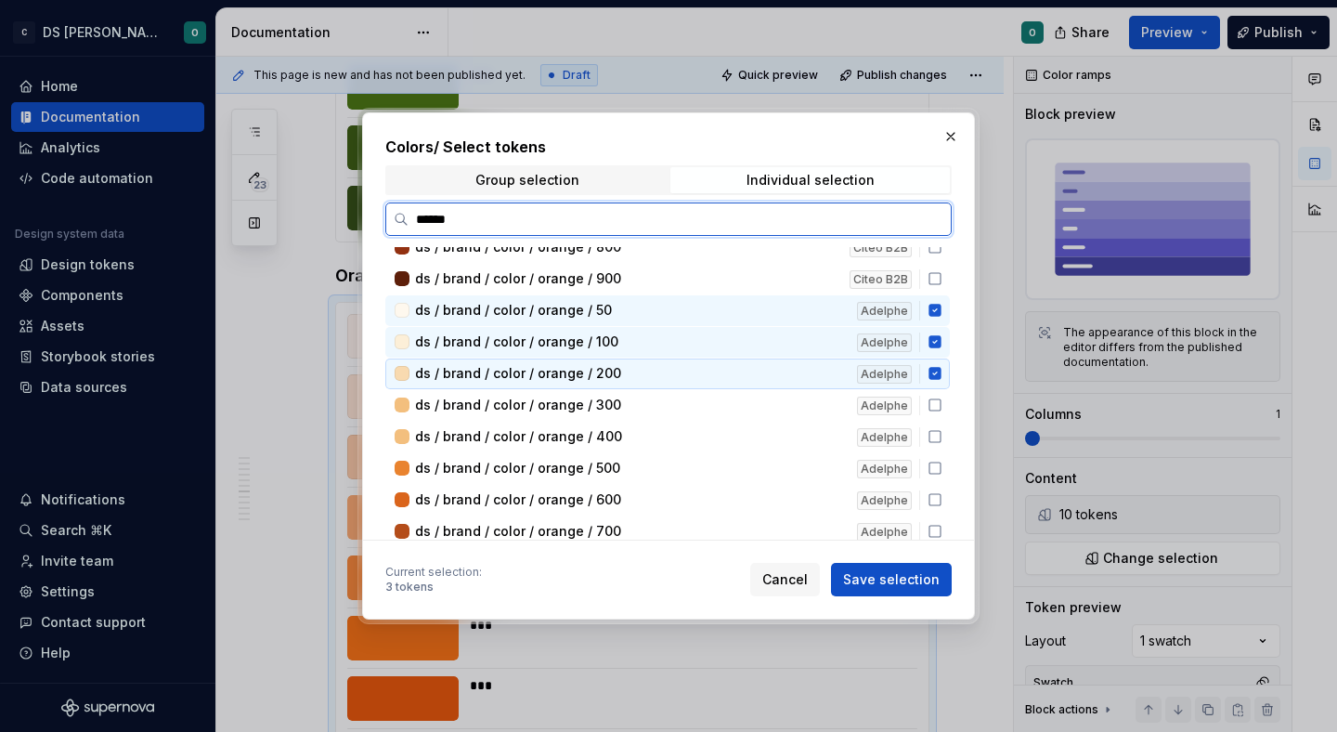
click at [942, 413] on div "ds / brand / color / orange / 50 Citeo B2B ds / brand / color / orange / 100 Ci…" at bounding box center [669, 449] width 568 height 938
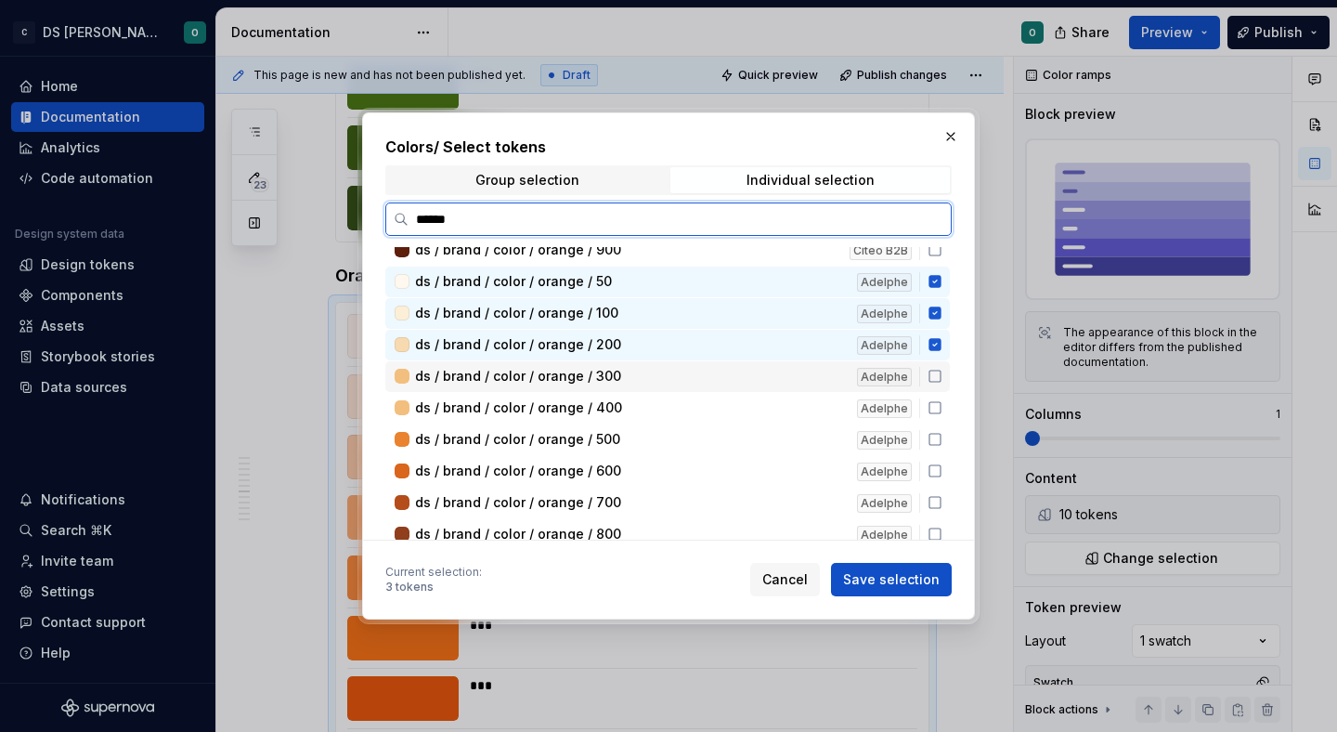
click at [942, 413] on div "ds / brand / color / orange / 400 Adelphe" at bounding box center [667, 408] width 564 height 31
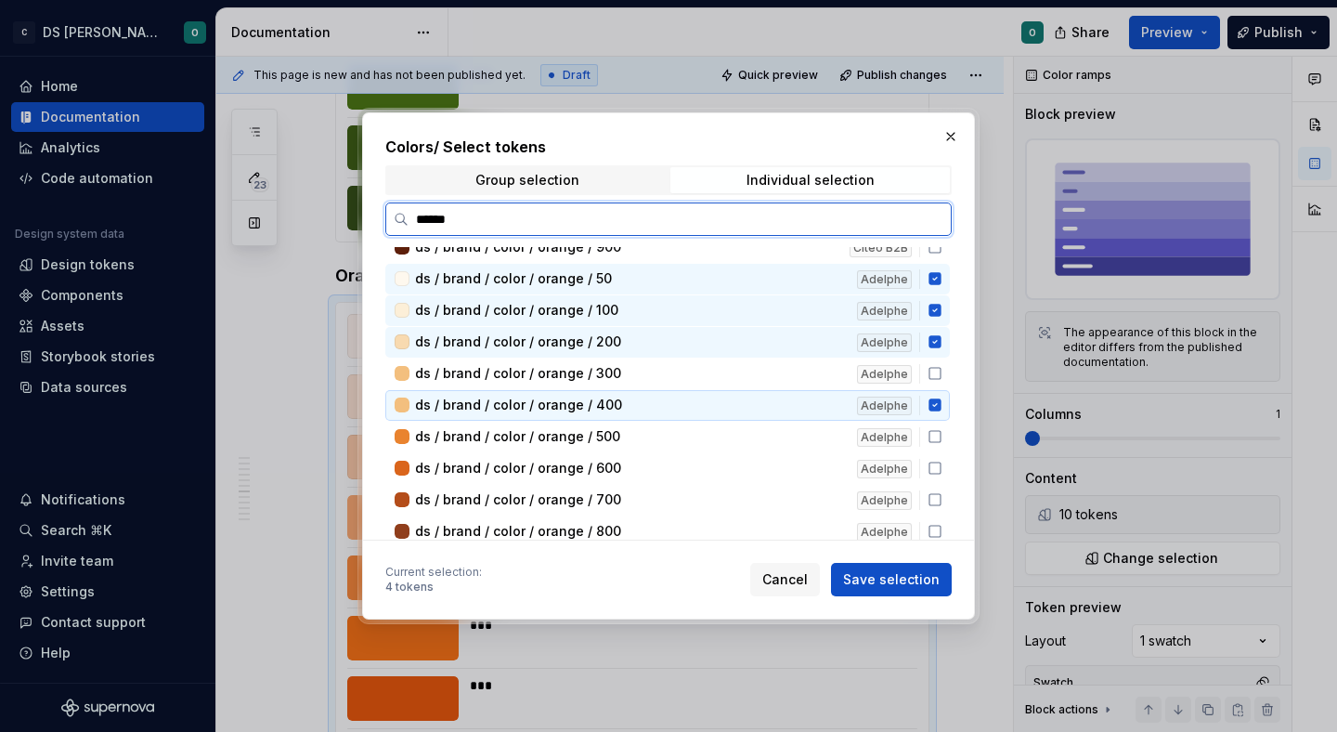
scroll to position [303, 0]
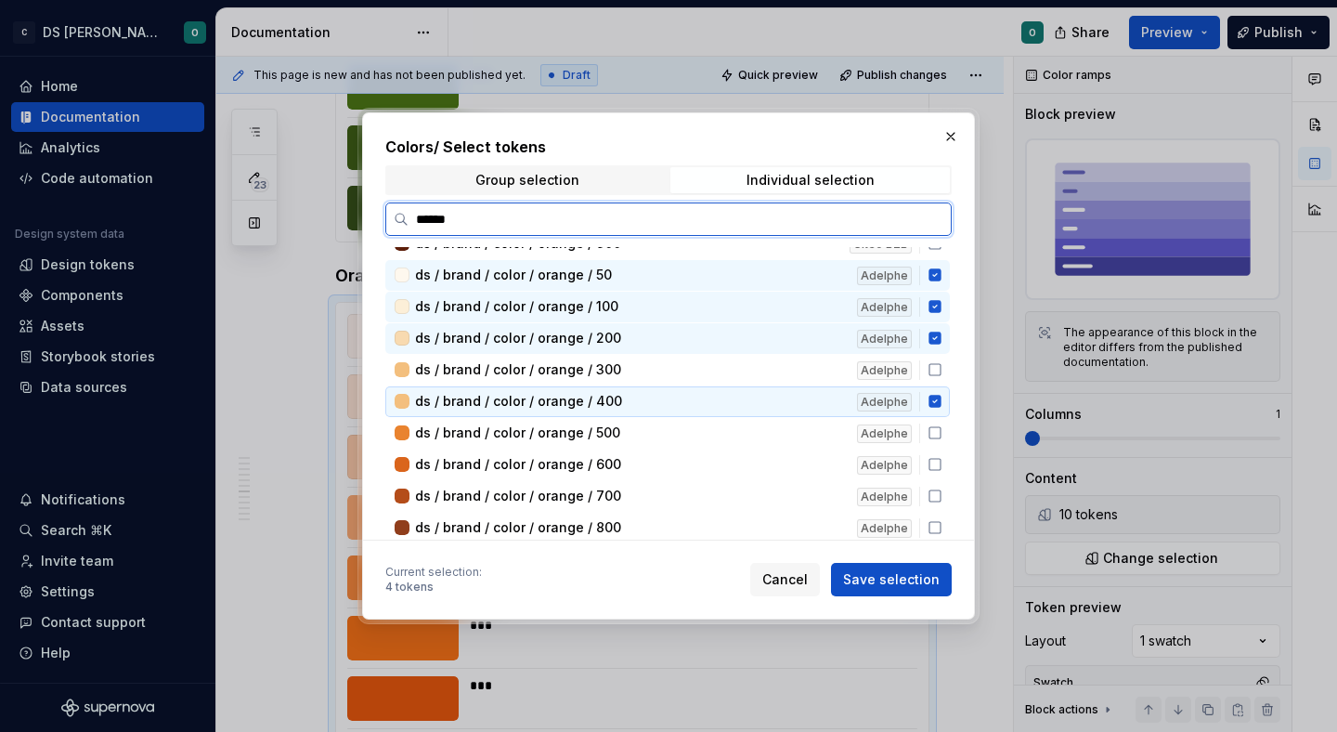
click at [942, 403] on icon at bounding box center [935, 401] width 15 height 15
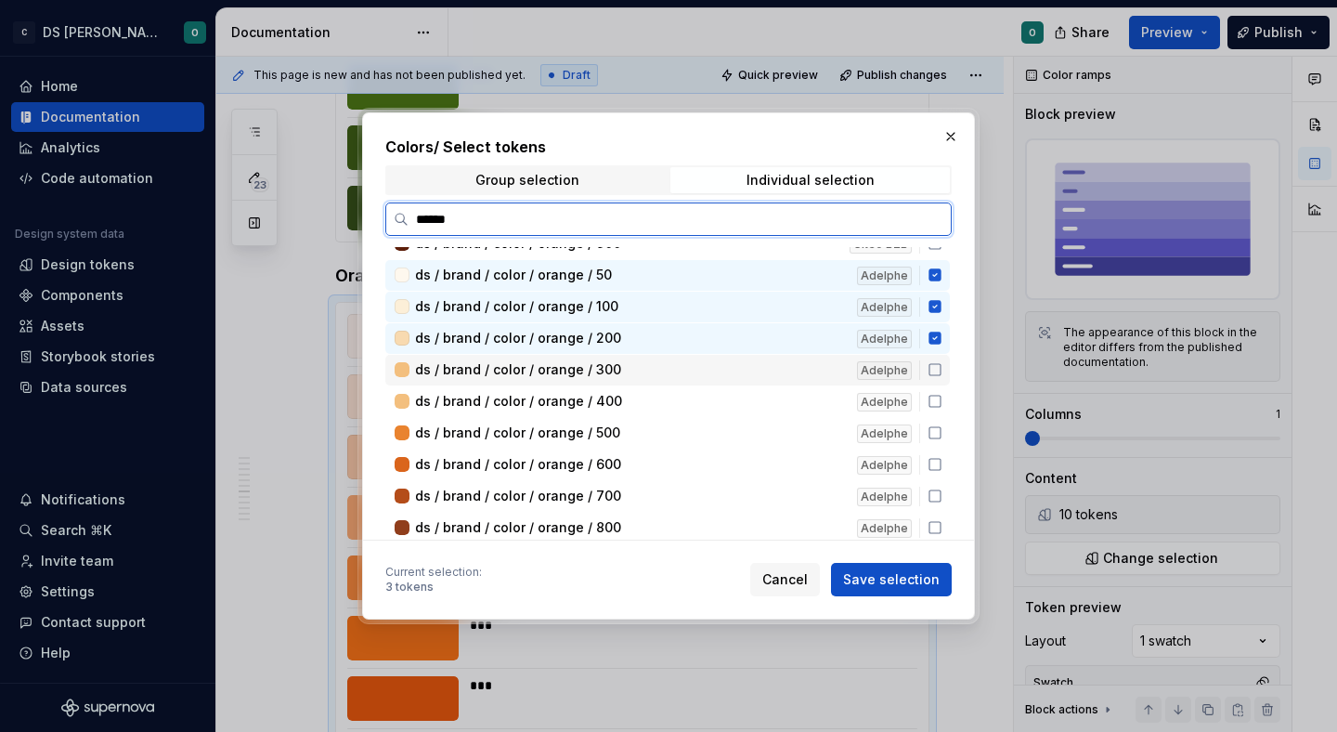
click at [946, 379] on div "ds / brand / color / orange / 300 Adelphe" at bounding box center [667, 370] width 564 height 31
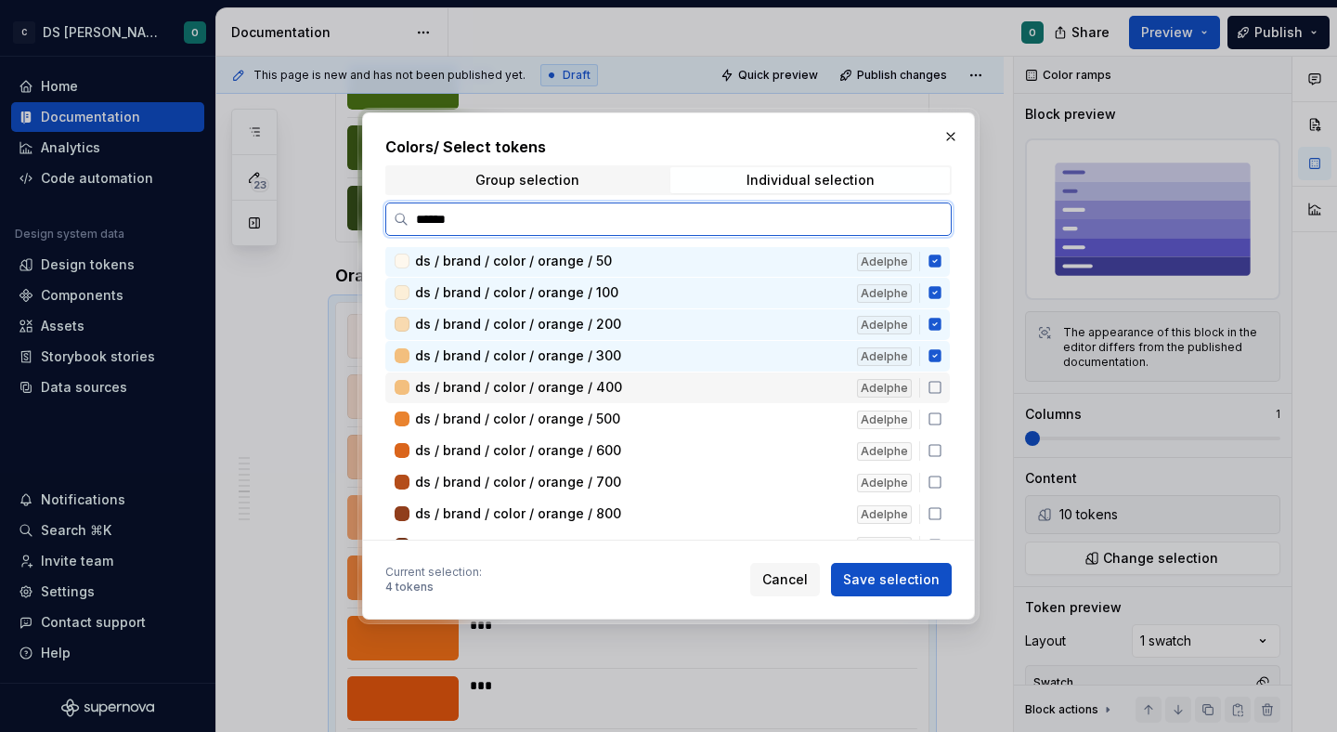
click at [942, 391] on icon at bounding box center [935, 387] width 15 height 15
click at [945, 392] on div "ds / brand / color / orange / 500 Adelphe" at bounding box center [667, 385] width 564 height 31
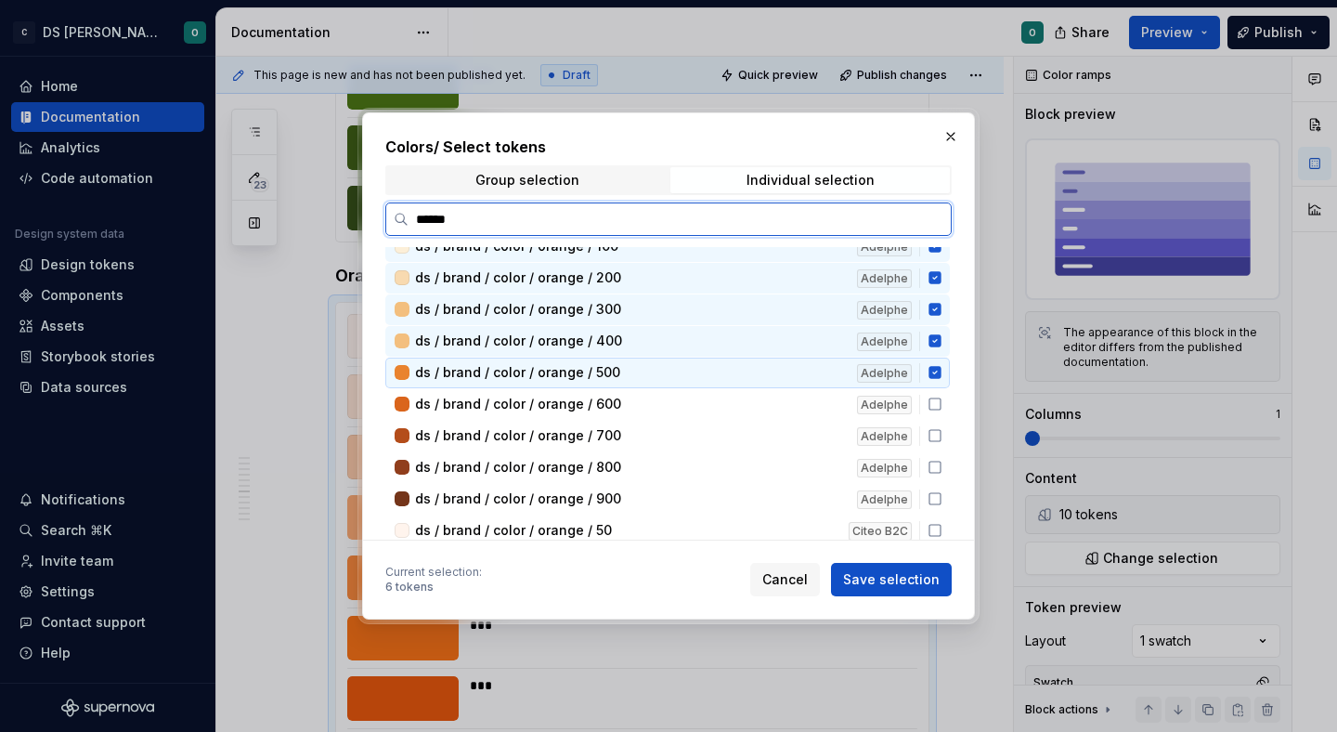
click at [945, 393] on div "ds / brand / color / orange / 600 Adelphe" at bounding box center [667, 404] width 564 height 31
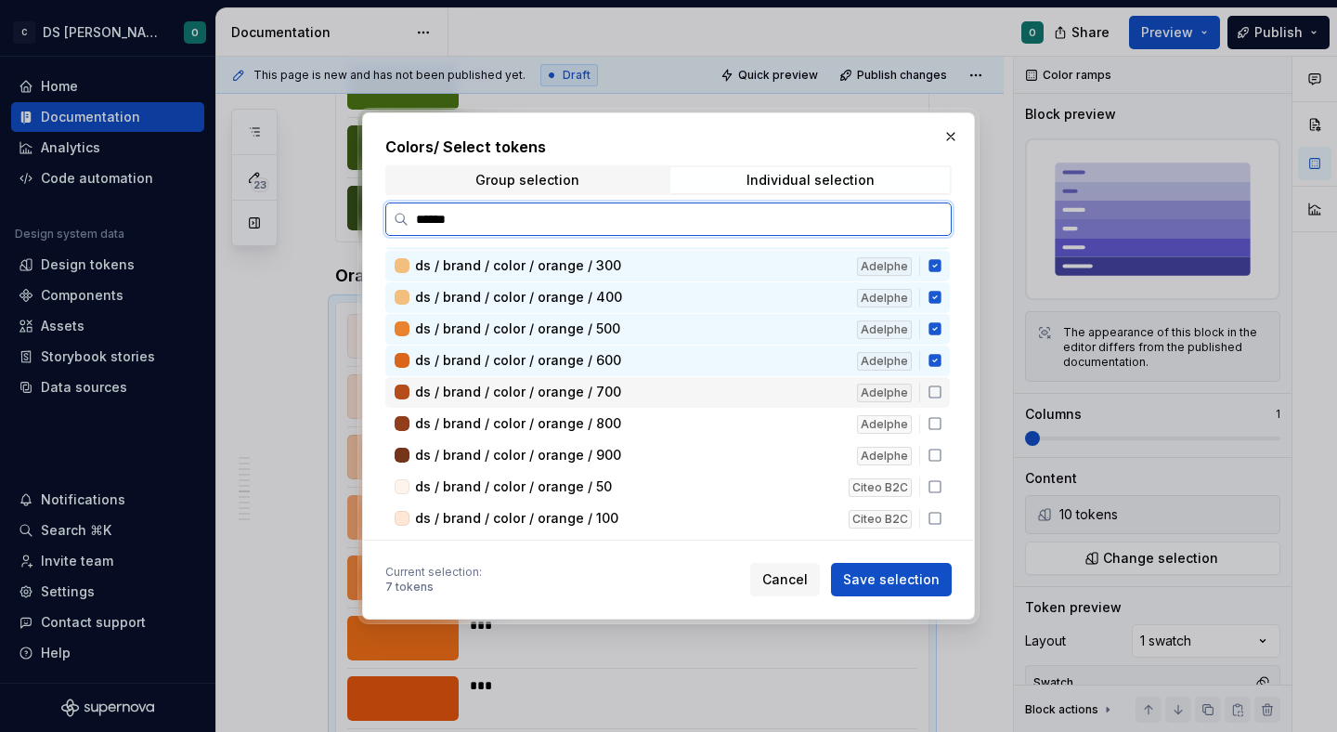
click at [945, 393] on div "ds / brand / color / orange / 700 Adelphe" at bounding box center [667, 392] width 564 height 31
click at [945, 393] on div "ds / brand / color / orange / 800 Adelphe" at bounding box center [667, 390] width 564 height 31
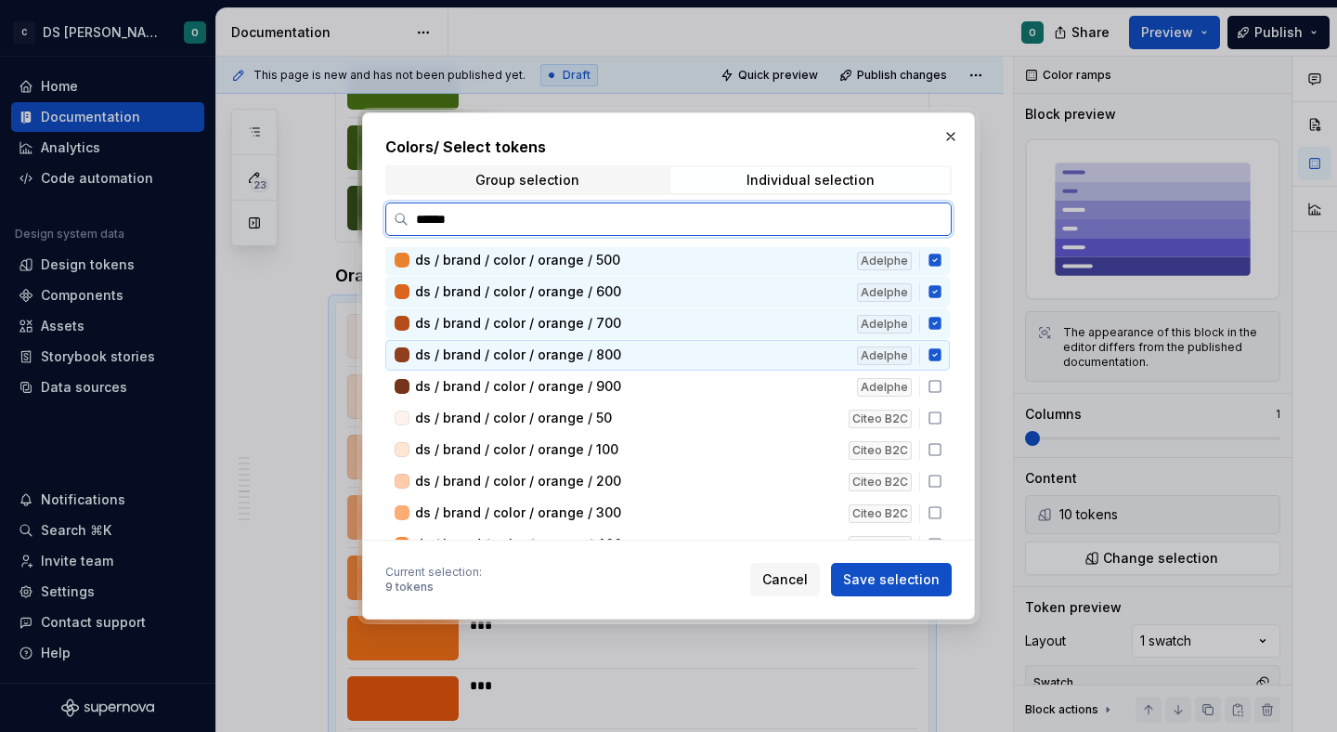
click at [945, 393] on div "ds / brand / color / orange / 900 Adelphe" at bounding box center [667, 386] width 564 height 31
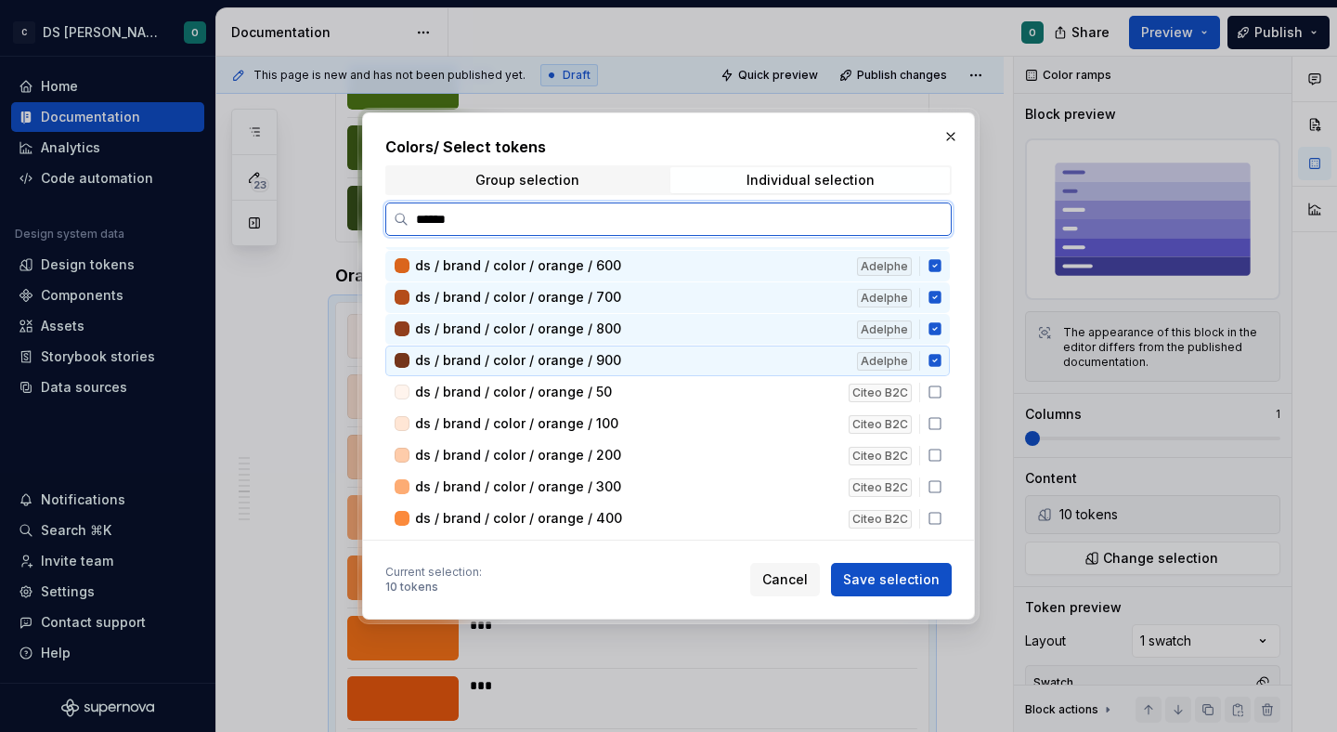
scroll to position [502, 0]
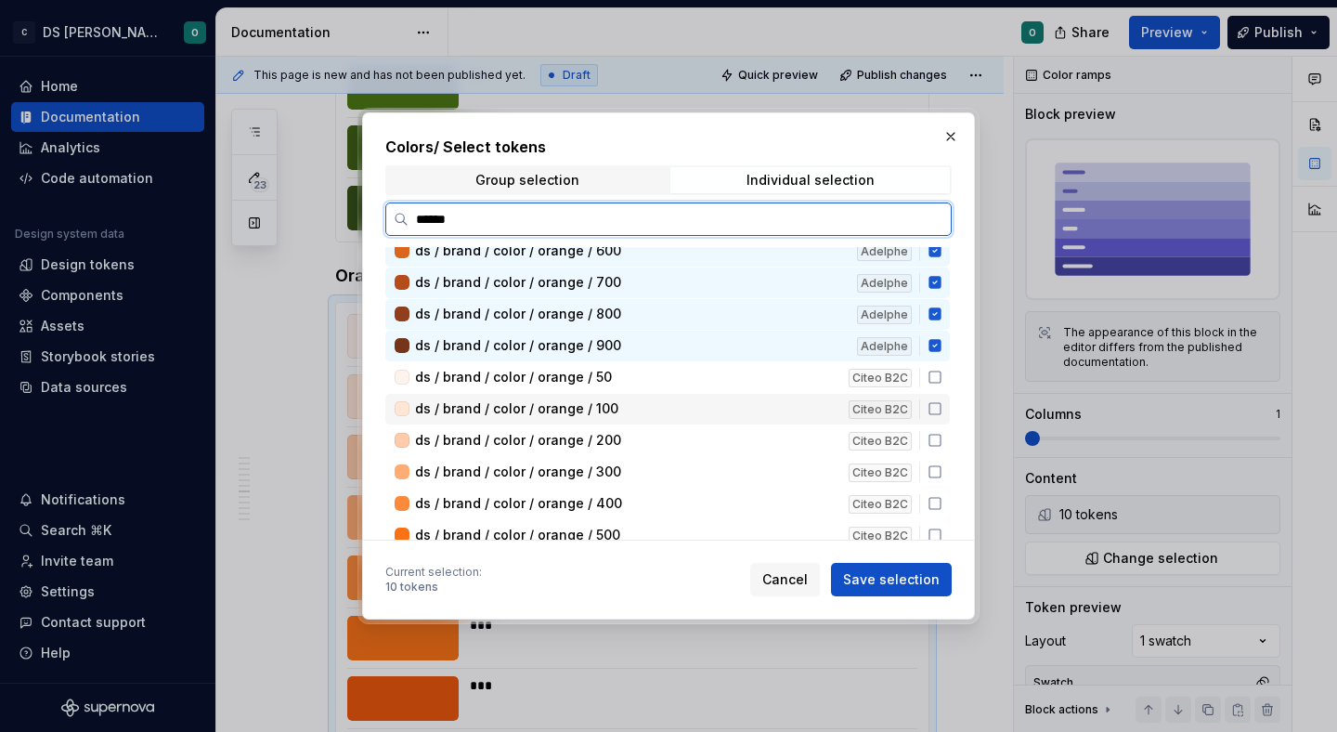
click at [945, 394] on div "ds / brand / color / orange / 100 Citeo B2C" at bounding box center [667, 409] width 564 height 31
click at [942, 380] on icon at bounding box center [935, 377] width 15 height 15
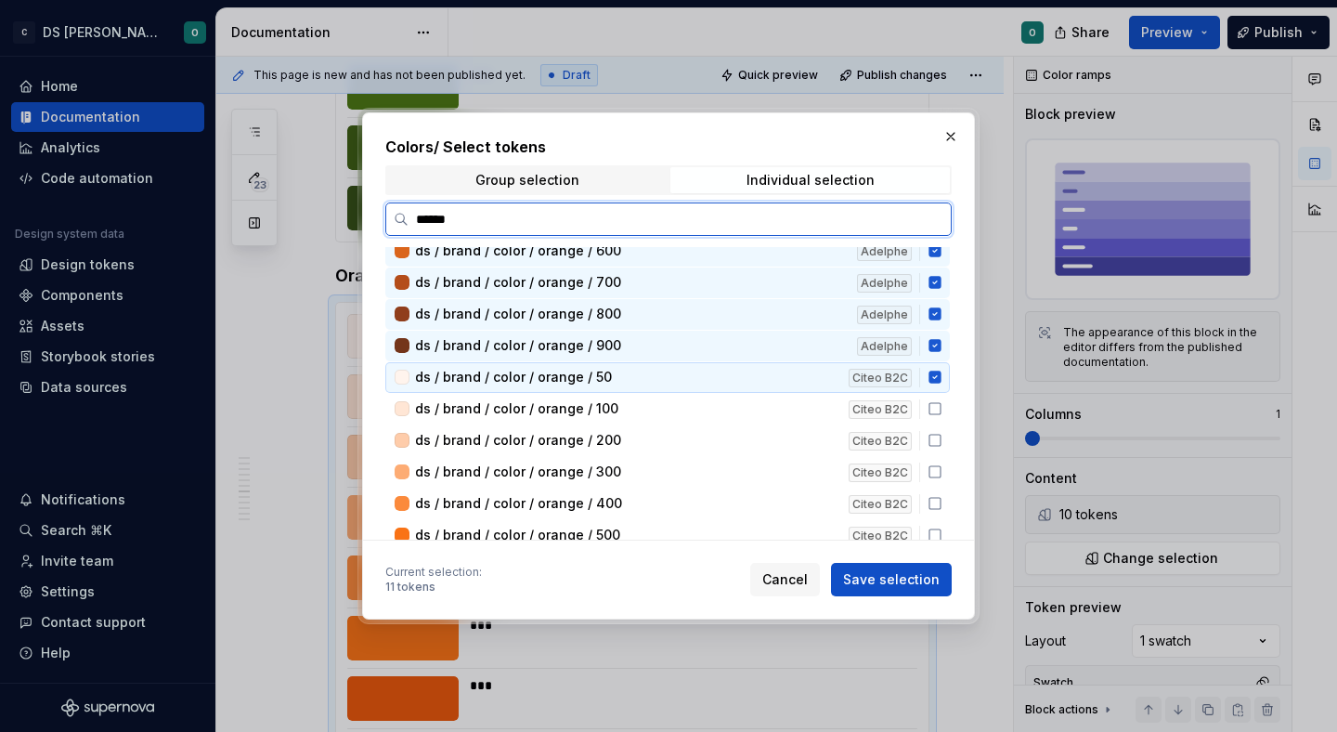
click at [940, 381] on icon at bounding box center [934, 377] width 12 height 12
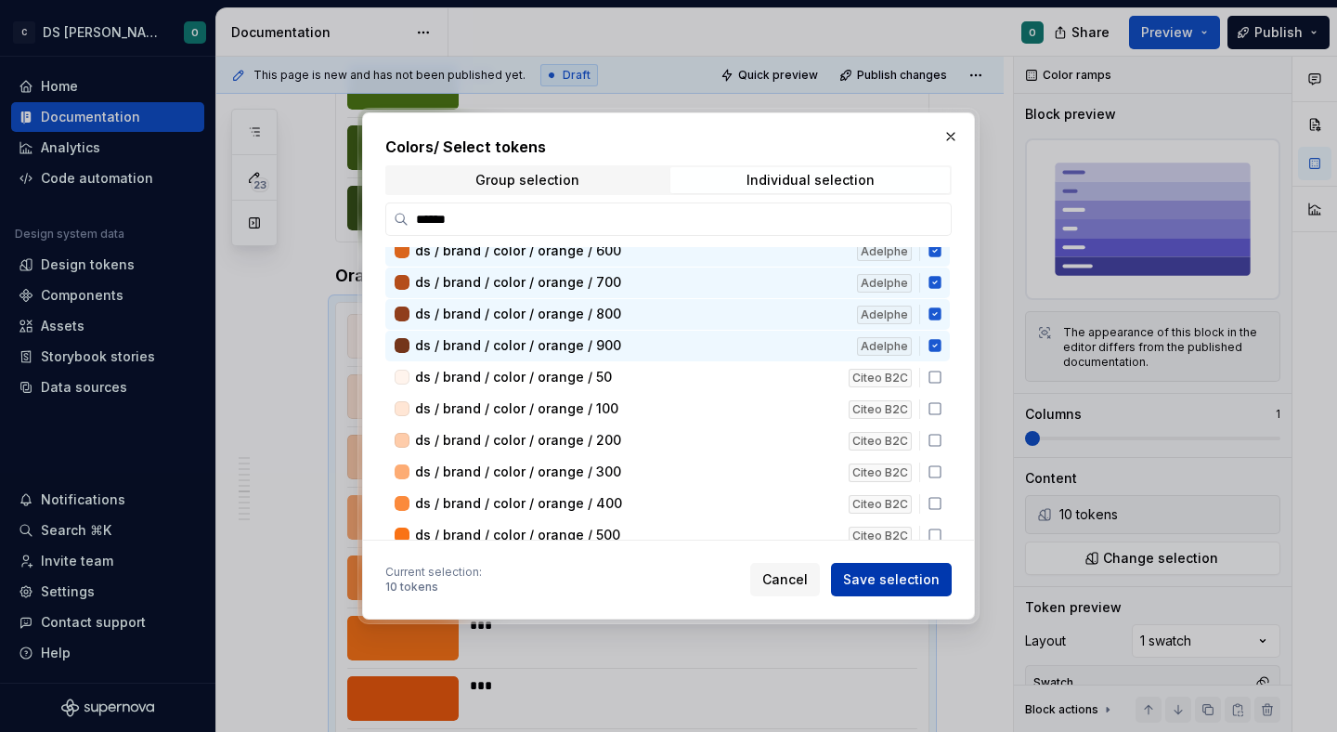
click at [905, 579] on span "Save selection" at bounding box center [891, 579] width 97 height 19
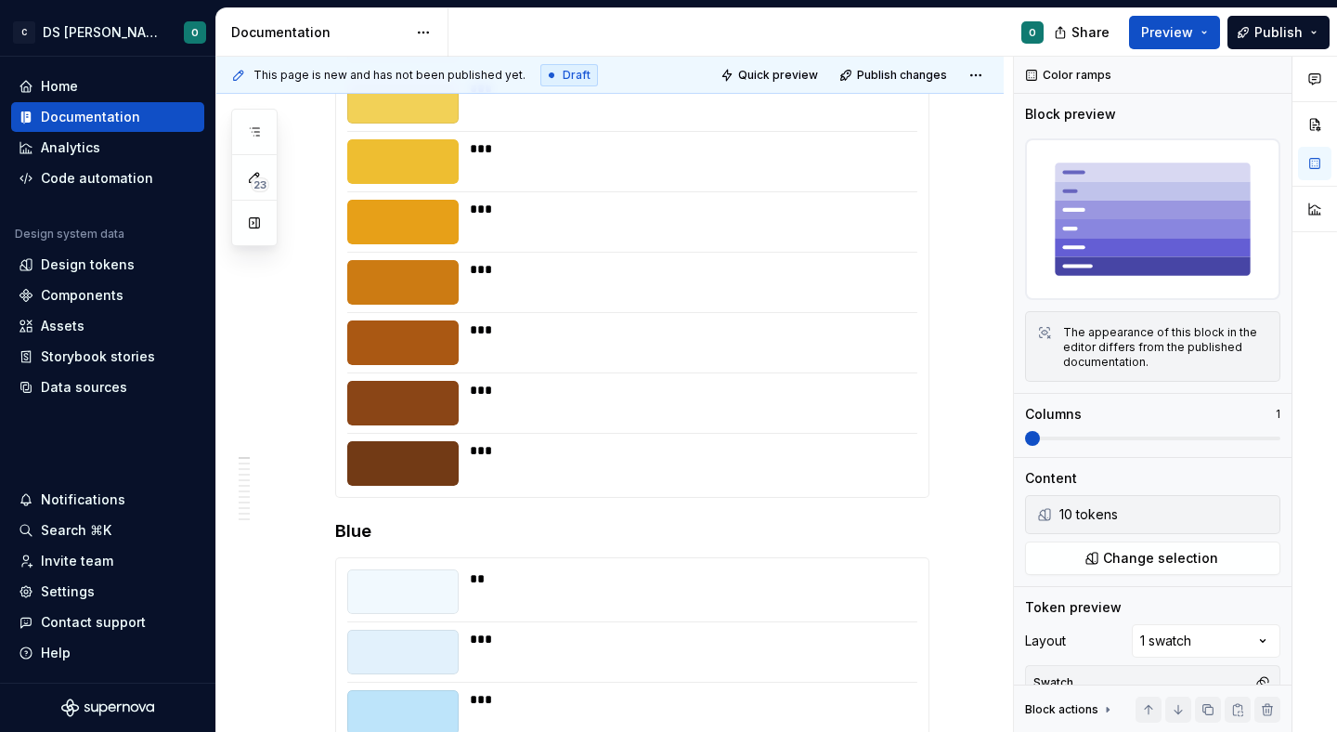
scroll to position [0, 0]
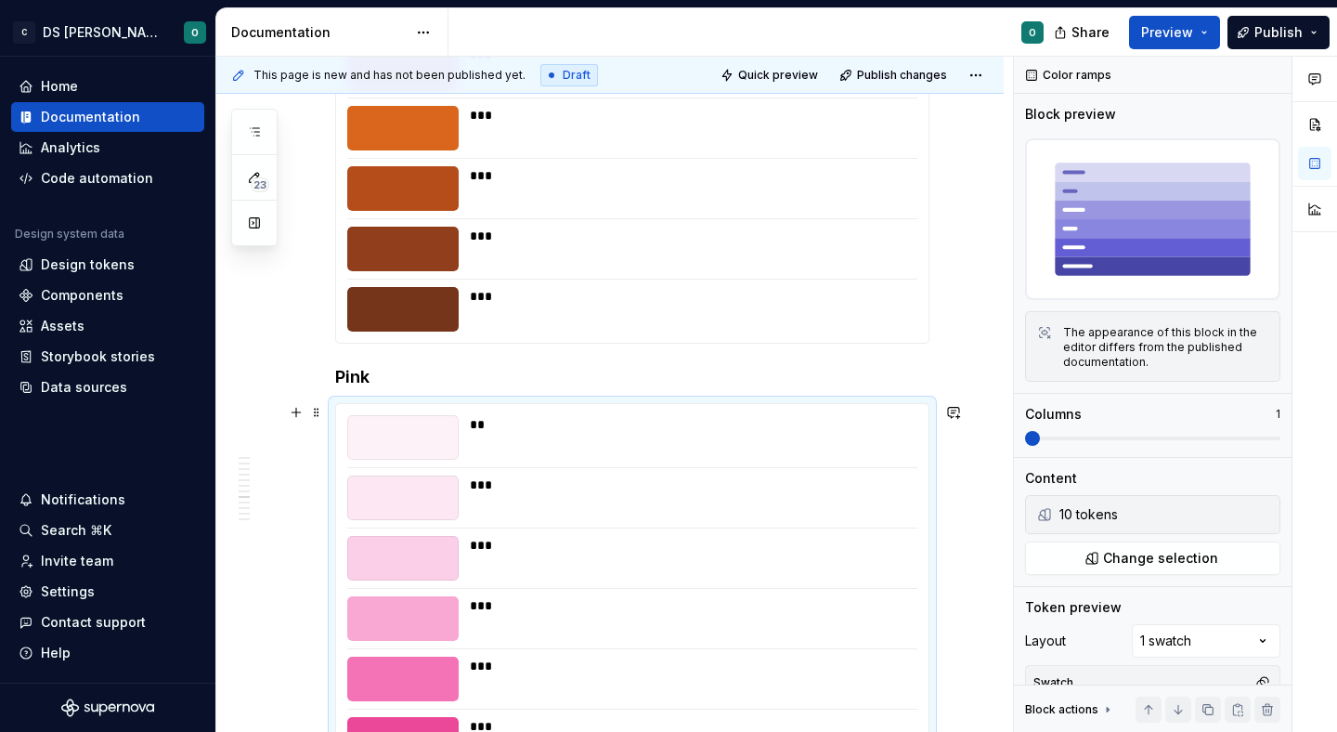
click at [828, 474] on div "** *** *** *** *** *** *** *** *** ***" at bounding box center [632, 709] width 592 height 610
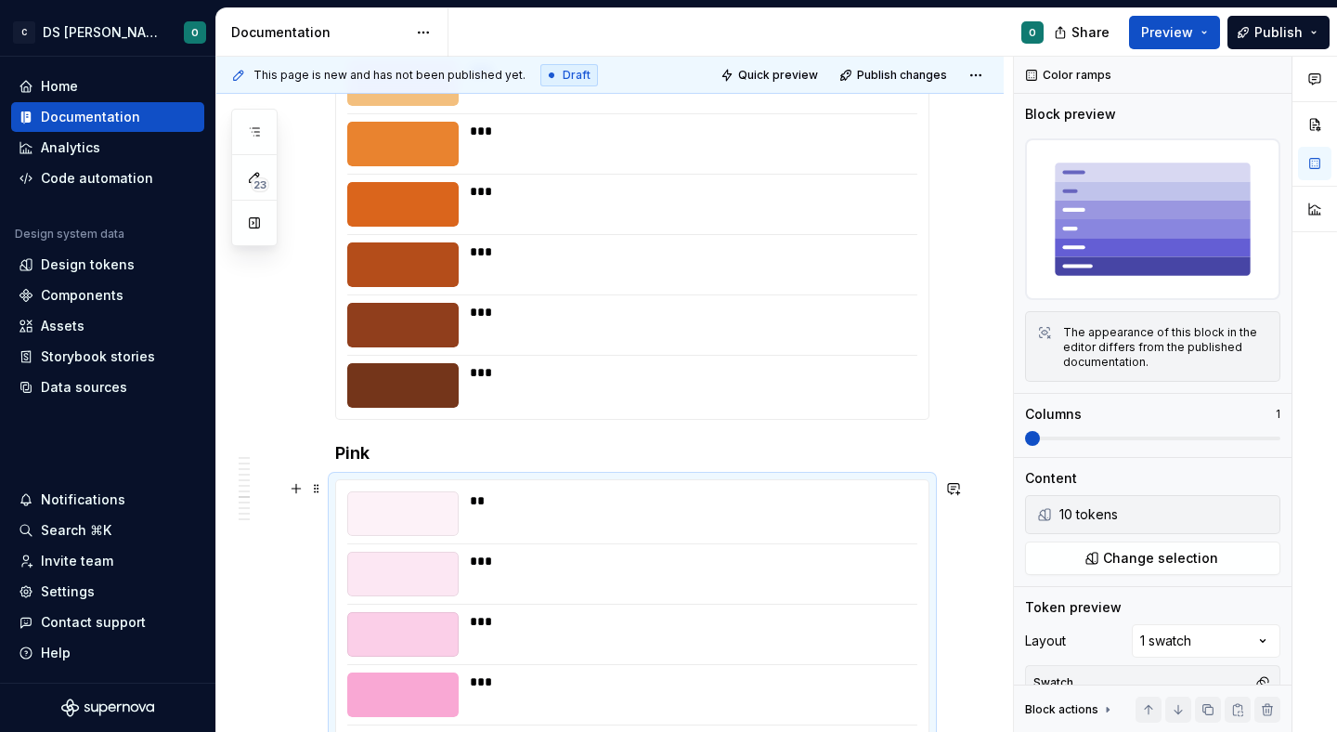
scroll to position [4686, 0]
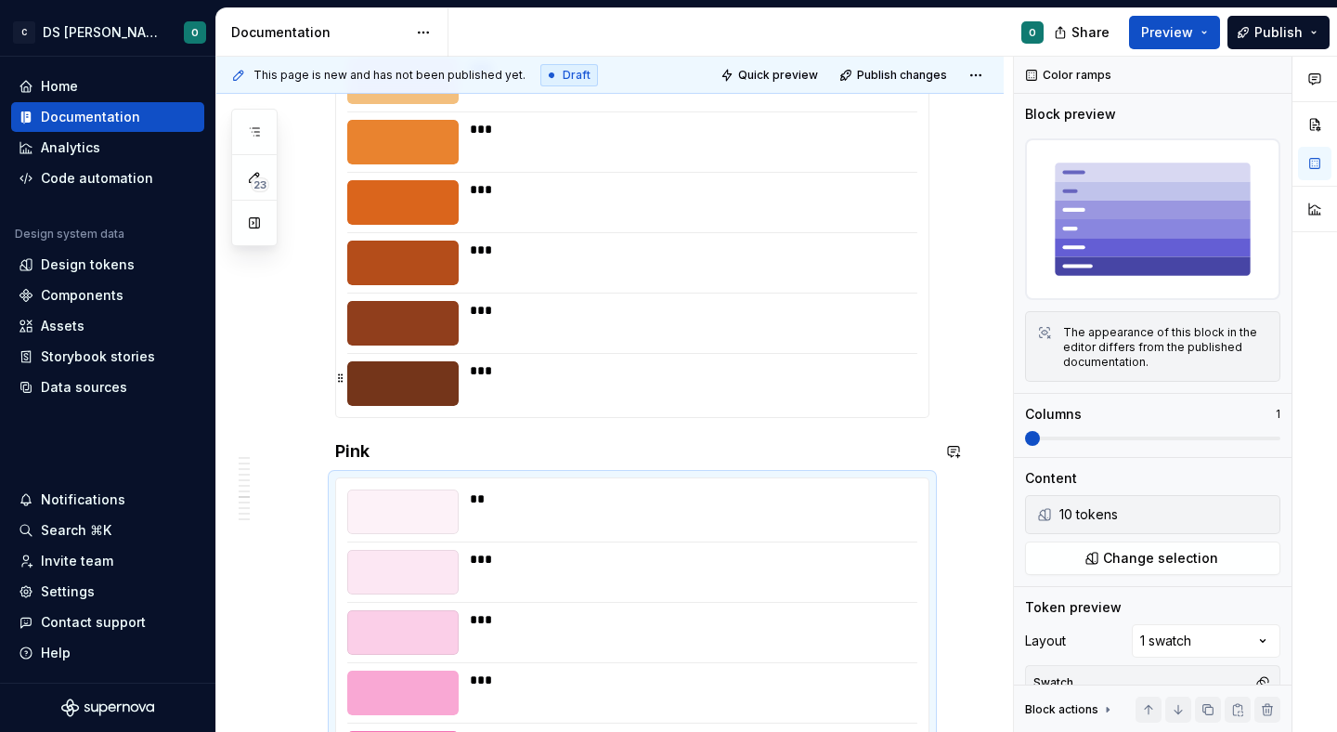
click at [849, 356] on div "** *** *** *** *** *** *** *** *** ***" at bounding box center [632, 112] width 592 height 610
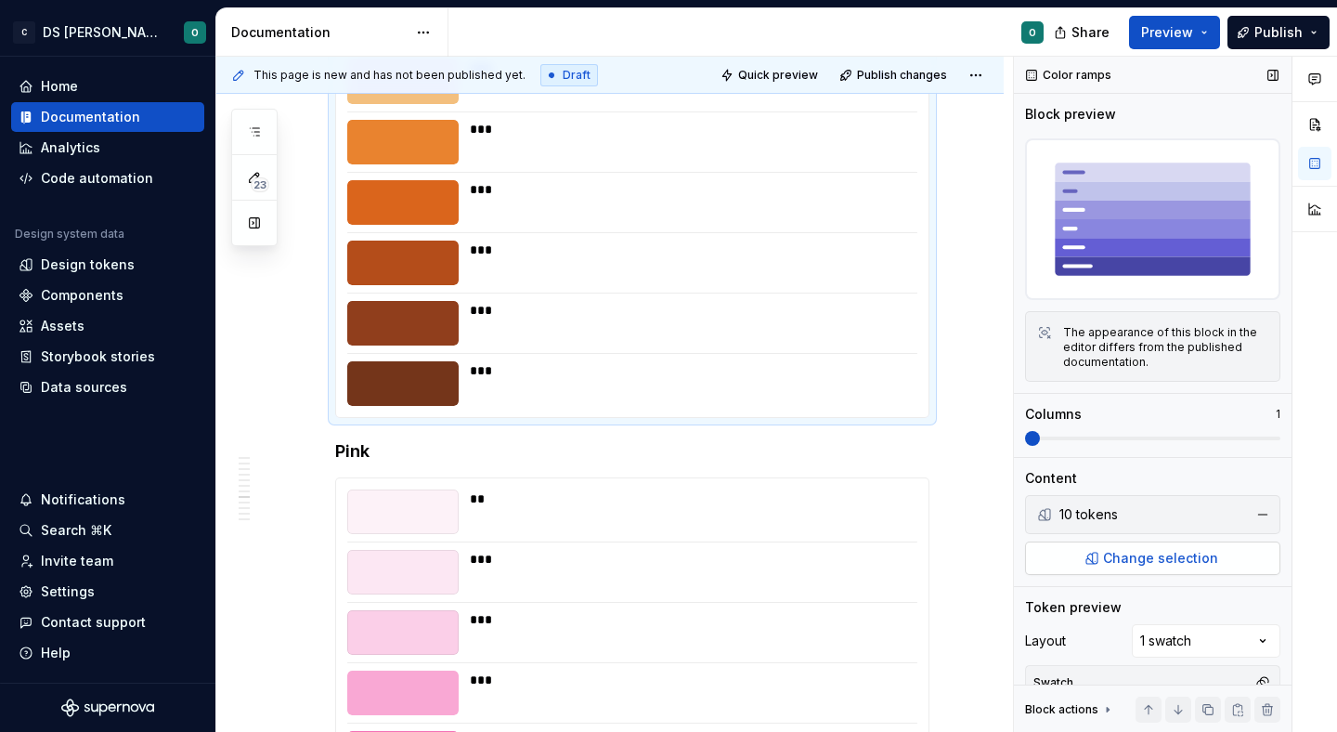
click at [1126, 567] on button "Change selection" at bounding box center [1152, 557] width 255 height 33
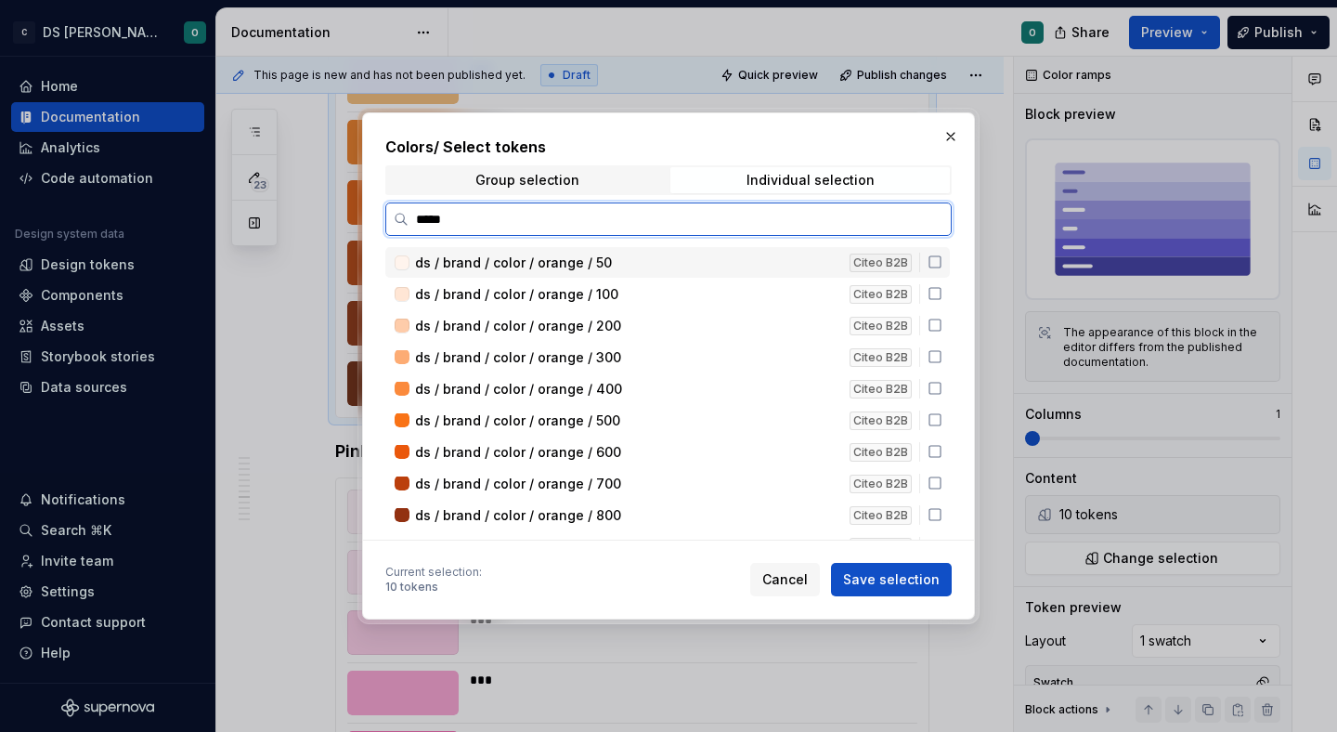
type input "******"
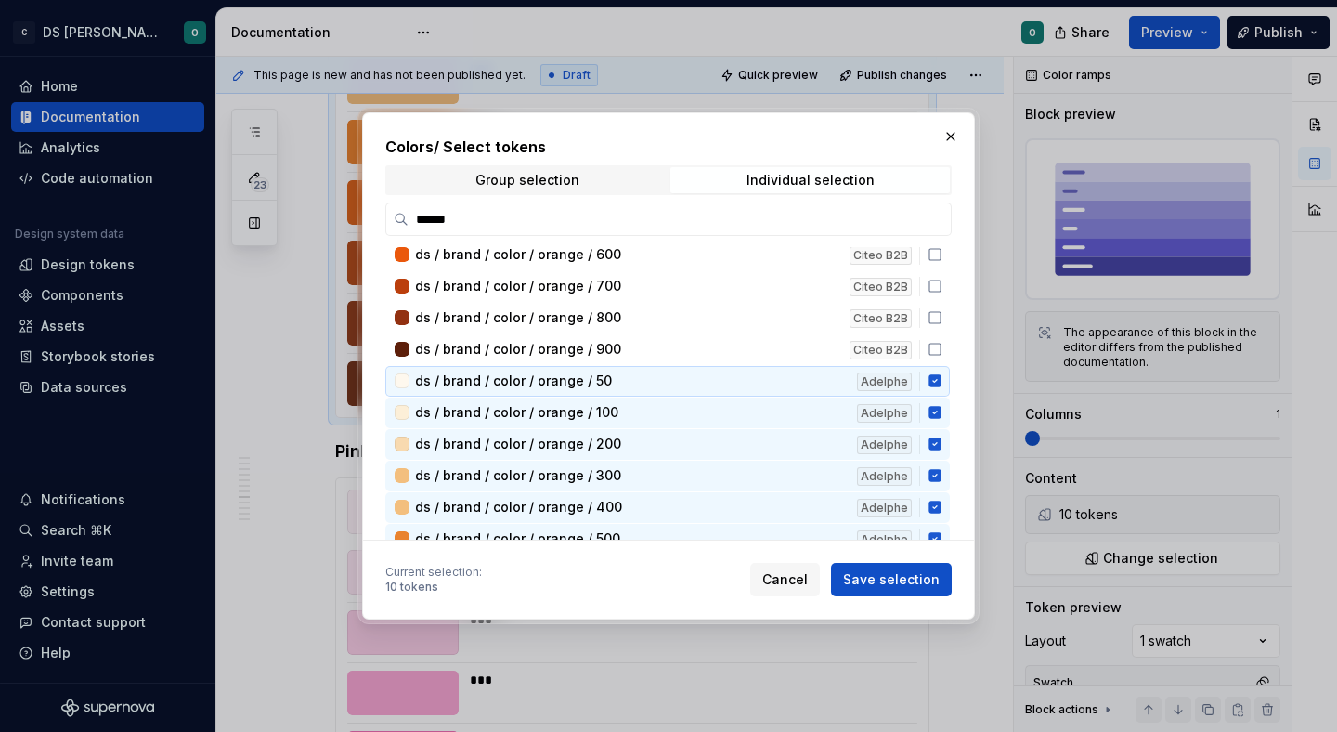
scroll to position [218, 0]
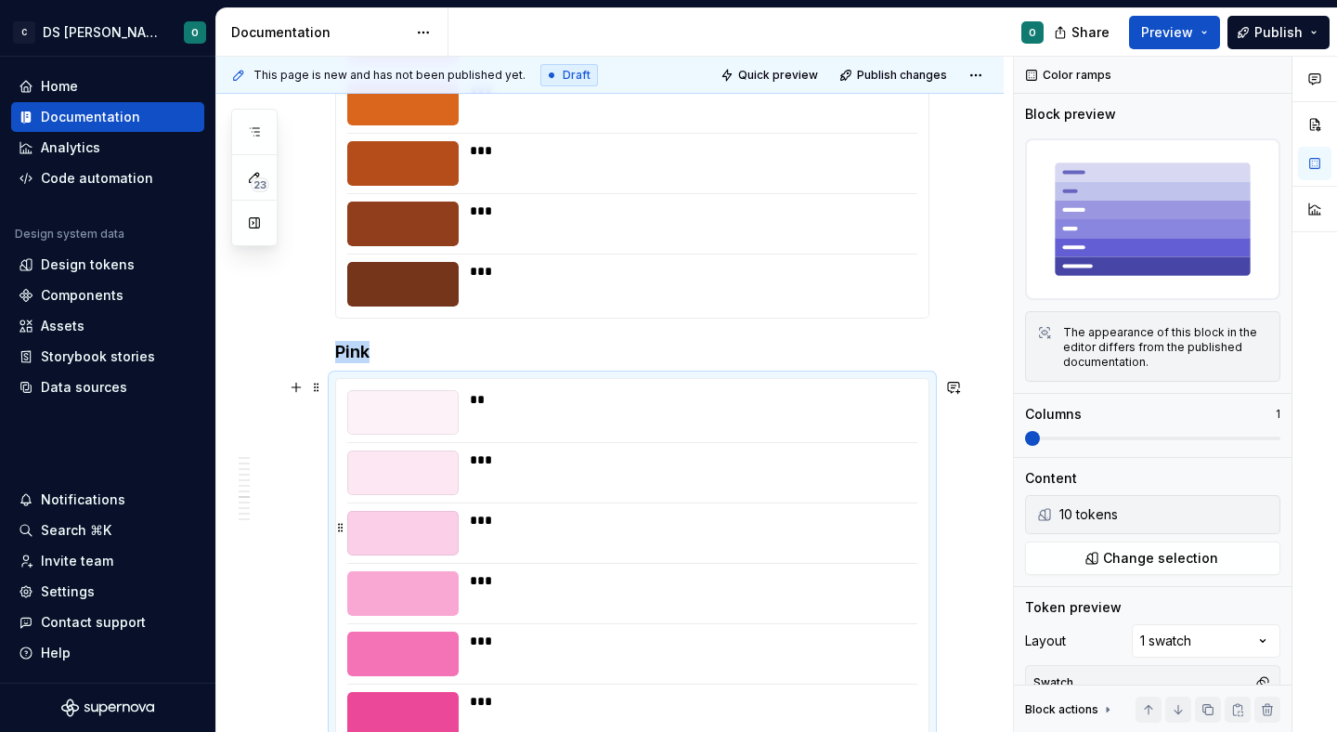
click at [818, 531] on div "***" at bounding box center [688, 533] width 436 height 45
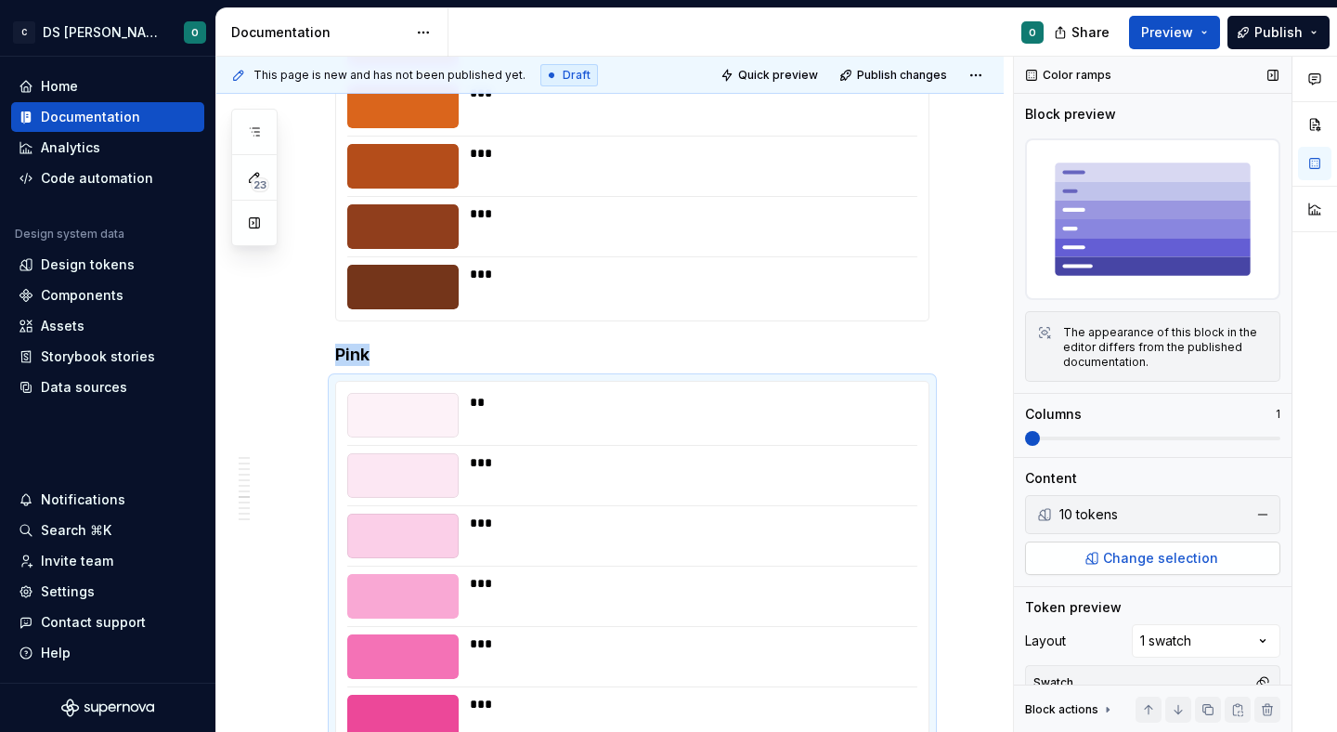
click at [1153, 558] on span "Change selection" at bounding box center [1160, 558] width 115 height 19
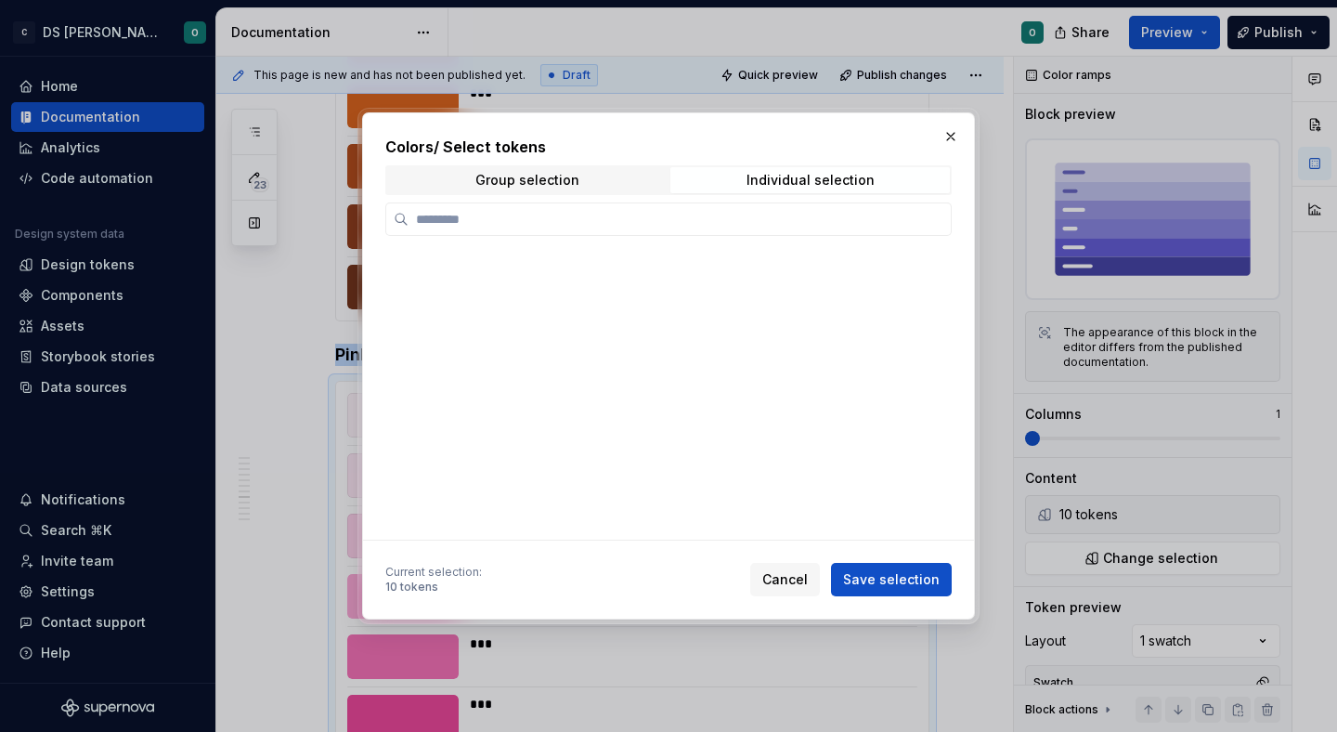
scroll to position [2, 0]
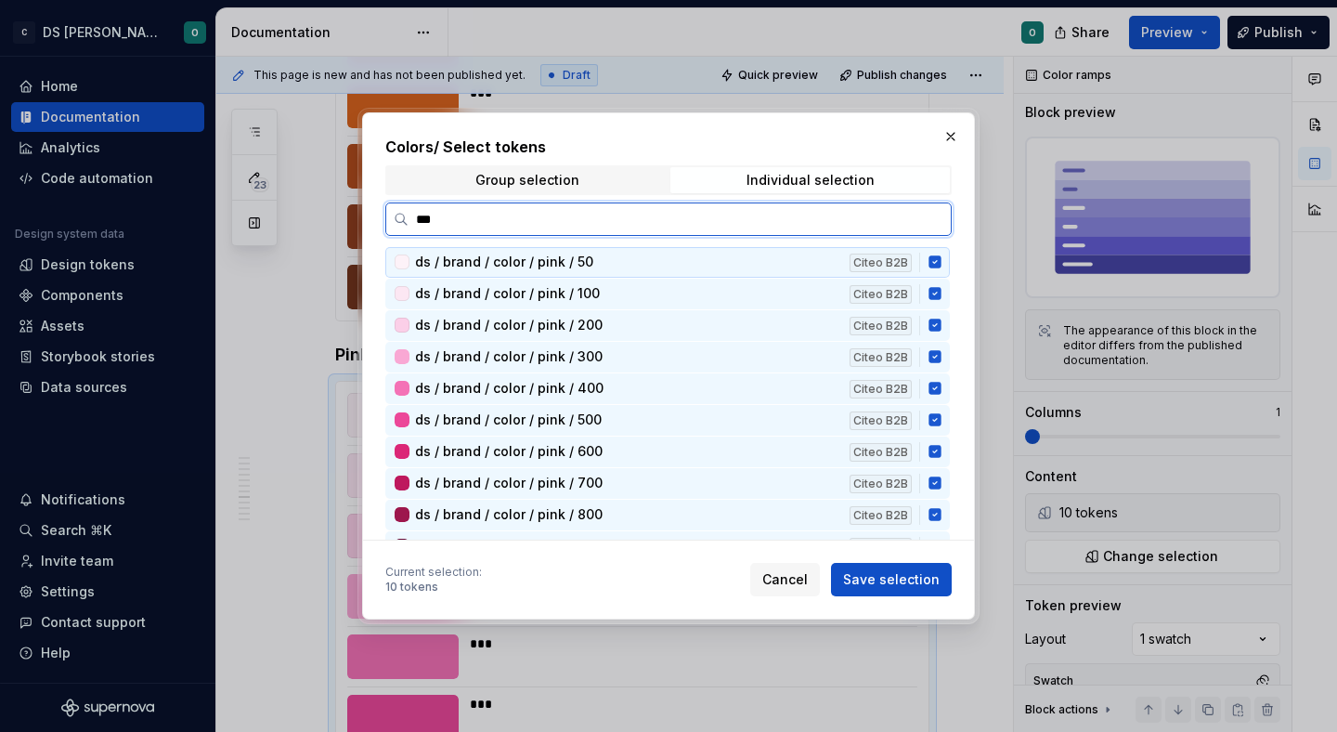
type input "****"
click at [942, 259] on icon at bounding box center [935, 261] width 15 height 15
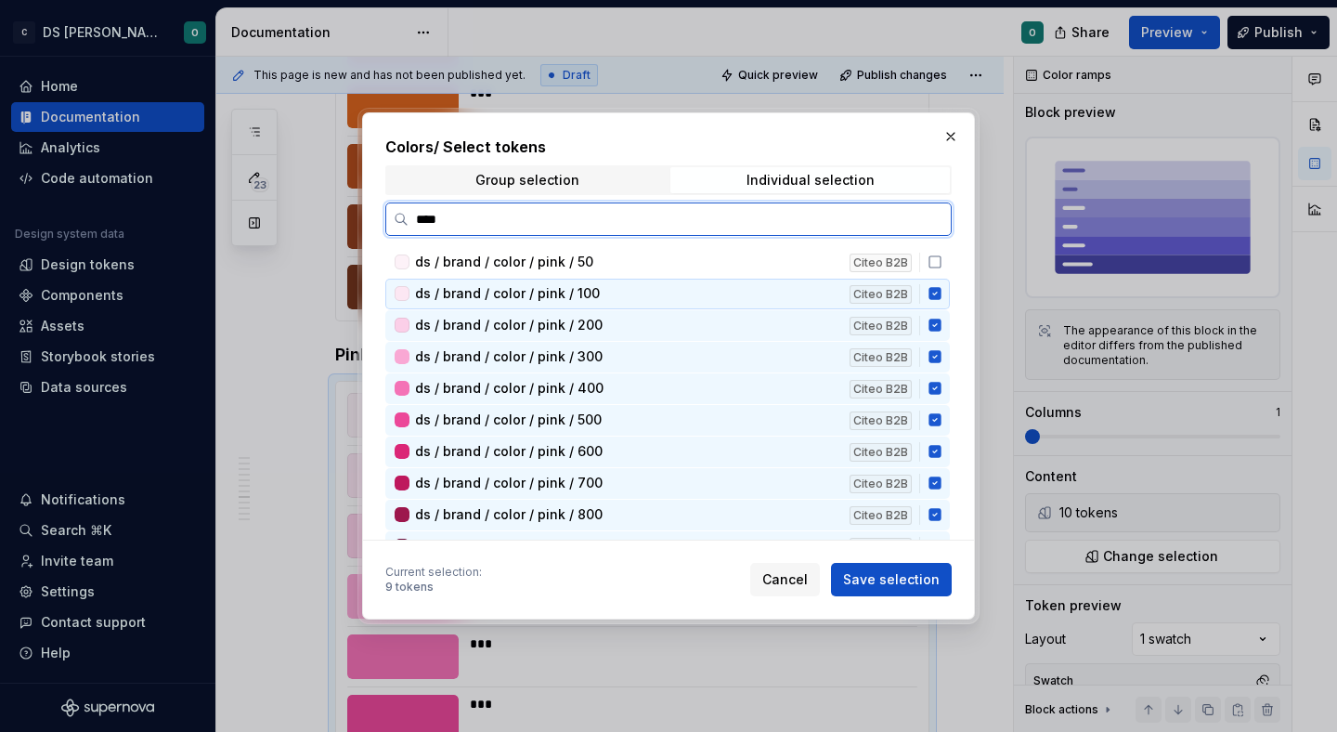
click at [942, 292] on icon at bounding box center [935, 293] width 15 height 15
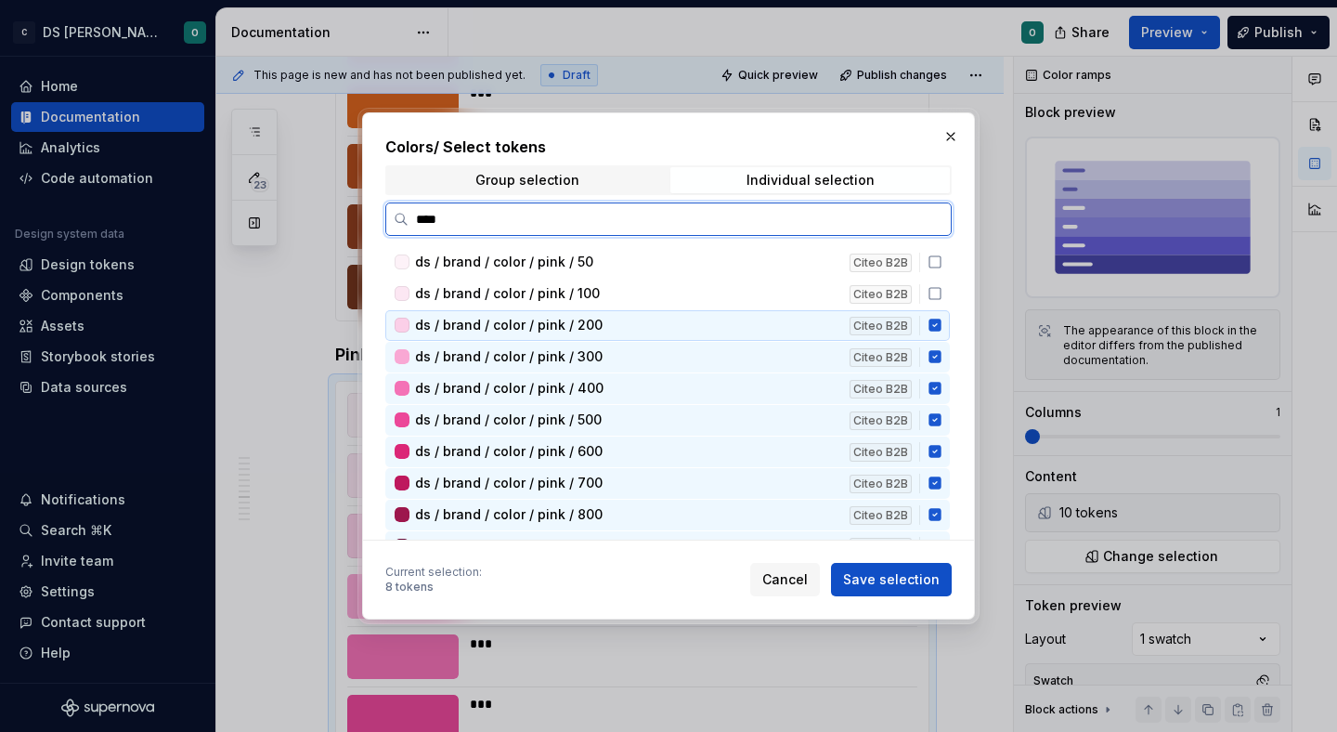
click at [941, 322] on icon at bounding box center [934, 325] width 12 height 12
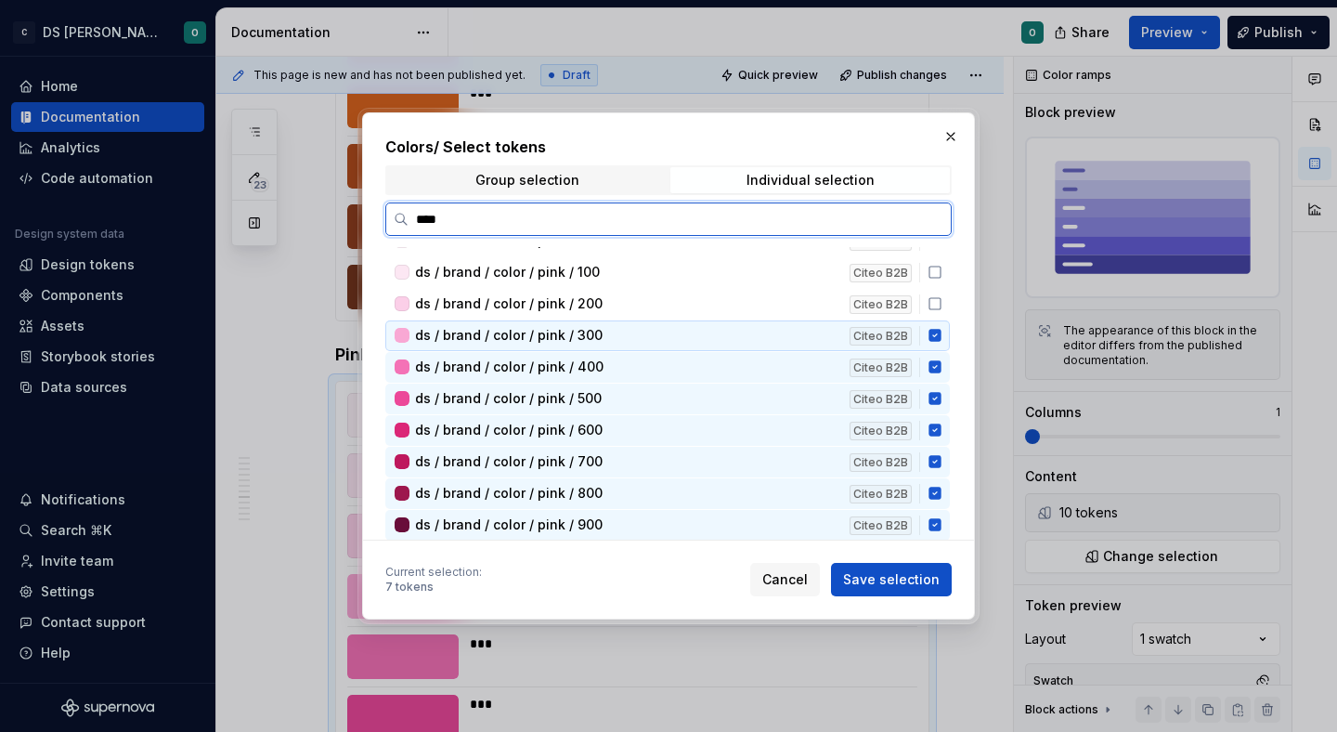
click at [941, 338] on icon at bounding box center [934, 336] width 12 height 12
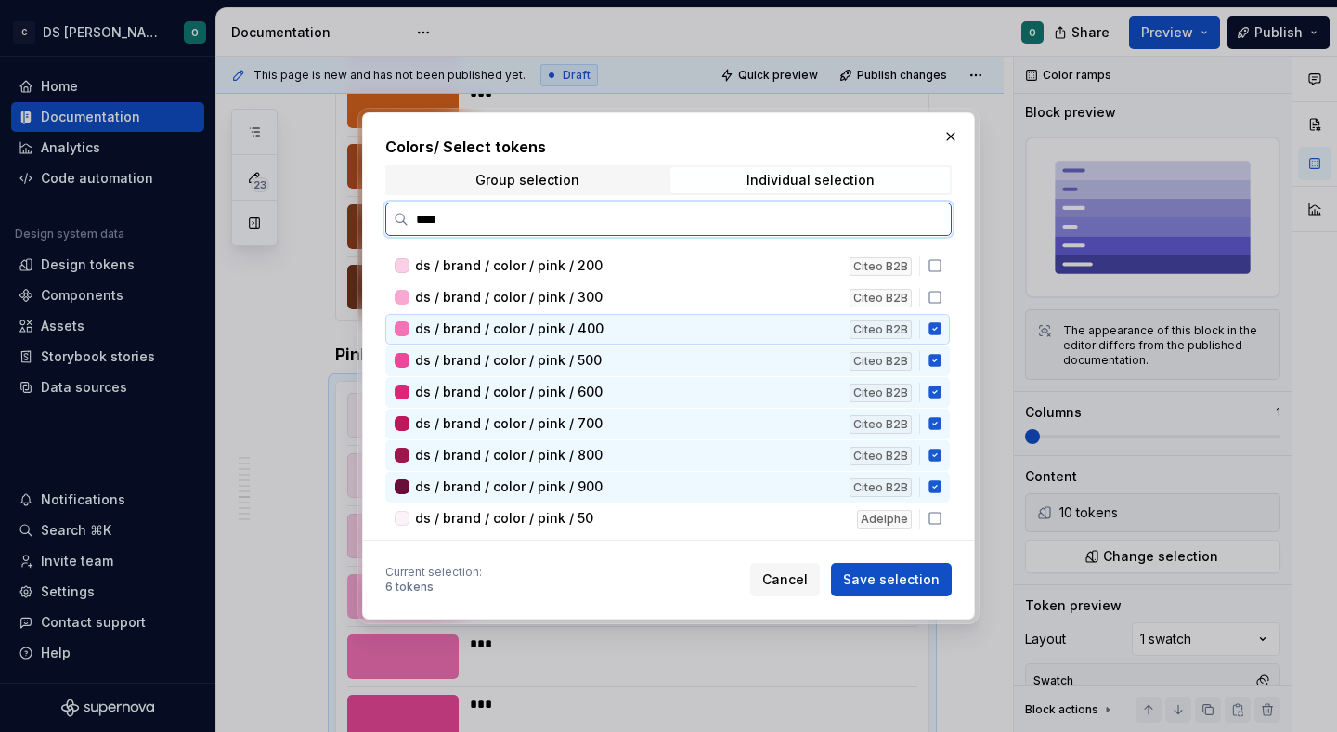
click at [944, 344] on div "ds / brand / color / pink / 50 Citeo B2B ds / brand / color / pink / 100 Citeo …" at bounding box center [669, 657] width 568 height 938
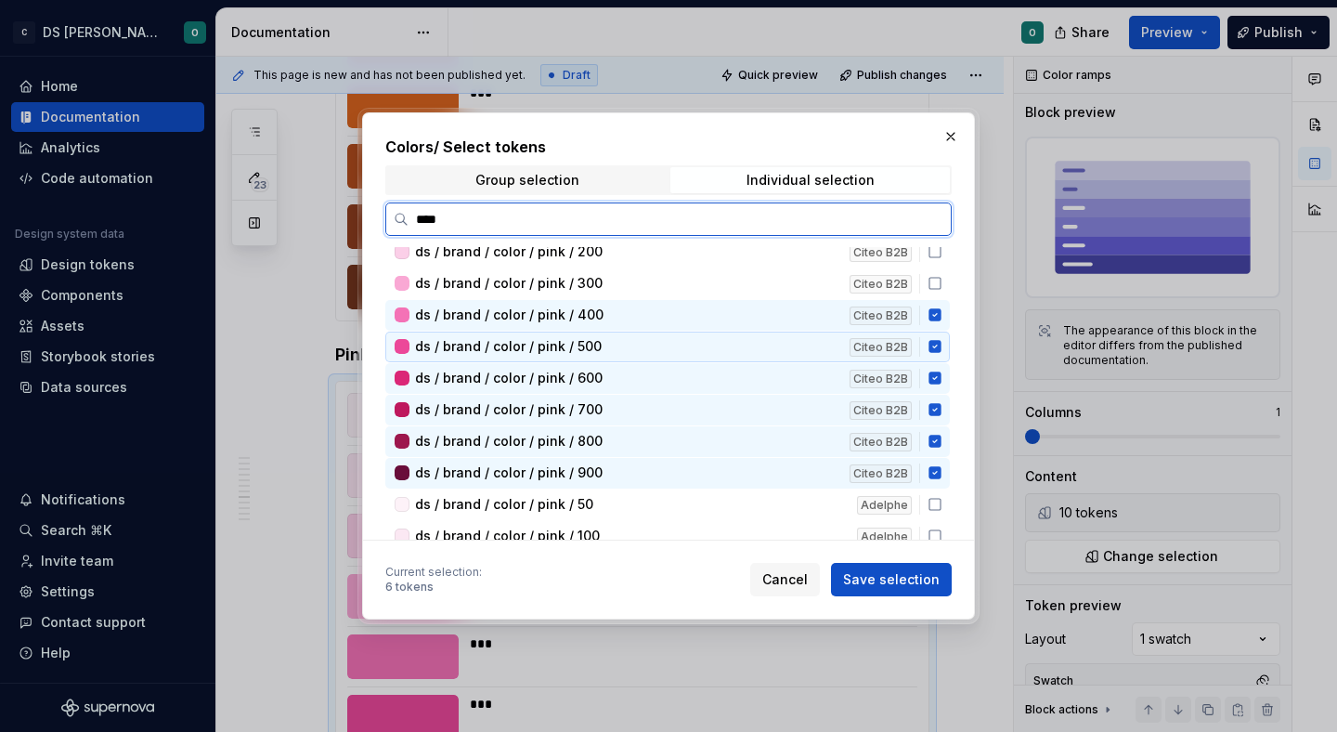
scroll to position [77, 0]
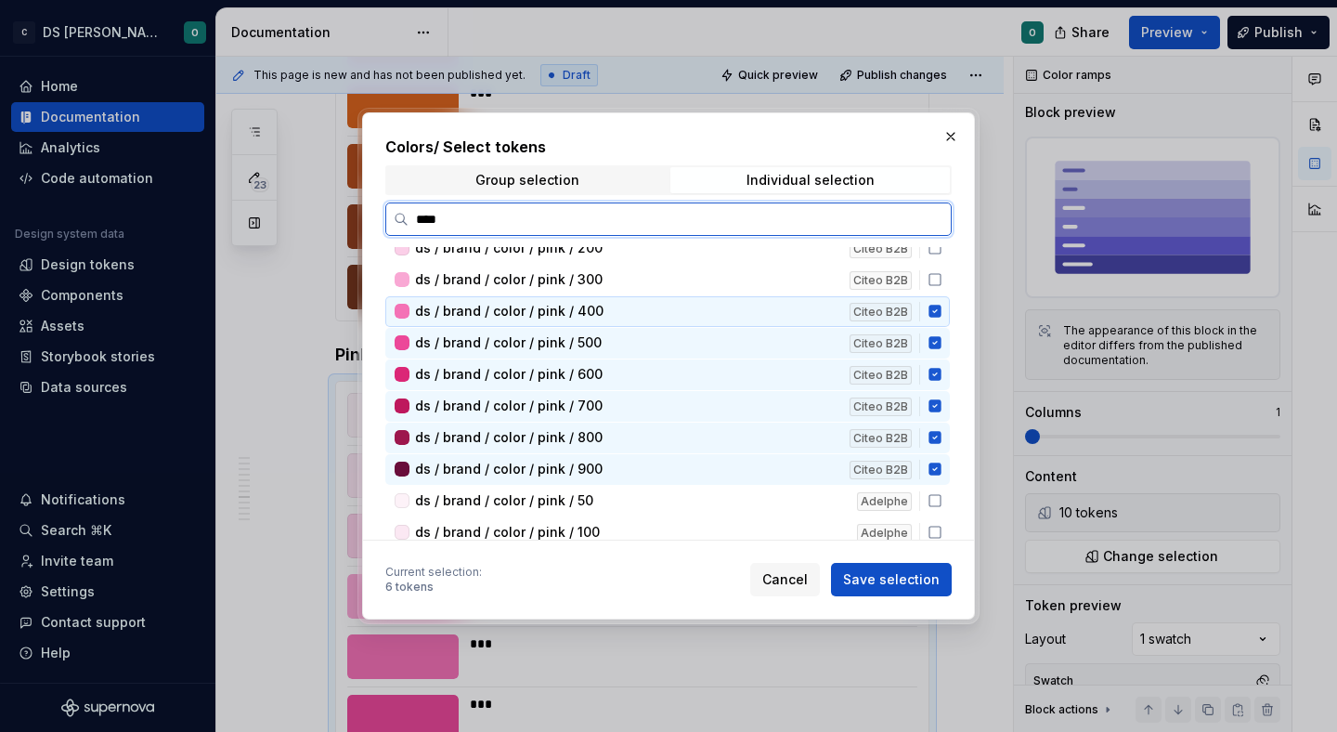
click at [941, 315] on icon at bounding box center [934, 311] width 12 height 12
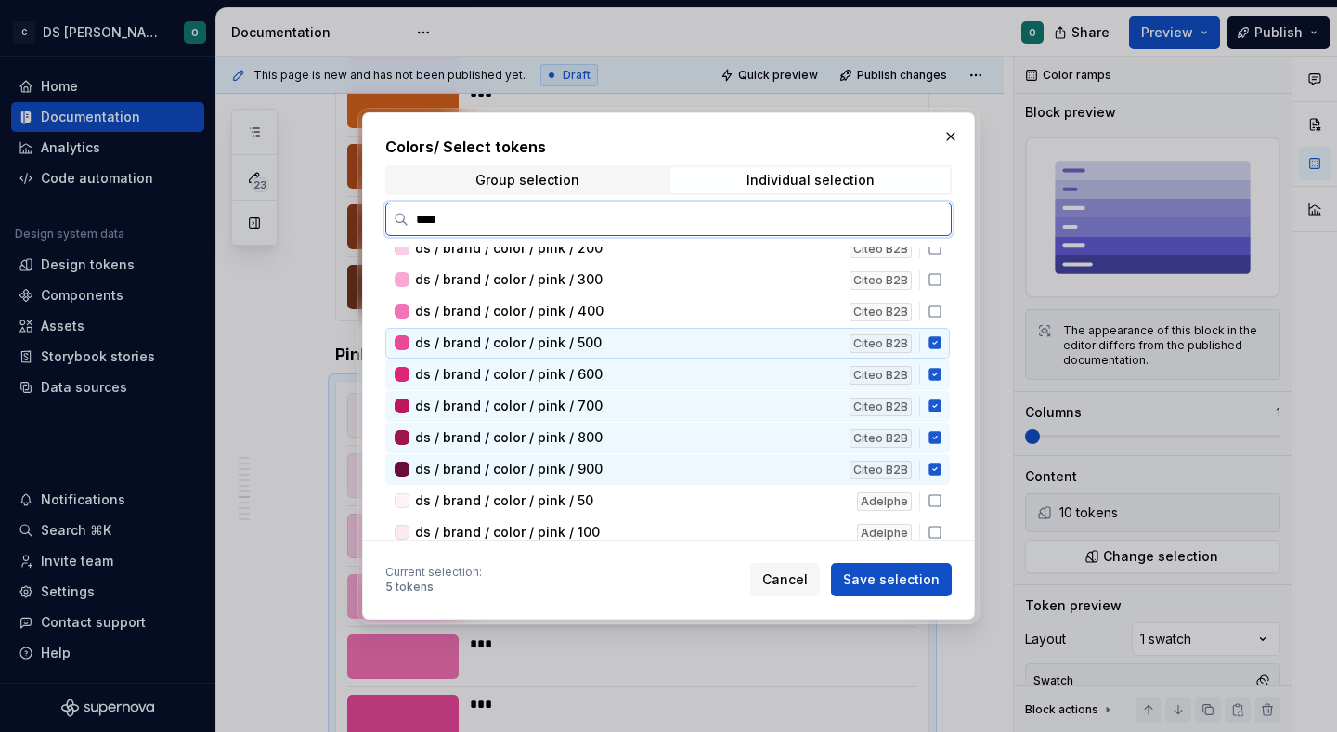
click at [941, 340] on icon at bounding box center [934, 343] width 12 height 12
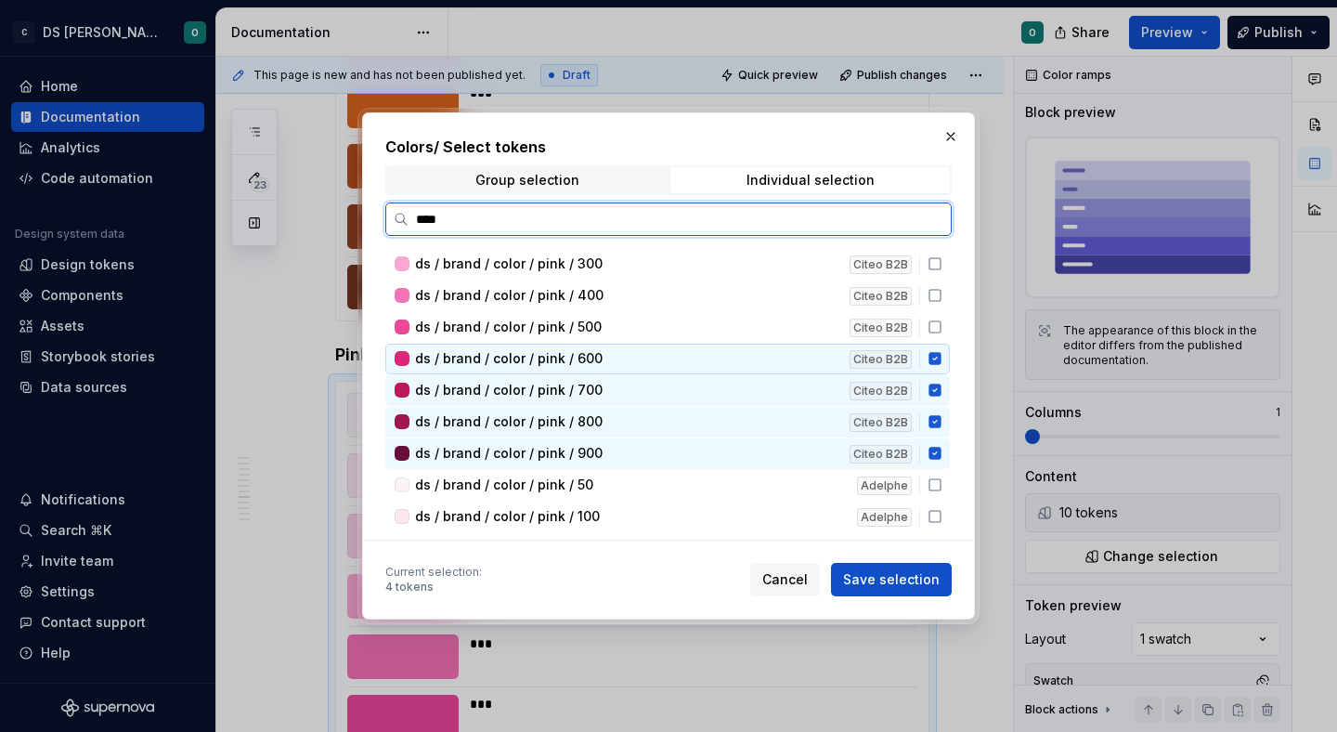
click at [941, 362] on icon at bounding box center [934, 359] width 12 height 12
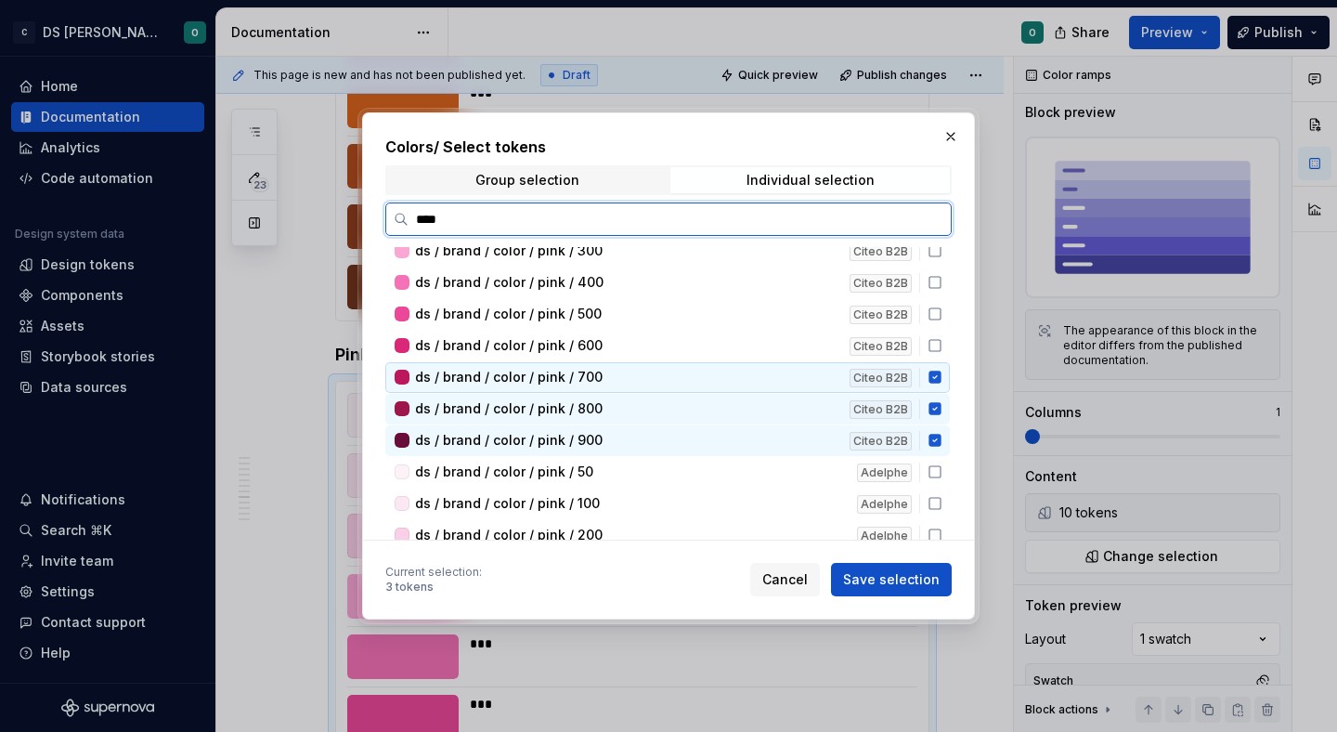
click at [941, 375] on icon at bounding box center [934, 377] width 12 height 12
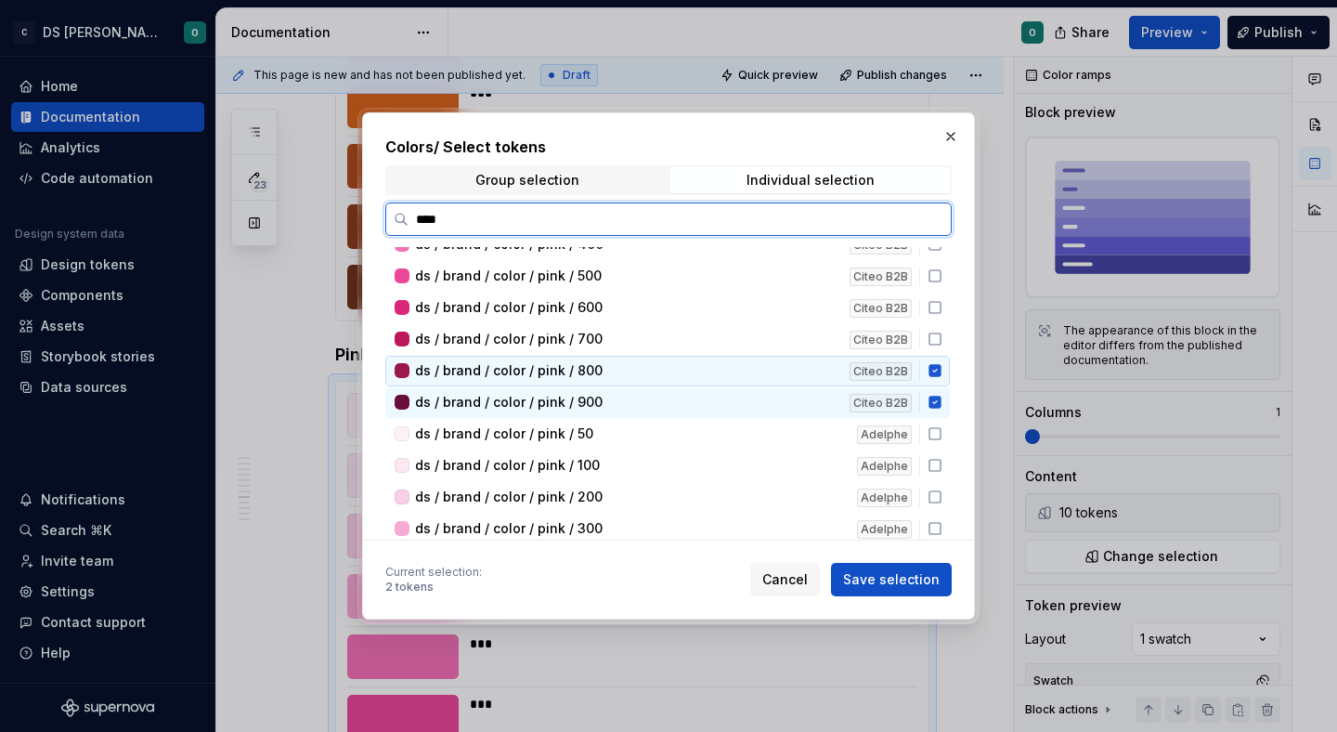
click at [942, 377] on icon at bounding box center [935, 370] width 15 height 15
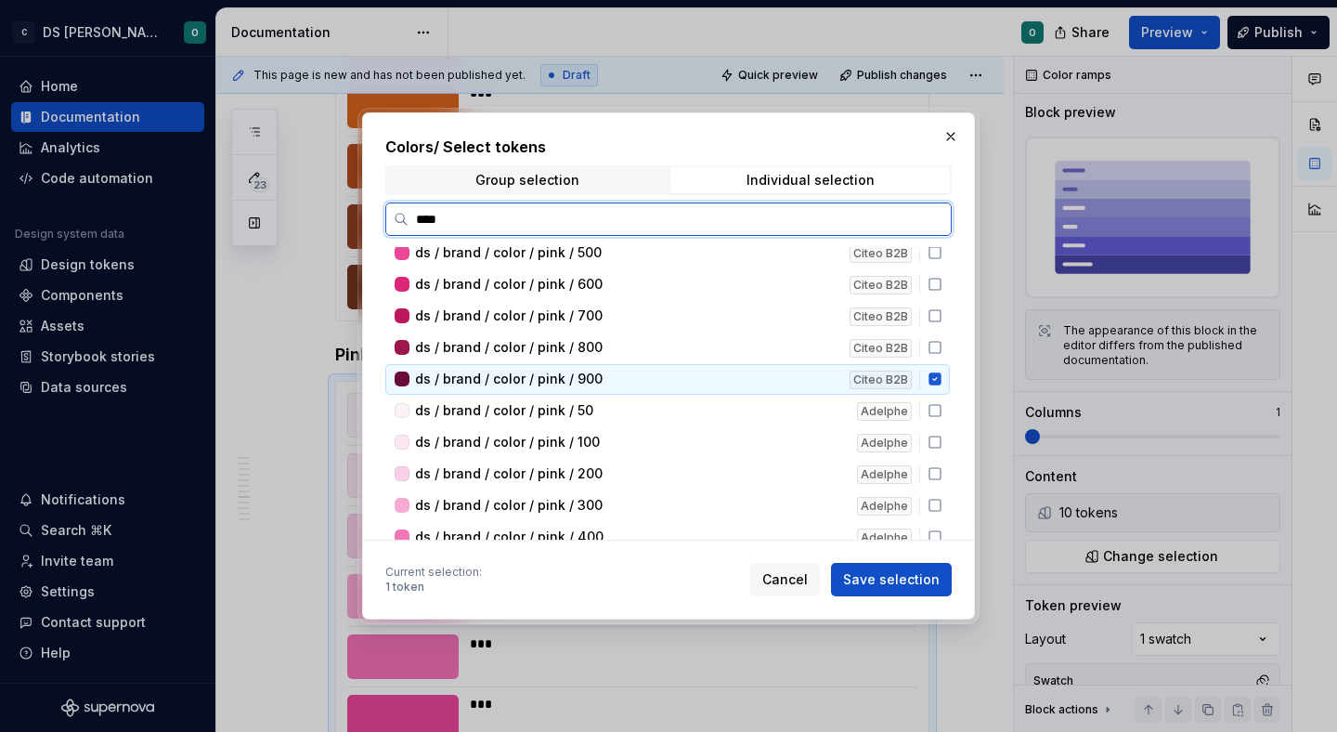
click at [942, 379] on icon at bounding box center [935, 378] width 15 height 15
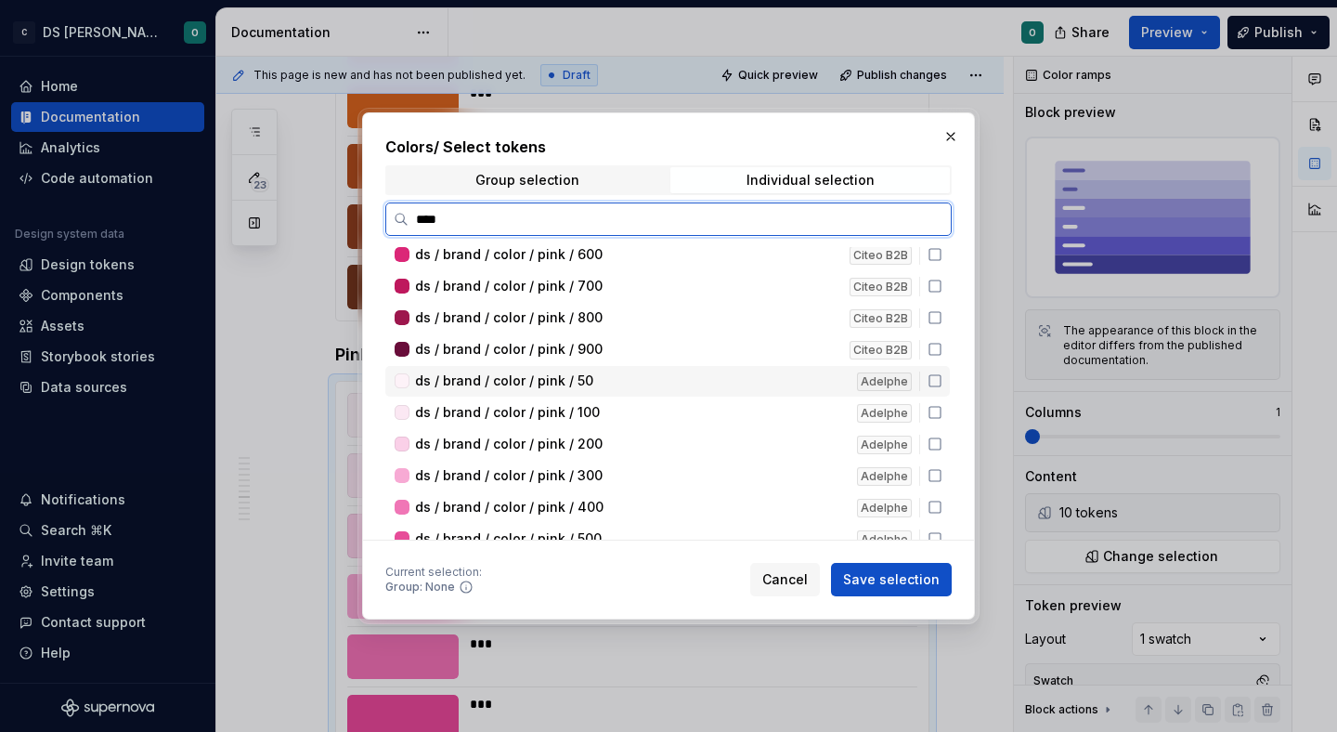
click at [942, 379] on icon at bounding box center [935, 380] width 15 height 15
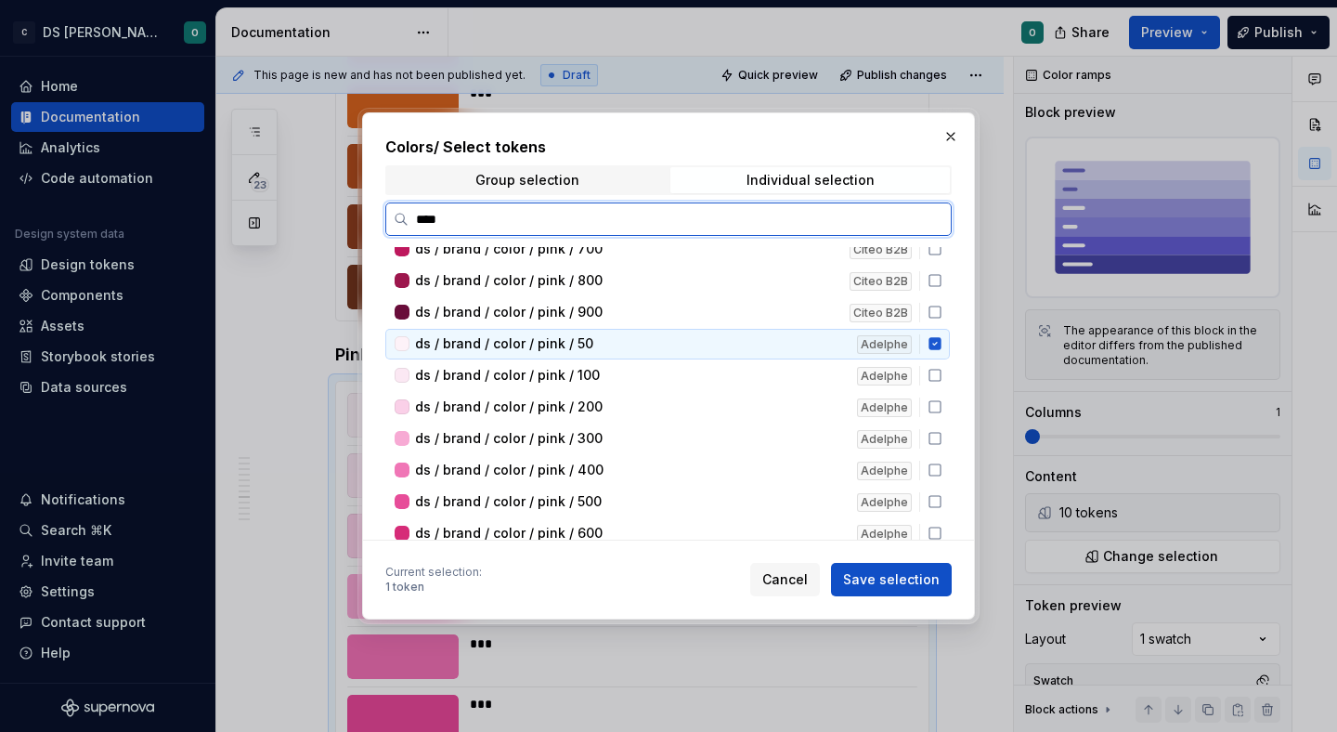
click at [945, 379] on div "ds / brand / color / pink / 100 Adelphe" at bounding box center [667, 375] width 564 height 31
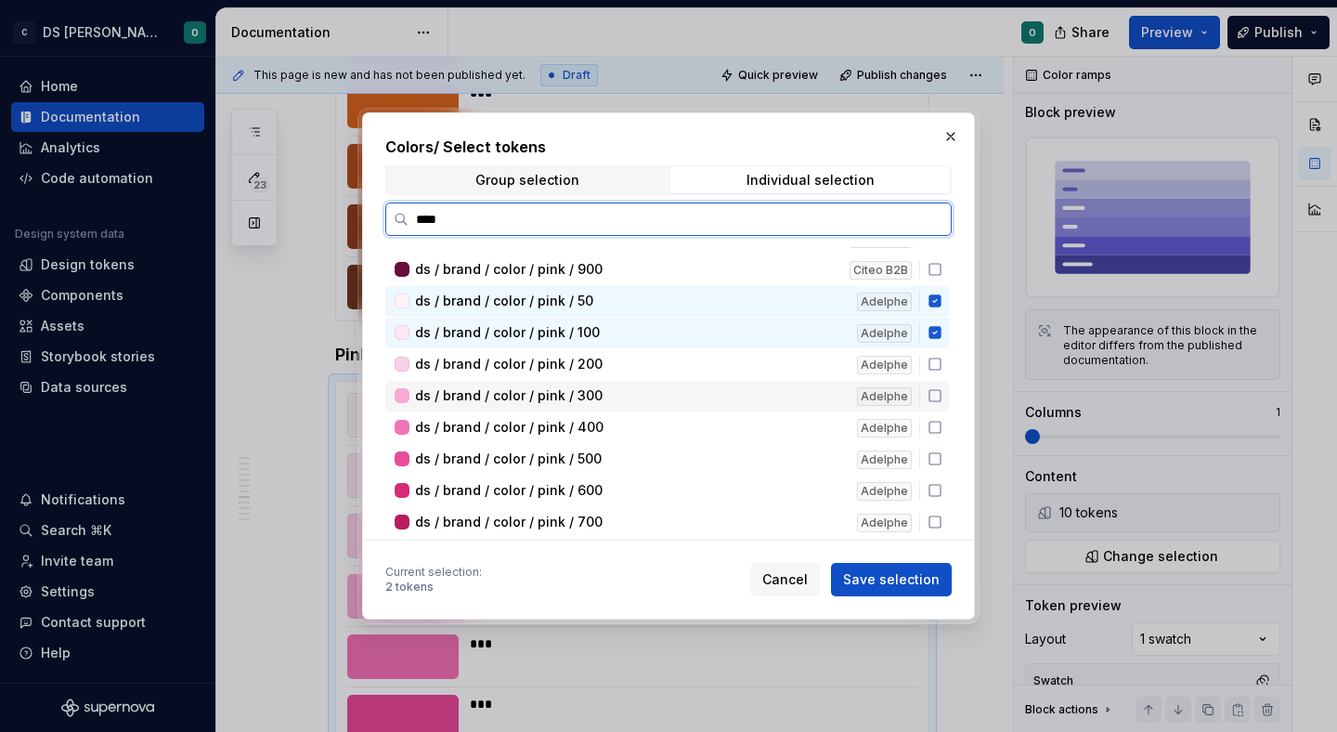
scroll to position [280, 0]
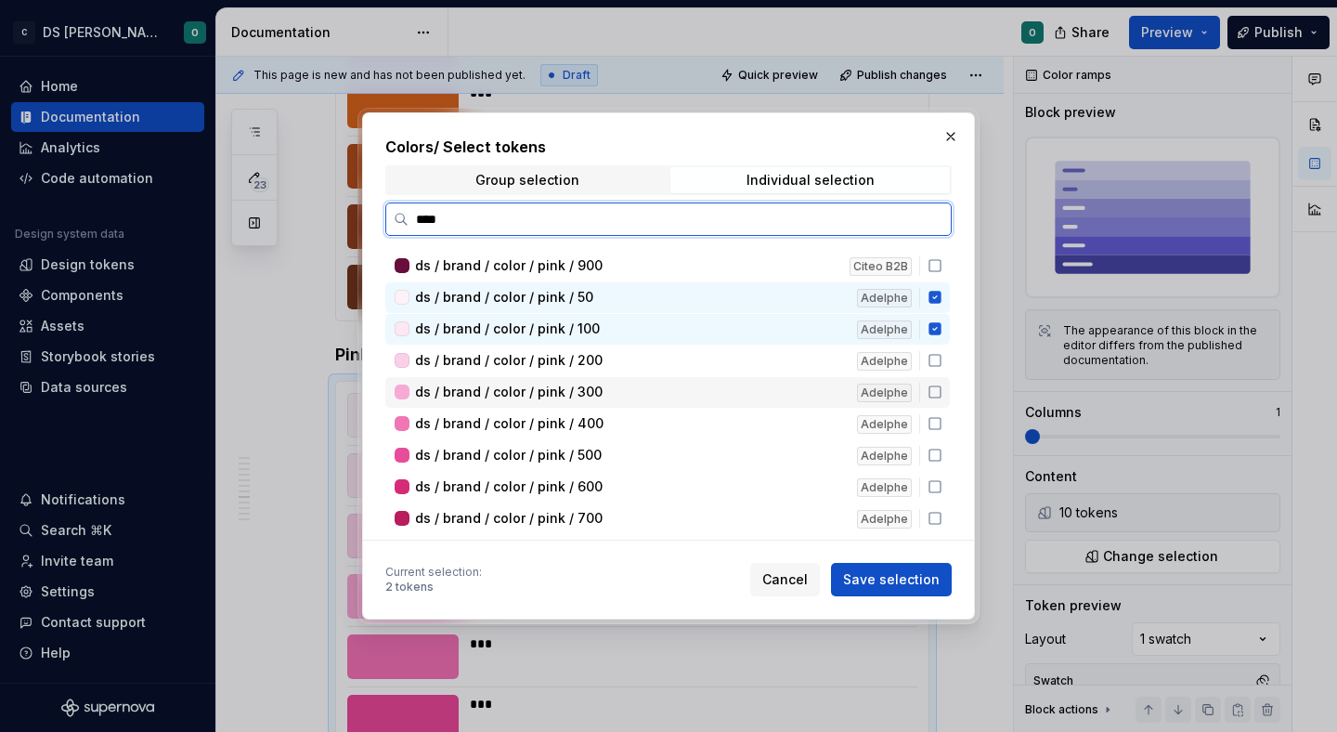
click at [945, 379] on div "ds / brand / color / pink / 300 Adelphe" at bounding box center [667, 392] width 564 height 31
click at [942, 361] on icon at bounding box center [935, 360] width 15 height 15
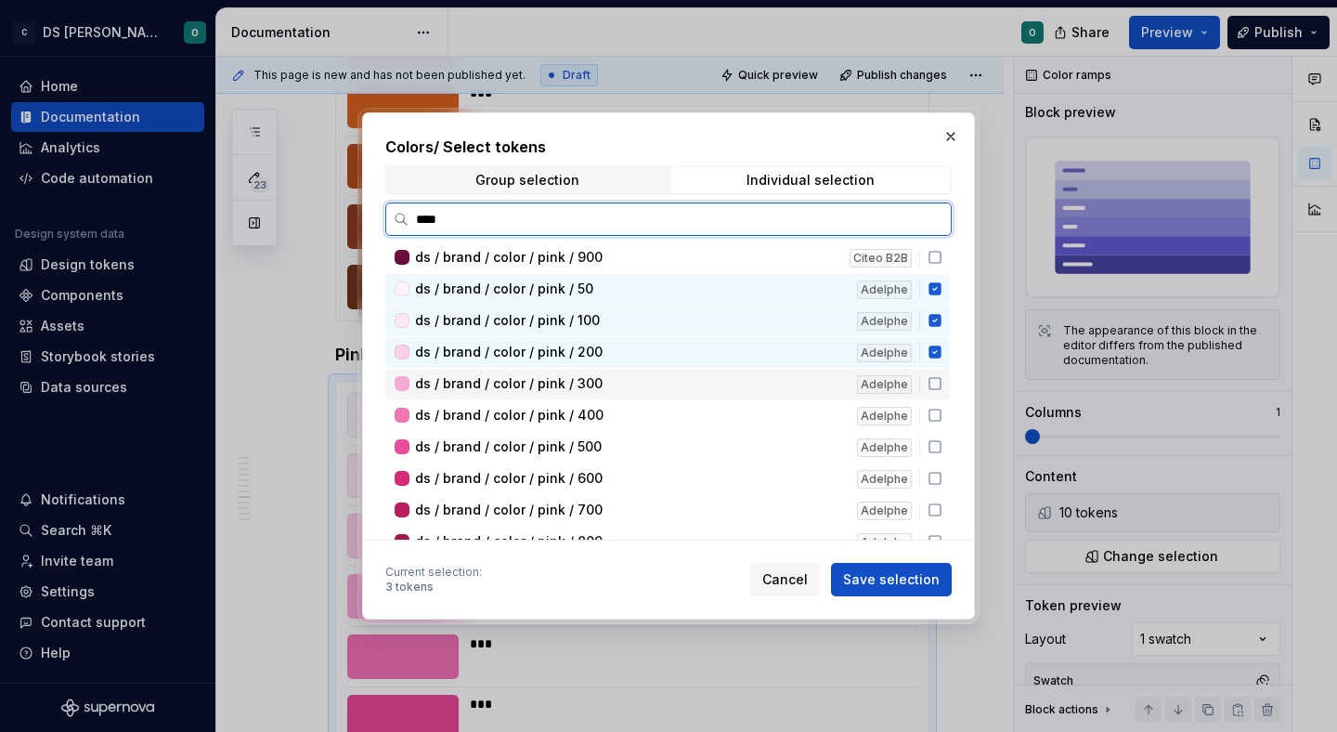
click at [942, 379] on icon at bounding box center [935, 383] width 15 height 15
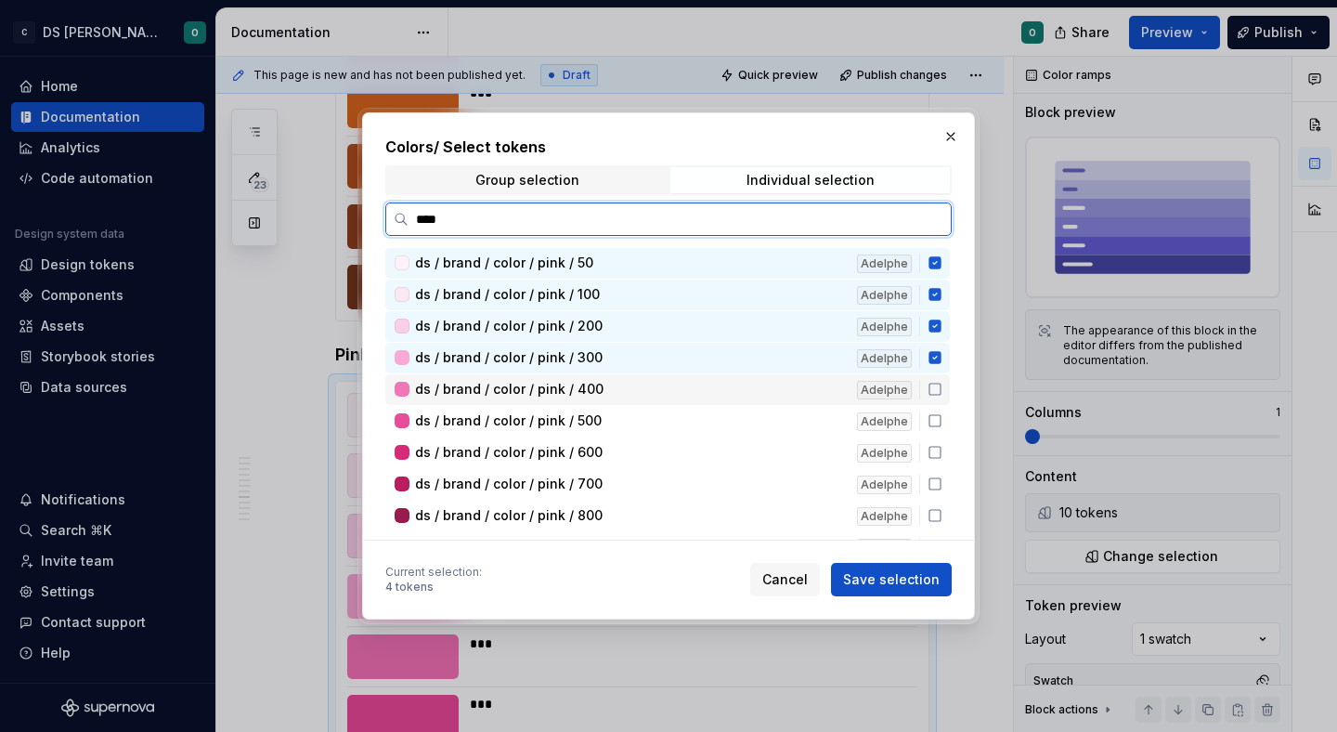
click at [942, 391] on icon at bounding box center [935, 389] width 15 height 15
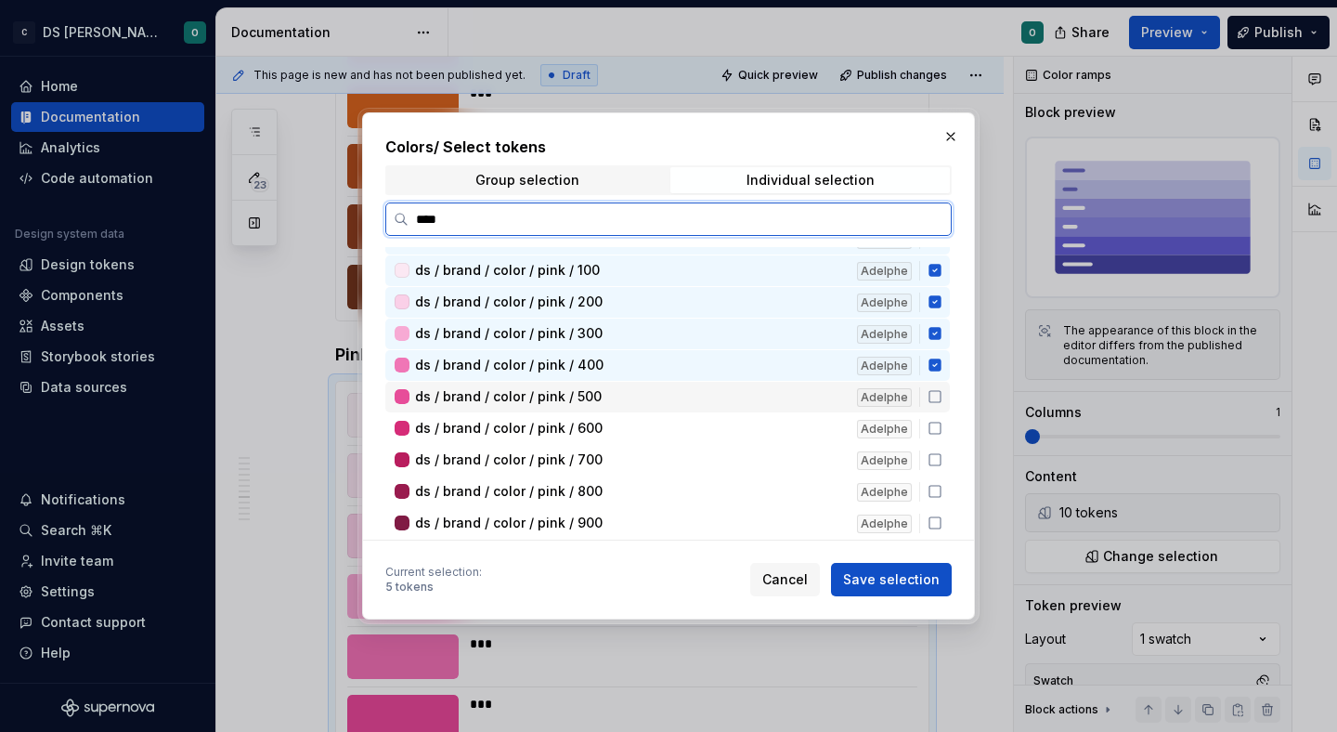
click at [942, 402] on icon at bounding box center [935, 396] width 15 height 15
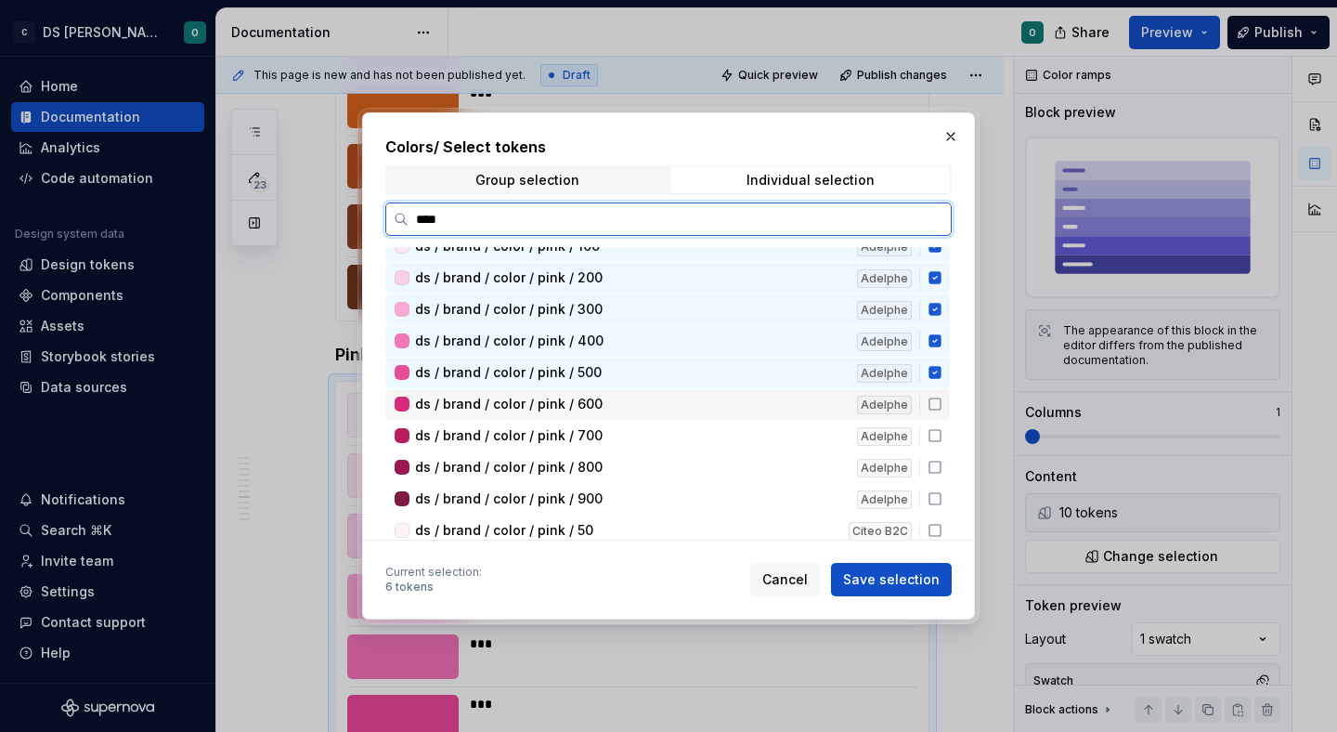
click at [942, 409] on icon at bounding box center [935, 403] width 15 height 15
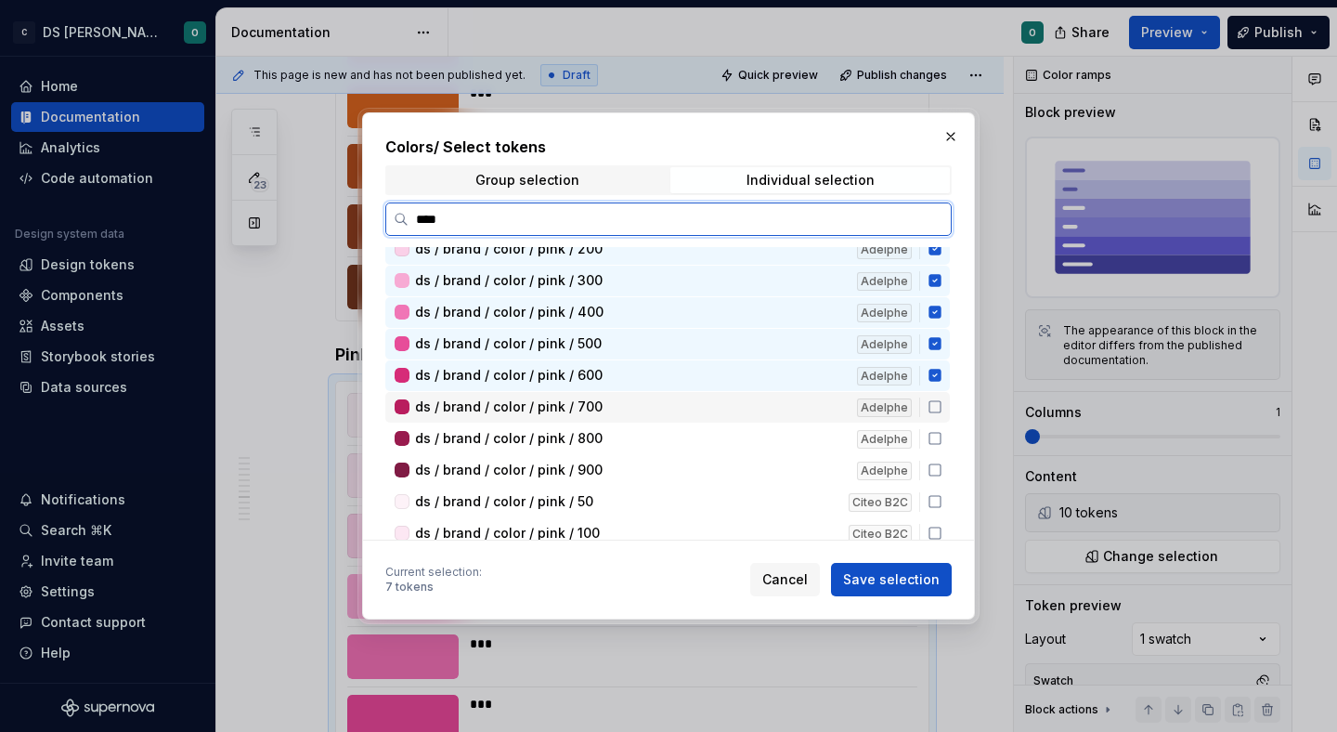
click at [943, 414] on div "ds / brand / color / pink / 700 Adelphe" at bounding box center [667, 407] width 564 height 31
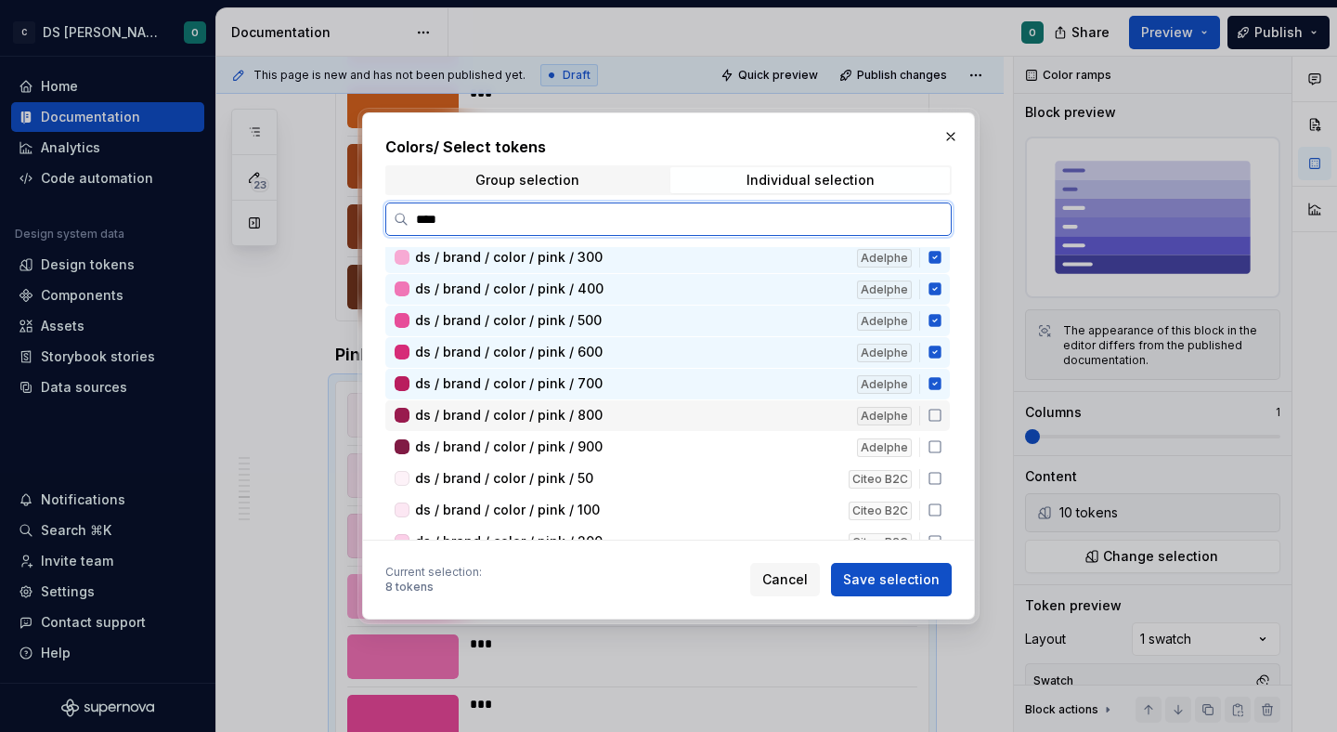
click at [944, 422] on div "ds / brand / color / pink / 800 Adelphe" at bounding box center [667, 415] width 564 height 31
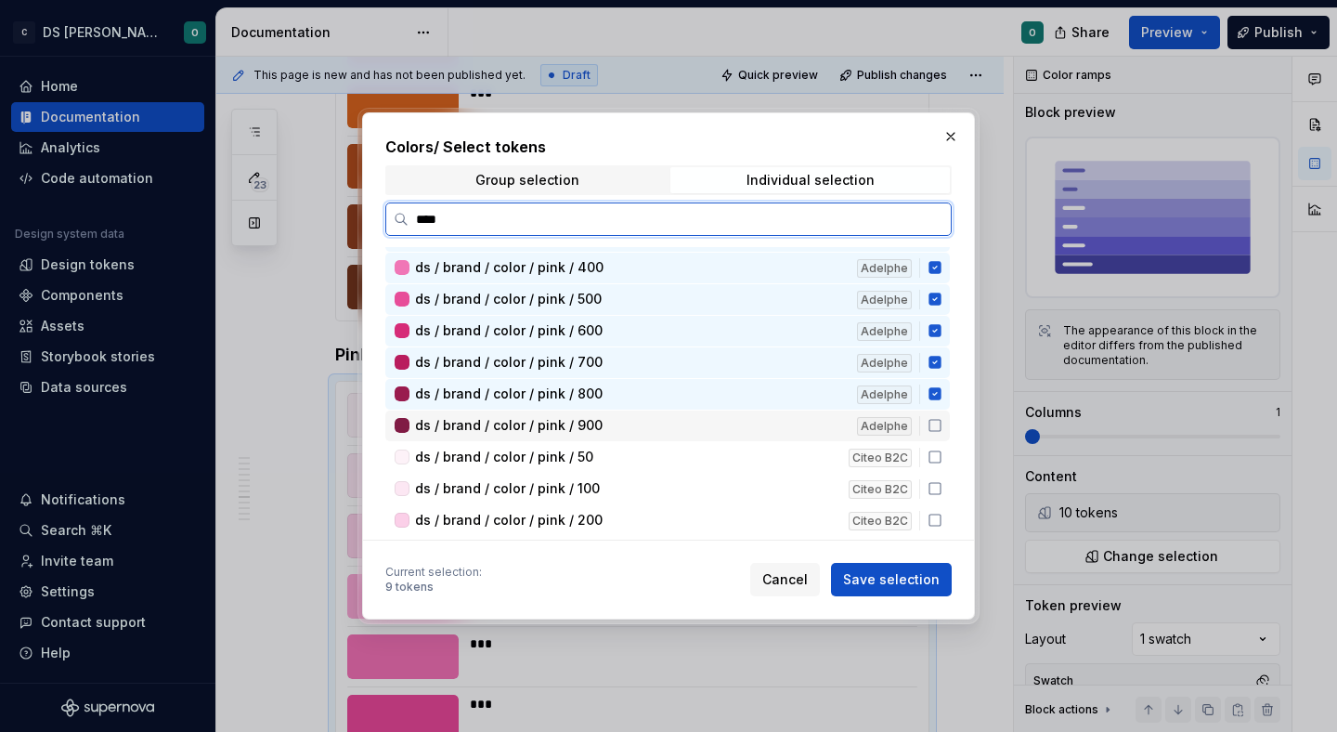
click at [941, 433] on div "ds / brand / color / pink / 900 Adelphe" at bounding box center [667, 425] width 564 height 31
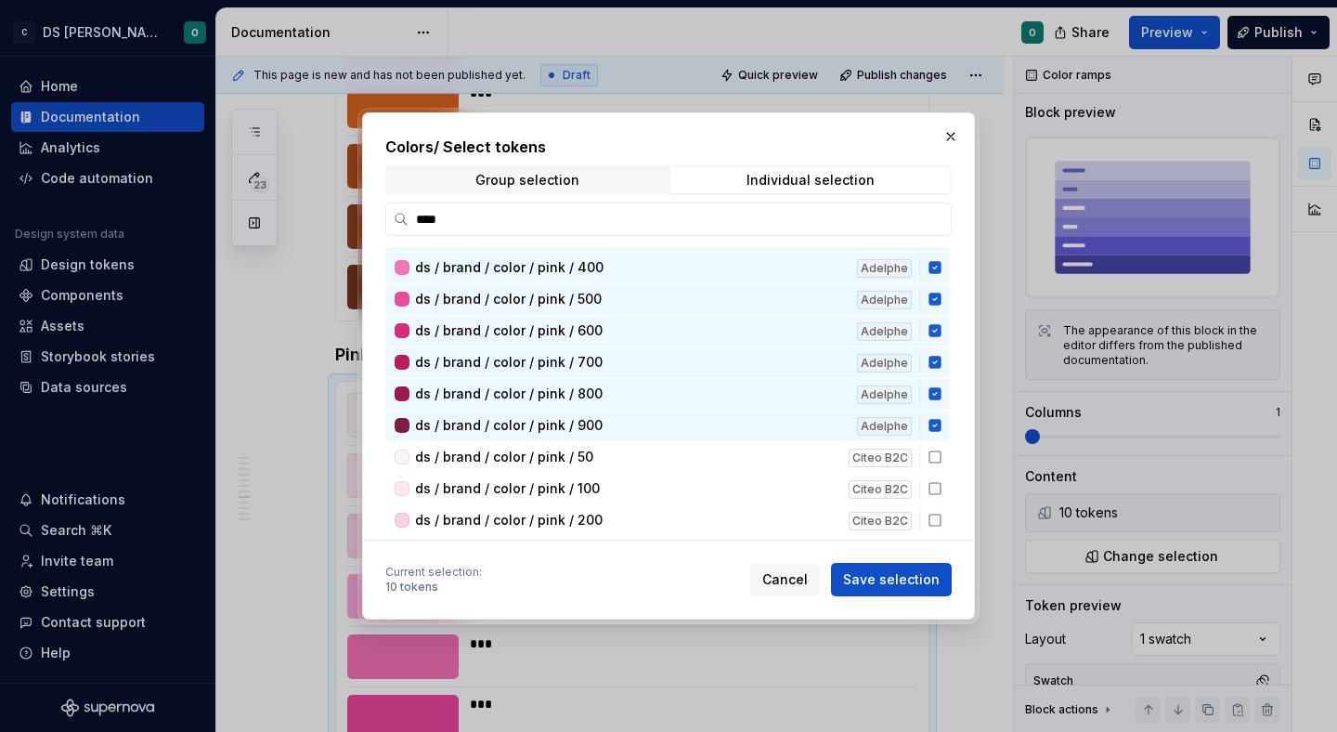
scroll to position [437, 0]
click at [898, 589] on button "Save selection" at bounding box center [891, 579] width 121 height 33
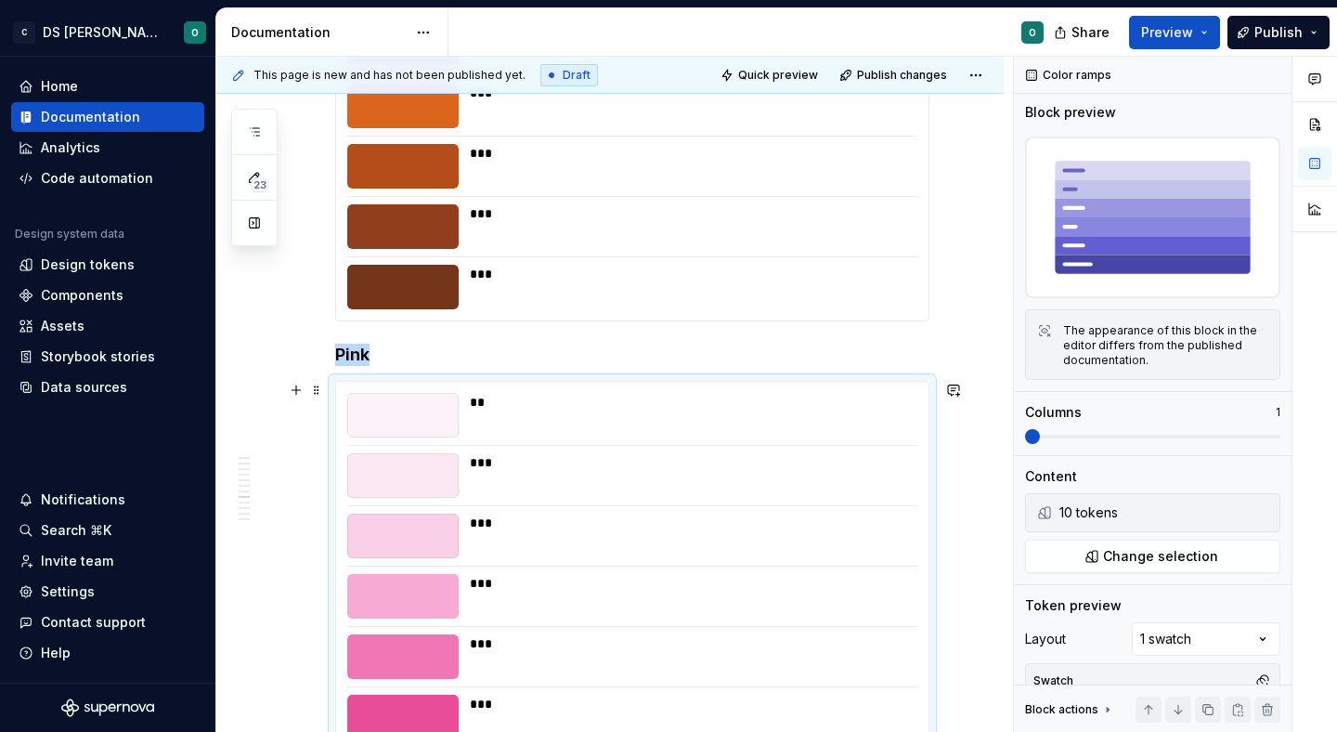
scroll to position [5042, 0]
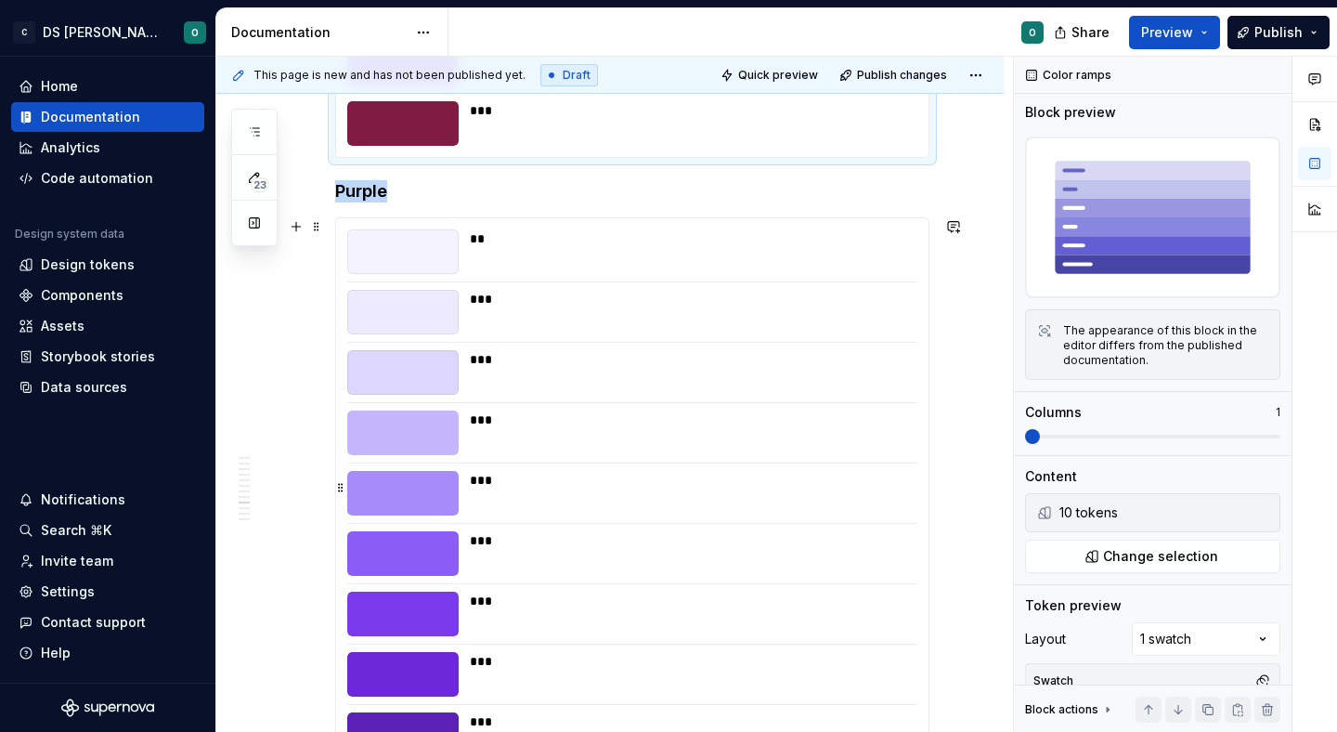
click at [814, 506] on div "***" at bounding box center [688, 493] width 436 height 45
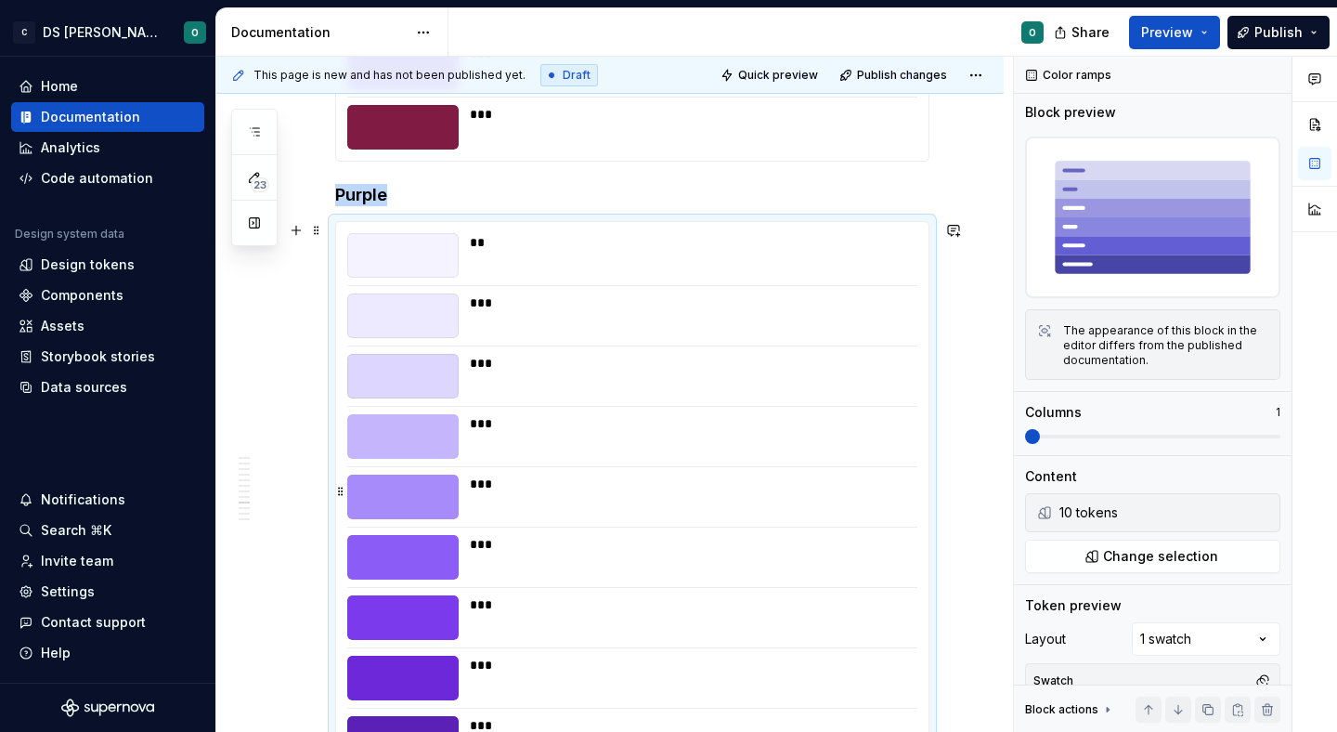
scroll to position [5720, 0]
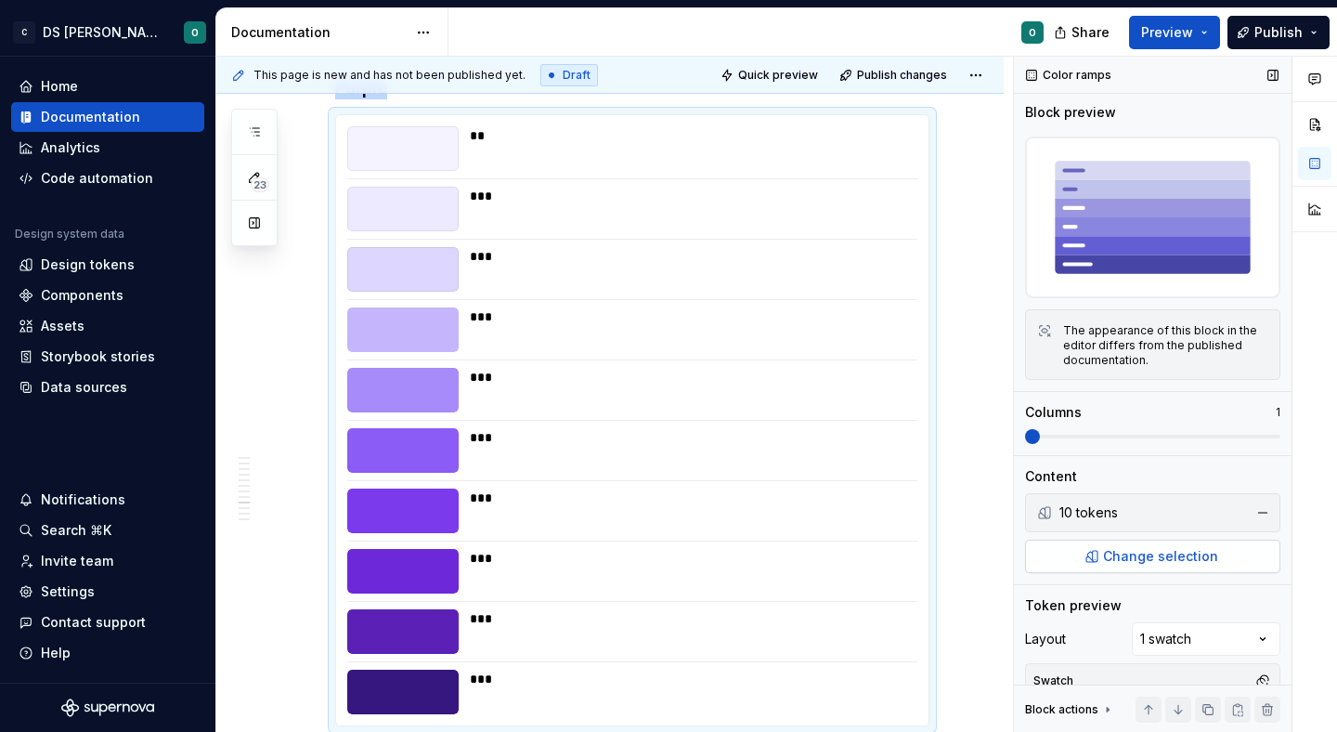
click at [1078, 549] on button "Change selection" at bounding box center [1152, 555] width 255 height 33
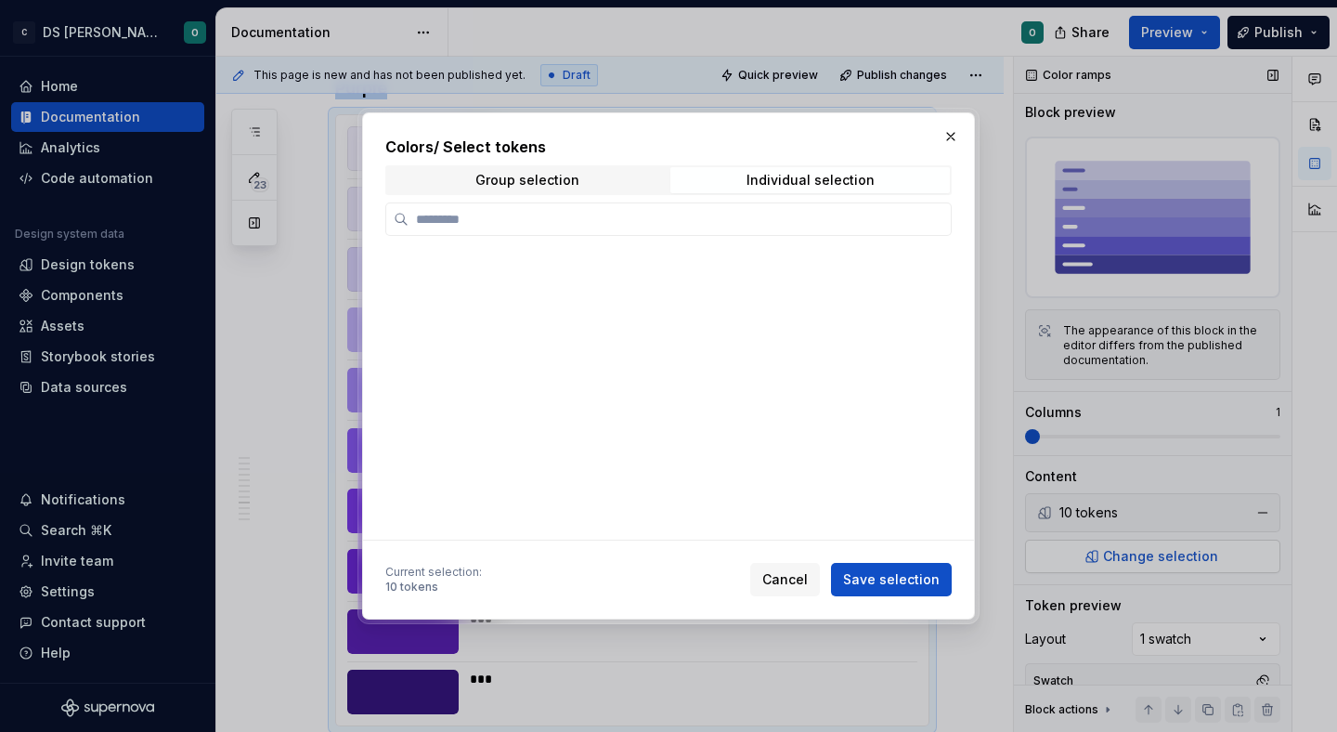
scroll to position [1, 0]
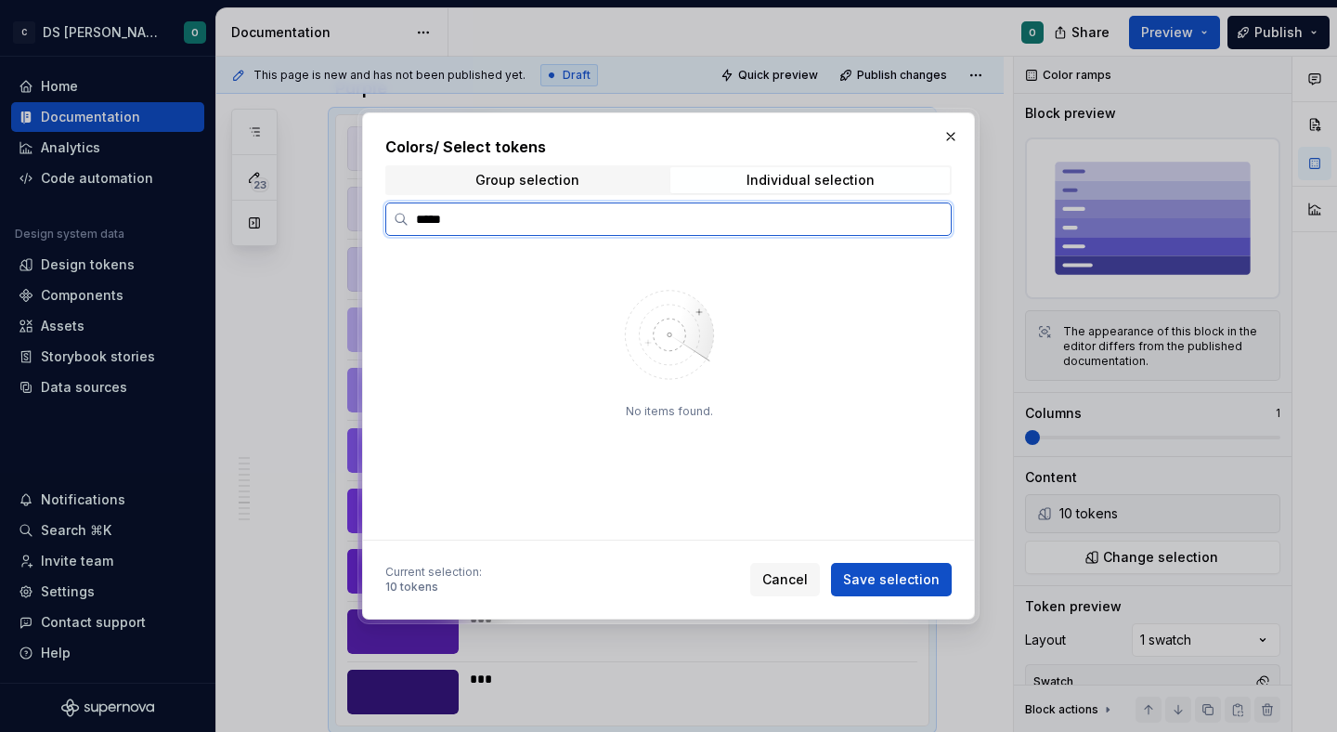
type input "*****"
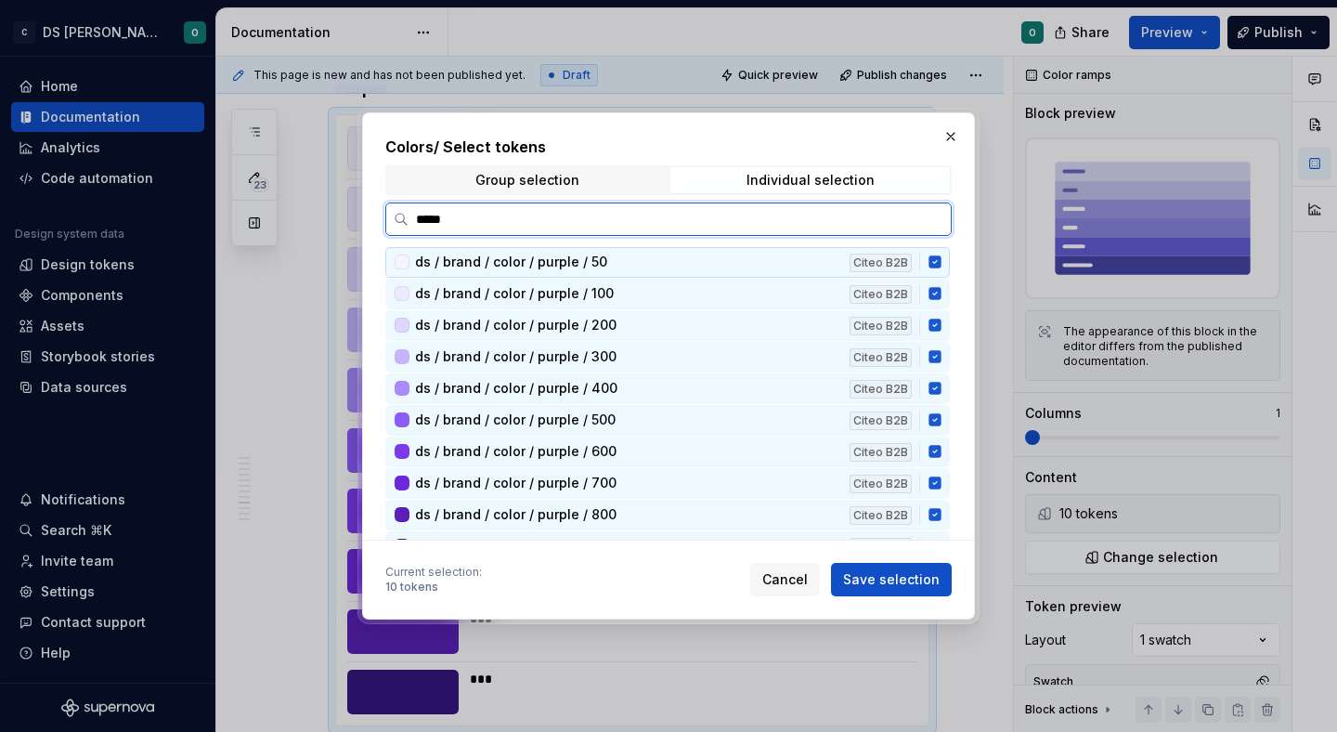
click at [941, 263] on icon at bounding box center [934, 262] width 12 height 12
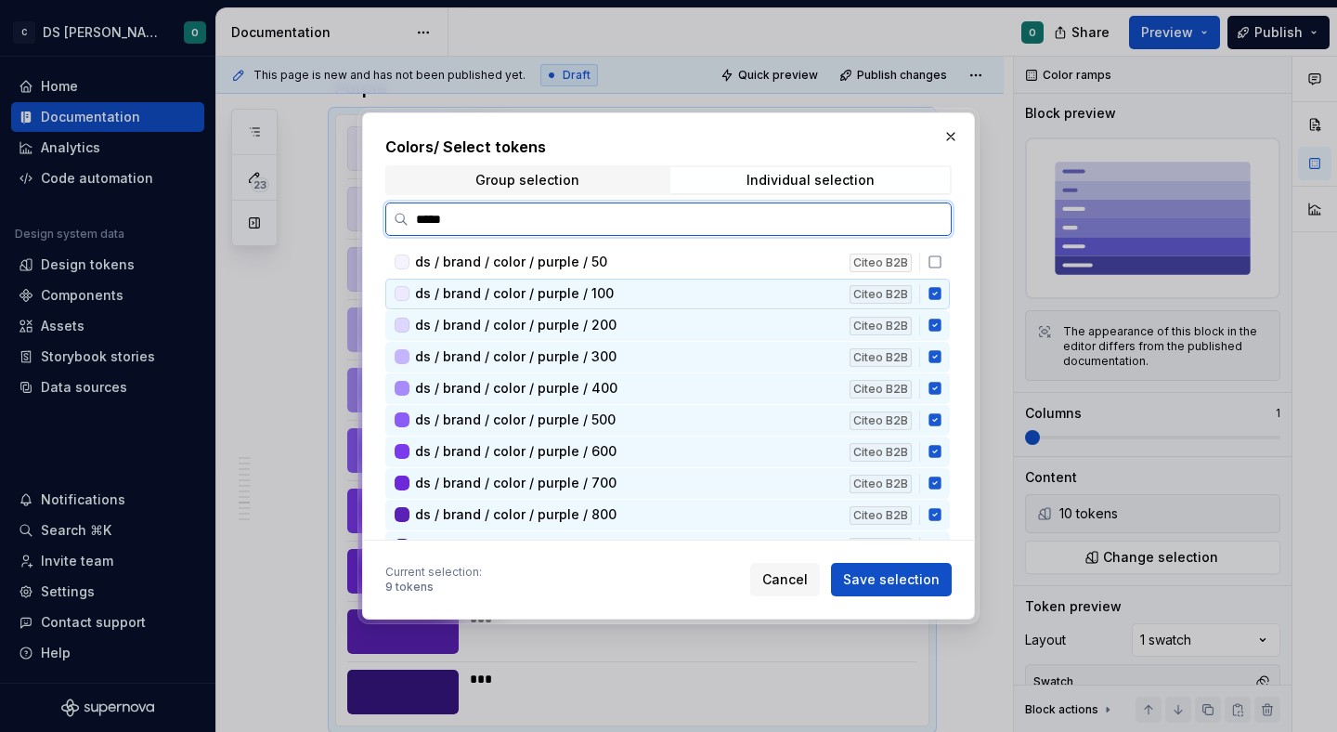
click at [947, 284] on div "ds / brand / color / purple / 100 Citeo B2B" at bounding box center [667, 294] width 564 height 31
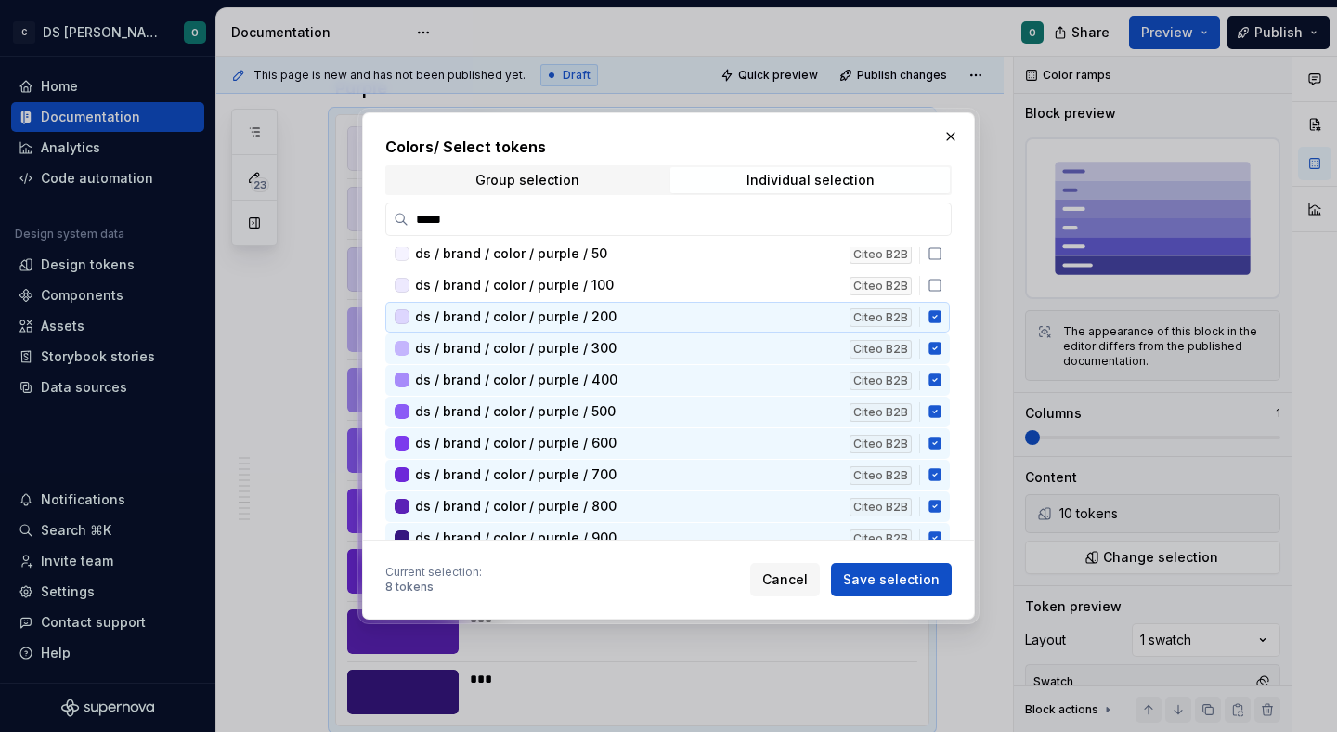
scroll to position [9, 0]
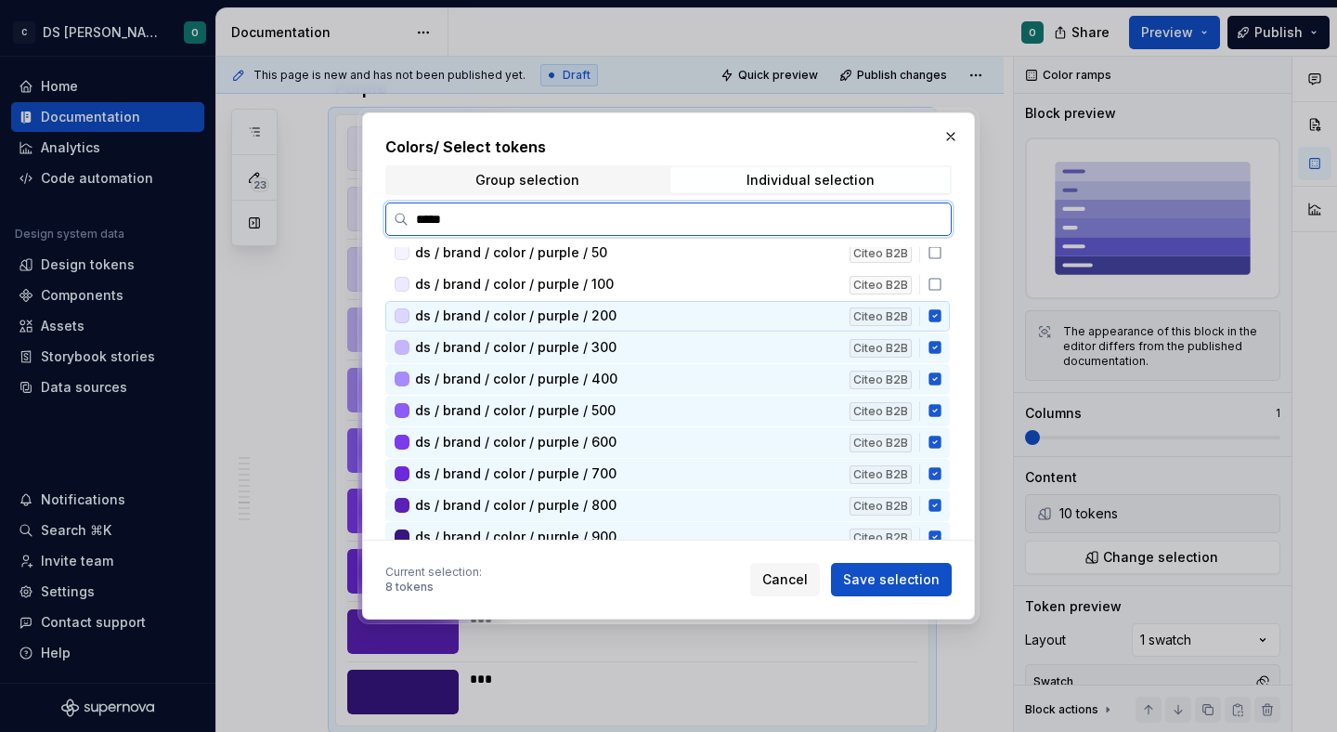
click at [941, 317] on icon at bounding box center [934, 316] width 12 height 12
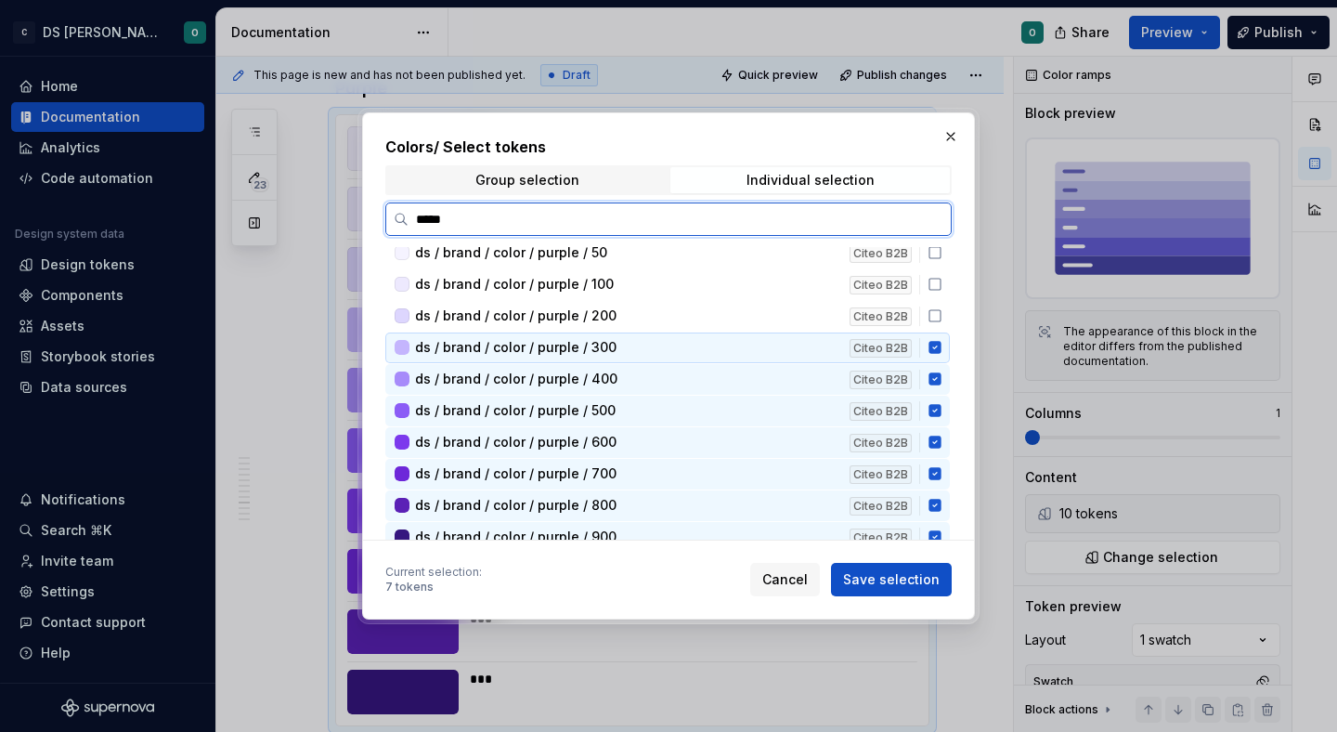
click at [942, 347] on icon at bounding box center [935, 347] width 15 height 15
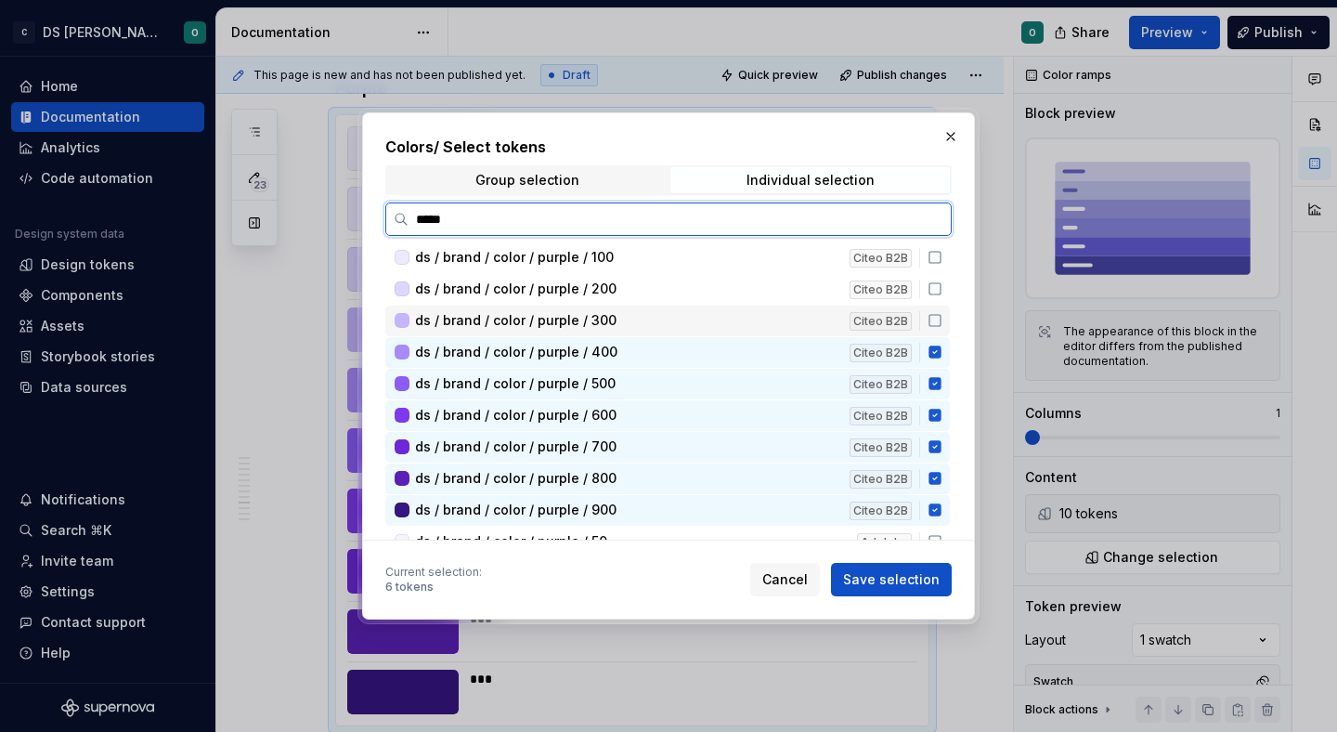
click at [941, 355] on icon at bounding box center [934, 352] width 12 height 12
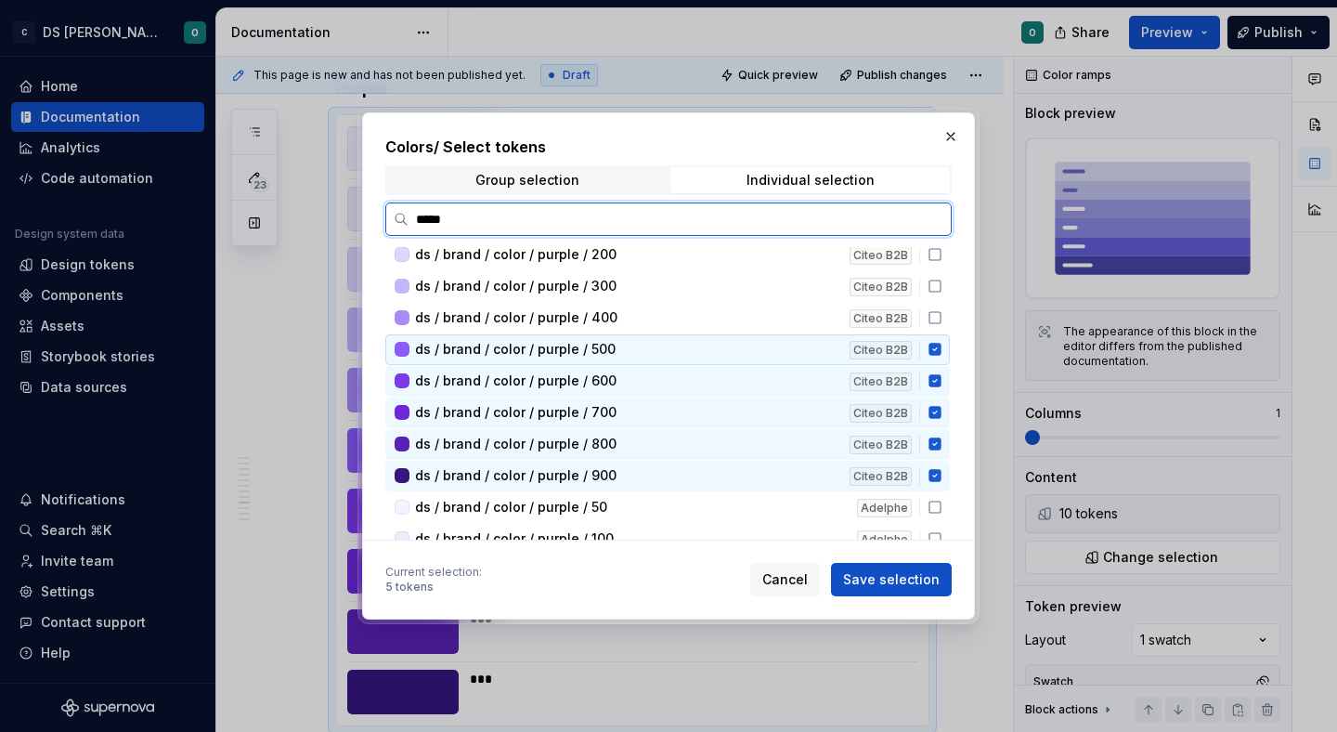
click at [945, 355] on div "ds / brand / color / purple / 500 Citeo B2B" at bounding box center [667, 349] width 564 height 31
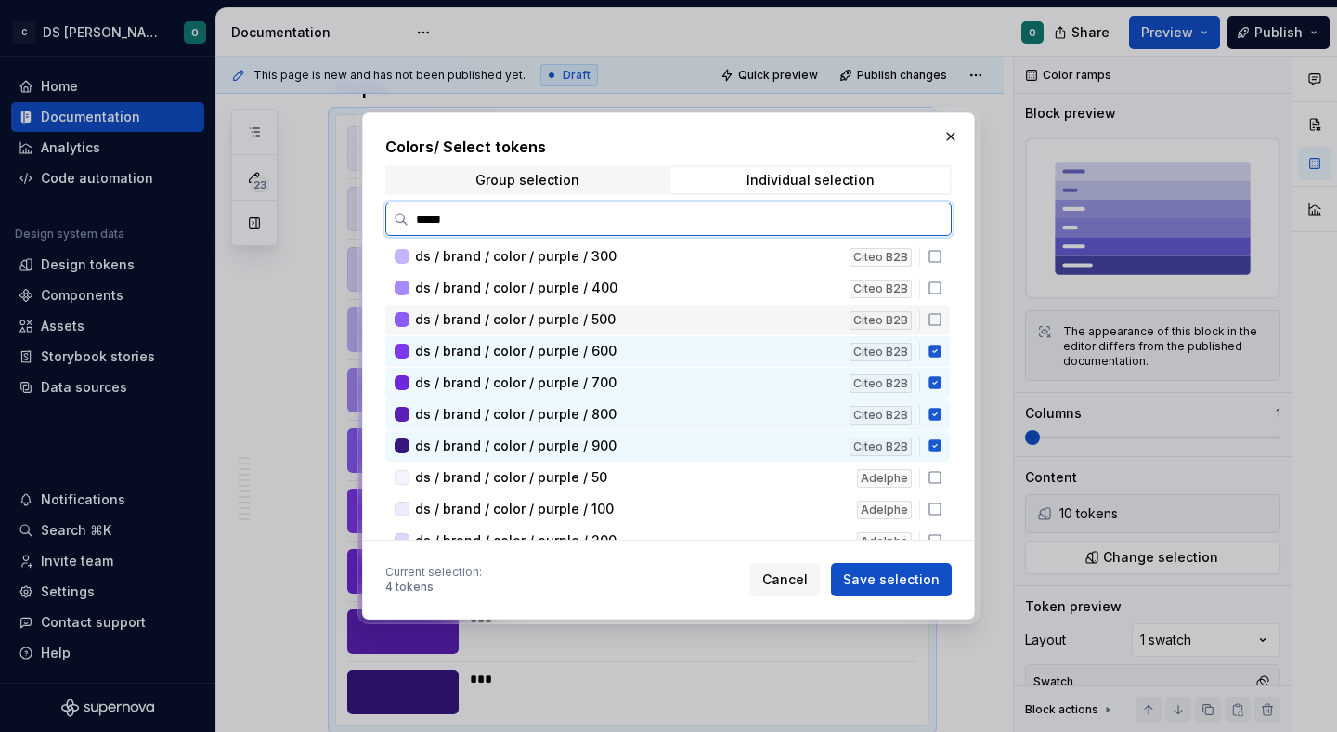
click at [942, 357] on icon at bounding box center [935, 351] width 15 height 15
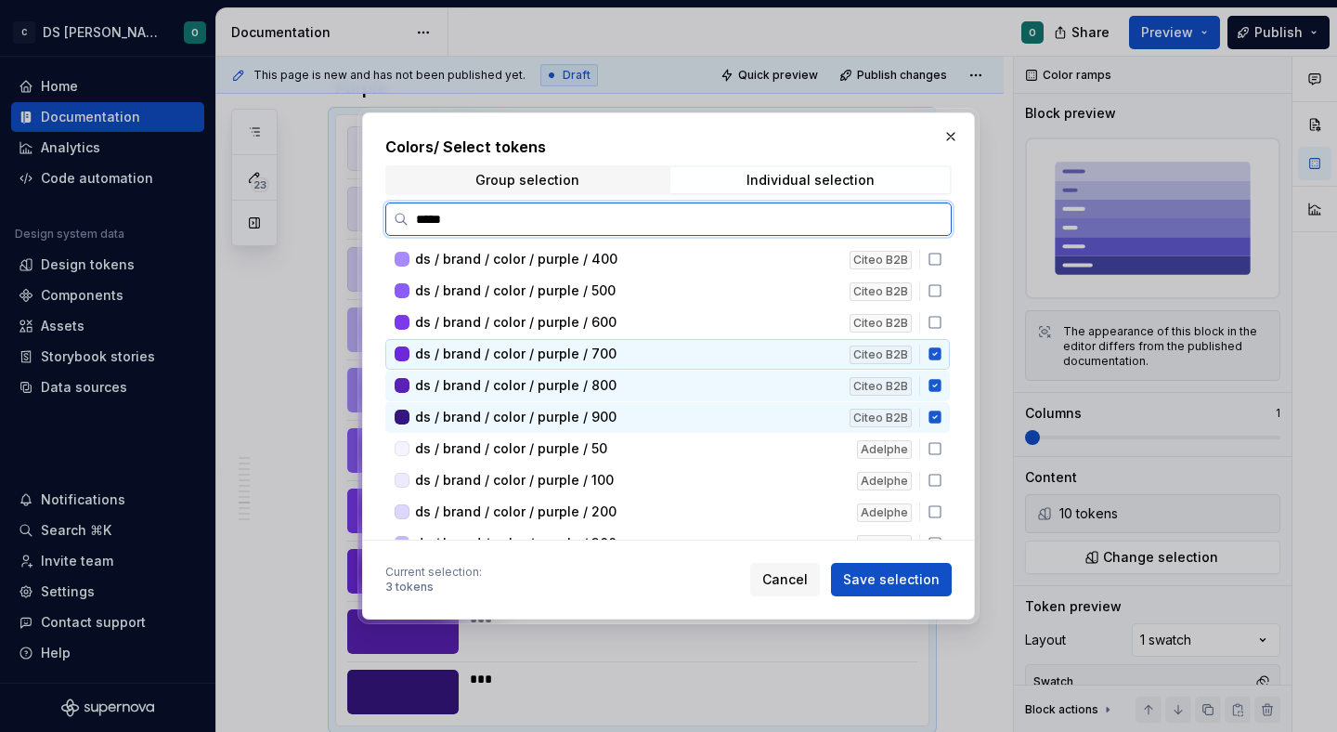
click at [942, 357] on icon at bounding box center [935, 353] width 15 height 15
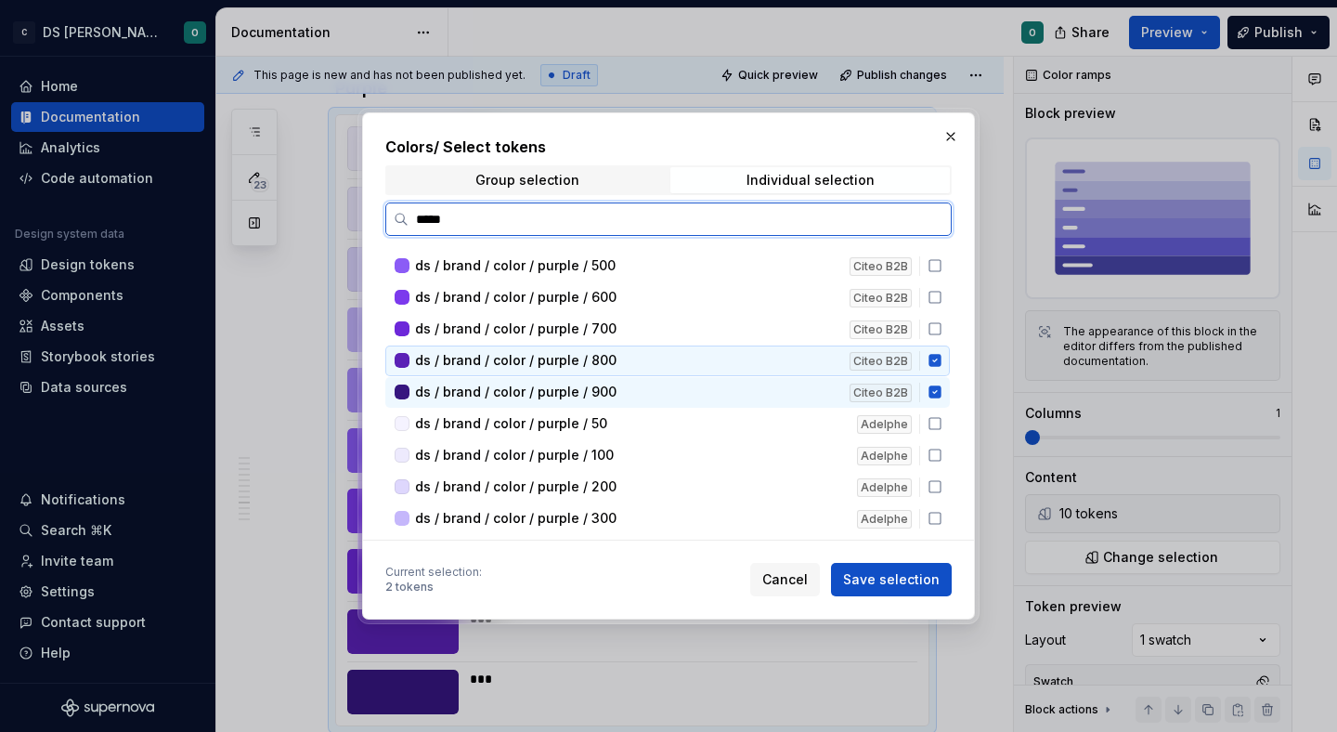
click at [941, 360] on icon at bounding box center [934, 361] width 12 height 12
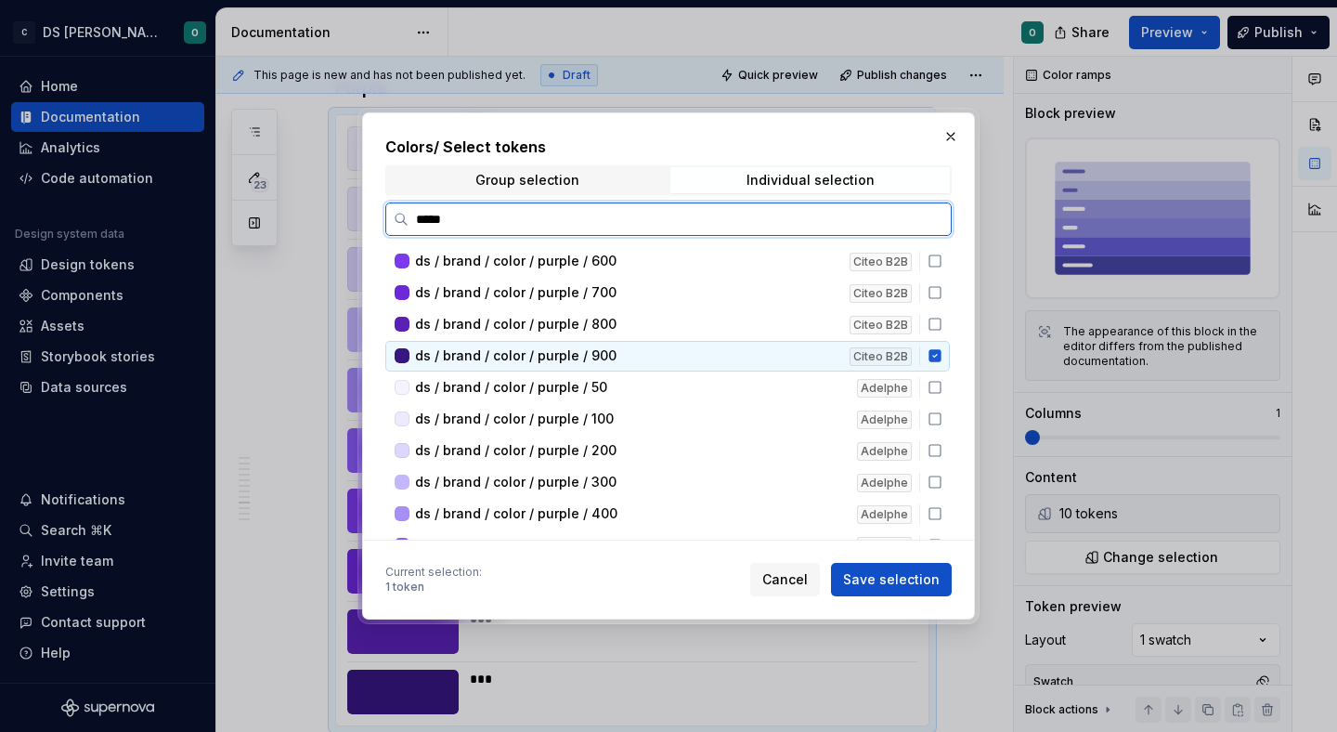
click at [942, 361] on icon at bounding box center [935, 355] width 15 height 15
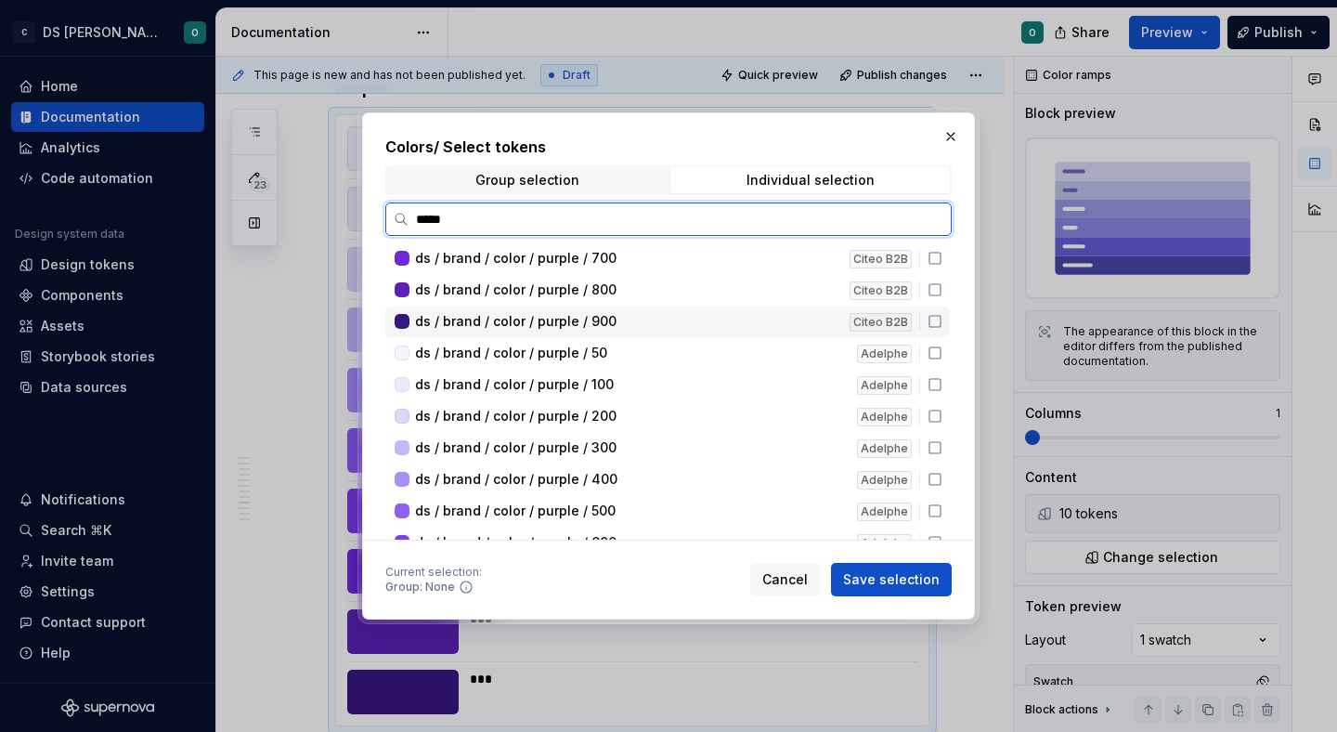
click at [945, 363] on div "ds / brand / color / purple / 50 Adelphe" at bounding box center [667, 353] width 564 height 31
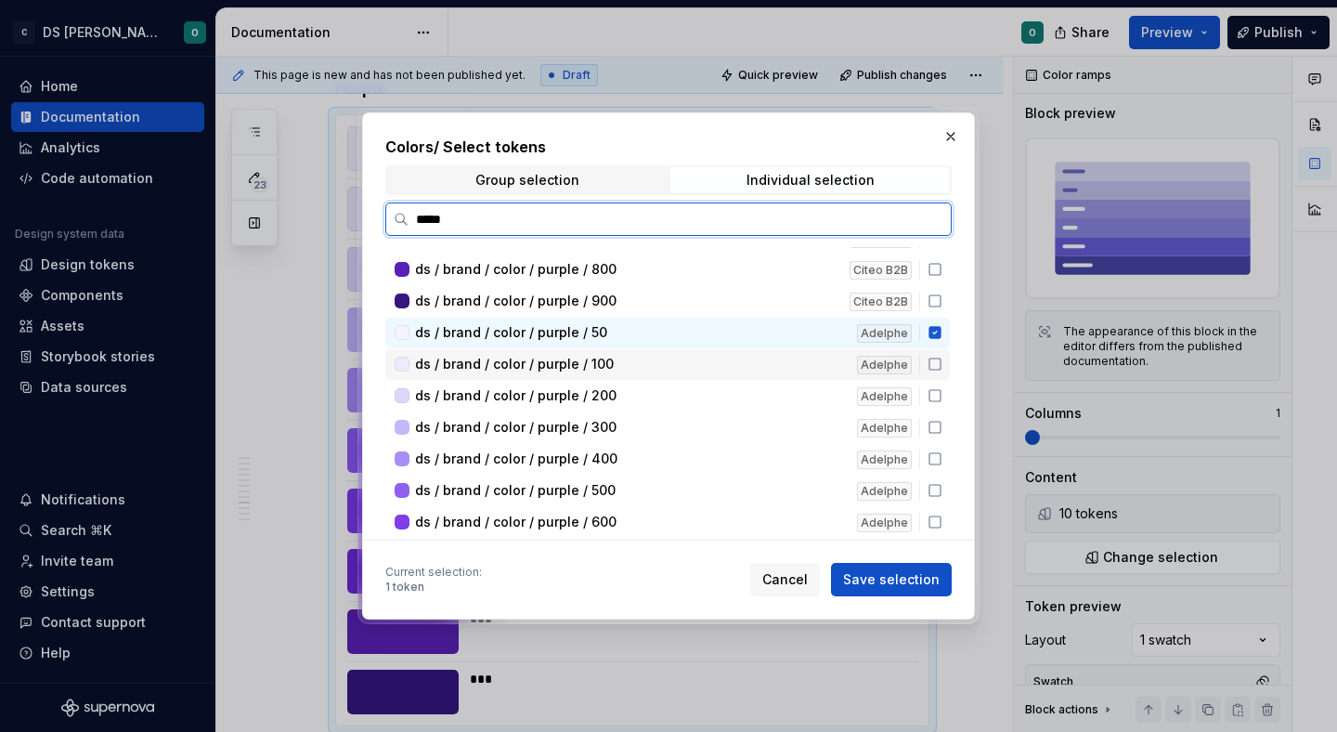
click at [942, 363] on icon at bounding box center [935, 364] width 15 height 15
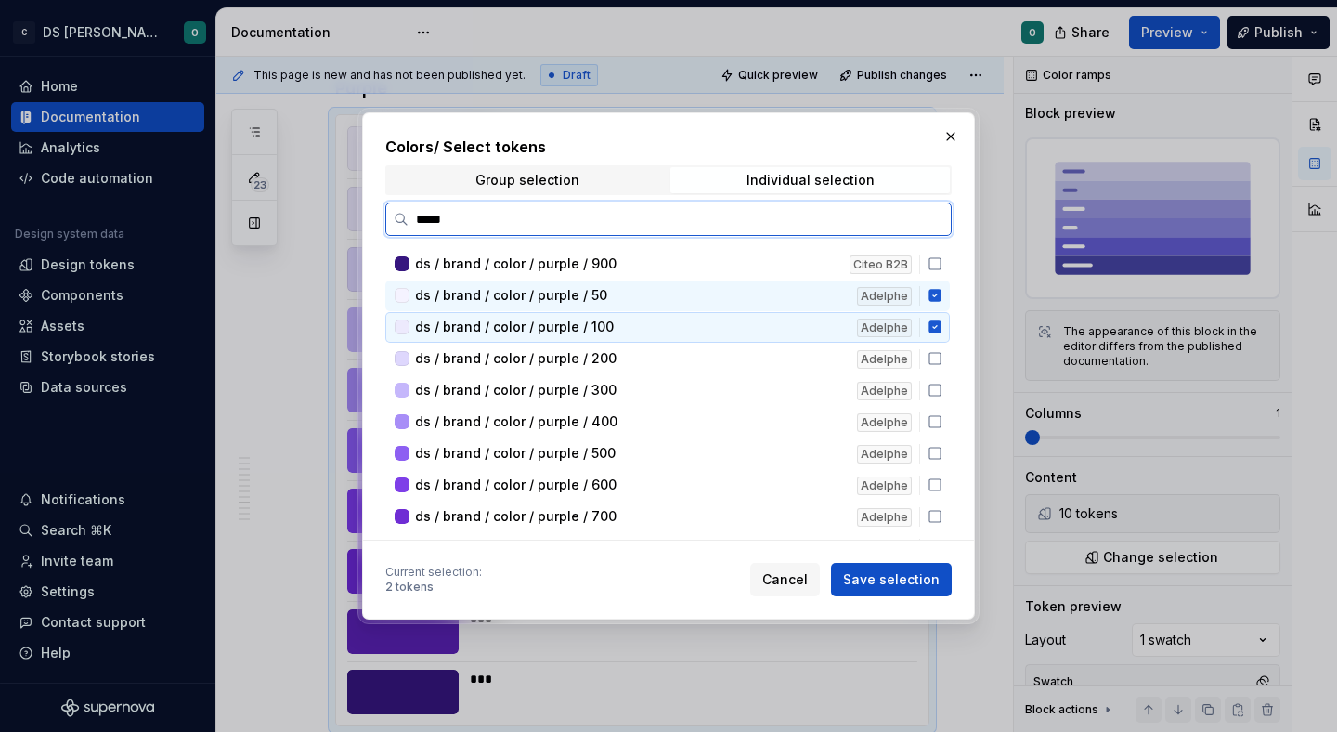
click at [942, 363] on icon at bounding box center [935, 358] width 15 height 15
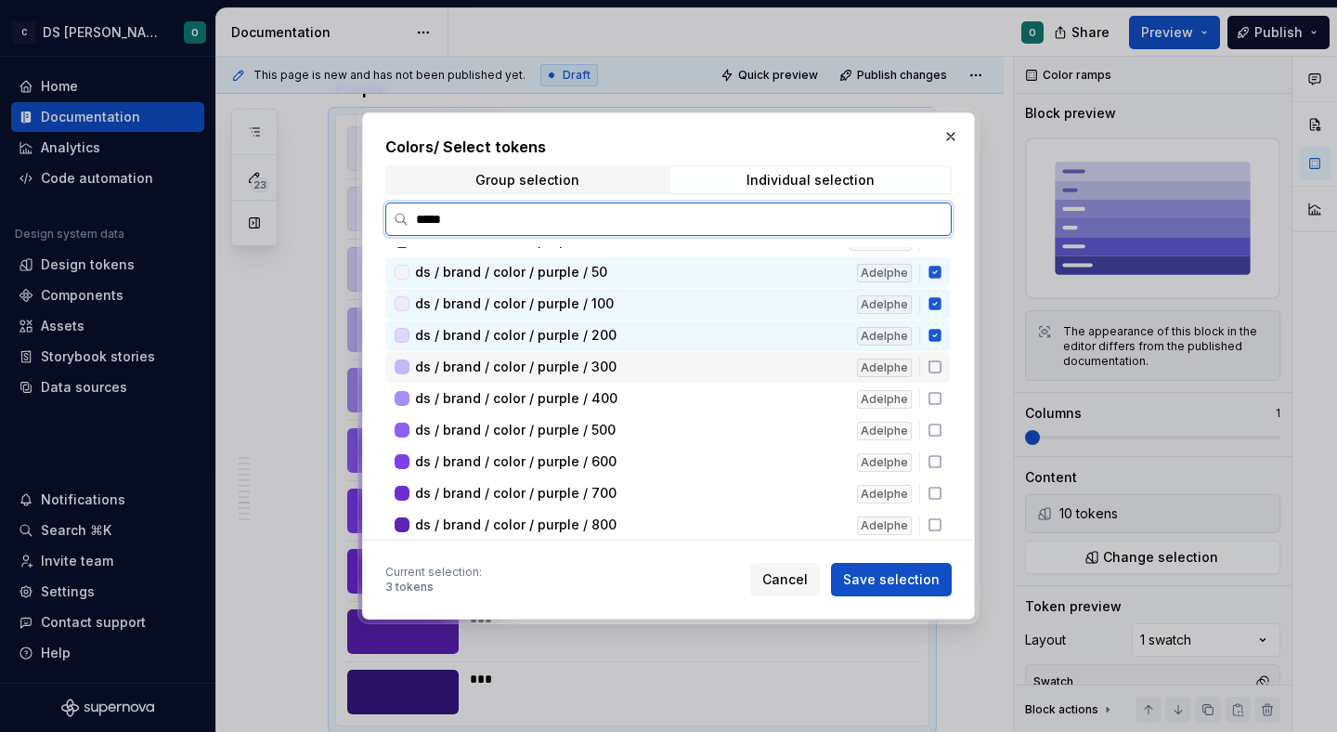
click at [942, 363] on icon at bounding box center [935, 366] width 15 height 15
click at [942, 363] on icon at bounding box center [935, 365] width 15 height 15
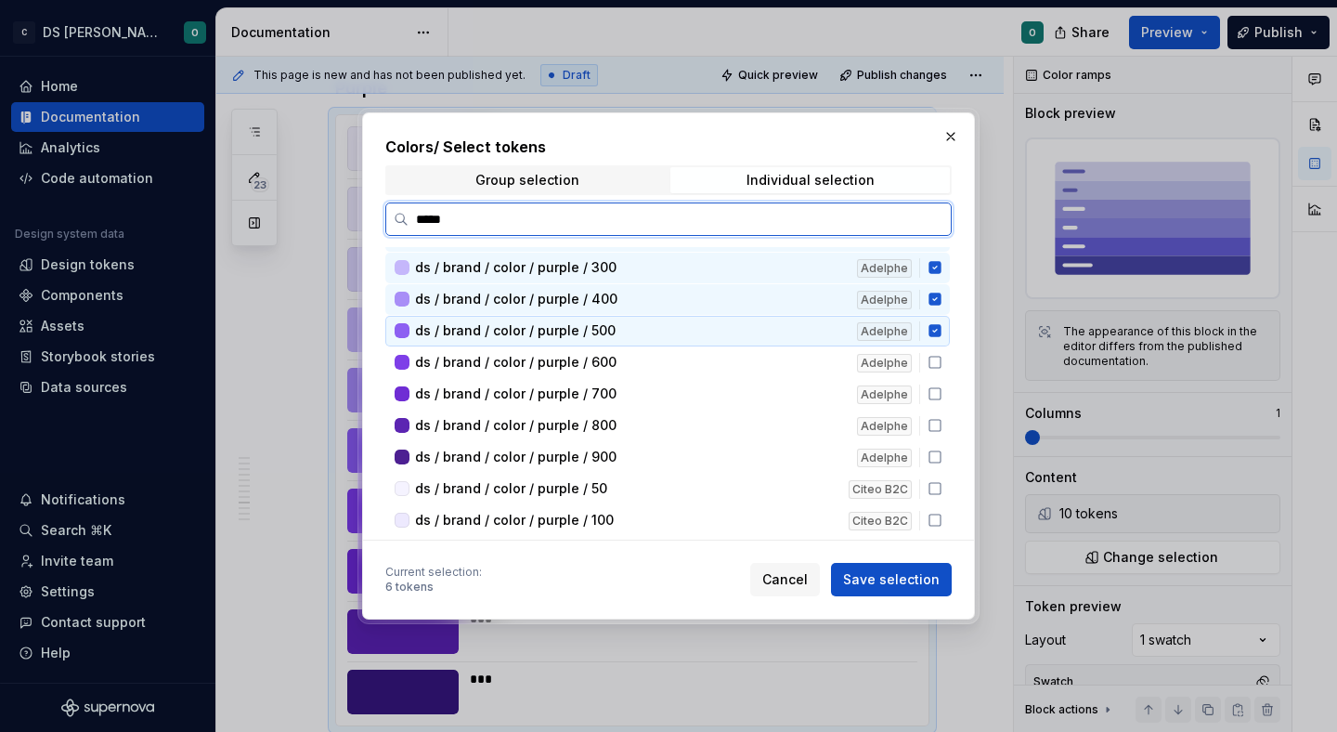
click at [942, 363] on icon at bounding box center [935, 362] width 15 height 15
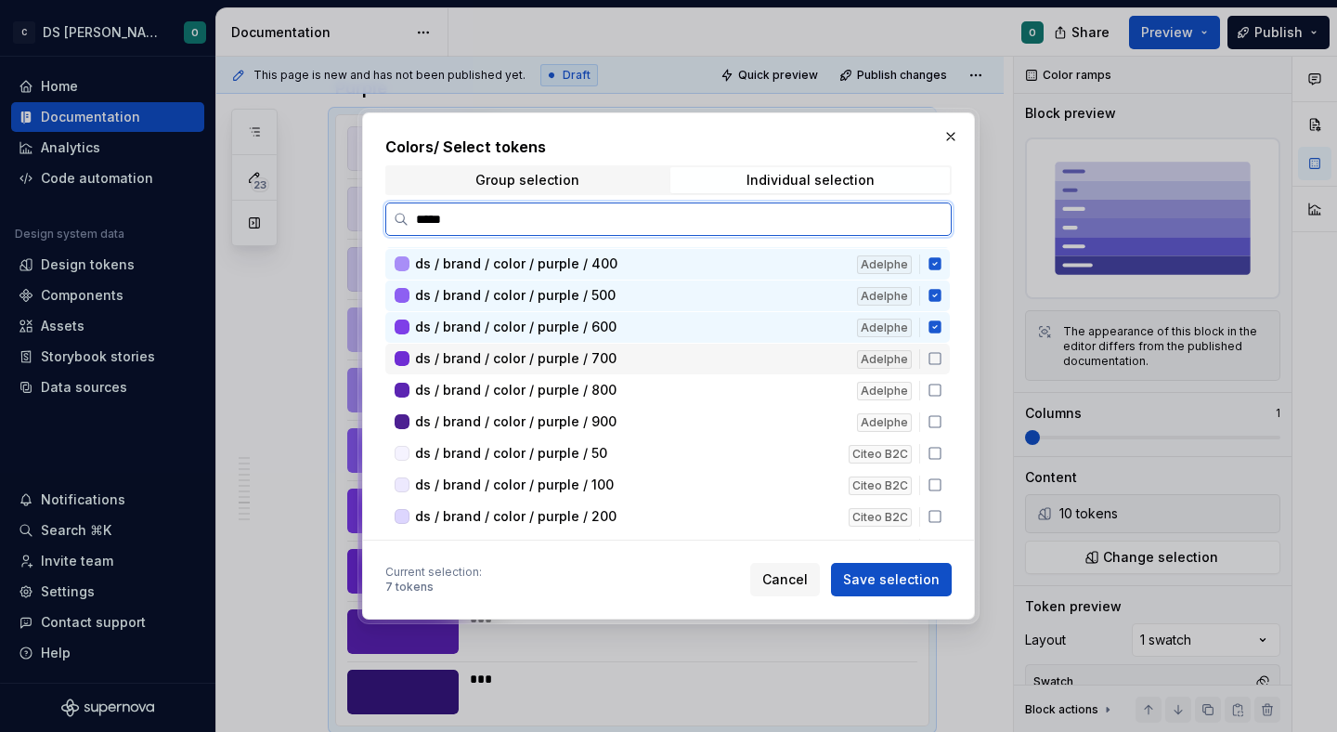
click at [941, 363] on icon at bounding box center [934, 358] width 11 height 11
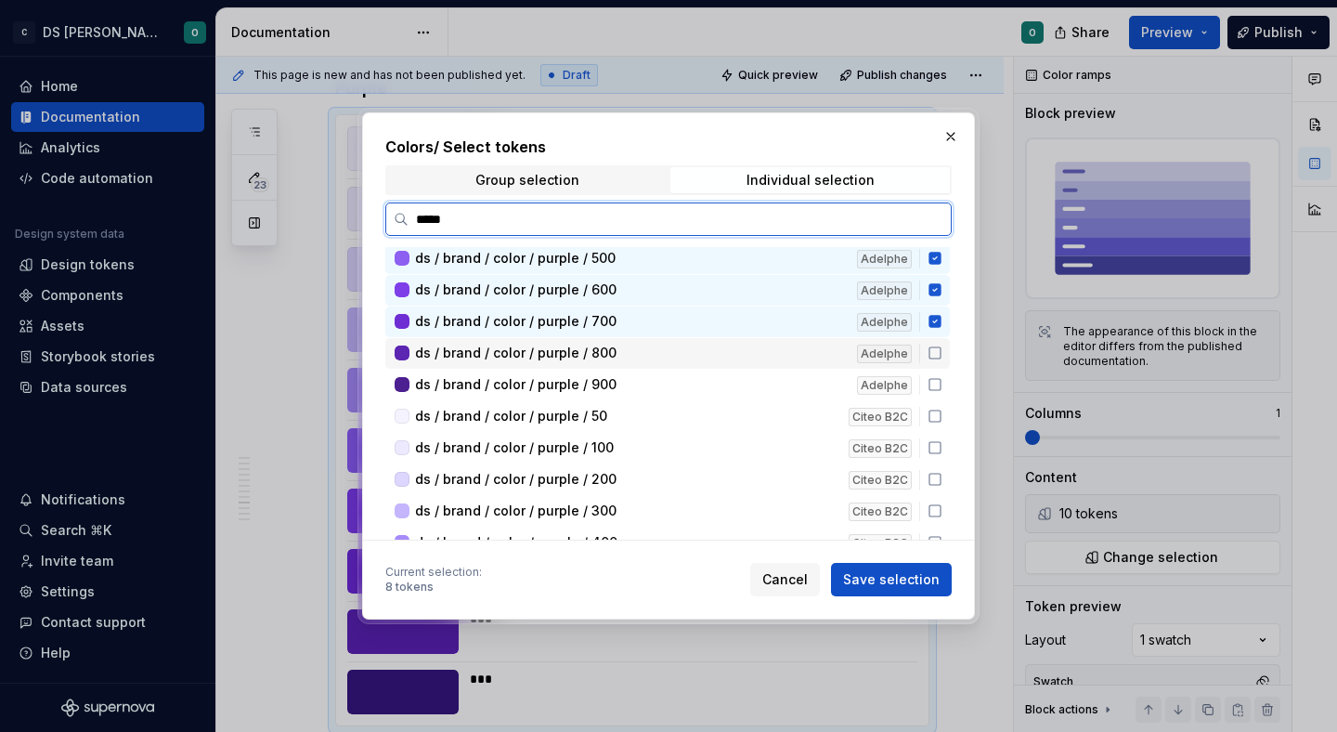
click at [945, 364] on div "ds / brand / color / purple / 800 Adelphe" at bounding box center [667, 353] width 564 height 31
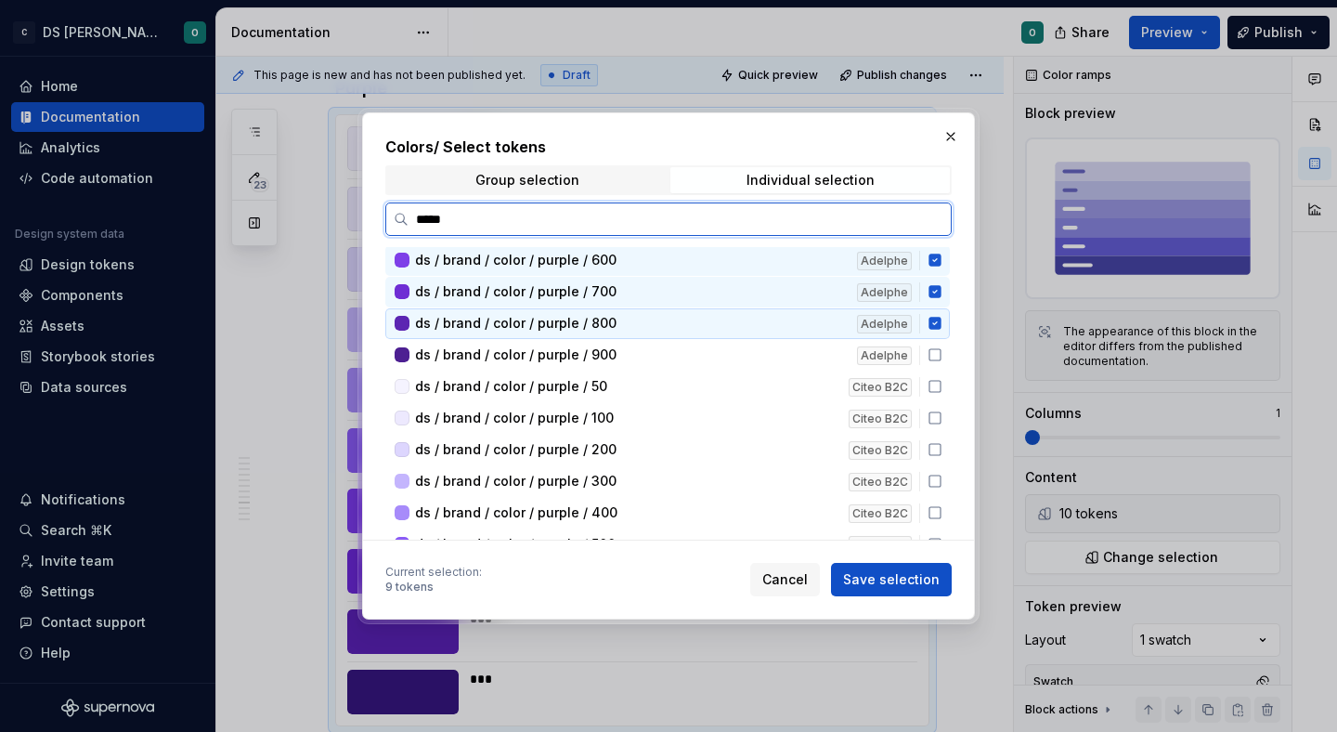
scroll to position [497, 0]
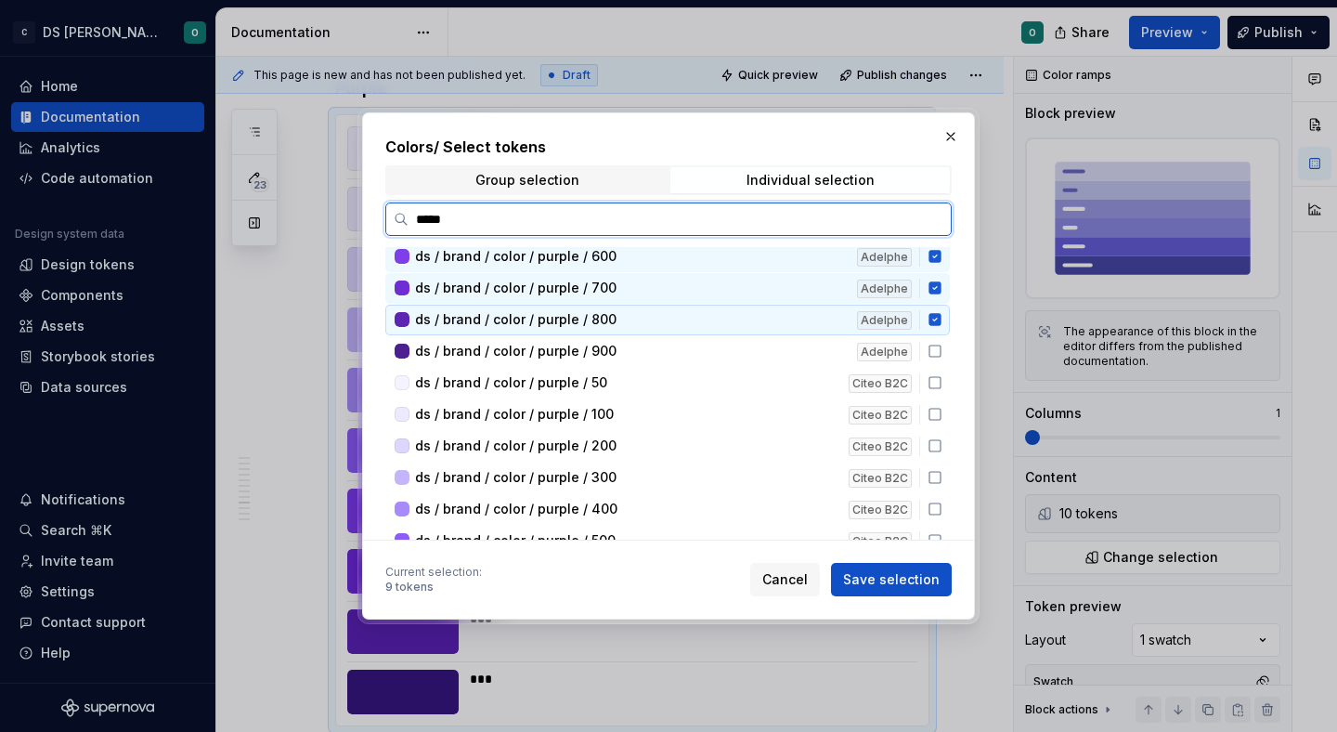
click at [945, 364] on div "ds / brand / color / purple / 900 Adelphe" at bounding box center [667, 351] width 564 height 31
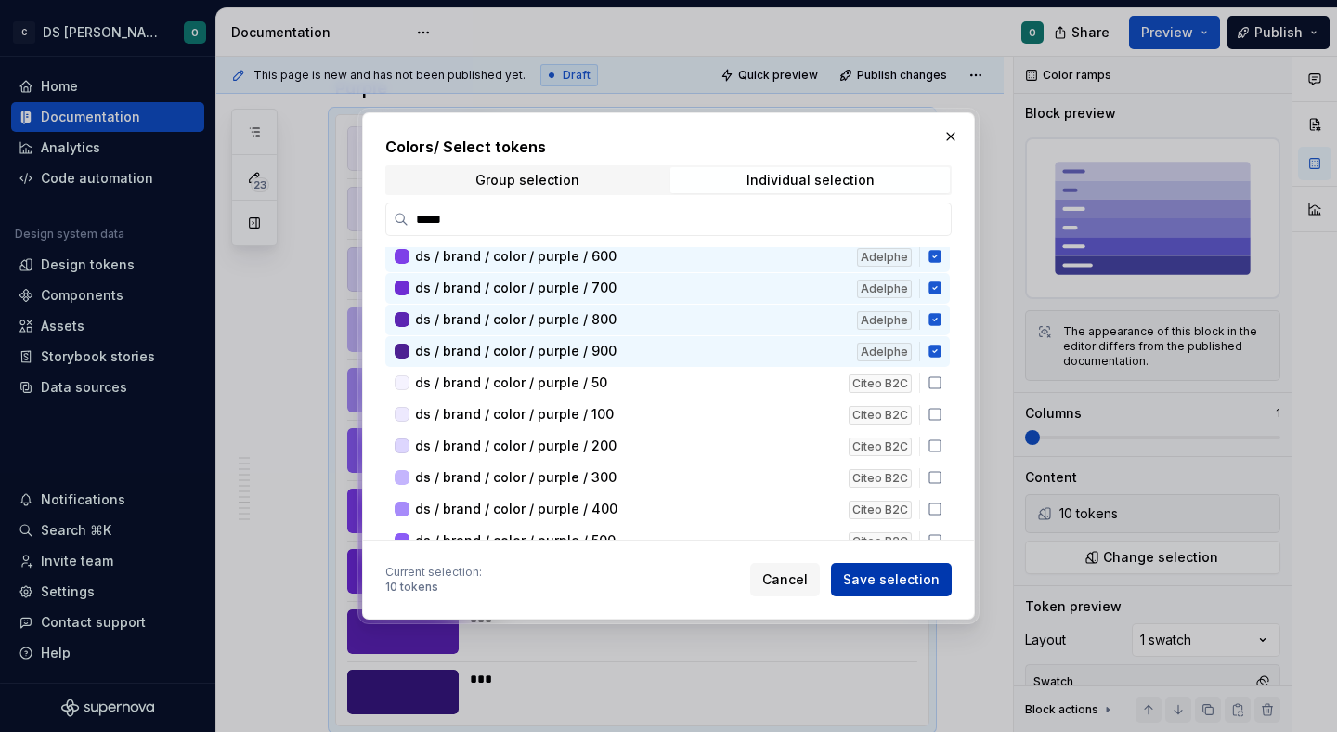
click at [912, 577] on span "Save selection" at bounding box center [891, 579] width 97 height 19
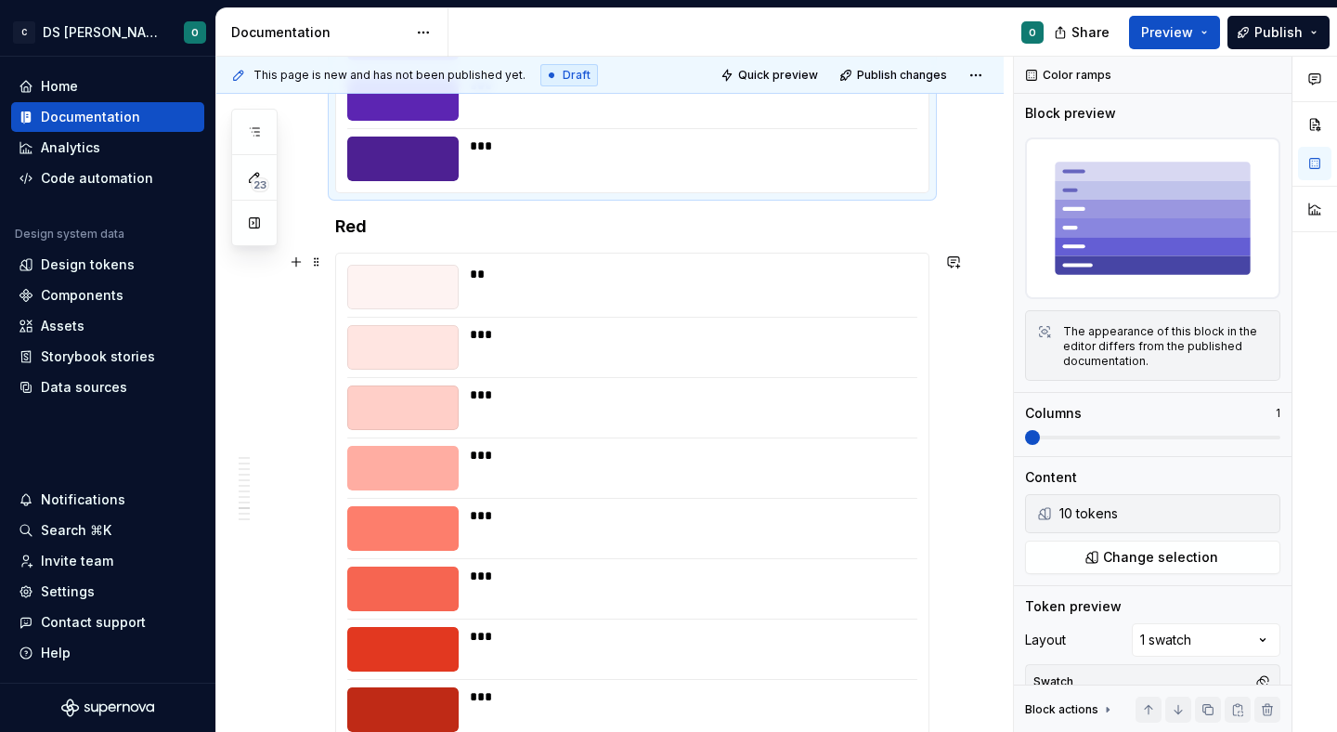
scroll to position [6267, 0]
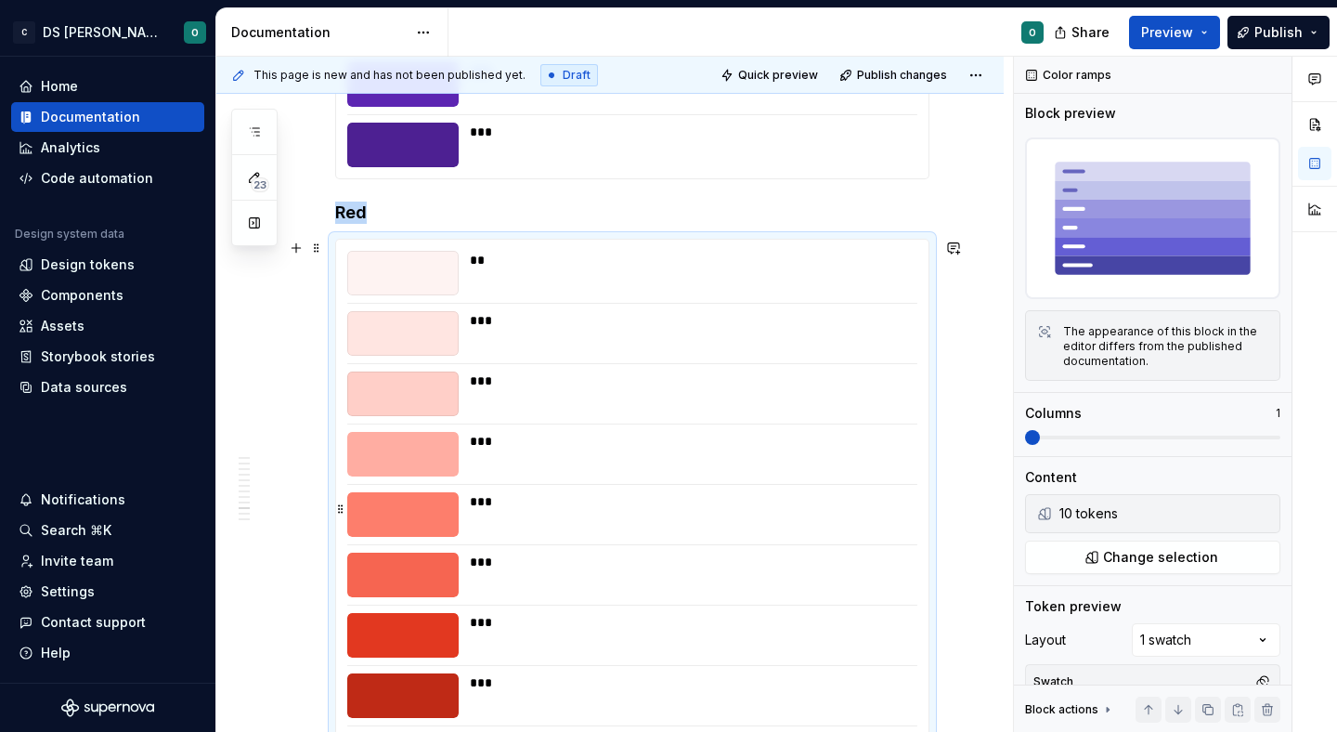
click at [826, 492] on div "***" at bounding box center [693, 501] width 446 height 19
click at [1108, 548] on span "Change selection" at bounding box center [1160, 557] width 115 height 19
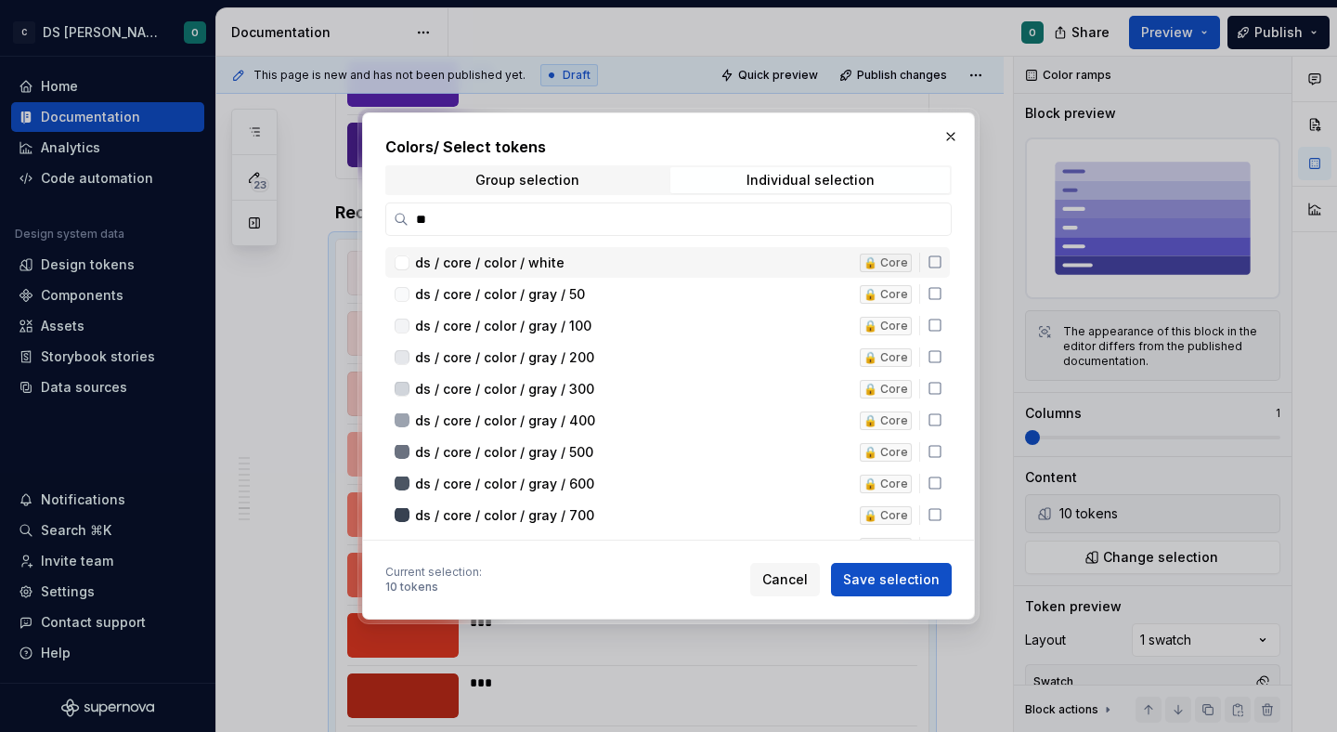
scroll to position [0, 0]
type input "***"
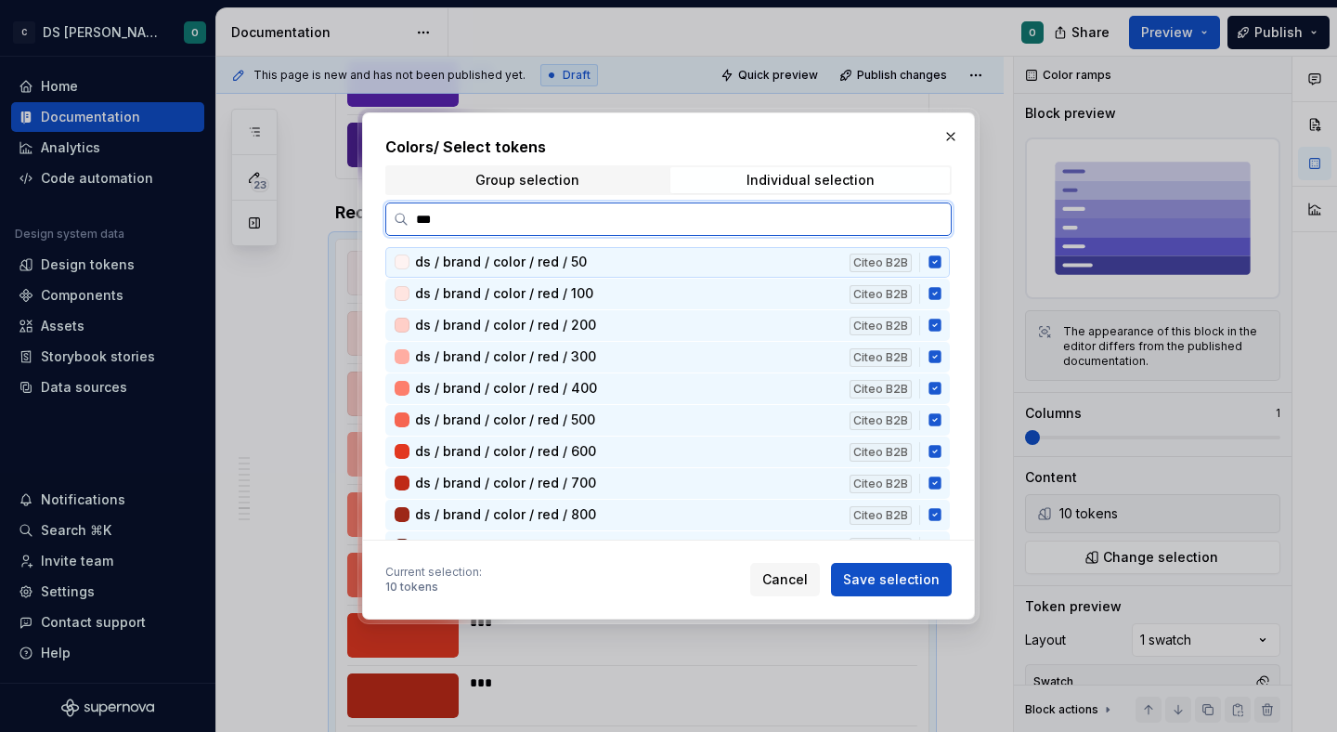
drag, startPoint x: 941, startPoint y: 268, endPoint x: 942, endPoint y: 292, distance: 24.2
click at [941, 268] on icon at bounding box center [935, 261] width 15 height 15
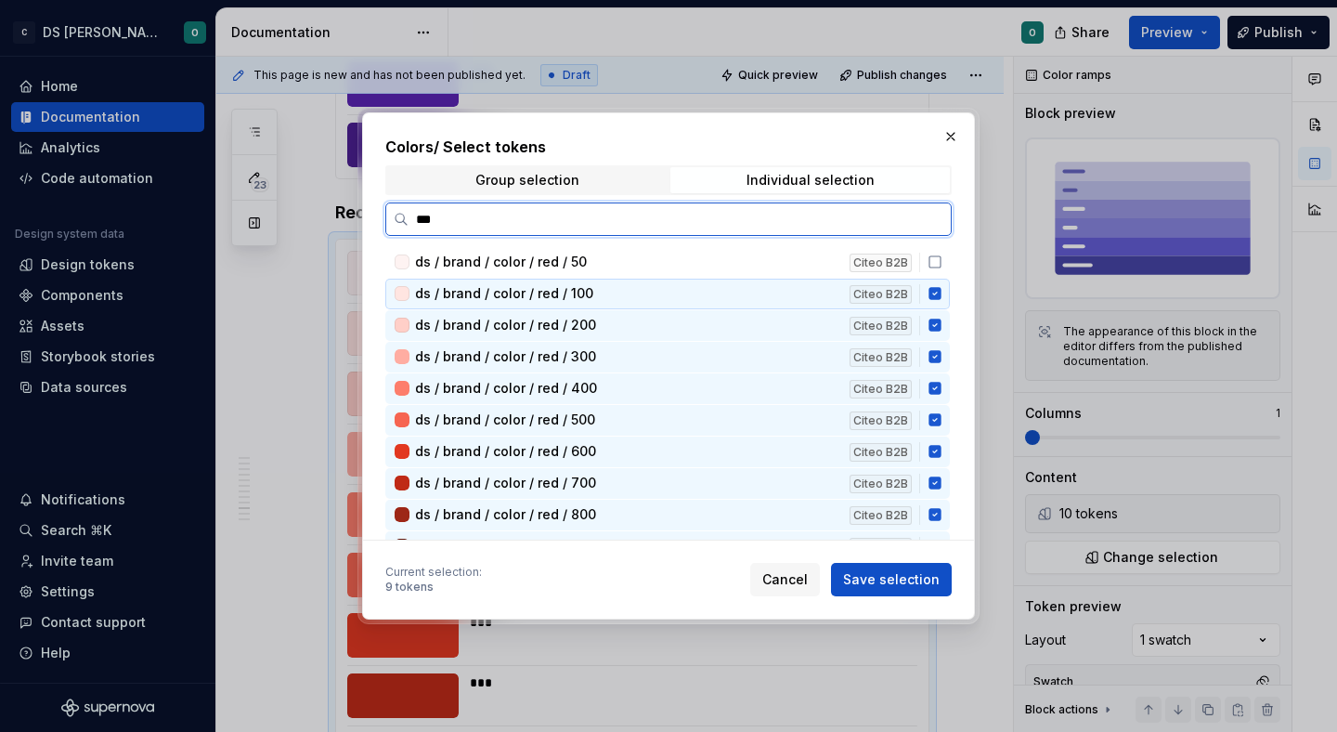
drag, startPoint x: 942, startPoint y: 292, endPoint x: 948, endPoint y: 303, distance: 11.6
click at [942, 294] on icon at bounding box center [935, 293] width 15 height 15
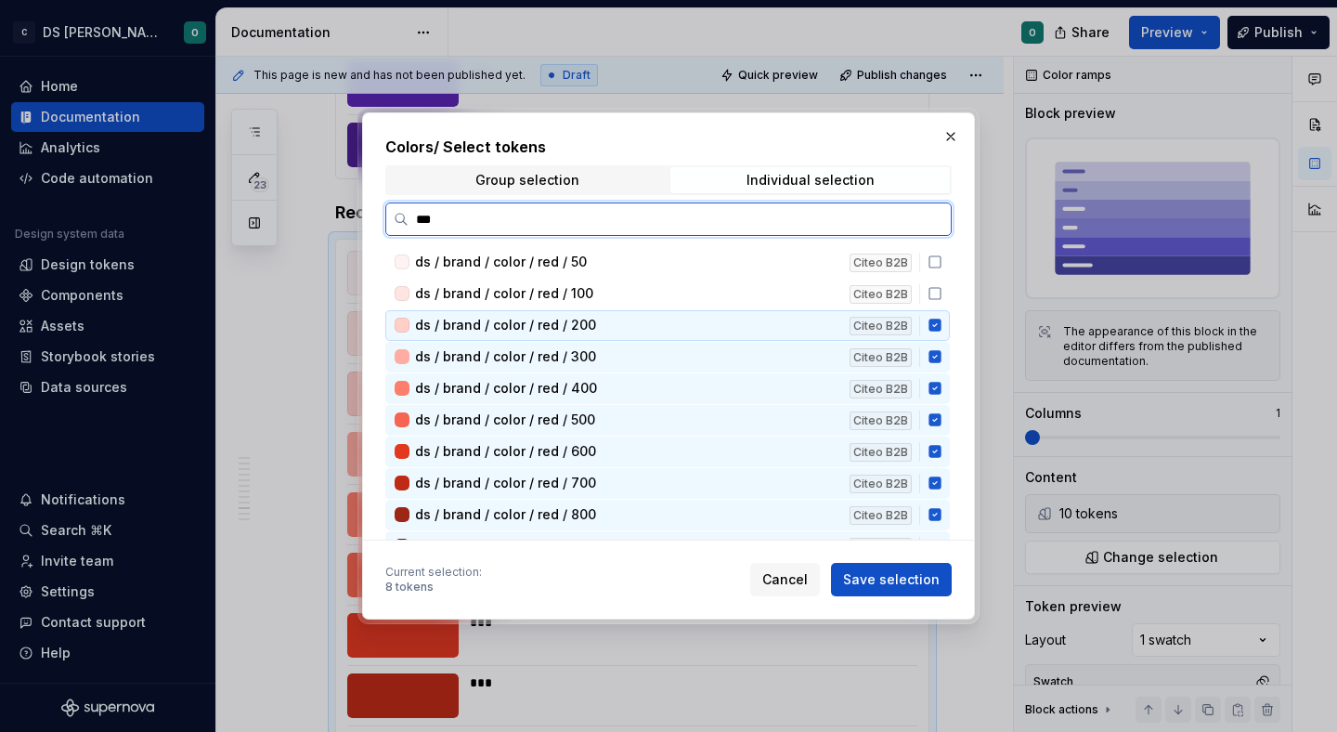
click at [942, 322] on icon at bounding box center [935, 325] width 15 height 15
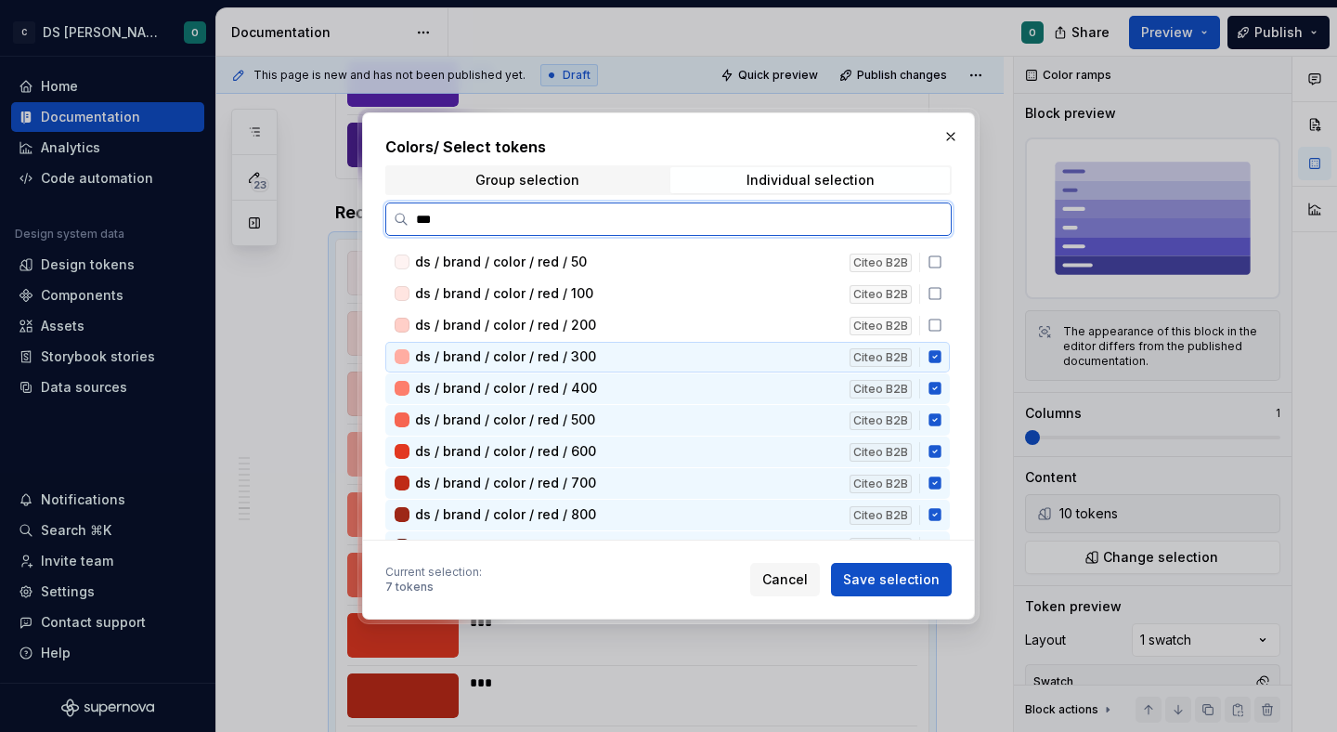
click at [942, 357] on icon at bounding box center [935, 356] width 15 height 15
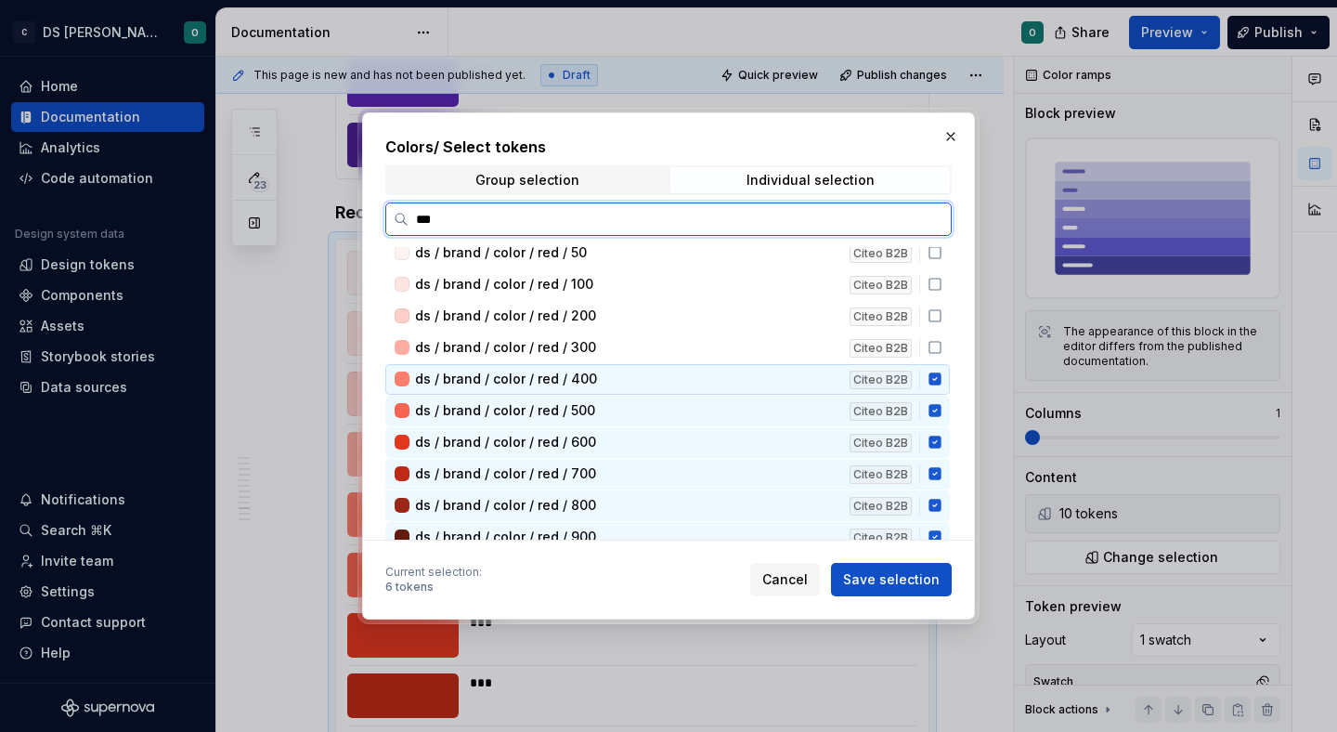
click at [941, 381] on icon at bounding box center [934, 379] width 12 height 12
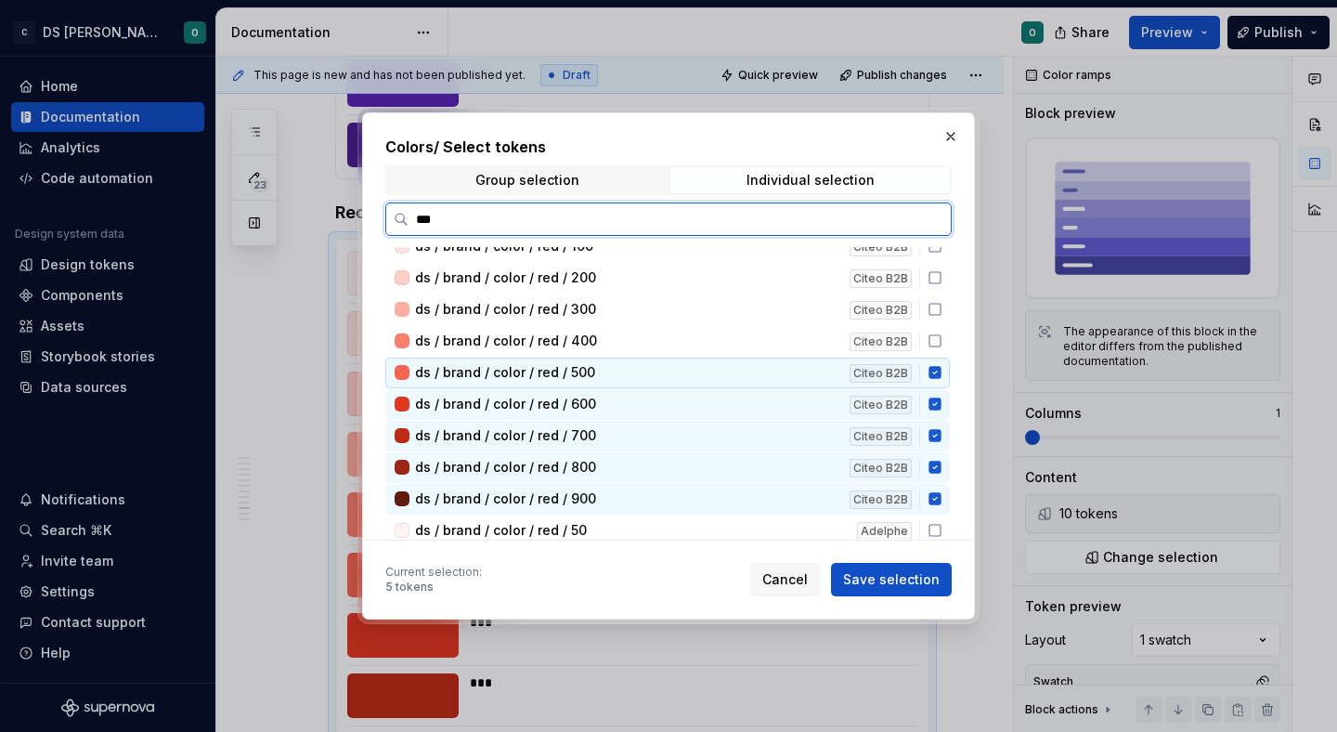
click at [945, 381] on div "ds / brand / color / red / 500 Citeo B2B" at bounding box center [667, 372] width 564 height 31
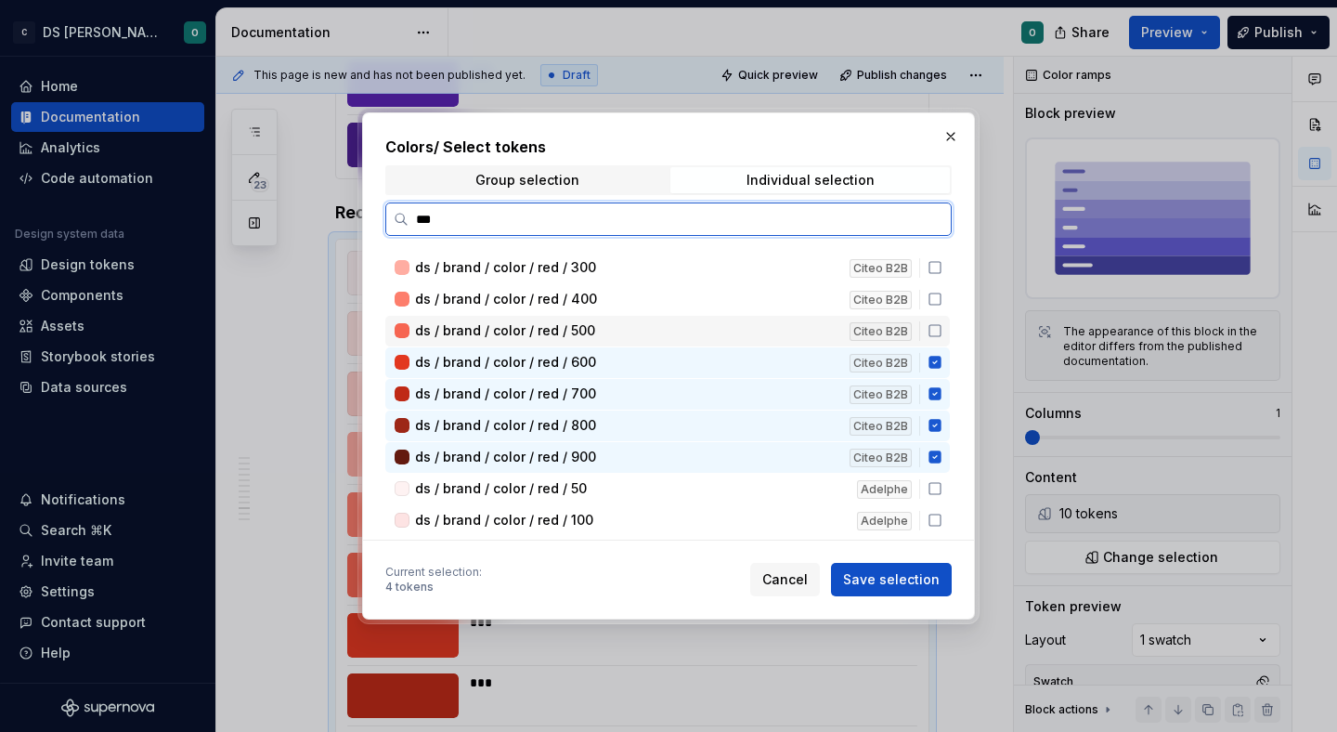
click at [945, 381] on div "ds / brand / color / red / 50 Citeo B2B ds / brand / color / red / 100 Citeo B2…" at bounding box center [669, 627] width 568 height 938
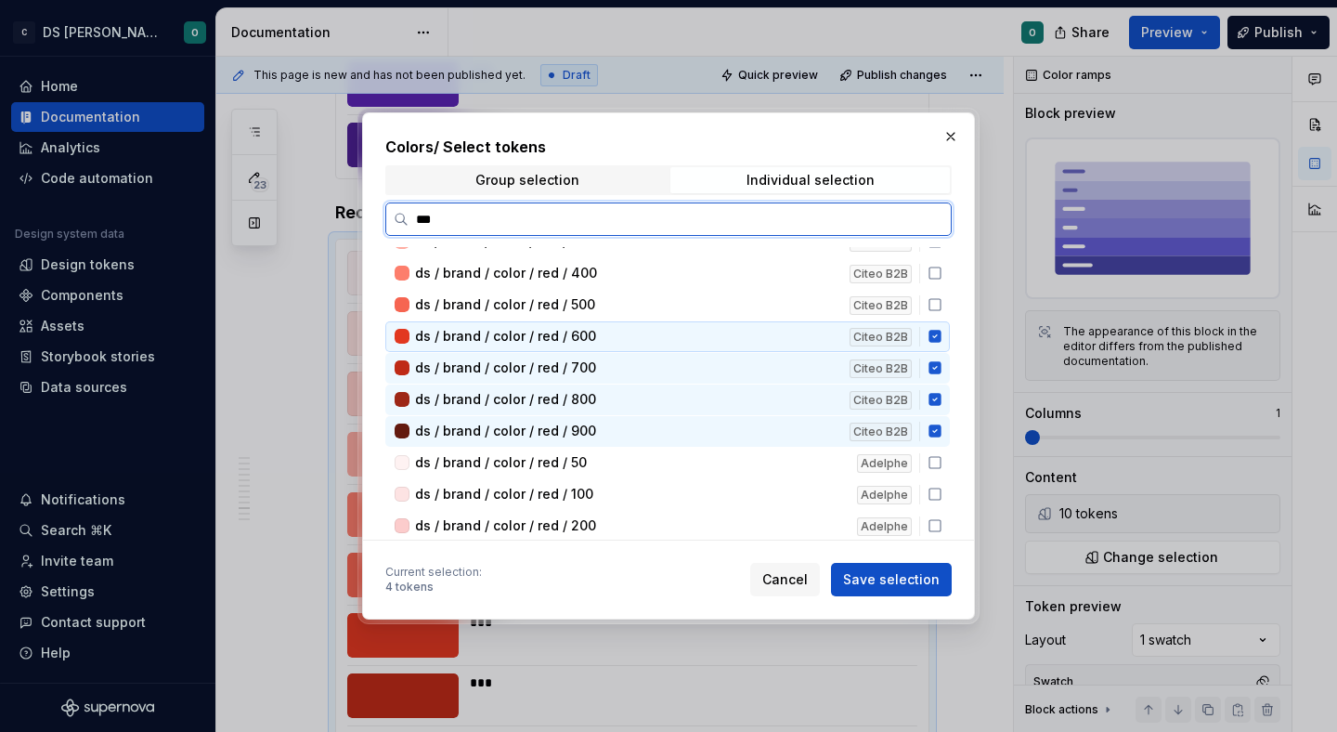
click at [945, 381] on div "ds / brand / color / red / 700 Citeo B2B" at bounding box center [667, 368] width 564 height 31
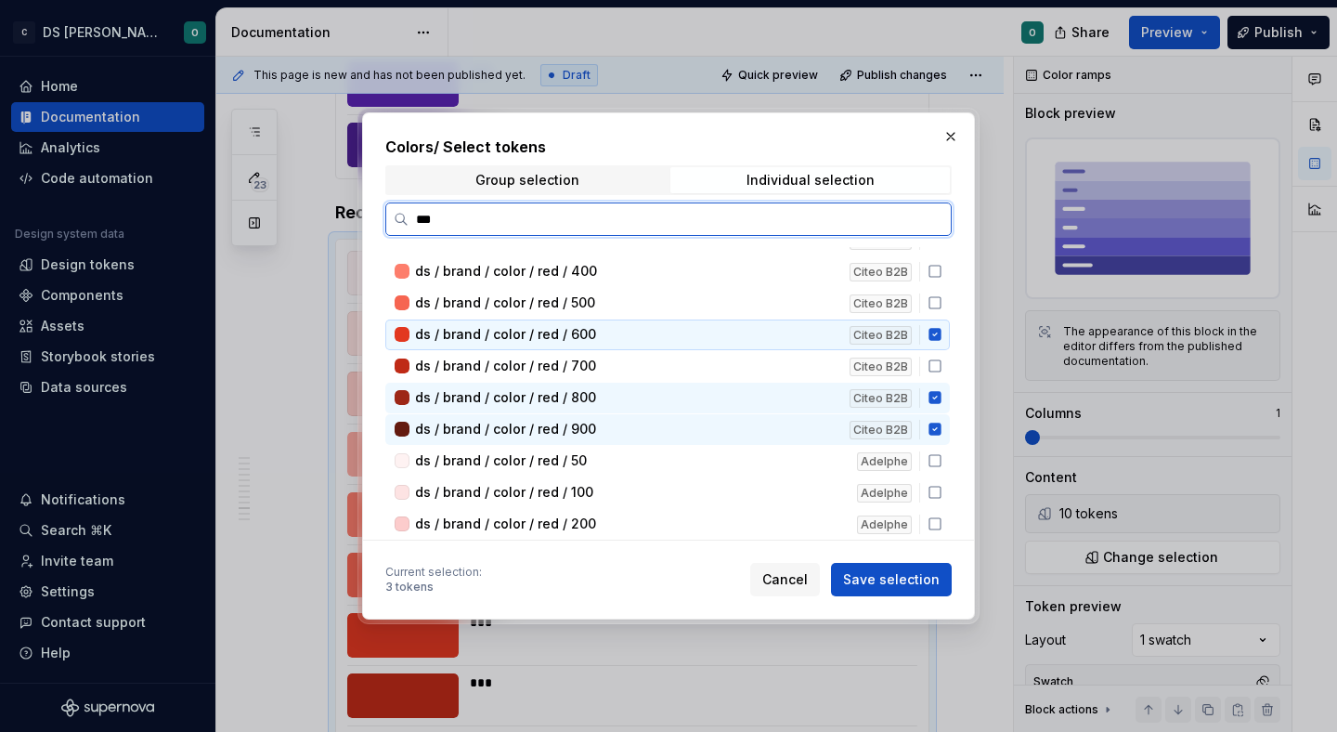
click at [941, 341] on icon at bounding box center [935, 334] width 15 height 15
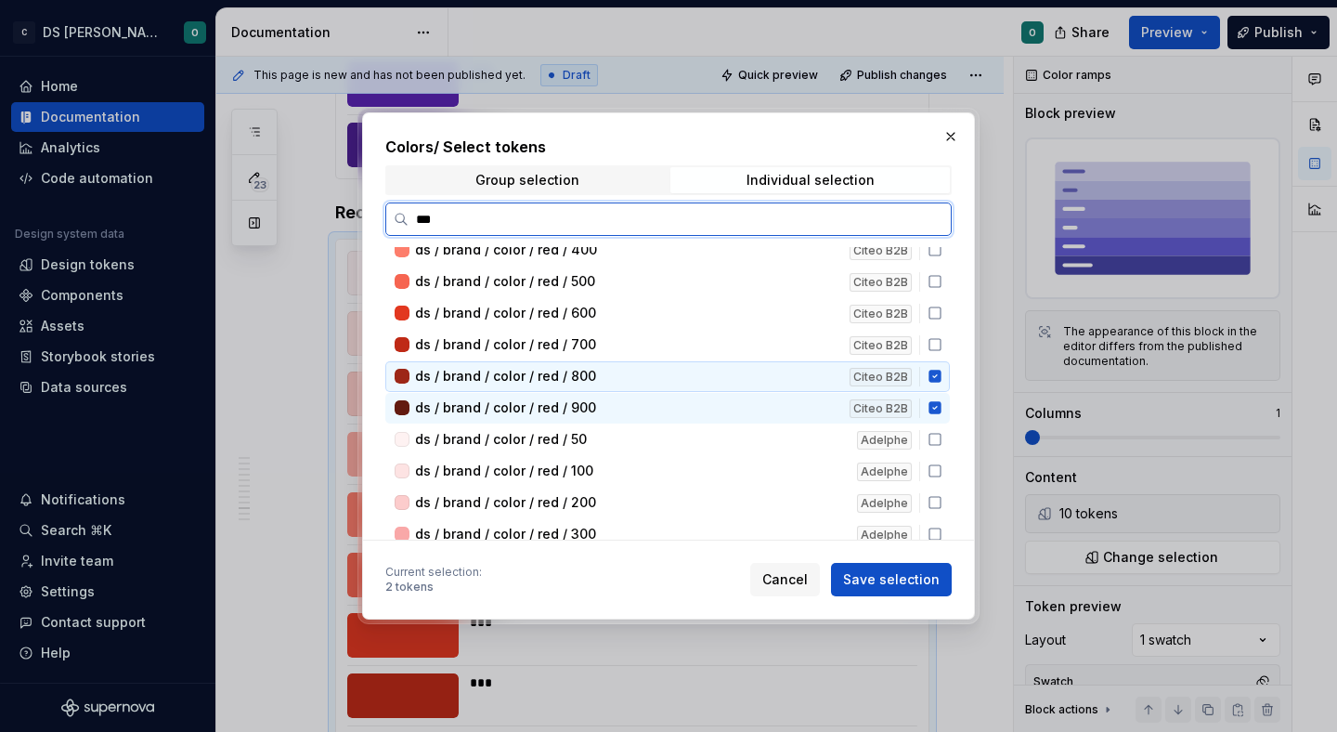
click at [941, 376] on icon at bounding box center [934, 376] width 12 height 12
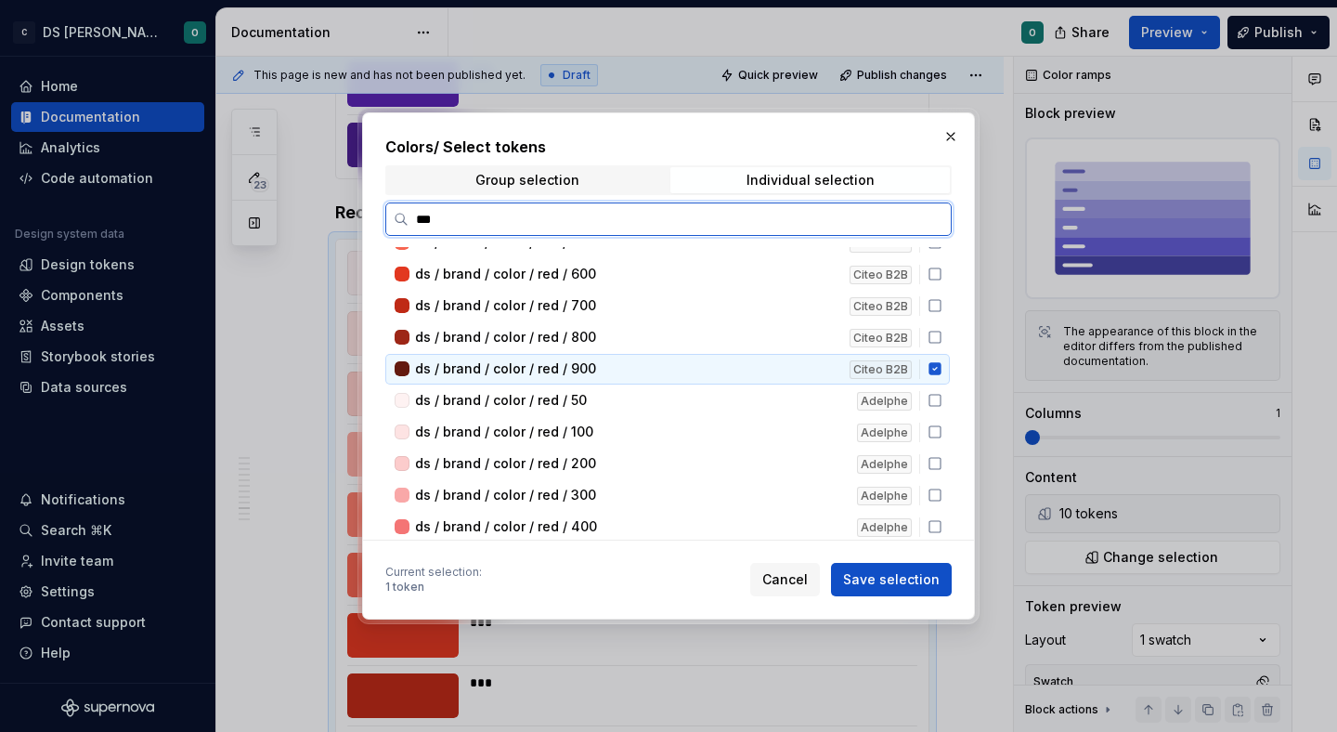
click at [943, 385] on div "ds / brand / color / red / 50 Citeo B2B ds / brand / color / red / 100 Citeo B2…" at bounding box center [669, 539] width 568 height 938
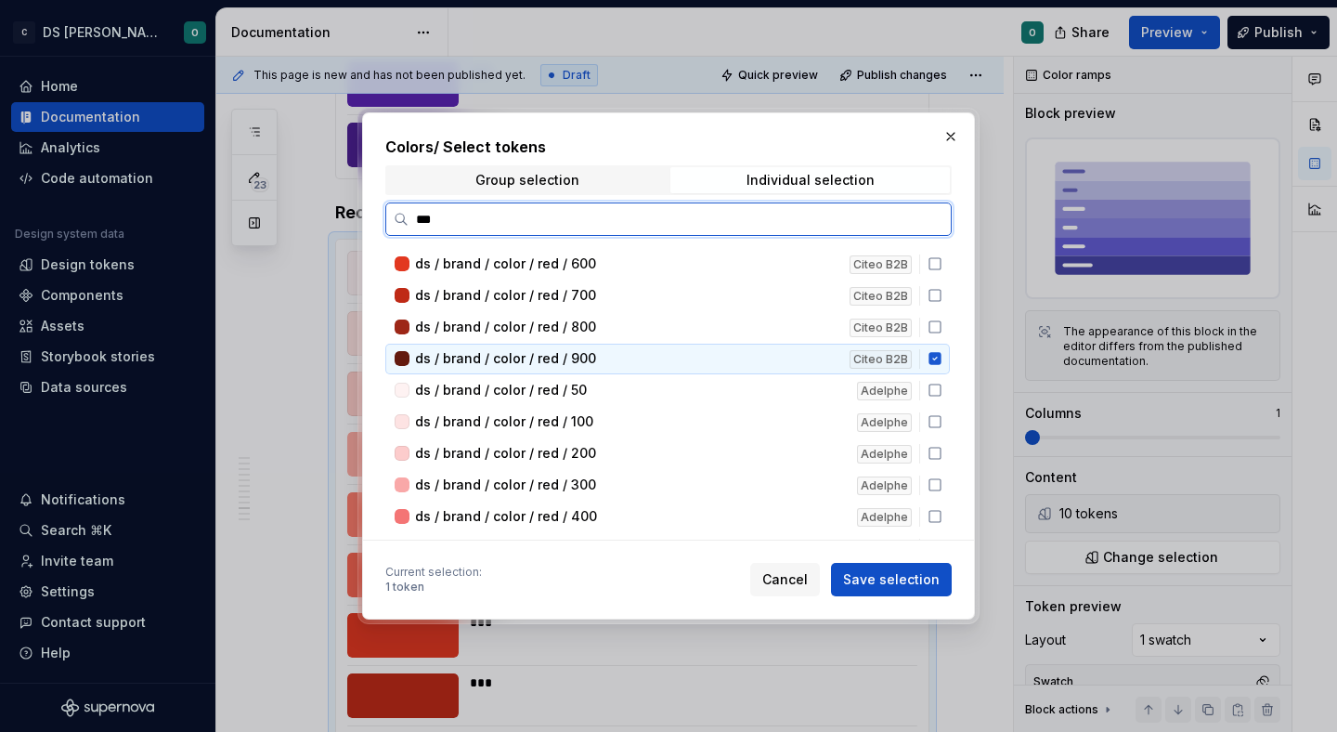
scroll to position [188, 0]
click at [941, 358] on icon at bounding box center [934, 358] width 12 height 12
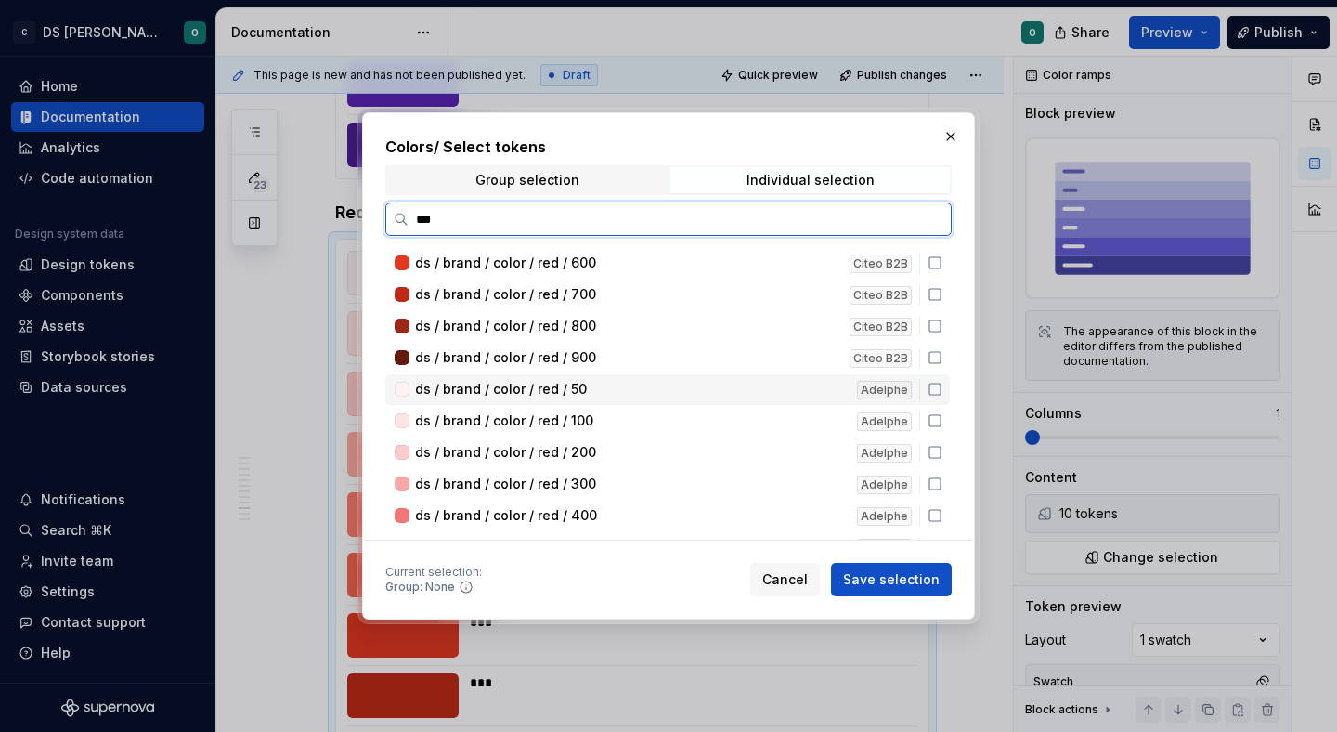
click at [941, 383] on icon at bounding box center [935, 389] width 15 height 15
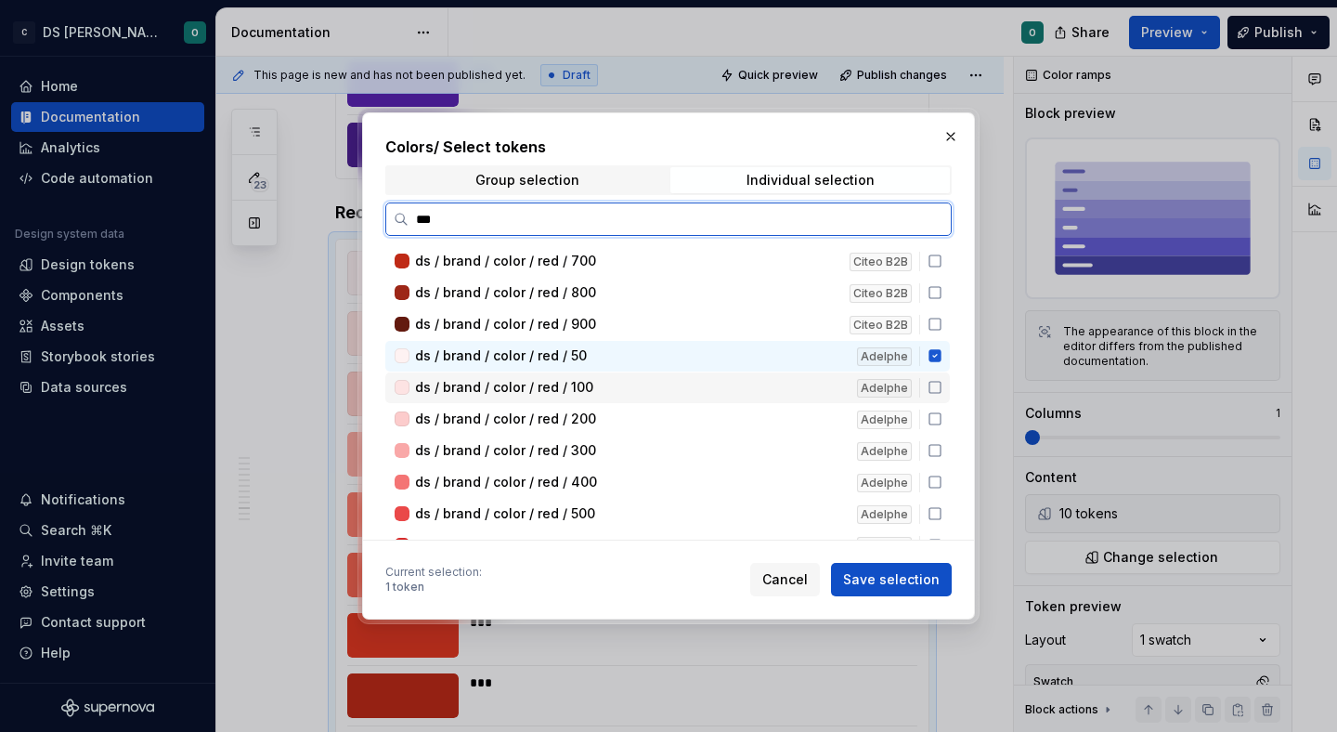
click at [941, 383] on icon at bounding box center [935, 387] width 15 height 15
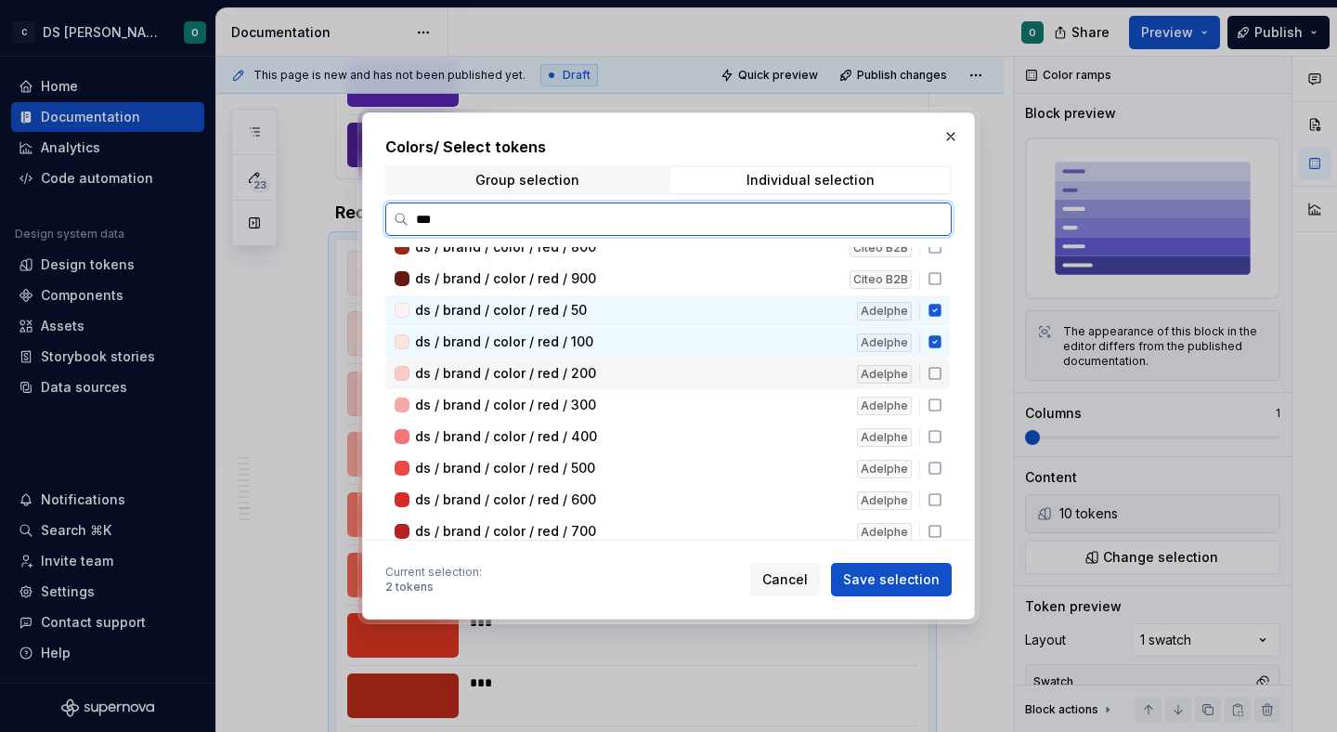
click at [941, 383] on div "ds / brand / color / red / 200 Adelphe" at bounding box center [667, 373] width 564 height 31
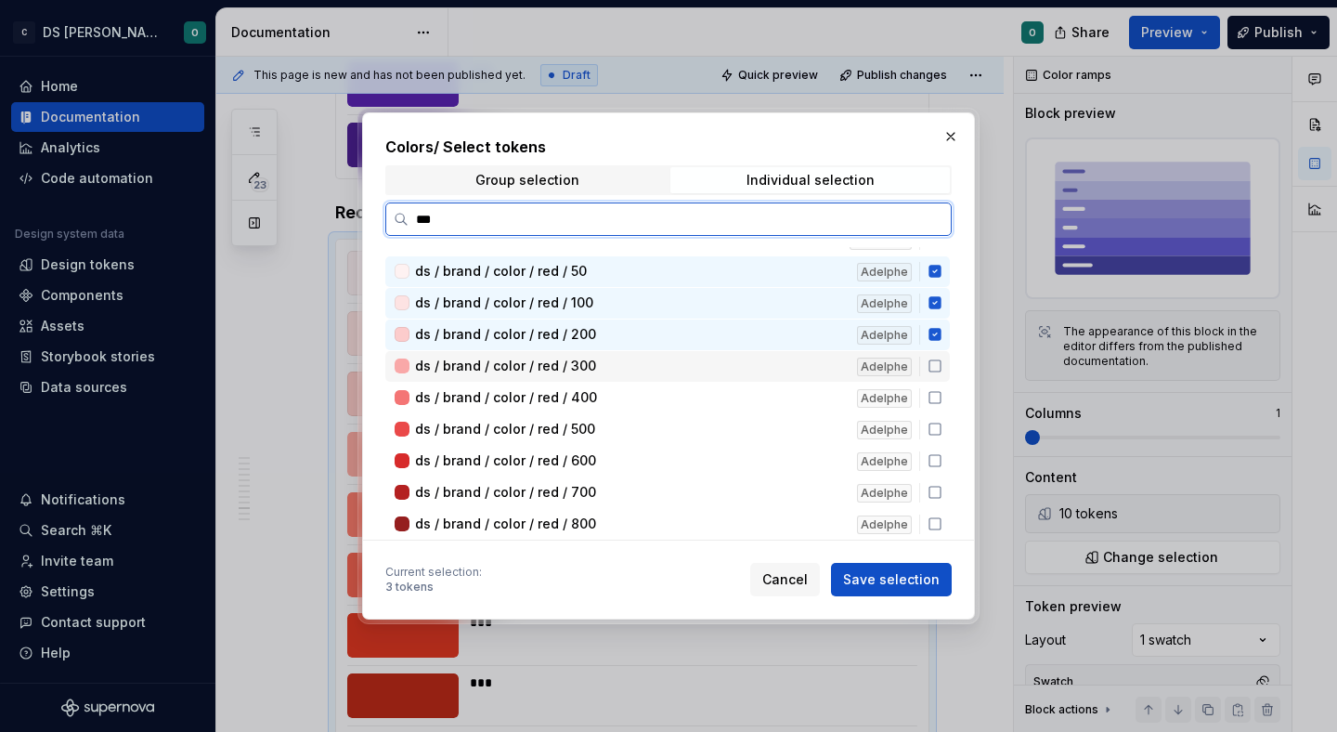
click at [941, 383] on div "ds / brand / color / red / 50 Citeo B2B ds / brand / color / red / 100 Citeo B2…" at bounding box center [669, 410] width 568 height 938
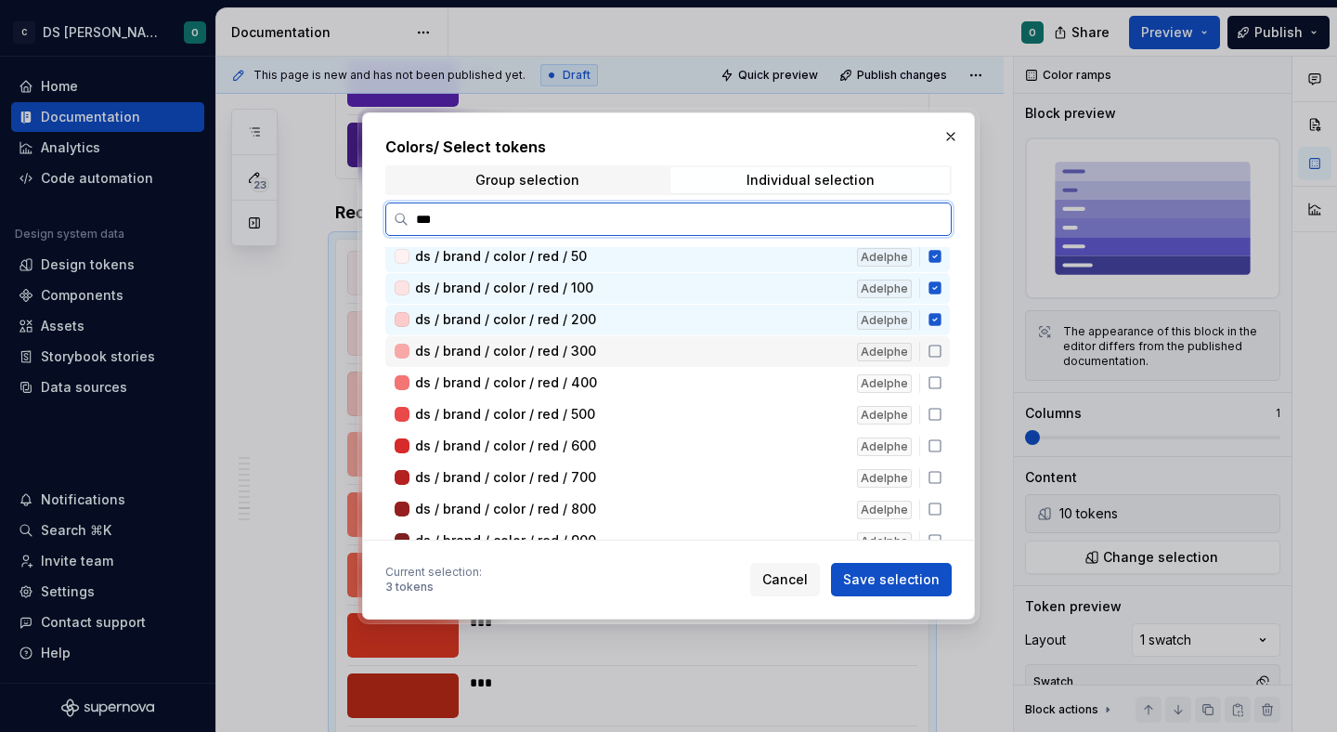
click at [942, 354] on icon at bounding box center [935, 351] width 15 height 15
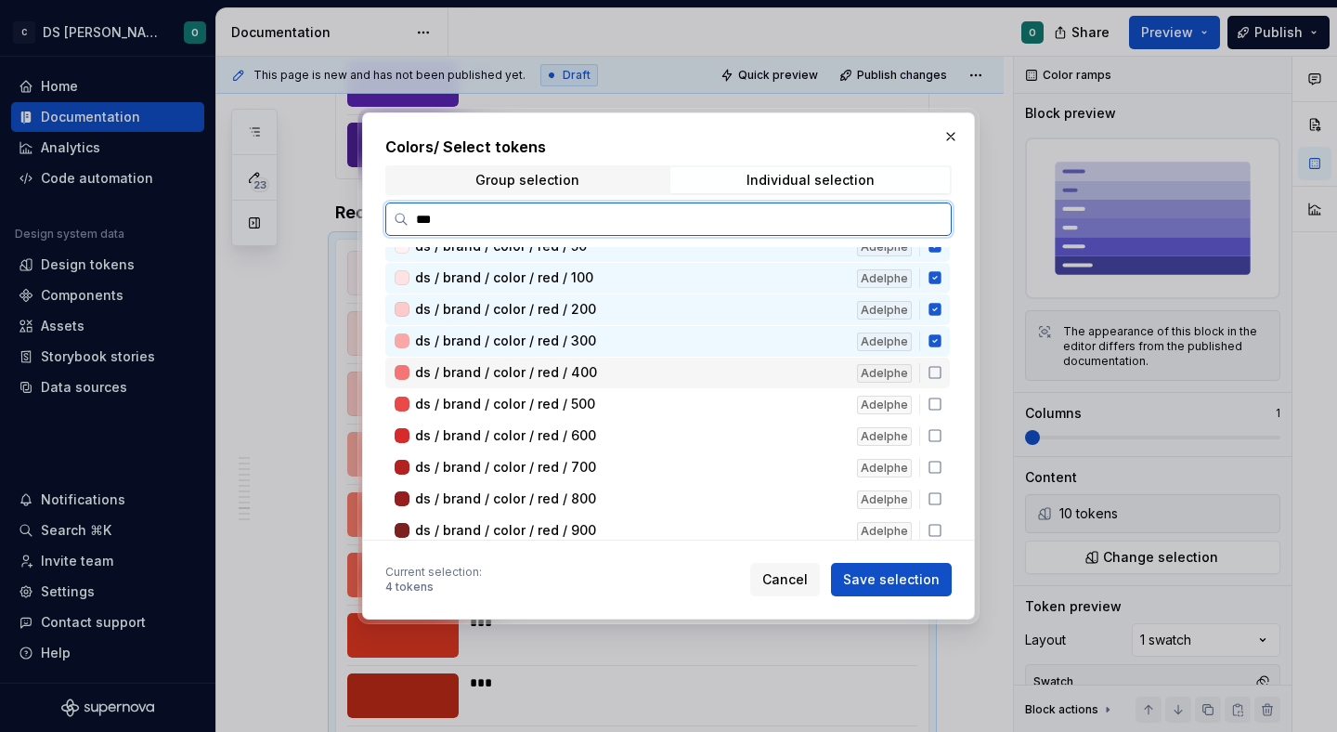
click at [942, 376] on icon at bounding box center [935, 372] width 15 height 15
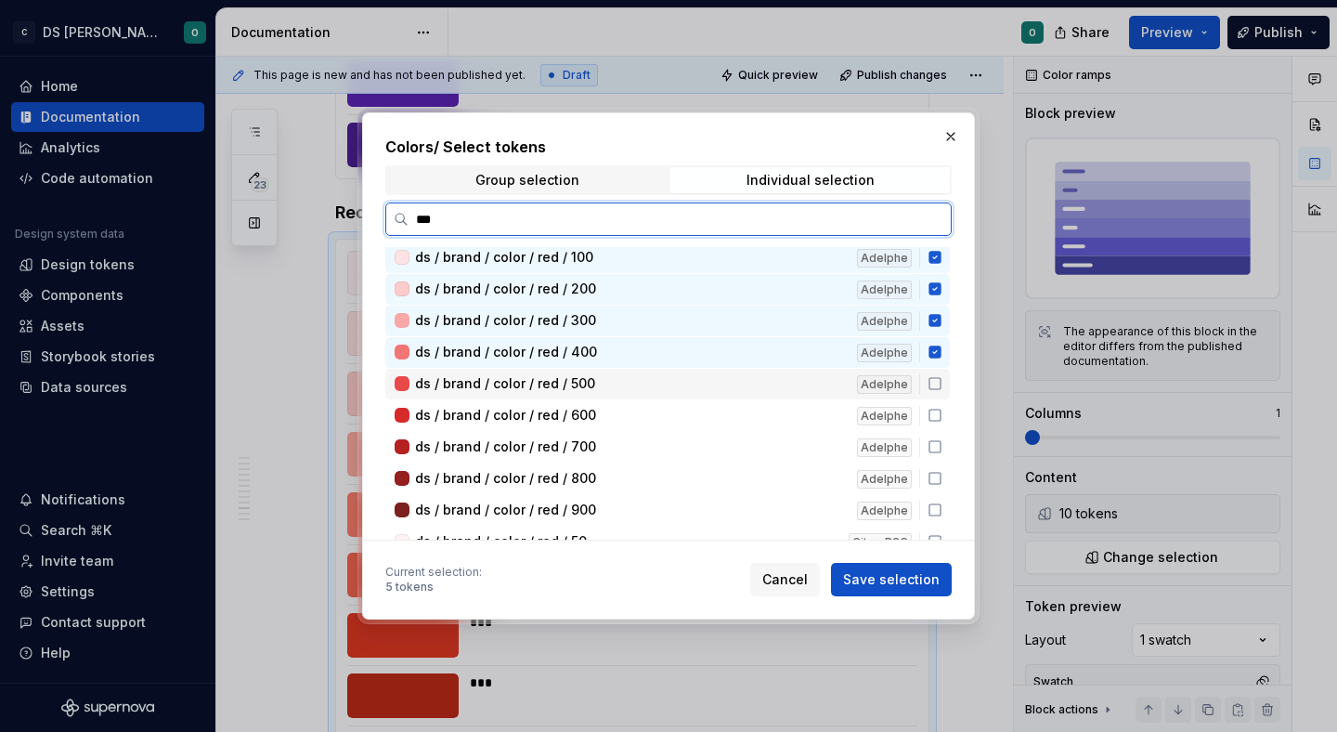
click at [942, 383] on icon at bounding box center [935, 383] width 15 height 15
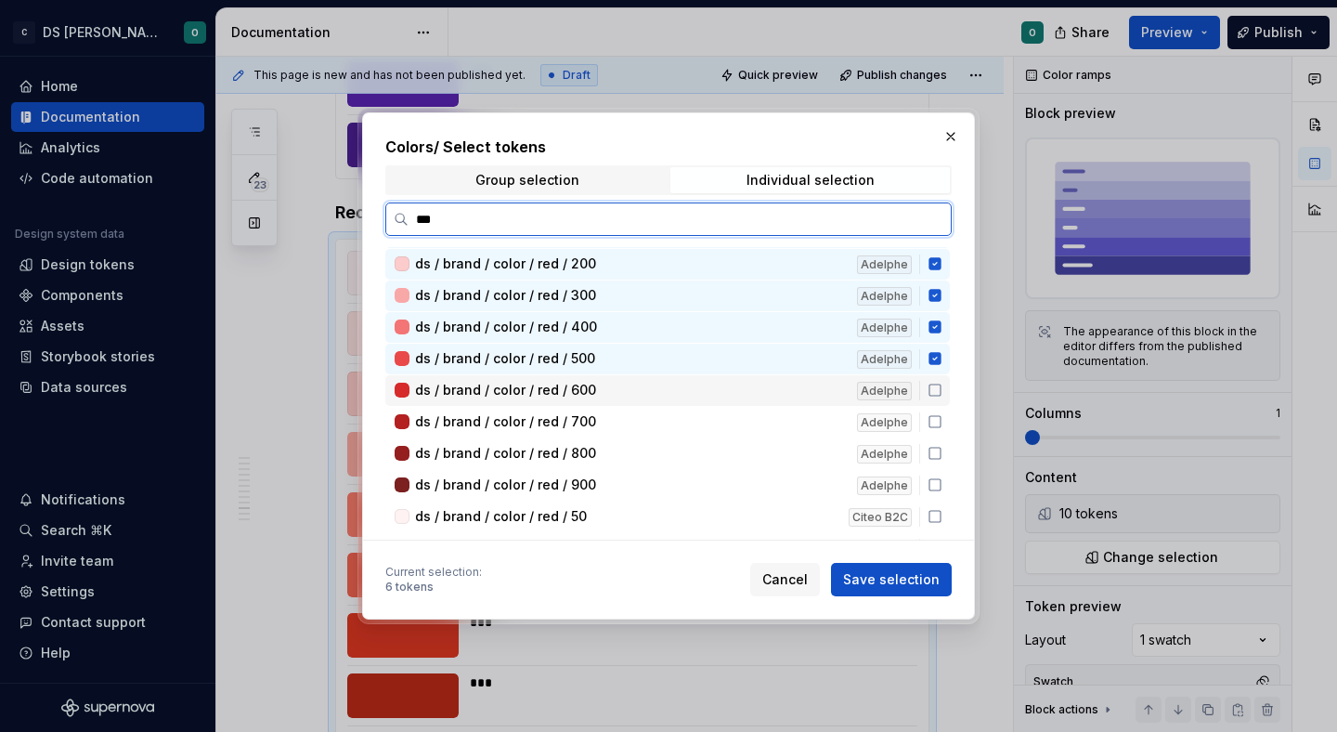
click at [944, 399] on div "ds / brand / color / red / 600 Adelphe" at bounding box center [667, 390] width 564 height 31
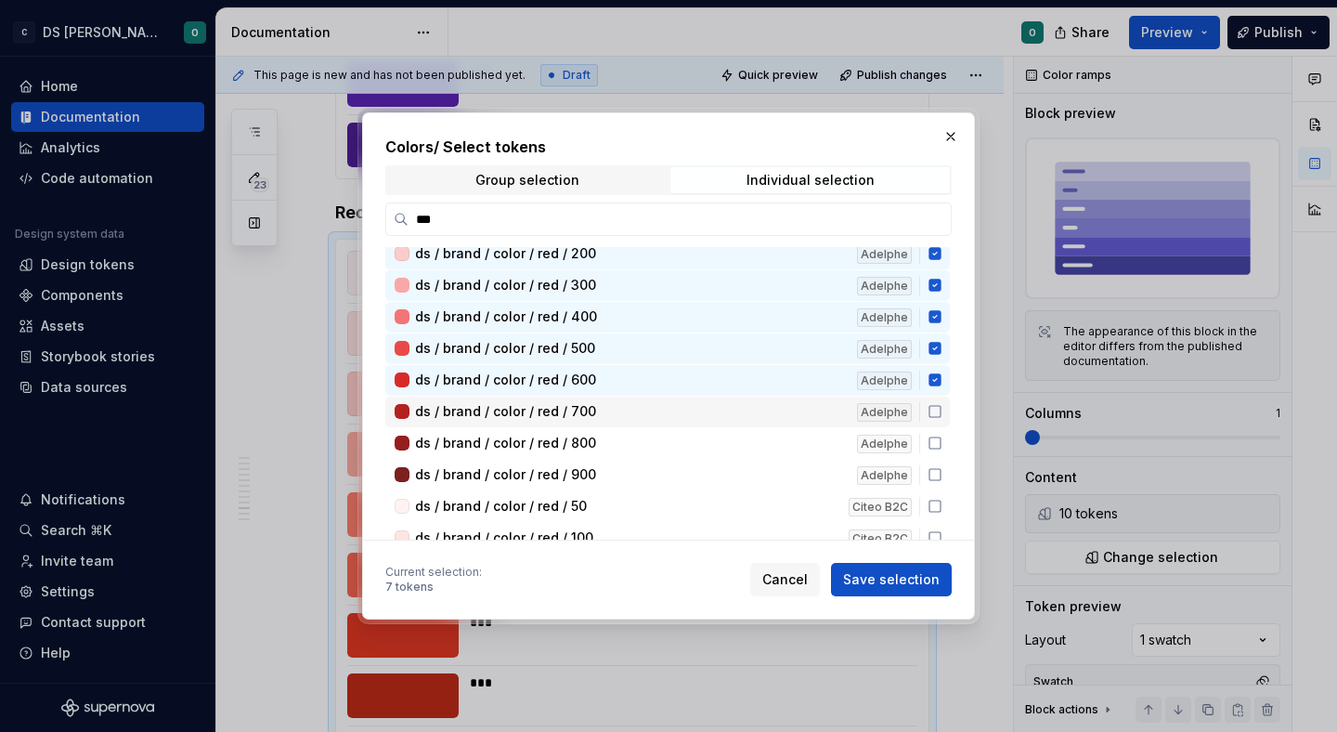
scroll to position [390, 0]
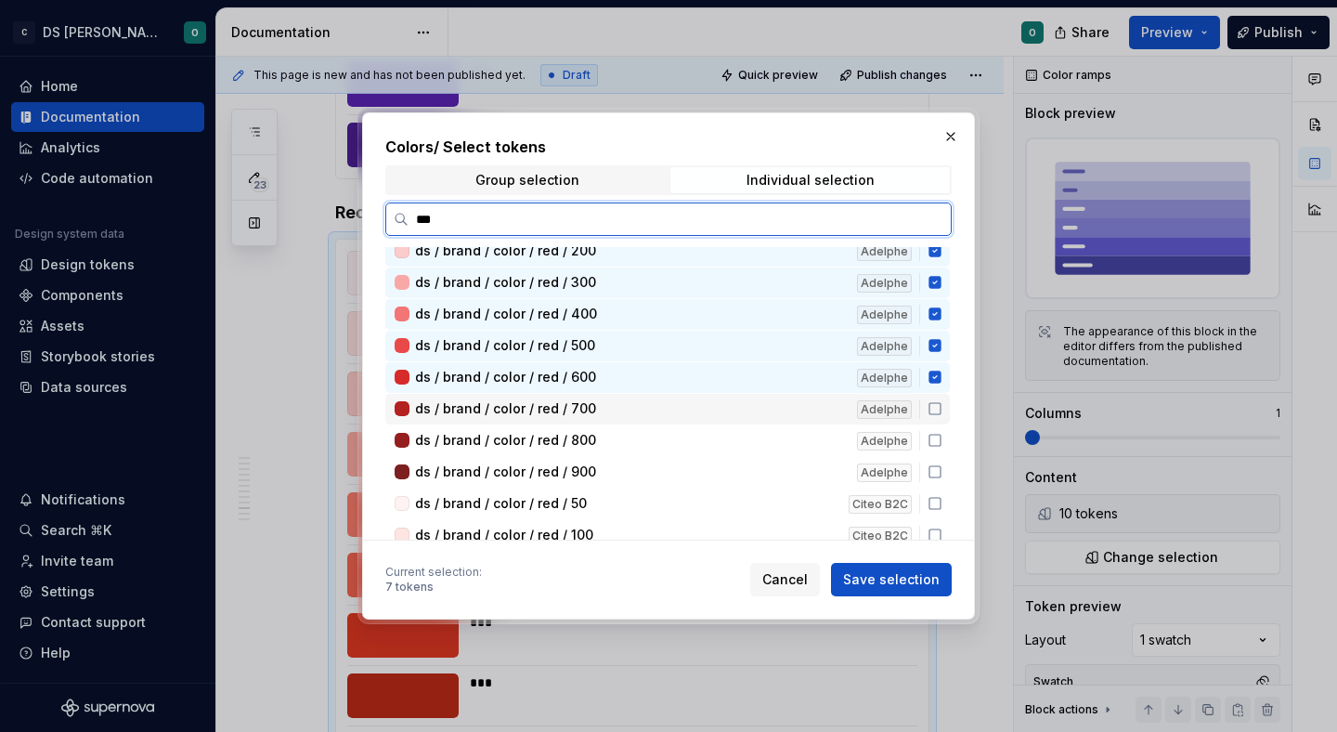
click at [941, 403] on icon at bounding box center [934, 408] width 11 height 11
click at [943, 423] on div "ds / brand / color / red / 700 Adelphe" at bounding box center [667, 409] width 564 height 31
drag, startPoint x: 942, startPoint y: 409, endPoint x: 946, endPoint y: 429, distance: 19.8
click at [942, 410] on icon at bounding box center [935, 408] width 15 height 15
click at [942, 442] on icon at bounding box center [935, 440] width 15 height 15
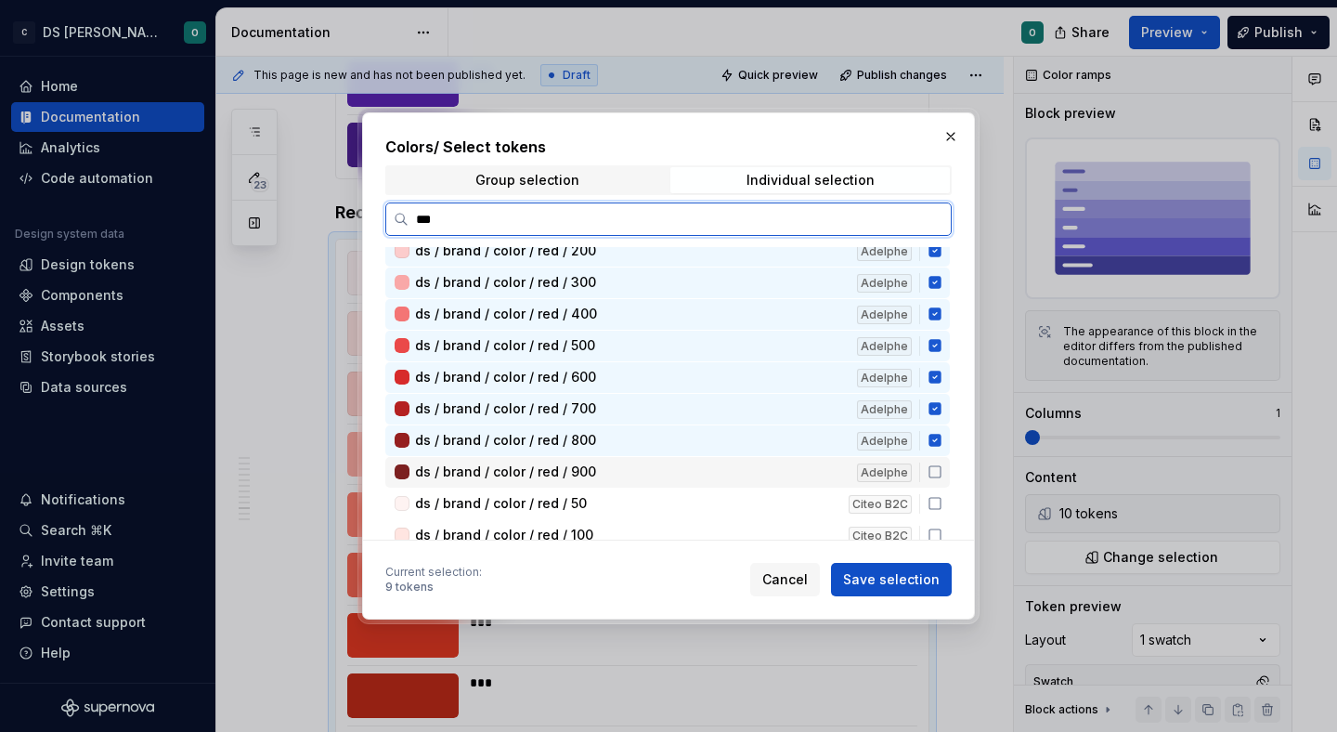
click at [942, 465] on icon at bounding box center [935, 471] width 15 height 15
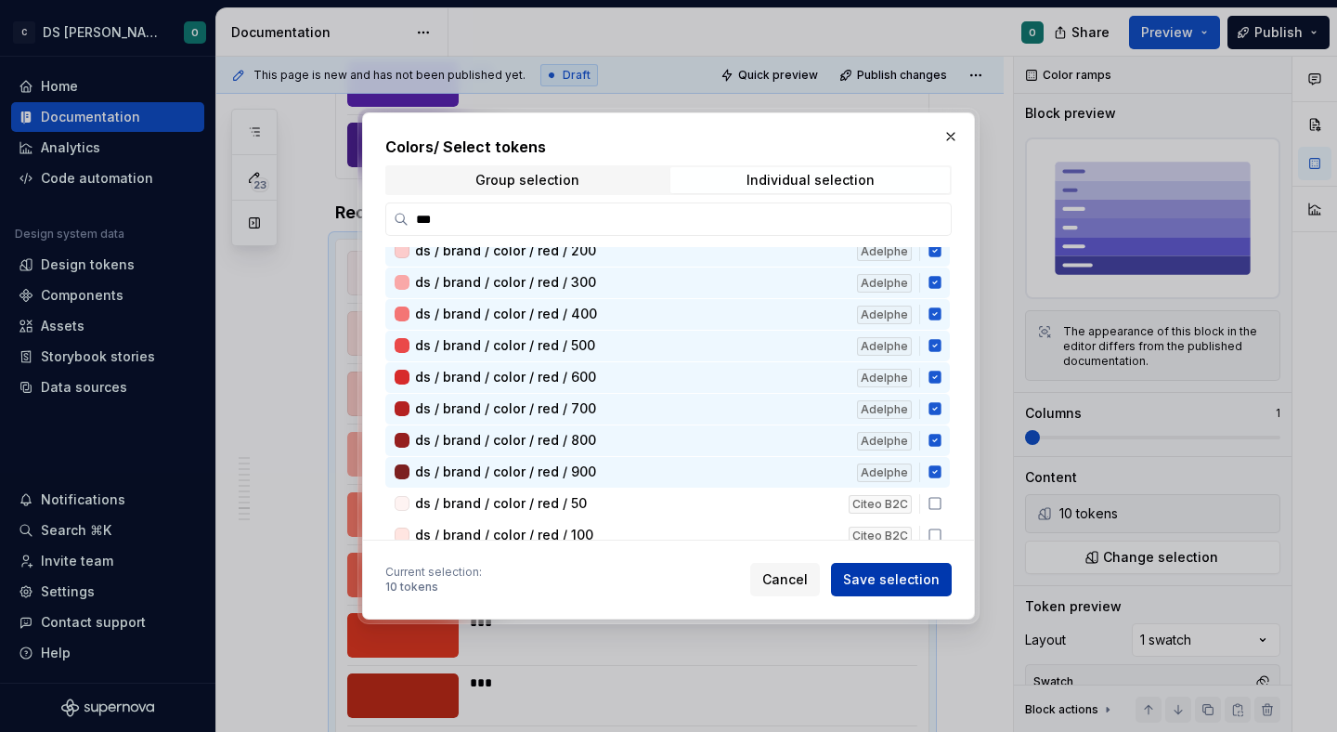
click at [915, 569] on button "Save selection" at bounding box center [891, 579] width 121 height 33
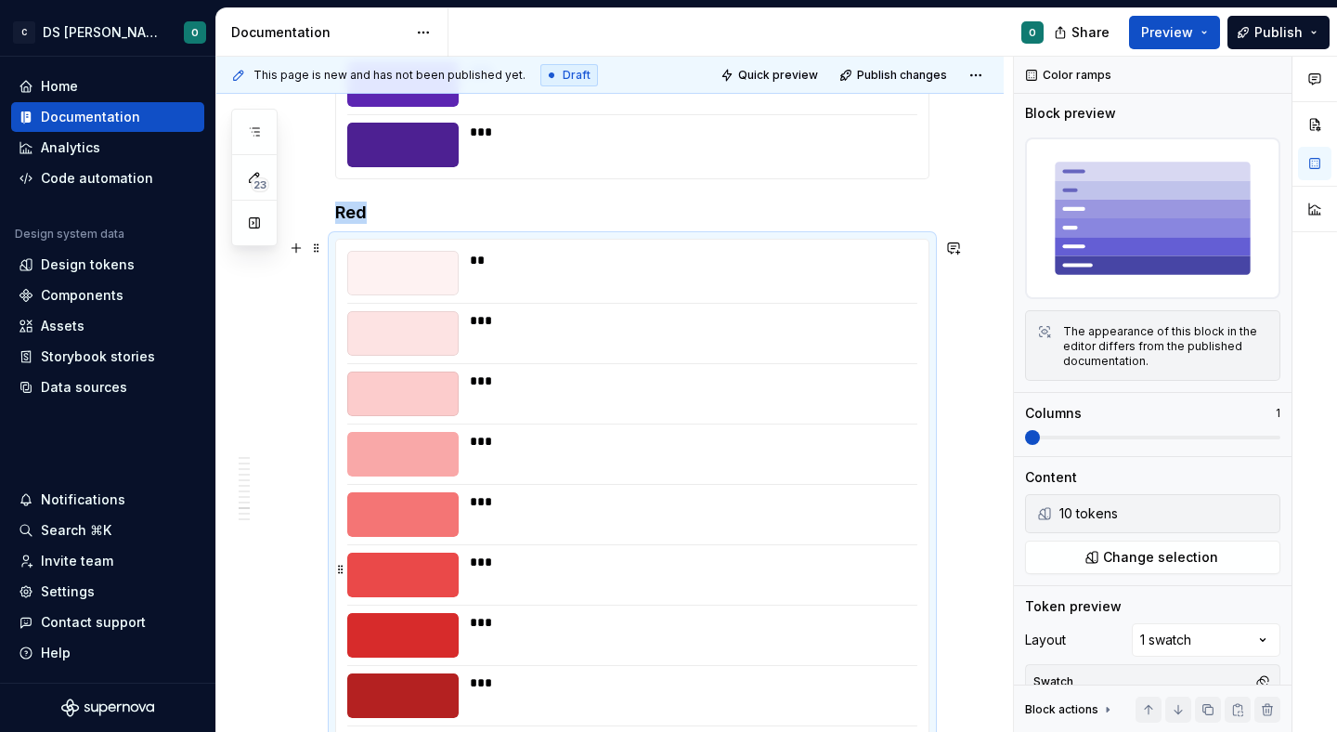
scroll to position [6385, 0]
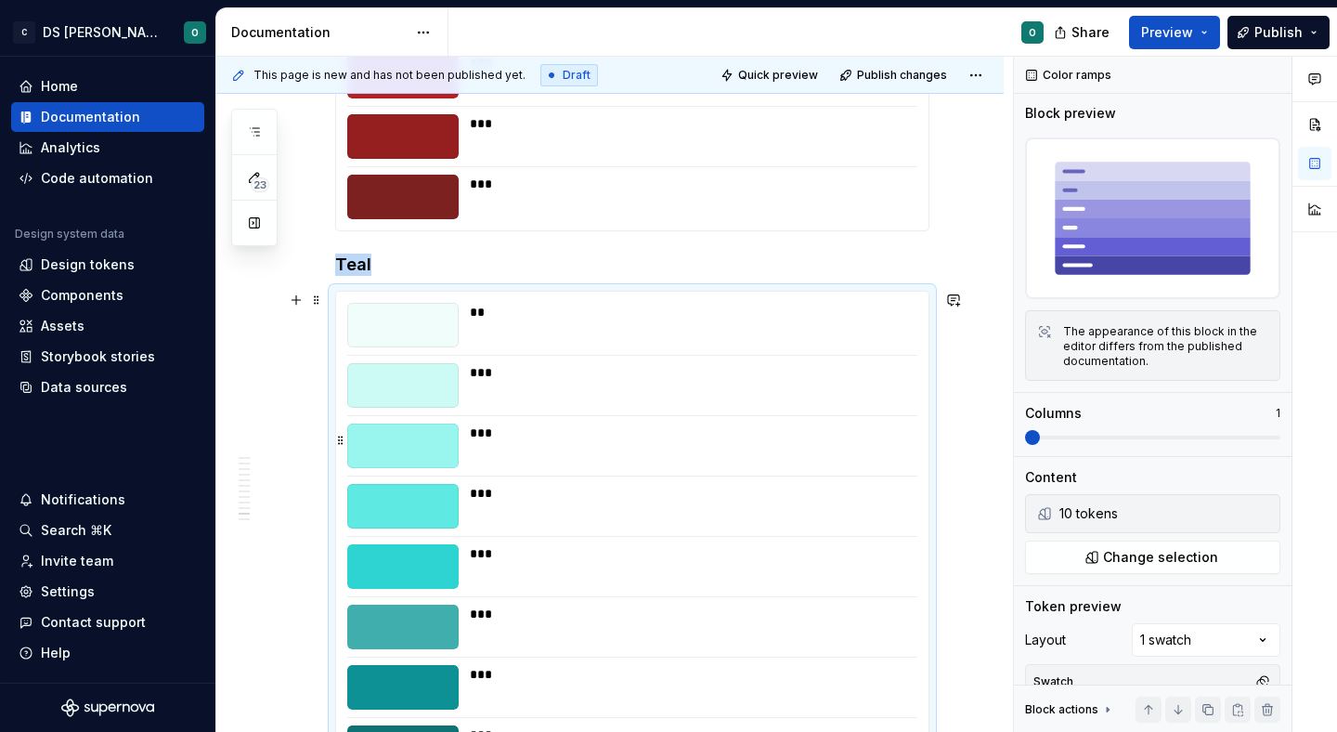
click at [742, 436] on div "***" at bounding box center [693, 432] width 446 height 19
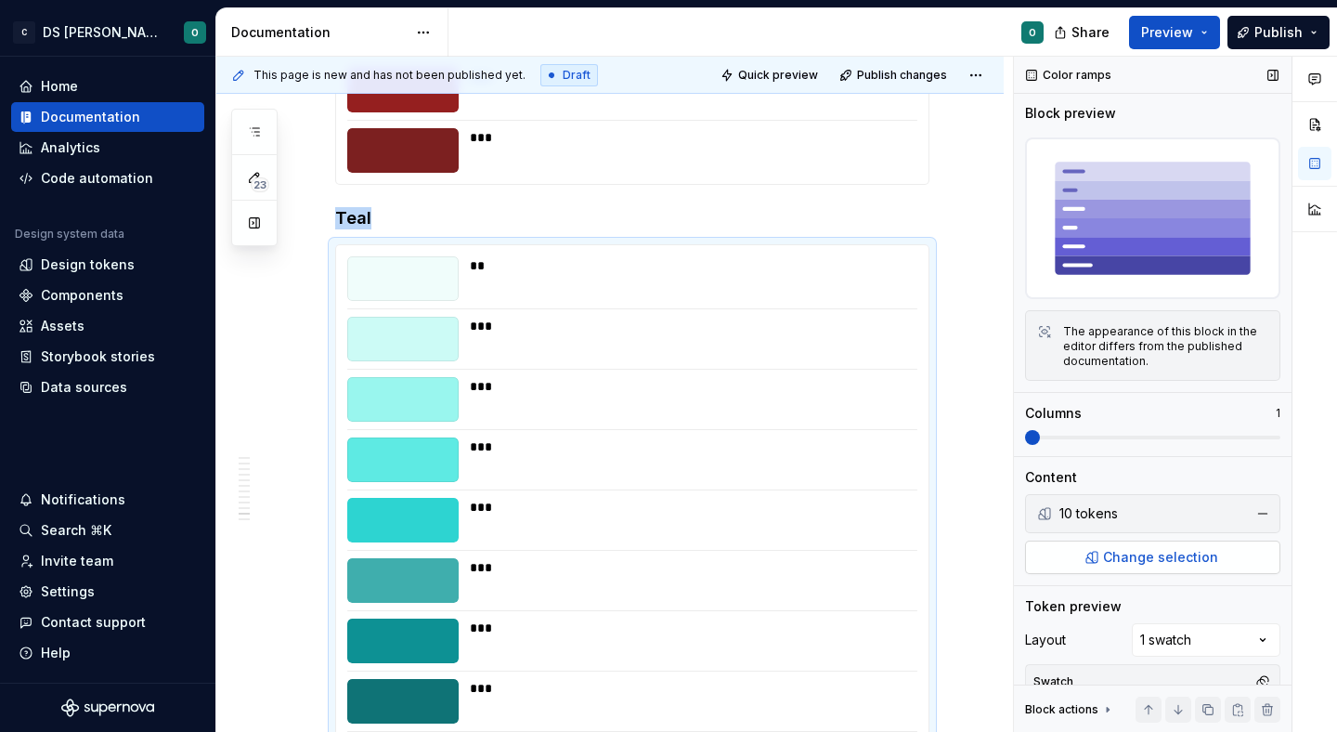
click at [1157, 555] on span "Change selection" at bounding box center [1160, 557] width 115 height 19
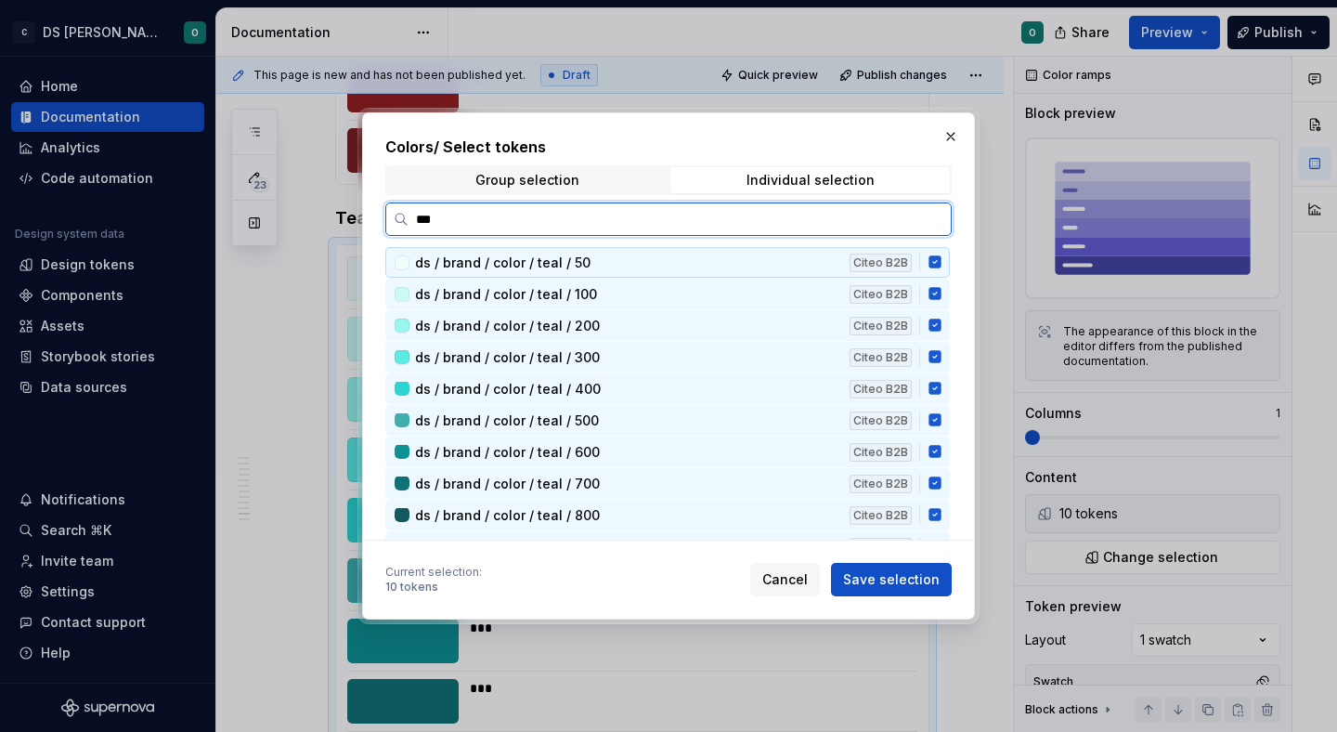
type input "****"
drag, startPoint x: 943, startPoint y: 262, endPoint x: 945, endPoint y: 294, distance: 32.5
click at [942, 263] on icon at bounding box center [935, 261] width 15 height 15
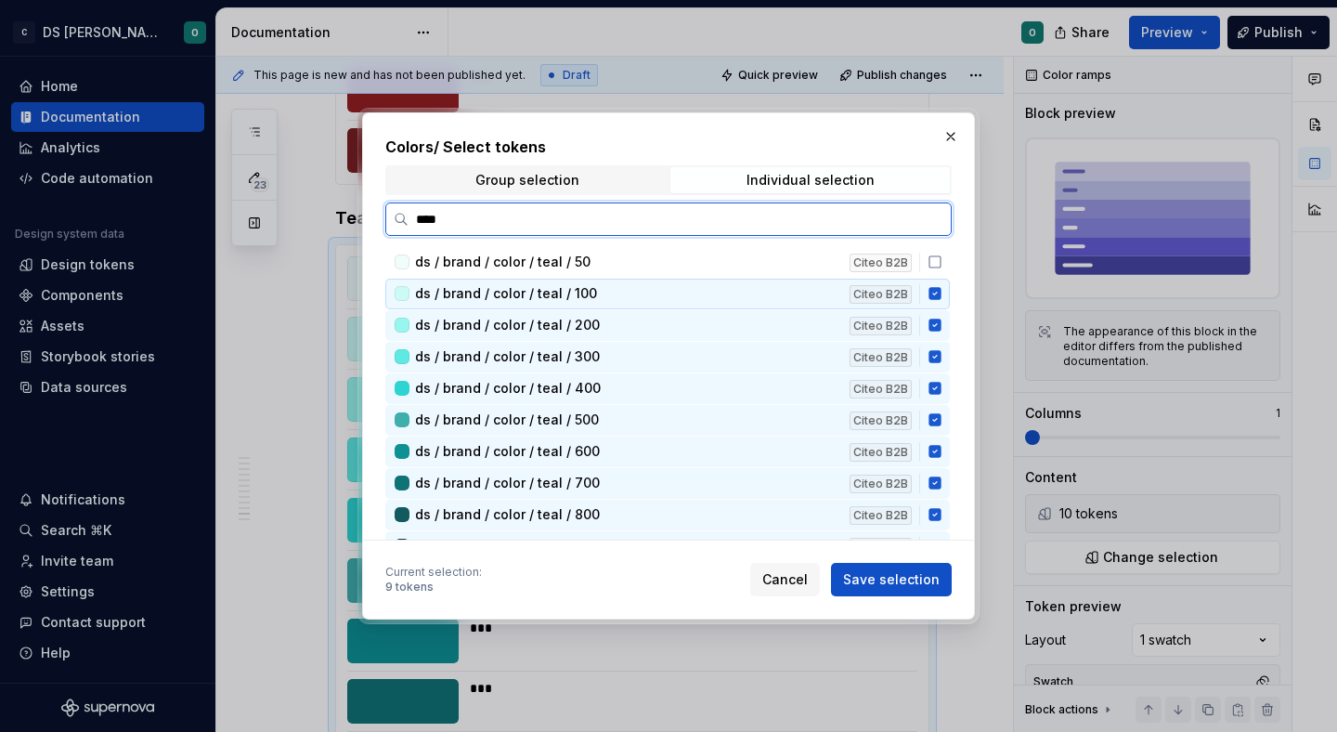
click at [942, 301] on icon at bounding box center [935, 293] width 15 height 15
click at [942, 322] on icon at bounding box center [935, 325] width 15 height 15
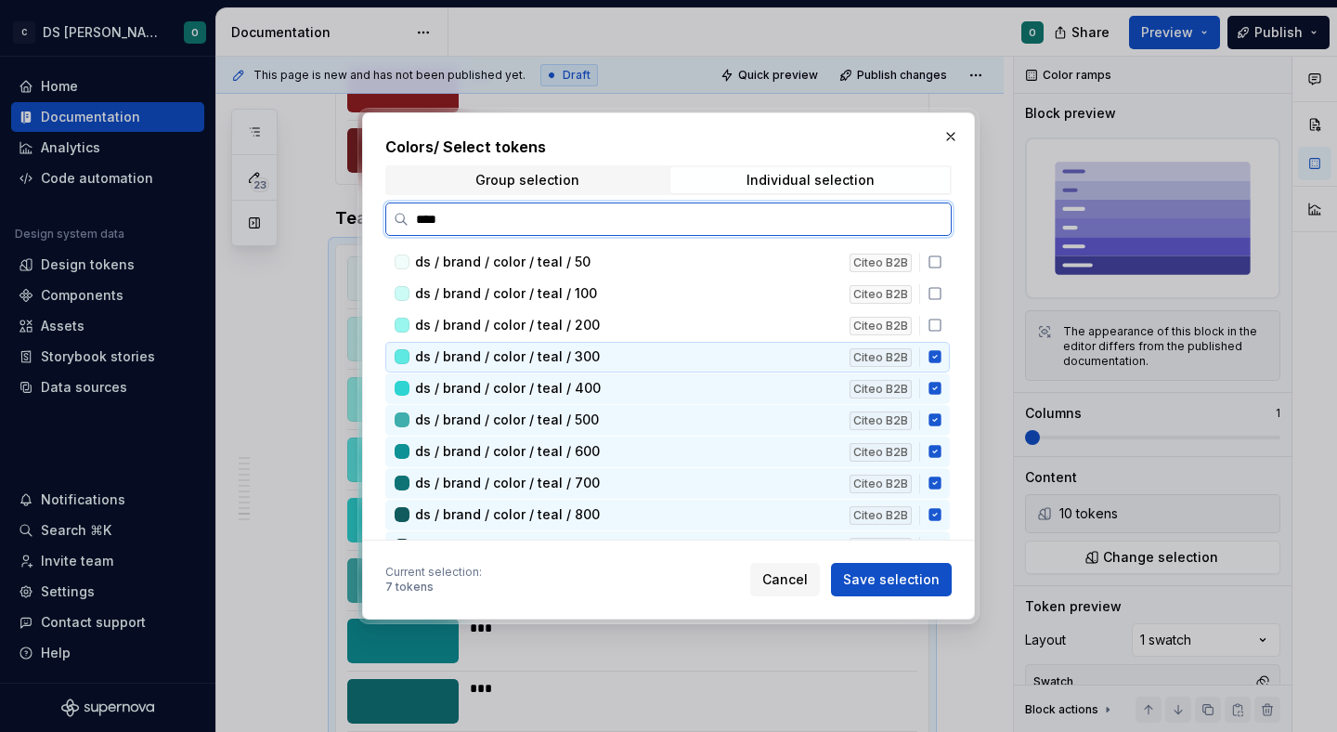
drag, startPoint x: 949, startPoint y: 343, endPoint x: 949, endPoint y: 371, distance: 28.8
click at [949, 355] on div "ds / brand / color / teal / 300 Citeo B2B" at bounding box center [667, 357] width 564 height 31
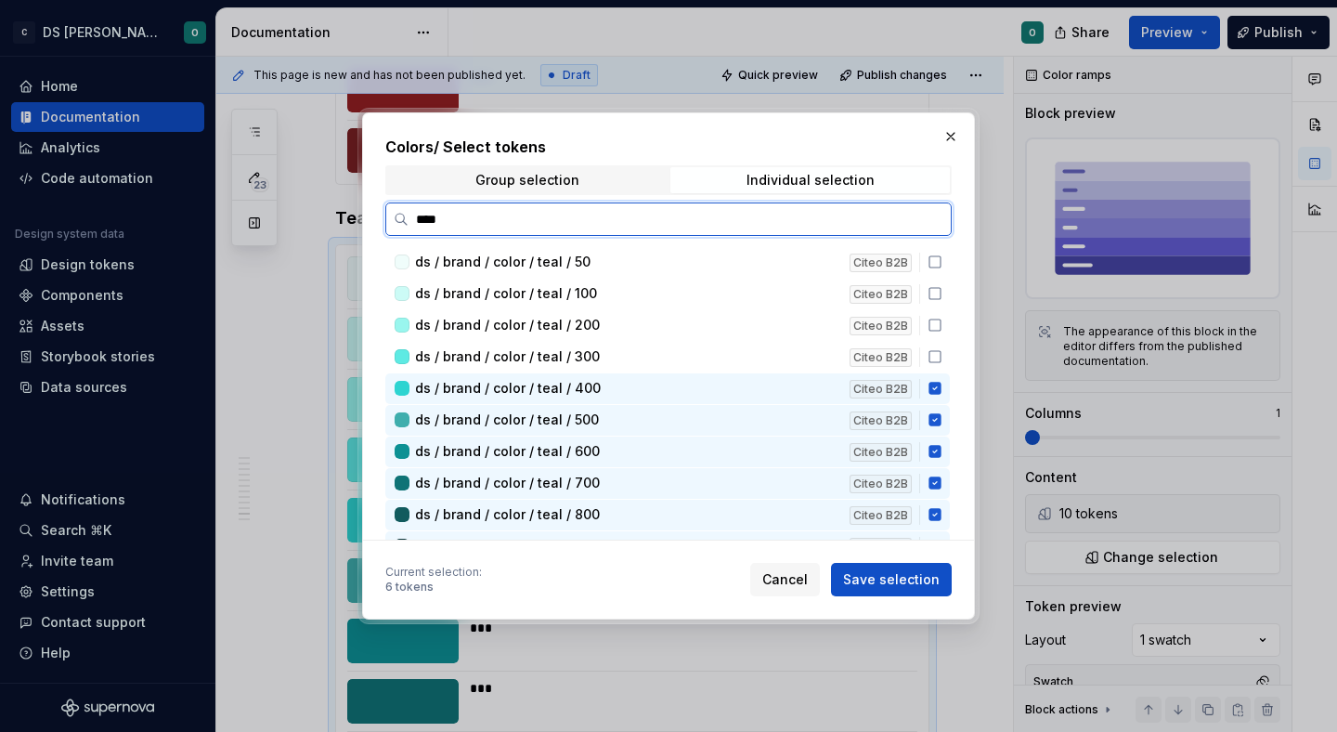
drag, startPoint x: 948, startPoint y: 376, endPoint x: 948, endPoint y: 389, distance: 13.0
click at [948, 389] on div "ds / brand / color / teal / 400 Citeo B2B" at bounding box center [667, 388] width 564 height 31
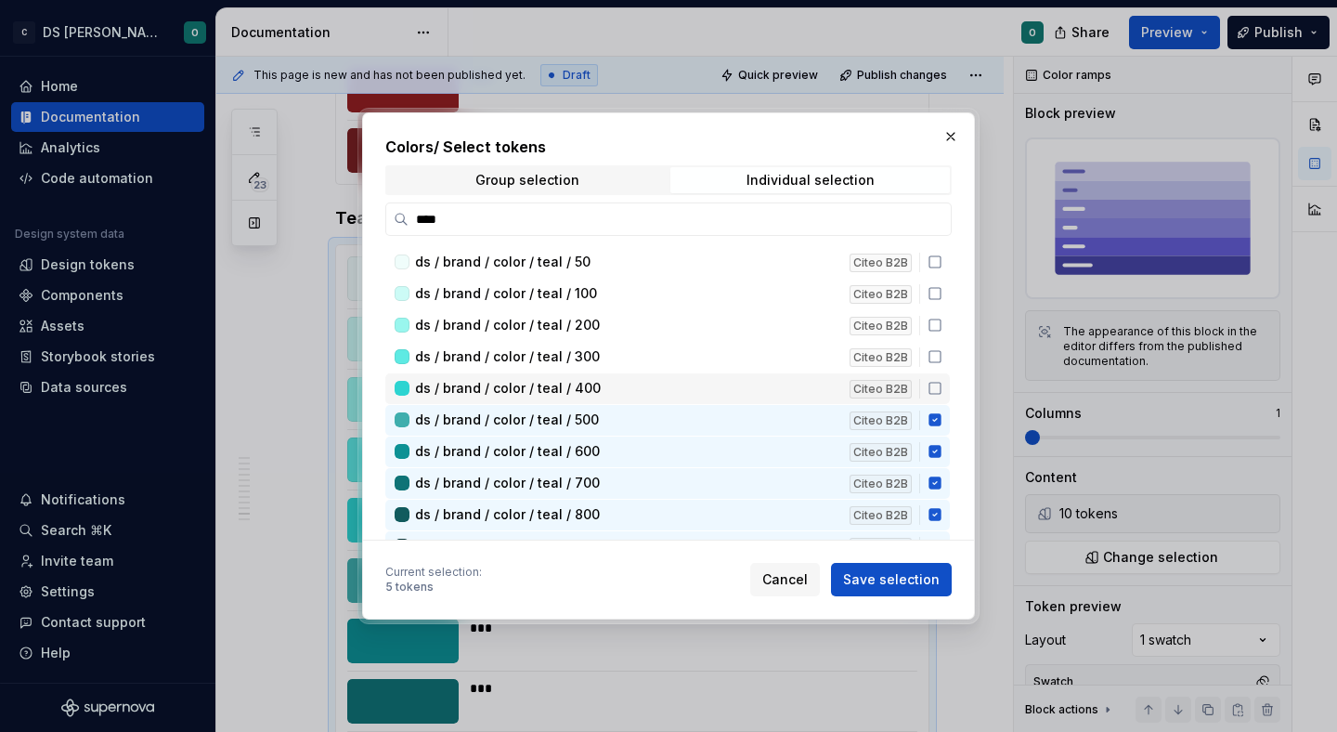
drag, startPoint x: 947, startPoint y: 403, endPoint x: 946, endPoint y: 427, distance: 24.2
click at [947, 410] on div "ds / brand / color / teal / 50 Citeo B2B ds / brand / color / teal / 100 Citeo …" at bounding box center [669, 562] width 568 height 630
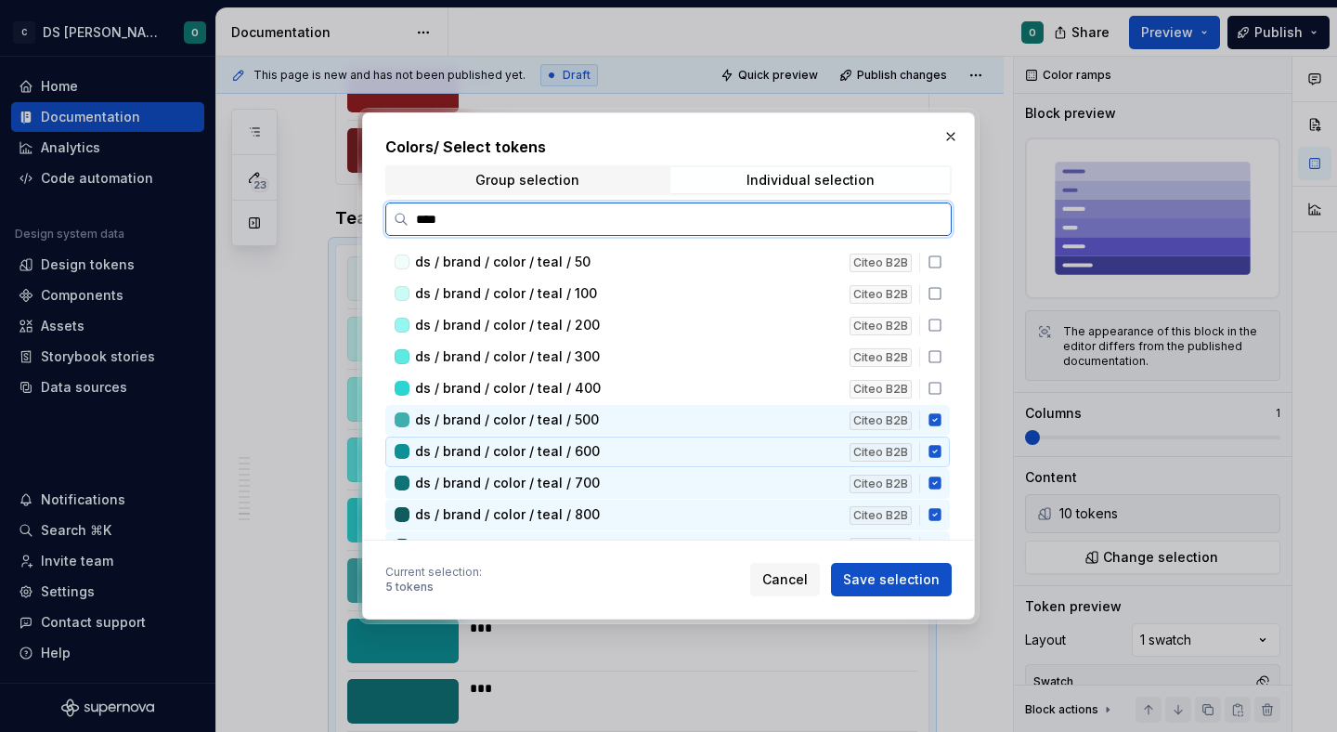
click at [943, 443] on div "ds / brand / color / teal / 600 Citeo B2B" at bounding box center [667, 451] width 564 height 31
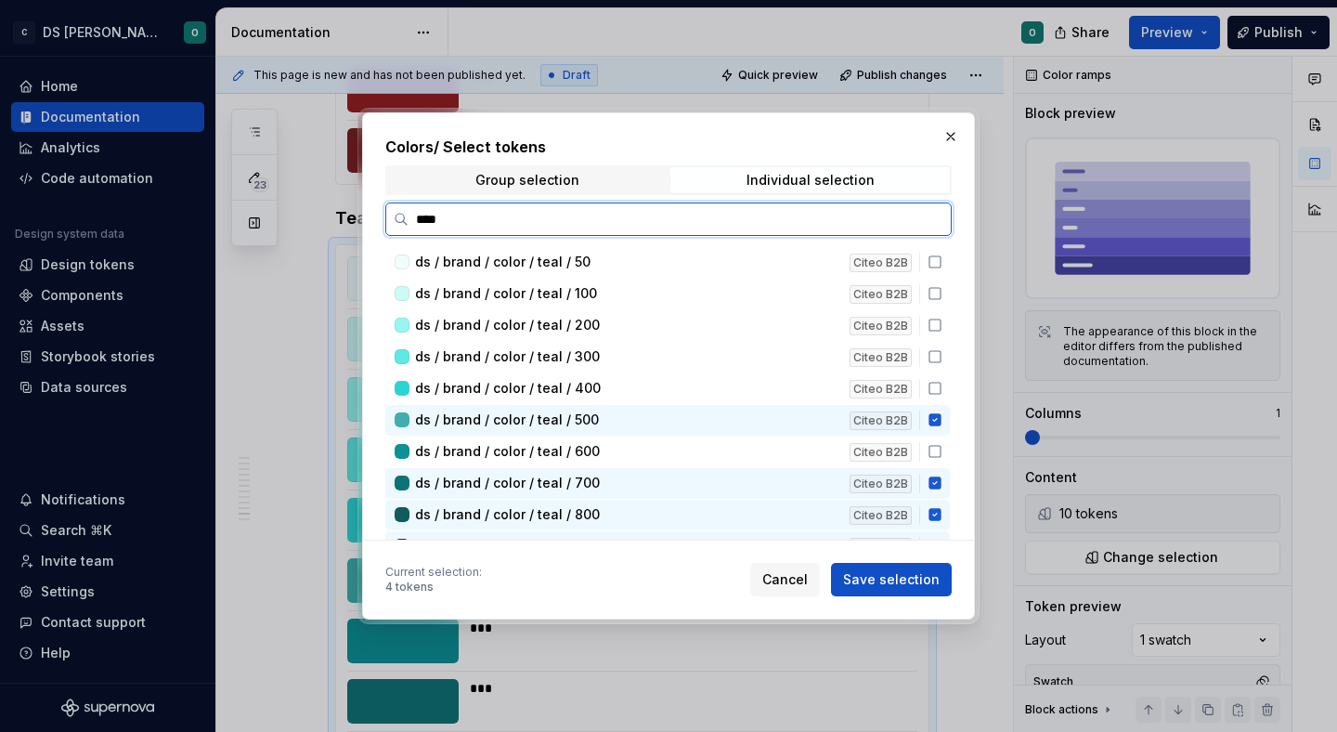
click at [941, 417] on icon at bounding box center [934, 420] width 12 height 12
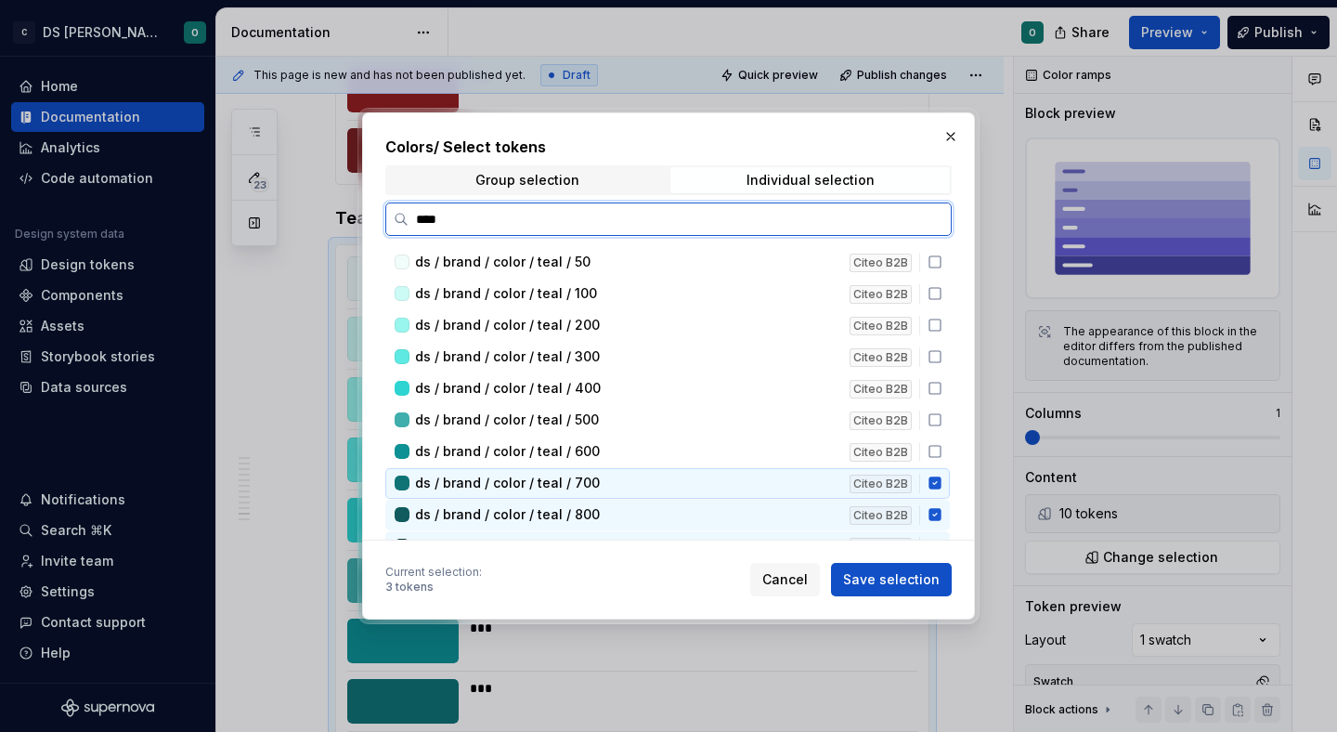
click at [942, 475] on icon at bounding box center [935, 482] width 15 height 15
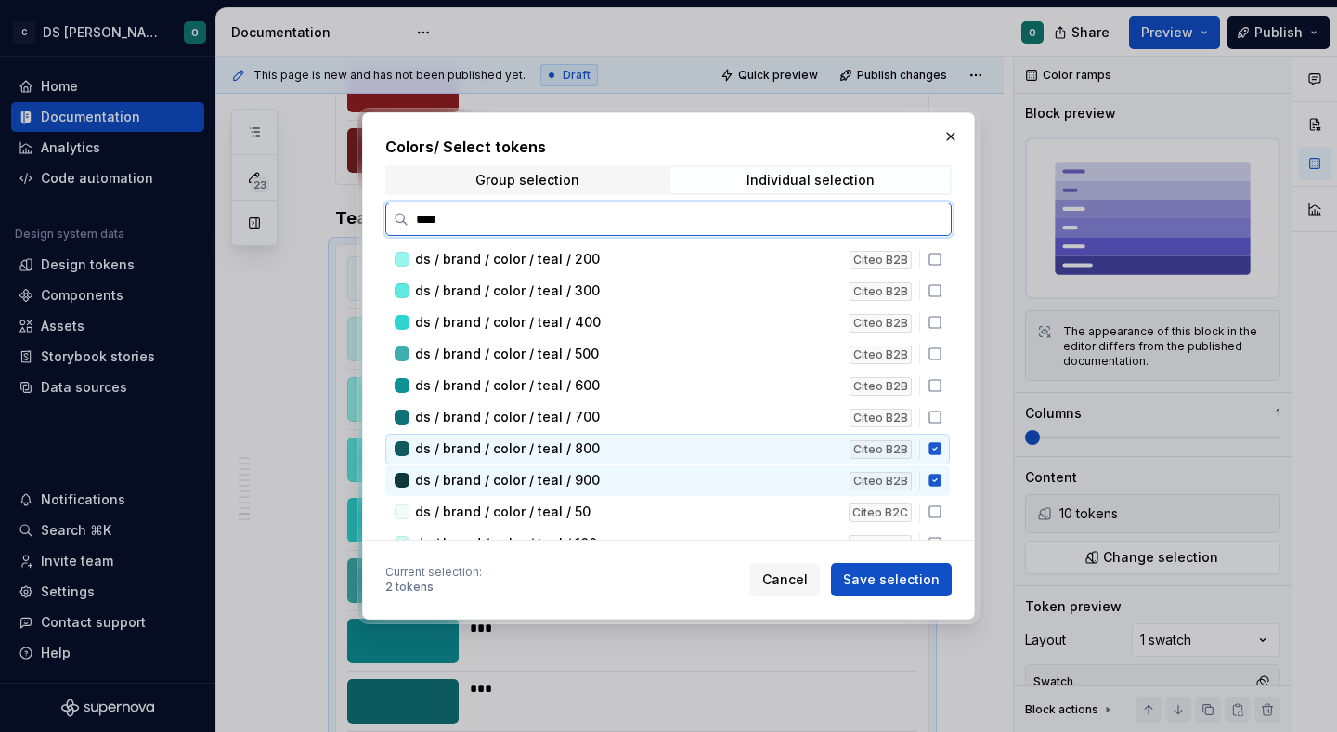
click at [941, 453] on icon at bounding box center [934, 449] width 12 height 12
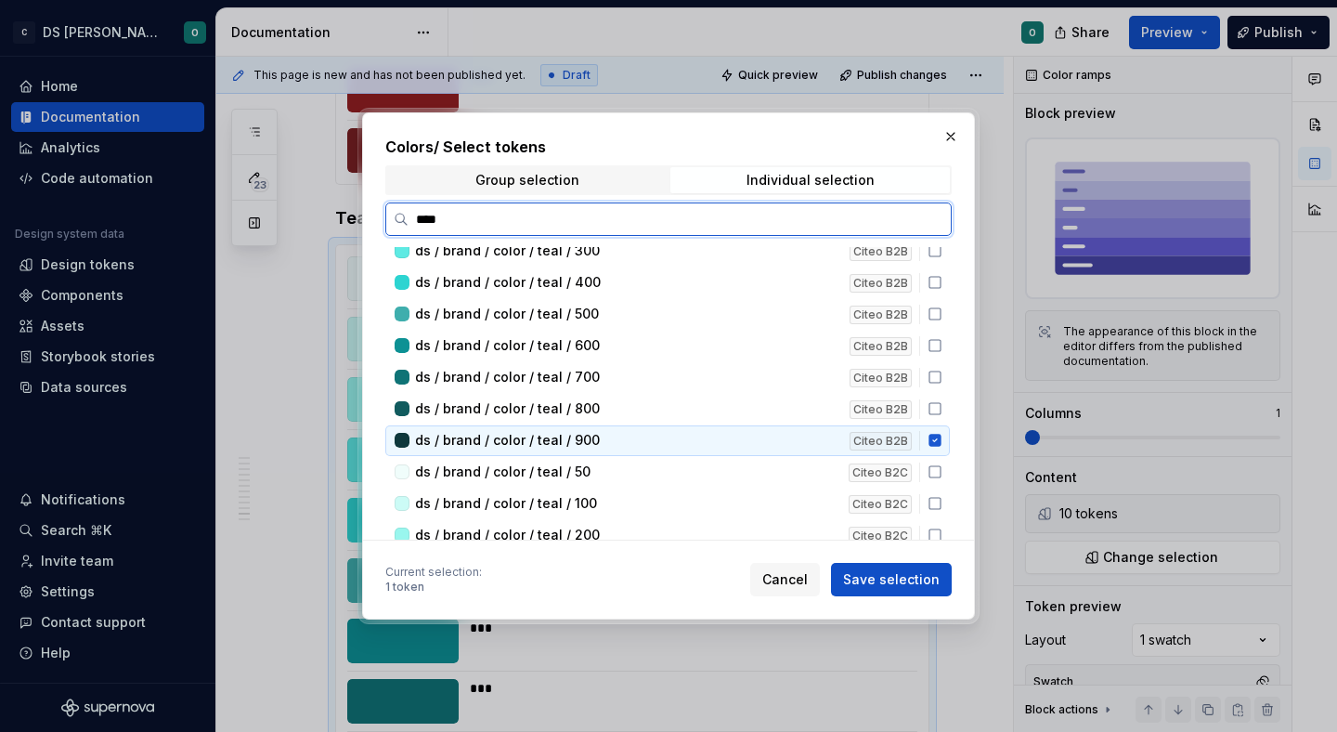
click at [943, 464] on div "ds / brand / color / teal / 50 Citeo B2C" at bounding box center [667, 472] width 564 height 31
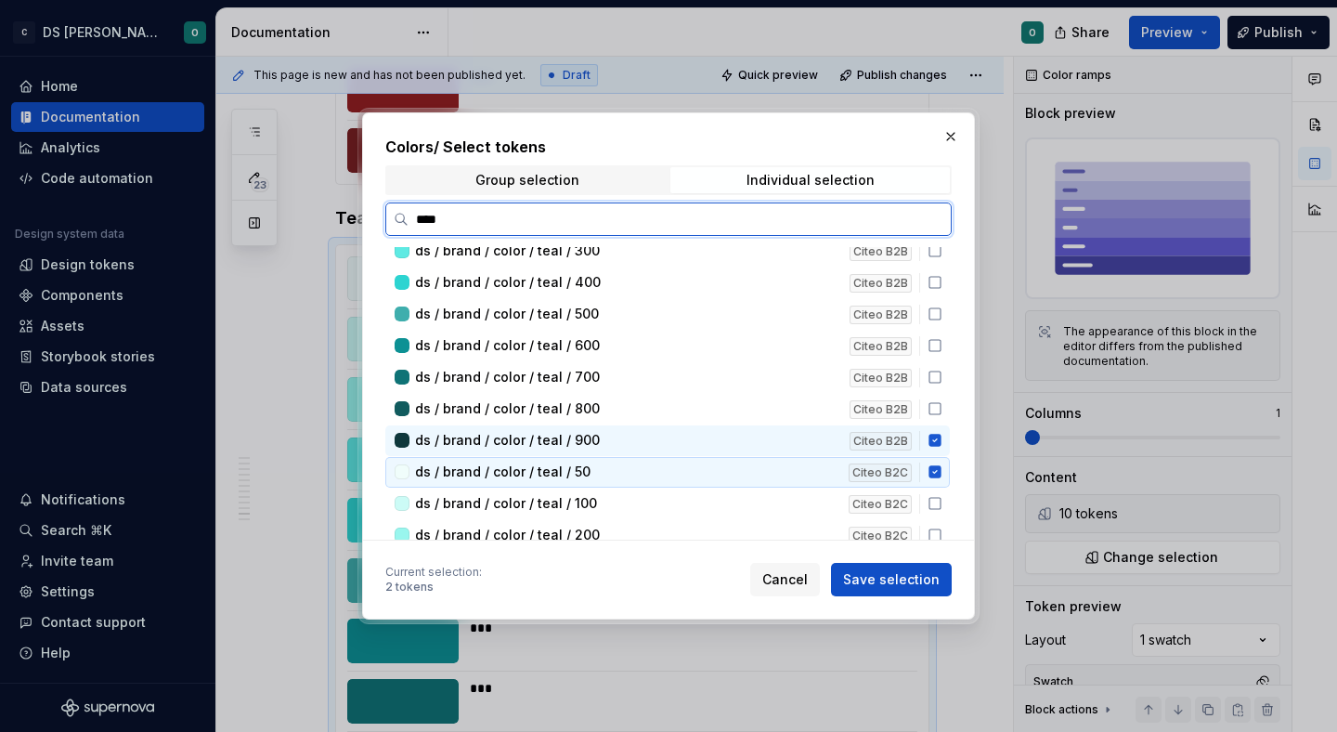
scroll to position [108, 0]
click at [942, 439] on icon at bounding box center [935, 438] width 15 height 15
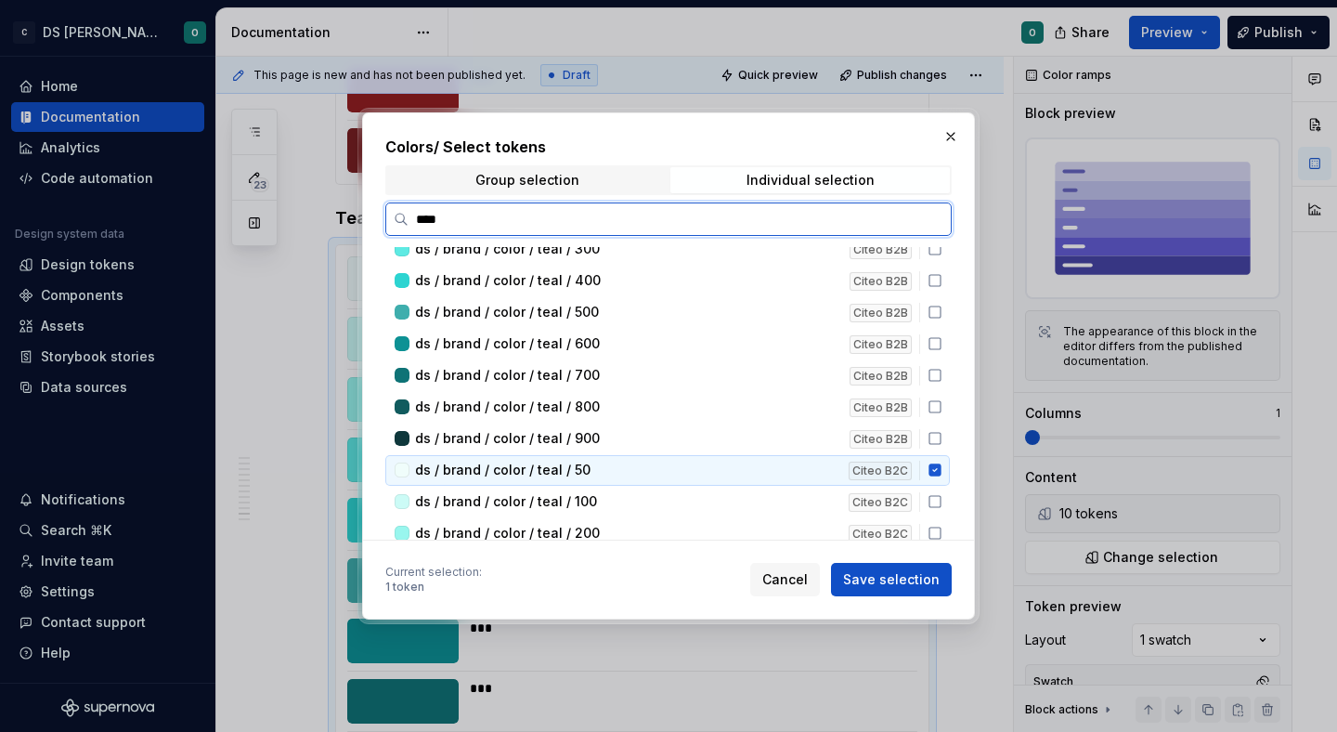
click at [942, 462] on icon at bounding box center [935, 469] width 15 height 15
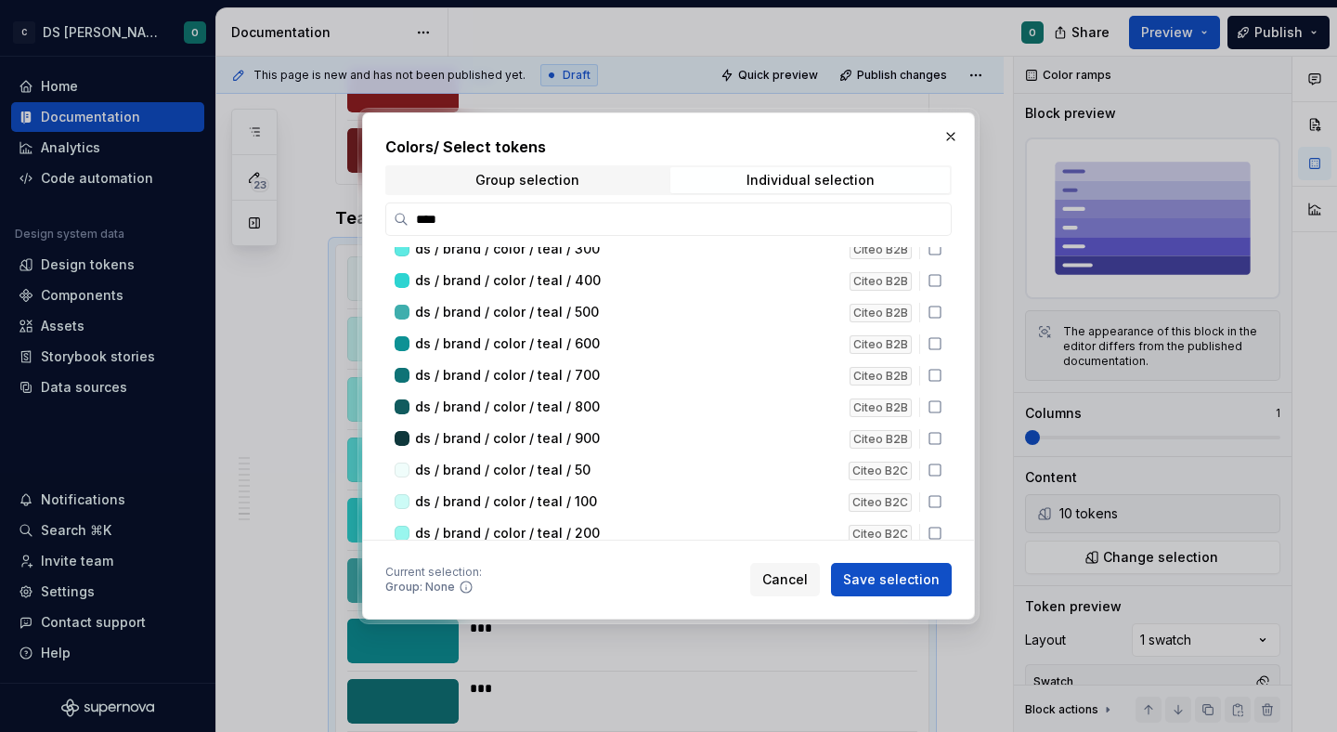
click at [945, 138] on button "button" at bounding box center [951, 136] width 26 height 26
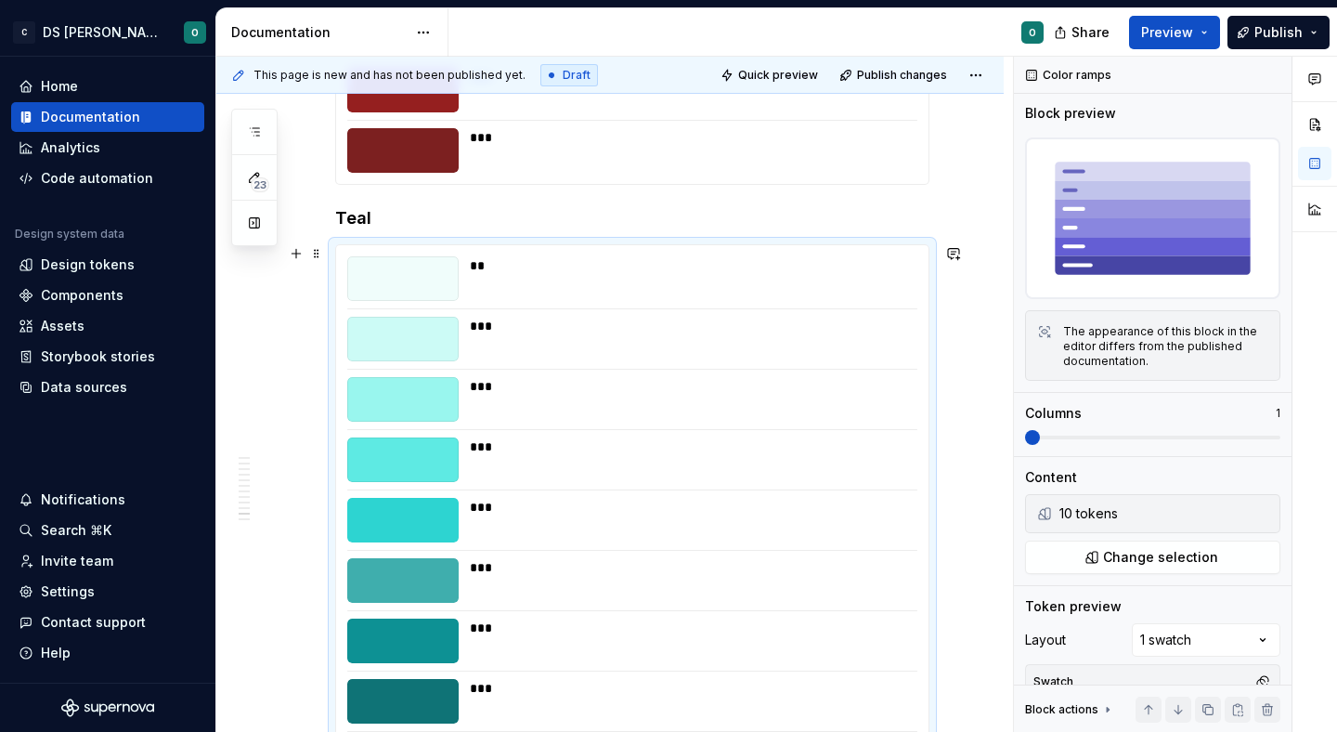
click at [607, 247] on div "** *** *** *** *** *** *** *** *** ***" at bounding box center [632, 550] width 592 height 610
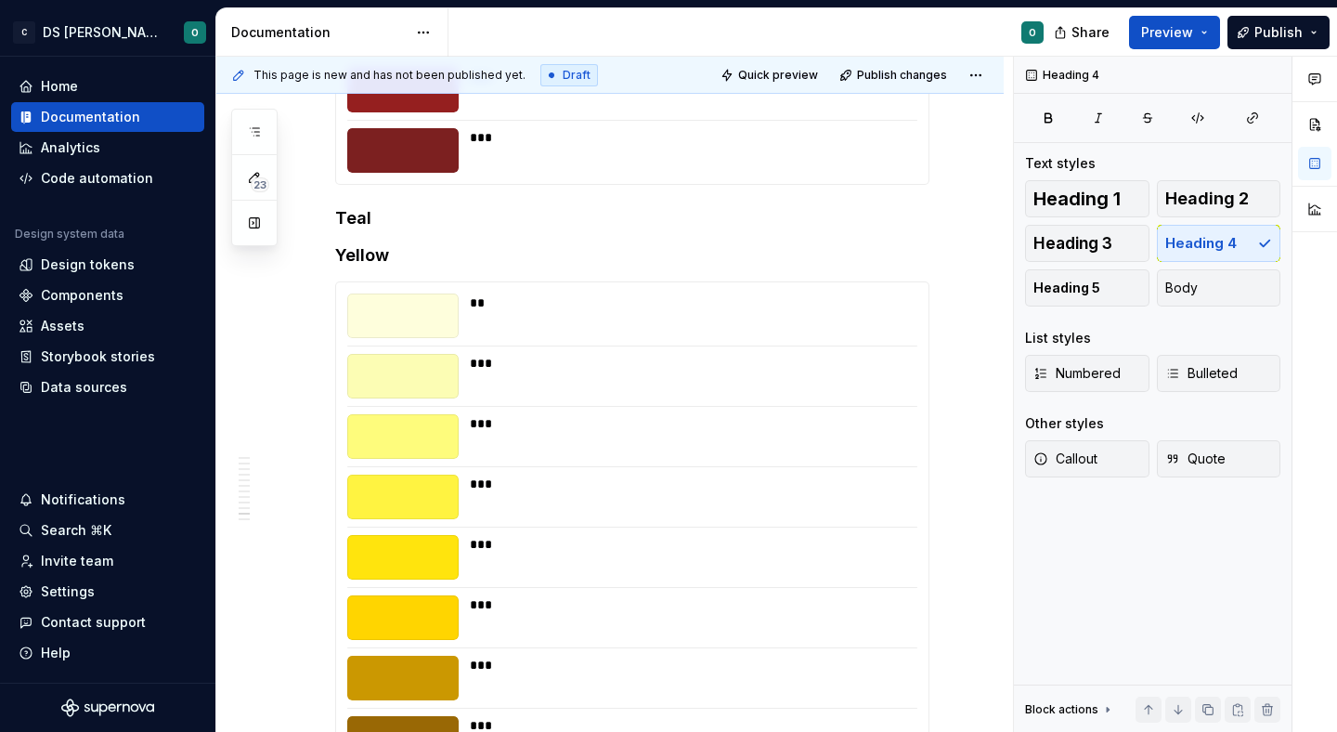
scroll to position [0, 0]
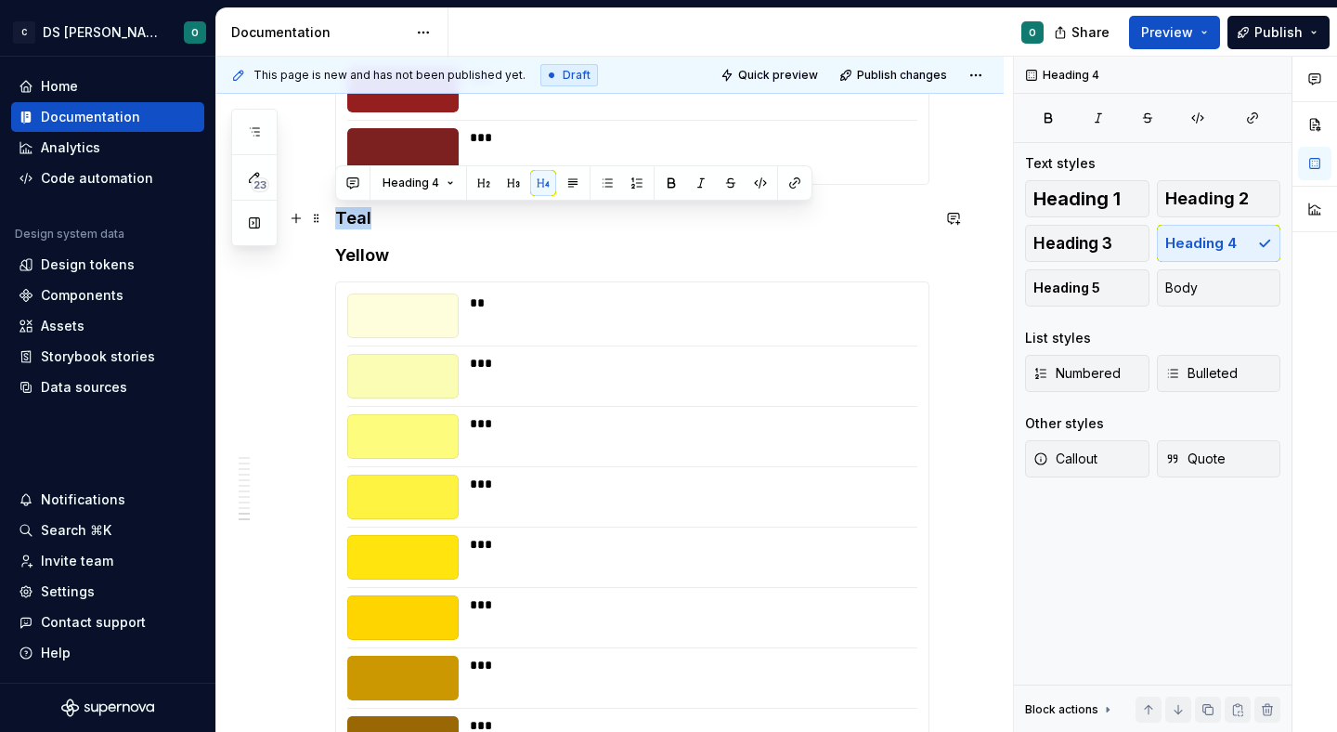
drag, startPoint x: 419, startPoint y: 218, endPoint x: 333, endPoint y: 211, distance: 85.7
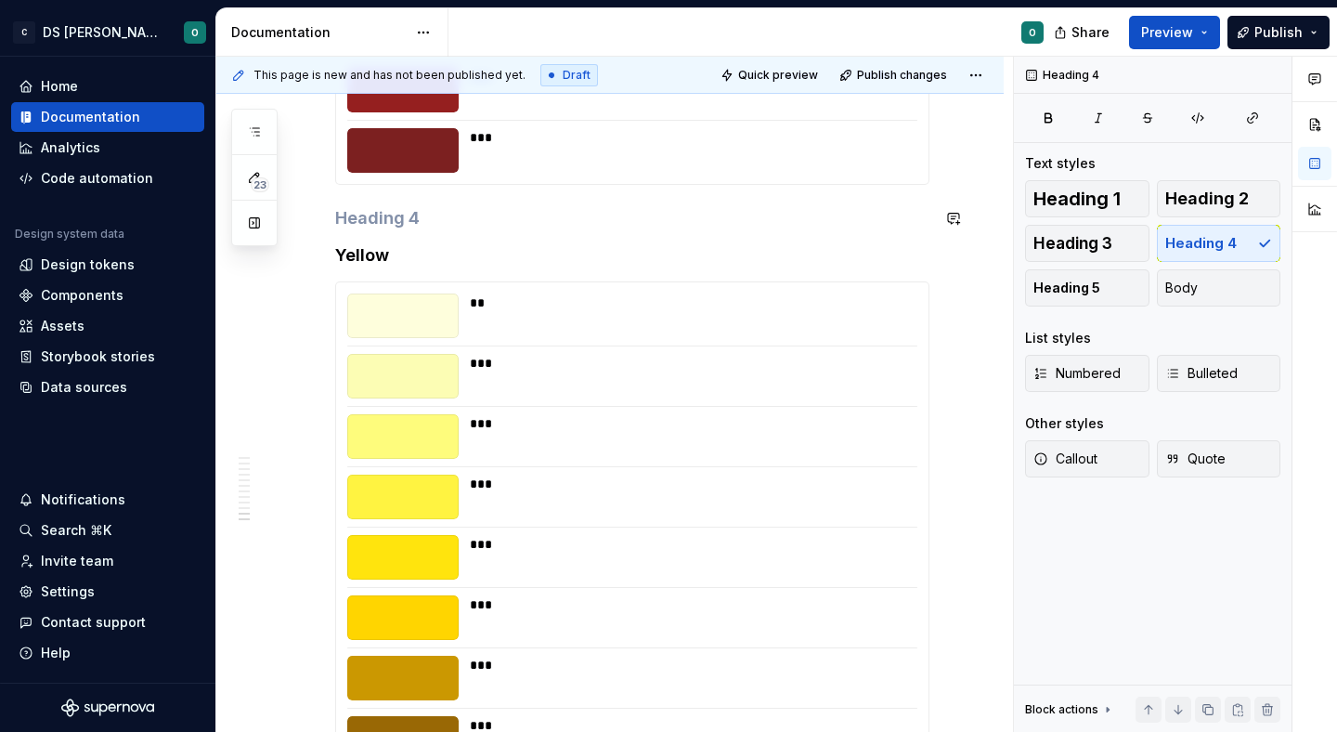
scroll to position [6449, 0]
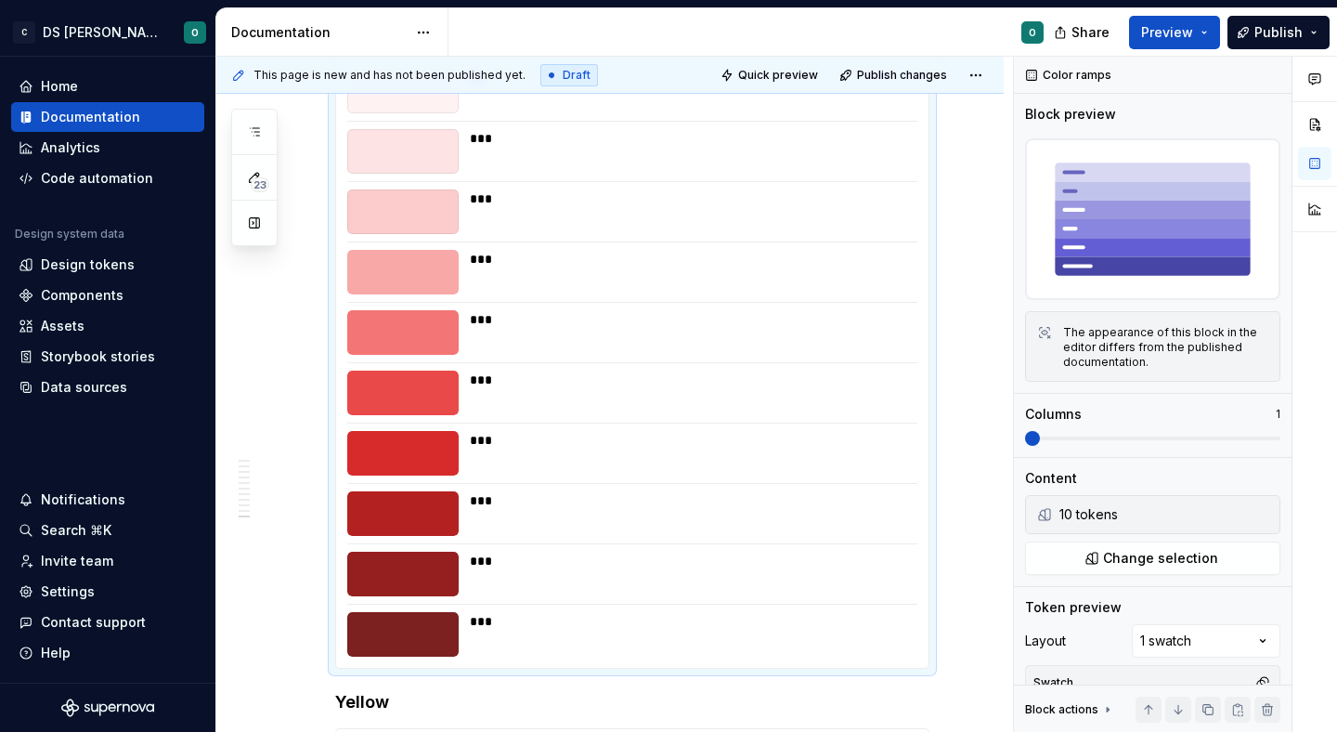
type textarea "*"
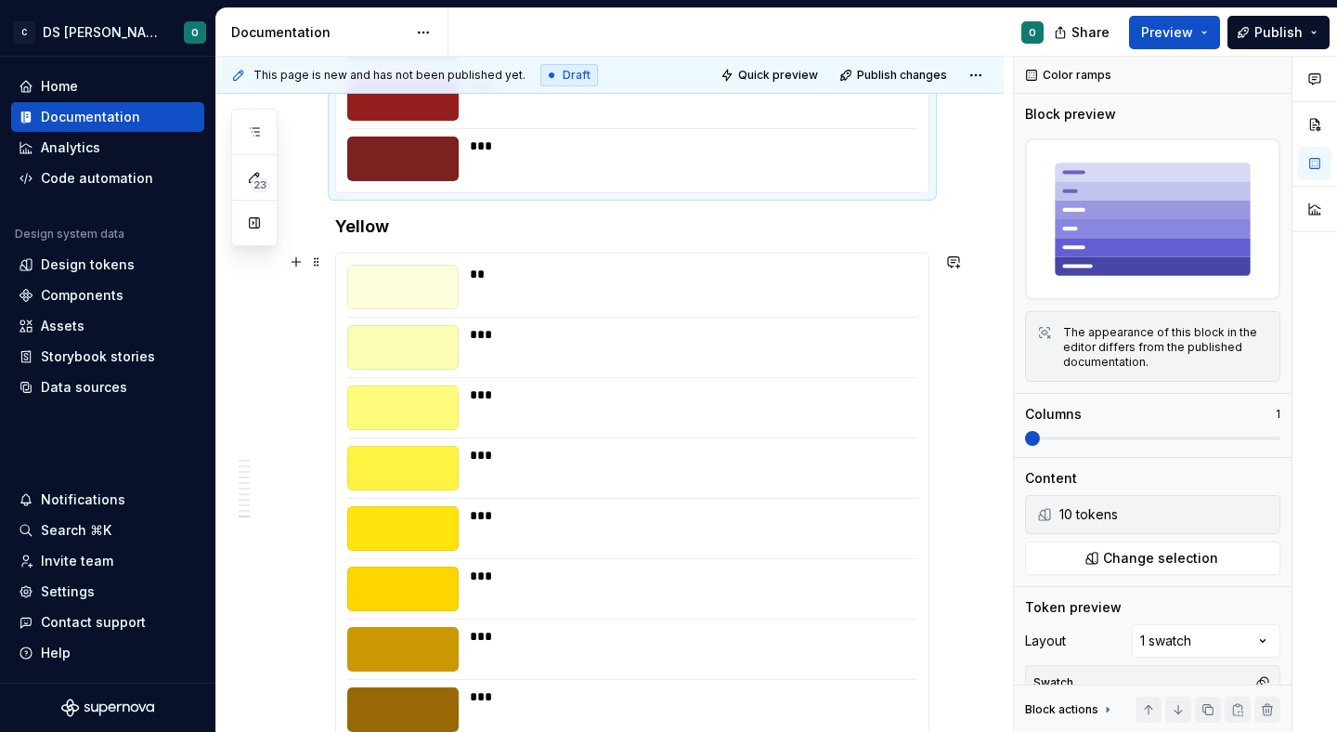
click at [582, 316] on div "** *** *** *** *** *** *** *** *** ***" at bounding box center [632, 558] width 592 height 610
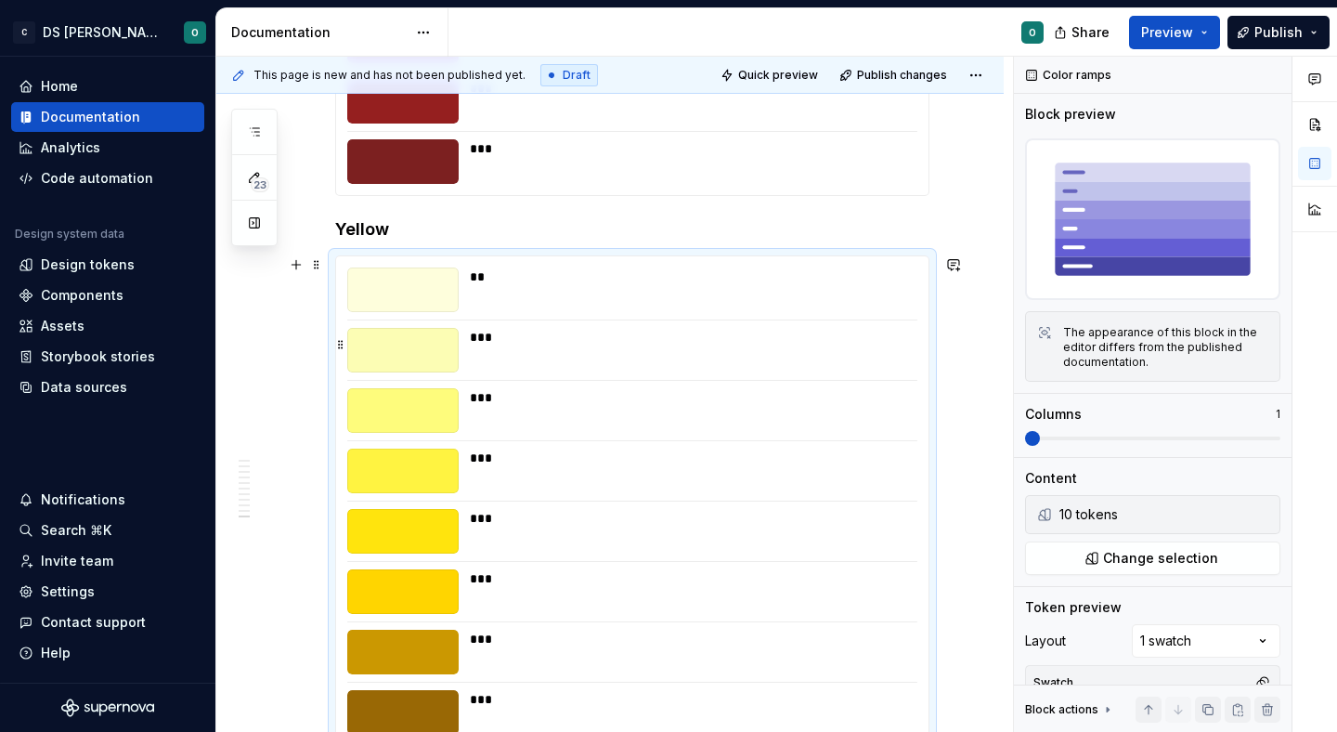
scroll to position [7240, 0]
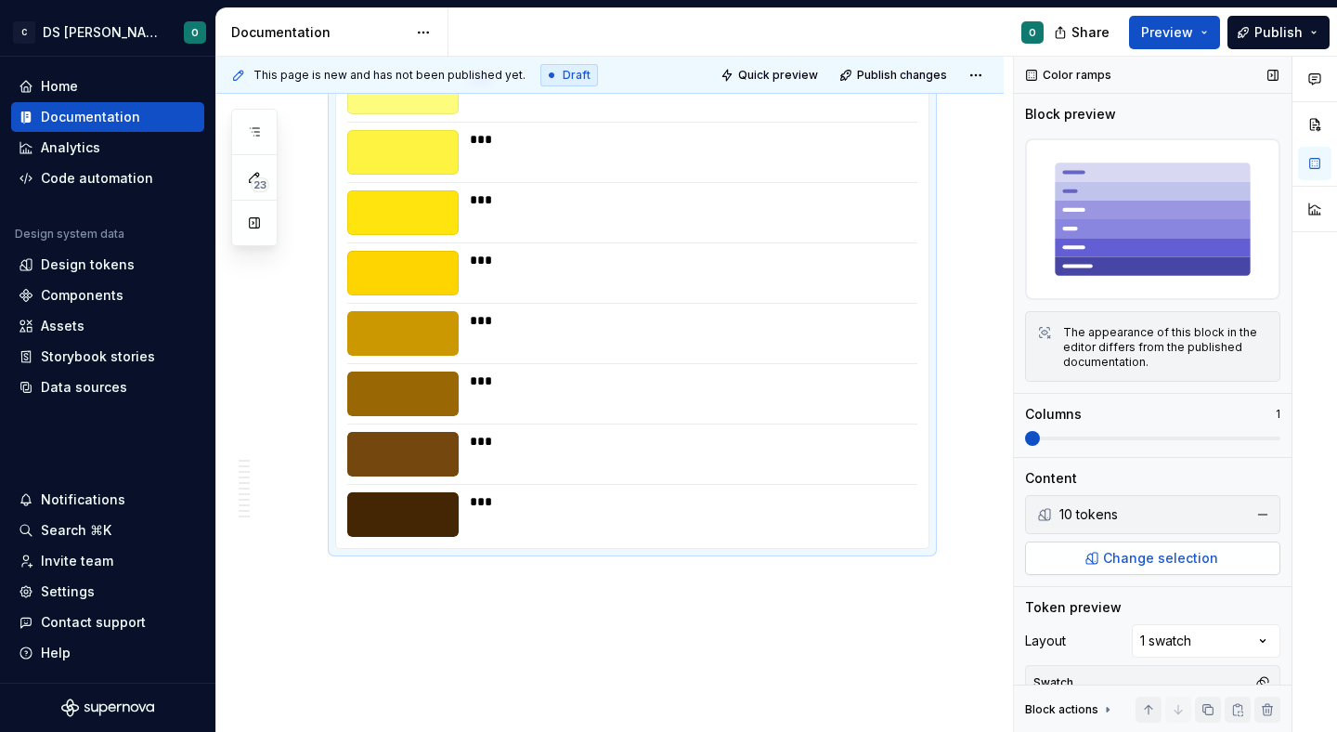
click at [1126, 555] on span "Change selection" at bounding box center [1160, 558] width 115 height 19
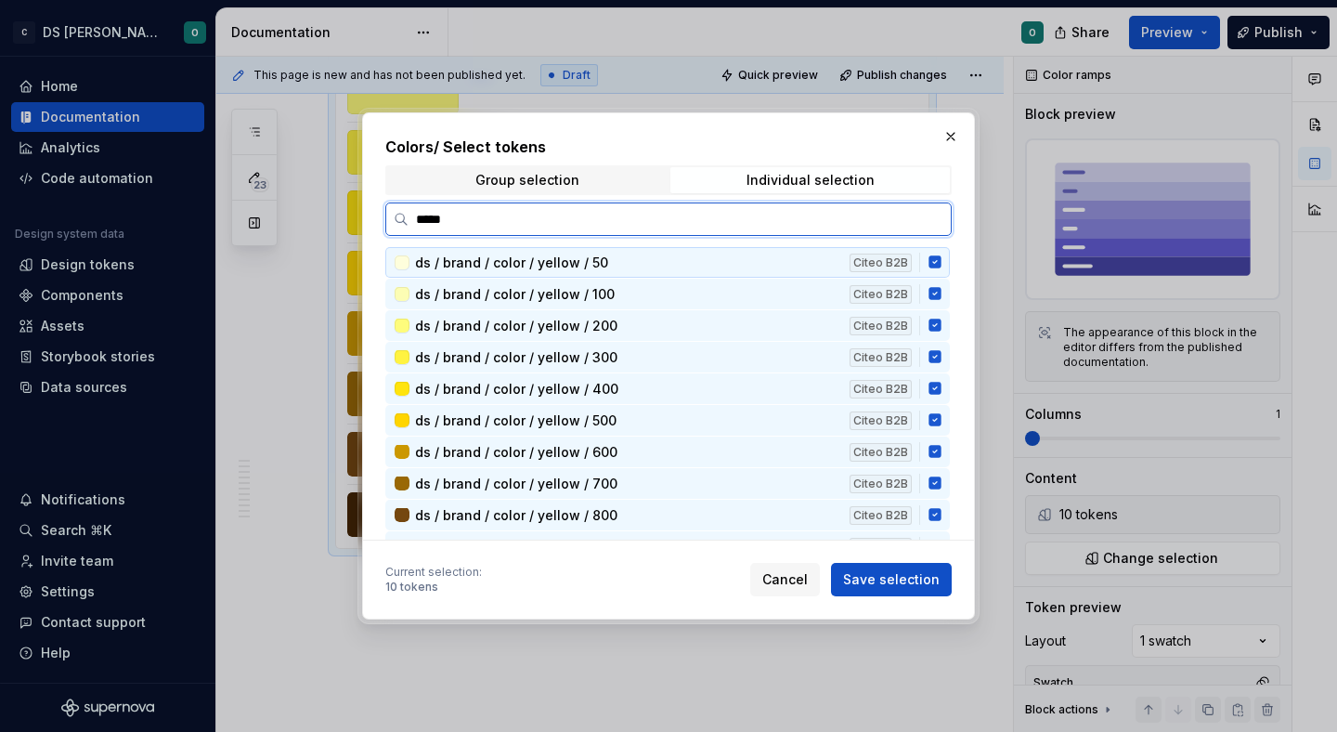
type input "******"
click at [941, 258] on icon at bounding box center [934, 262] width 12 height 12
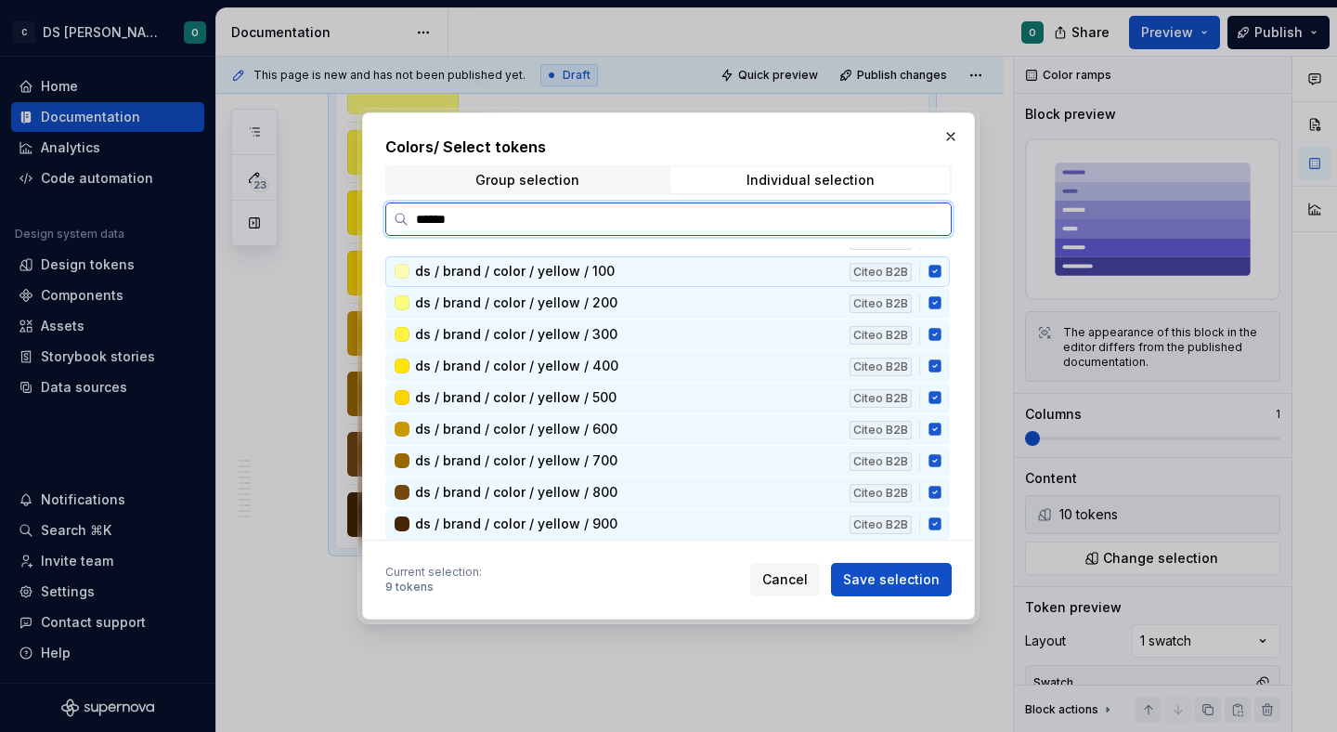
click at [941, 276] on icon at bounding box center [934, 272] width 12 height 12
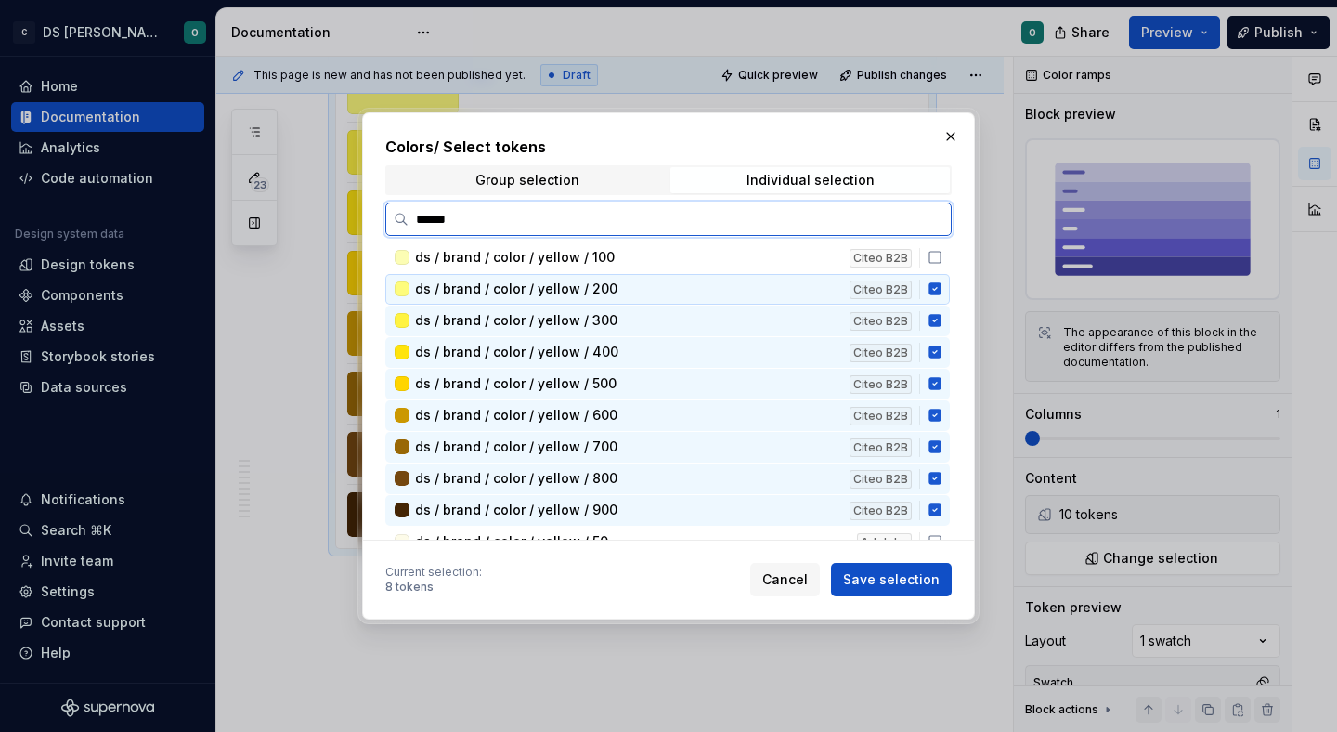
click at [941, 291] on icon at bounding box center [934, 289] width 12 height 12
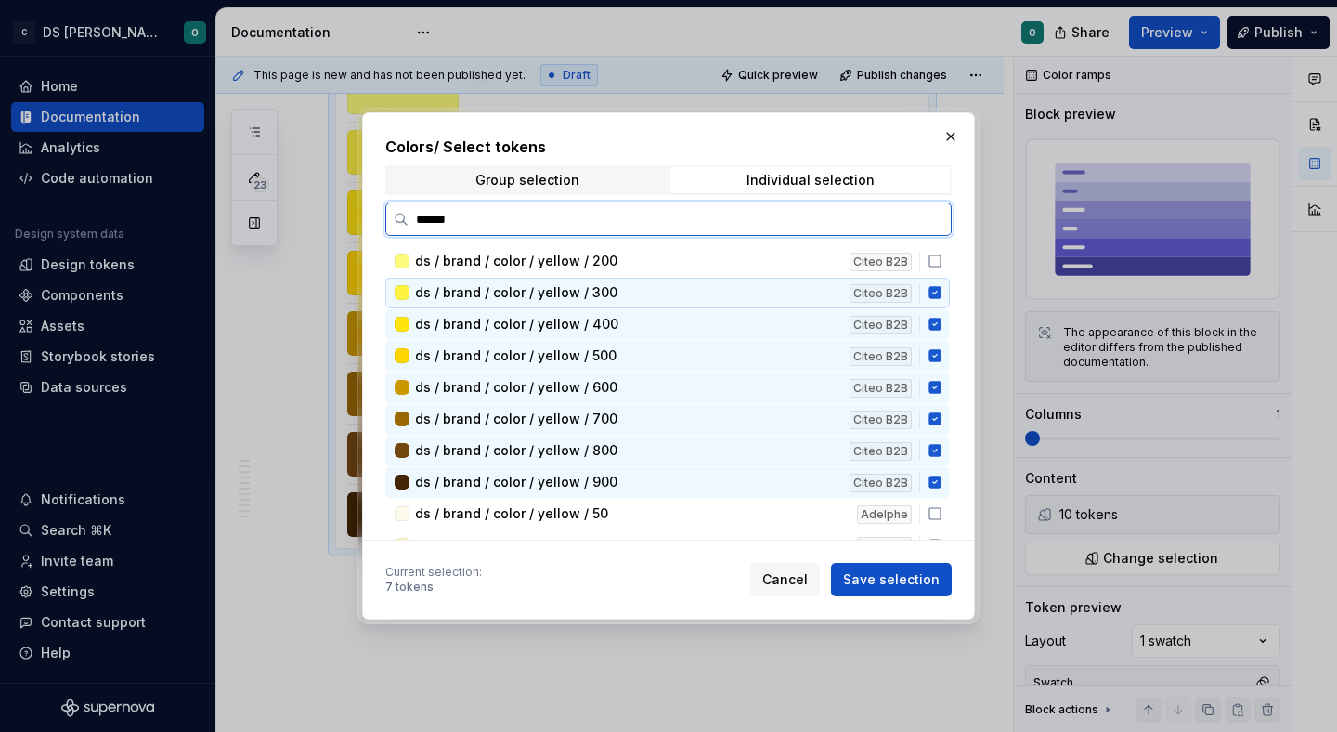
click at [941, 295] on icon at bounding box center [934, 293] width 12 height 12
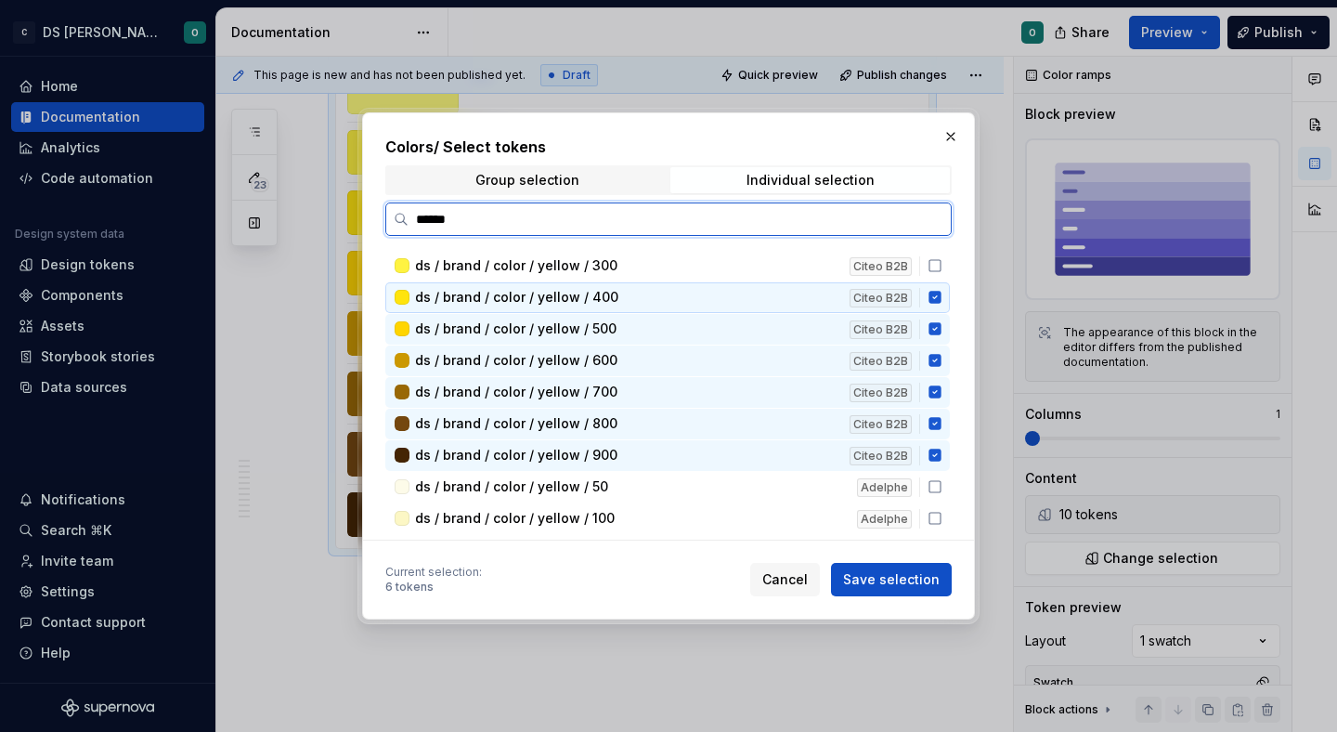
click at [941, 300] on icon at bounding box center [934, 298] width 12 height 12
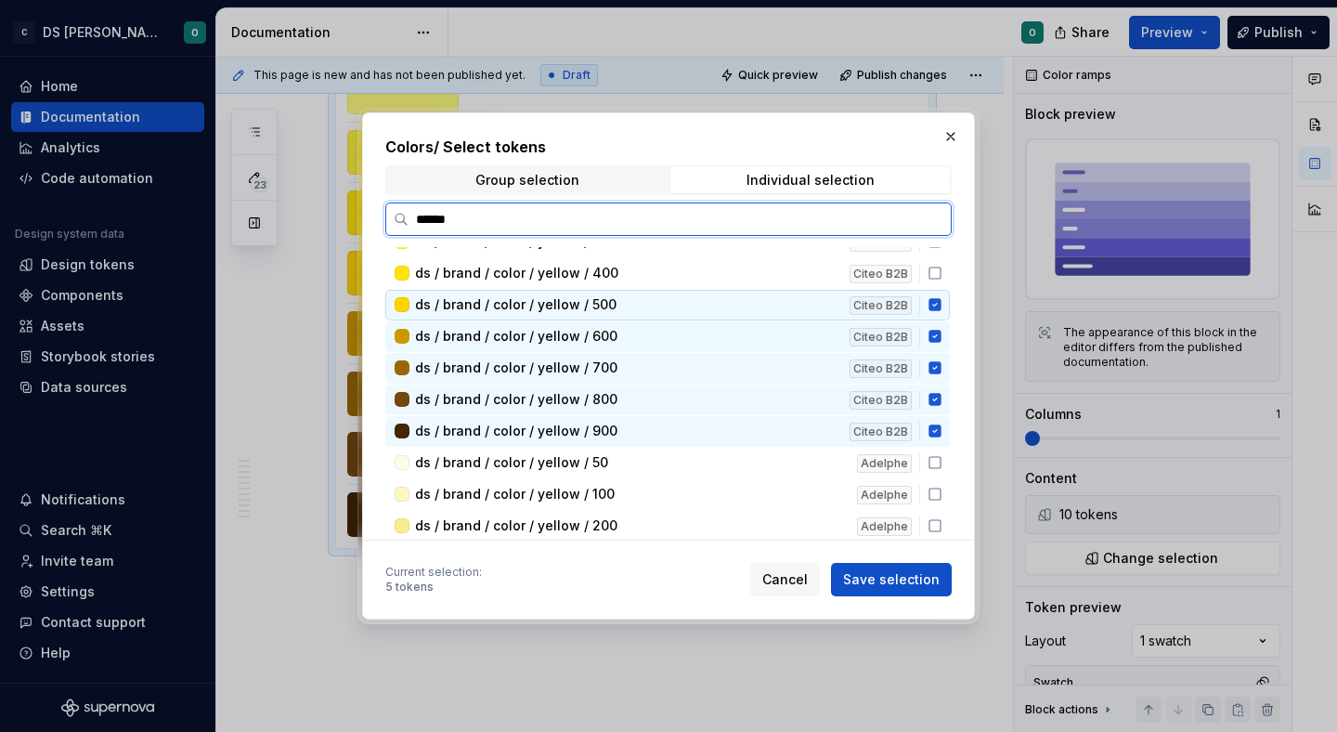
click at [941, 305] on icon at bounding box center [934, 305] width 12 height 12
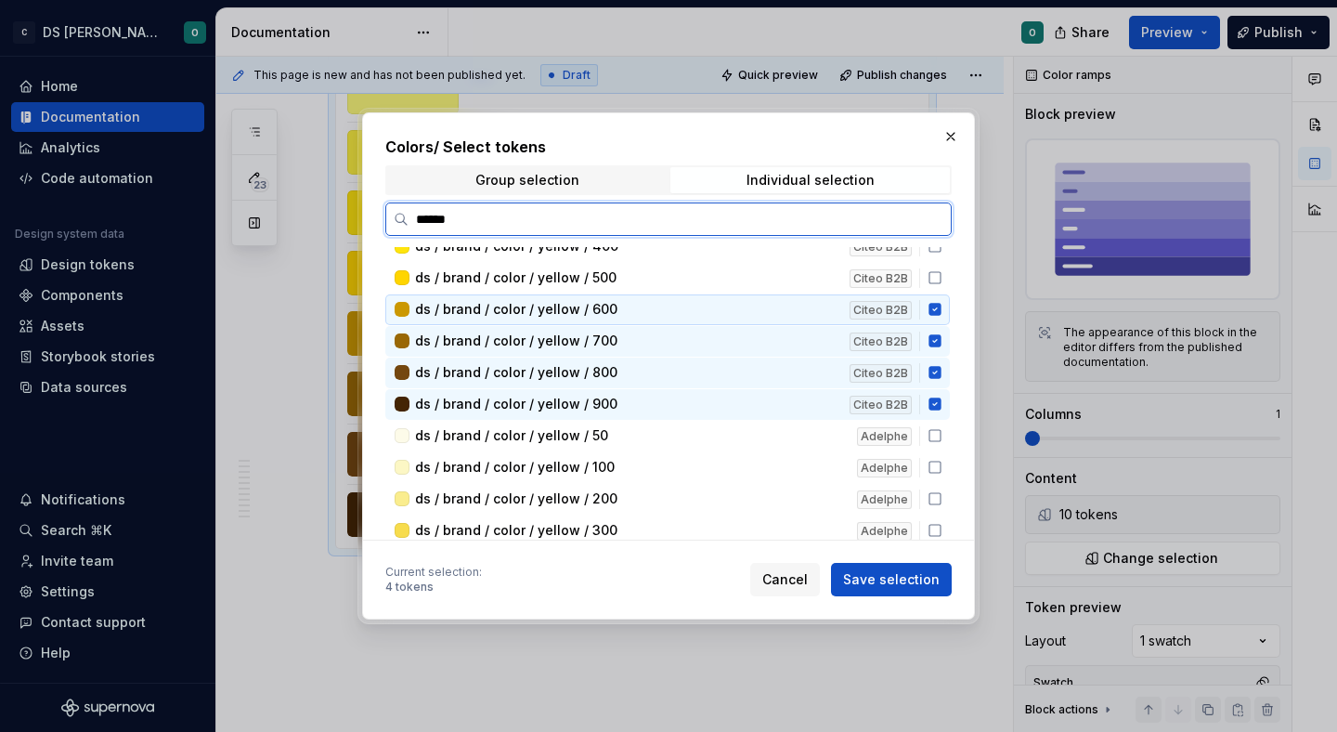
click at [941, 313] on icon at bounding box center [934, 310] width 12 height 12
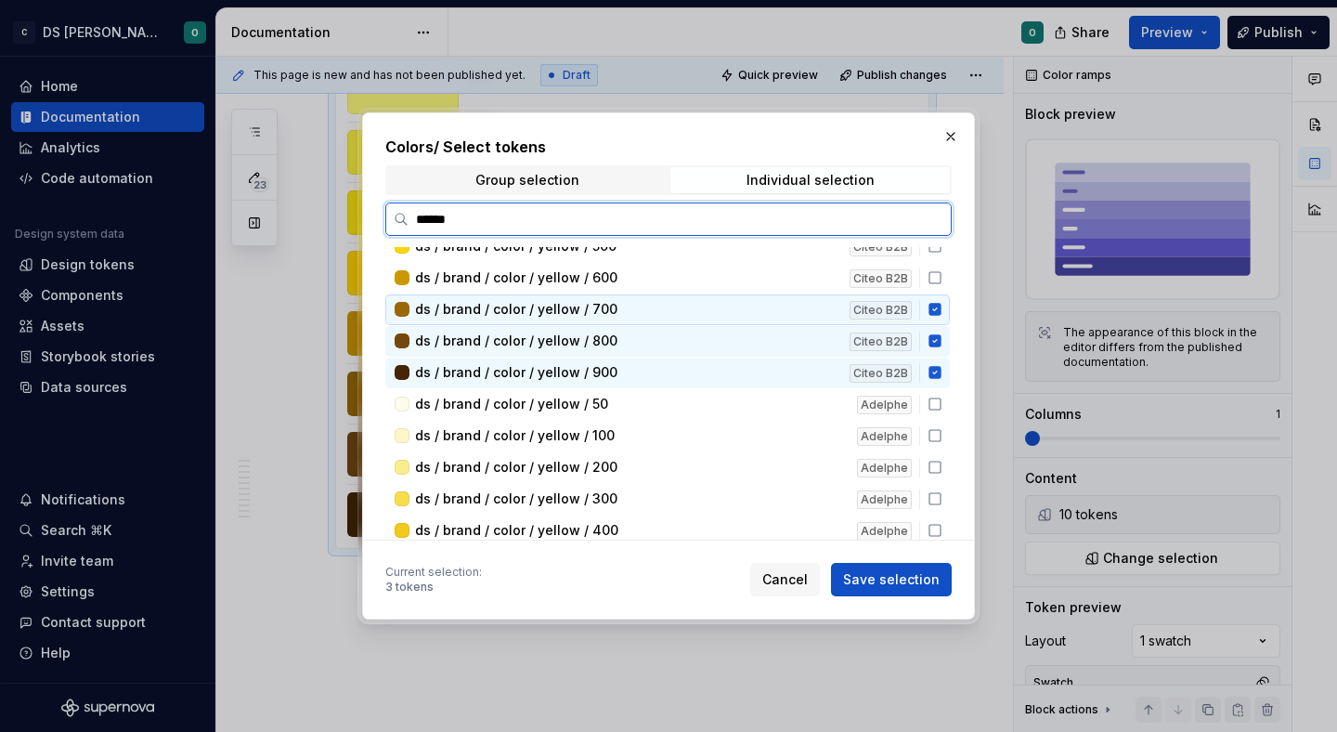
click at [942, 315] on icon at bounding box center [935, 309] width 15 height 15
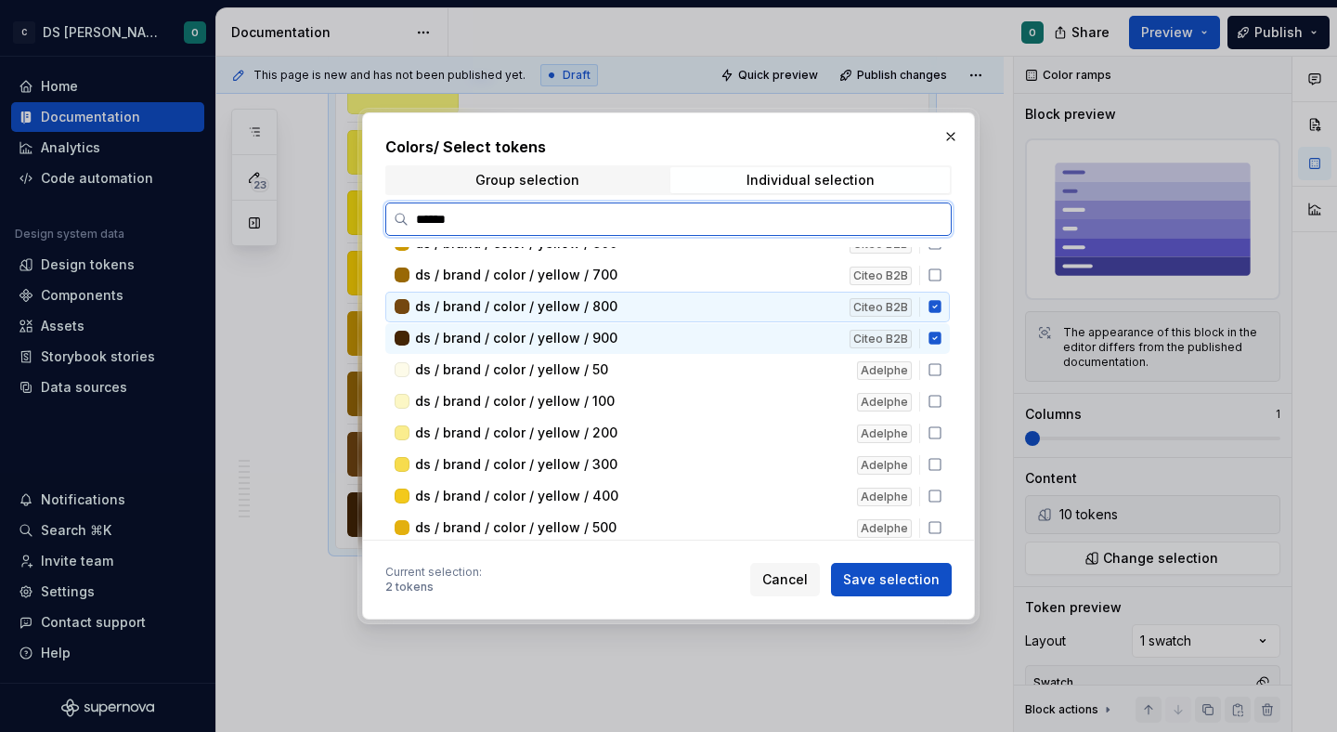
click at [949, 318] on div "ds / brand / color / yellow / 800 Citeo B2B" at bounding box center [667, 307] width 564 height 31
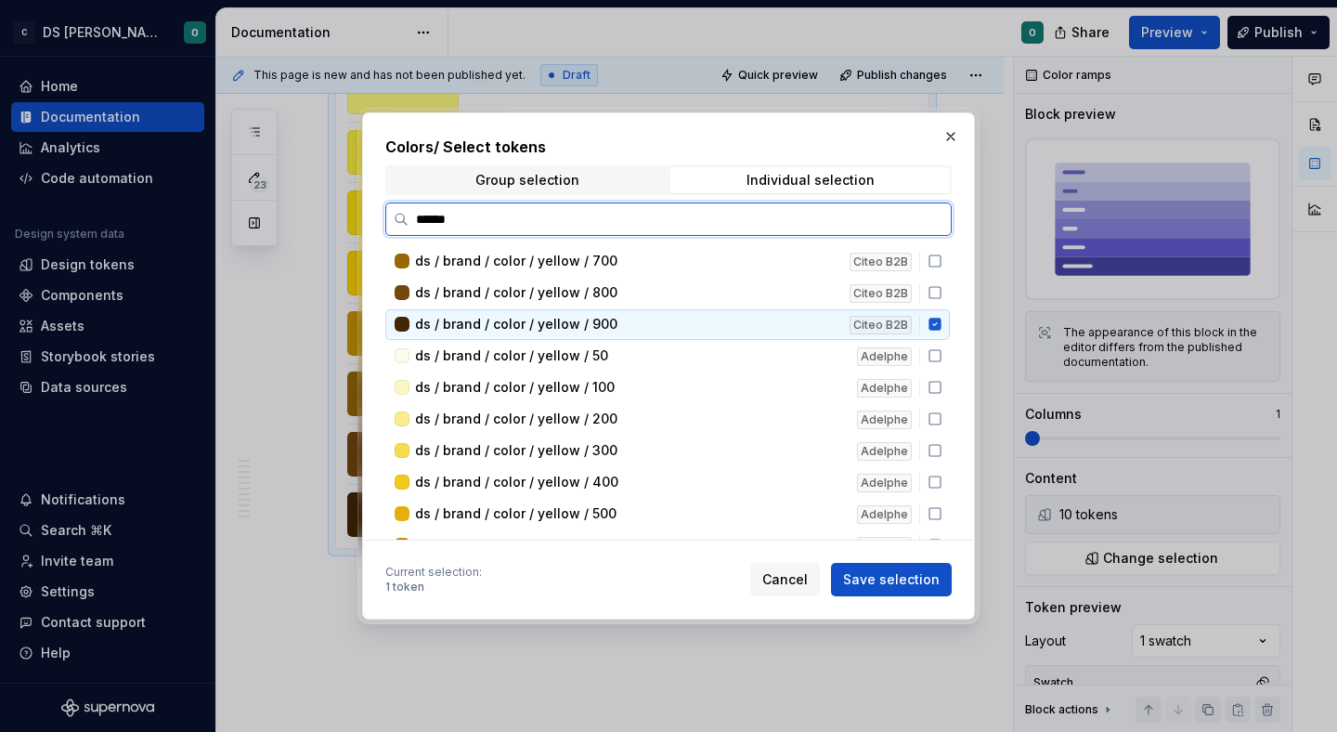
click at [941, 321] on icon at bounding box center [934, 324] width 12 height 12
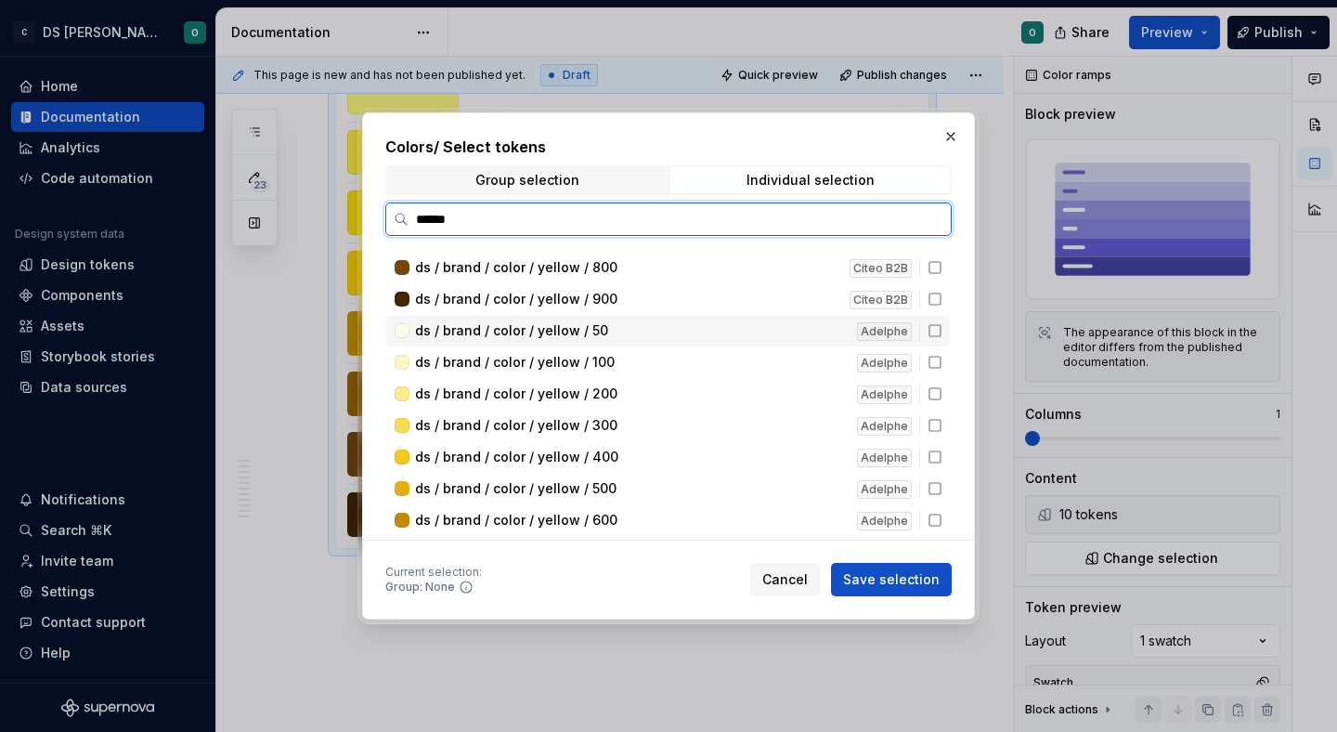
click at [944, 339] on div "ds / brand / color / yellow / 50 Adelphe" at bounding box center [667, 331] width 564 height 31
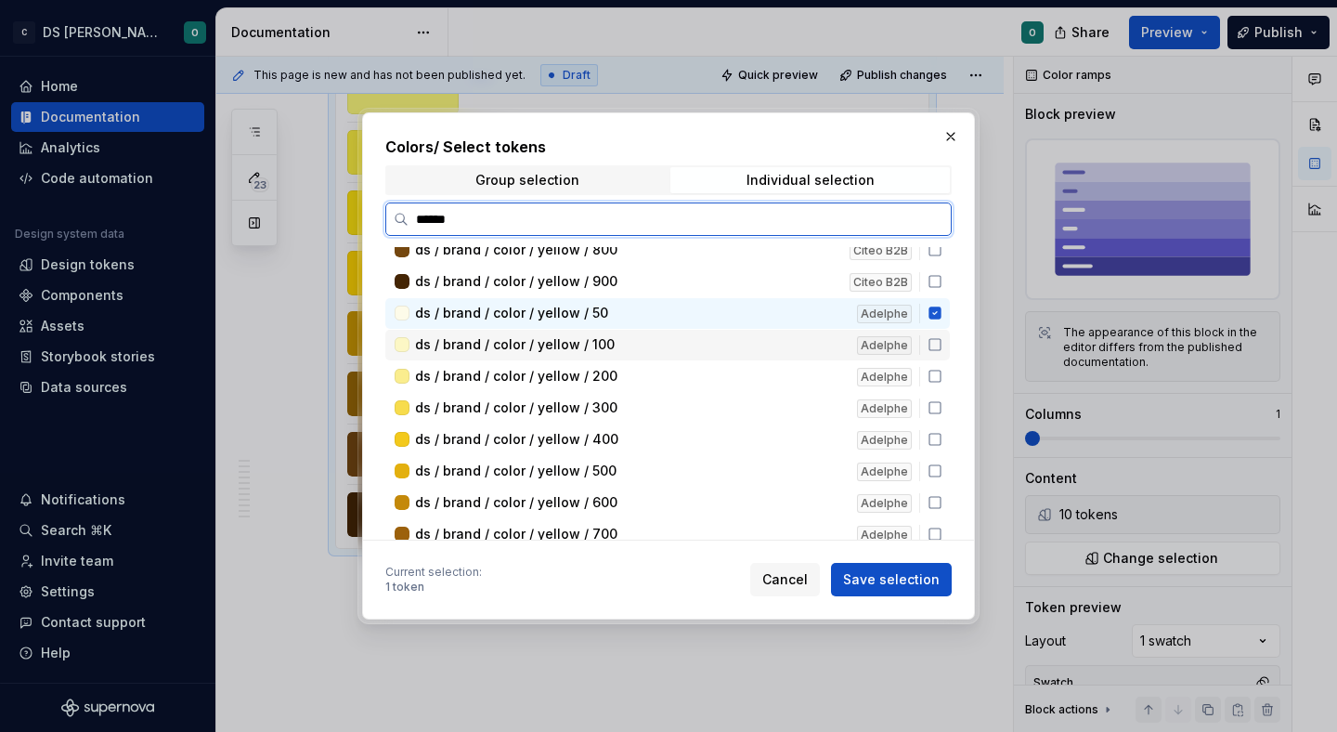
click at [942, 344] on icon at bounding box center [935, 344] width 15 height 15
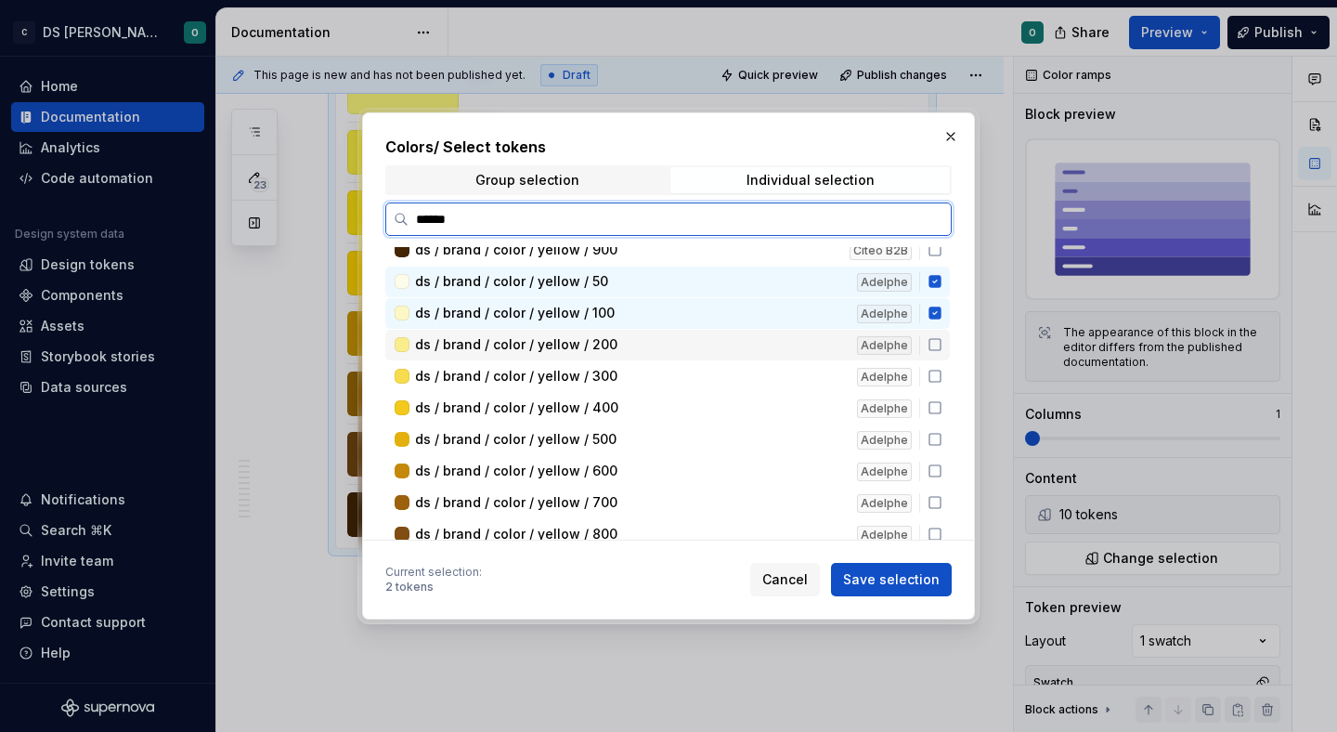
click at [941, 351] on div "ds / brand / color / yellow / 200 Adelphe" at bounding box center [667, 345] width 564 height 31
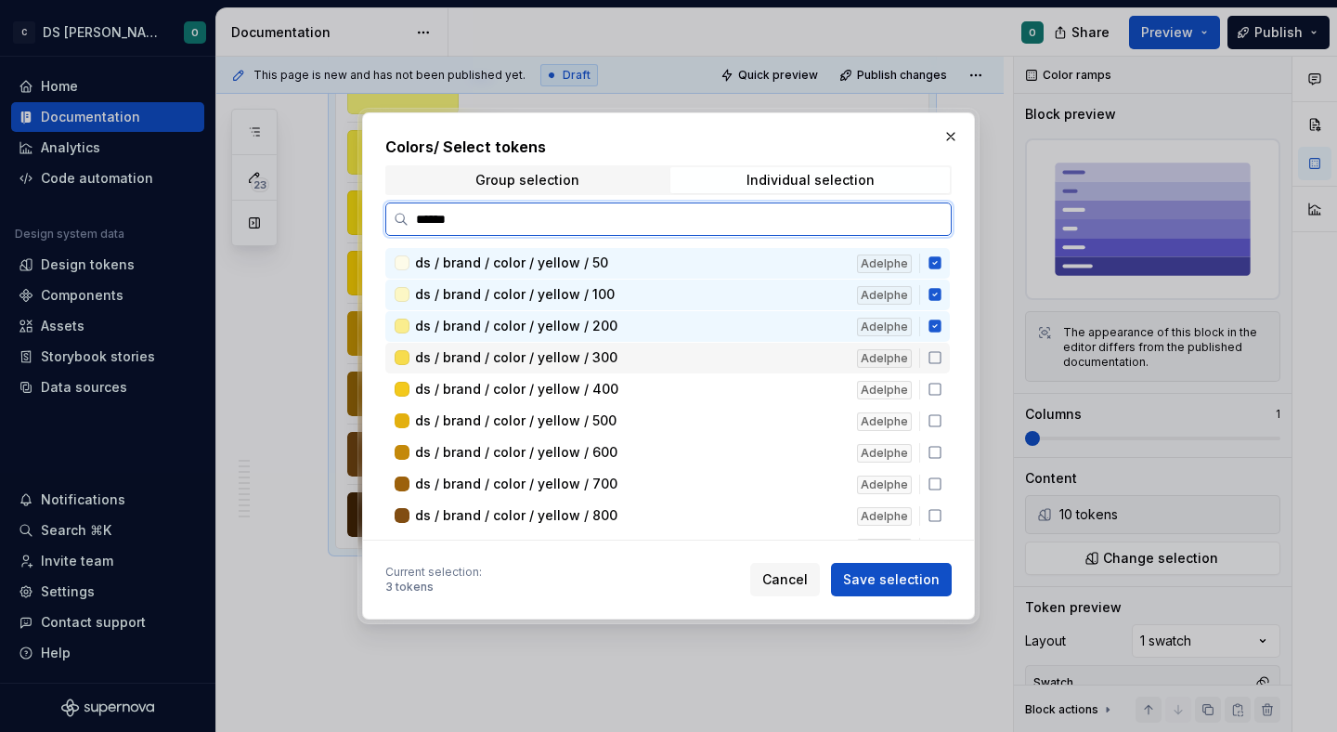
click at [941, 356] on icon at bounding box center [935, 357] width 15 height 15
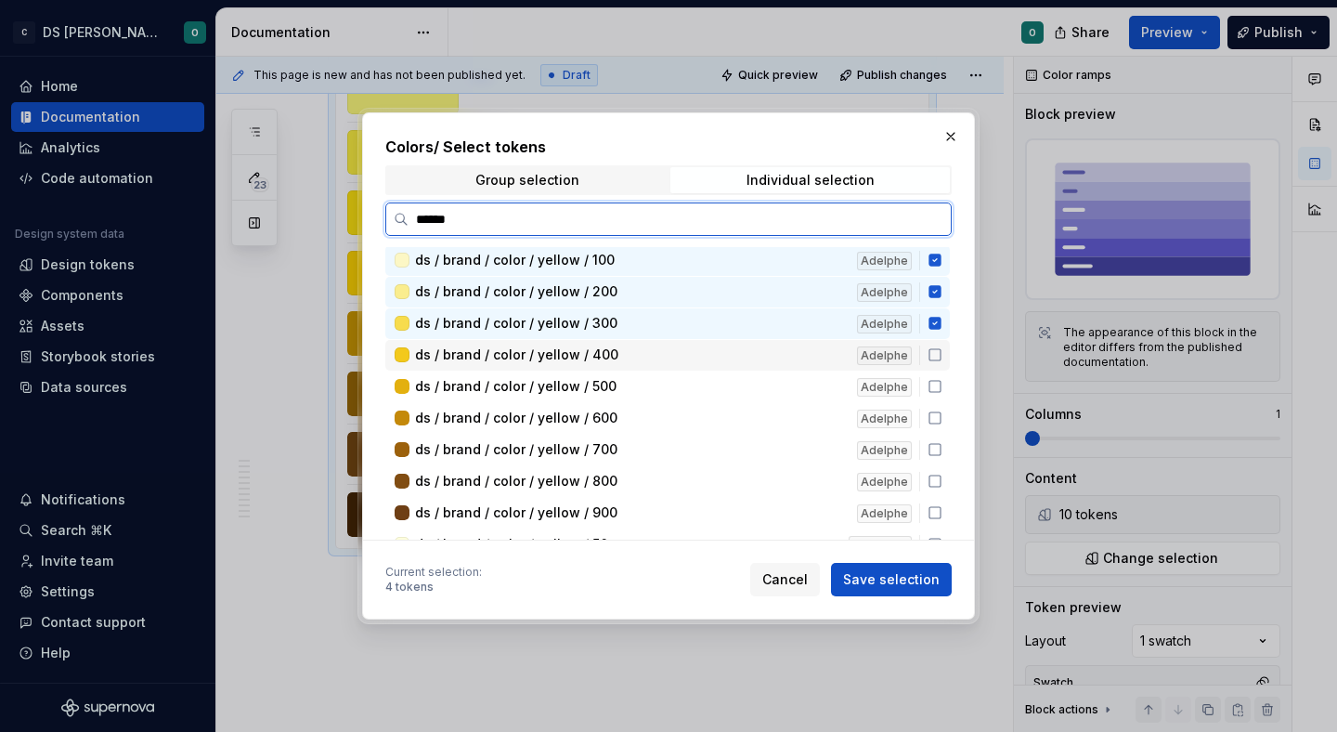
click at [941, 360] on icon at bounding box center [935, 354] width 15 height 15
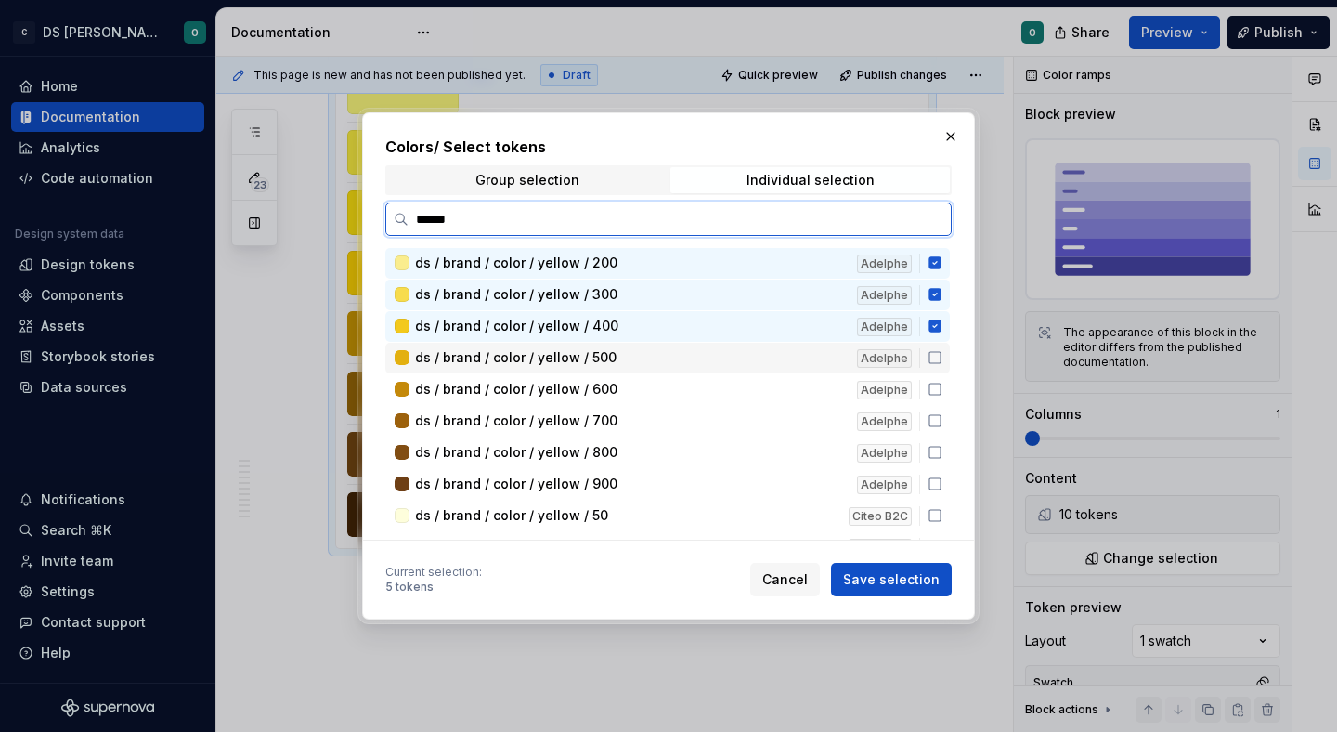
click at [941, 363] on div "ds / brand / color / yellow / 500 Adelphe" at bounding box center [667, 358] width 564 height 31
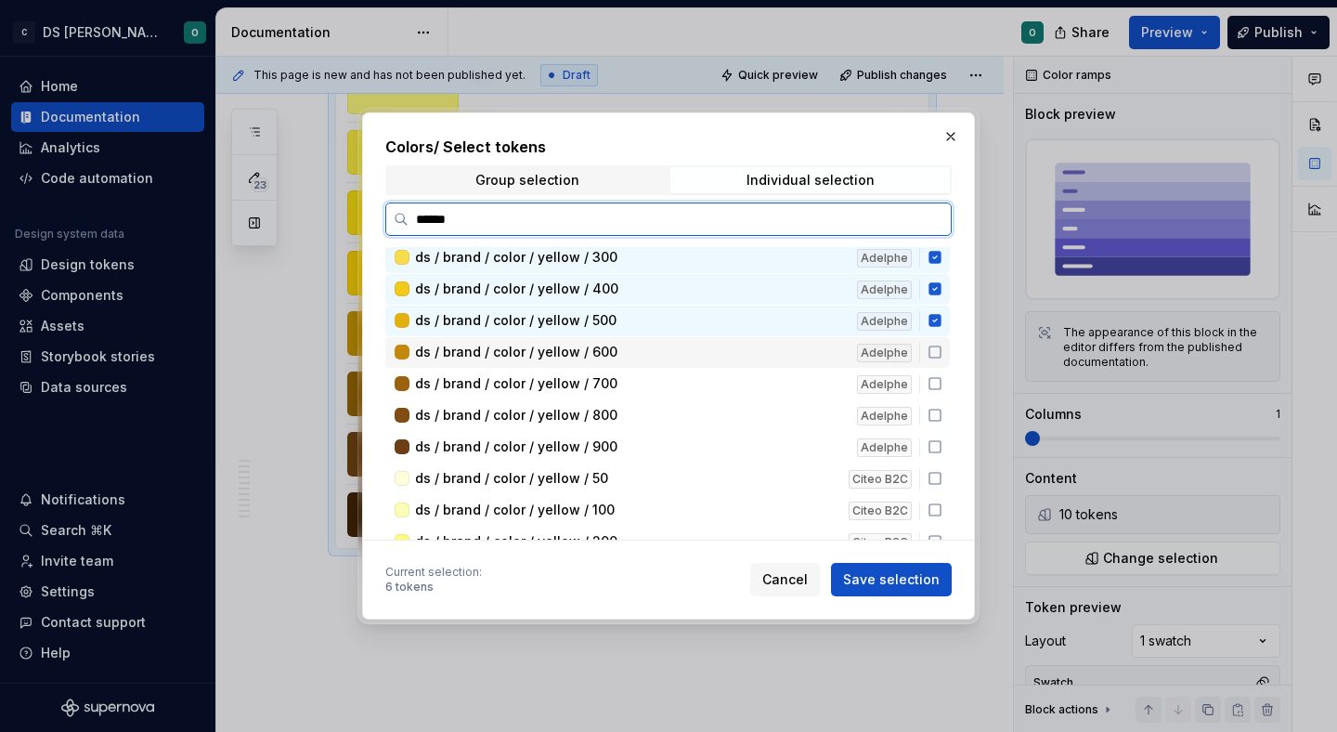
click at [940, 369] on div "ds / brand / color / yellow / 700 Adelphe" at bounding box center [667, 384] width 564 height 31
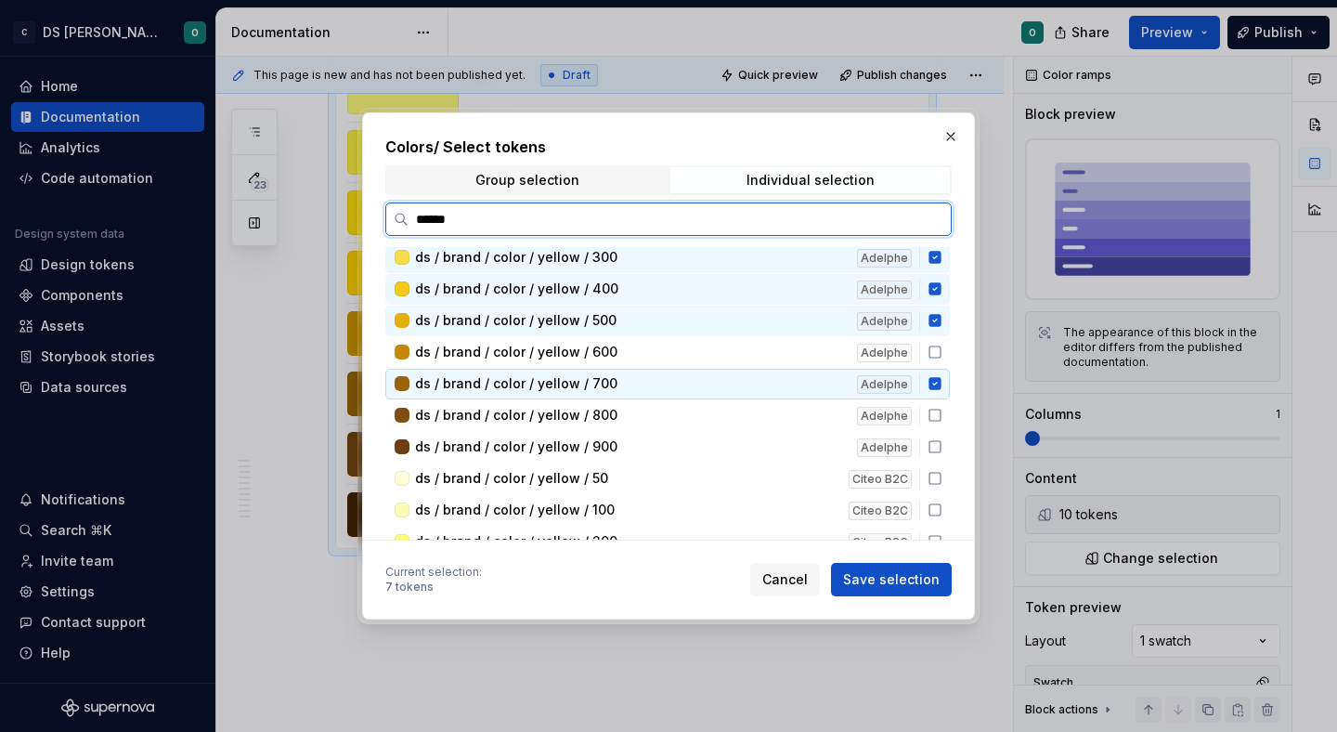
scroll to position [418, 0]
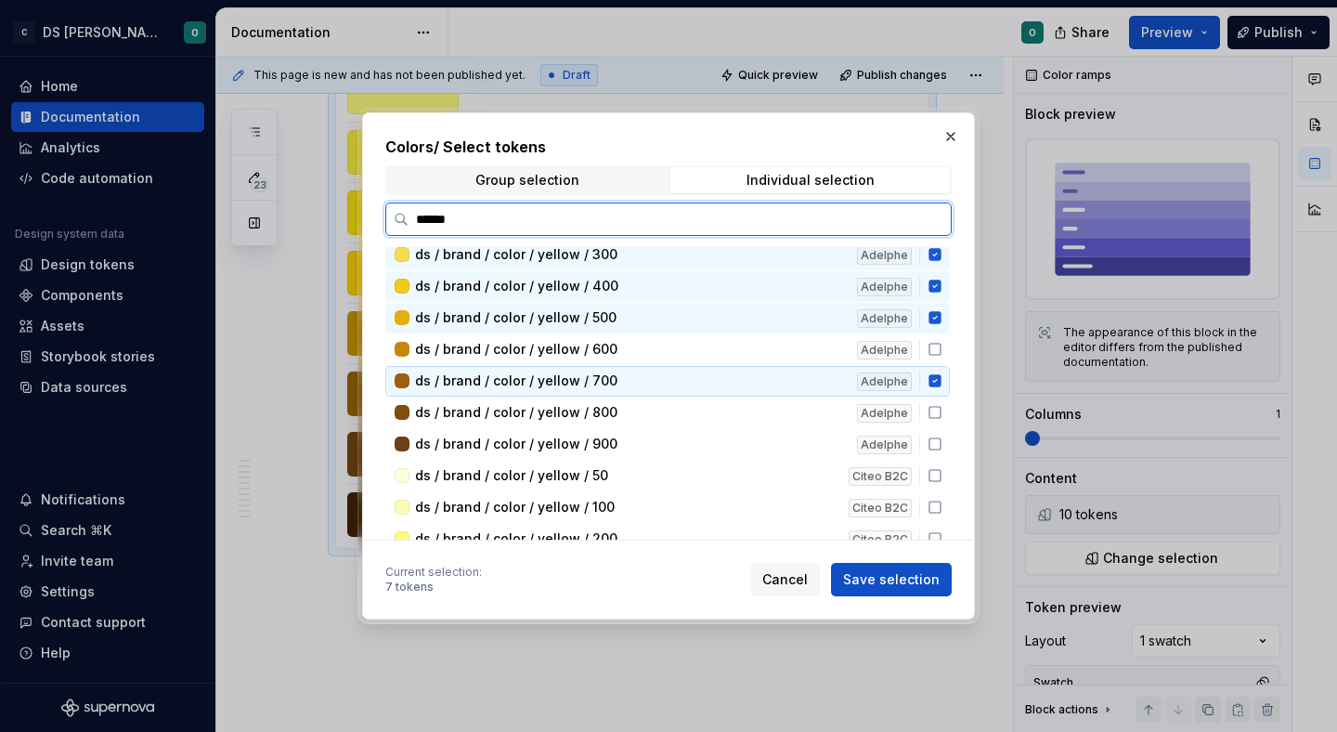
click at [941, 368] on div "ds / brand / color / yellow / 700 Adelphe" at bounding box center [667, 381] width 564 height 31
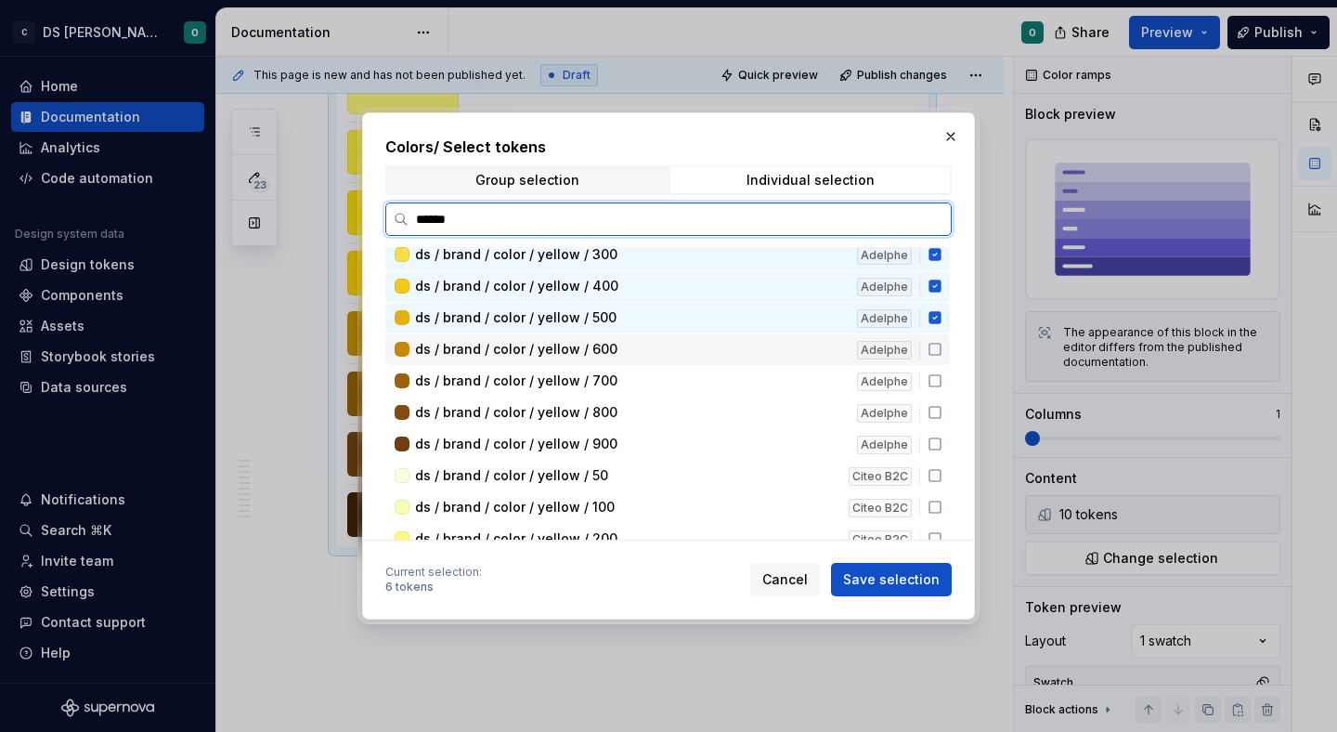
click at [942, 351] on icon at bounding box center [935, 349] width 15 height 15
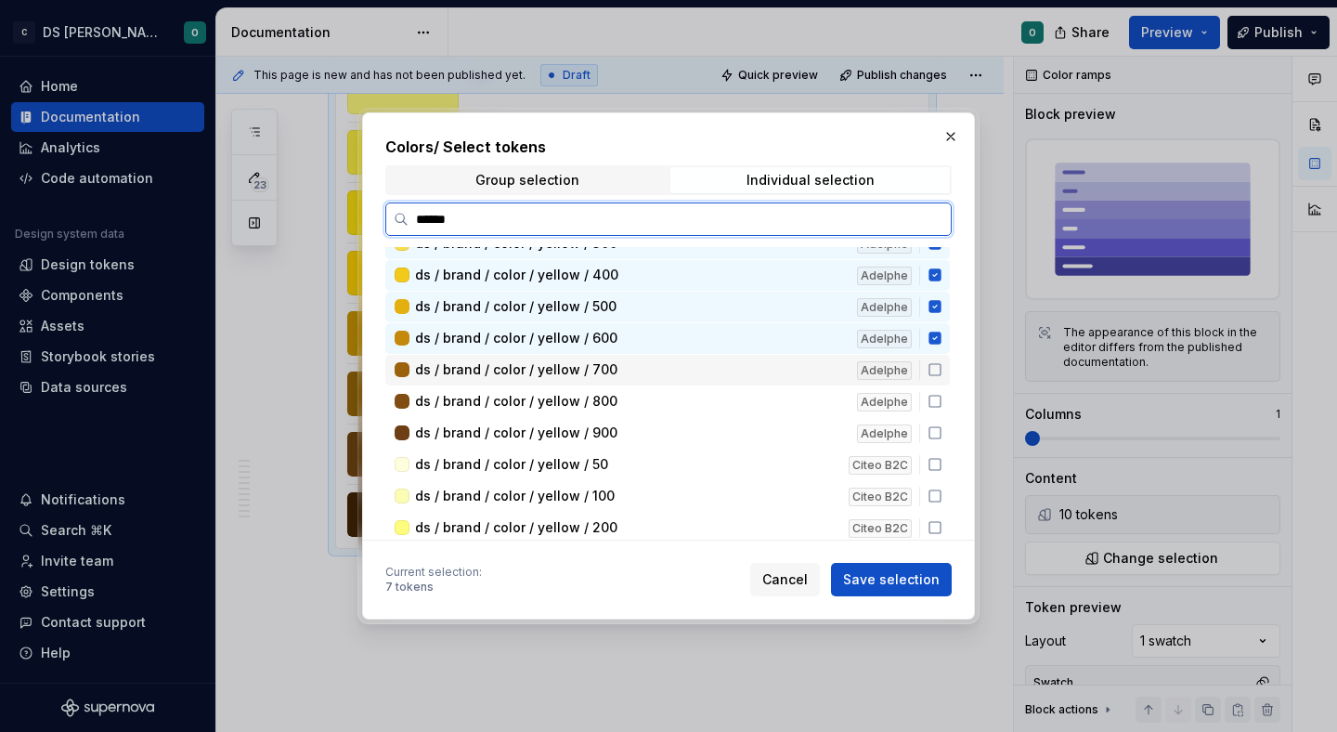
click at [941, 367] on icon at bounding box center [935, 369] width 15 height 15
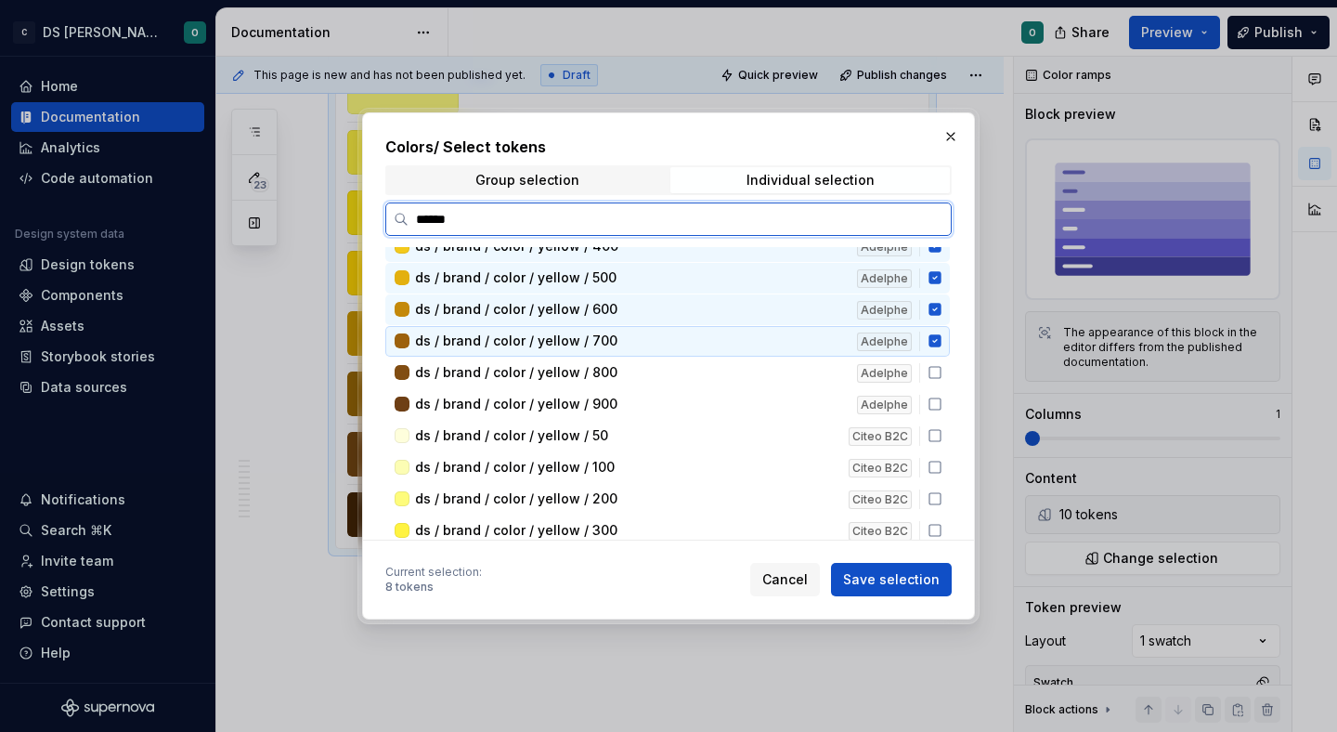
click at [941, 373] on icon at bounding box center [935, 372] width 15 height 15
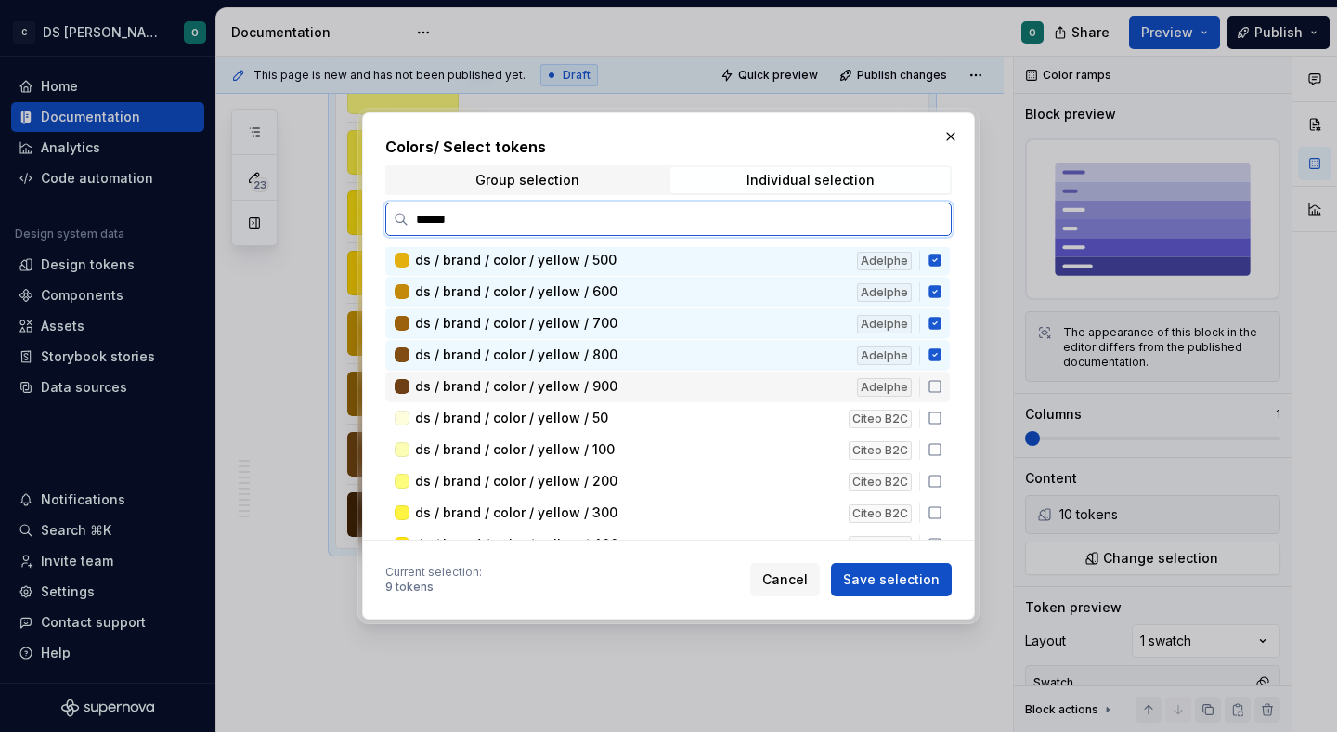
scroll to position [482, 0]
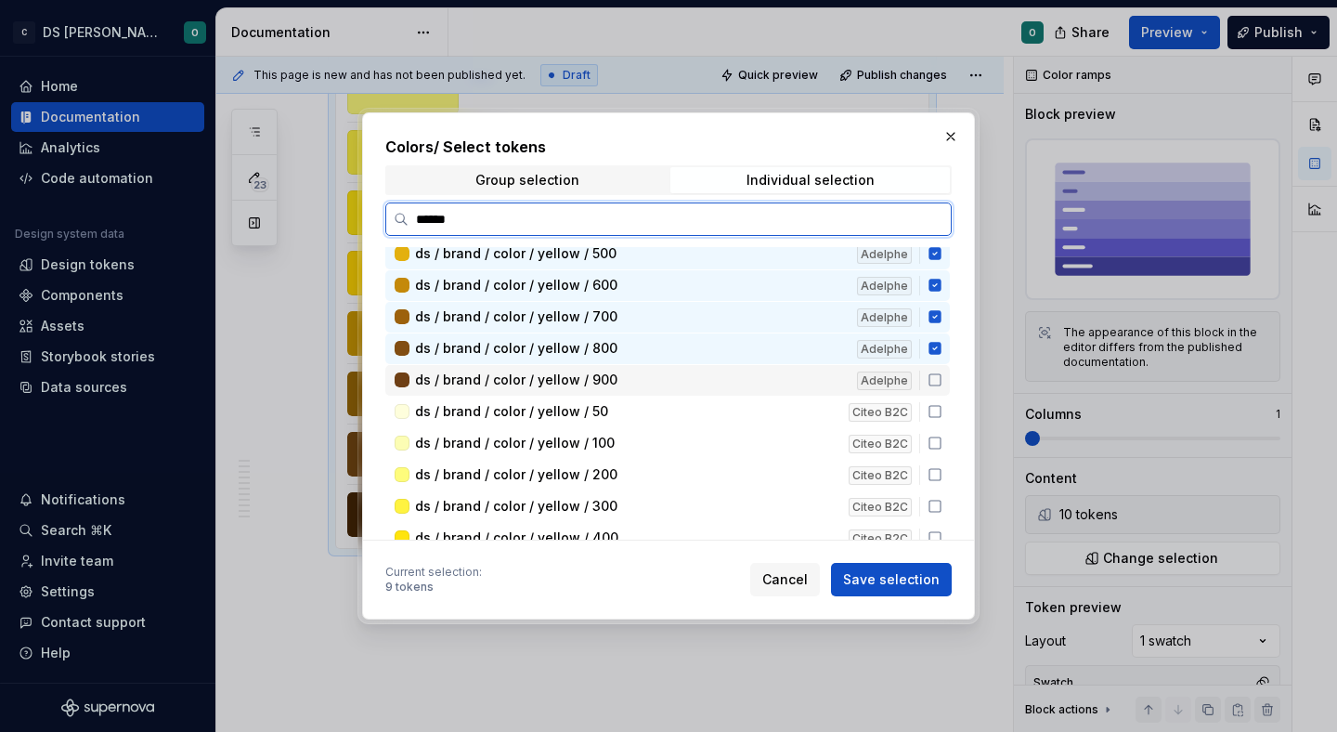
click at [940, 379] on icon at bounding box center [935, 379] width 15 height 15
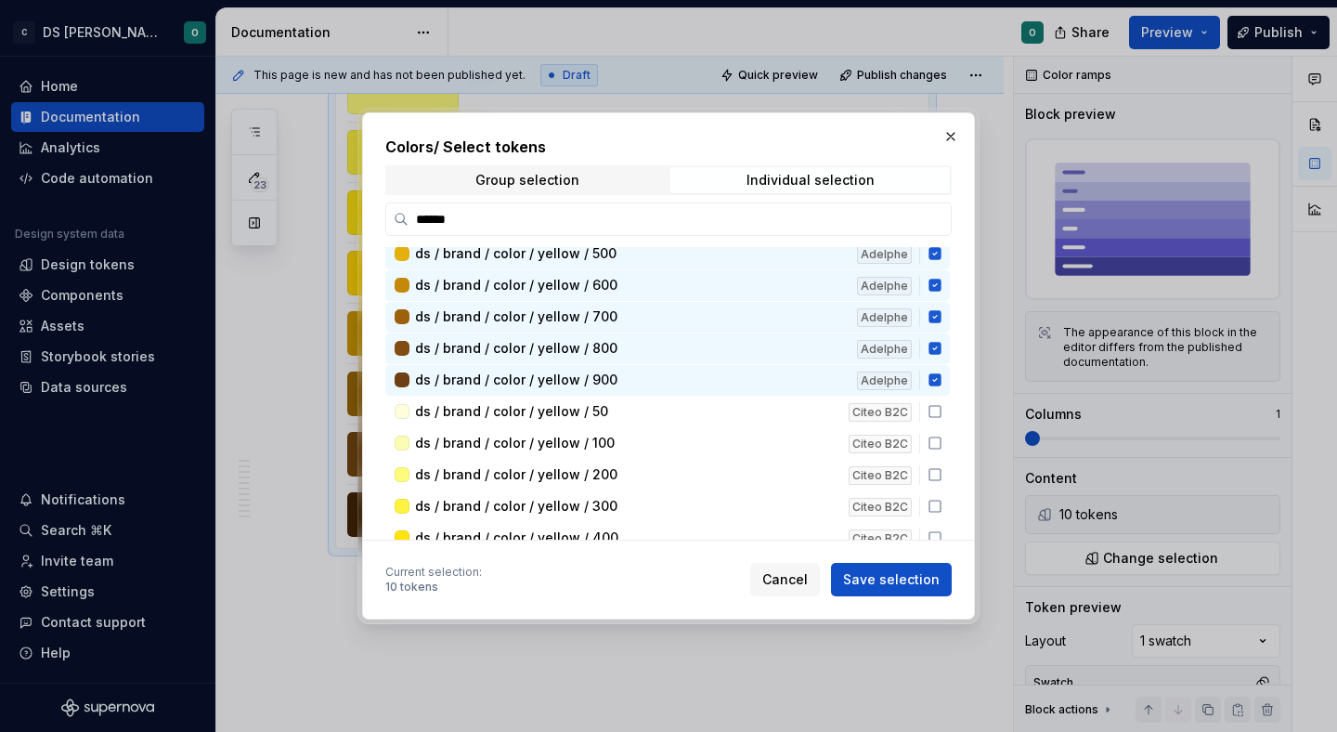
drag, startPoint x: 902, startPoint y: 576, endPoint x: 906, endPoint y: 564, distance: 12.6
click at [903, 575] on span "Save selection" at bounding box center [891, 579] width 97 height 19
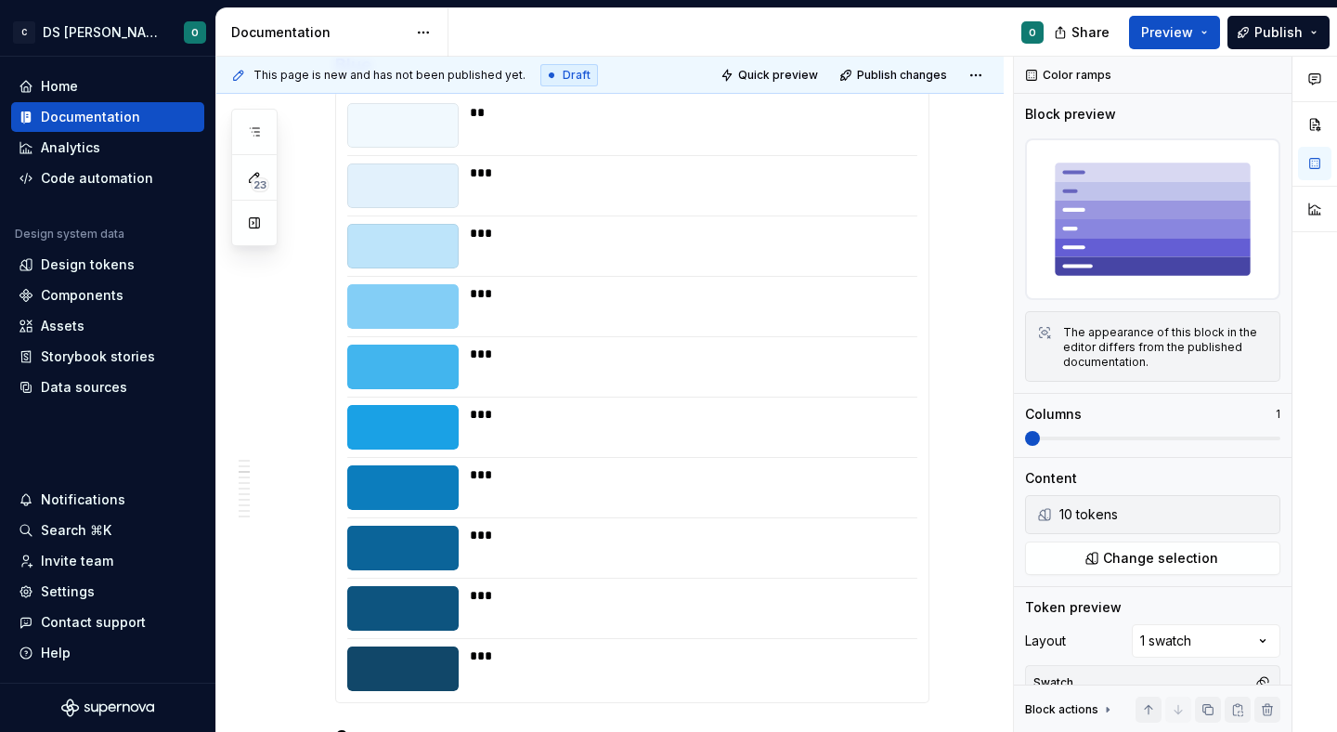
scroll to position [0, 0]
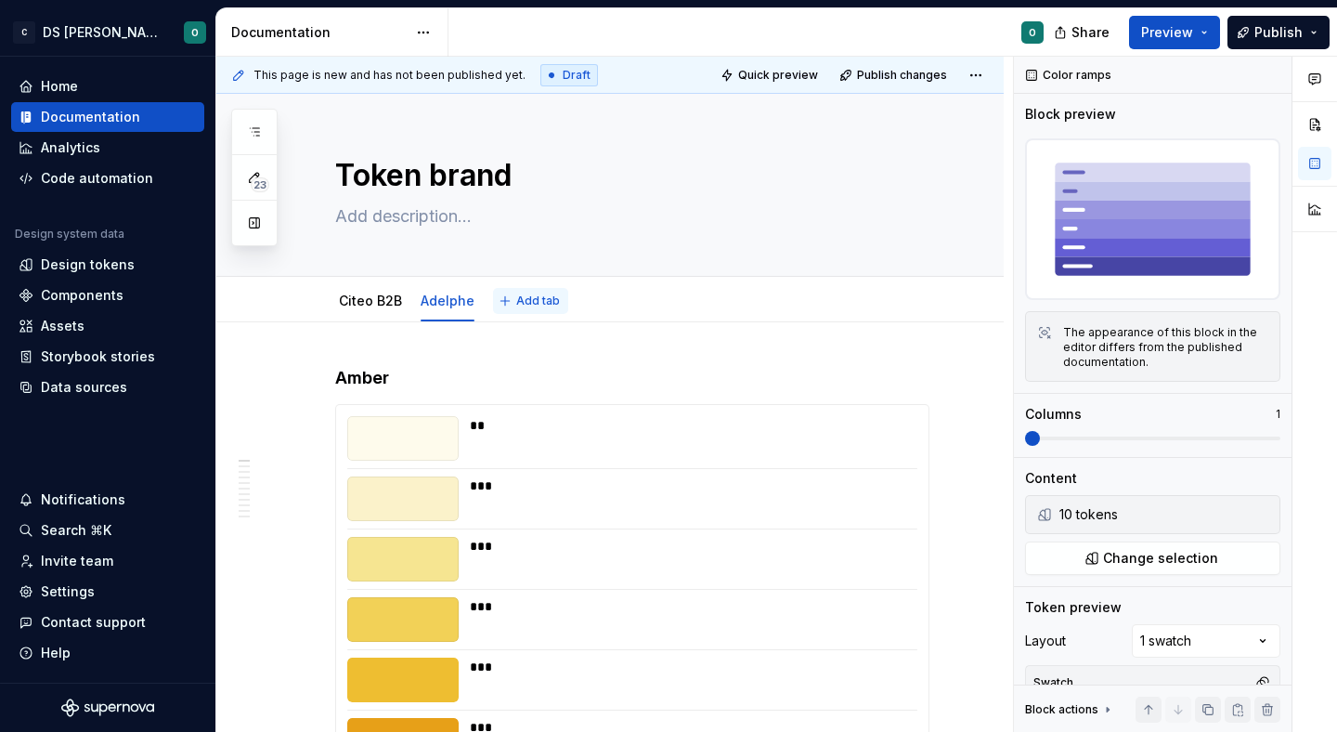
click at [507, 301] on button "Add tab" at bounding box center [530, 301] width 75 height 26
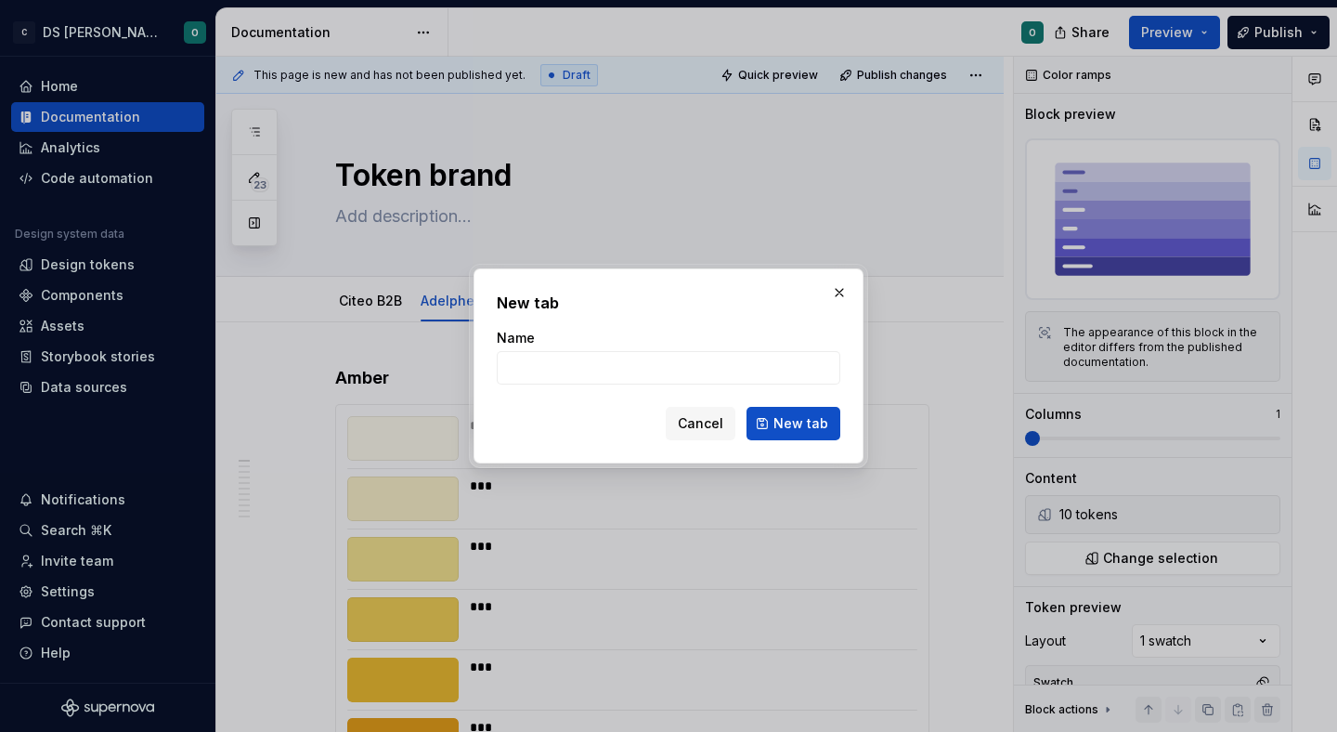
type textarea "*"
type input "Citeo B2C"
click button "New tab" at bounding box center [793, 423] width 94 height 33
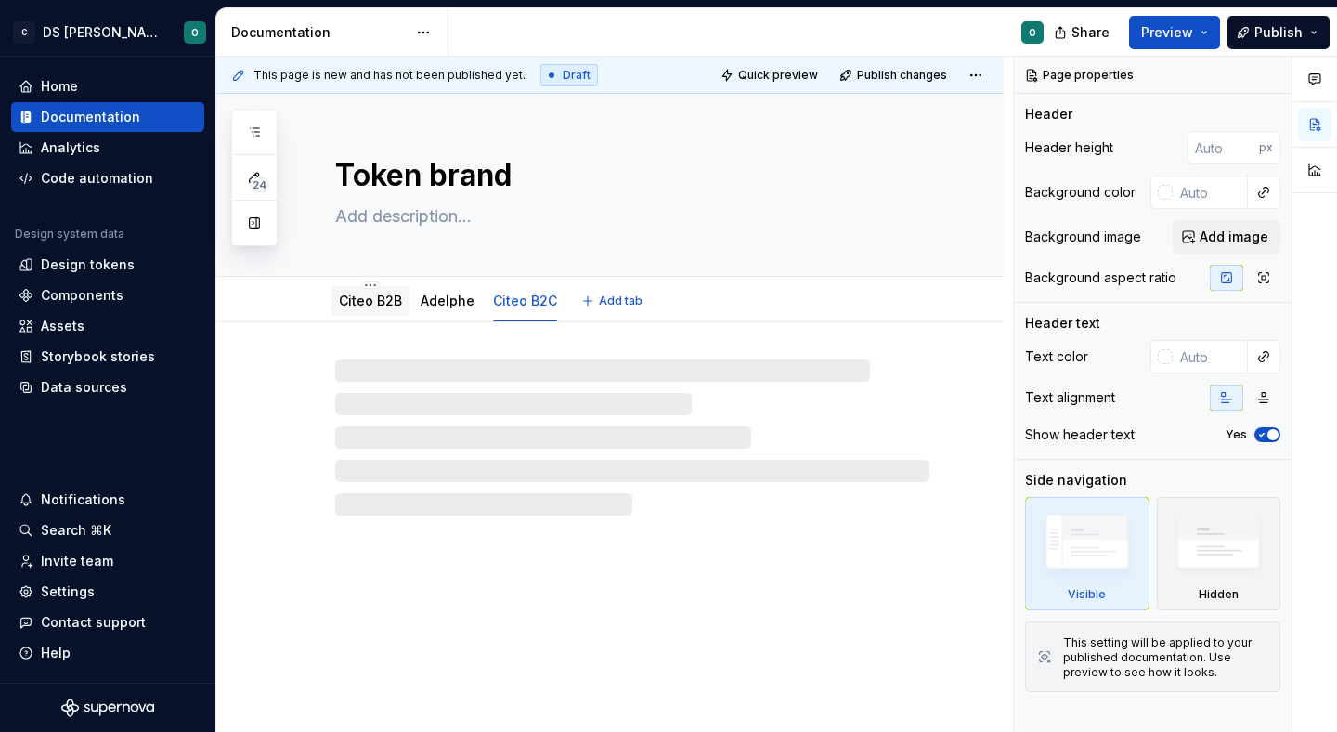
click at [354, 299] on link "Citeo B2B" at bounding box center [370, 300] width 63 height 16
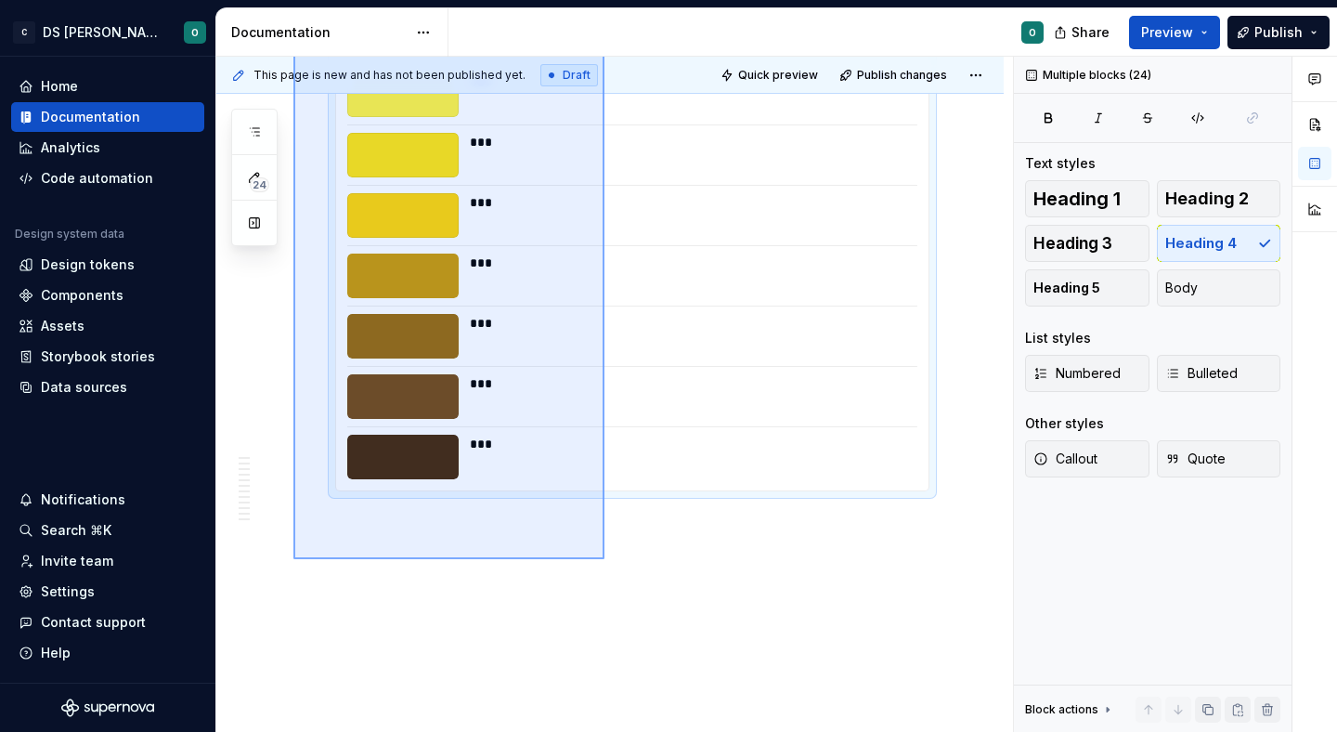
drag, startPoint x: 293, startPoint y: 351, endPoint x: 608, endPoint y: 557, distance: 376.2
click at [608, 557] on div "This page is new and has not been published yet. Draft Quick preview Publish ch…" at bounding box center [614, 395] width 797 height 676
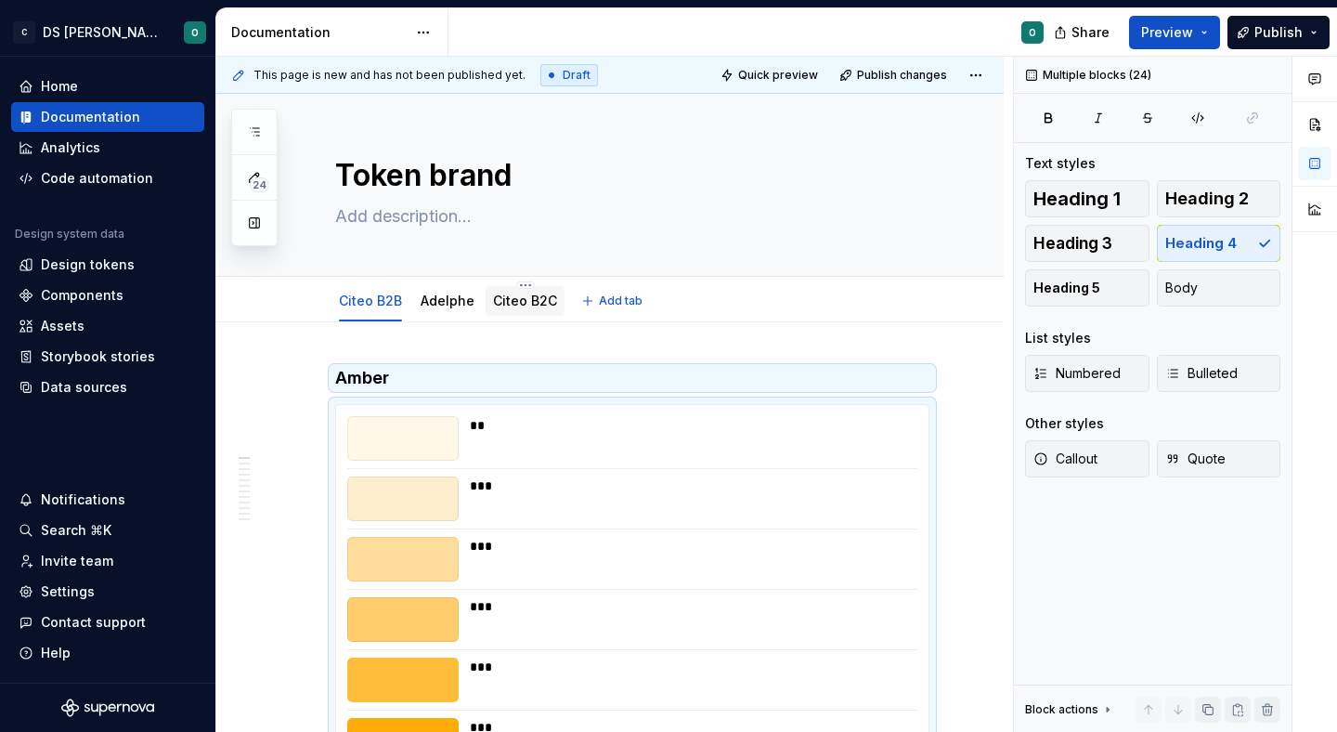
click at [511, 289] on div "Citeo B2C" at bounding box center [525, 301] width 79 height 30
click at [522, 306] on link "Citeo B2C" at bounding box center [525, 300] width 64 height 16
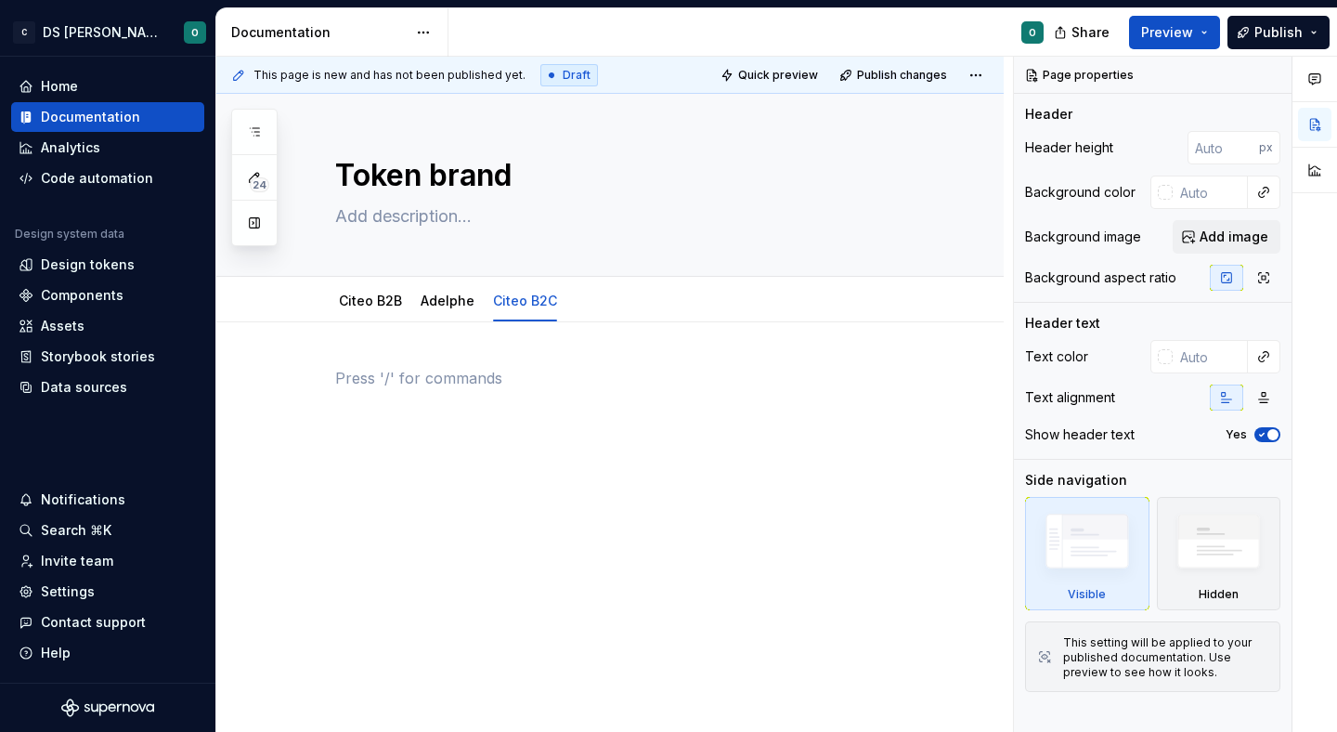
click at [514, 389] on div at bounding box center [632, 402] width 594 height 71
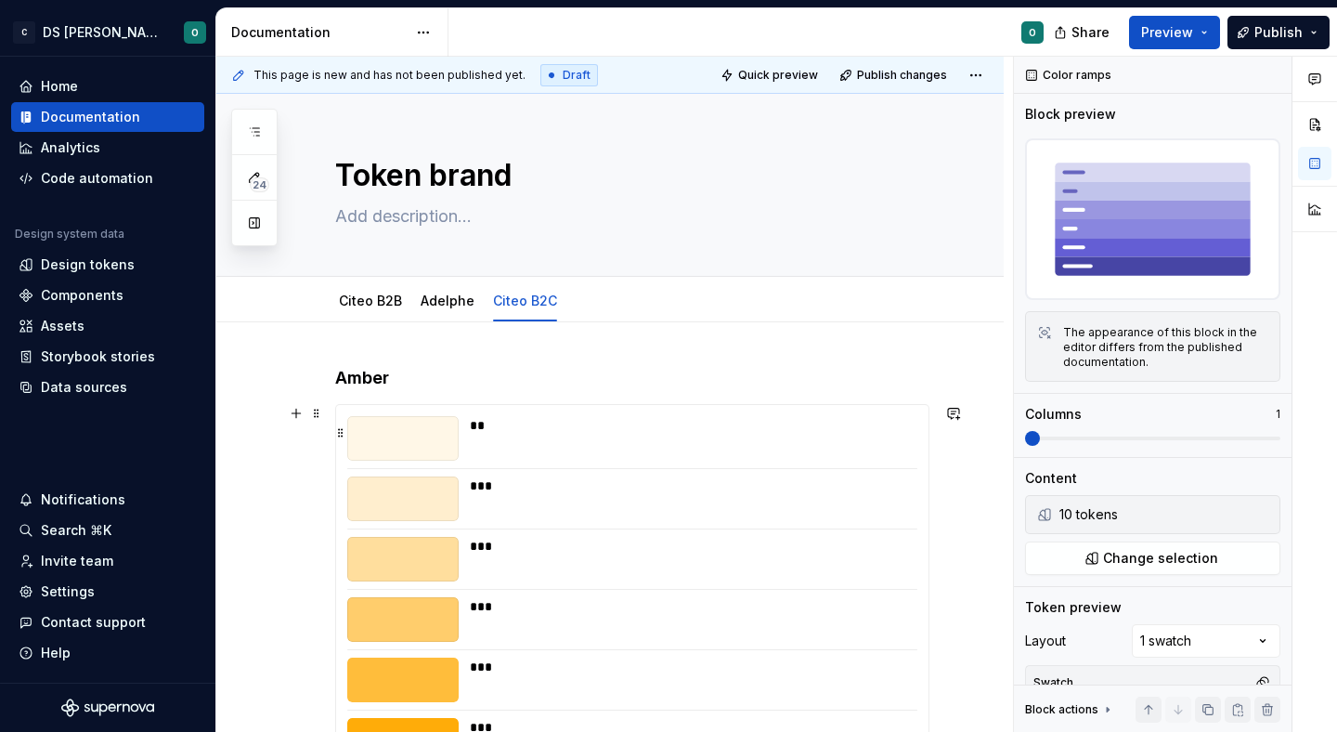
click at [580, 476] on div "***" at bounding box center [693, 485] width 446 height 19
type textarea "*"
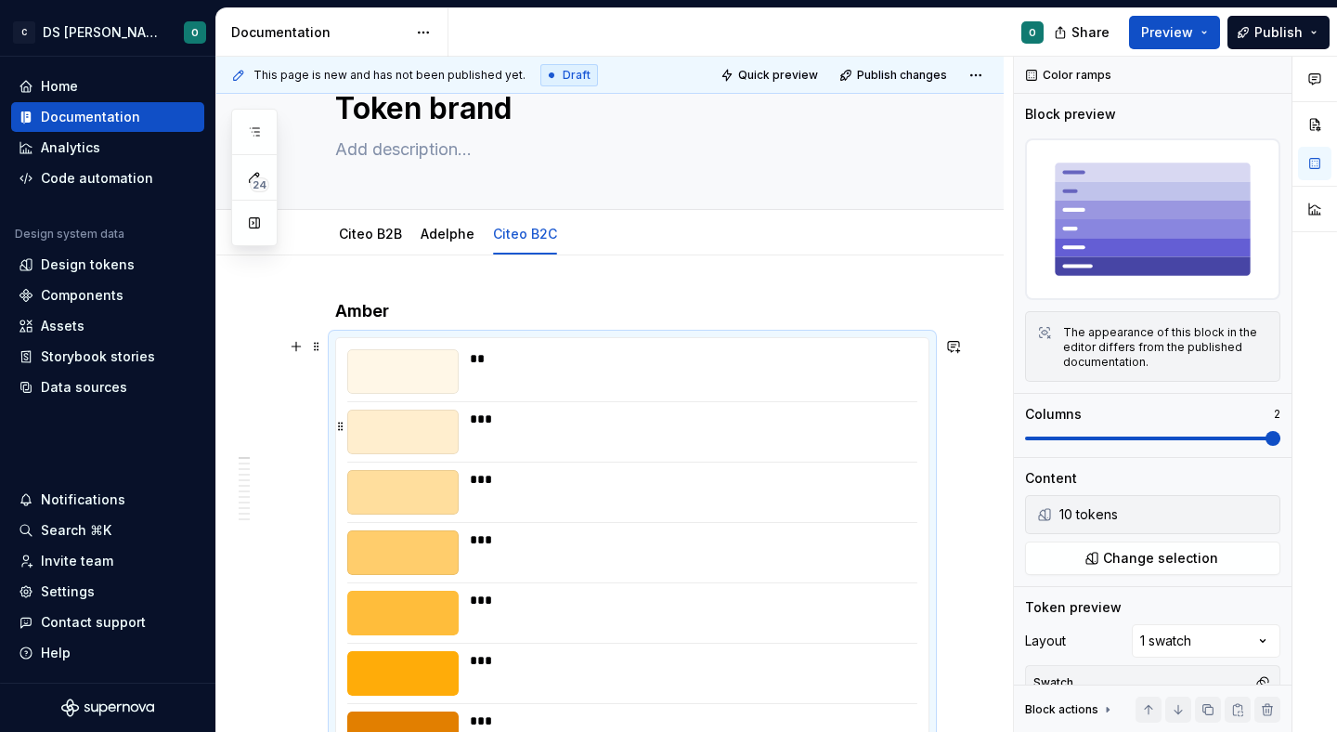
scroll to position [74, 0]
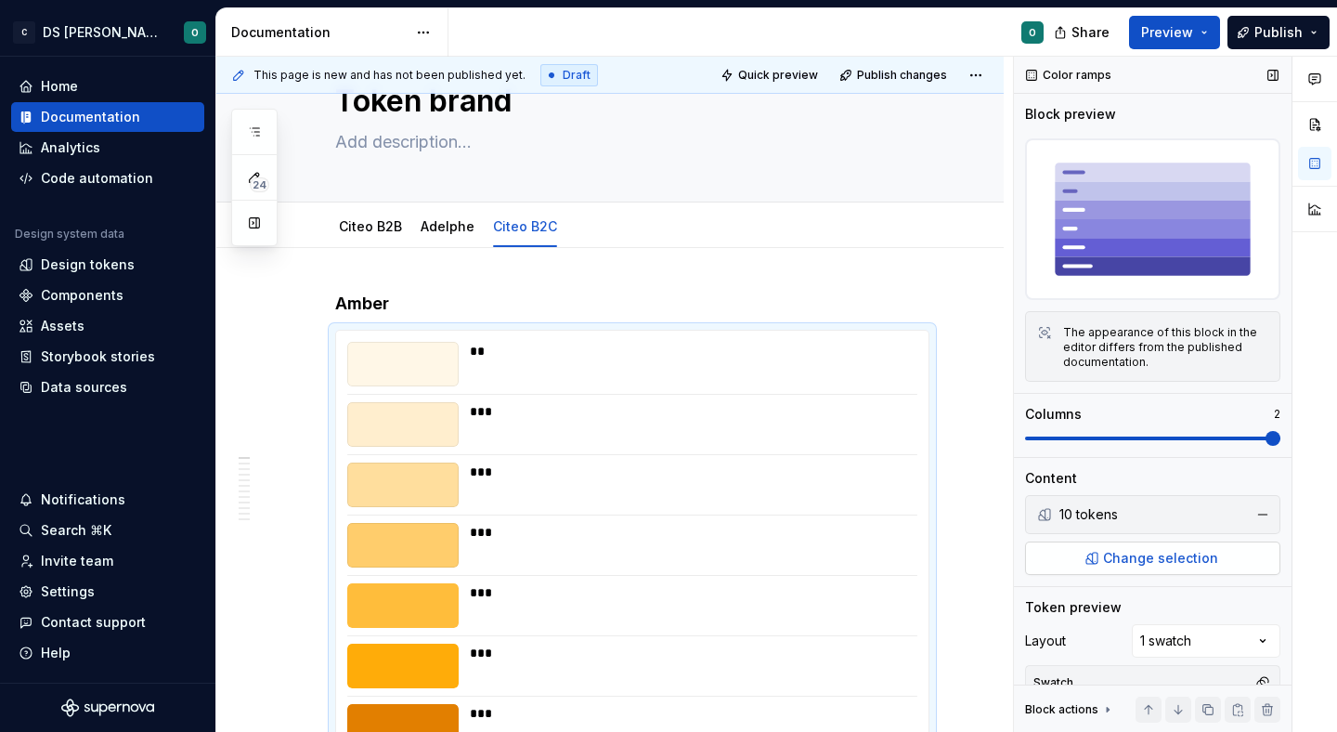
click at [1165, 551] on span "Change selection" at bounding box center [1160, 558] width 115 height 19
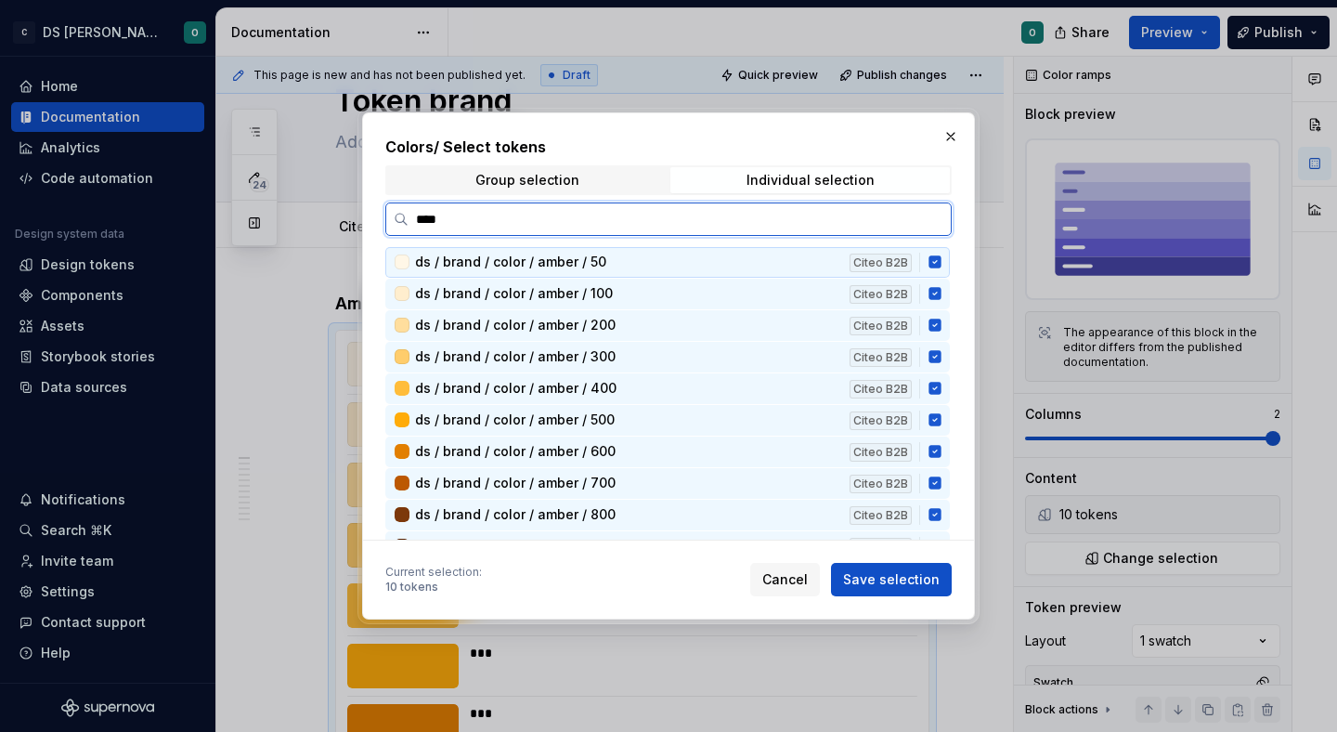
type input "*****"
drag, startPoint x: 941, startPoint y: 258, endPoint x: 941, endPoint y: 269, distance: 11.1
click at [941, 259] on icon at bounding box center [934, 262] width 12 height 12
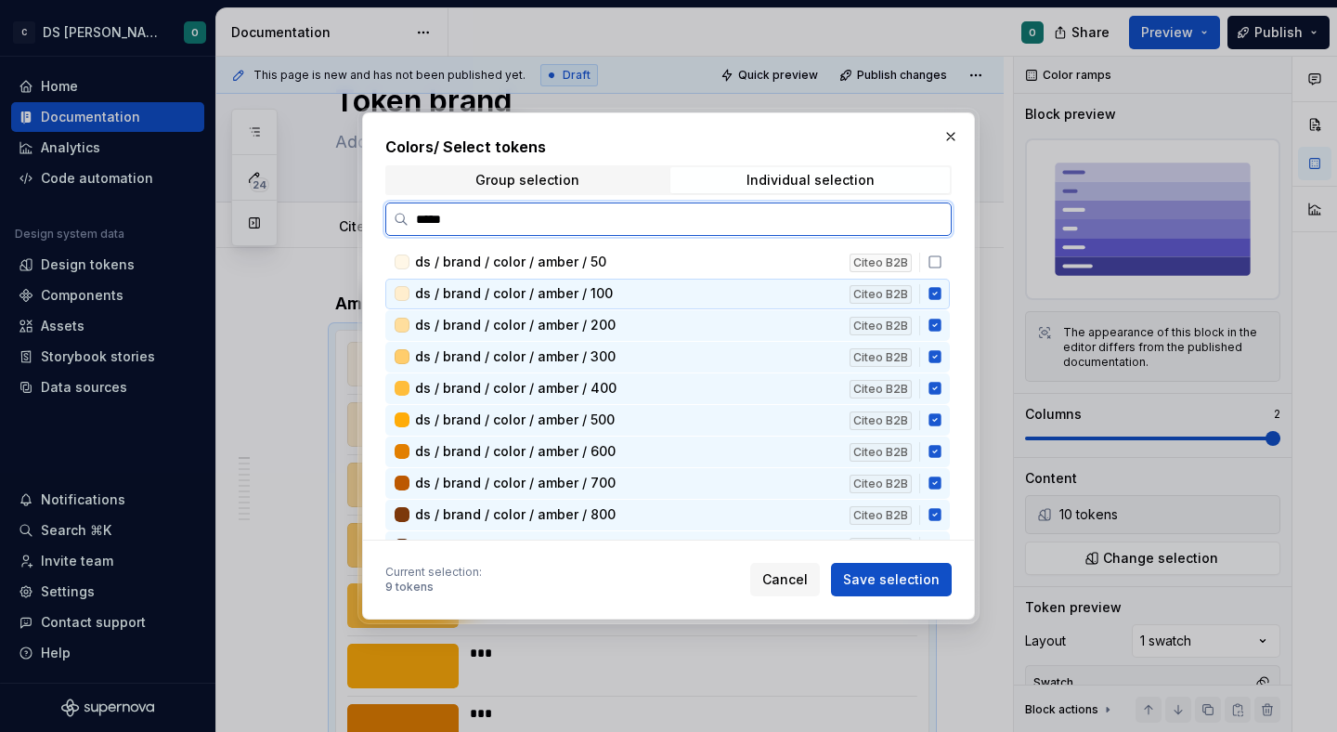
click at [941, 289] on icon at bounding box center [934, 294] width 12 height 12
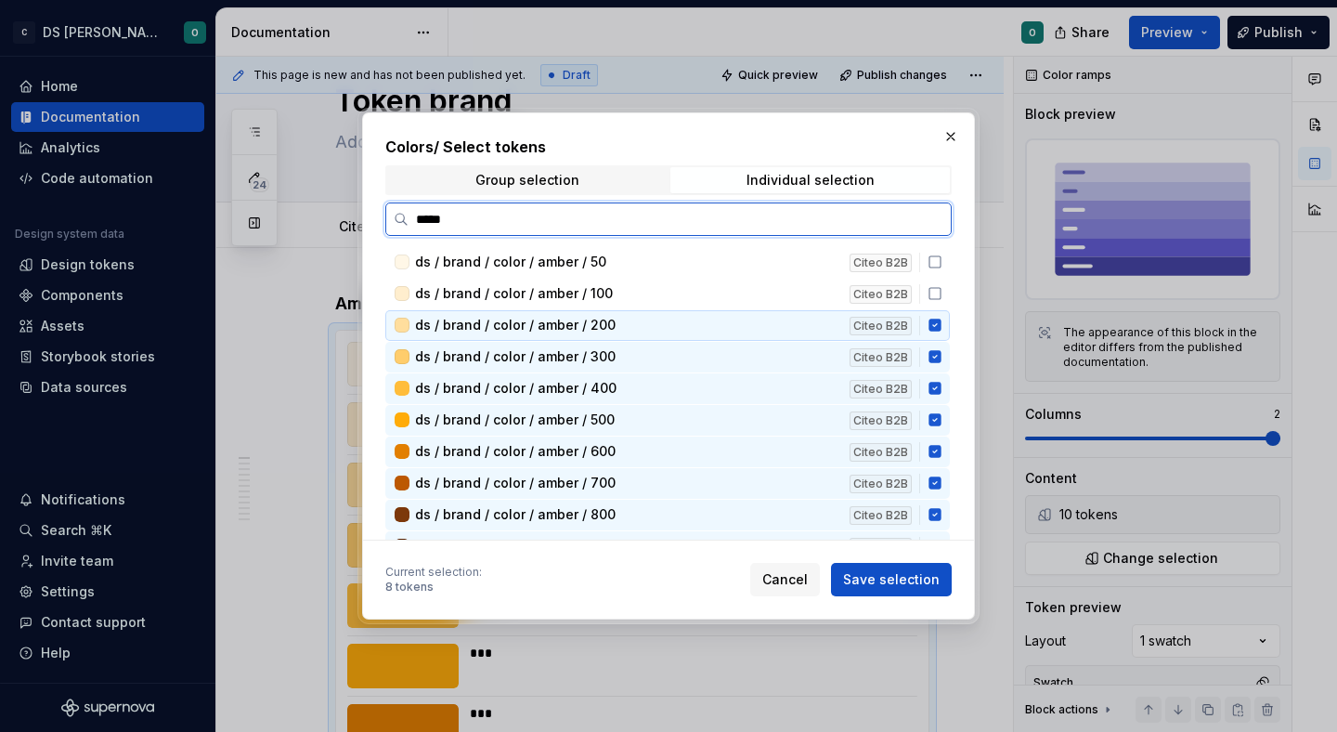
click at [941, 321] on icon at bounding box center [934, 325] width 12 height 12
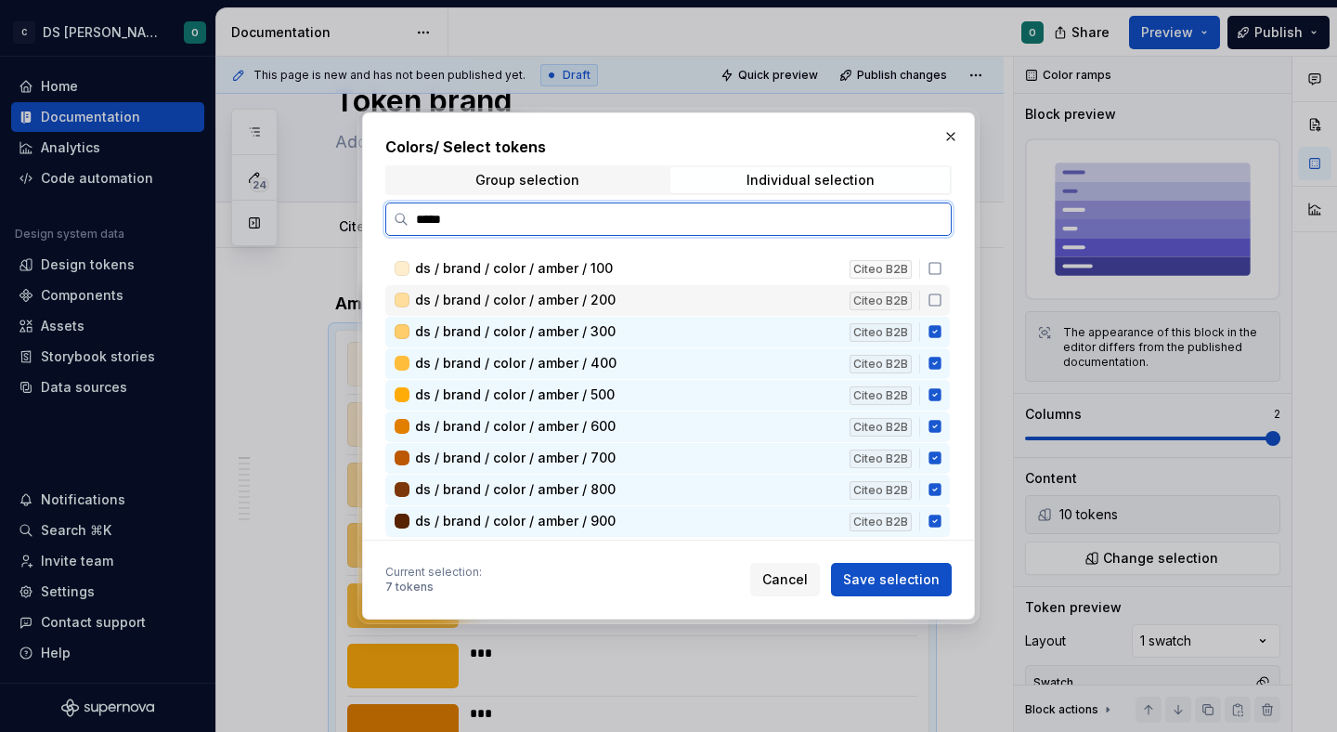
click at [941, 327] on icon at bounding box center [934, 332] width 12 height 12
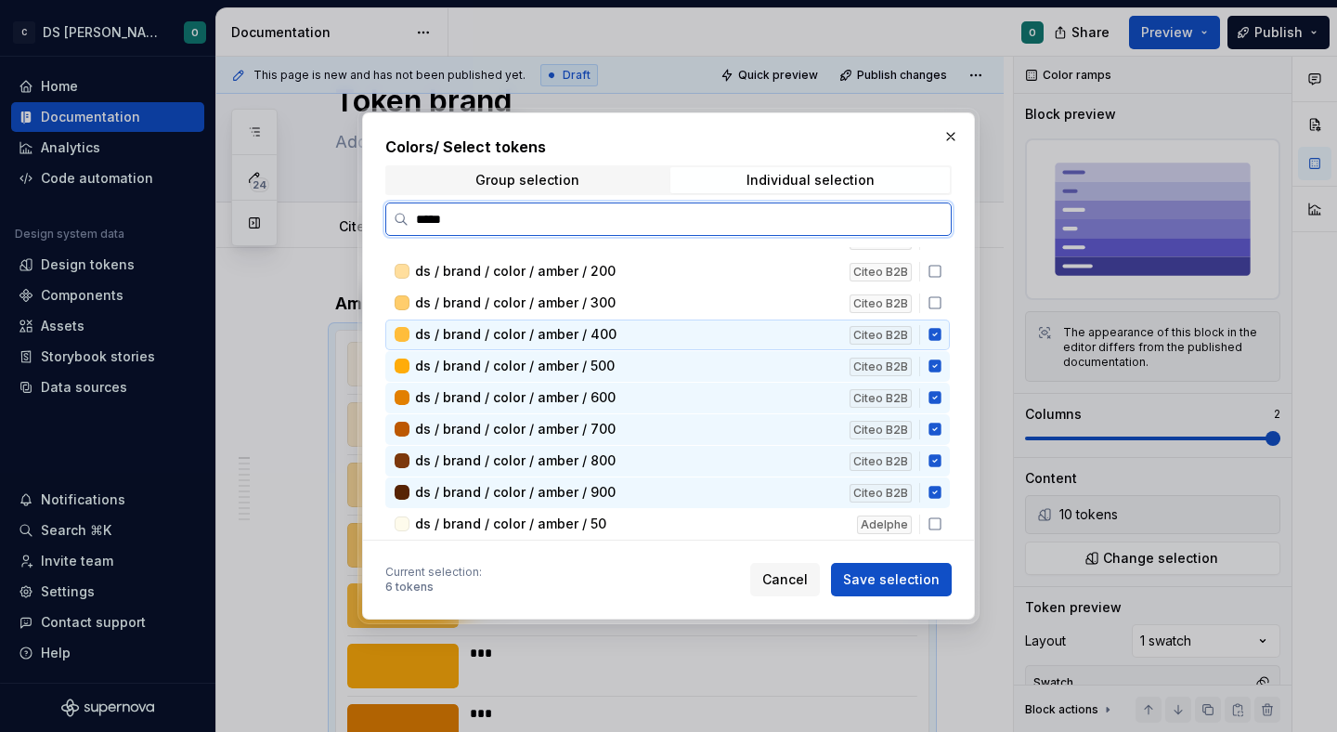
click at [941, 331] on icon at bounding box center [934, 335] width 12 height 12
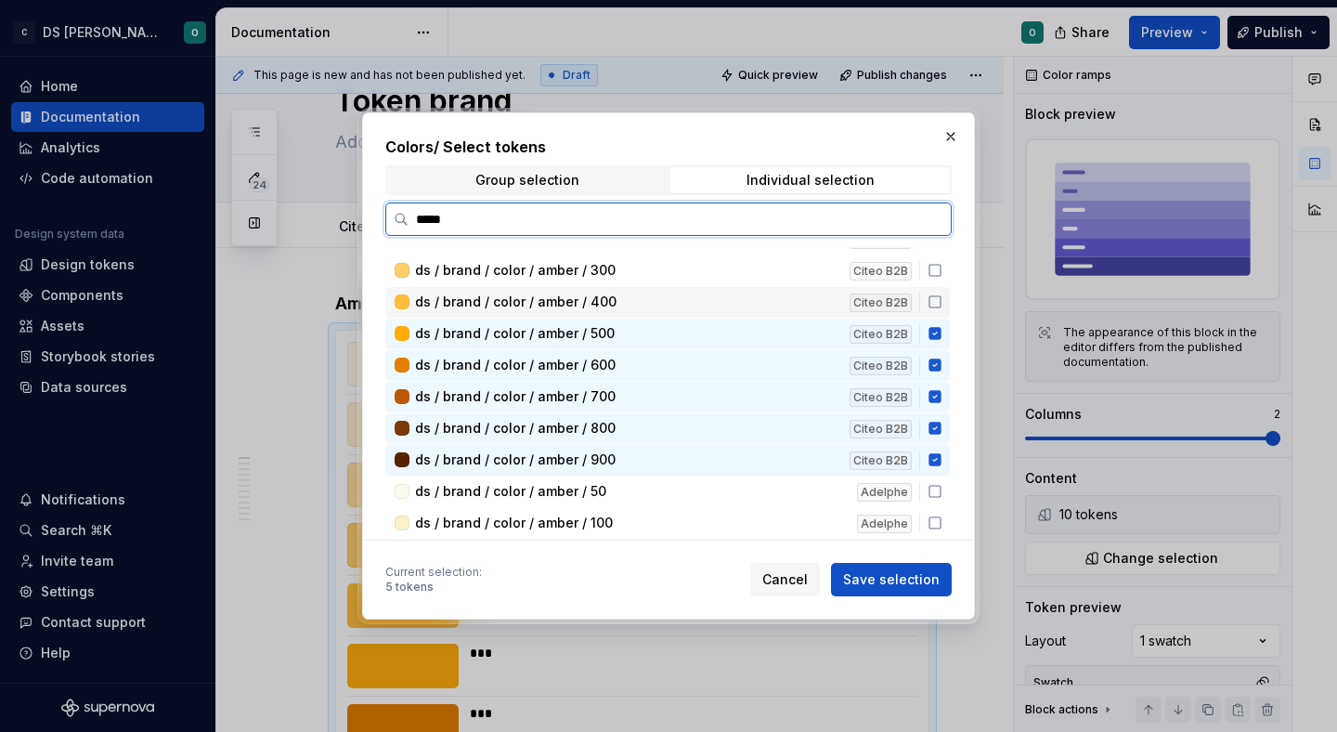
click at [942, 331] on icon at bounding box center [935, 333] width 15 height 15
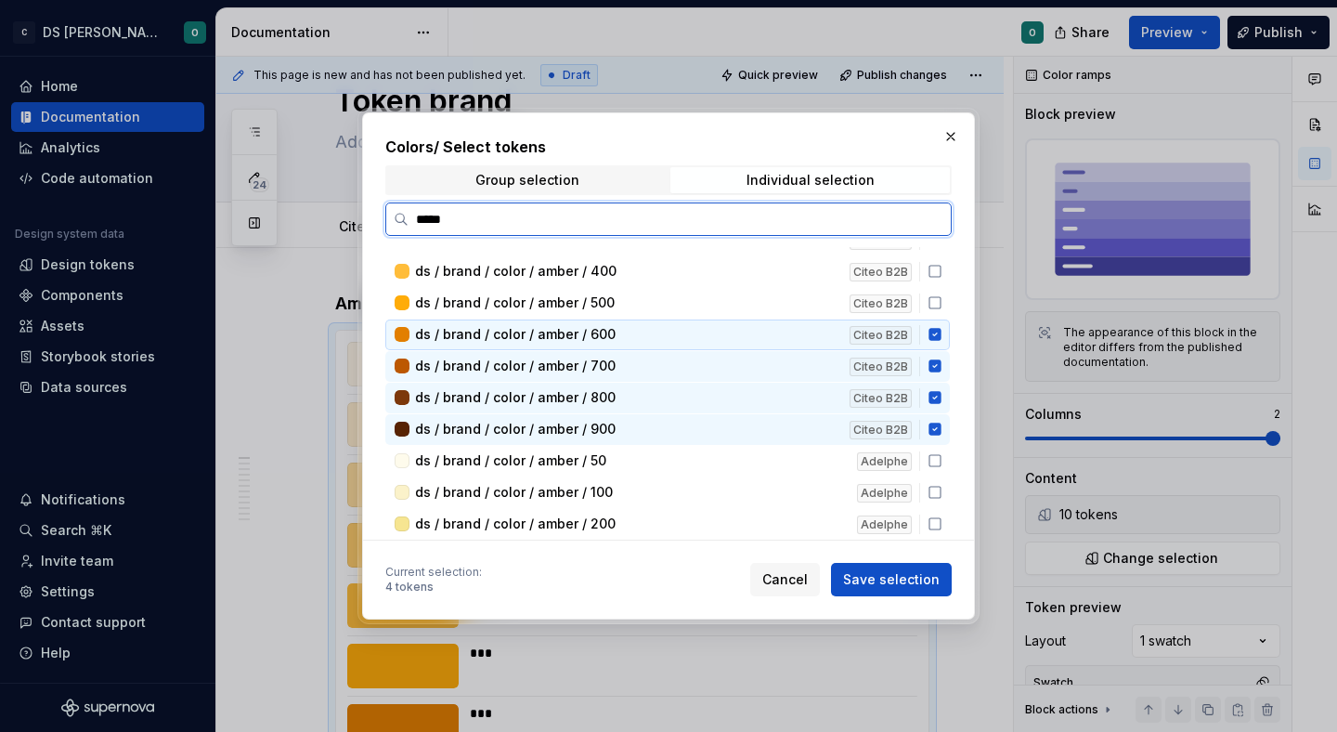
click at [941, 337] on icon at bounding box center [934, 335] width 12 height 12
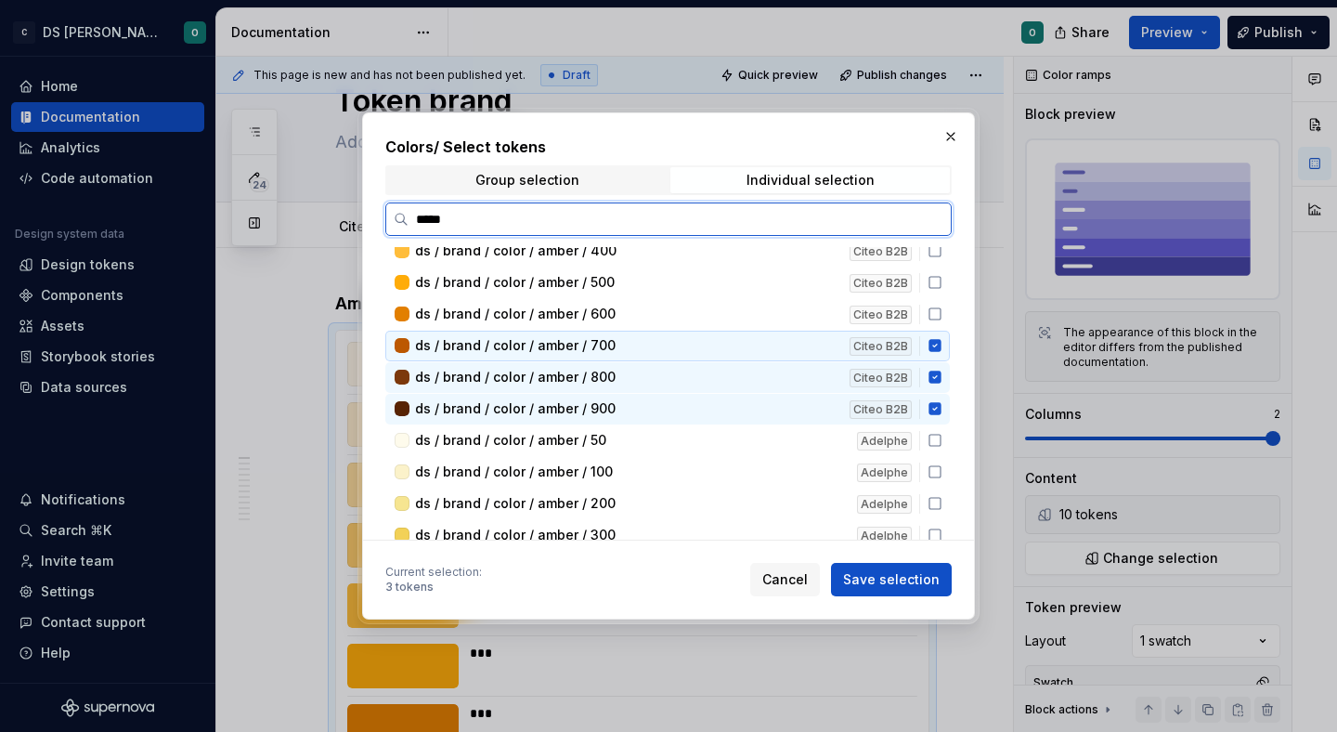
click at [941, 344] on icon at bounding box center [934, 346] width 12 height 12
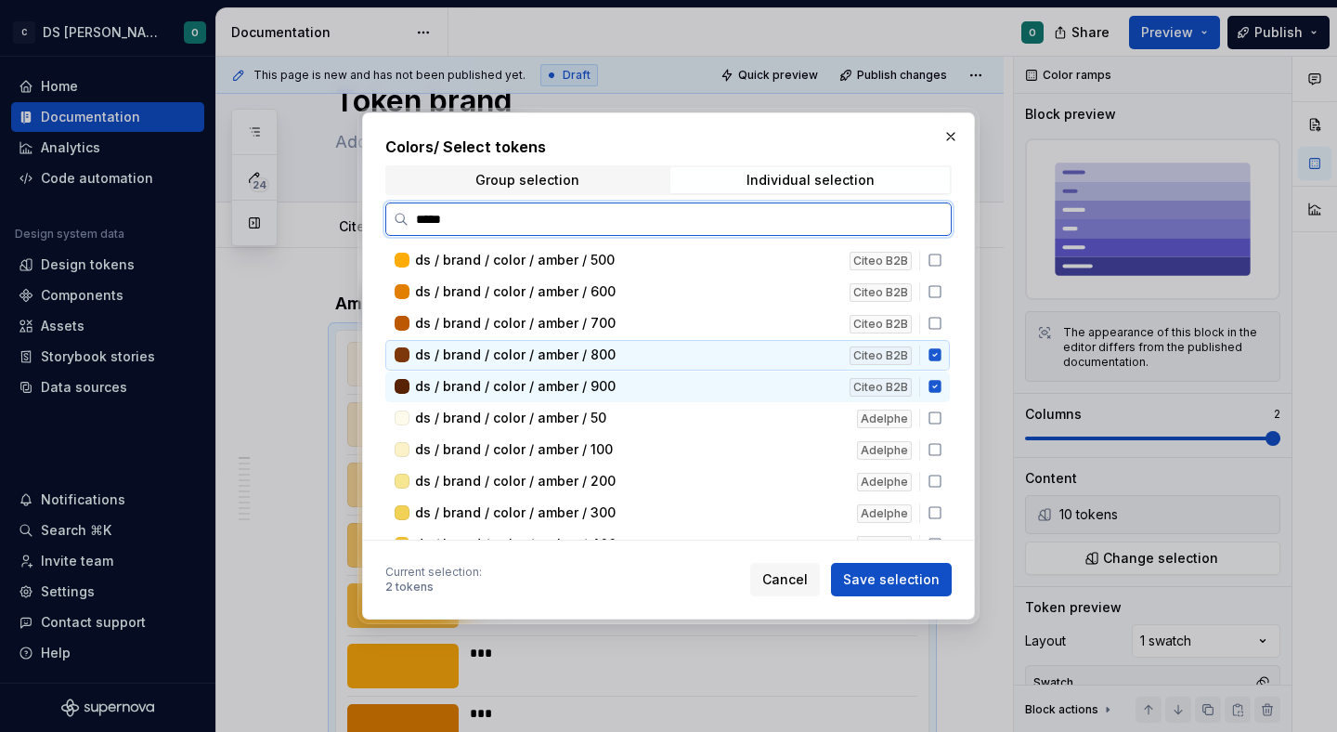
click at [941, 357] on icon at bounding box center [934, 355] width 12 height 12
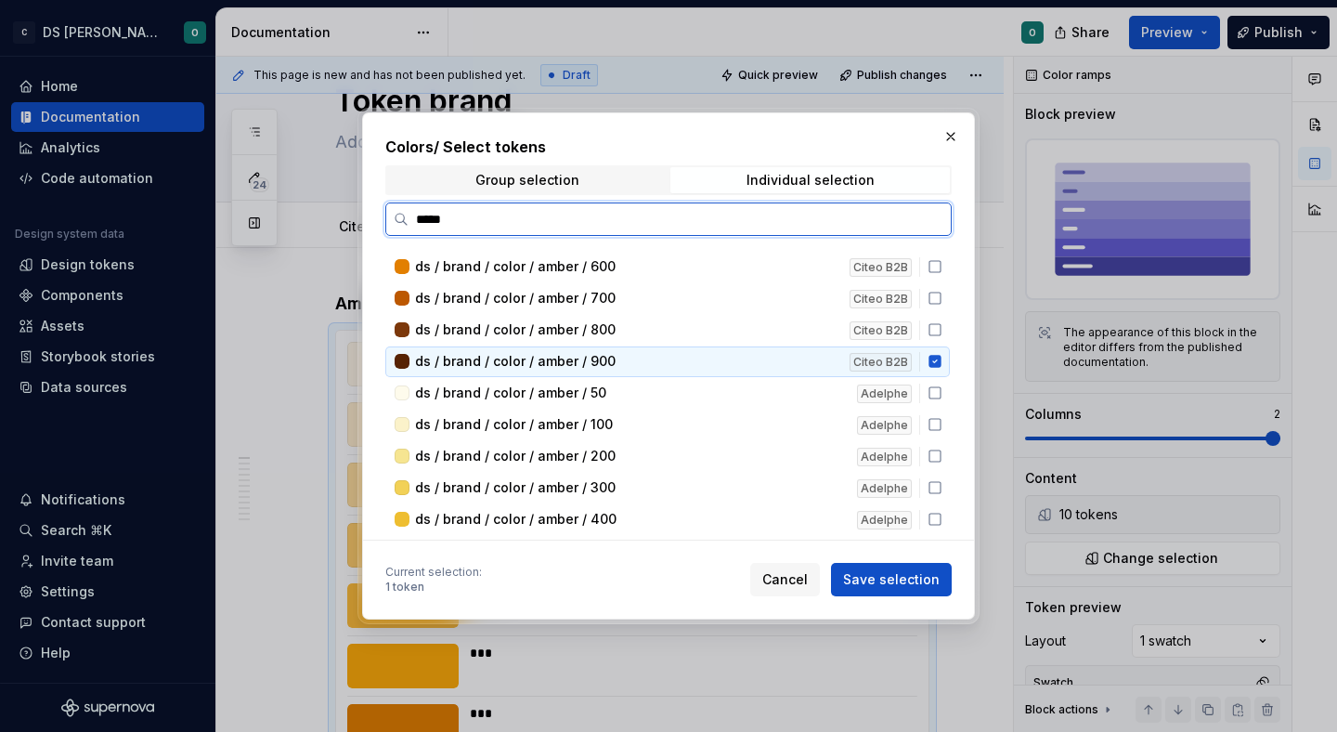
click at [941, 361] on icon at bounding box center [934, 362] width 12 height 12
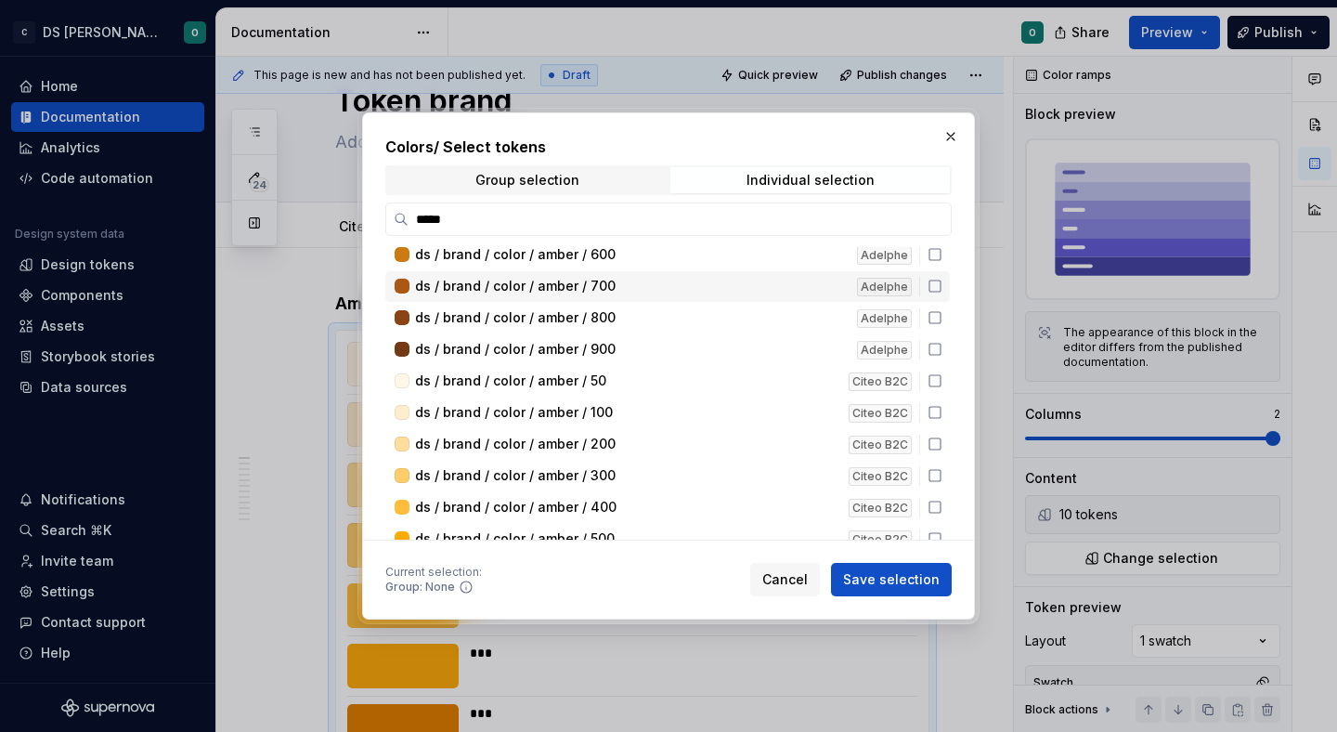
scroll to position [512, 0]
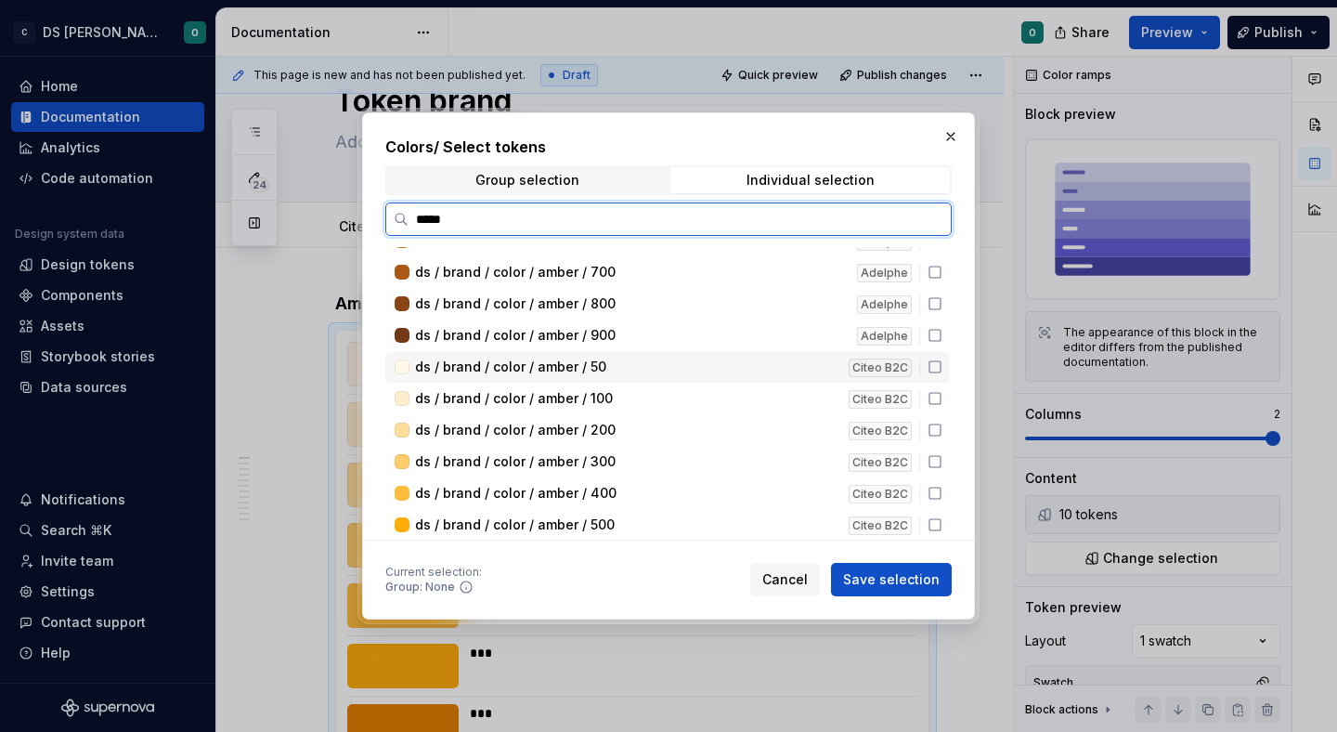
drag, startPoint x: 945, startPoint y: 364, endPoint x: 944, endPoint y: 374, distance: 10.3
click at [942, 364] on icon at bounding box center [935, 366] width 15 height 15
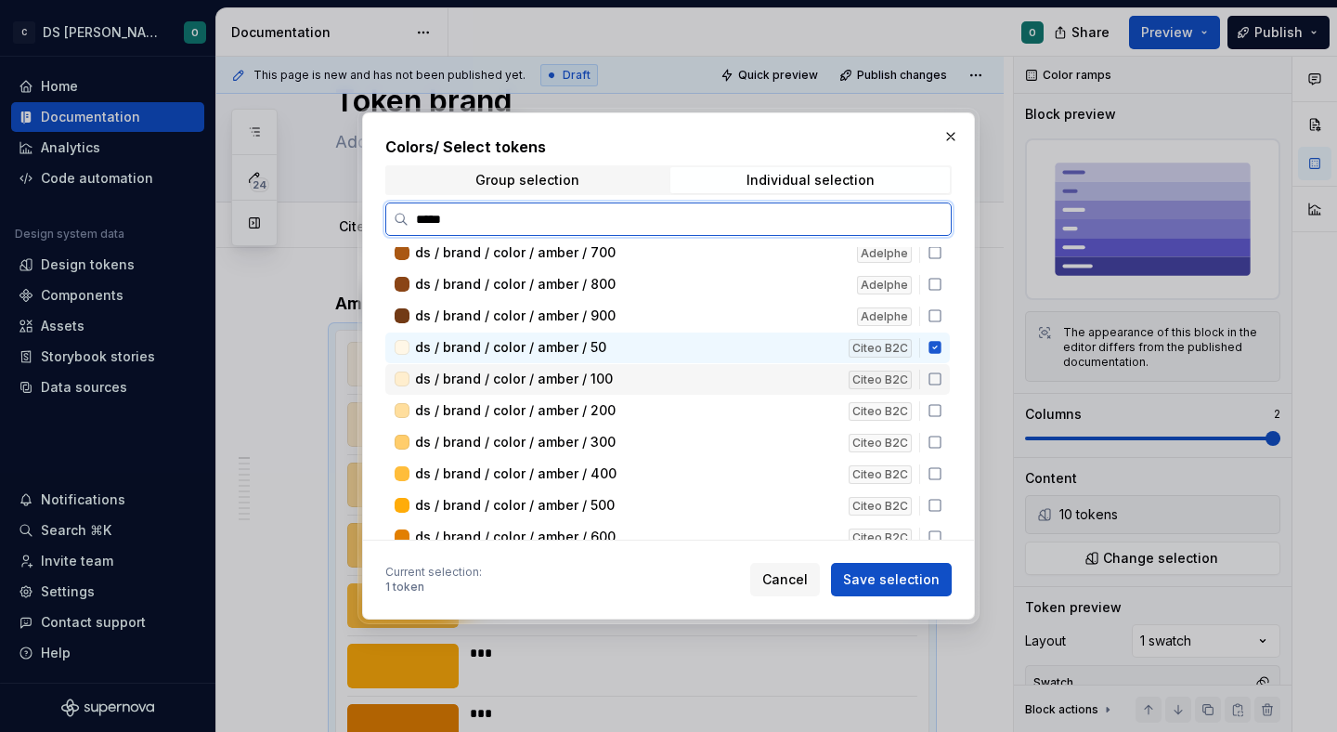
click at [943, 389] on div "ds / brand / color / amber / 100 Citeo B2C" at bounding box center [667, 379] width 564 height 31
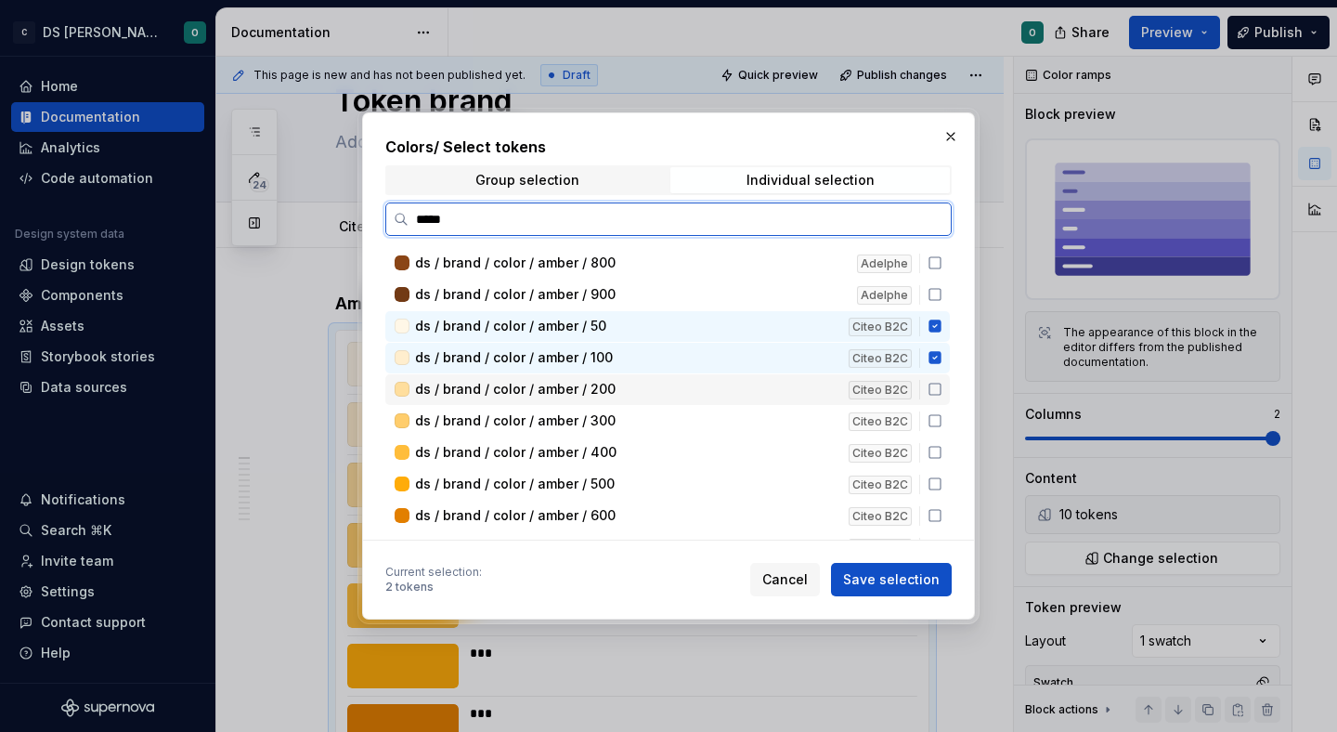
click at [943, 398] on div "ds / brand / color / amber / 200 Citeo B2C" at bounding box center [667, 389] width 564 height 31
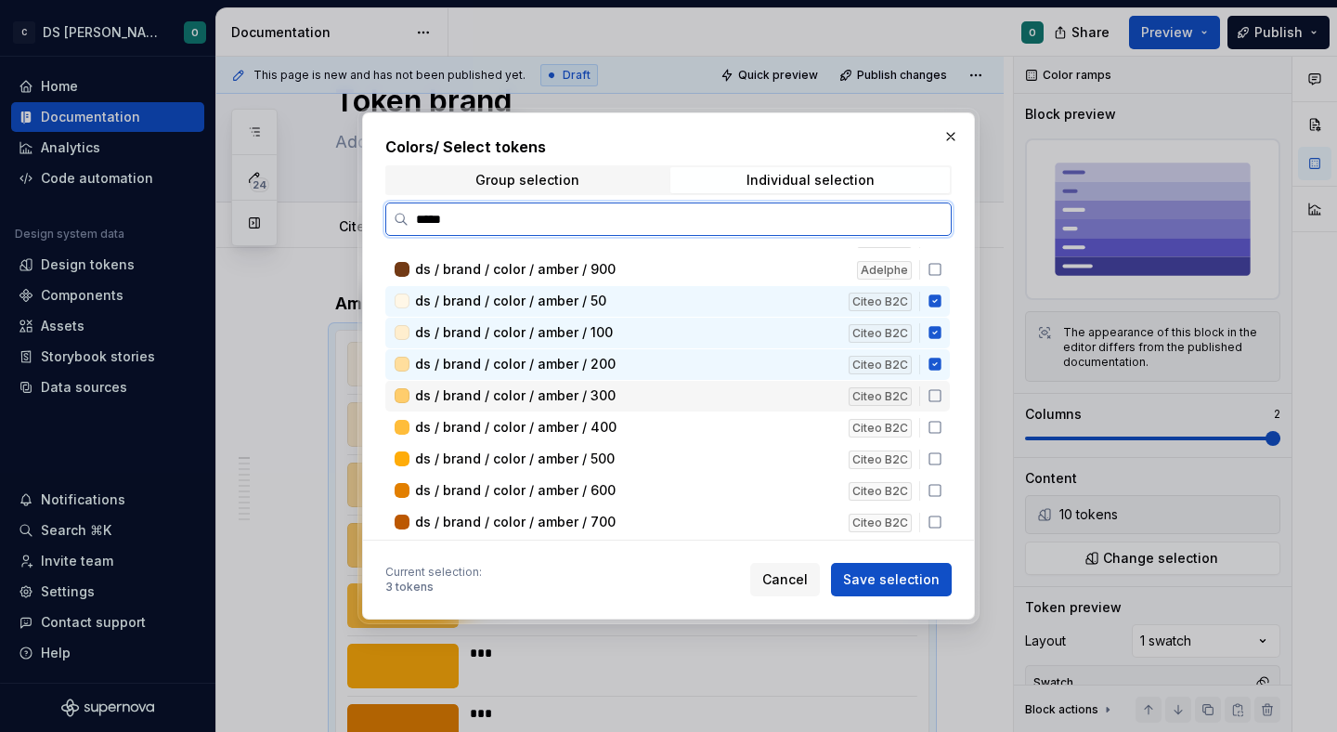
click at [942, 403] on div "ds / brand / color / amber / 300 Citeo B2C" at bounding box center [667, 396] width 564 height 31
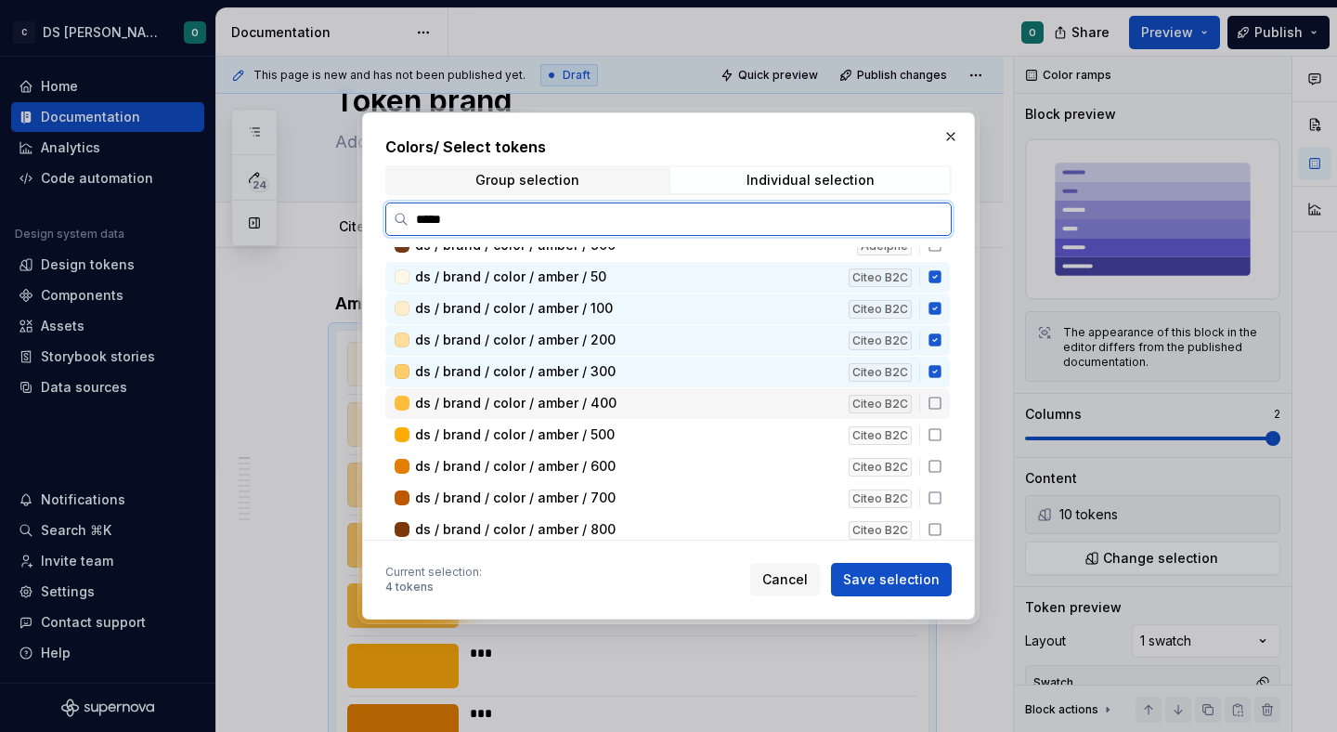
click at [942, 410] on icon at bounding box center [935, 403] width 15 height 15
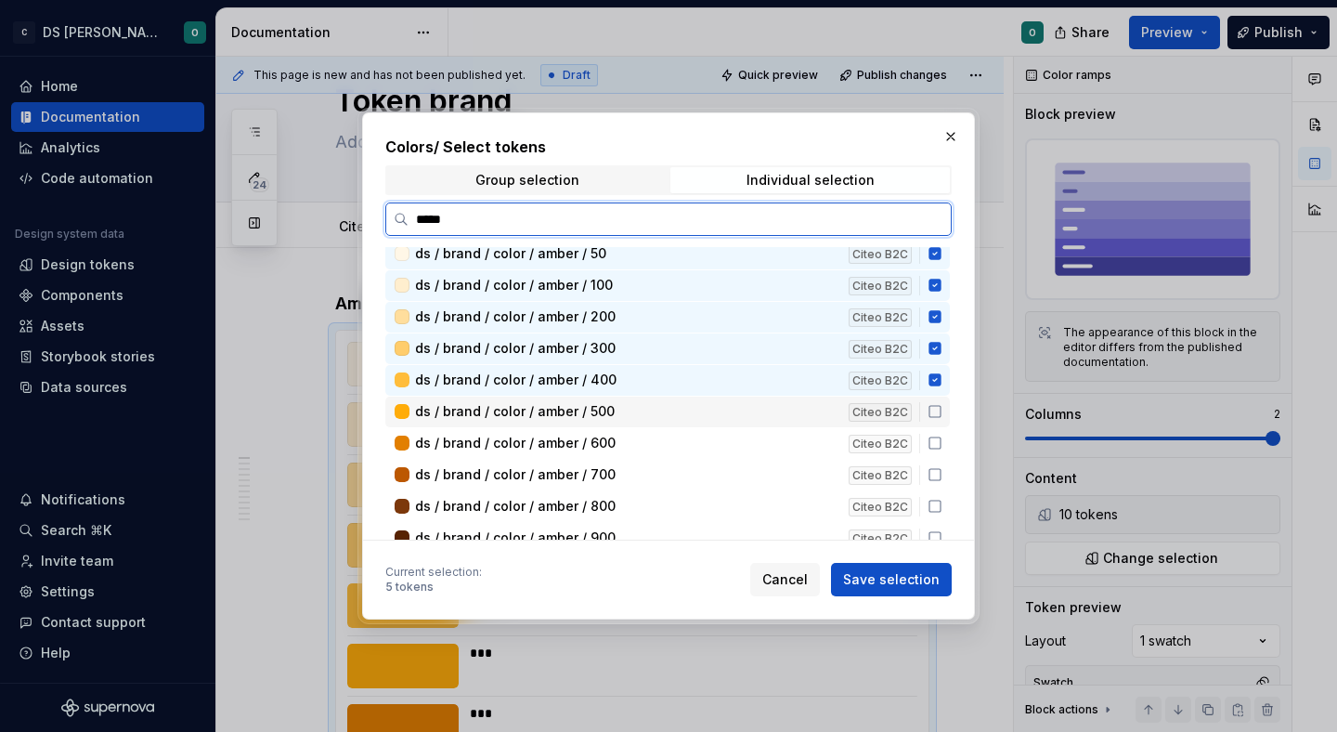
click at [942, 415] on icon at bounding box center [935, 411] width 15 height 15
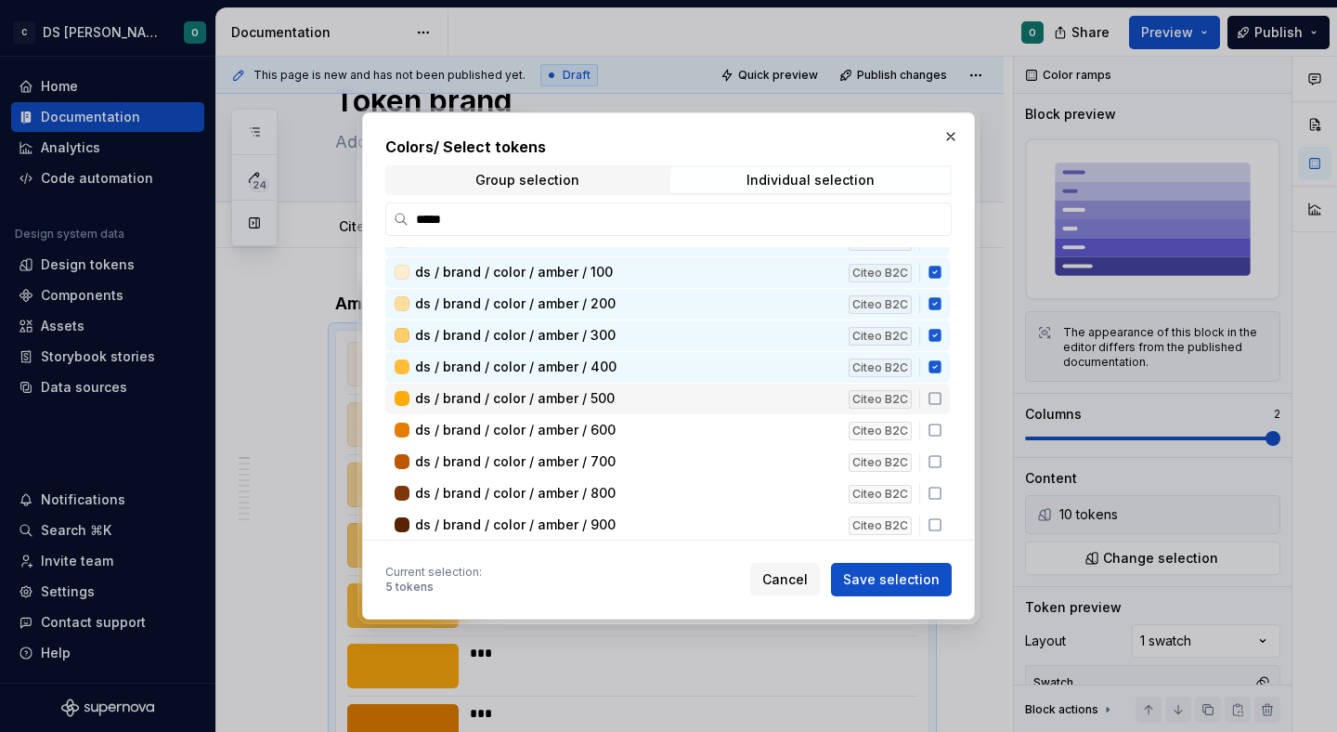
scroll to position [639, 0]
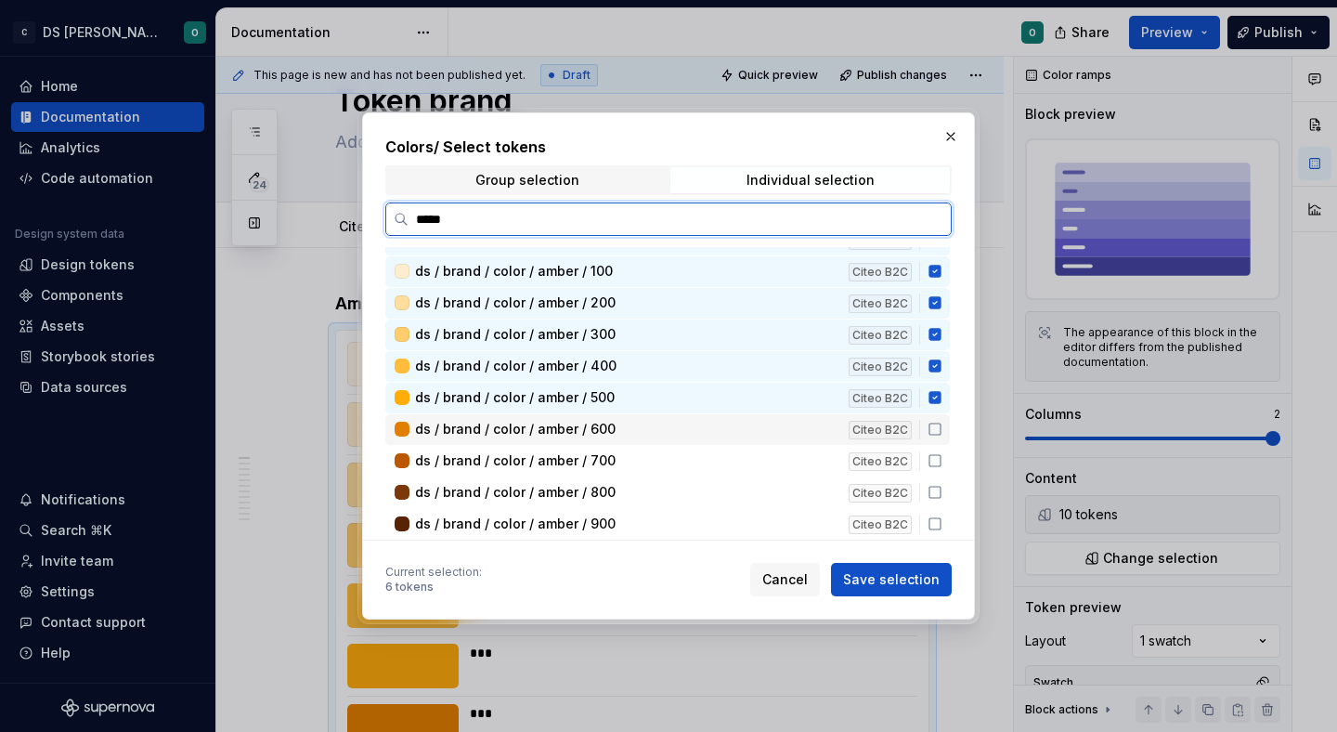
click at [942, 422] on icon at bounding box center [935, 429] width 15 height 15
drag, startPoint x: 944, startPoint y: 454, endPoint x: 956, endPoint y: 457, distance: 12.4
click at [942, 455] on icon at bounding box center [935, 460] width 15 height 15
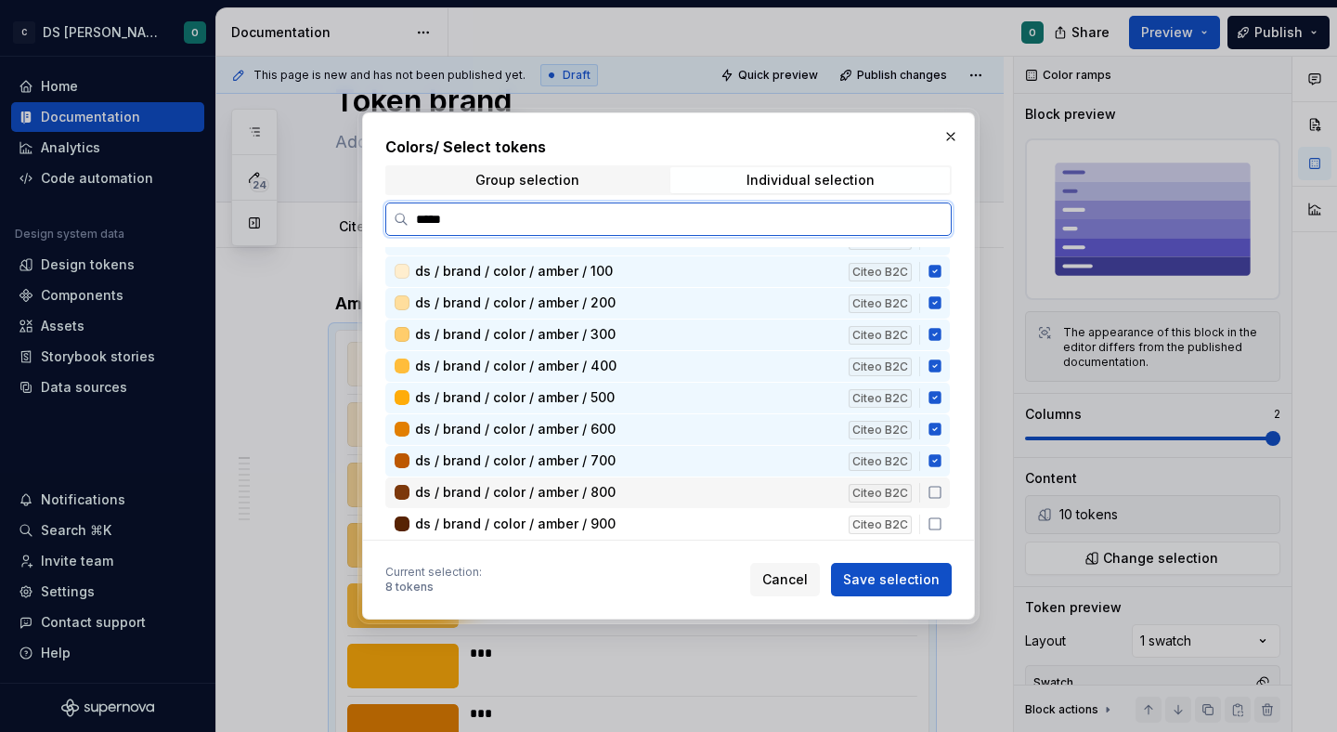
click at [942, 488] on icon at bounding box center [935, 492] width 15 height 15
drag, startPoint x: 946, startPoint y: 519, endPoint x: 938, endPoint y: 555, distance: 37.2
click at [942, 521] on icon at bounding box center [935, 523] width 15 height 15
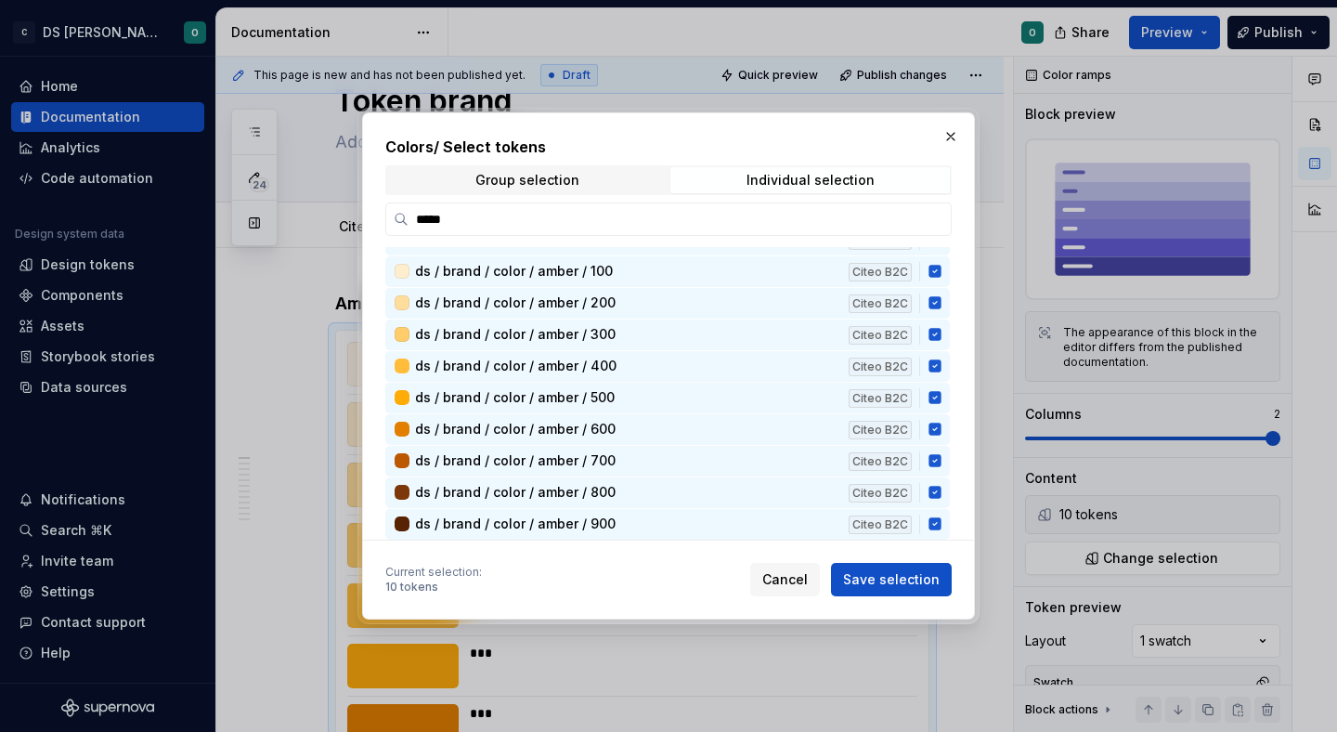
click at [924, 574] on span "Save selection" at bounding box center [891, 579] width 97 height 19
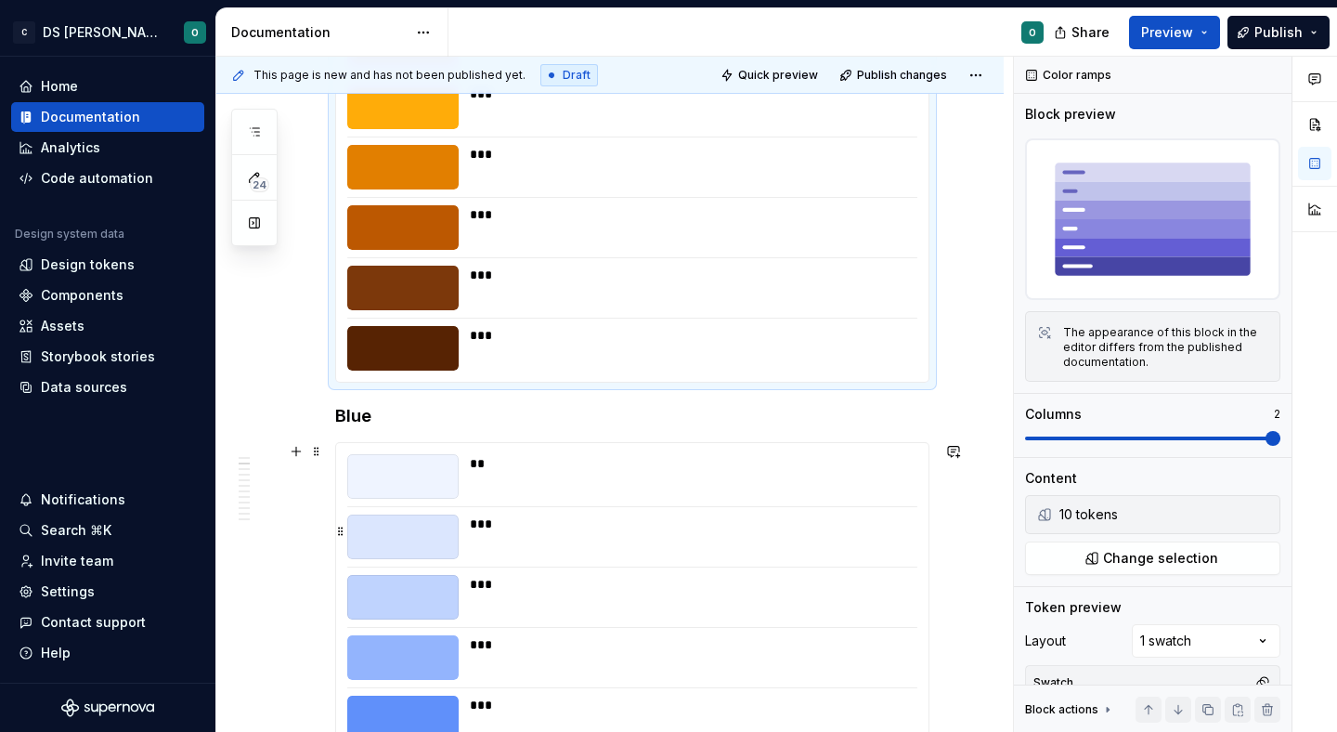
scroll to position [807, 0]
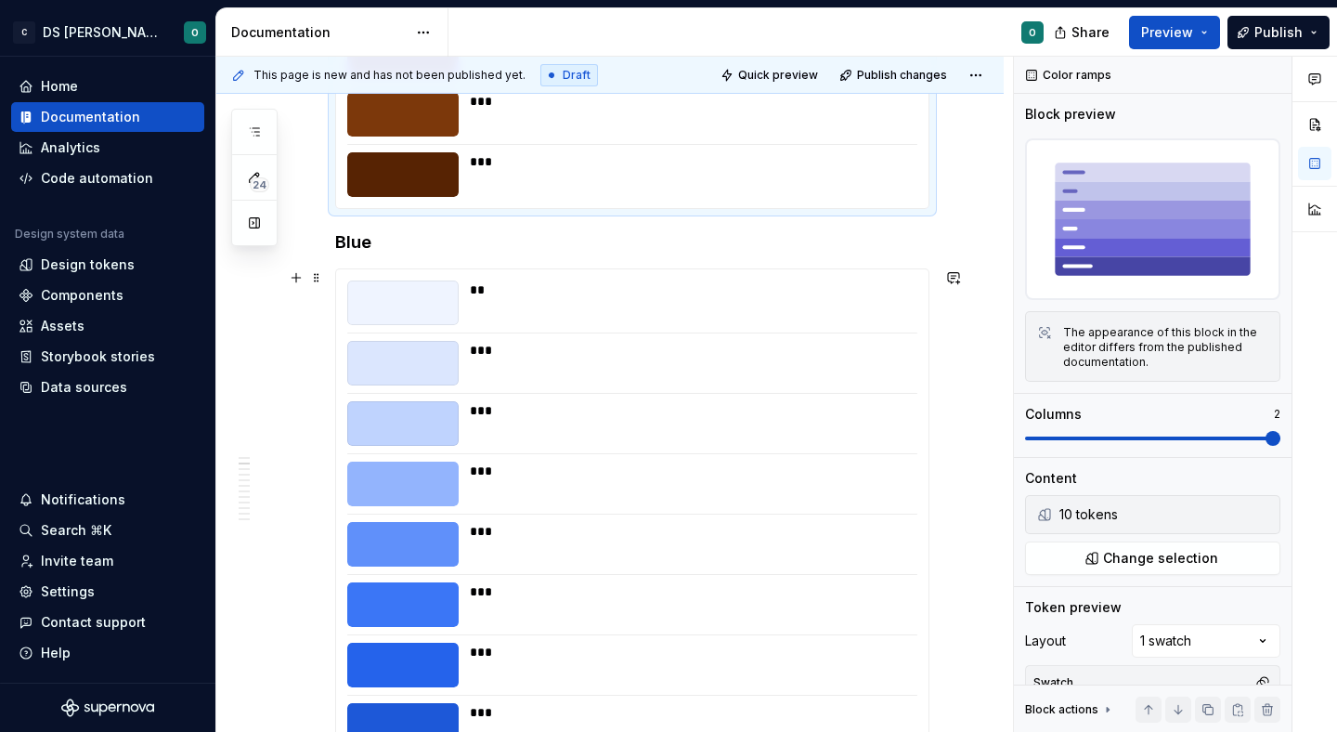
click at [663, 451] on div "** *** *** *** *** *** *** *** *** ***" at bounding box center [632, 574] width 592 height 610
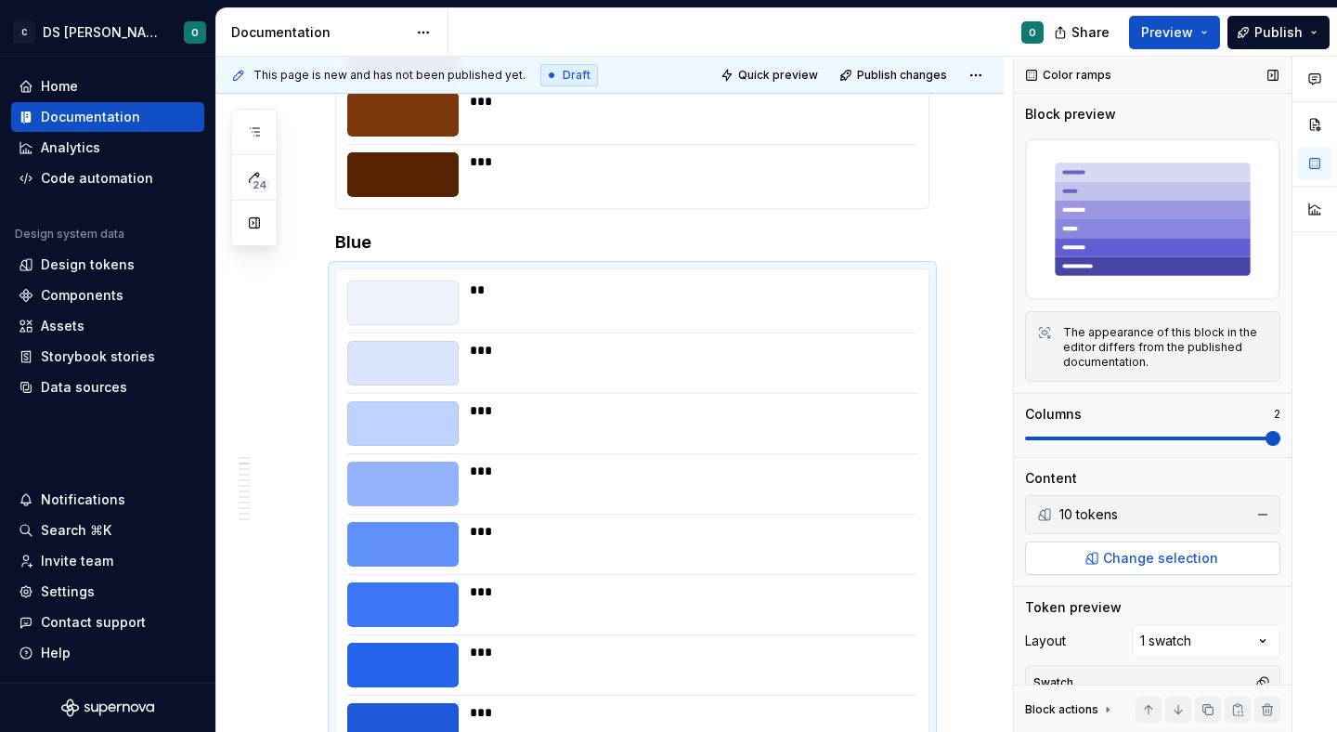
click at [1176, 561] on span "Change selection" at bounding box center [1160, 558] width 115 height 19
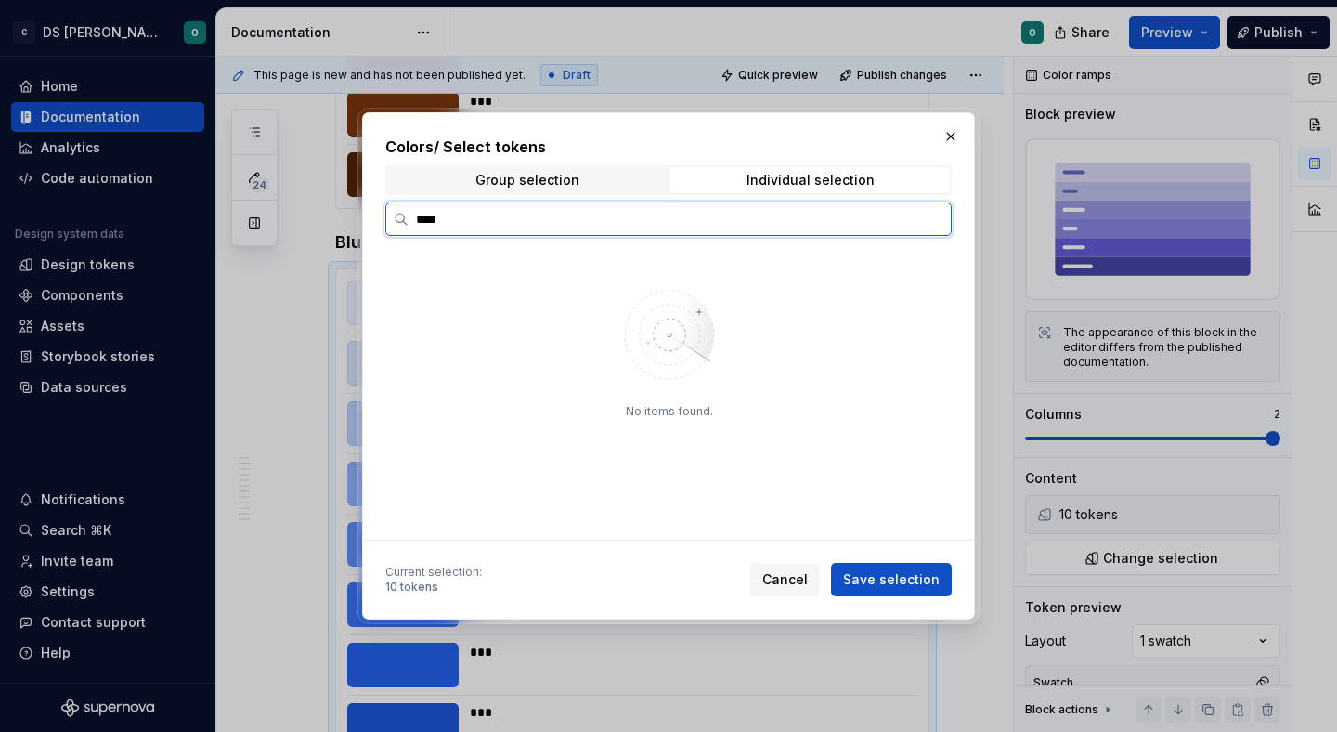
type input "****"
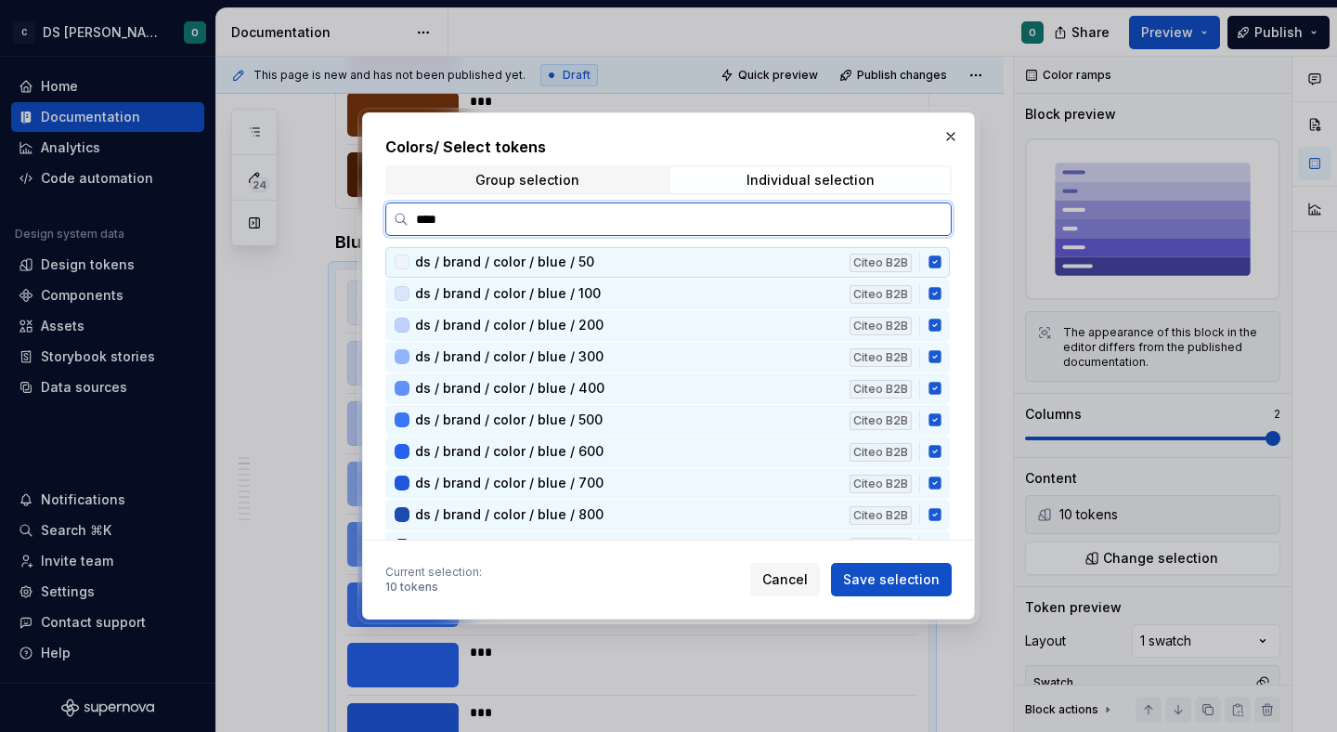
click at [941, 259] on icon at bounding box center [934, 262] width 12 height 12
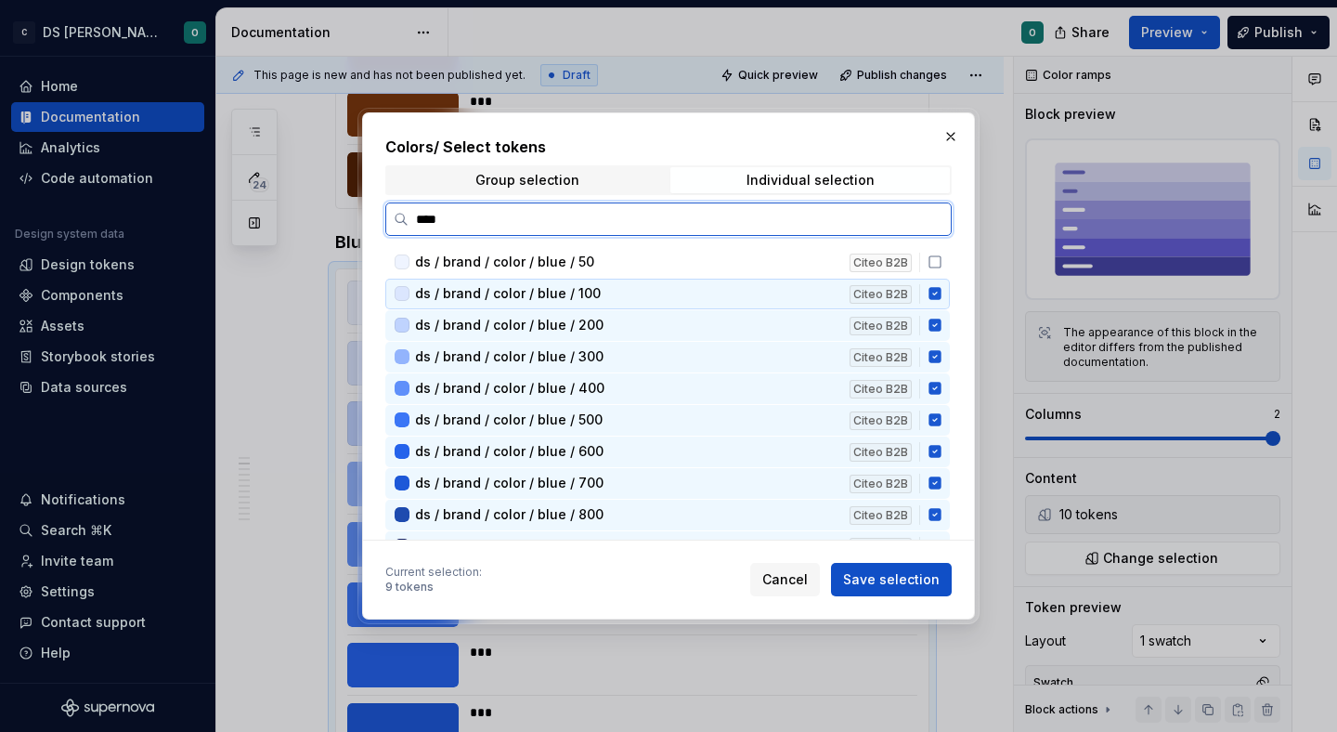
click at [941, 290] on icon at bounding box center [934, 294] width 12 height 12
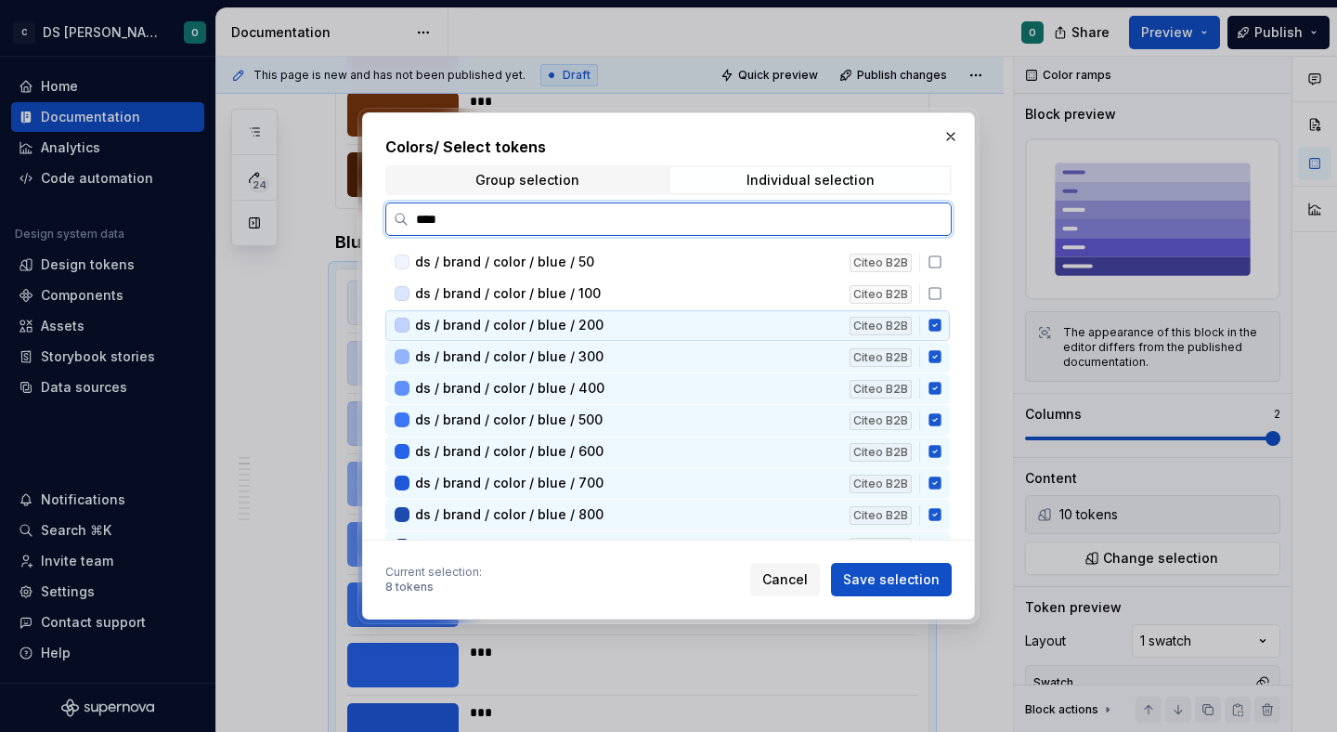
click at [946, 313] on div "ds / brand / color / blue / 200 Citeo B2B" at bounding box center [667, 325] width 564 height 31
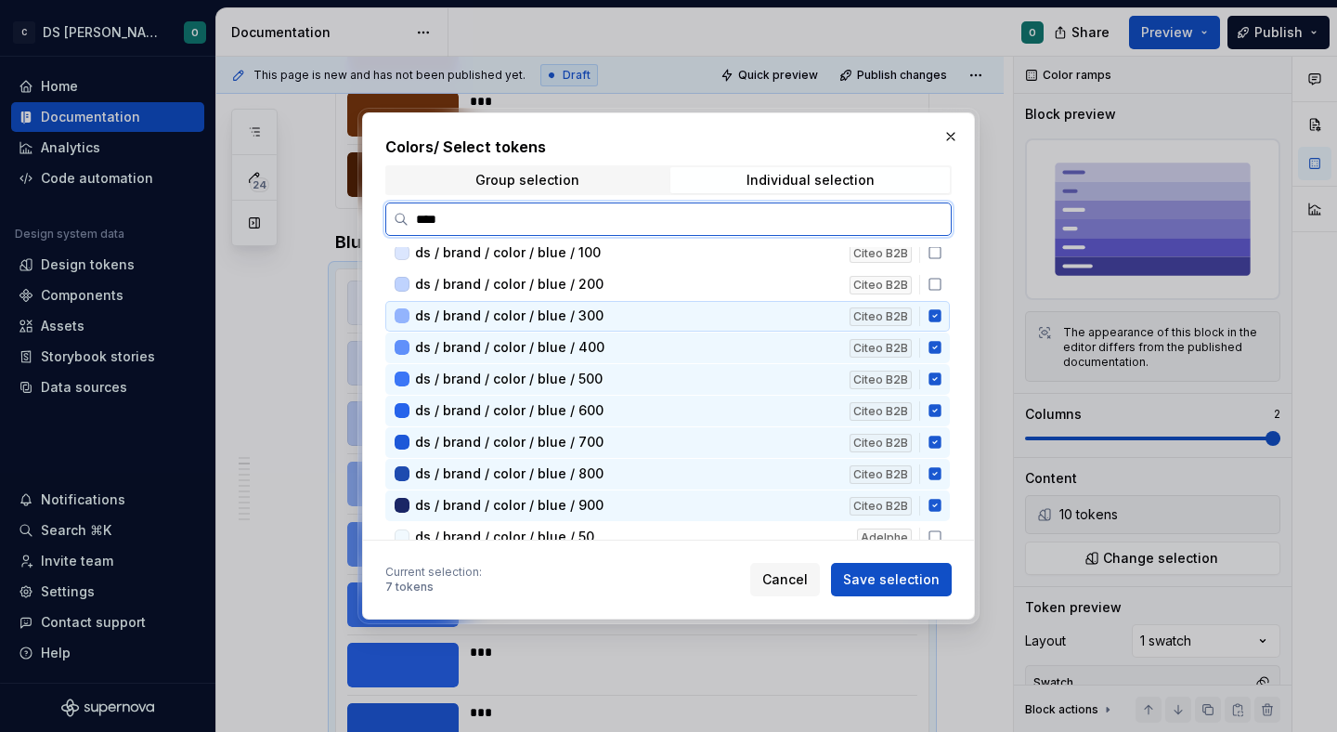
click at [941, 321] on icon at bounding box center [934, 316] width 12 height 12
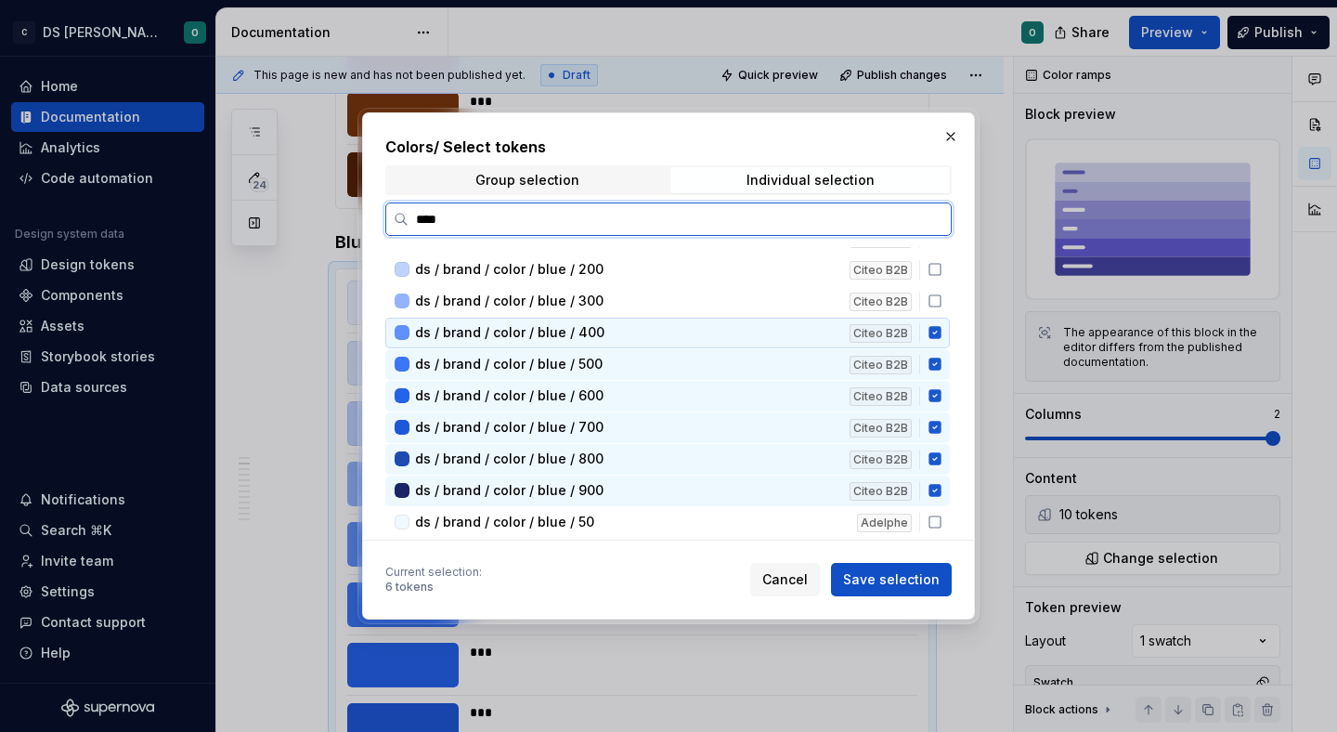
click at [942, 333] on icon at bounding box center [935, 332] width 15 height 15
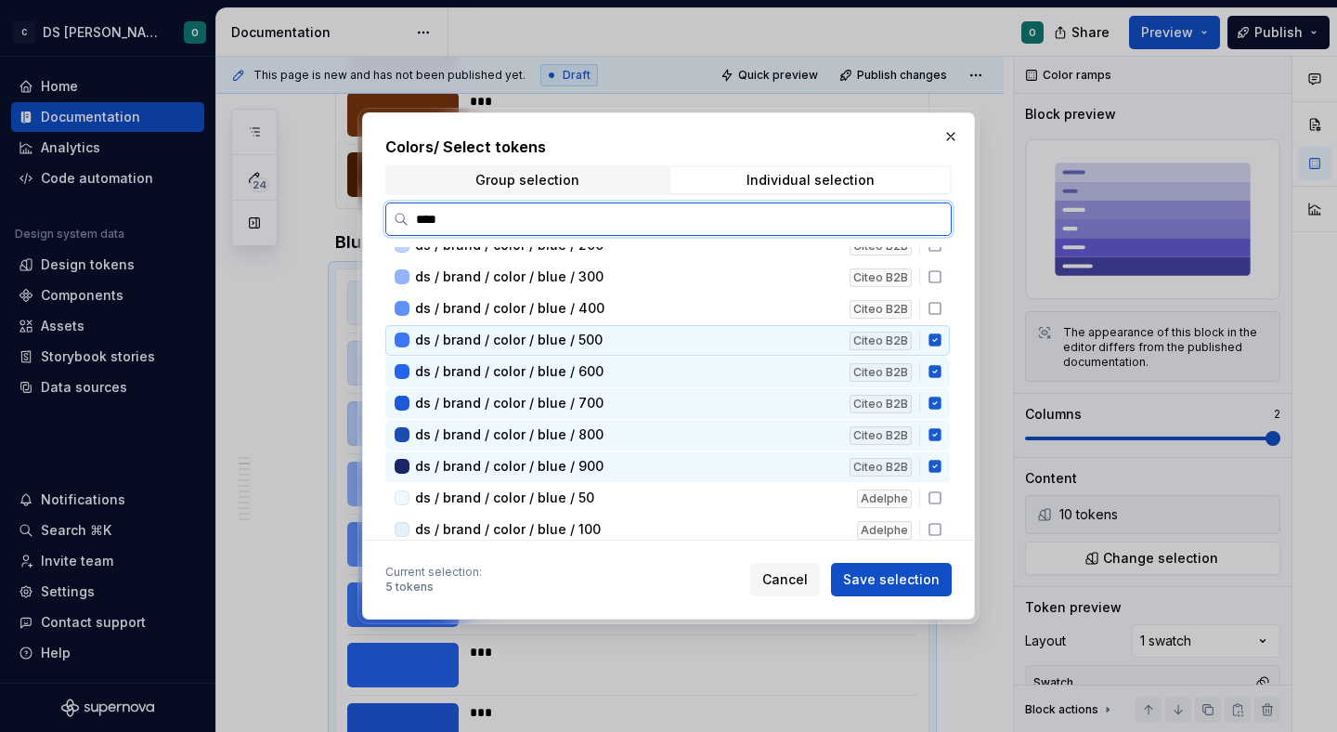
click at [942, 338] on icon at bounding box center [935, 339] width 15 height 15
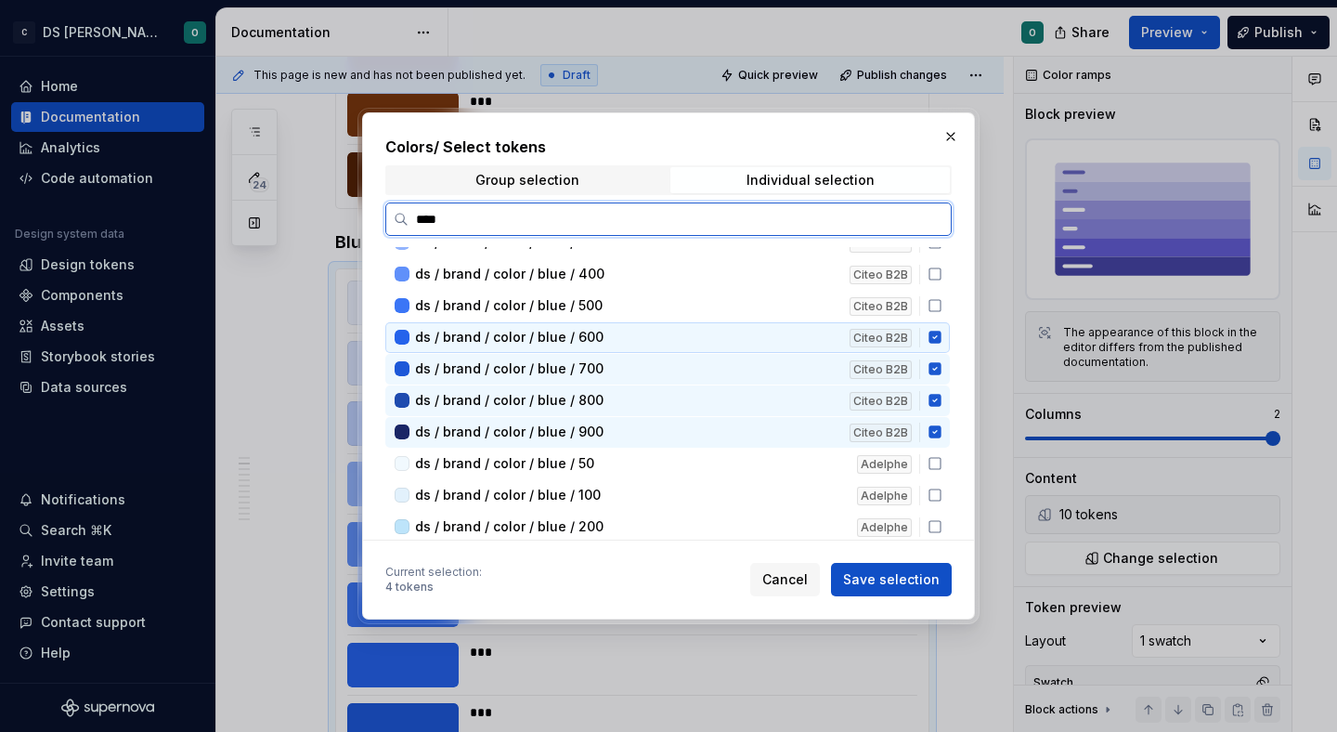
click at [941, 344] on icon at bounding box center [934, 337] width 12 height 12
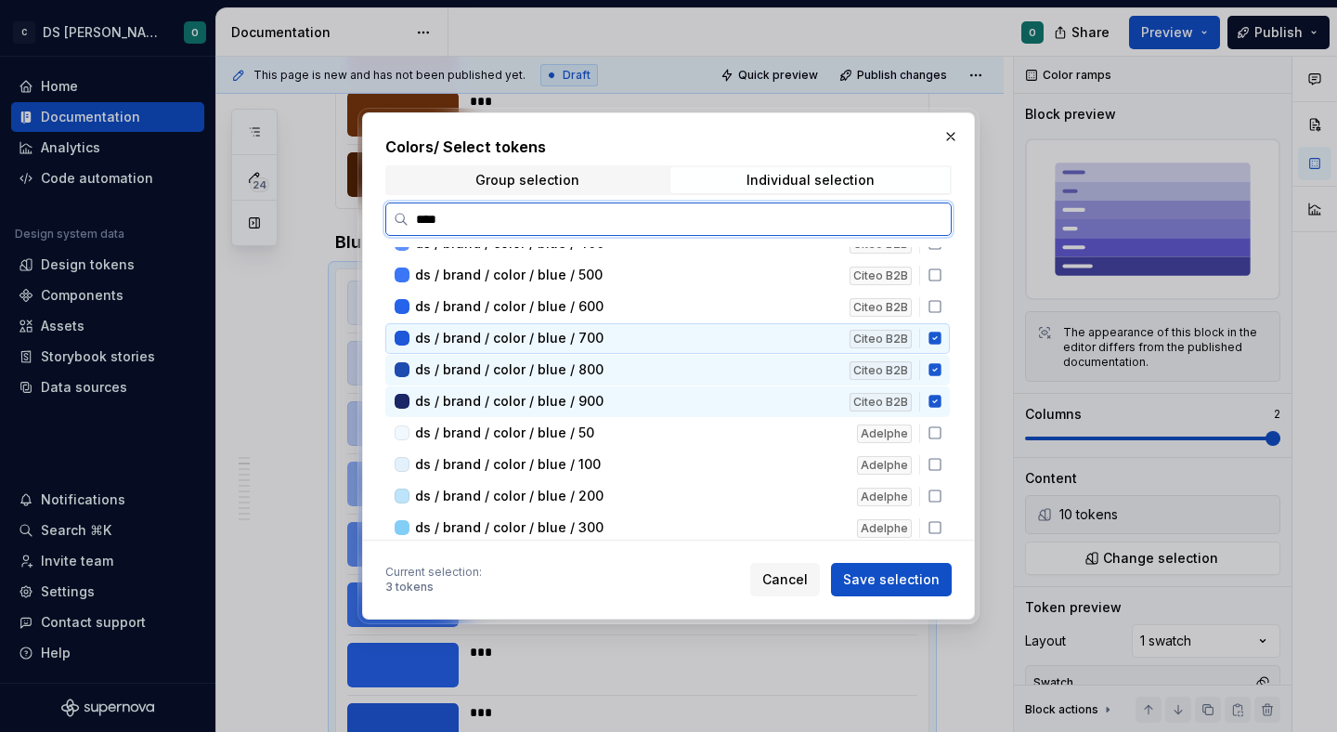
click at [944, 349] on div "ds / brand / color / blue / 700 Citeo B2B" at bounding box center [667, 338] width 564 height 31
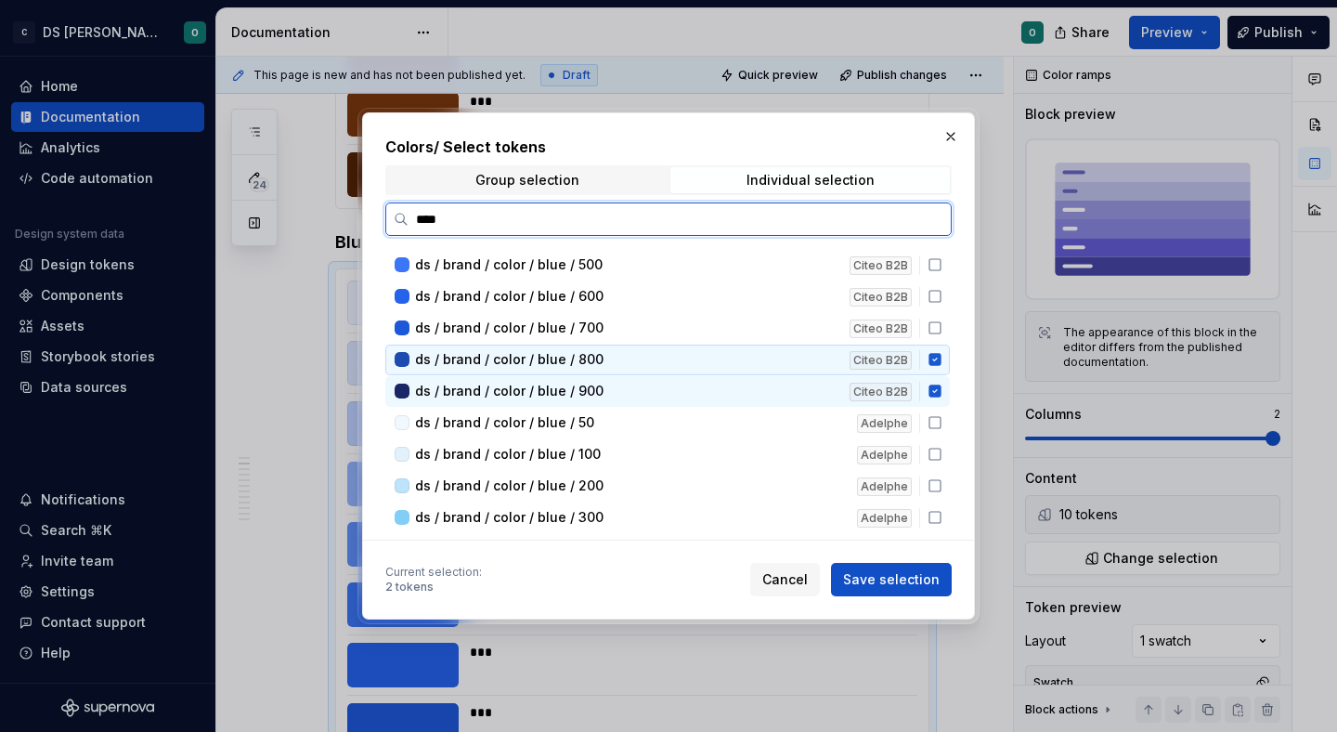
click at [941, 358] on icon at bounding box center [934, 360] width 12 height 12
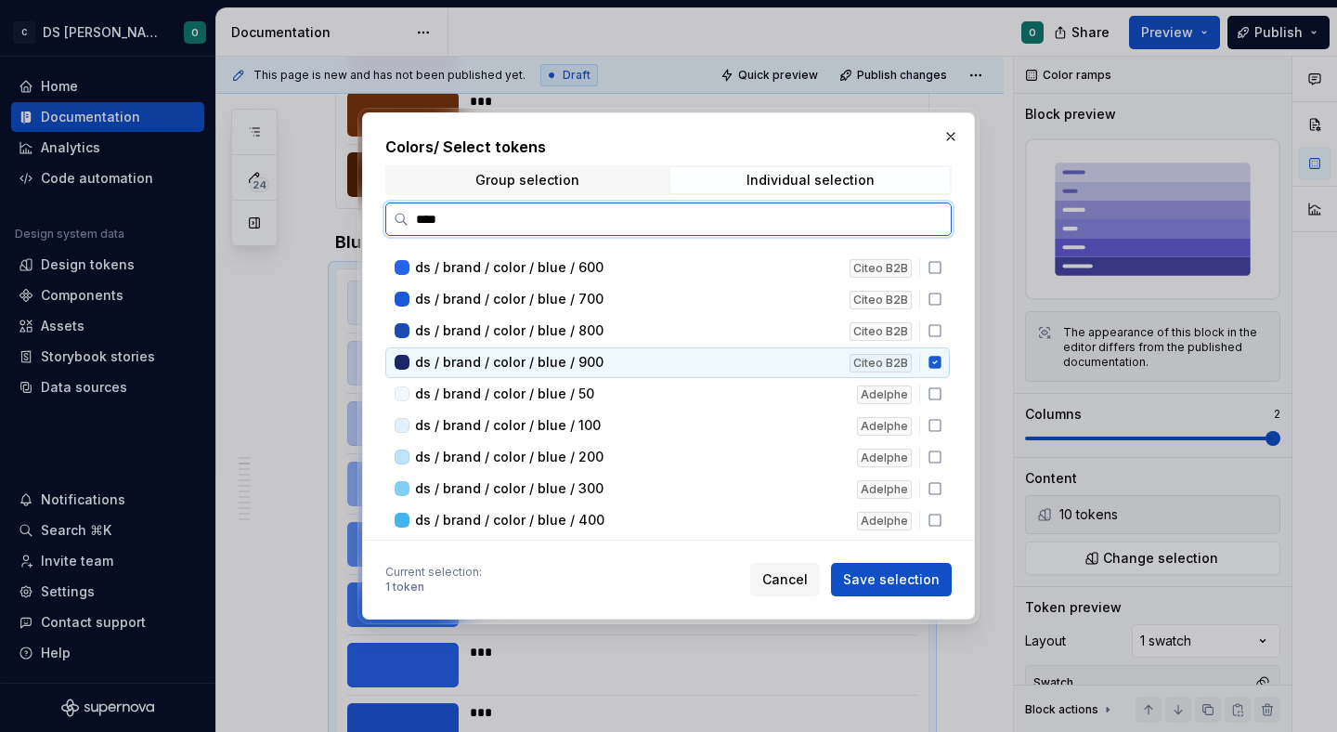
click at [941, 361] on icon at bounding box center [934, 363] width 12 height 12
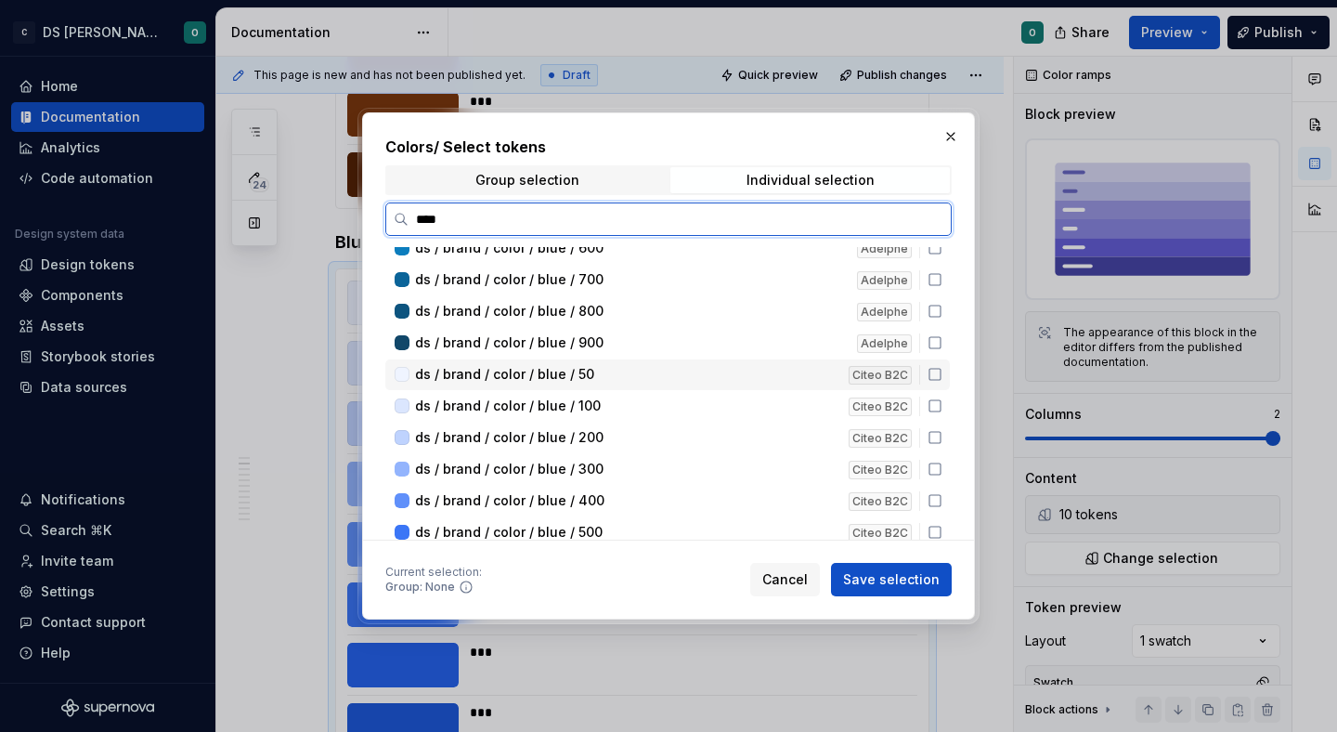
click at [941, 374] on icon at bounding box center [935, 374] width 15 height 15
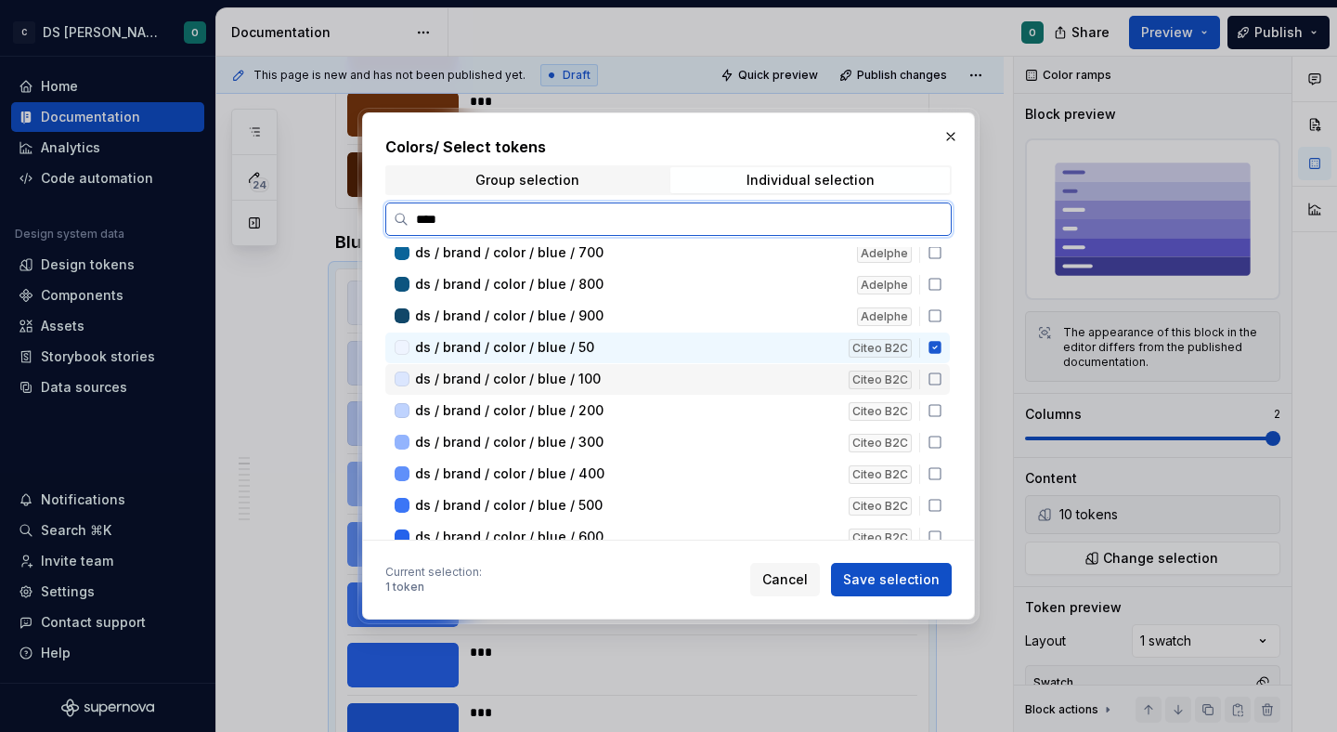
click at [941, 385] on icon at bounding box center [935, 378] width 15 height 15
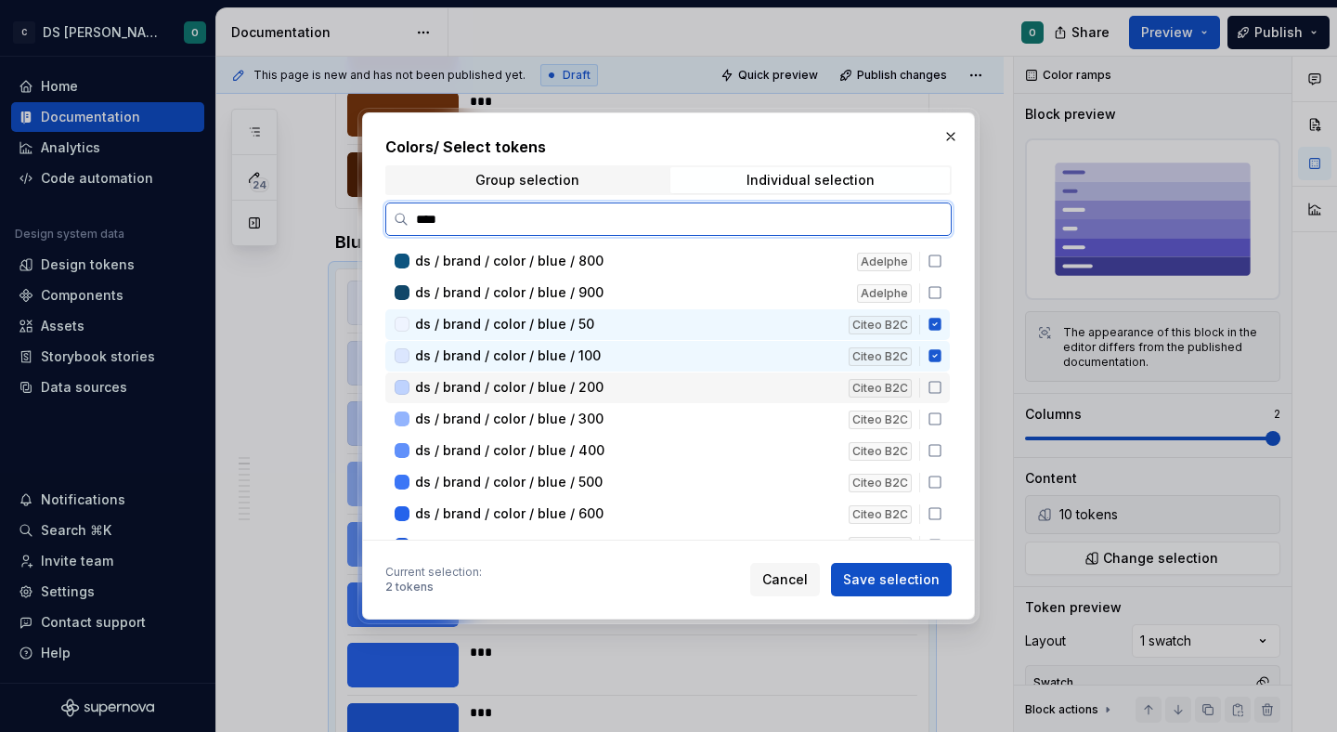
click at [941, 390] on icon at bounding box center [935, 387] width 15 height 15
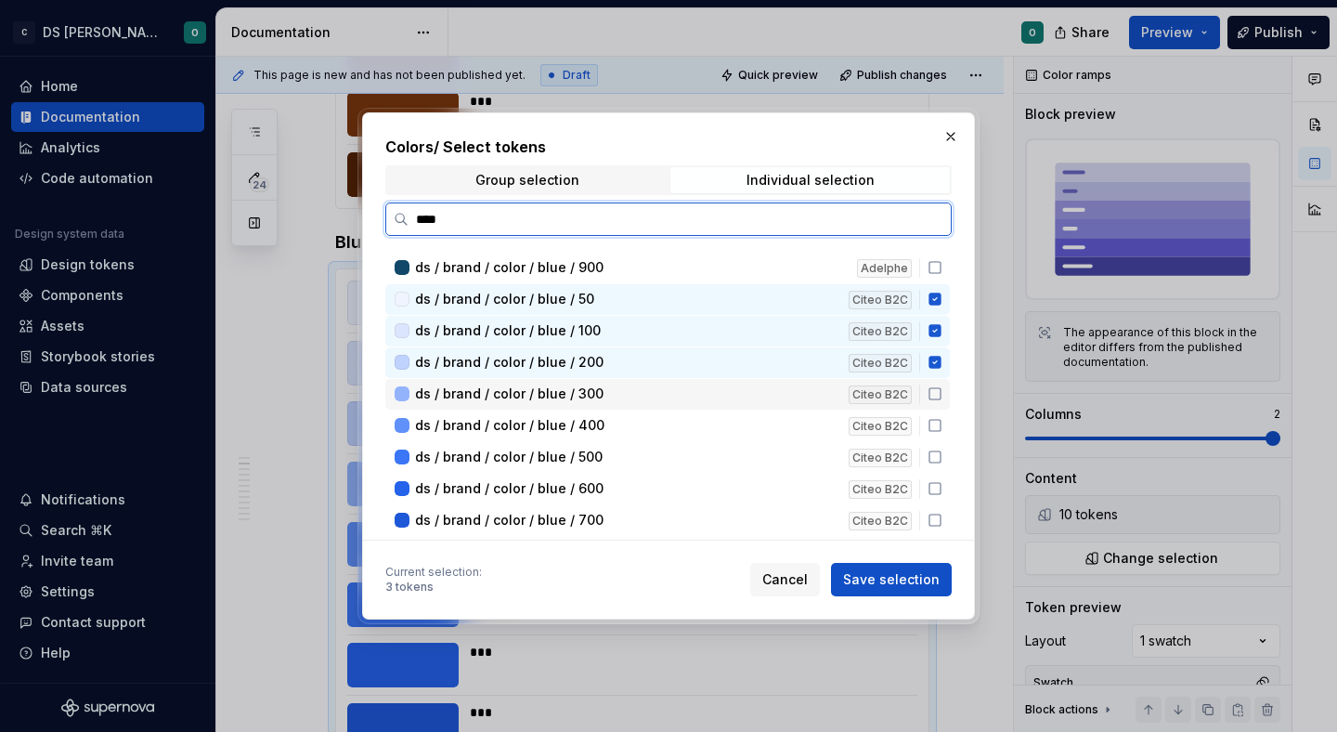
click at [942, 399] on icon at bounding box center [935, 393] width 15 height 15
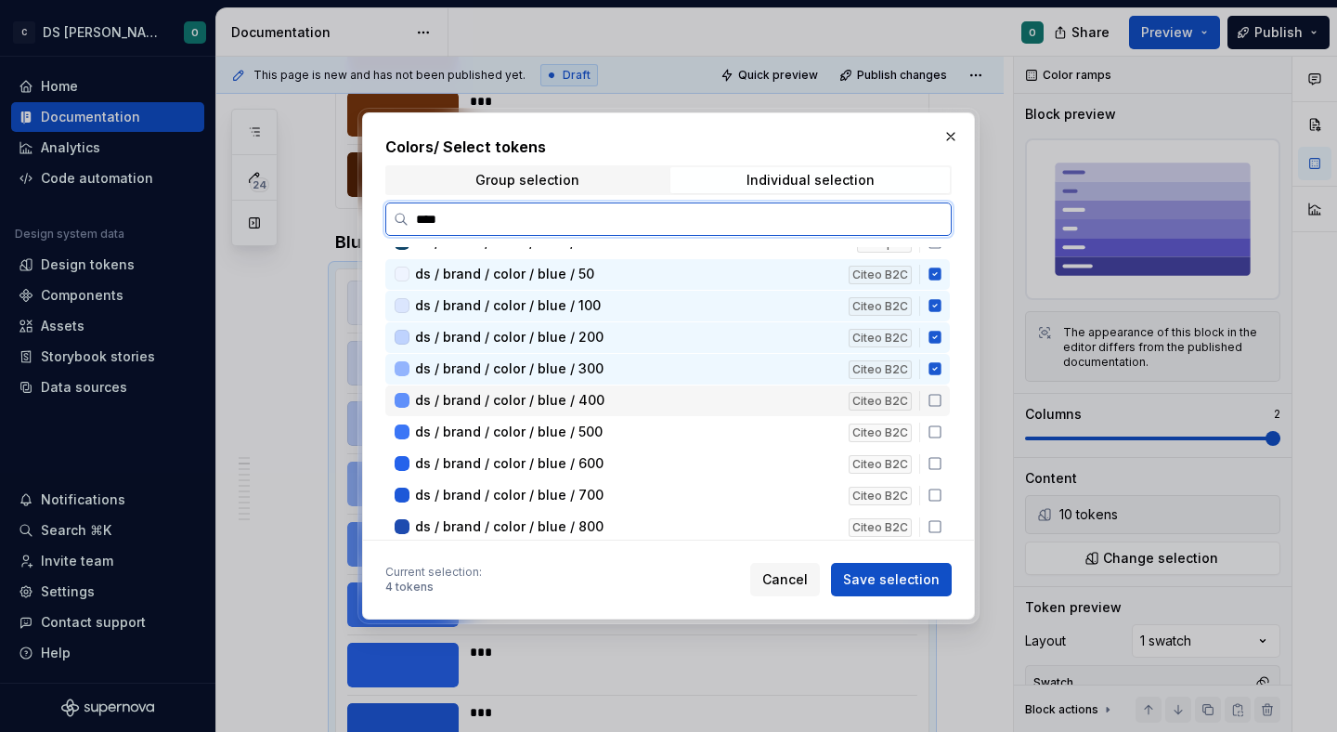
click at [942, 406] on icon at bounding box center [935, 400] width 15 height 15
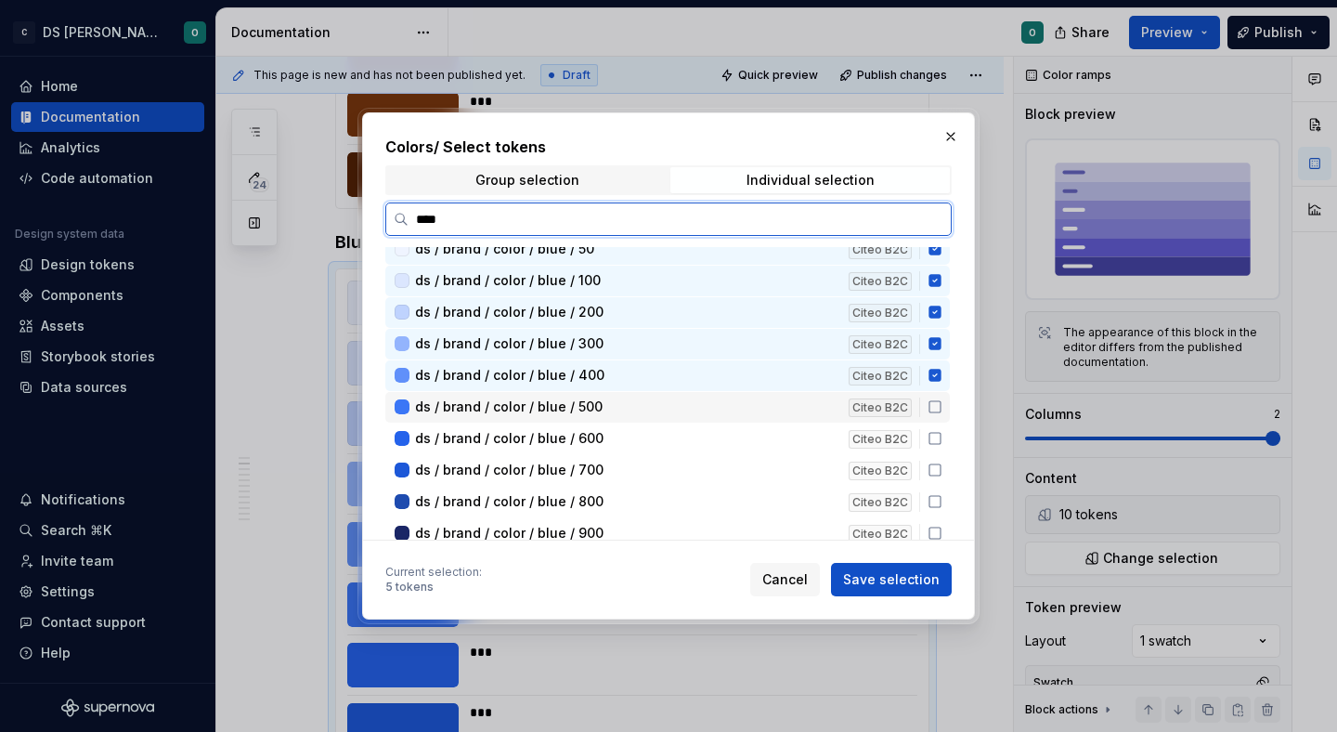
click at [942, 411] on icon at bounding box center [935, 406] width 15 height 15
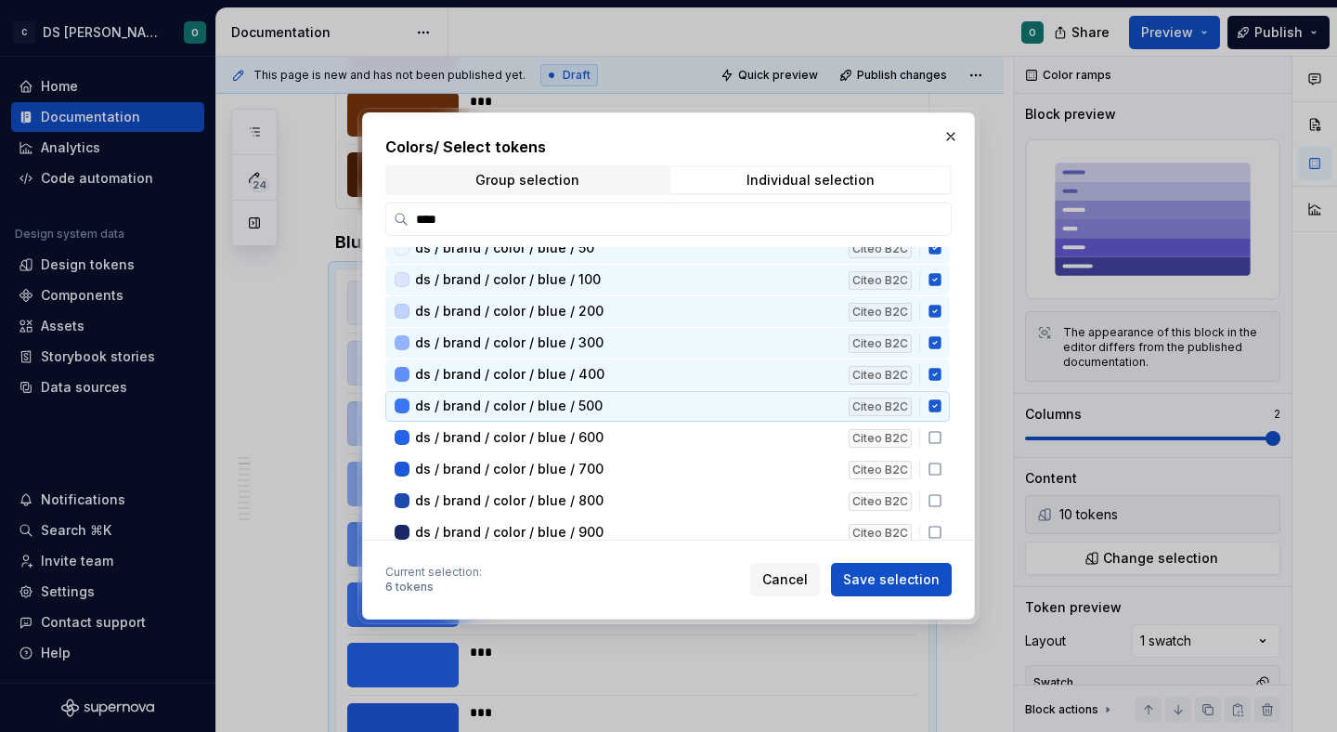
scroll to position [639, 0]
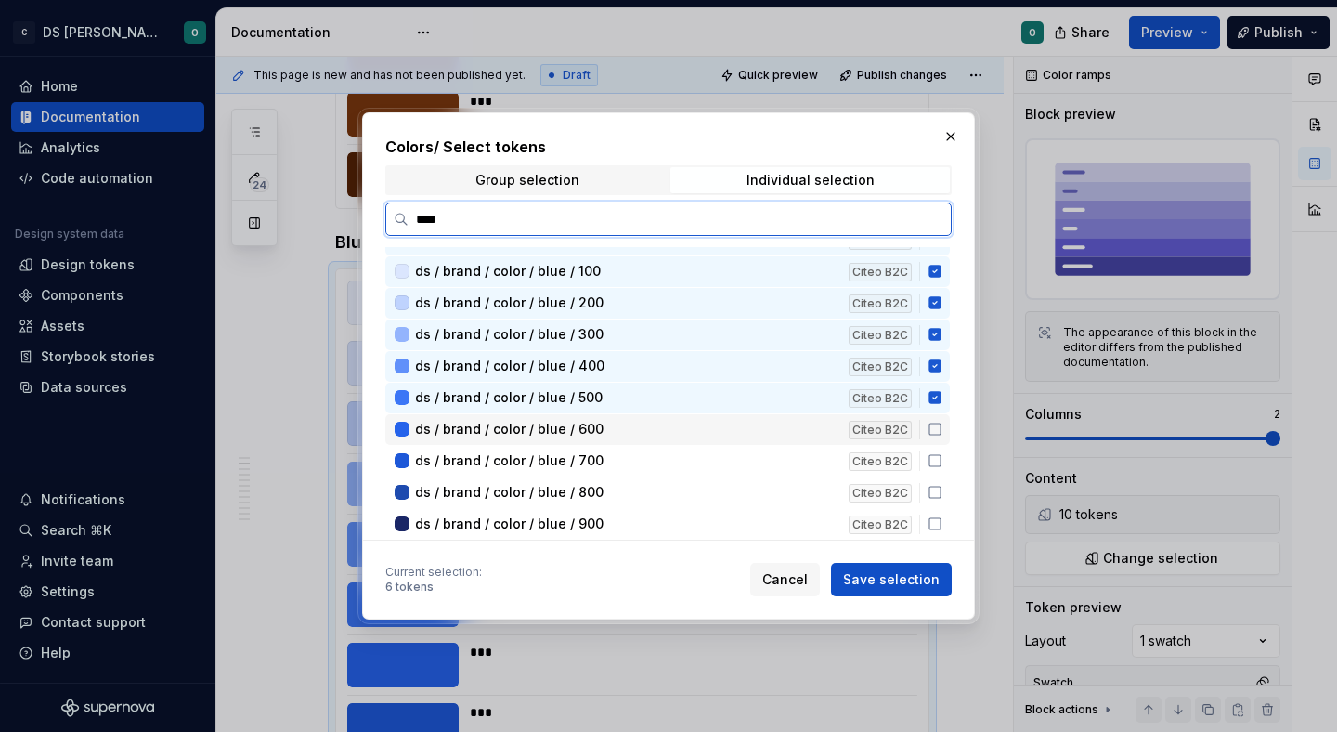
click at [942, 422] on icon at bounding box center [935, 429] width 15 height 15
drag, startPoint x: 947, startPoint y: 459, endPoint x: 943, endPoint y: 491, distance: 32.7
click at [942, 461] on icon at bounding box center [935, 460] width 15 height 15
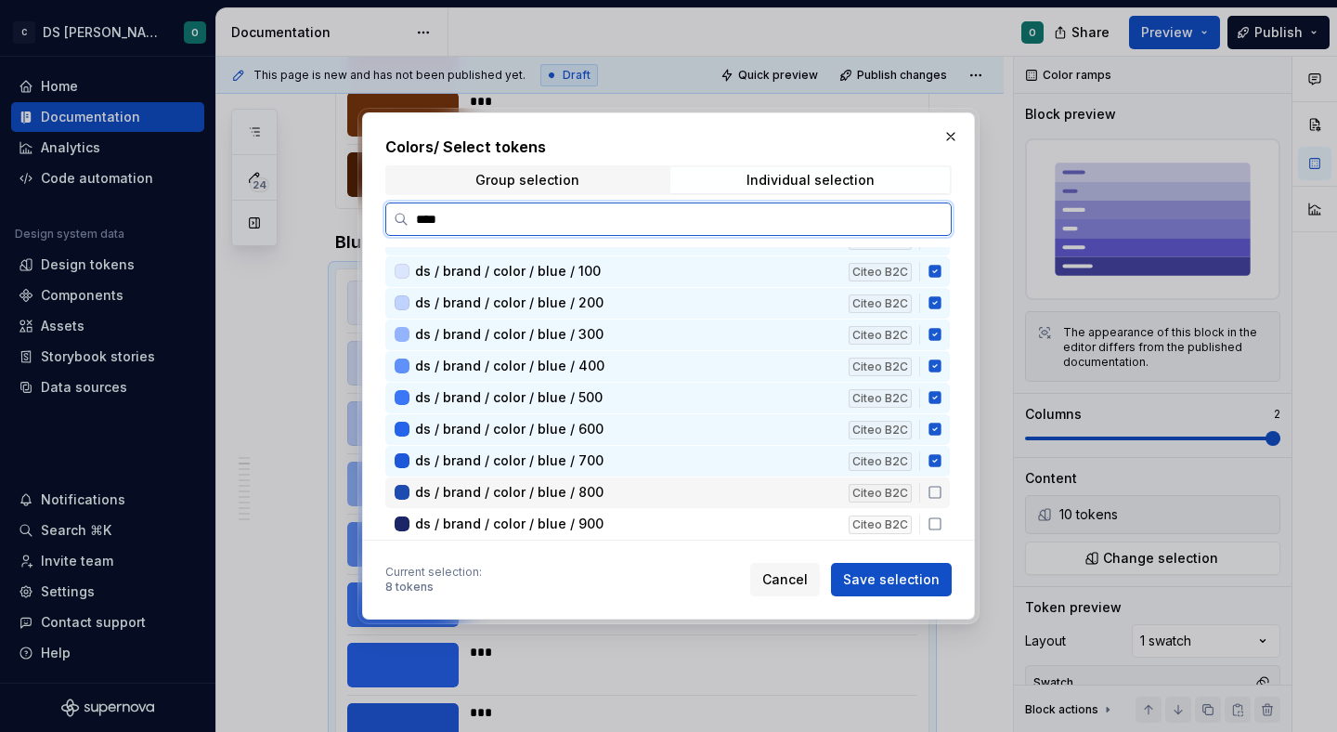
click at [942, 502] on div "ds / brand / color / blue / 800 Citeo B2C" at bounding box center [667, 492] width 564 height 31
click at [945, 530] on div "ds / brand / color / blue / 900 Citeo B2C" at bounding box center [667, 524] width 564 height 31
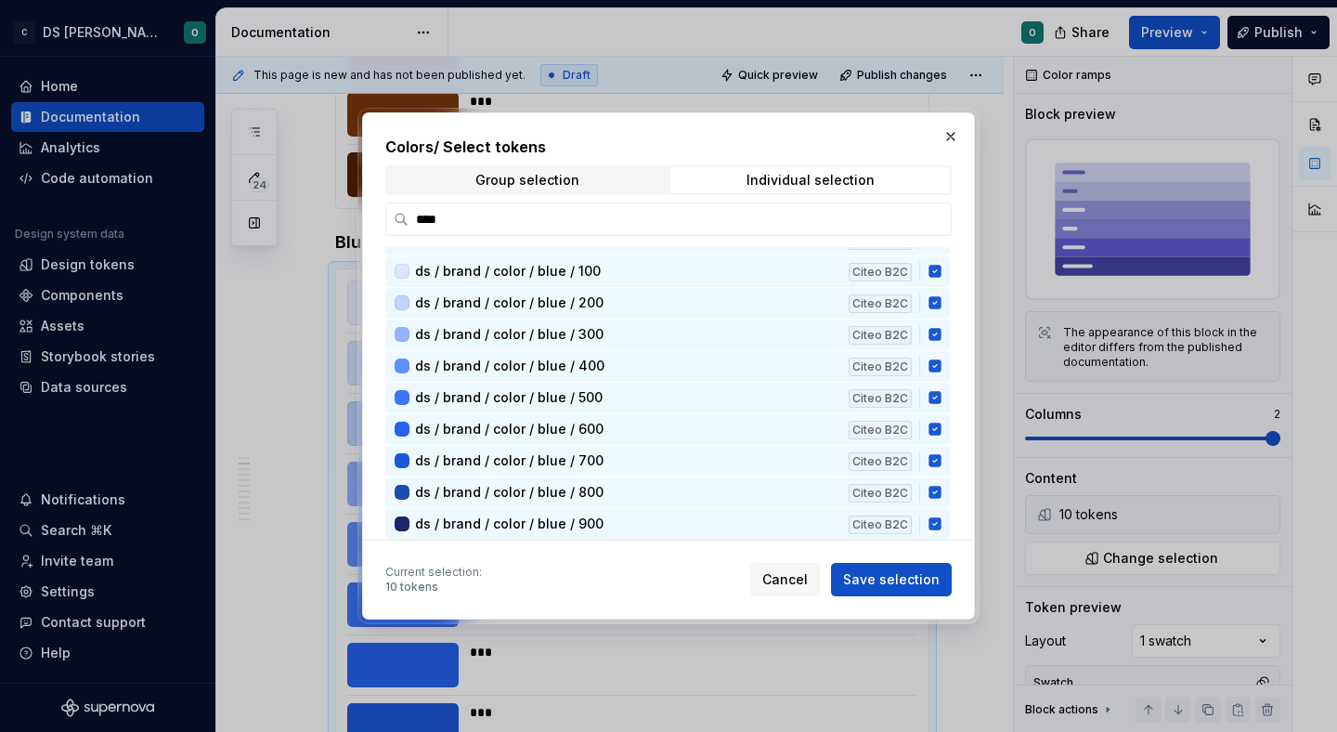
click at [929, 583] on span "Save selection" at bounding box center [891, 579] width 97 height 19
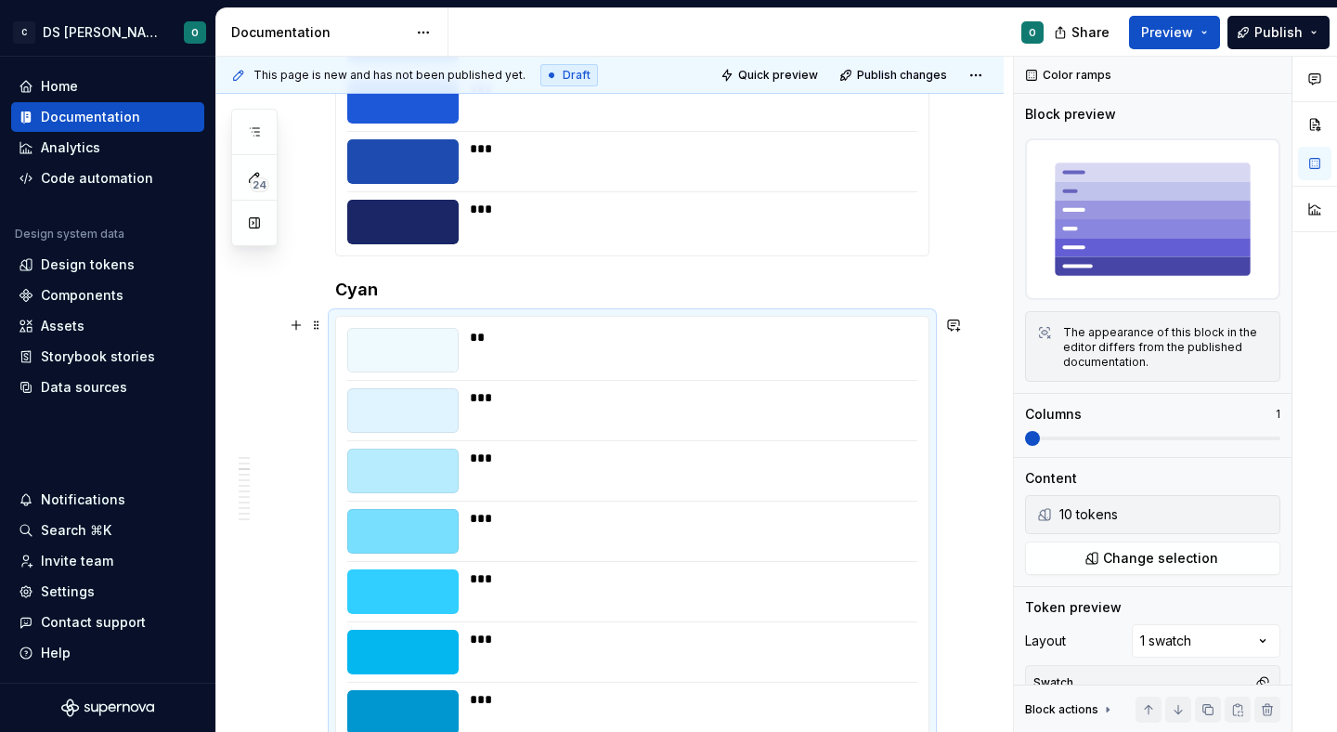
scroll to position [1433, 0]
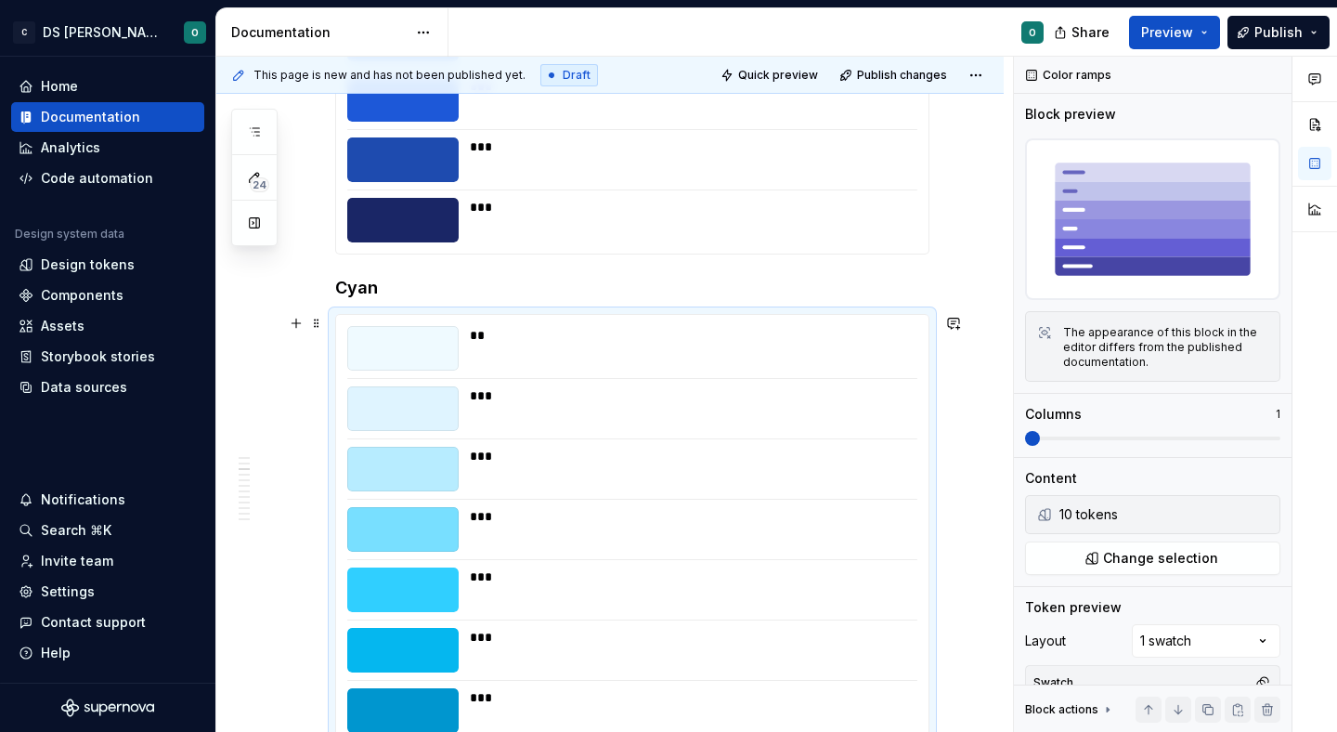
click at [770, 495] on div "** *** *** *** *** *** *** *** *** ***" at bounding box center [632, 620] width 592 height 610
click at [1152, 566] on span "Change selection" at bounding box center [1160, 558] width 115 height 19
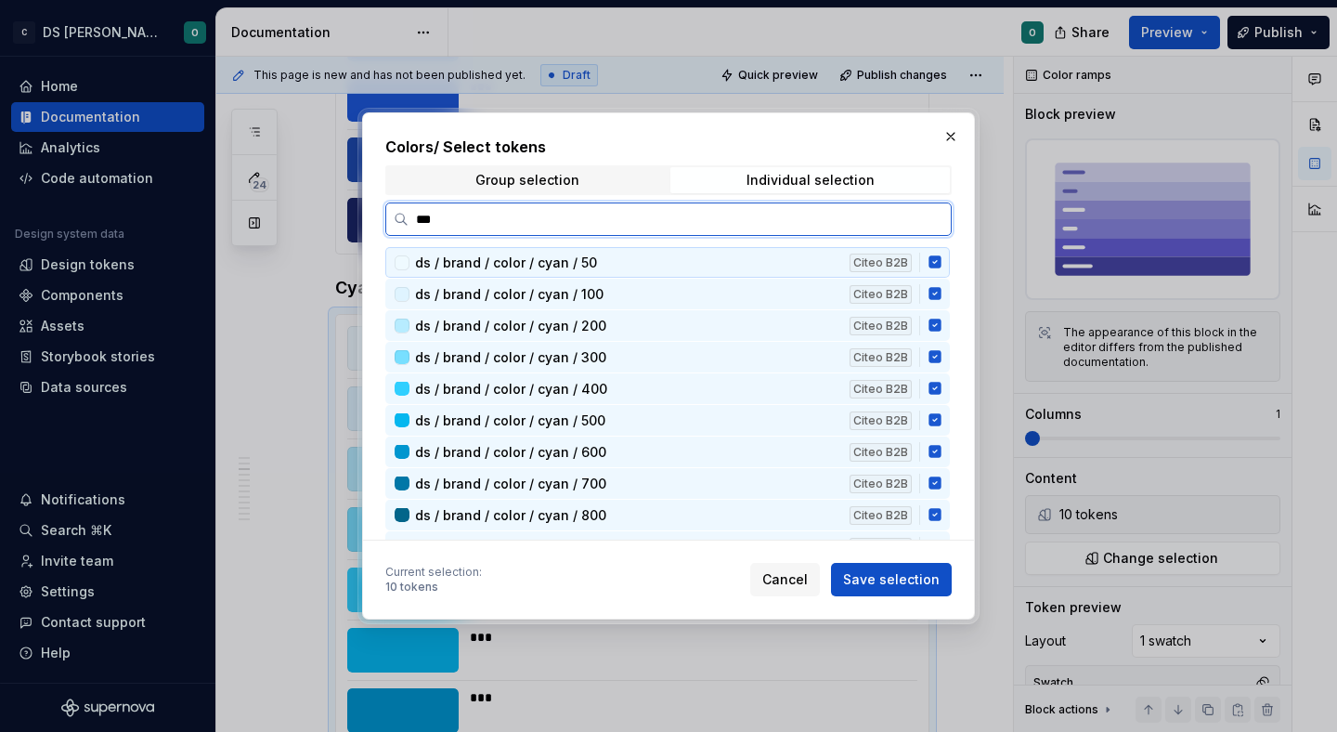
type input "****"
click at [928, 259] on div "Citeo B2B" at bounding box center [889, 262] width 78 height 19
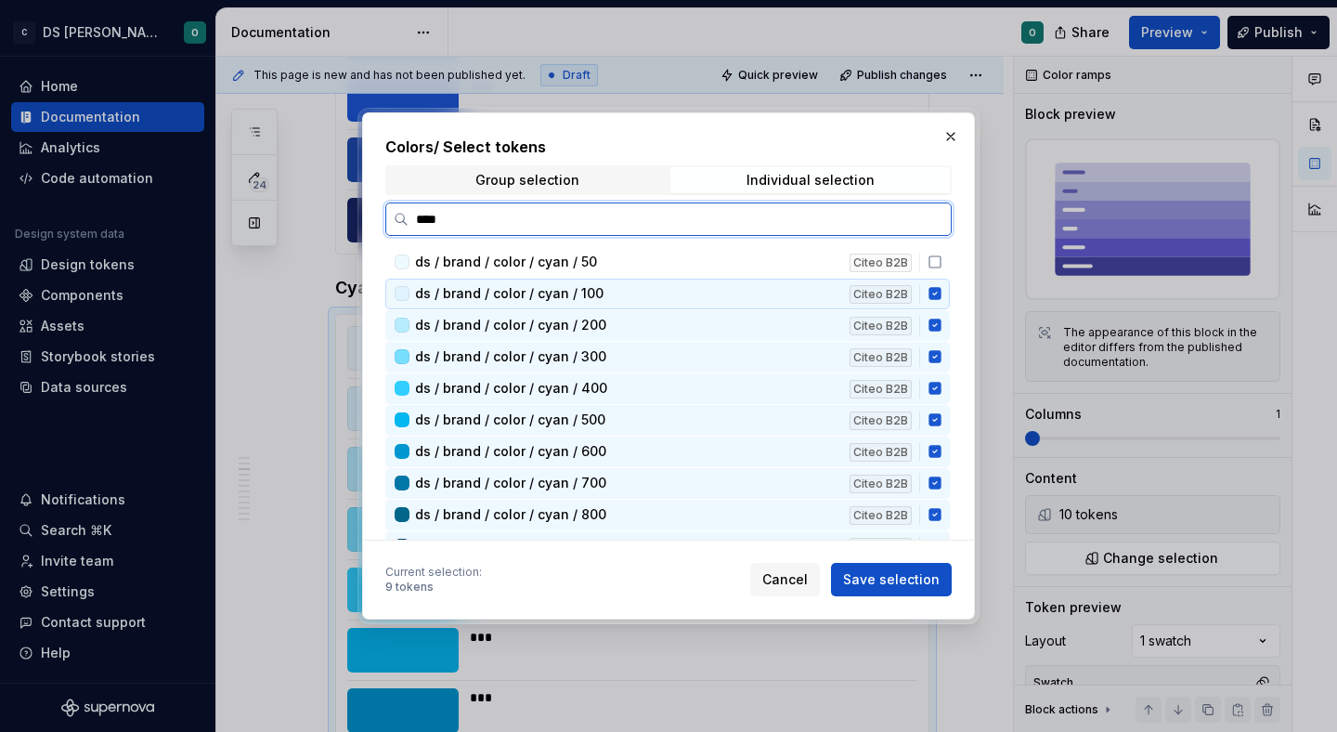
click at [941, 290] on icon at bounding box center [934, 294] width 12 height 12
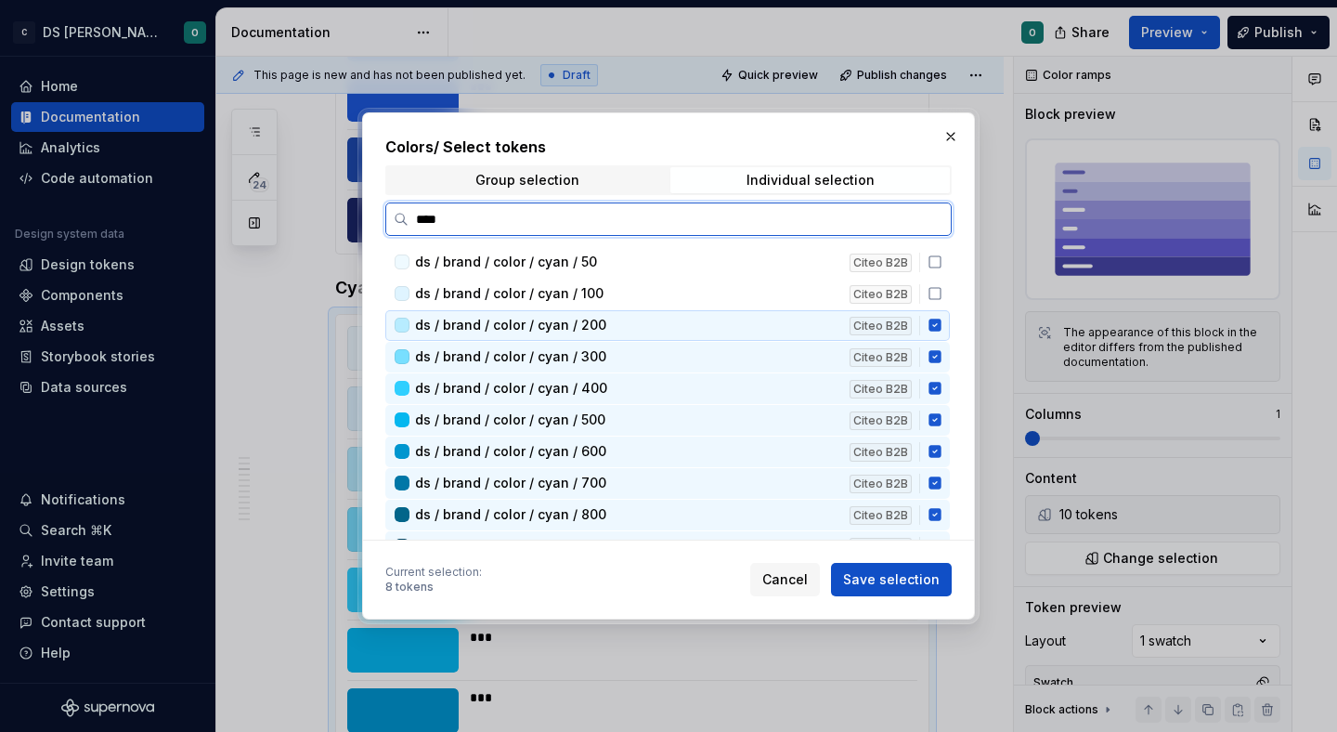
click at [941, 328] on icon at bounding box center [934, 325] width 12 height 12
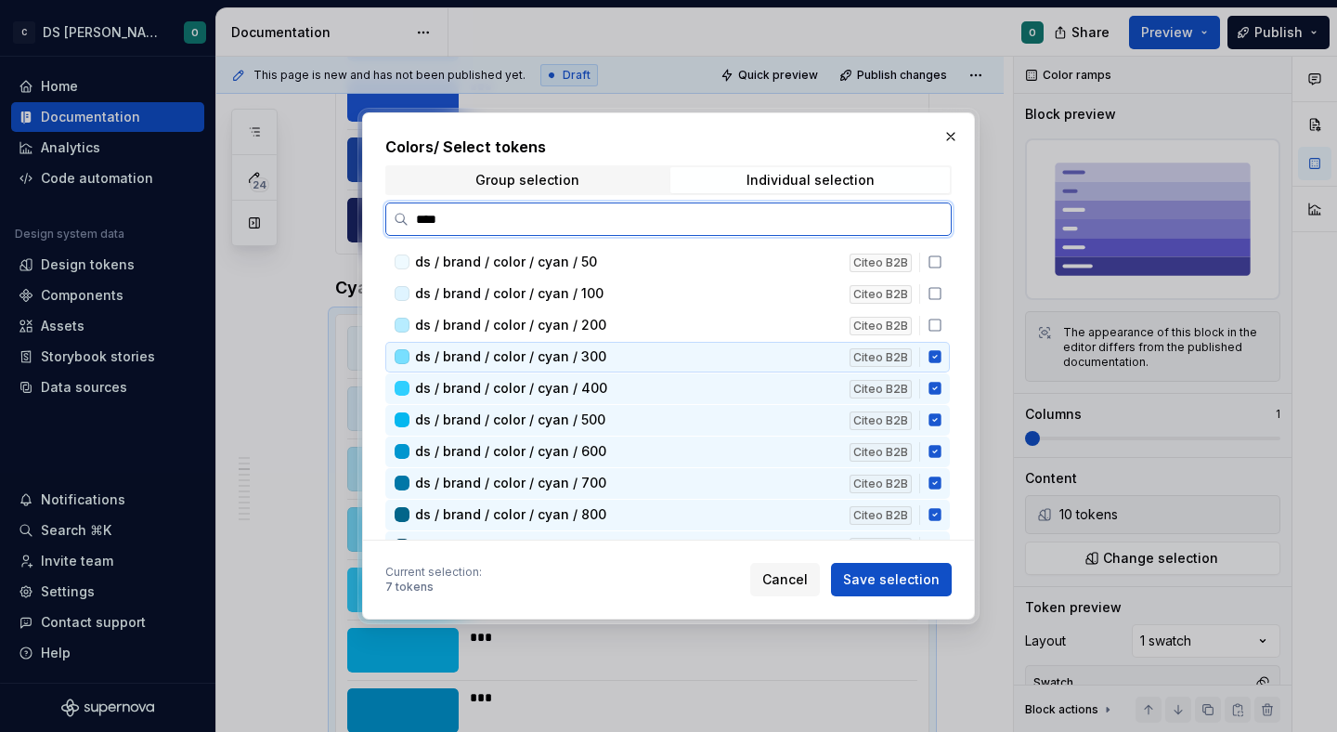
drag, startPoint x: 944, startPoint y: 357, endPoint x: 946, endPoint y: 373, distance: 16.8
click at [942, 359] on icon at bounding box center [935, 356] width 15 height 15
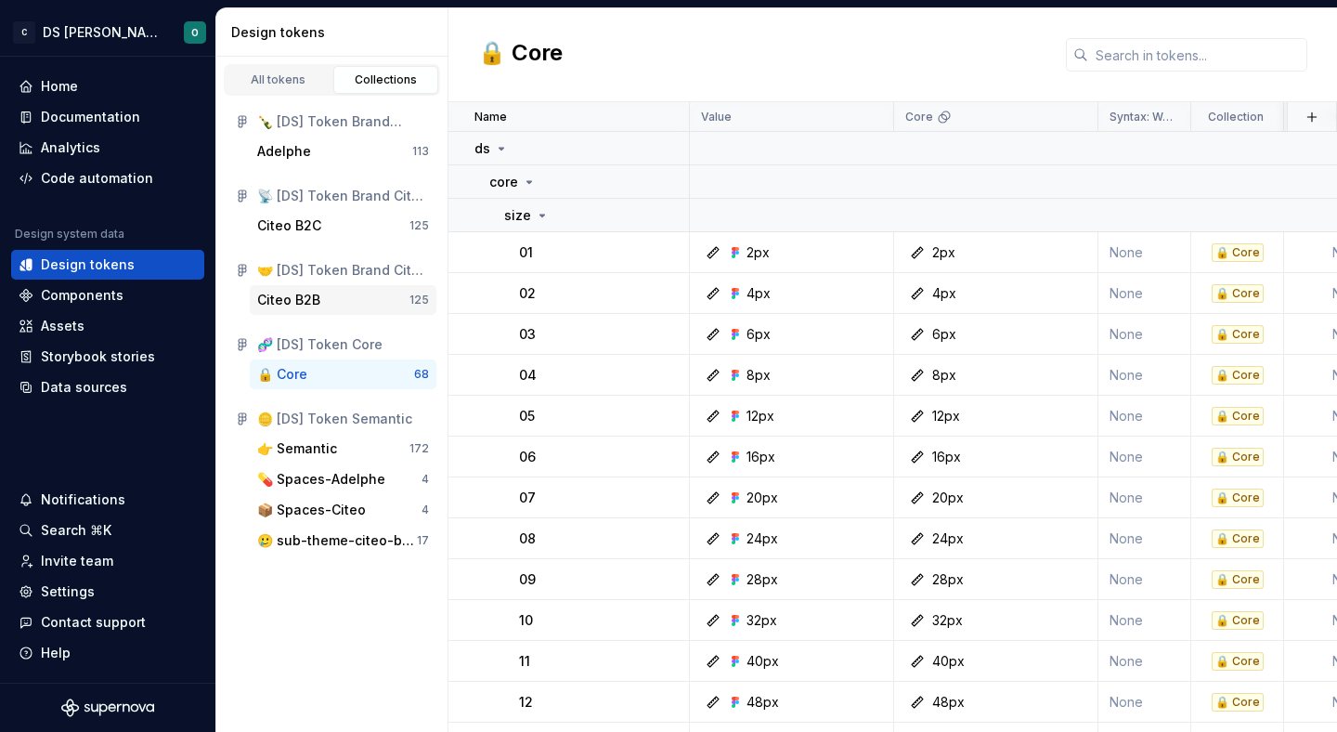
click at [344, 292] on div "Citeo B2B" at bounding box center [333, 300] width 152 height 19
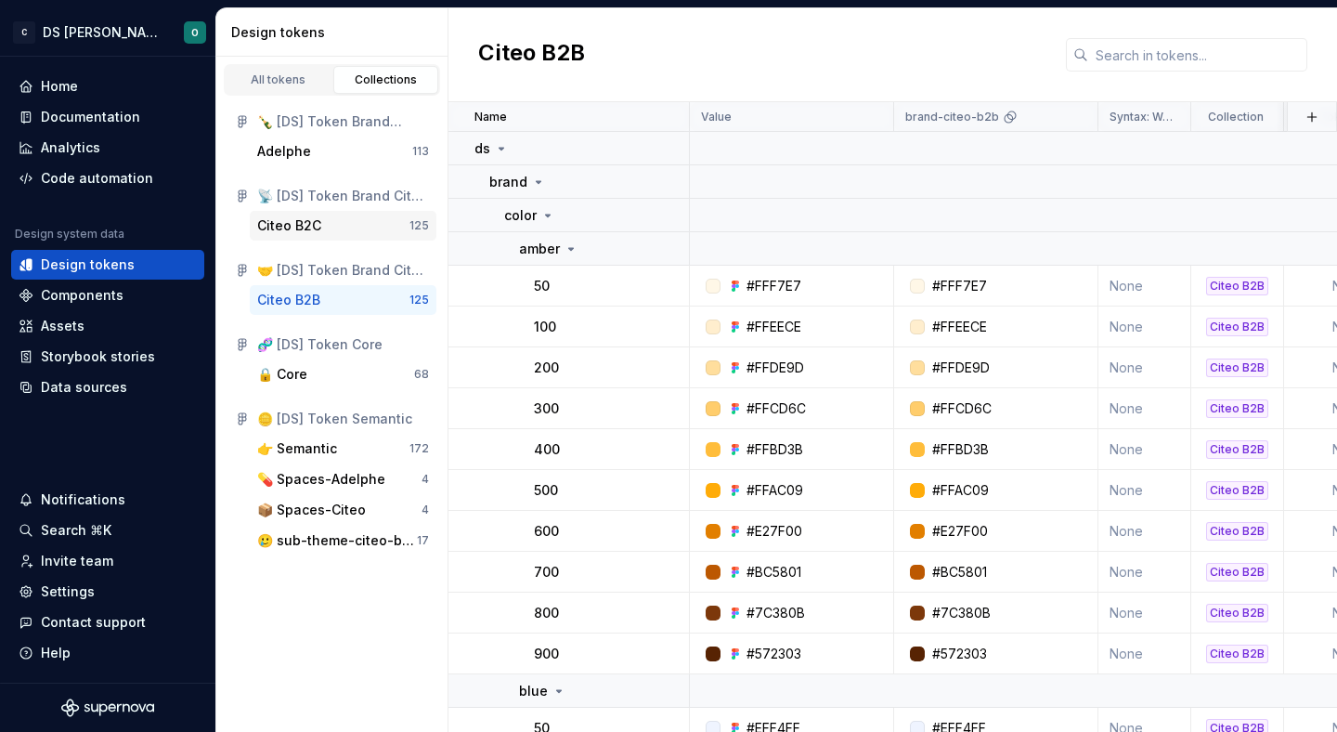
click at [373, 230] on div "Citeo B2C" at bounding box center [333, 225] width 152 height 19
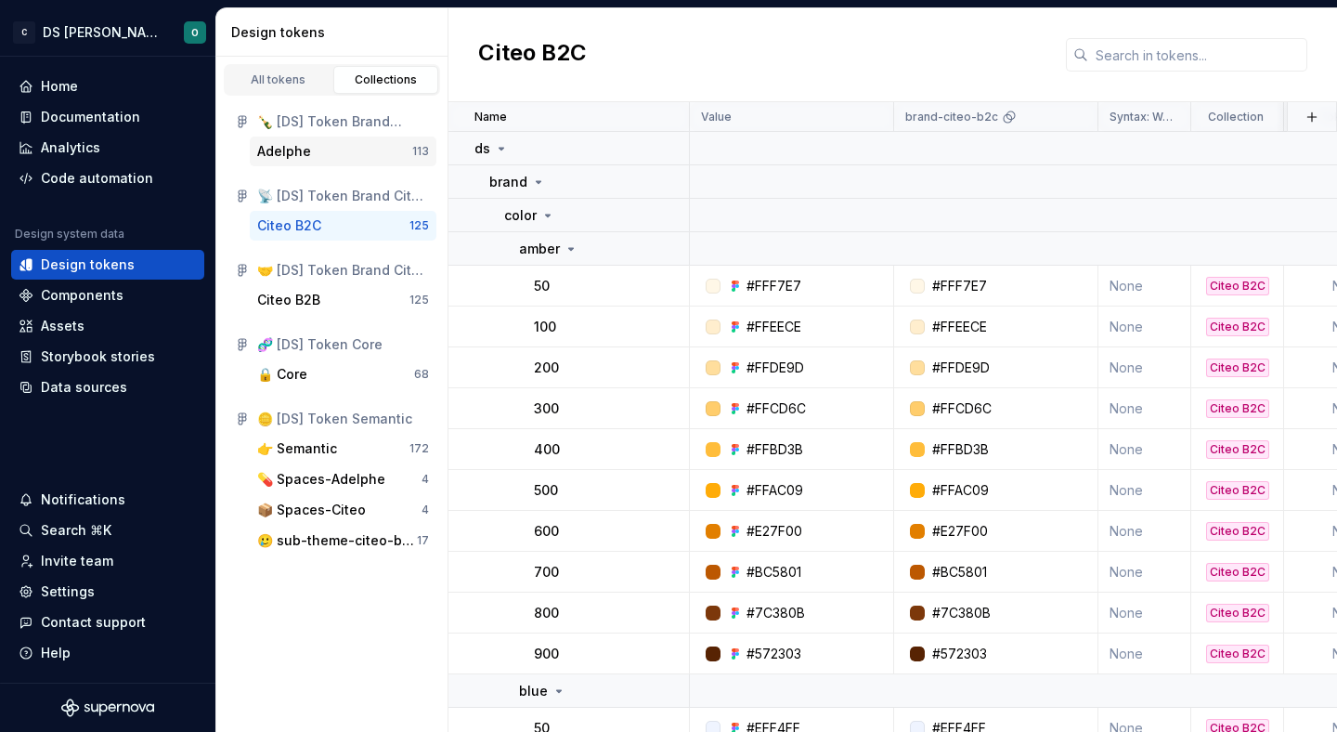
click at [337, 152] on div "Adelphe" at bounding box center [334, 151] width 155 height 19
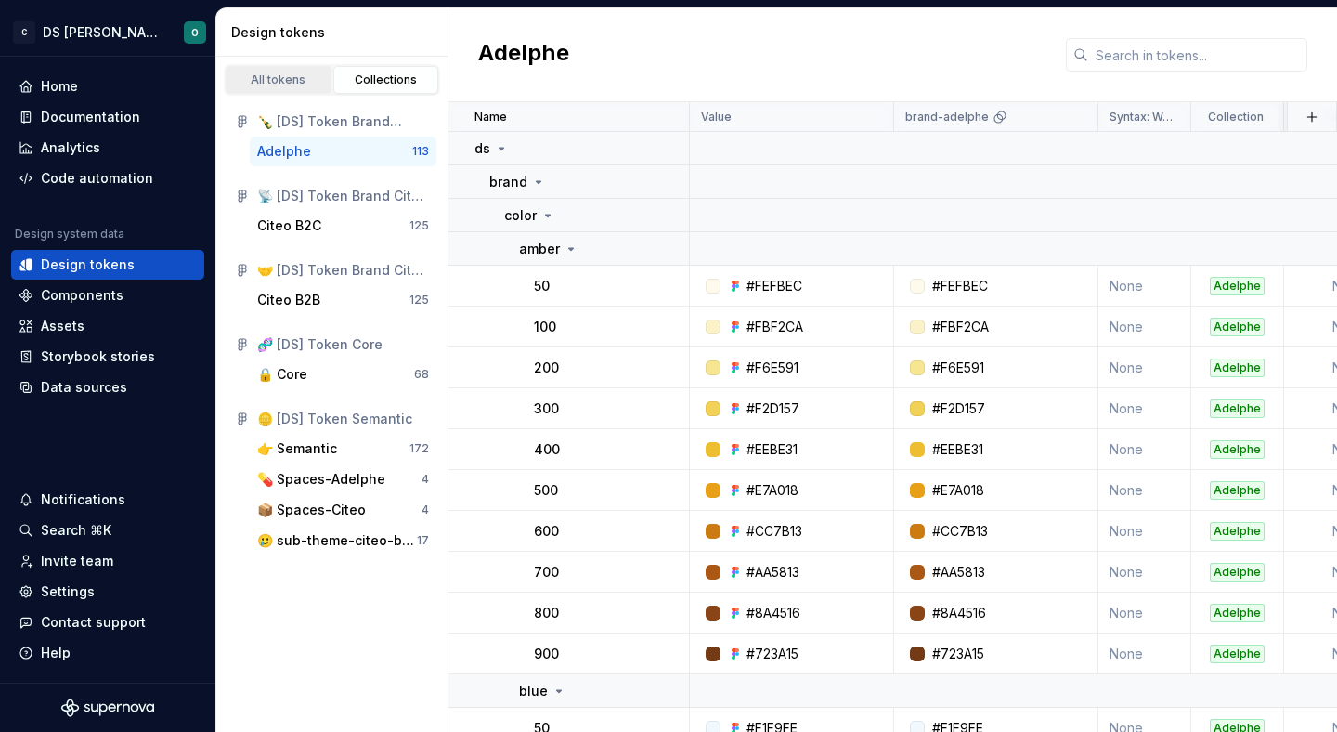
click at [286, 75] on div "All tokens" at bounding box center [278, 79] width 93 height 15
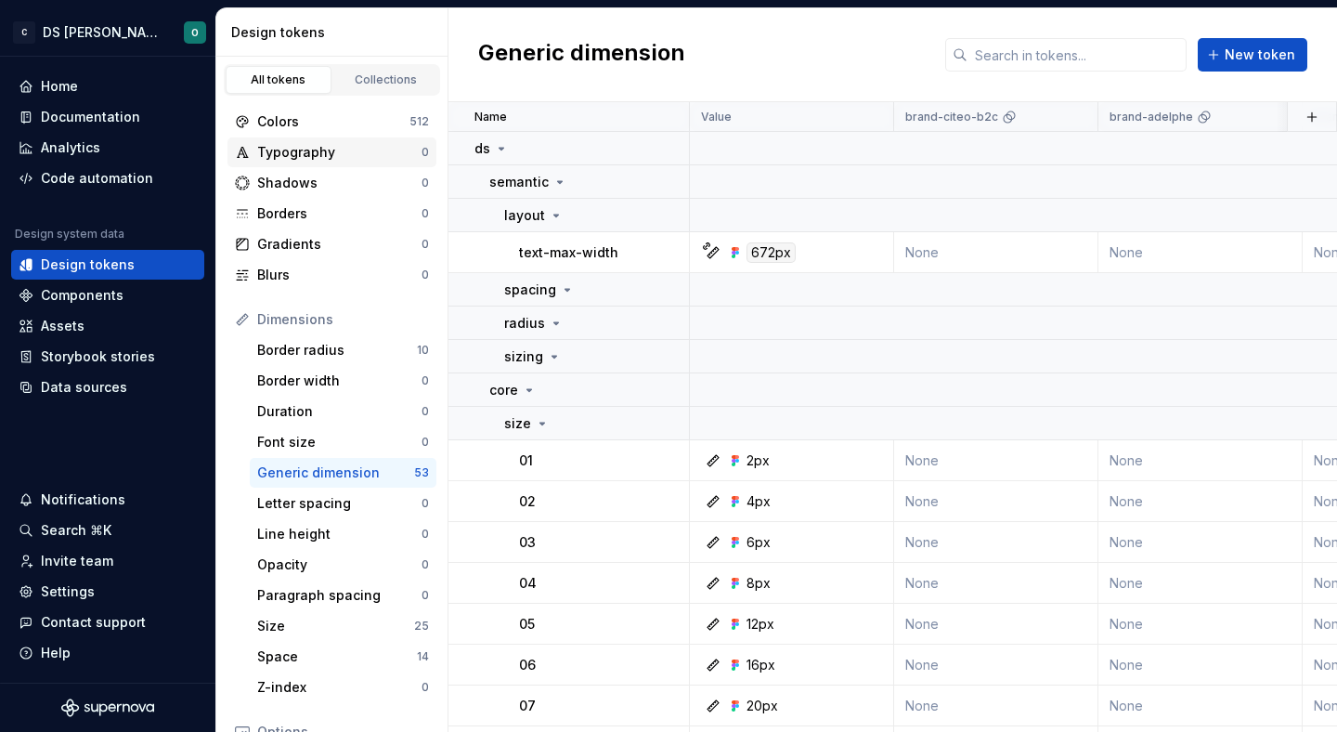
scroll to position [14, 0]
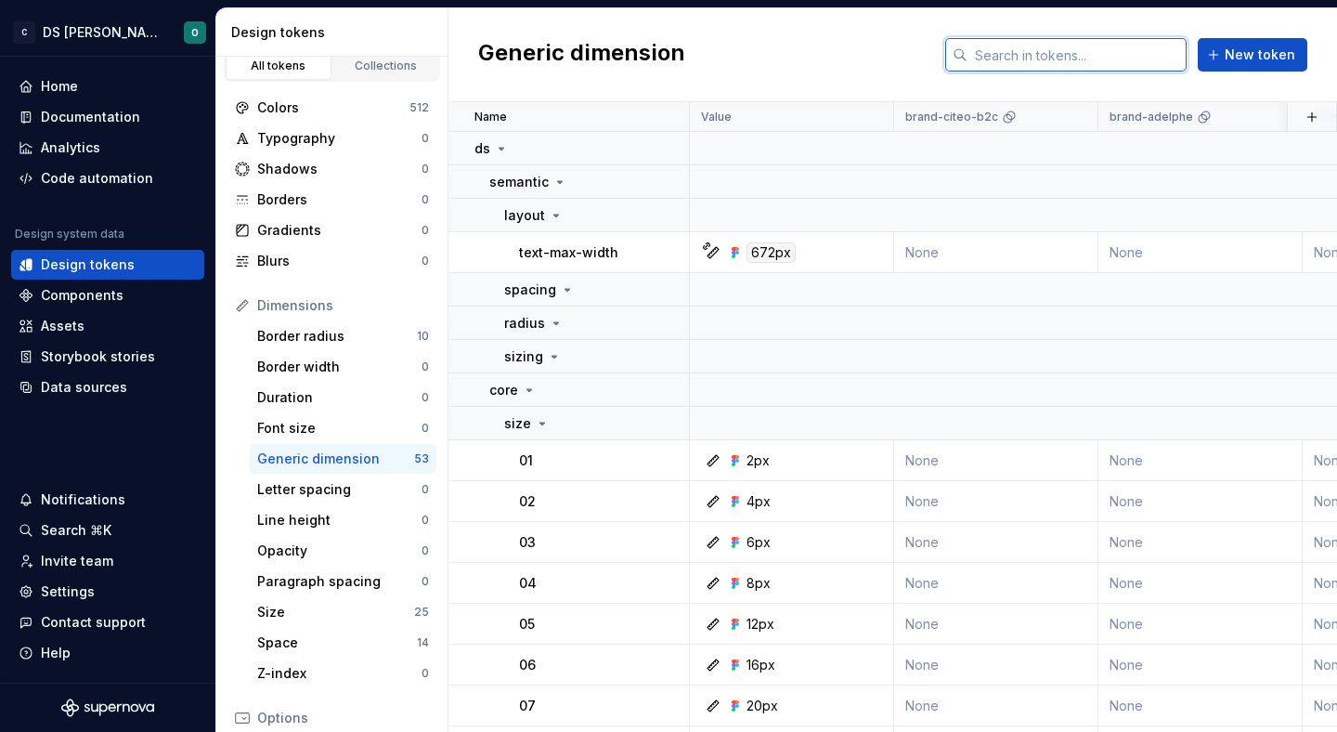
click at [1024, 55] on input "text" at bounding box center [1076, 54] width 219 height 33
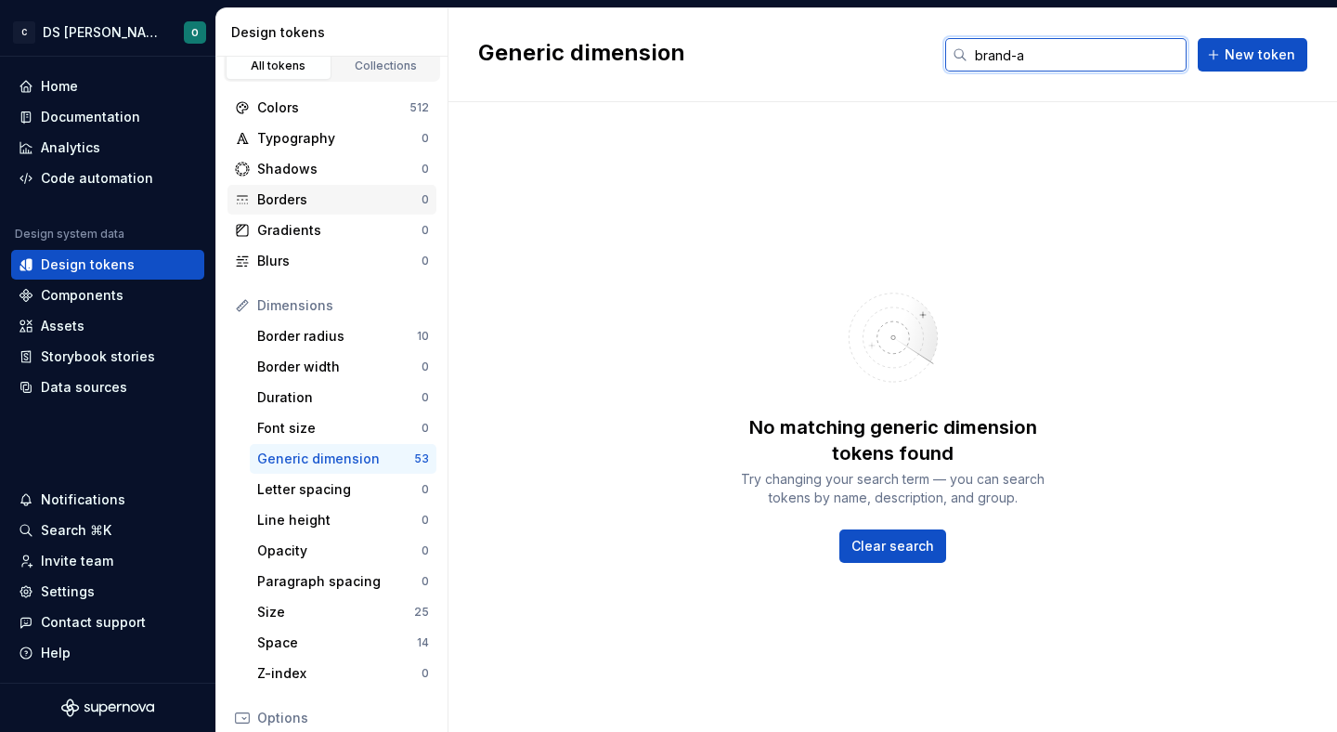
scroll to position [0, 0]
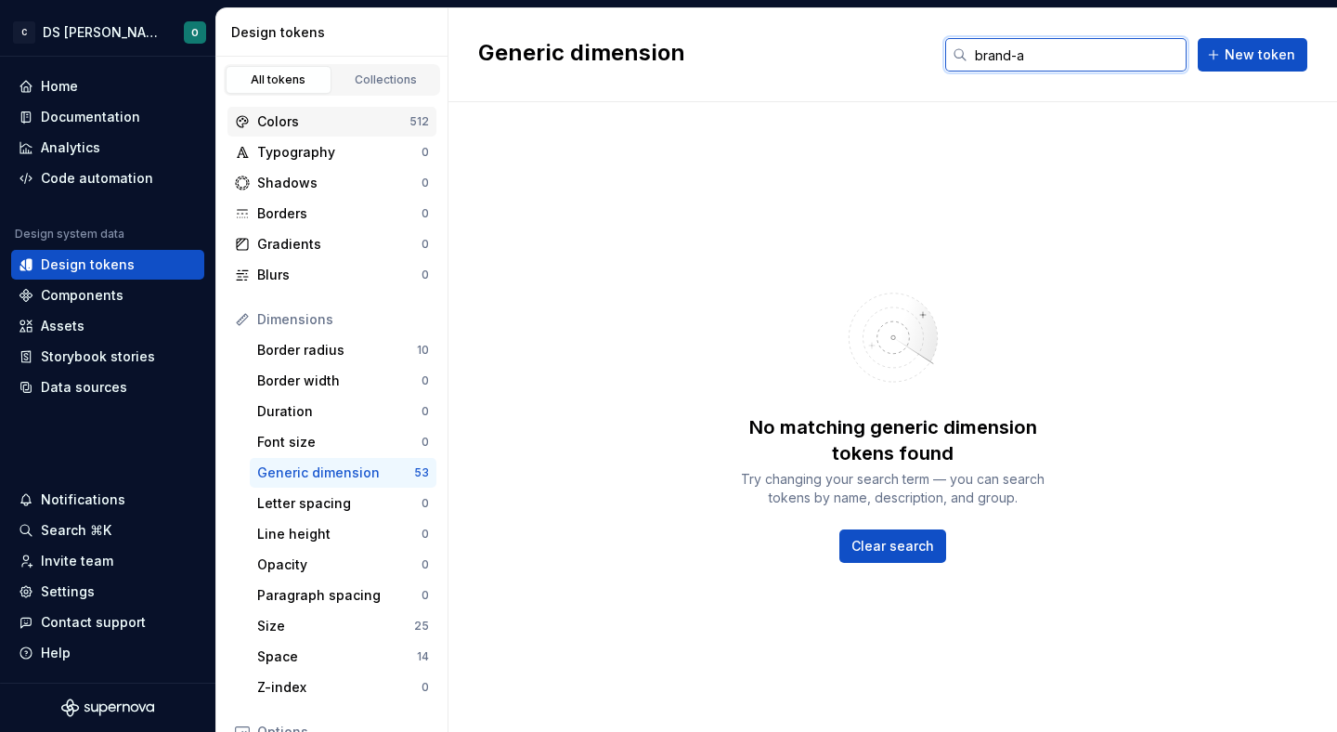
type input "brand-a"
click at [347, 113] on div "Colors" at bounding box center [333, 121] width 152 height 19
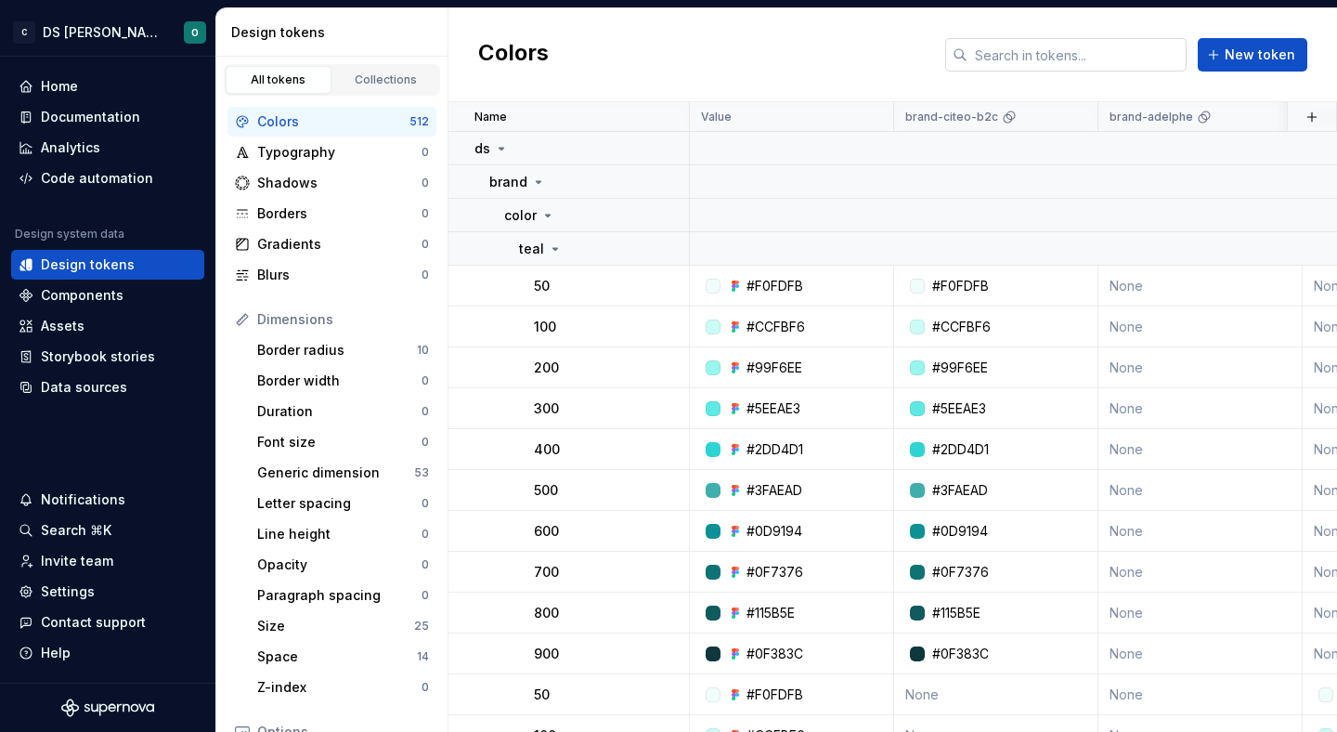
click at [1077, 50] on input "text" at bounding box center [1076, 54] width 219 height 33
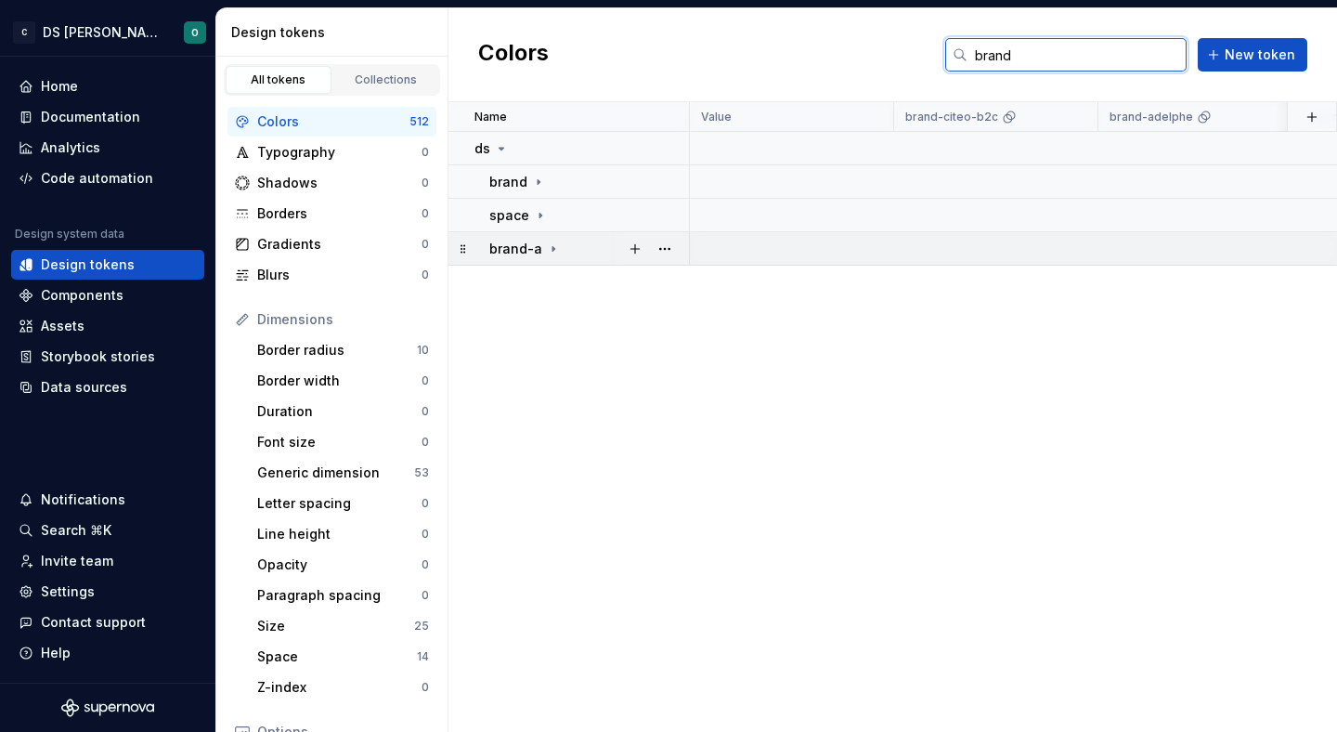
type input "brand"
click at [550, 244] on icon at bounding box center [553, 248] width 15 height 15
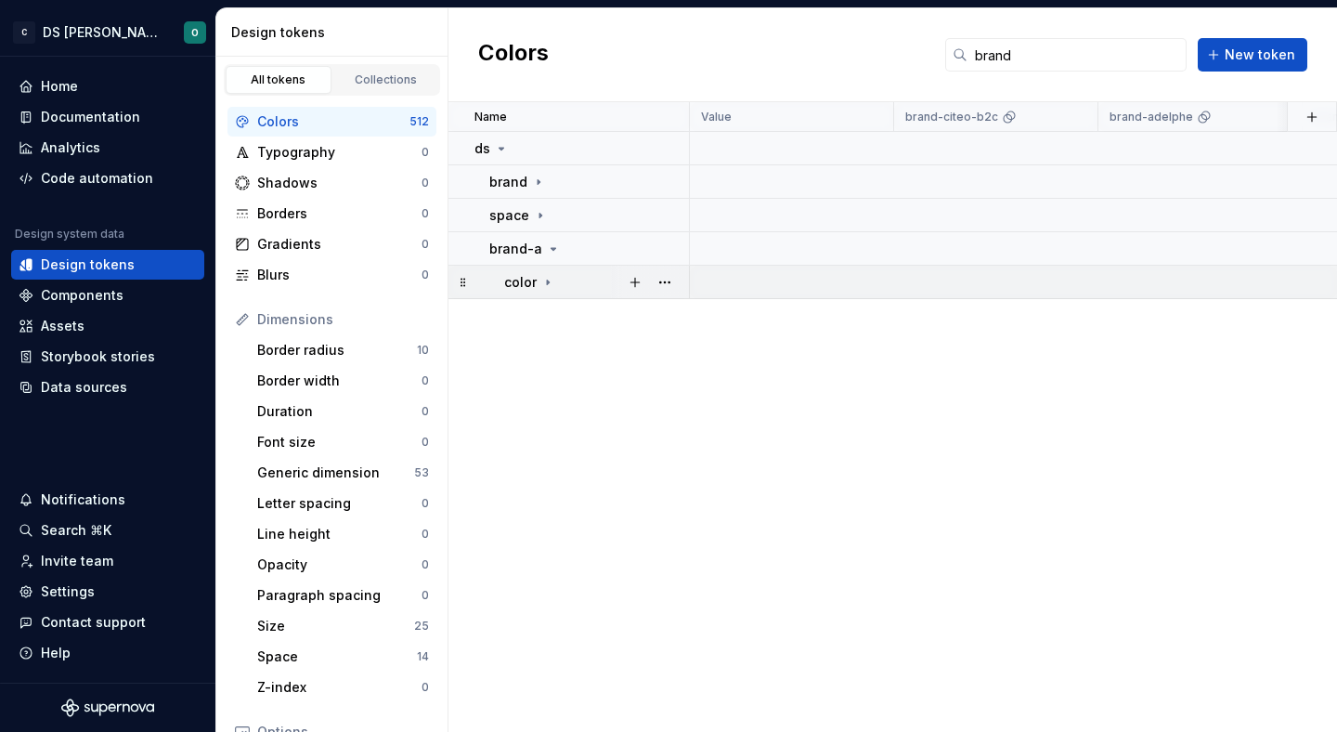
click at [543, 275] on icon at bounding box center [547, 282] width 15 height 15
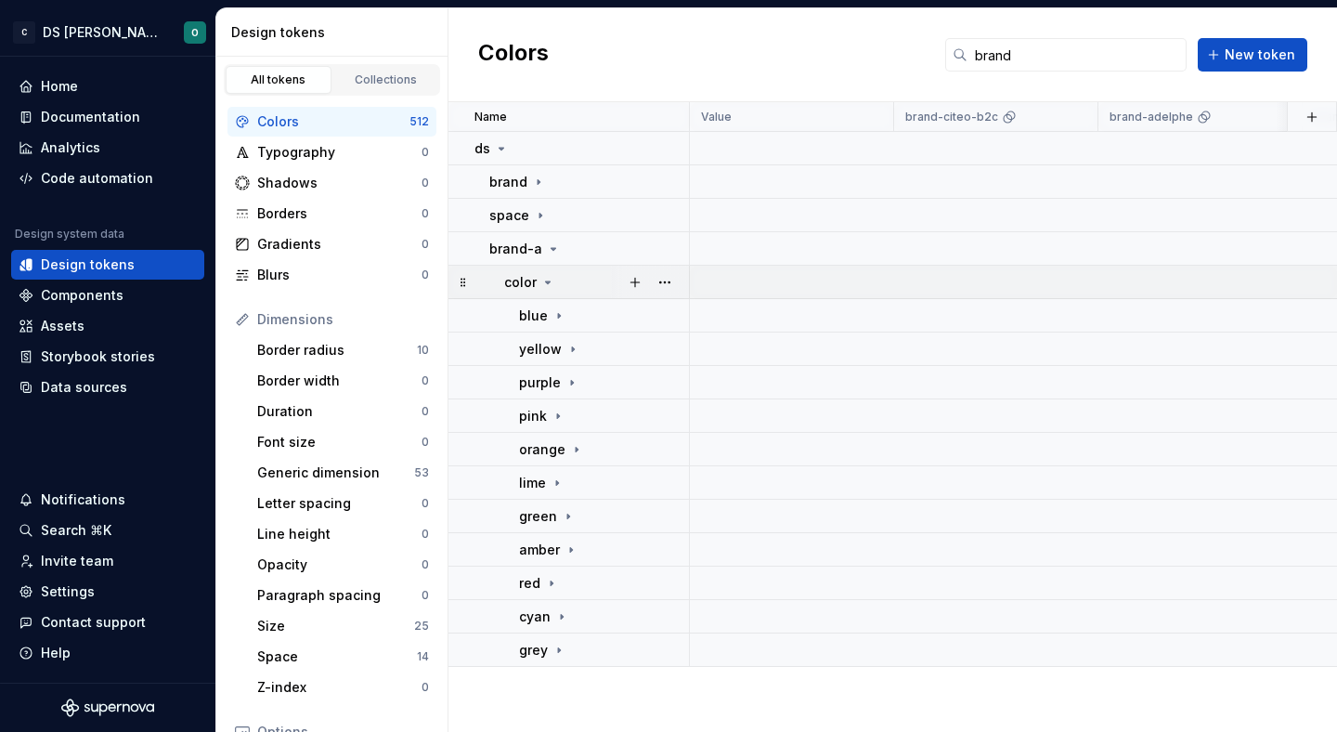
click at [679, 282] on div at bounding box center [650, 282] width 78 height 32
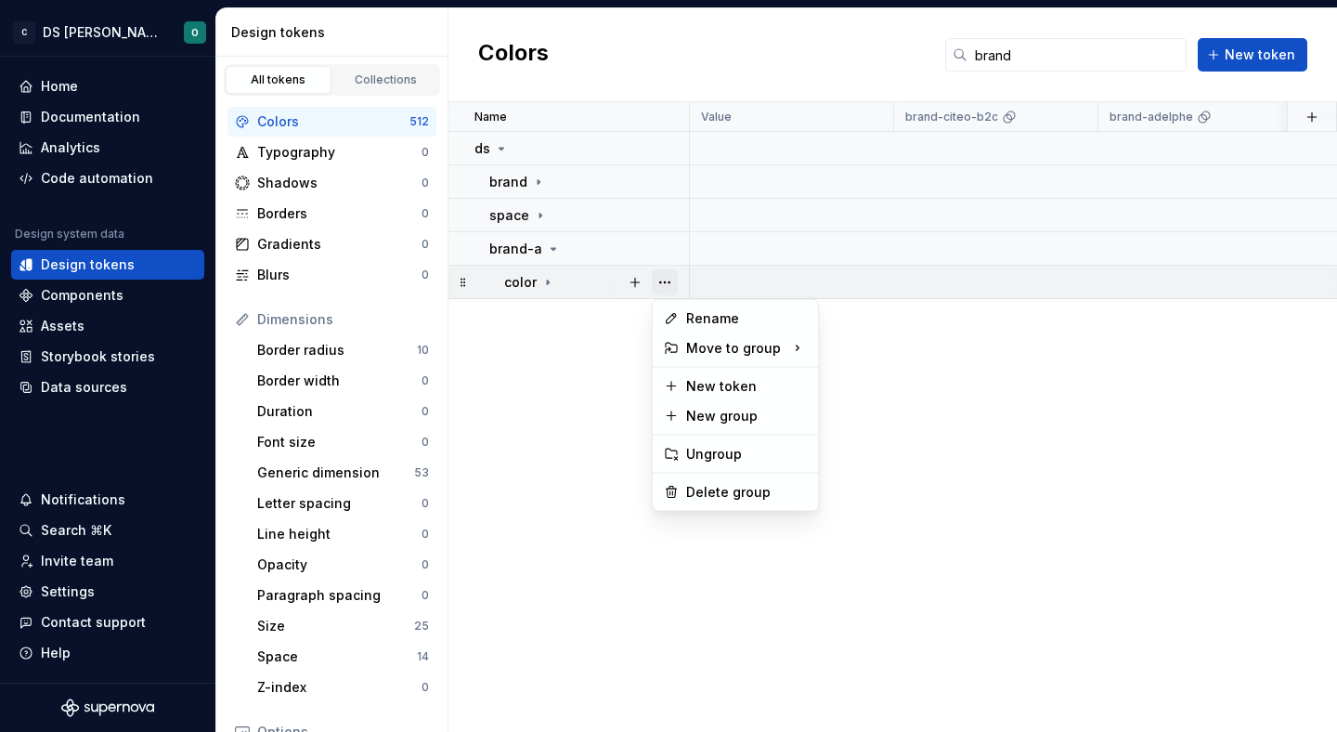
click at [664, 282] on button "button" at bounding box center [665, 282] width 26 height 26
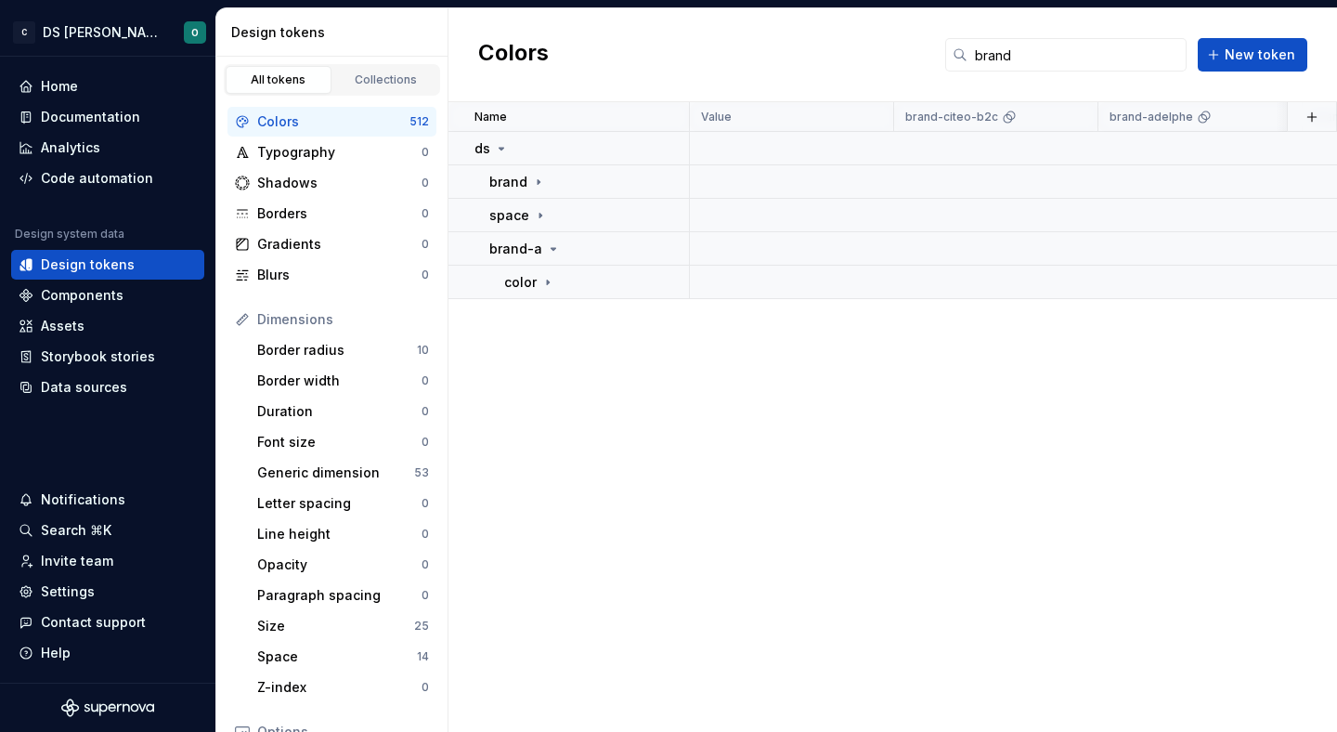
click at [672, 180] on html "C DS Citeo O Home Documentation Analytics Code automation Design system data De…" at bounding box center [668, 366] width 1337 height 732
click at [665, 182] on button "button" at bounding box center [665, 182] width 26 height 26
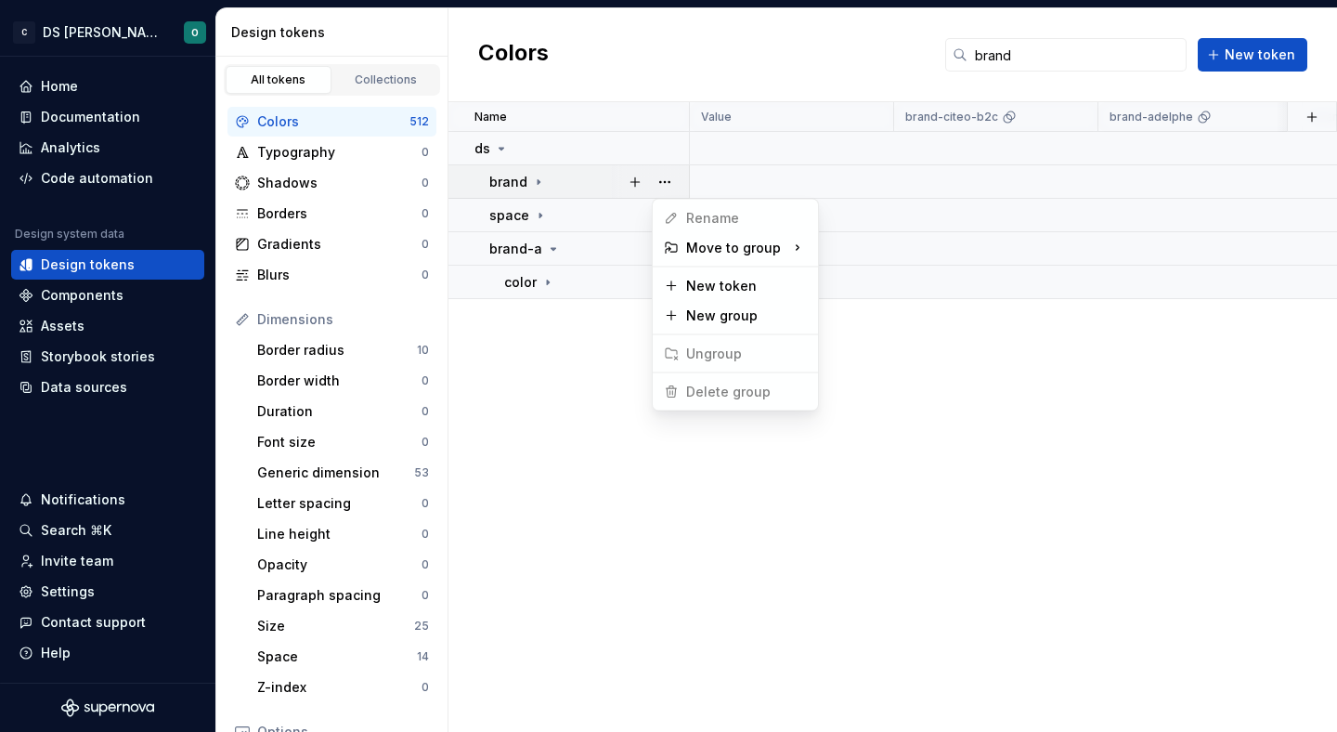
click at [602, 334] on html "C DS Citeo O Home Documentation Analytics Code automation Design system data De…" at bounding box center [668, 366] width 1337 height 732
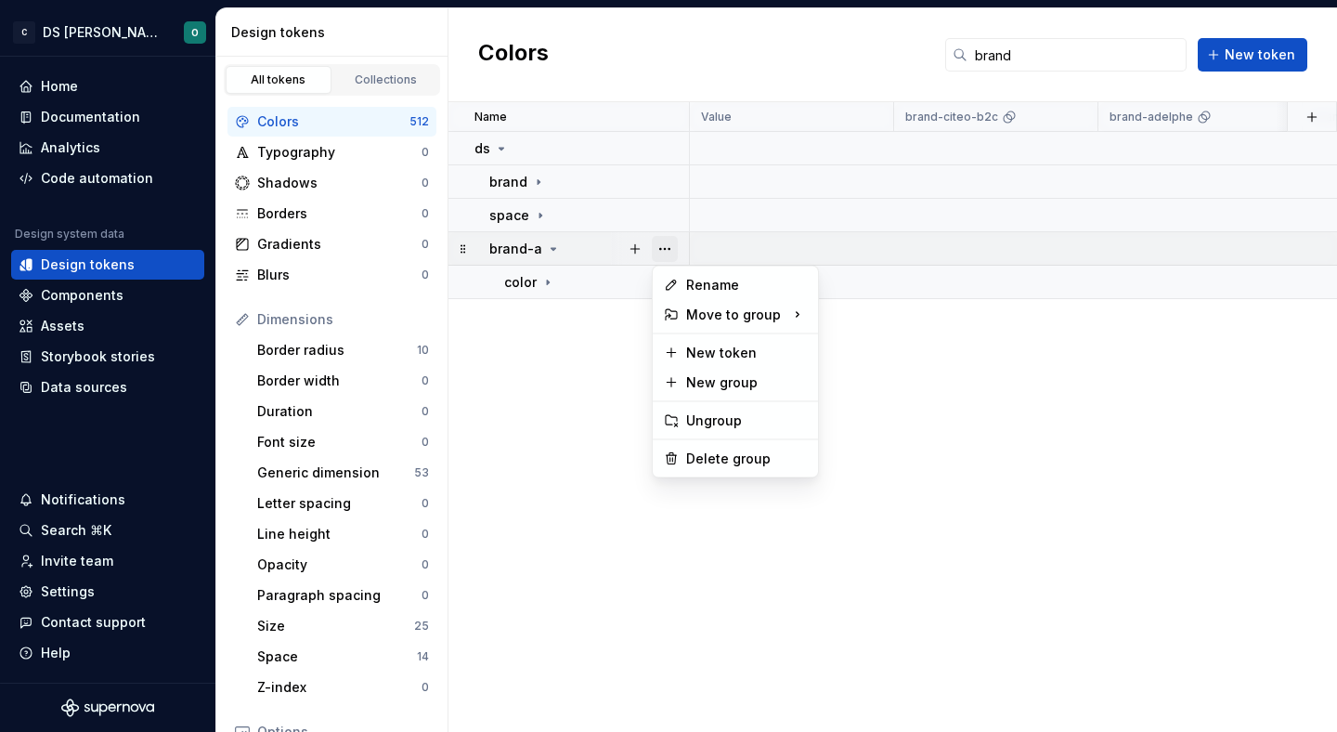
click at [666, 253] on button "button" at bounding box center [665, 249] width 26 height 26
click at [728, 461] on div "Delete group" at bounding box center [746, 458] width 121 height 19
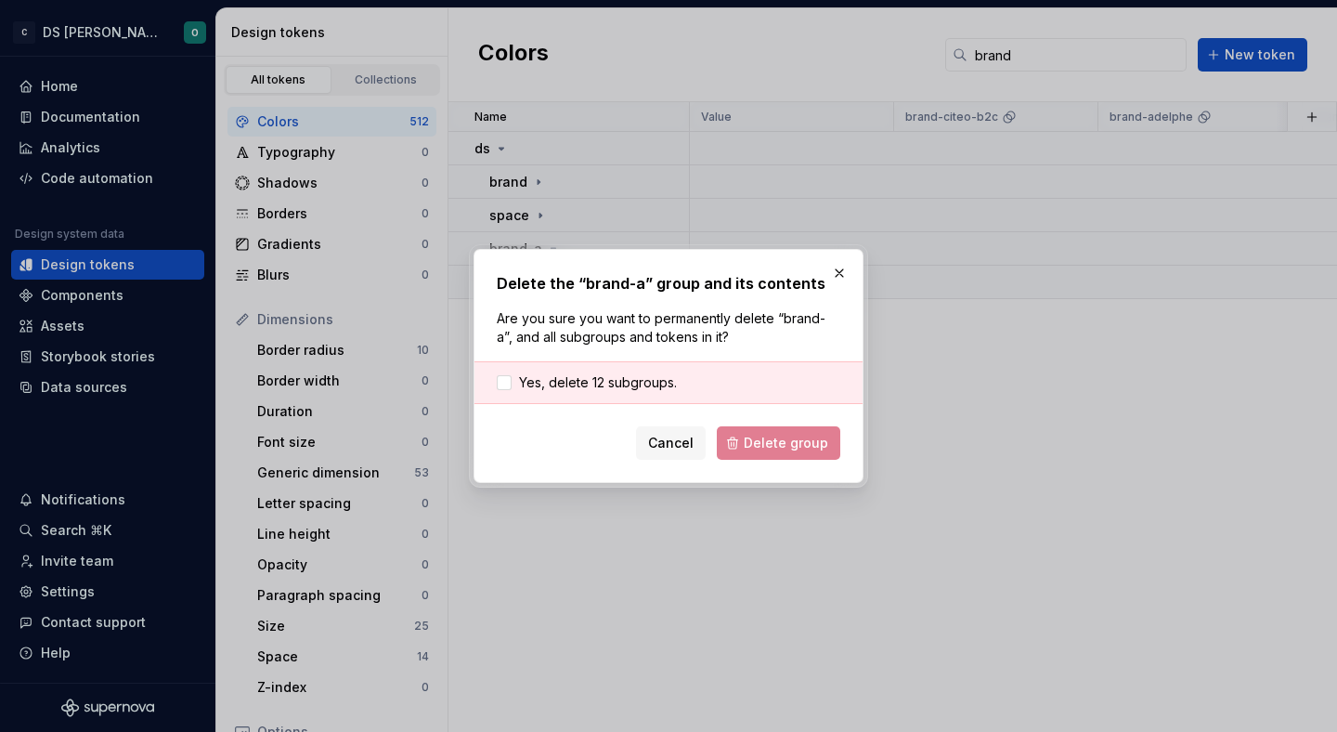
click at [721, 378] on div "Yes, delete 12 subgroups." at bounding box center [668, 382] width 388 height 43
click at [528, 379] on span "Yes, delete 12 subgroups." at bounding box center [598, 382] width 158 height 19
click at [789, 442] on span "Delete group" at bounding box center [786, 443] width 84 height 19
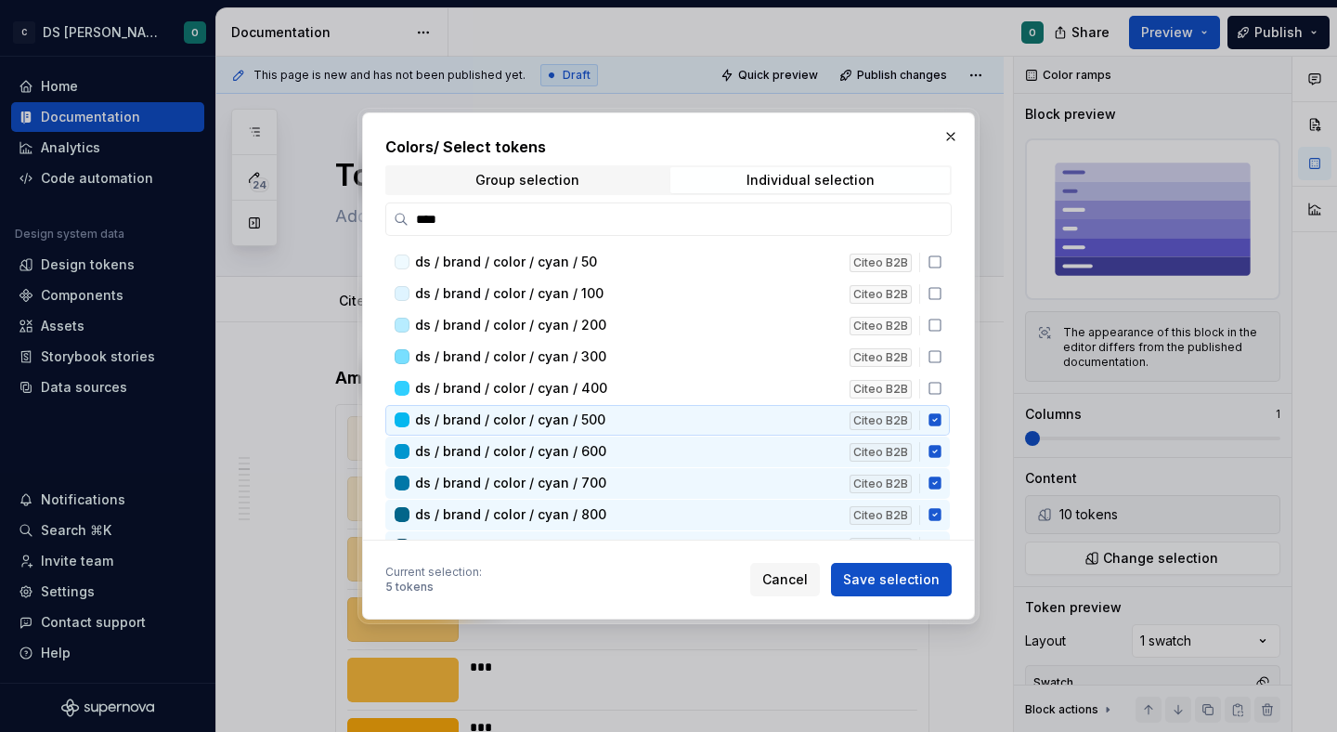
scroll to position [1433, 0]
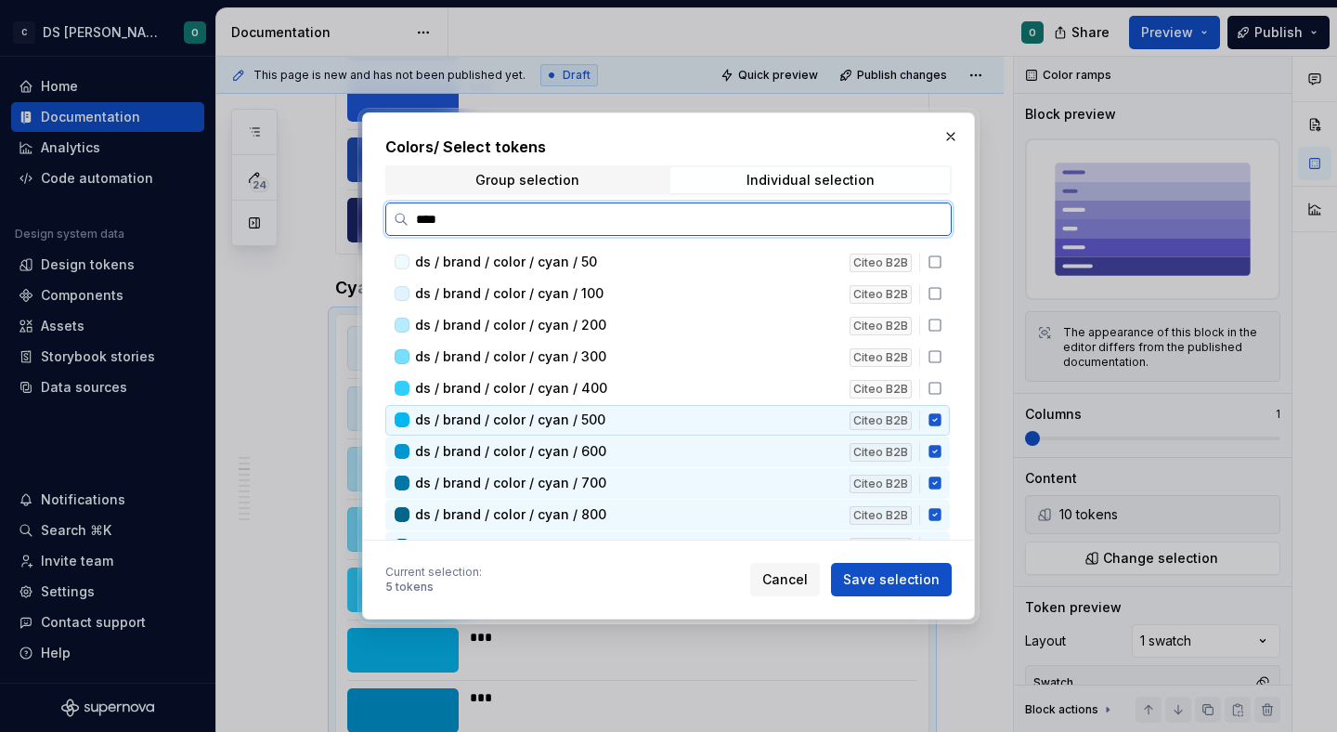
drag, startPoint x: 947, startPoint y: 409, endPoint x: 949, endPoint y: 429, distance: 20.5
click at [948, 416] on div "ds / brand / color / cyan / 500 Citeo B2B" at bounding box center [667, 420] width 564 height 31
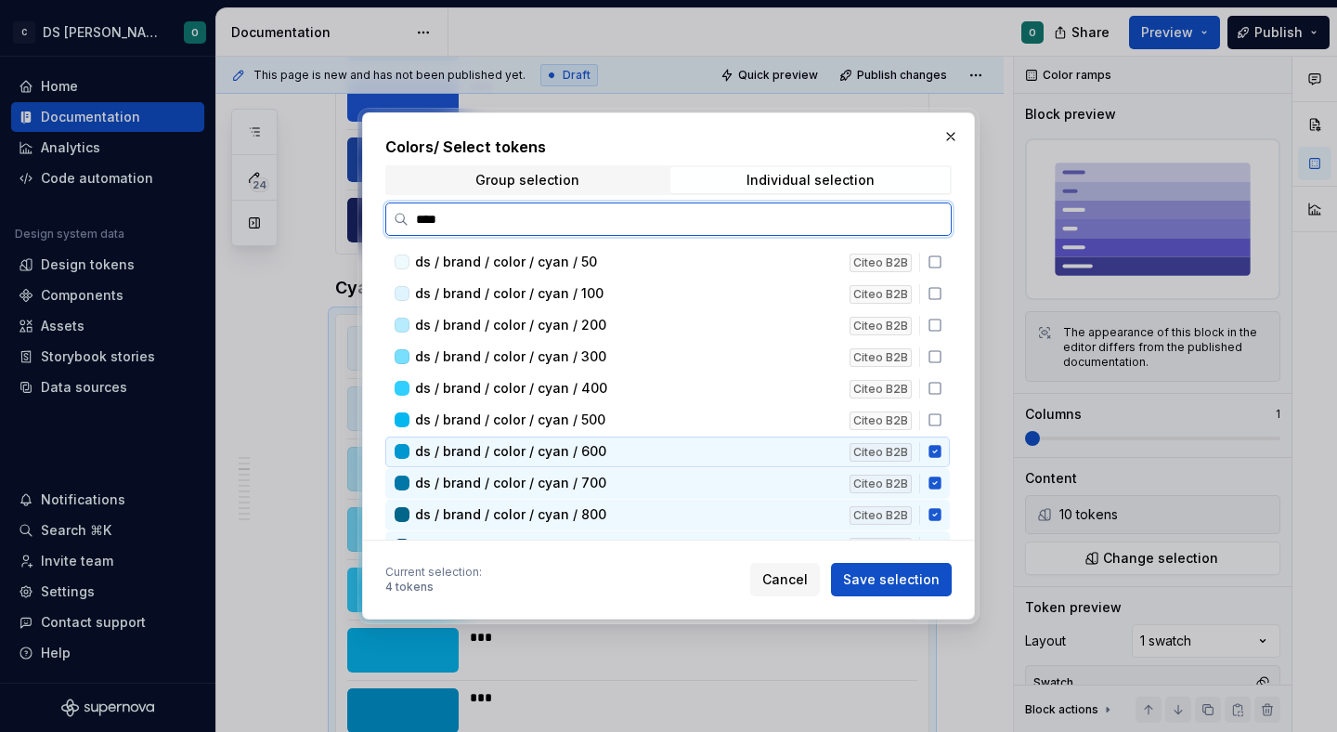
drag, startPoint x: 947, startPoint y: 445, endPoint x: 949, endPoint y: 464, distance: 19.6
click at [941, 448] on icon at bounding box center [934, 452] width 12 height 12
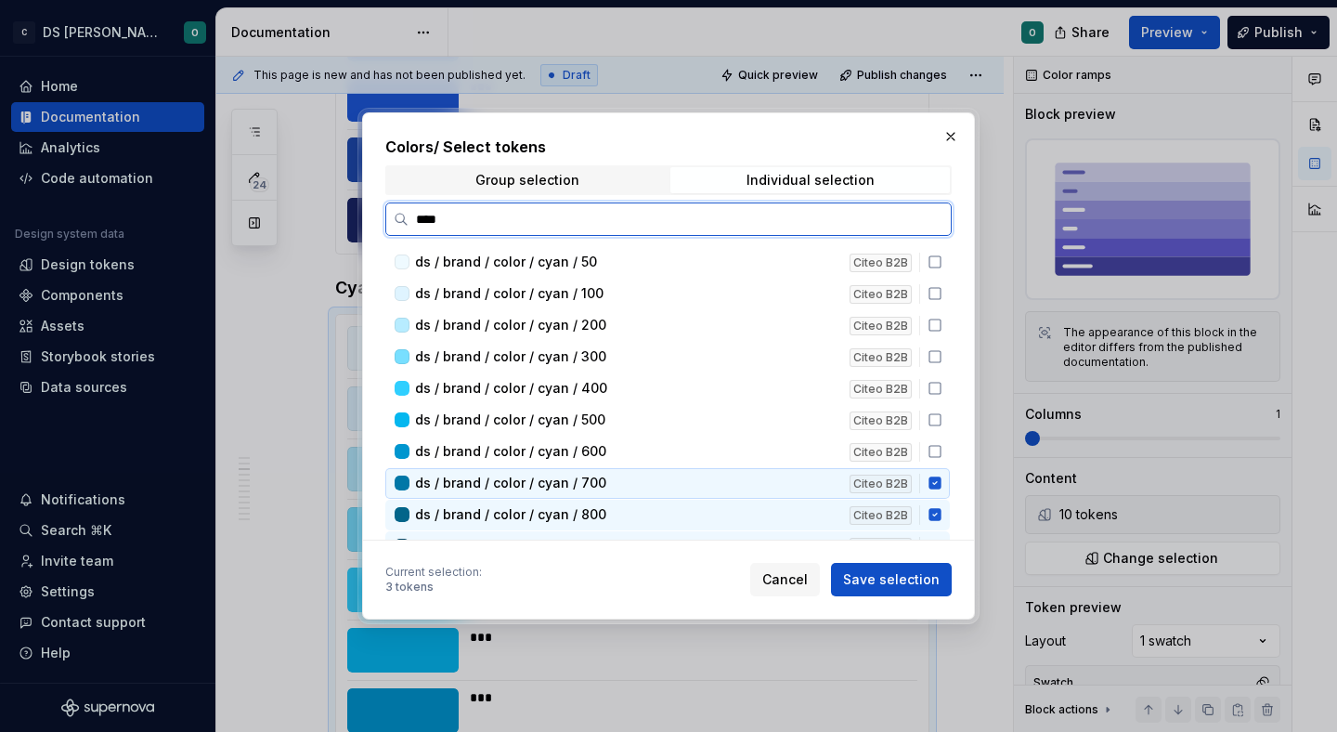
drag, startPoint x: 949, startPoint y: 480, endPoint x: 947, endPoint y: 497, distance: 16.8
click at [941, 483] on icon at bounding box center [934, 483] width 12 height 12
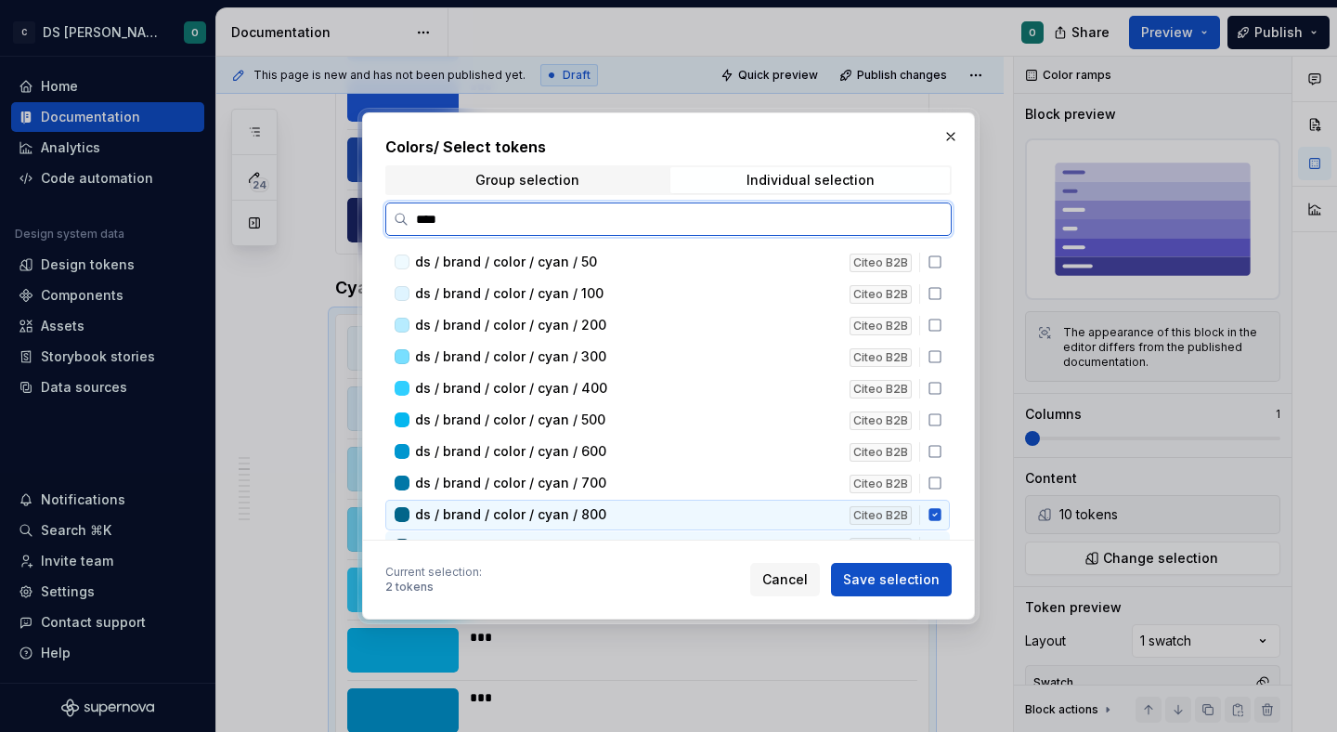
click at [944, 501] on div "ds / brand / color / cyan / 800 Citeo B2B" at bounding box center [667, 515] width 564 height 31
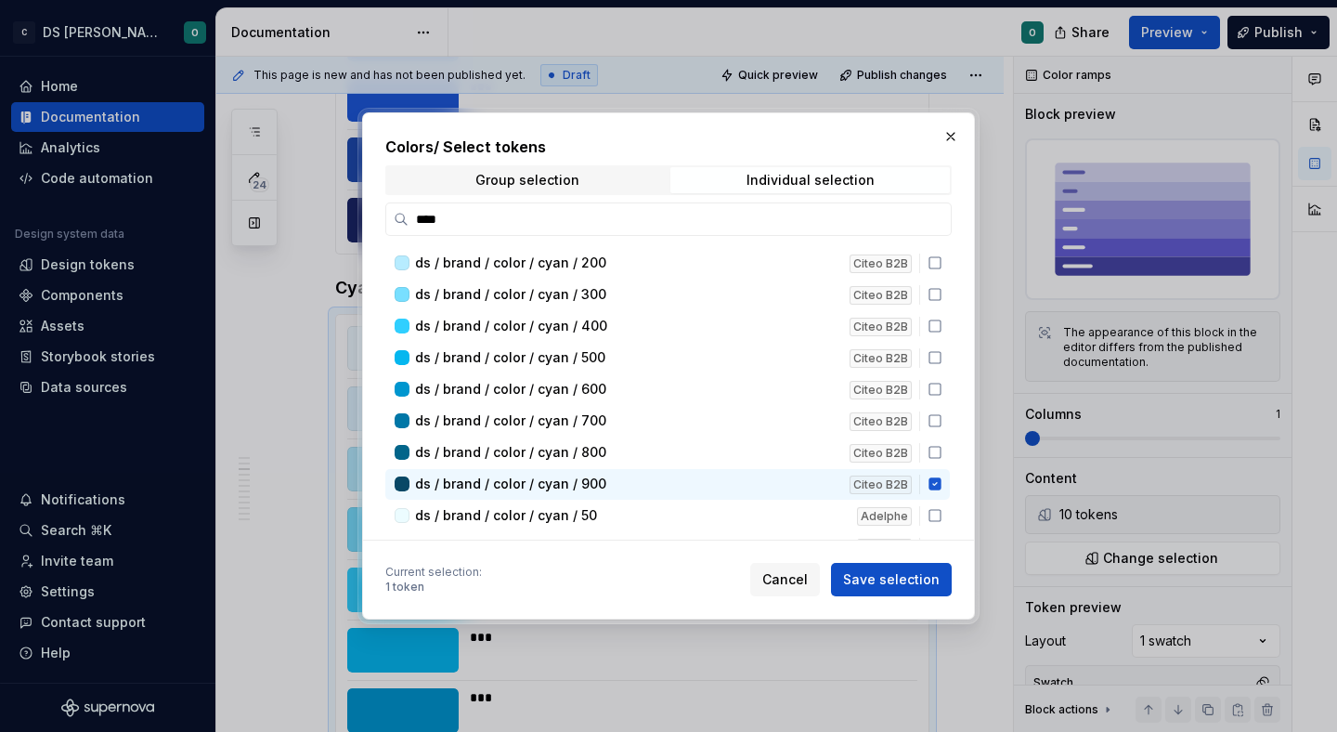
type textarea "*"
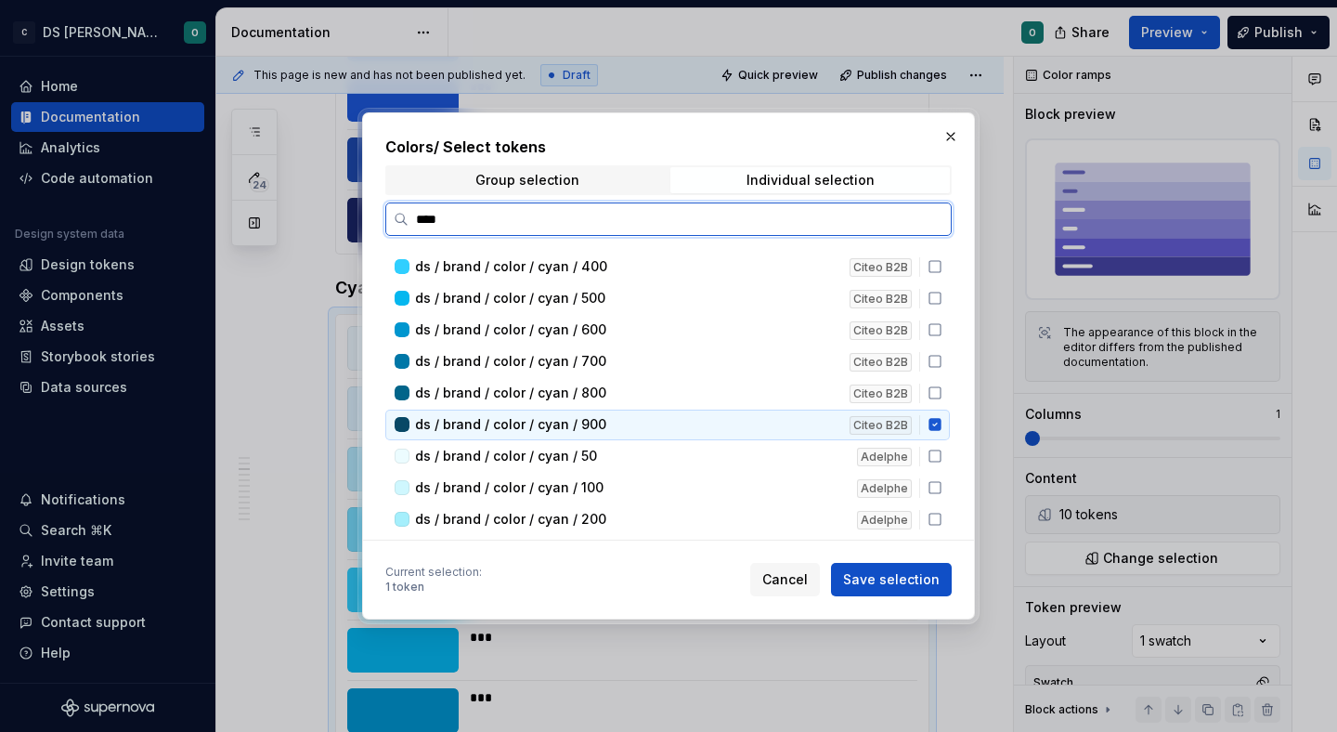
click at [941, 426] on icon at bounding box center [934, 425] width 12 height 12
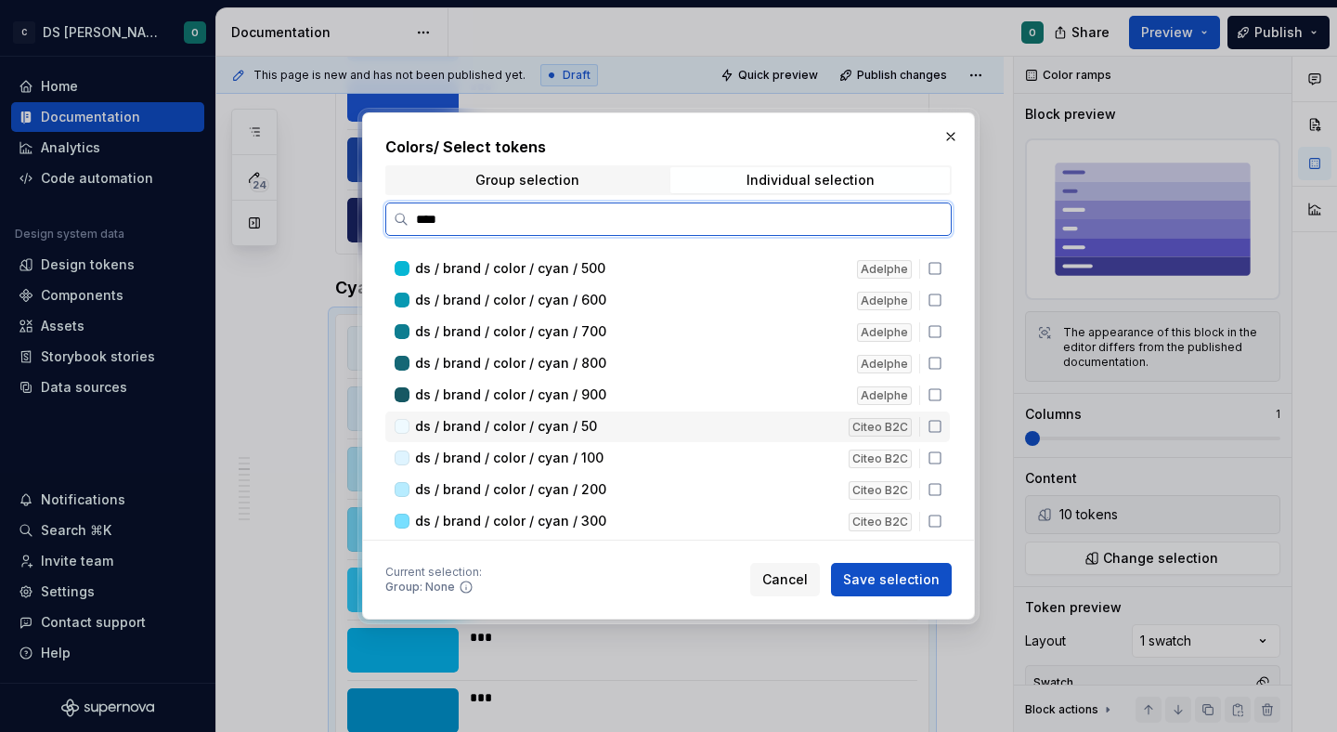
click at [942, 426] on icon at bounding box center [935, 426] width 15 height 15
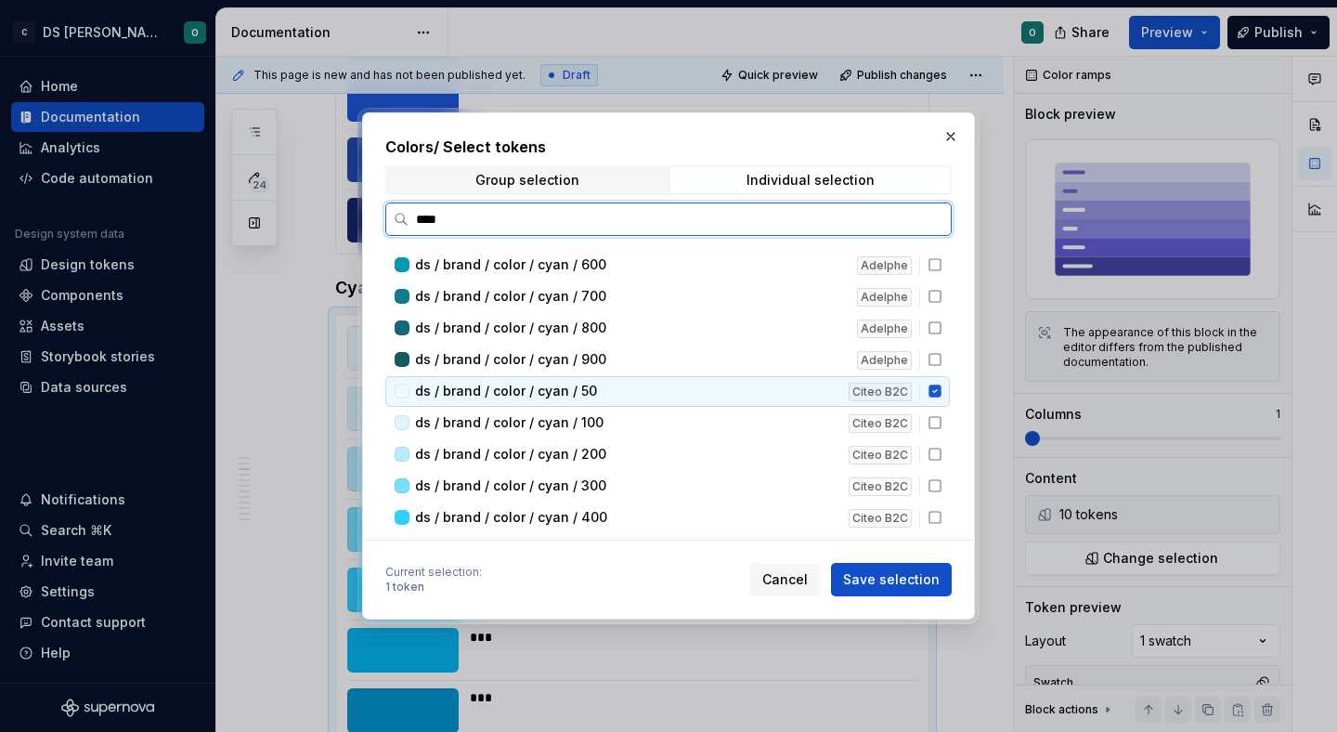
click at [942, 439] on div "ds / brand / color / cyan / 200 Citeo B2C" at bounding box center [667, 454] width 564 height 31
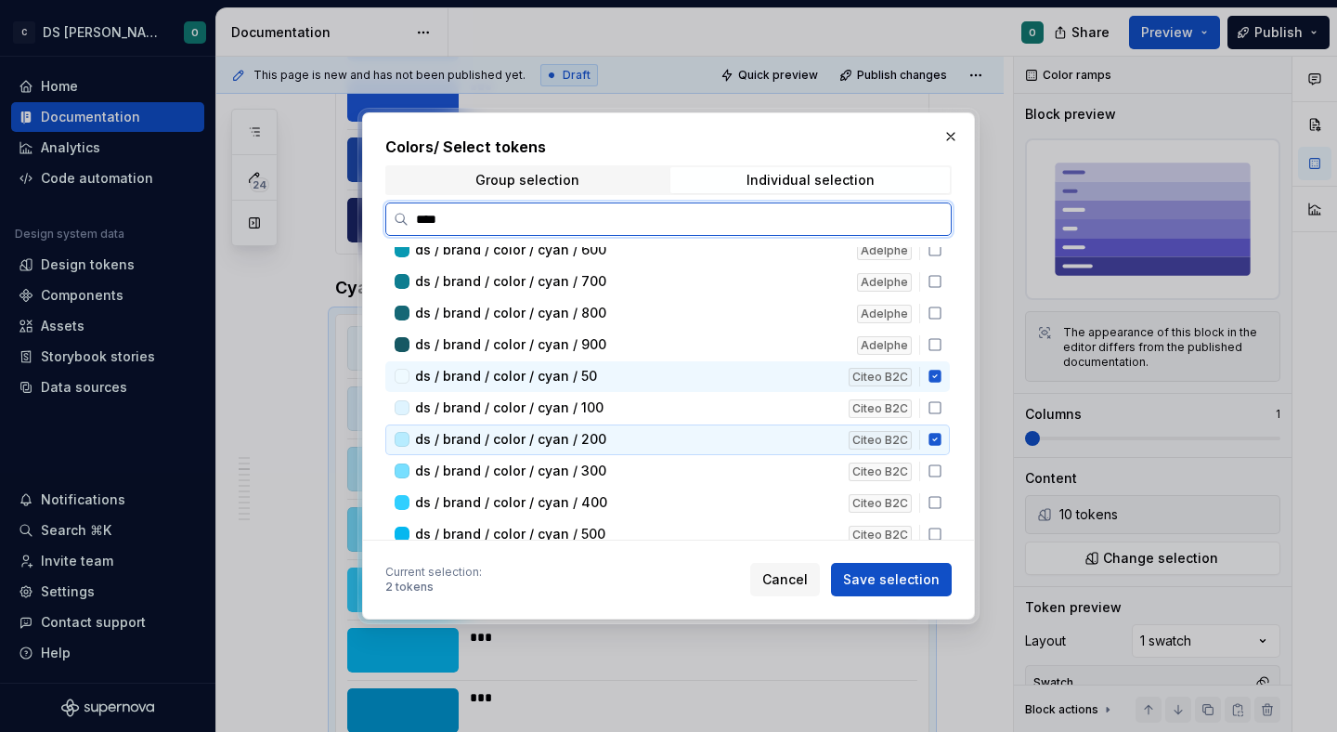
scroll to position [509, 0]
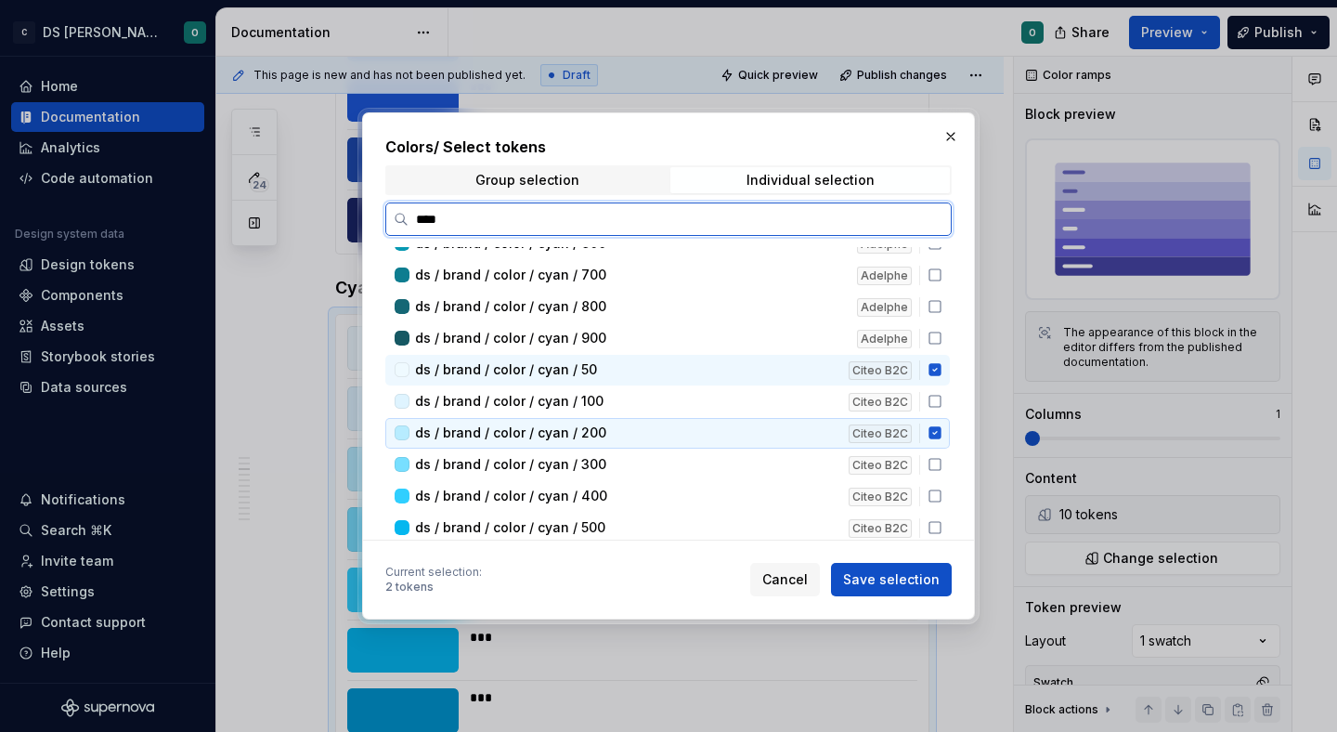
click at [941, 427] on icon at bounding box center [934, 433] width 12 height 12
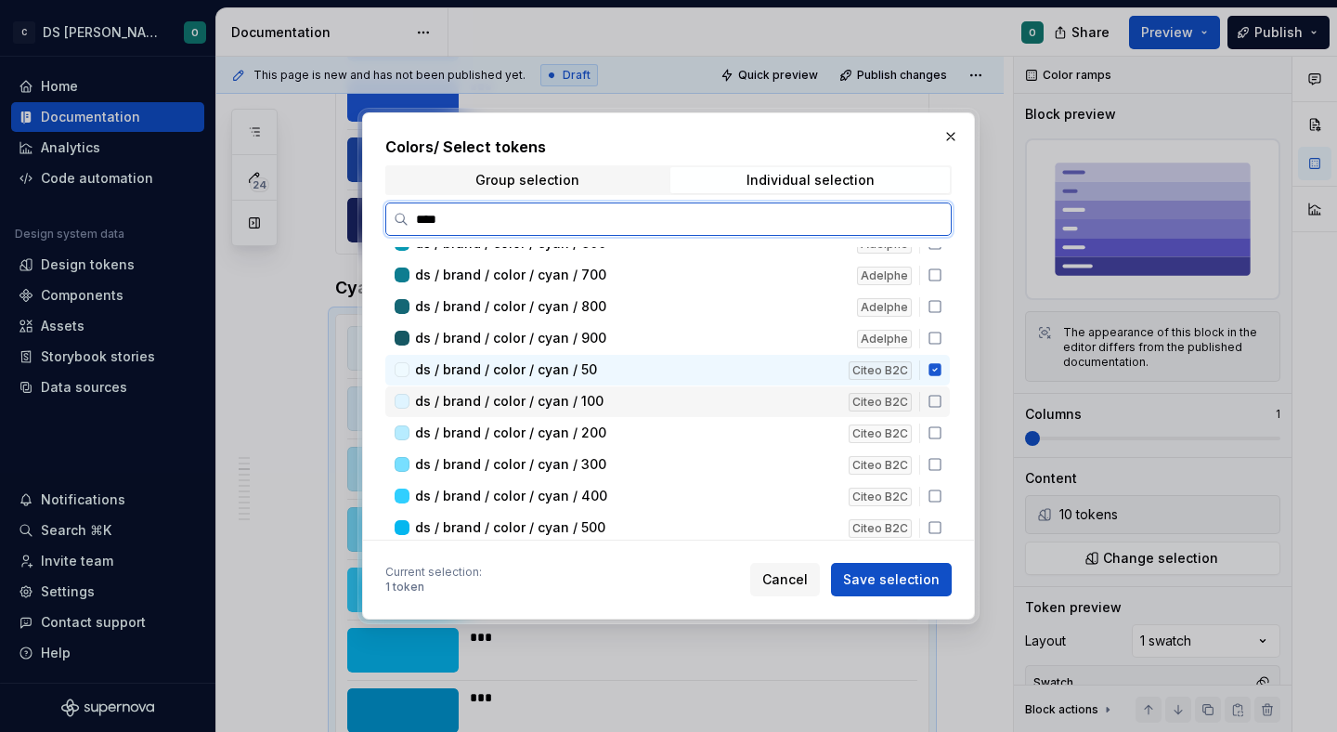
drag, startPoint x: 940, startPoint y: 406, endPoint x: 941, endPoint y: 423, distance: 17.7
click at [941, 409] on div "ds / brand / color / cyan / 100 Citeo B2C" at bounding box center [667, 401] width 564 height 31
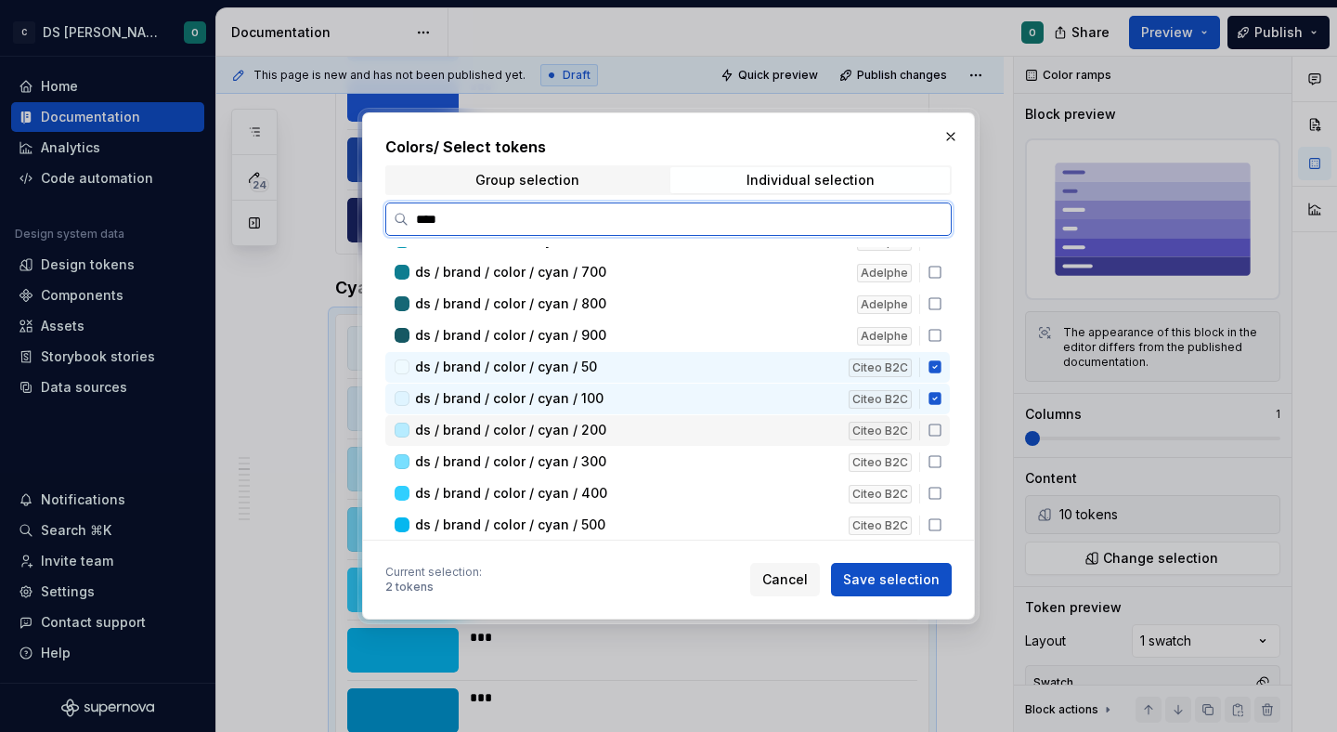
drag, startPoint x: 941, startPoint y: 429, endPoint x: 941, endPoint y: 442, distance: 13.0
click at [942, 430] on icon at bounding box center [935, 429] width 15 height 15
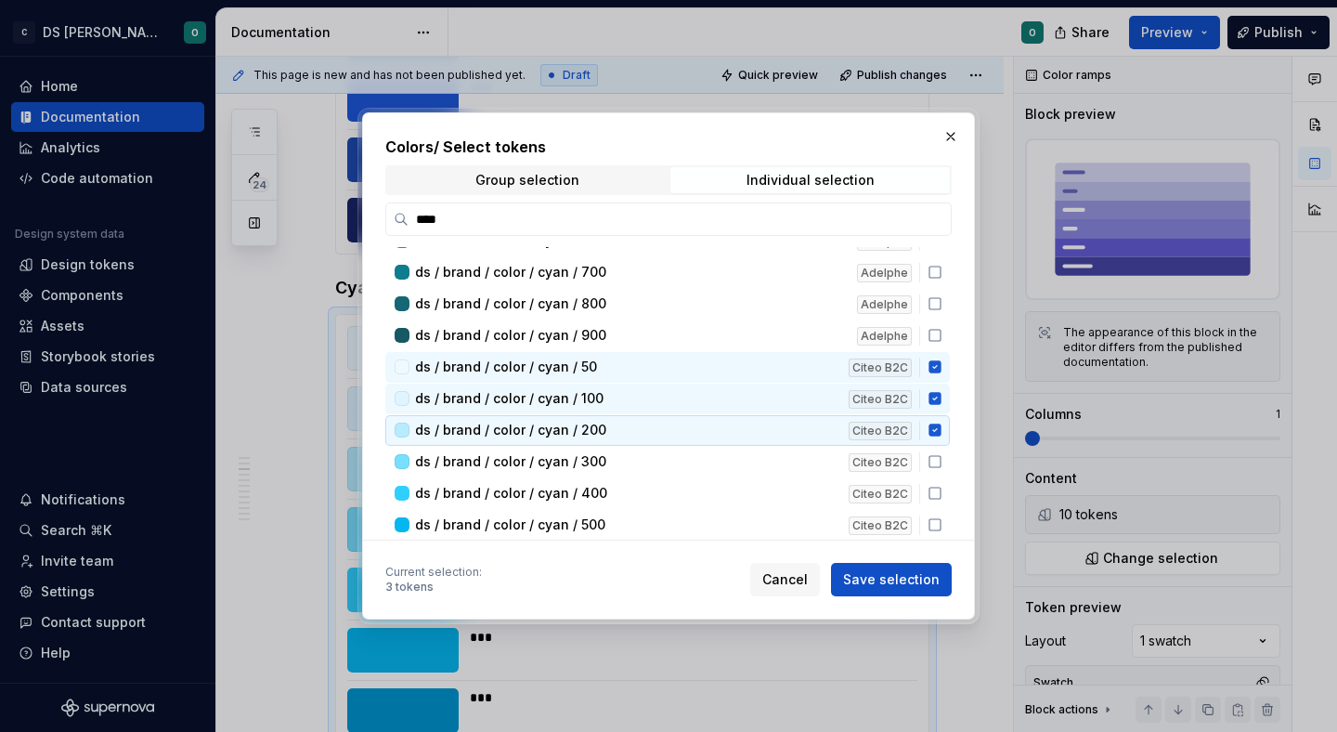
scroll to position [516, 0]
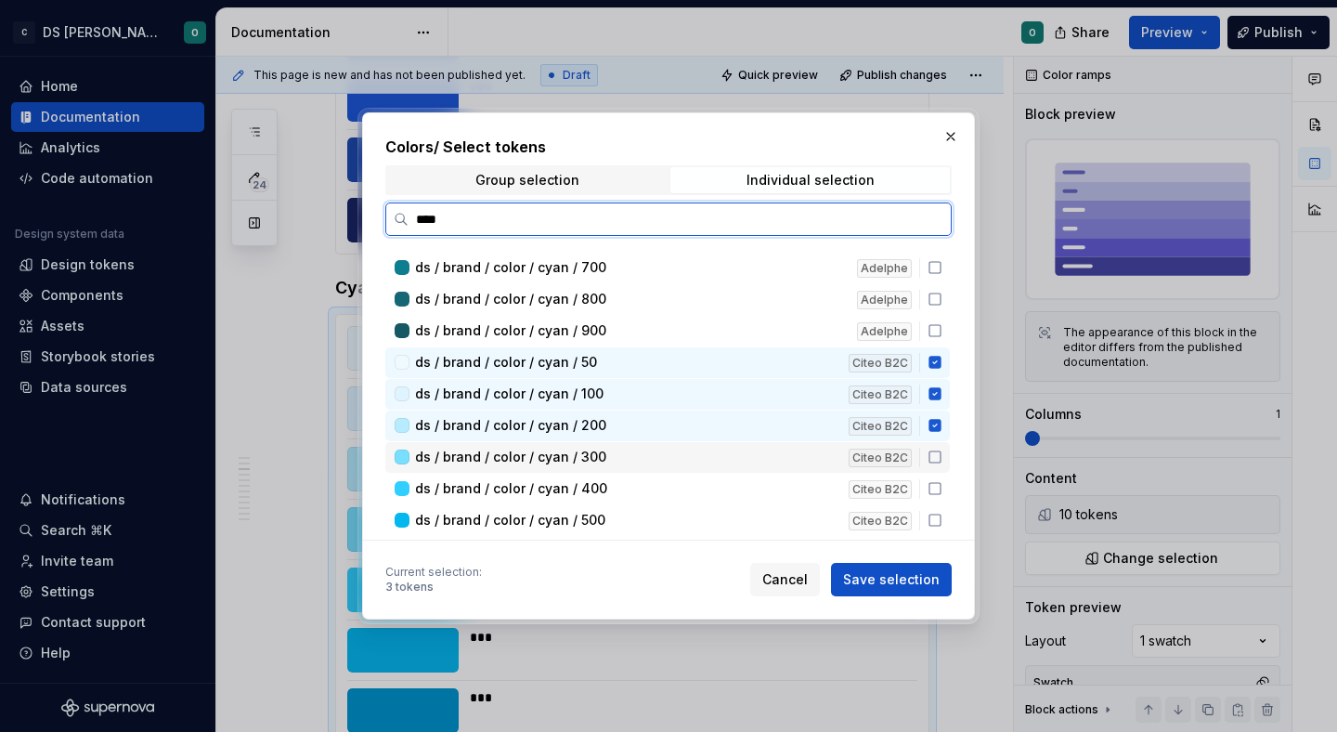
drag, startPoint x: 942, startPoint y: 453, endPoint x: 943, endPoint y: 466, distance: 13.0
click at [942, 453] on icon at bounding box center [935, 456] width 15 height 15
drag, startPoint x: 943, startPoint y: 485, endPoint x: 943, endPoint y: 520, distance: 35.3
click at [942, 486] on icon at bounding box center [935, 488] width 15 height 15
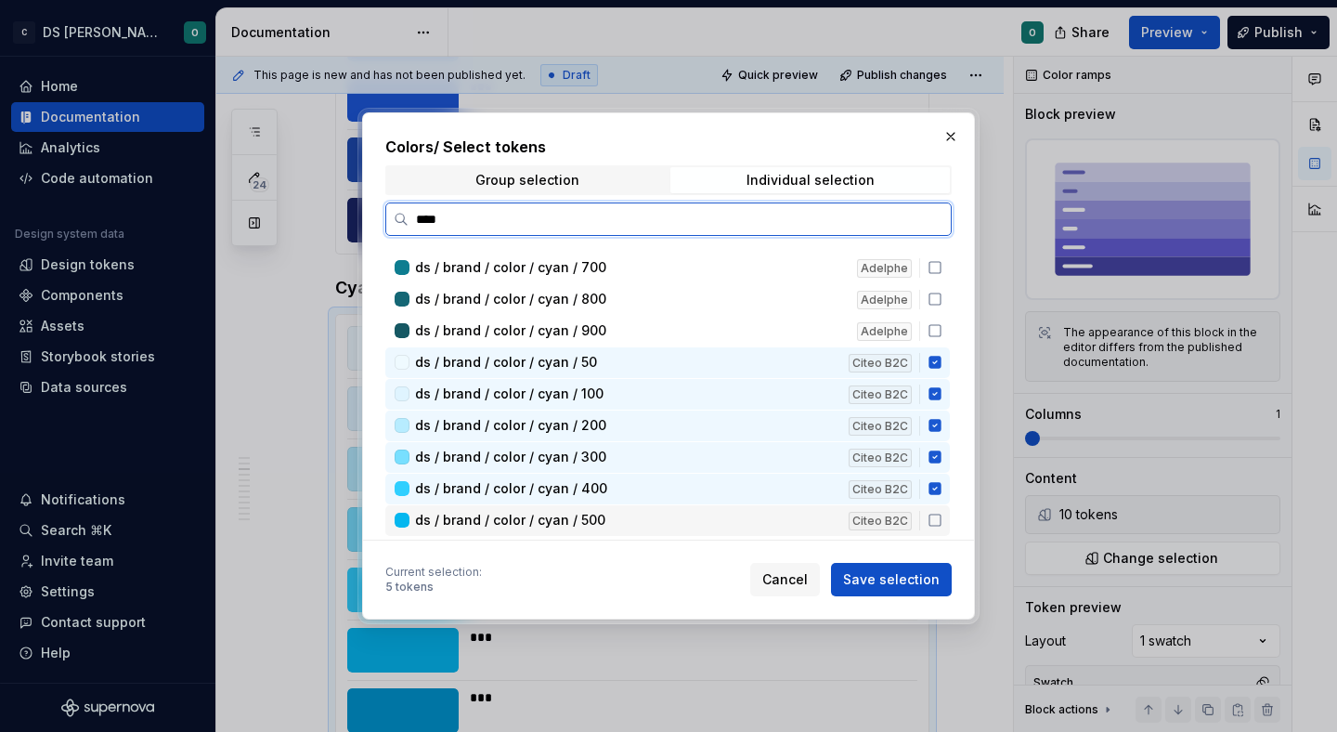
drag, startPoint x: 943, startPoint y: 521, endPoint x: 944, endPoint y: 509, distance: 12.1
click at [942, 521] on icon at bounding box center [935, 520] width 15 height 15
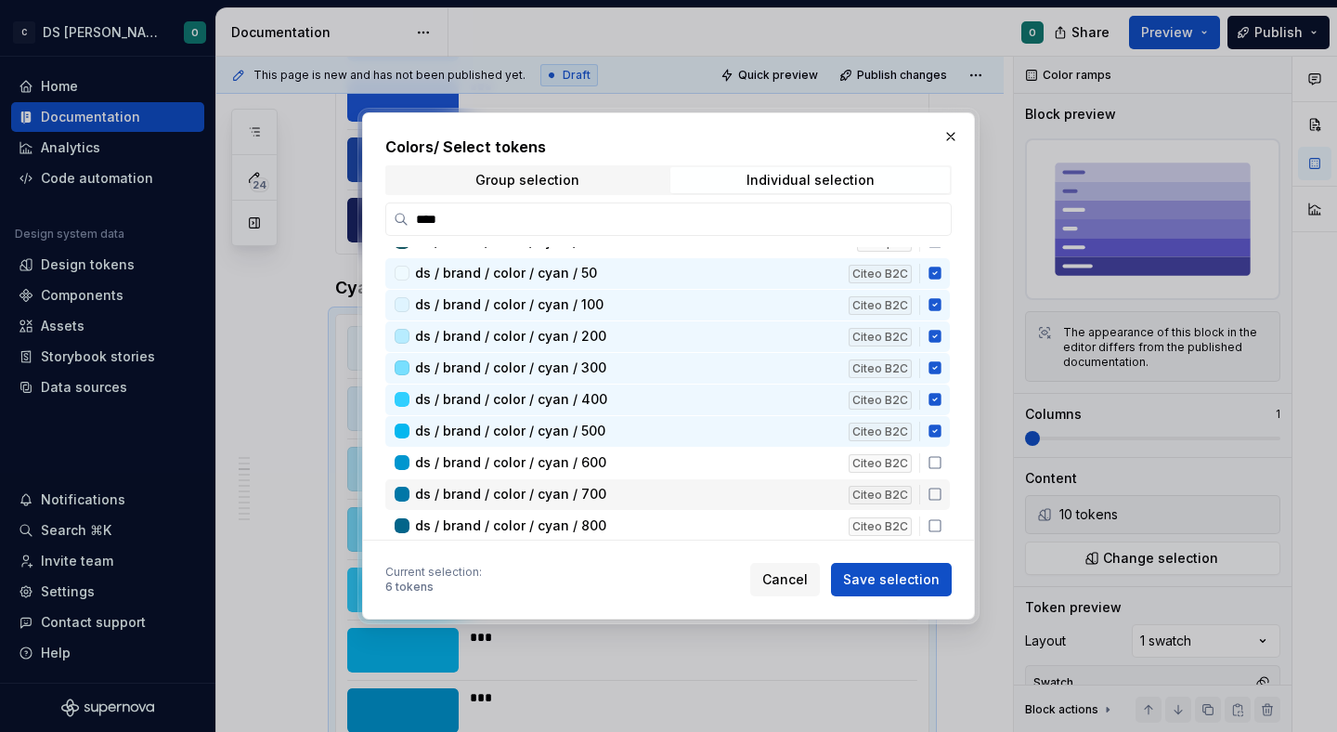
scroll to position [606, 0]
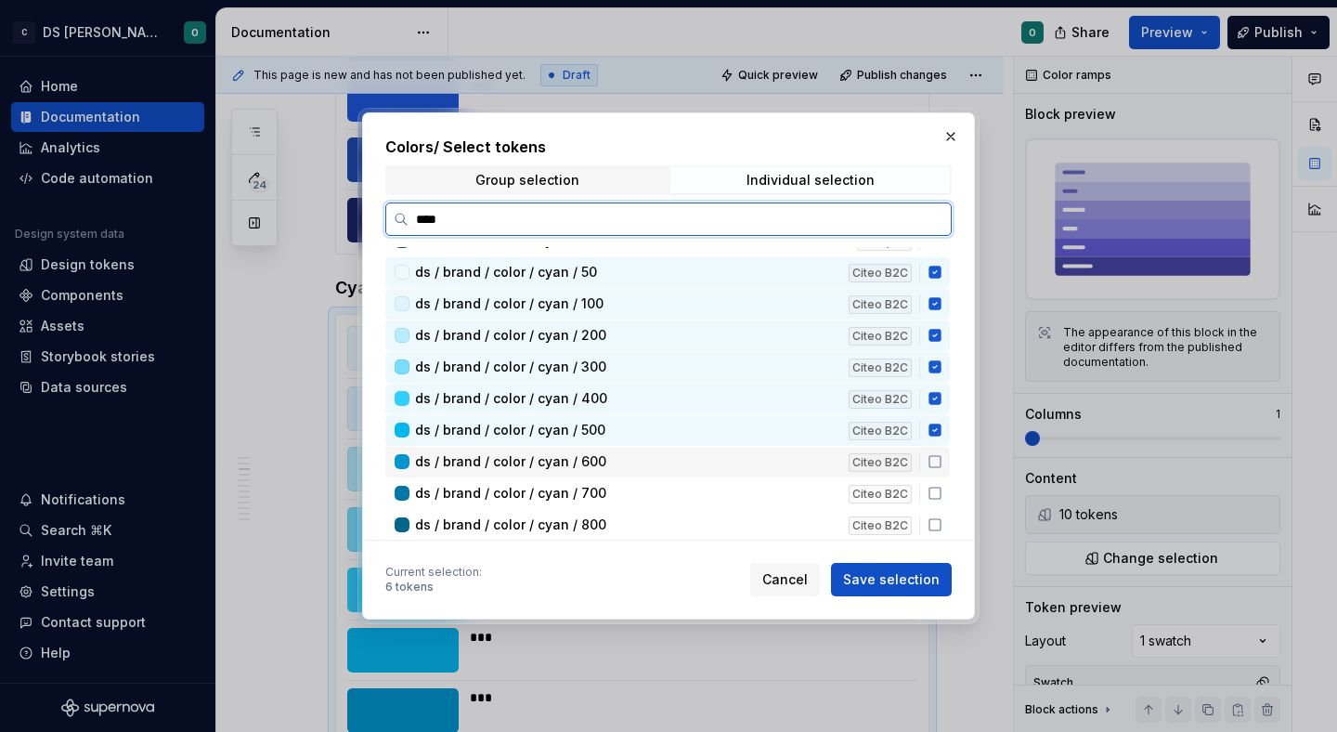
drag, startPoint x: 945, startPoint y: 457, endPoint x: 941, endPoint y: 482, distance: 25.3
click at [942, 461] on icon at bounding box center [935, 461] width 15 height 15
drag, startPoint x: 941, startPoint y: 483, endPoint x: 950, endPoint y: 518, distance: 36.3
click at [943, 485] on div "ds / brand / color / cyan / 700 Citeo B2C" at bounding box center [667, 493] width 564 height 31
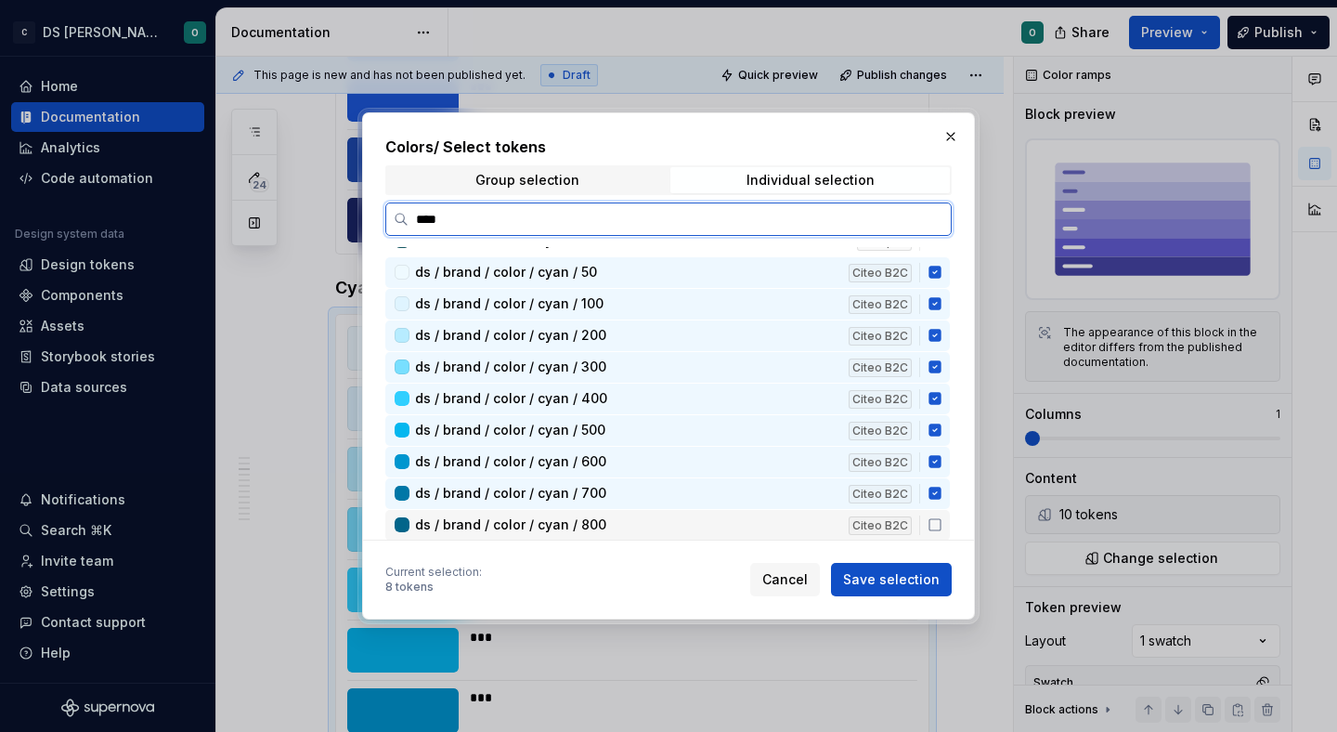
click at [941, 527] on icon at bounding box center [934, 524] width 11 height 11
click at [942, 517] on icon at bounding box center [935, 524] width 15 height 15
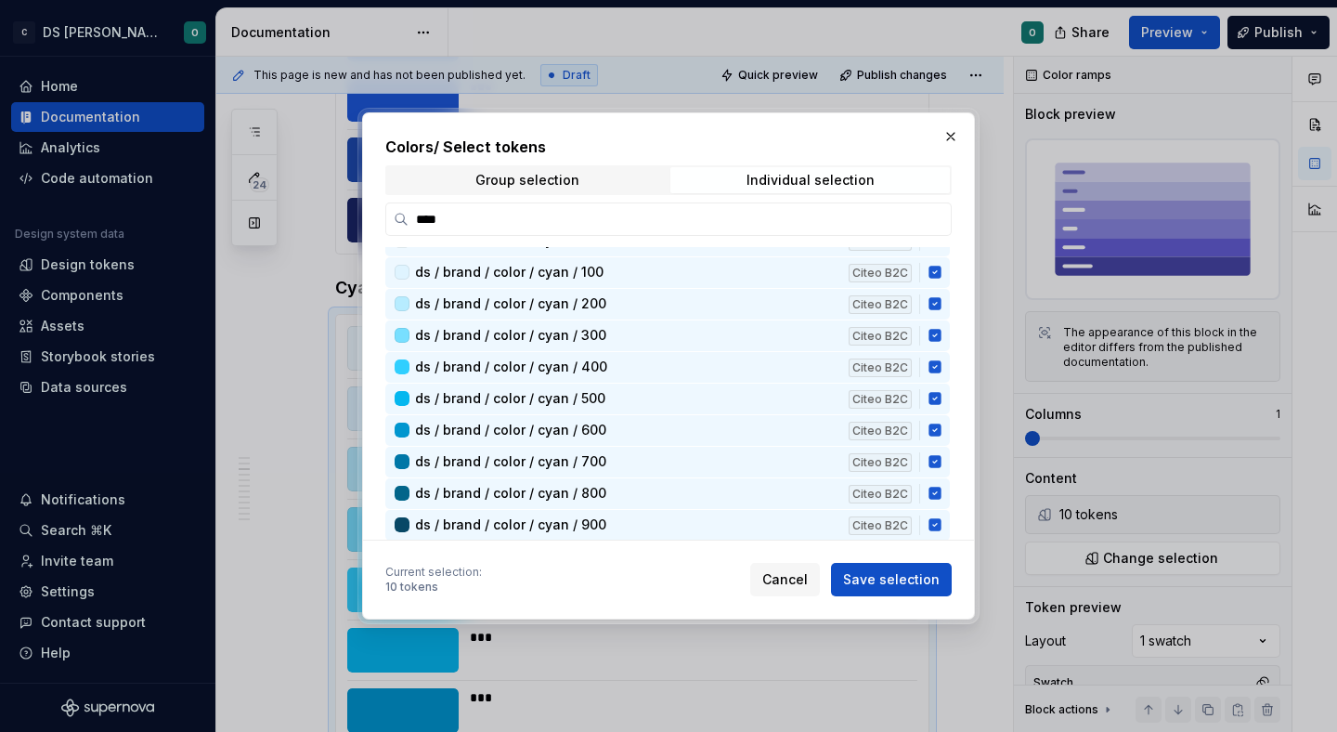
click at [935, 564] on button "Save selection" at bounding box center [891, 579] width 121 height 33
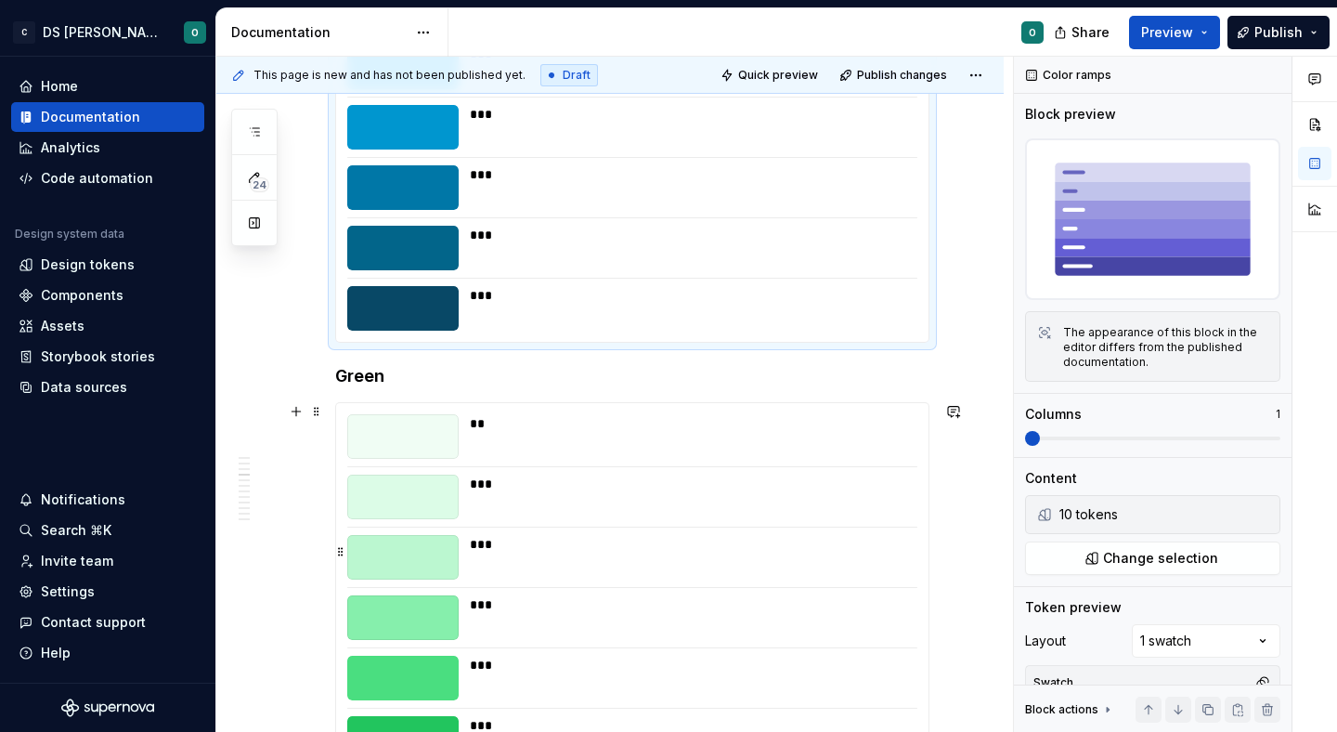
scroll to position [2070, 0]
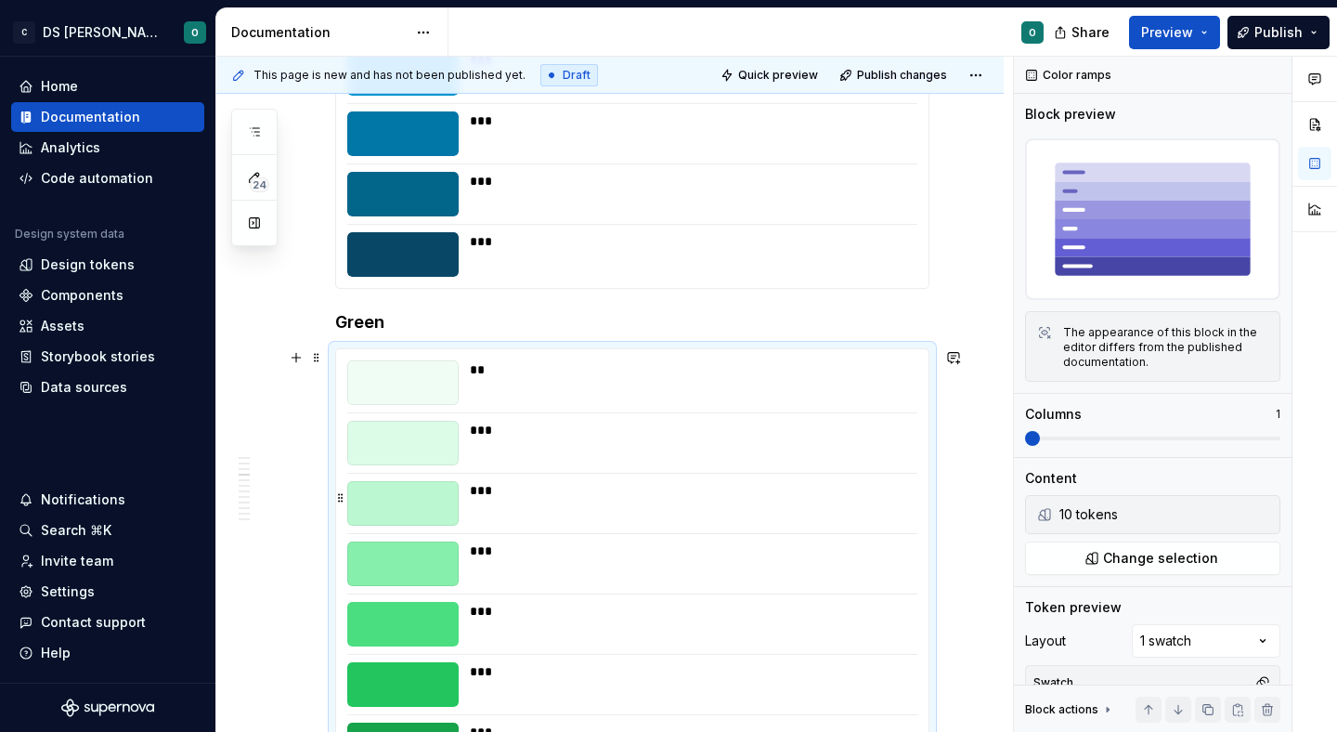
click at [752, 485] on div "***" at bounding box center [693, 490] width 446 height 19
click at [1159, 562] on span "Change selection" at bounding box center [1160, 558] width 115 height 19
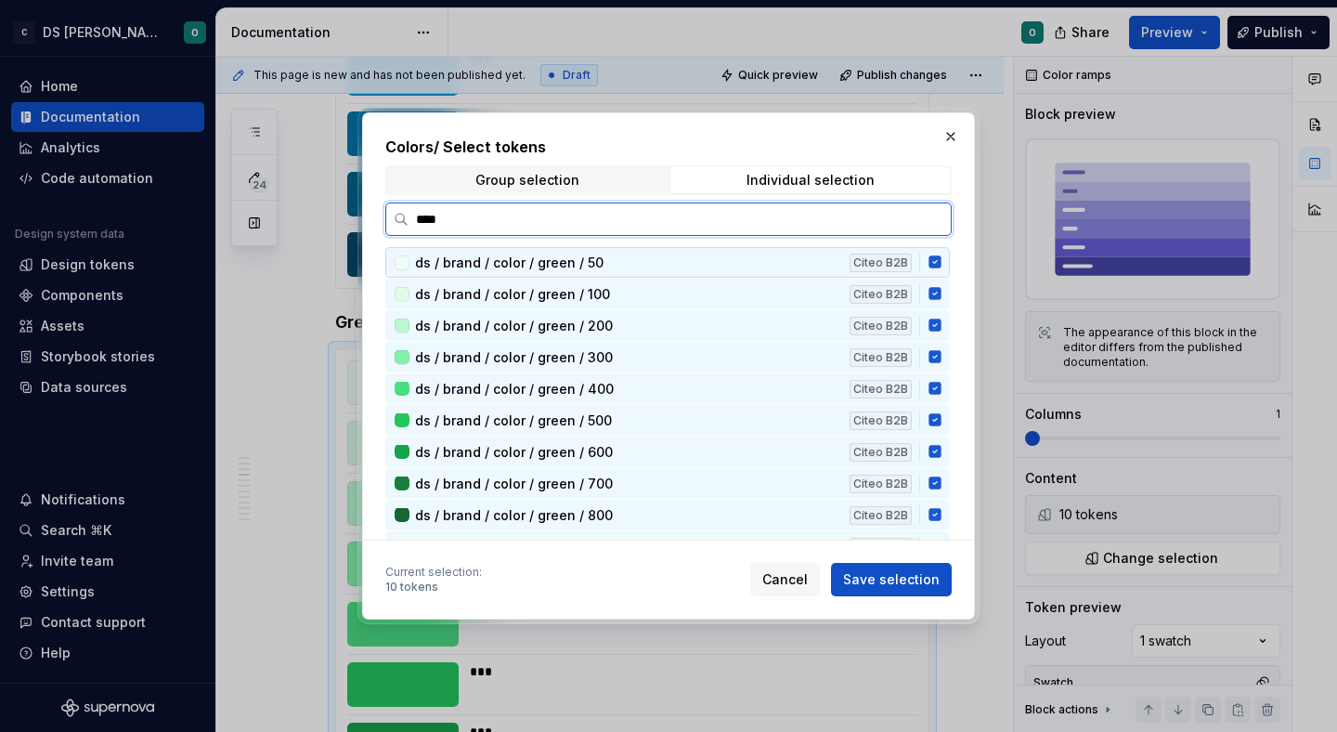
type input "*****"
click at [942, 263] on icon at bounding box center [935, 261] width 15 height 15
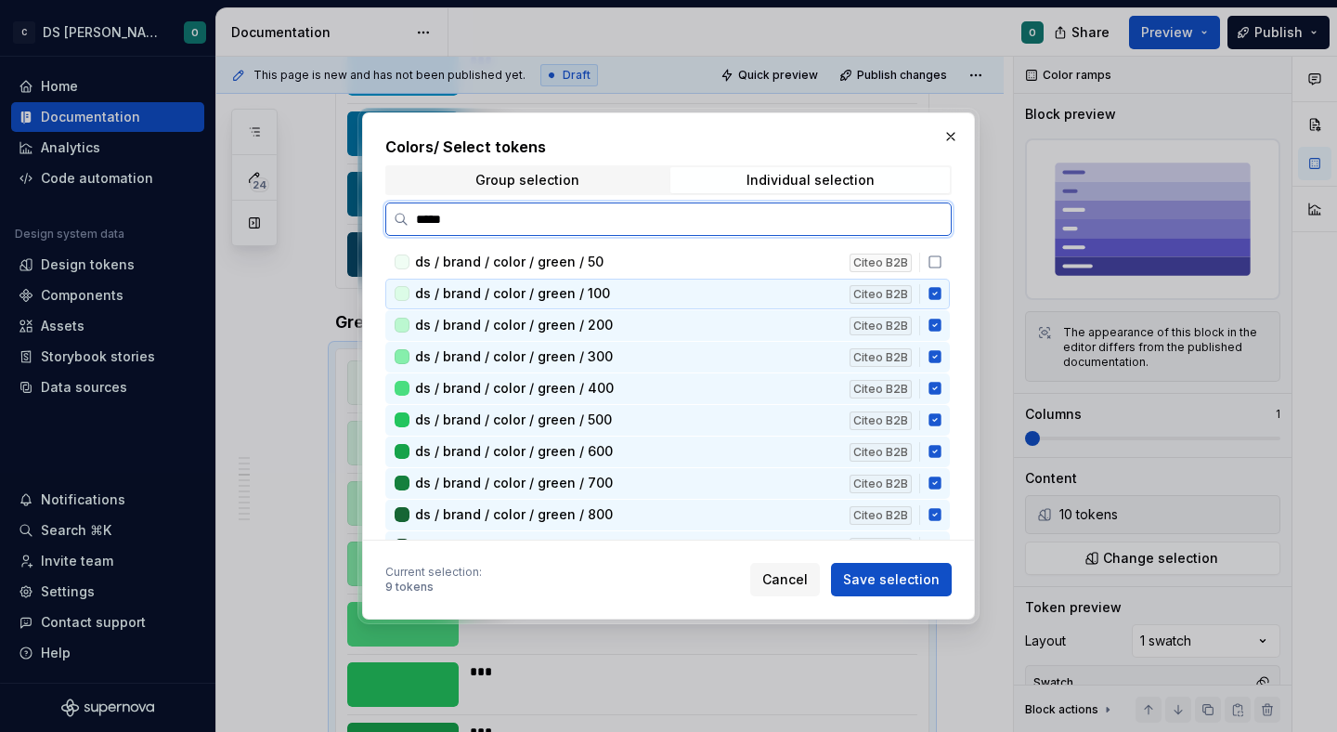
drag, startPoint x: 944, startPoint y: 283, endPoint x: 944, endPoint y: 306, distance: 23.2
click at [944, 285] on div "ds / brand / color / green / 100 Citeo B2B" at bounding box center [667, 294] width 564 height 31
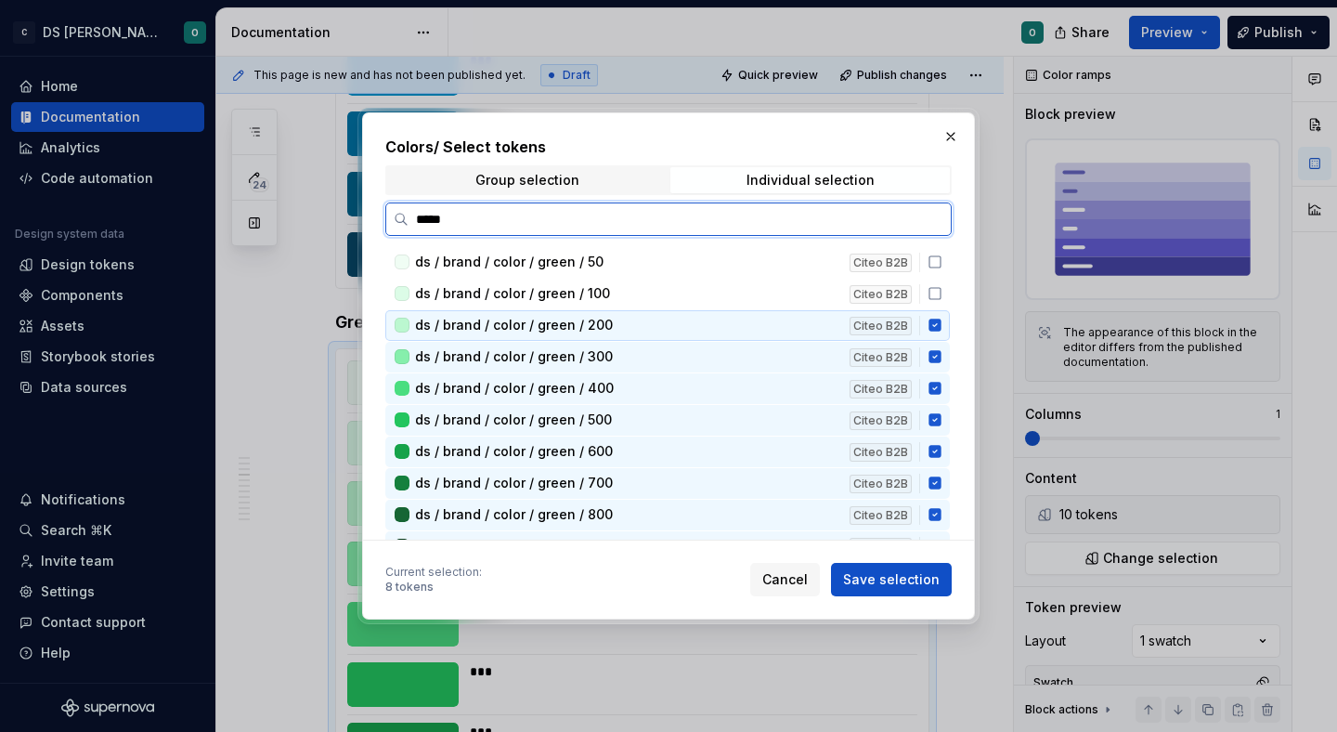
click at [943, 317] on div "ds / brand / color / green / 200 Citeo B2B" at bounding box center [667, 325] width 564 height 31
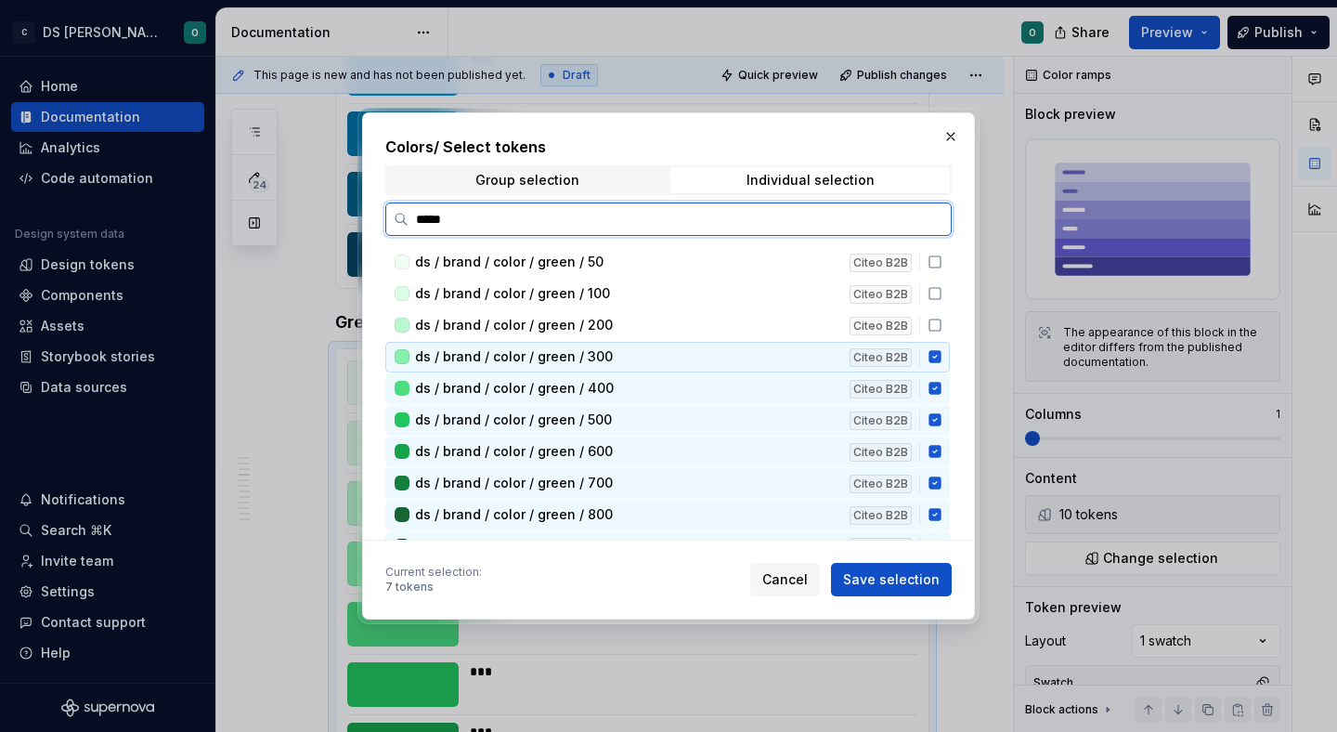
drag, startPoint x: 944, startPoint y: 357, endPoint x: 945, endPoint y: 381, distance: 24.2
click at [942, 358] on icon at bounding box center [935, 356] width 15 height 15
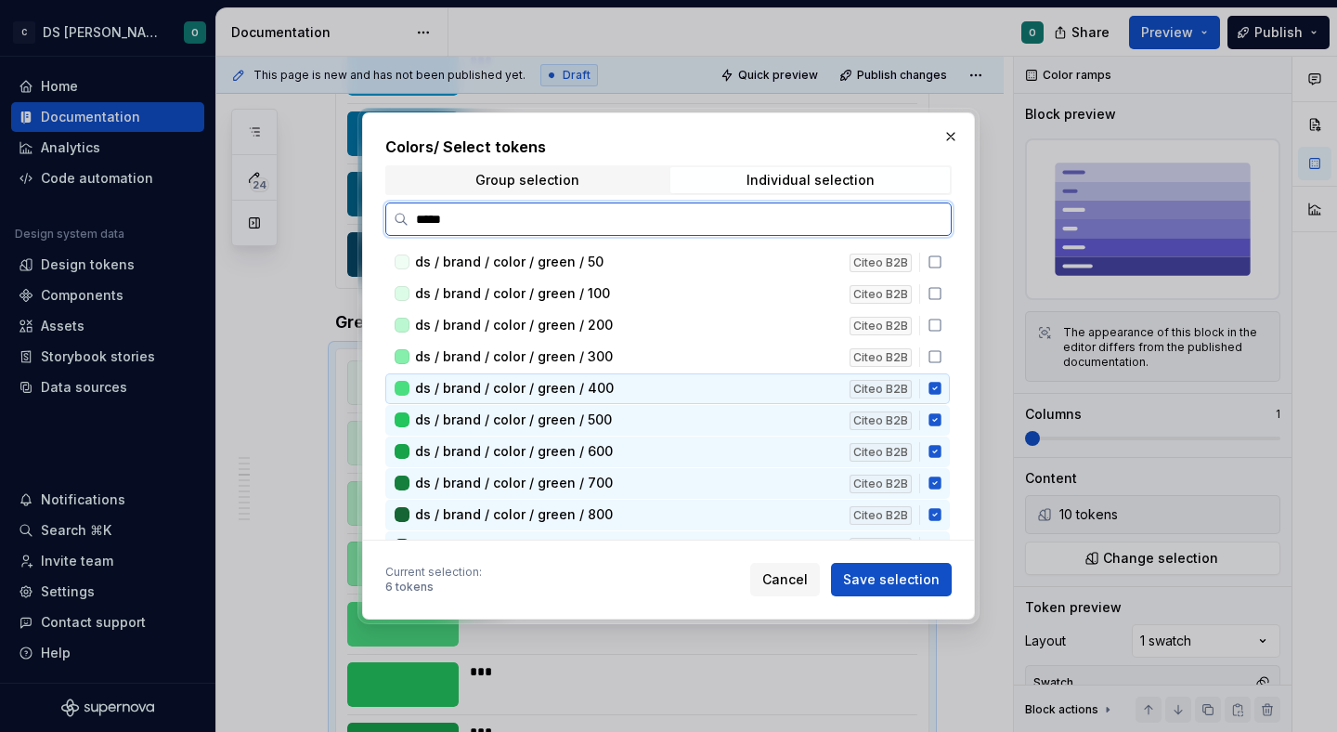
drag, startPoint x: 945, startPoint y: 382, endPoint x: 946, endPoint y: 406, distance: 24.2
click at [942, 383] on icon at bounding box center [935, 388] width 15 height 15
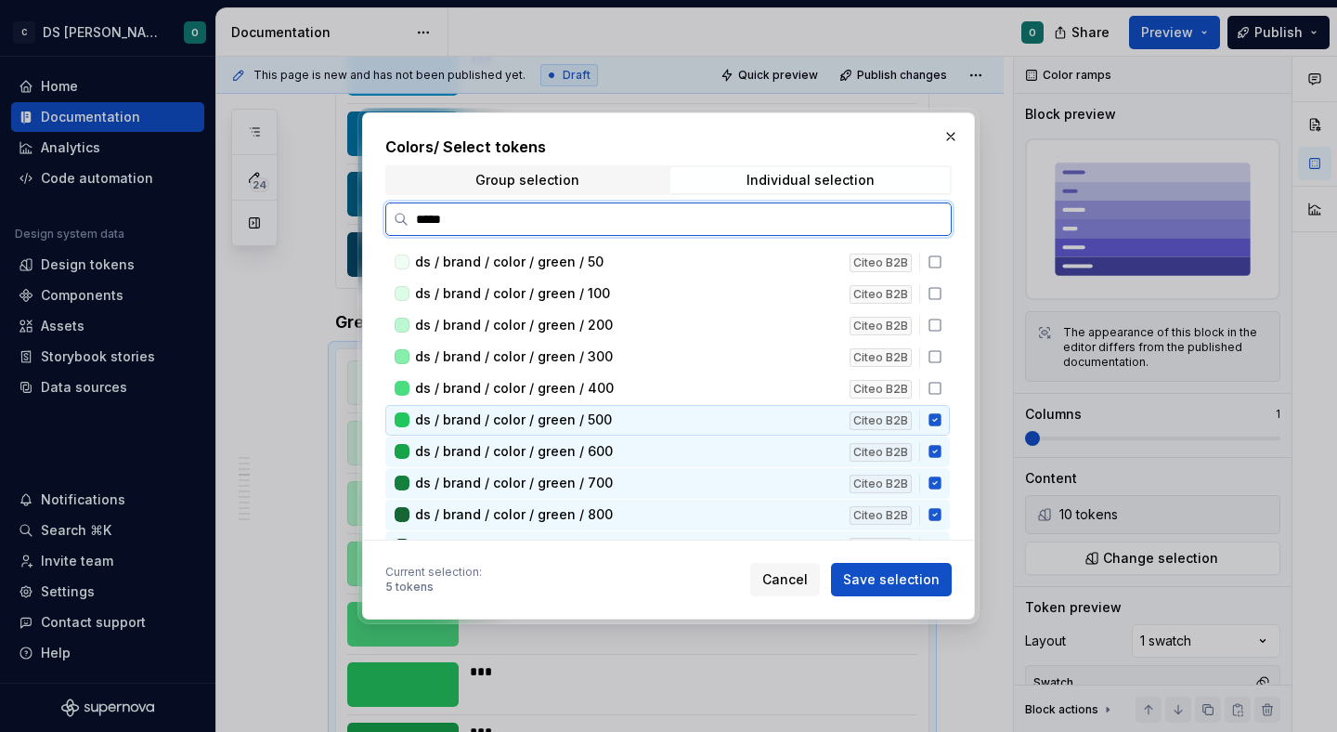
click at [946, 415] on div "ds / brand / color / green / 500 Citeo B2B" at bounding box center [667, 420] width 564 height 31
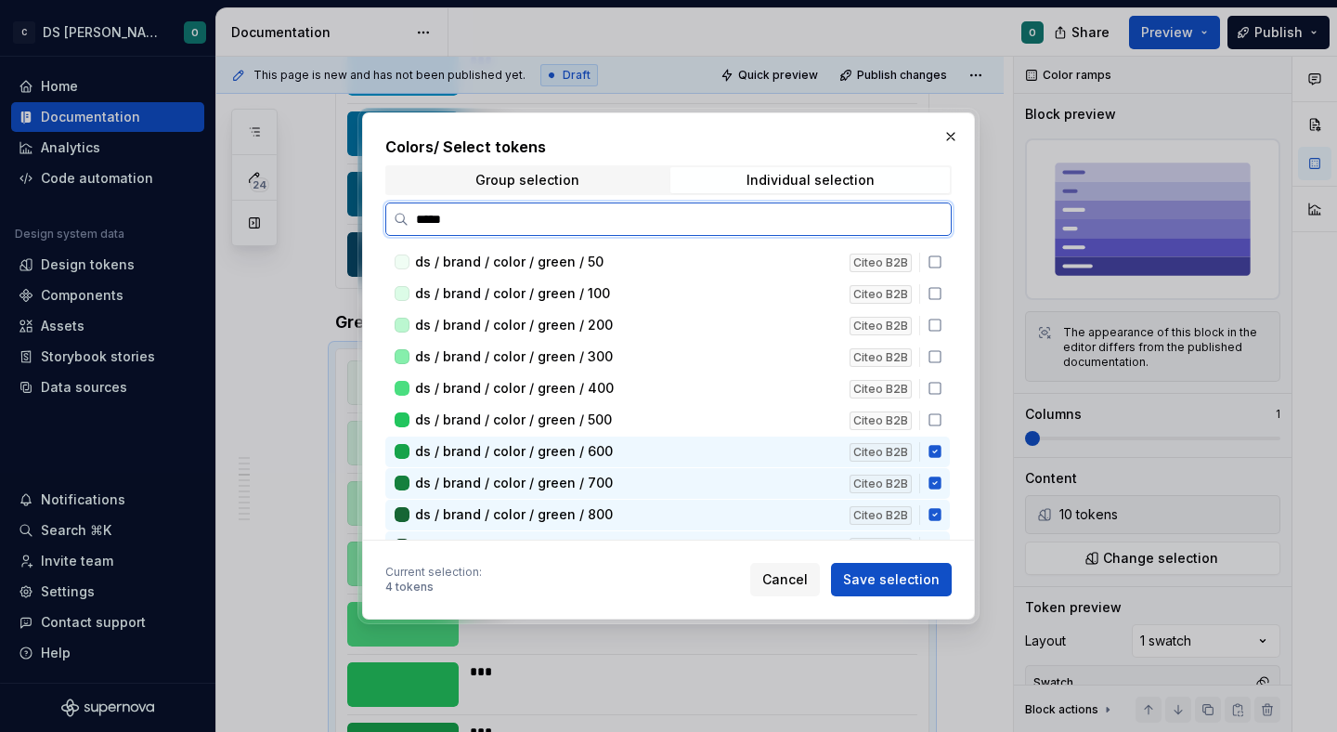
click at [945, 443] on div "ds / brand / color / green / 50 Citeo B2B ds / brand / color / green / 100 Cite…" at bounding box center [669, 716] width 568 height 938
click at [941, 448] on icon at bounding box center [934, 452] width 12 height 12
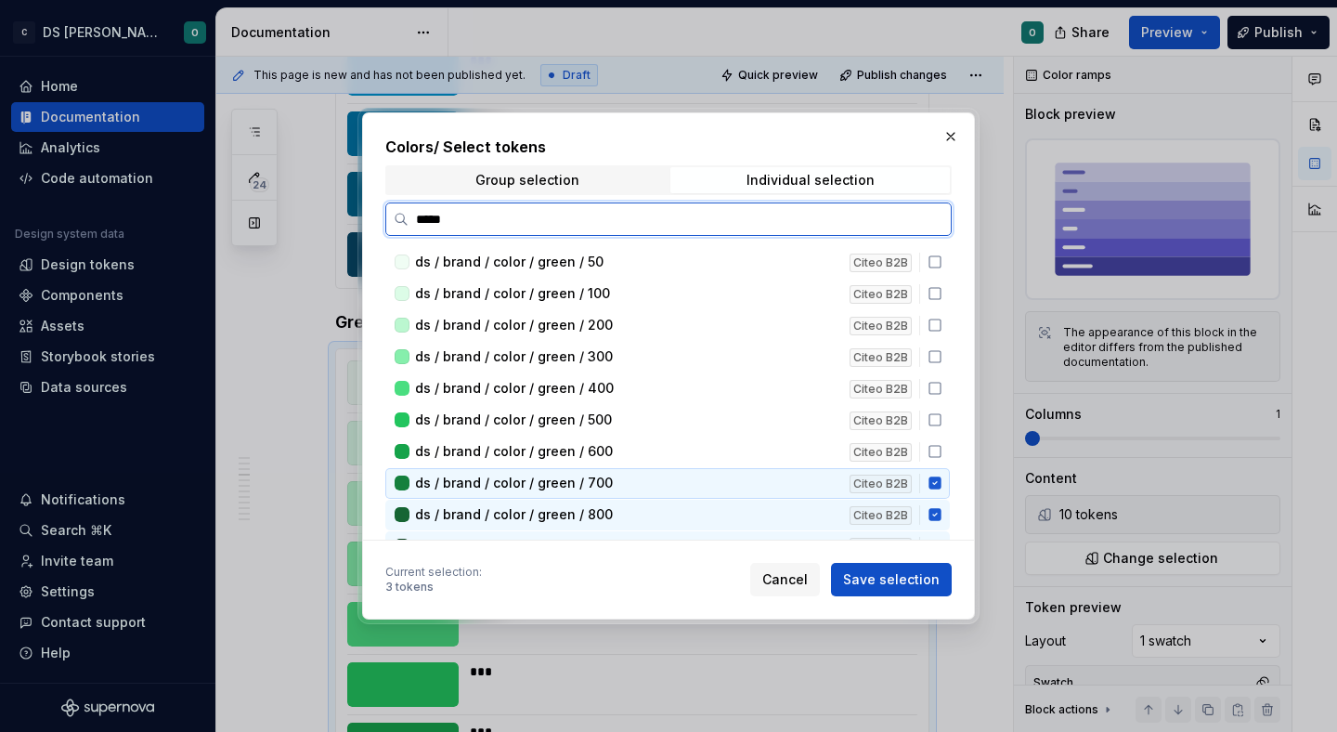
drag, startPoint x: 942, startPoint y: 482, endPoint x: 944, endPoint y: 503, distance: 21.4
click at [941, 488] on icon at bounding box center [934, 483] width 12 height 12
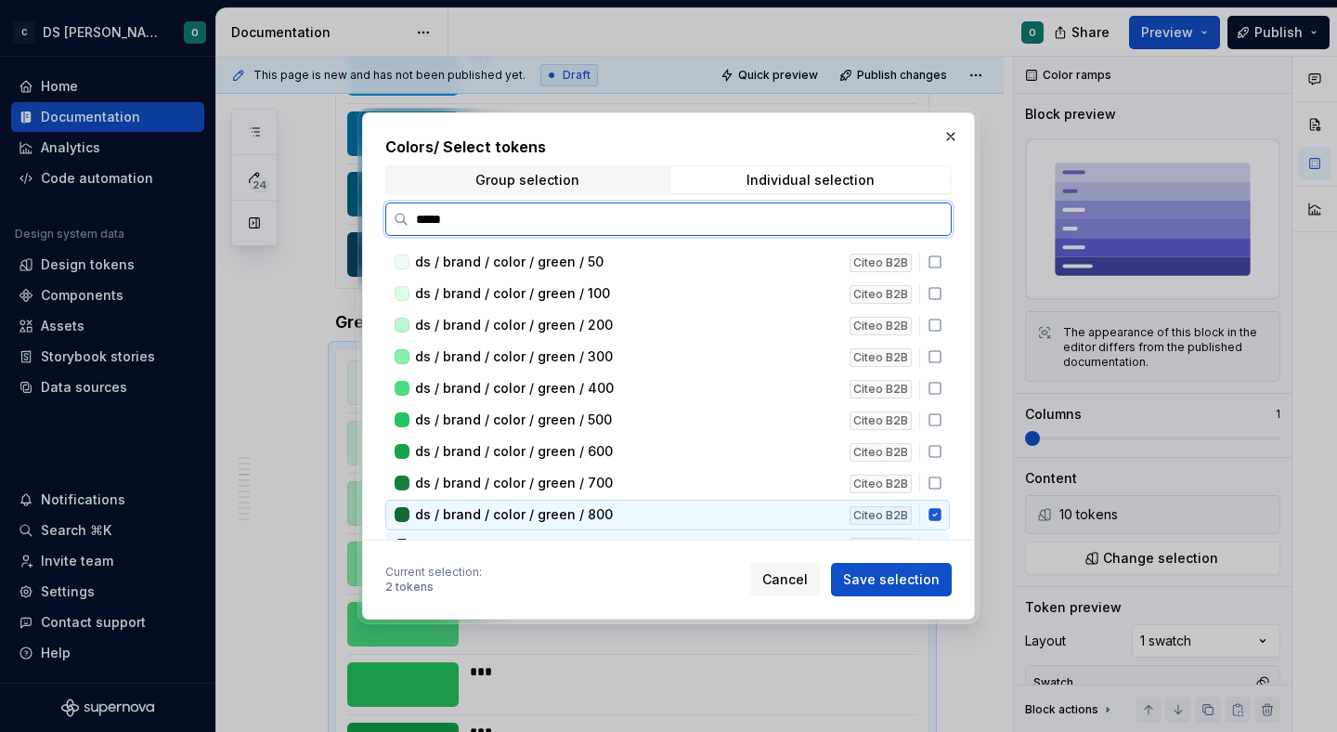
drag, startPoint x: 943, startPoint y: 513, endPoint x: 928, endPoint y: 481, distance: 35.3
click at [942, 504] on div "ds / brand / color / green / 800 Citeo B2B" at bounding box center [667, 515] width 564 height 31
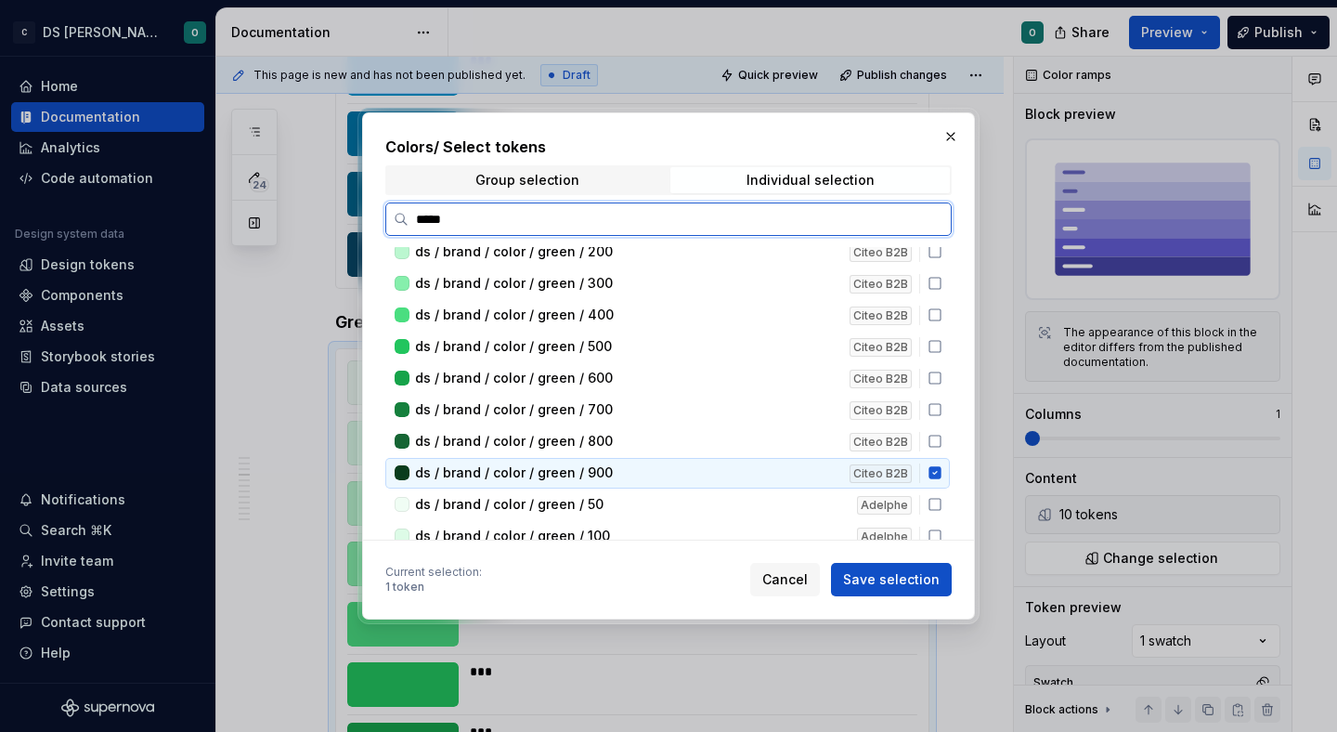
click at [941, 474] on icon at bounding box center [934, 473] width 12 height 12
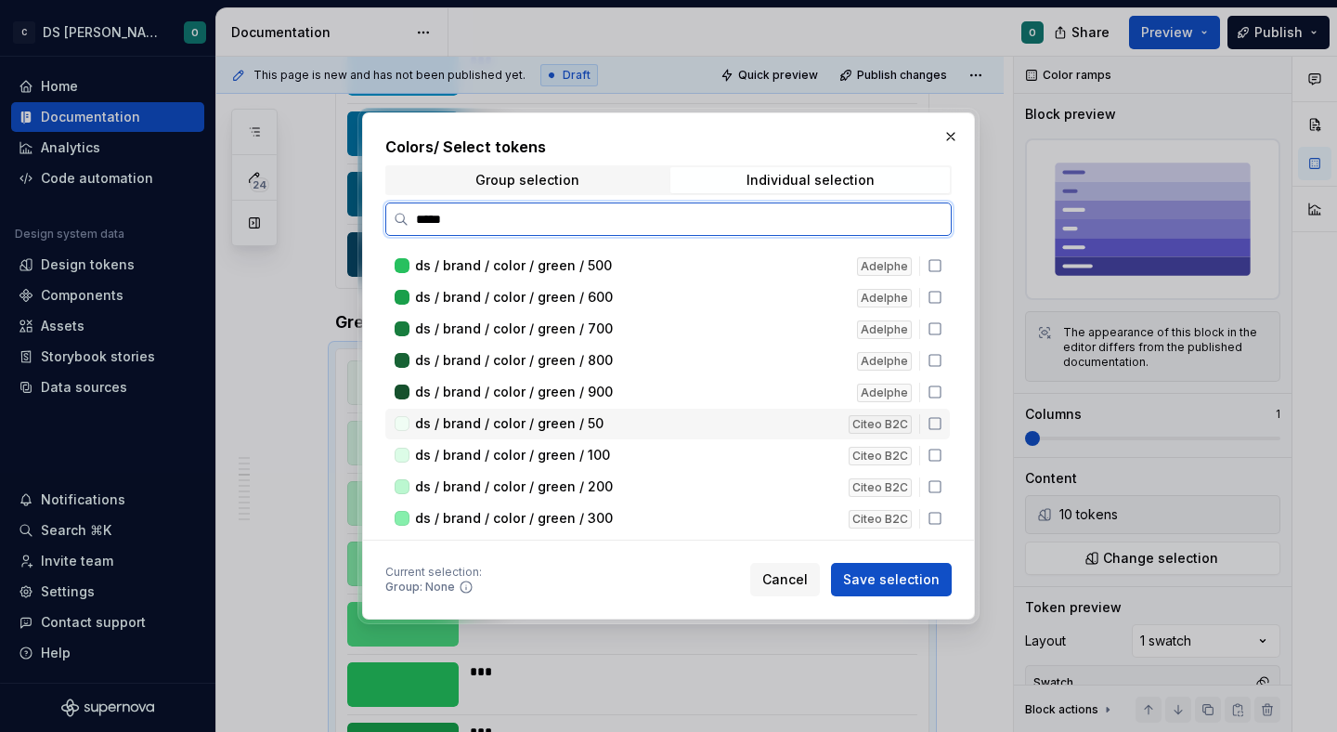
click at [941, 424] on icon at bounding box center [935, 423] width 15 height 15
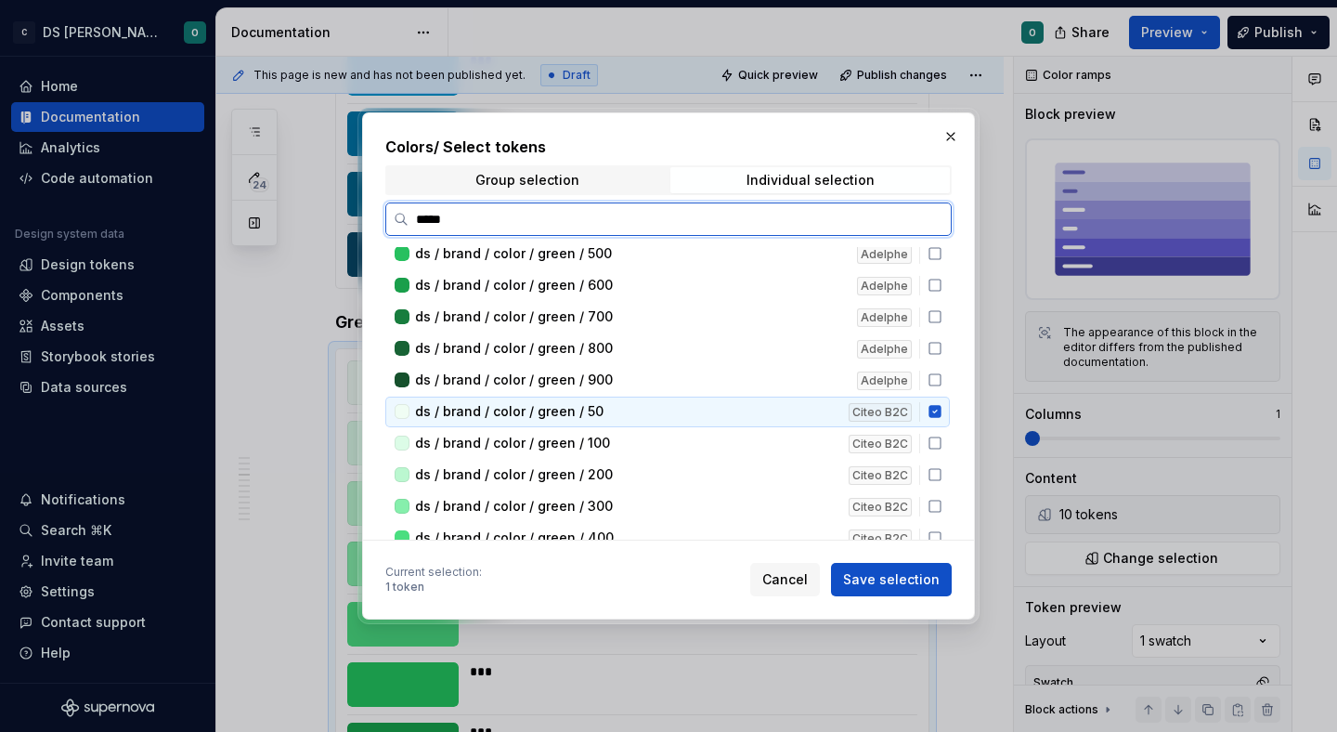
click at [941, 436] on icon at bounding box center [935, 442] width 15 height 15
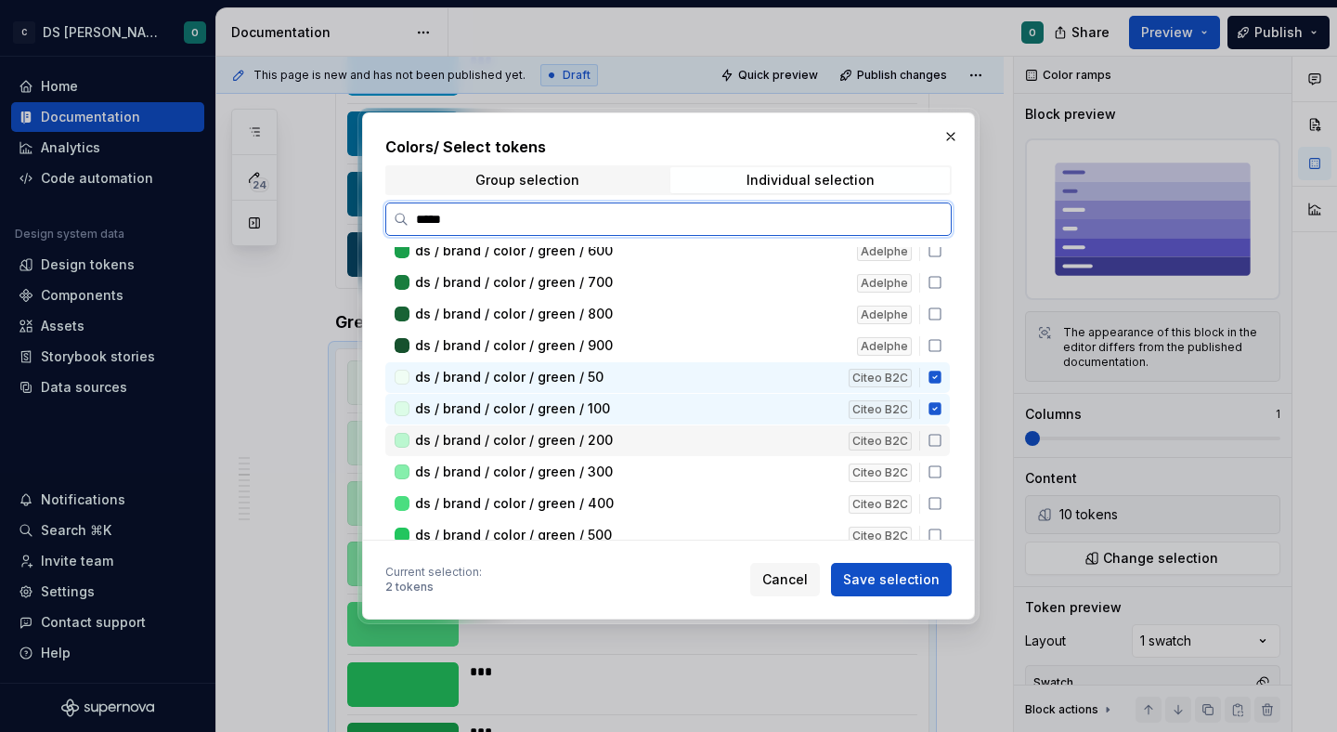
click at [940, 450] on div "ds / brand / color / green / 200 Citeo B2C" at bounding box center [667, 440] width 564 height 31
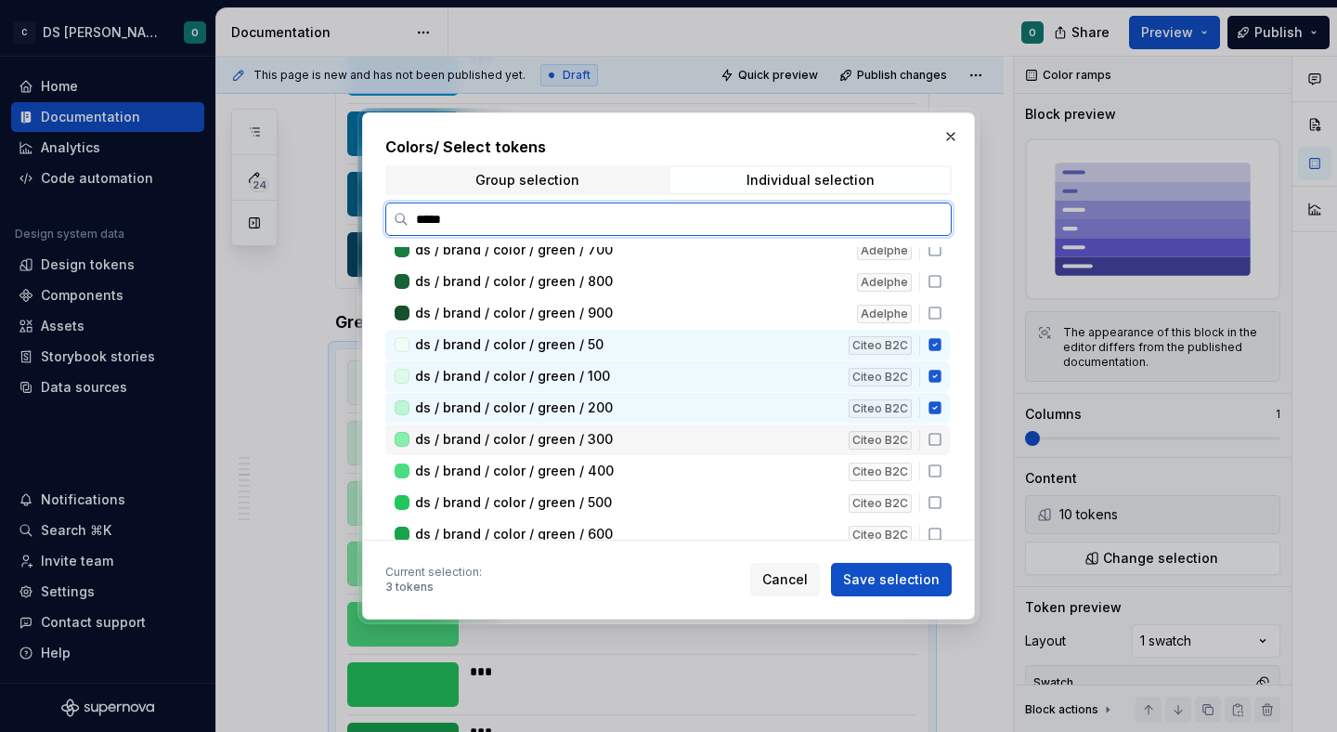
scroll to position [539, 0]
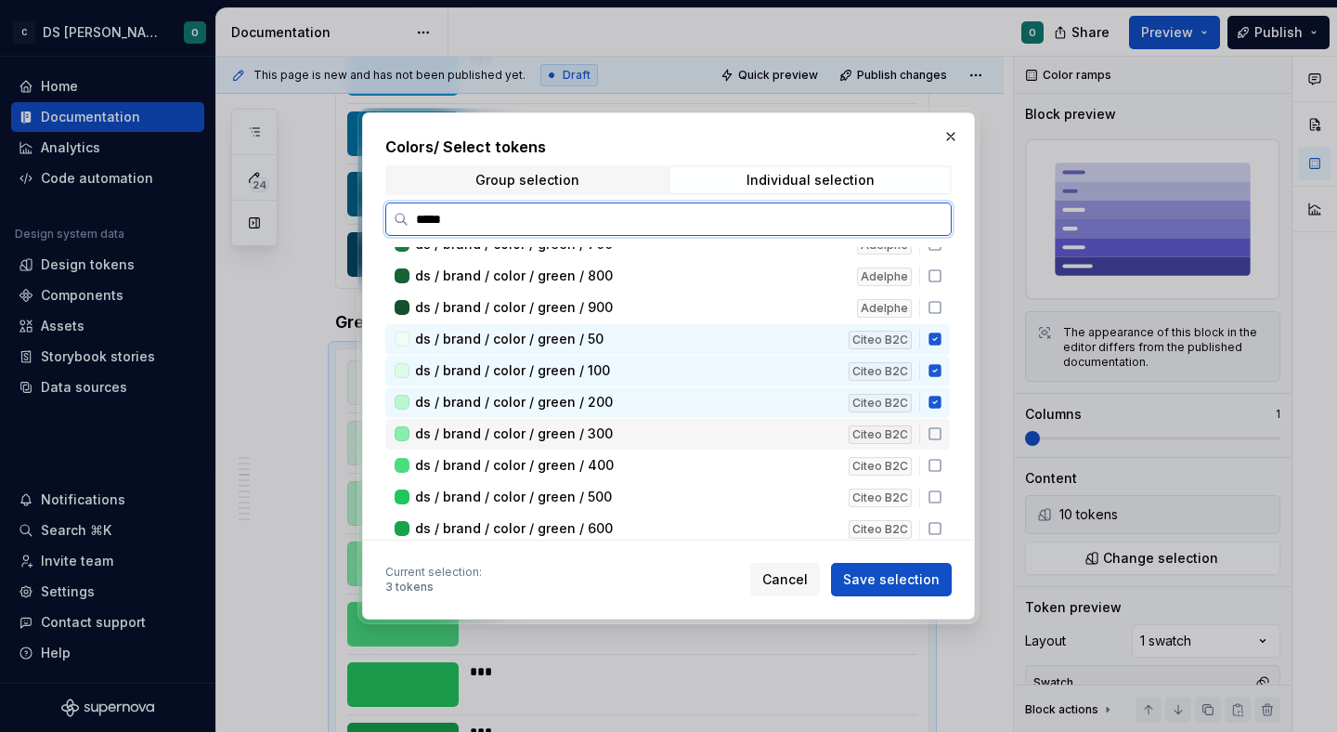
click at [939, 456] on div "ds / brand / color / green / 400 Citeo B2C" at bounding box center [667, 465] width 564 height 31
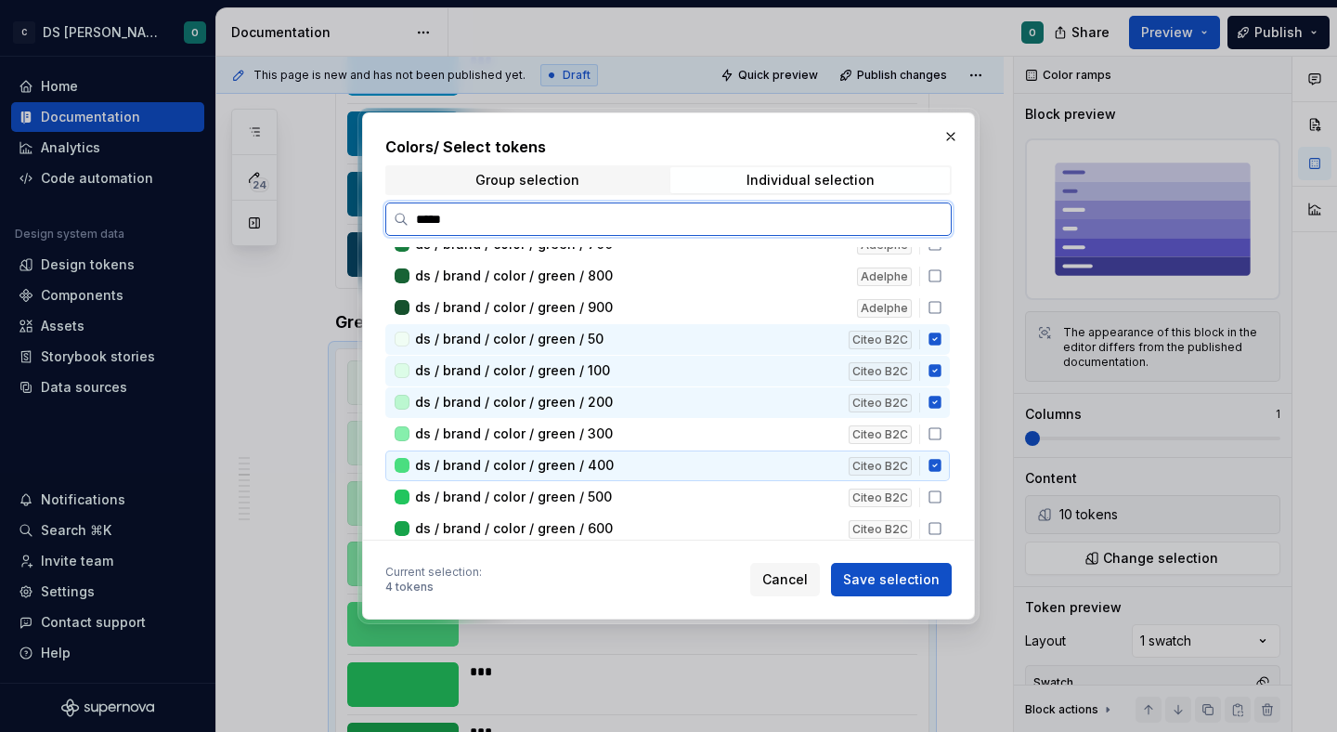
click at [940, 454] on div "ds / brand / color / green / 400 Citeo B2C" at bounding box center [667, 465] width 564 height 31
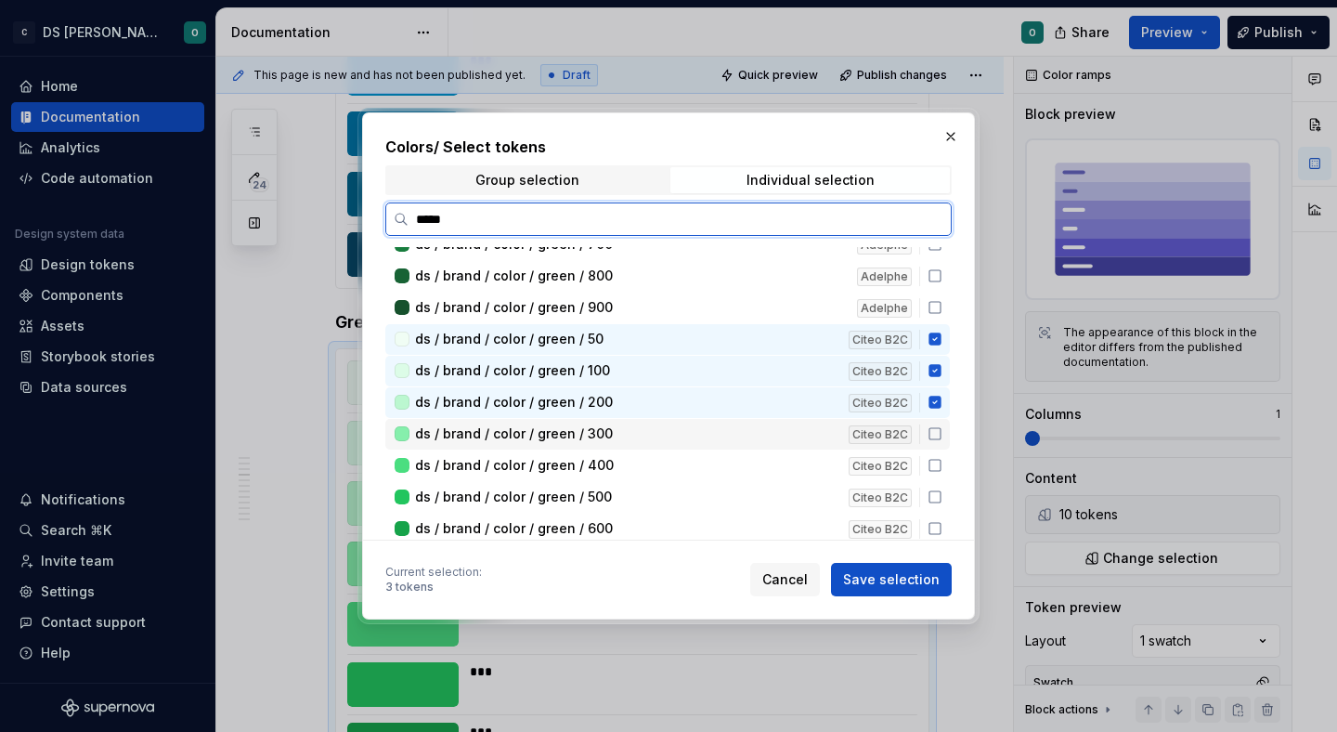
drag, startPoint x: 941, startPoint y: 433, endPoint x: 941, endPoint y: 450, distance: 17.7
click at [941, 434] on icon at bounding box center [935, 433] width 15 height 15
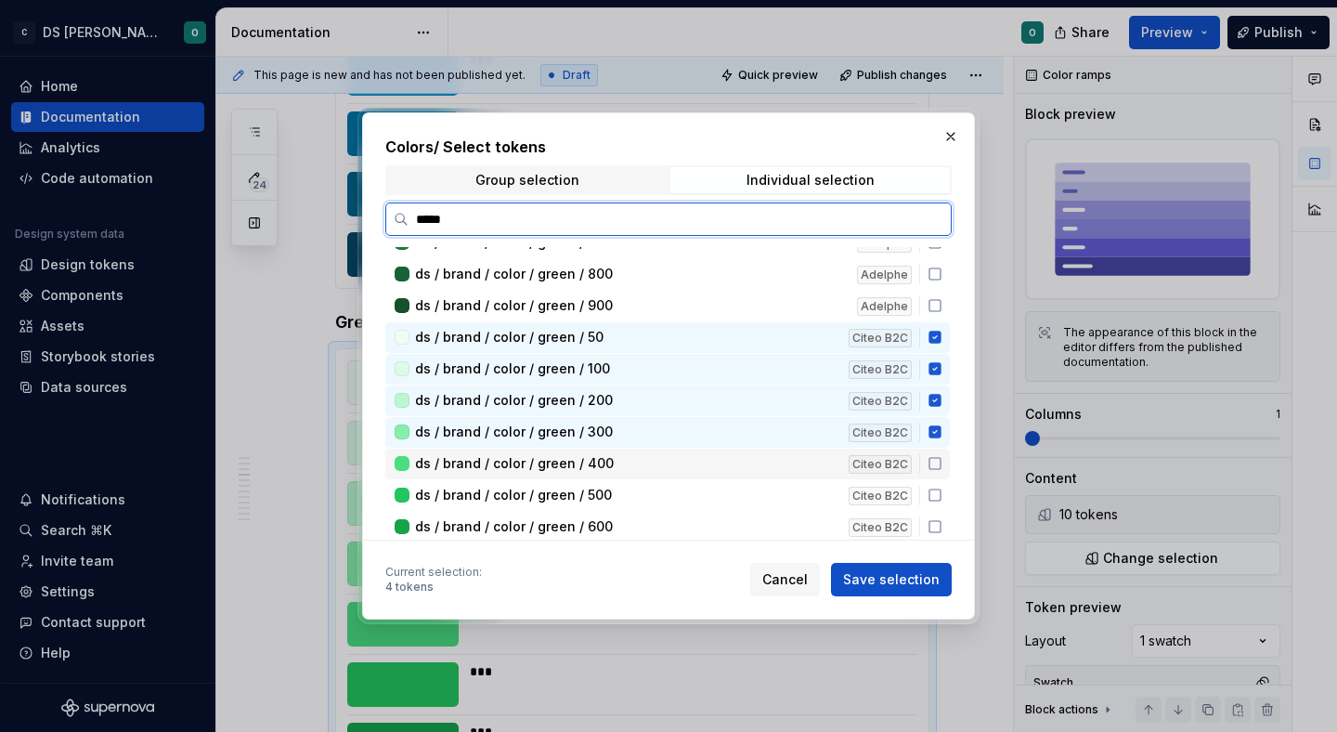
click at [941, 461] on icon at bounding box center [935, 463] width 15 height 15
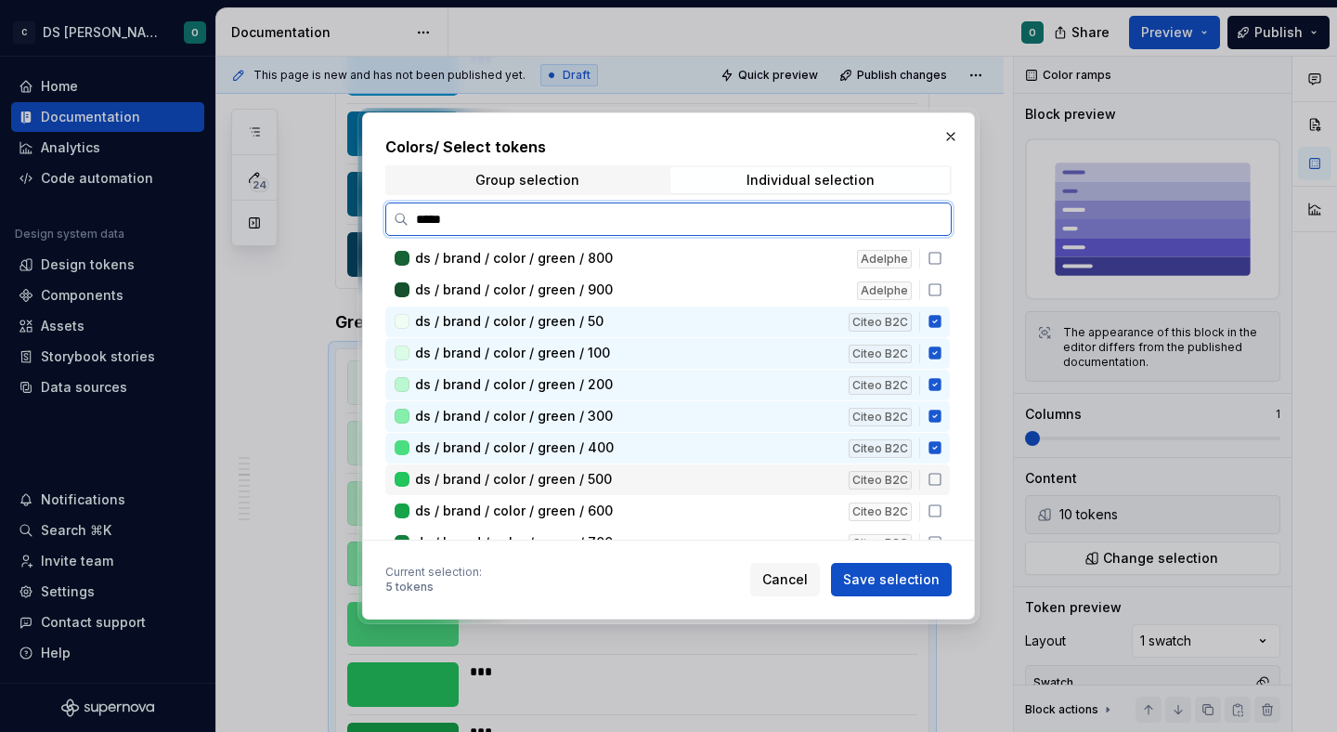
scroll to position [564, 0]
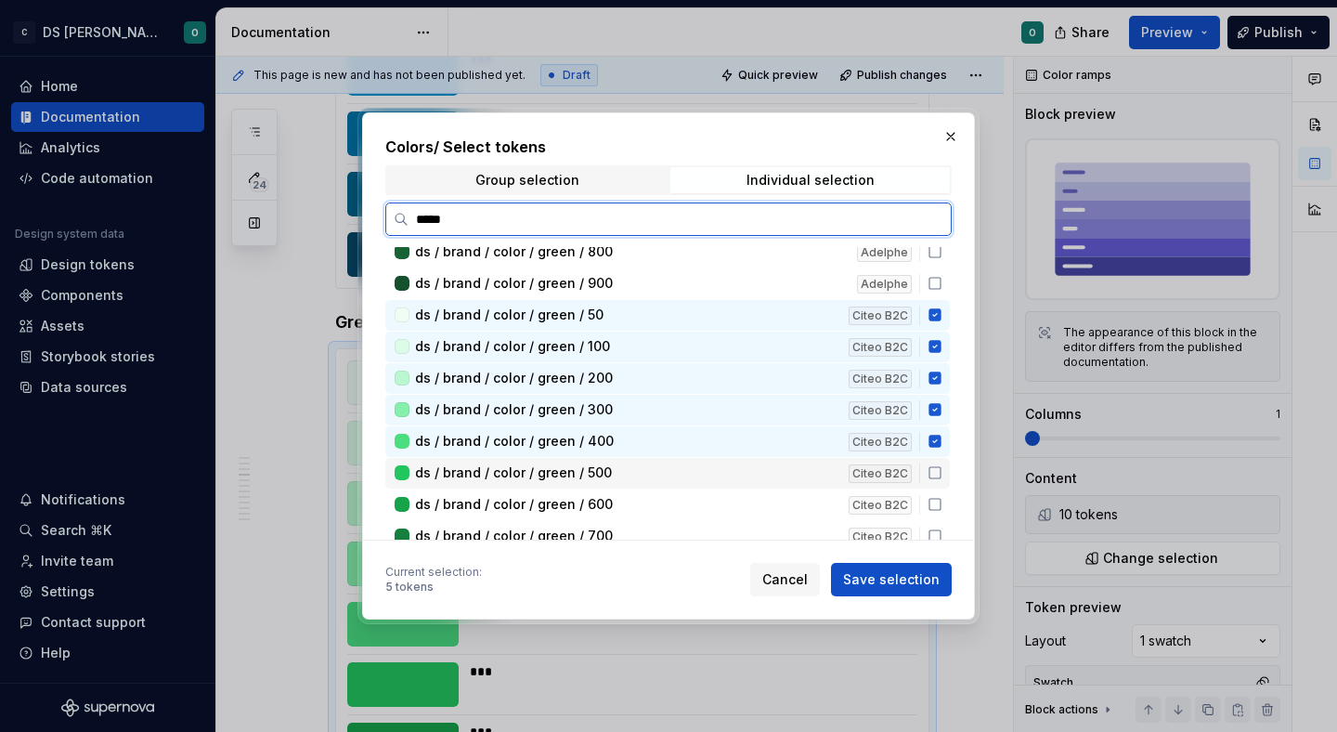
click at [942, 474] on icon at bounding box center [935, 472] width 15 height 15
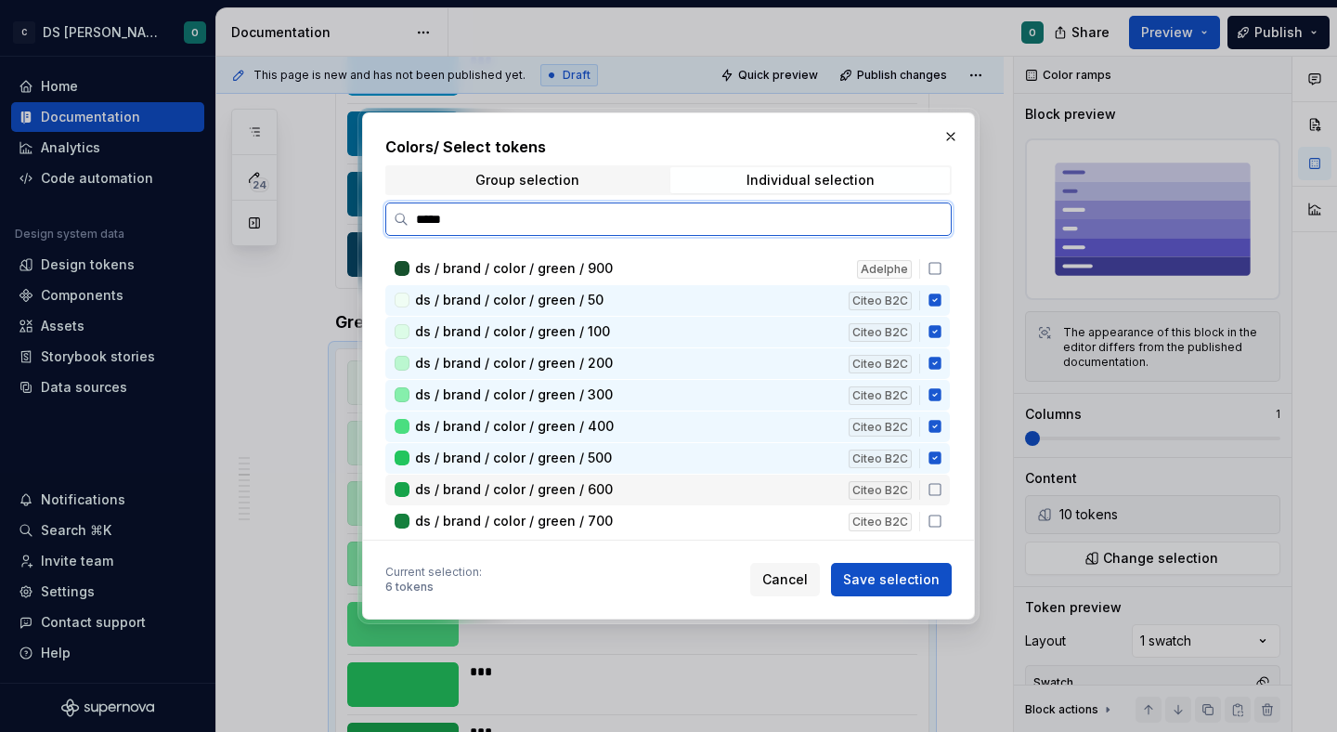
click at [941, 484] on icon at bounding box center [934, 489] width 11 height 11
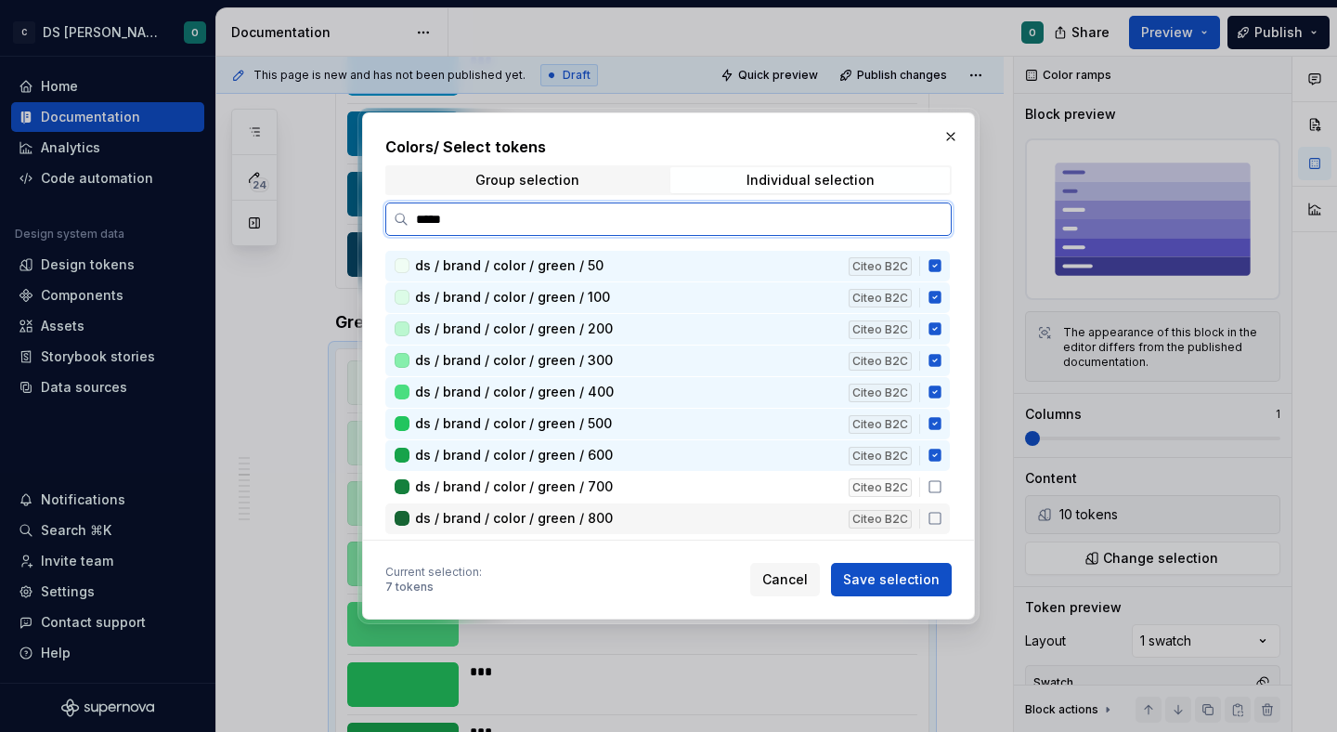
click at [945, 503] on div "ds / brand / color / green / 800 Citeo B2C" at bounding box center [667, 518] width 564 height 31
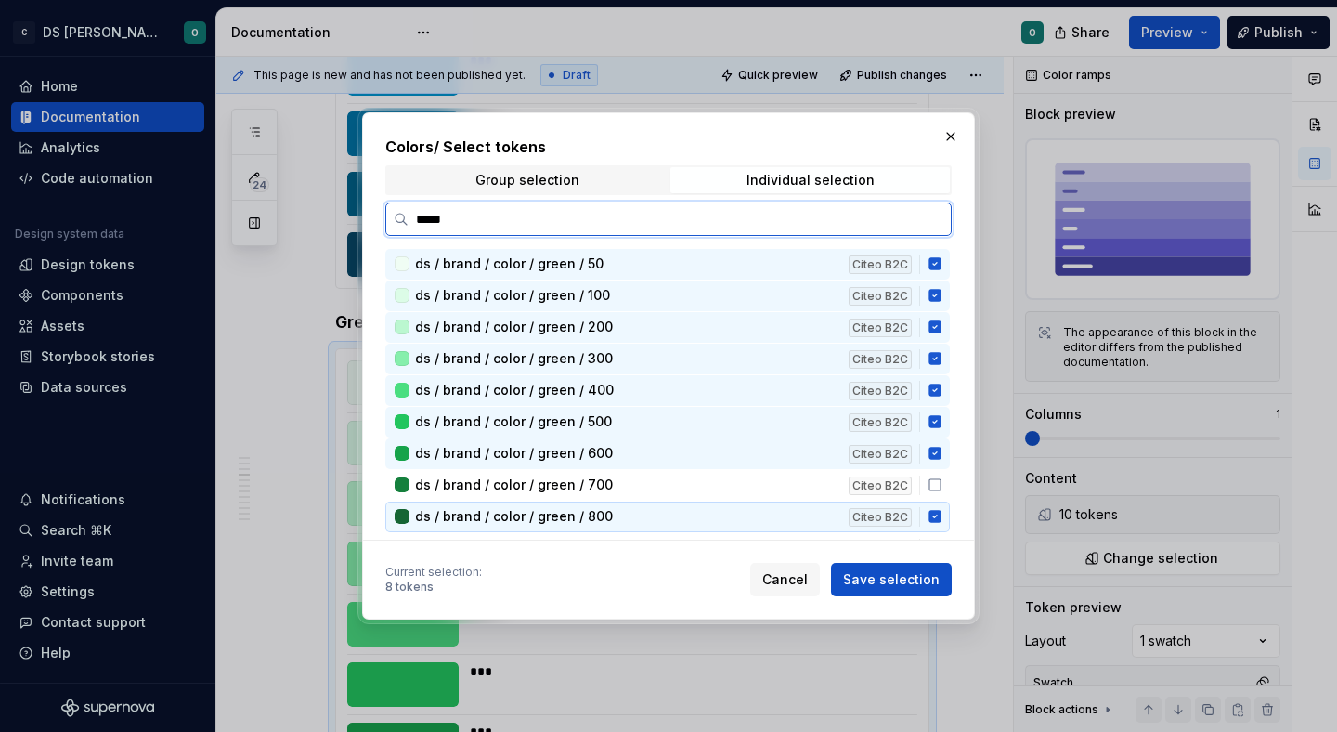
click at [946, 503] on div "ds / brand / color / green / 800 Citeo B2C" at bounding box center [667, 516] width 564 height 31
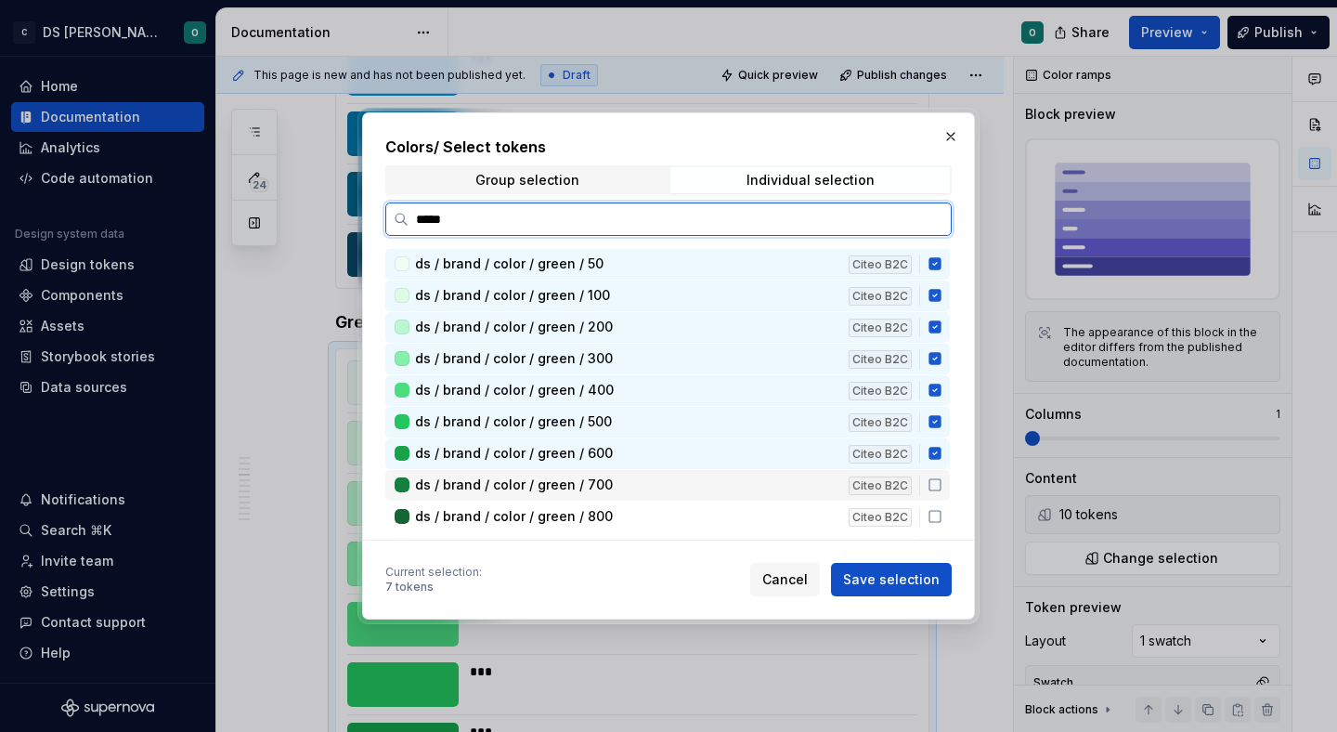
drag, startPoint x: 947, startPoint y: 483, endPoint x: 948, endPoint y: 500, distance: 17.7
click at [942, 487] on icon at bounding box center [935, 484] width 15 height 15
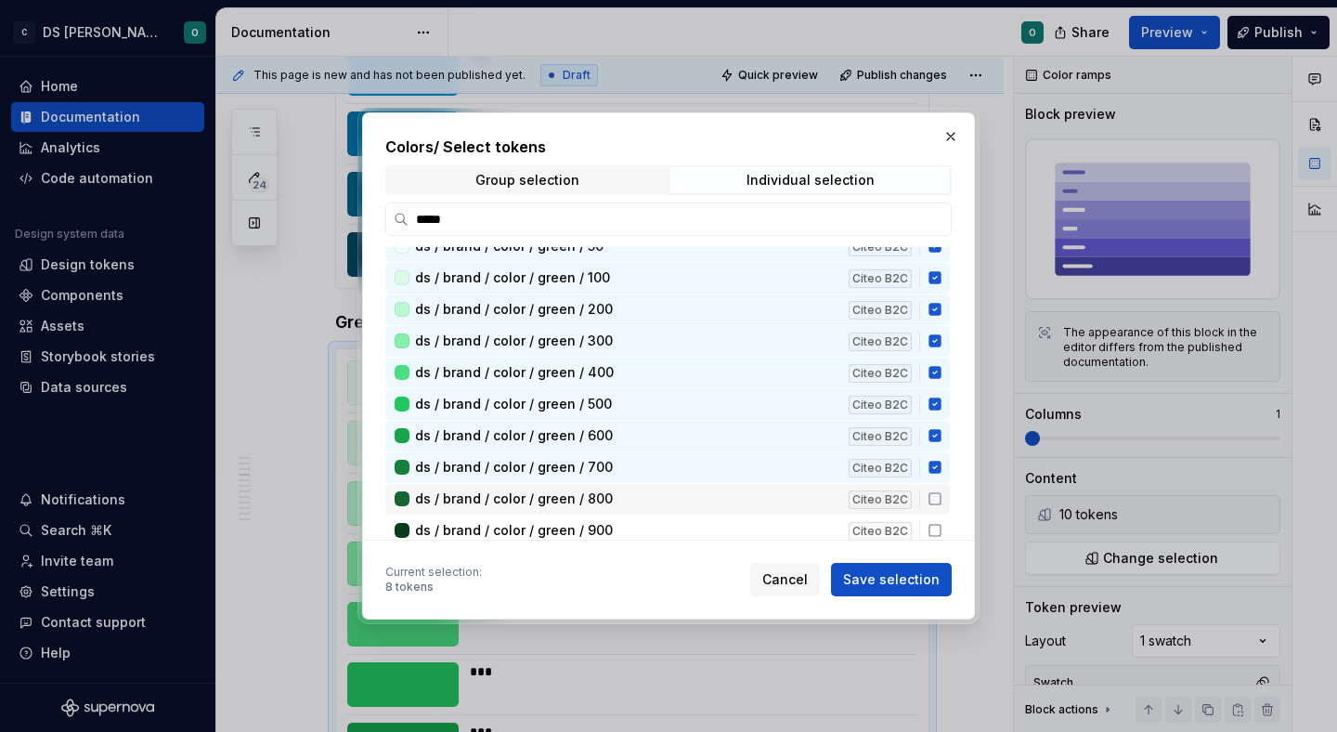
scroll to position [639, 0]
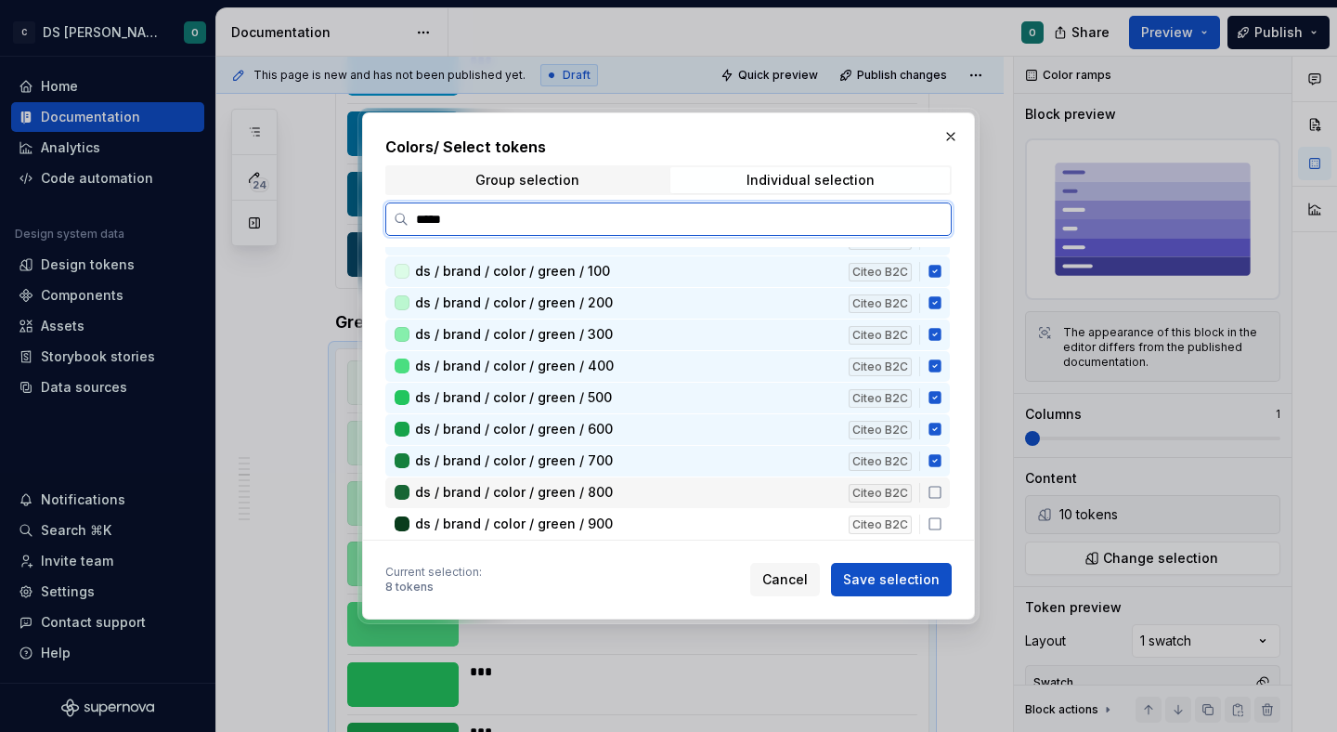
click at [942, 492] on icon at bounding box center [935, 492] width 15 height 15
click at [943, 513] on div "ds / brand / color / green / 900 Citeo B2C" at bounding box center [667, 524] width 564 height 31
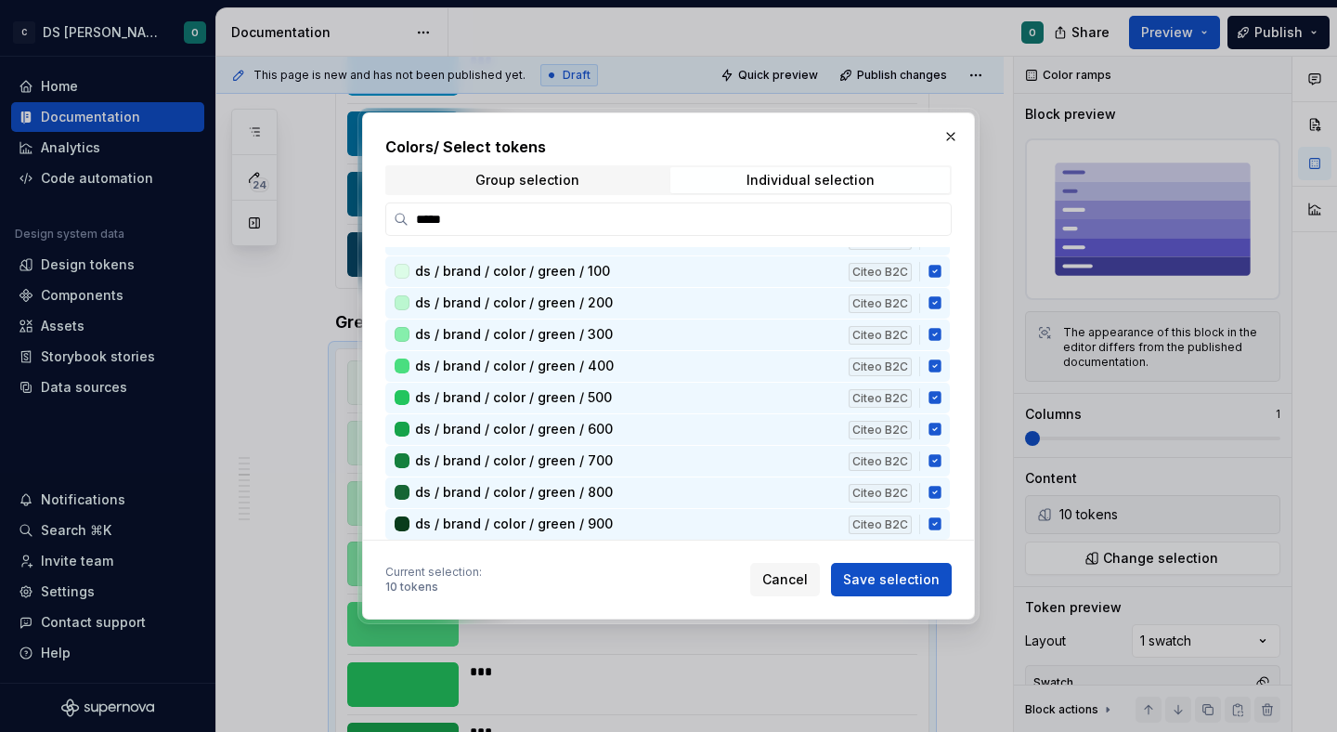
click at [934, 565] on button "Save selection" at bounding box center [891, 579] width 121 height 33
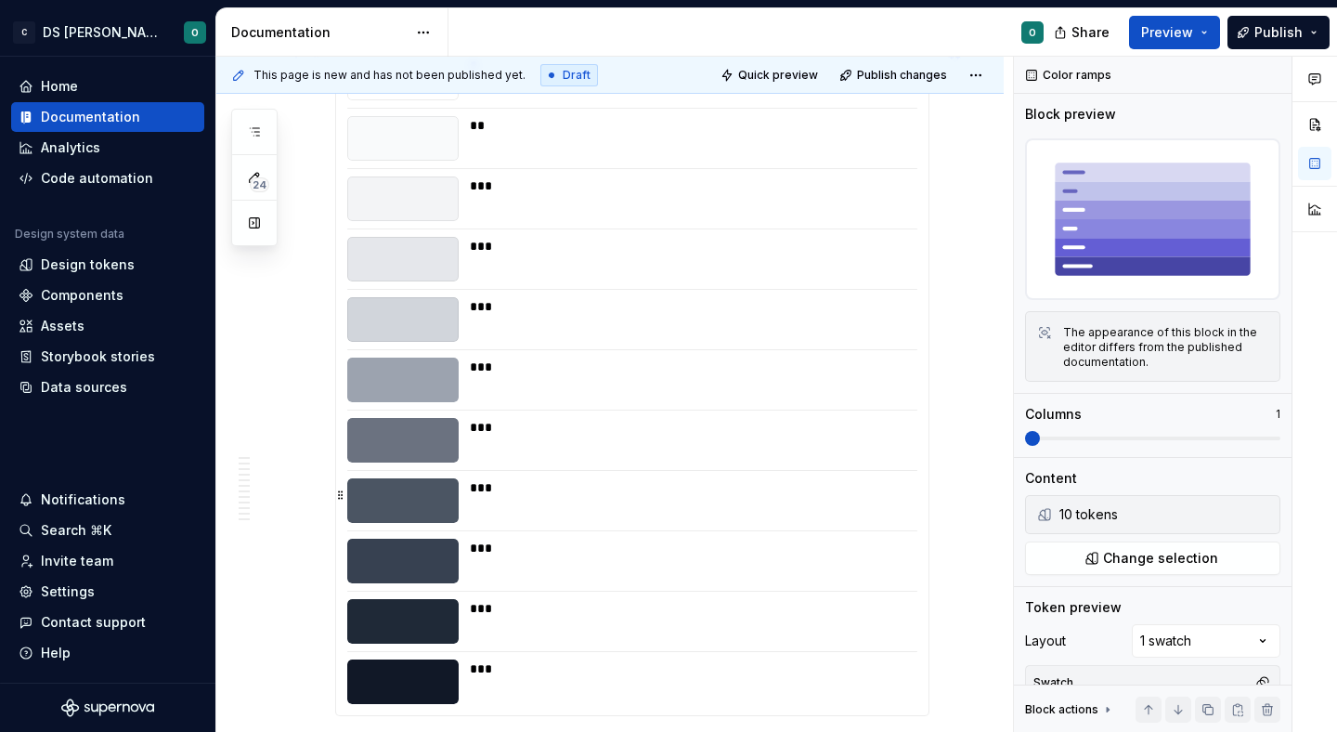
scroll to position [3046, 0]
click at [780, 458] on div "***" at bounding box center [688, 439] width 436 height 45
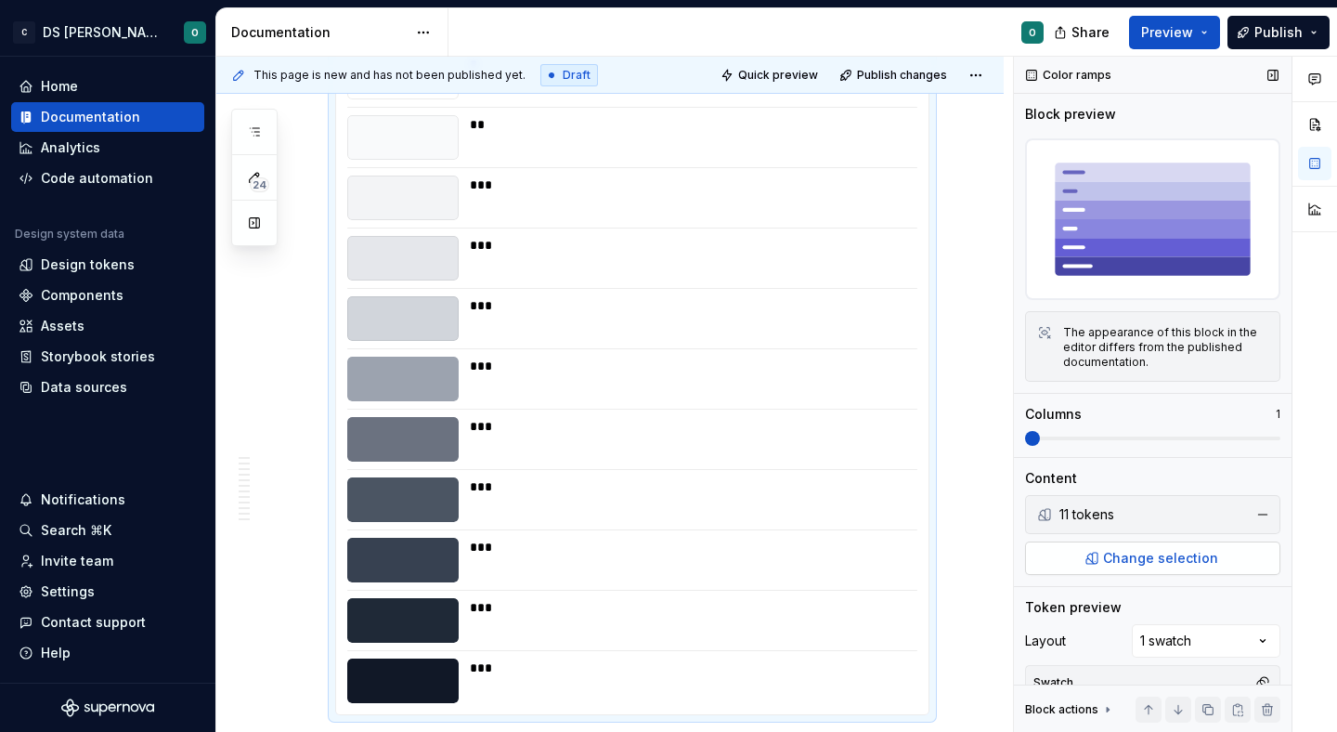
click at [1142, 551] on span "Change selection" at bounding box center [1160, 558] width 115 height 19
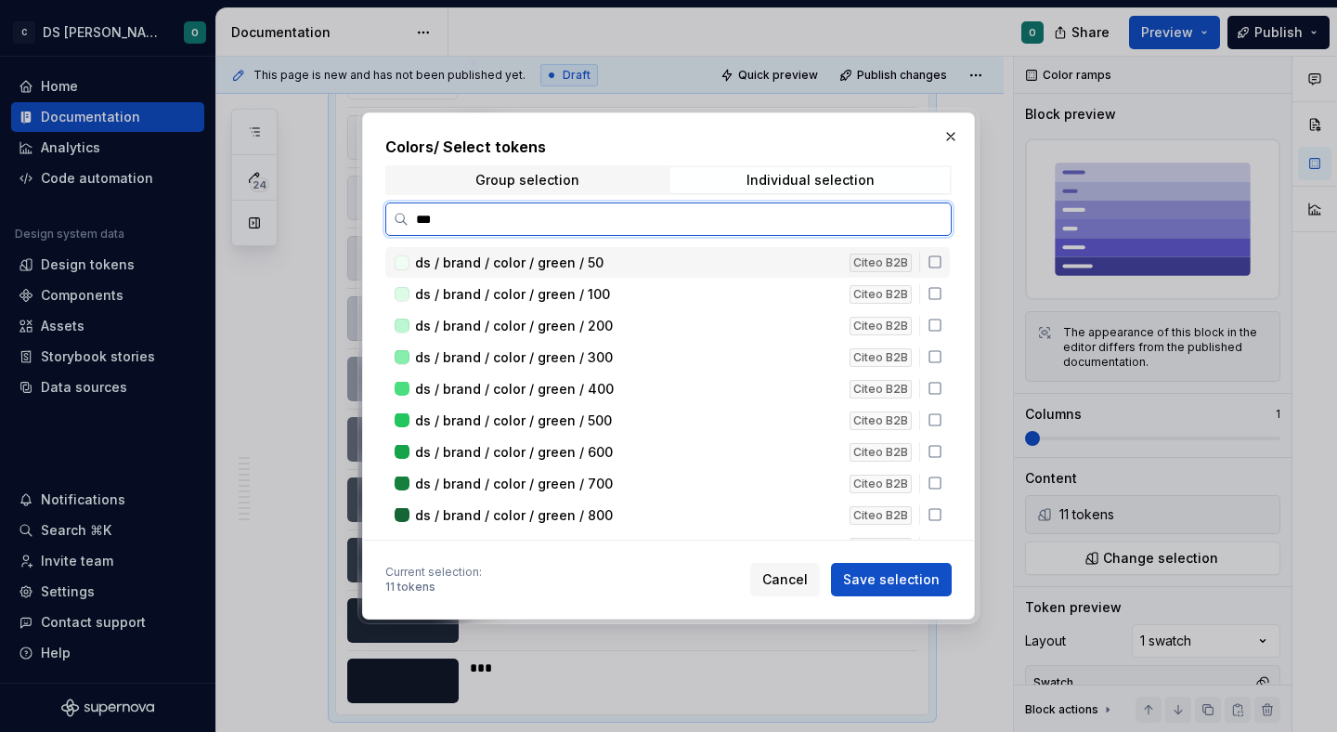
type input "****"
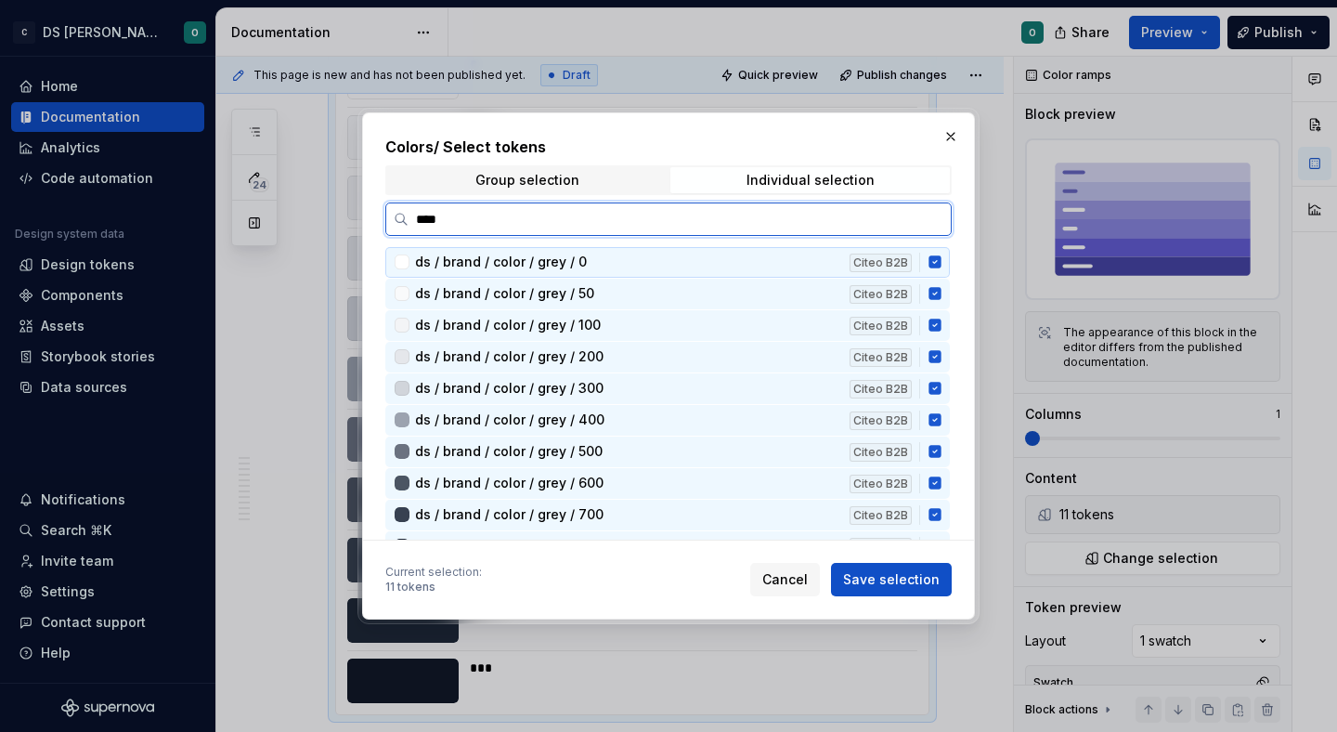
drag, startPoint x: 946, startPoint y: 264, endPoint x: 944, endPoint y: 288, distance: 24.2
click at [941, 264] on icon at bounding box center [934, 262] width 12 height 12
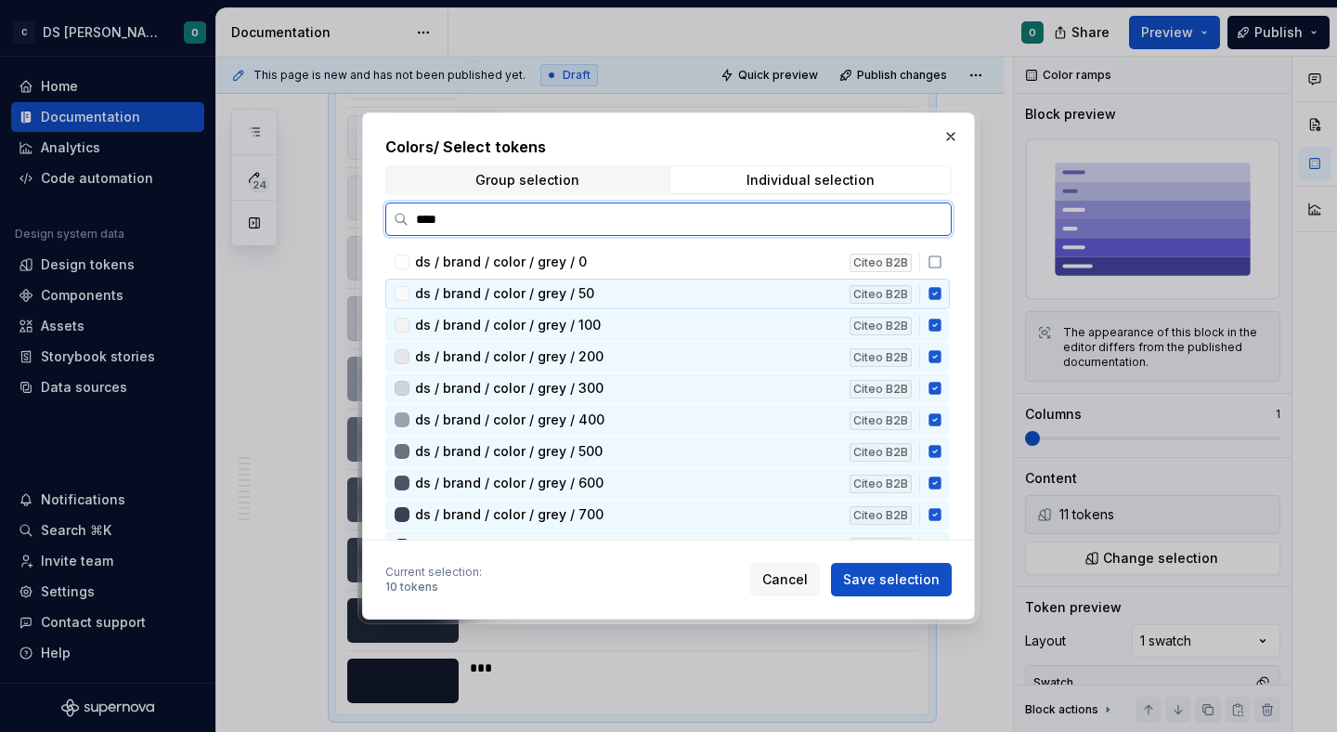
click at [941, 292] on icon at bounding box center [934, 294] width 12 height 12
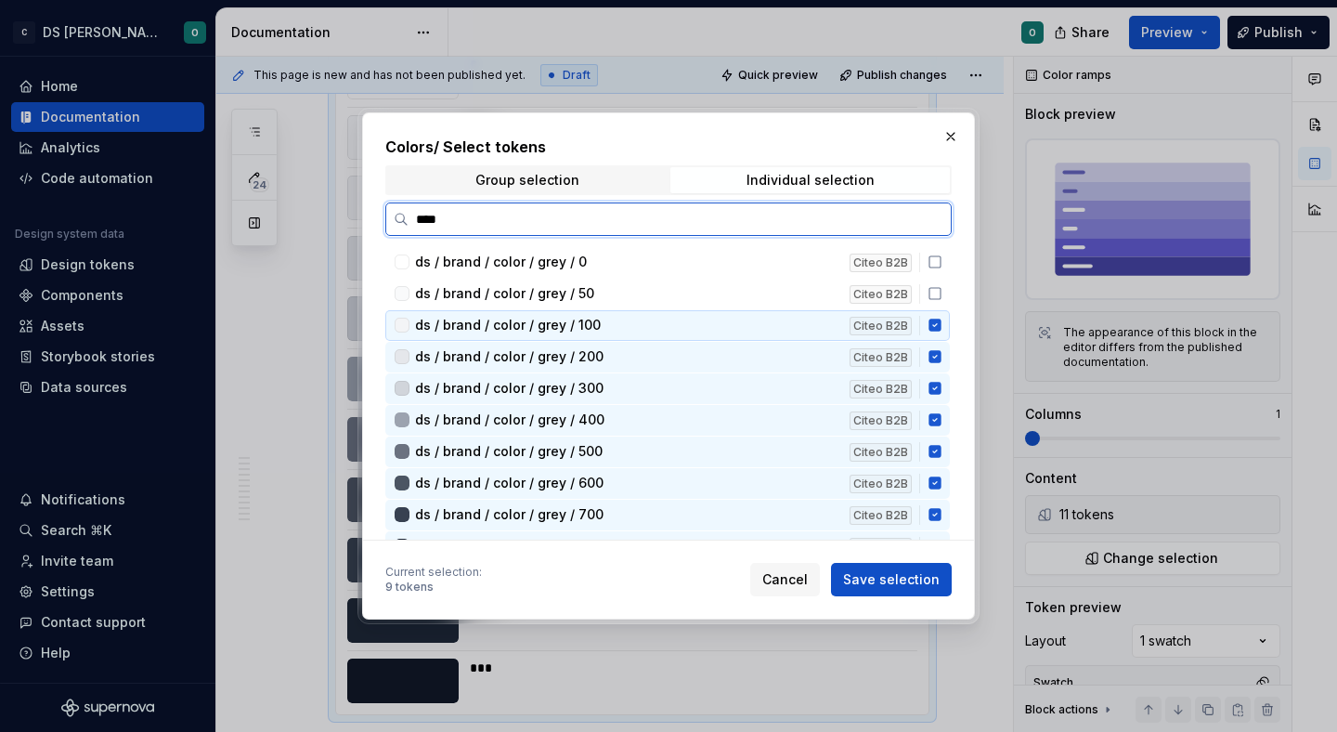
drag, startPoint x: 944, startPoint y: 323, endPoint x: 944, endPoint y: 341, distance: 17.6
click at [942, 325] on icon at bounding box center [935, 325] width 15 height 15
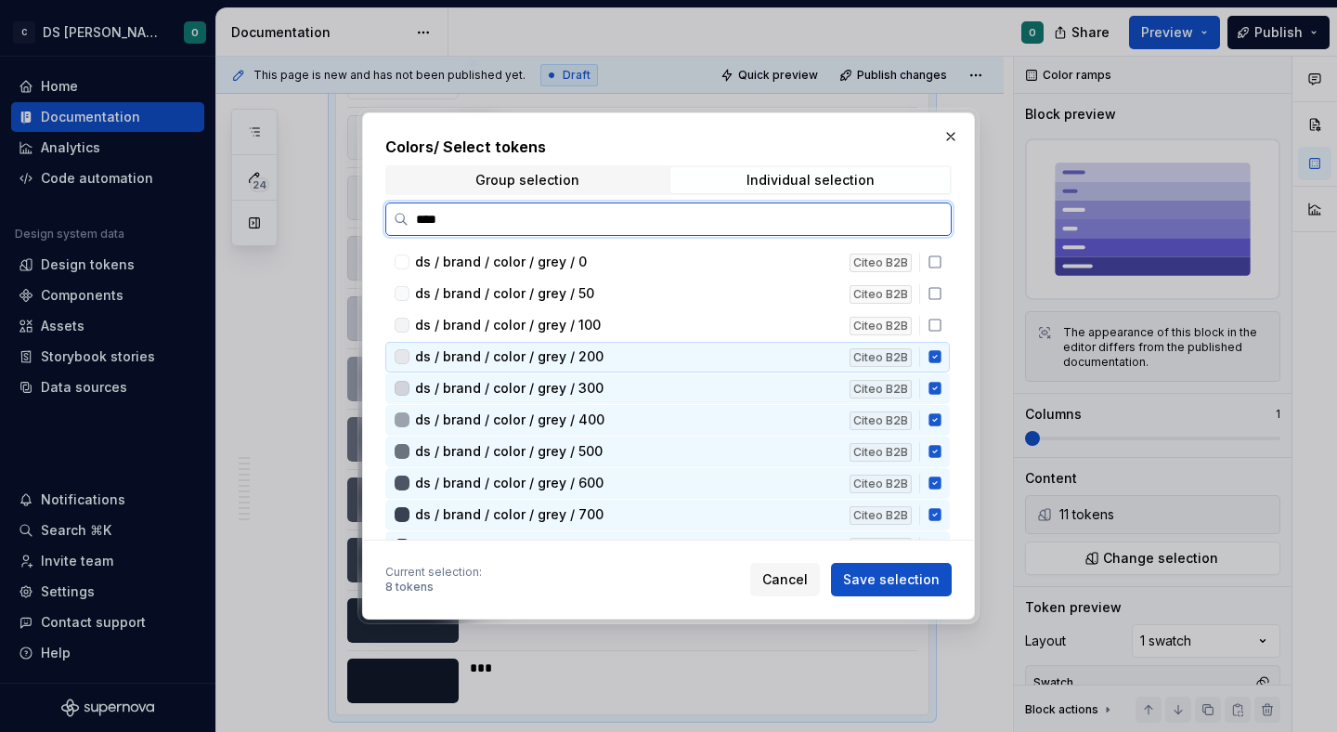
drag, startPoint x: 943, startPoint y: 351, endPoint x: 946, endPoint y: 370, distance: 18.8
click at [942, 355] on icon at bounding box center [935, 356] width 15 height 15
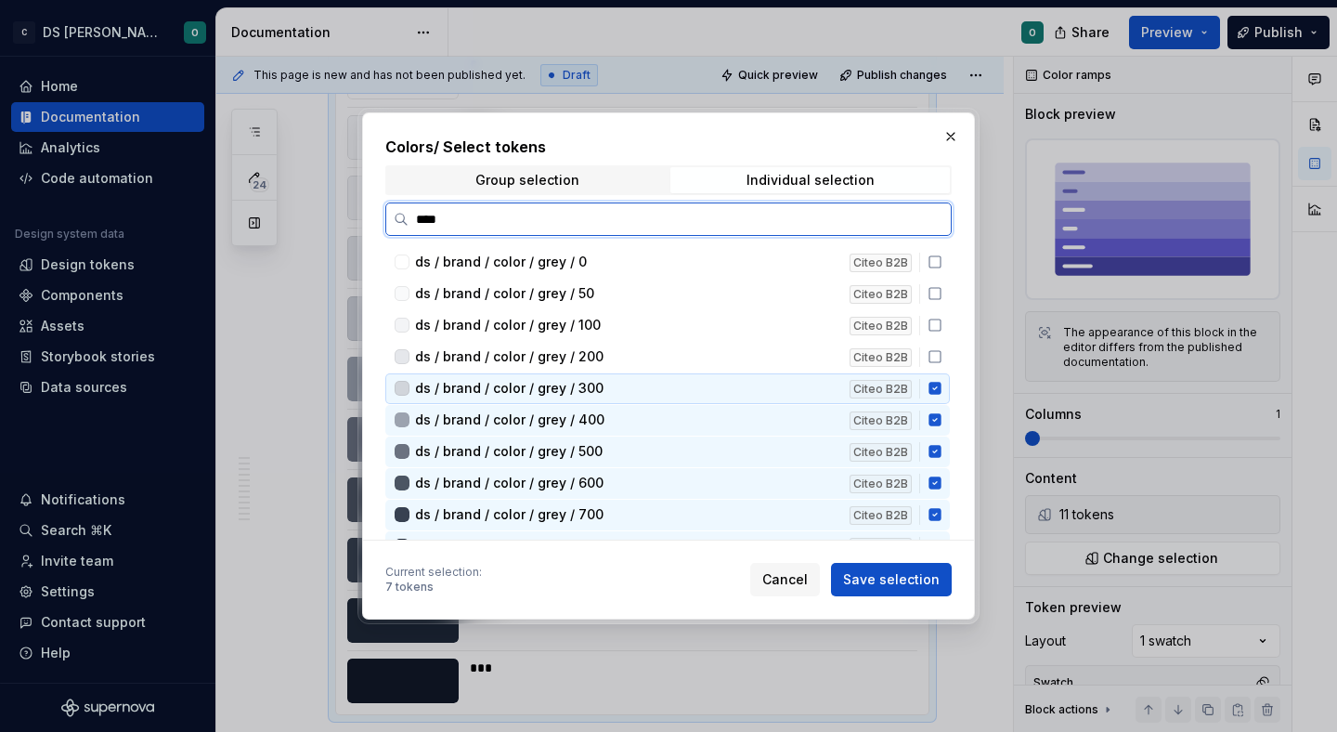
click at [941, 394] on icon at bounding box center [934, 389] width 12 height 12
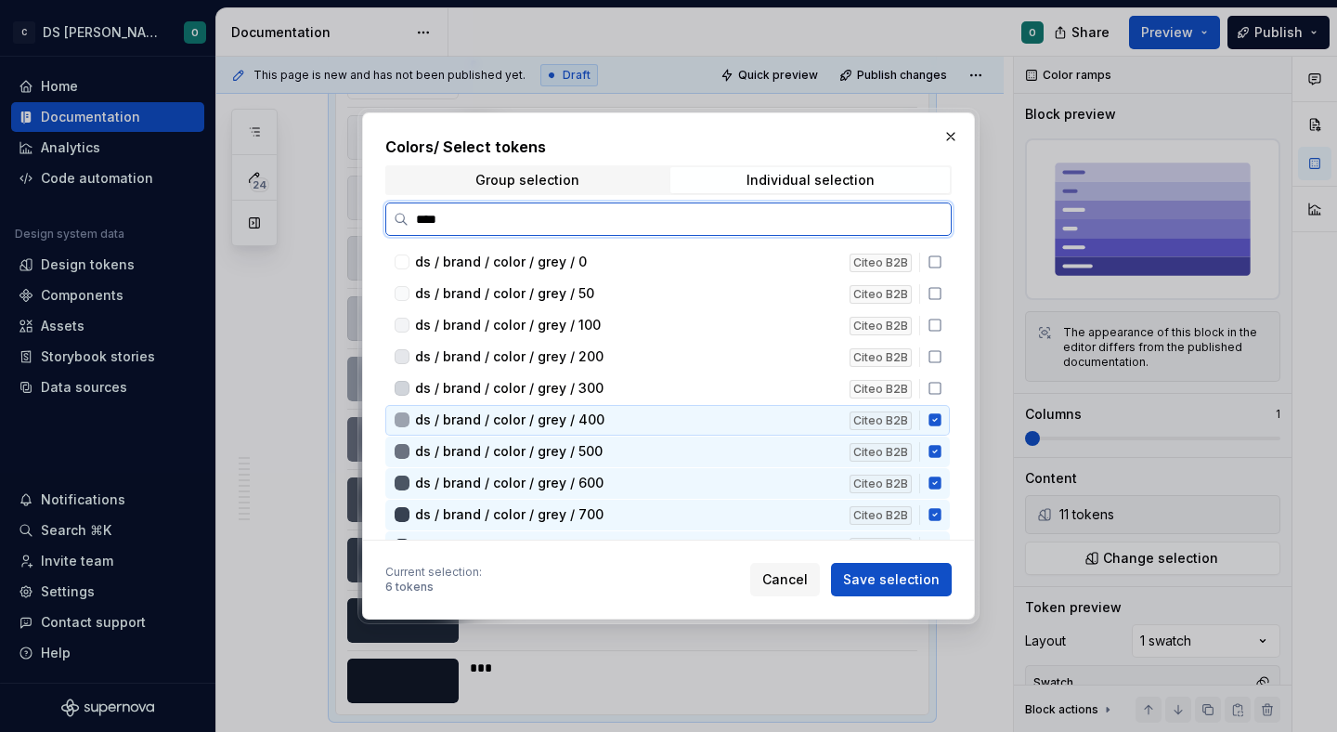
click at [941, 422] on icon at bounding box center [934, 420] width 12 height 12
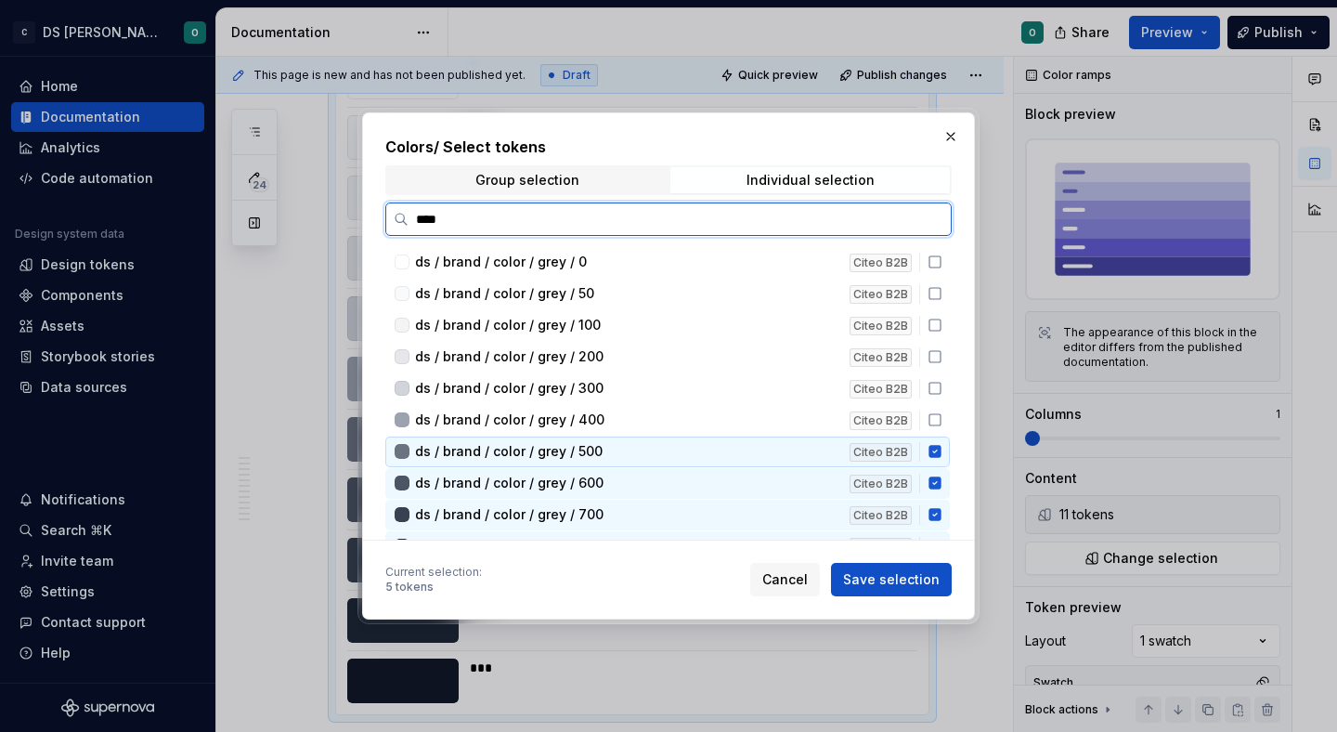
click at [941, 449] on icon at bounding box center [934, 452] width 12 height 12
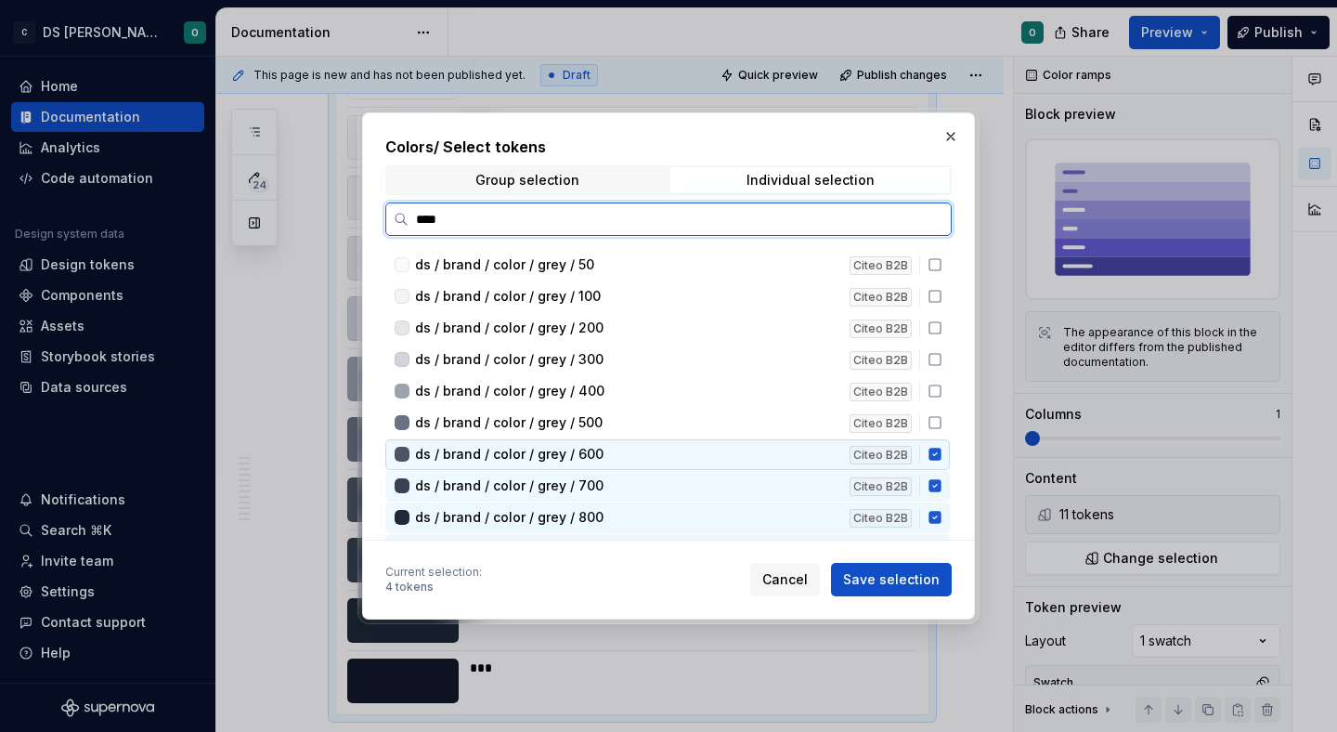
click at [941, 454] on icon at bounding box center [934, 454] width 12 height 12
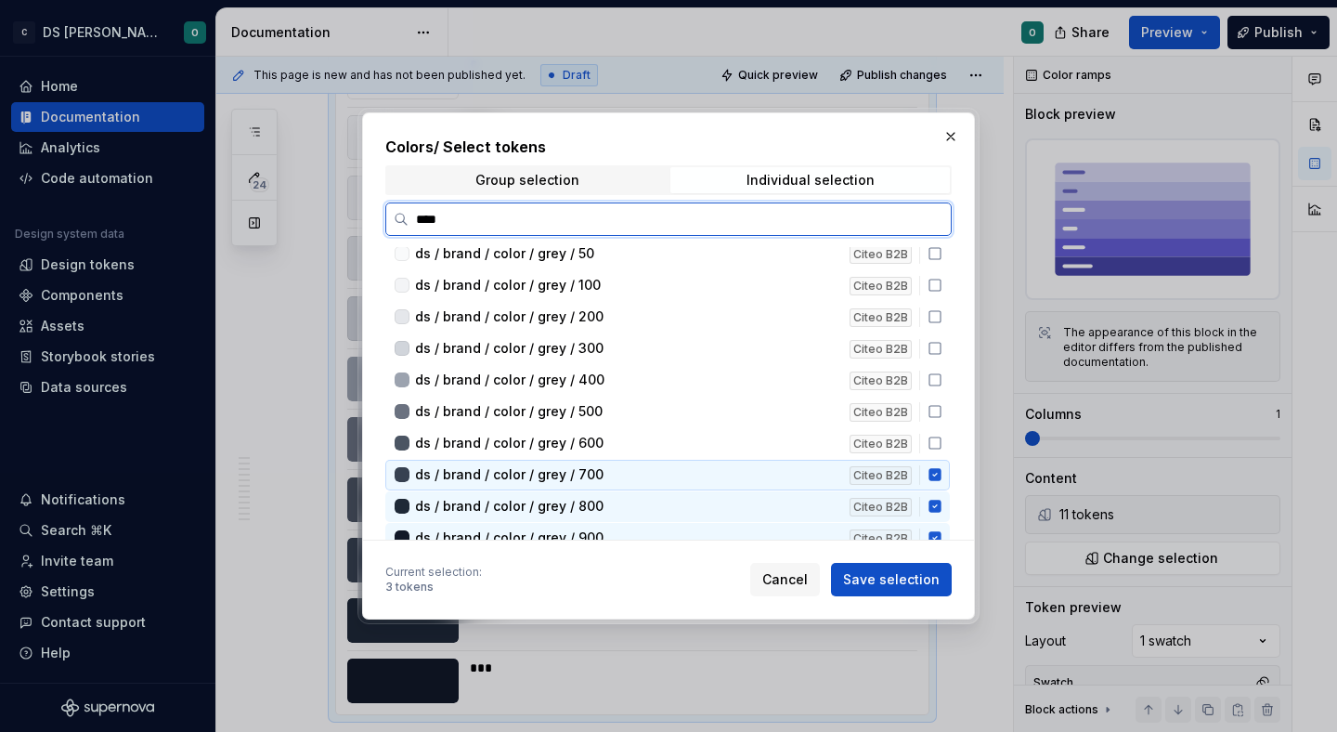
click at [941, 485] on div "ds / brand / color / grey / 700 Citeo B2B" at bounding box center [667, 475] width 564 height 31
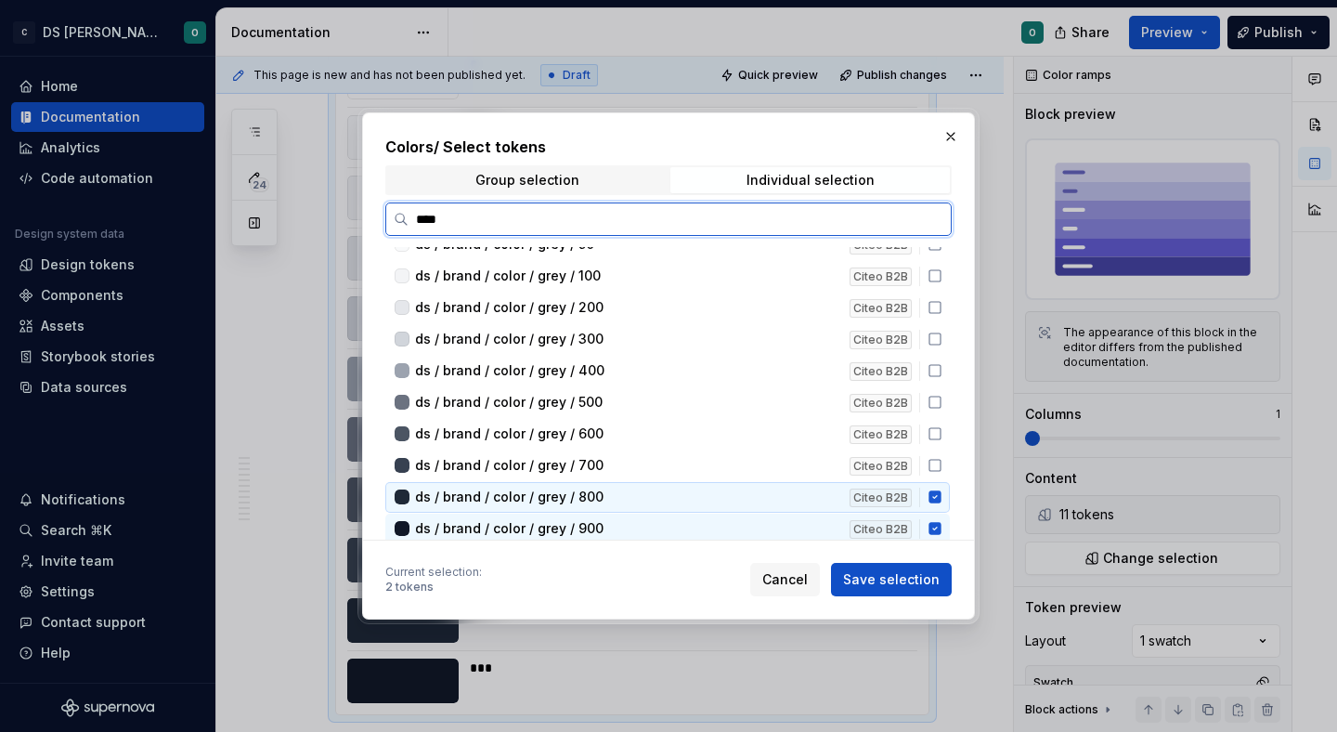
click at [942, 497] on icon at bounding box center [935, 496] width 15 height 15
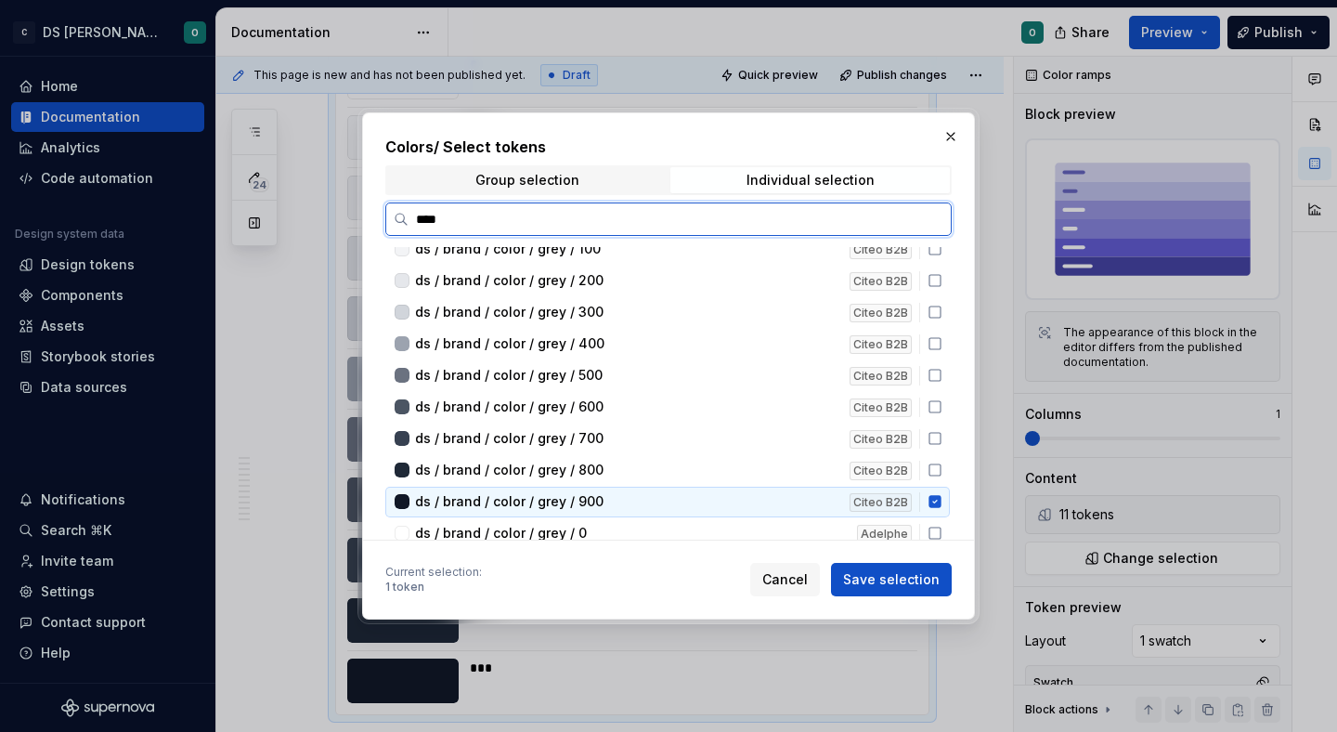
click at [944, 511] on div "ds / brand / color / grey / 900 Citeo B2B" at bounding box center [667, 502] width 564 height 31
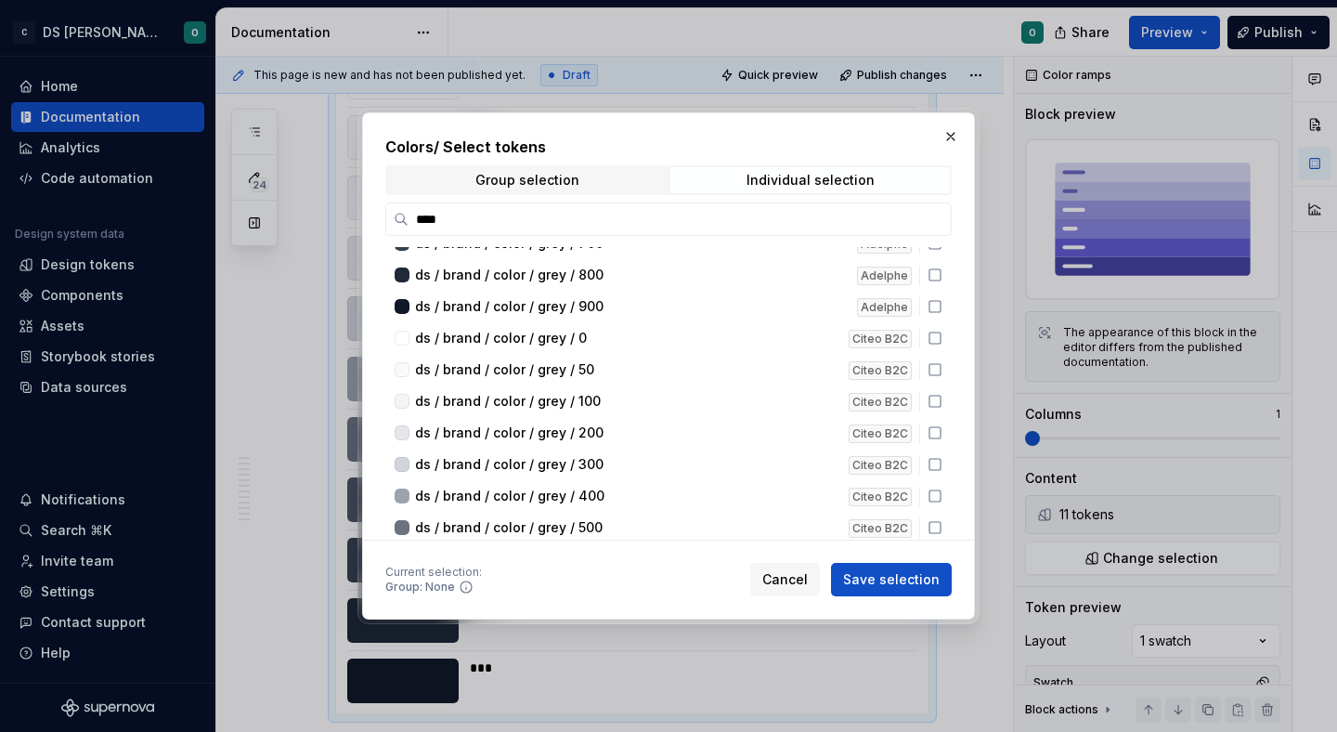
scroll to position [604, 0]
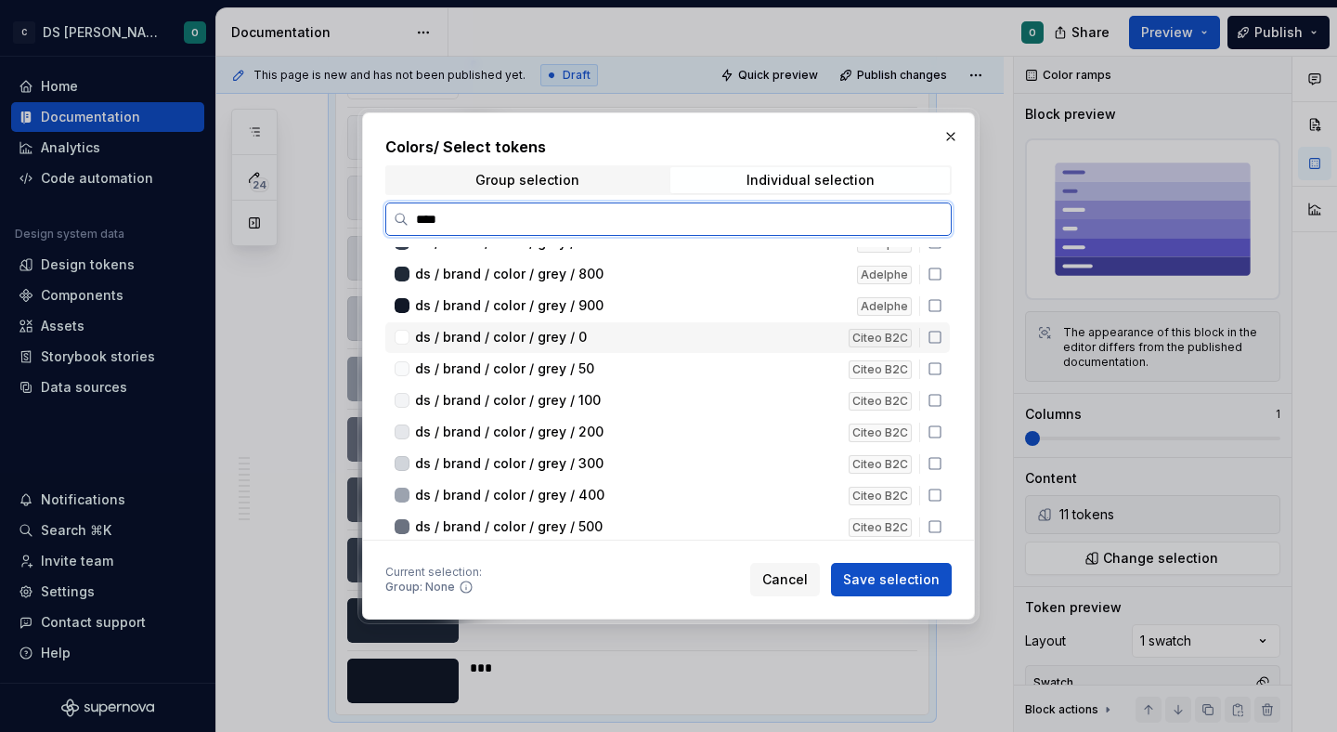
drag, startPoint x: 943, startPoint y: 341, endPoint x: 943, endPoint y: 357, distance: 16.7
click at [942, 340] on icon at bounding box center [935, 337] width 15 height 15
drag, startPoint x: 942, startPoint y: 362, endPoint x: 945, endPoint y: 377, distance: 15.1
click at [942, 364] on icon at bounding box center [935, 368] width 15 height 15
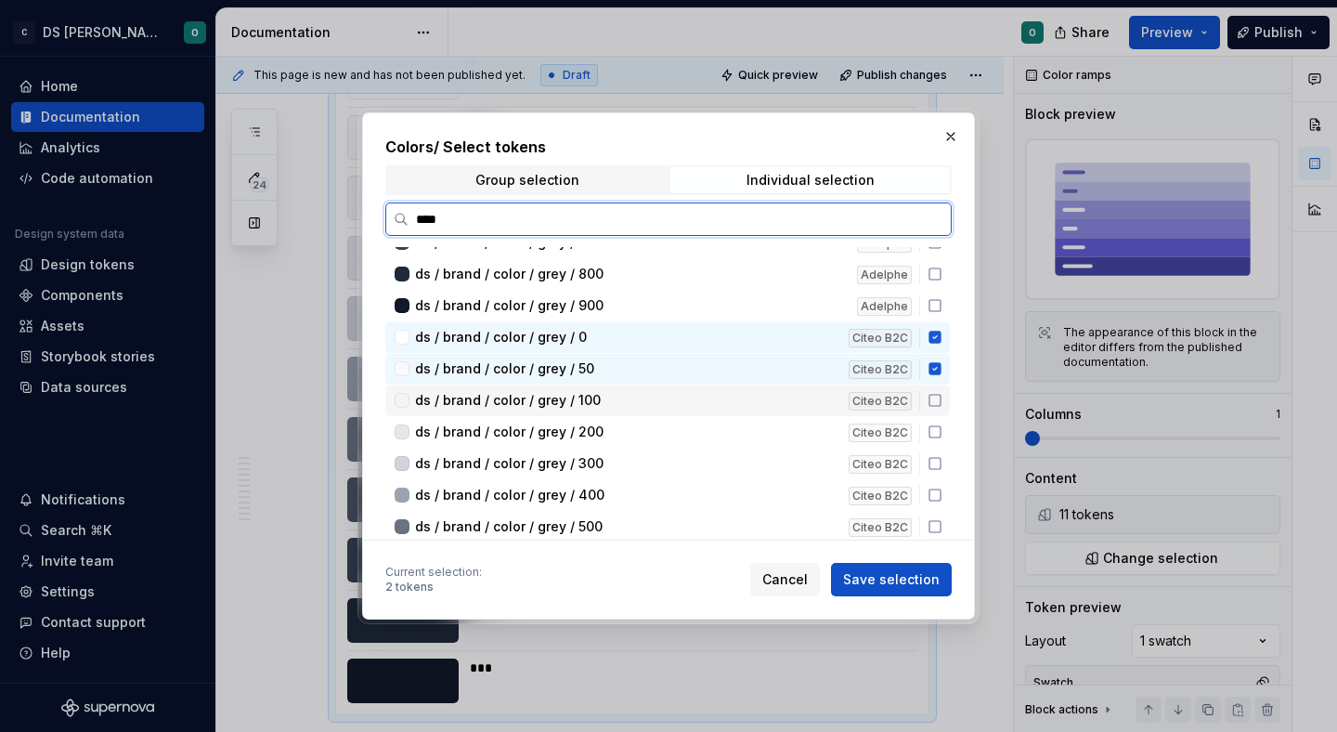
click at [942, 394] on icon at bounding box center [935, 400] width 15 height 15
click at [942, 426] on icon at bounding box center [935, 431] width 15 height 15
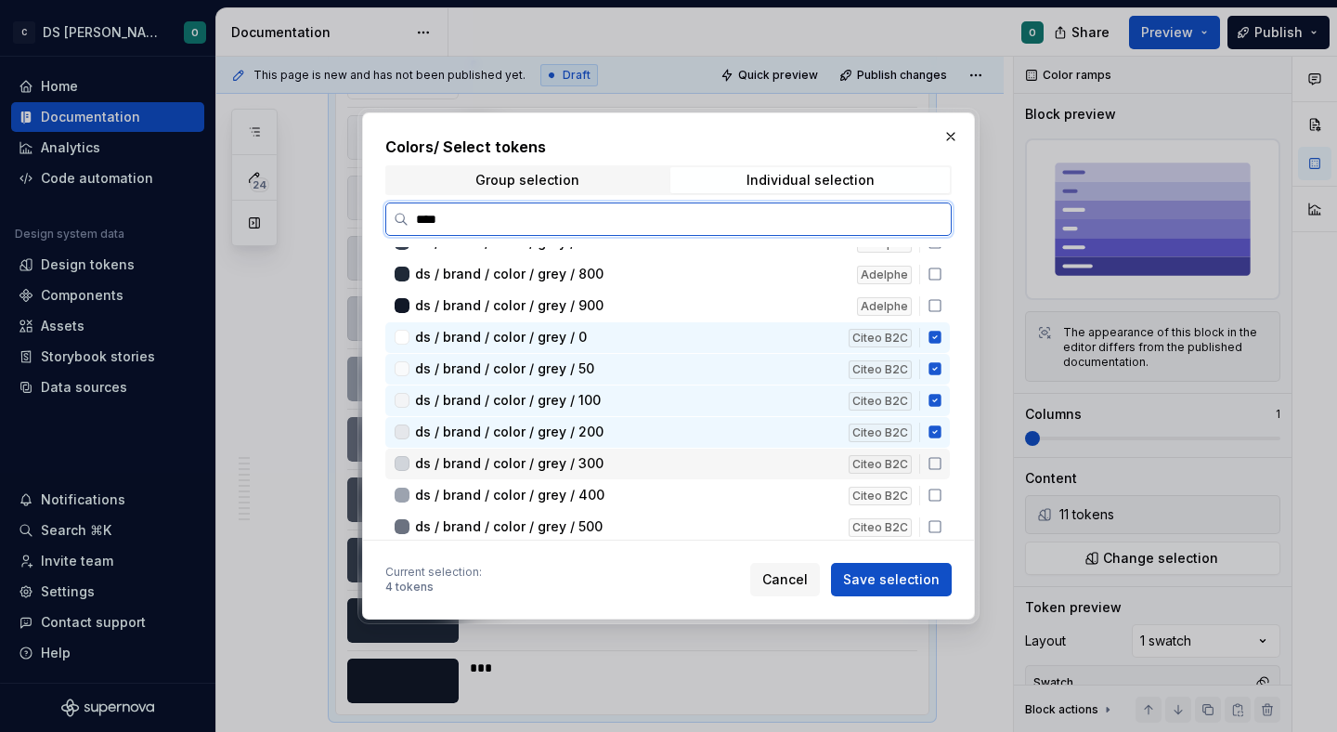
drag, startPoint x: 945, startPoint y: 459, endPoint x: 944, endPoint y: 474, distance: 14.9
click at [942, 461] on icon at bounding box center [935, 463] width 15 height 15
click at [941, 494] on icon at bounding box center [935, 494] width 15 height 15
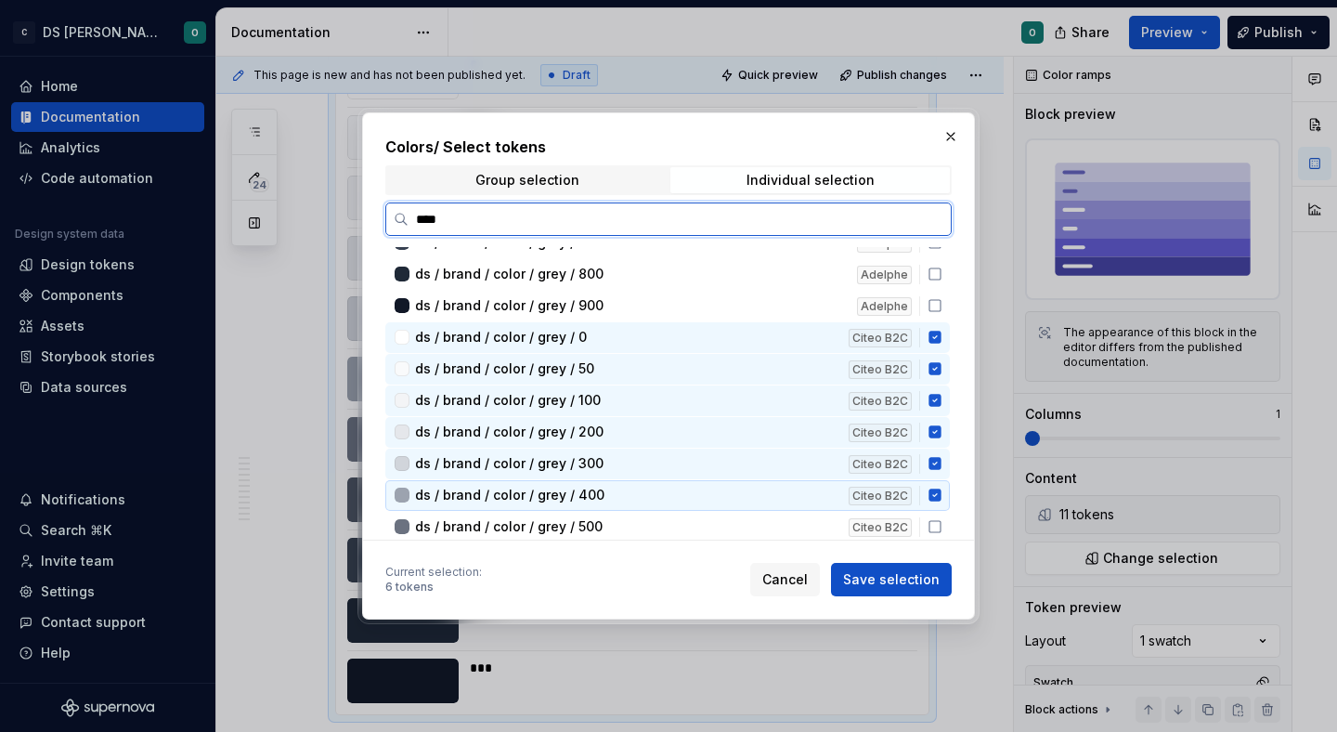
click at [941, 521] on icon at bounding box center [934, 526] width 11 height 11
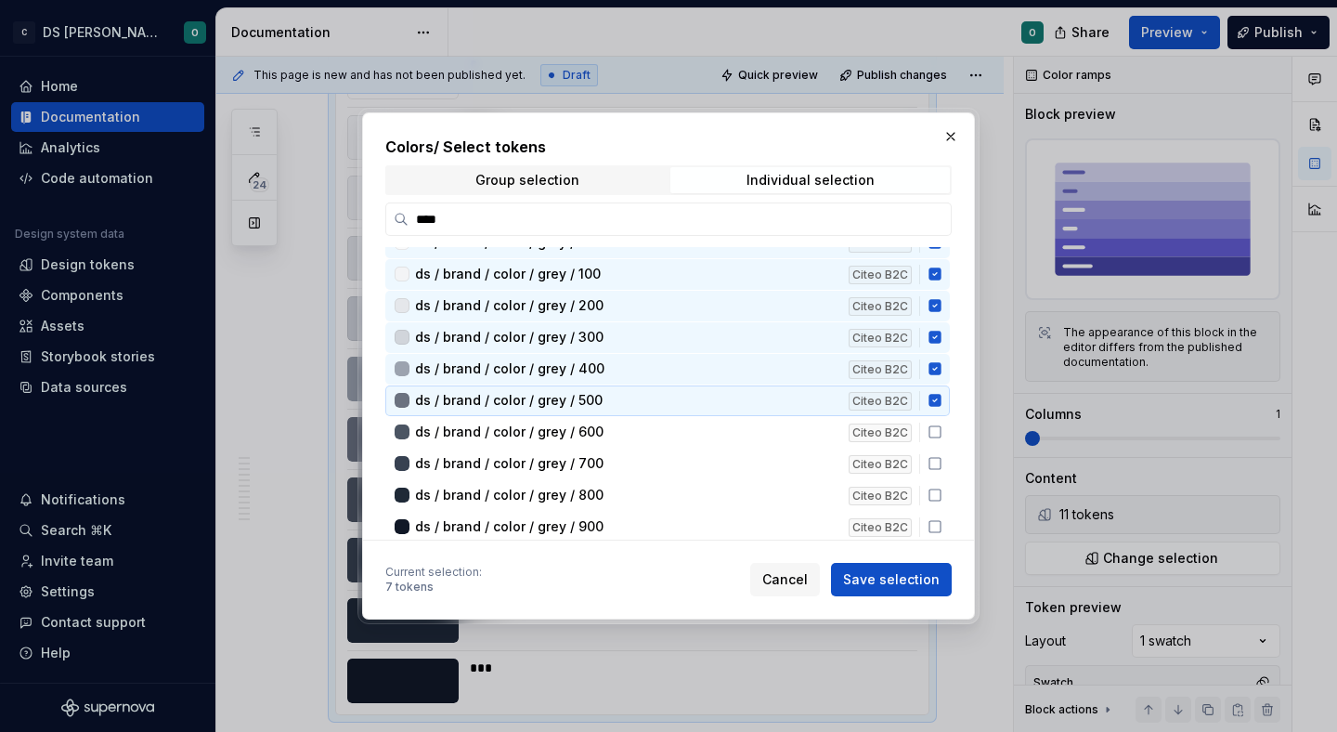
scroll to position [733, 0]
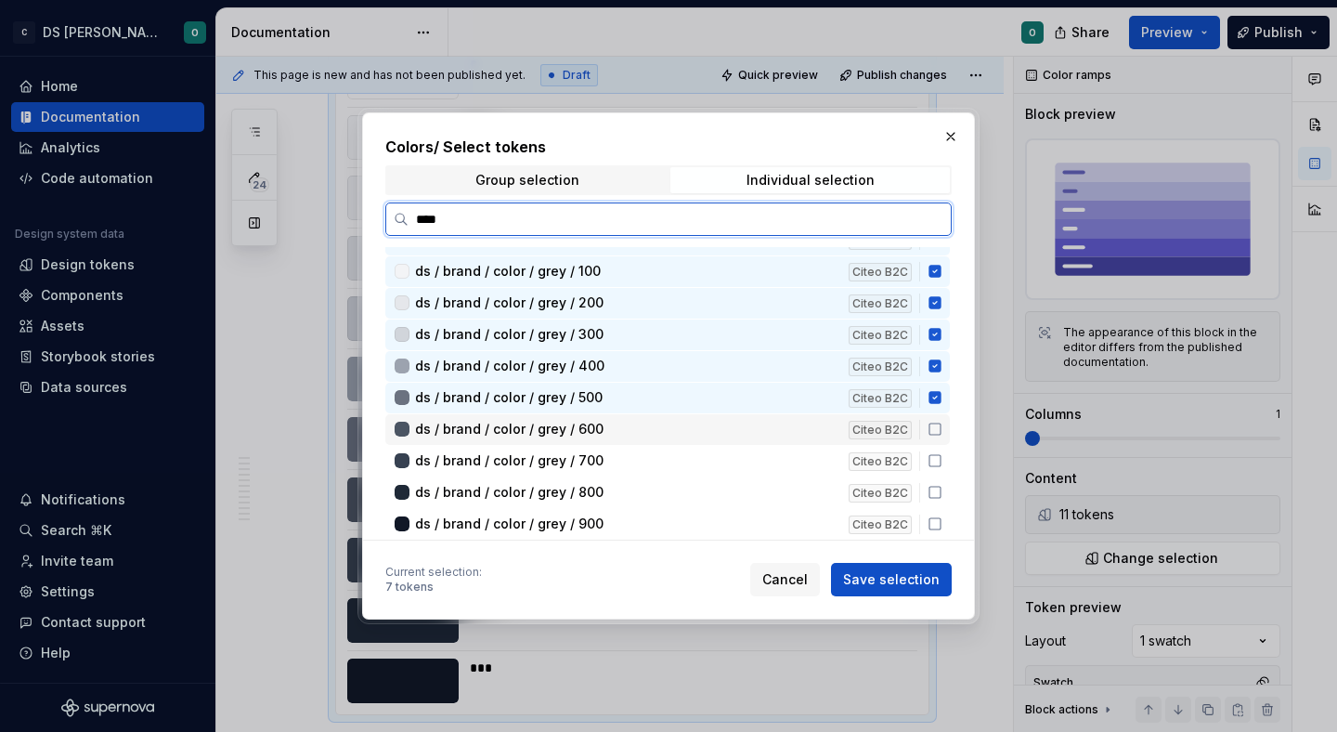
click at [942, 426] on icon at bounding box center [935, 429] width 15 height 15
click at [940, 451] on div "ds / brand / color / grey / 700 Citeo B2C" at bounding box center [667, 461] width 564 height 31
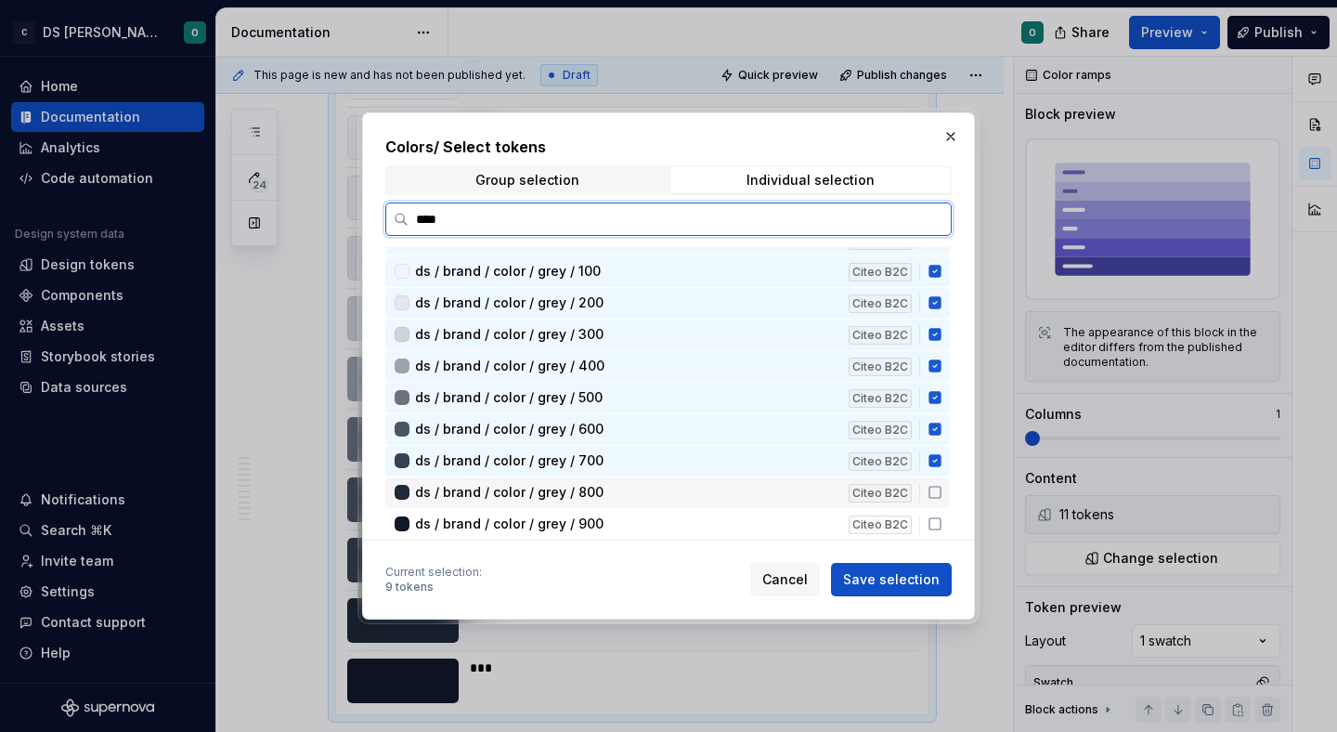
click at [941, 480] on div "ds / brand / color / grey / 800 Citeo B2C" at bounding box center [667, 492] width 564 height 31
drag, startPoint x: 942, startPoint y: 514, endPoint x: 950, endPoint y: 505, distance: 11.9
click at [943, 514] on div "ds / brand / color / grey / 900 Citeo B2C" at bounding box center [667, 524] width 564 height 31
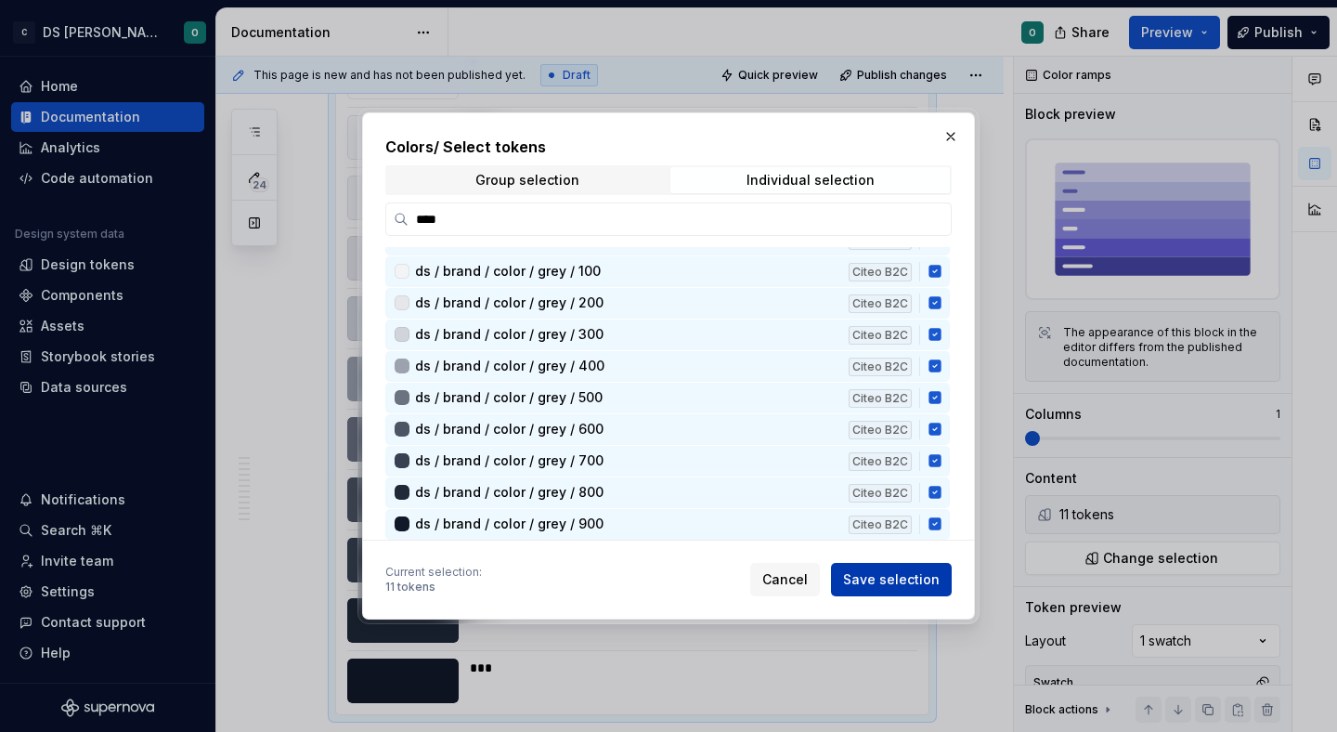
click at [915, 581] on span "Save selection" at bounding box center [891, 579] width 97 height 19
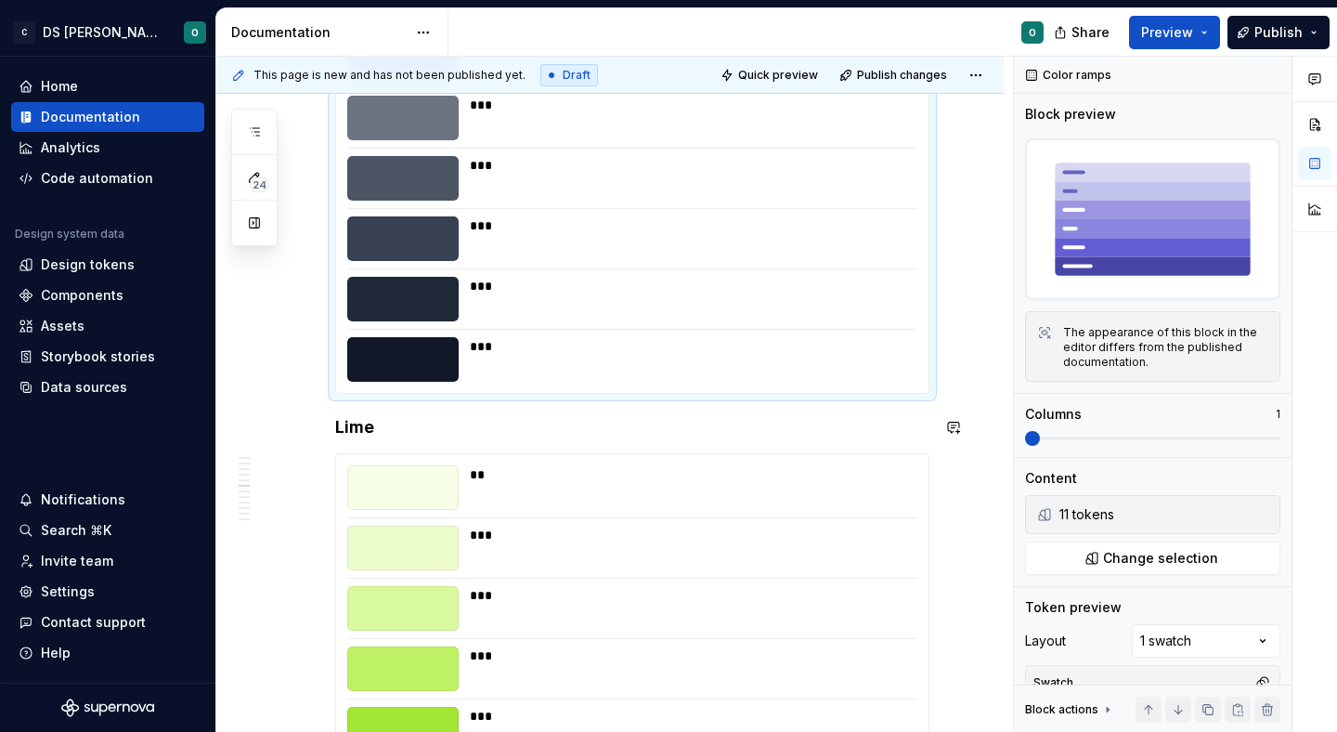
scroll to position [3370, 0]
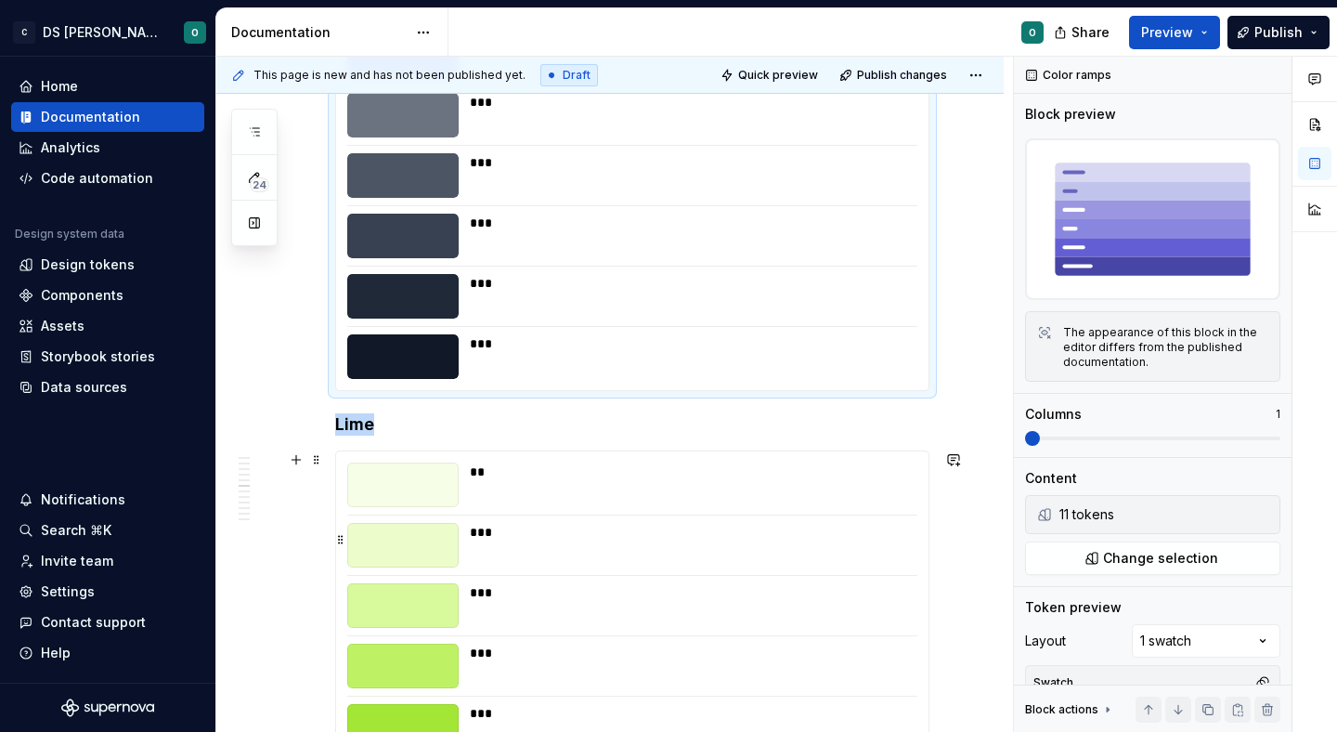
click at [759, 526] on div "***" at bounding box center [693, 532] width 446 height 19
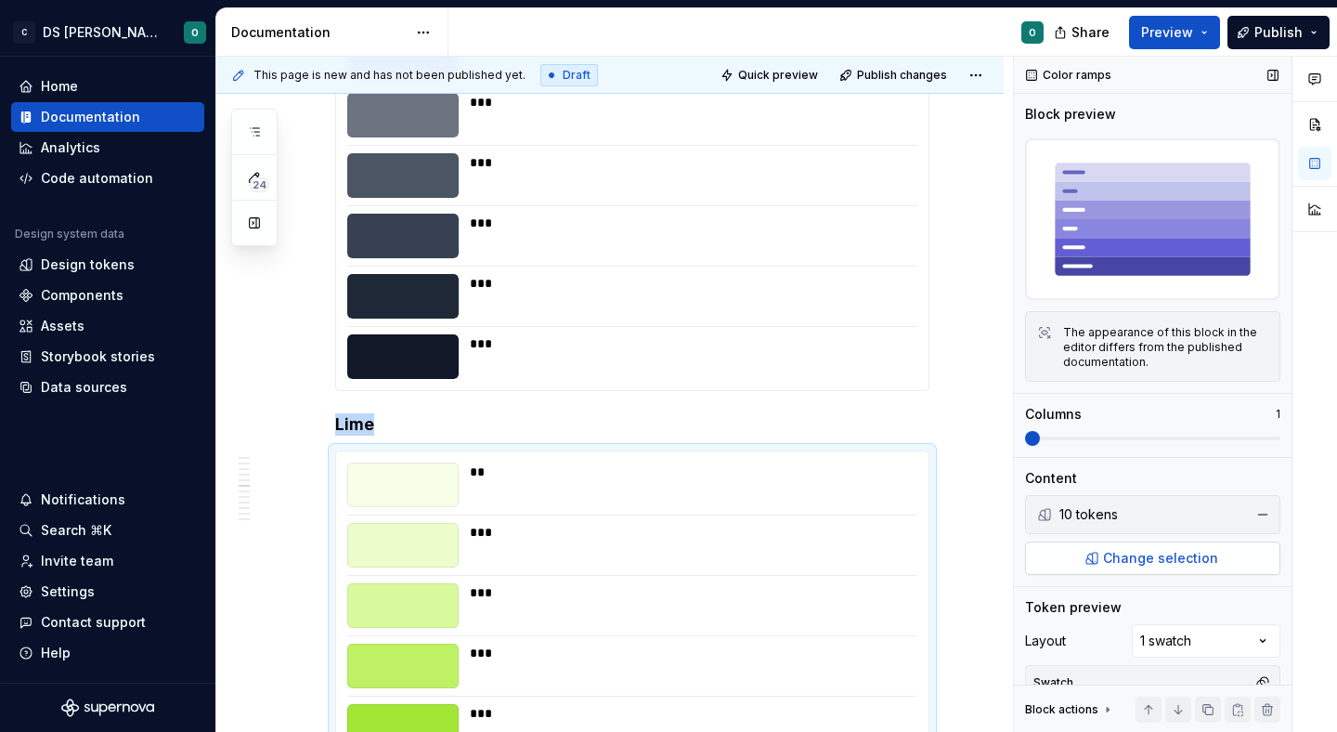
click at [1165, 552] on span "Change selection" at bounding box center [1160, 558] width 115 height 19
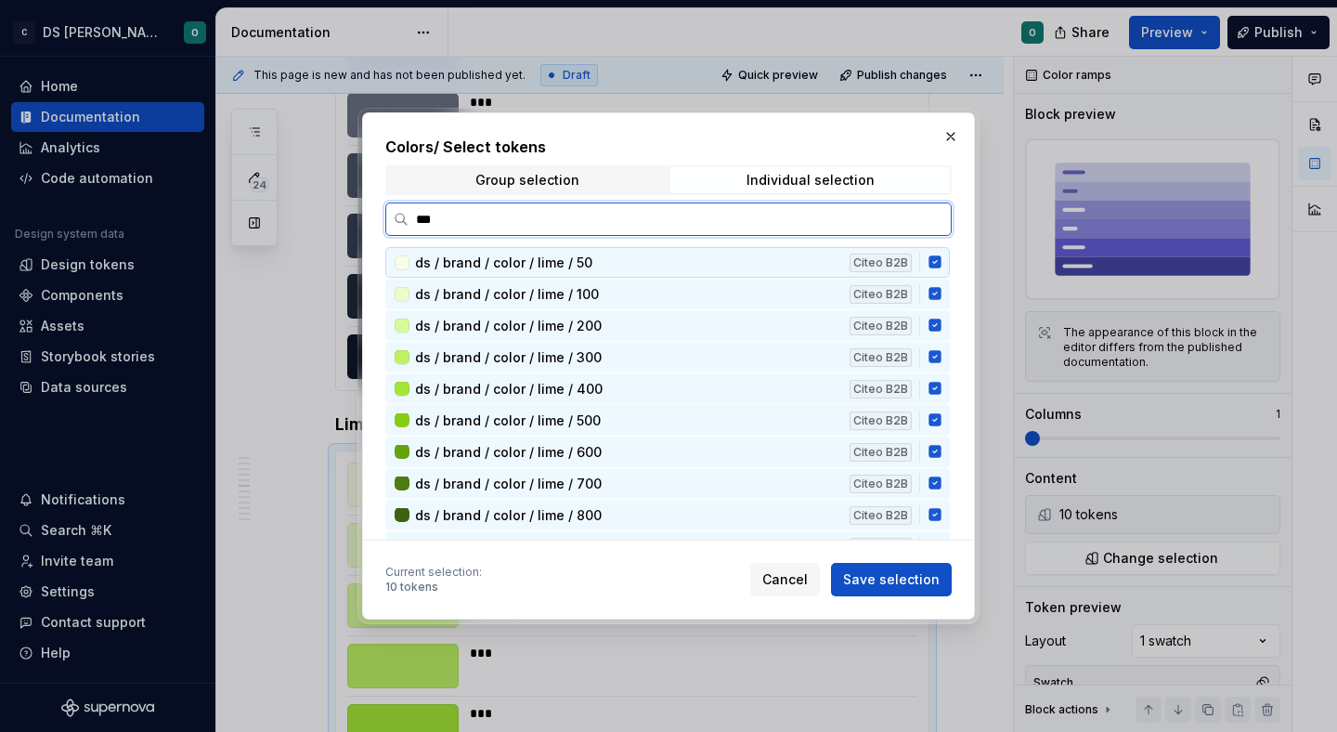
type input "****"
click at [950, 256] on div "ds / brand / color / lime / 50 Citeo B2B" at bounding box center [667, 262] width 564 height 31
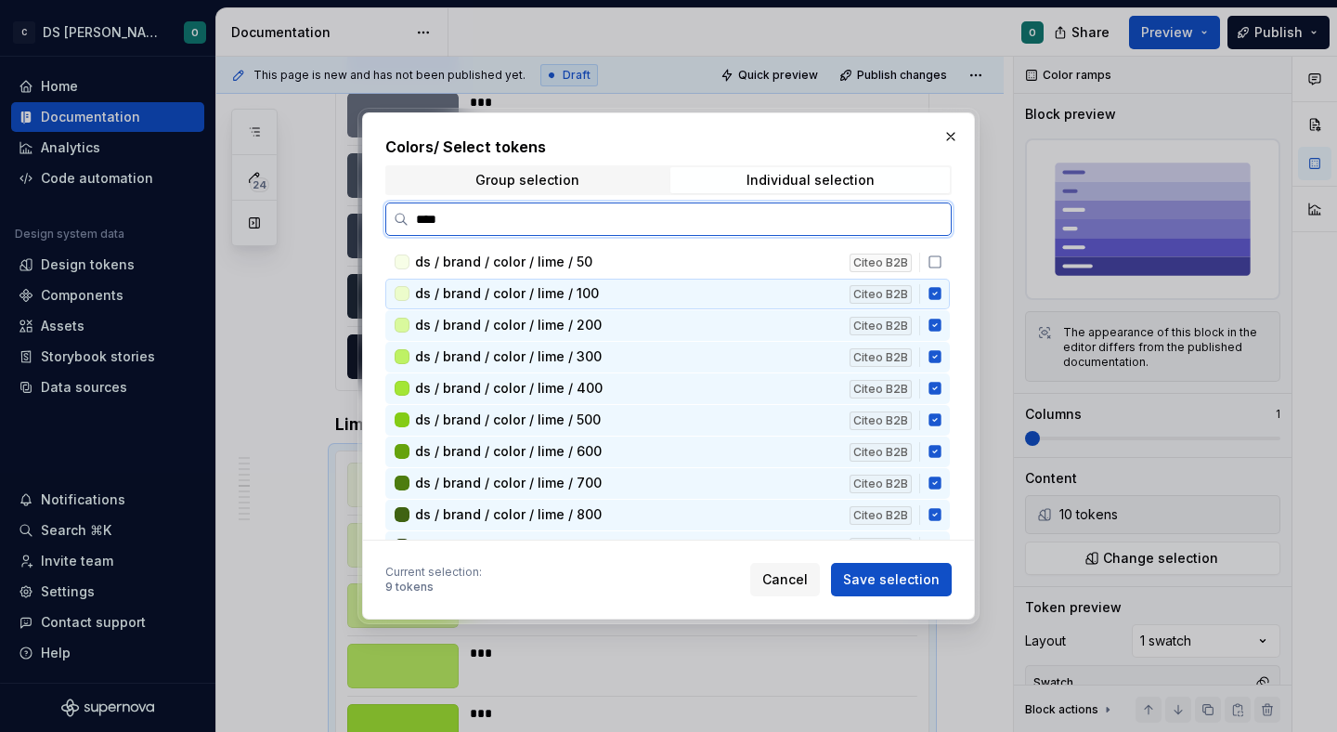
click at [944, 283] on div "ds / brand / color / lime / 100 Citeo B2B" at bounding box center [667, 294] width 564 height 31
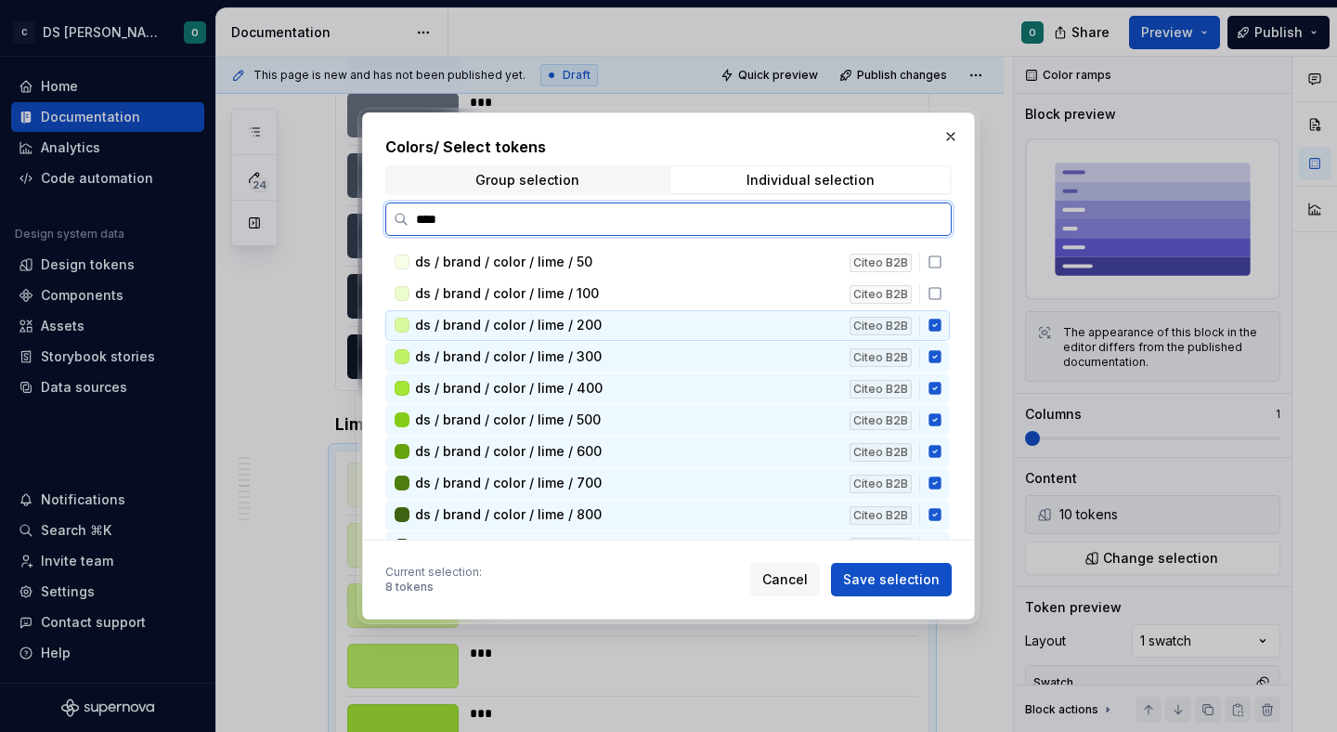
click at [942, 317] on div "ds / brand / color / lime / 200 Citeo B2B" at bounding box center [667, 325] width 564 height 31
click at [942, 351] on icon at bounding box center [935, 356] width 15 height 15
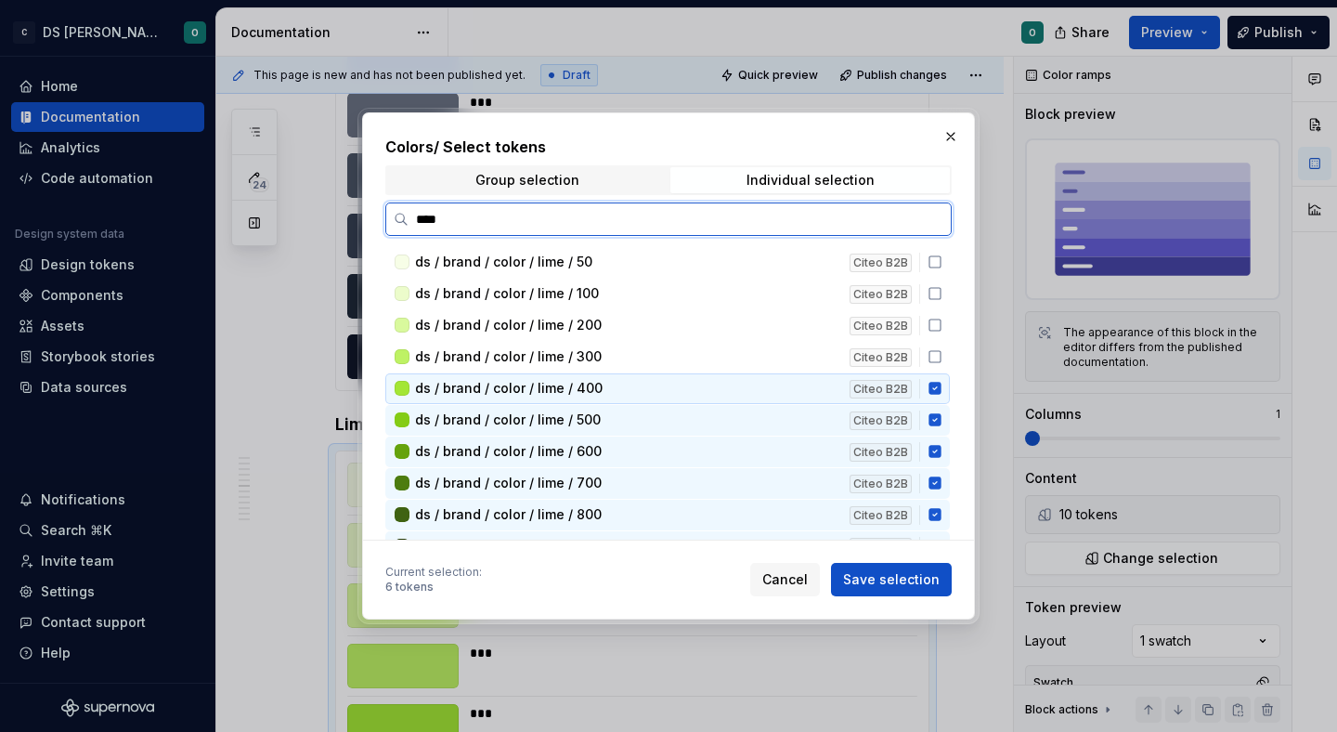
click at [942, 375] on div "ds / brand / color / lime / 50 Citeo B2B ds / brand / color / lime / 100 Citeo …" at bounding box center [669, 716] width 568 height 938
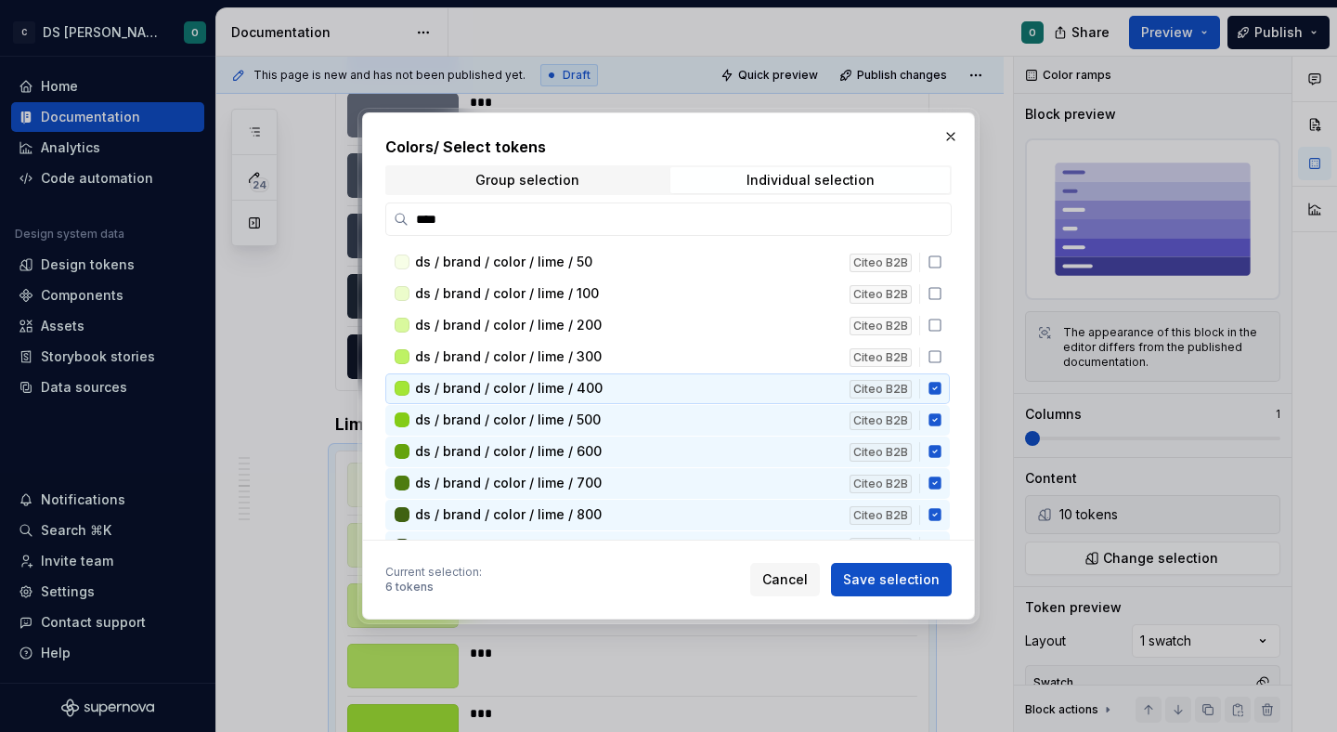
click at [944, 404] on div "ds / brand / color / lime / 50 Citeo B2B ds / brand / color / lime / 100 Citeo …" at bounding box center [669, 716] width 568 height 938
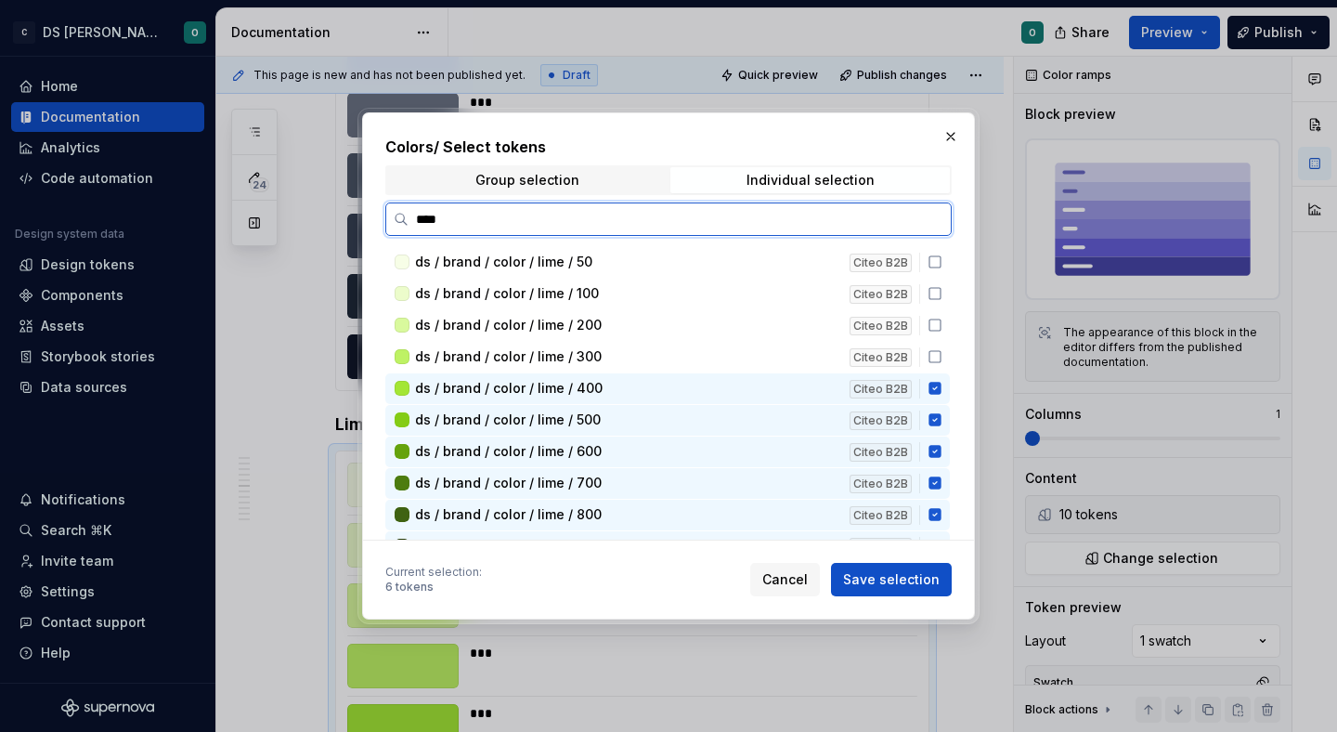
click at [941, 383] on icon at bounding box center [934, 389] width 12 height 12
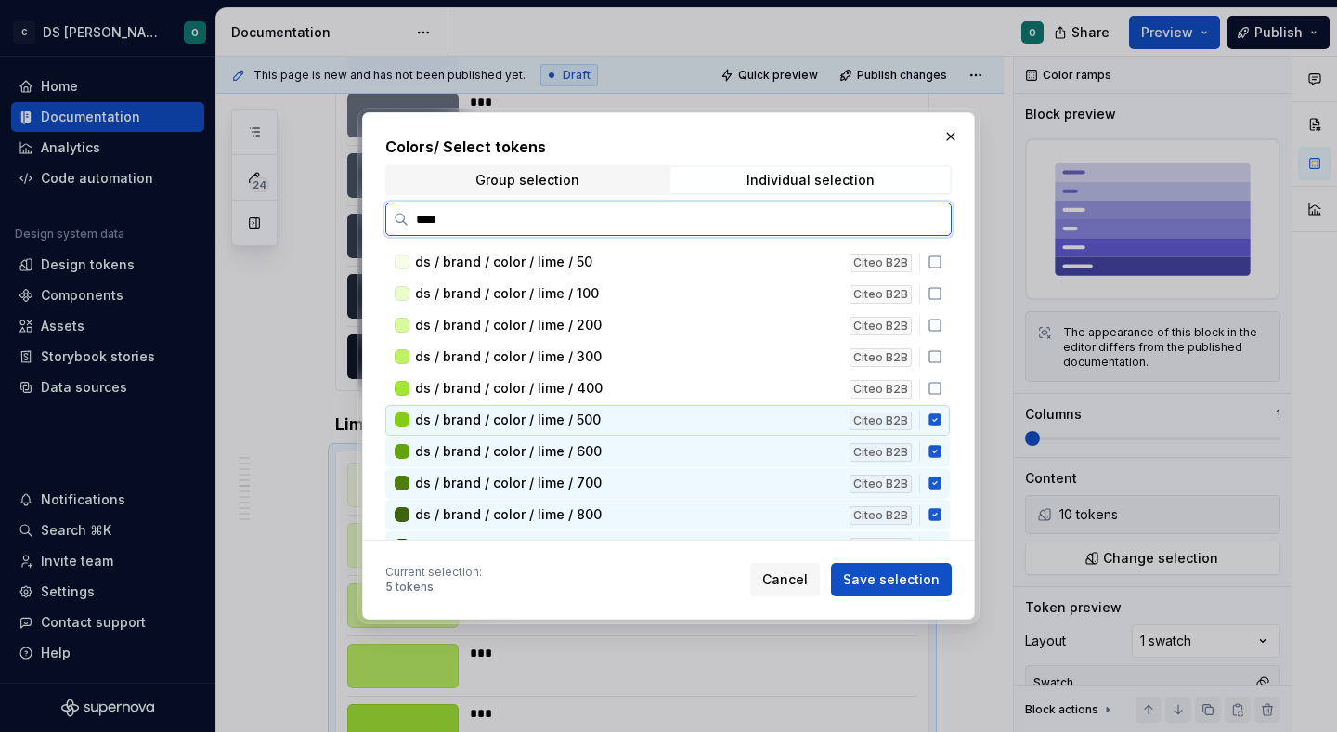
click at [941, 423] on icon at bounding box center [934, 420] width 12 height 12
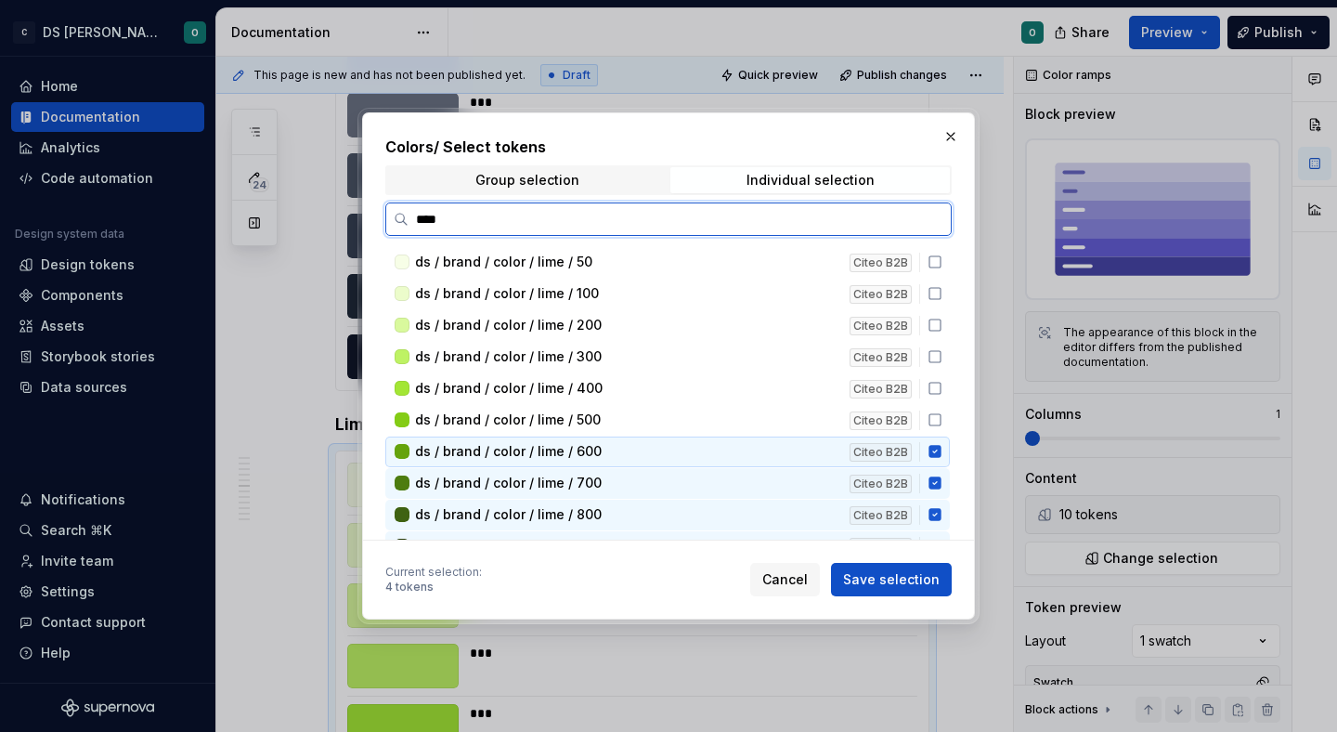
drag, startPoint x: 942, startPoint y: 445, endPoint x: 941, endPoint y: 480, distance: 35.3
click at [942, 445] on div "ds / brand / color / lime / 600 Citeo B2B" at bounding box center [667, 451] width 564 height 31
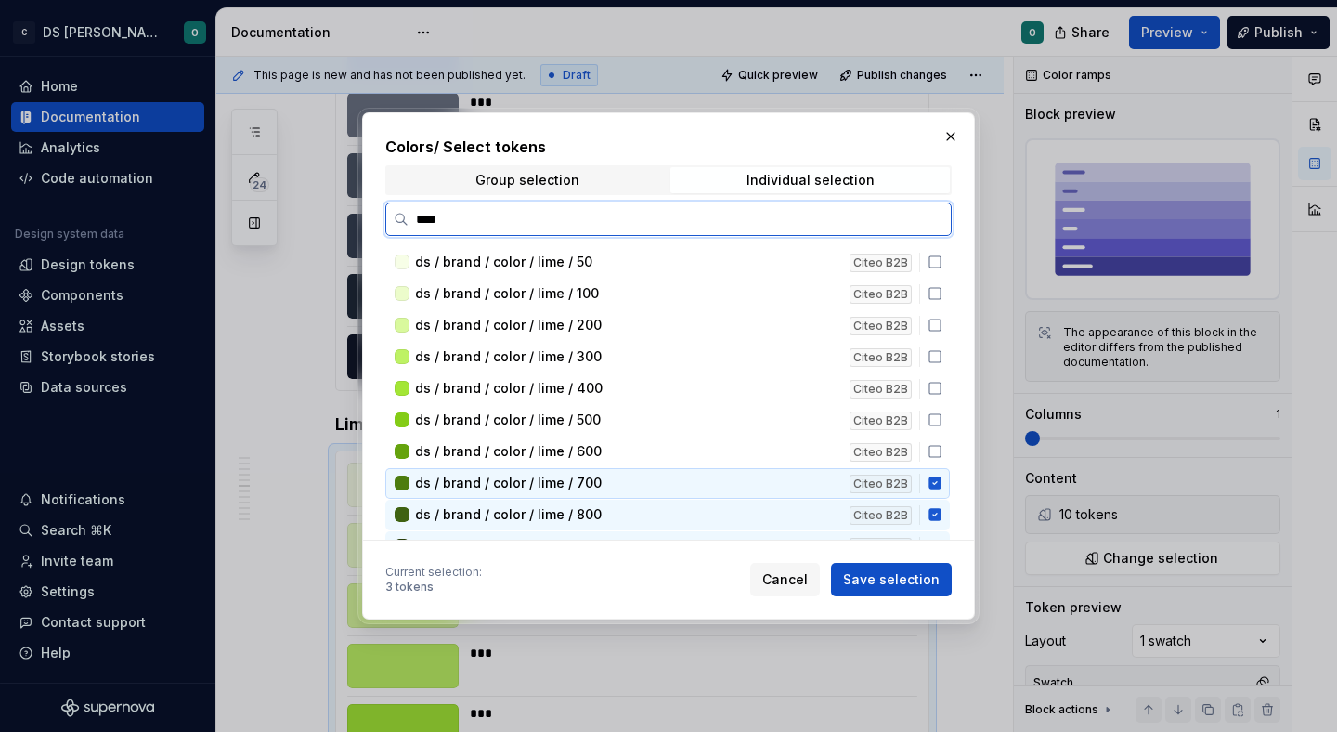
click at [936, 494] on div "ds / brand / color / lime / 700 Citeo B2B" at bounding box center [667, 483] width 564 height 31
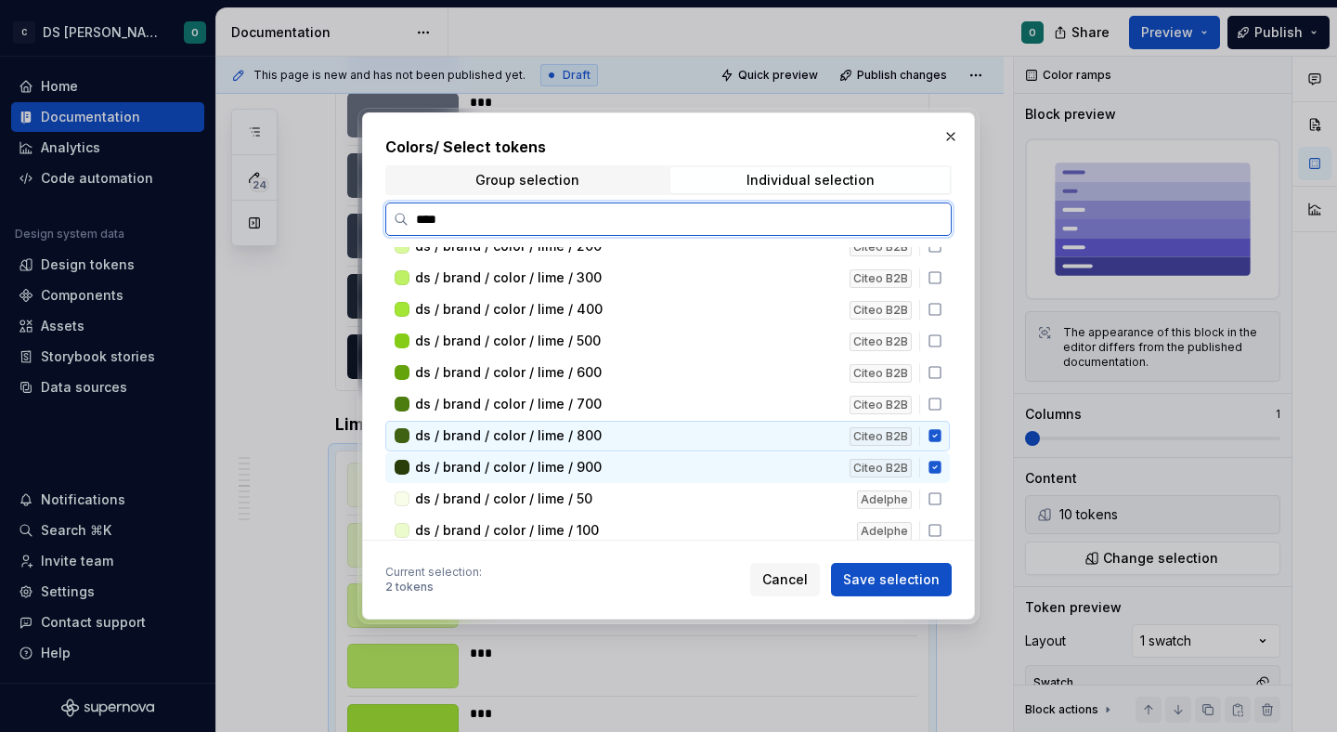
drag, startPoint x: 941, startPoint y: 438, endPoint x: 946, endPoint y: 461, distance: 23.9
click at [941, 439] on icon at bounding box center [934, 436] width 12 height 12
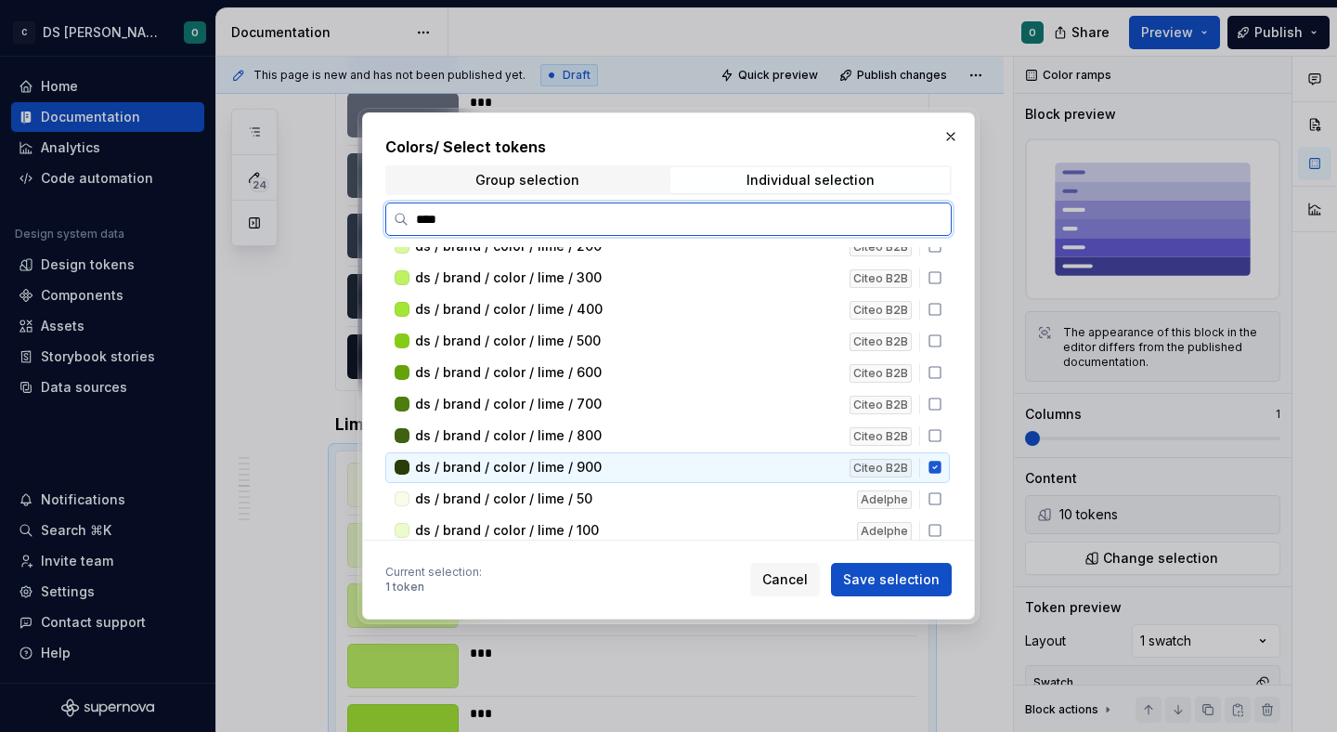
click at [942, 466] on icon at bounding box center [935, 467] width 15 height 15
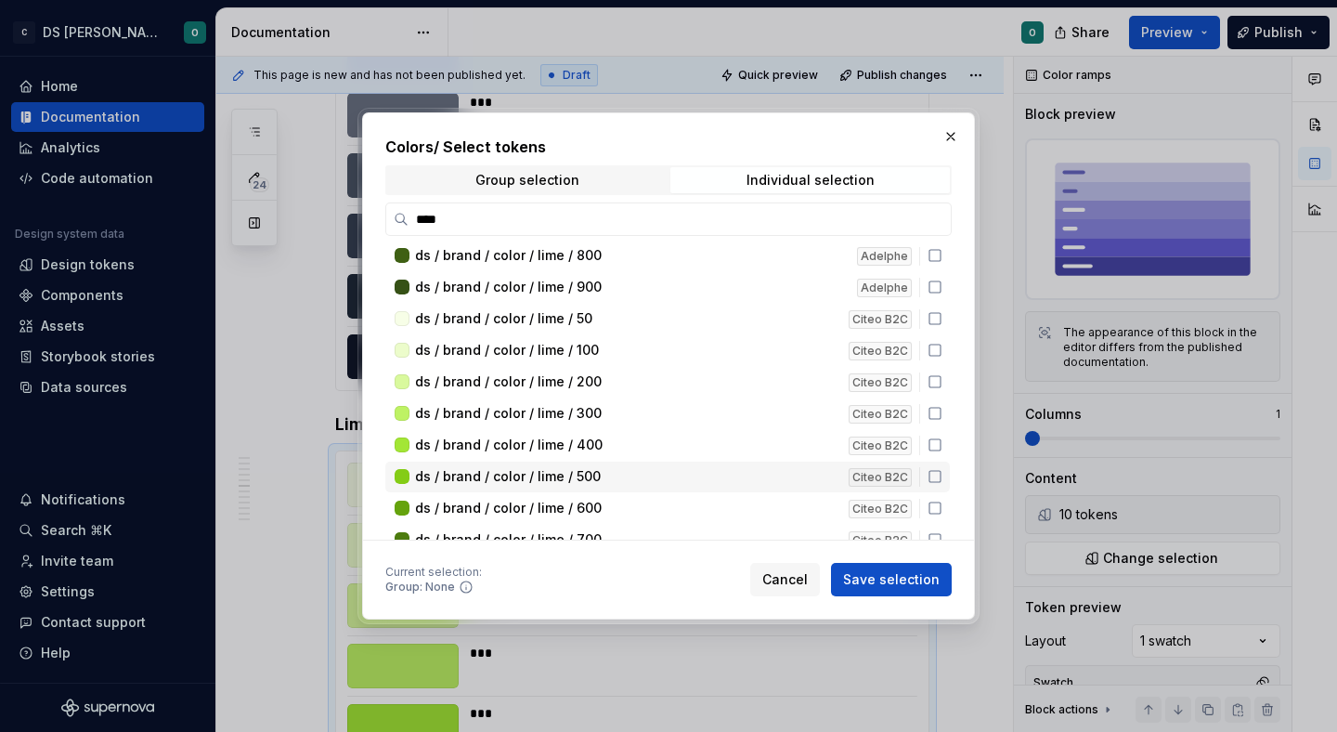
scroll to position [569, 0]
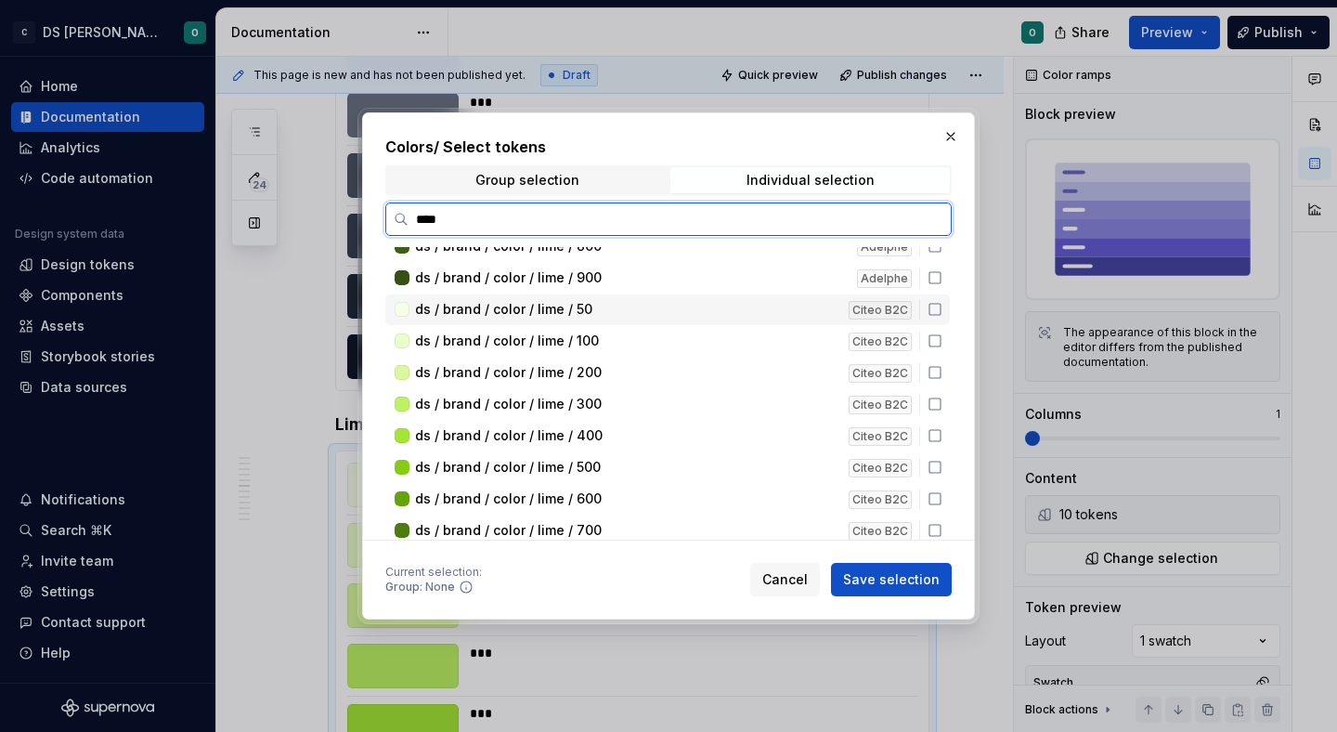
drag, startPoint x: 949, startPoint y: 312, endPoint x: 949, endPoint y: 334, distance: 22.3
click at [942, 312] on icon at bounding box center [935, 309] width 15 height 15
drag, startPoint x: 948, startPoint y: 337, endPoint x: 947, endPoint y: 359, distance: 22.3
click at [942, 342] on icon at bounding box center [935, 340] width 15 height 15
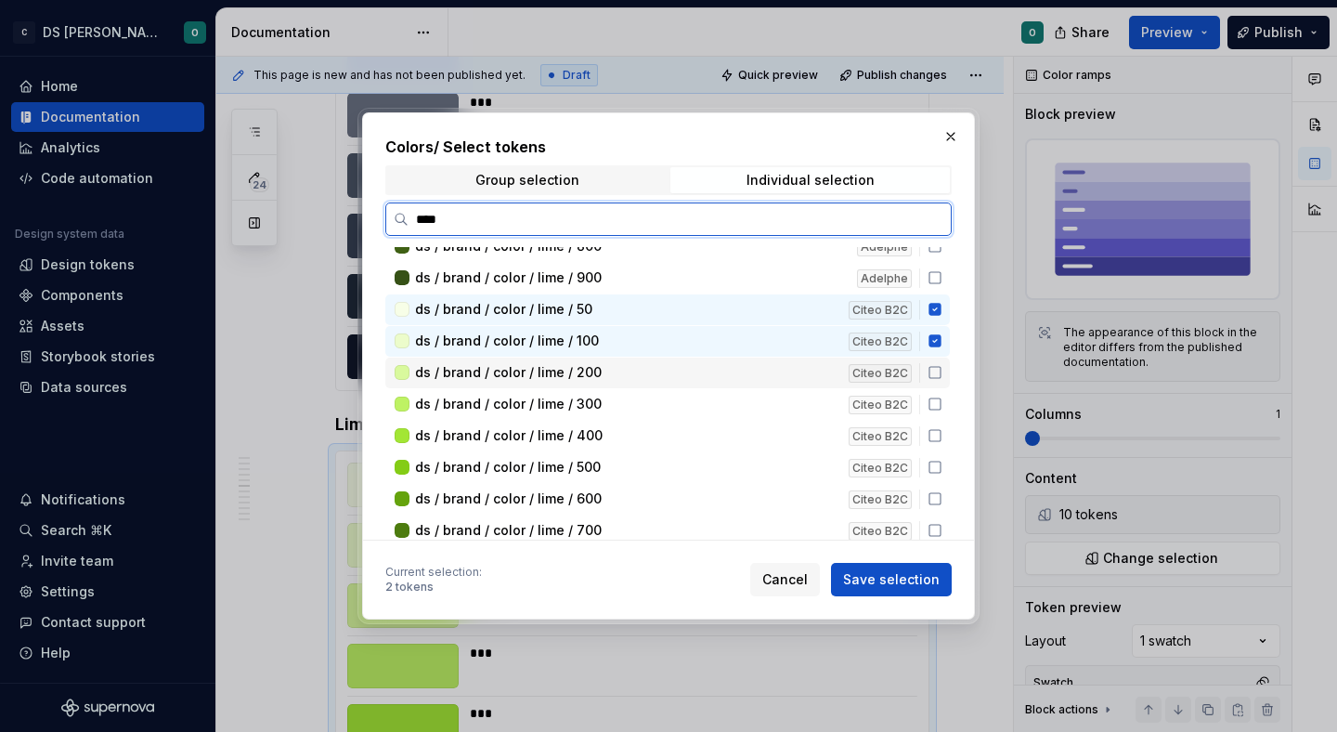
click at [942, 373] on icon at bounding box center [935, 372] width 15 height 15
drag, startPoint x: 942, startPoint y: 395, endPoint x: 943, endPoint y: 420, distance: 25.1
click at [942, 399] on div "ds / brand / color / lime / 300 Citeo B2C" at bounding box center [667, 404] width 564 height 31
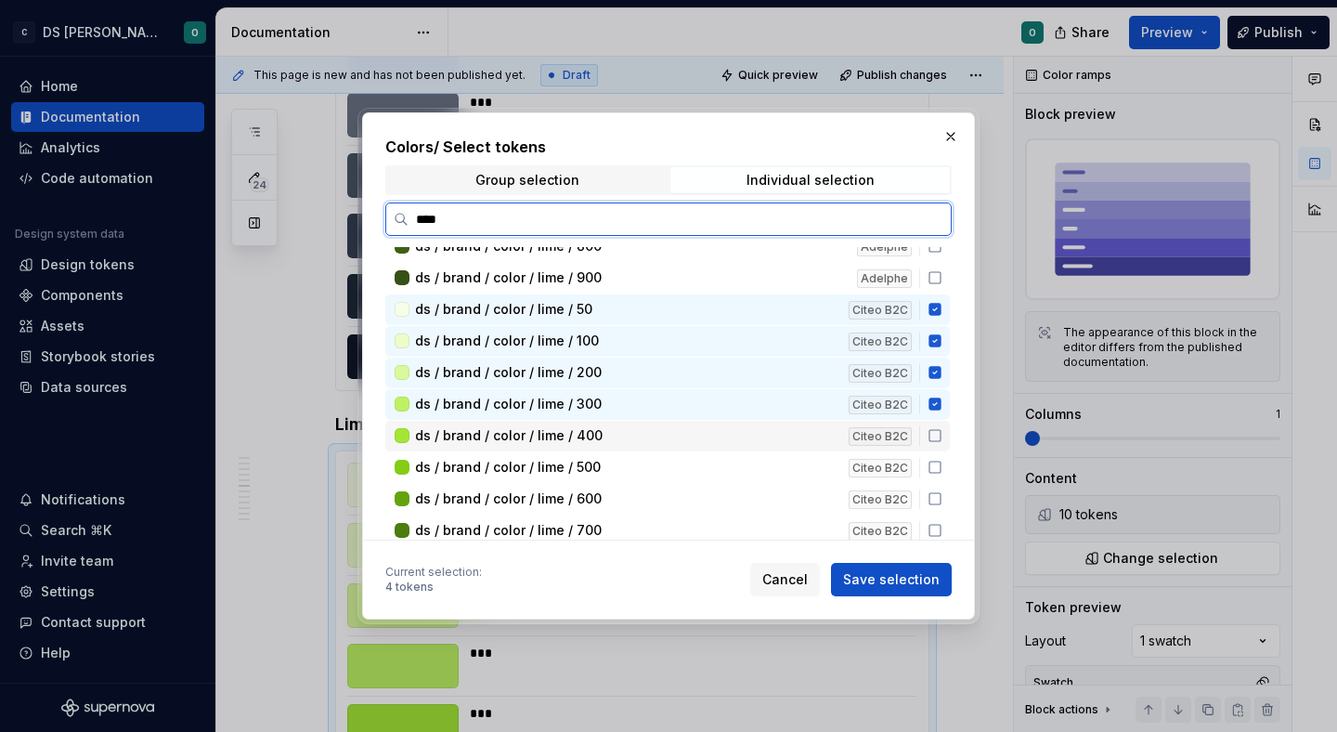
click at [942, 439] on icon at bounding box center [935, 435] width 15 height 15
click at [942, 467] on icon at bounding box center [935, 467] width 15 height 15
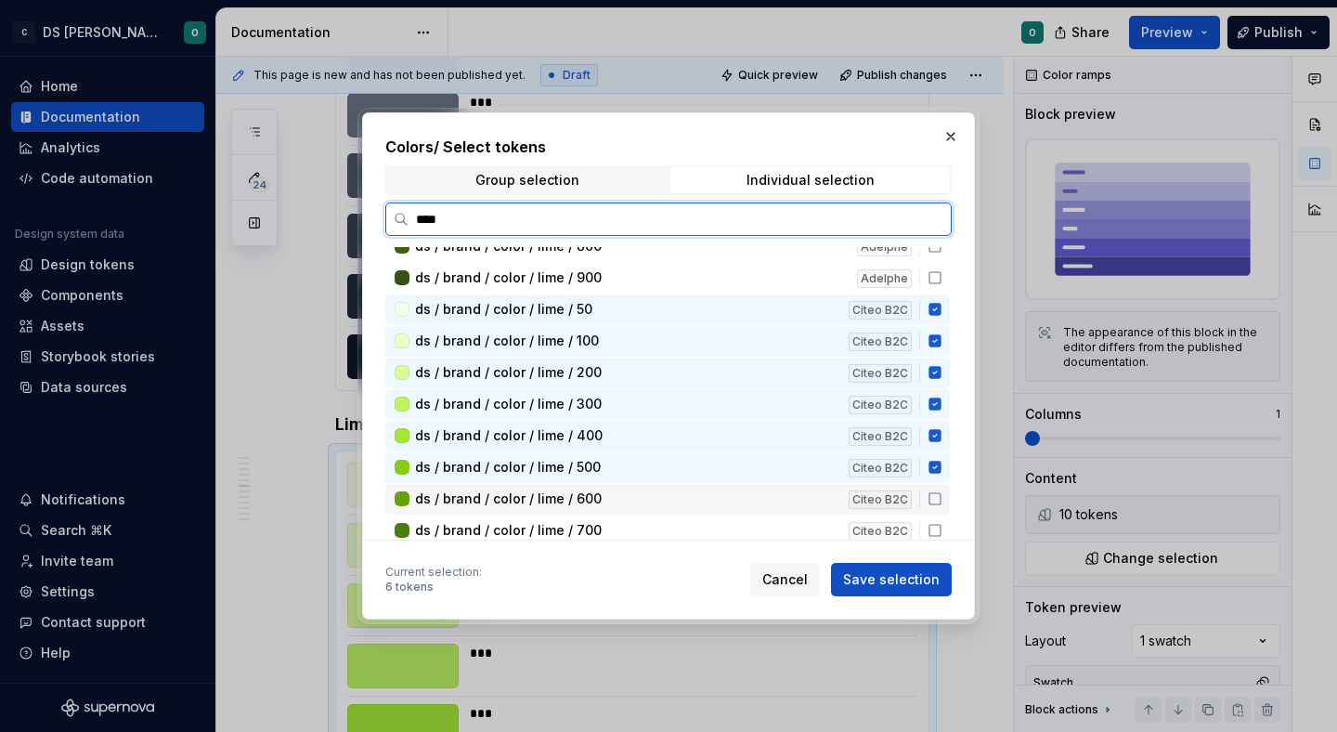
drag, startPoint x: 942, startPoint y: 489, endPoint x: 946, endPoint y: 520, distance: 30.9
click at [942, 490] on div "ds / brand / color / lime / 600 Citeo B2C" at bounding box center [667, 499] width 564 height 31
click at [941, 523] on icon at bounding box center [935, 530] width 15 height 15
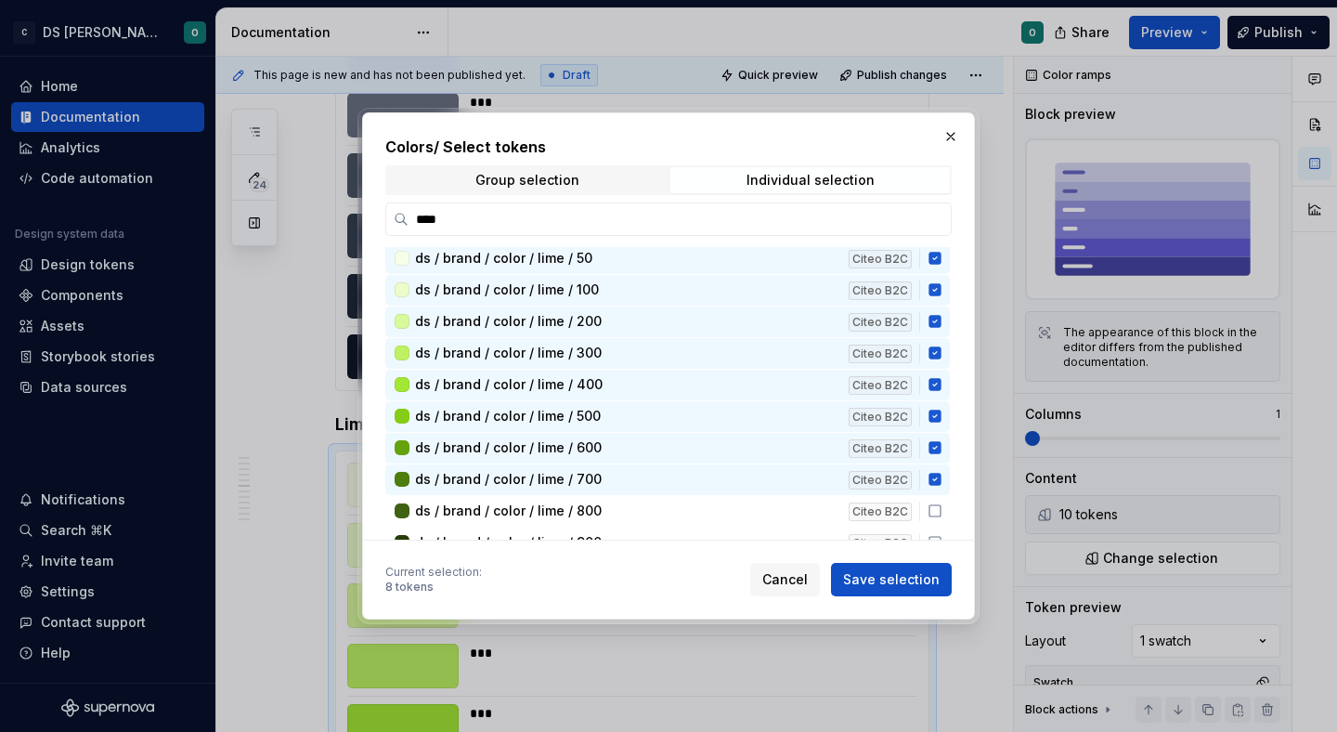
scroll to position [639, 0]
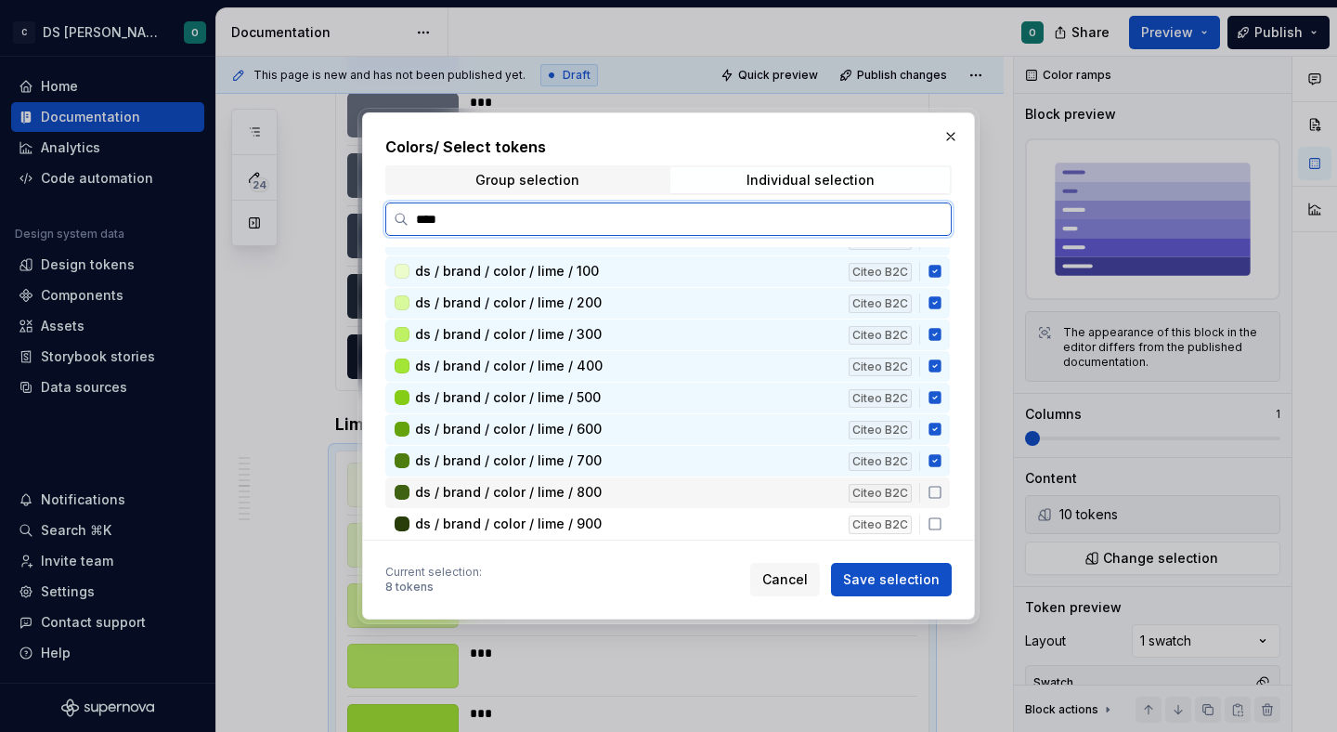
click at [942, 487] on icon at bounding box center [935, 492] width 15 height 15
click at [939, 523] on icon at bounding box center [935, 523] width 15 height 15
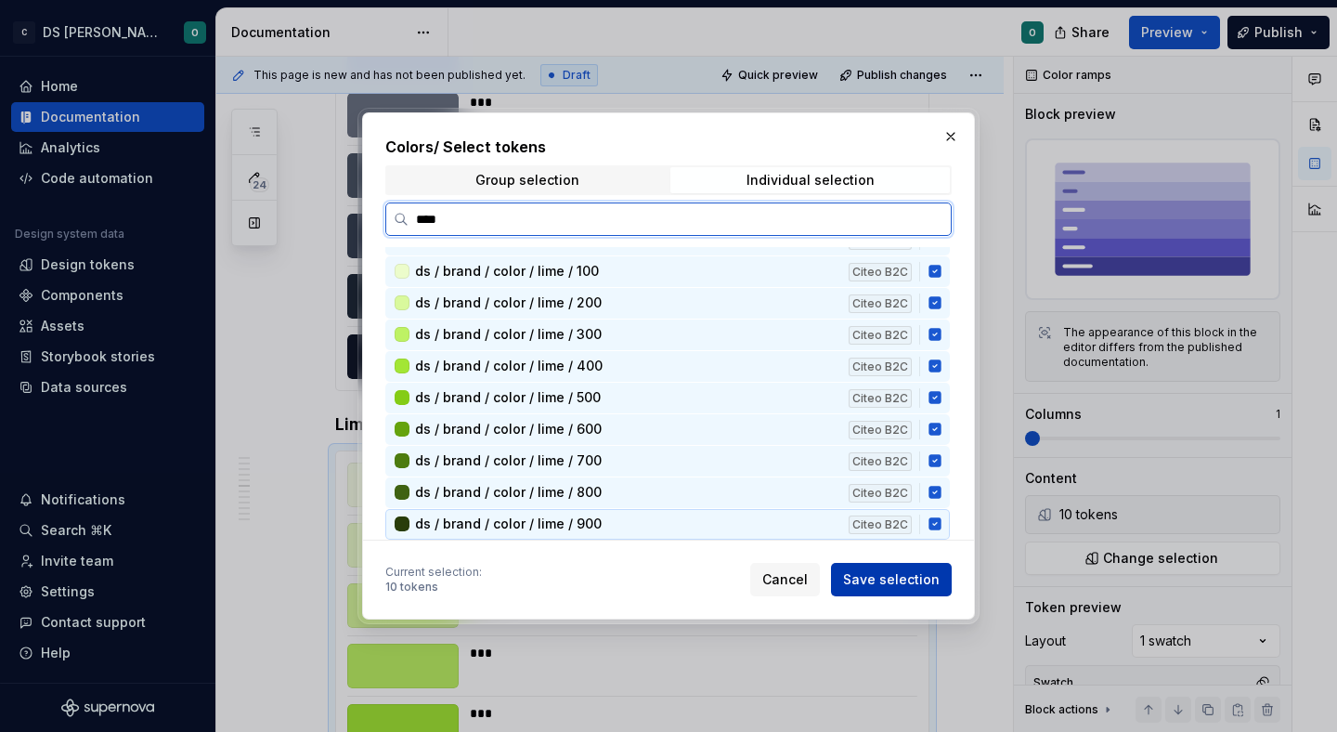
scroll to position [625, 0]
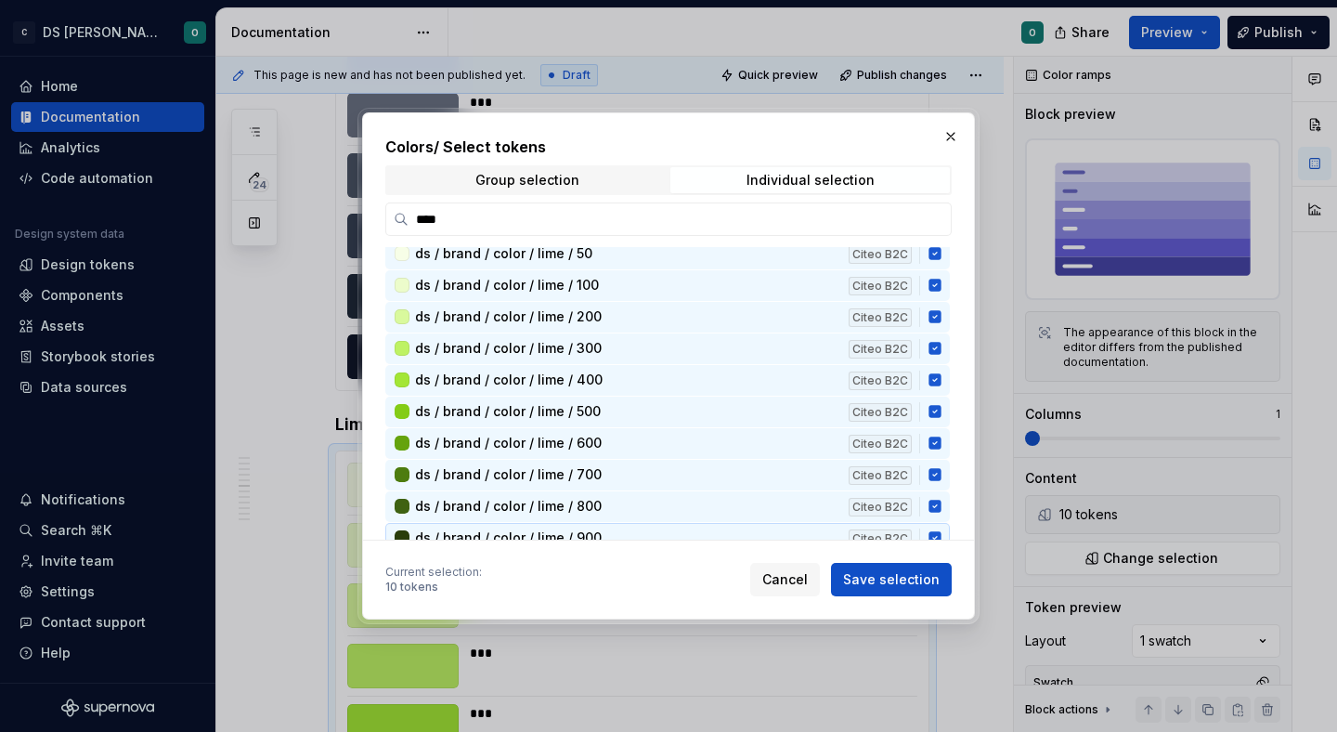
click at [908, 580] on span "Save selection" at bounding box center [891, 579] width 97 height 19
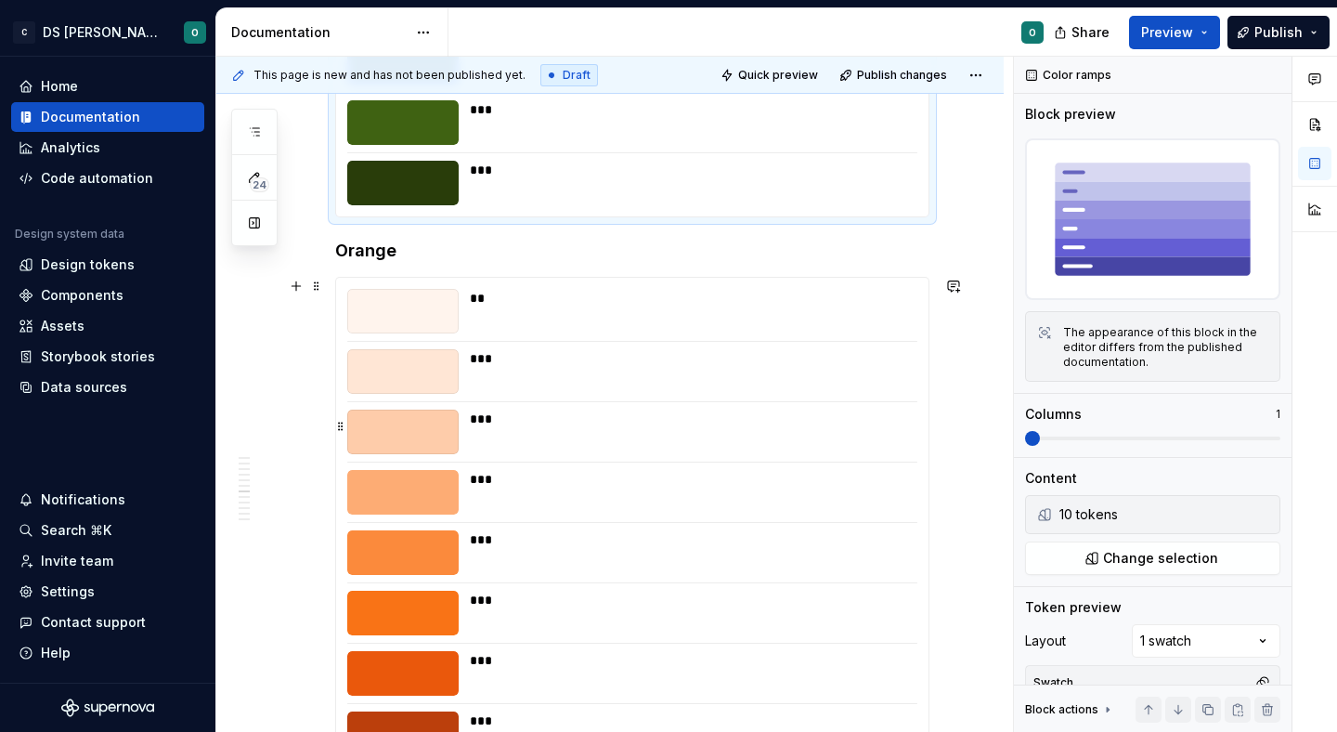
scroll to position [4251, 0]
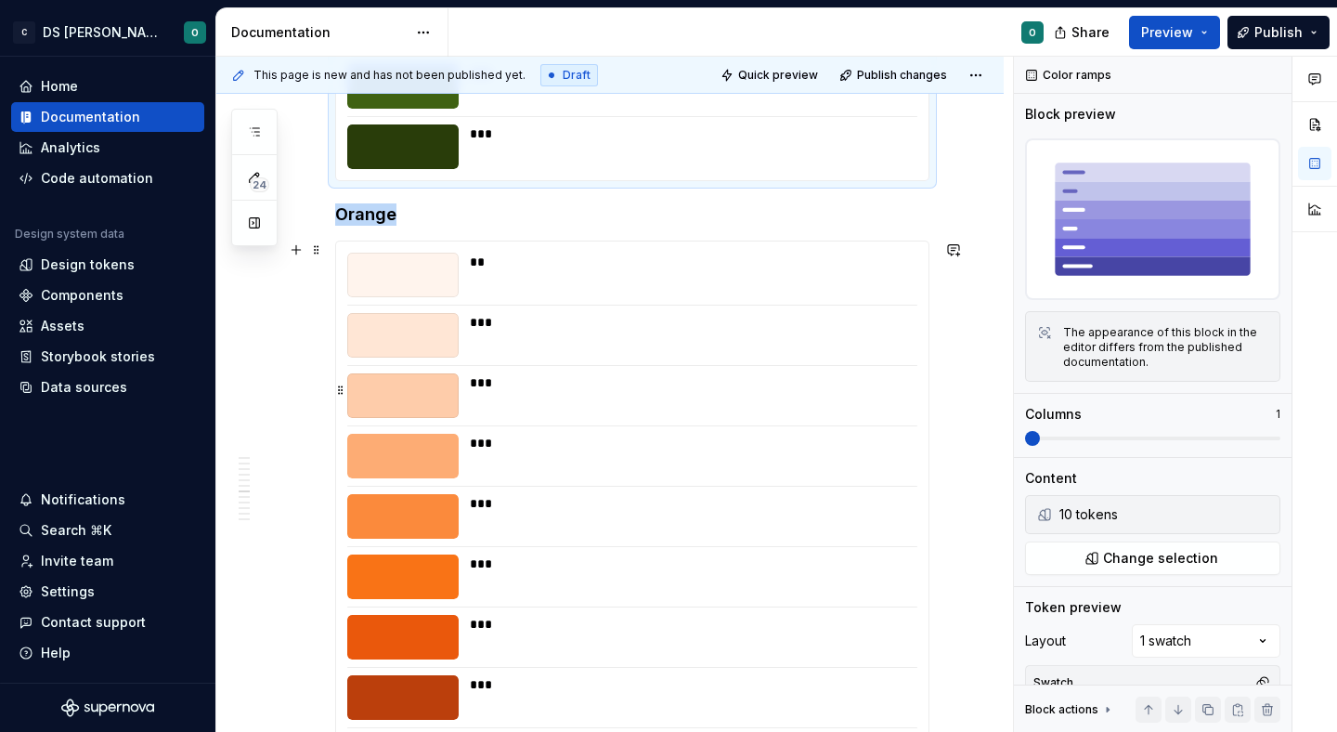
click at [795, 409] on div "***" at bounding box center [688, 395] width 436 height 45
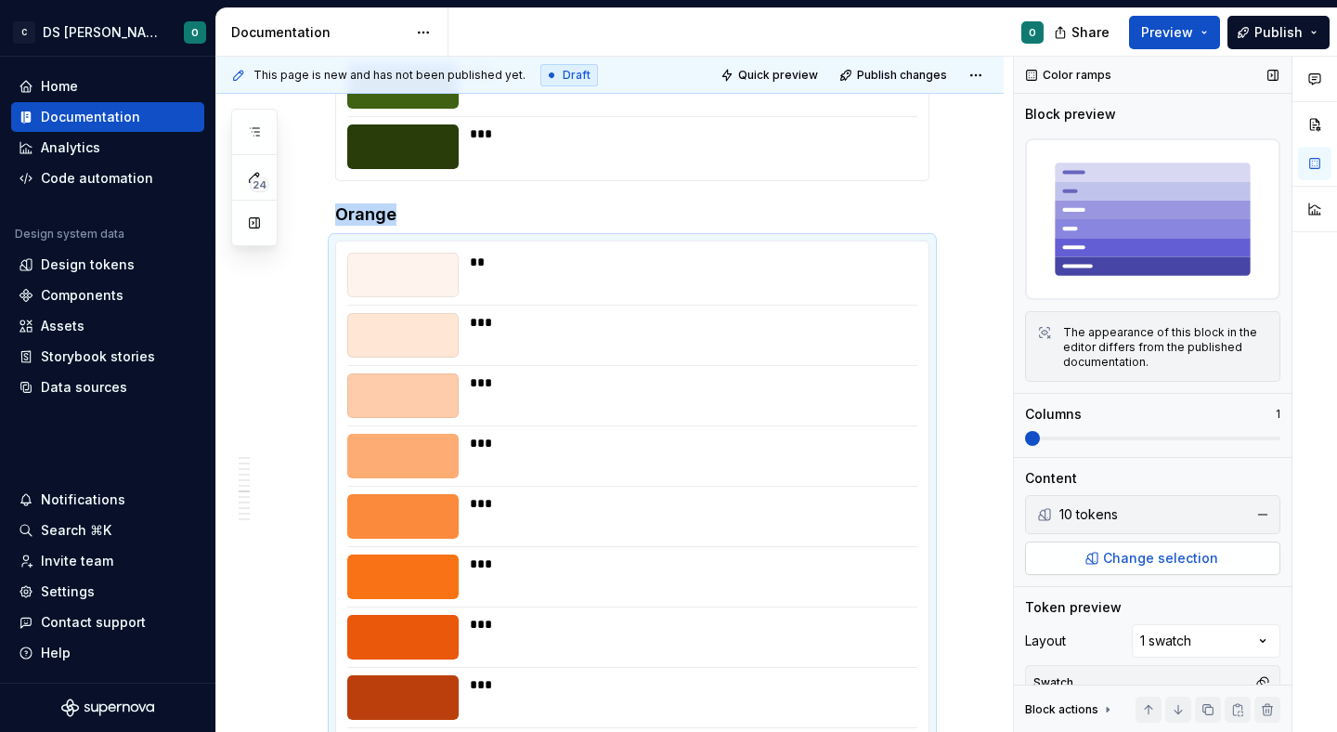
click at [1145, 572] on button "Change selection" at bounding box center [1152, 557] width 255 height 33
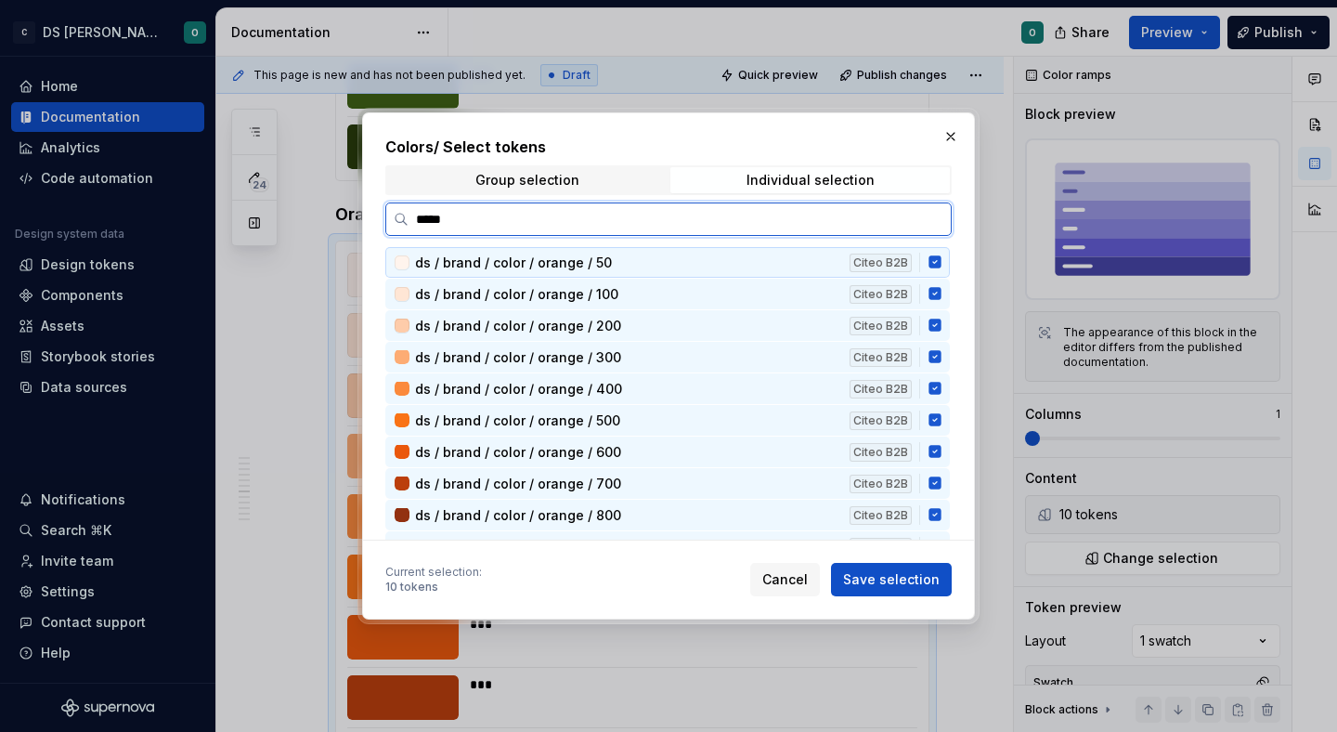
type input "******"
click at [942, 262] on icon at bounding box center [935, 261] width 15 height 15
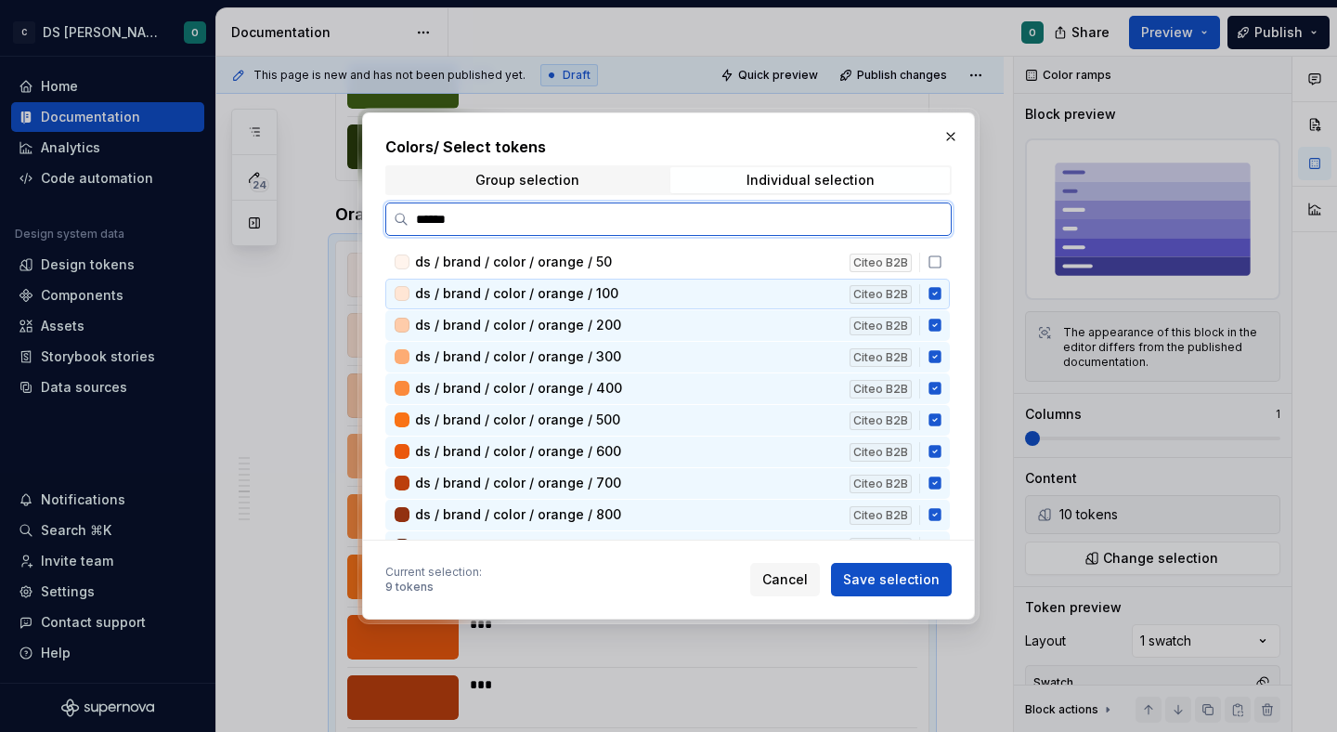
click at [944, 291] on div "ds / brand / color / orange / 100 Citeo B2B" at bounding box center [667, 294] width 564 height 31
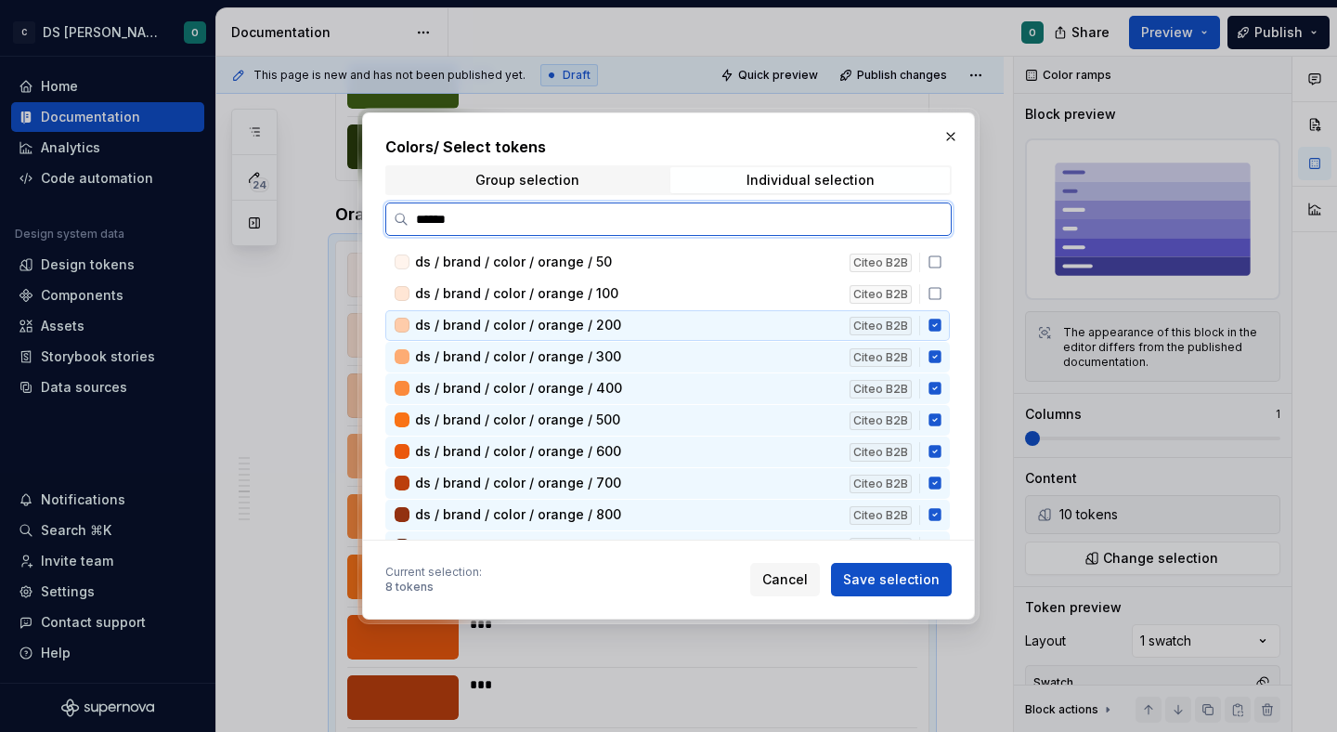
click at [941, 323] on icon at bounding box center [934, 325] width 12 height 12
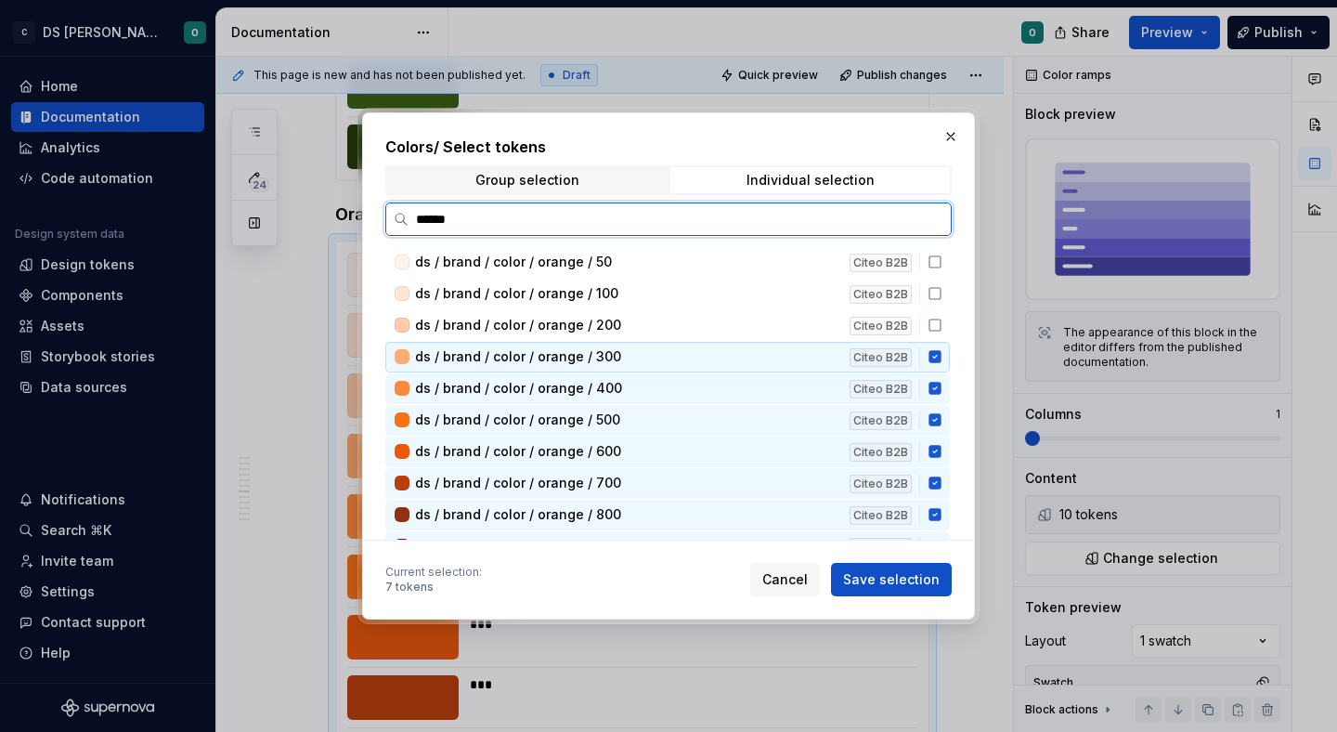
drag, startPoint x: 941, startPoint y: 351, endPoint x: 941, endPoint y: 367, distance: 15.8
click at [941, 359] on div "ds / brand / color / orange / 300 Citeo B2B" at bounding box center [667, 357] width 564 height 31
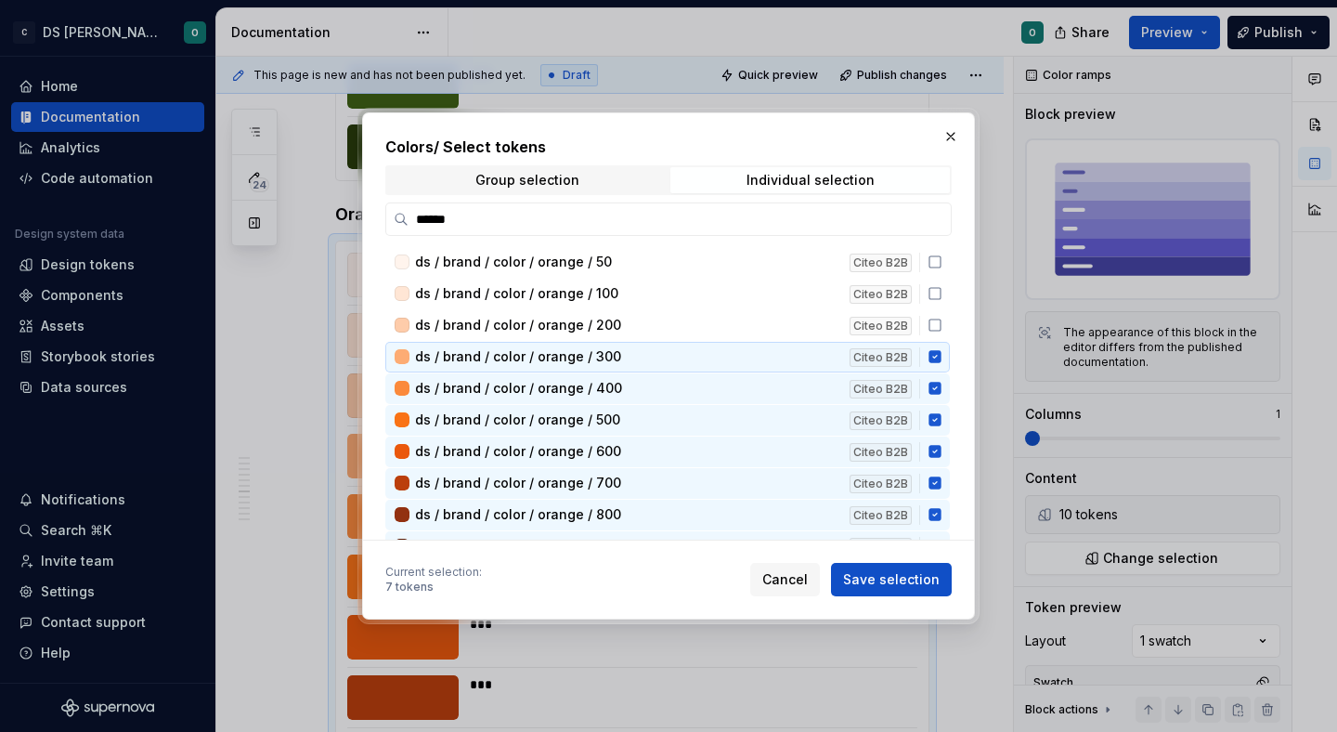
click at [941, 378] on div "ds / brand / color / orange / 50 Citeo B2B ds / brand / color / orange / 100 Ci…" at bounding box center [669, 716] width 568 height 938
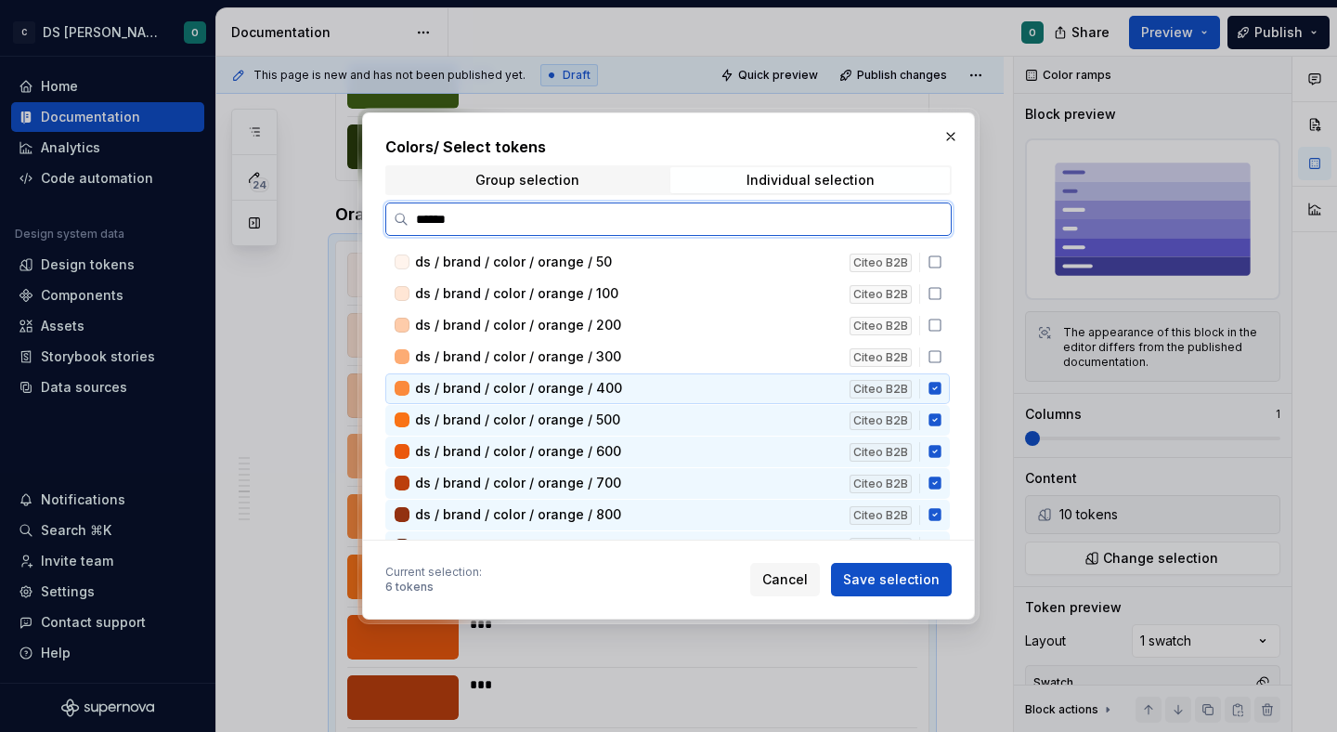
click at [941, 396] on div "ds / brand / color / orange / 400 Citeo B2B" at bounding box center [667, 388] width 564 height 31
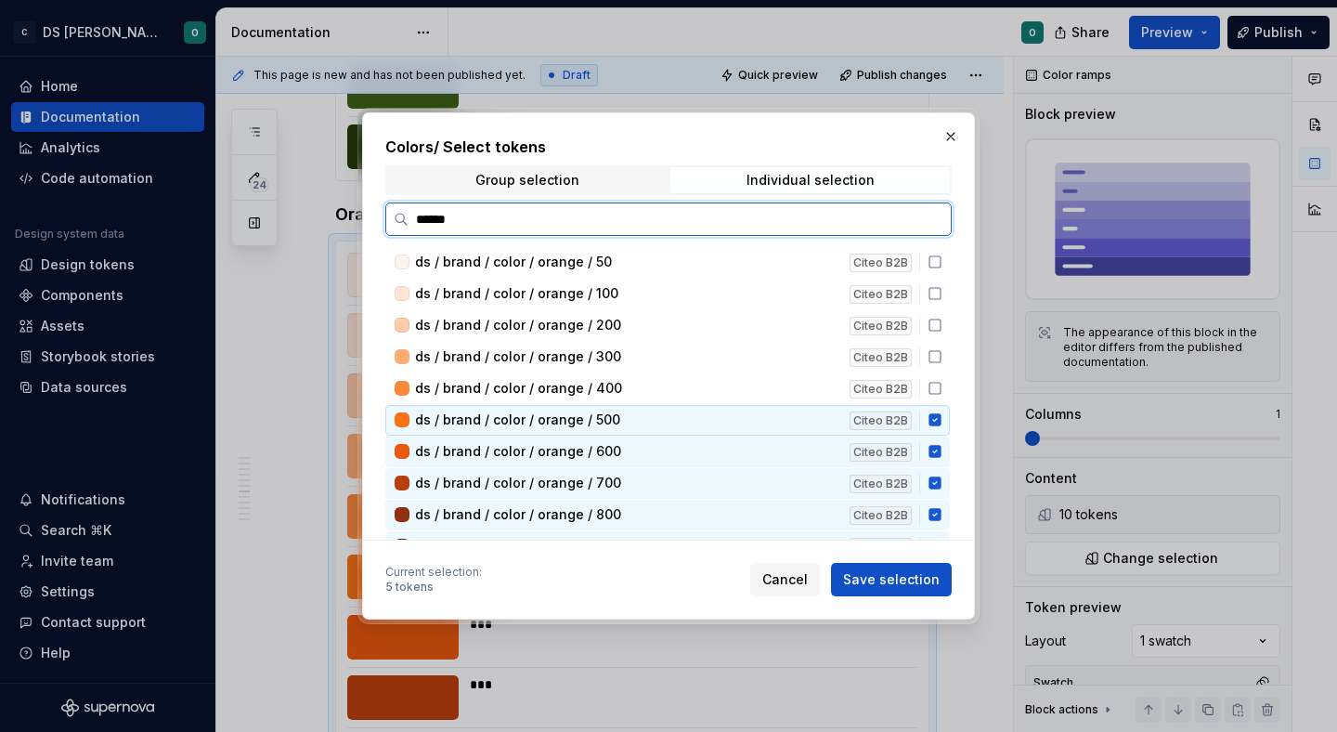
click at [941, 423] on icon at bounding box center [934, 420] width 12 height 12
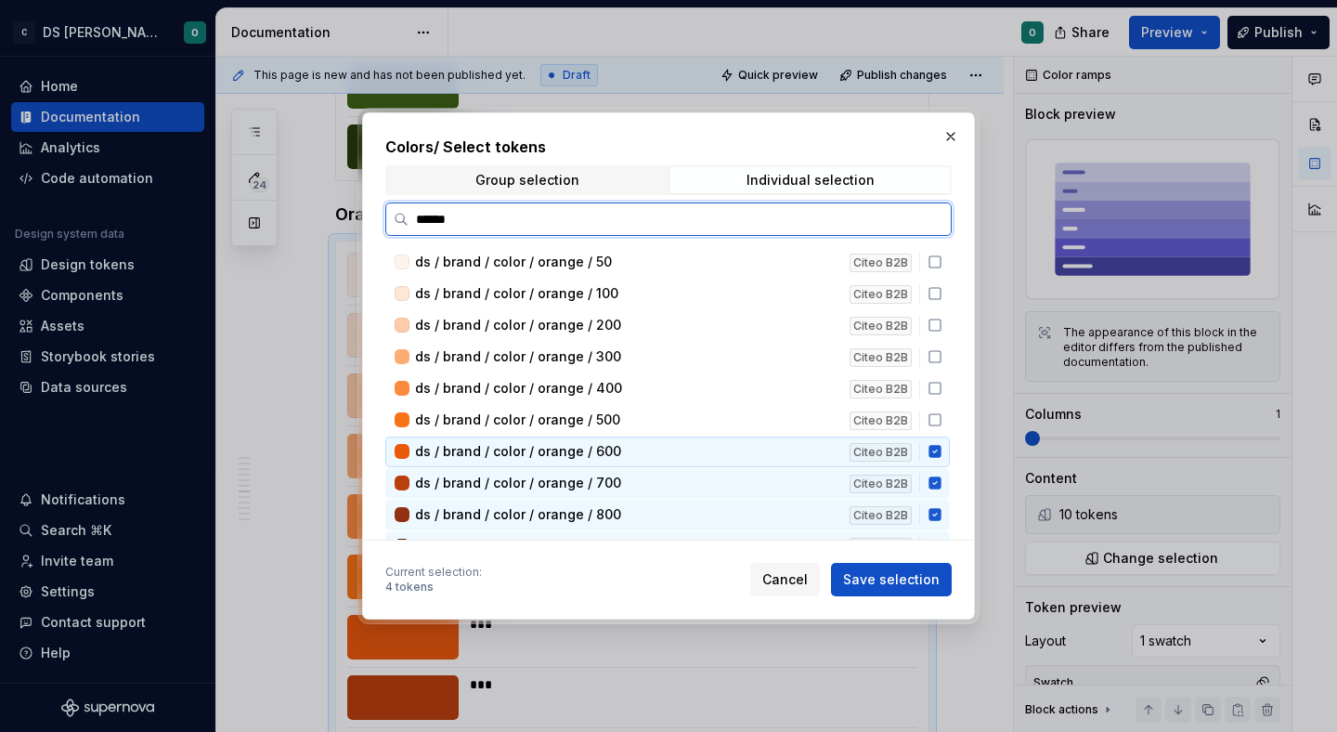
click at [942, 448] on div "ds / brand / color / orange / 600 Citeo B2B" at bounding box center [667, 451] width 564 height 31
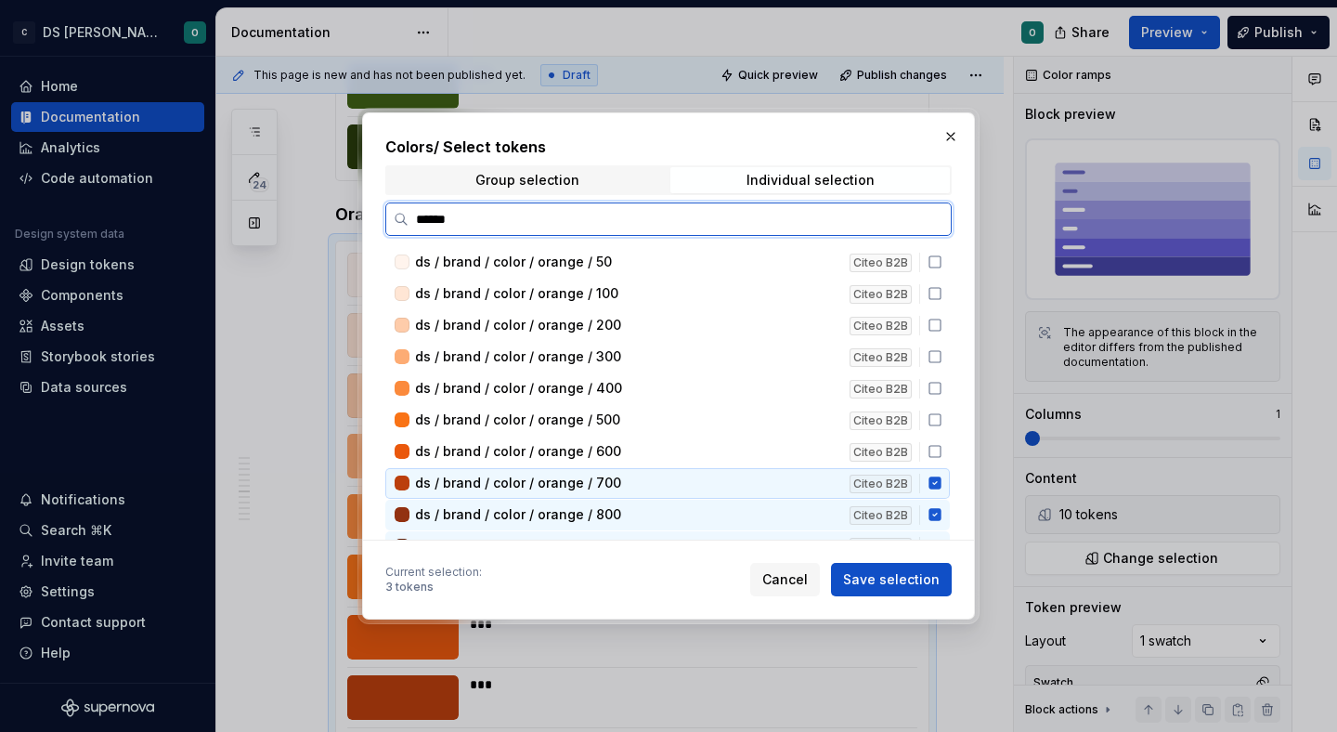
drag, startPoint x: 942, startPoint y: 478, endPoint x: 948, endPoint y: 501, distance: 23.9
click at [941, 482] on icon at bounding box center [934, 483] width 12 height 12
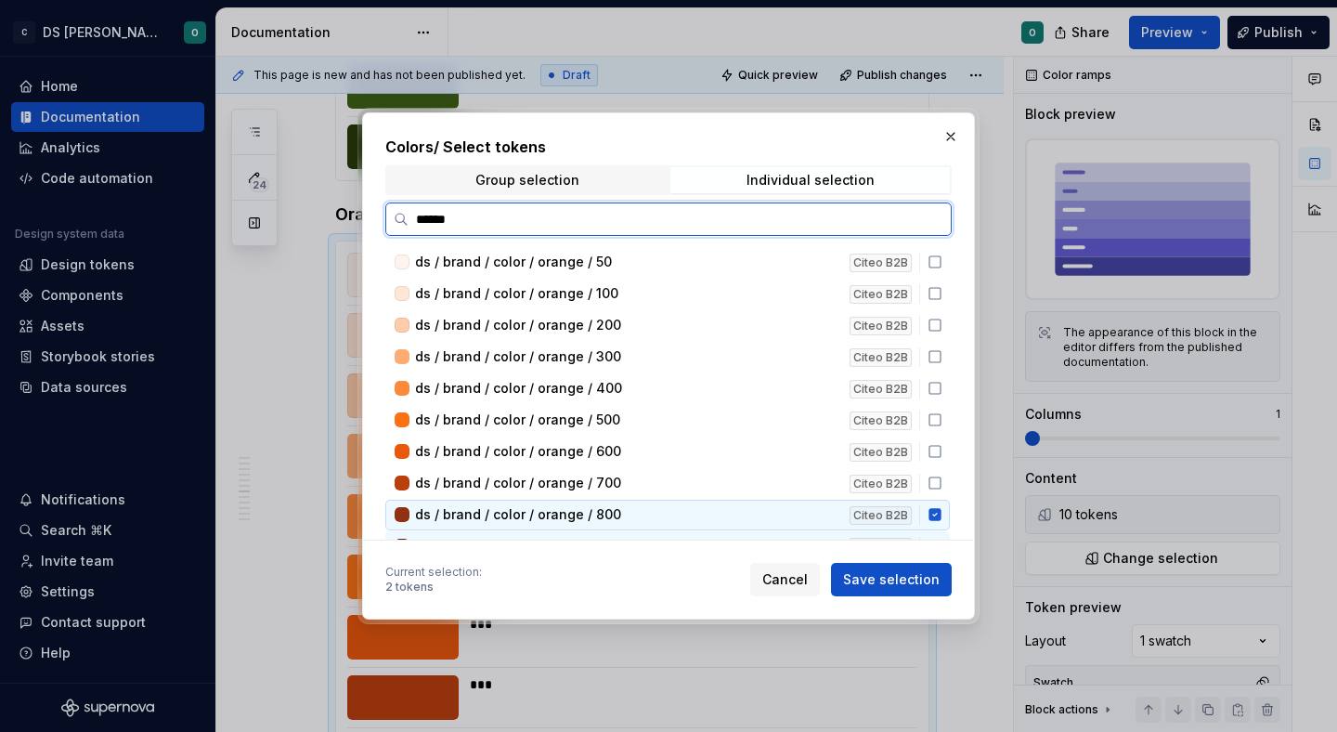
click at [949, 501] on div "ds / brand / color / orange / 800 Citeo B2B" at bounding box center [667, 515] width 564 height 31
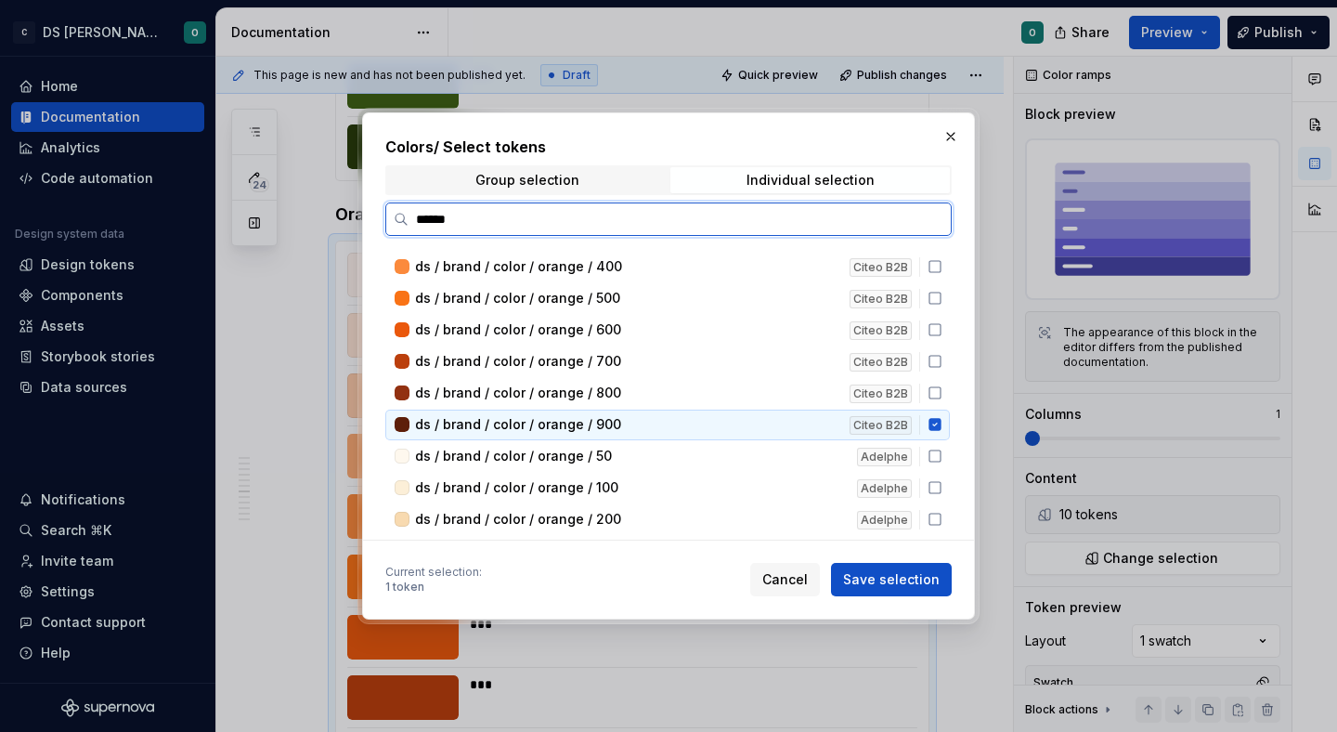
click at [941, 417] on icon at bounding box center [935, 424] width 15 height 15
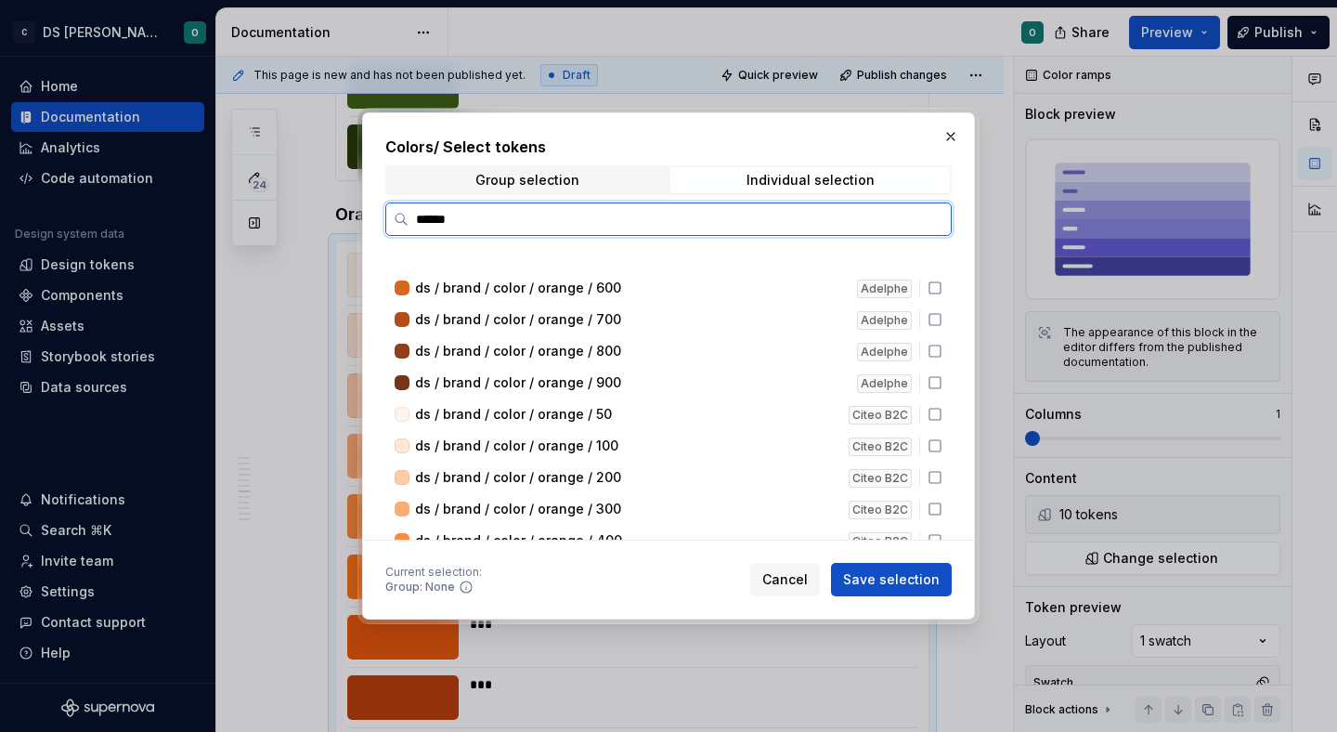
scroll to position [497, 0]
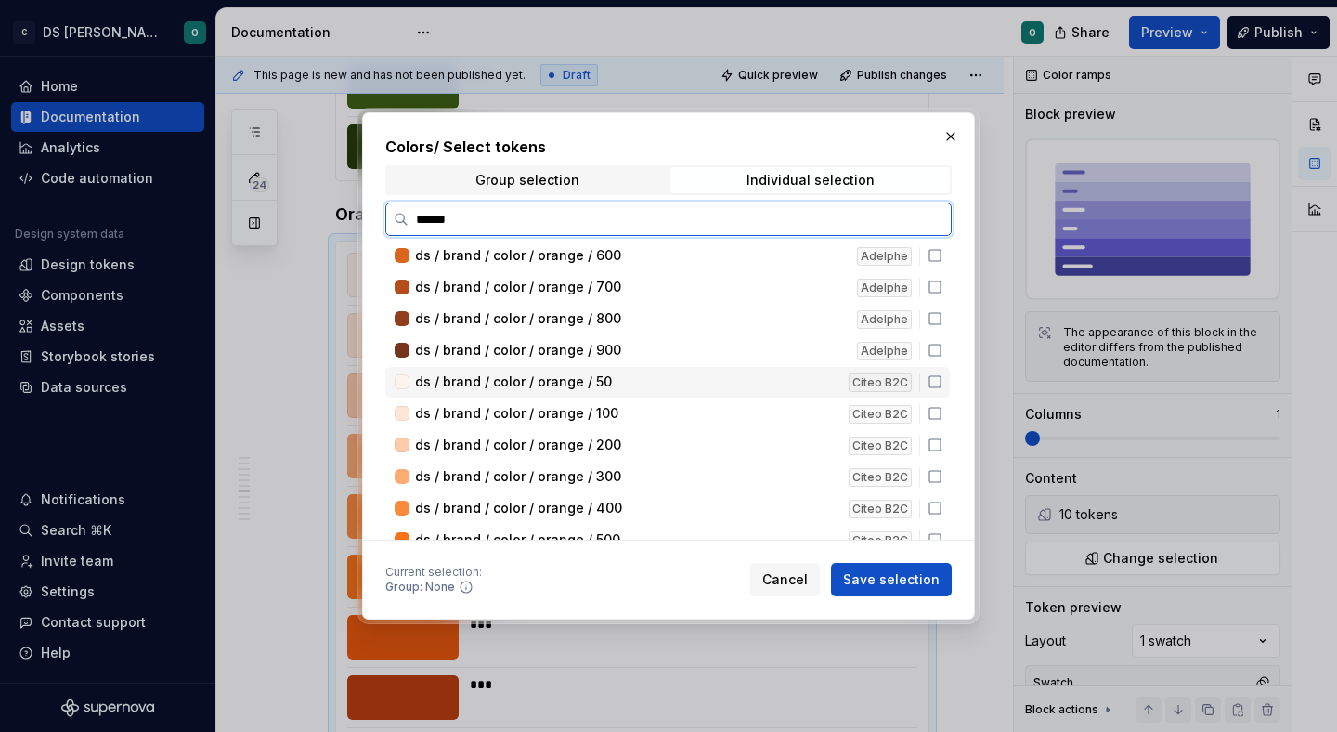
drag, startPoint x: 945, startPoint y: 383, endPoint x: 941, endPoint y: 405, distance: 22.6
click at [942, 383] on icon at bounding box center [935, 381] width 15 height 15
drag, startPoint x: 941, startPoint y: 409, endPoint x: 942, endPoint y: 429, distance: 19.5
click at [941, 409] on icon at bounding box center [935, 413] width 15 height 15
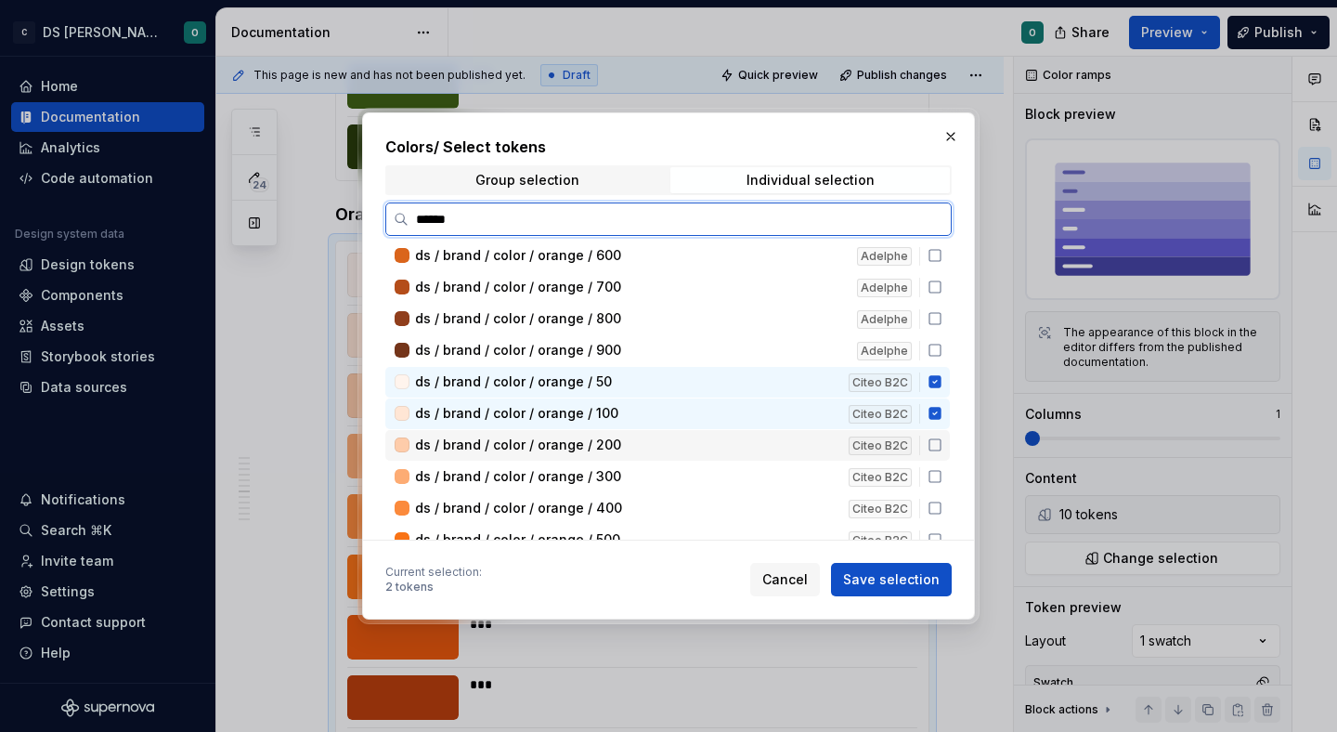
click at [942, 440] on icon at bounding box center [935, 444] width 15 height 15
click at [942, 474] on icon at bounding box center [935, 476] width 15 height 15
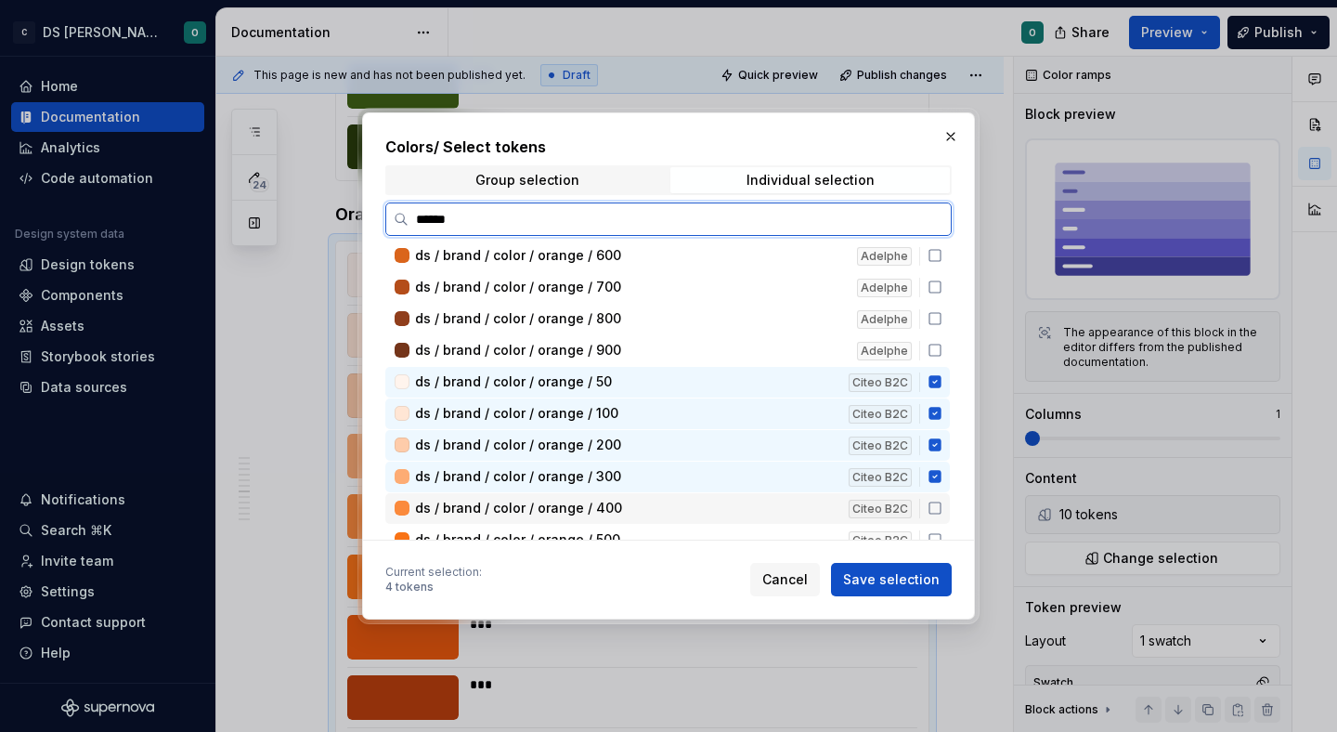
click at [941, 502] on icon at bounding box center [935, 507] width 15 height 15
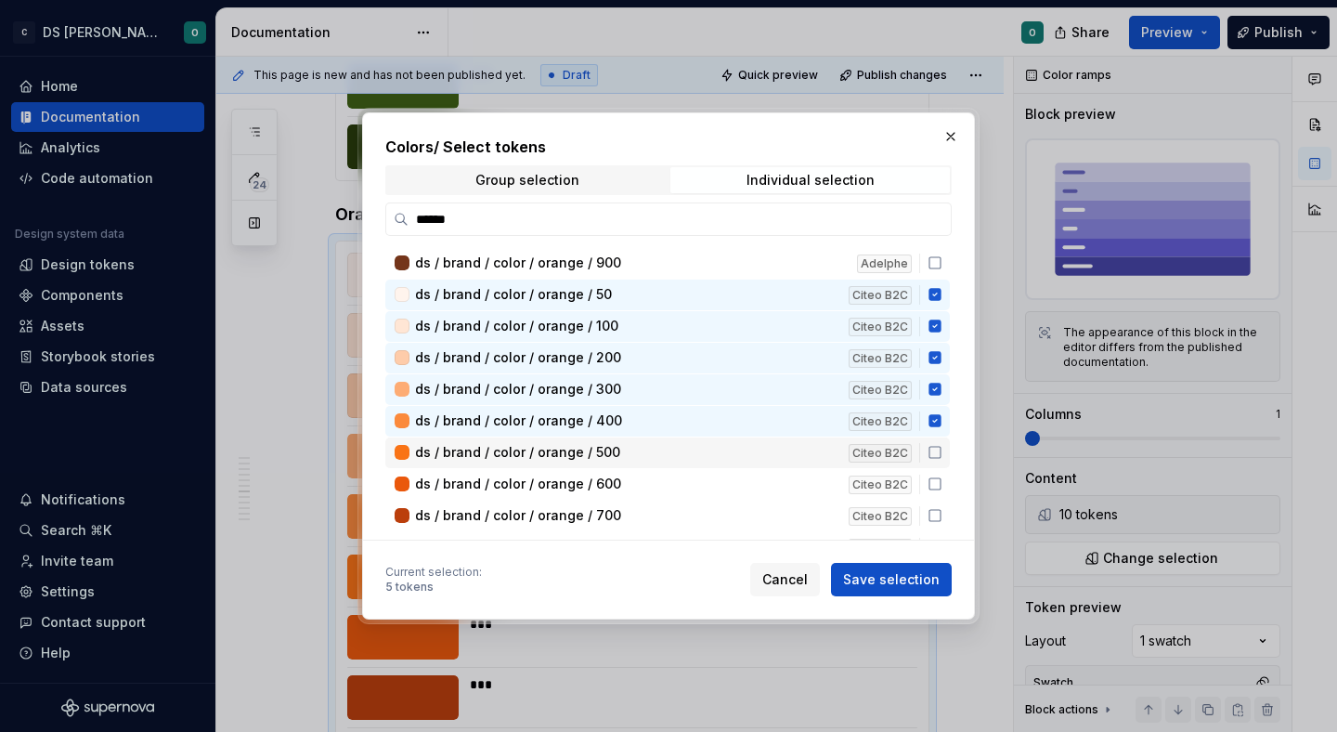
scroll to position [599, 0]
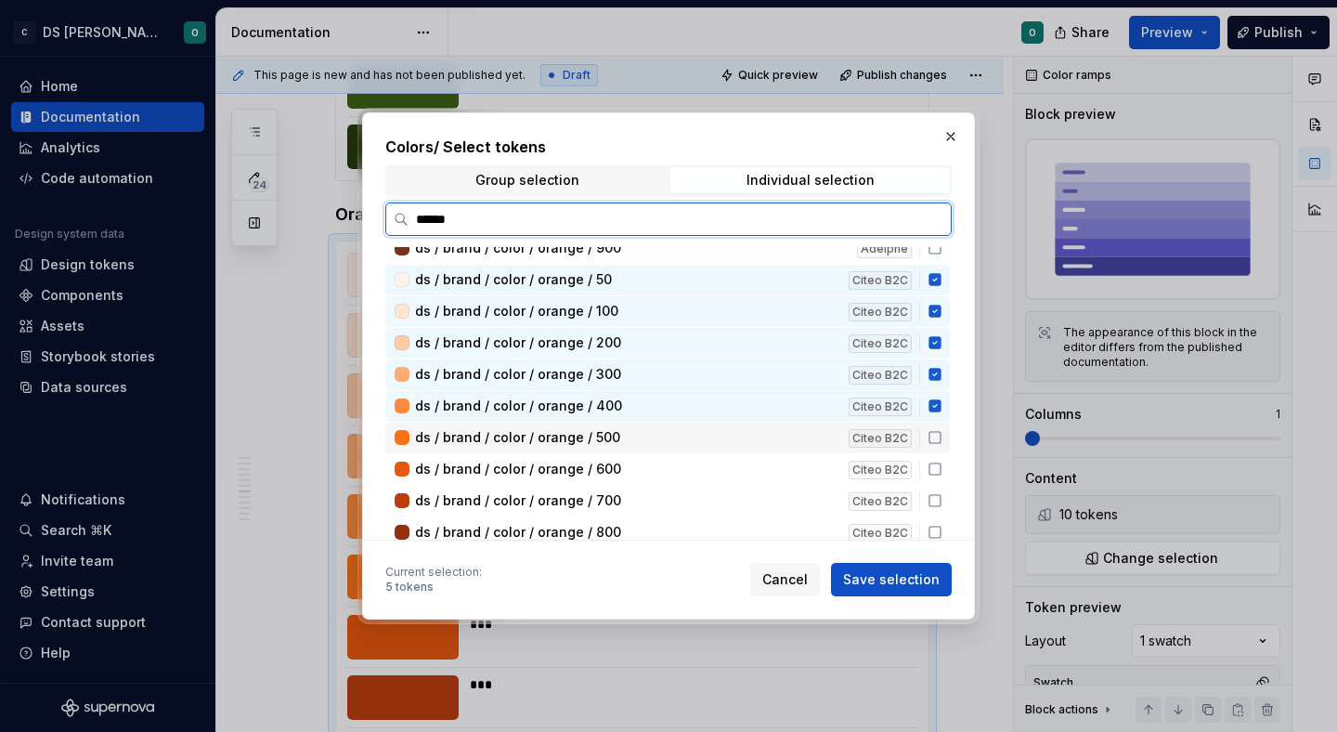
drag, startPoint x: 938, startPoint y: 435, endPoint x: 941, endPoint y: 466, distance: 30.9
click at [938, 442] on icon at bounding box center [934, 437] width 11 height 11
drag, startPoint x: 941, startPoint y: 472, endPoint x: 940, endPoint y: 499, distance: 27.0
click at [941, 473] on icon at bounding box center [935, 468] width 15 height 15
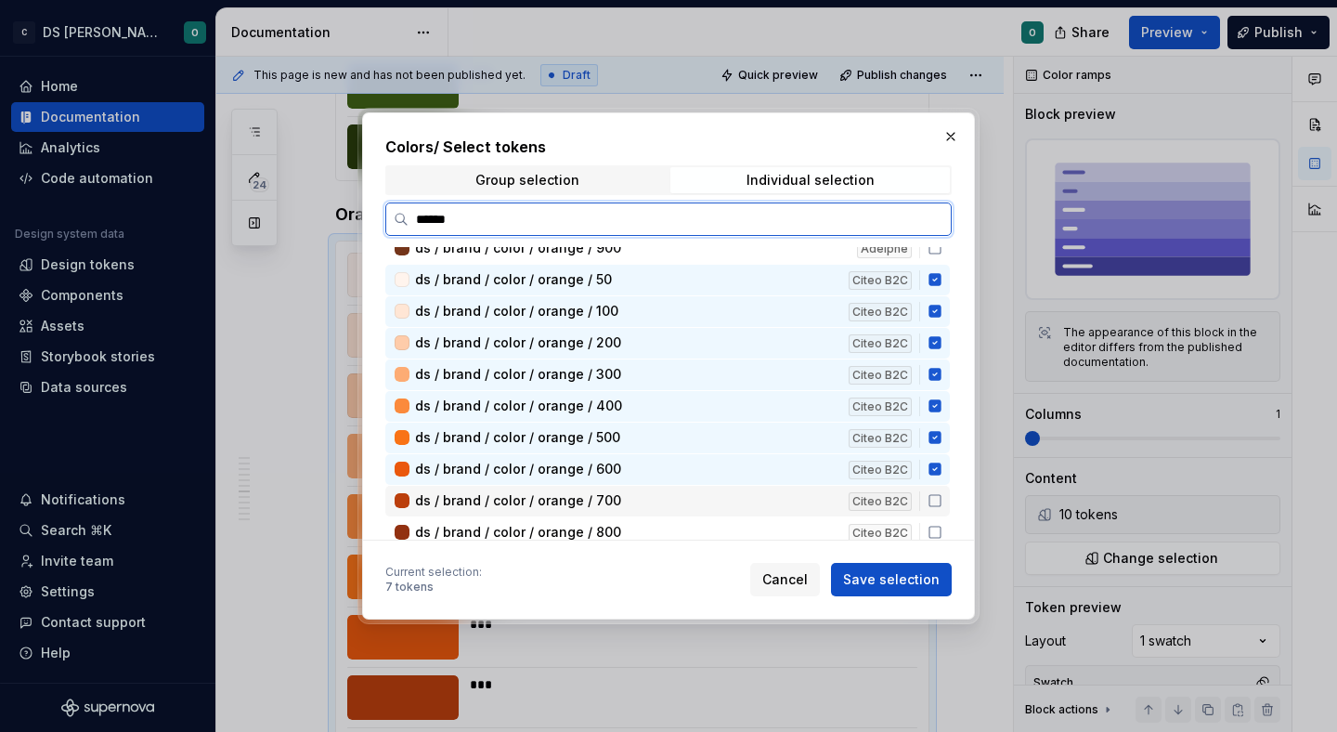
click at [940, 500] on icon at bounding box center [935, 500] width 15 height 15
click at [942, 526] on icon at bounding box center [935, 532] width 15 height 15
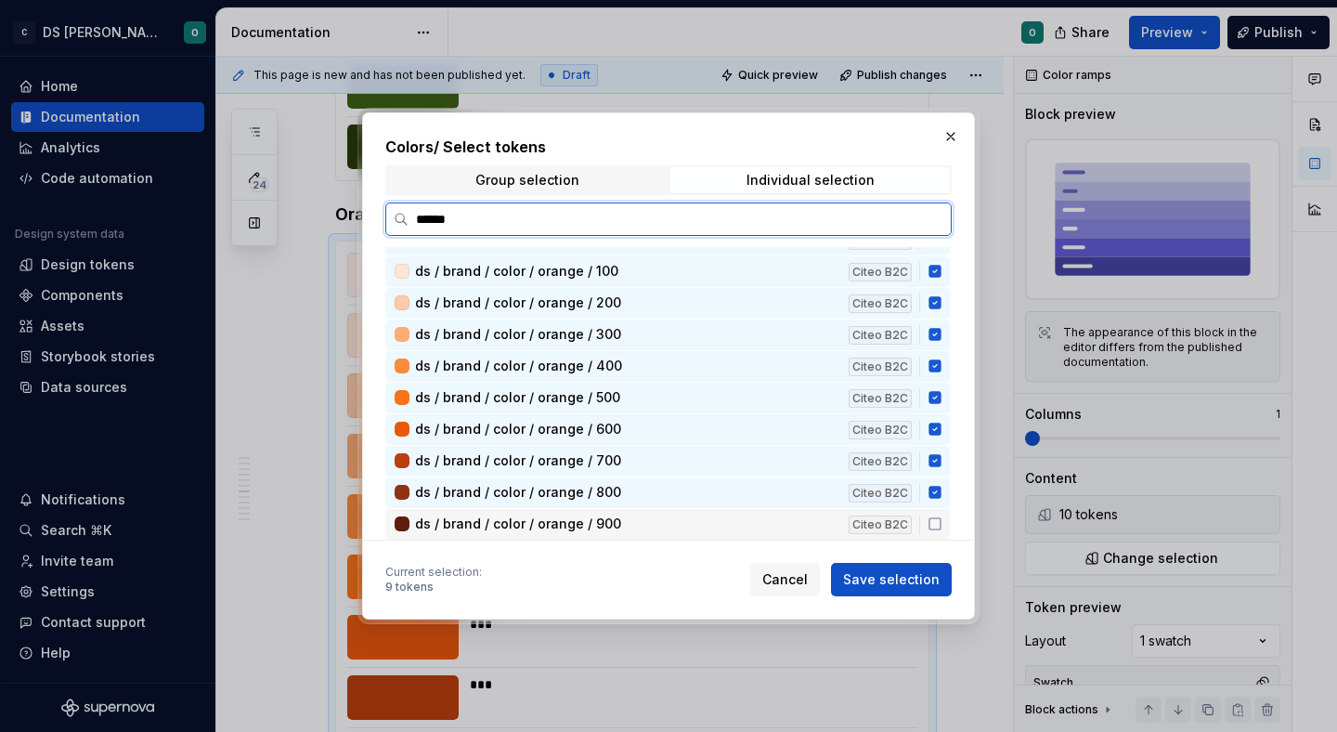
click at [942, 525] on icon at bounding box center [935, 523] width 15 height 15
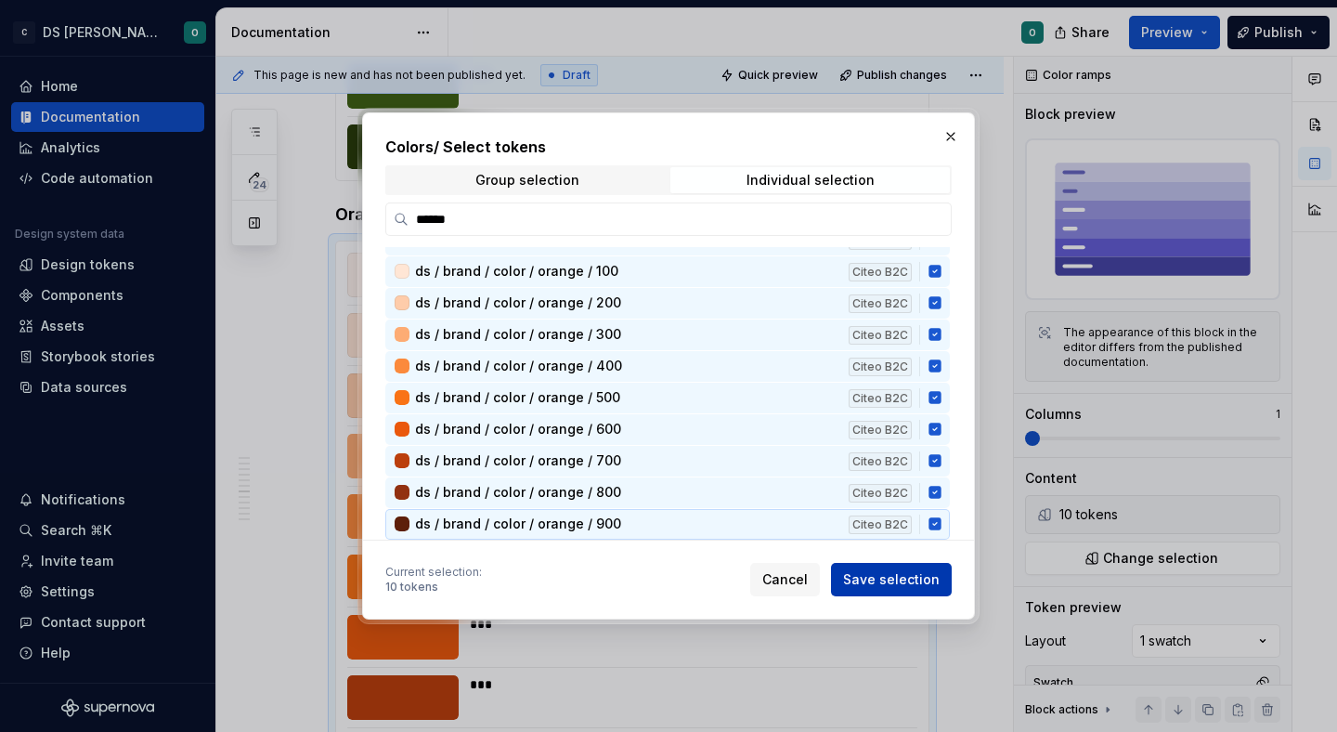
scroll to position [629, 0]
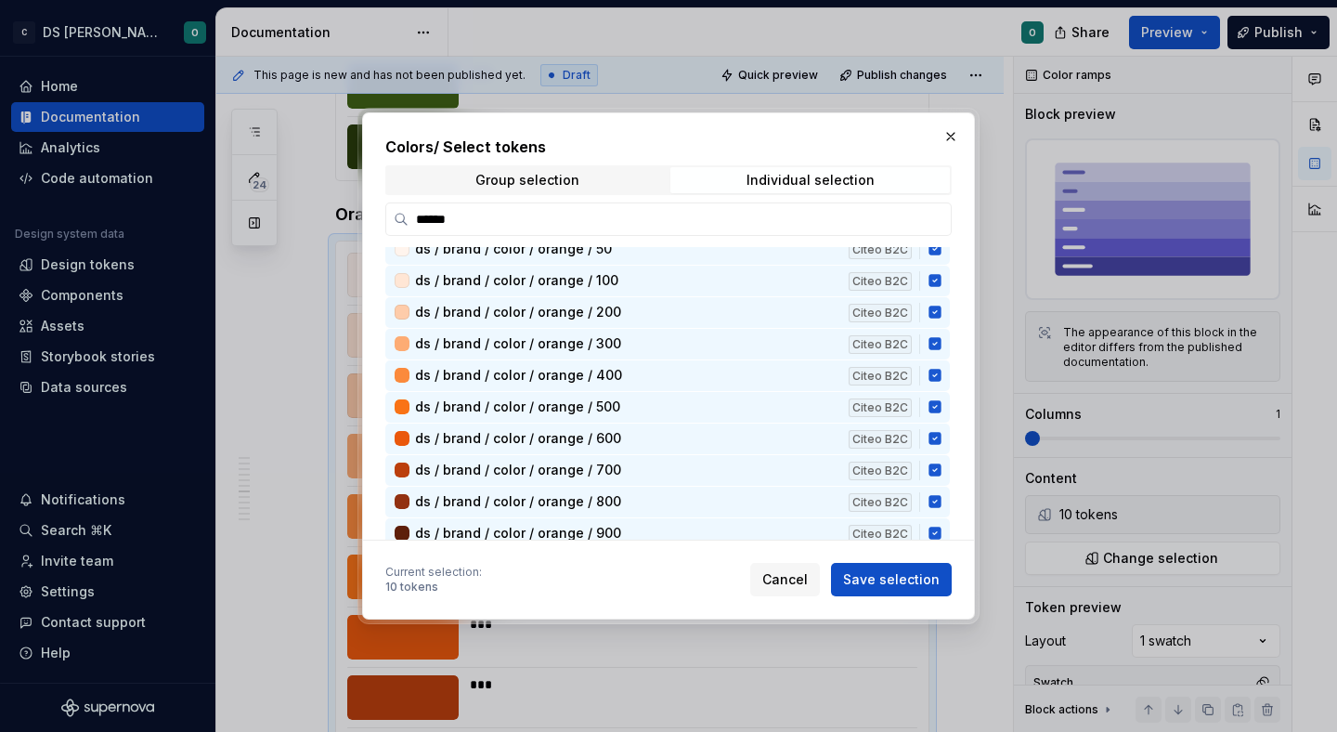
drag, startPoint x: 925, startPoint y: 580, endPoint x: 881, endPoint y: 539, distance: 60.4
click at [924, 580] on span "Save selection" at bounding box center [891, 579] width 97 height 19
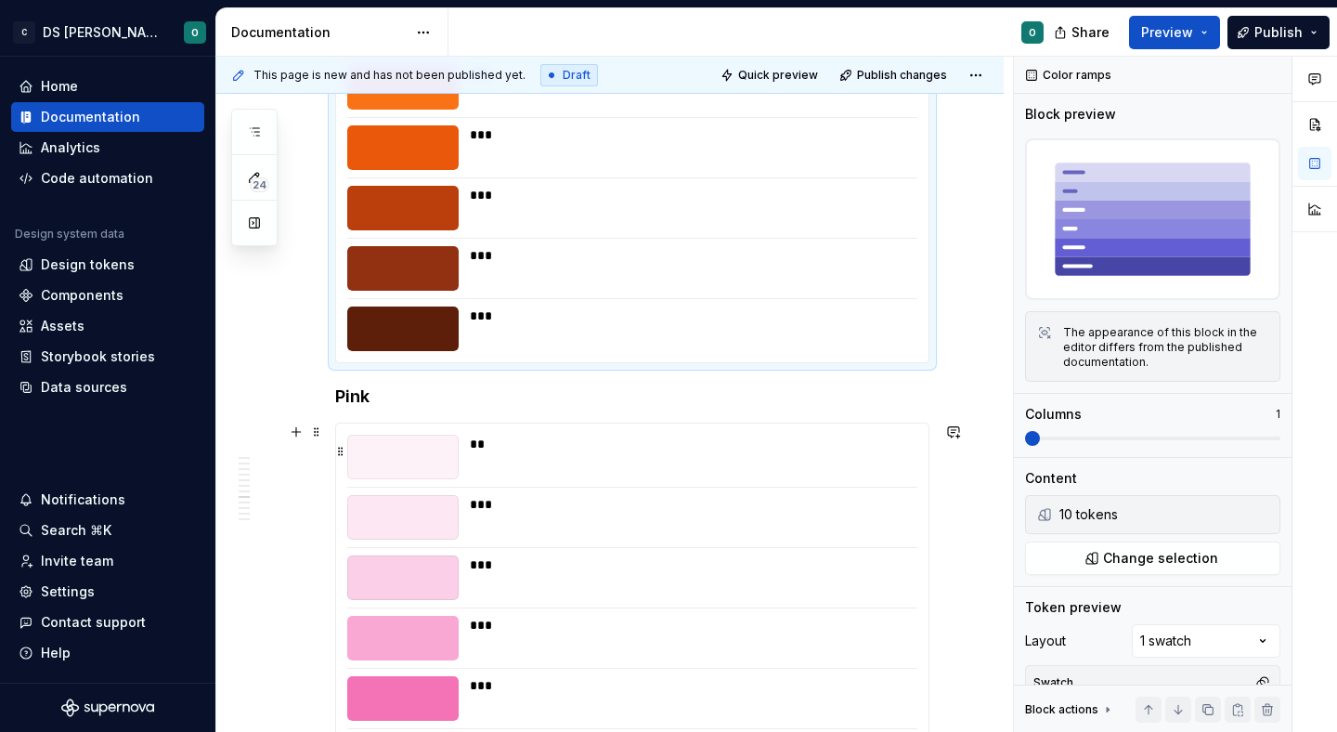
scroll to position [4748, 0]
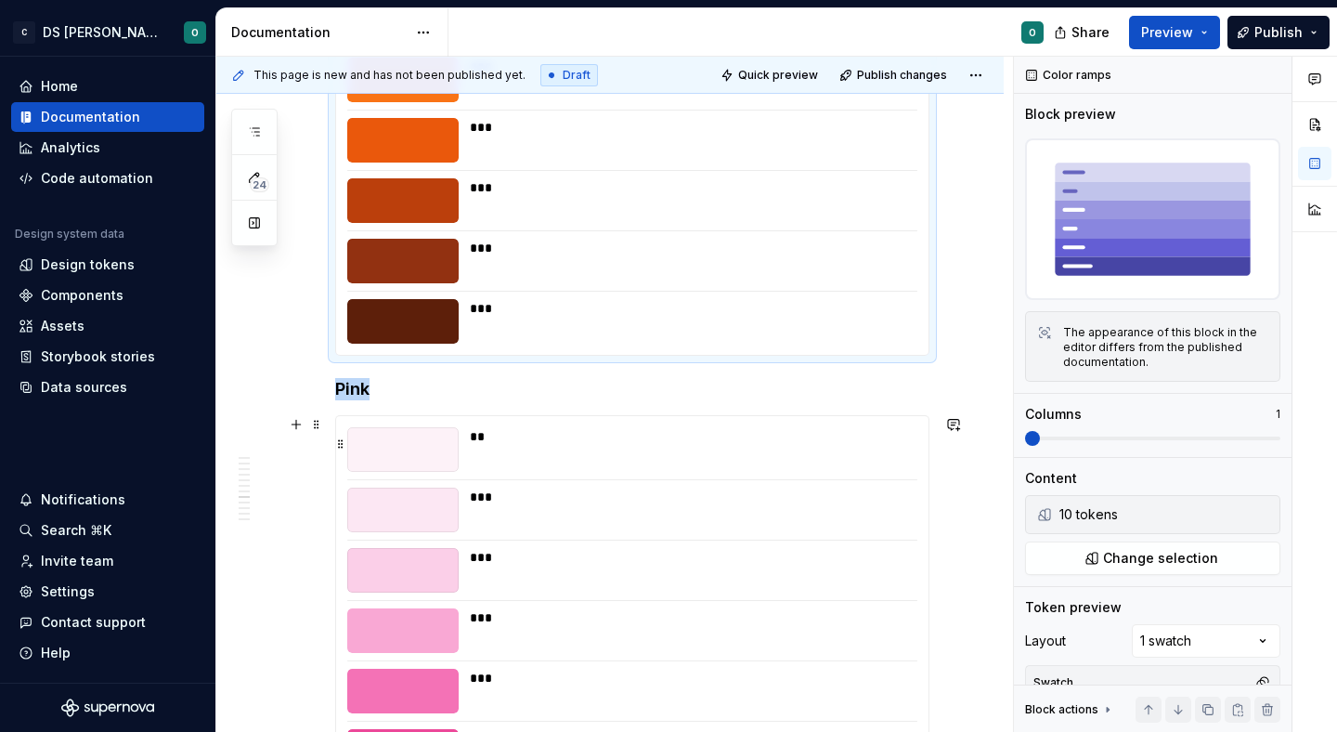
click at [755, 466] on div "**" at bounding box center [688, 449] width 436 height 45
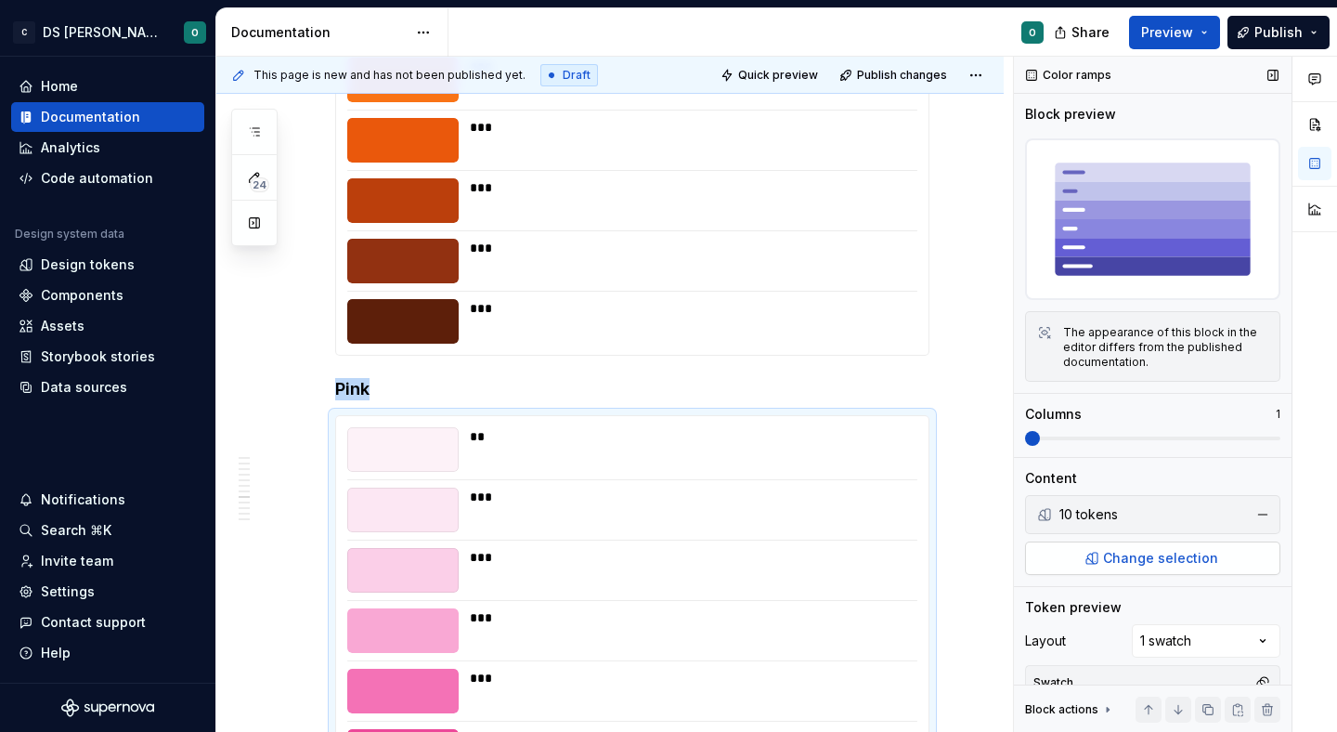
click at [1234, 547] on button "Change selection" at bounding box center [1152, 557] width 255 height 33
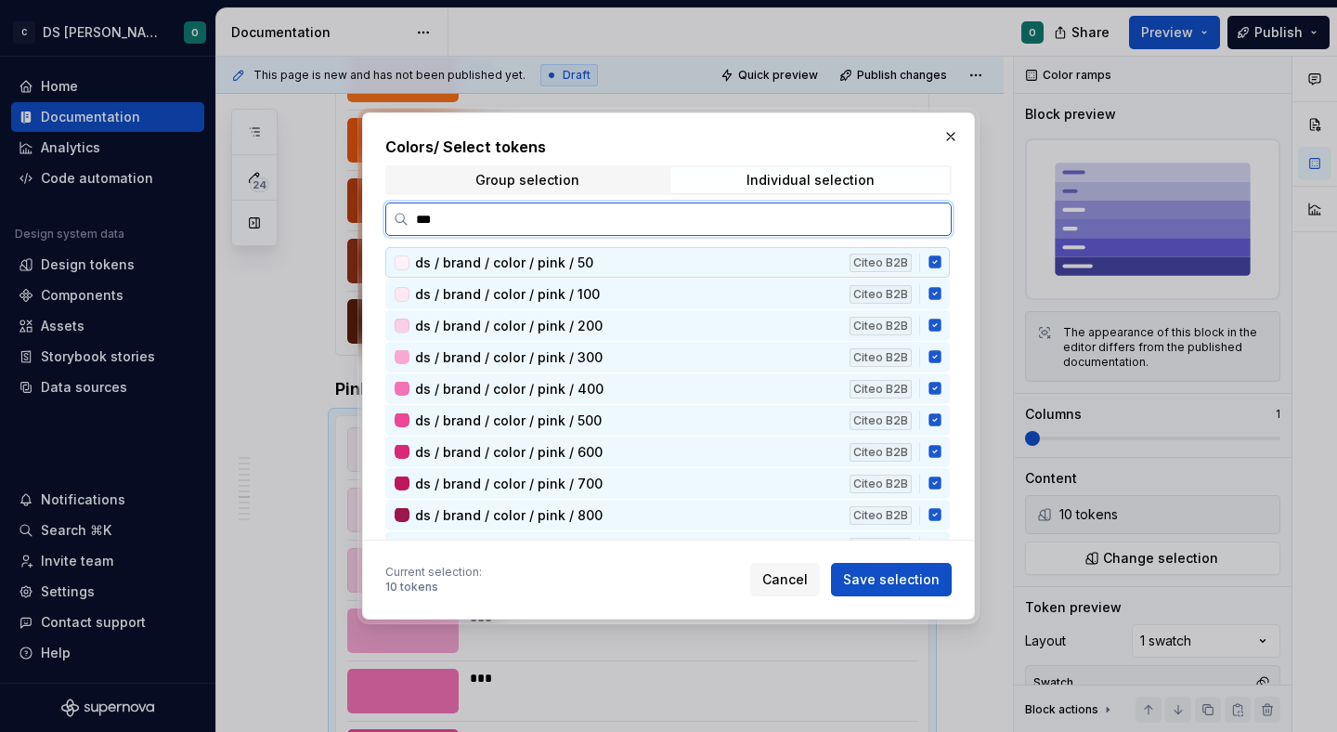
type input "****"
drag, startPoint x: 949, startPoint y: 258, endPoint x: 943, endPoint y: 287, distance: 29.3
click at [941, 258] on icon at bounding box center [934, 262] width 12 height 12
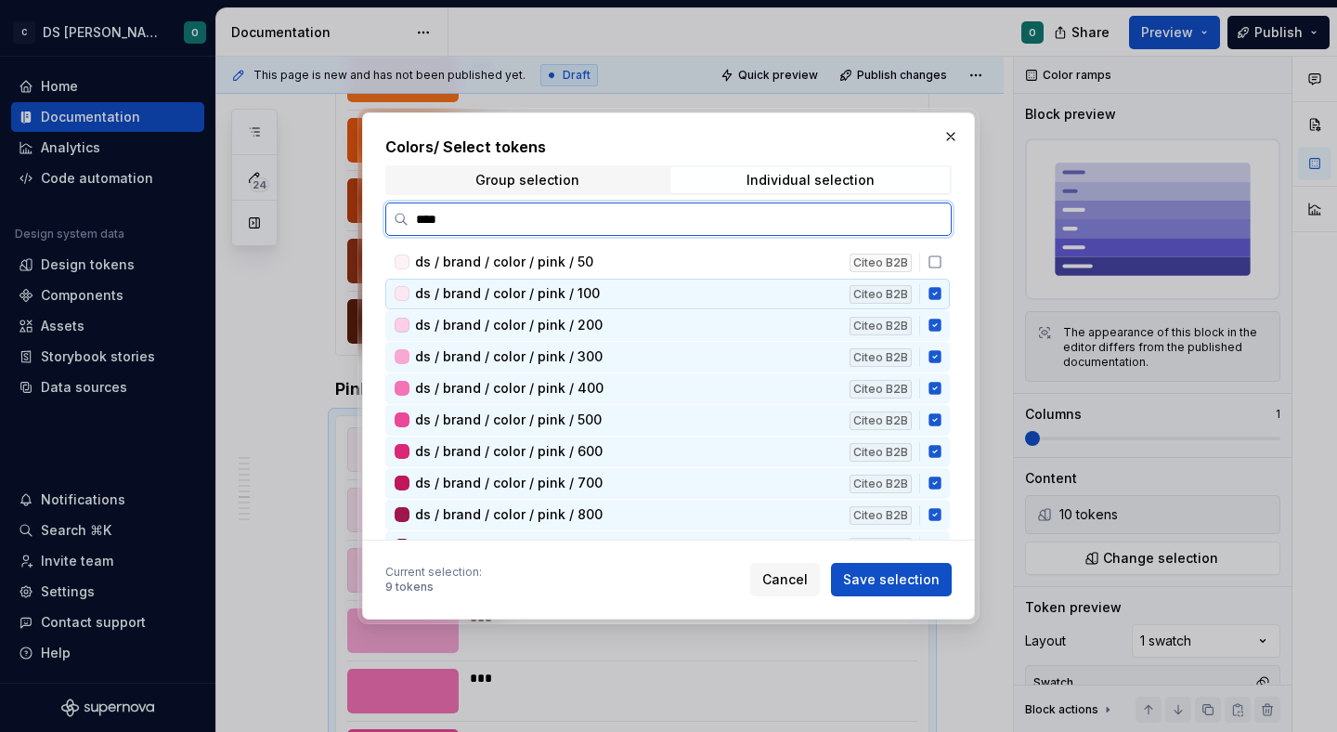
click at [942, 295] on icon at bounding box center [935, 293] width 15 height 15
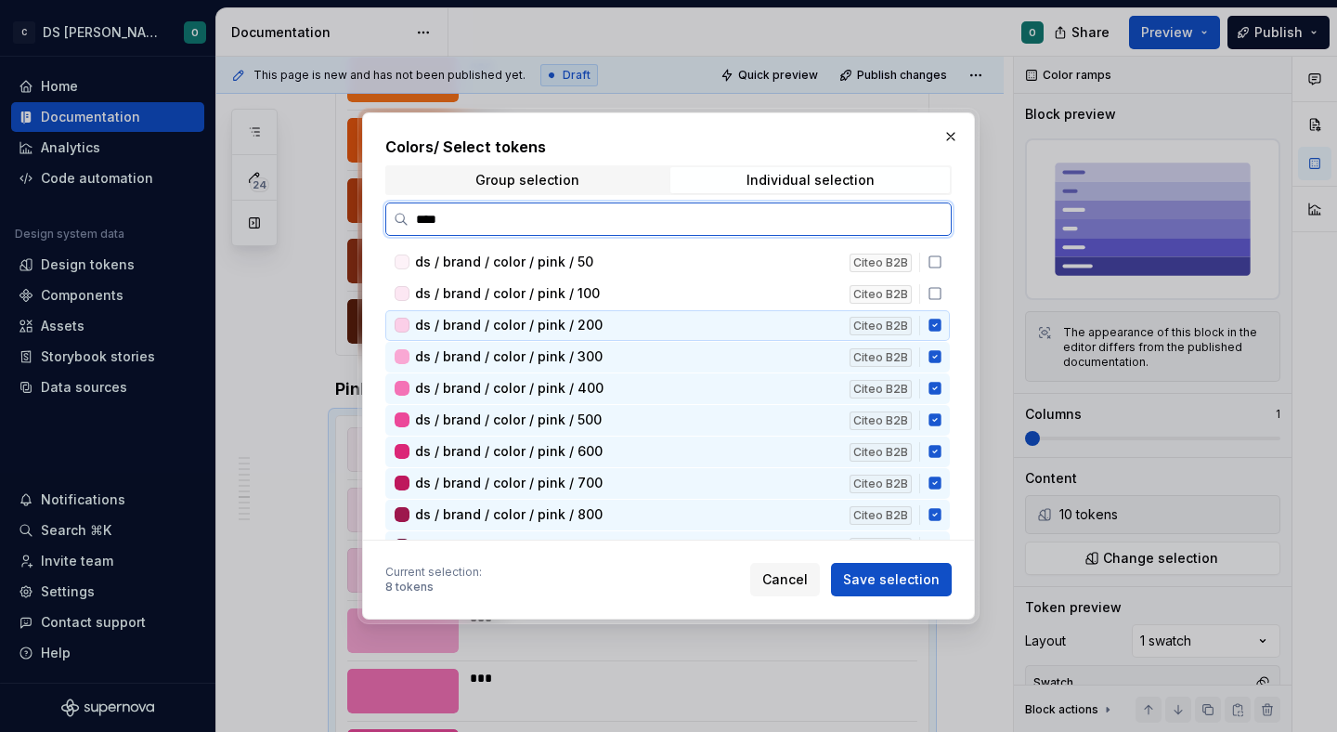
drag, startPoint x: 941, startPoint y: 326, endPoint x: 943, endPoint y: 343, distance: 16.8
click at [941, 331] on icon at bounding box center [934, 325] width 12 height 12
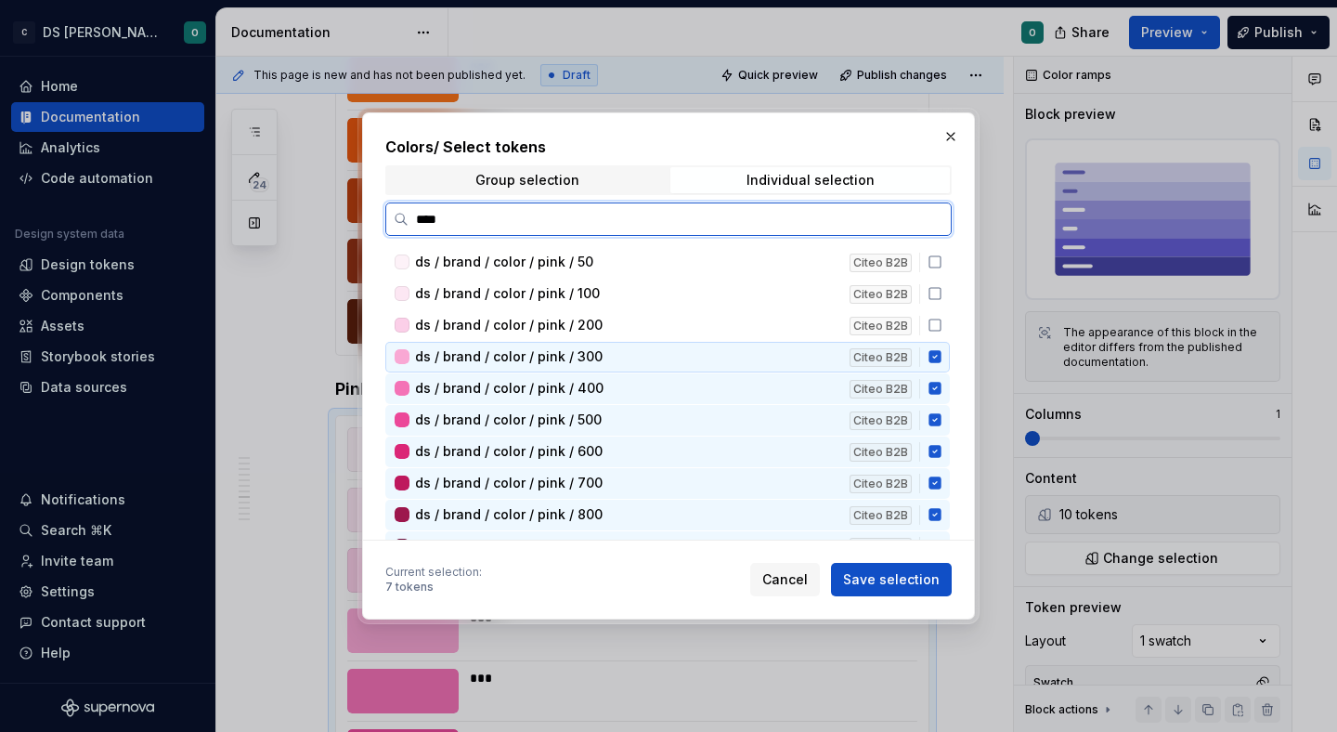
drag, startPoint x: 943, startPoint y: 352, endPoint x: 947, endPoint y: 379, distance: 27.2
click at [941, 358] on icon at bounding box center [934, 357] width 12 height 12
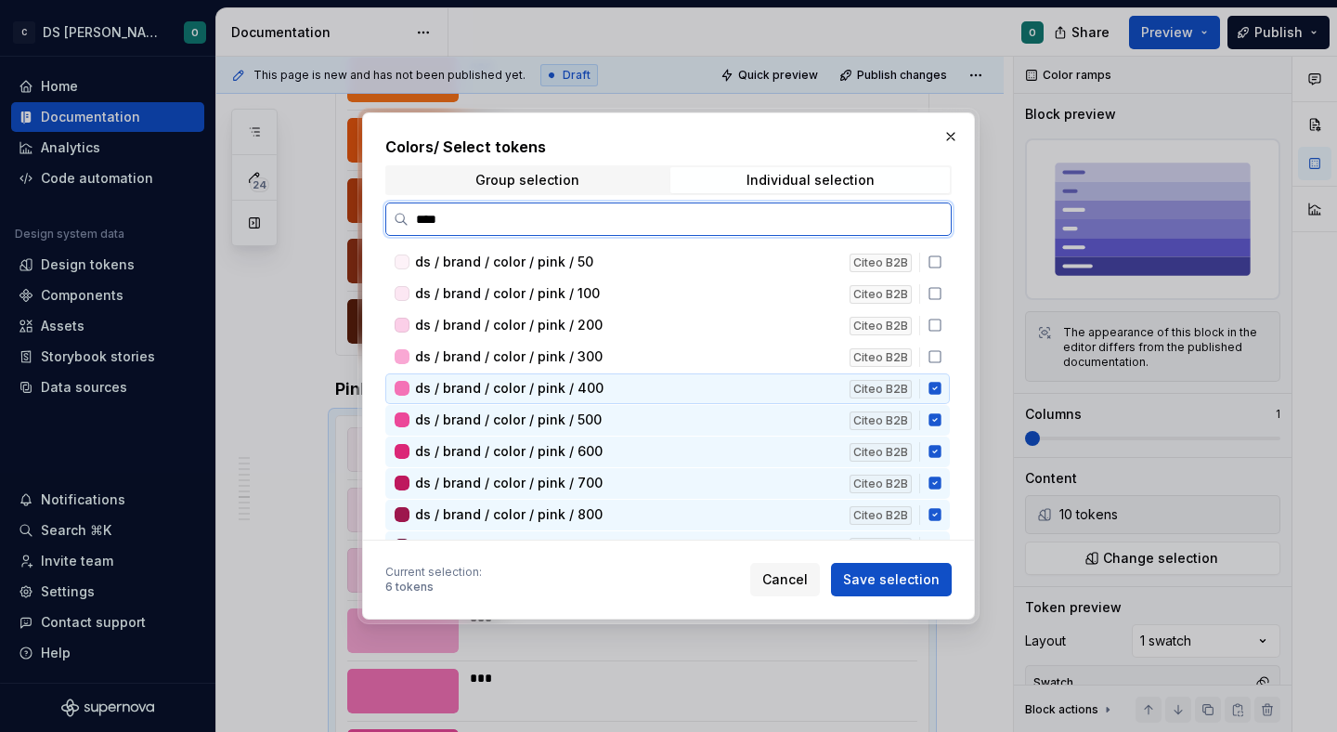
drag, startPoint x: 945, startPoint y: 383, endPoint x: 943, endPoint y: 400, distance: 16.8
click at [942, 387] on icon at bounding box center [935, 388] width 15 height 15
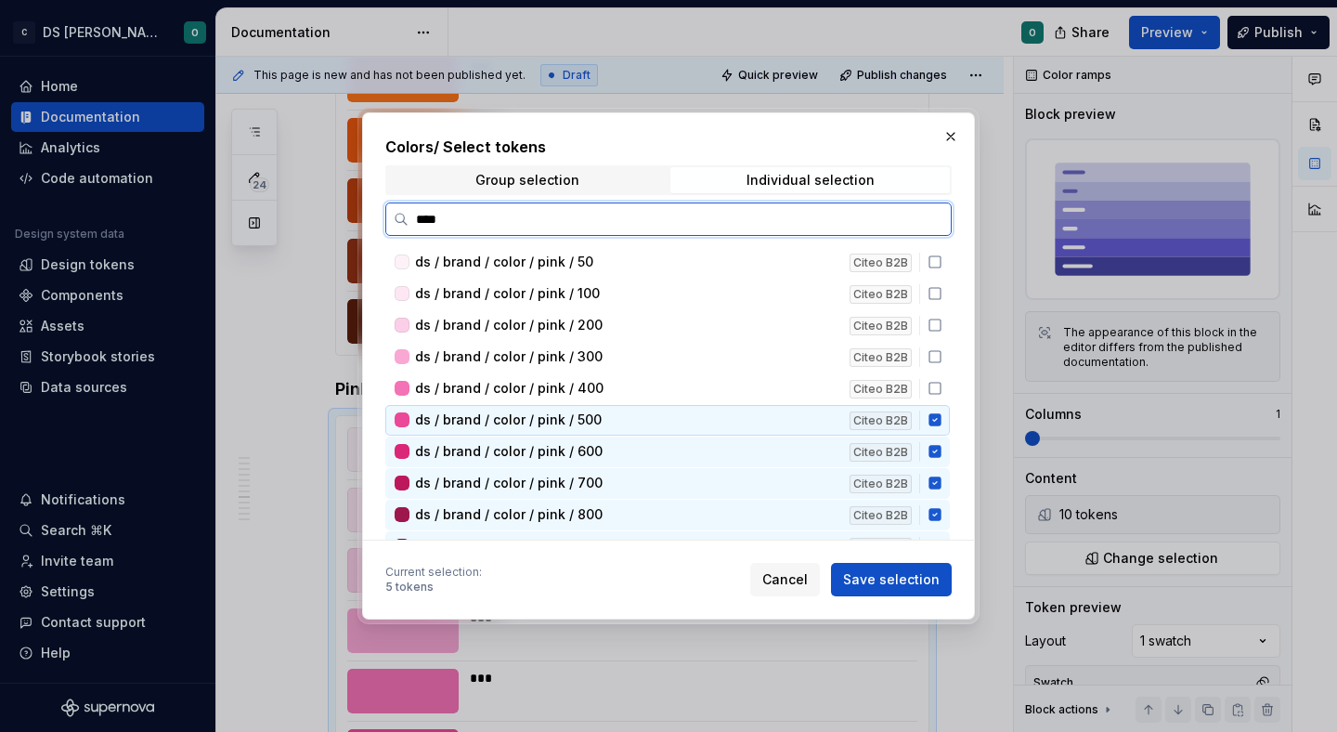
click at [948, 416] on div "ds / brand / color / pink / 500 Citeo B2B" at bounding box center [667, 420] width 564 height 31
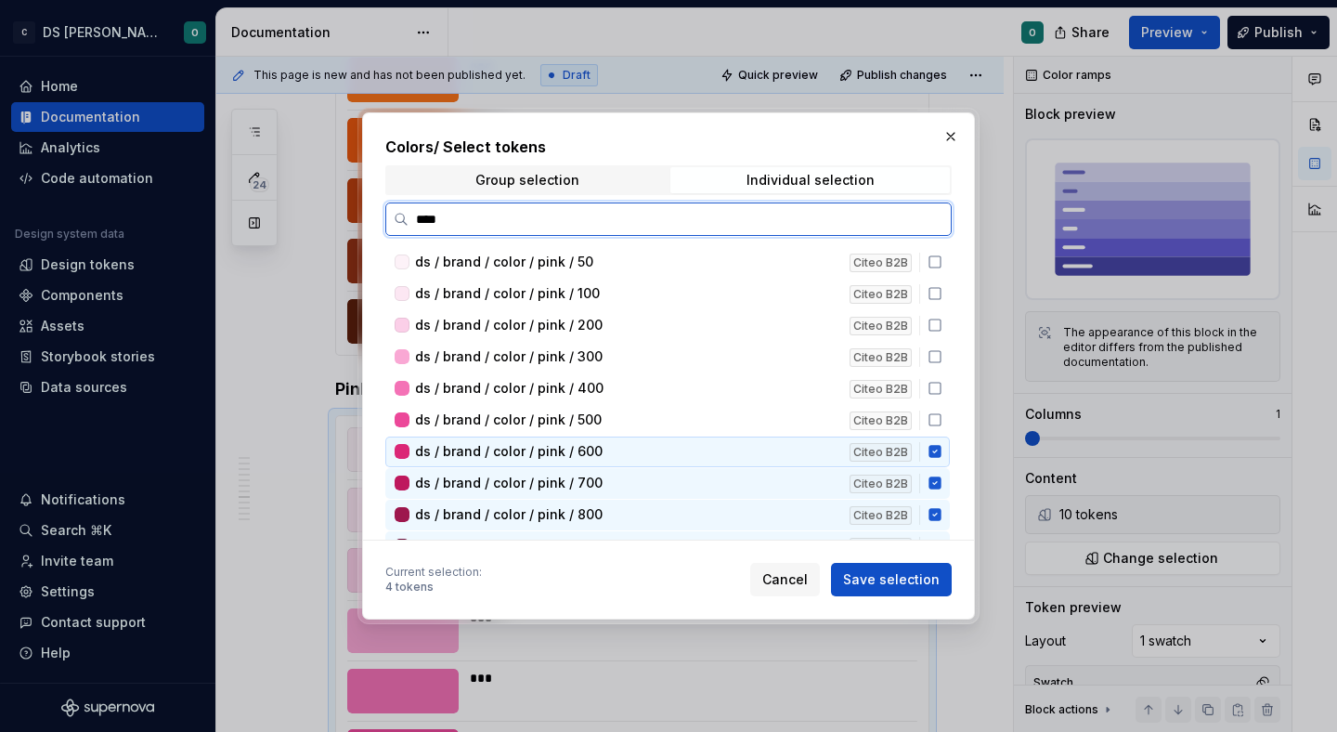
drag, startPoint x: 943, startPoint y: 455, endPoint x: 948, endPoint y: 488, distance: 33.7
click at [943, 459] on div "ds / brand / color / pink / 600 Citeo B2B" at bounding box center [667, 451] width 564 height 31
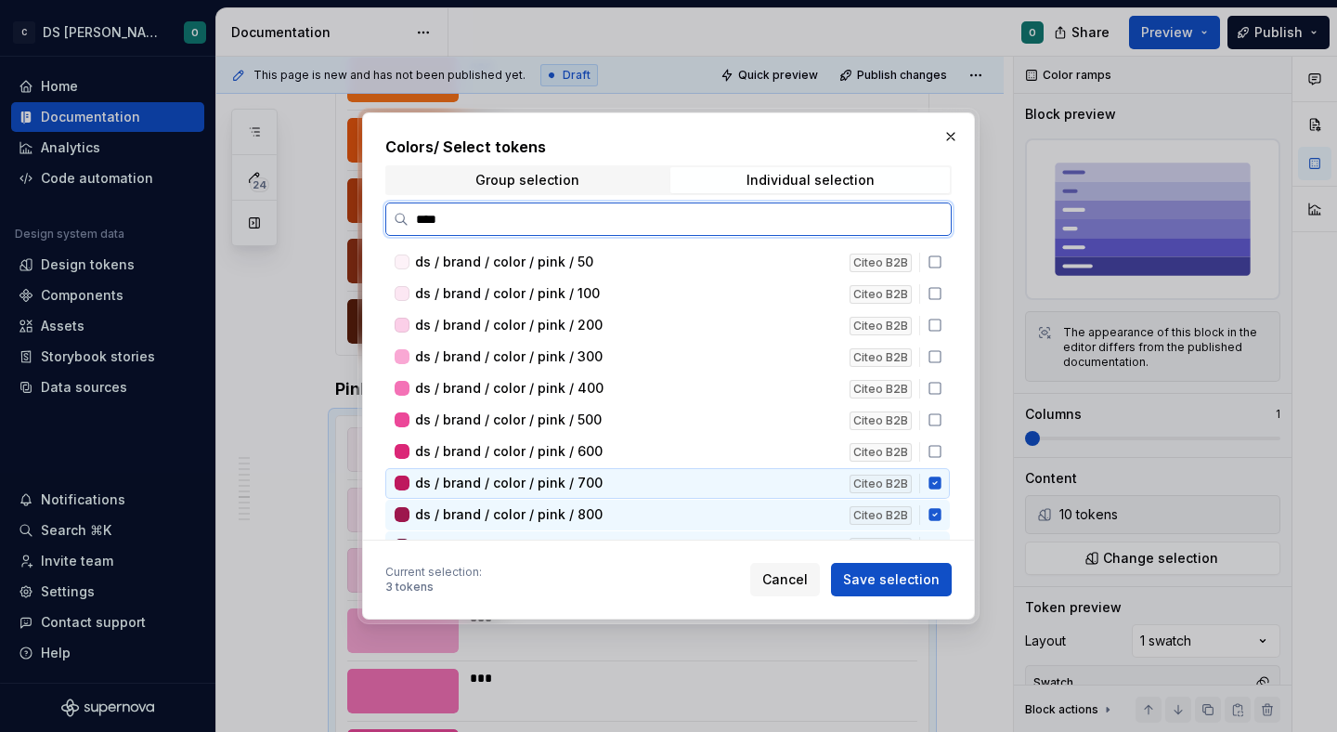
drag, startPoint x: 948, startPoint y: 488, endPoint x: 944, endPoint y: 503, distance: 15.3
click at [947, 490] on div "ds / brand / color / pink / 700 Citeo B2B" at bounding box center [667, 483] width 564 height 31
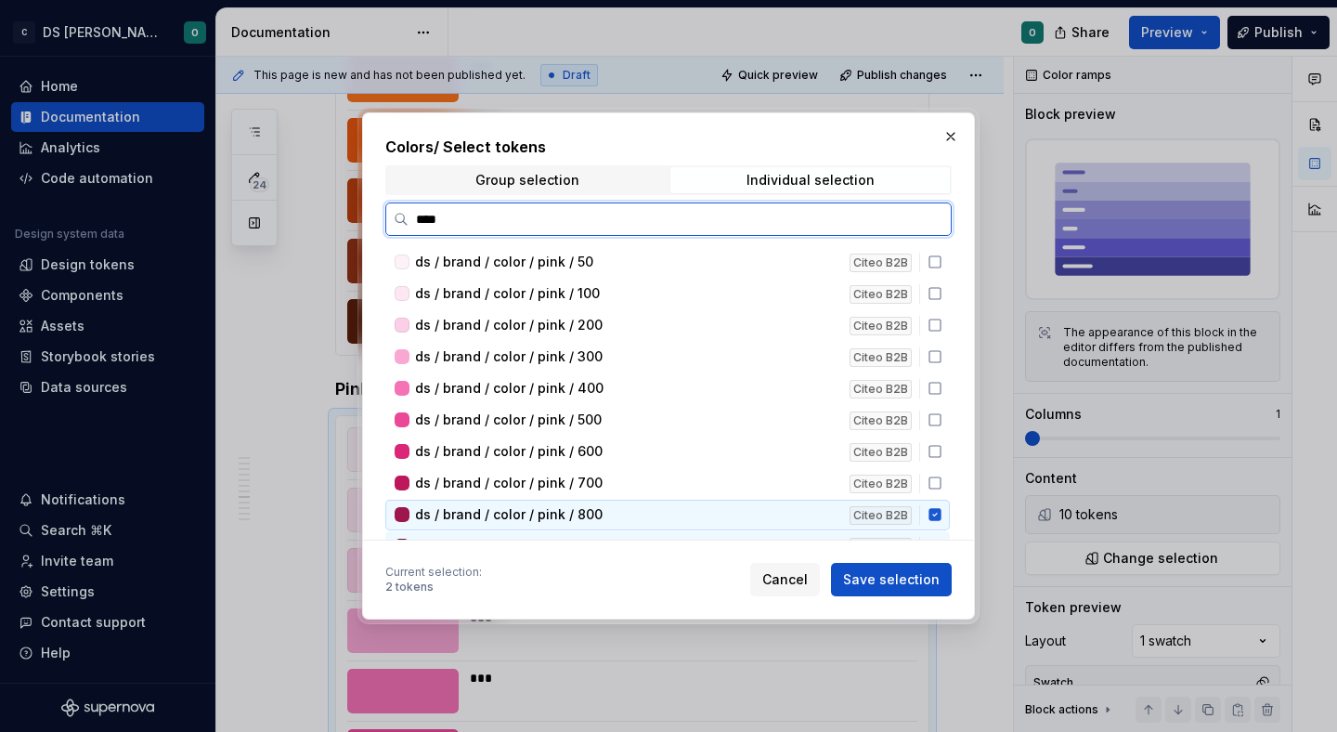
click at [944, 506] on div "ds / brand / color / pink / 800 Citeo B2B" at bounding box center [667, 515] width 564 height 31
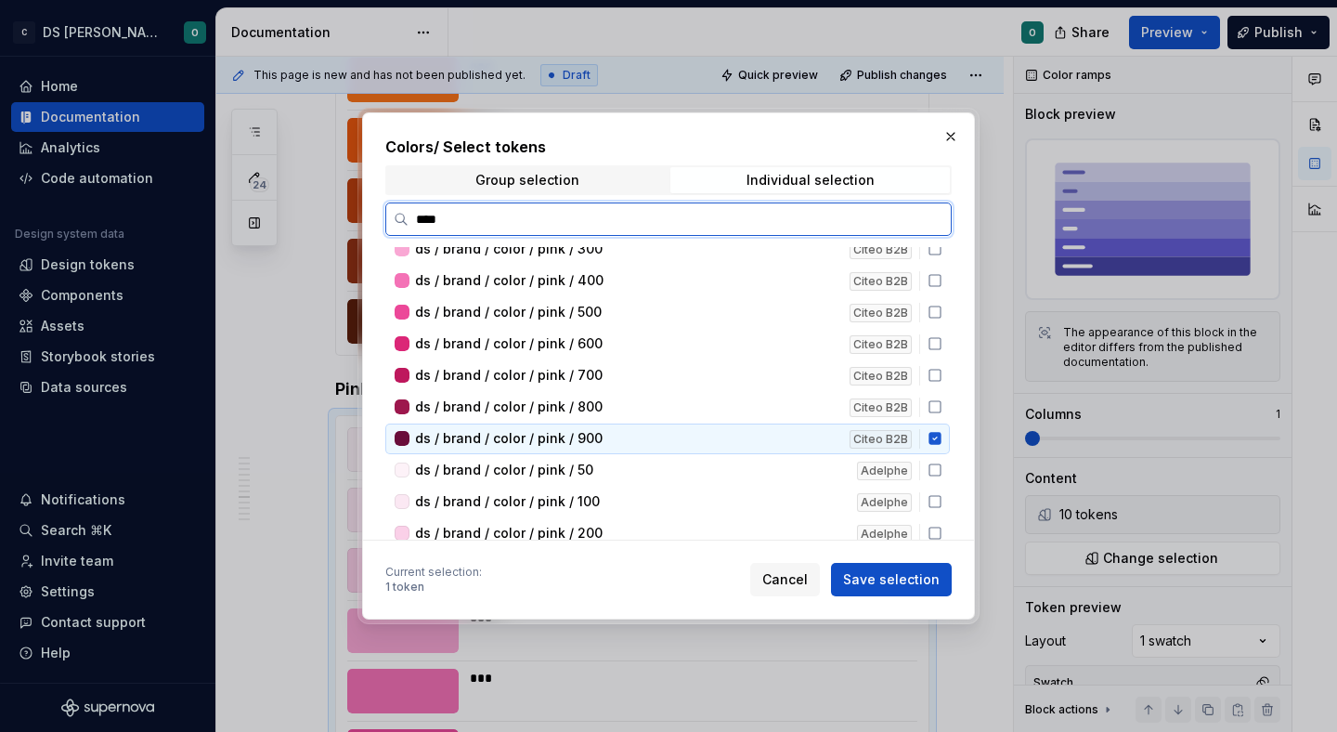
click at [928, 439] on div "Citeo B2B" at bounding box center [889, 438] width 78 height 19
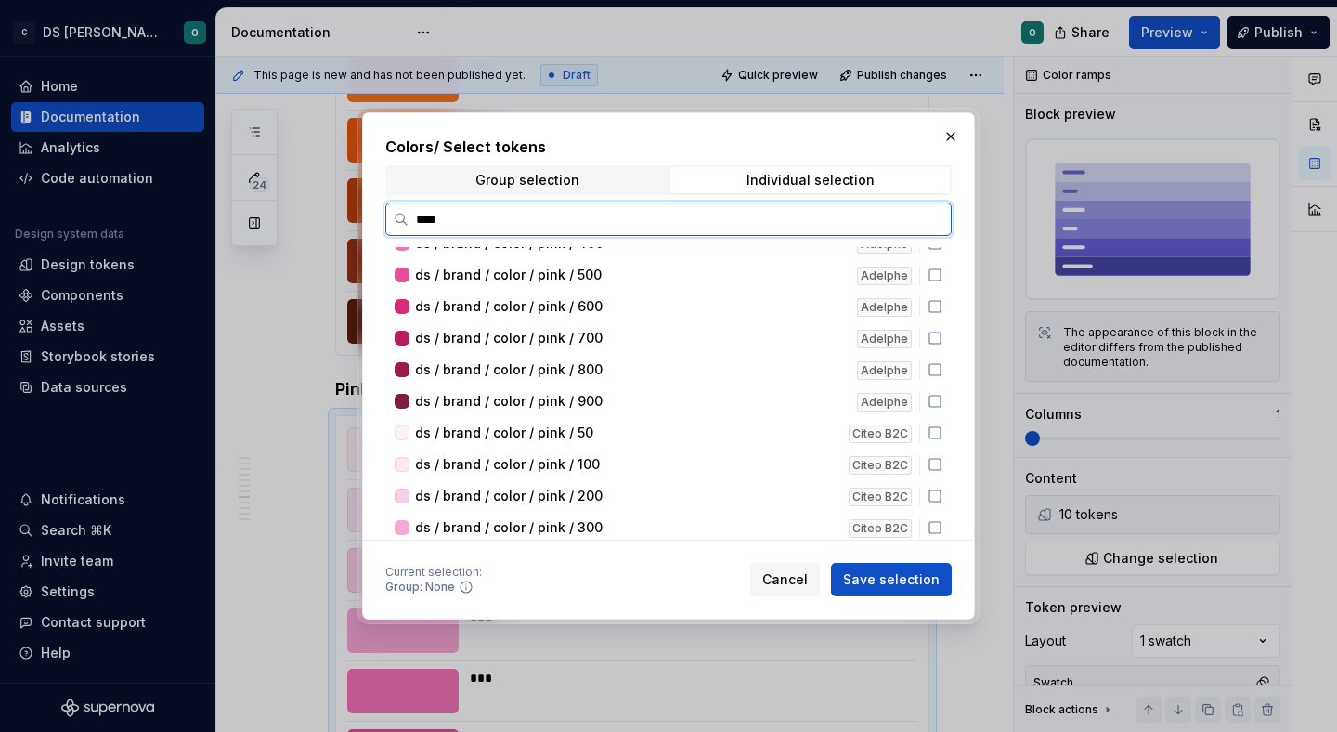
scroll to position [495, 0]
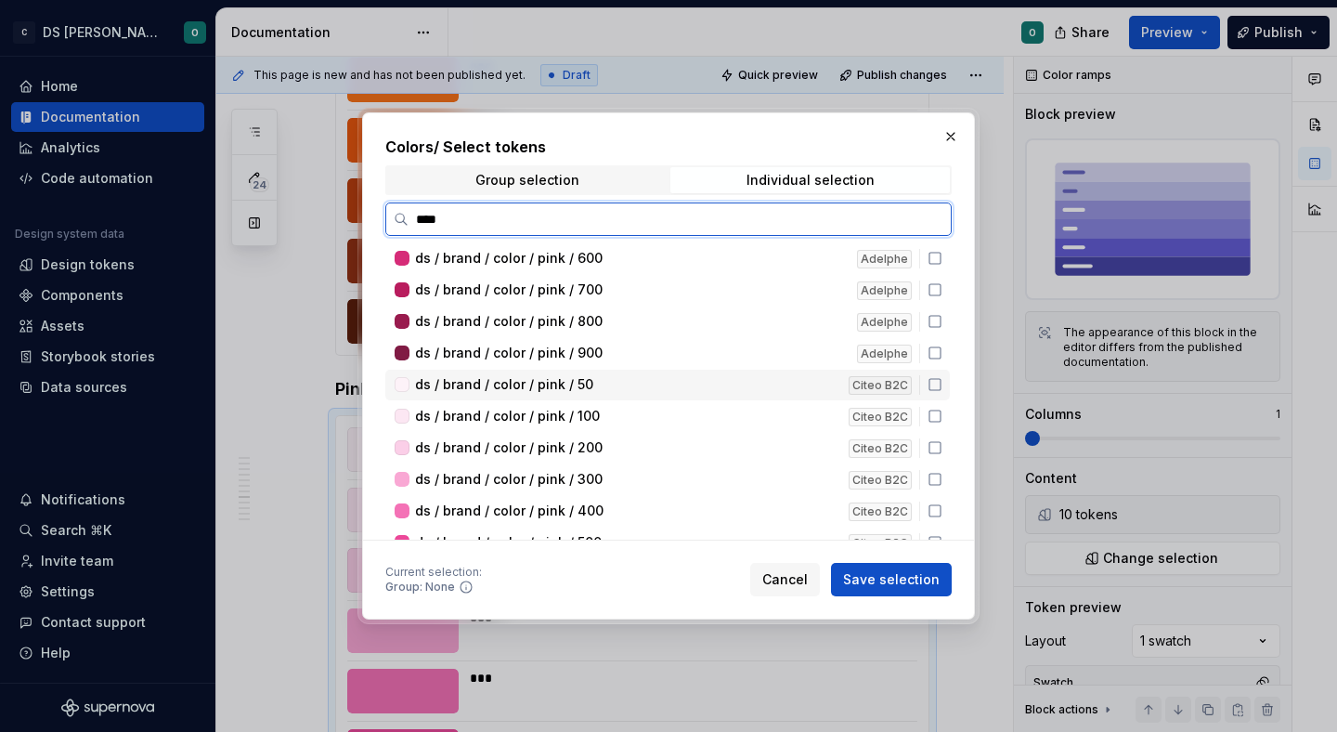
click at [941, 379] on icon at bounding box center [934, 384] width 11 height 11
drag, startPoint x: 944, startPoint y: 417, endPoint x: 946, endPoint y: 431, distance: 14.0
click at [942, 422] on icon at bounding box center [935, 416] width 15 height 15
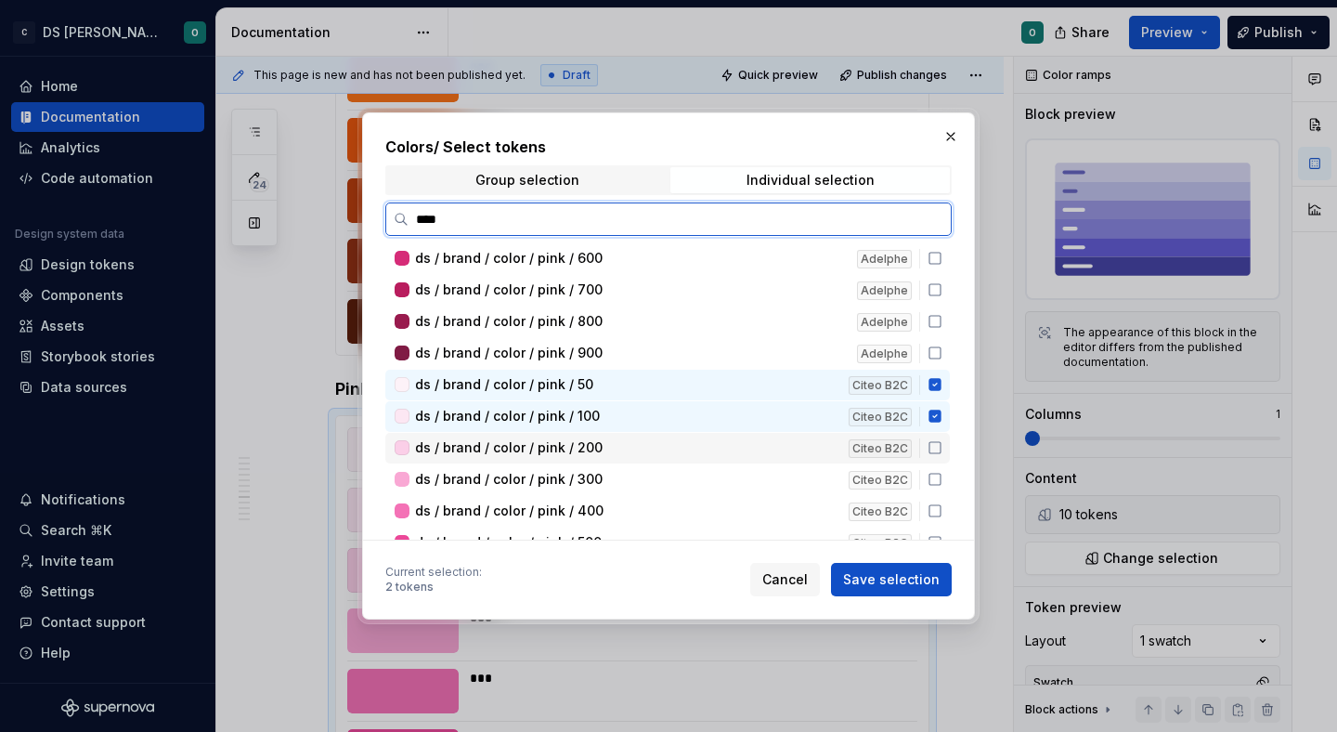
drag, startPoint x: 945, startPoint y: 445, endPoint x: 944, endPoint y: 462, distance: 17.7
click at [942, 447] on icon at bounding box center [935, 447] width 15 height 15
drag, startPoint x: 942, startPoint y: 469, endPoint x: 946, endPoint y: 493, distance: 24.4
click at [944, 474] on div "ds / brand / color / pink / 300 Citeo B2C" at bounding box center [667, 479] width 564 height 31
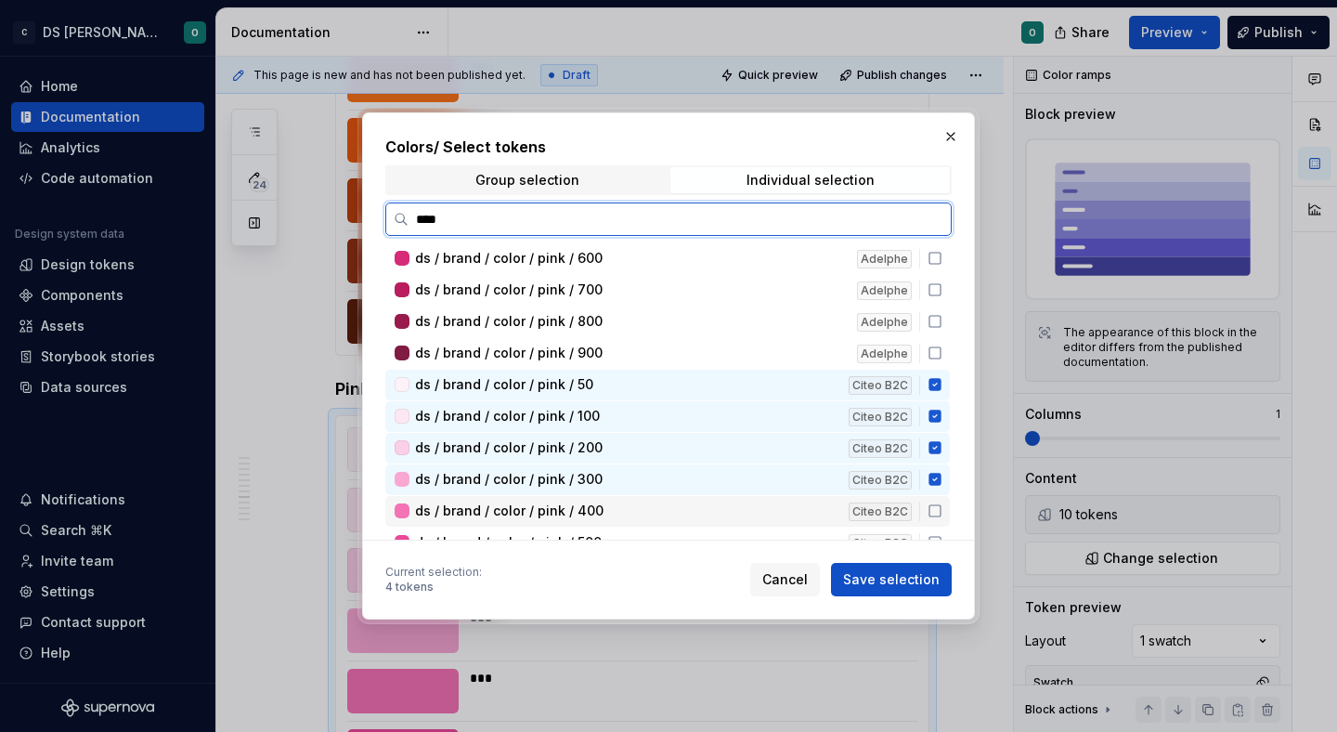
click at [942, 505] on icon at bounding box center [935, 510] width 15 height 15
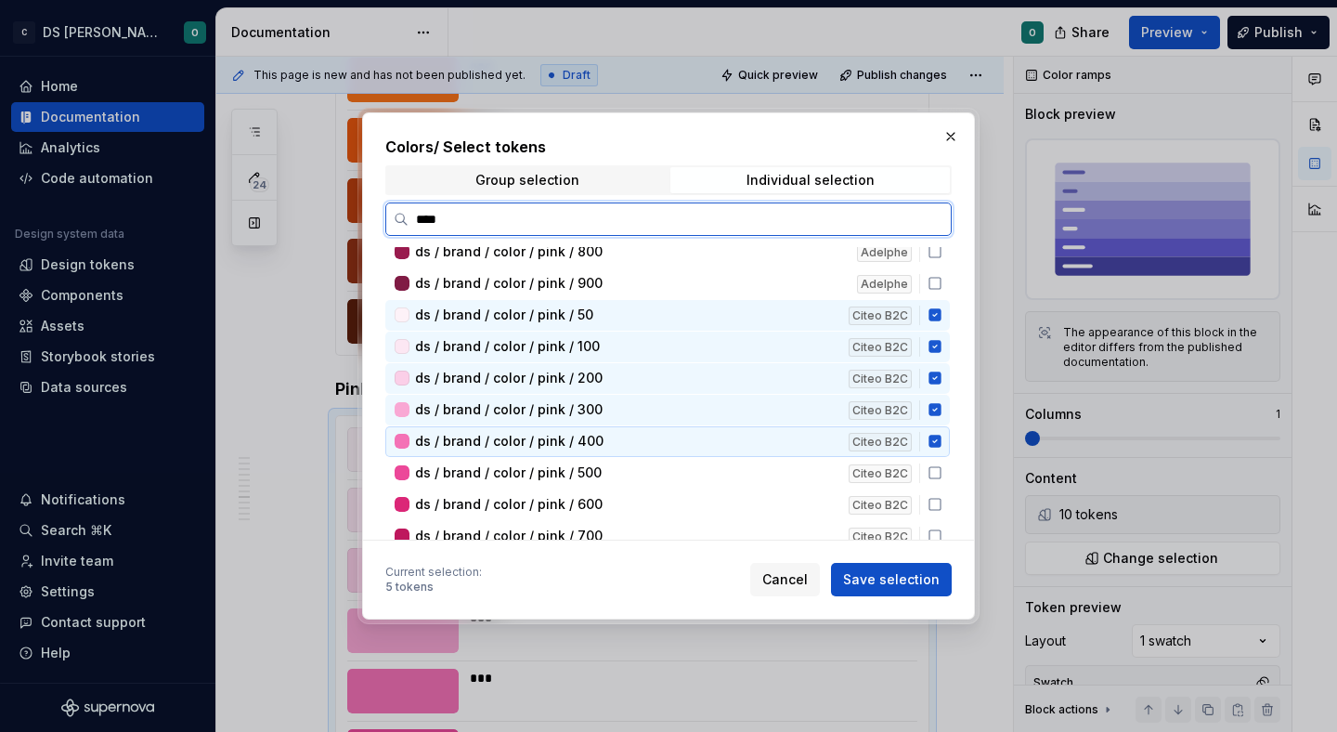
scroll to position [585, 0]
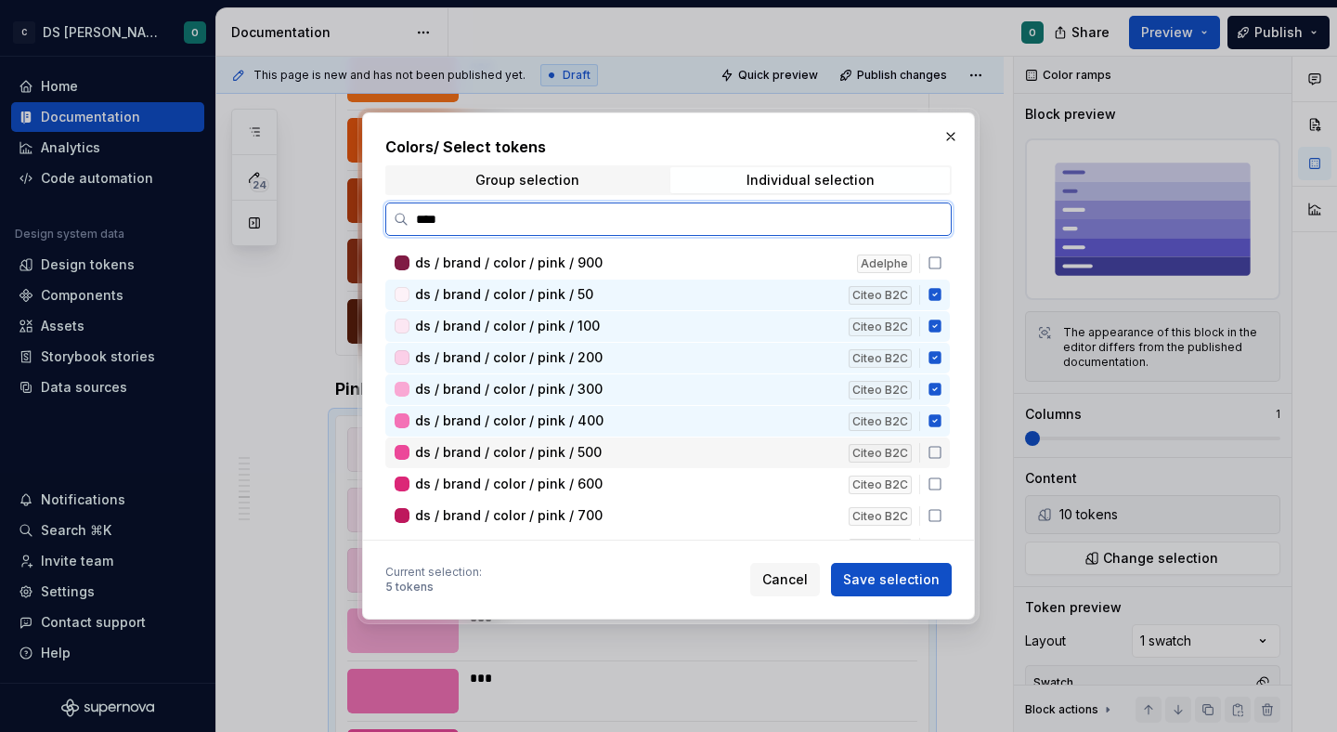
drag, startPoint x: 942, startPoint y: 455, endPoint x: 943, endPoint y: 478, distance: 23.2
click at [942, 455] on icon at bounding box center [935, 452] width 15 height 15
click at [942, 483] on icon at bounding box center [935, 483] width 15 height 15
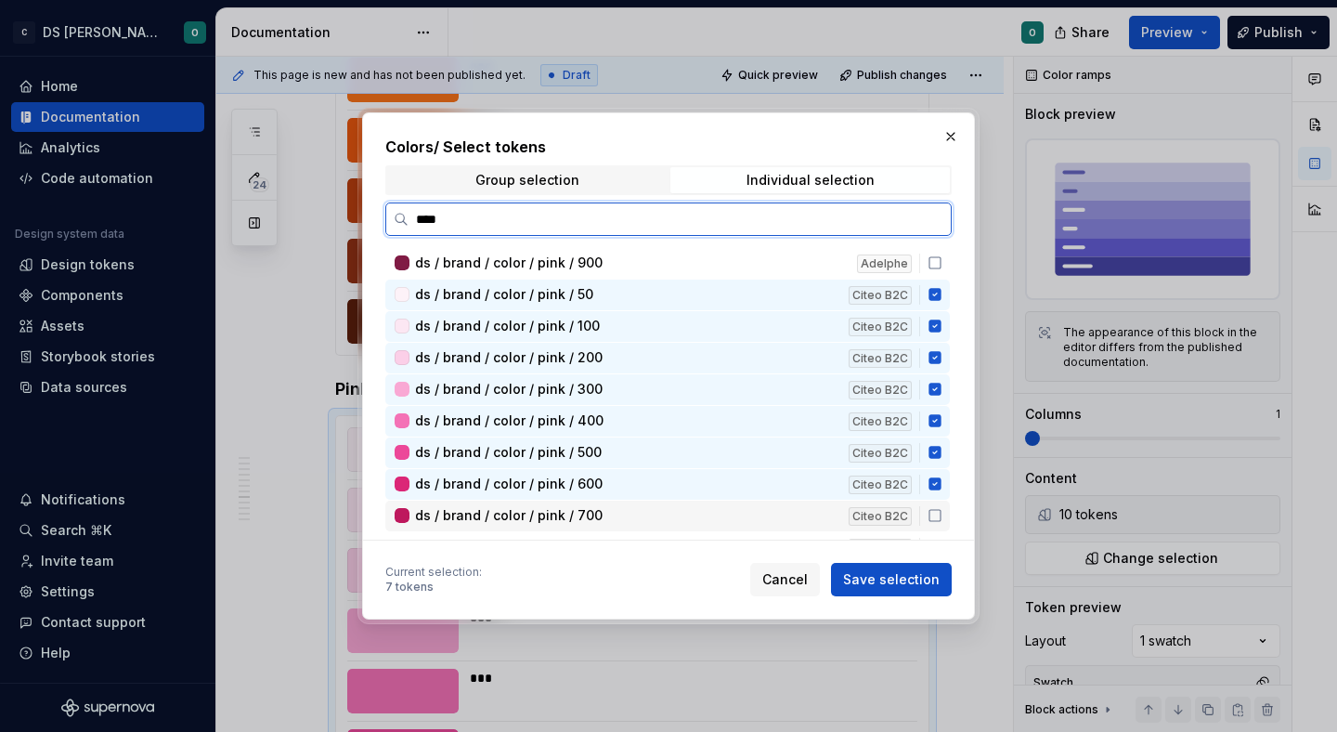
click at [942, 513] on icon at bounding box center [935, 515] width 15 height 15
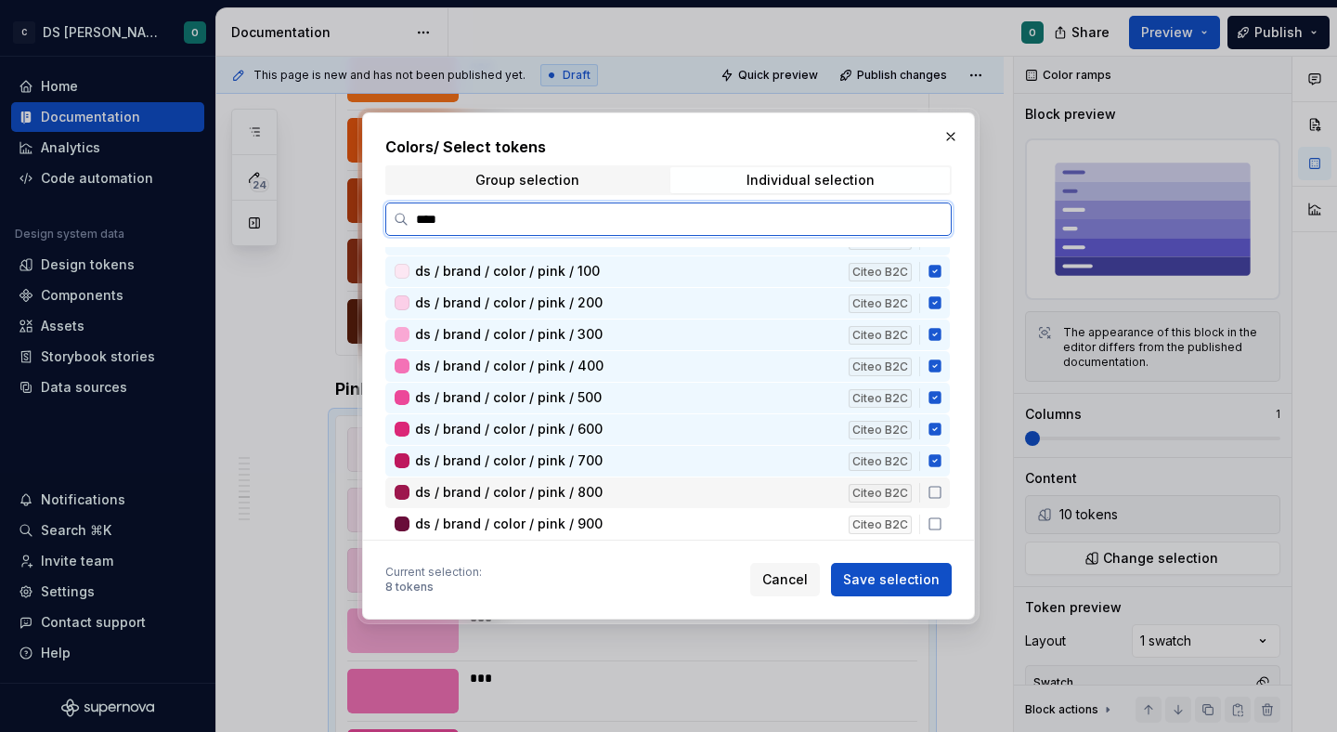
click at [936, 494] on div "ds / brand / color / pink / 800 Citeo B2C" at bounding box center [667, 492] width 564 height 31
click at [942, 522] on icon at bounding box center [935, 523] width 15 height 15
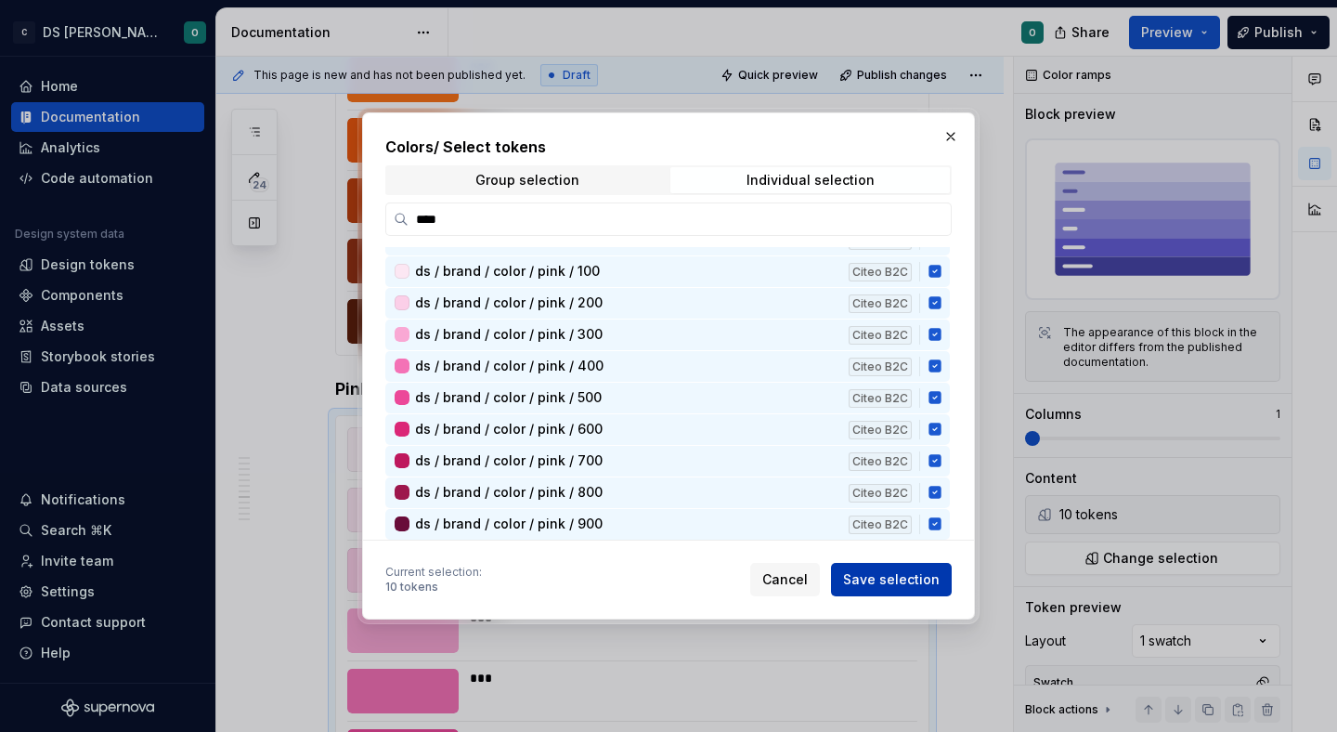
click at [924, 589] on button "Save selection" at bounding box center [891, 579] width 121 height 33
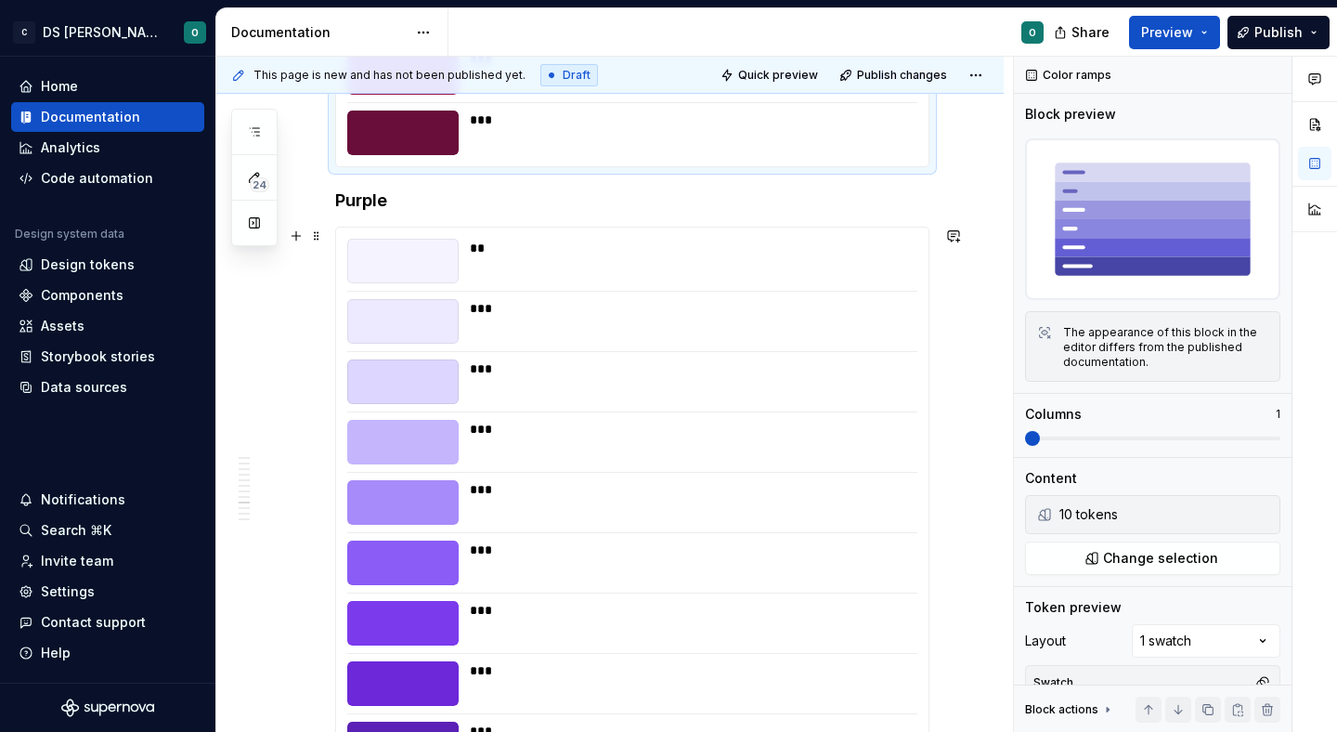
scroll to position [5632, 0]
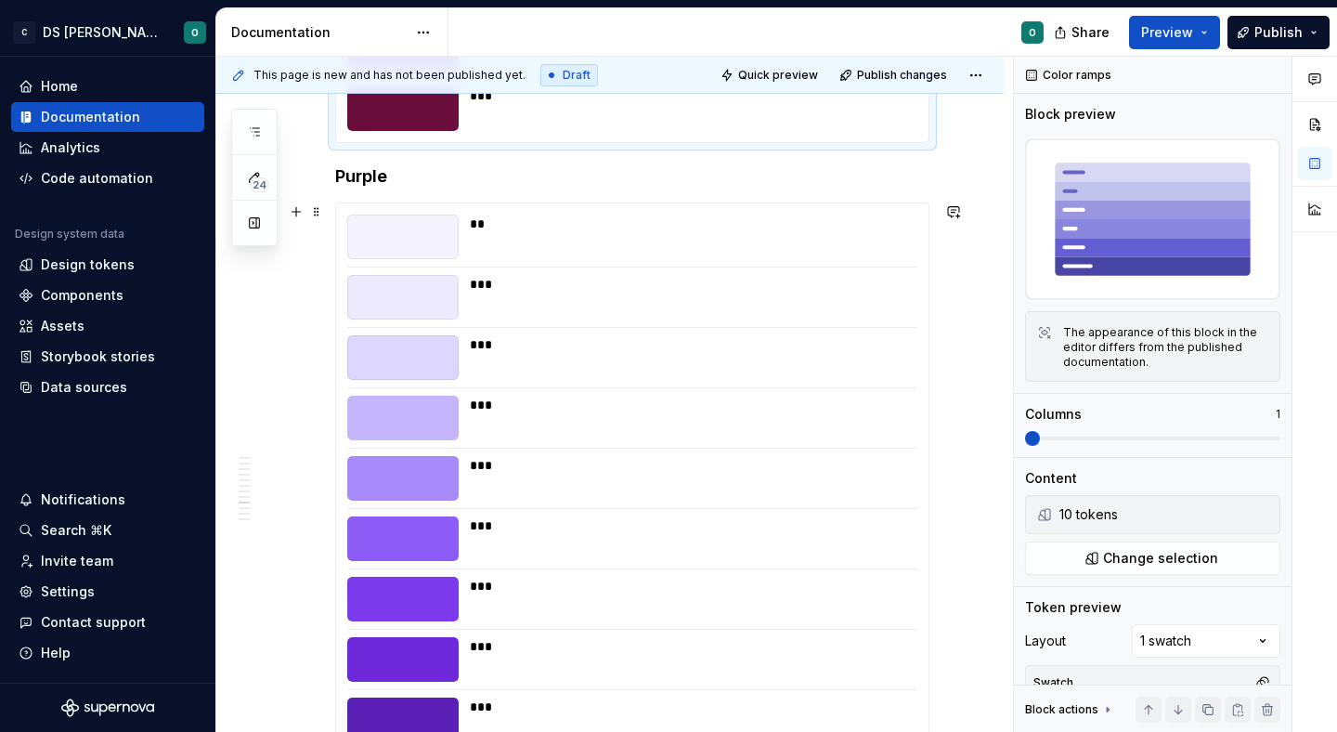
click at [785, 390] on div "** *** *** *** *** *** *** *** *** ***" at bounding box center [632, 508] width 592 height 610
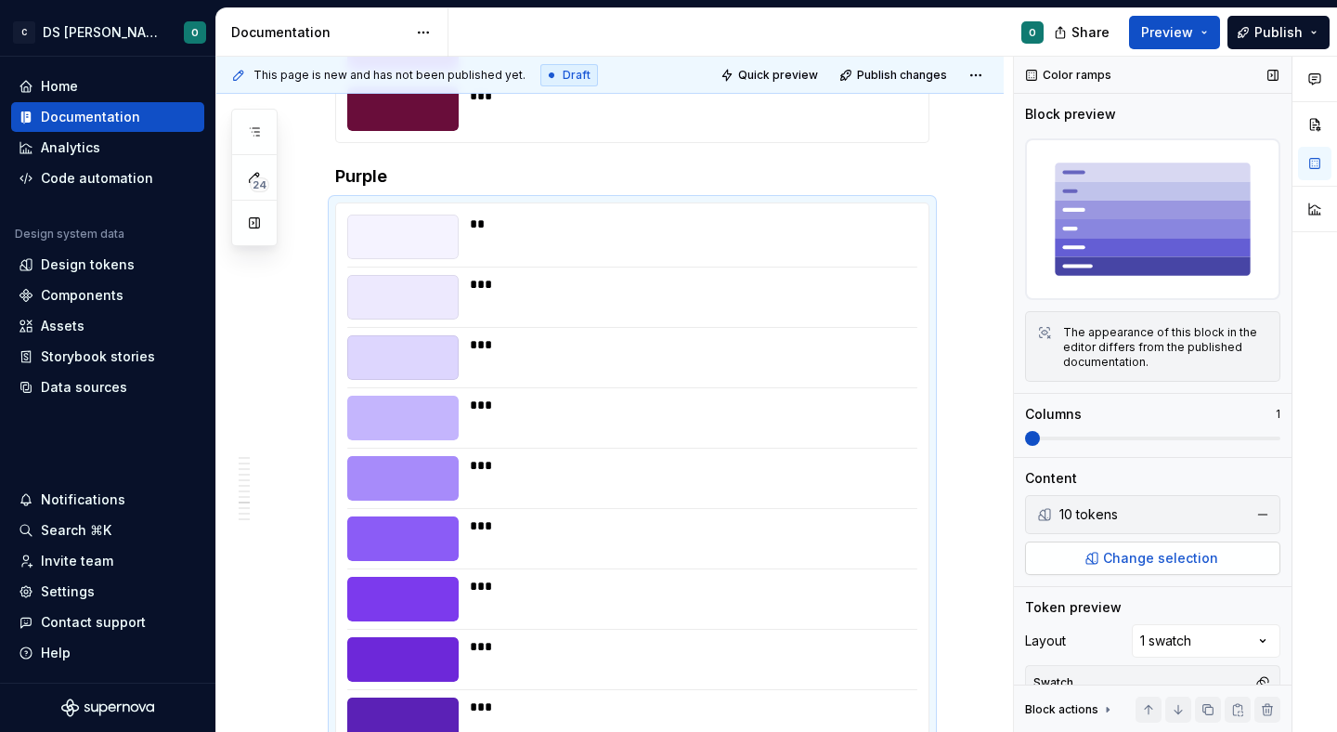
click at [1167, 552] on span "Change selection" at bounding box center [1160, 558] width 115 height 19
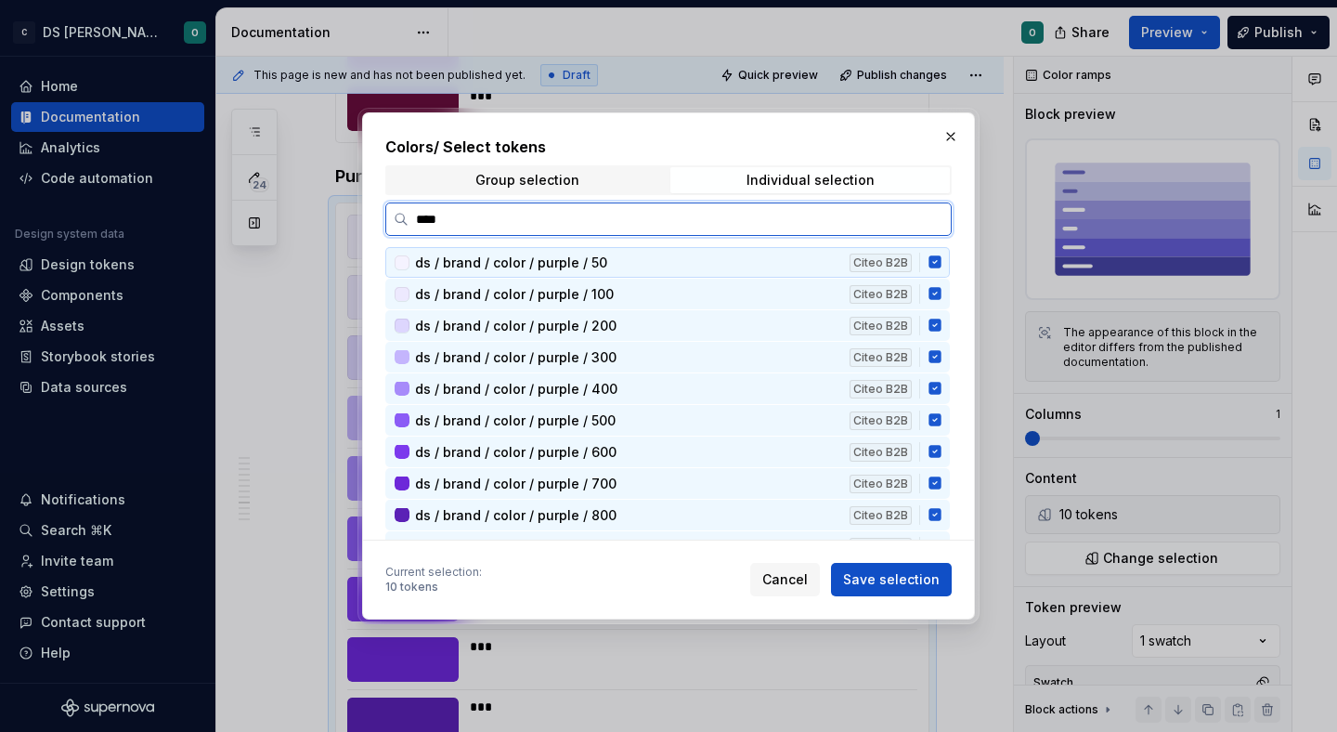
type input "*****"
drag, startPoint x: 946, startPoint y: 267, endPoint x: 947, endPoint y: 288, distance: 20.4
click at [947, 267] on div "ds / brand / color / purple / 50 Citeo B2B" at bounding box center [667, 262] width 564 height 31
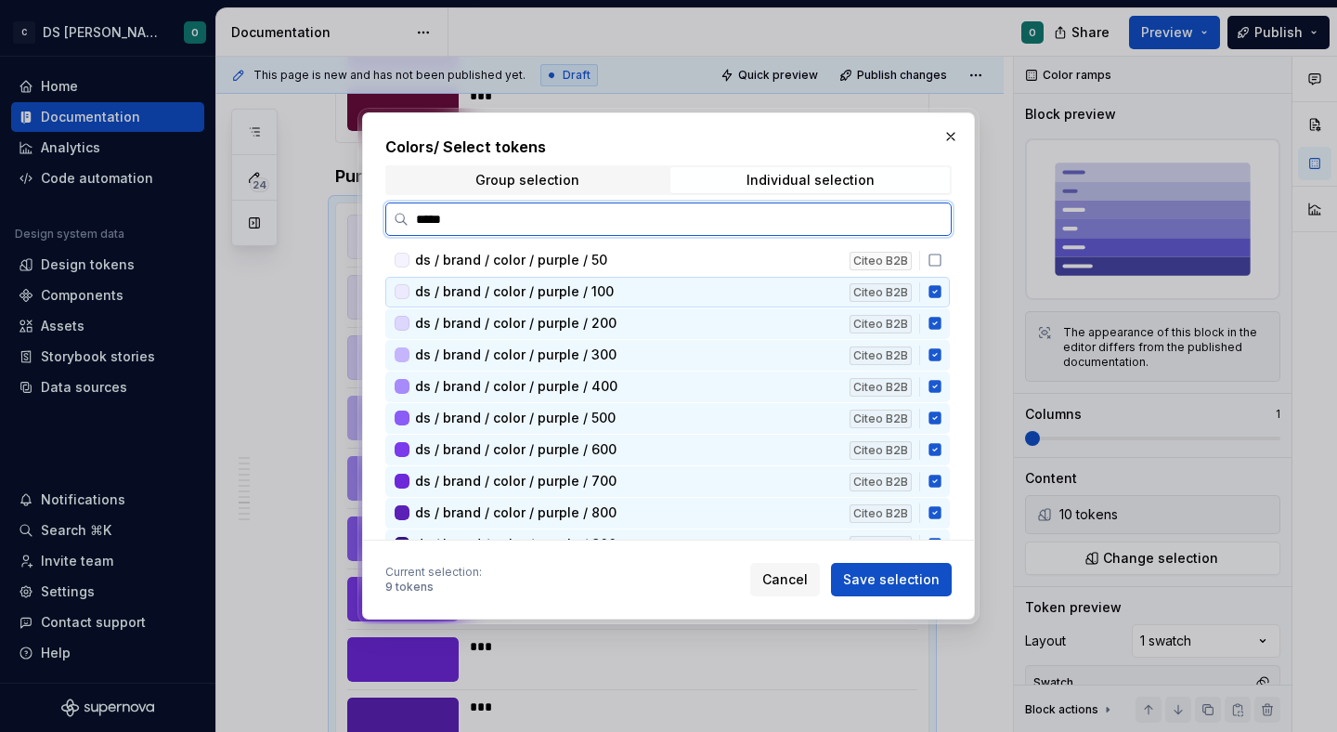
click at [941, 292] on icon at bounding box center [934, 292] width 12 height 12
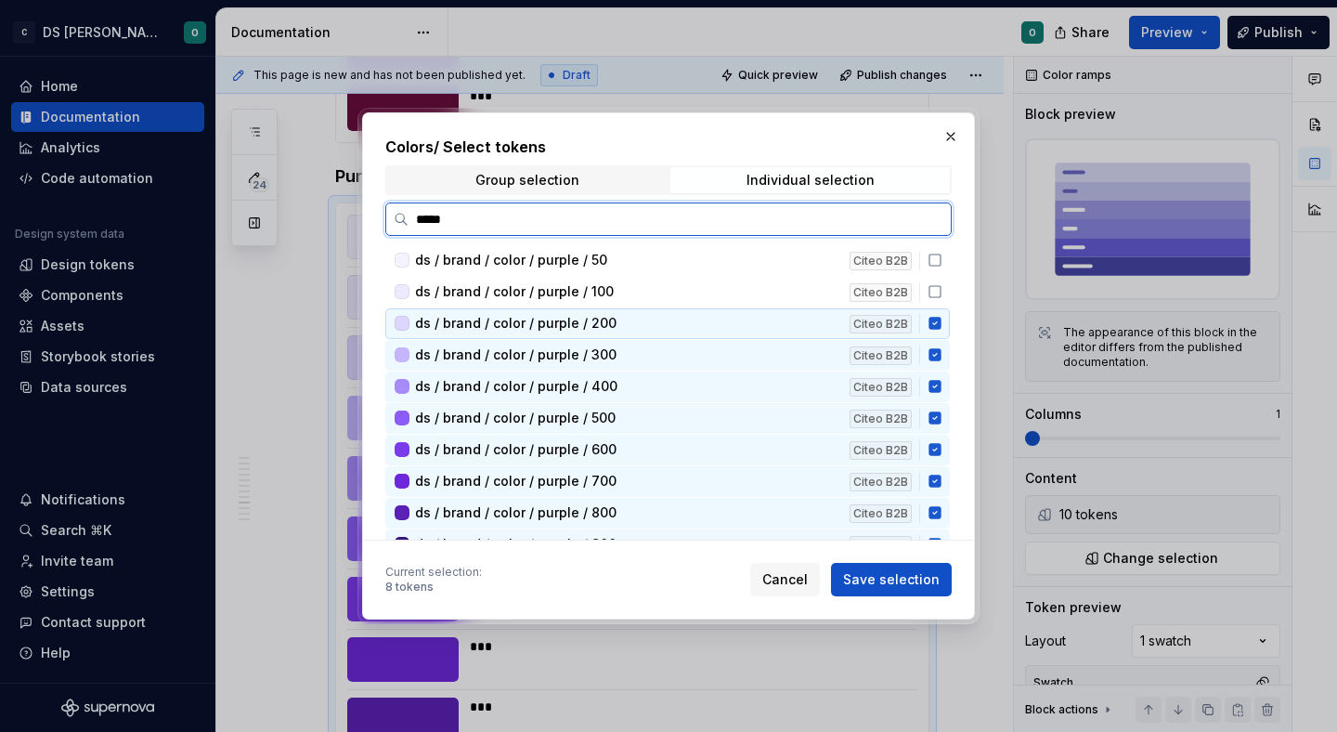
click at [945, 318] on div "ds / brand / color / purple / 200 Citeo B2B" at bounding box center [667, 323] width 564 height 31
click at [946, 346] on div "ds / brand / color / purple / 300 Citeo B2B" at bounding box center [667, 355] width 564 height 31
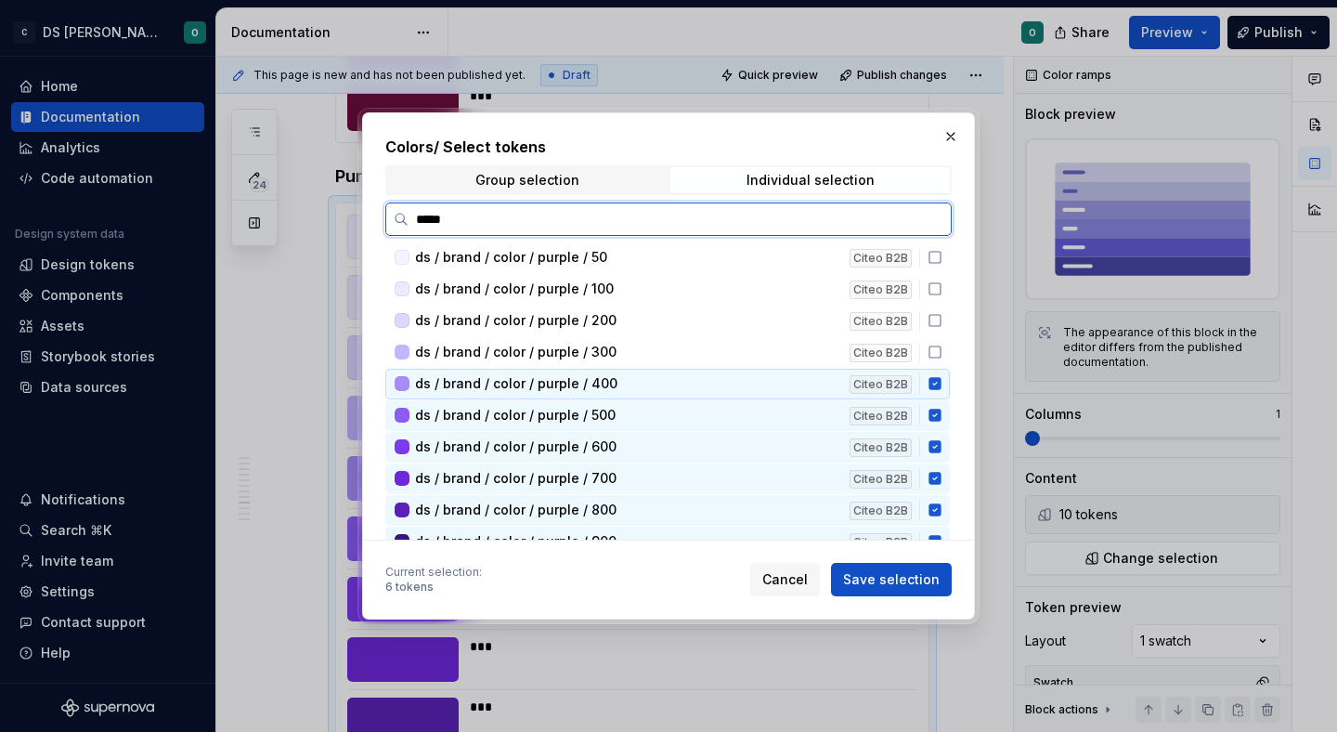
scroll to position [6, 0]
drag, startPoint x: 943, startPoint y: 374, endPoint x: 946, endPoint y: 391, distance: 16.9
click at [944, 380] on div "ds / brand / color / purple / 400 Citeo B2B" at bounding box center [667, 382] width 564 height 31
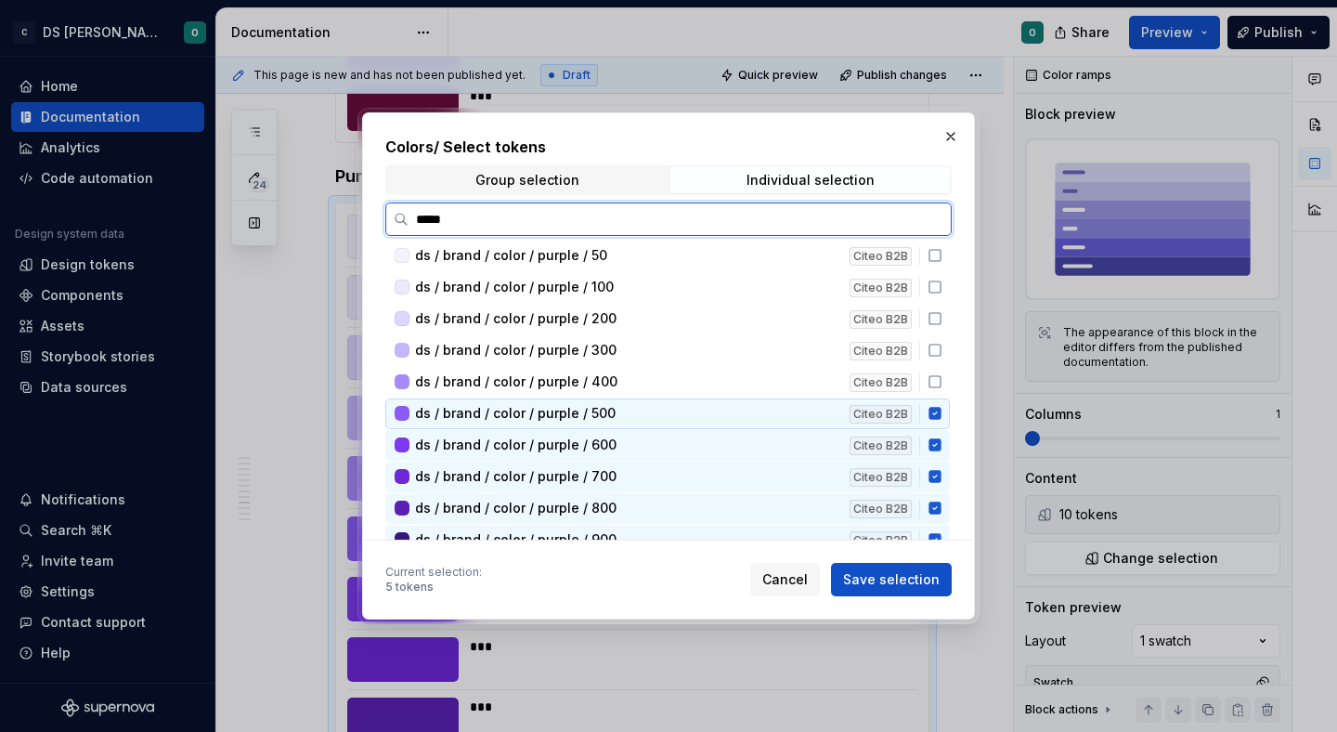
click at [944, 408] on div "ds / brand / color / purple / 500 Citeo B2B" at bounding box center [667, 413] width 564 height 31
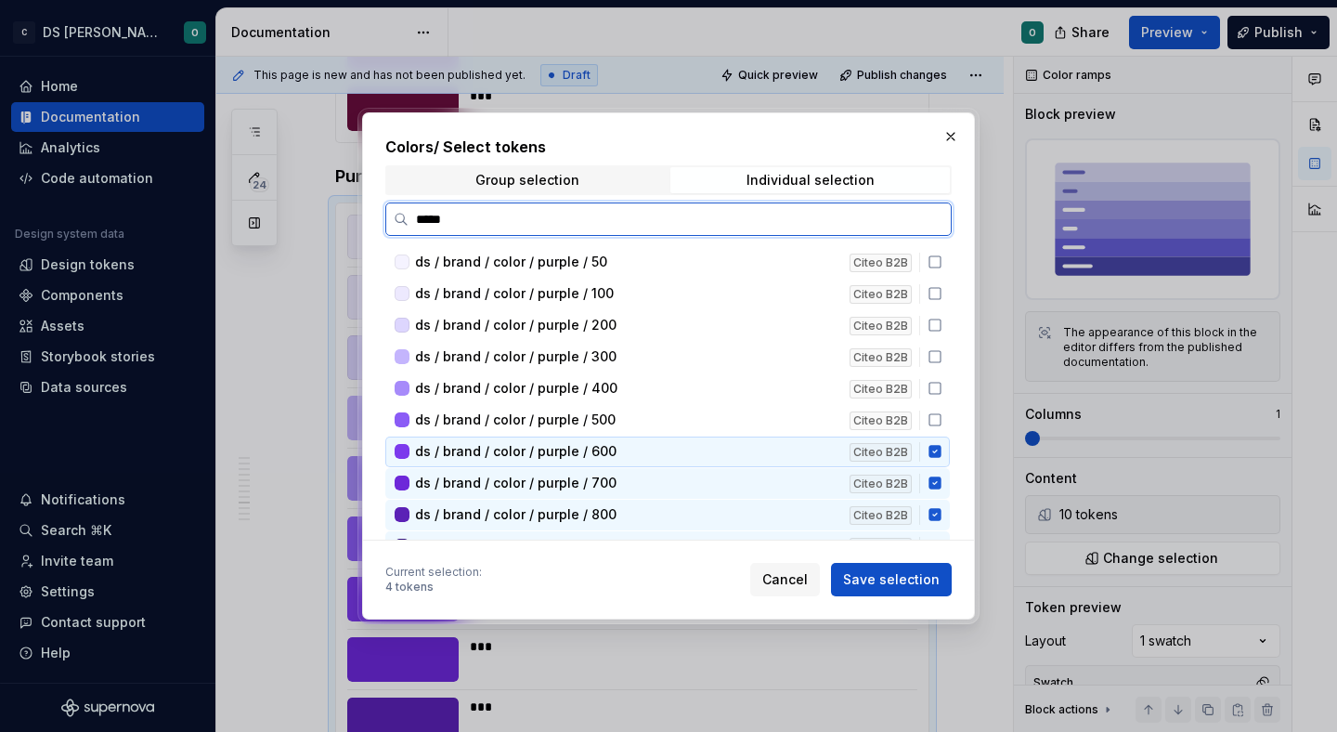
click at [941, 447] on icon at bounding box center [934, 452] width 12 height 12
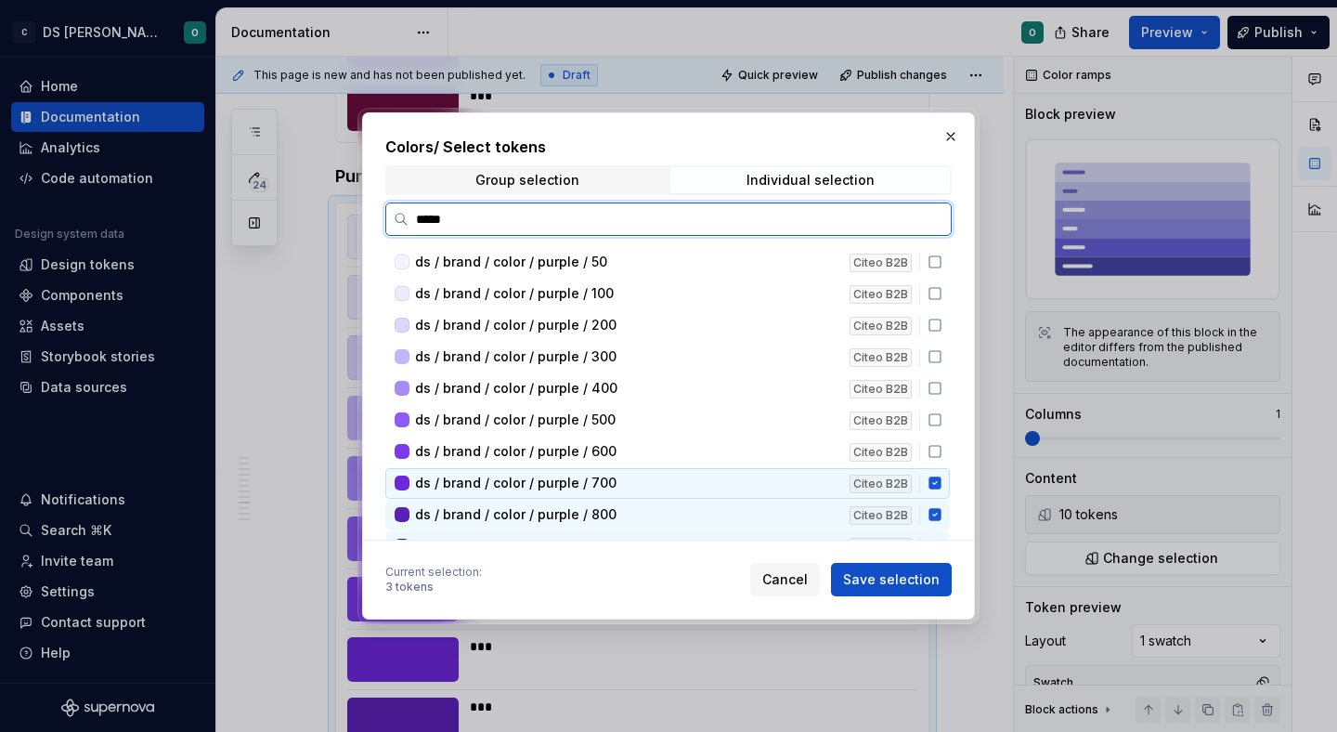
click at [941, 483] on icon at bounding box center [934, 483] width 12 height 12
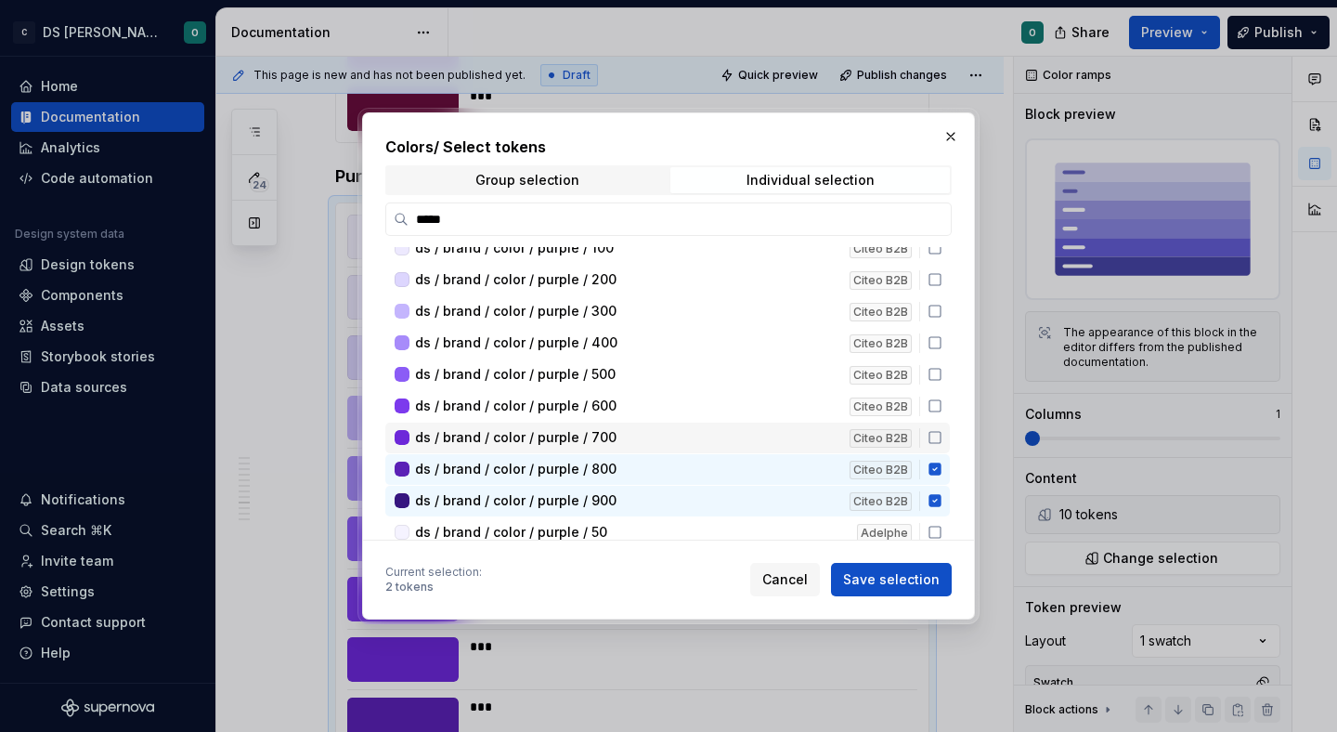
scroll to position [95, 0]
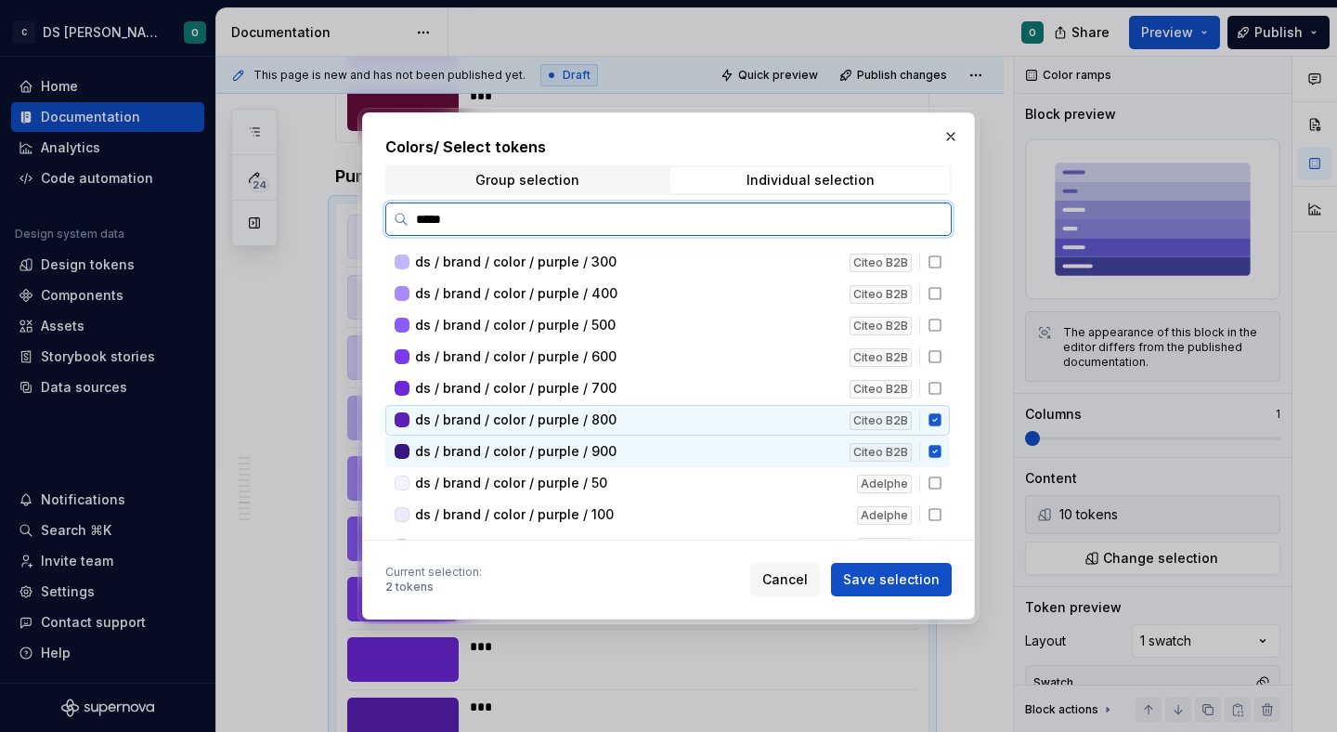
click at [941, 424] on icon at bounding box center [934, 420] width 12 height 12
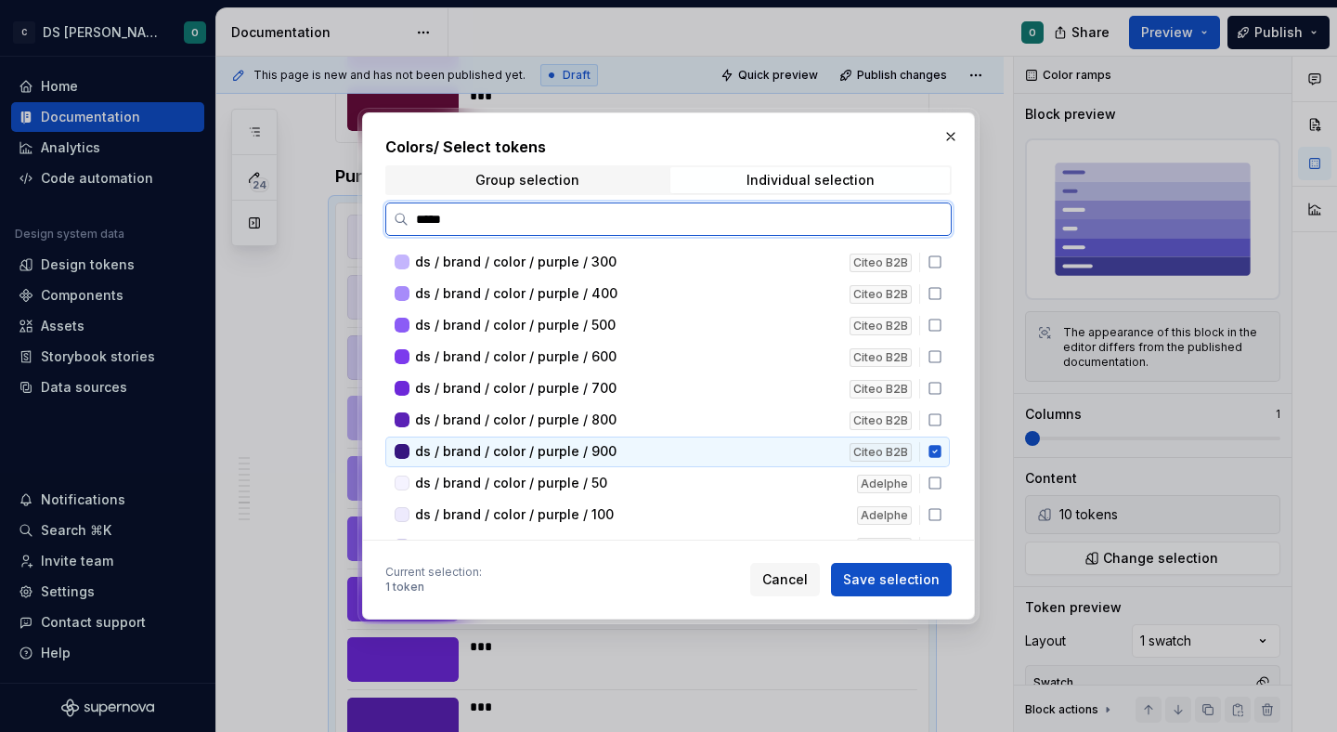
click at [941, 457] on icon at bounding box center [934, 452] width 12 height 12
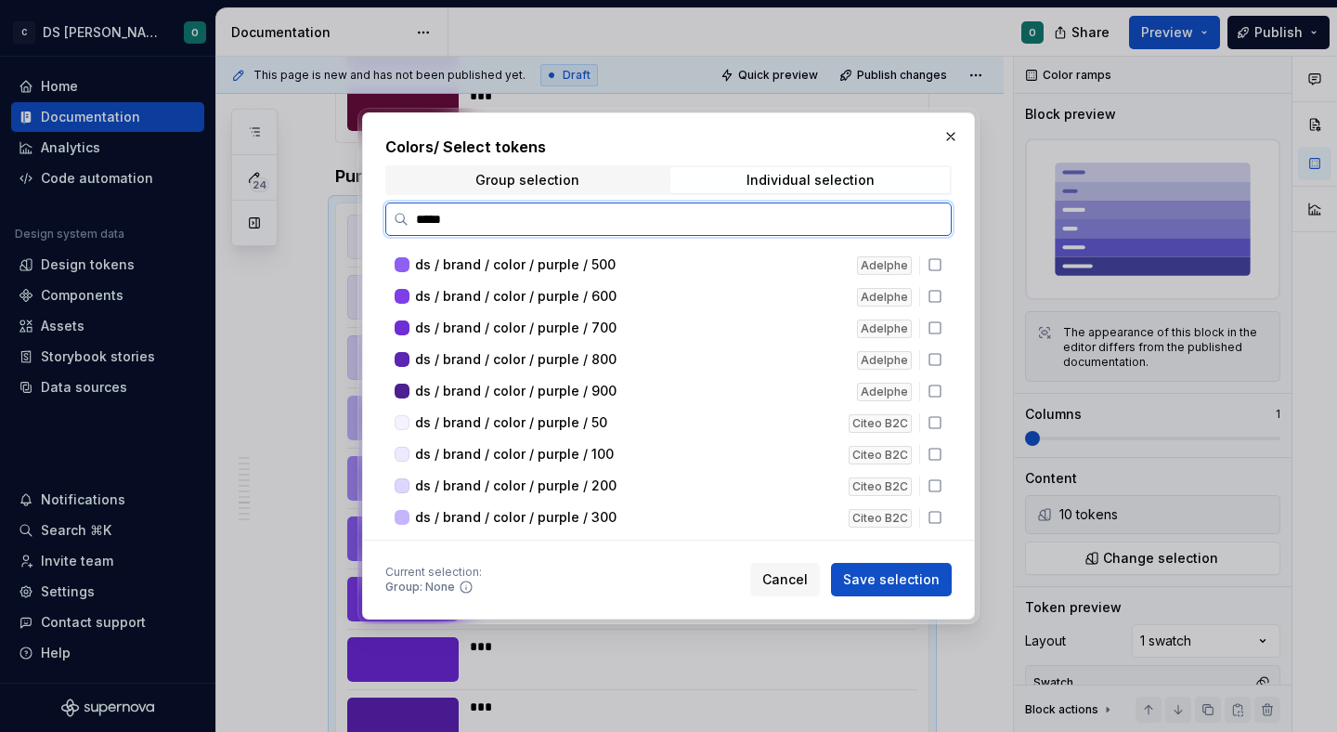
scroll to position [487, 0]
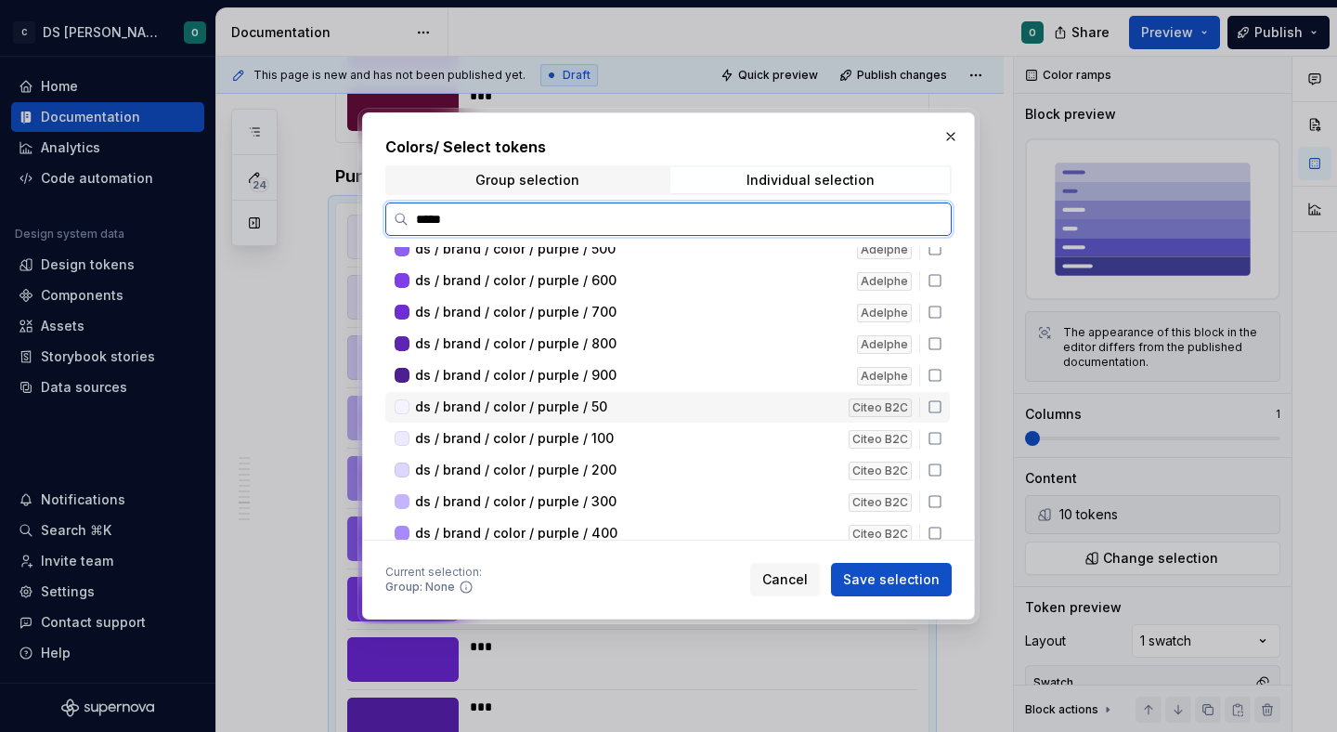
drag, startPoint x: 941, startPoint y: 409, endPoint x: 944, endPoint y: 432, distance: 22.5
click at [942, 410] on icon at bounding box center [935, 406] width 15 height 15
drag, startPoint x: 944, startPoint y: 433, endPoint x: 941, endPoint y: 473, distance: 40.0
click at [942, 434] on icon at bounding box center [935, 438] width 15 height 15
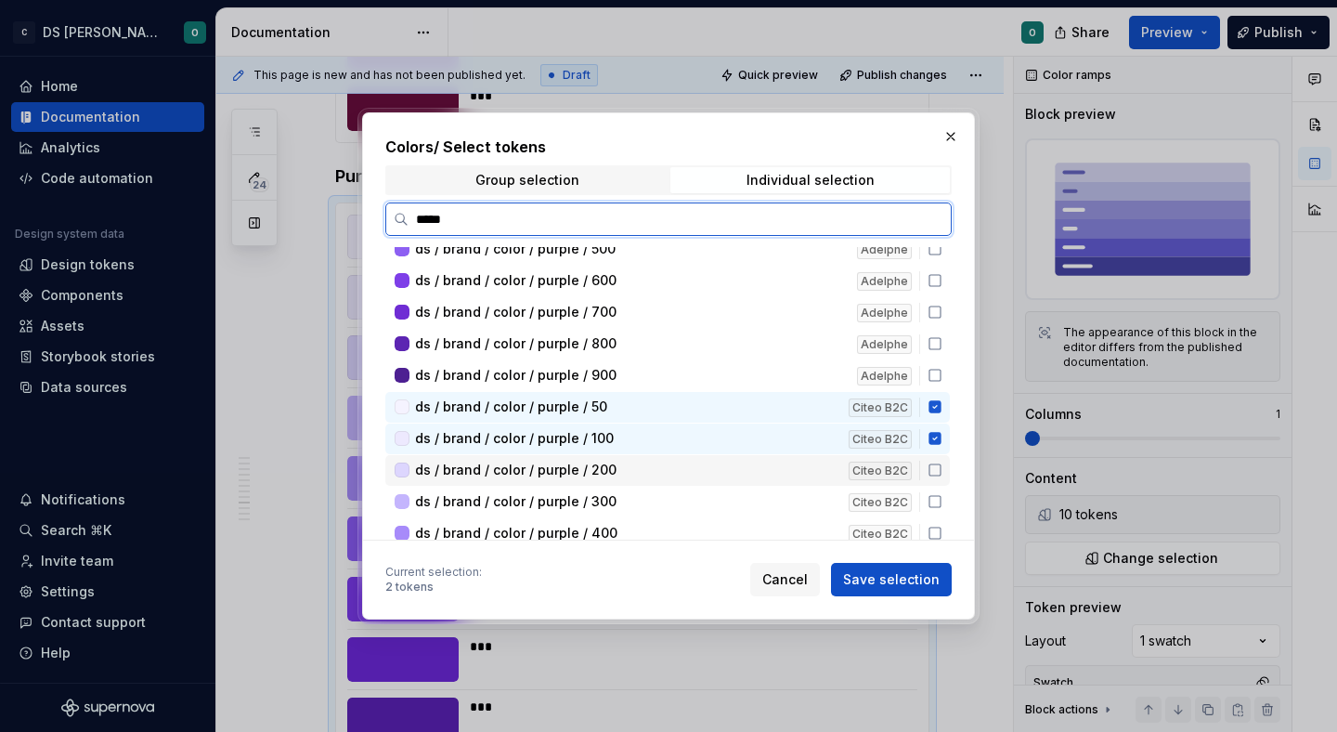
drag, startPoint x: 941, startPoint y: 476, endPoint x: 940, endPoint y: 493, distance: 16.8
click at [941, 478] on div "ds / brand / color / purple / 200 Citeo B2C" at bounding box center [667, 470] width 564 height 31
click at [939, 508] on icon at bounding box center [935, 501] width 15 height 15
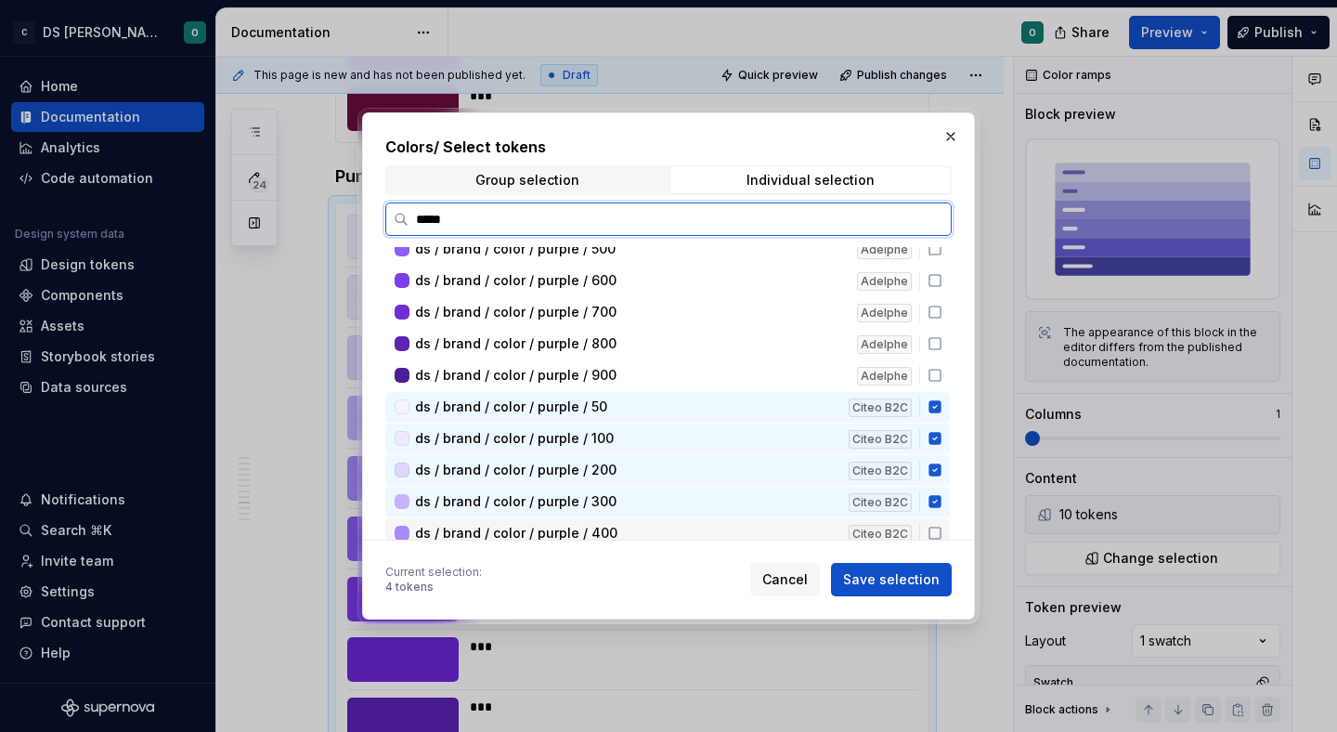
click at [941, 527] on icon at bounding box center [934, 532] width 11 height 11
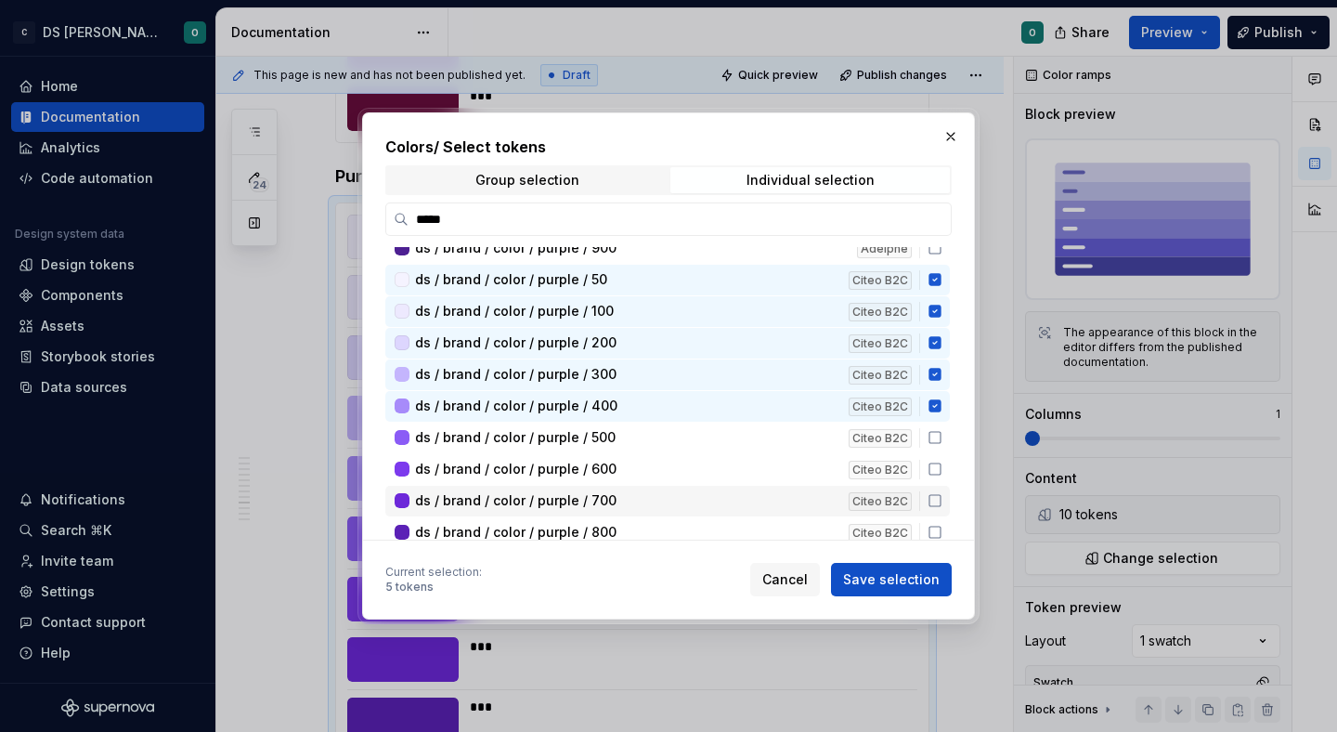
scroll to position [598, 0]
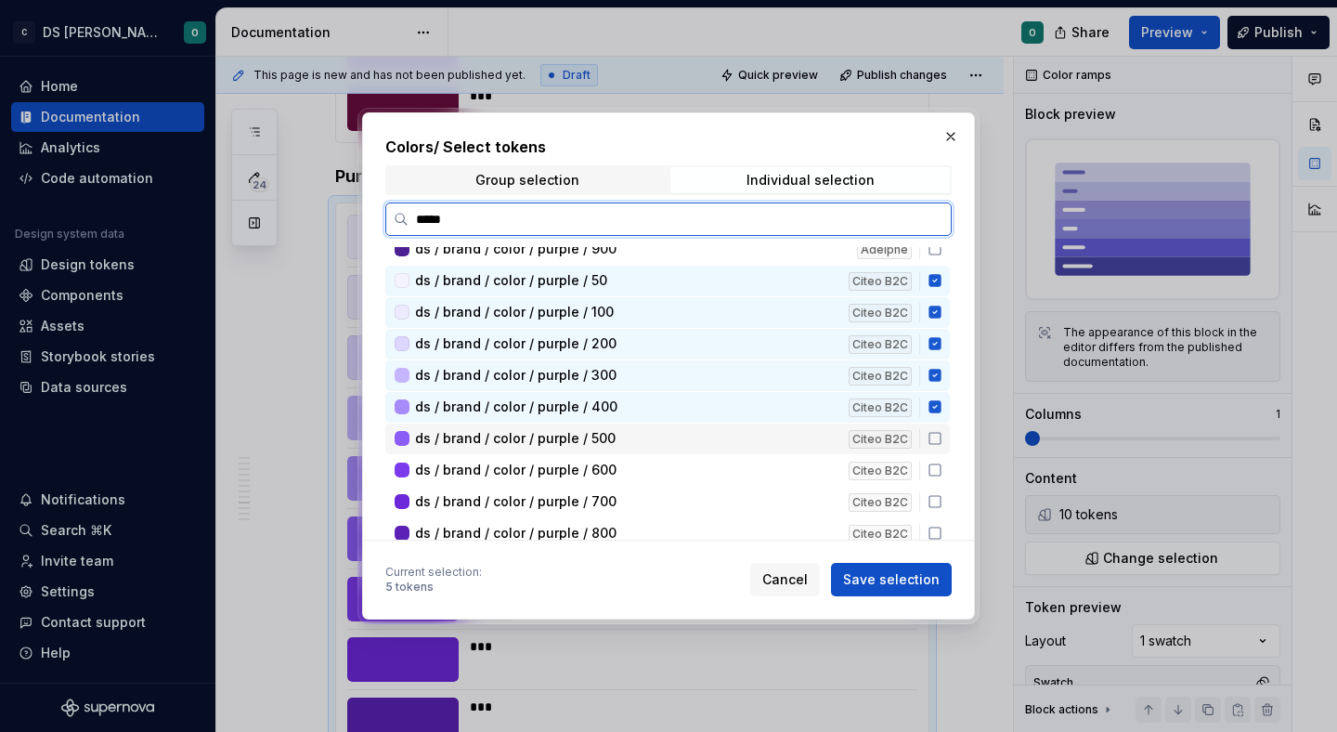
drag, startPoint x: 944, startPoint y: 433, endPoint x: 944, endPoint y: 453, distance: 20.4
click at [942, 443] on icon at bounding box center [935, 438] width 15 height 15
click at [944, 458] on div "ds / brand / color / purple / 600 Citeo B2C" at bounding box center [667, 470] width 564 height 31
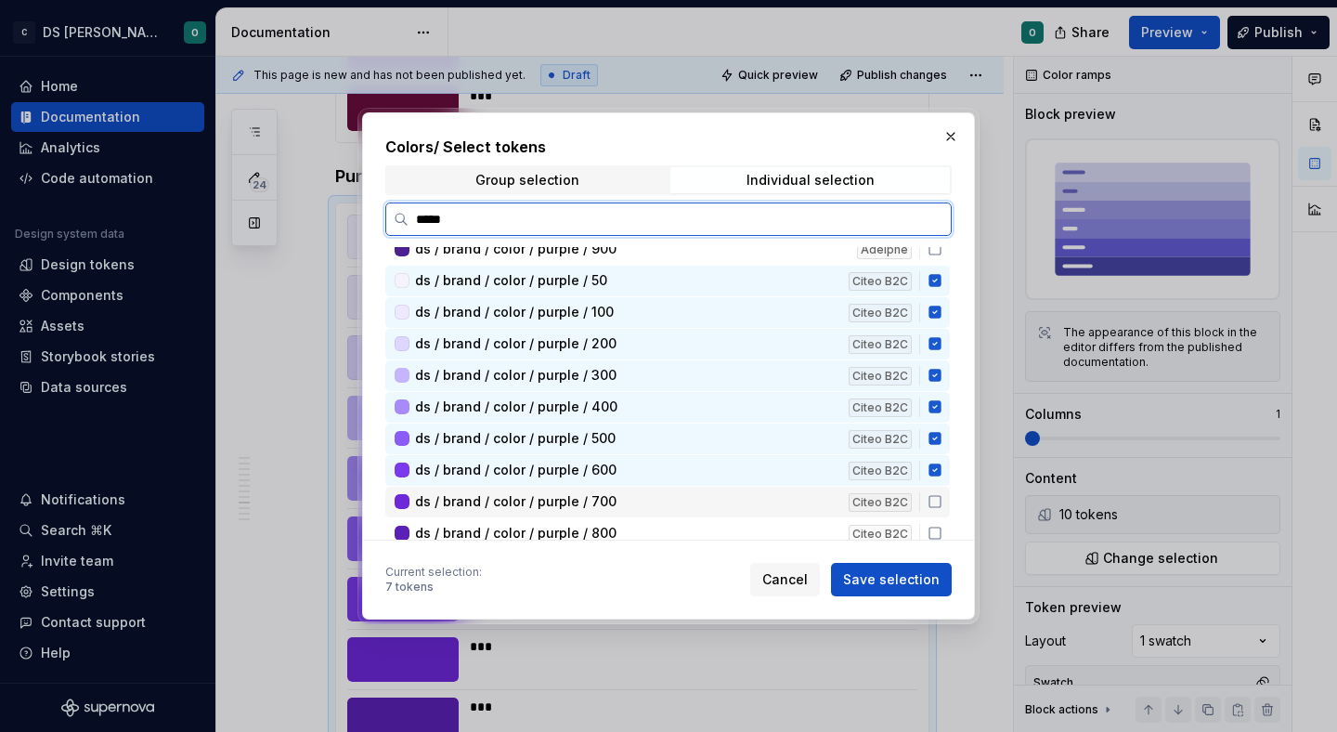
click at [942, 505] on icon at bounding box center [935, 501] width 15 height 15
click at [944, 523] on div "ds / brand / color / purple / 800 Citeo B2C" at bounding box center [667, 533] width 564 height 31
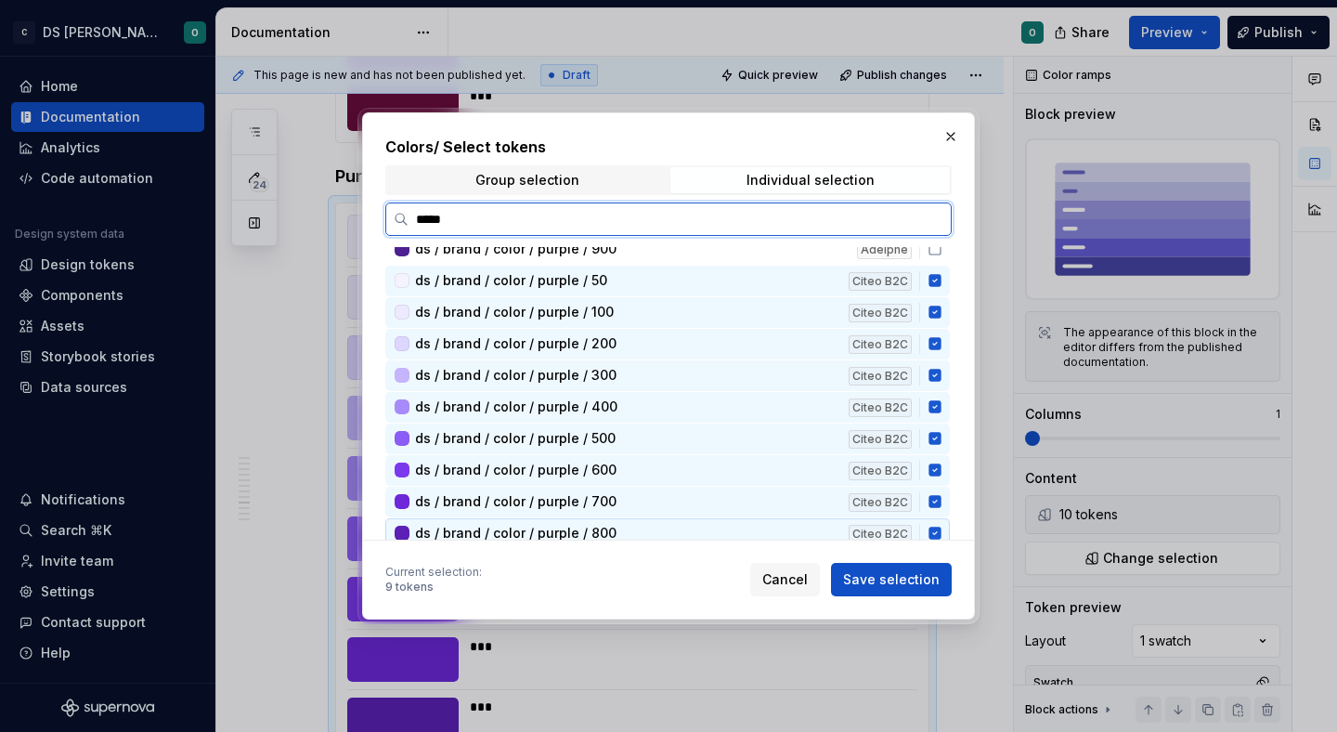
scroll to position [639, 0]
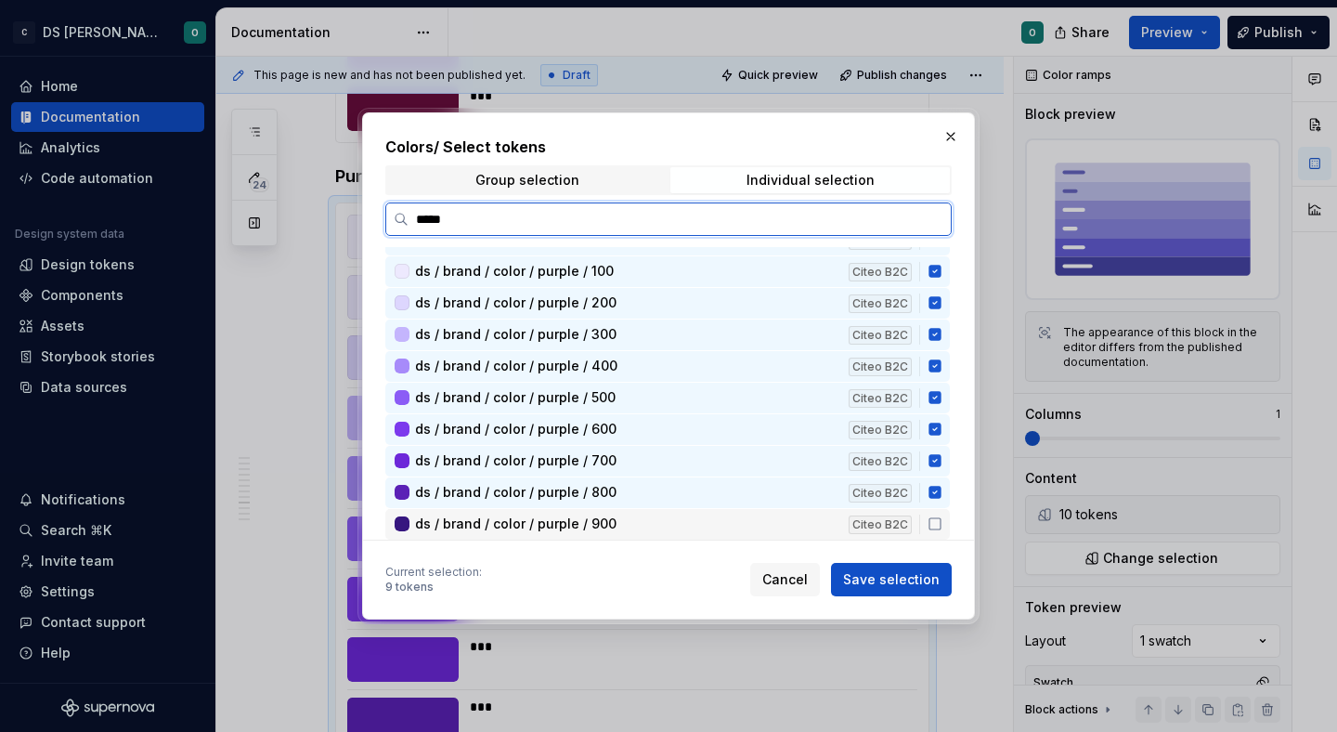
drag, startPoint x: 944, startPoint y: 522, endPoint x: 944, endPoint y: 548, distance: 26.0
click at [942, 522] on icon at bounding box center [935, 523] width 15 height 15
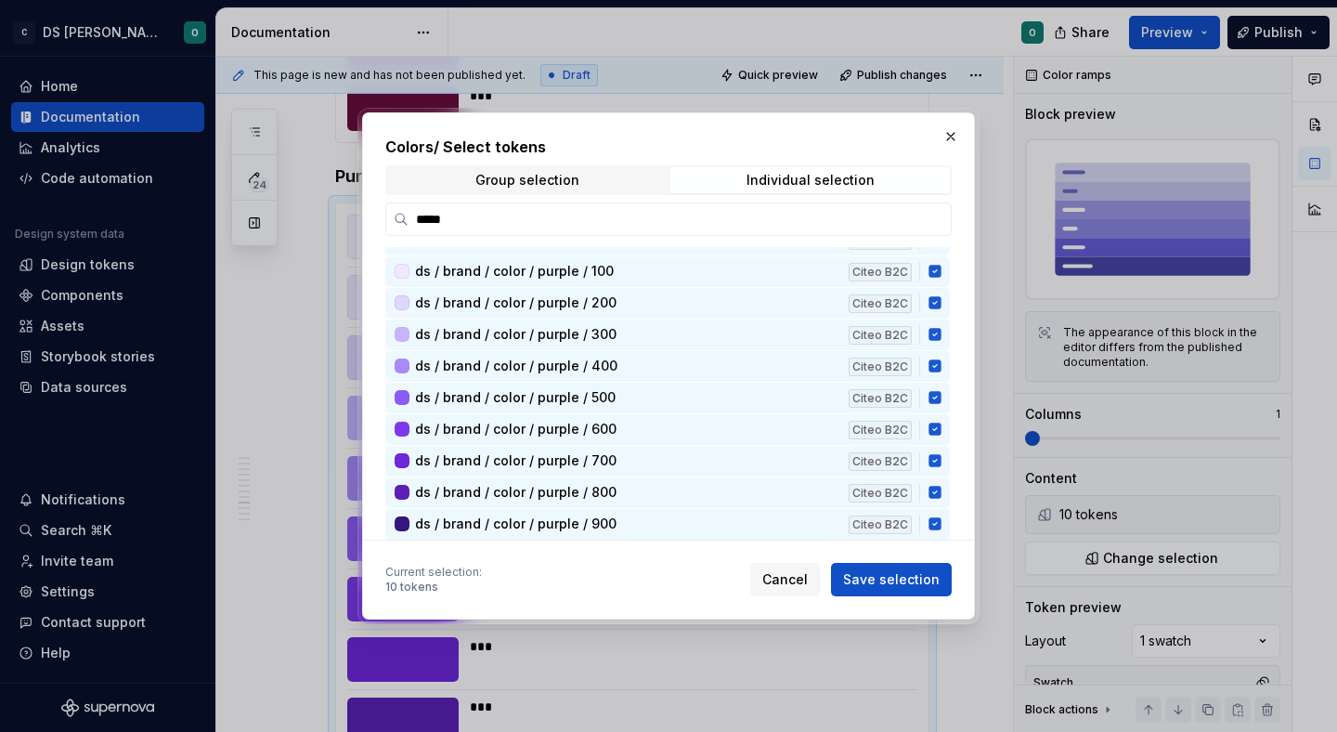
click at [928, 573] on span "Save selection" at bounding box center [891, 579] width 97 height 19
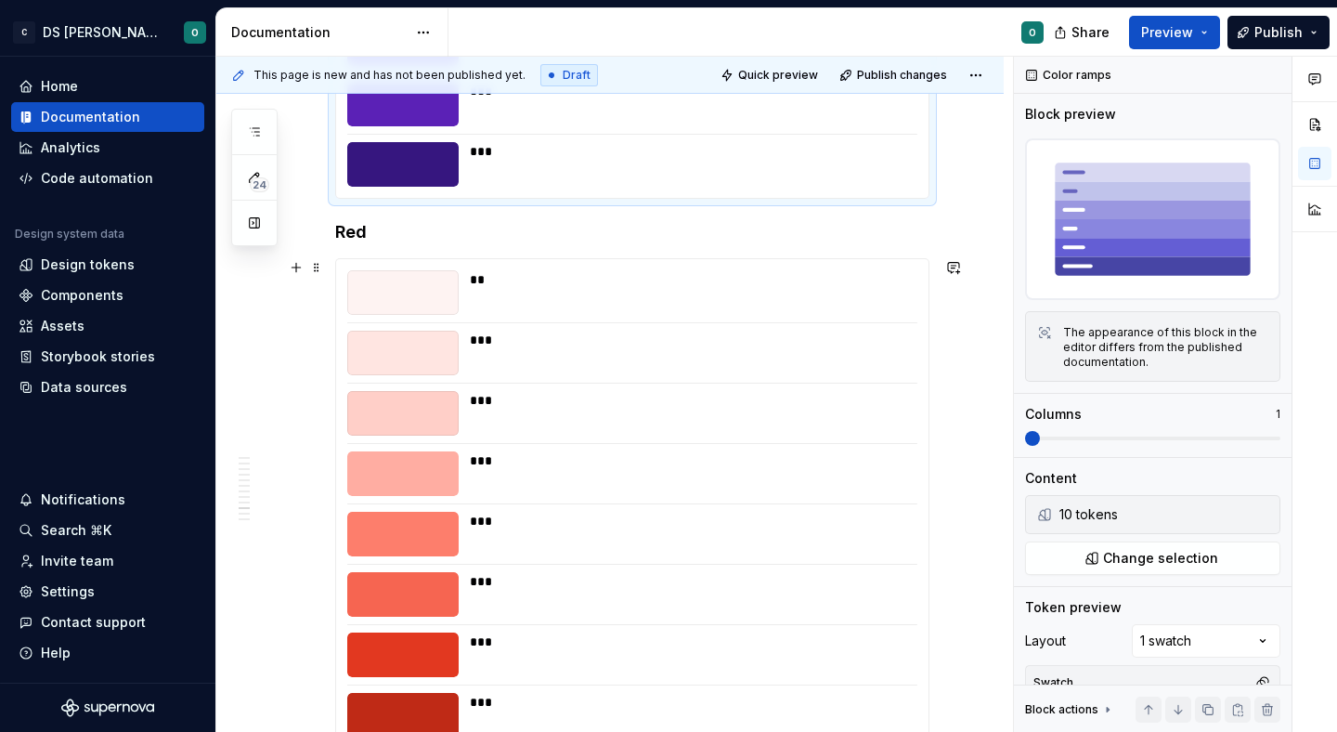
click at [805, 503] on div at bounding box center [632, 503] width 570 height 1
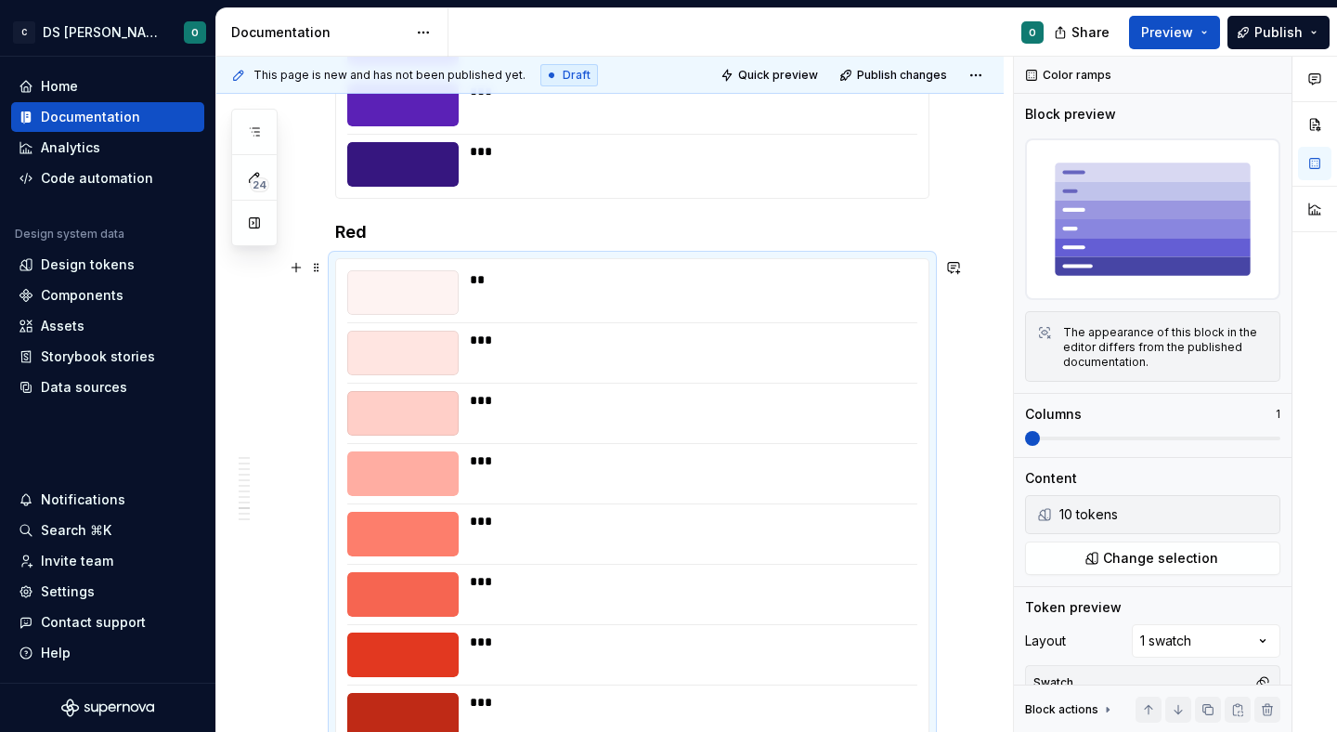
scroll to position [6247, 0]
click at [1198, 566] on button "Change selection" at bounding box center [1152, 557] width 255 height 33
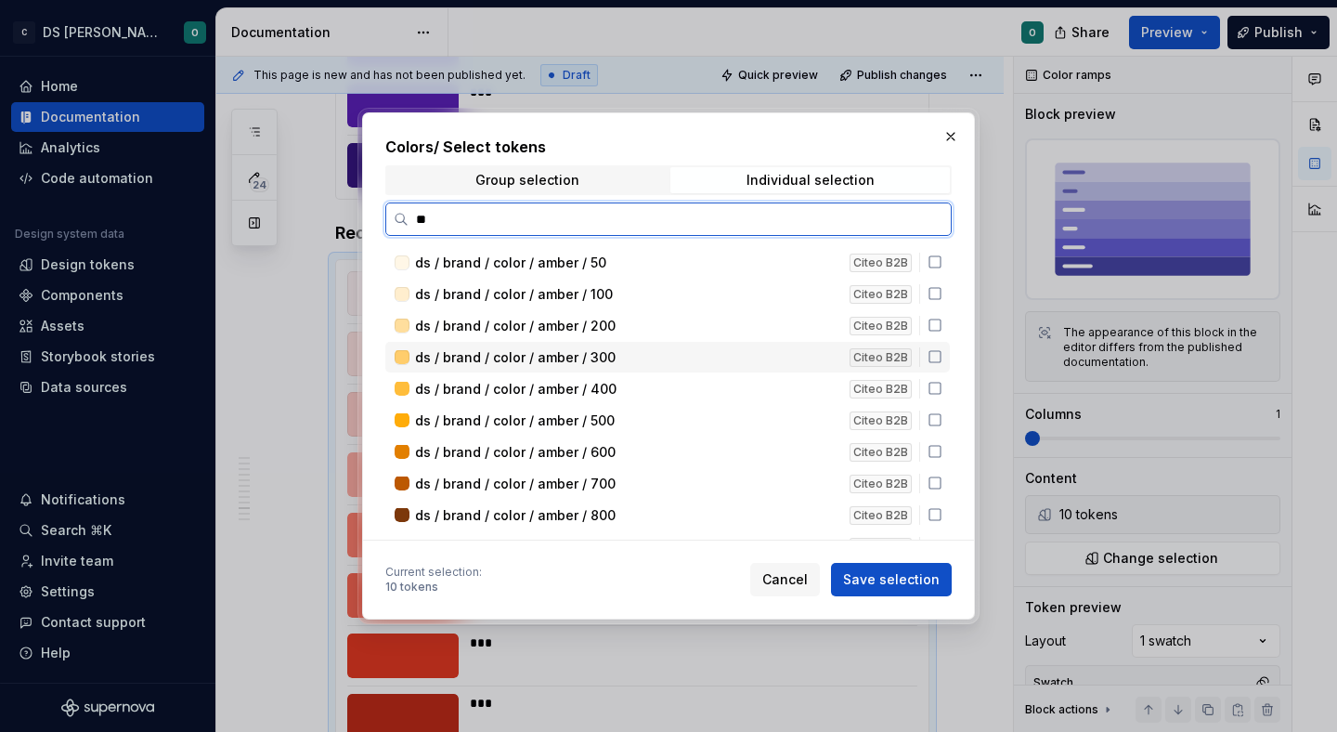
scroll to position [0, 0]
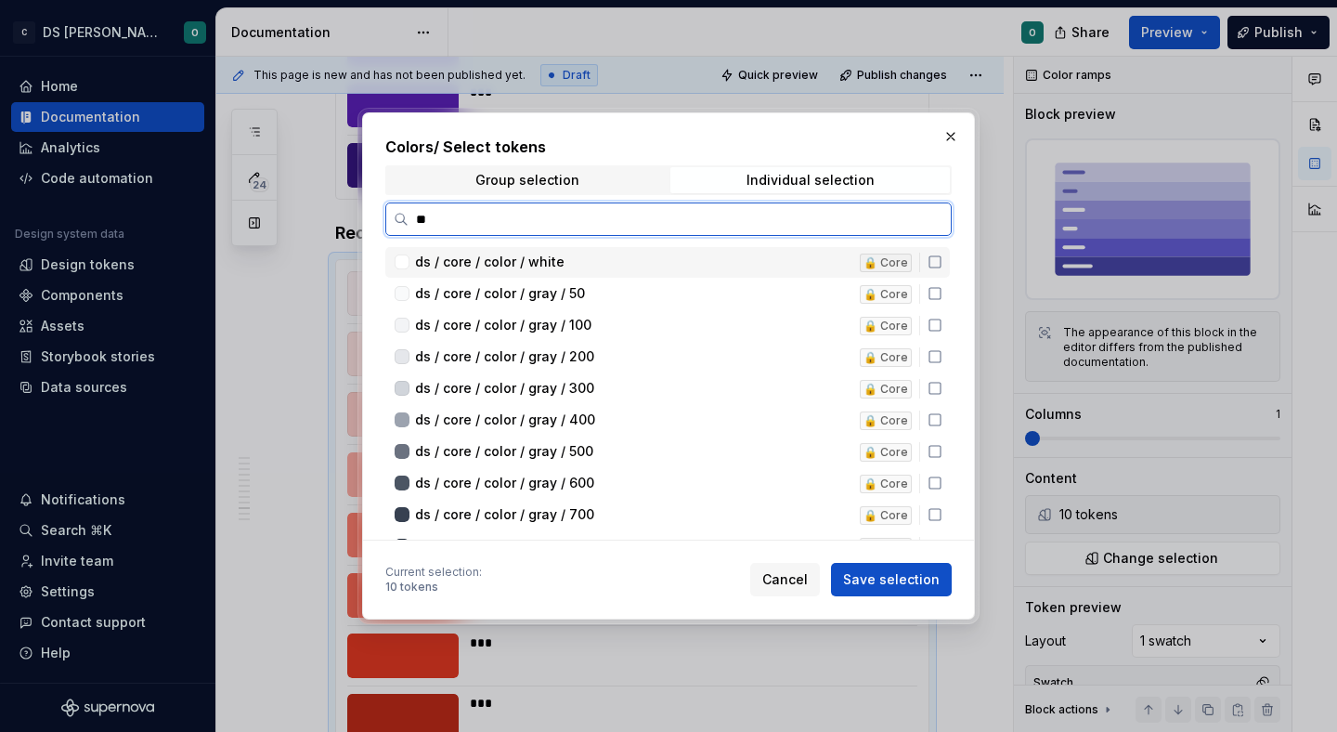
type input "***"
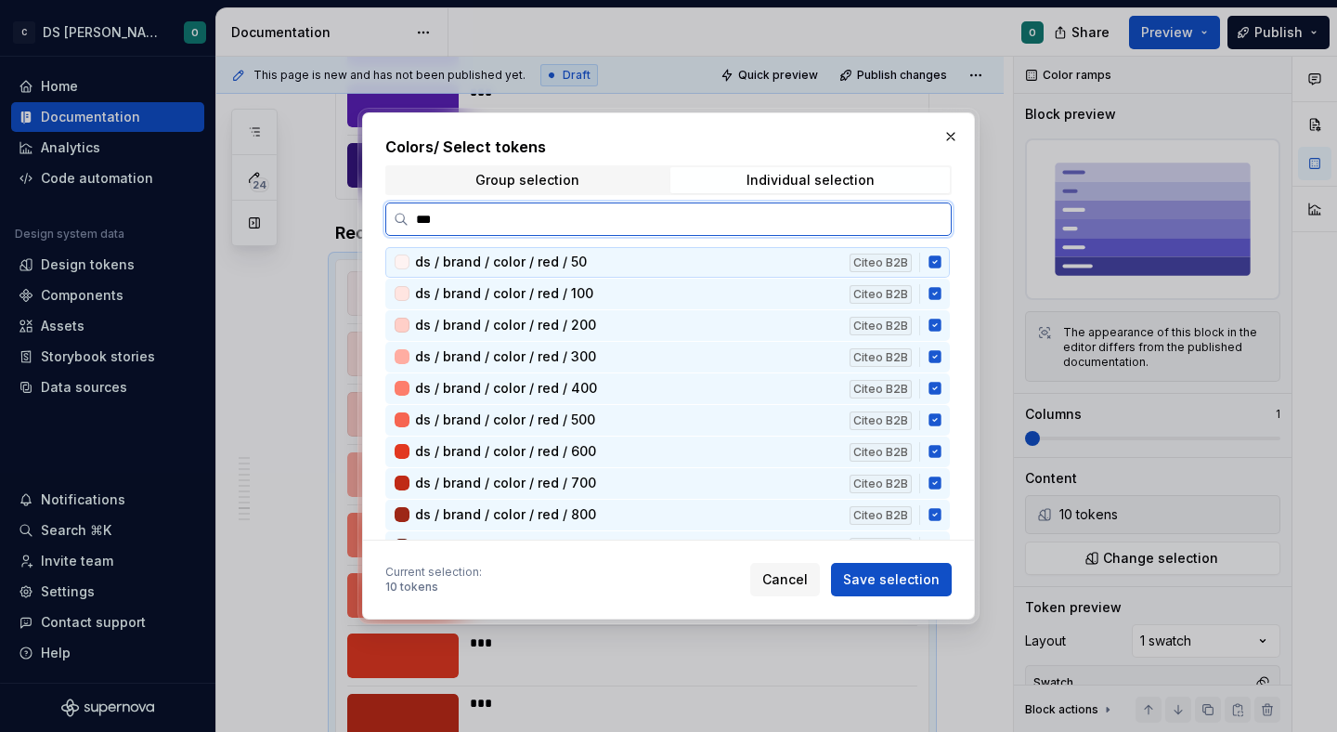
drag, startPoint x: 937, startPoint y: 261, endPoint x: 946, endPoint y: 283, distance: 24.1
click at [937, 261] on icon at bounding box center [935, 261] width 15 height 15
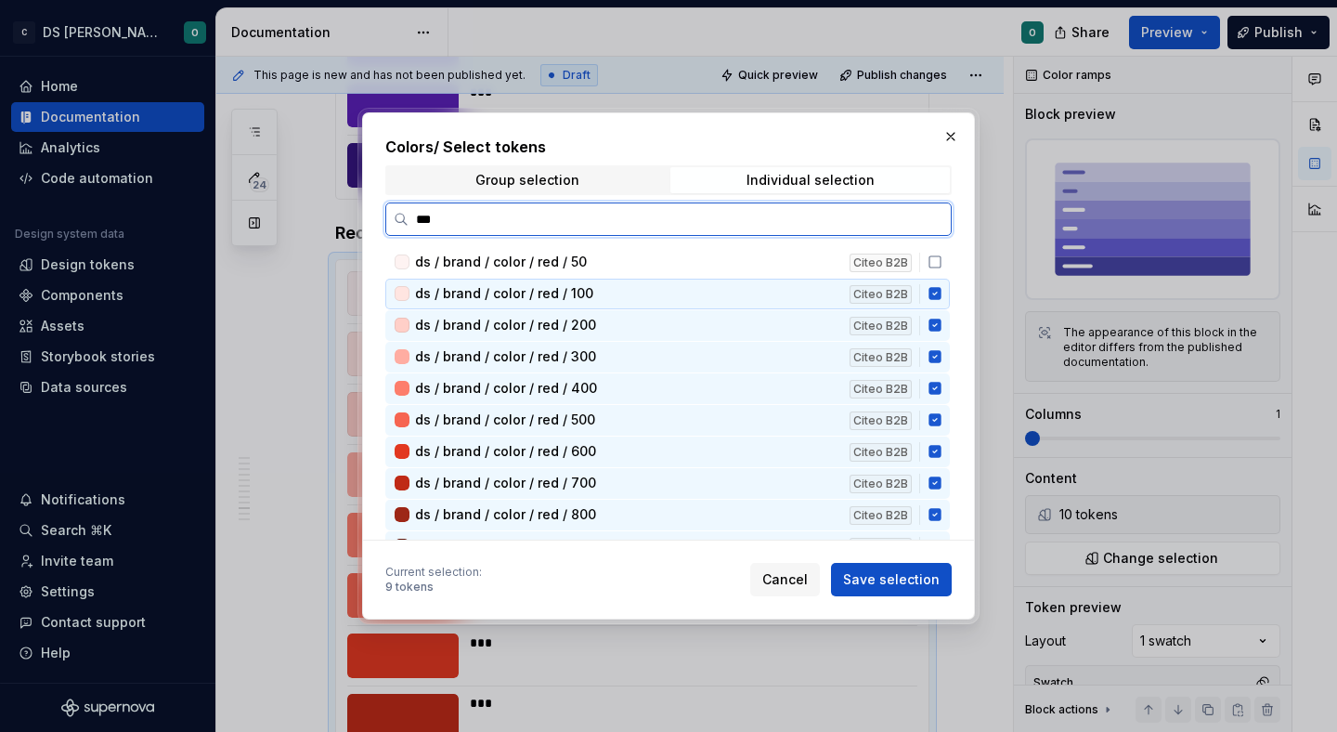
drag, startPoint x: 946, startPoint y: 287, endPoint x: 945, endPoint y: 305, distance: 18.6
click at [942, 292] on icon at bounding box center [935, 293] width 15 height 15
click at [939, 333] on div "ds / brand / color / red / 200 Citeo B2B" at bounding box center [667, 325] width 564 height 31
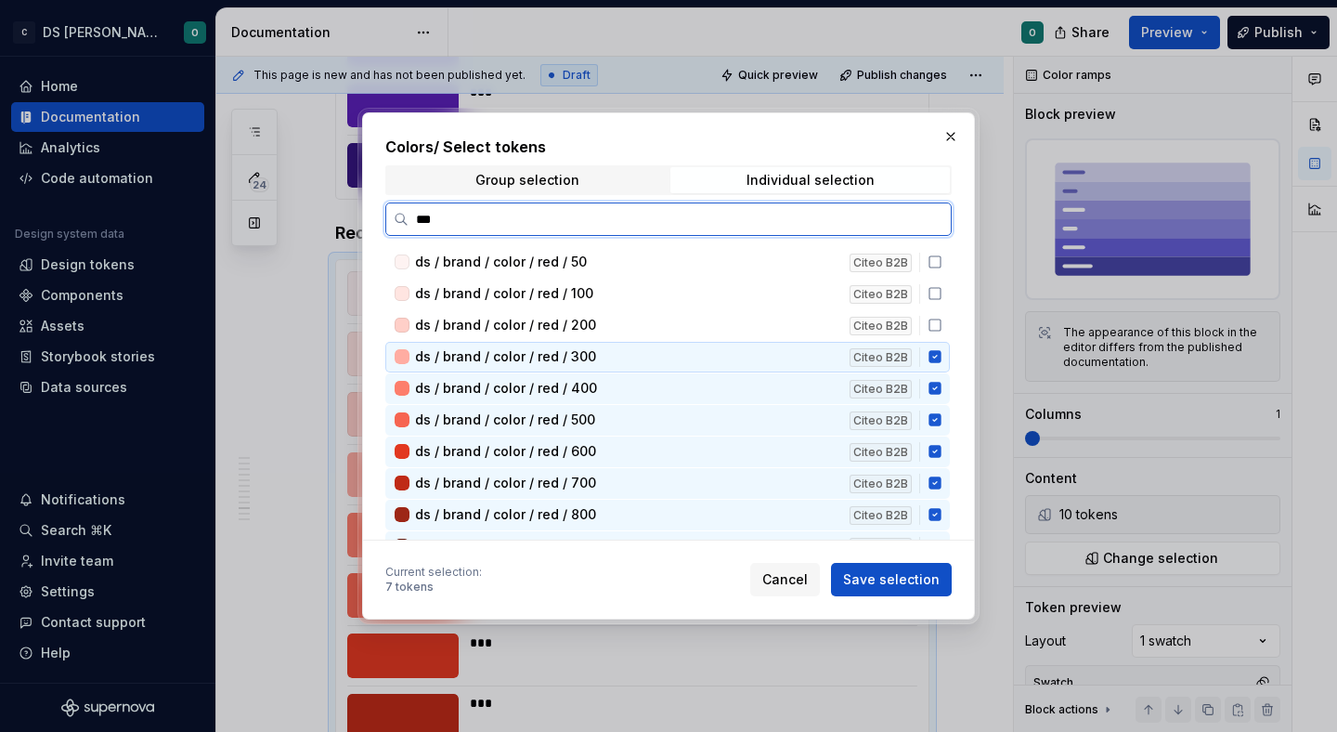
drag
click at [938, 357] on icon at bounding box center [934, 357] width 12 height 12
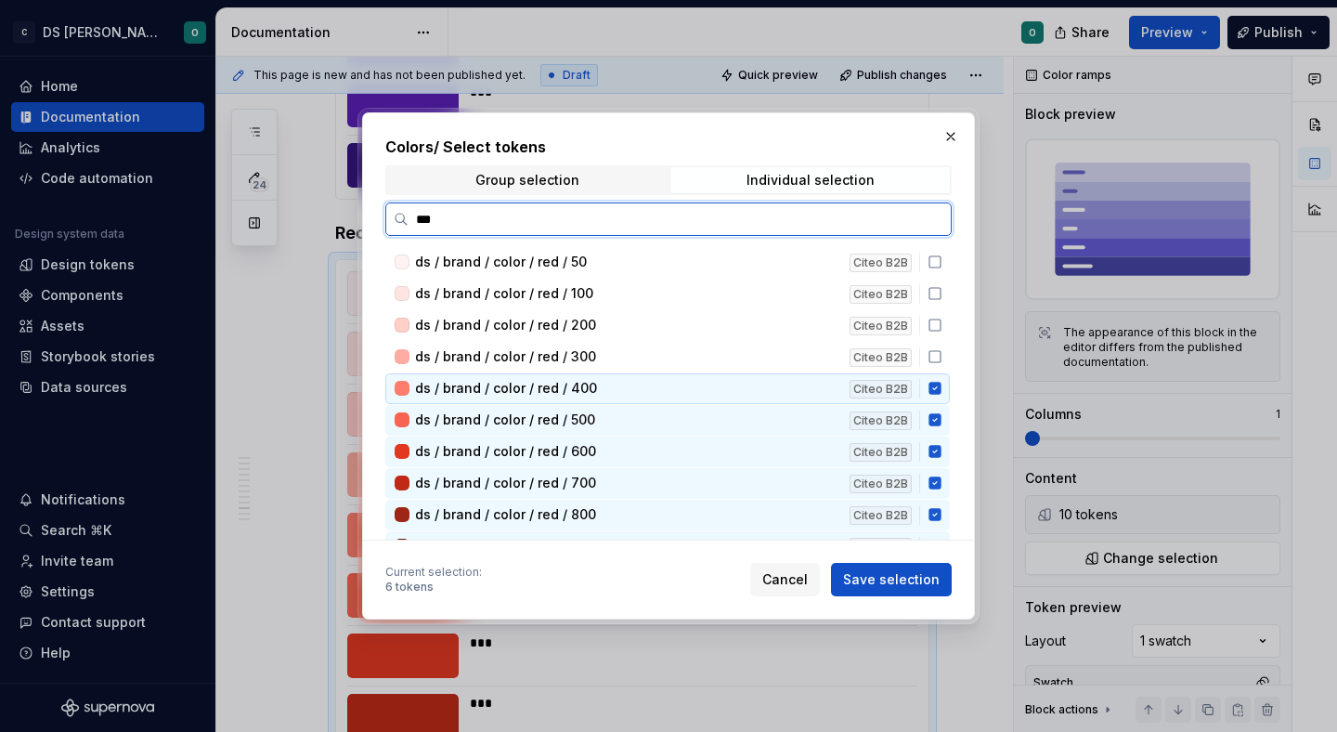
click at [945, 383] on div "ds / brand / color / red / 400 Citeo B2B" at bounding box center [667, 388] width 564 height 31
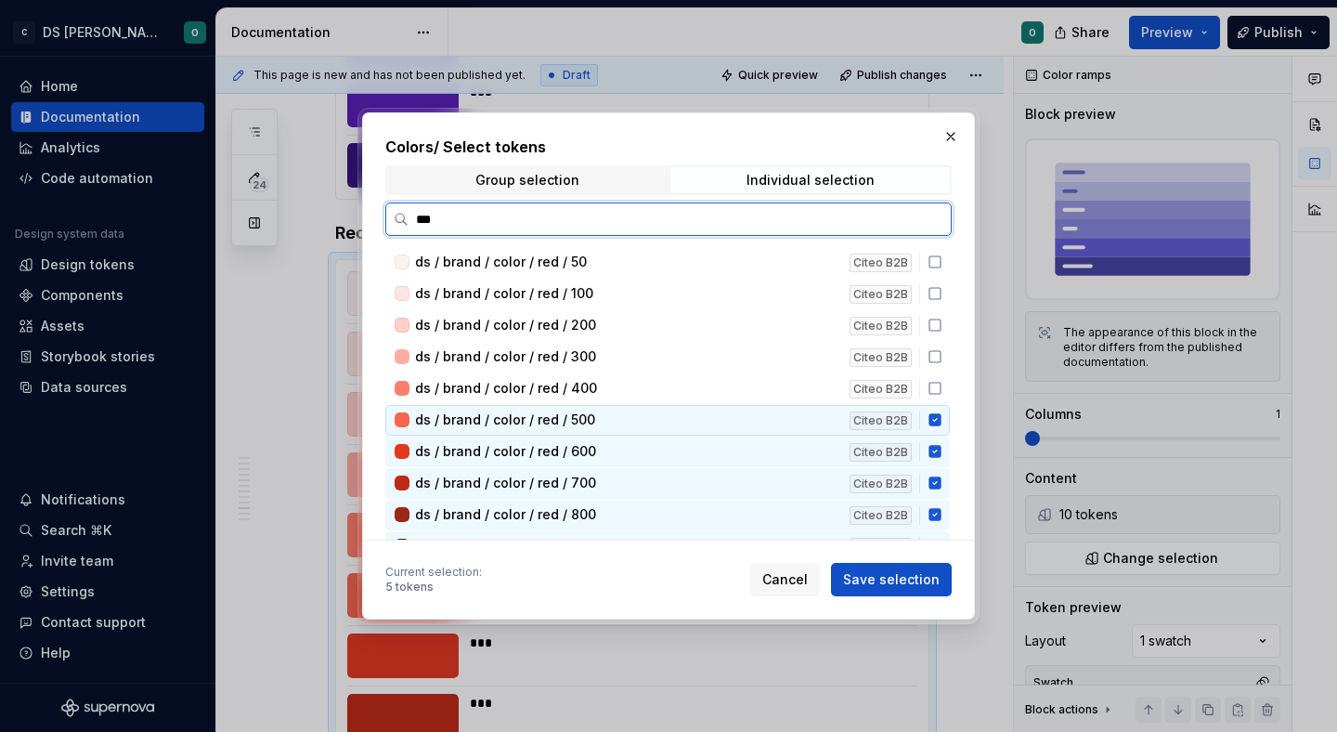
click at [950, 420] on div "ds / brand / color / red / 500 Citeo B2B" at bounding box center [667, 420] width 564 height 31
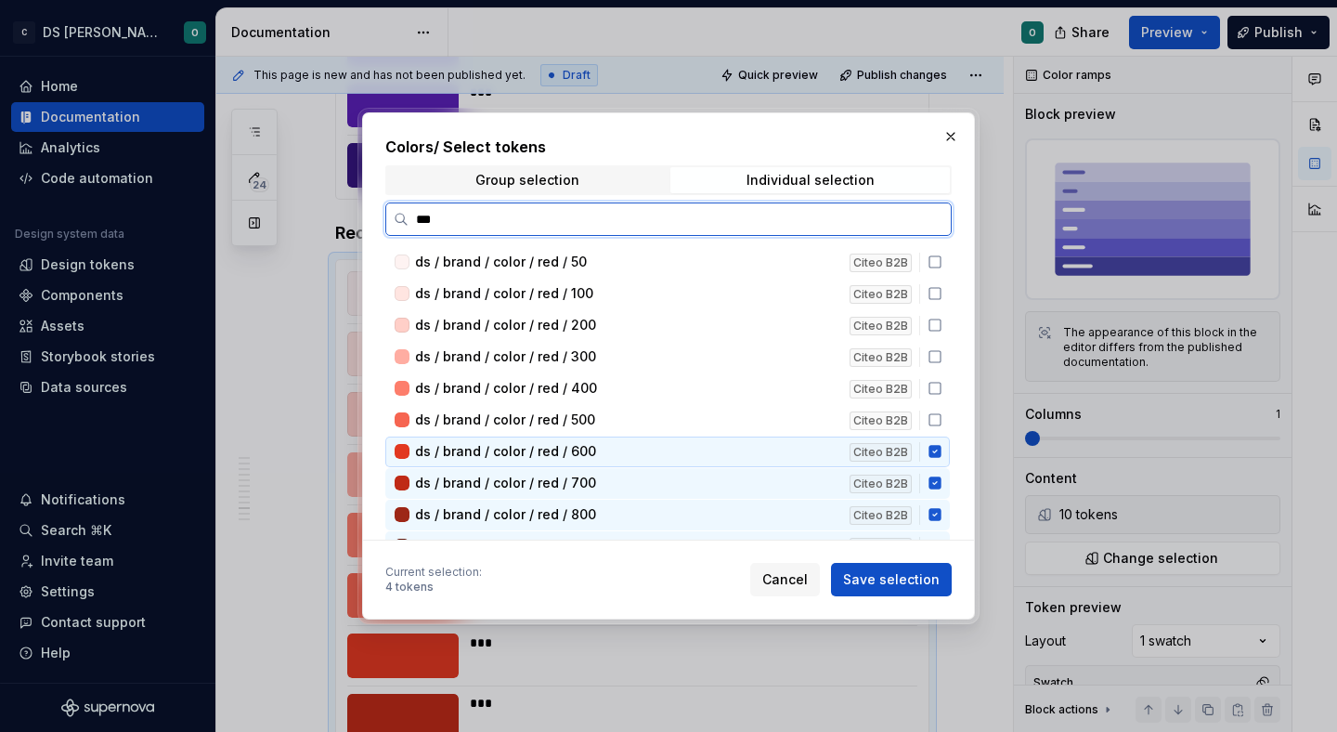
click at [941, 455] on icon at bounding box center [934, 452] width 12 height 12
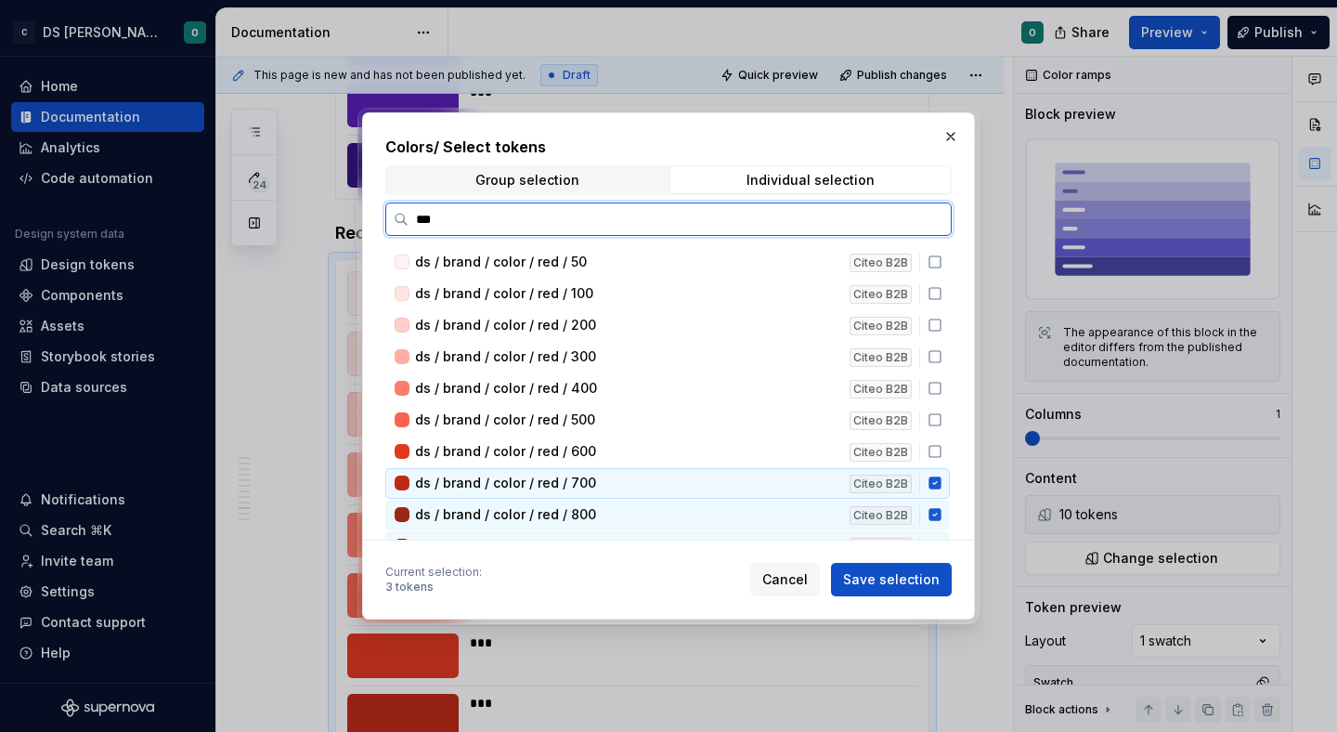
click at [941, 485] on icon at bounding box center [934, 483] width 12 height 12
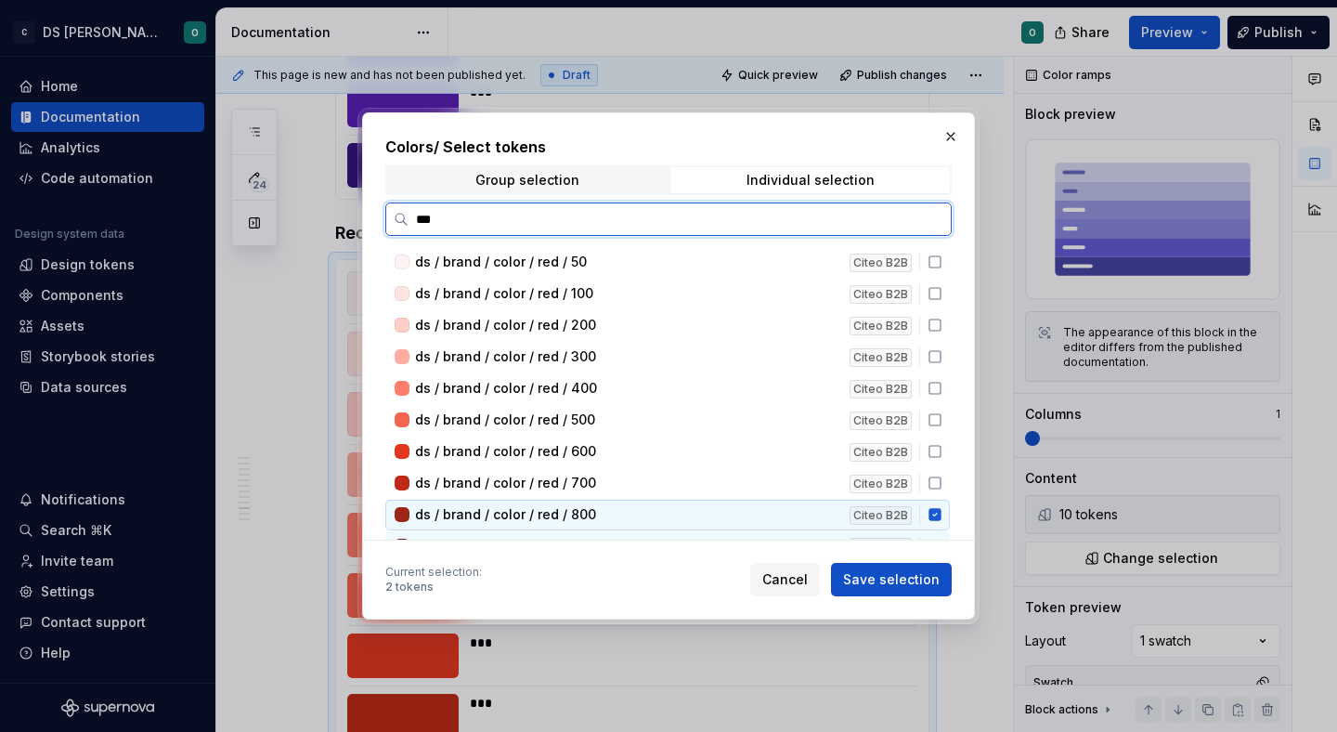
click at [941, 510] on icon at bounding box center [934, 515] width 12 height 12
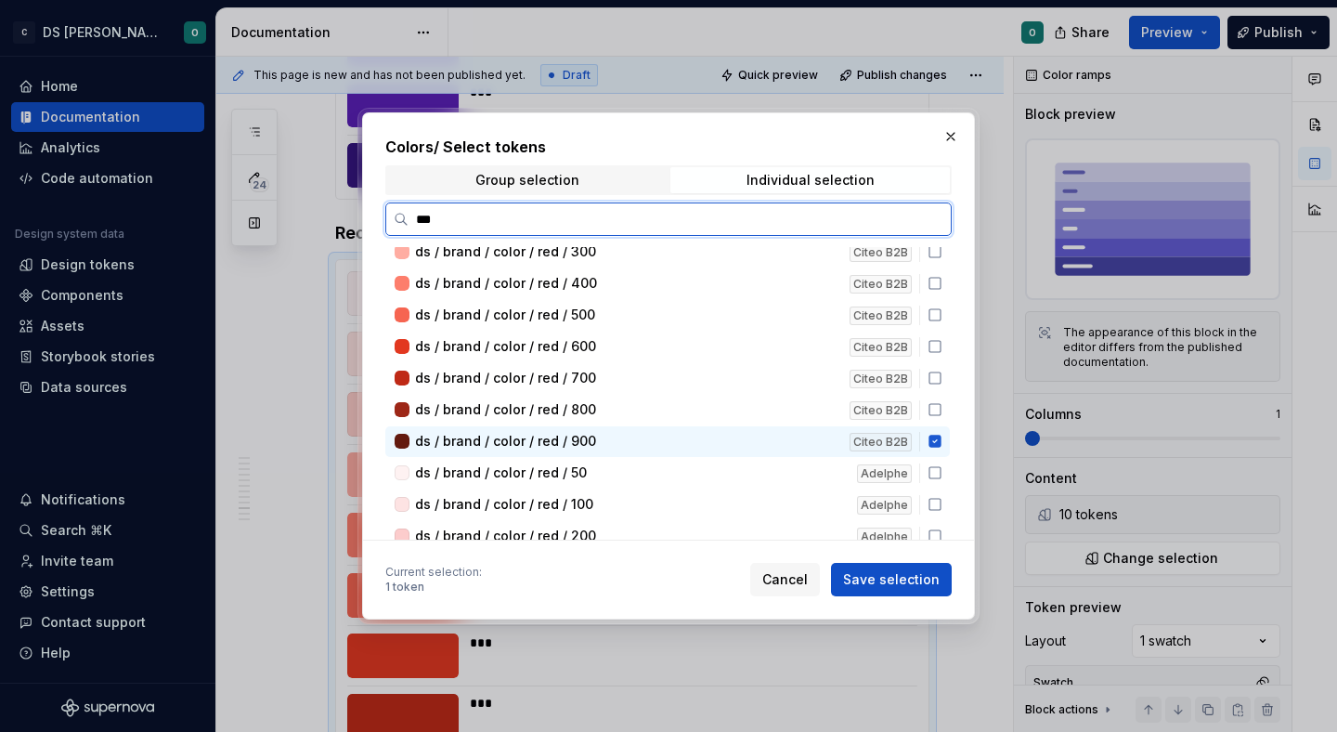
click at [939, 442] on icon at bounding box center [935, 441] width 15 height 15
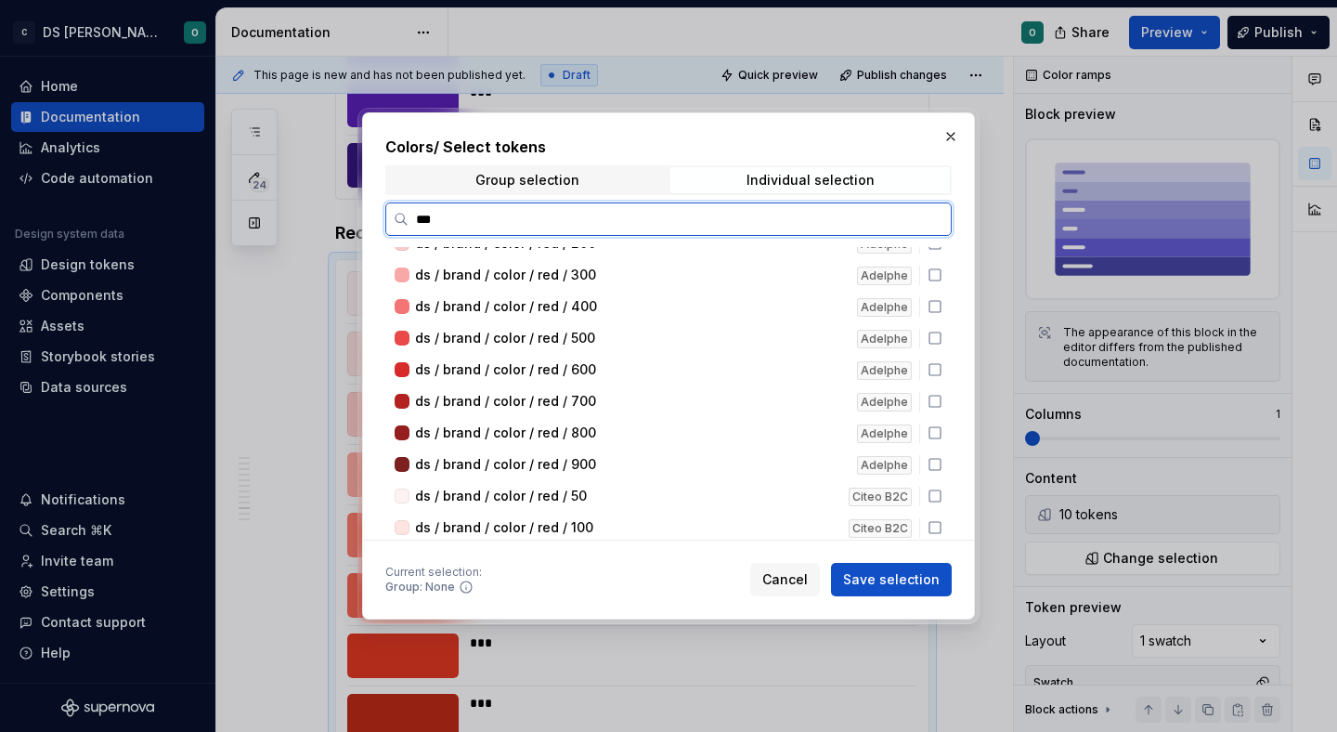
scroll to position [468, 0]
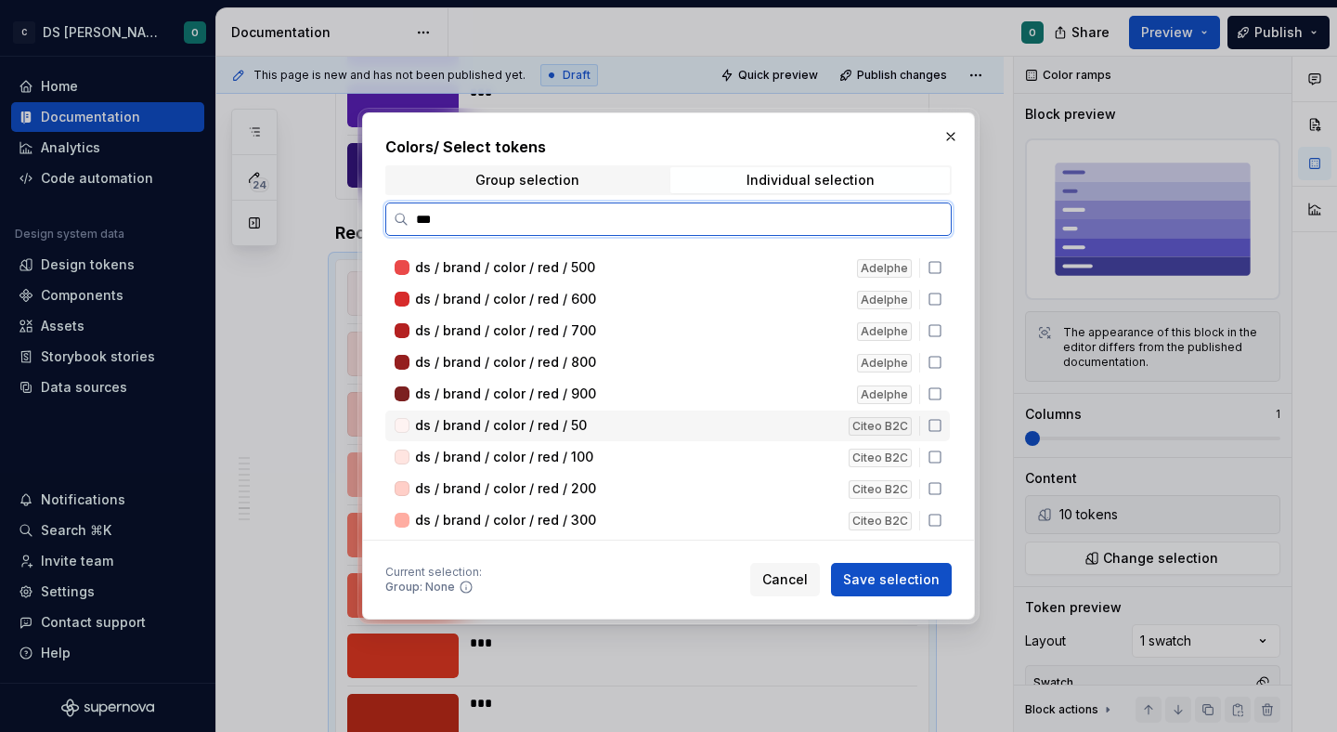
drag, startPoint x: 941, startPoint y: 434, endPoint x: 940, endPoint y: 464, distance: 30.7
click at [941, 435] on div "ds / brand / color / red / 50 Citeo B2C" at bounding box center [667, 425] width 564 height 31
click at [940, 465] on div "ds / brand / color / red / 100 Citeo B2C" at bounding box center [667, 457] width 564 height 31
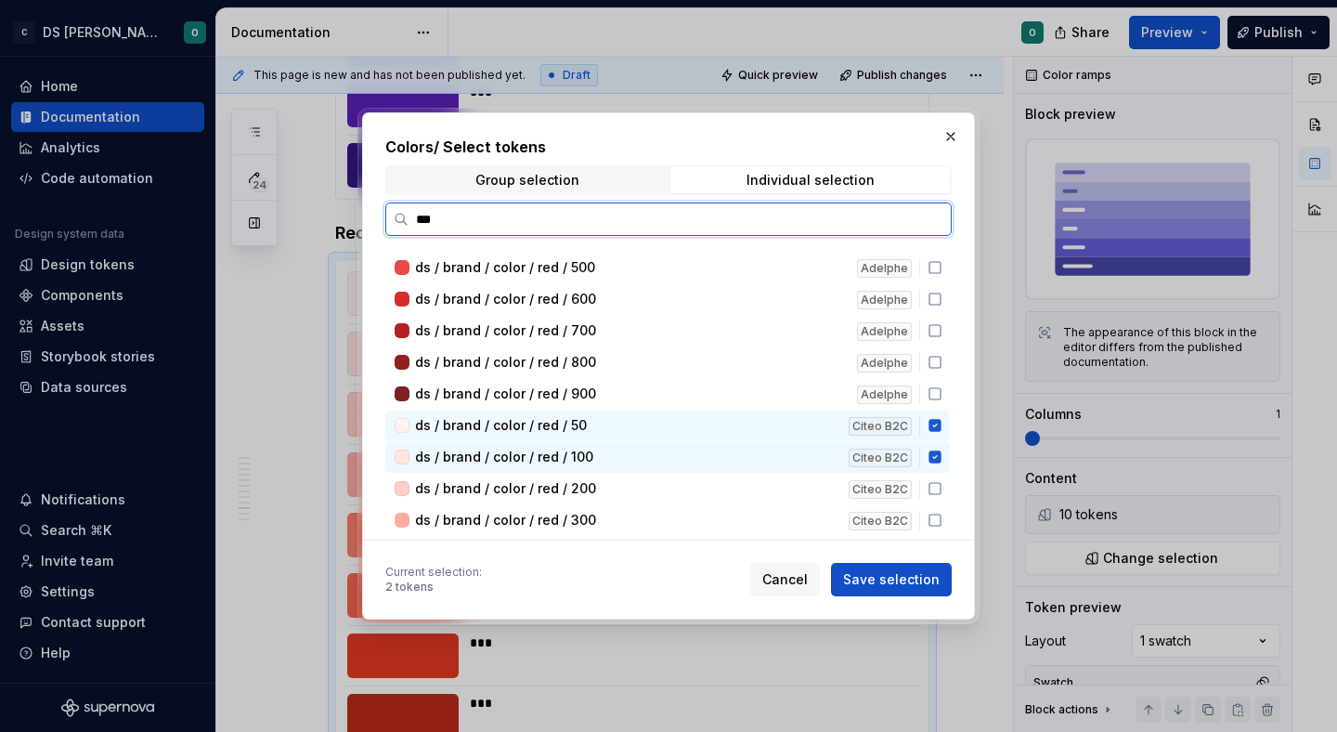
click at [941, 485] on icon at bounding box center [935, 488] width 15 height 15
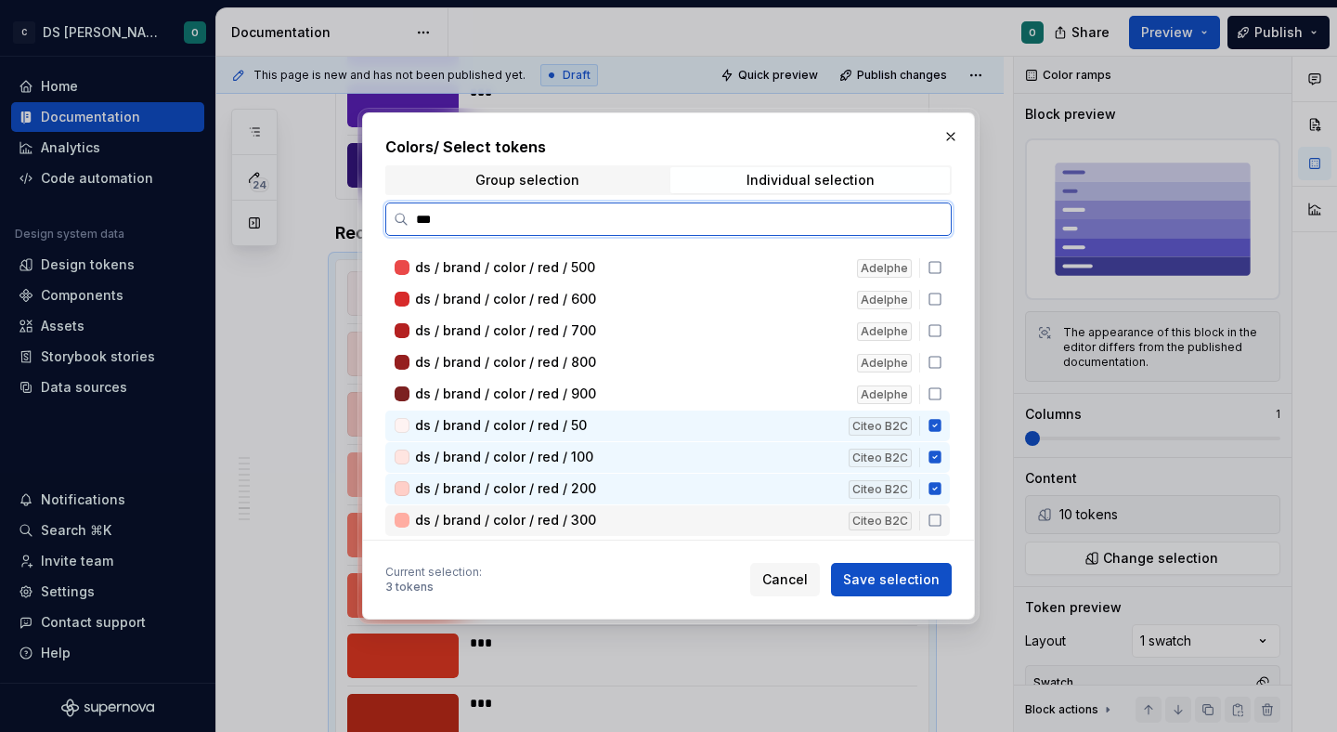
click at [948, 512] on div "ds / brand / color / red / 300 Citeo B2C" at bounding box center [667, 520] width 564 height 31
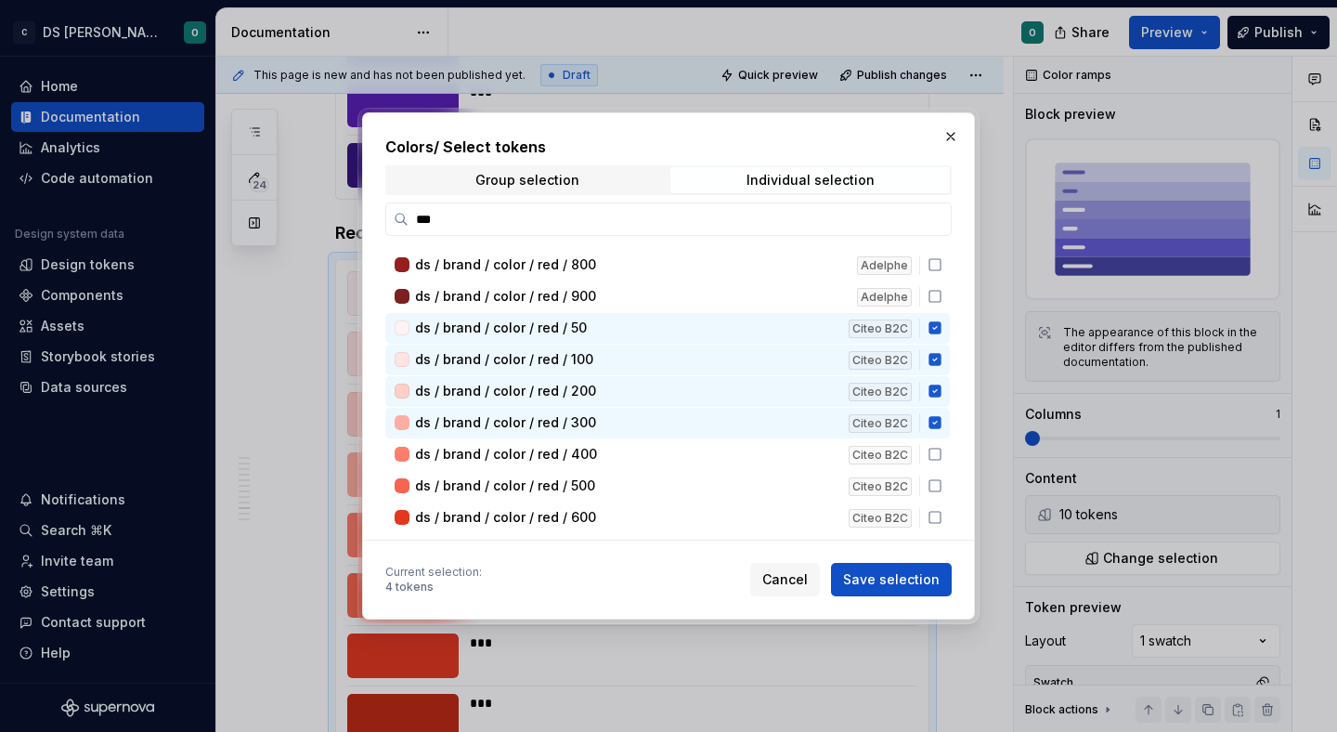
scroll to position [551, 0]
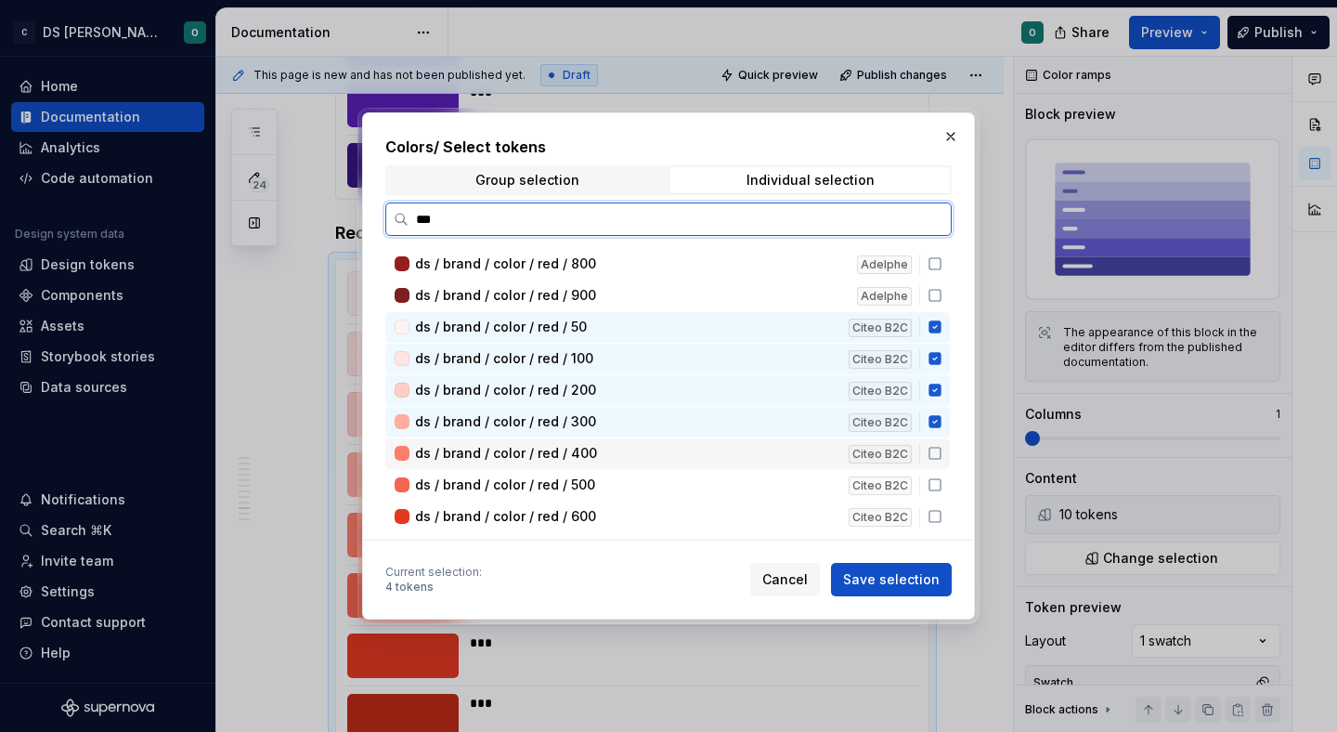
click at [942, 454] on icon at bounding box center [935, 453] width 15 height 15
click at [941, 479] on icon at bounding box center [934, 484] width 11 height 11
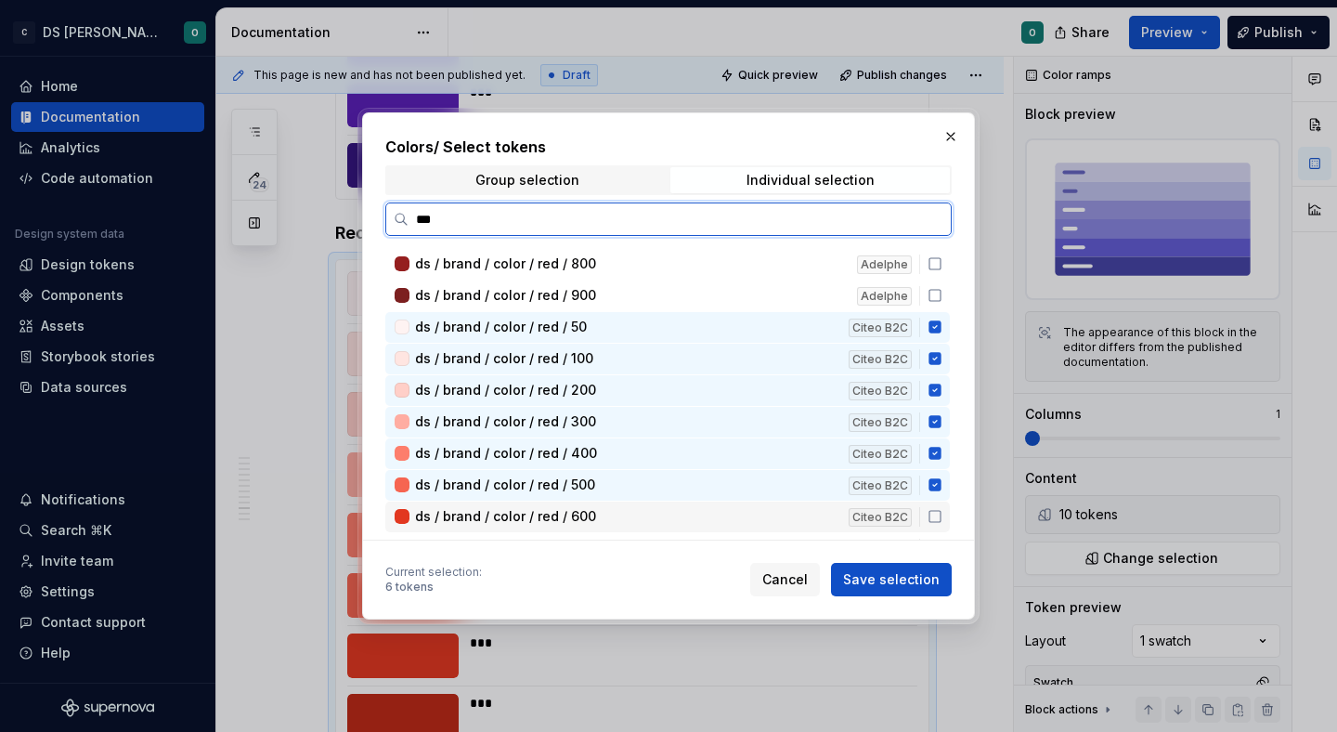
click at [947, 503] on div "ds / brand / color / red / 600 Citeo B2C" at bounding box center [667, 516] width 564 height 31
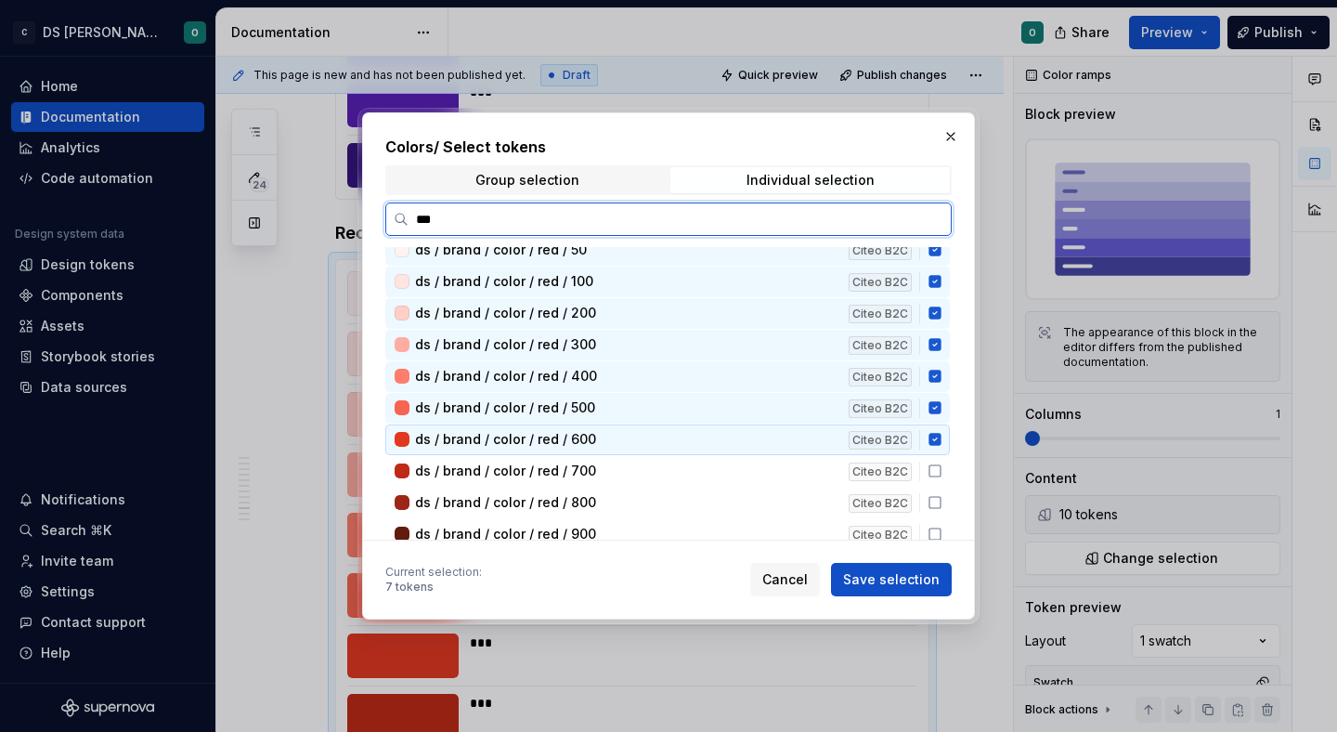
scroll to position [639, 0]
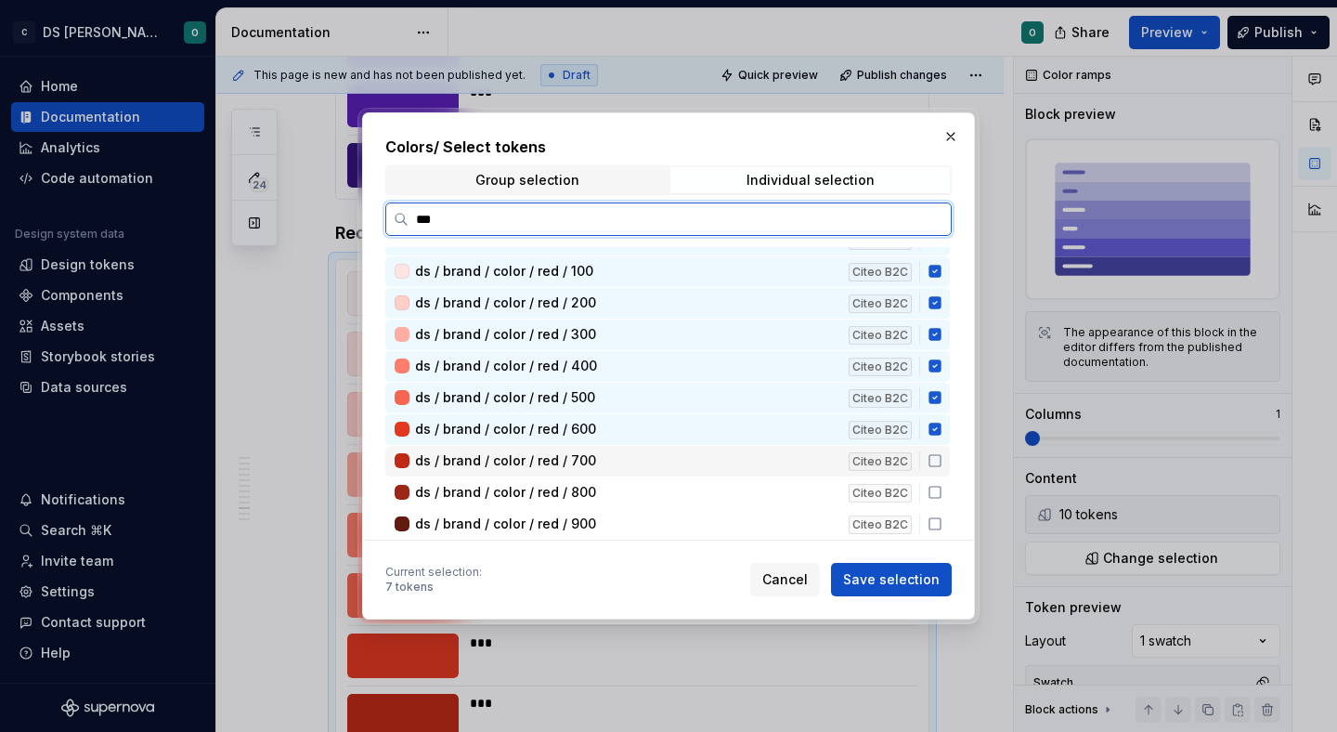
click at [942, 464] on icon at bounding box center [935, 460] width 15 height 15
click at [942, 496] on icon at bounding box center [935, 492] width 15 height 15
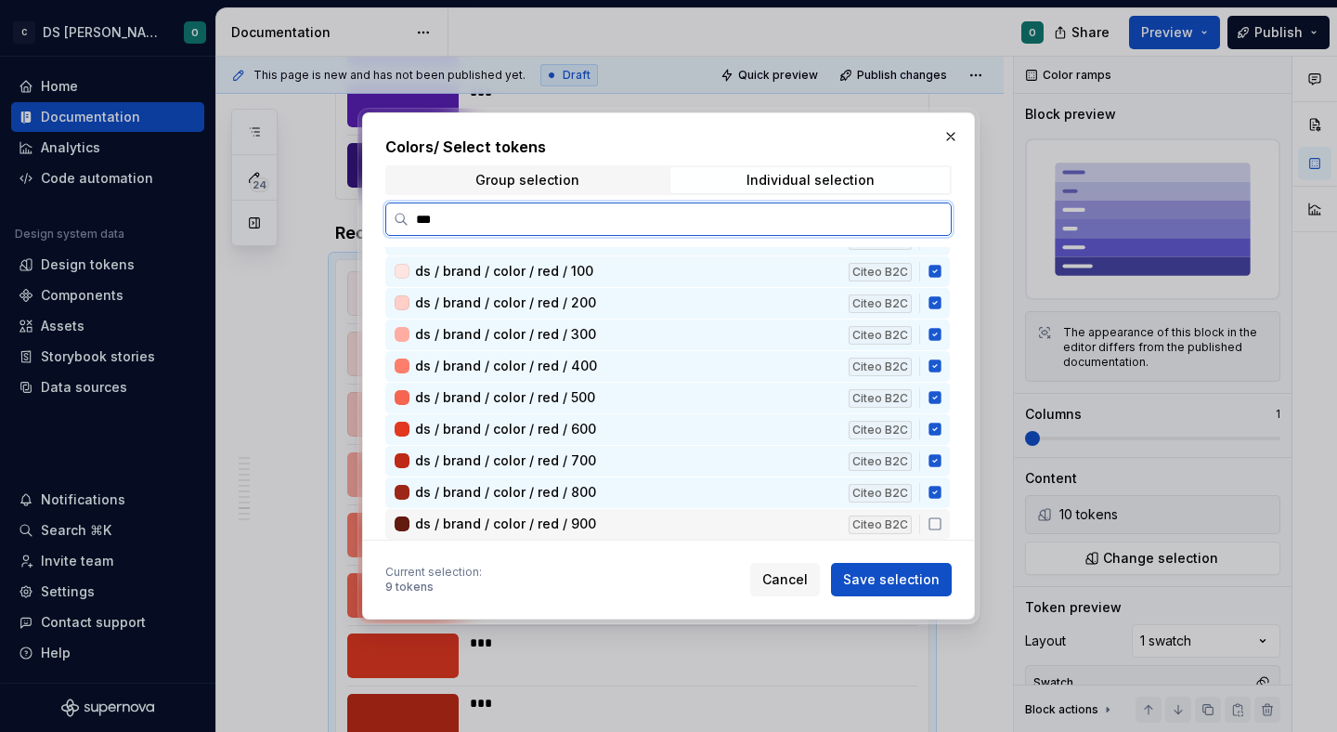
click at [943, 535] on div "ds / brand / color / red / 900 Citeo B2C" at bounding box center [667, 524] width 564 height 31
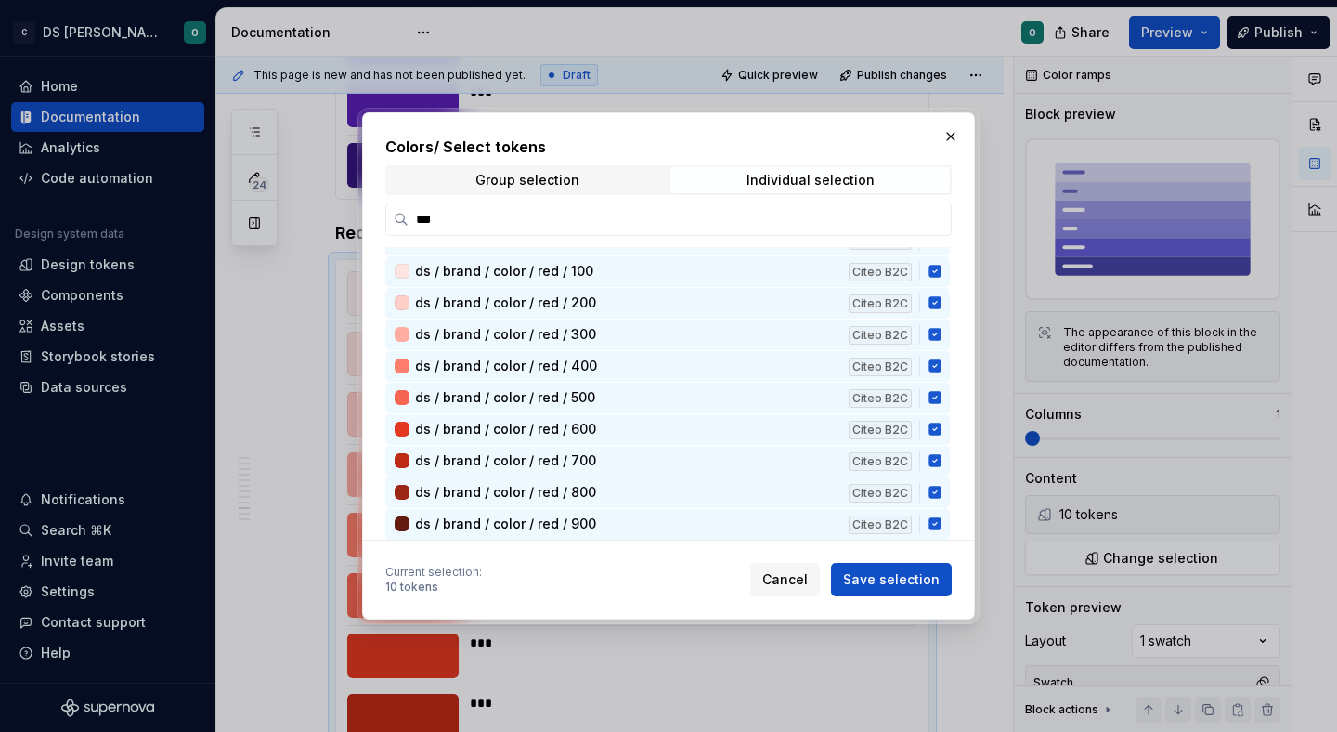
click at [930, 565] on button "Save selection" at bounding box center [891, 579] width 121 height 33
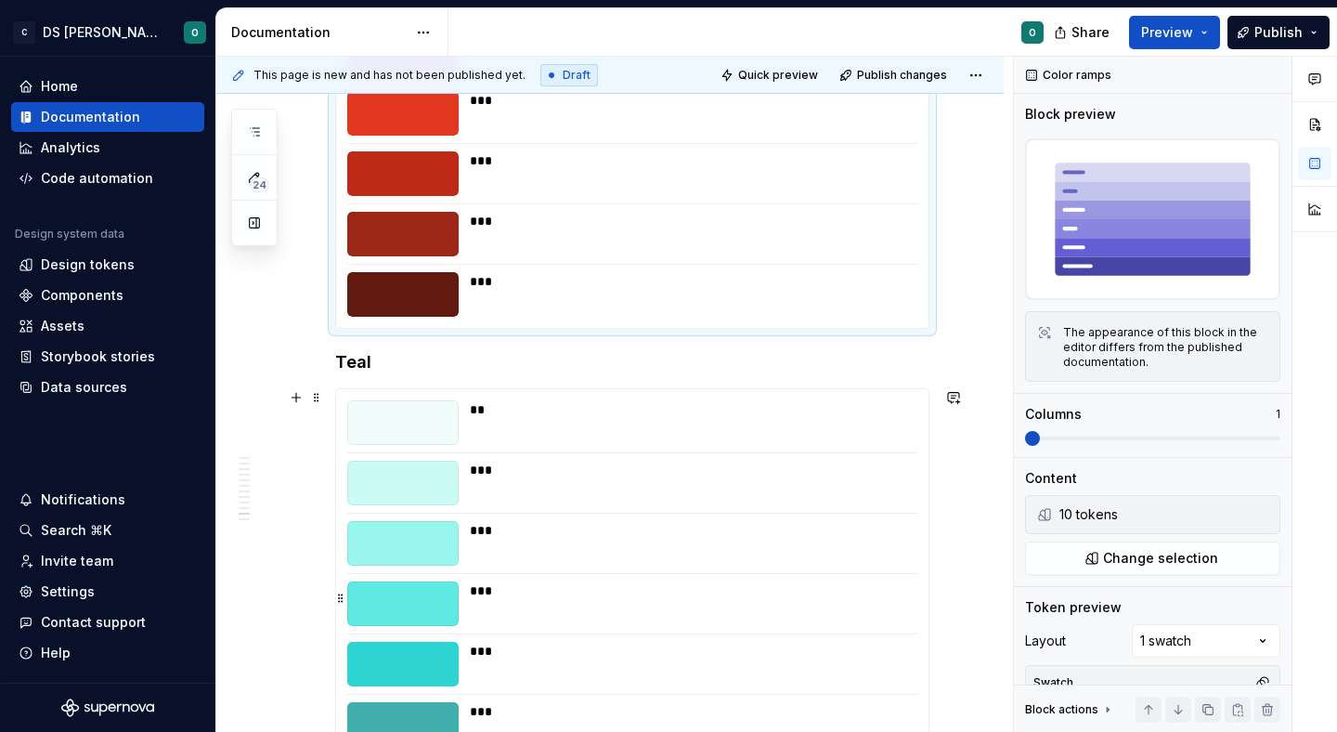
scroll to position [6908, 0]
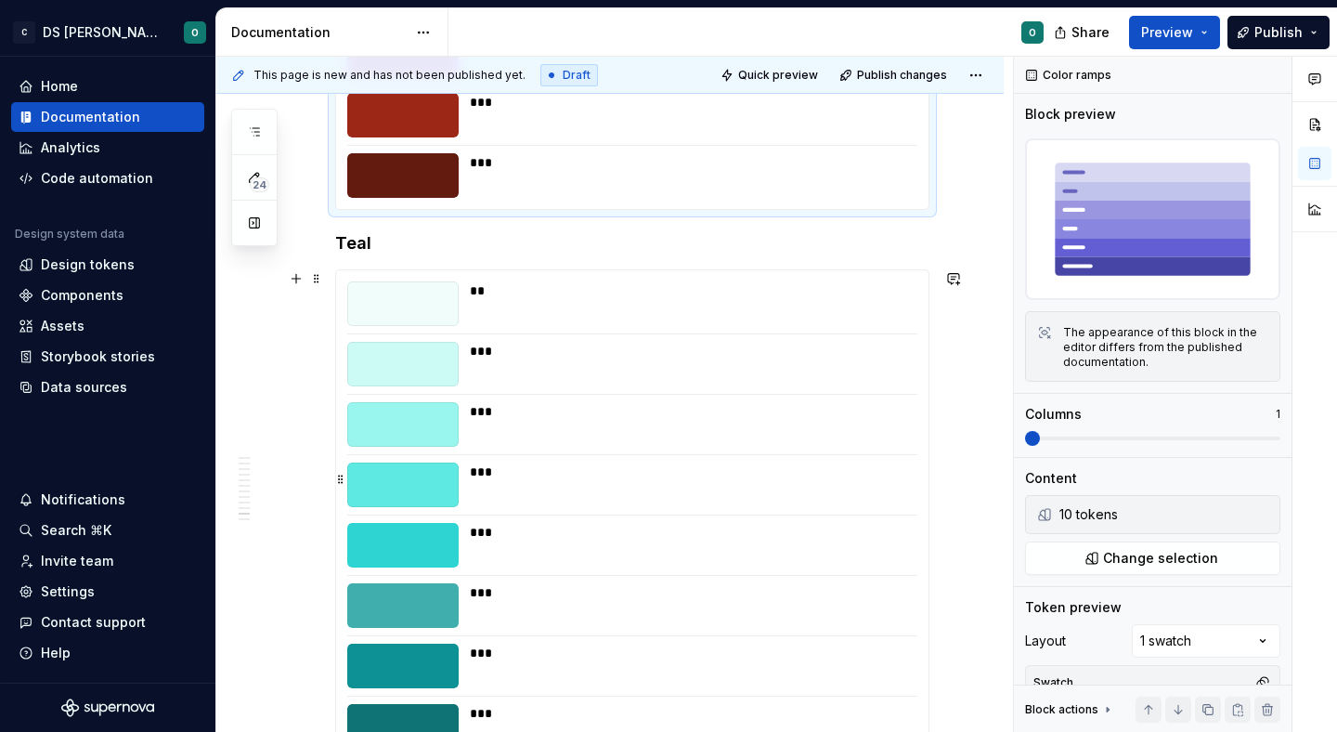
click at [796, 478] on div "***" at bounding box center [693, 471] width 446 height 19
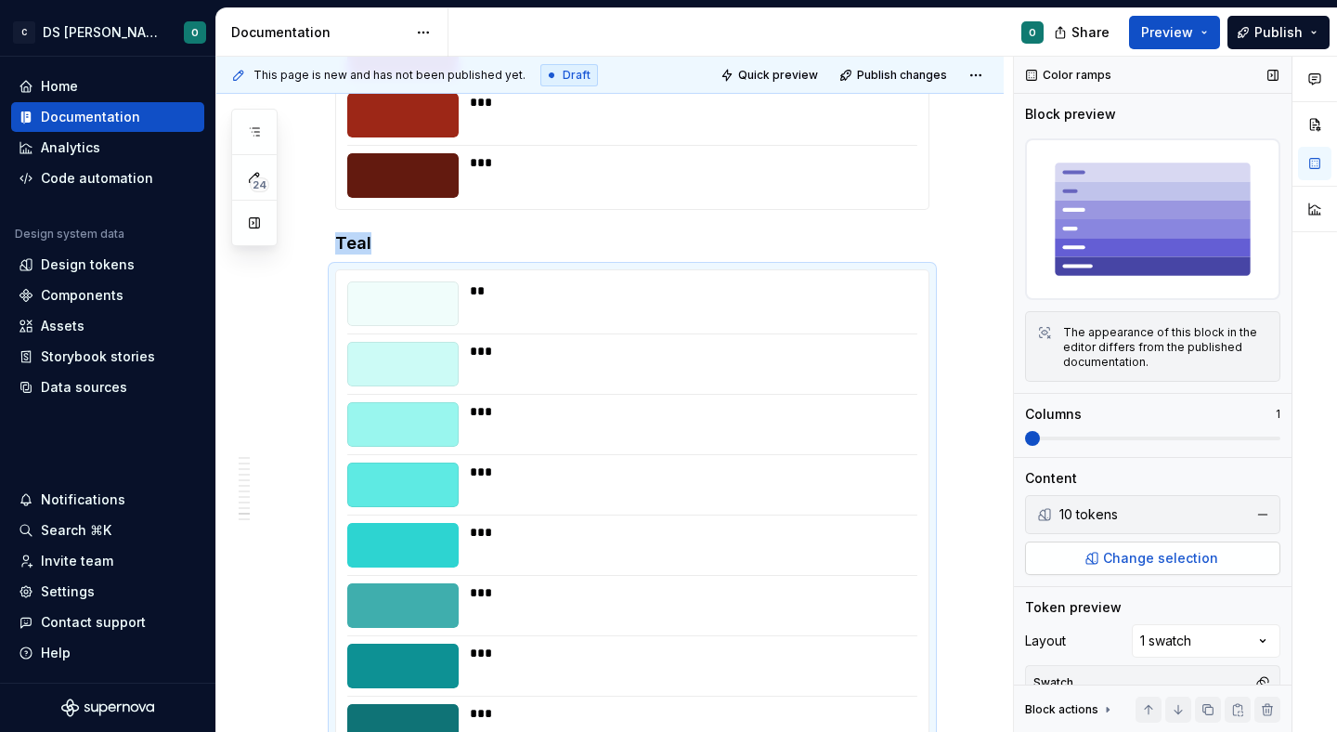
click at [1167, 550] on span "Change selection" at bounding box center [1160, 558] width 115 height 19
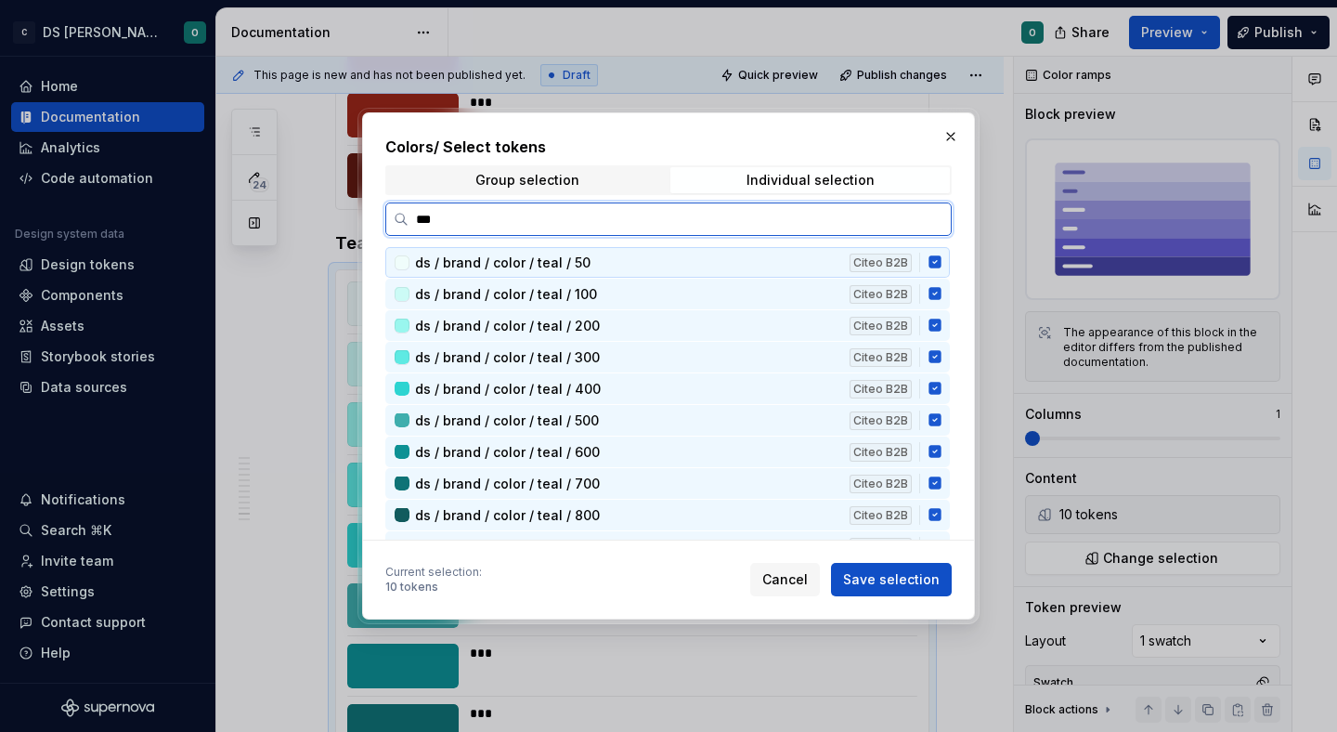
type input "****"
click at [946, 253] on div "ds / brand / color / teal / 50 Citeo B2B" at bounding box center [667, 262] width 564 height 31
click at [946, 276] on div "ds / brand / color / teal / 50 Citeo B2B" at bounding box center [667, 262] width 564 height 31
click at [941, 291] on icon at bounding box center [934, 294] width 12 height 12
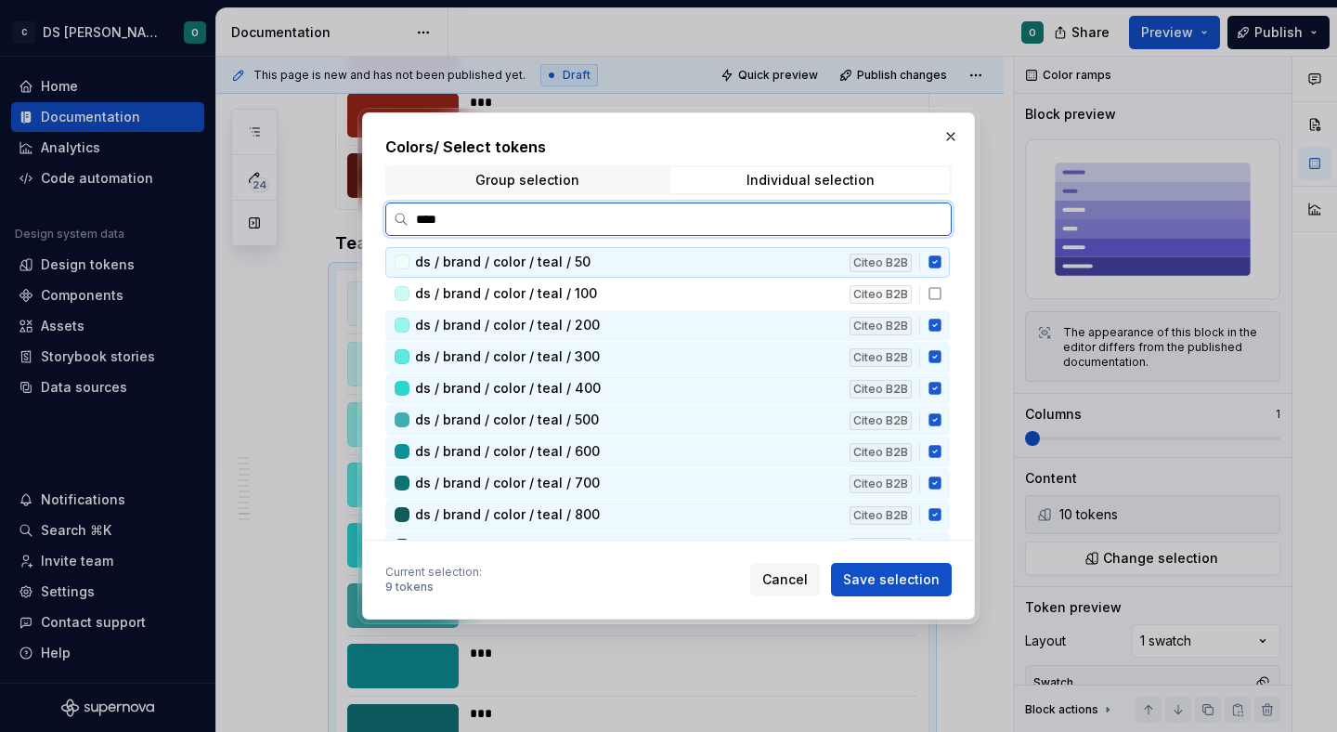
click at [946, 269] on div "ds / brand / color / teal / 50 Citeo B2B" at bounding box center [667, 262] width 564 height 31
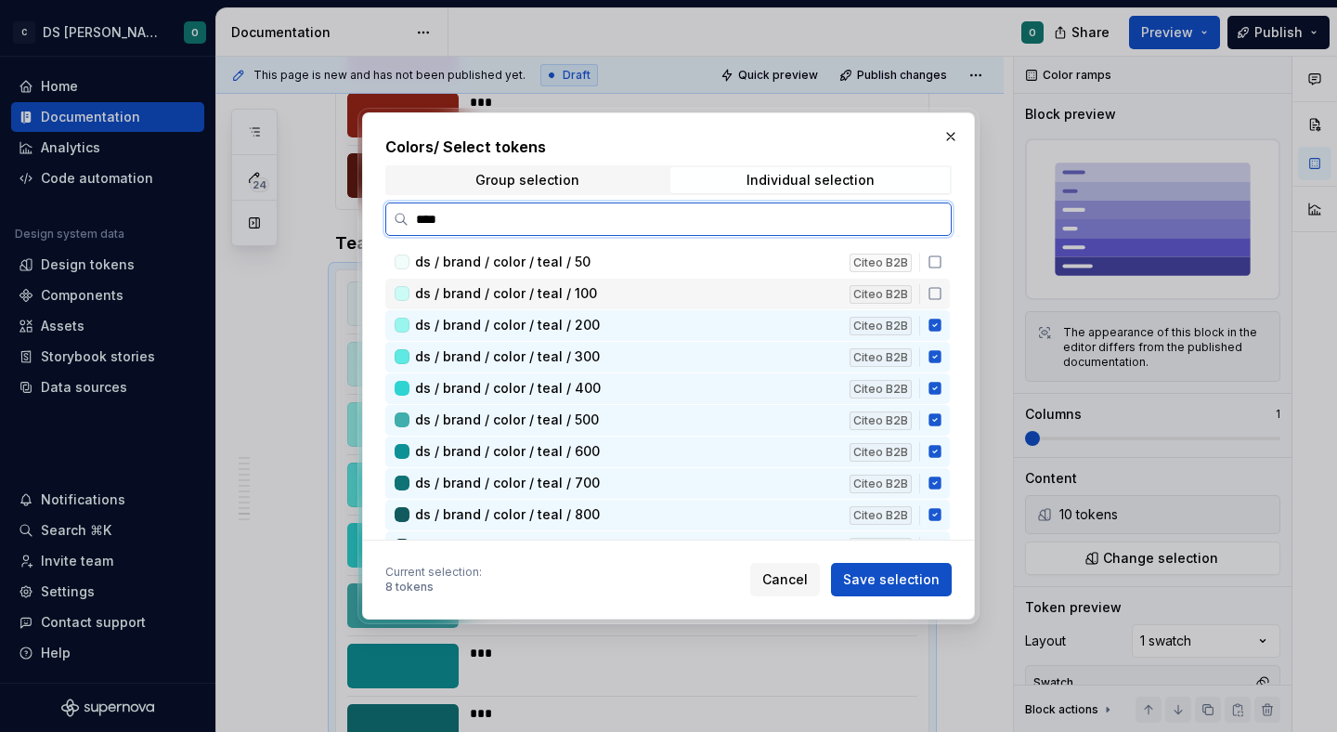
click at [943, 308] on div "ds / brand / color / teal / 100 Citeo B2B" at bounding box center [667, 294] width 564 height 31
click at [941, 322] on icon at bounding box center [934, 325] width 12 height 12
click at [941, 299] on icon at bounding box center [934, 294] width 12 height 12
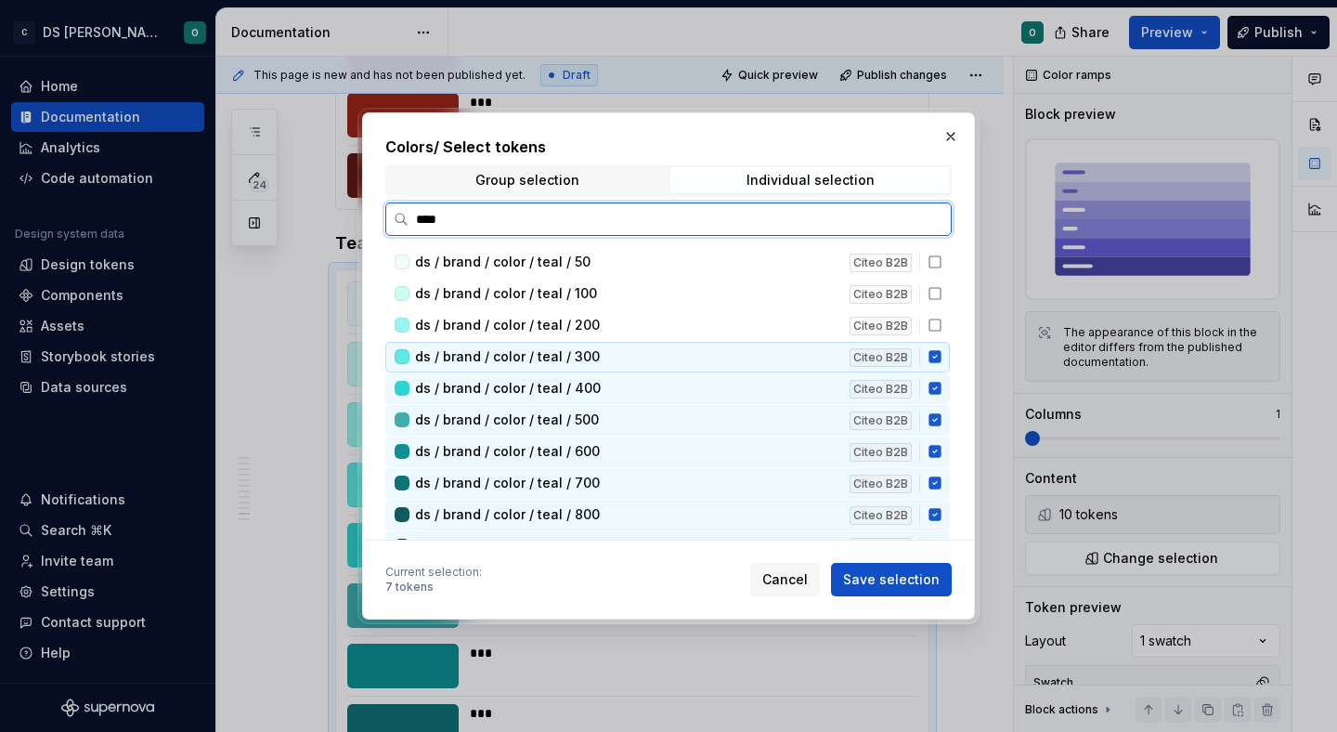
click at [942, 346] on div "ds / brand / color / teal / 300 Citeo B2B" at bounding box center [667, 357] width 564 height 31
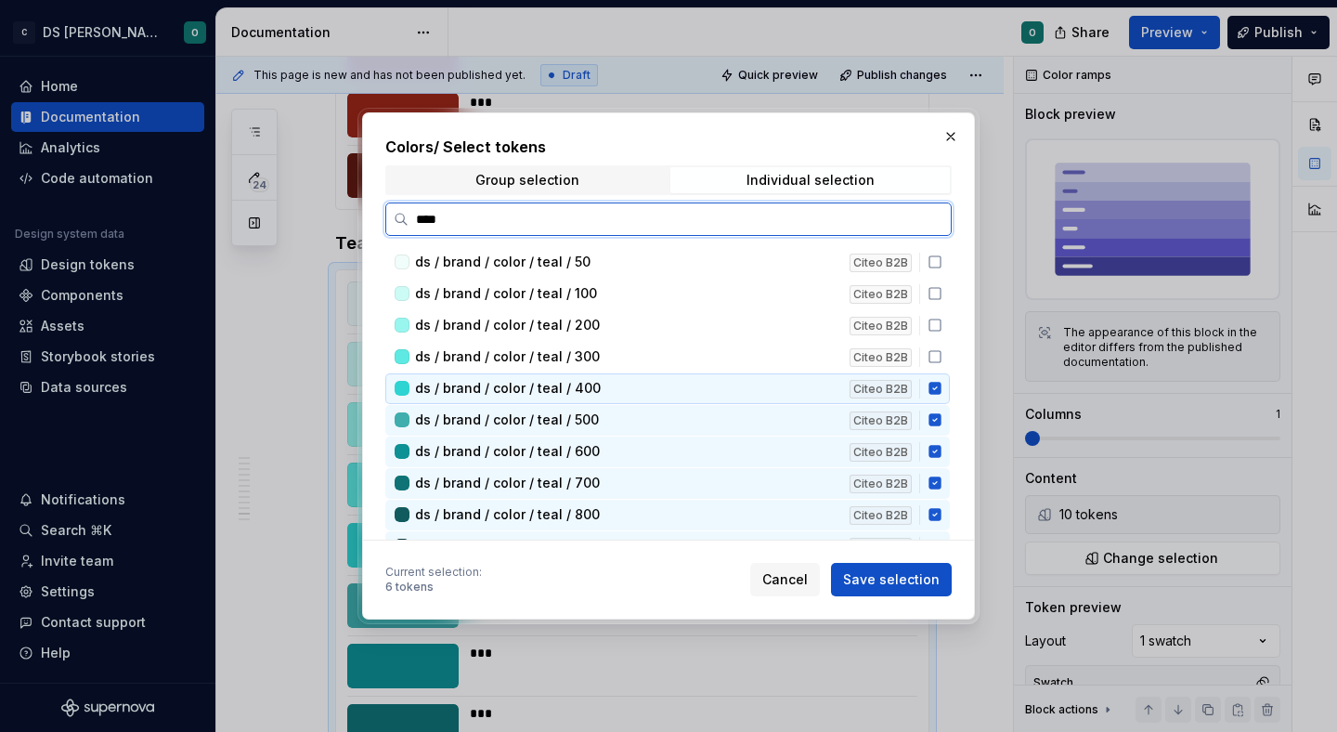
click at [942, 377] on div "ds / brand / color / teal / 400 Citeo B2B" at bounding box center [667, 388] width 564 height 31
click at [942, 399] on div "ds / brand / color / teal / 400 Citeo B2B" at bounding box center [667, 388] width 564 height 31
click at [941, 422] on icon at bounding box center [934, 420] width 12 height 12
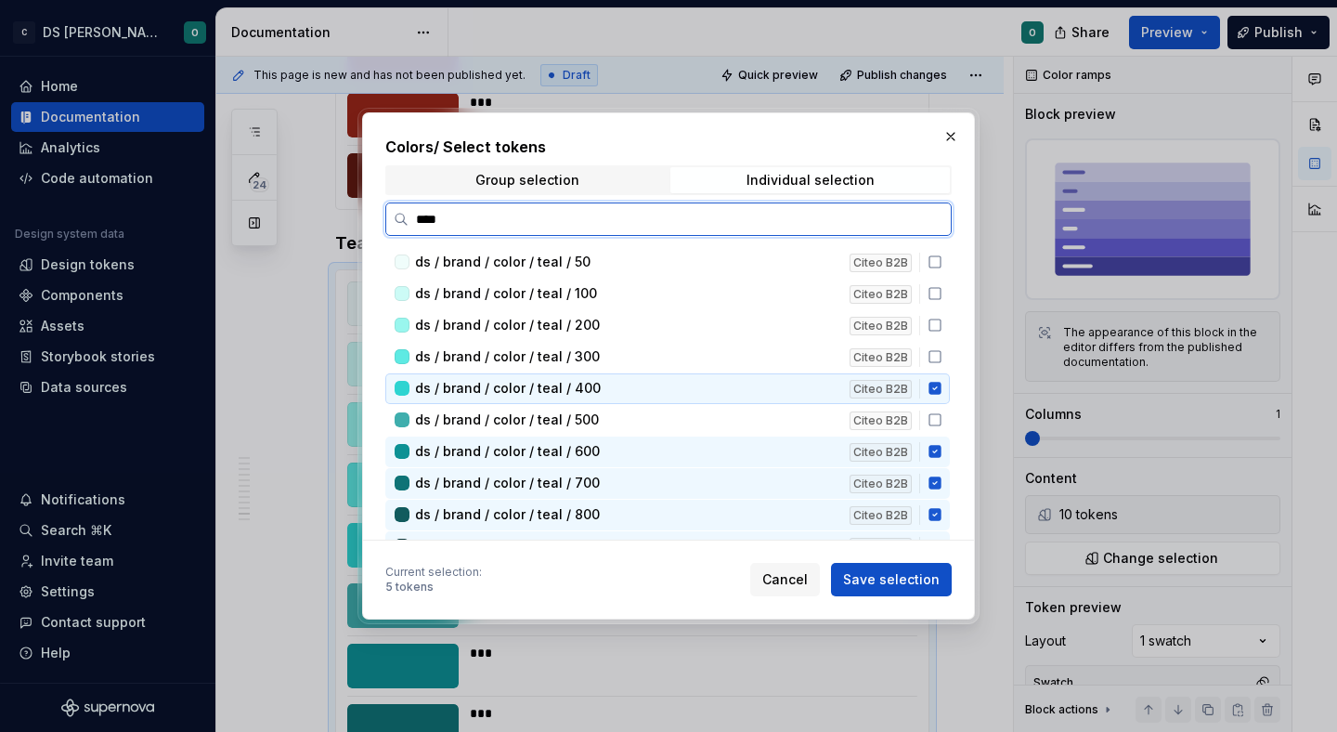
click at [942, 379] on div "ds / brand / color / teal / 400 Citeo B2B" at bounding box center [667, 388] width 564 height 31
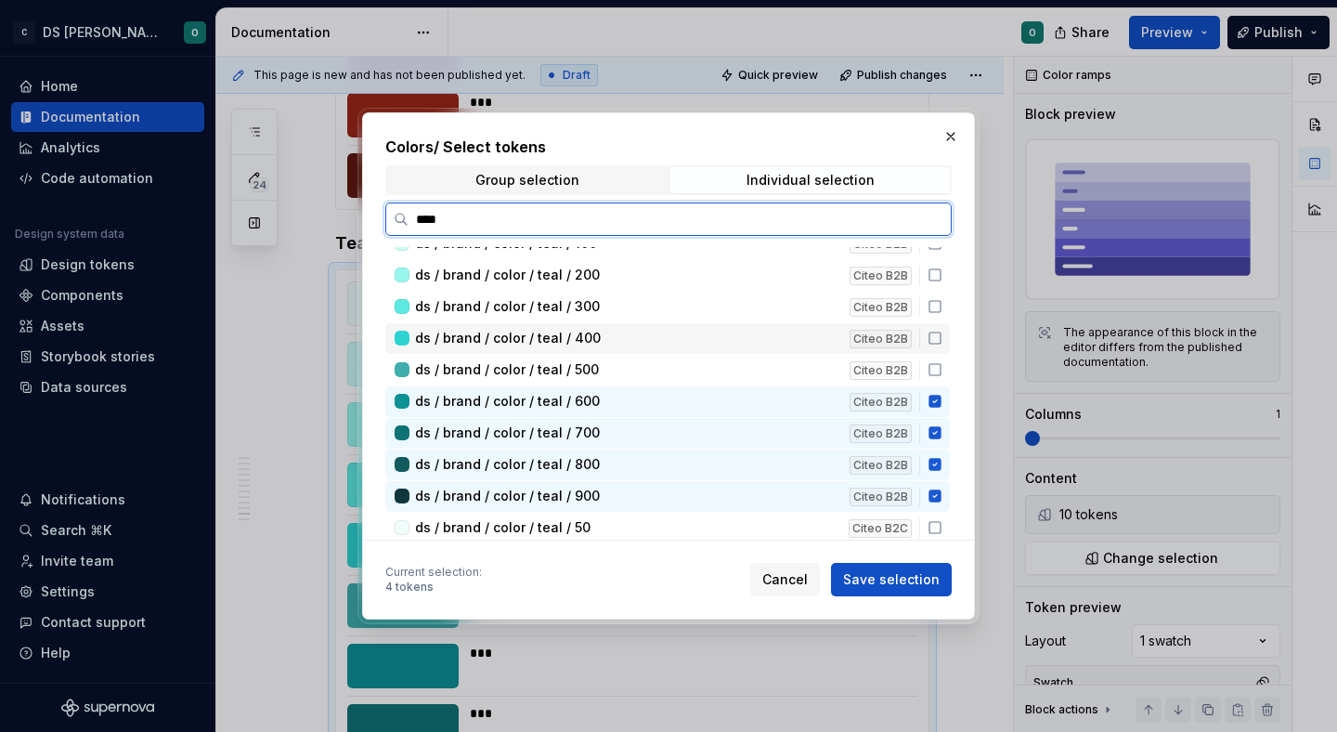
scroll to position [52, 0]
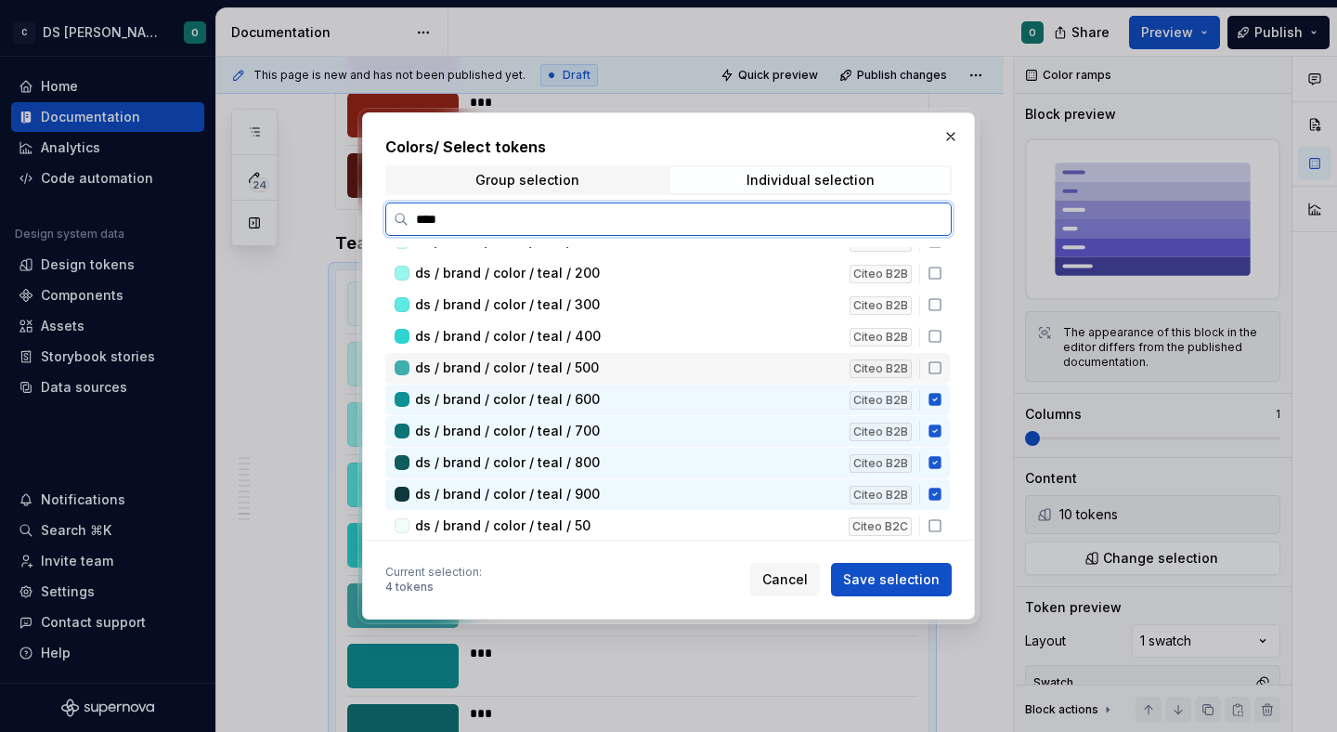
click at [941, 382] on div "ds / brand / color / teal / 500 Citeo B2B" at bounding box center [667, 368] width 564 height 31
click at [941, 383] on div "ds / brand / color / teal / 500 Citeo B2B" at bounding box center [667, 368] width 564 height 31
click at [941, 395] on icon at bounding box center [934, 400] width 12 height 12
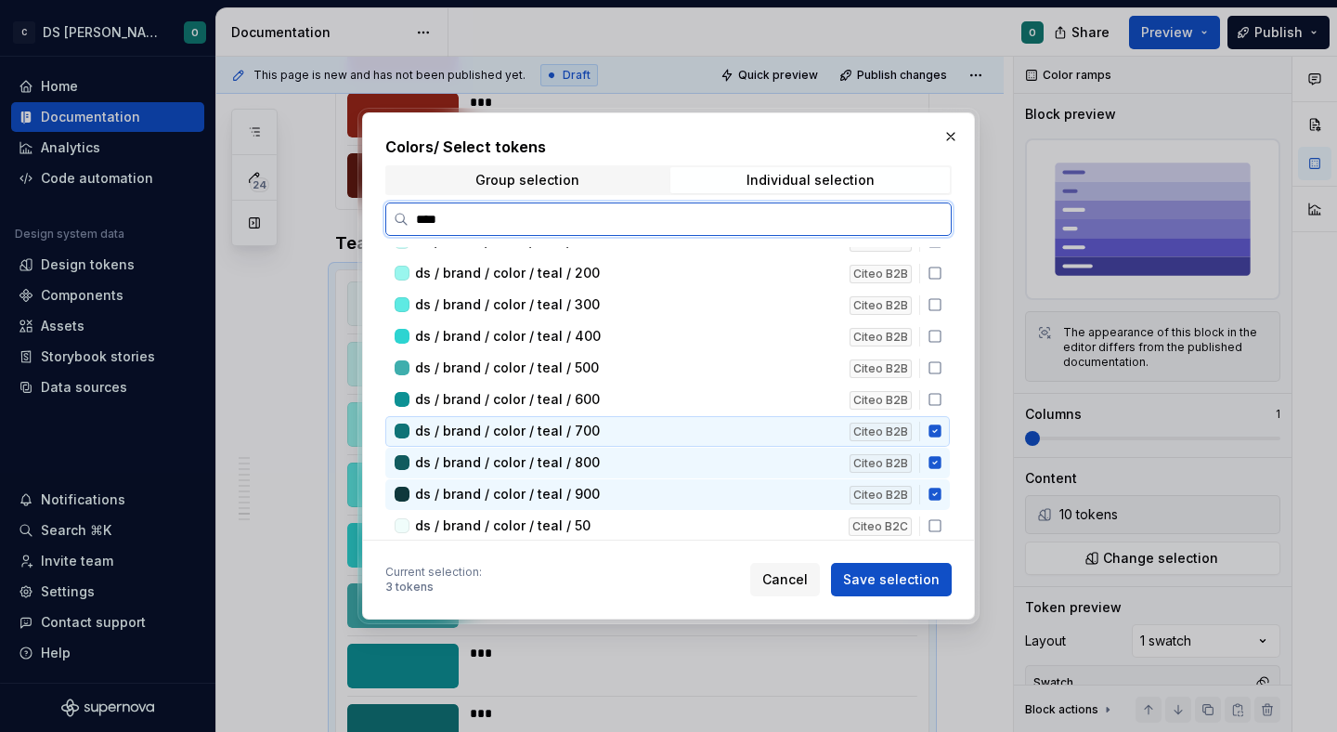
click at [941, 423] on icon at bounding box center [935, 430] width 15 height 15
click at [941, 441] on div "ds / brand / color / teal / 700 Citeo B2B" at bounding box center [667, 431] width 564 height 31
click at [941, 461] on icon at bounding box center [934, 463] width 12 height 12
click at [941, 483] on div "ds / brand / color / teal / 900 Citeo B2B" at bounding box center [667, 494] width 564 height 31
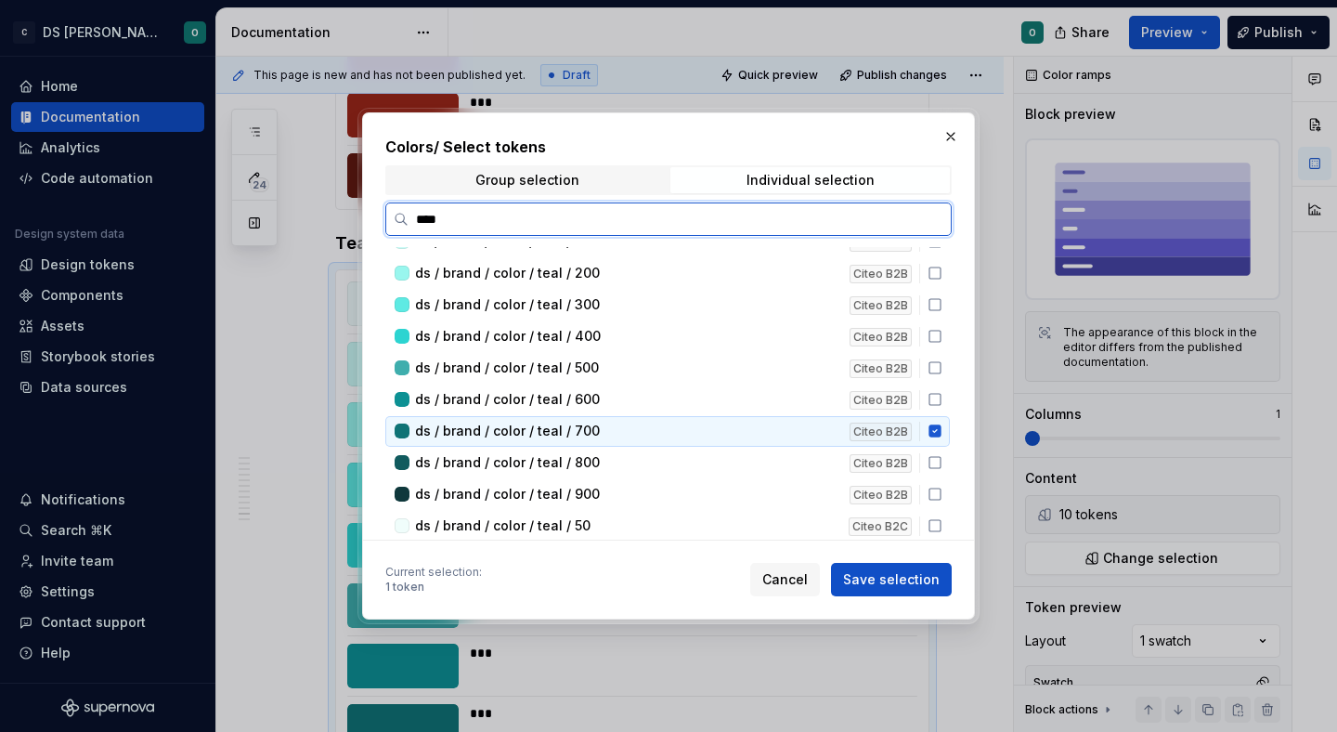
click at [941, 440] on div "ds / brand / color / teal / 700 Citeo B2B" at bounding box center [667, 431] width 564 height 31
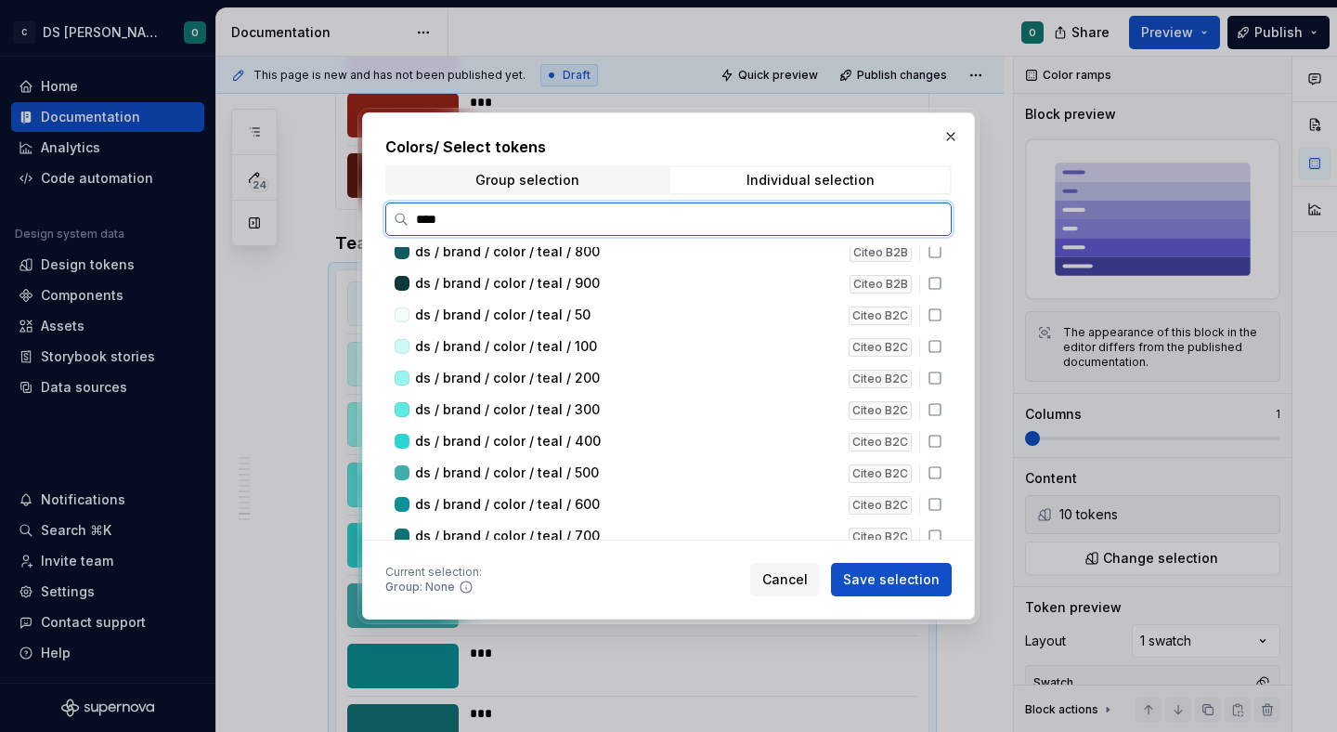
scroll to position [329, 0]
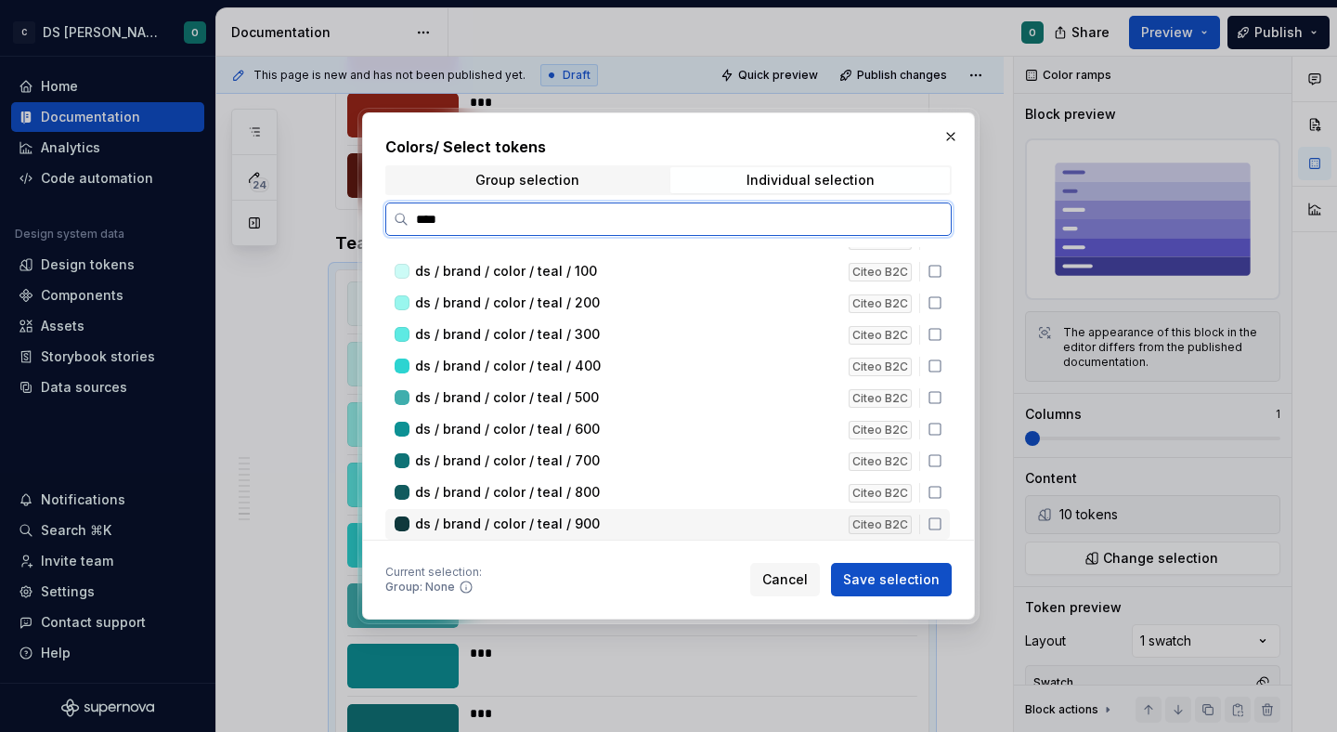
click at [941, 534] on div "ds / brand / color / teal / 900 Citeo B2C" at bounding box center [667, 524] width 564 height 31
click at [941, 498] on icon at bounding box center [934, 492] width 11 height 11
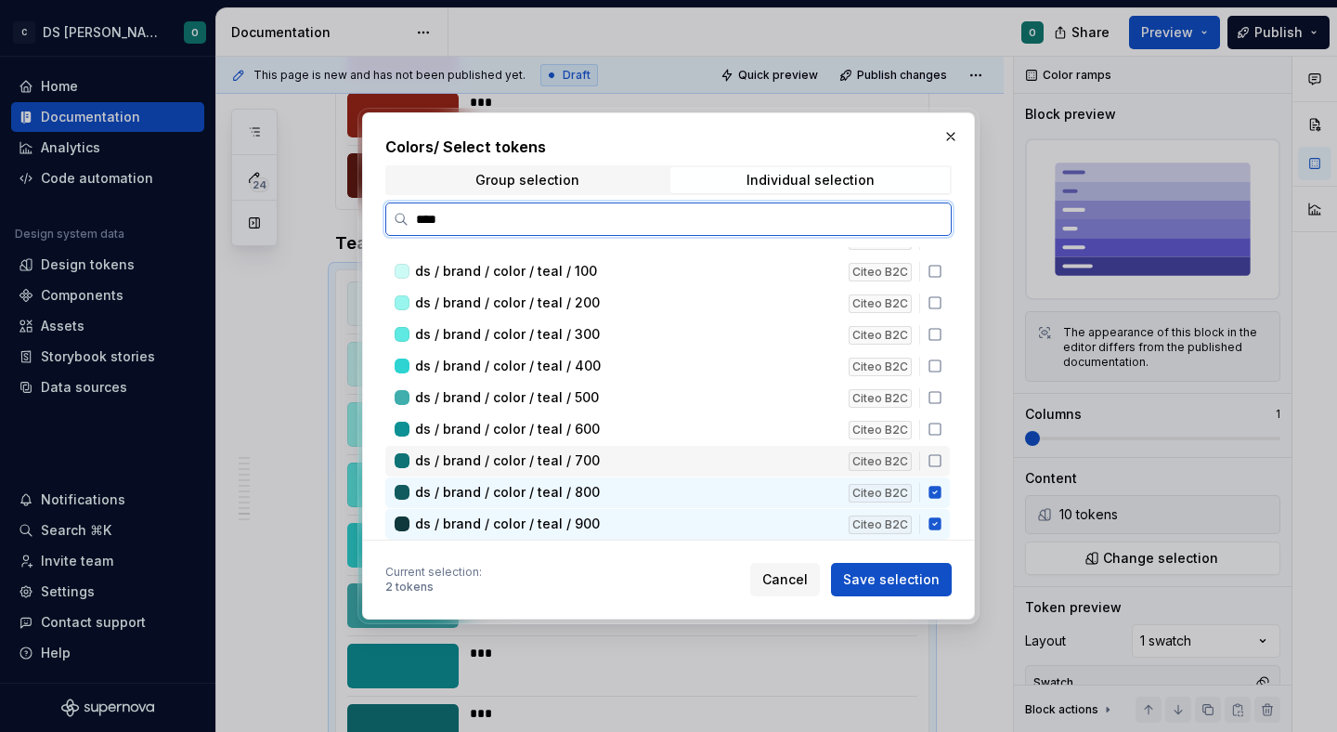
click at [942, 441] on div "ds / brand / color / teal / 600 Citeo B2C" at bounding box center [667, 429] width 564 height 31
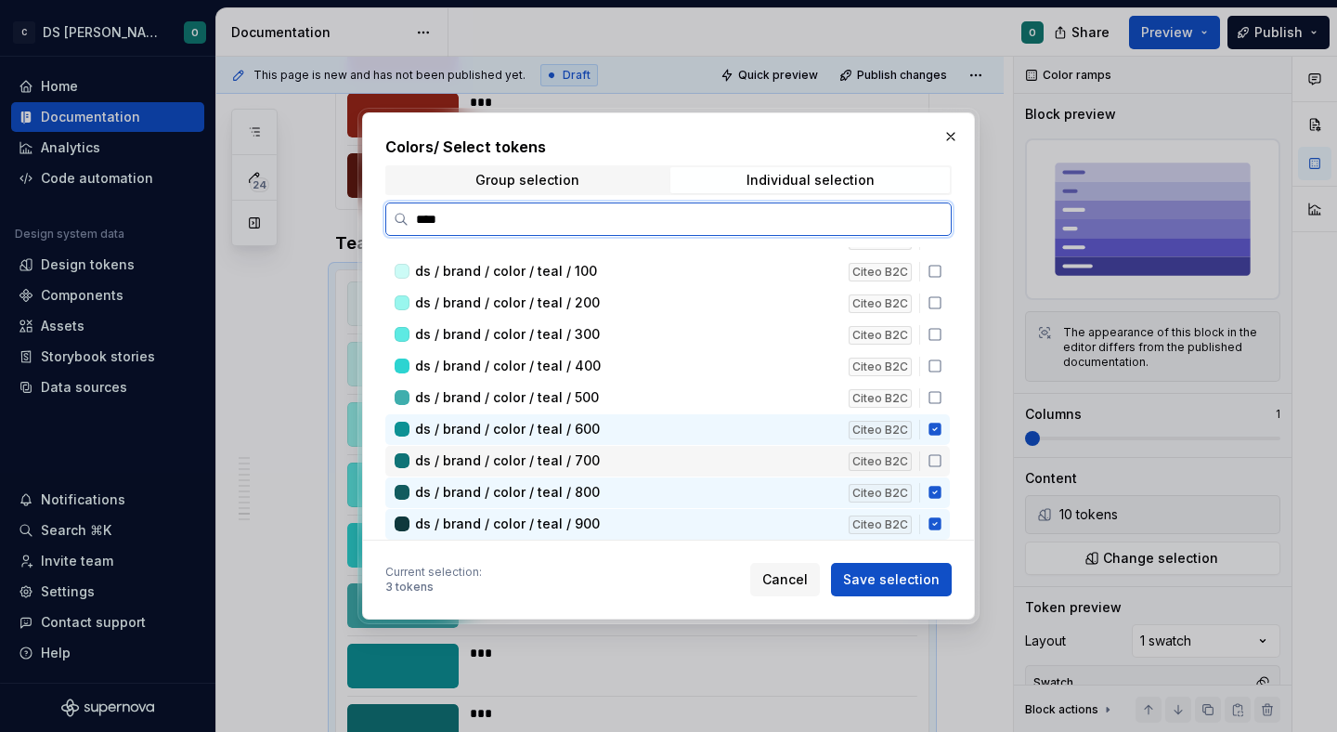
click at [941, 460] on icon at bounding box center [935, 460] width 15 height 15
click at [941, 429] on icon at bounding box center [934, 429] width 12 height 12
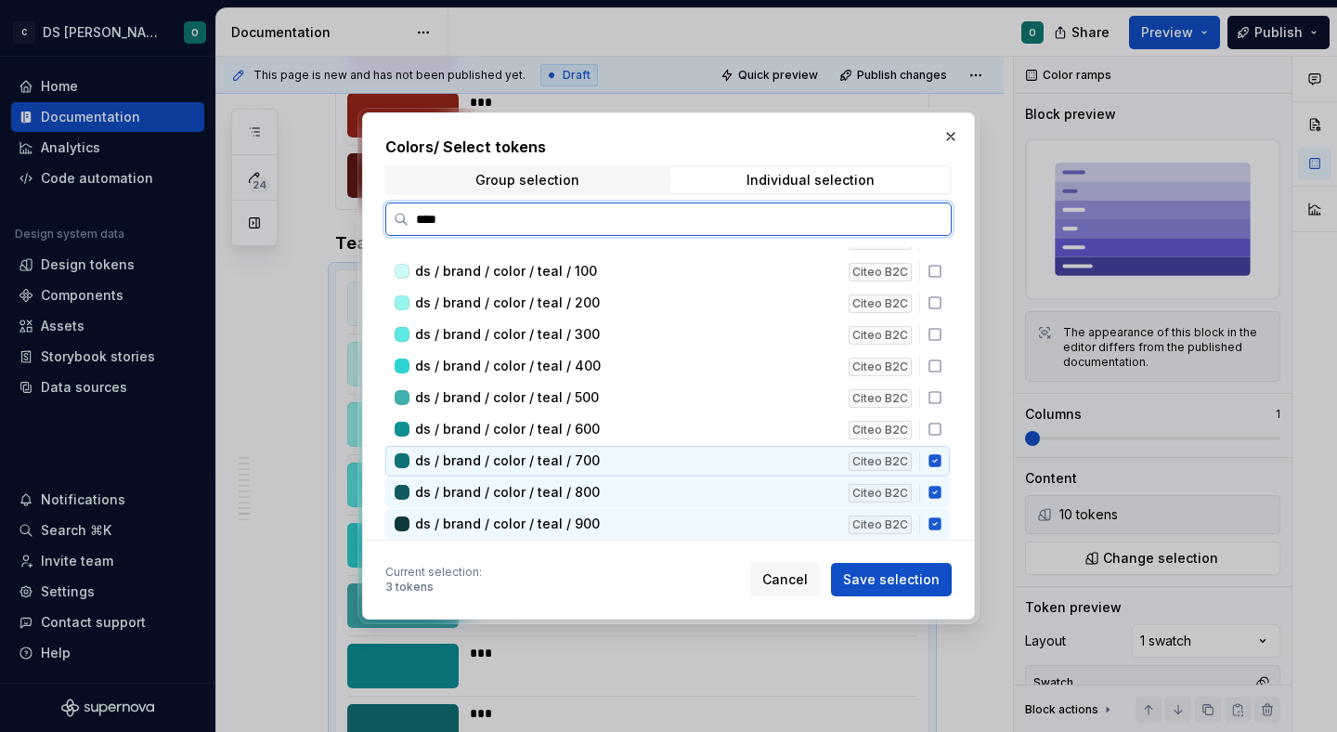
click at [941, 463] on icon at bounding box center [934, 461] width 12 height 12
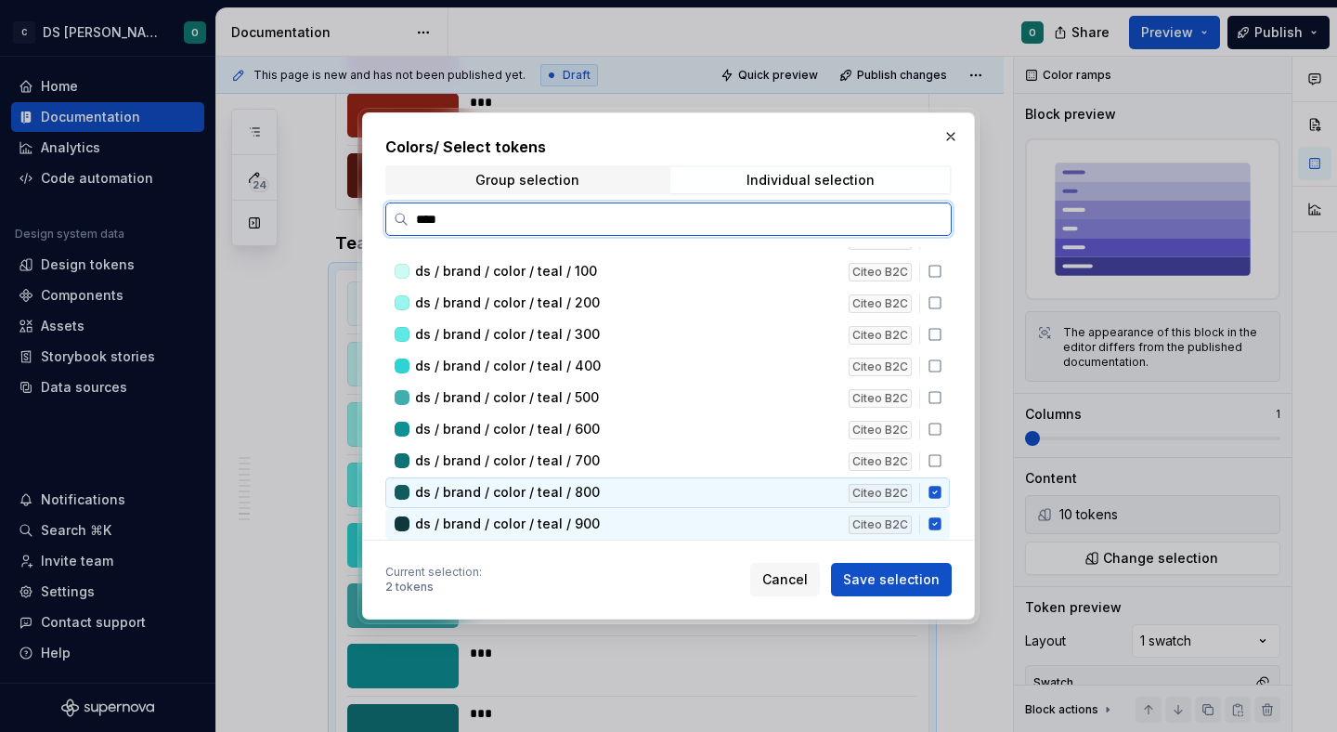
click at [941, 485] on icon at bounding box center [935, 492] width 15 height 15
click at [941, 511] on div "ds / brand / color / teal / 900 Citeo B2C" at bounding box center [667, 524] width 564 height 31
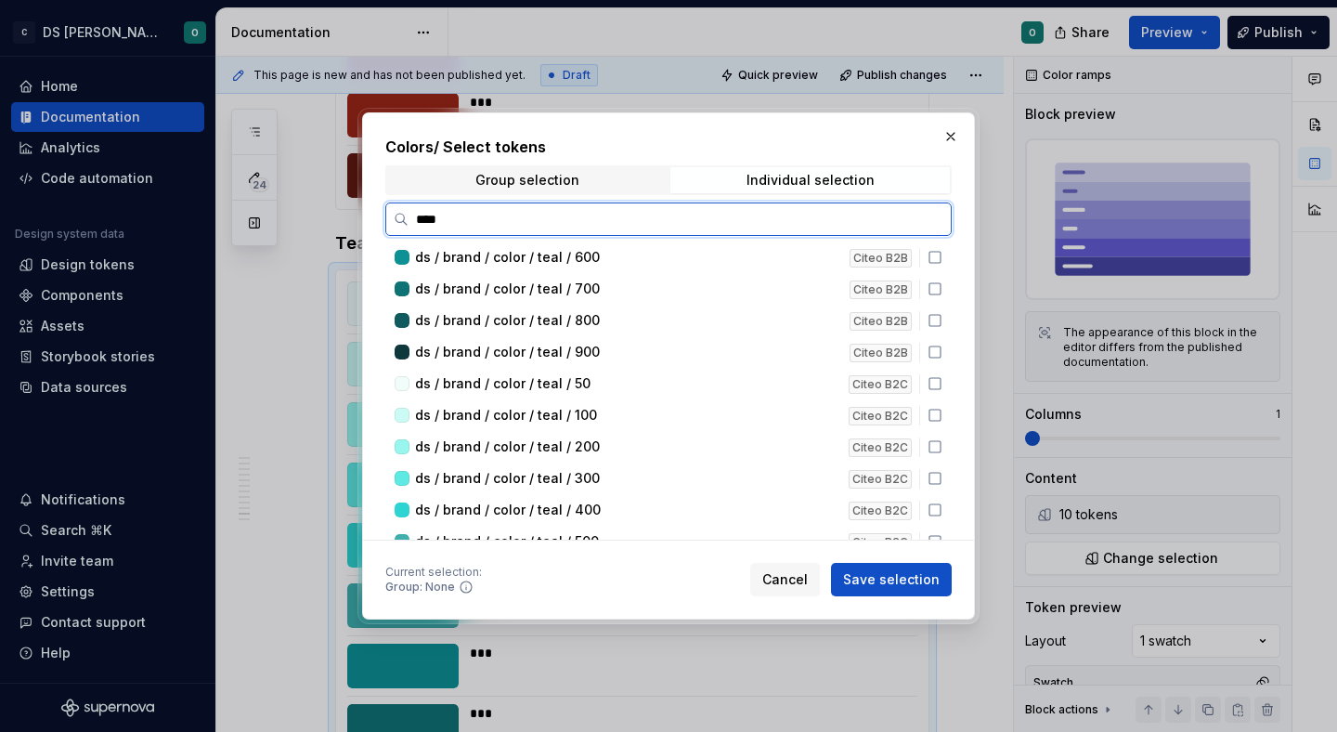
scroll to position [187, 0]
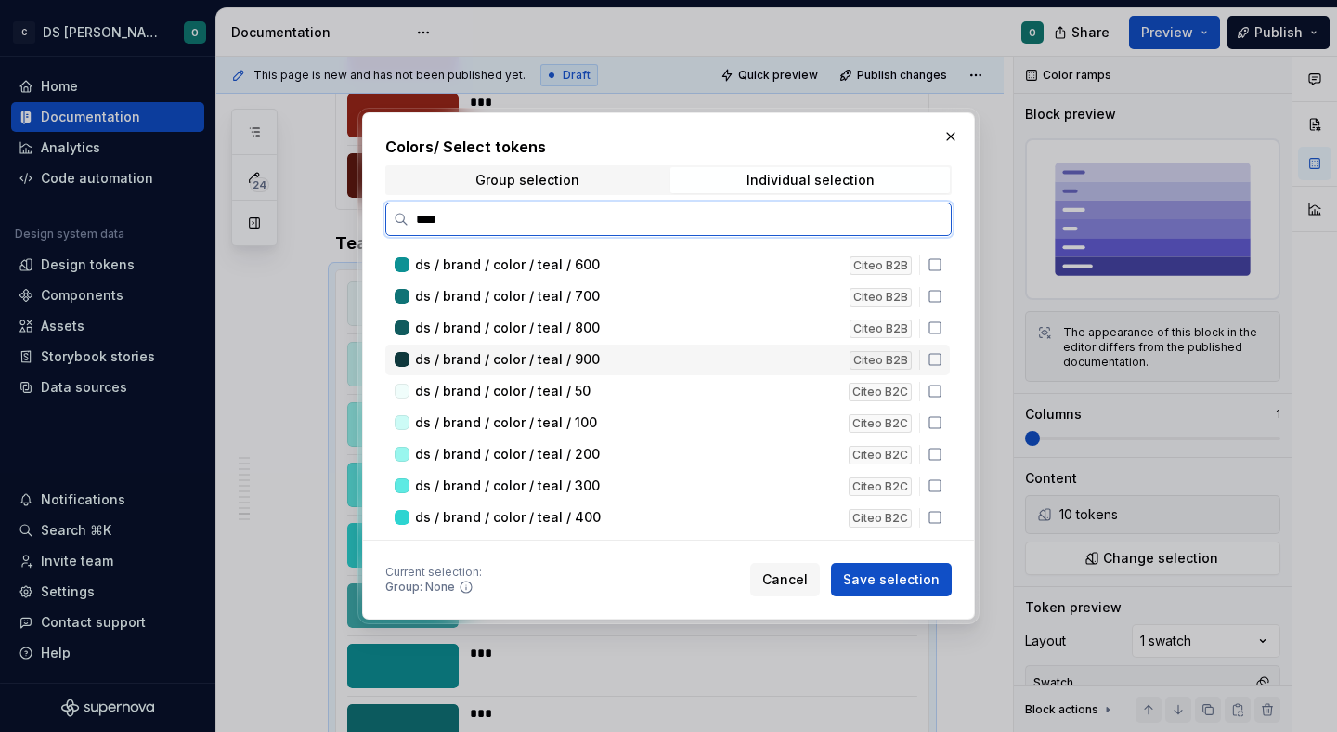
click at [928, 366] on div "Citeo B2B" at bounding box center [889, 359] width 78 height 19
click at [941, 395] on icon at bounding box center [935, 390] width 15 height 15
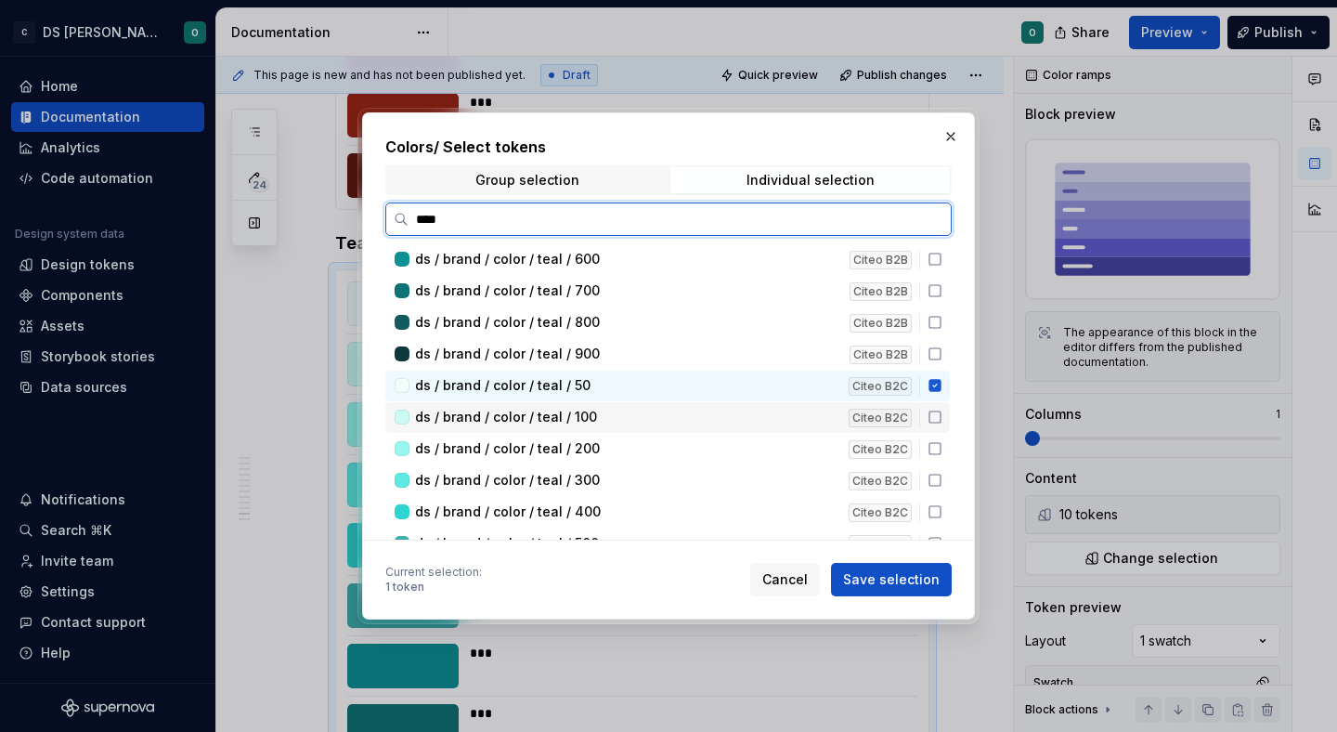
click at [942, 420] on icon at bounding box center [935, 416] width 15 height 15
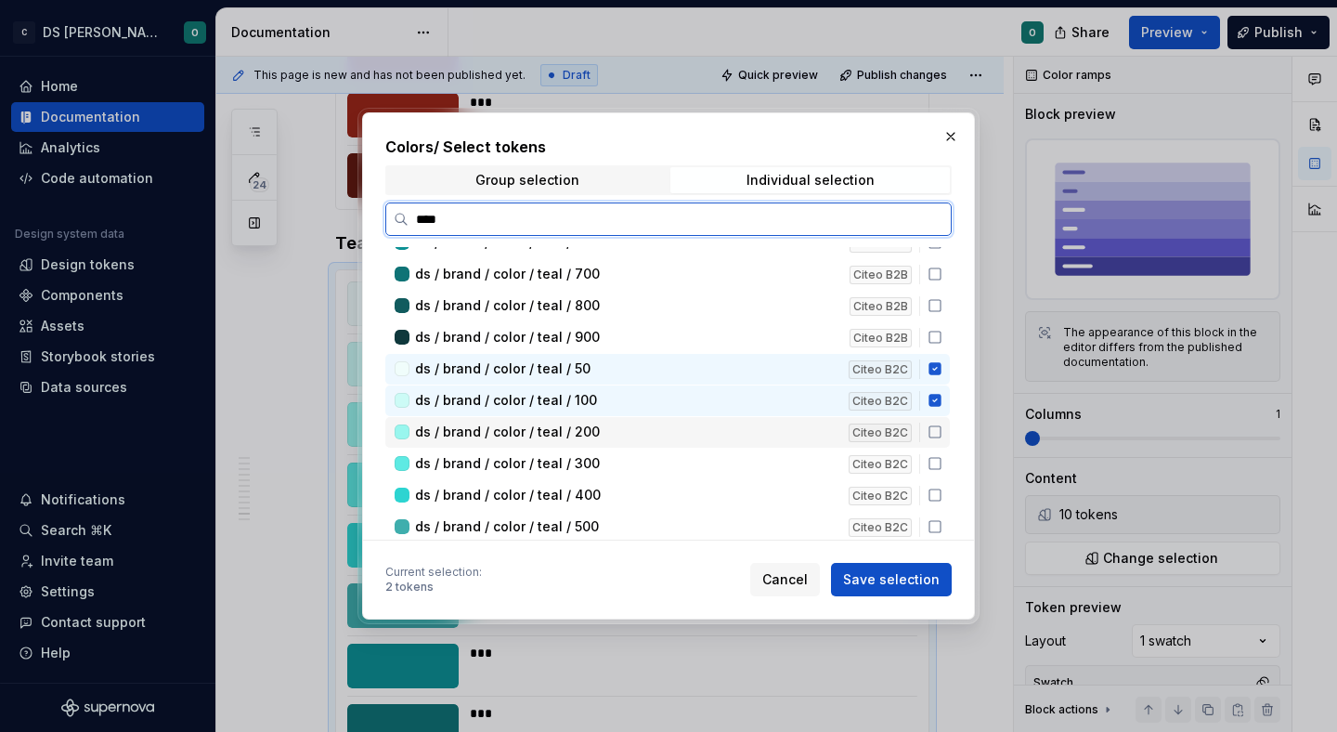
click at [942, 436] on icon at bounding box center [935, 431] width 15 height 15
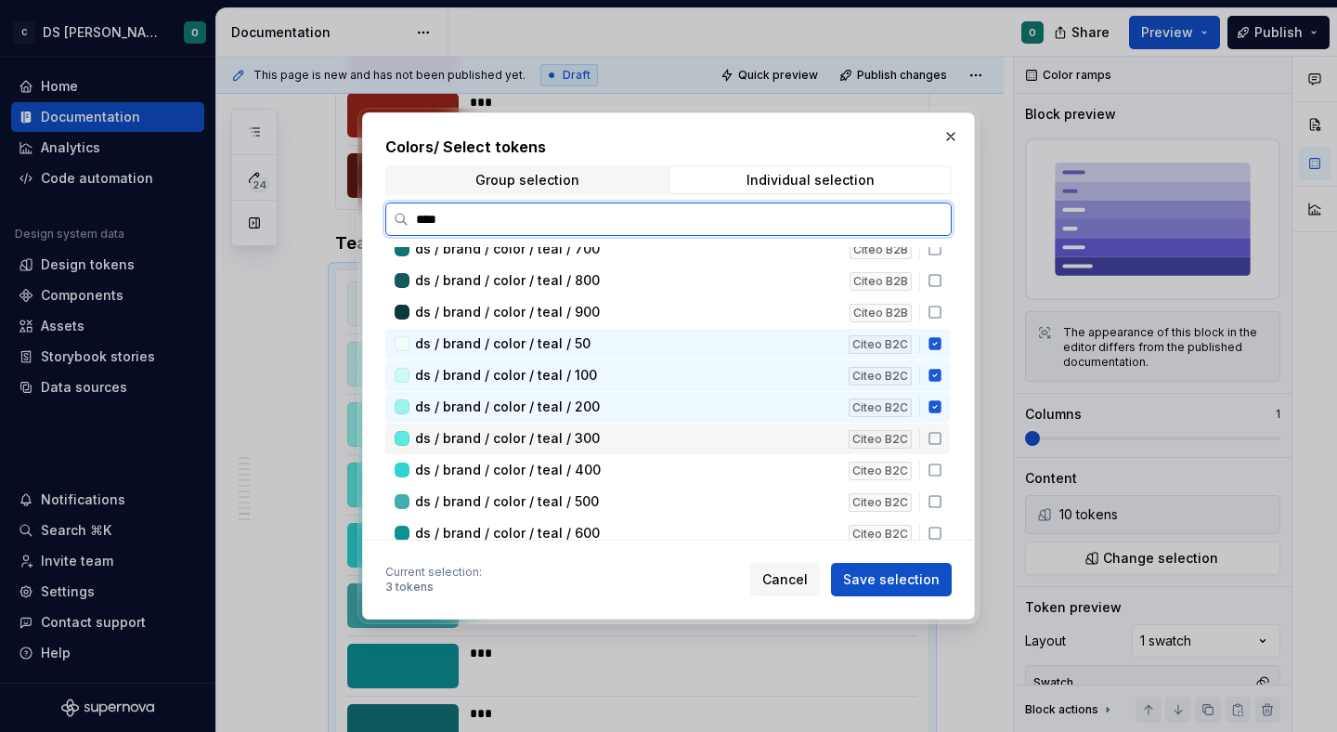
click at [942, 448] on div "ds / brand / color / teal / 300 Citeo B2C" at bounding box center [667, 438] width 564 height 31
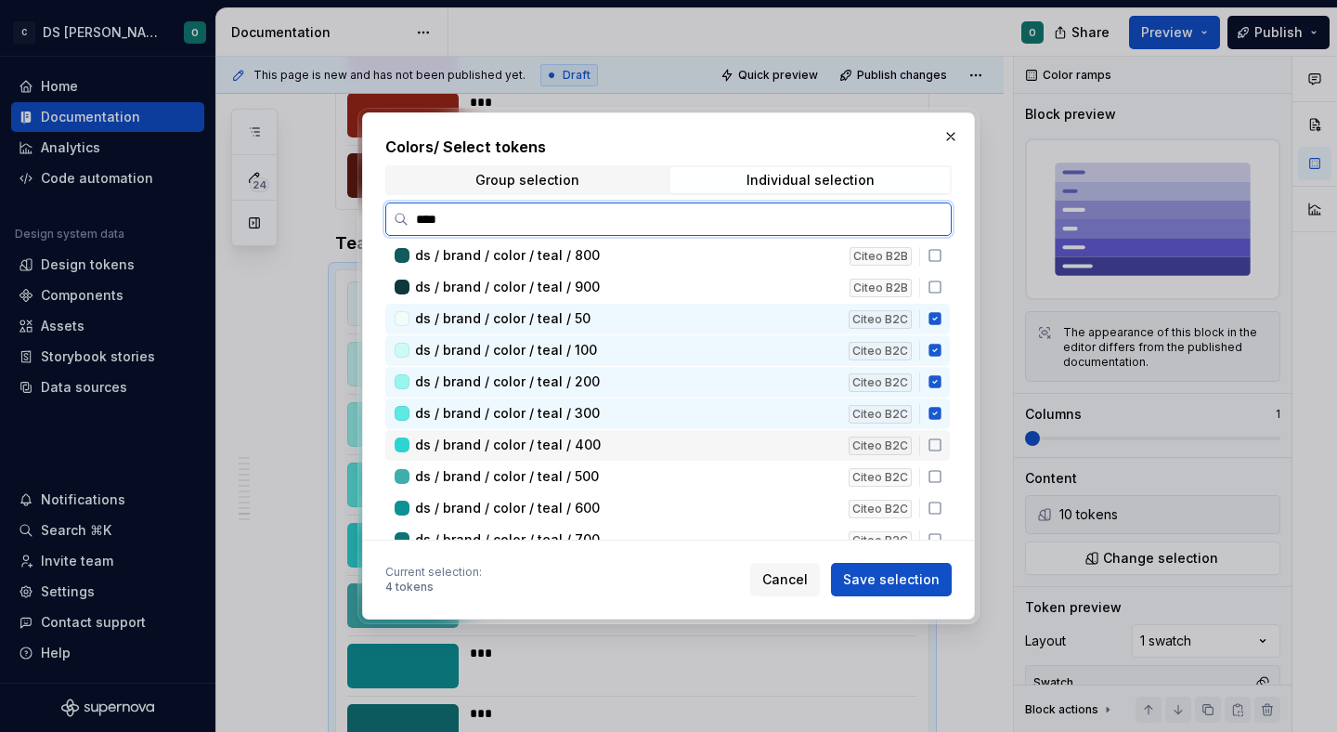
click at [942, 456] on div "ds / brand / color / teal / 400 Citeo B2C" at bounding box center [667, 445] width 564 height 31
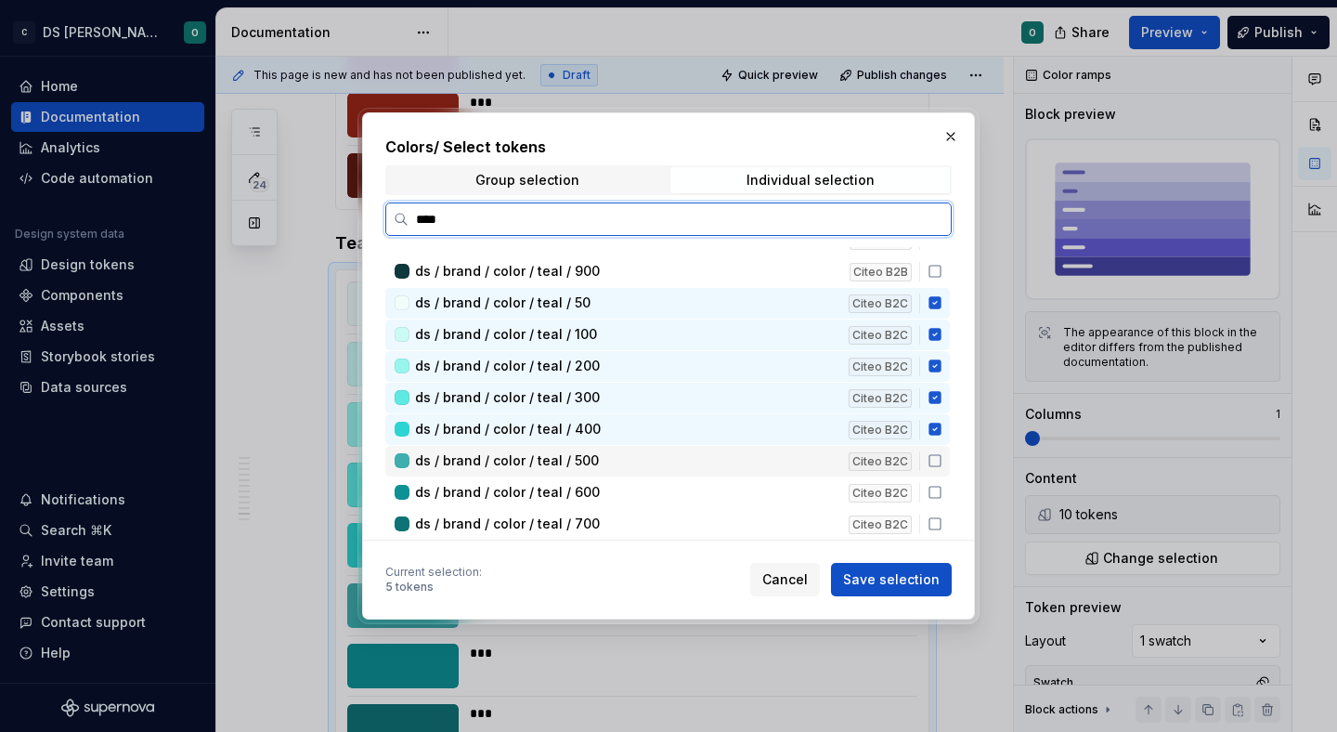
click at [941, 461] on icon at bounding box center [935, 460] width 15 height 15
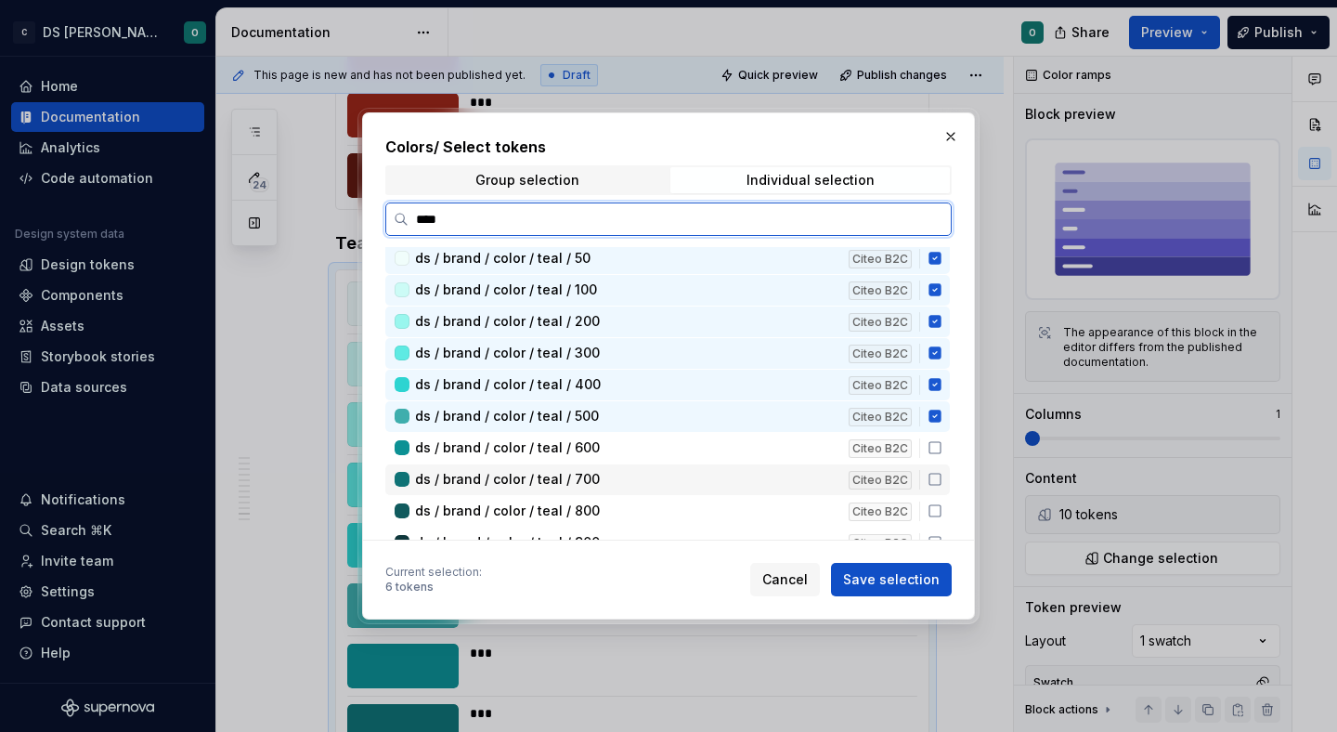
click at [941, 467] on div "ds / brand / color / teal / 700 Citeo B2C" at bounding box center [667, 479] width 564 height 31
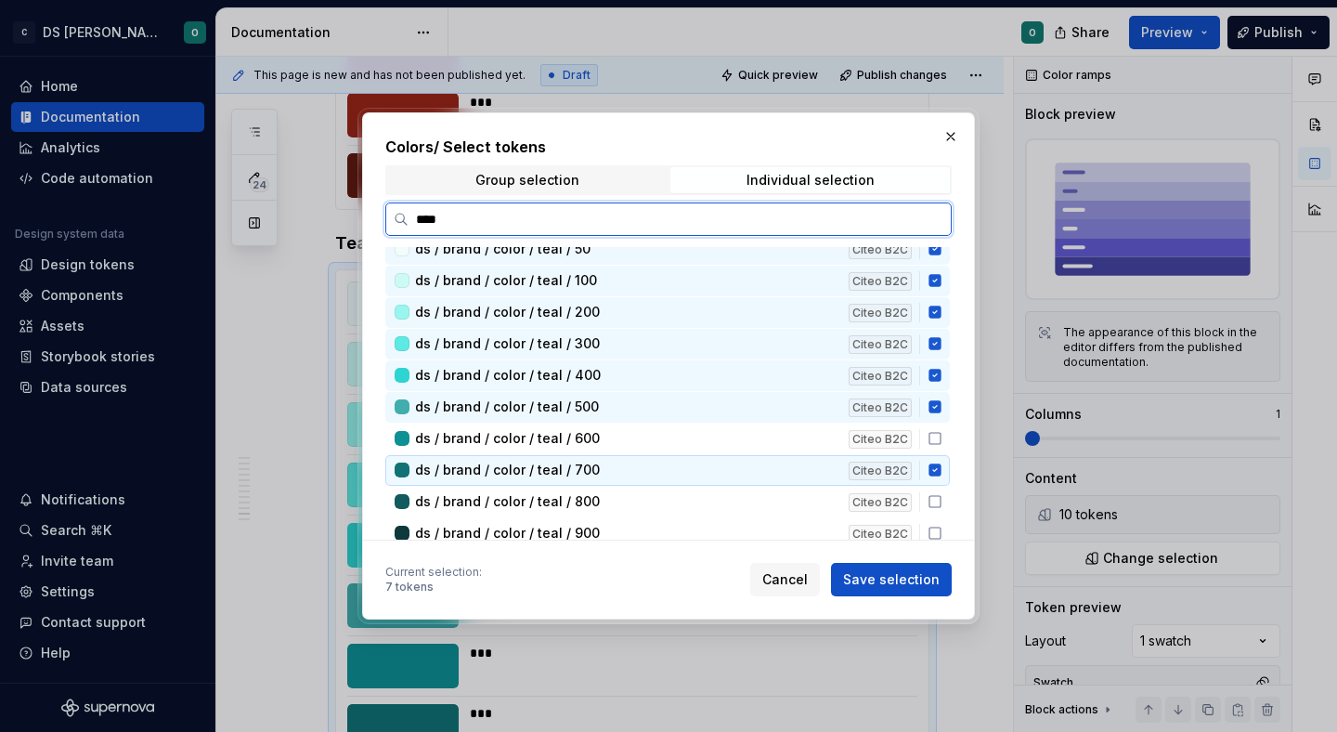
drag, startPoint x: 941, startPoint y: 467, endPoint x: 942, endPoint y: 457, distance: 10.4
click at [941, 466] on icon at bounding box center [934, 470] width 12 height 12
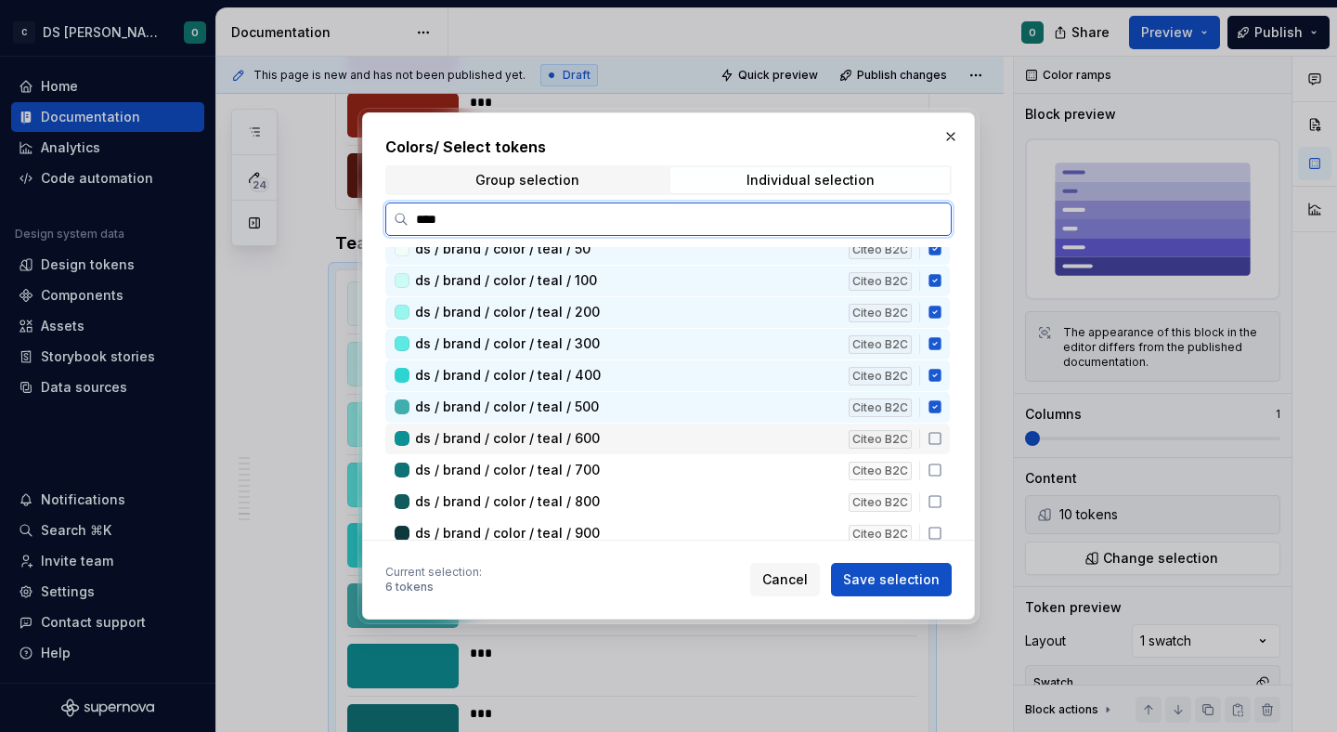
click at [942, 441] on icon at bounding box center [935, 438] width 15 height 15
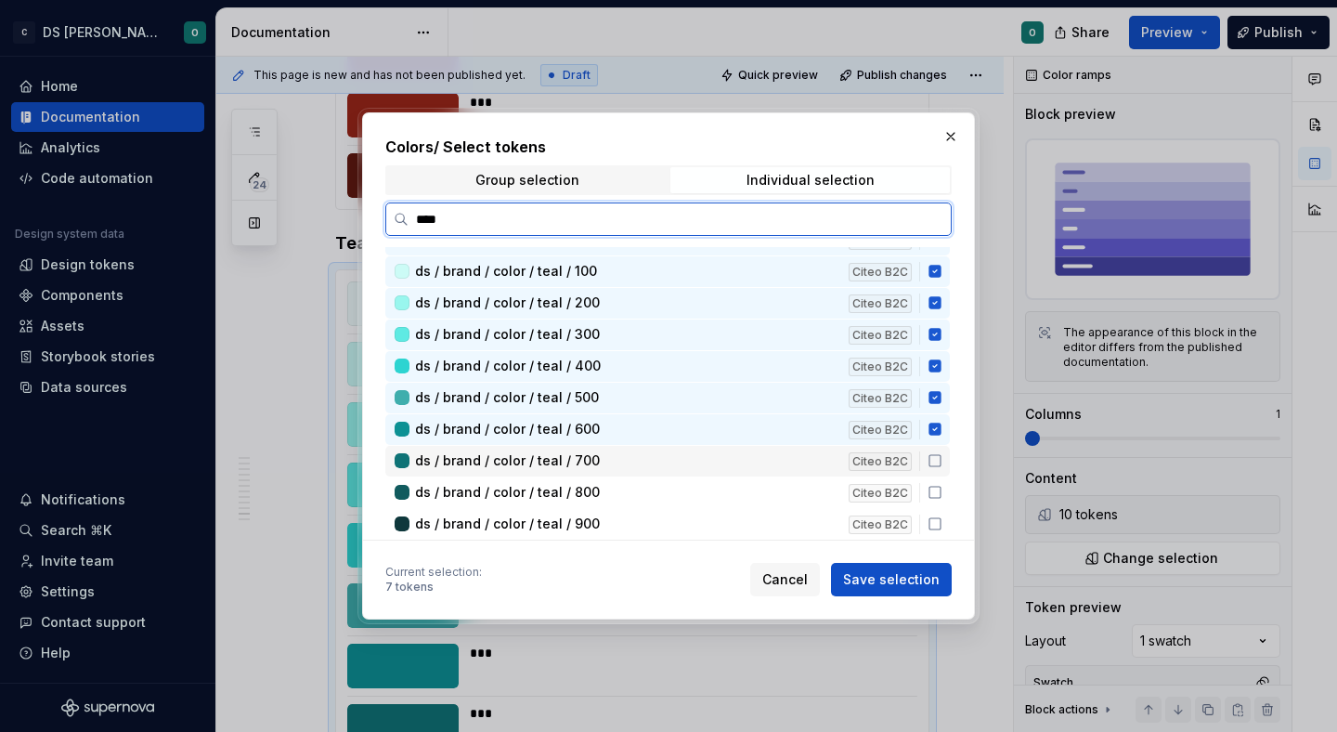
click at [942, 454] on icon at bounding box center [935, 460] width 15 height 15
click at [939, 492] on icon at bounding box center [935, 492] width 15 height 15
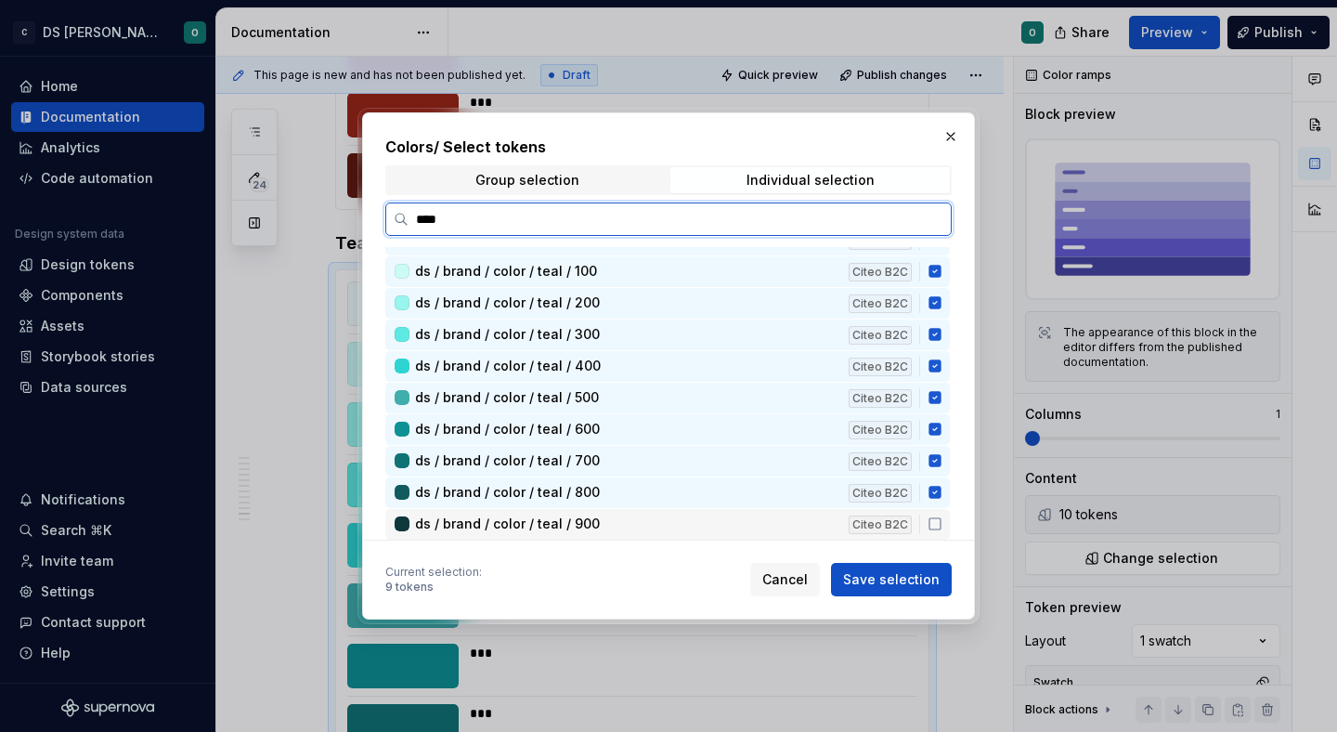
click at [941, 525] on icon at bounding box center [935, 523] width 15 height 15
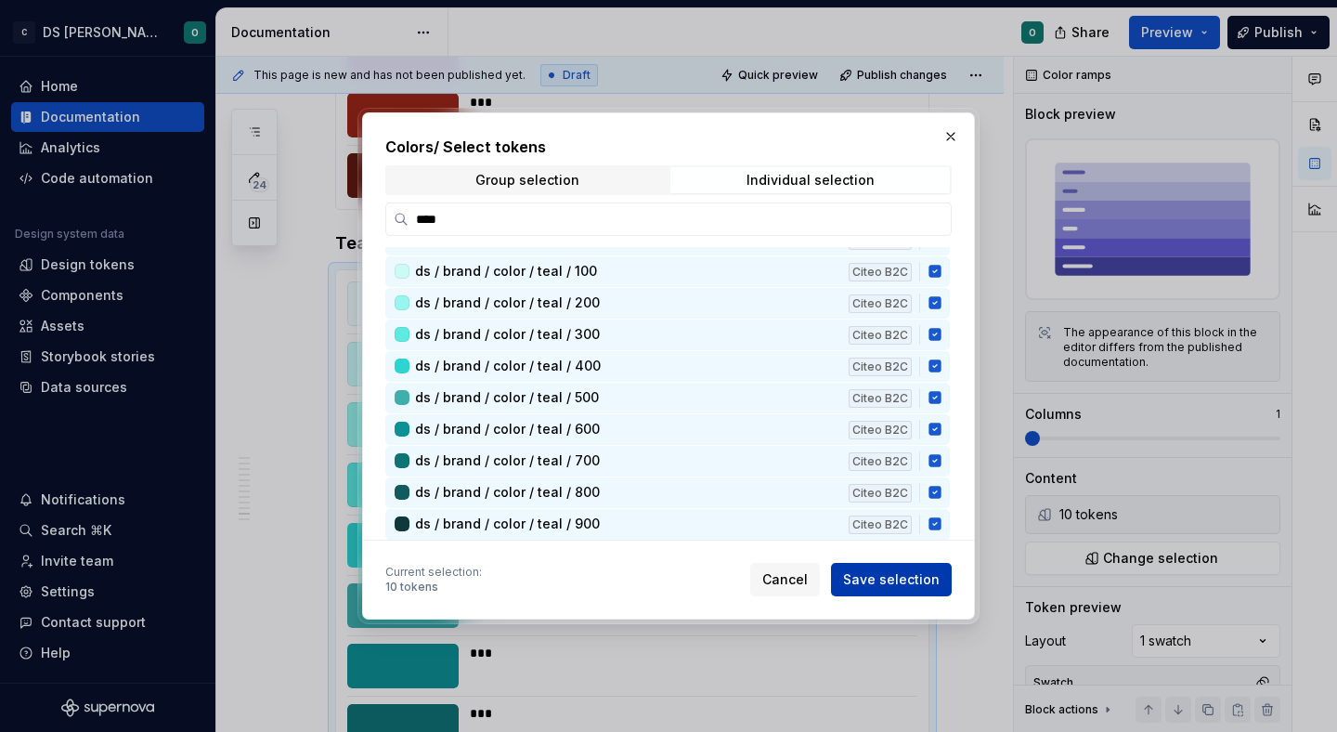
click at [923, 573] on span "Save selection" at bounding box center [891, 579] width 97 height 19
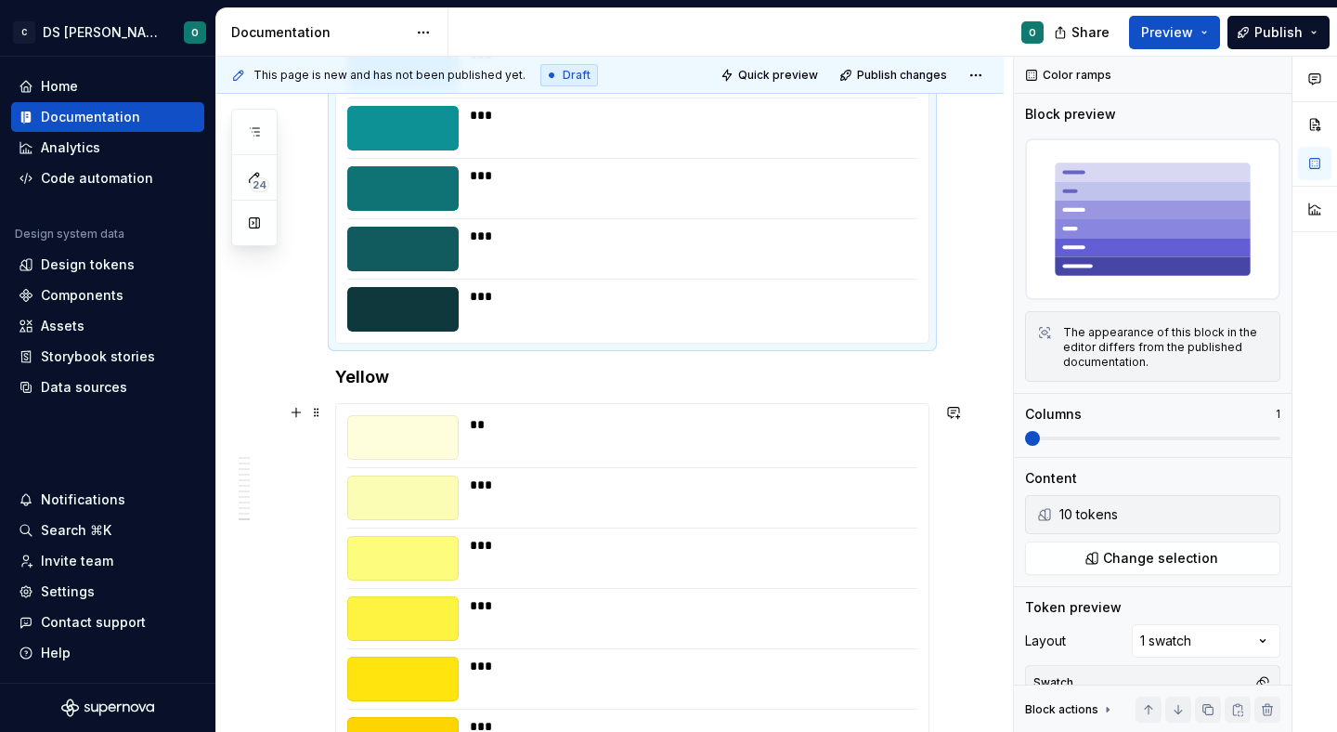
scroll to position [7549, 0]
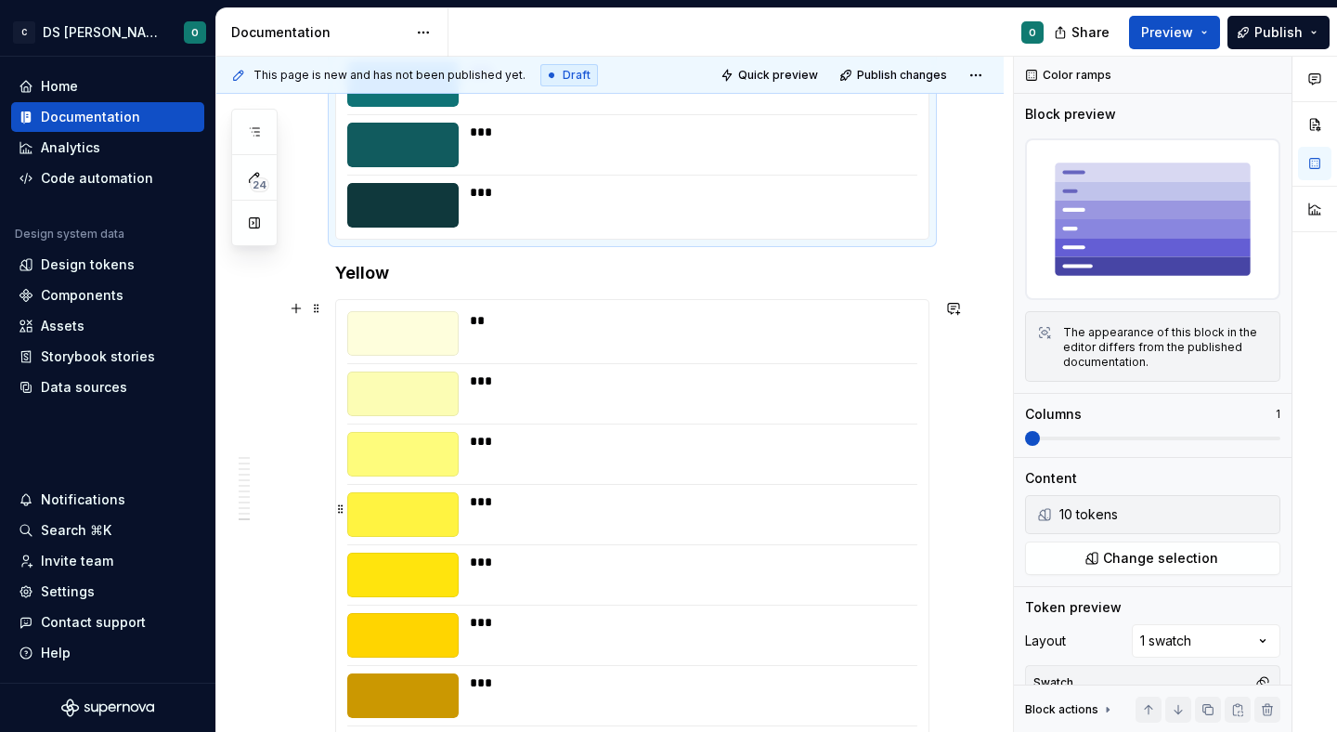
click at [811, 469] on div "***" at bounding box center [688, 454] width 436 height 45
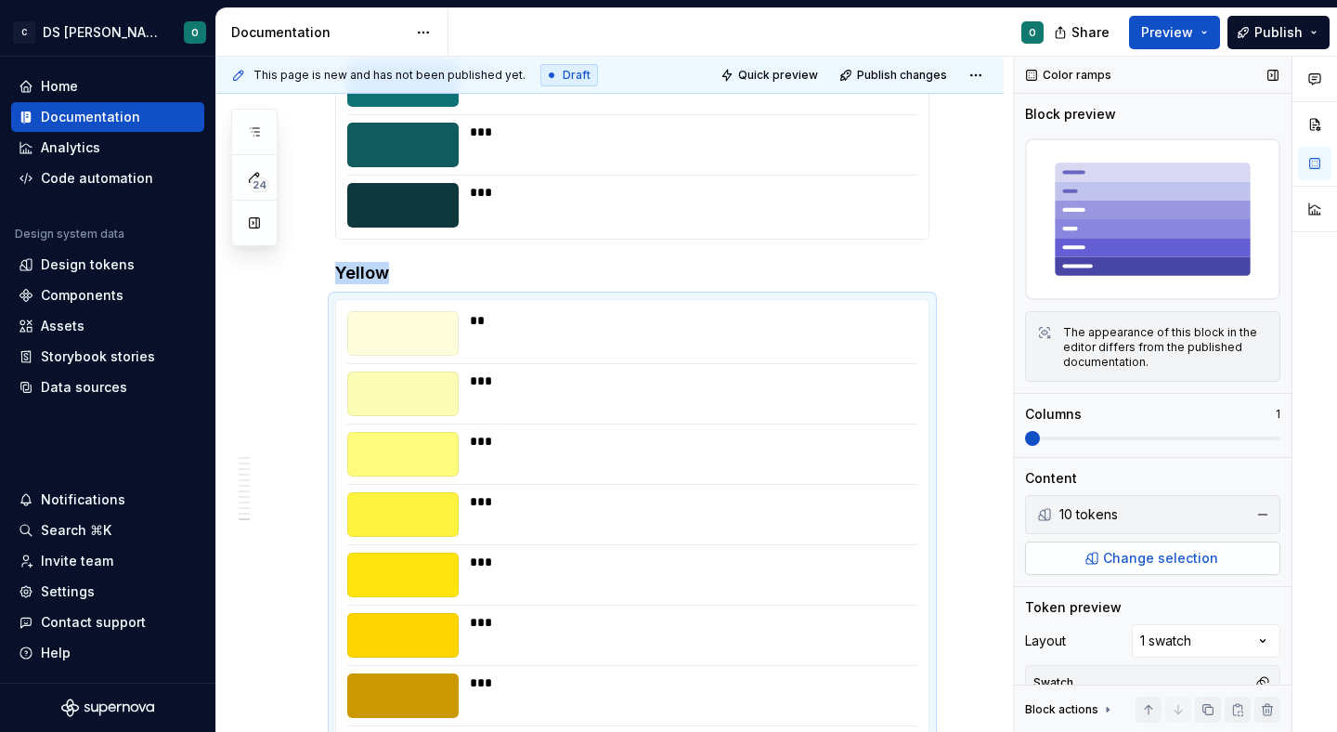
click at [1153, 552] on span "Change selection" at bounding box center [1160, 558] width 115 height 19
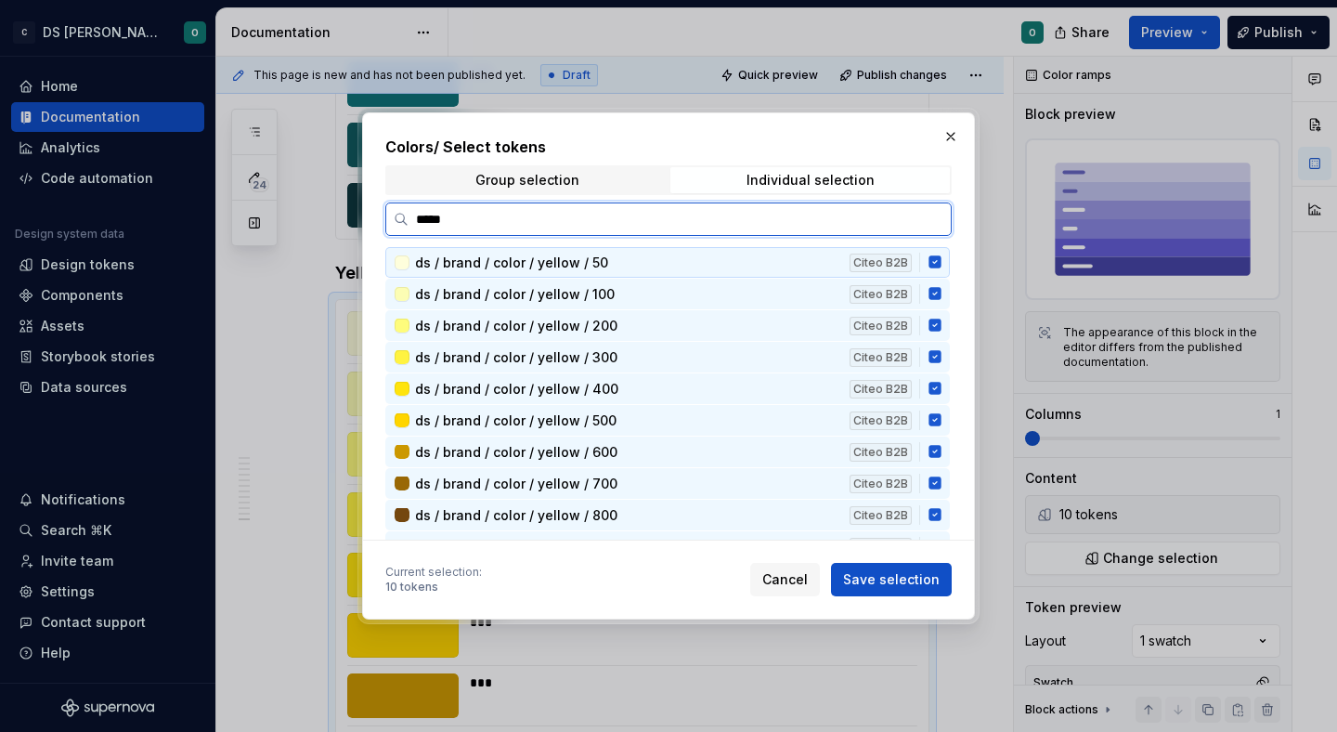
type input "******"
click at [941, 266] on icon at bounding box center [934, 262] width 12 height 12
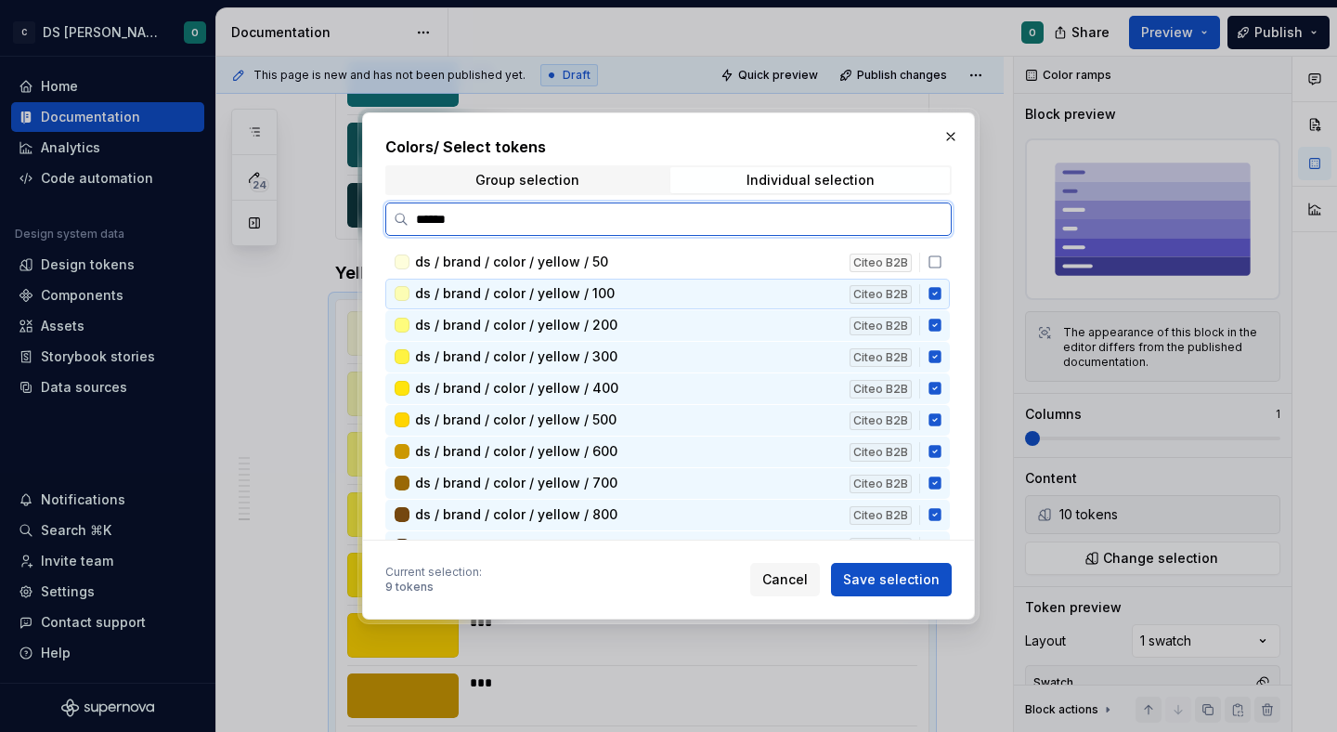
drag, startPoint x: 938, startPoint y: 289, endPoint x: 953, endPoint y: 325, distance: 39.1
click at [939, 292] on icon at bounding box center [935, 293] width 15 height 15
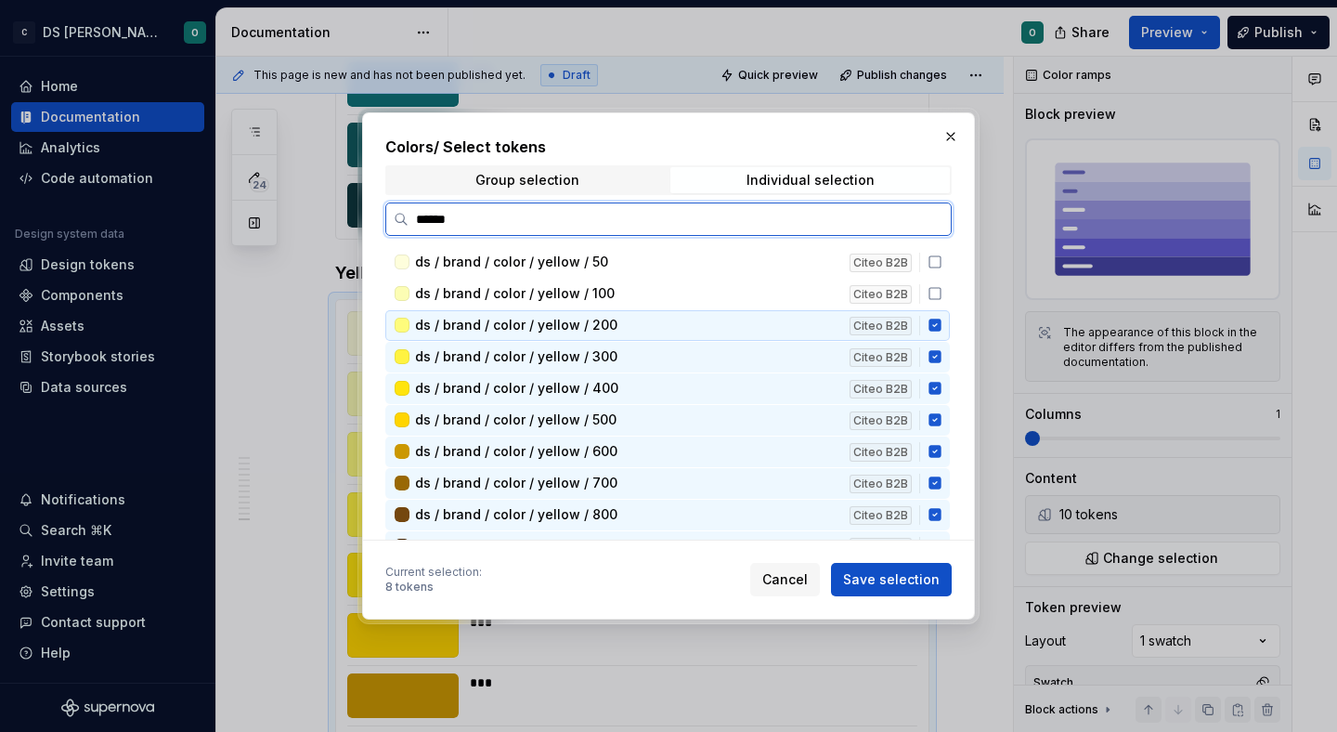
drag, startPoint x: 944, startPoint y: 326, endPoint x: 943, endPoint y: 348, distance: 22.3
click at [942, 327] on icon at bounding box center [935, 325] width 15 height 15
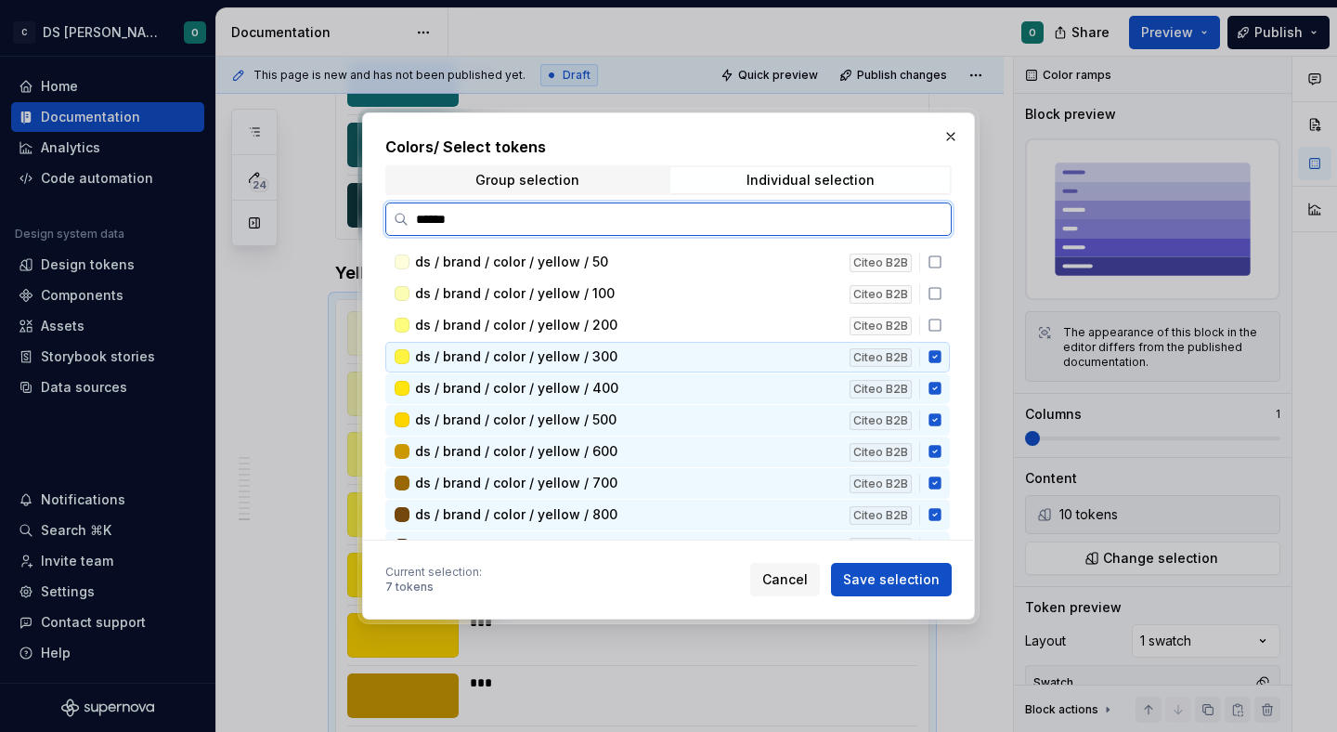
drag, startPoint x: 943, startPoint y: 351, endPoint x: 945, endPoint y: 366, distance: 15.0
click at [941, 352] on icon at bounding box center [934, 357] width 12 height 12
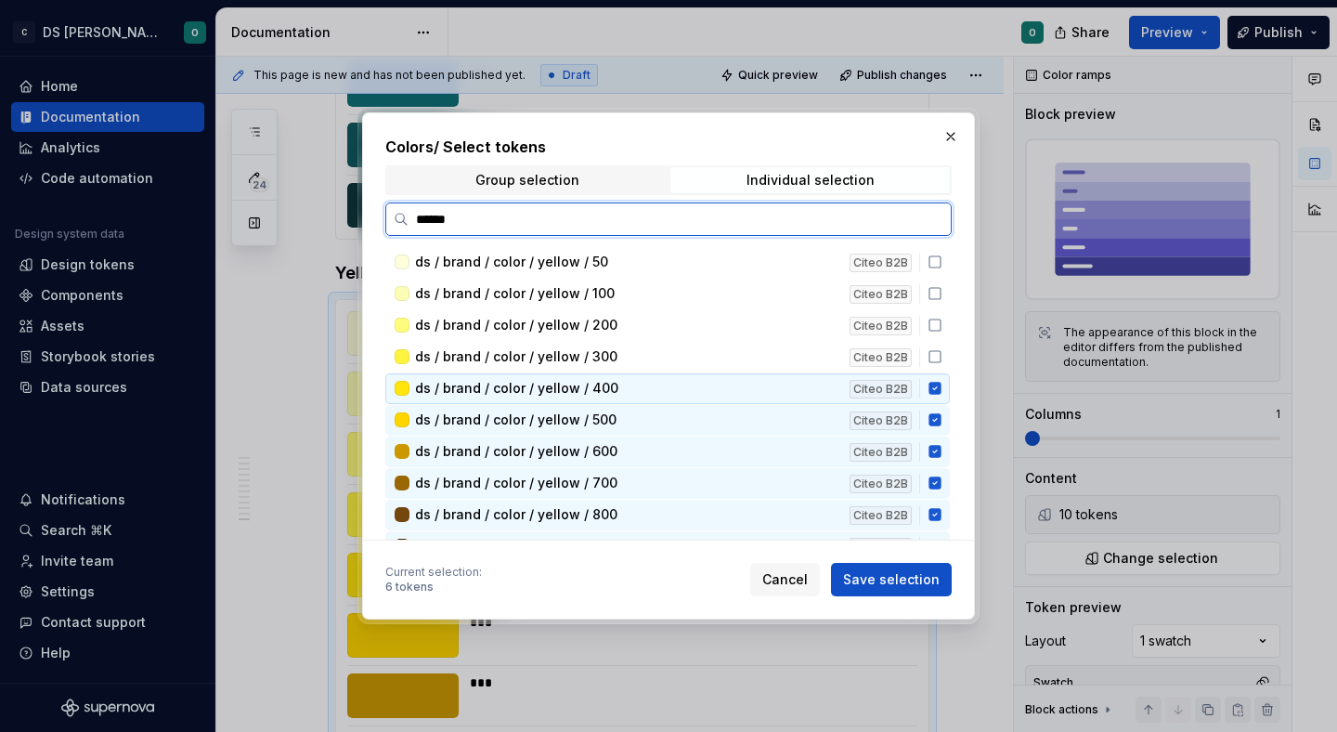
click at [941, 384] on icon at bounding box center [934, 389] width 12 height 12
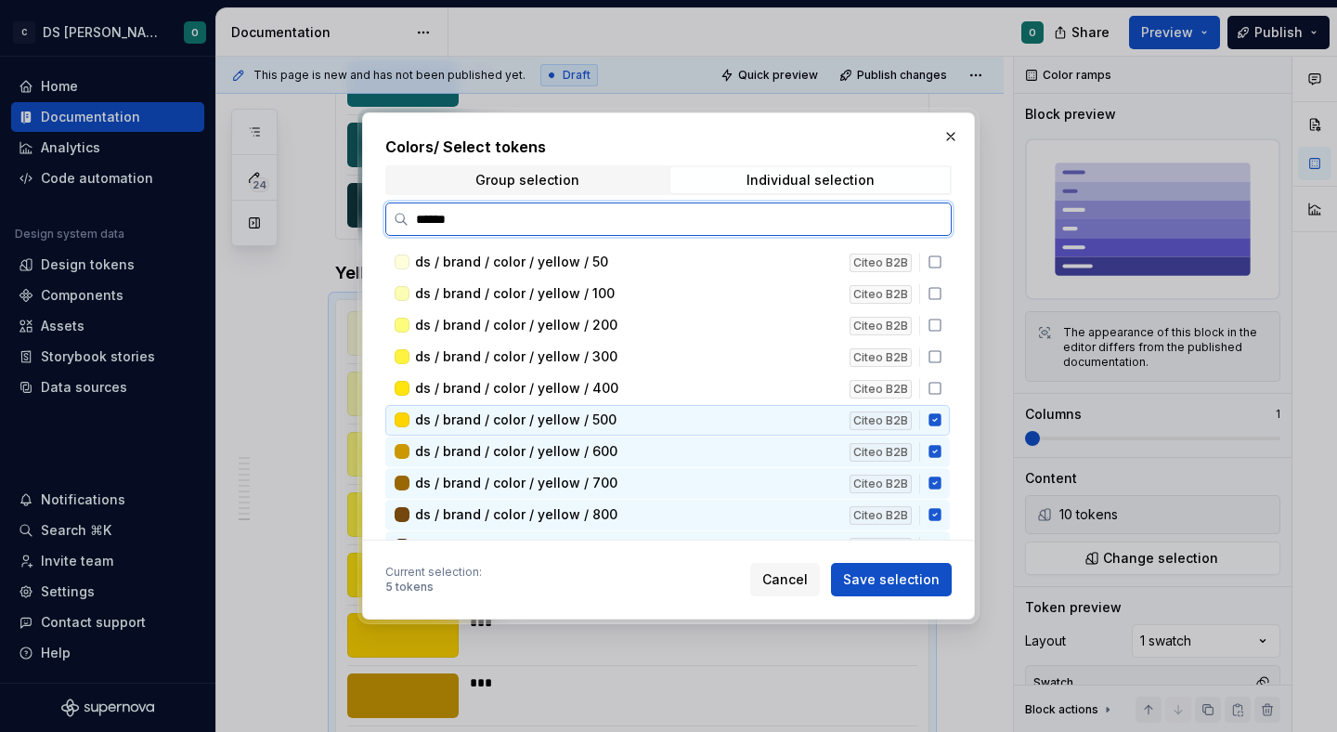
click at [928, 418] on div "Citeo B2B" at bounding box center [889, 419] width 78 height 19
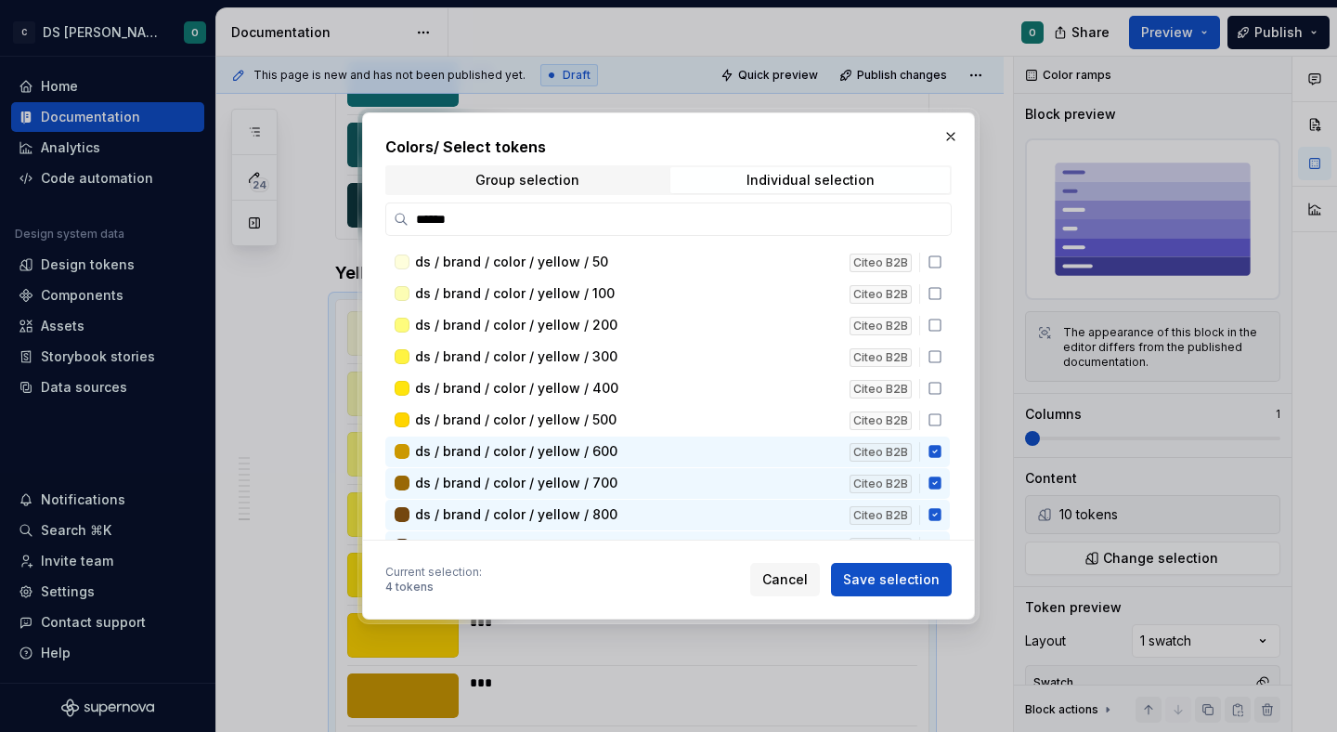
click at [945, 435] on div "ds / brand / color / yellow / 50 Citeo B2B ds / brand / color / yellow / 100 Ci…" at bounding box center [669, 716] width 568 height 938
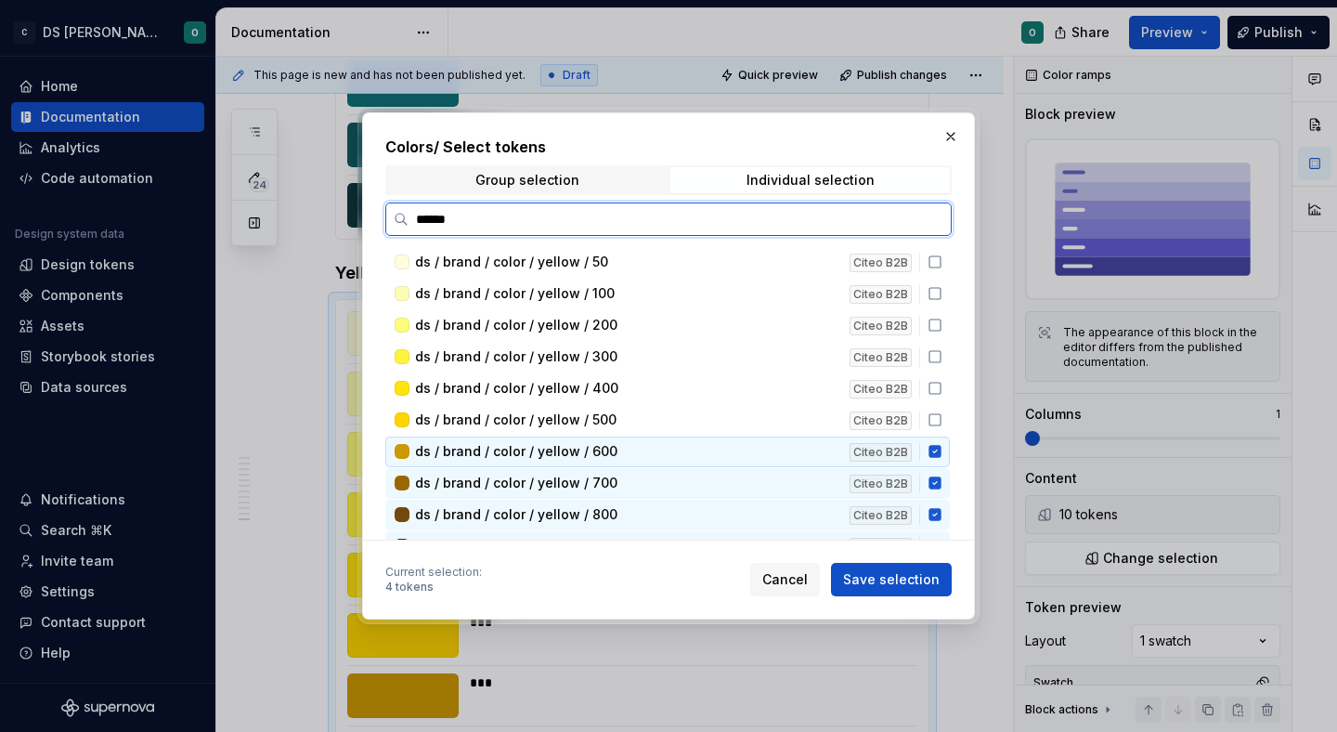
click at [941, 449] on icon at bounding box center [934, 452] width 12 height 12
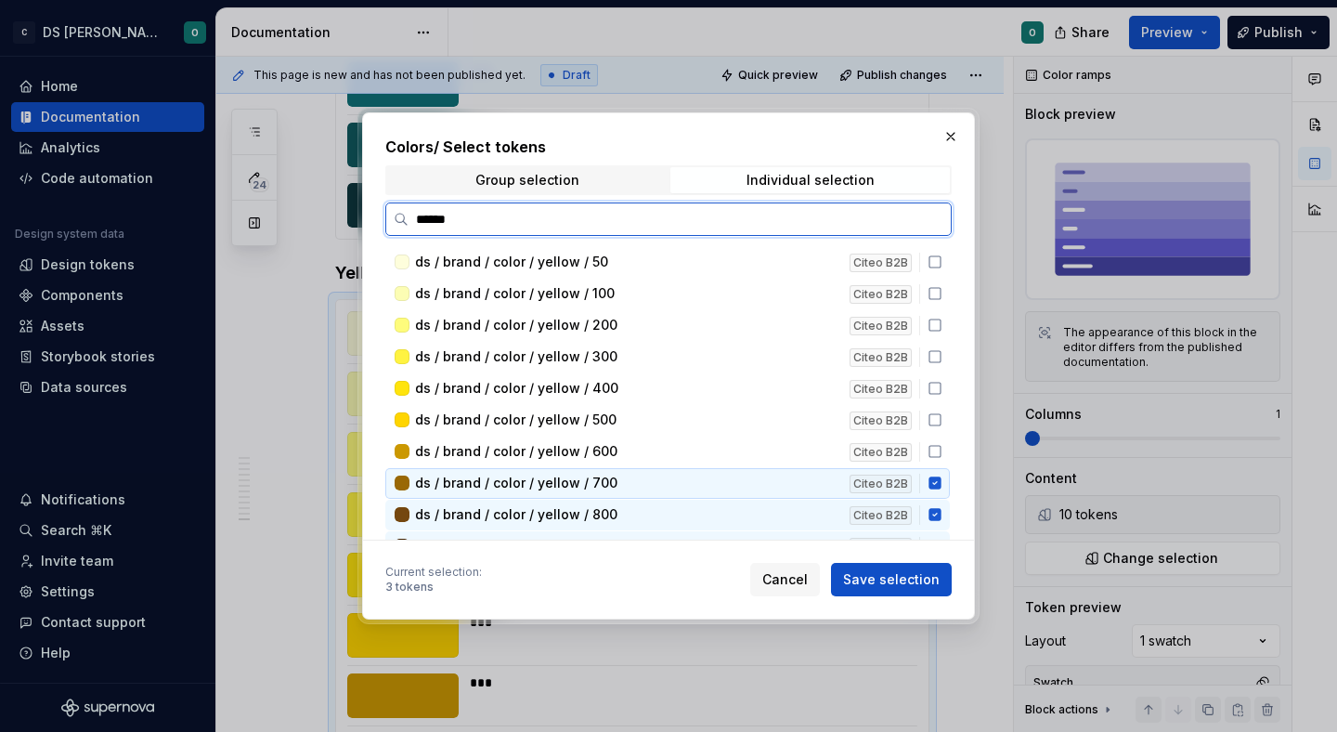
click at [941, 482] on icon at bounding box center [934, 483] width 12 height 12
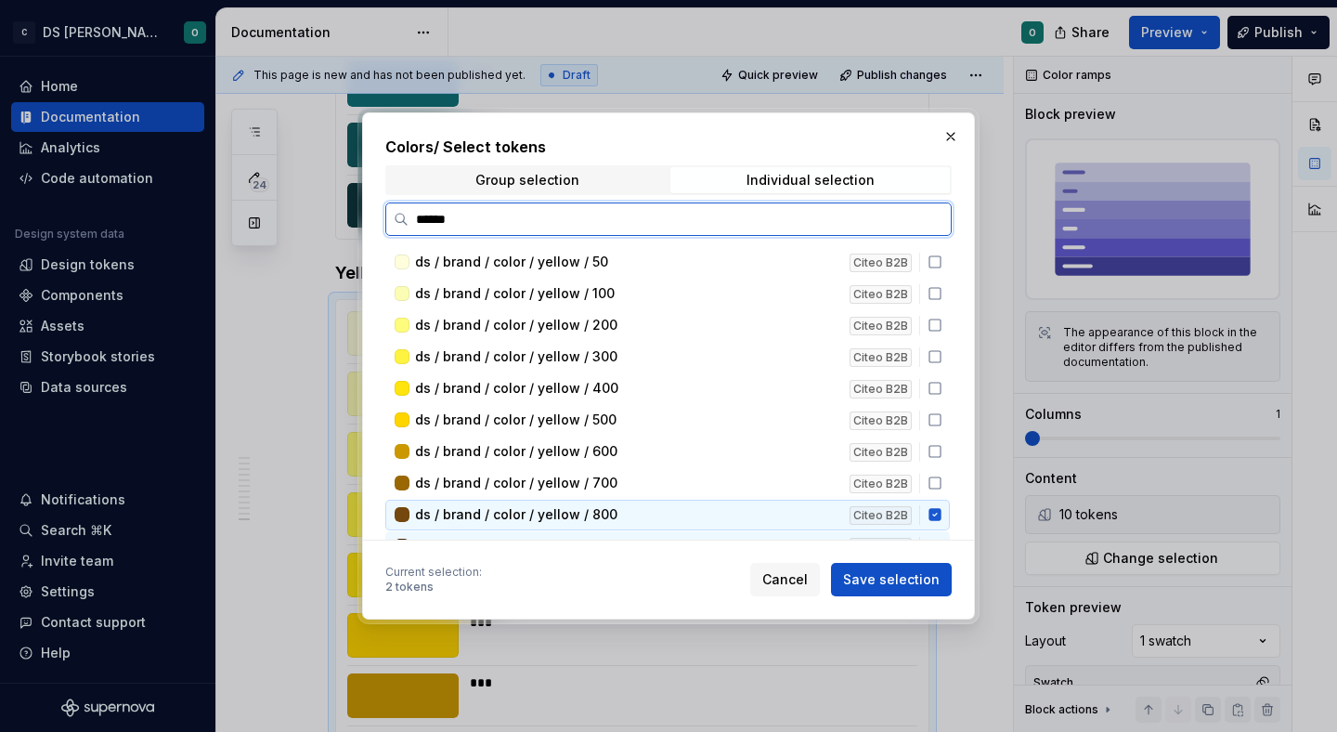
click at [945, 503] on div "ds / brand / color / yellow / 800 Citeo B2B" at bounding box center [667, 515] width 564 height 31
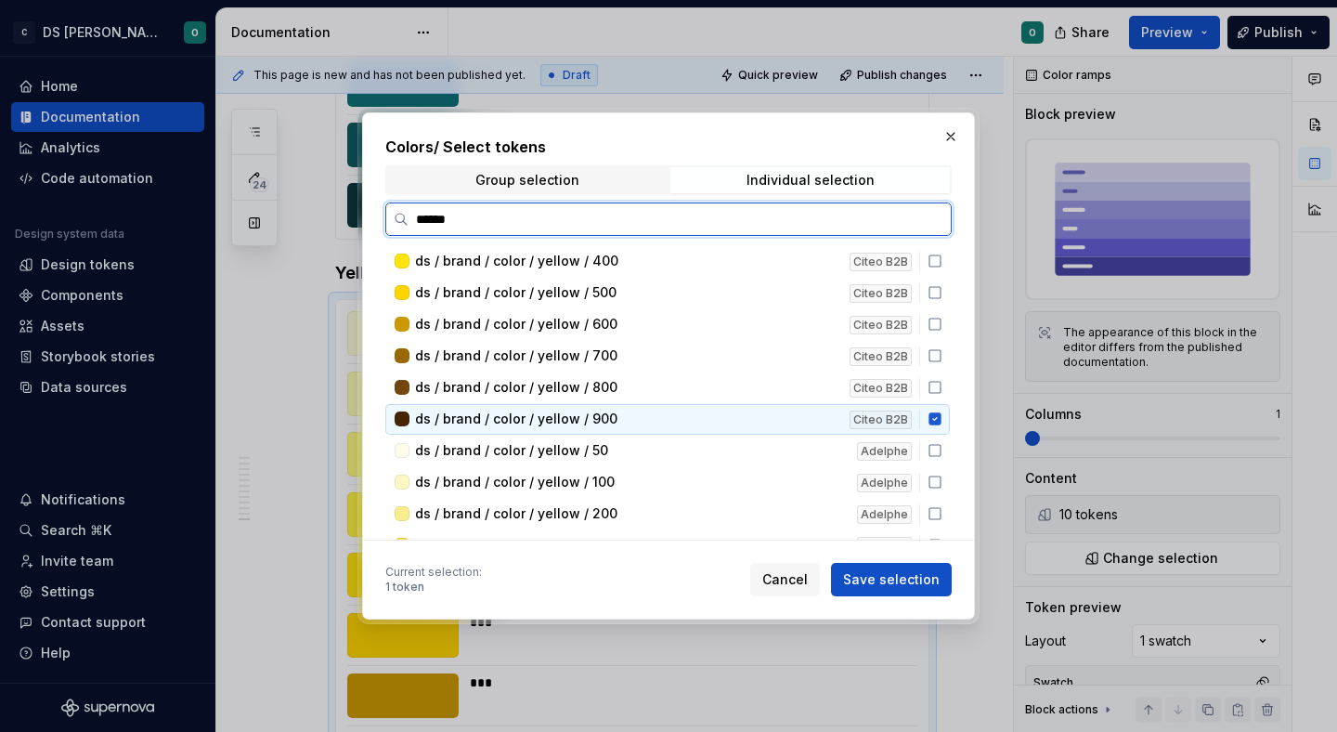
click at [942, 417] on icon at bounding box center [935, 418] width 15 height 15
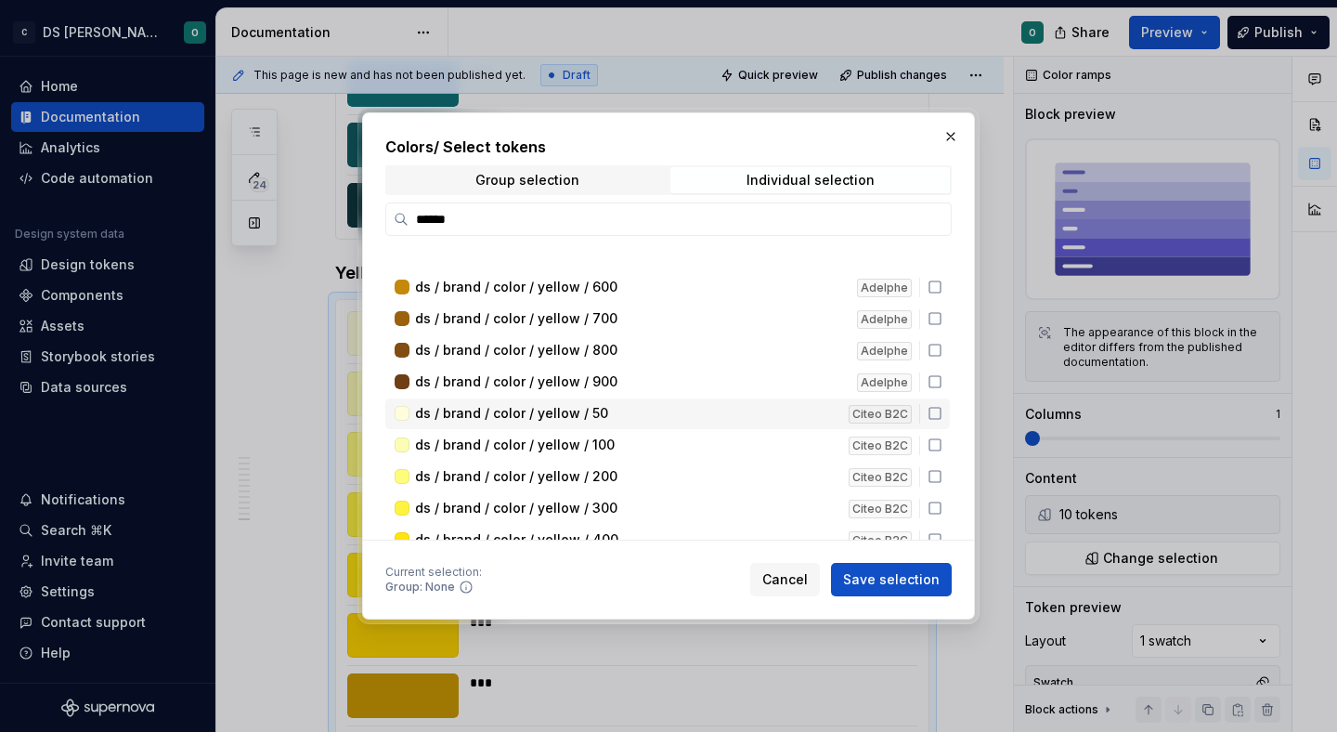
scroll to position [513, 0]
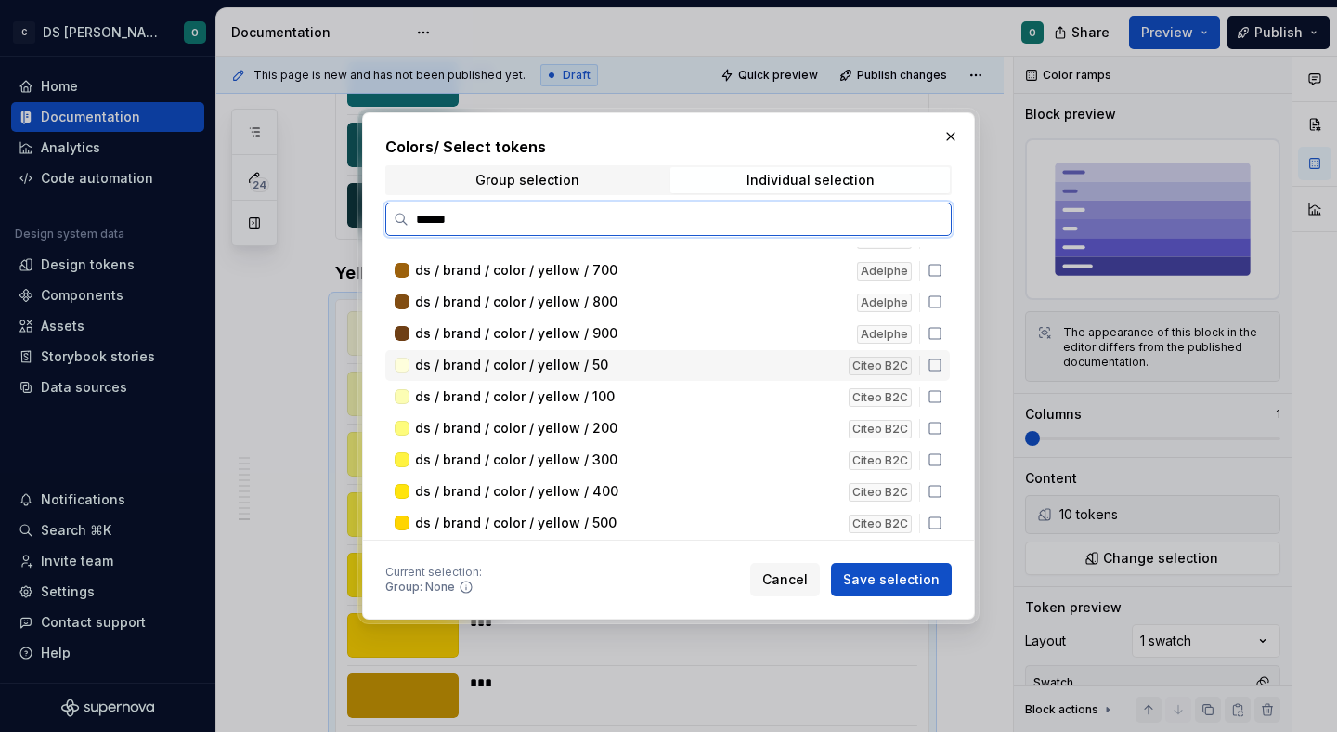
click at [942, 372] on div "ds / brand / color / yellow / 50 Citeo B2C" at bounding box center [667, 365] width 564 height 31
drag, startPoint x: 943, startPoint y: 400, endPoint x: 942, endPoint y: 424, distance: 24.2
click at [942, 400] on icon at bounding box center [935, 396] width 15 height 15
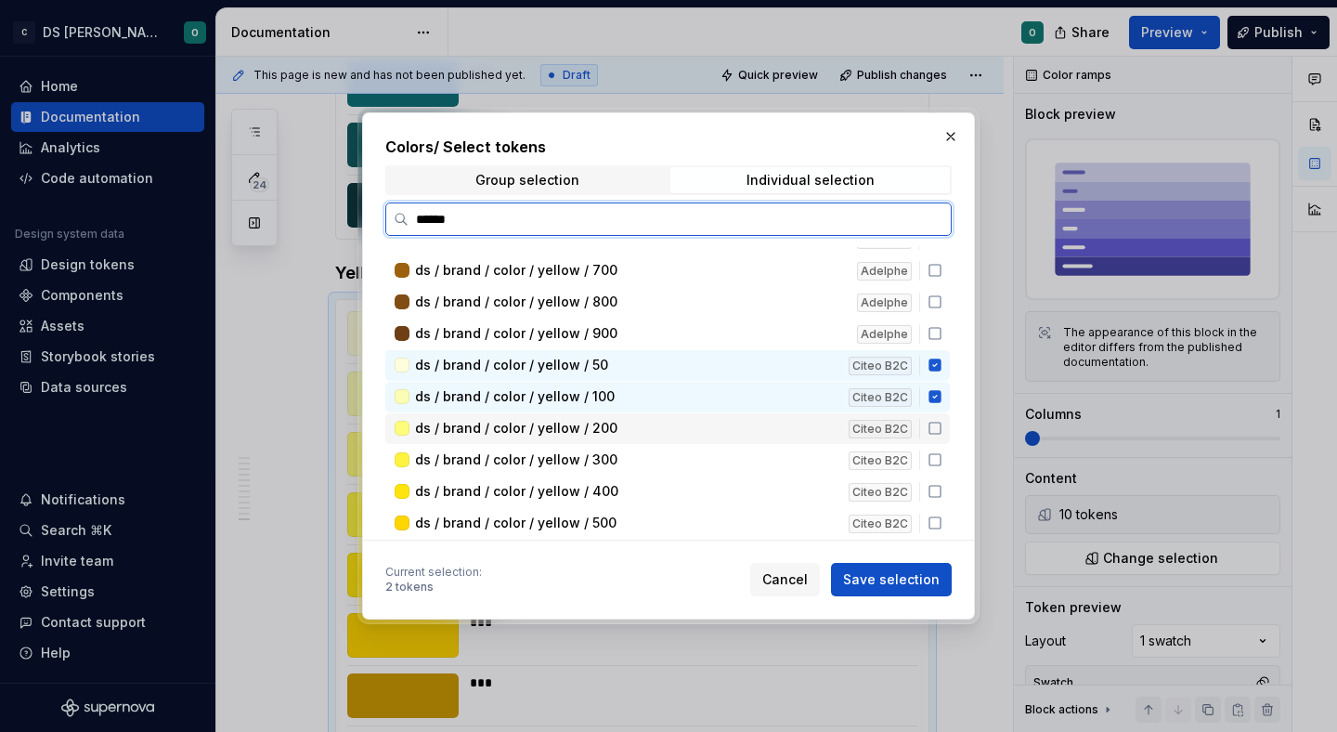
drag, startPoint x: 941, startPoint y: 429, endPoint x: 941, endPoint y: 443, distance: 14.0
click at [941, 431] on icon at bounding box center [935, 428] width 15 height 15
drag, startPoint x: 941, startPoint y: 466, endPoint x: 941, endPoint y: 478, distance: 12.1
click at [942, 472] on div "ds / brand / color / yellow / 300 Citeo B2C" at bounding box center [667, 460] width 564 height 31
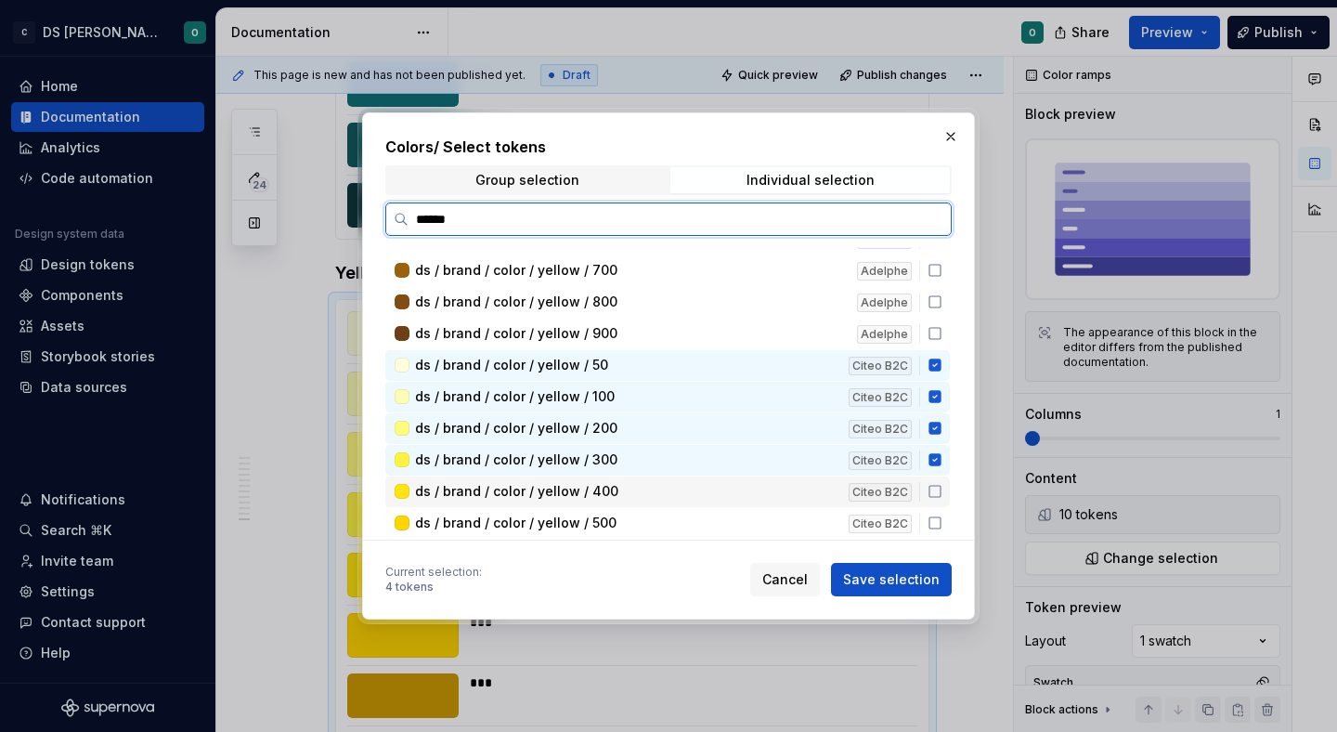
click at [940, 494] on icon at bounding box center [935, 491] width 15 height 15
click at [940, 523] on icon at bounding box center [935, 522] width 15 height 15
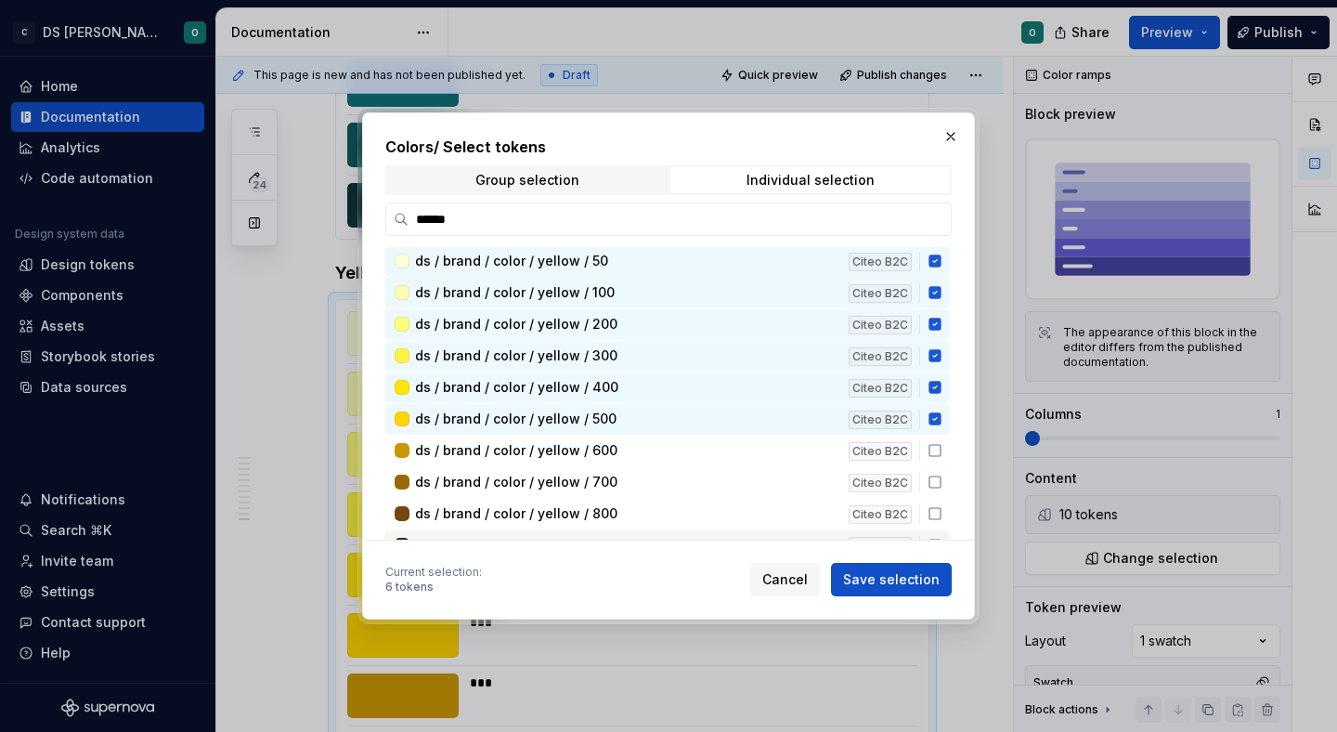
scroll to position [633, 0]
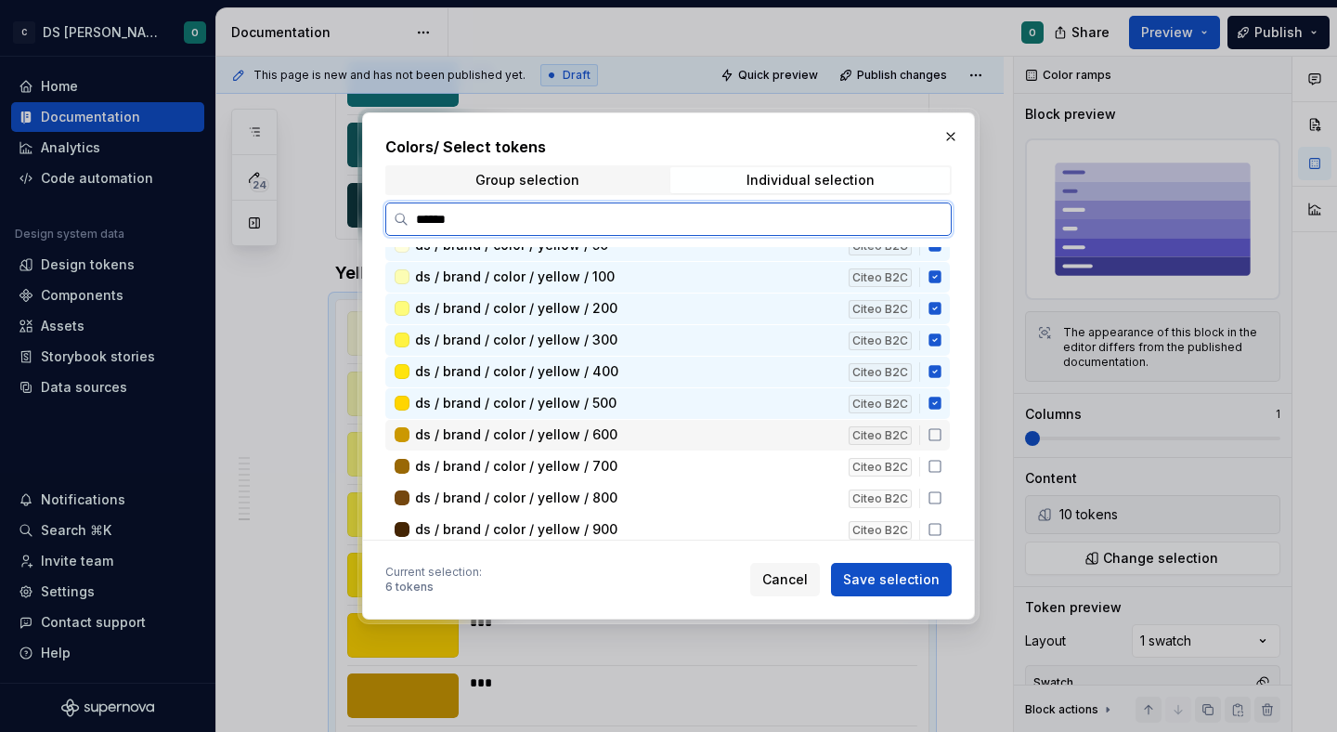
click at [942, 428] on icon at bounding box center [935, 434] width 15 height 15
drag, startPoint x: 943, startPoint y: 466, endPoint x: 948, endPoint y: 479, distance: 13.8
click at [942, 466] on icon at bounding box center [935, 466] width 15 height 15
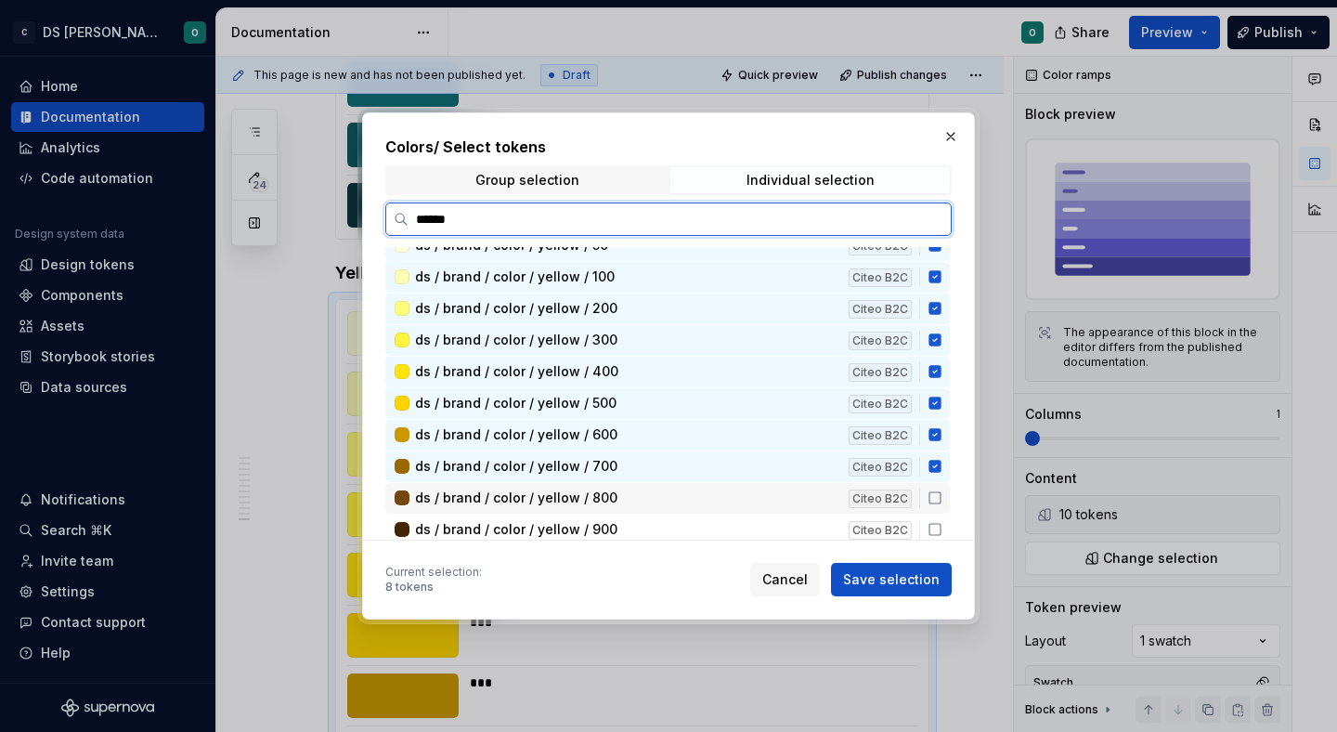
click at [944, 506] on div "ds / brand / color / yellow / 800 Citeo B2C" at bounding box center [667, 498] width 564 height 31
click at [942, 527] on icon at bounding box center [935, 529] width 15 height 15
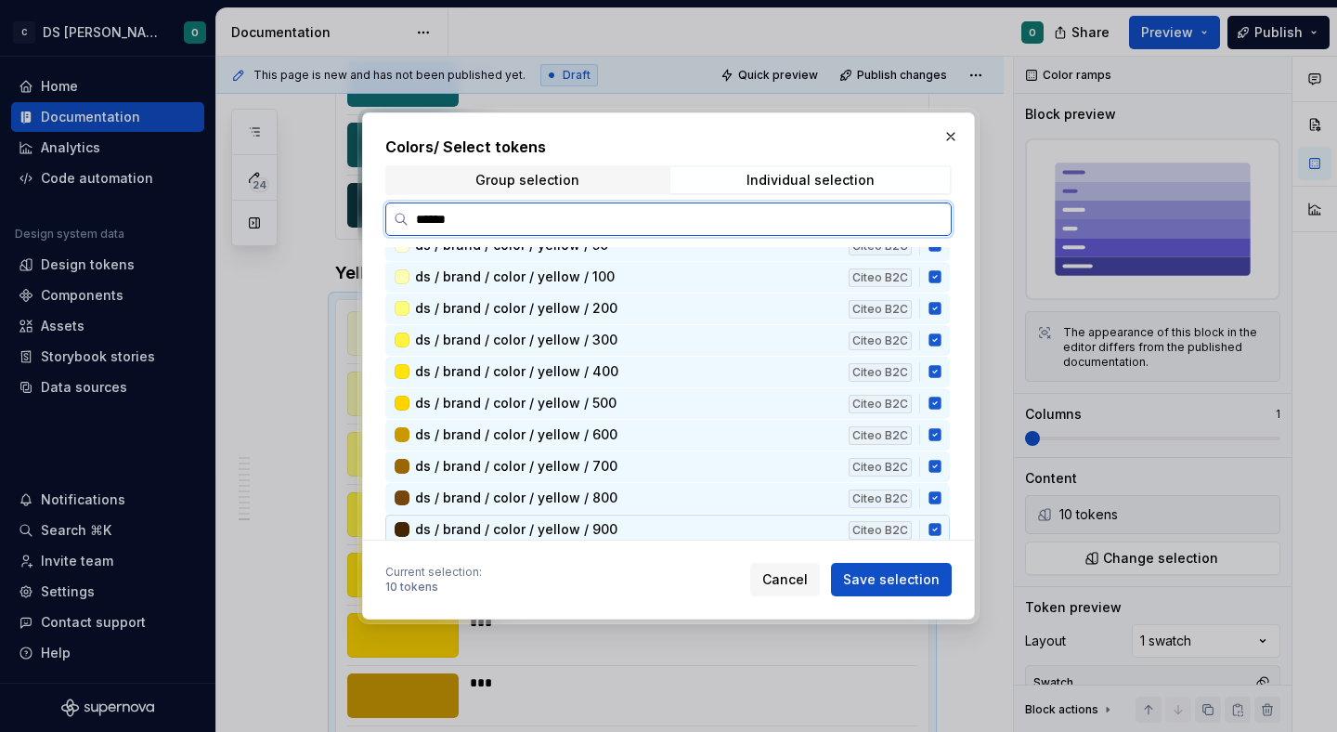
scroll to position [639, 0]
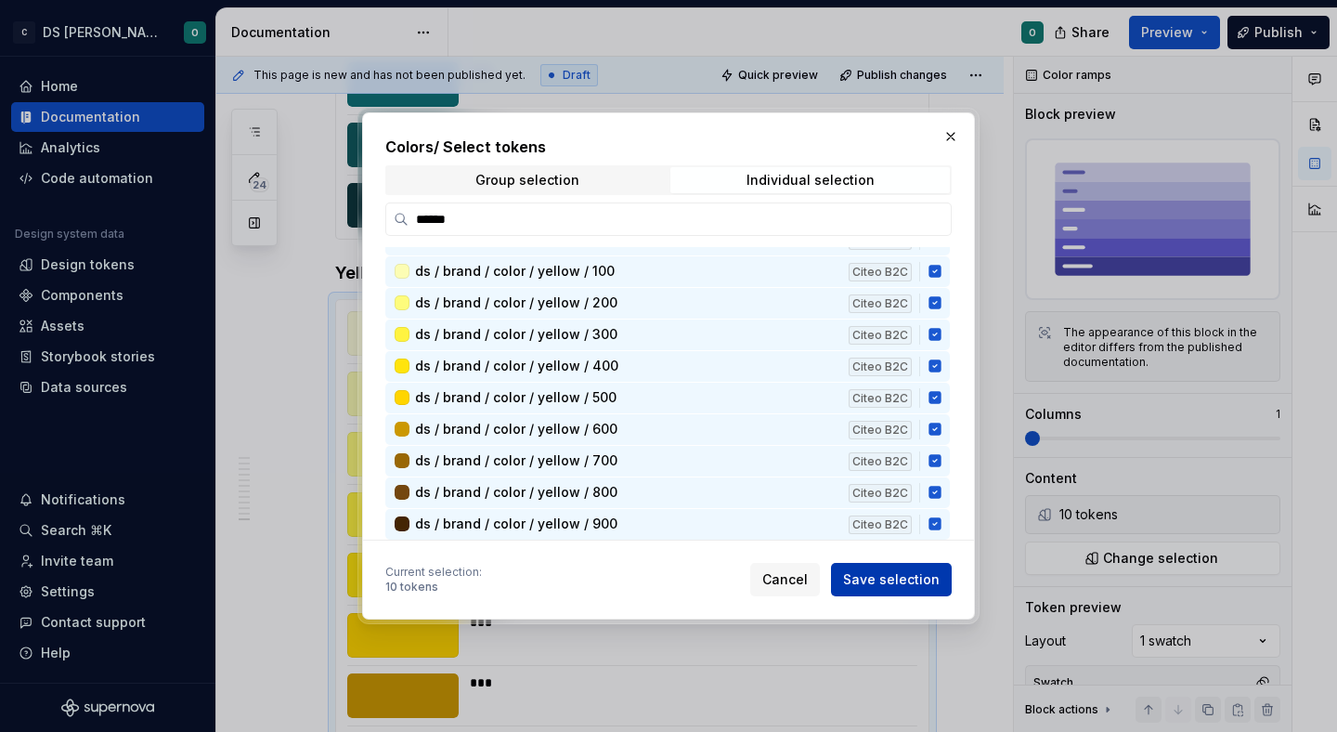
click at [914, 572] on span "Save selection" at bounding box center [891, 579] width 97 height 19
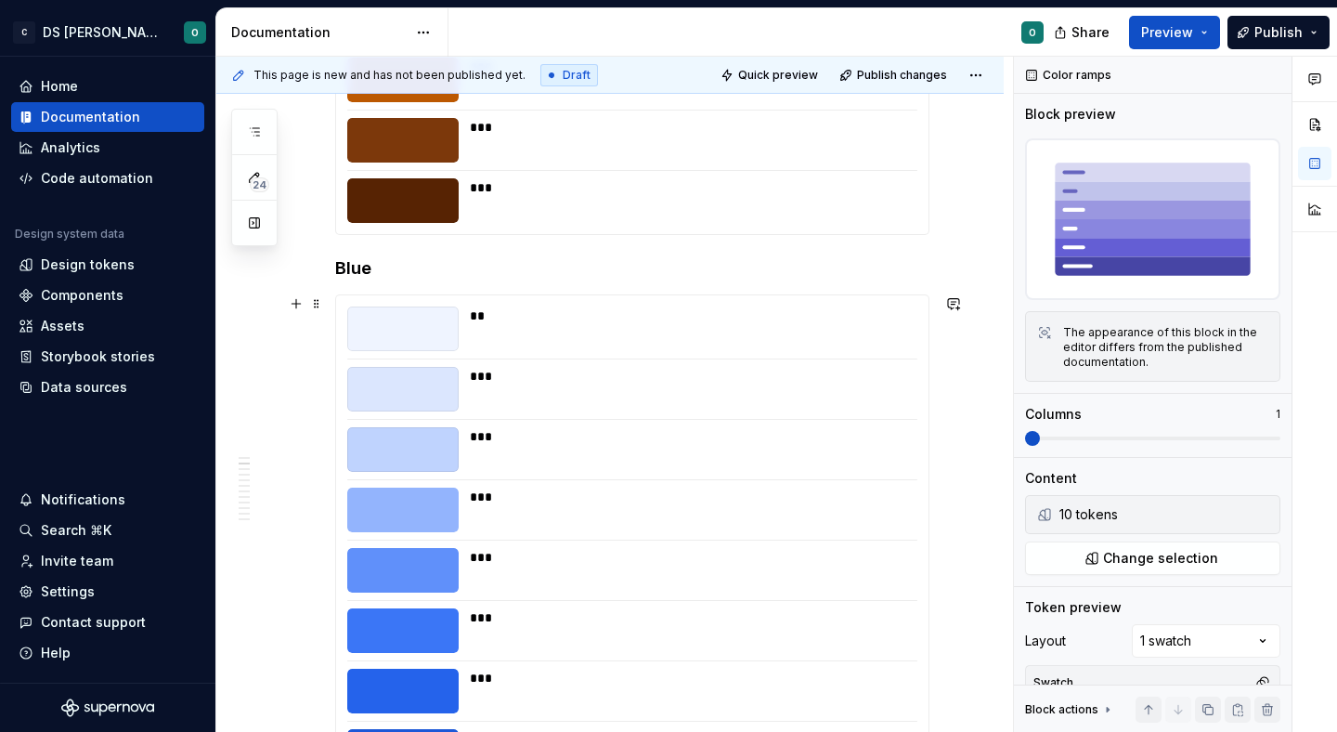
scroll to position [0, 0]
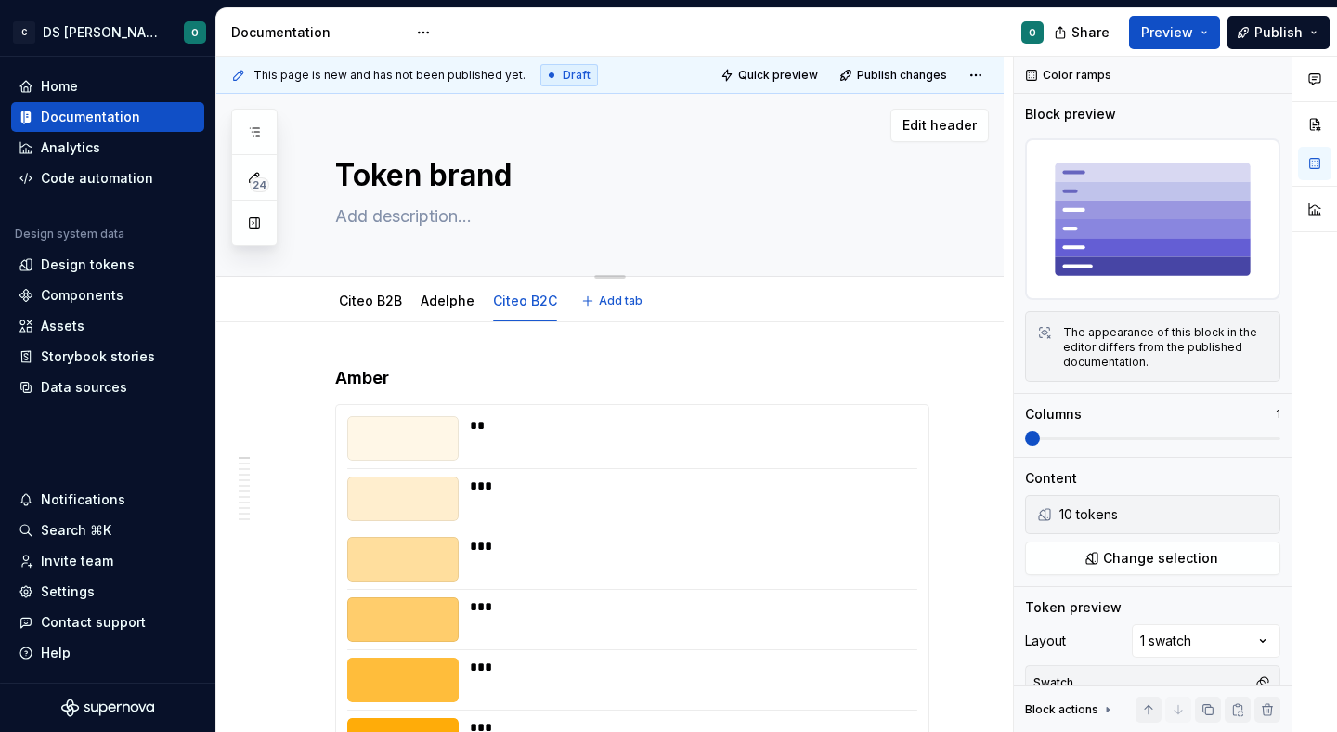
click at [435, 227] on textarea at bounding box center [628, 216] width 594 height 30
click at [1138, 41] on button "Preview" at bounding box center [1174, 32] width 91 height 33
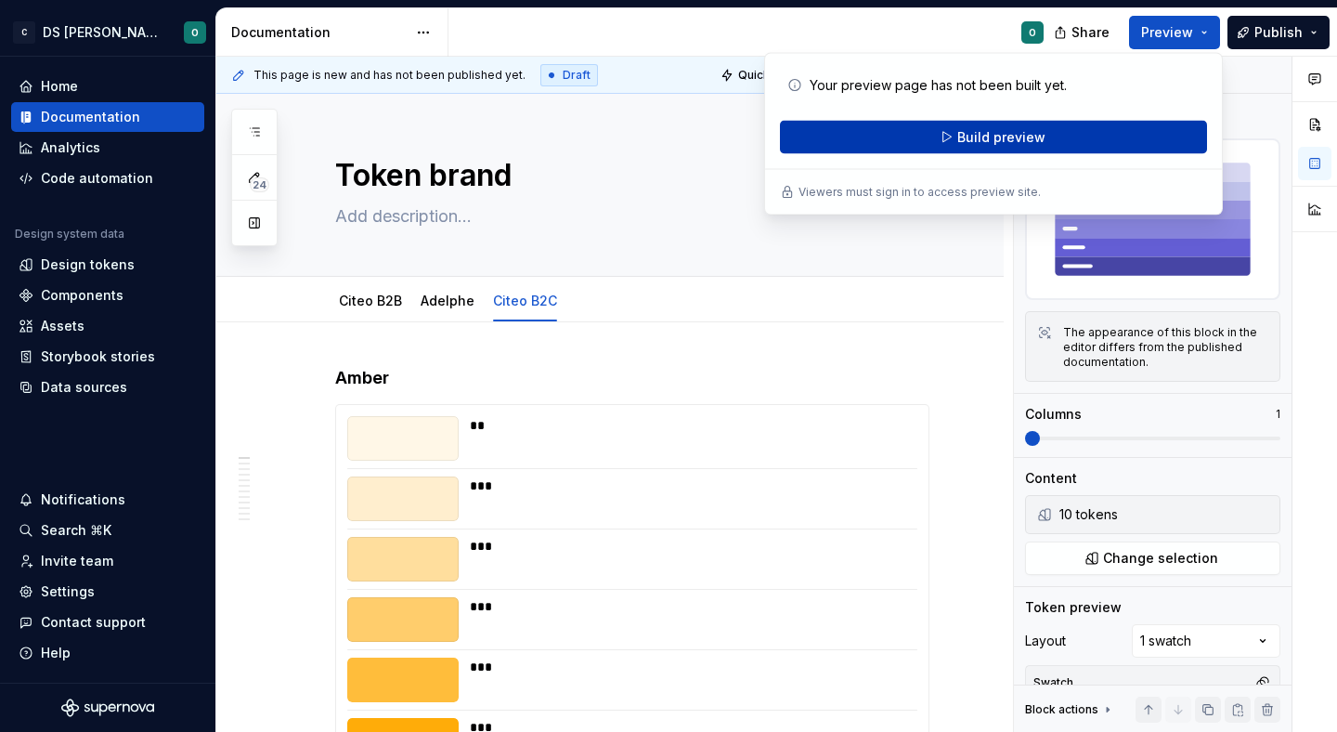
click at [1062, 138] on button "Build preview" at bounding box center [993, 137] width 427 height 33
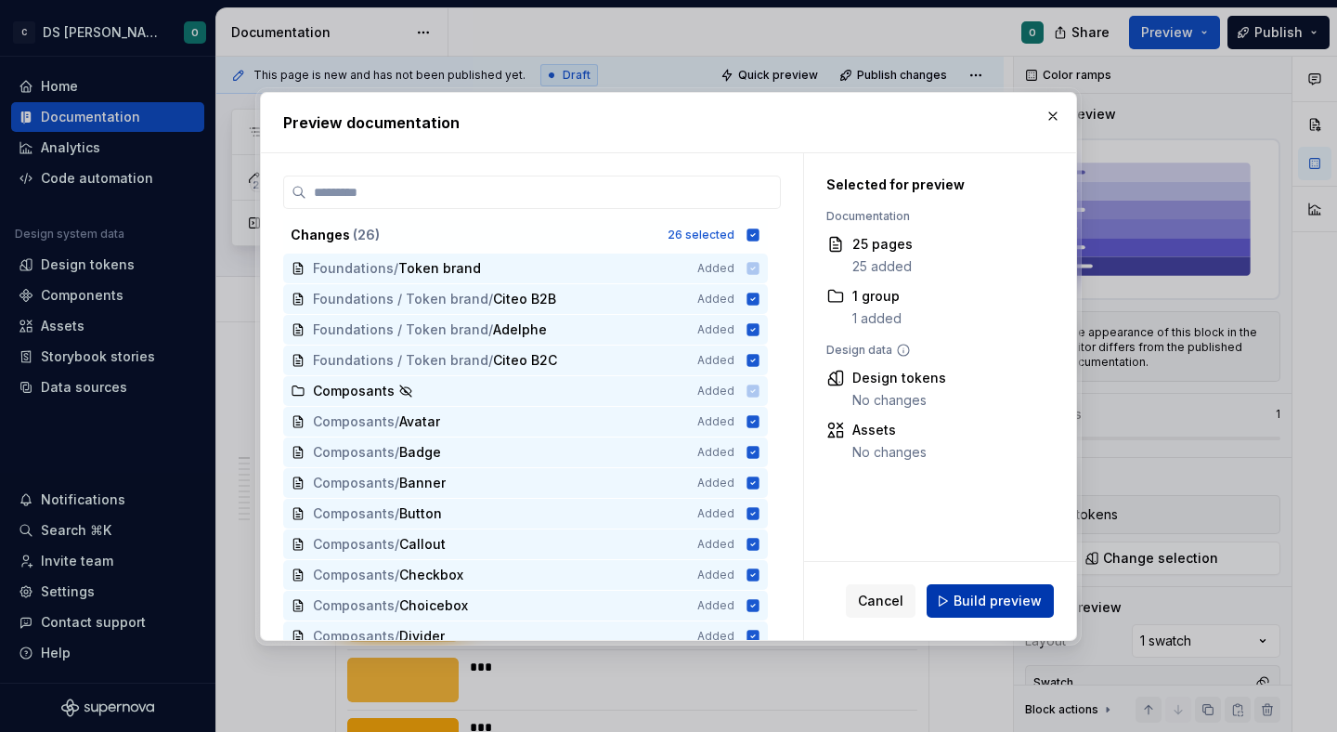
click at [997, 616] on button "Build preview" at bounding box center [990, 600] width 127 height 33
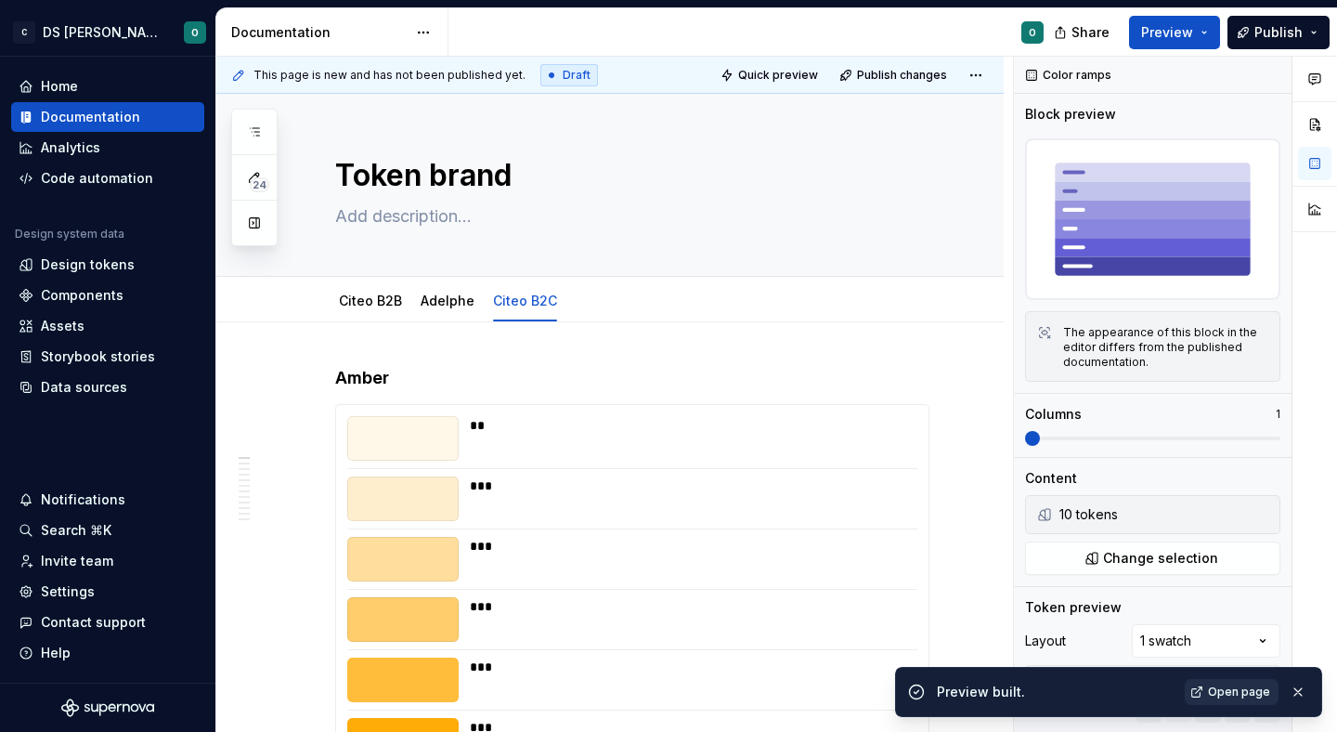
click at [1234, 694] on span "Open page" at bounding box center [1239, 691] width 62 height 15
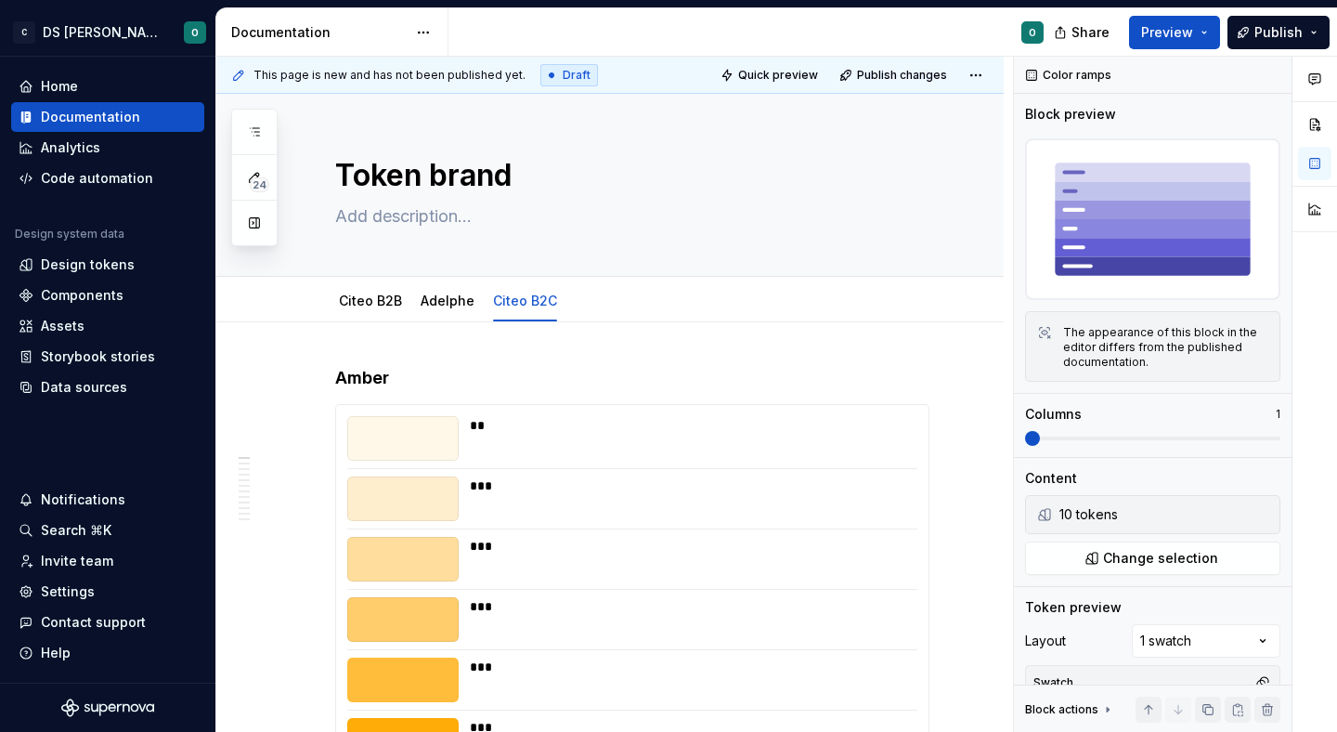
type textarea "*"
